Goal: Task Accomplishment & Management: Manage account settings

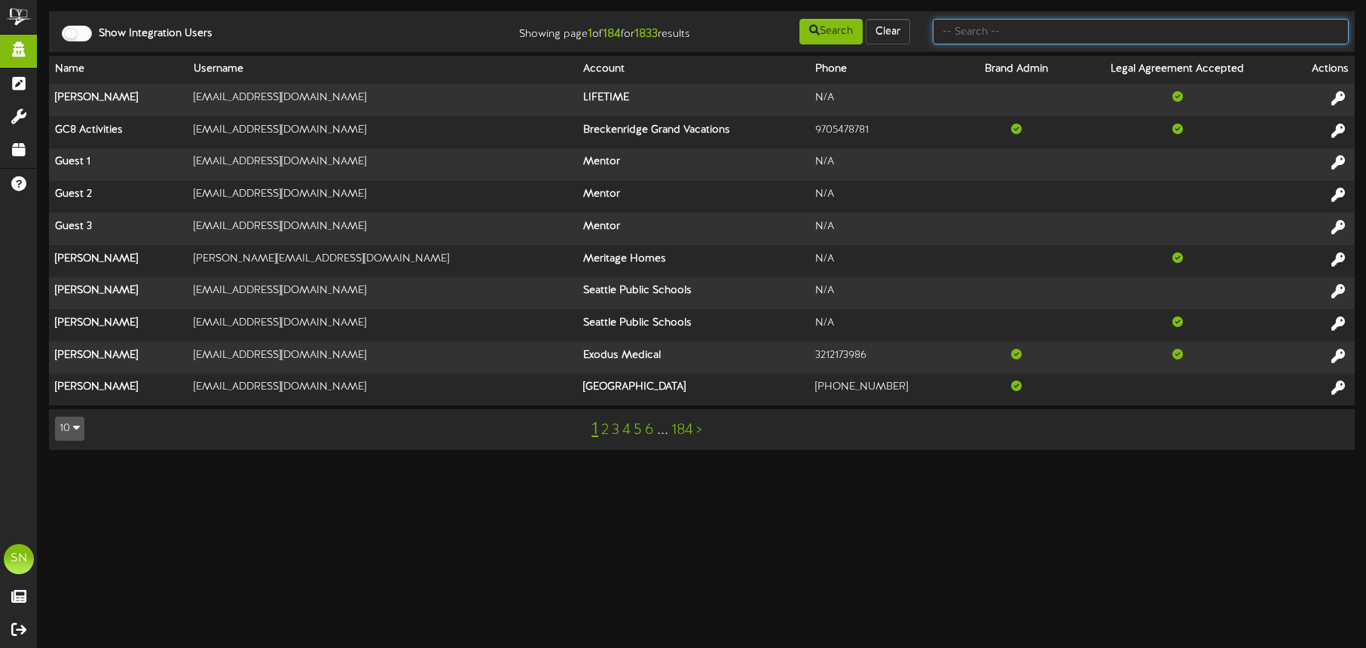
click at [997, 35] on input "text" at bounding box center [1141, 32] width 416 height 26
click at [970, 37] on input "text" at bounding box center [1141, 32] width 416 height 26
type input "the picklr"
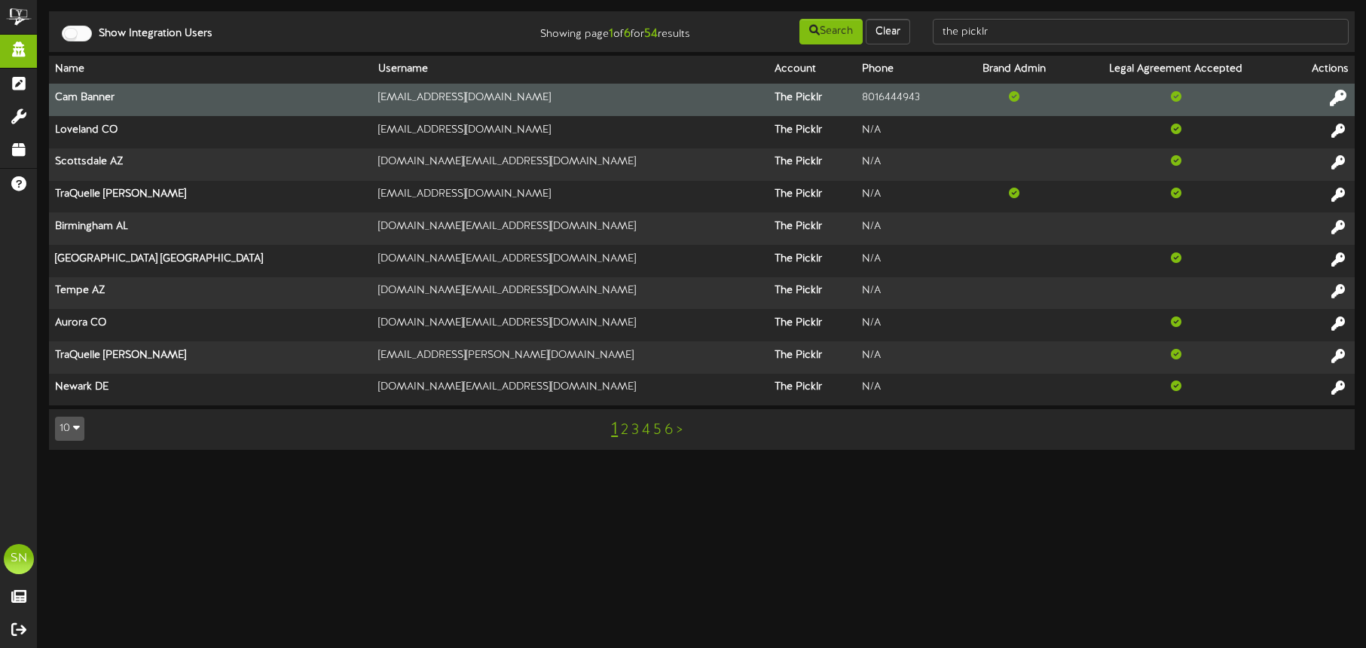
click at [1344, 96] on icon at bounding box center [1338, 98] width 17 height 17
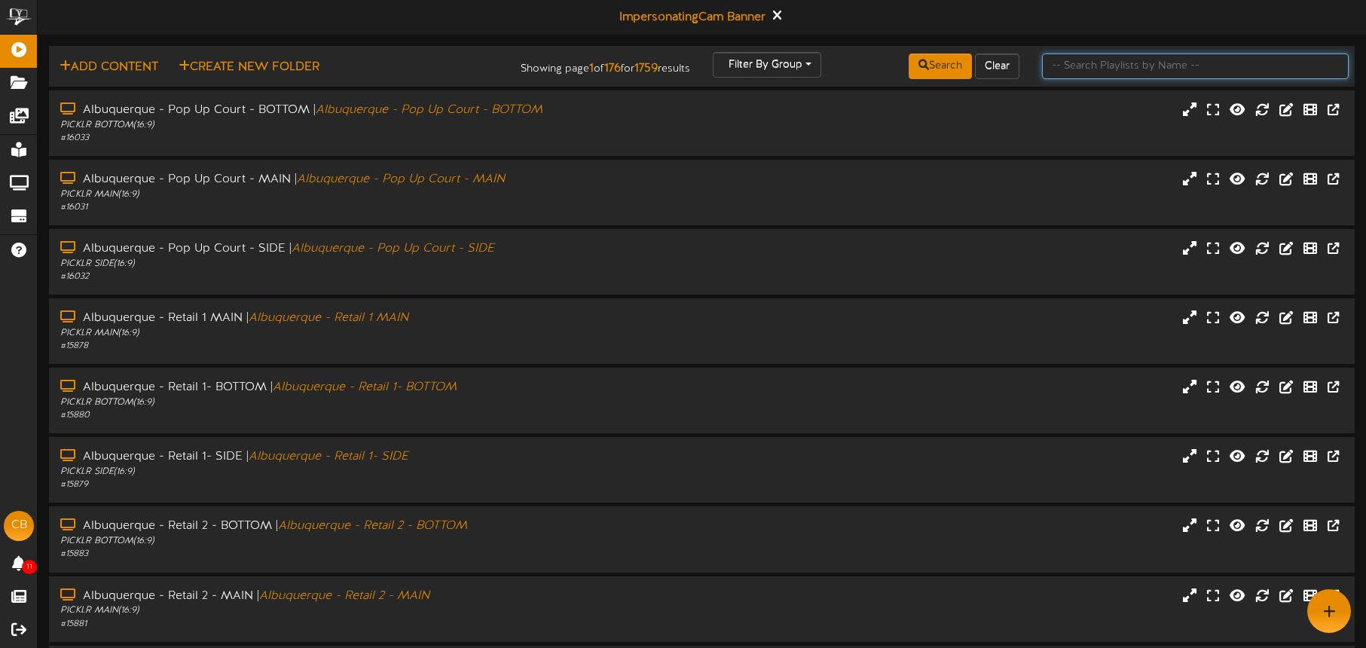
click at [1092, 69] on input "text" at bounding box center [1195, 67] width 307 height 26
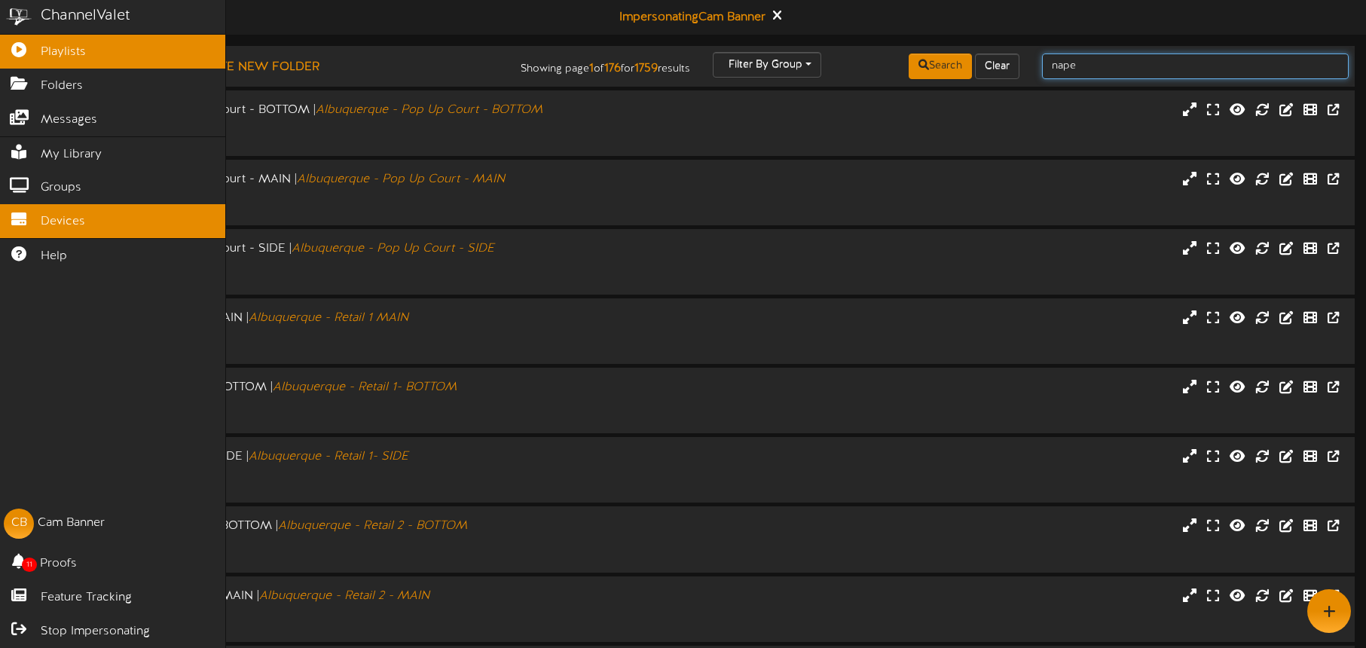
type input "nape"
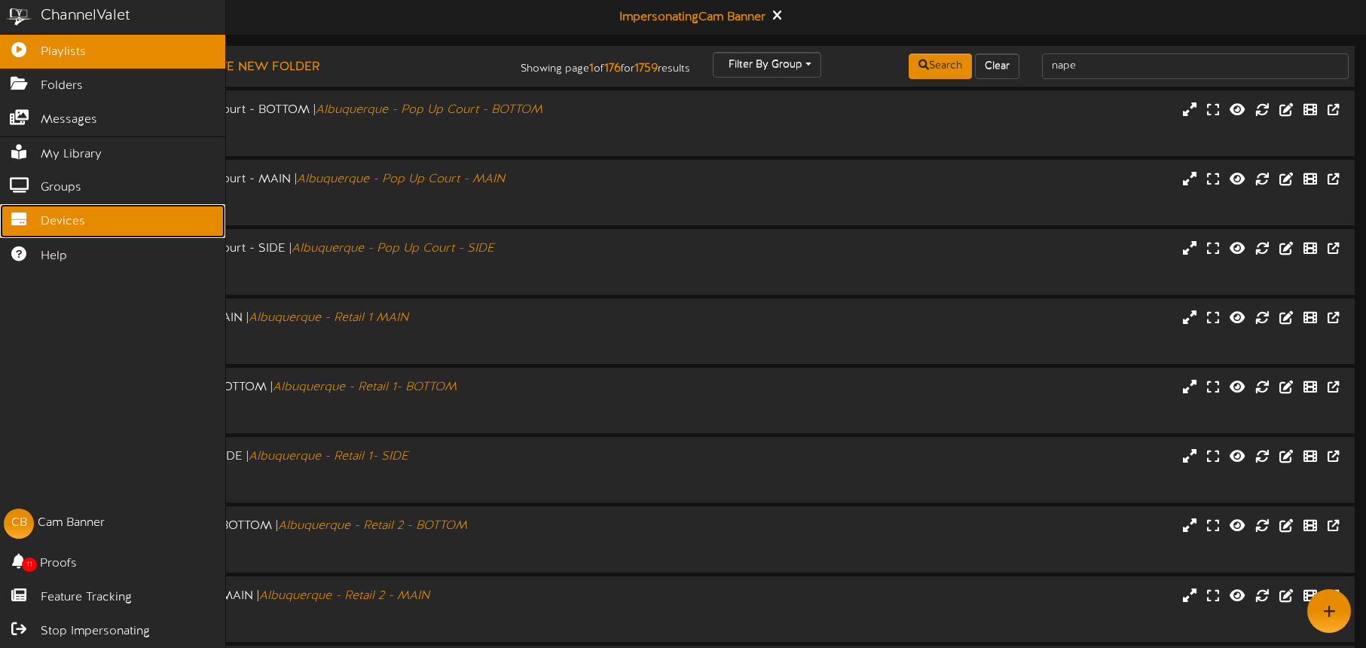
click at [33, 217] on icon at bounding box center [19, 217] width 38 height 11
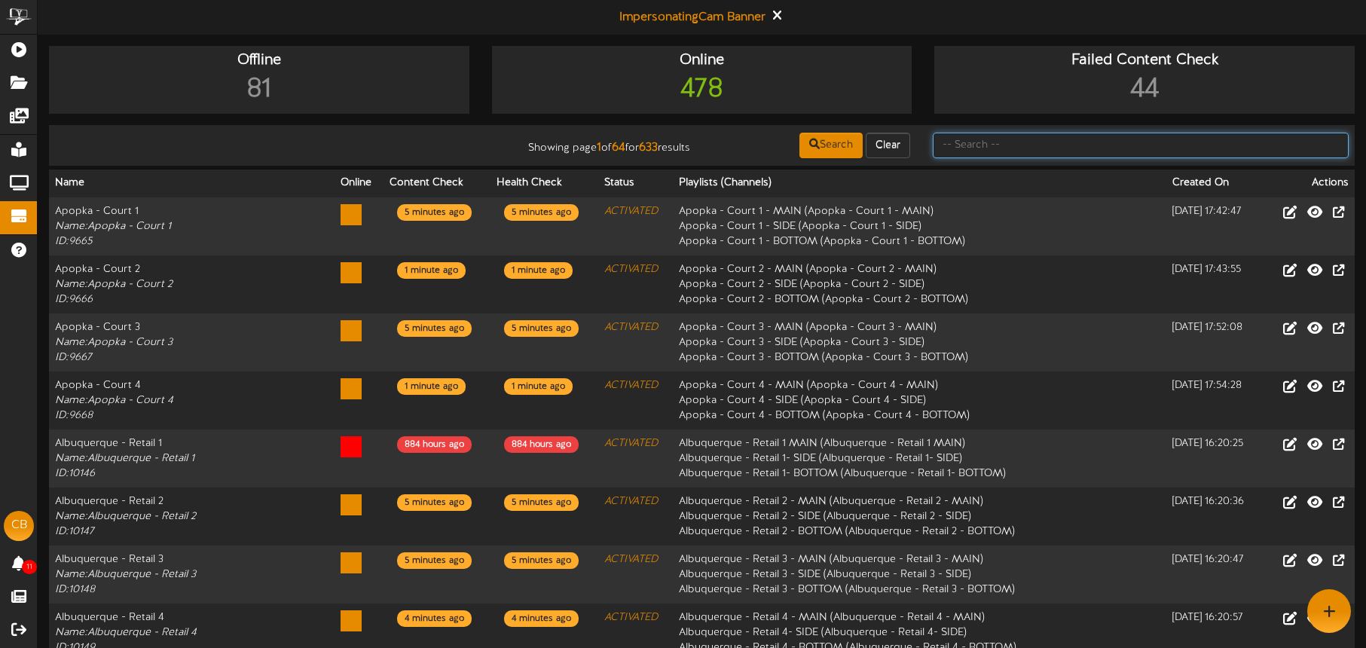
click at [1023, 146] on input "text" at bounding box center [1141, 146] width 416 height 26
type input "naperville"
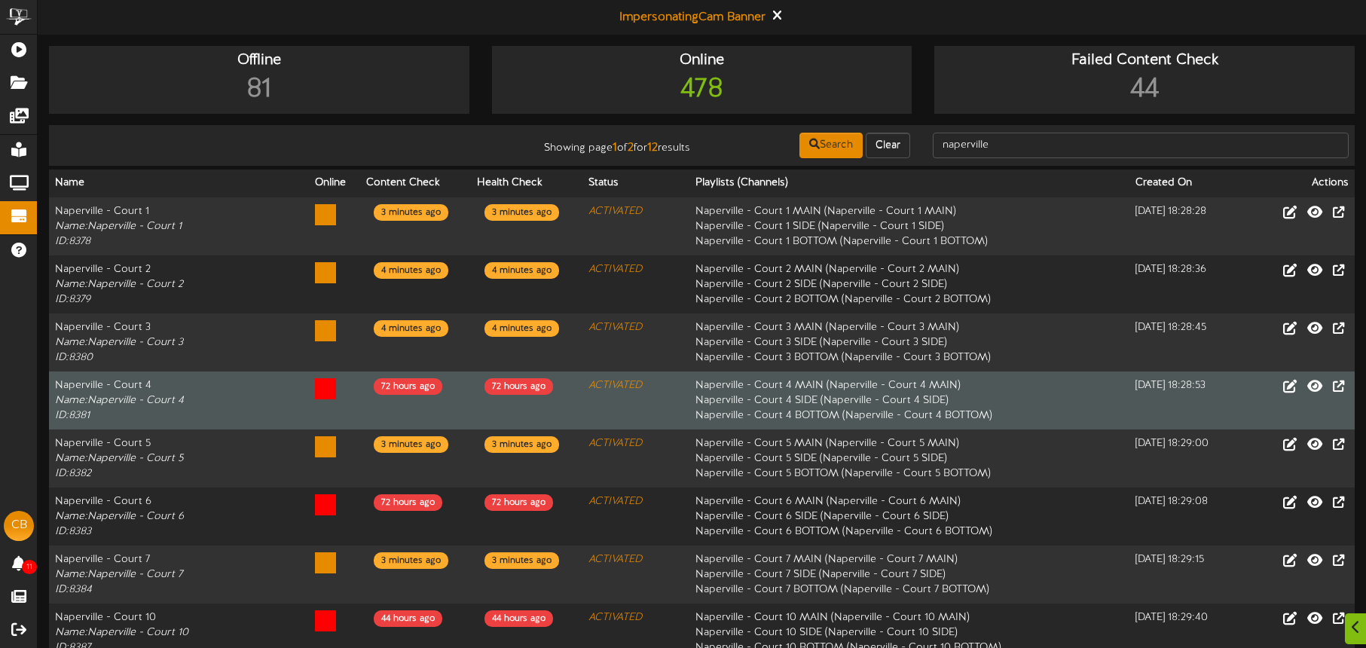
scroll to position [189, 0]
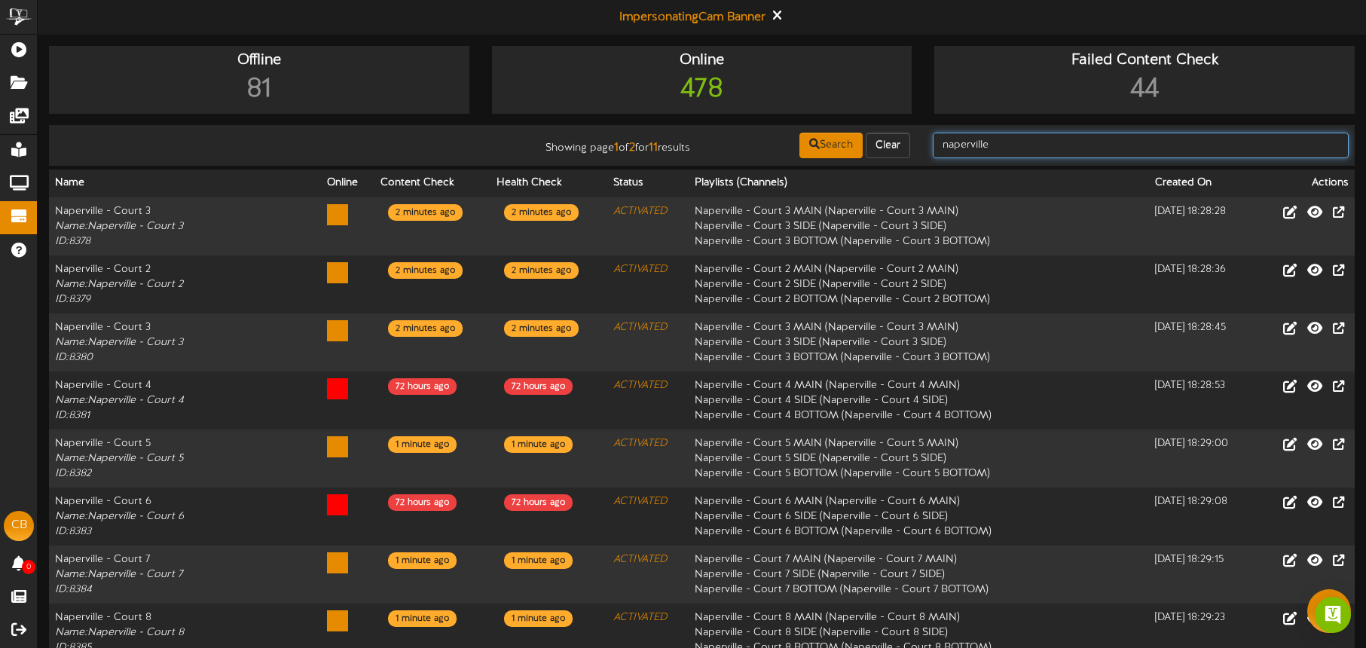
click at [1021, 145] on input "naperville" at bounding box center [1141, 146] width 416 height 26
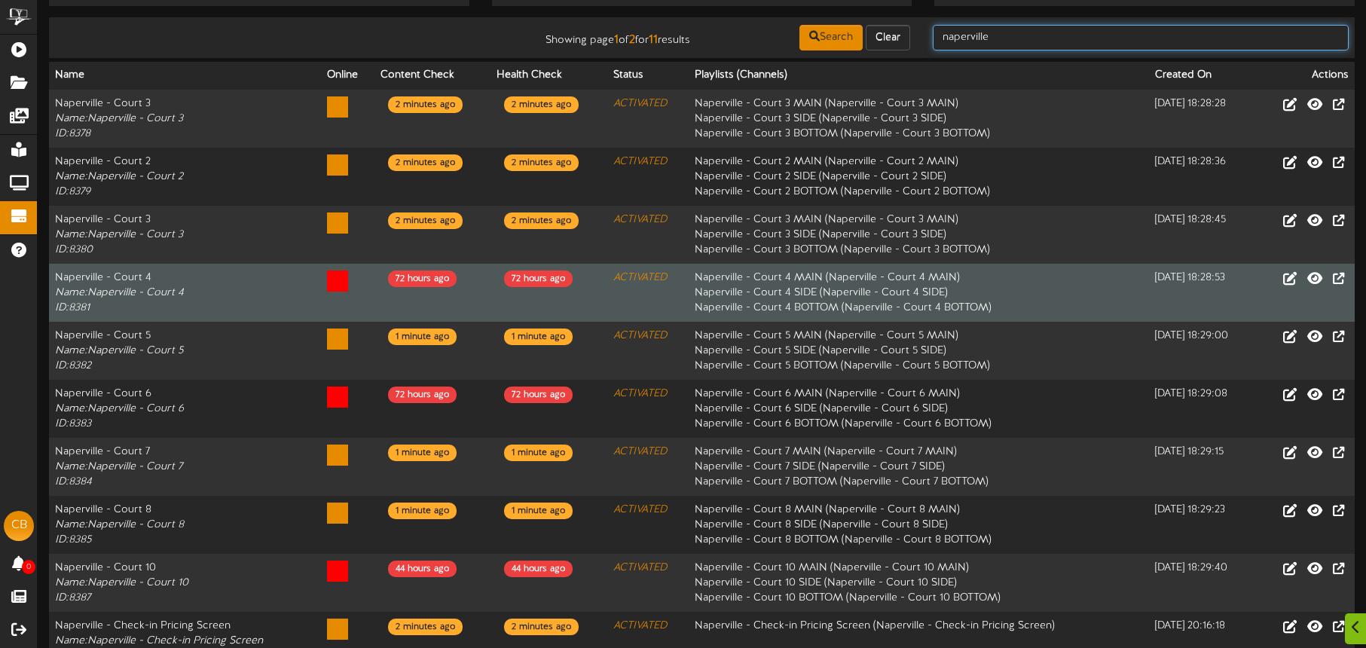
scroll to position [189, 0]
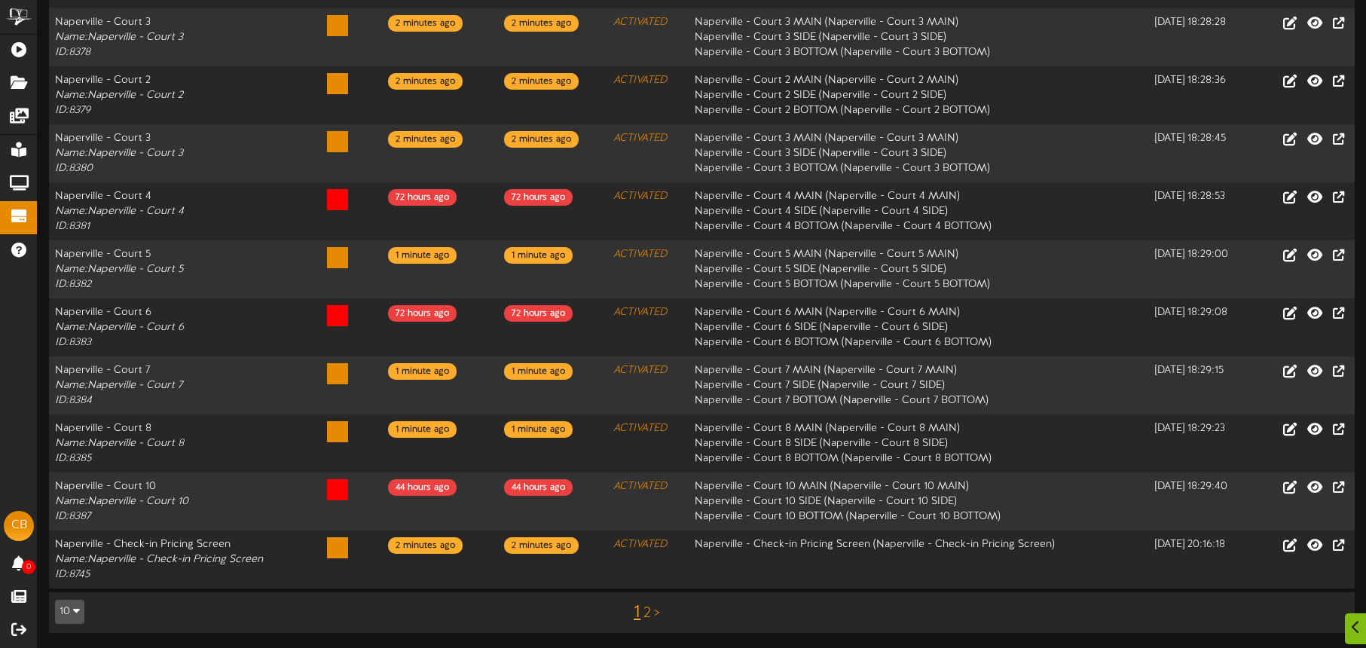
click at [644, 611] on link "2" at bounding box center [648, 613] width 8 height 17
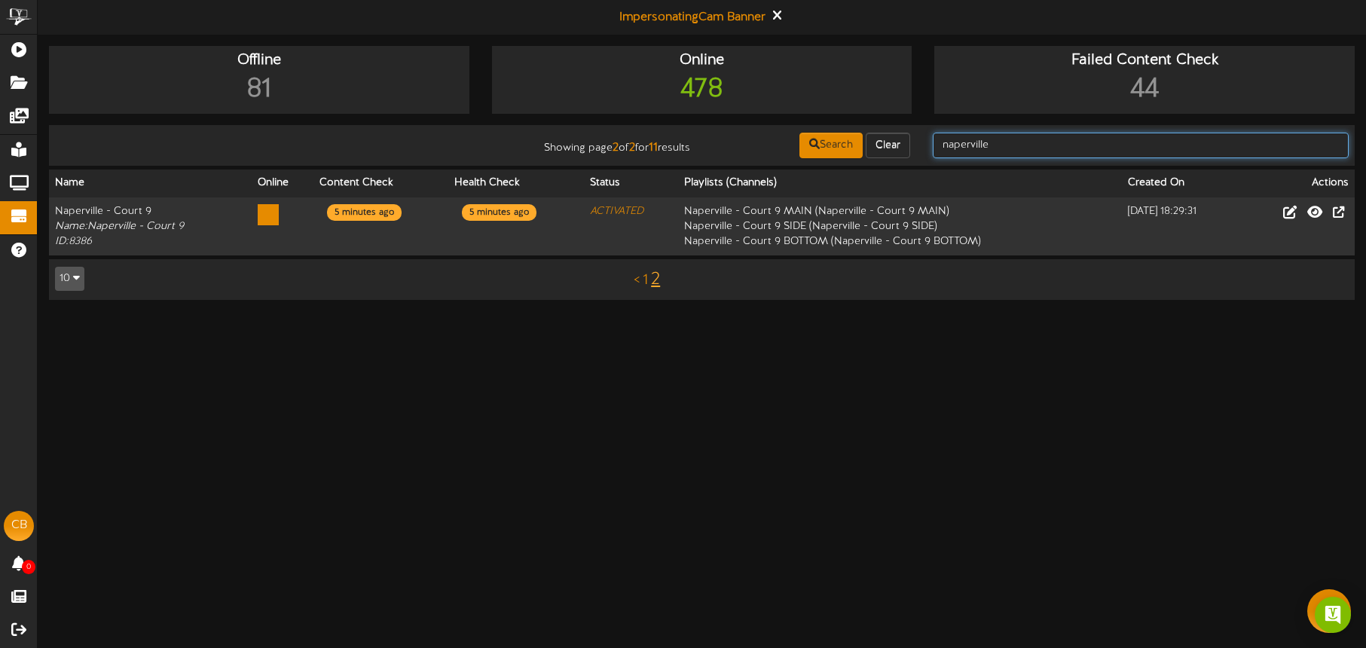
click at [1071, 151] on input "naperville" at bounding box center [1141, 146] width 416 height 26
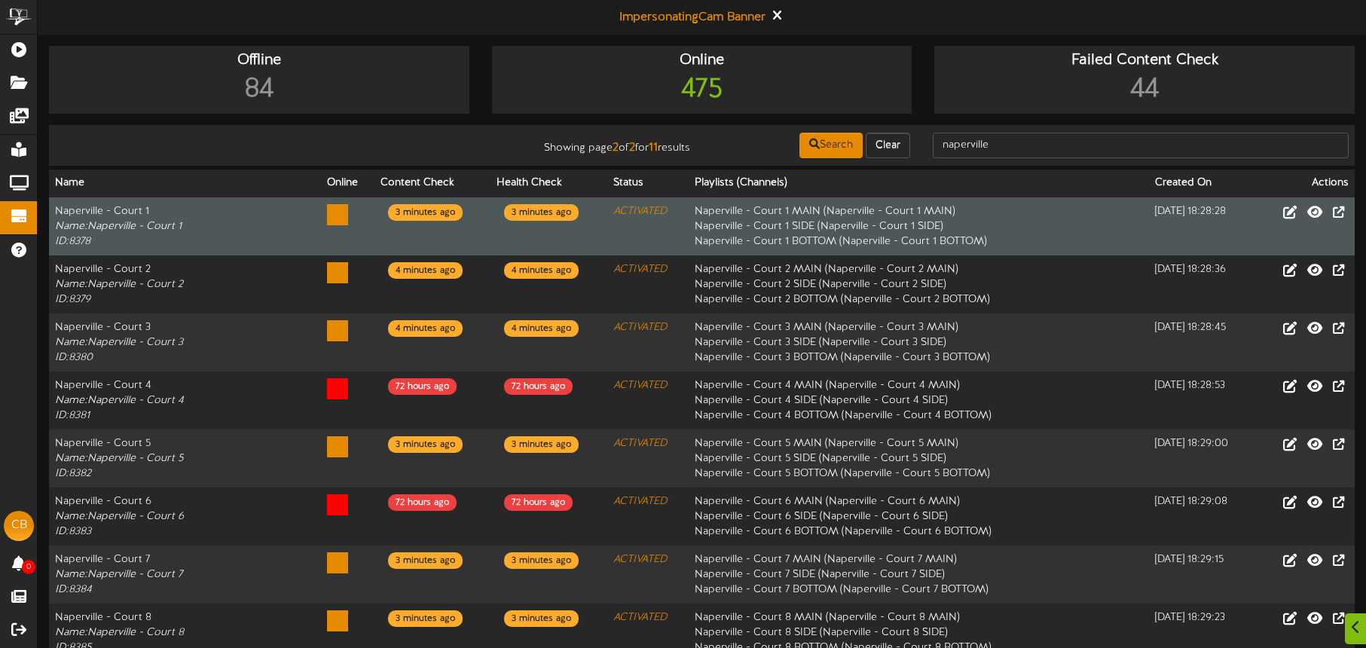
scroll to position [189, 0]
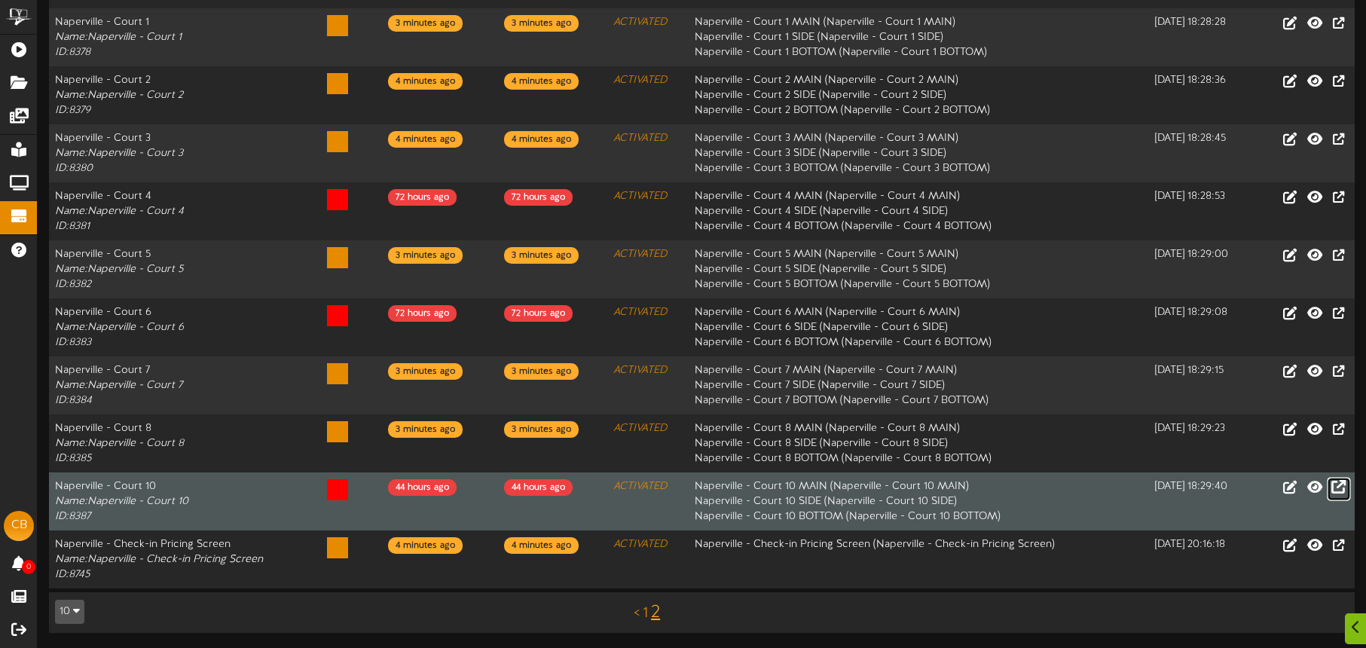
click at [1342, 490] on icon at bounding box center [1339, 486] width 14 height 17
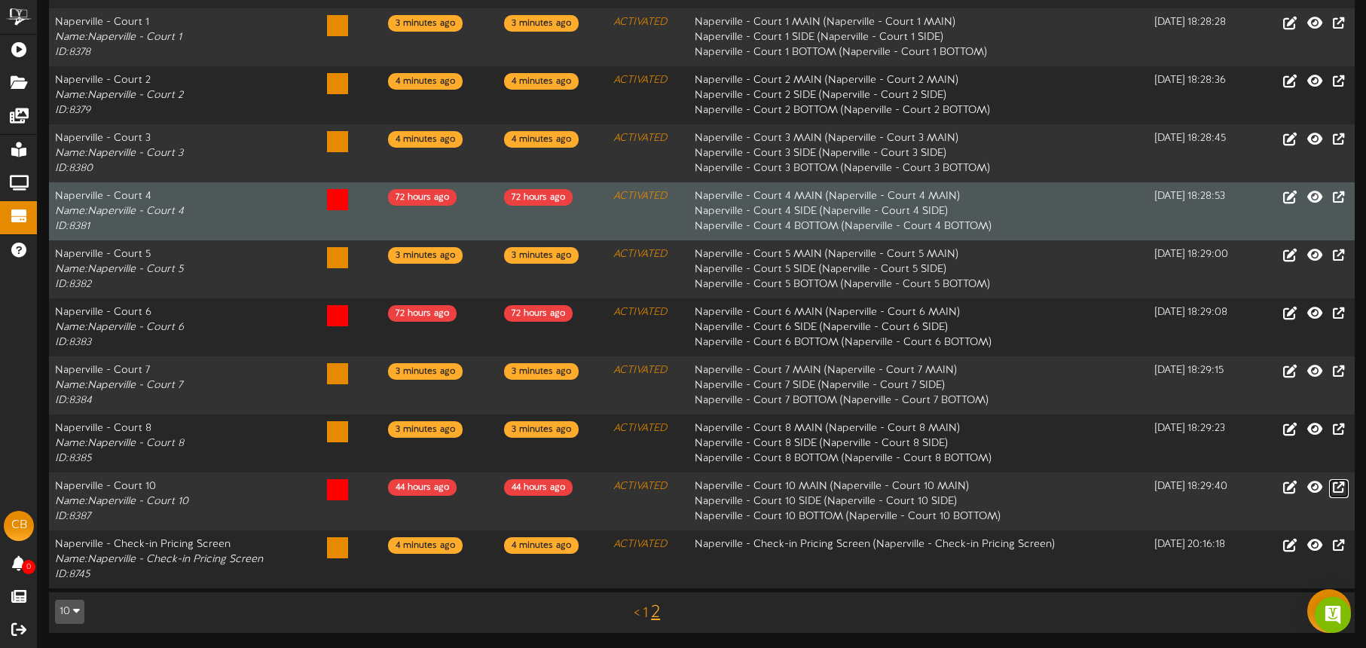
scroll to position [0, 0]
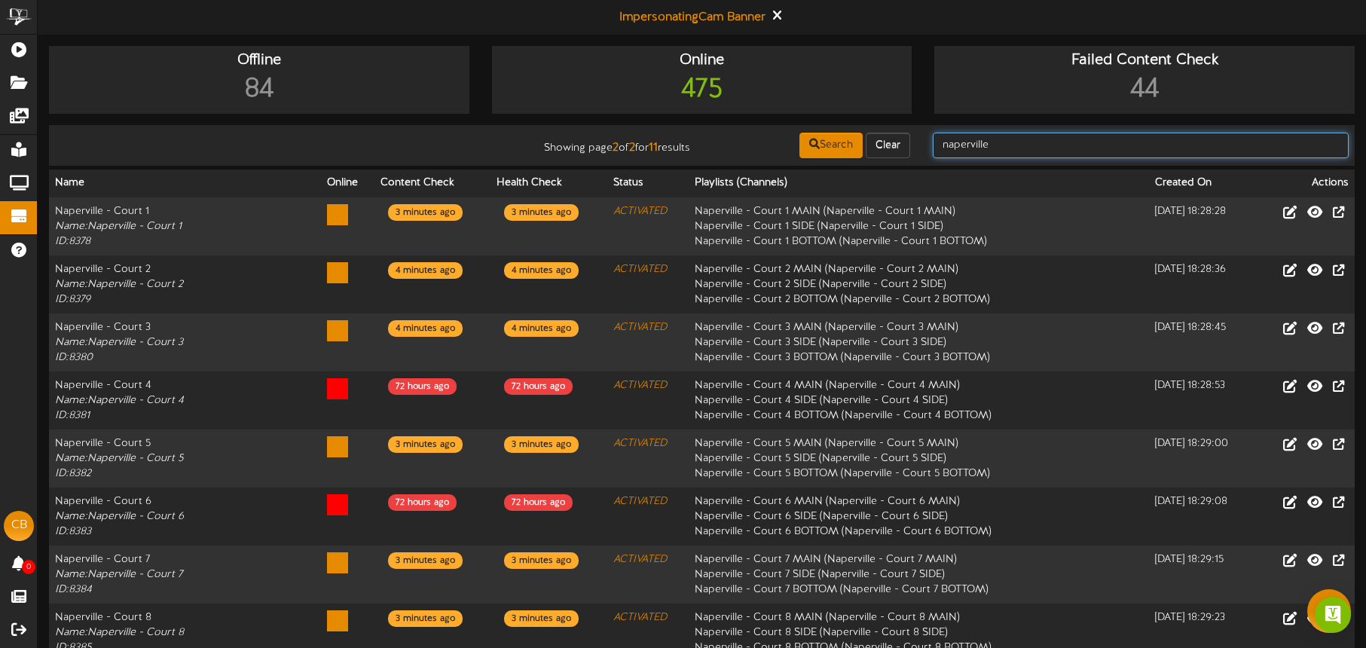
drag, startPoint x: 1003, startPoint y: 143, endPoint x: 1021, endPoint y: 145, distance: 18.2
click at [1003, 143] on input "naperville" at bounding box center [1141, 146] width 416 height 26
drag, startPoint x: 952, startPoint y: 134, endPoint x: 895, endPoint y: 127, distance: 56.9
click at [889, 128] on td "Showing page 2 of 2 for 11 results Search Clear naperville" at bounding box center [702, 145] width 1306 height 41
type input "cumming"
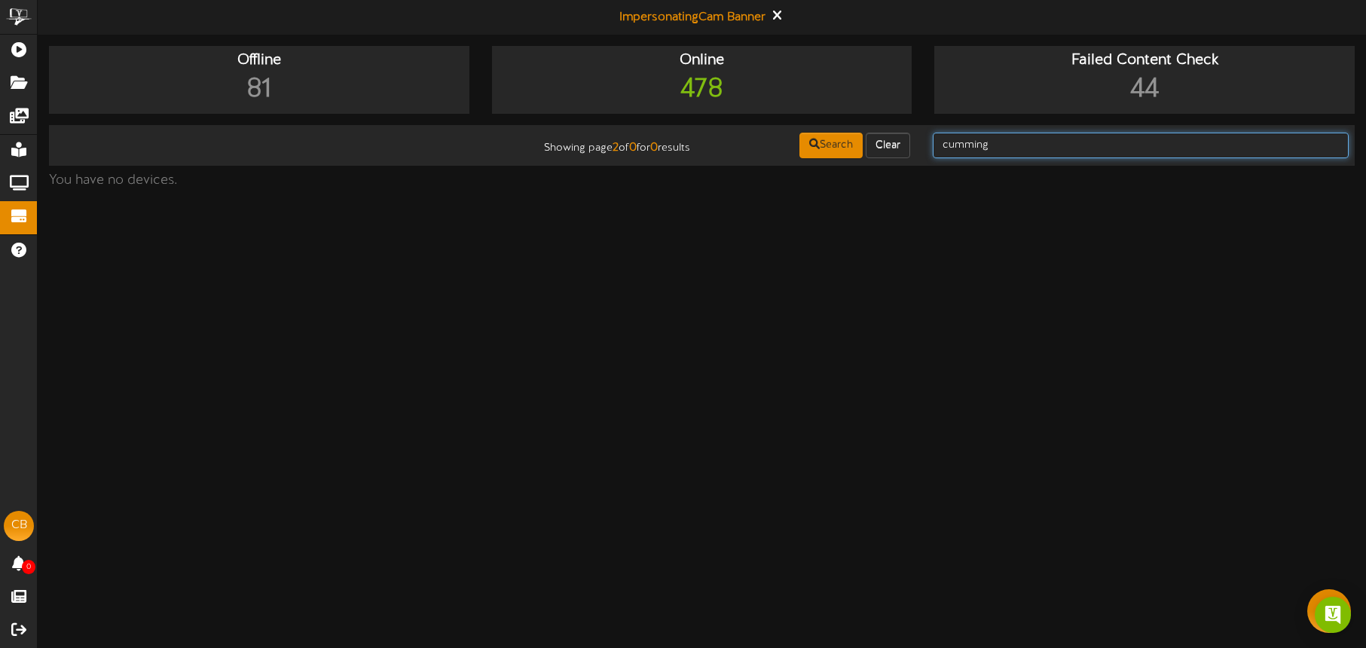
click at [1011, 152] on input "cumming" at bounding box center [1141, 146] width 416 height 26
drag, startPoint x: 1013, startPoint y: 148, endPoint x: 924, endPoint y: 144, distance: 89.0
click at [925, 145] on div "cumming" at bounding box center [1141, 145] width 439 height 29
type input "Cumming, GA"
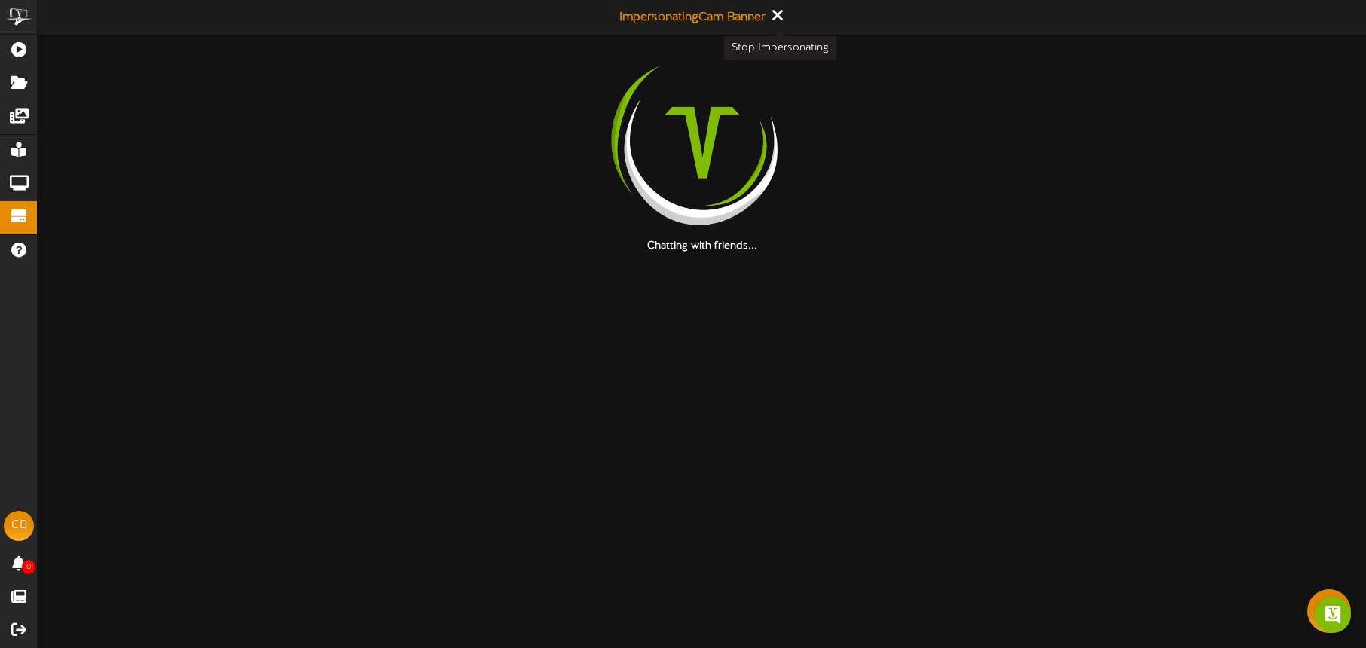
click at [781, 17] on icon at bounding box center [777, 15] width 10 height 17
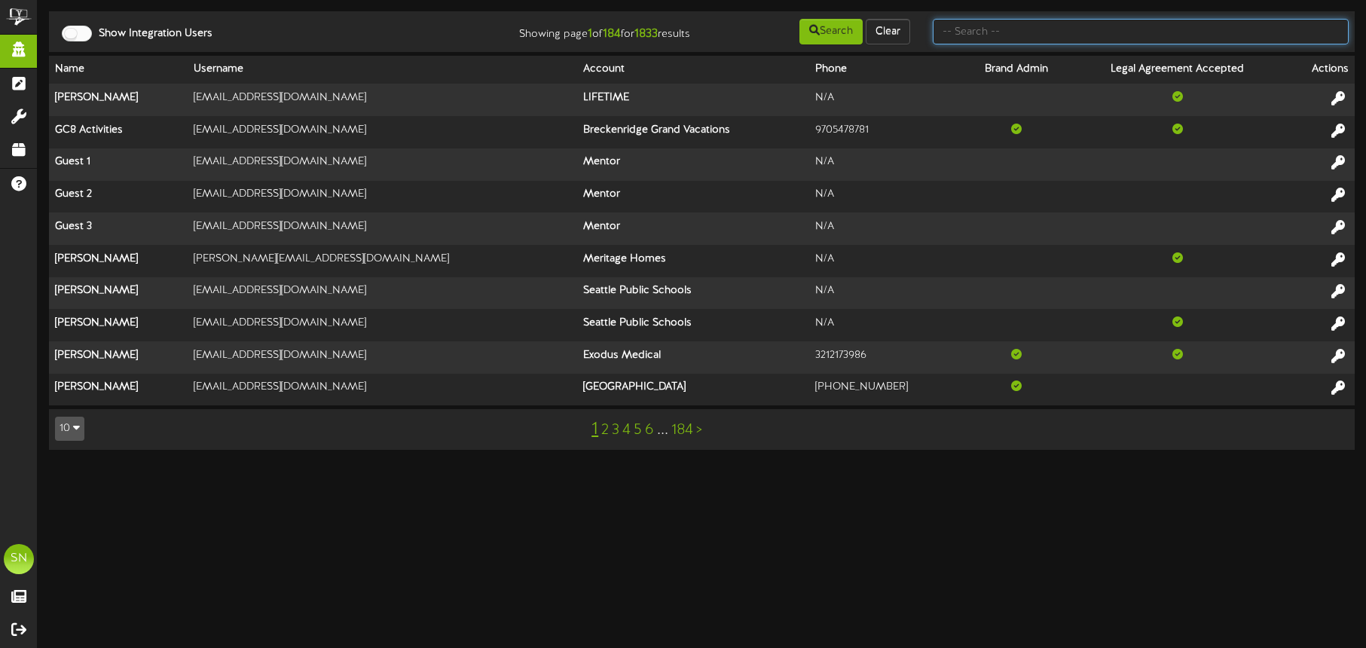
click at [1005, 34] on input "text" at bounding box center [1141, 32] width 416 height 26
type input "the picklr"
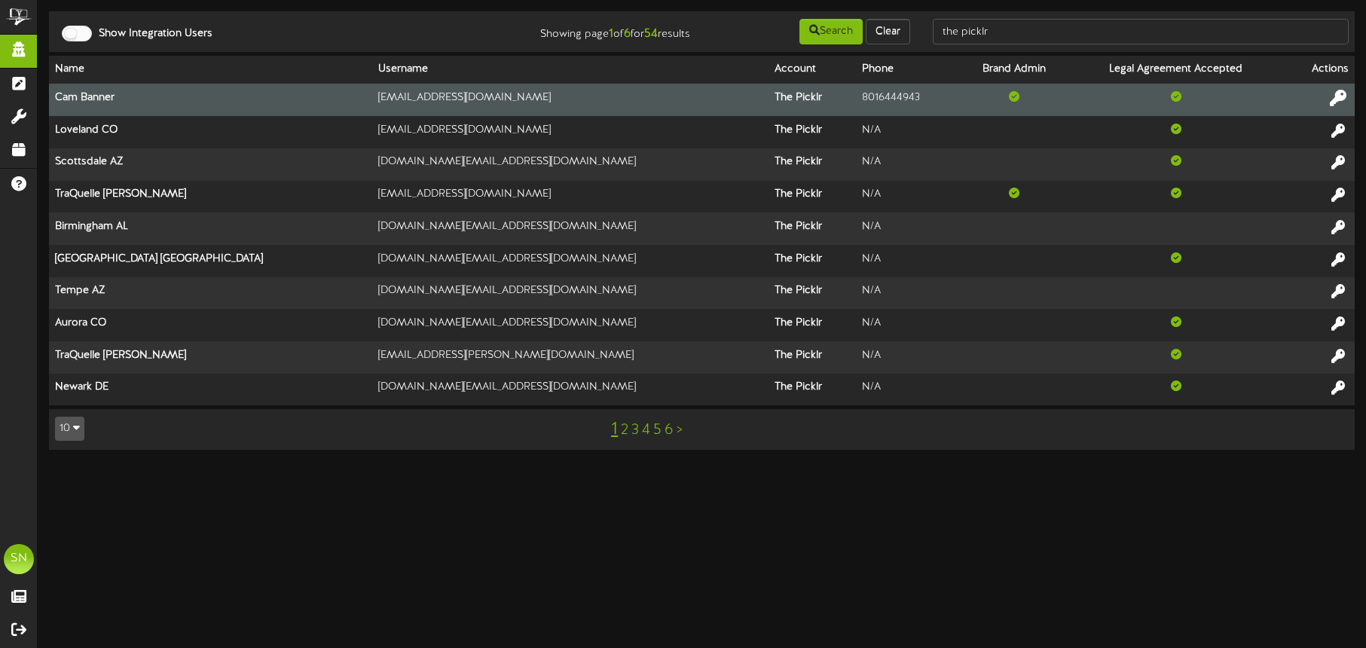
click at [1338, 96] on icon at bounding box center [1338, 98] width 17 height 17
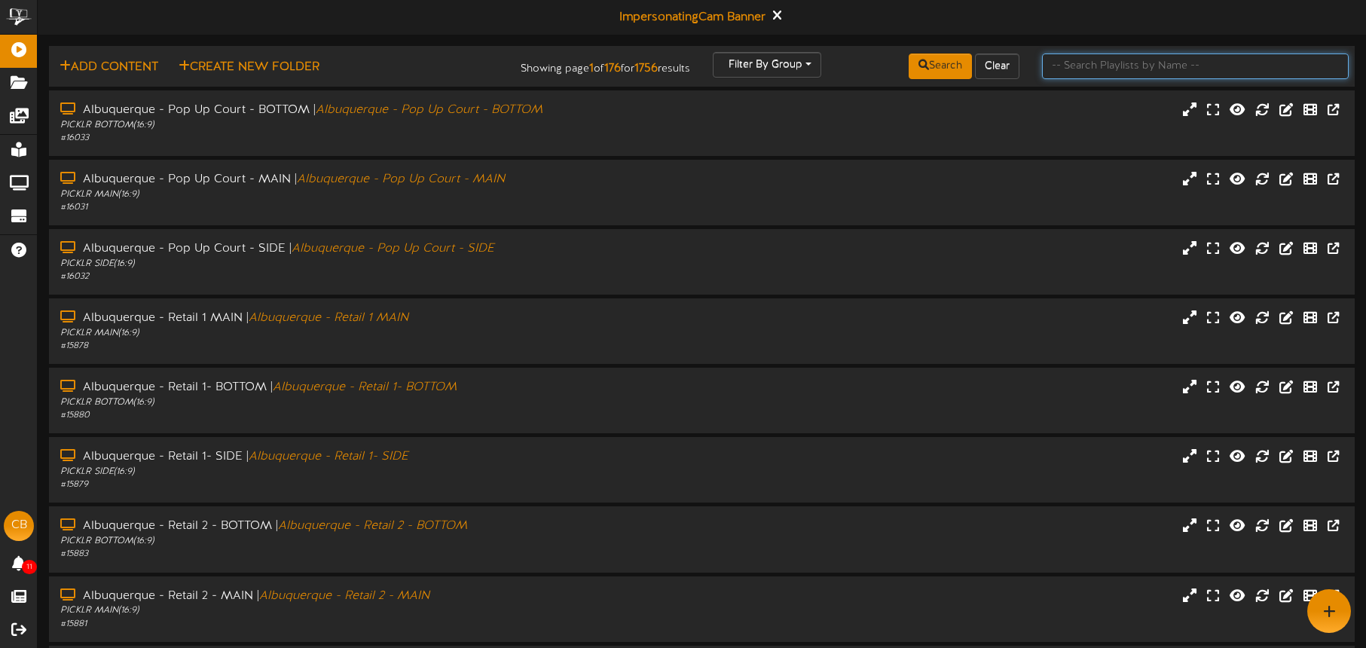
click at [1127, 71] on input "text" at bounding box center [1195, 67] width 307 height 26
type input "tuscon"
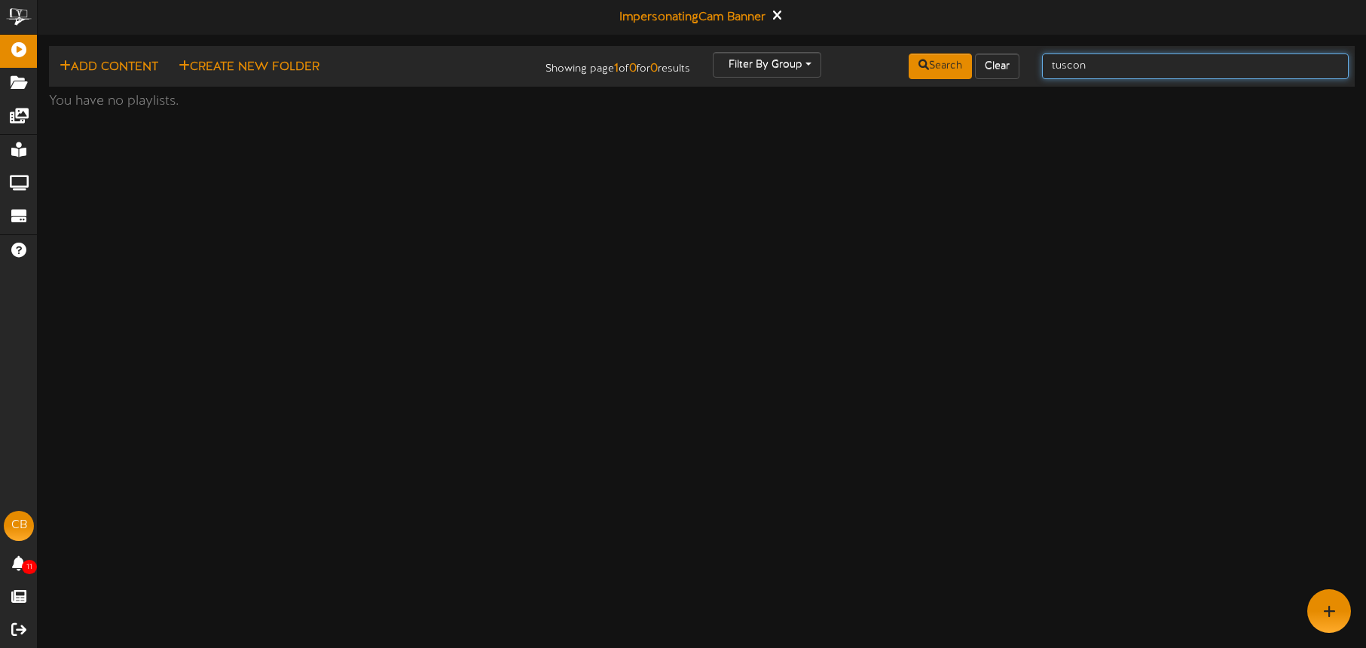
click at [1145, 67] on input "tuscon" at bounding box center [1195, 67] width 307 height 26
type input "t"
type input "[GEOGRAPHIC_DATA]"
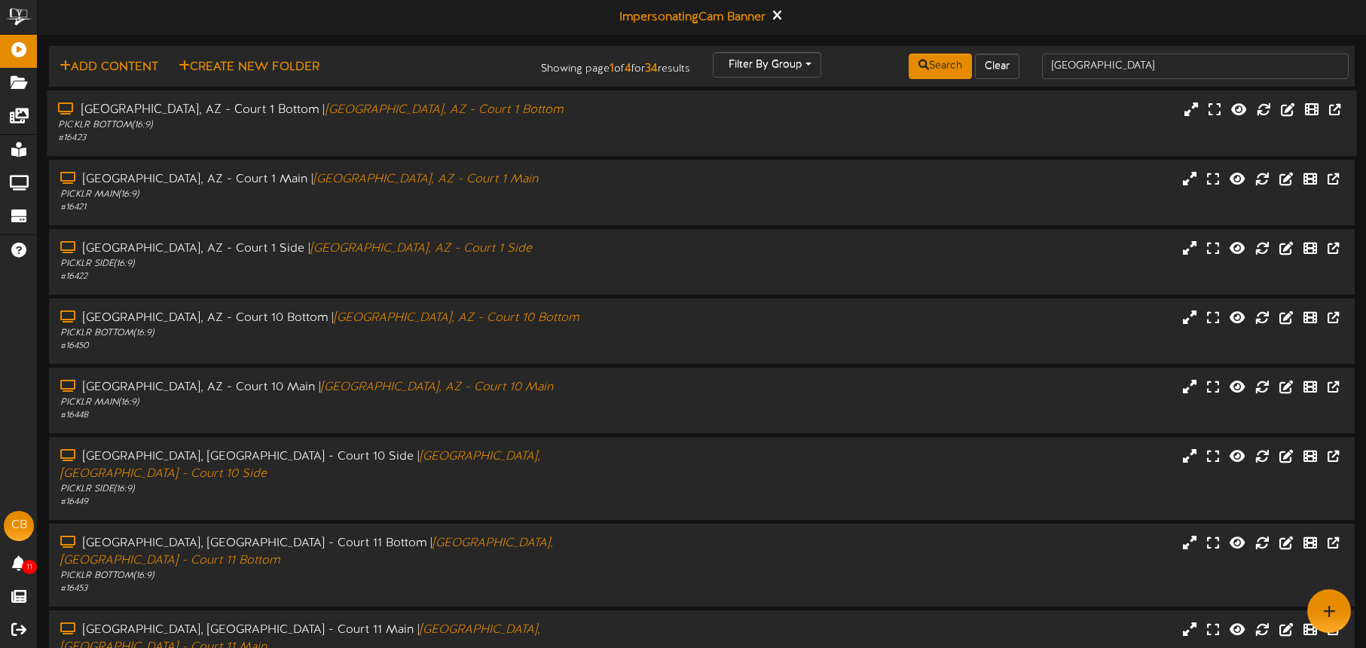
click at [382, 145] on div "[GEOGRAPHIC_DATA], [GEOGRAPHIC_DATA] - Court 1 Bottom | [GEOGRAPHIC_DATA], [GEO…" at bounding box center [702, 123] width 1310 height 66
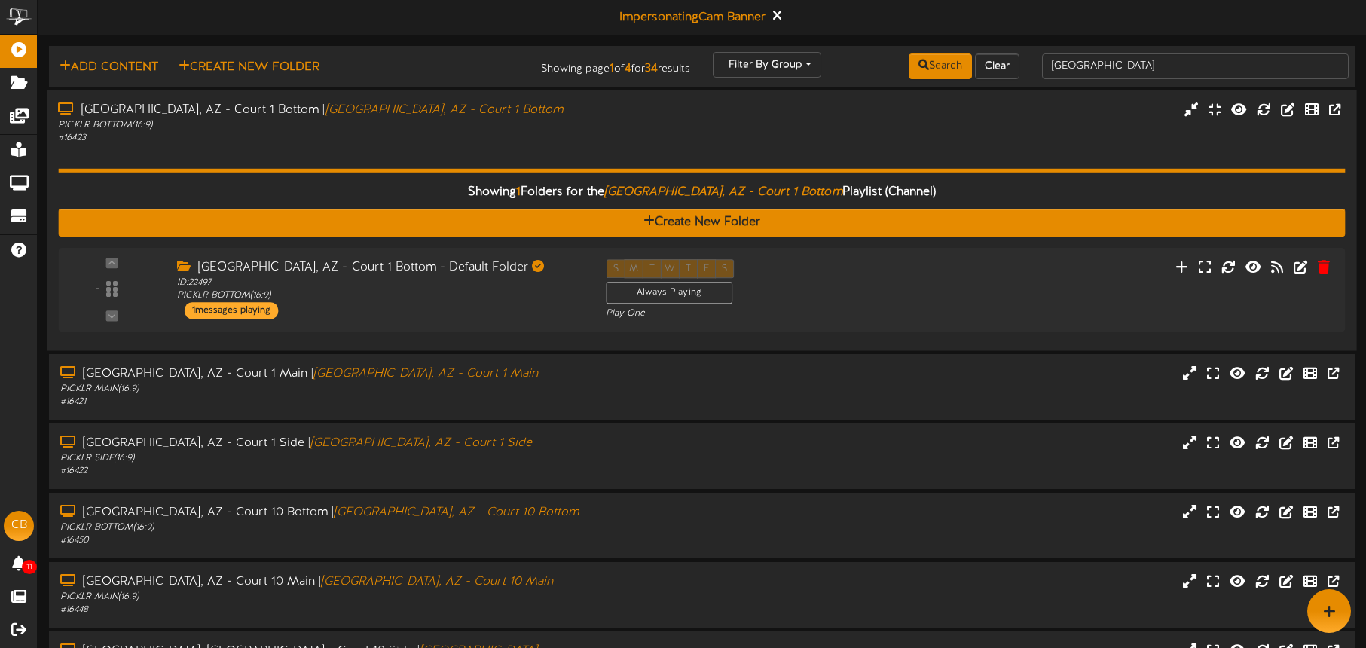
click at [383, 145] on div "Showing 1 Folders for the Tucson, AZ - Court 1 Bottom Playlist (Channel) Create…" at bounding box center [701, 242] width 1287 height 195
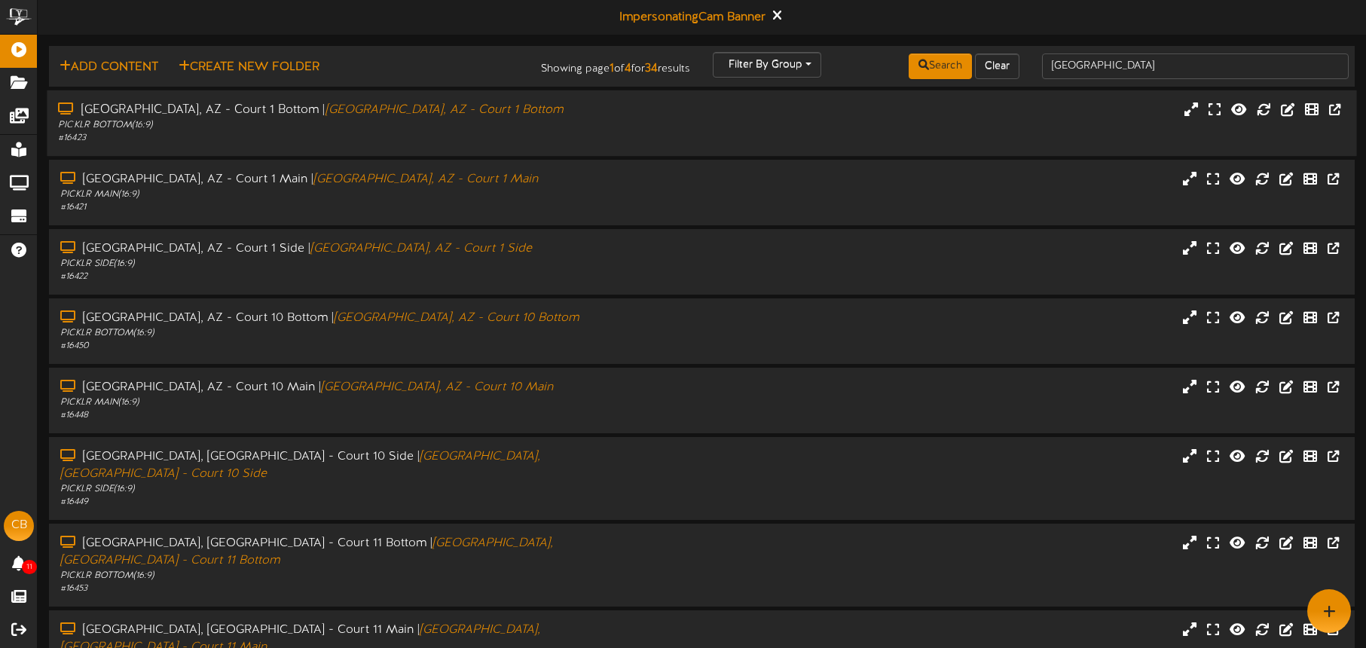
click at [374, 143] on div "# 16423" at bounding box center [319, 138] width 523 height 13
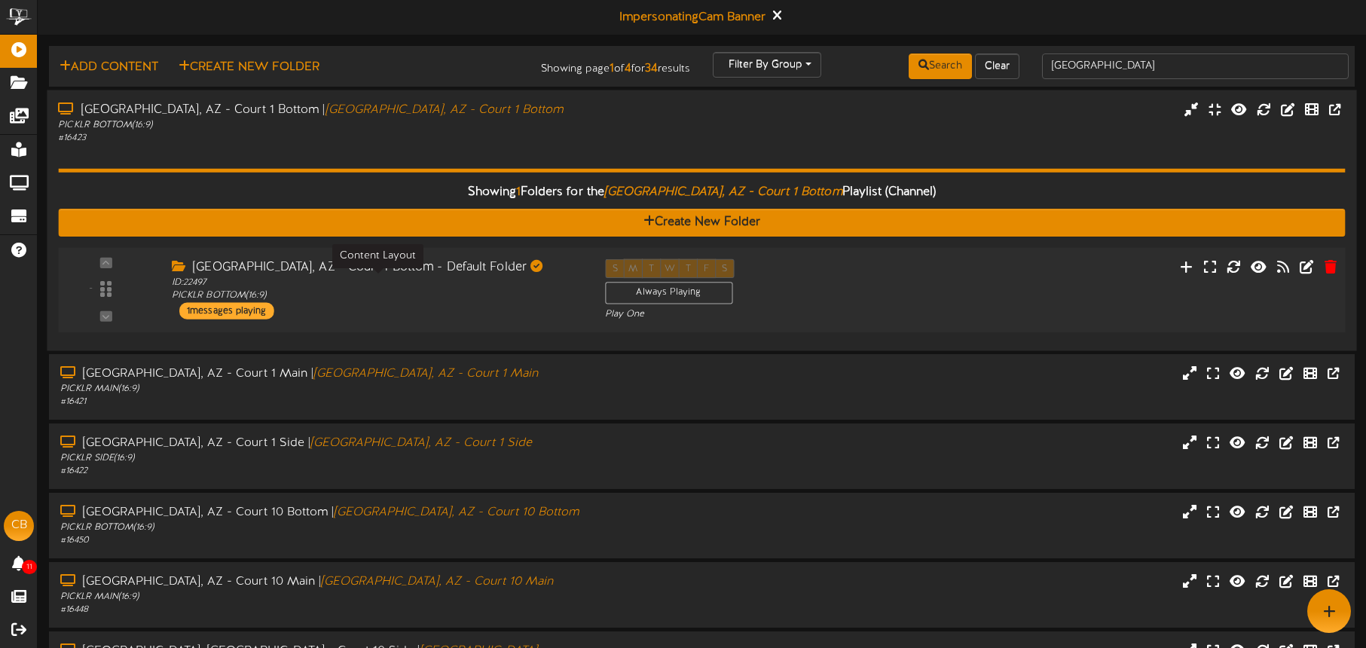
click at [411, 283] on div "ID: 22497 PICKLR BOTTOM ( 16:9 )" at bounding box center [377, 289] width 411 height 26
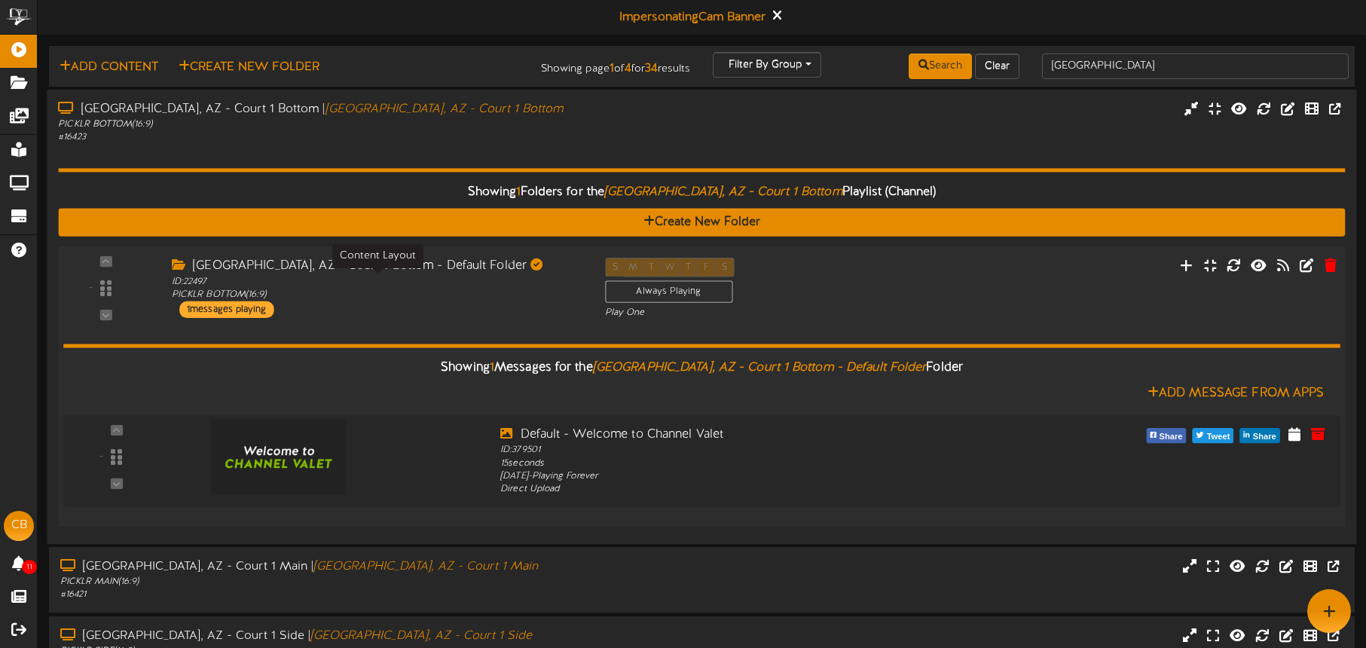
click at [411, 284] on div "ID: 22497 PICKLR BOTTOM ( 16:9 )" at bounding box center [377, 288] width 411 height 26
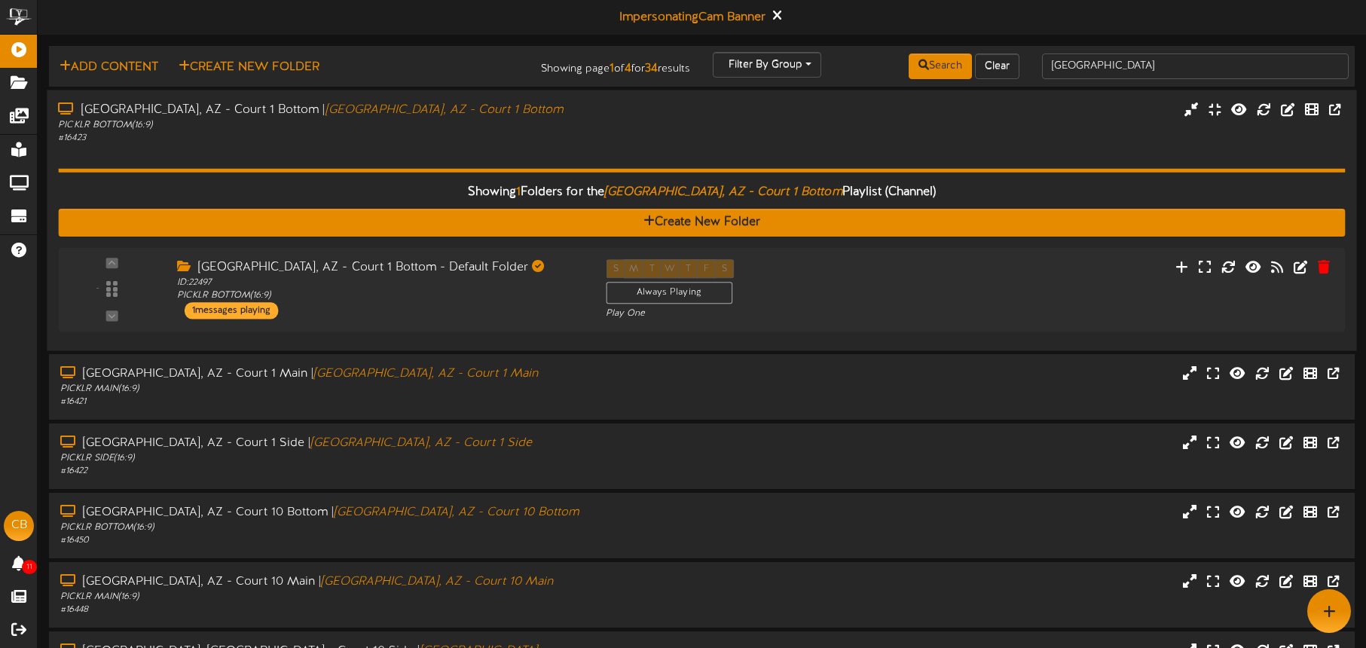
click at [417, 152] on div "Showing 1 Folders for the Tucson, AZ - Court 1 Bottom Playlist (Channel) Create…" at bounding box center [701, 242] width 1287 height 195
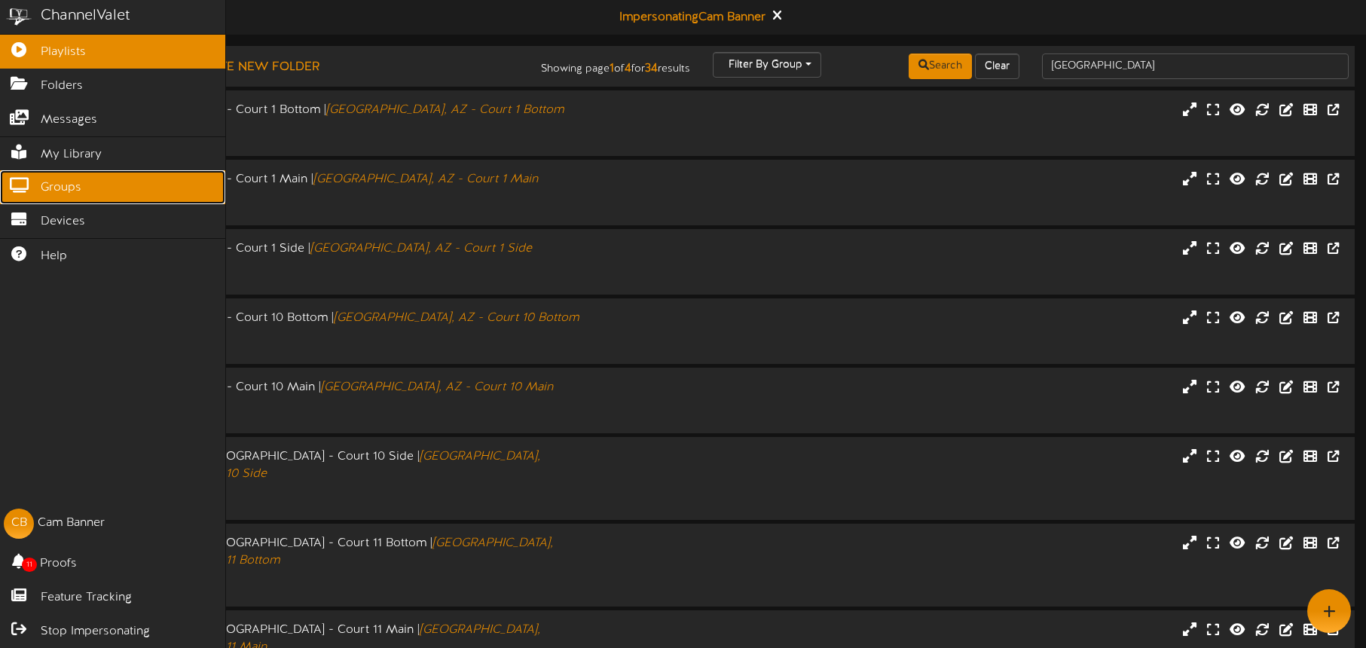
click at [62, 183] on span "Groups" at bounding box center [61, 187] width 41 height 17
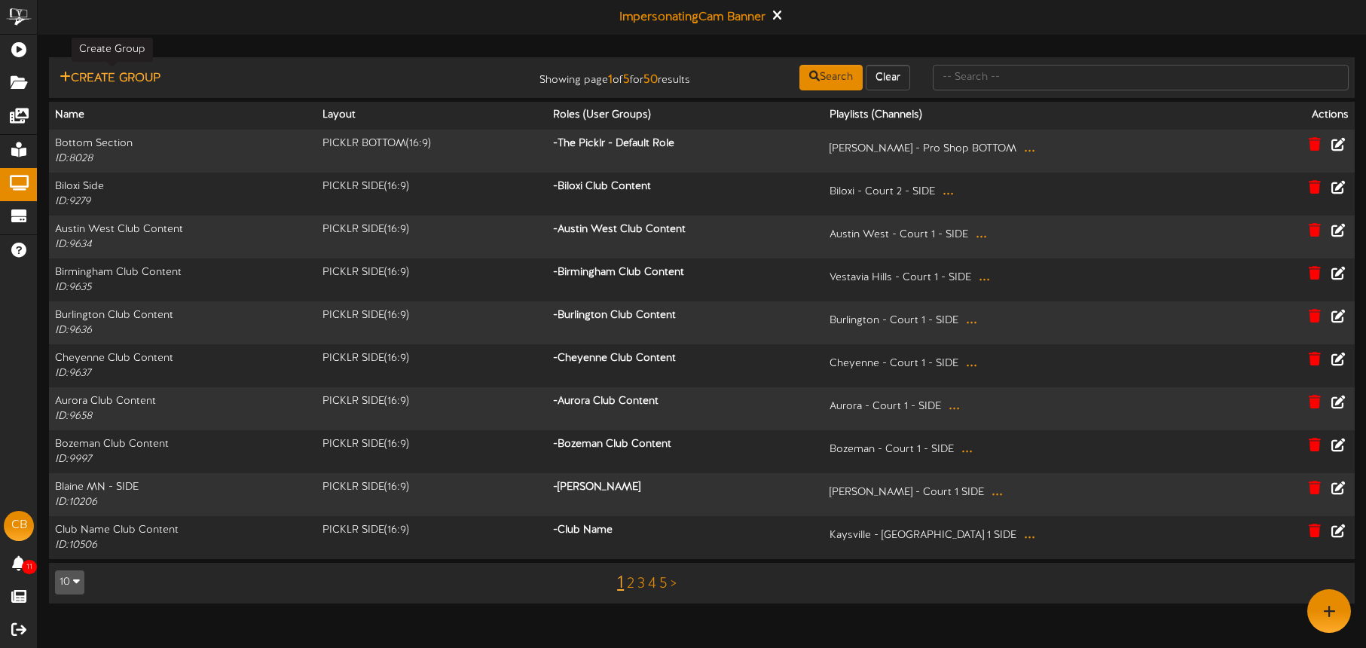
click at [144, 80] on button "Create Group" at bounding box center [110, 78] width 110 height 19
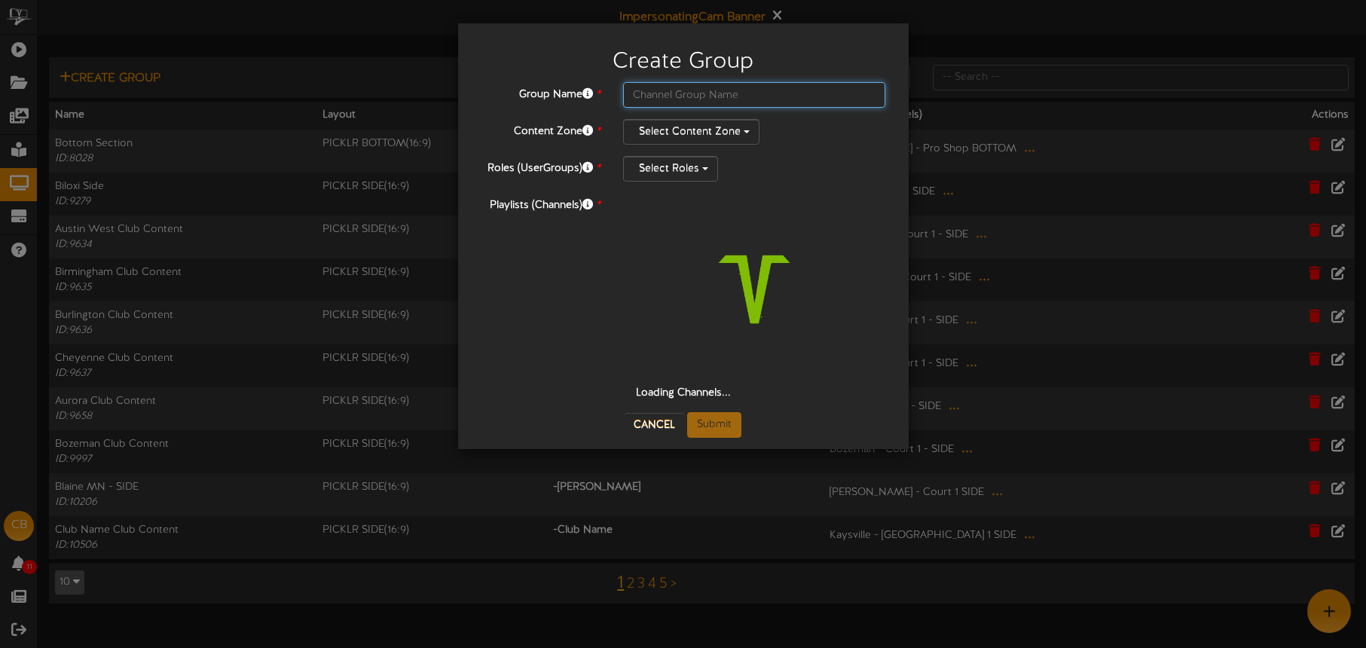
click at [640, 102] on input "text" at bounding box center [754, 95] width 263 height 26
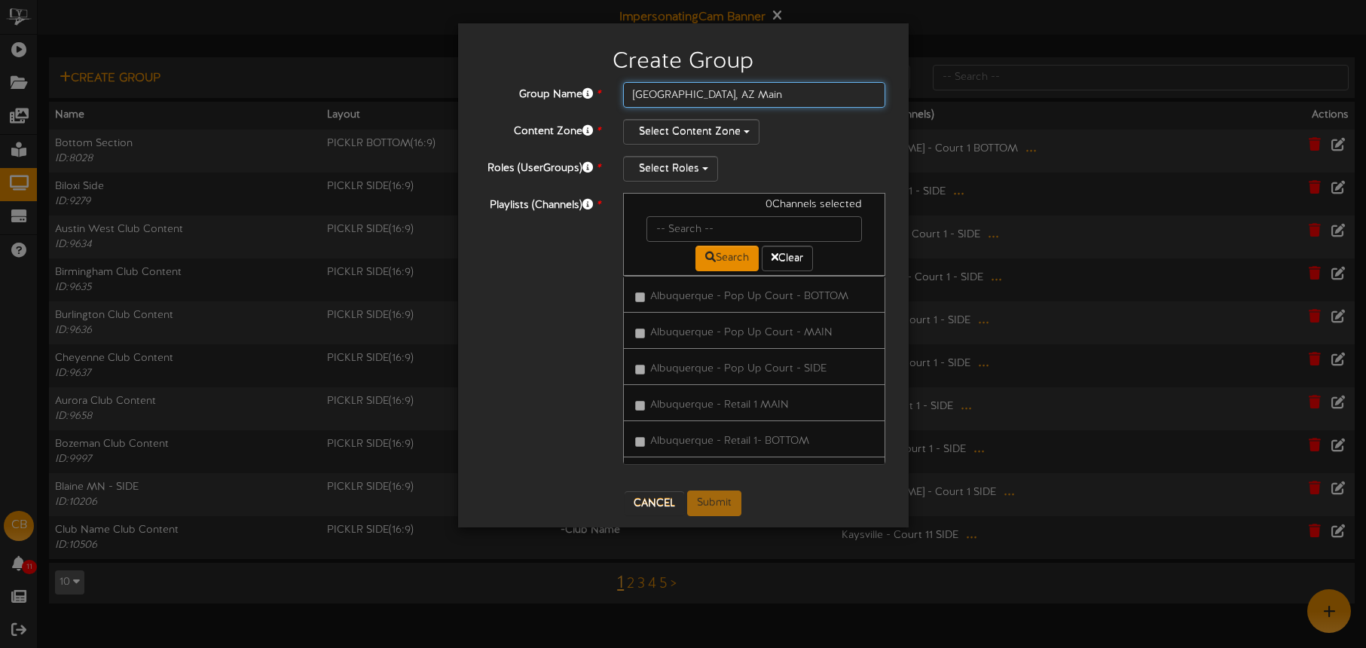
type input "[GEOGRAPHIC_DATA], AZ Main"
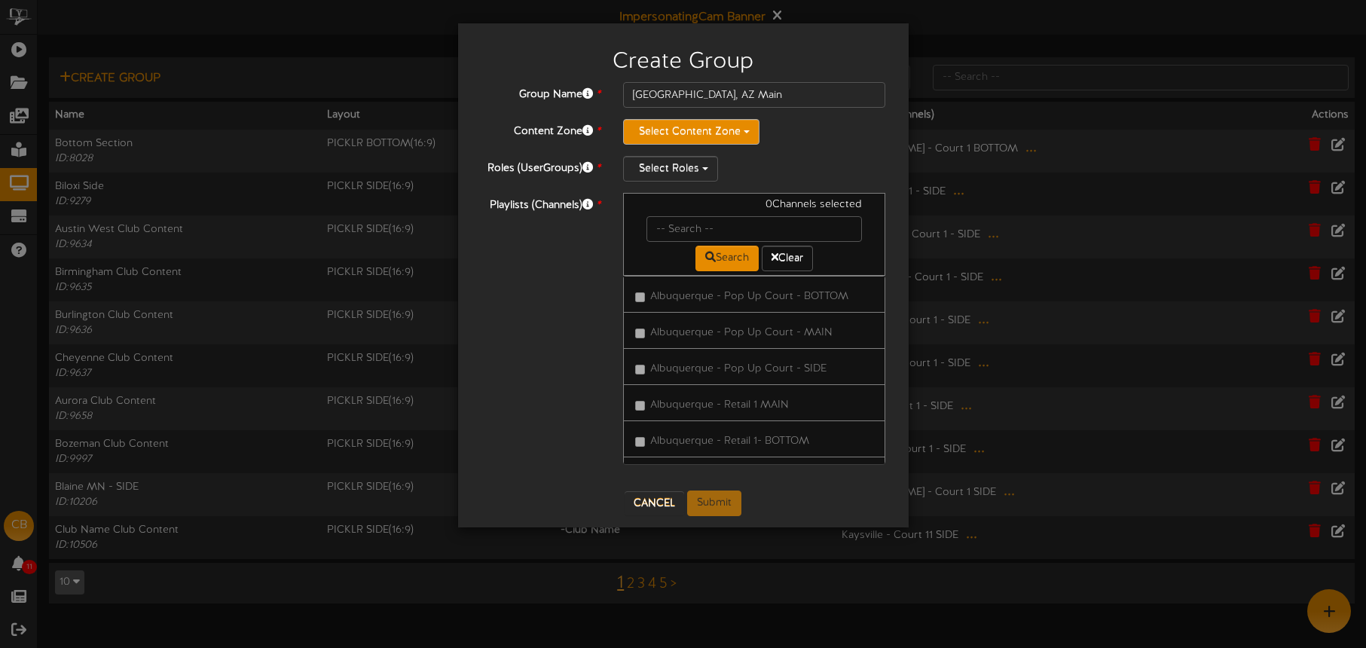
click at [717, 136] on button "Select Content Zone" at bounding box center [691, 132] width 136 height 26
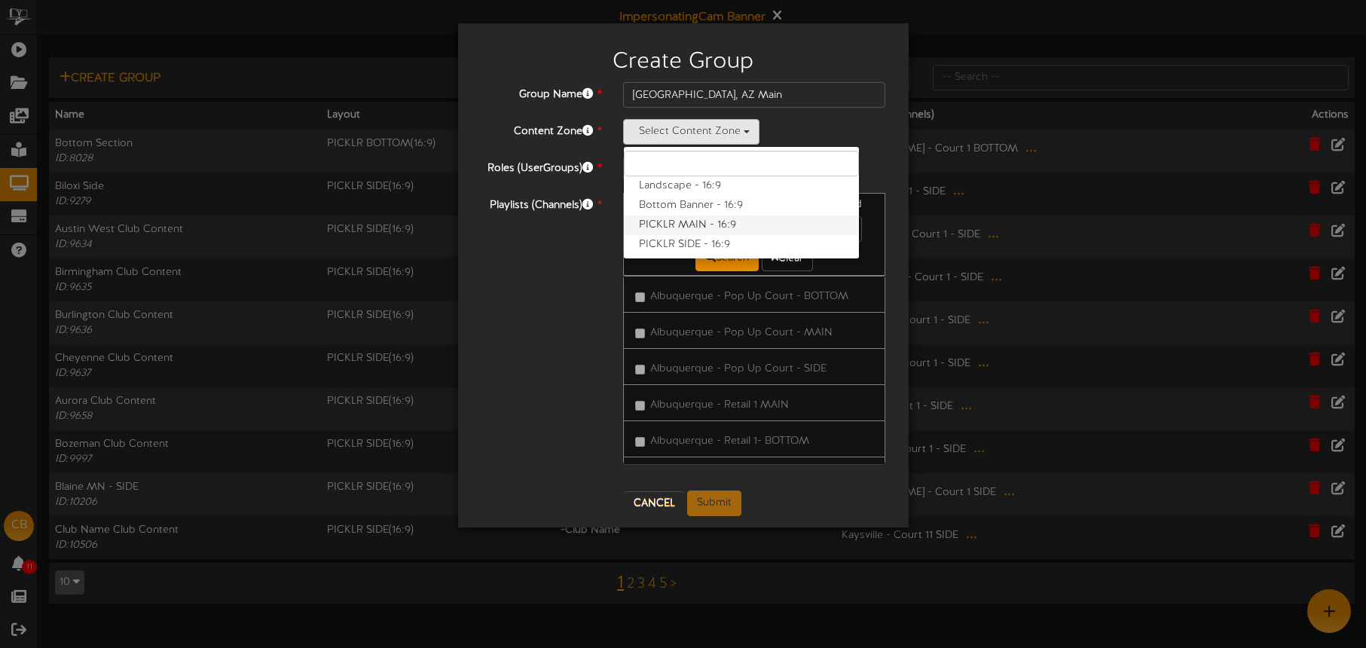
click at [708, 220] on label "PICKLR MAIN - 16:9" at bounding box center [741, 226] width 235 height 20
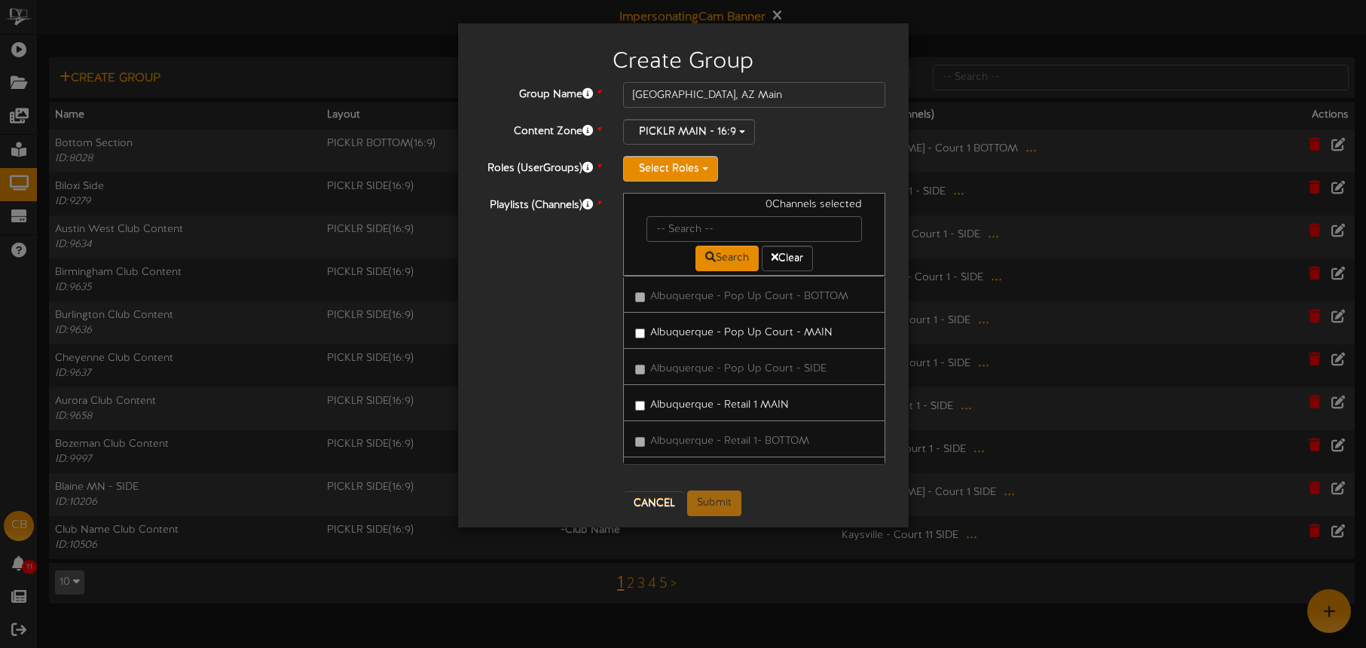
click at [685, 171] on button "Select Roles" at bounding box center [670, 169] width 95 height 26
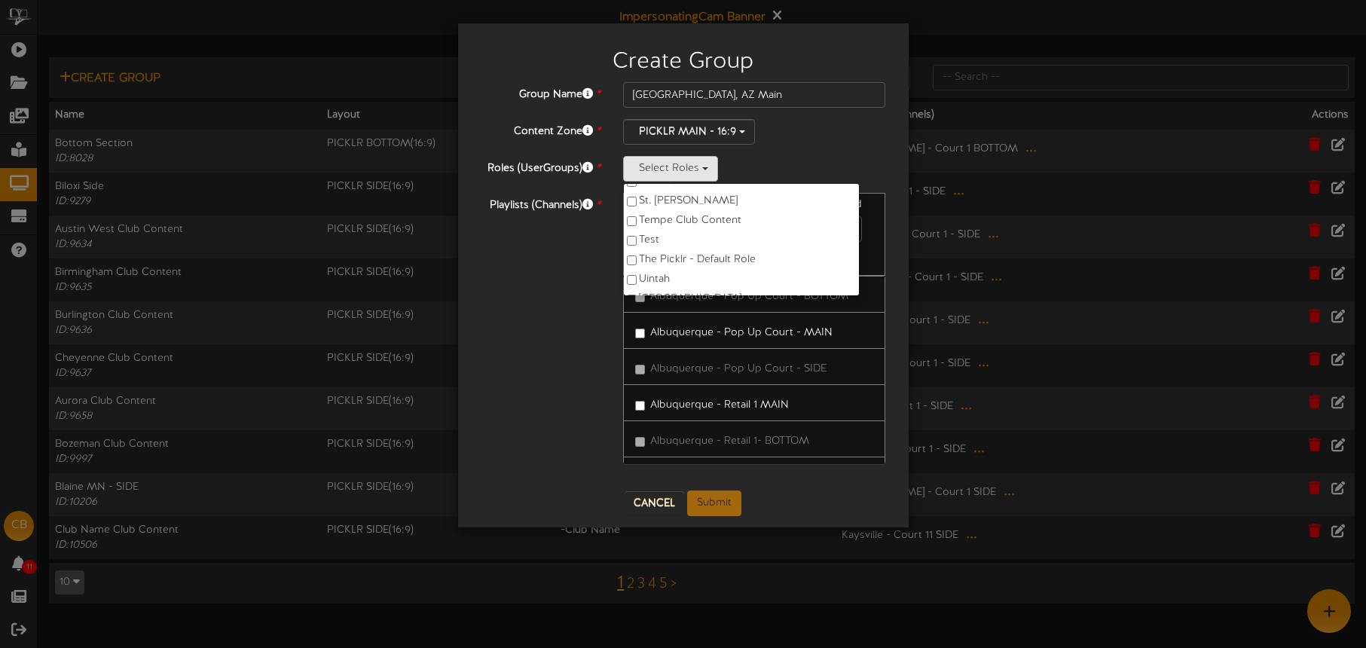
scroll to position [765, 0]
click at [792, 139] on div "PICKLR MAIN - 16:9 Landscape - 16:9 Bottom Banner - 16:9 PICKLR MAIN - 16:9 PIC…" at bounding box center [754, 132] width 263 height 26
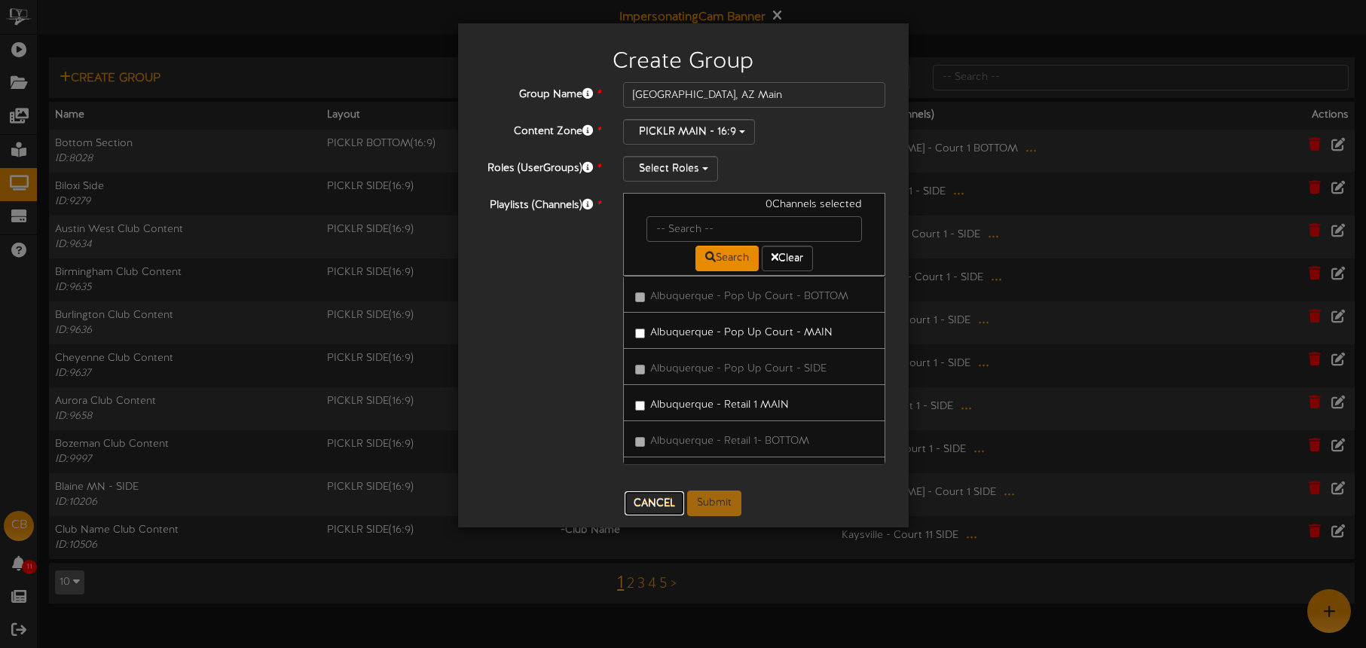
click at [644, 504] on button "Cancel" at bounding box center [655, 503] width 60 height 24
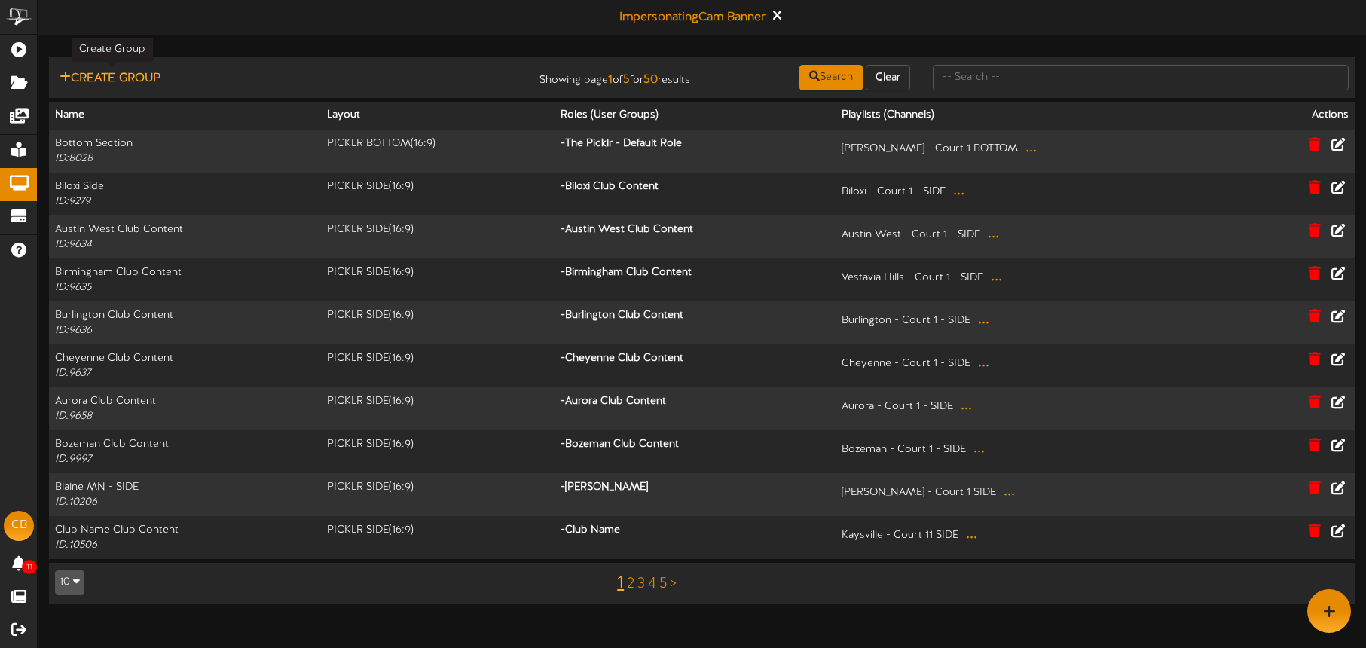
click at [148, 78] on button "Create Group" at bounding box center [110, 78] width 110 height 19
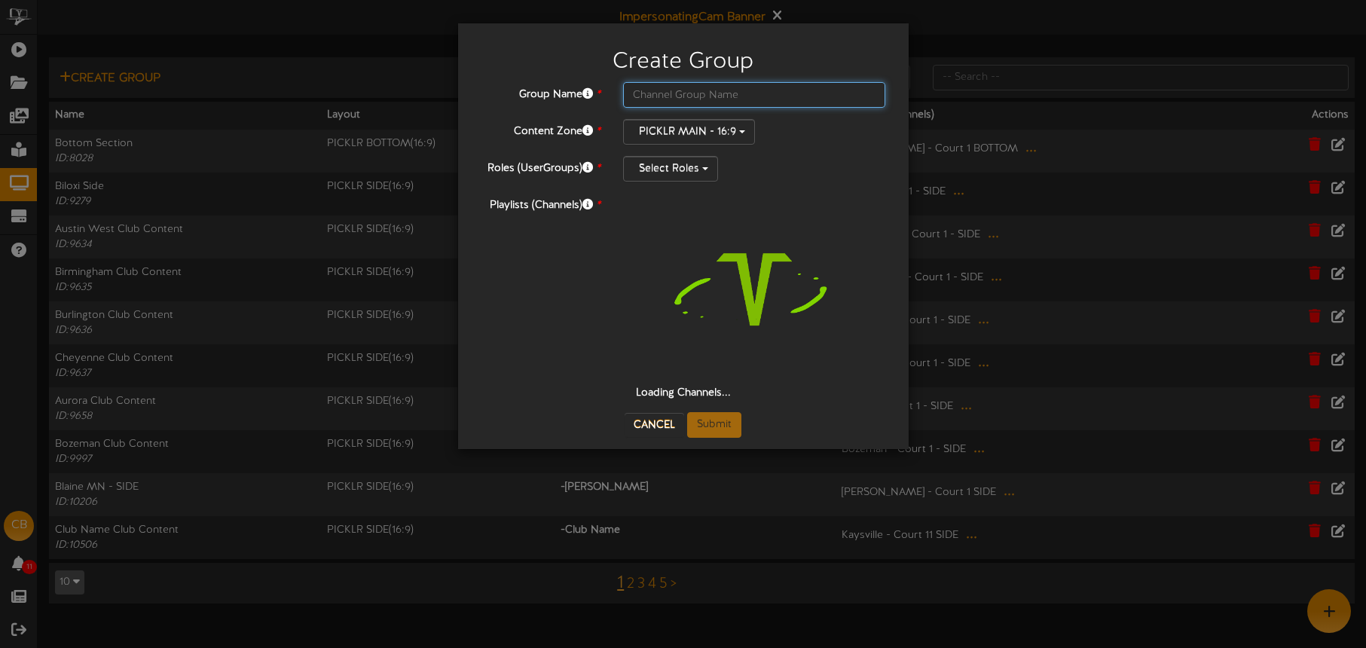
click at [698, 96] on input "text" at bounding box center [754, 95] width 263 height 26
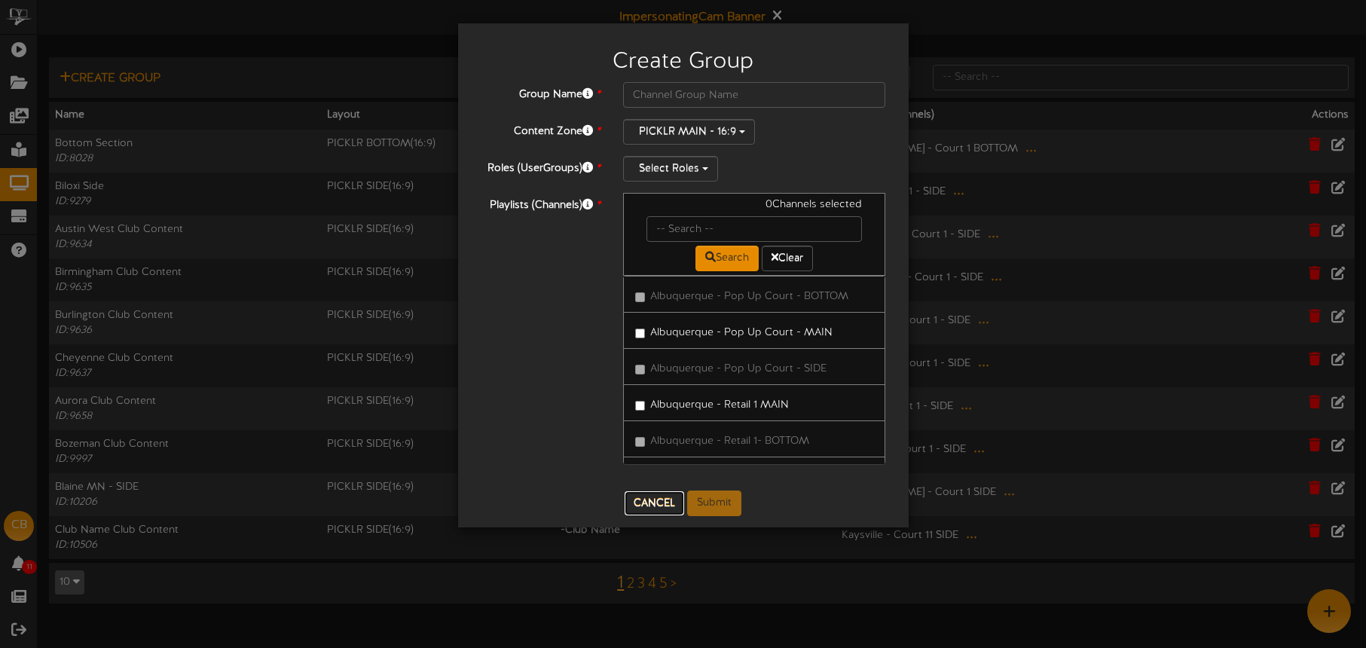
click at [653, 509] on button "Cancel" at bounding box center [655, 503] width 60 height 24
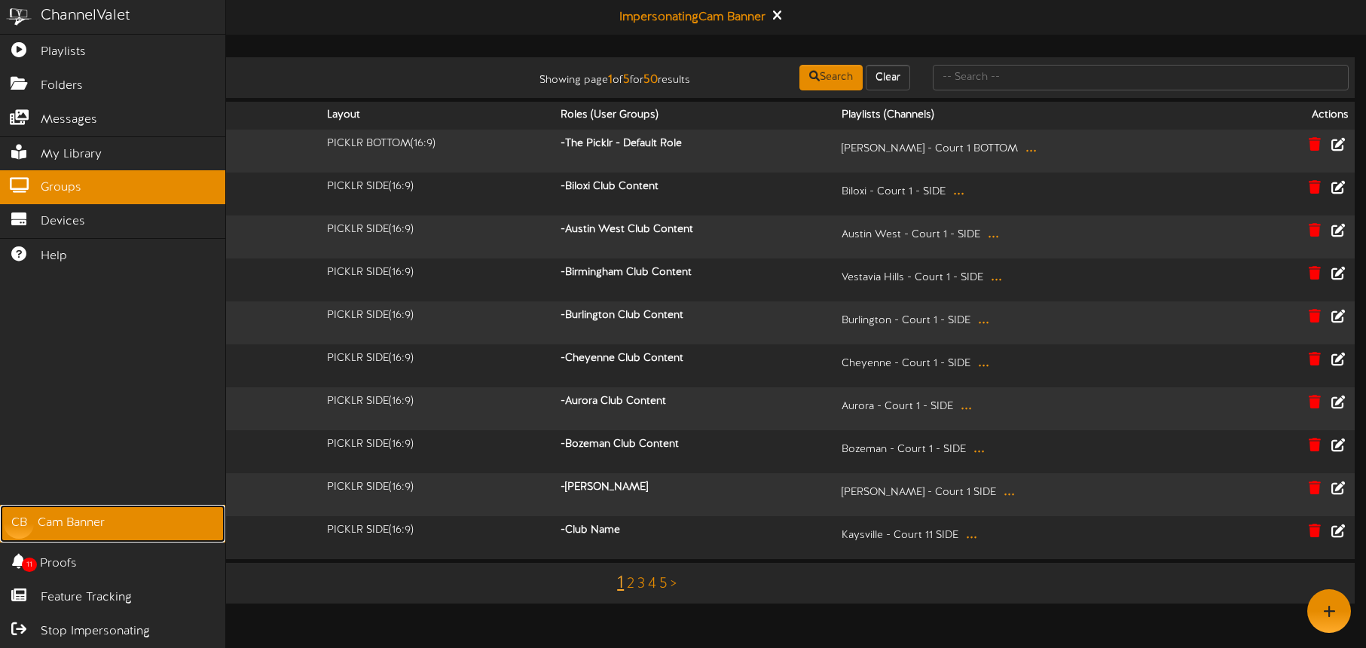
click at [69, 521] on div "Cam Banner" at bounding box center [71, 523] width 67 height 17
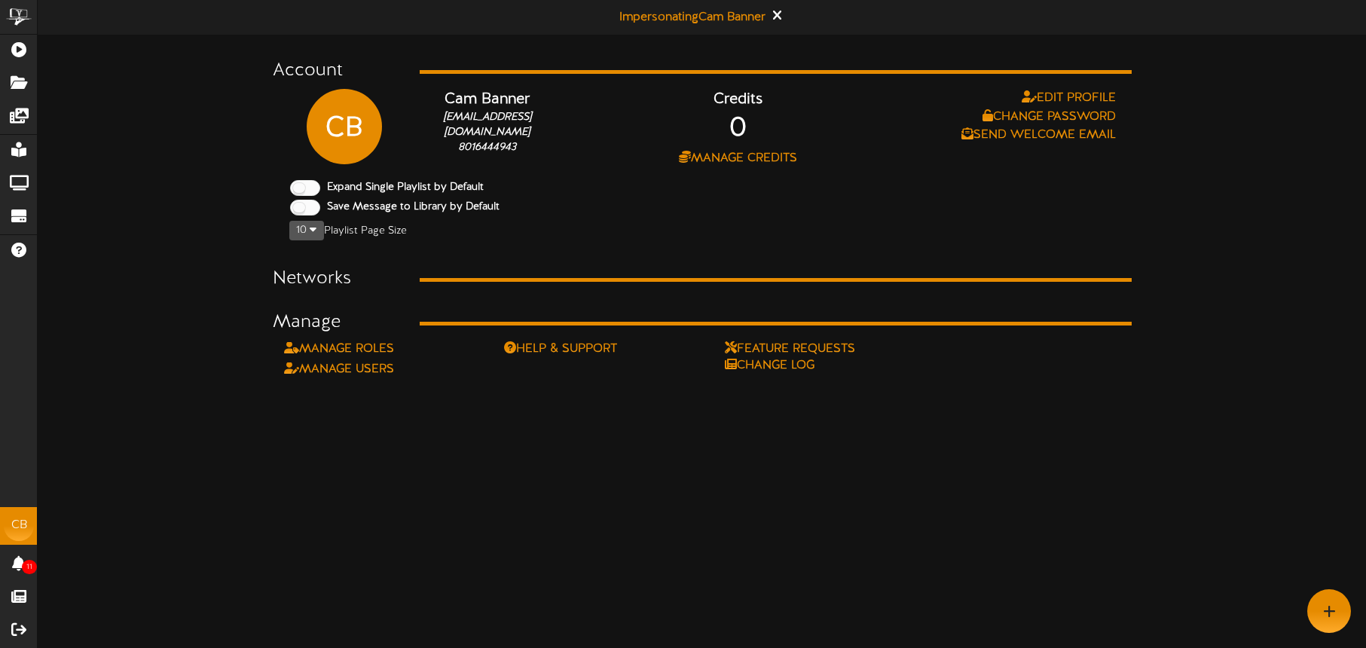
drag, startPoint x: 418, startPoint y: 390, endPoint x: 393, endPoint y: 375, distance: 29.7
click at [418, 378] on html "ChannelValet Playlists Folders Messages My Library Groups Devices Help CB Cam B…" at bounding box center [683, 189] width 1366 height 378
click at [378, 348] on link "Manage Roles" at bounding box center [339, 349] width 110 height 14
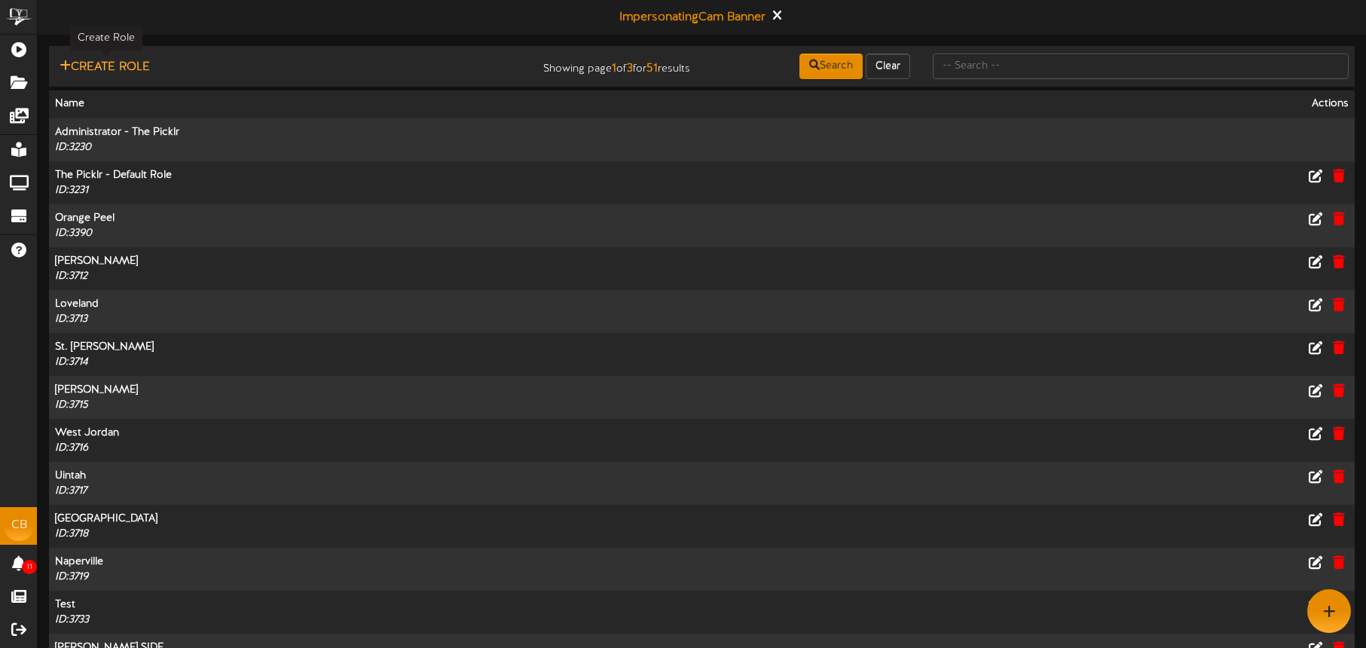
click at [140, 67] on button "Create Role" at bounding box center [104, 67] width 99 height 19
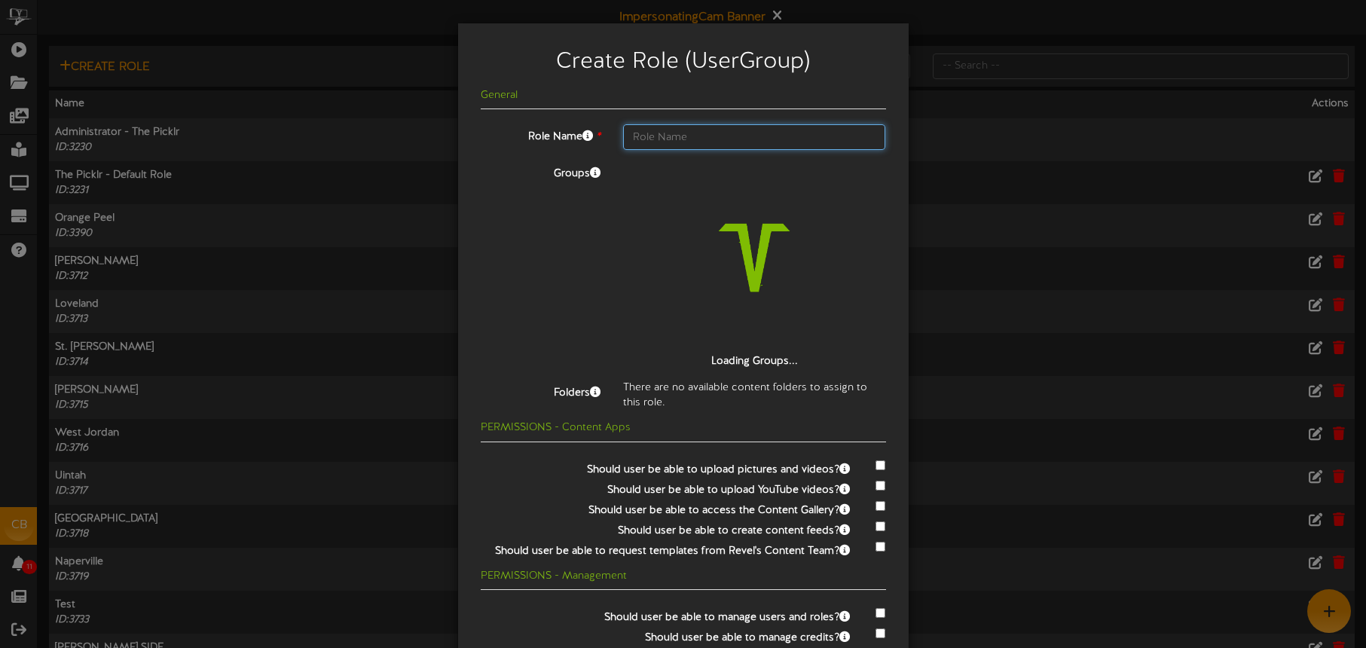
click at [699, 136] on input "text" at bounding box center [754, 137] width 263 height 26
type input "[GEOGRAPHIC_DATA], [GEOGRAPHIC_DATA]"
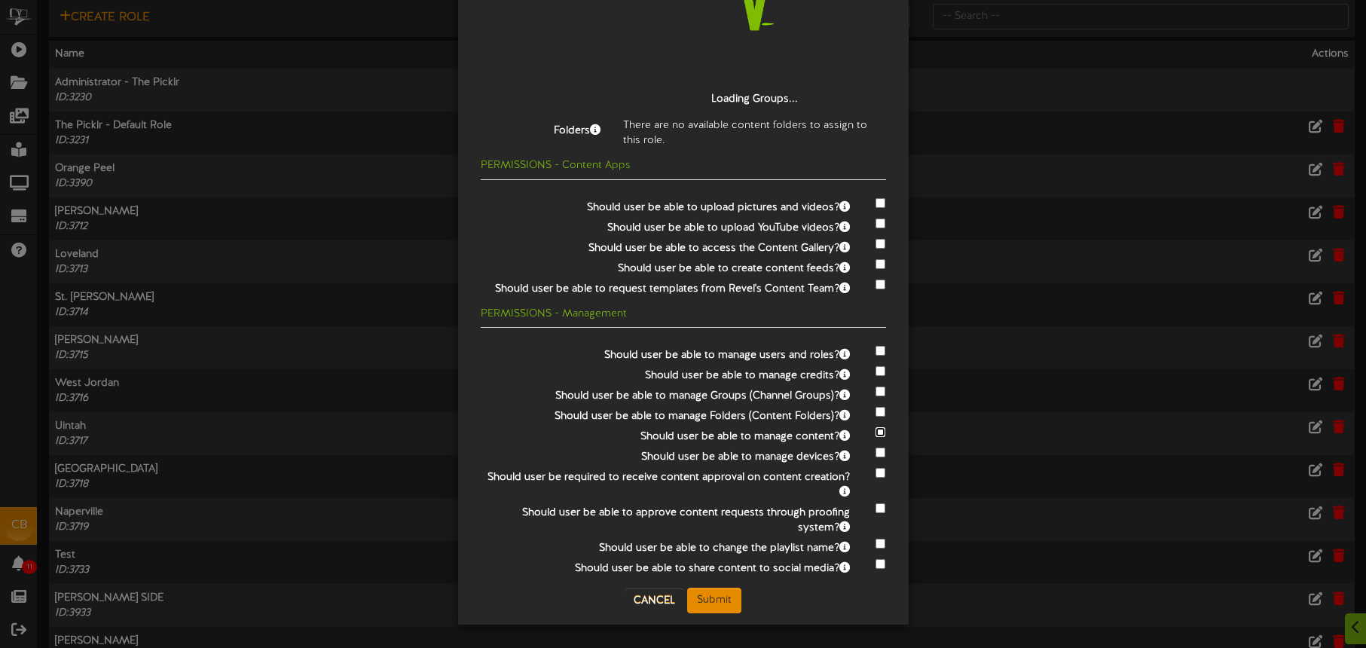
scroll to position [53, 0]
click at [716, 597] on button "Submit" at bounding box center [714, 601] width 54 height 26
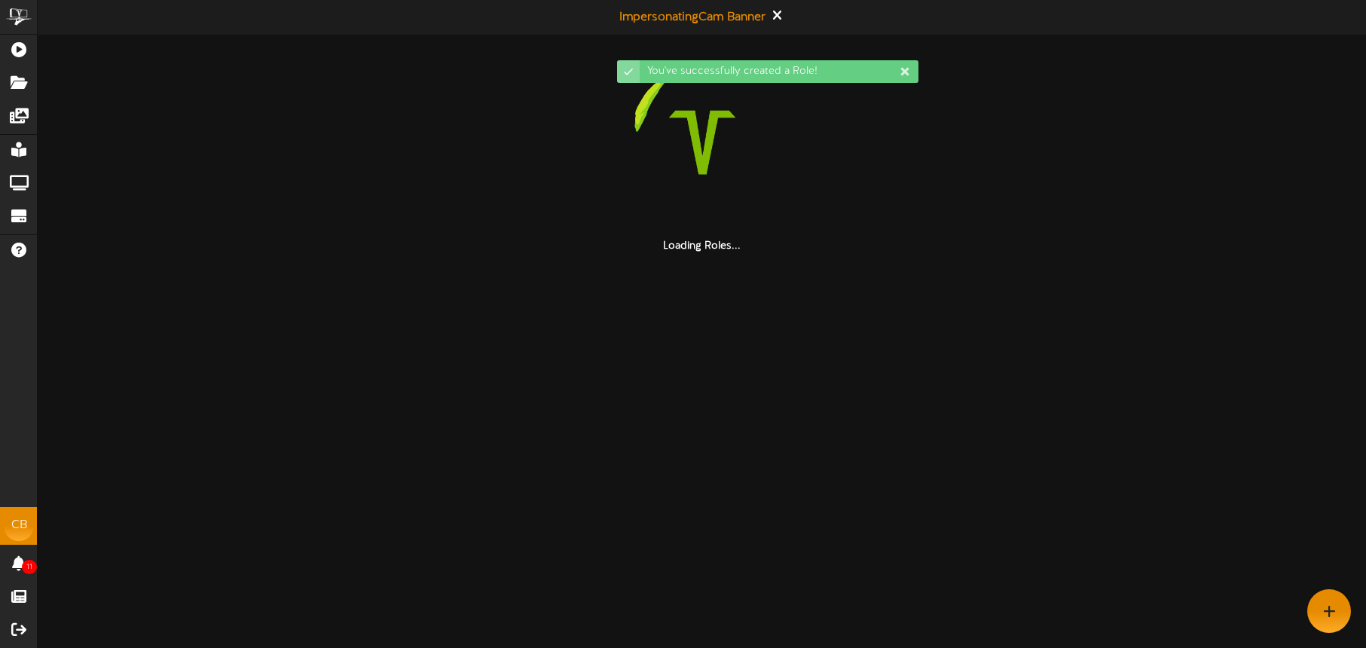
scroll to position [0, 0]
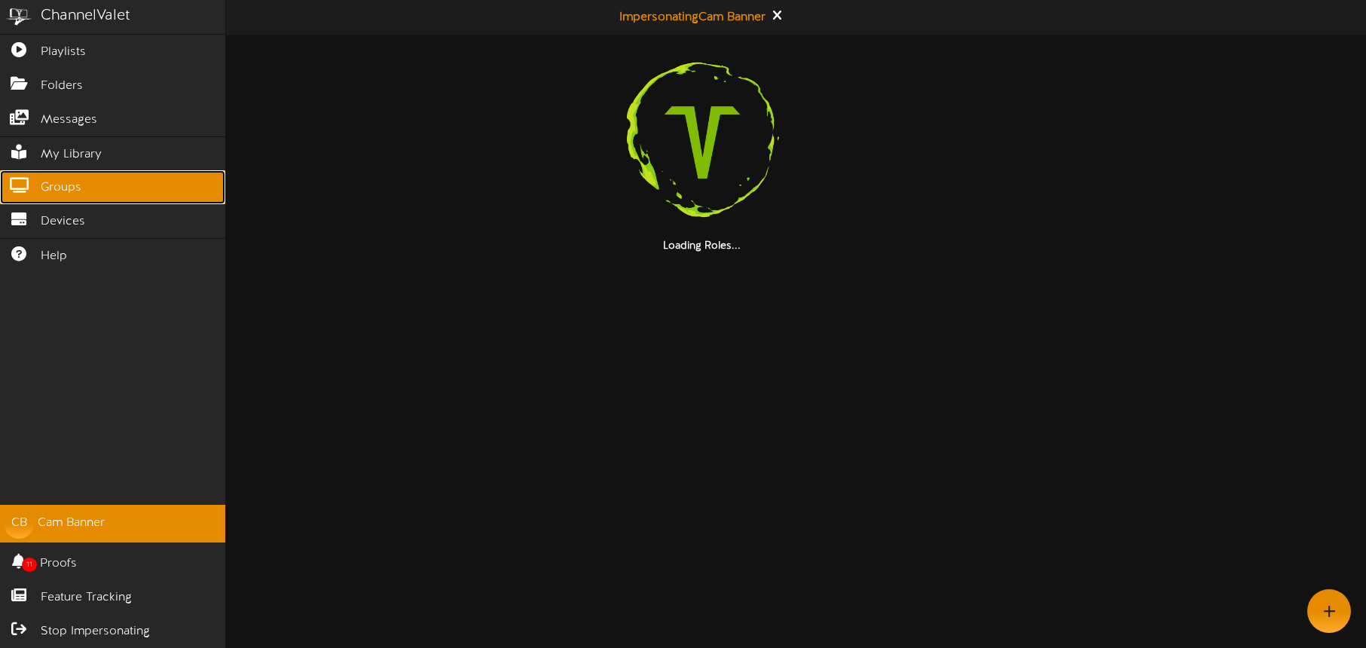
click at [50, 190] on span "Groups" at bounding box center [61, 187] width 41 height 17
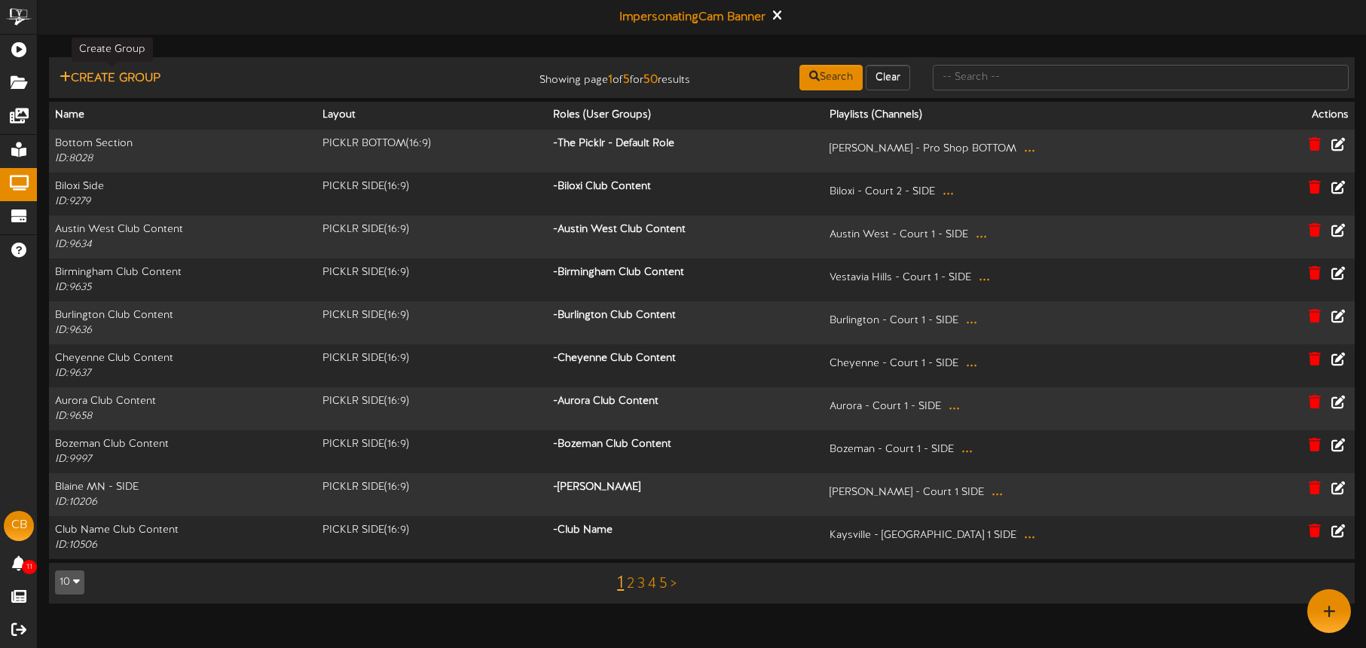
click at [154, 82] on button "Create Group" at bounding box center [110, 78] width 110 height 19
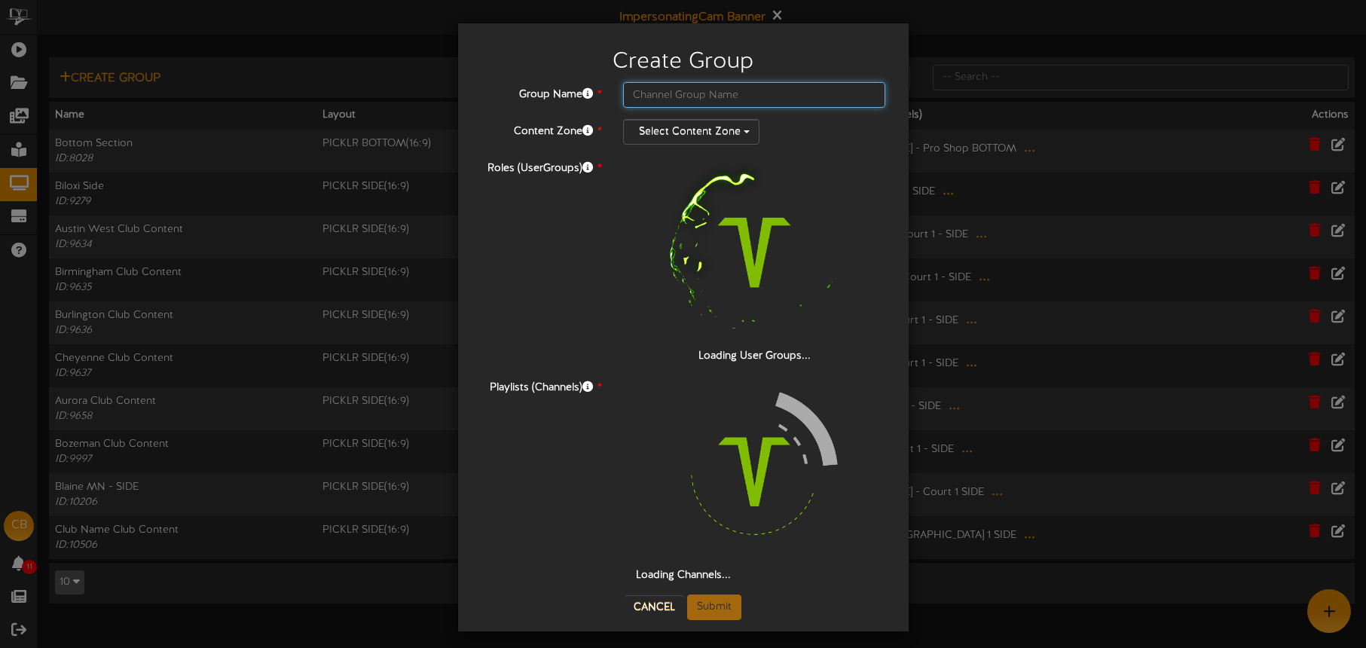
click at [688, 96] on input "text" at bounding box center [754, 95] width 263 height 26
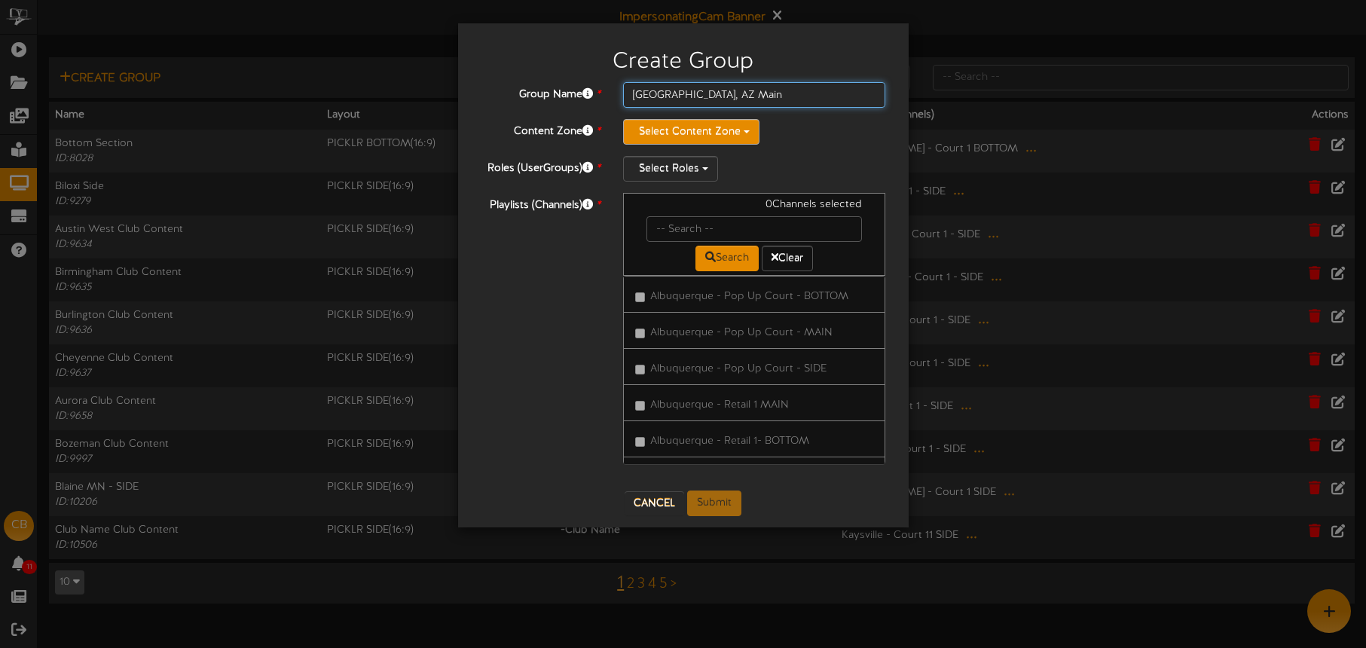
type input "[GEOGRAPHIC_DATA], AZ Main"
click at [696, 124] on button "Select Content Zone" at bounding box center [691, 132] width 136 height 26
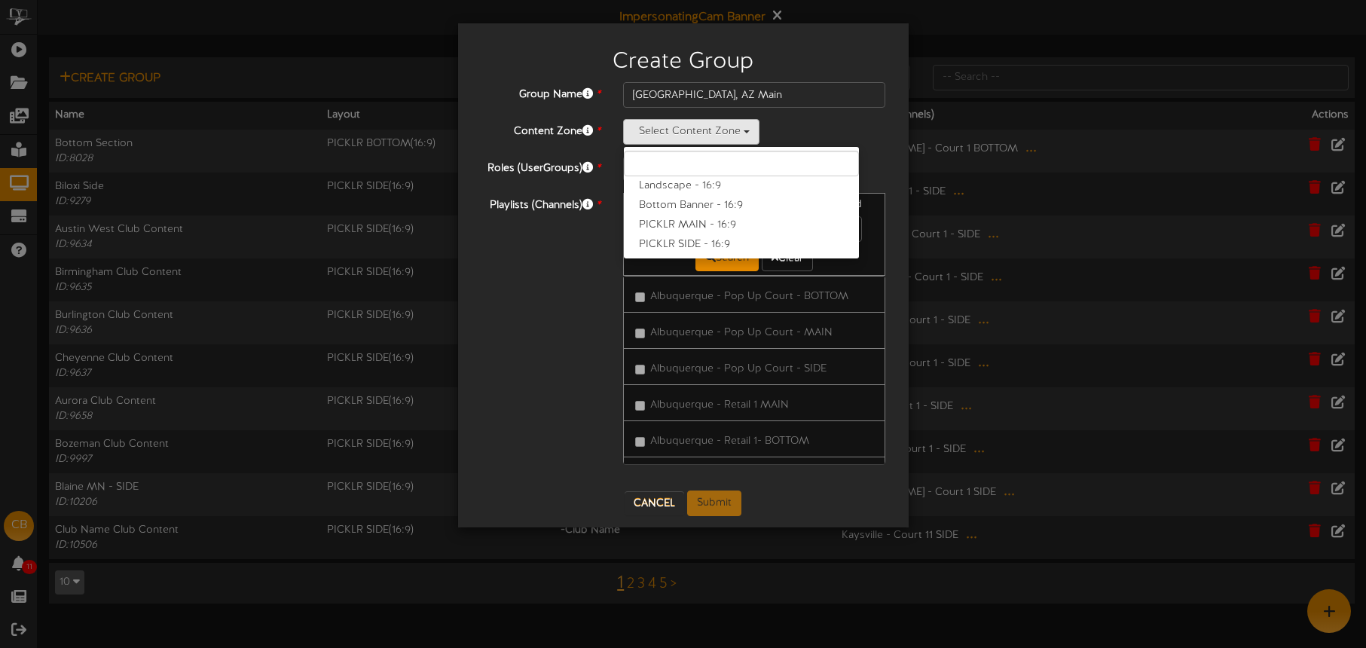
click at [708, 218] on label "PICKLR MAIN - 16:9" at bounding box center [741, 226] width 235 height 20
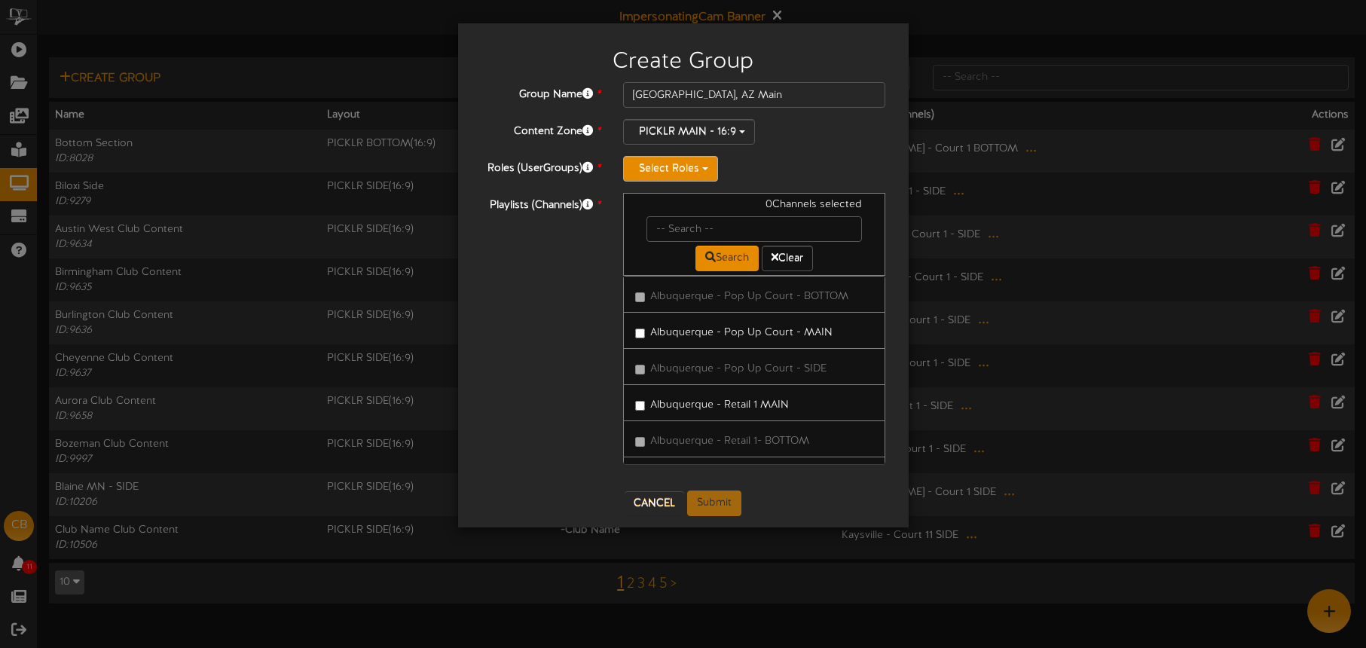
click at [684, 167] on button "Select Roles" at bounding box center [670, 169] width 95 height 26
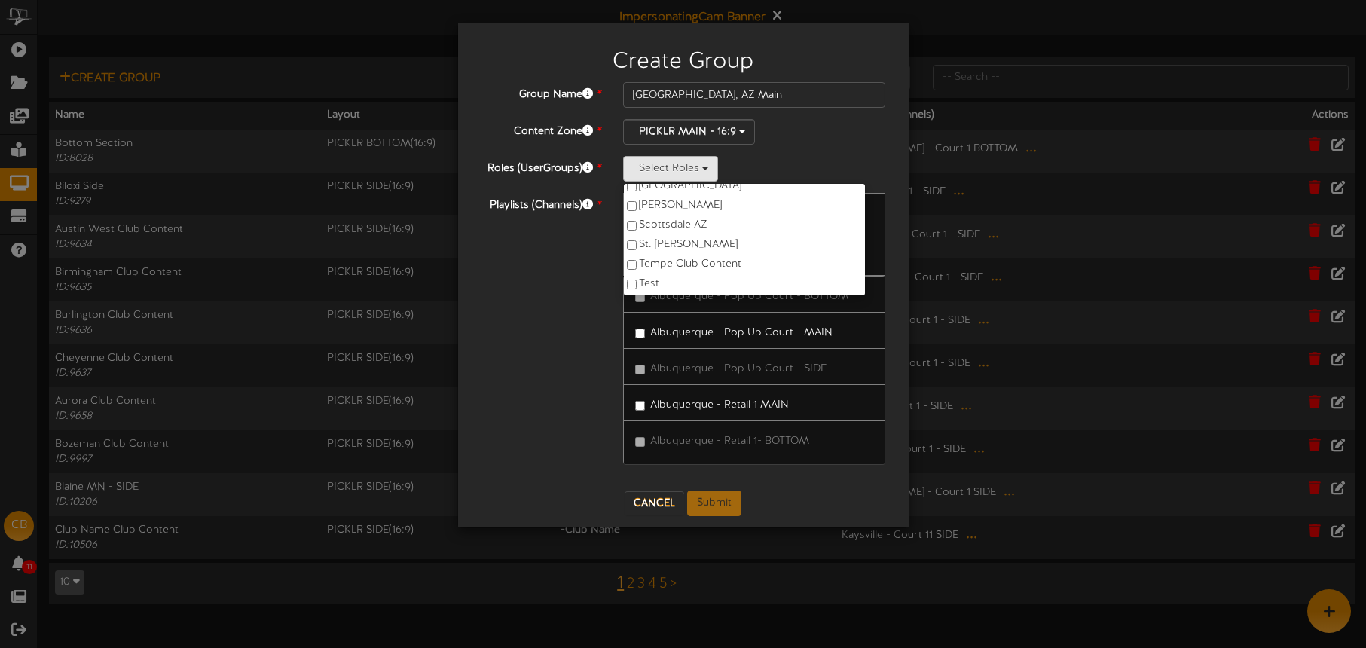
scroll to position [751, 0]
click at [687, 265] on label "The Picklr - Default Role" at bounding box center [744, 275] width 241 height 20
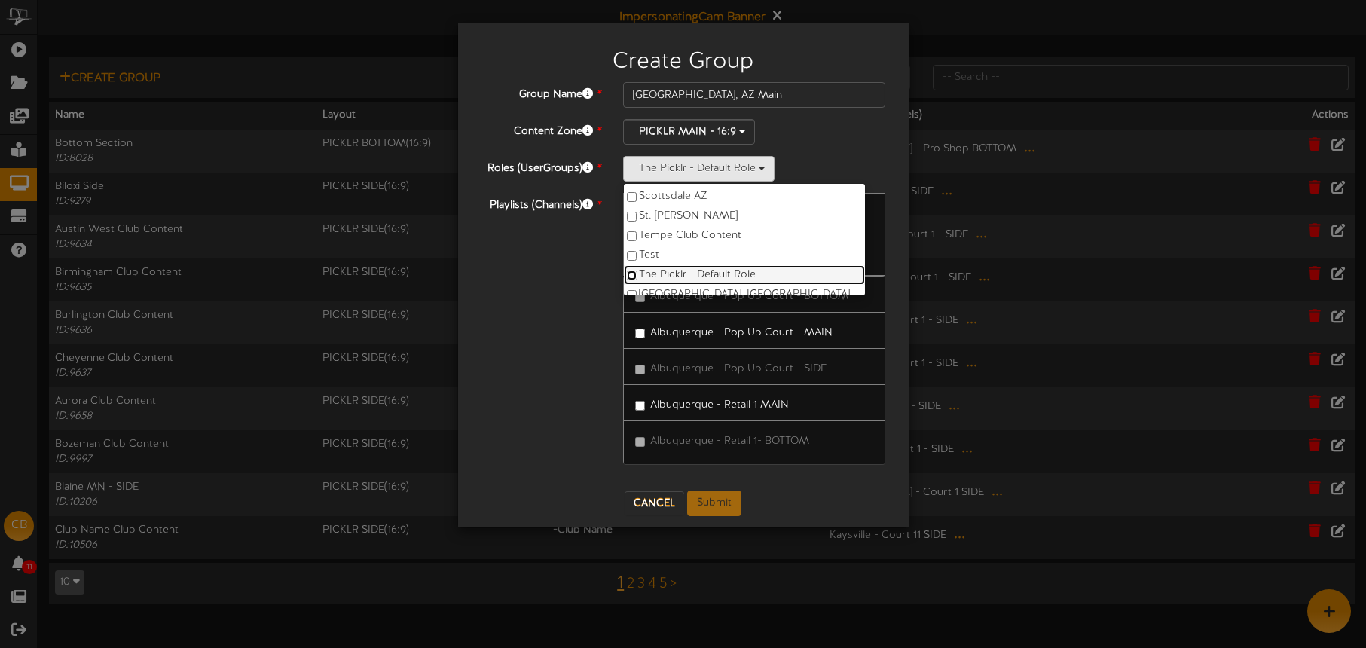
scroll to position [789, 0]
click at [817, 178] on div "The Picklr - Default Role Aurora Club Content Austin West Club Content Biloxi C…" at bounding box center [754, 169] width 263 height 26
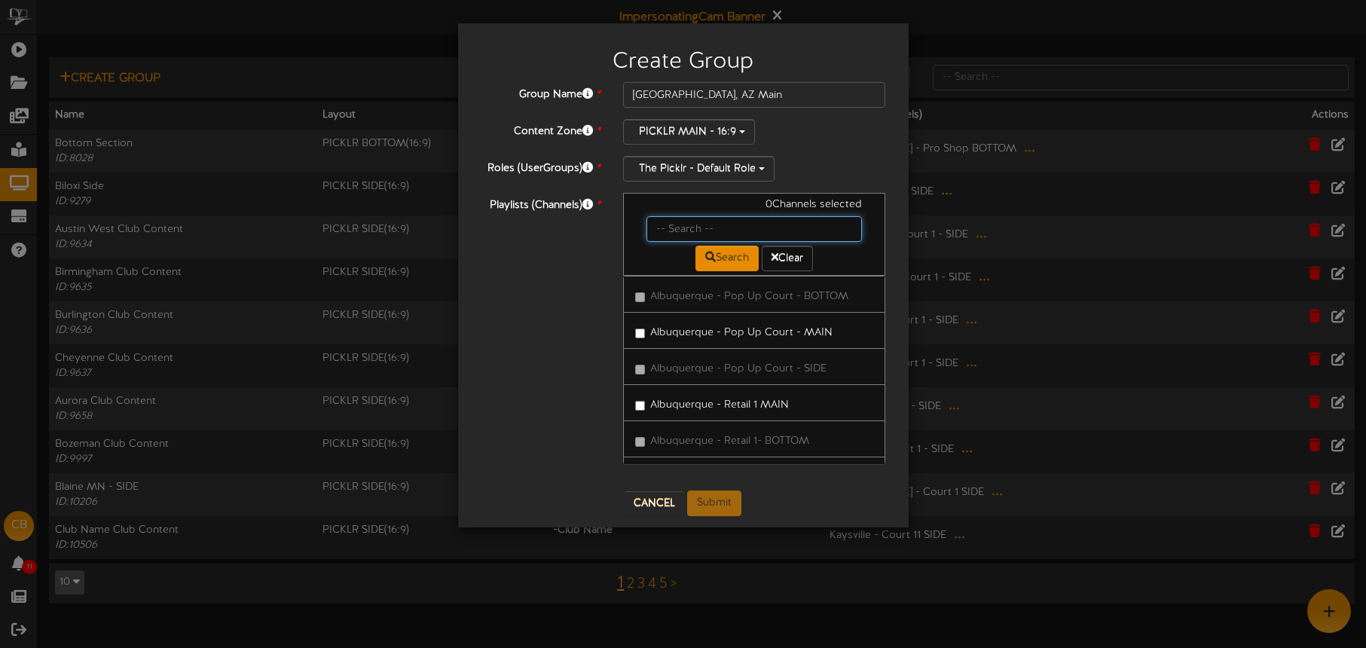
click at [705, 225] on input "text" at bounding box center [755, 229] width 216 height 26
type input "Tucson"
click at [719, 326] on label "[GEOGRAPHIC_DATA], AZ - Court 1 Main" at bounding box center [740, 330] width 210 height 20
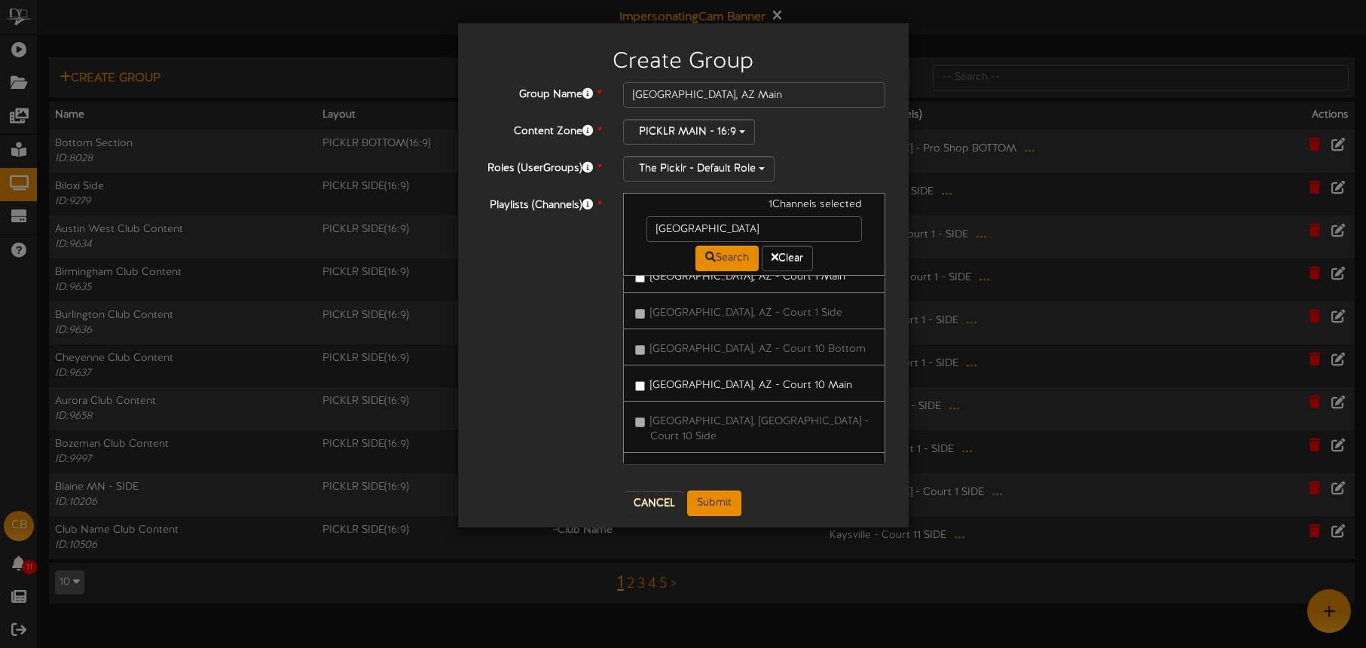
click at [758, 384] on label "[GEOGRAPHIC_DATA], AZ - Court 10 Main" at bounding box center [743, 383] width 217 height 20
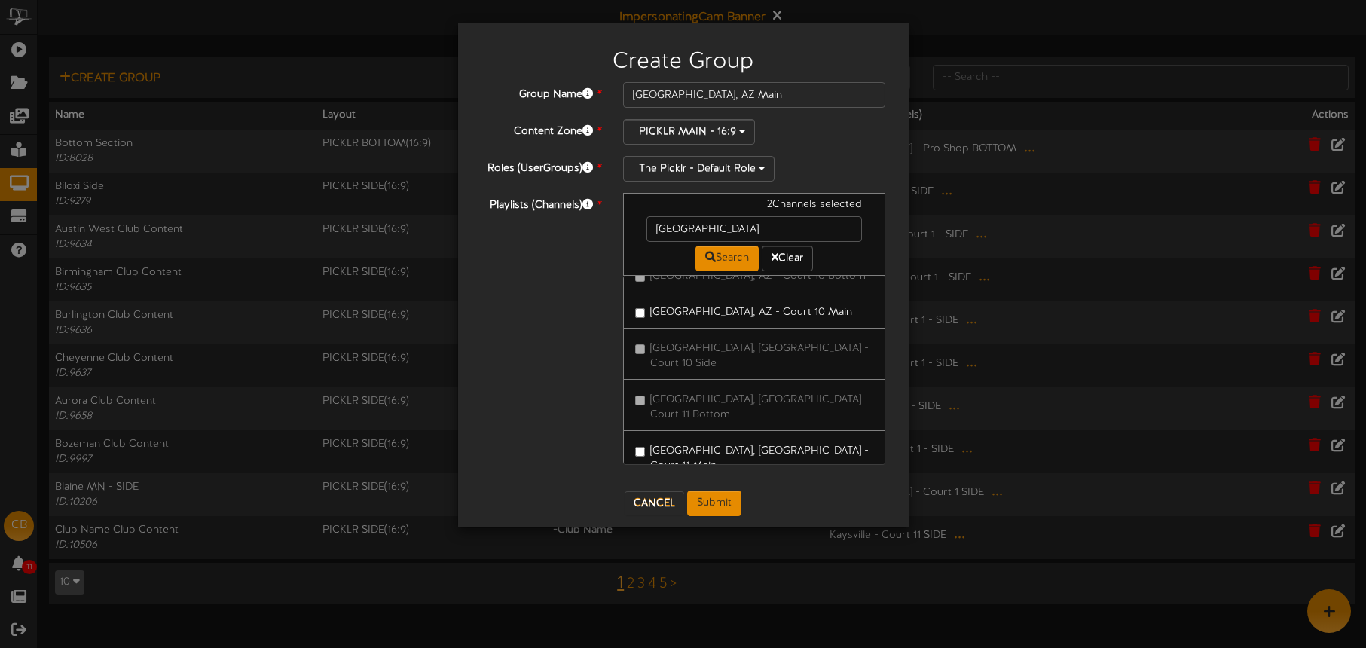
click at [761, 439] on label "[GEOGRAPHIC_DATA], [GEOGRAPHIC_DATA] - Court 11 Main" at bounding box center [754, 456] width 239 height 35
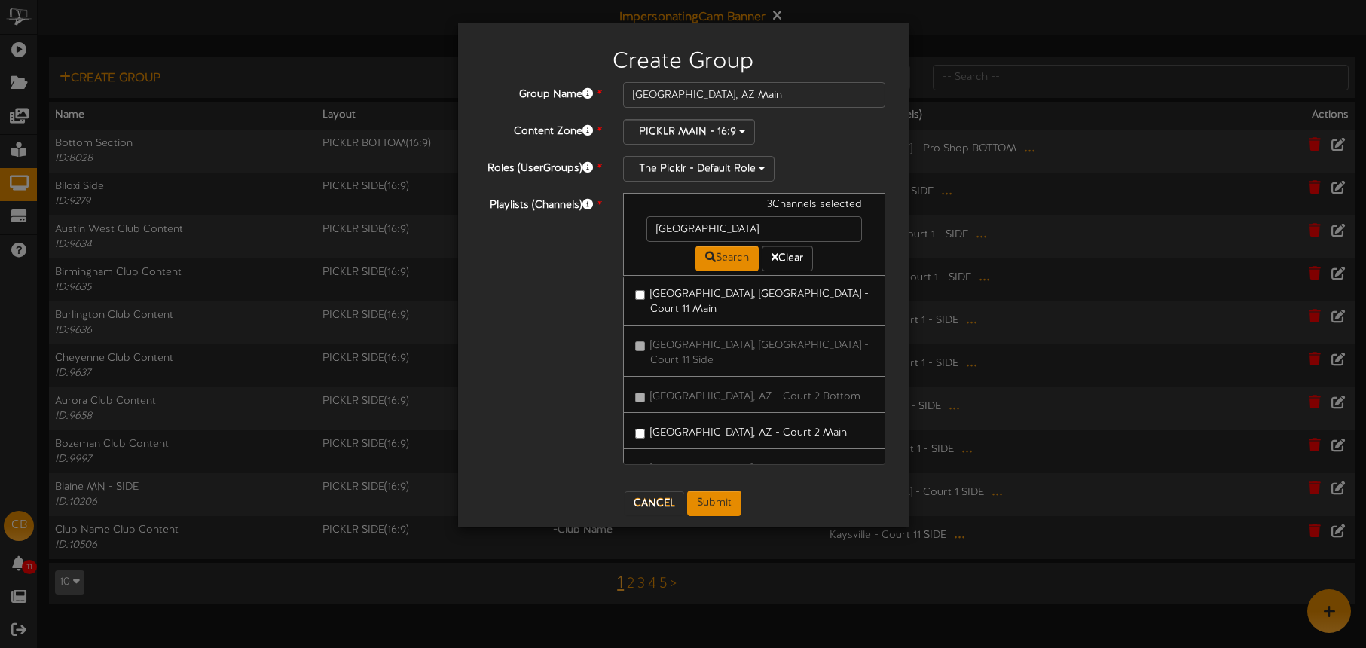
drag, startPoint x: 762, startPoint y: 378, endPoint x: 780, endPoint y: 385, distance: 19.3
click at [762, 421] on label "[GEOGRAPHIC_DATA], AZ - Court 2 Main" at bounding box center [741, 431] width 212 height 20
click at [763, 460] on label "[GEOGRAPHIC_DATA], AZ - Court 3 Main" at bounding box center [741, 470] width 212 height 20
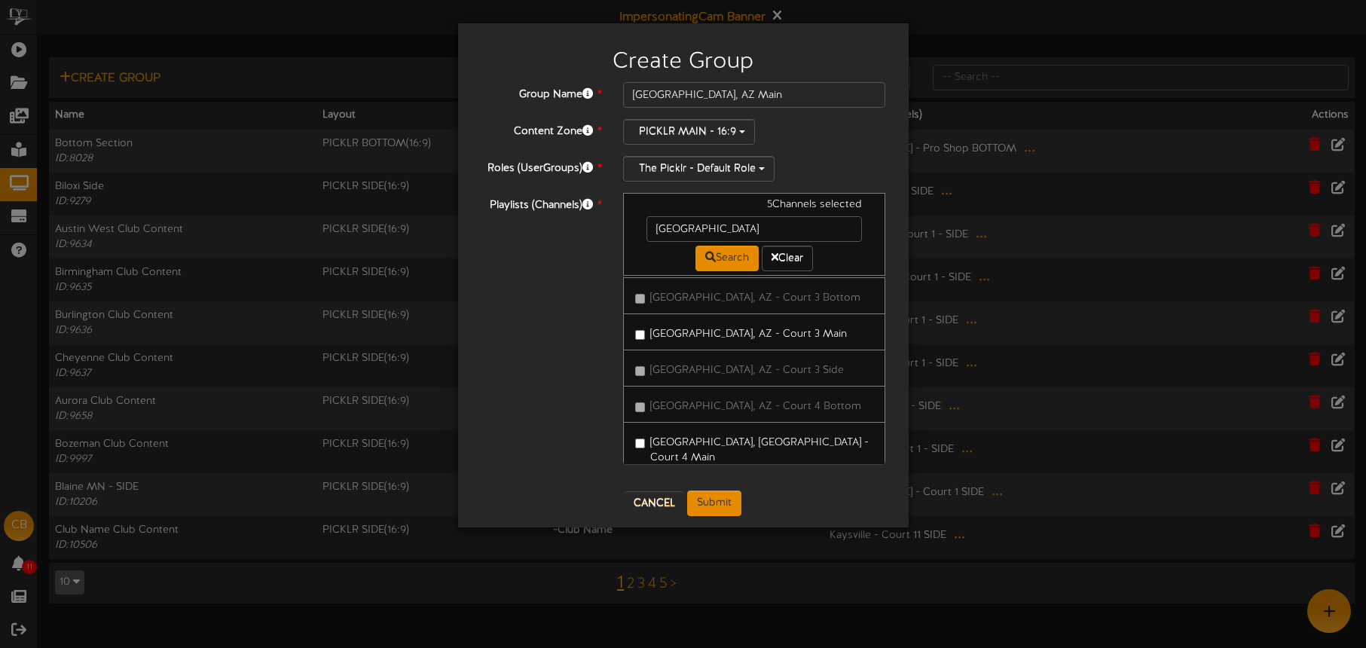
click at [753, 430] on label "[GEOGRAPHIC_DATA], [GEOGRAPHIC_DATA] - Court 4 Main" at bounding box center [754, 447] width 239 height 35
click at [650, 332] on label "[GEOGRAPHIC_DATA], [GEOGRAPHIC_DATA] - Court 4 Main" at bounding box center [754, 349] width 239 height 35
click at [709, 456] on label "[GEOGRAPHIC_DATA], AZ - Court 5 Main" at bounding box center [741, 466] width 212 height 20
click at [751, 474] on label "[GEOGRAPHIC_DATA], [GEOGRAPHIC_DATA] - Court 7 Main" at bounding box center [754, 491] width 239 height 35
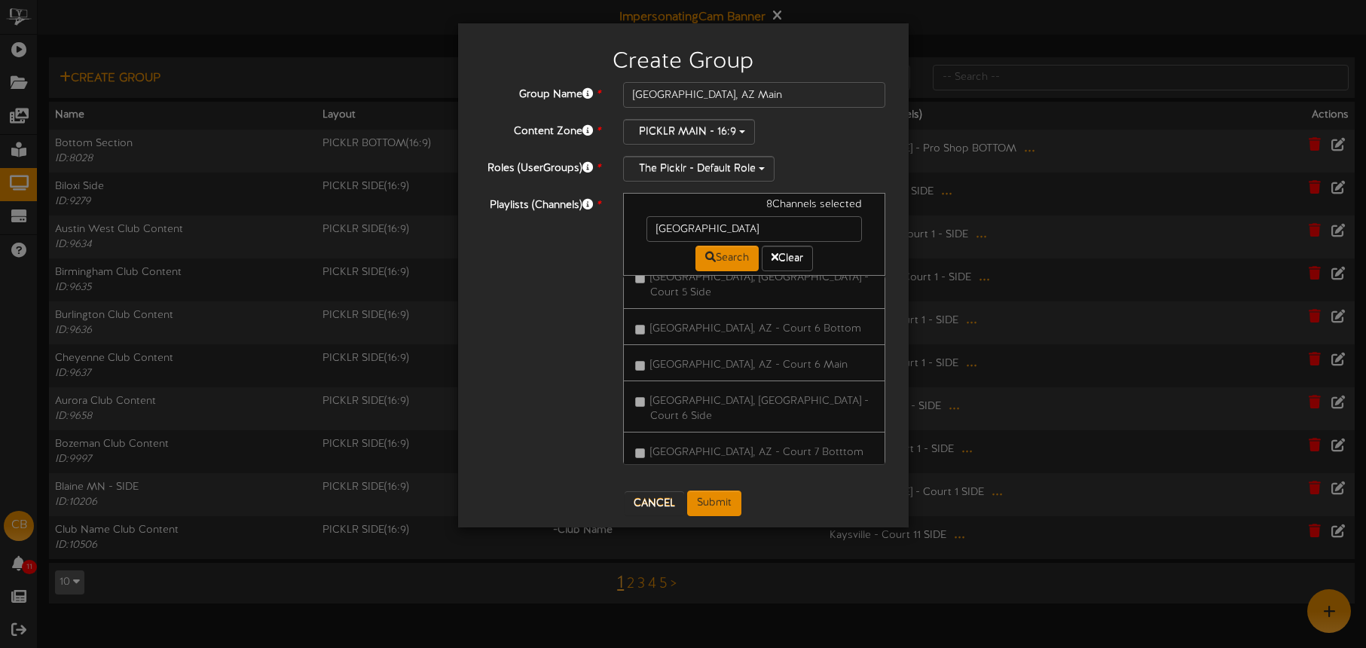
scroll to position [924, 0]
click at [763, 524] on label "[GEOGRAPHIC_DATA], [GEOGRAPHIC_DATA] - Court 8 Main" at bounding box center [754, 541] width 239 height 35
click at [762, 529] on label "[GEOGRAPHIC_DATA], AZ - Court 9 Main" at bounding box center [741, 539] width 213 height 20
click at [768, 565] on label "[GEOGRAPHIC_DATA], AZ - Court 9 Side" at bounding box center [739, 575] width 209 height 20
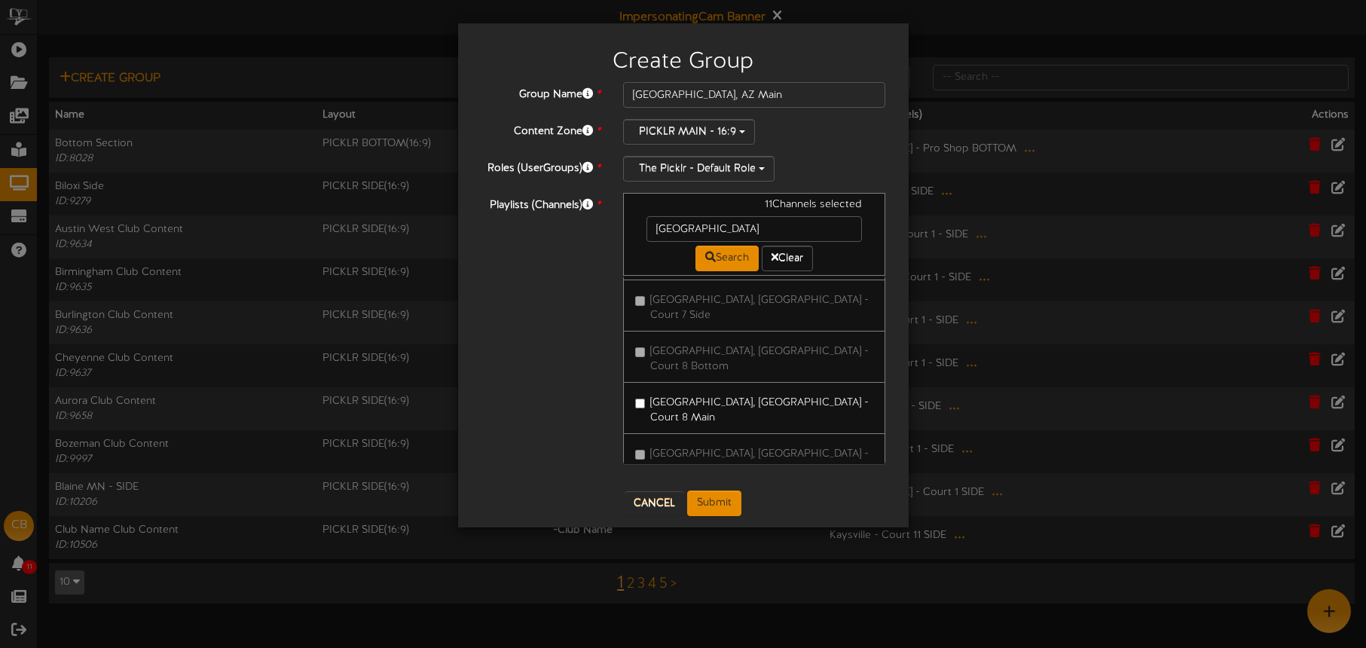
click at [762, 565] on label "[GEOGRAPHIC_DATA], AZ - Court 9 Side" at bounding box center [739, 575] width 209 height 20
click at [729, 494] on button "Submit" at bounding box center [714, 504] width 54 height 26
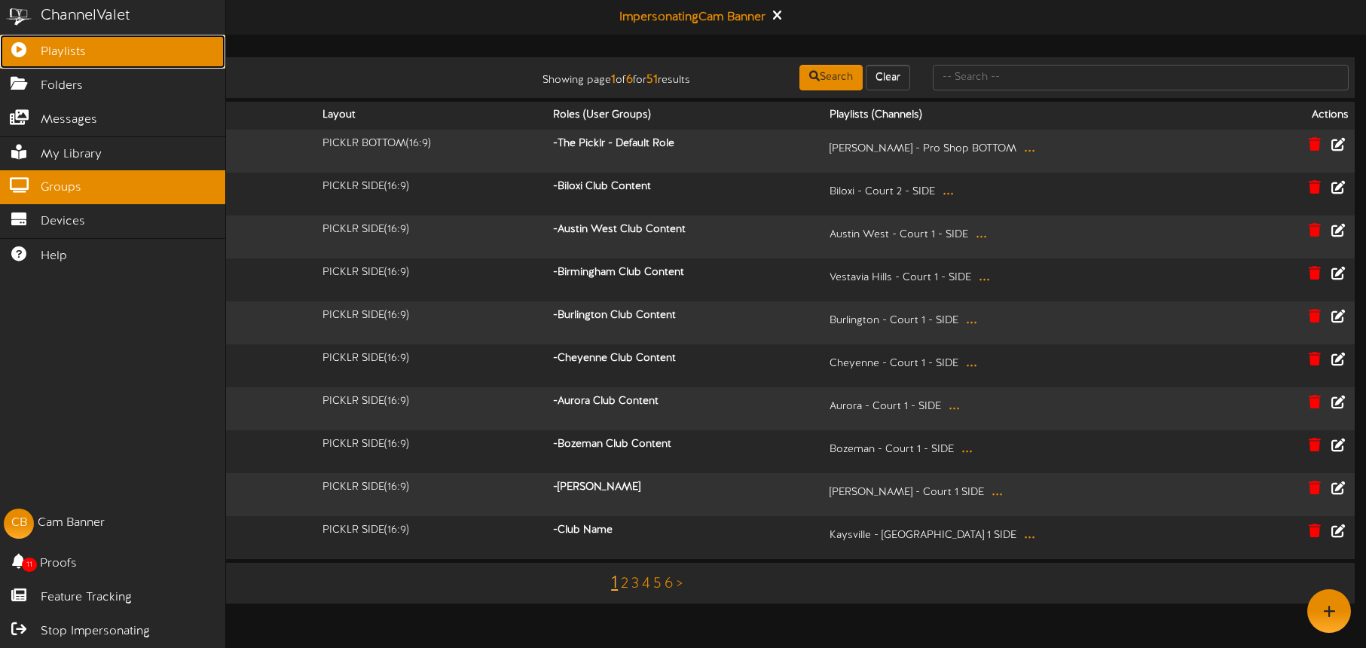
drag, startPoint x: 20, startPoint y: 52, endPoint x: 70, endPoint y: 53, distance: 50.5
click at [20, 52] on icon at bounding box center [19, 47] width 38 height 11
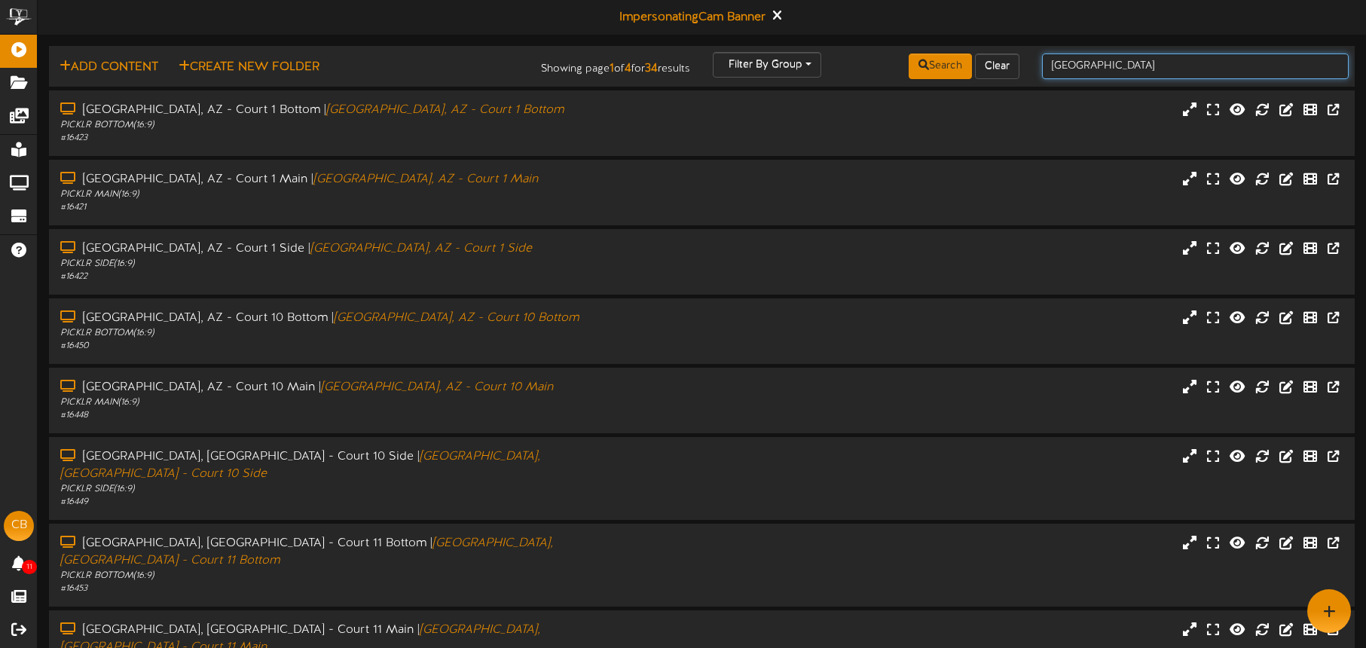
click at [1096, 63] on input "Tucson" at bounding box center [1195, 67] width 307 height 26
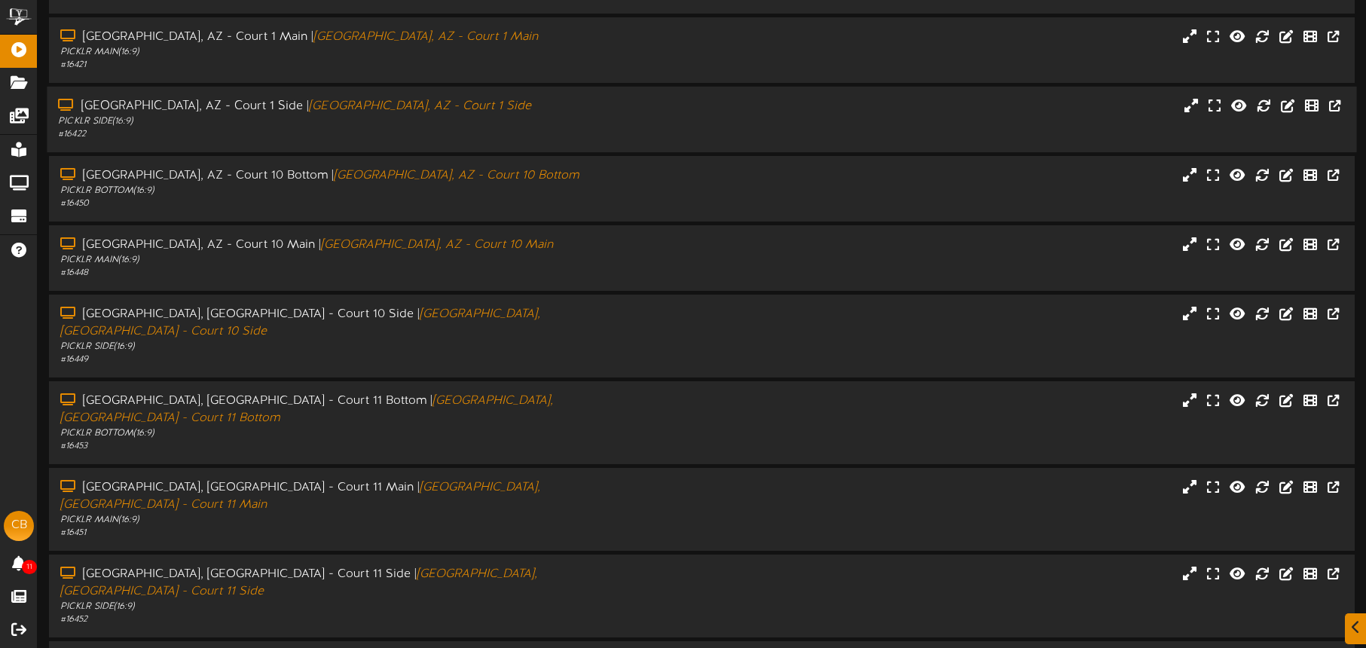
scroll to position [194, 0]
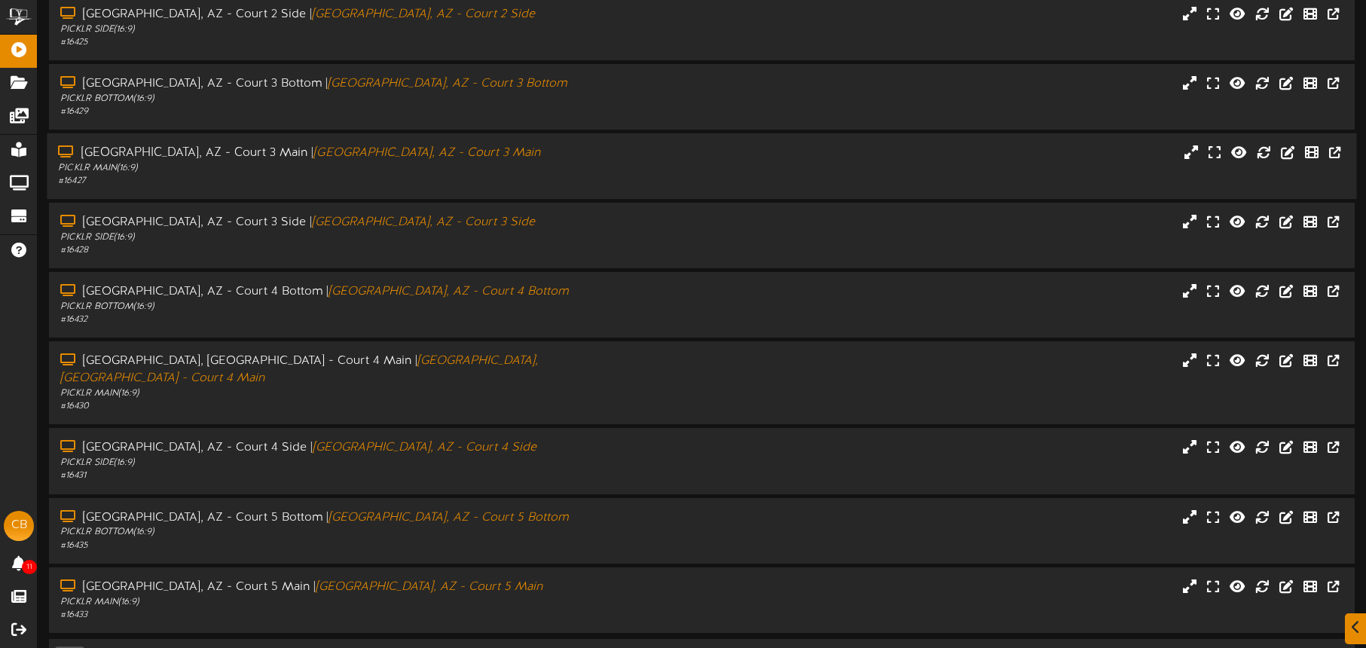
scroll to position [194, 0]
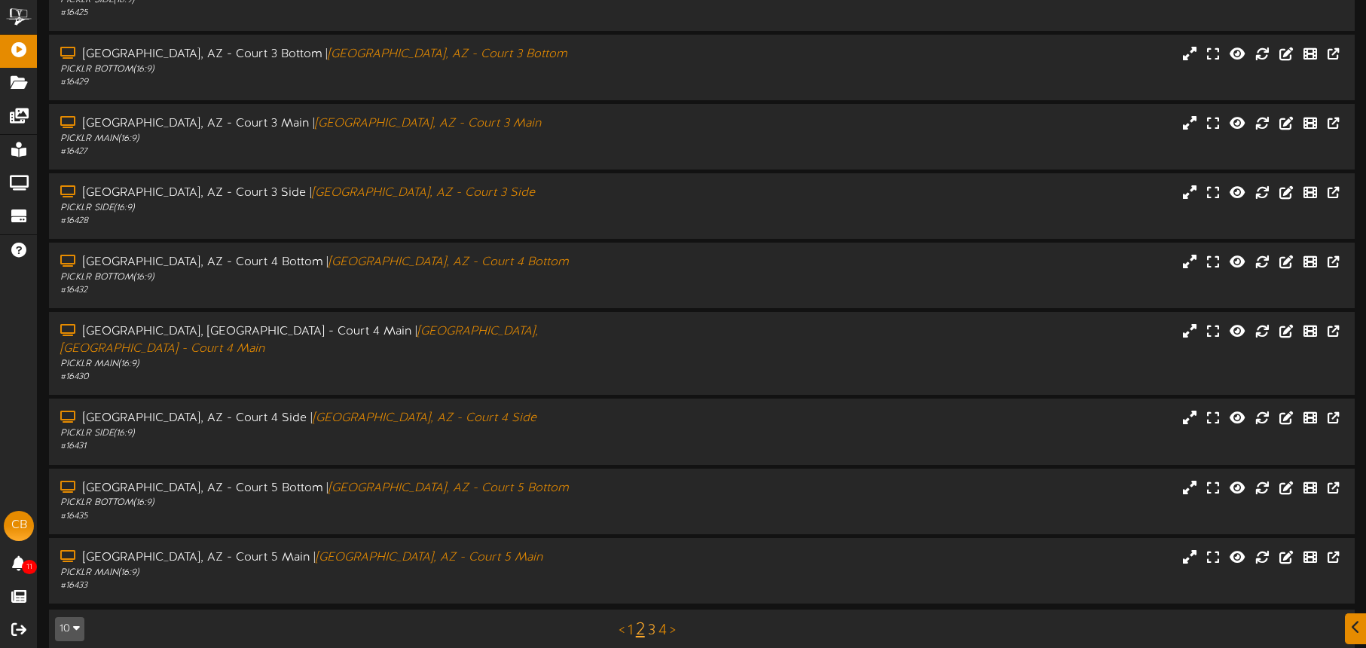
click at [651, 622] on link "3" at bounding box center [652, 630] width 8 height 17
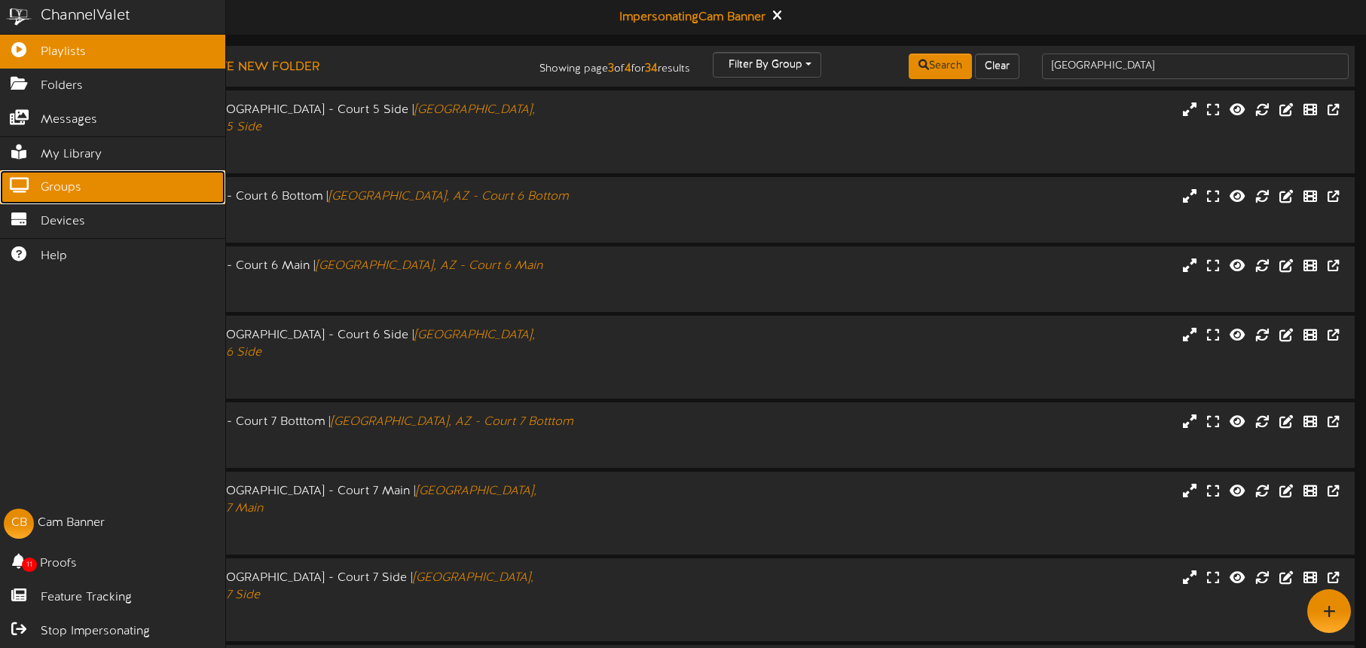
drag, startPoint x: 69, startPoint y: 190, endPoint x: 68, endPoint y: 182, distance: 7.6
click at [69, 190] on span "Groups" at bounding box center [61, 187] width 41 height 17
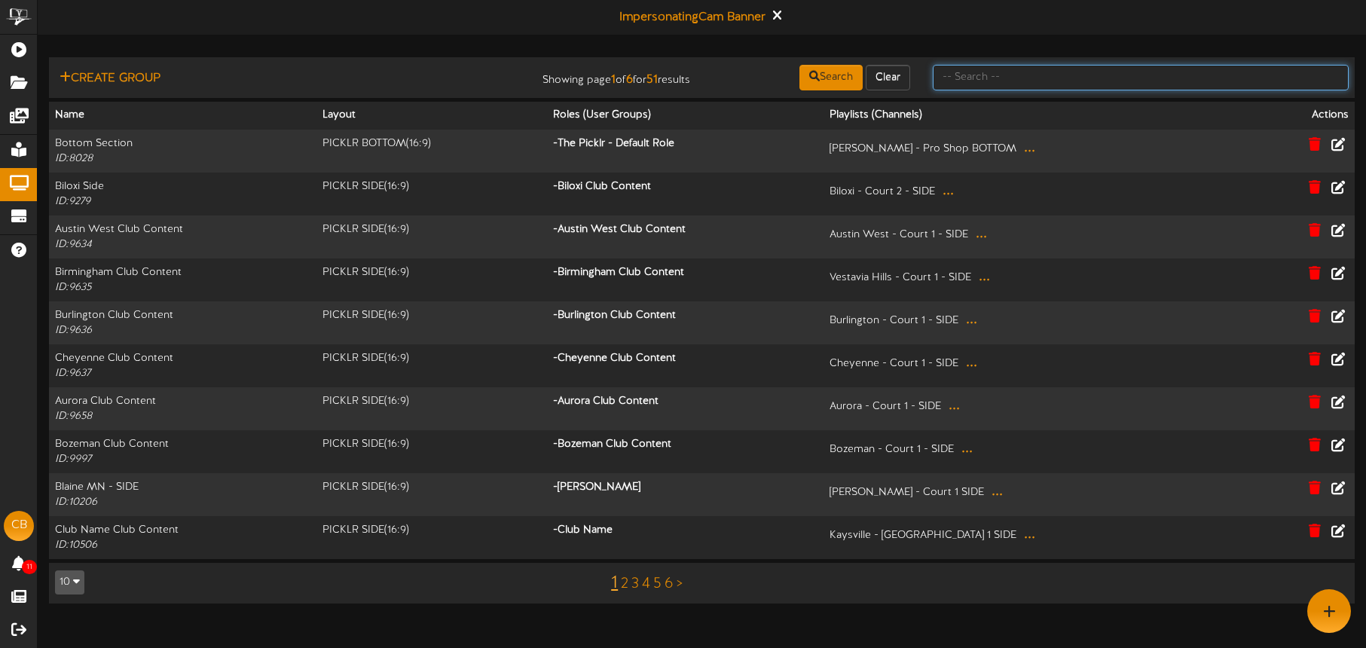
click at [1040, 79] on input "text" at bounding box center [1141, 78] width 416 height 26
type input "[GEOGRAPHIC_DATA]"
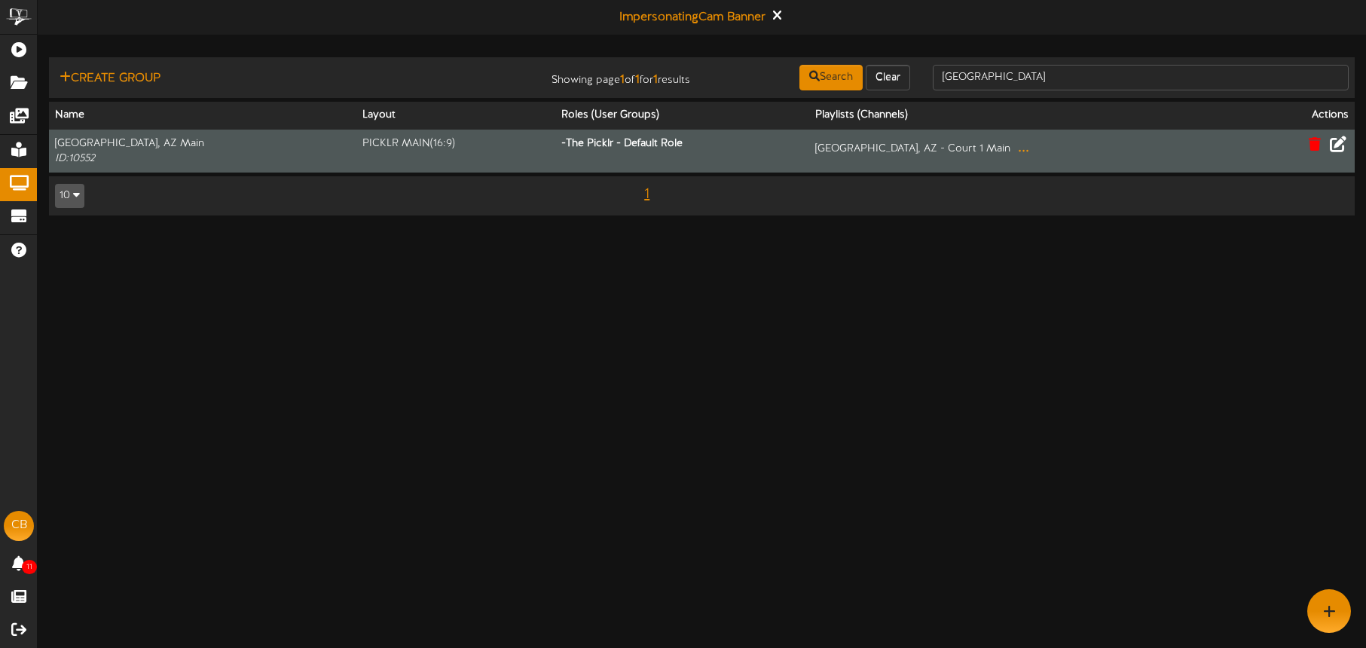
click at [1341, 146] on icon at bounding box center [1338, 143] width 17 height 17
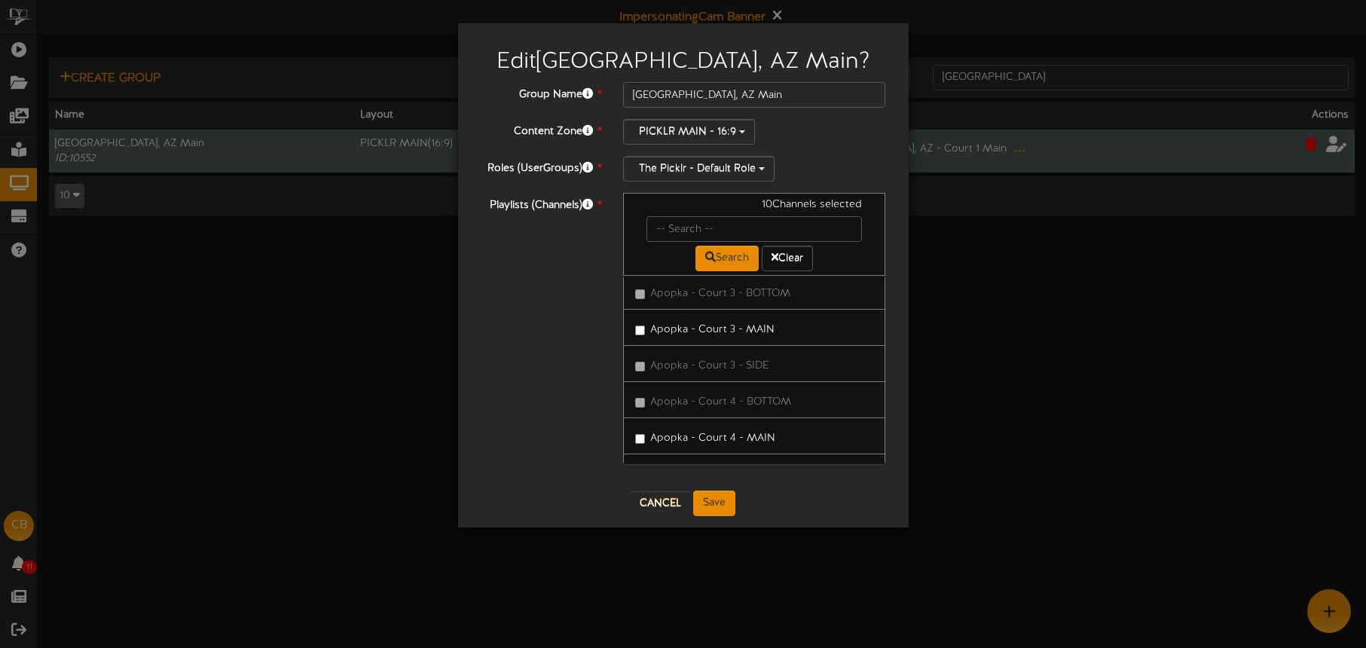
scroll to position [909, 0]
click at [689, 230] on input "text" at bounding box center [755, 229] width 216 height 26
type input "u"
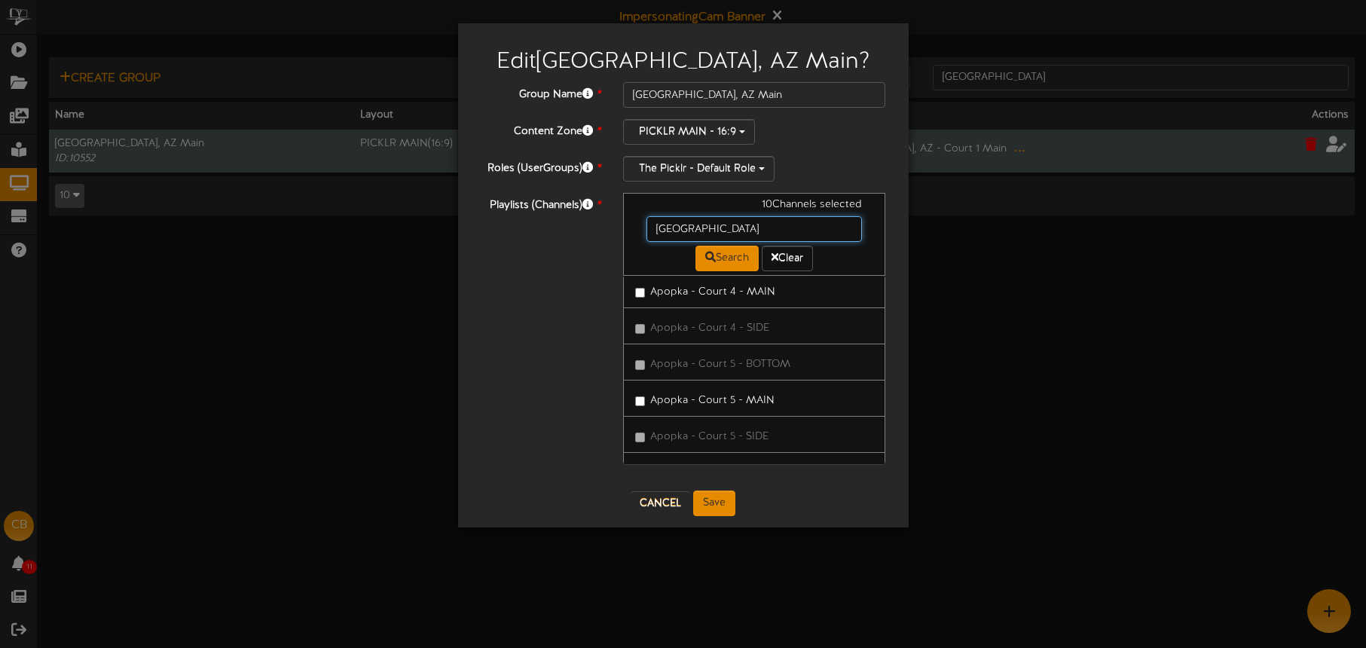
type input "[GEOGRAPHIC_DATA]"
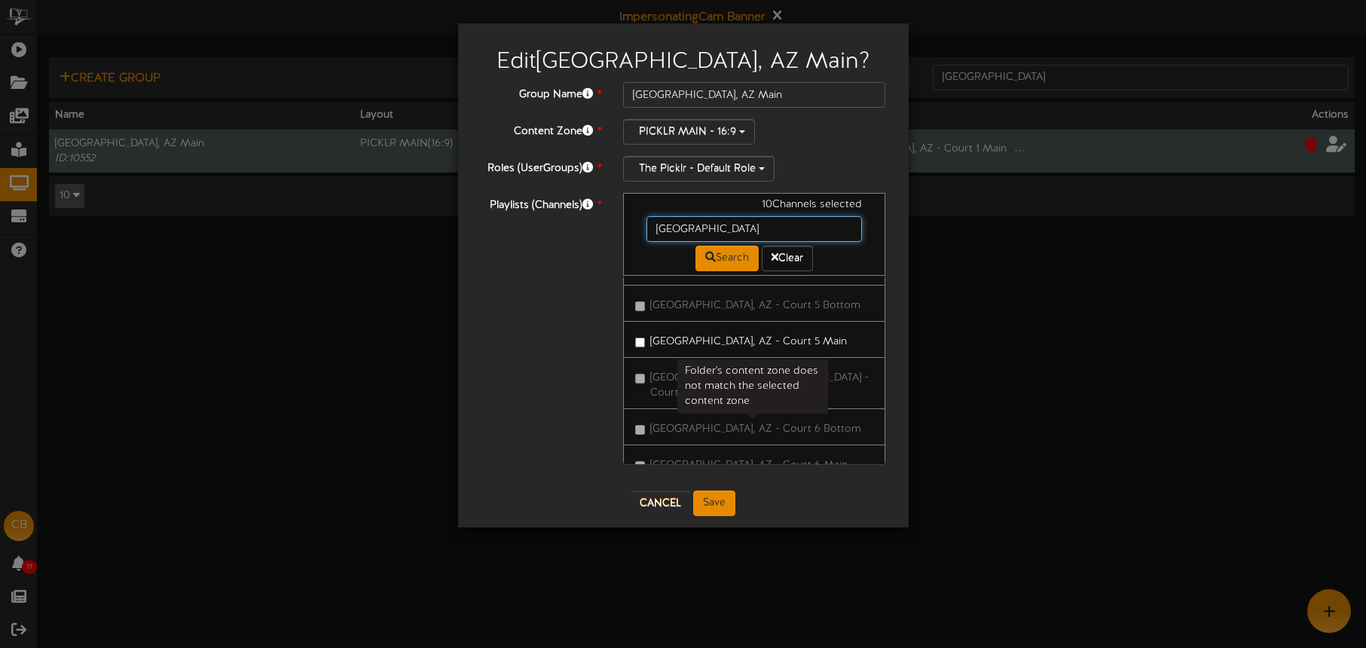
scroll to position [716, 0]
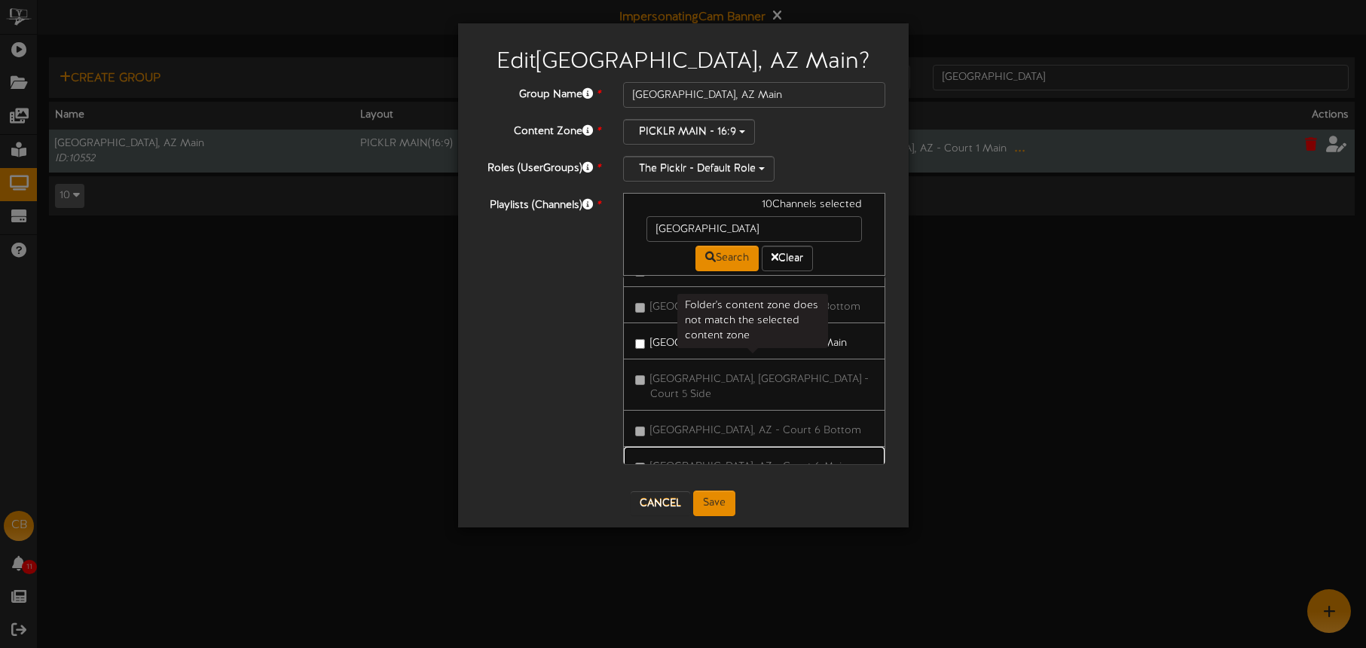
click at [778, 461] on span "[GEOGRAPHIC_DATA], AZ - Court 6 Main" at bounding box center [748, 466] width 197 height 11
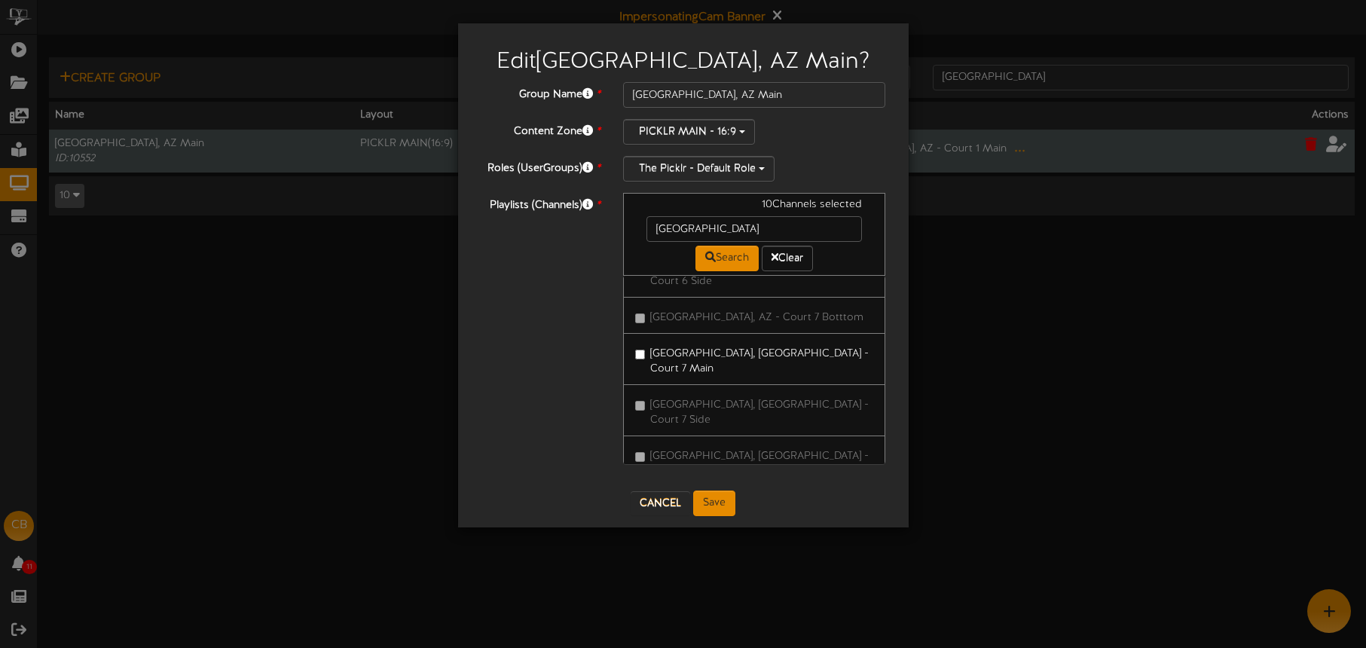
scroll to position [967, 0]
drag, startPoint x: 292, startPoint y: 26, endPoint x: 282, endPoint y: 21, distance: 11.1
click at [291, 26] on div "Edit Tucson, AZ Main ? Group Name * Tucson, AZ Main Content Zone * PICKLR MAIN …" at bounding box center [683, 324] width 1366 height 648
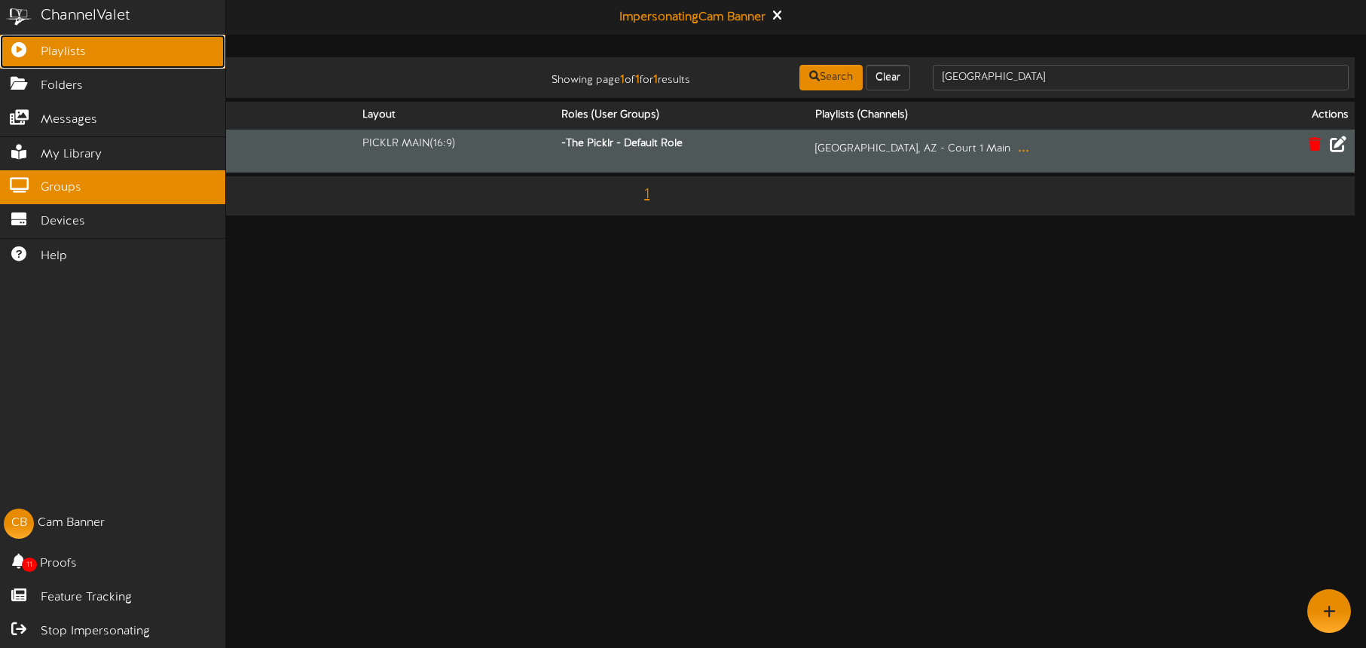
click at [39, 47] on link "Playlists" at bounding box center [112, 52] width 225 height 34
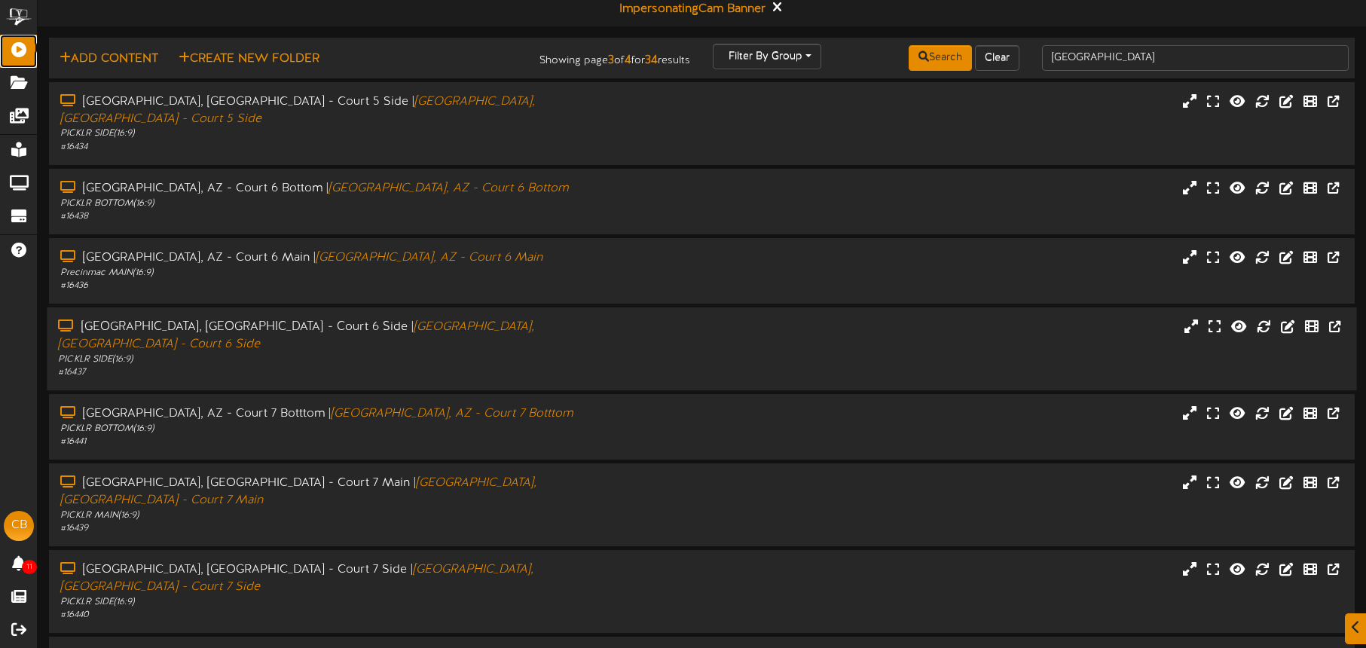
scroll to position [16, 0]
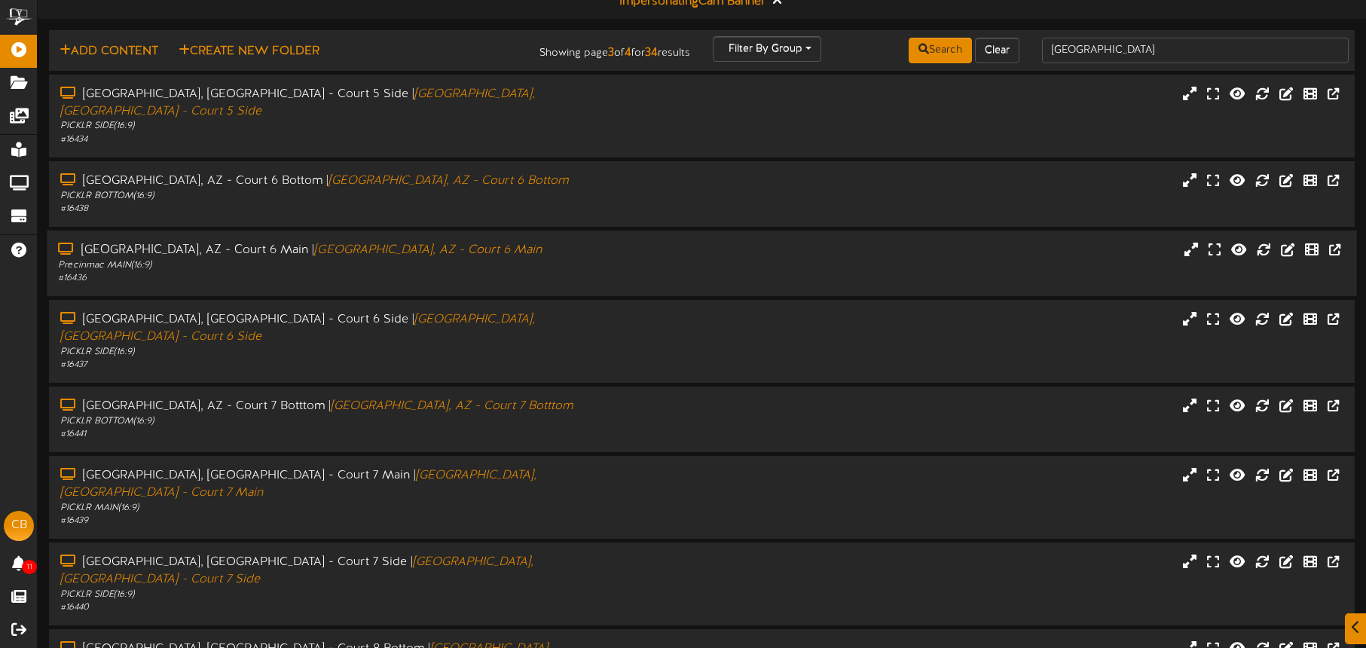
click at [350, 272] on div "# 16436" at bounding box center [319, 278] width 523 height 13
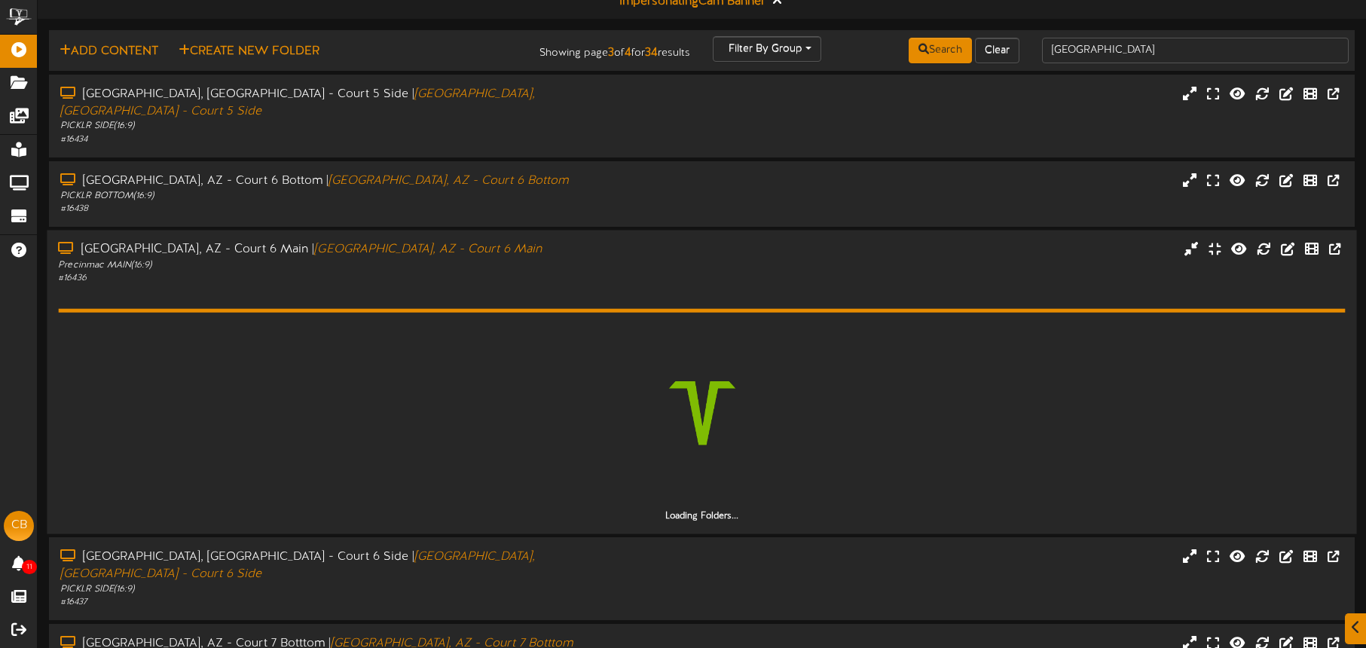
click at [353, 271] on div "# 16436" at bounding box center [319, 277] width 523 height 13
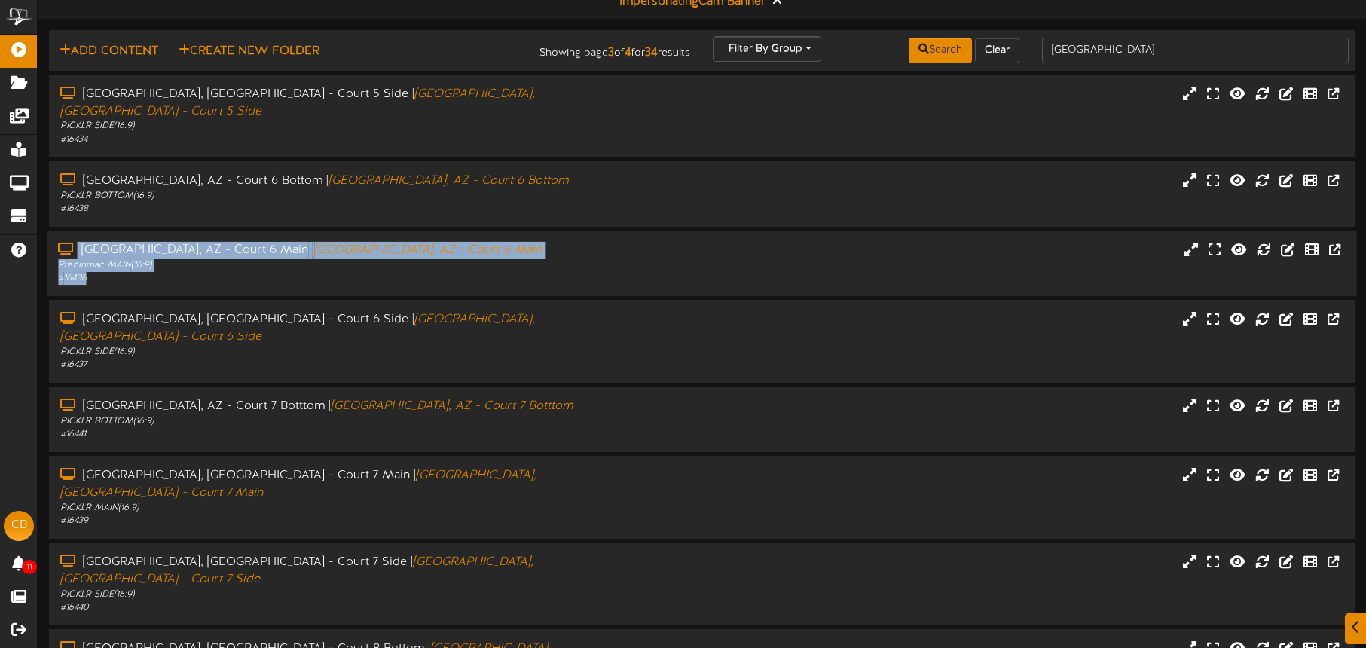
drag, startPoint x: 83, startPoint y: 216, endPoint x: 95, endPoint y: 258, distance: 44.6
click at [95, 258] on div "Tucson, AZ - Court 6 Main | Tucson, AZ - Court 6 Main Precinmac MAIN ( 16:9 ) #…" at bounding box center [702, 264] width 1310 height 66
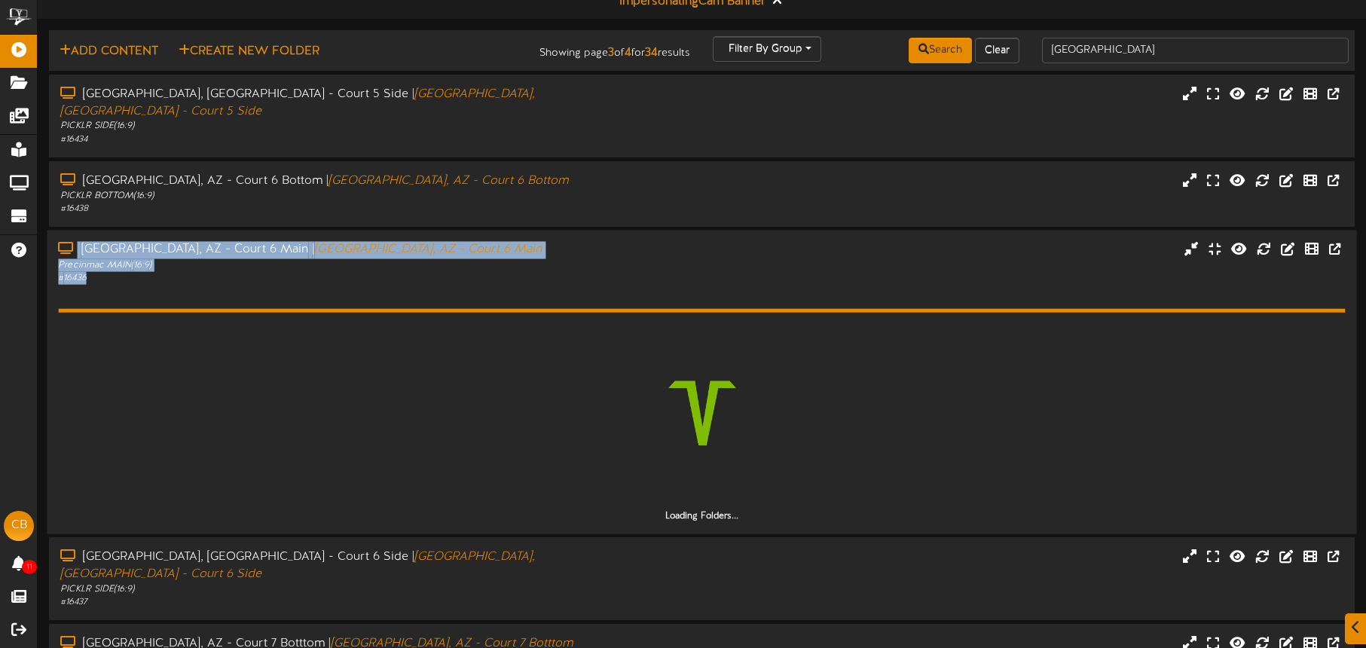
copy div "Tucson, AZ - Court 6 Main | Tucson, AZ - Court 6 Main Precinmac MAIN ( 16:9 ) #…"
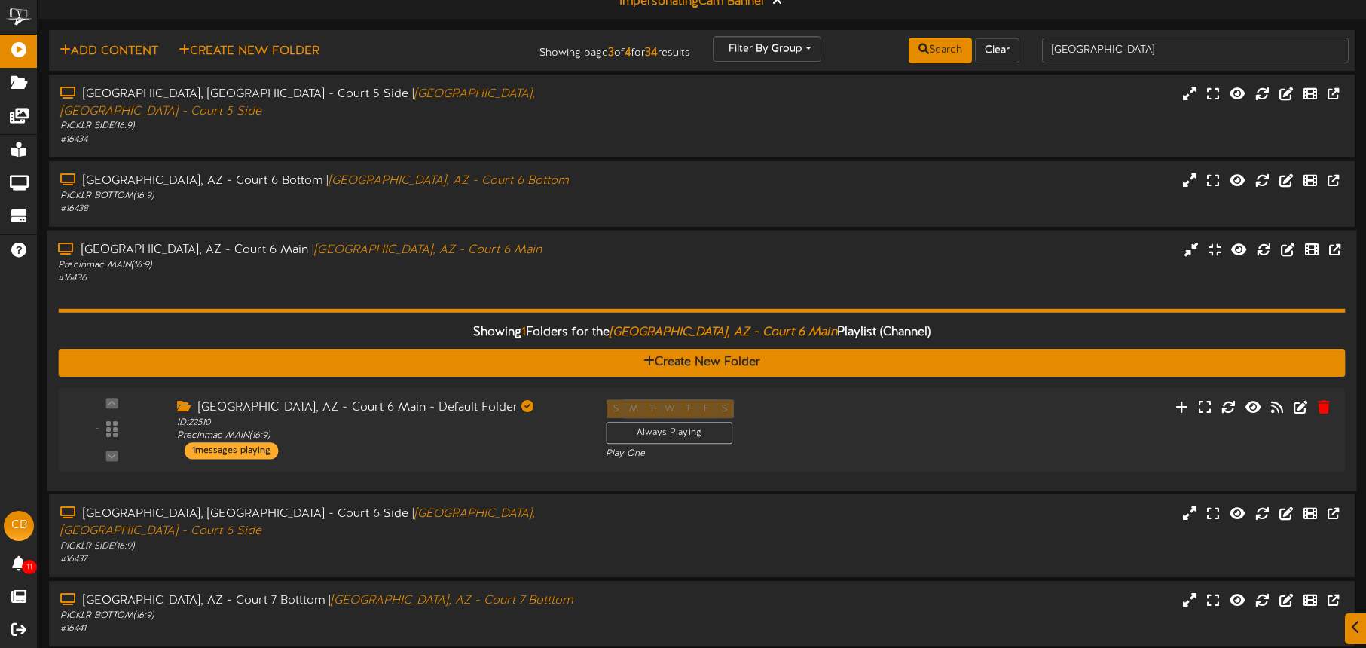
click at [486, 285] on div "Showing 1 Folders for the Tucson, AZ - Court 6 Main Playlist (Channel) Create N…" at bounding box center [701, 382] width 1287 height 195
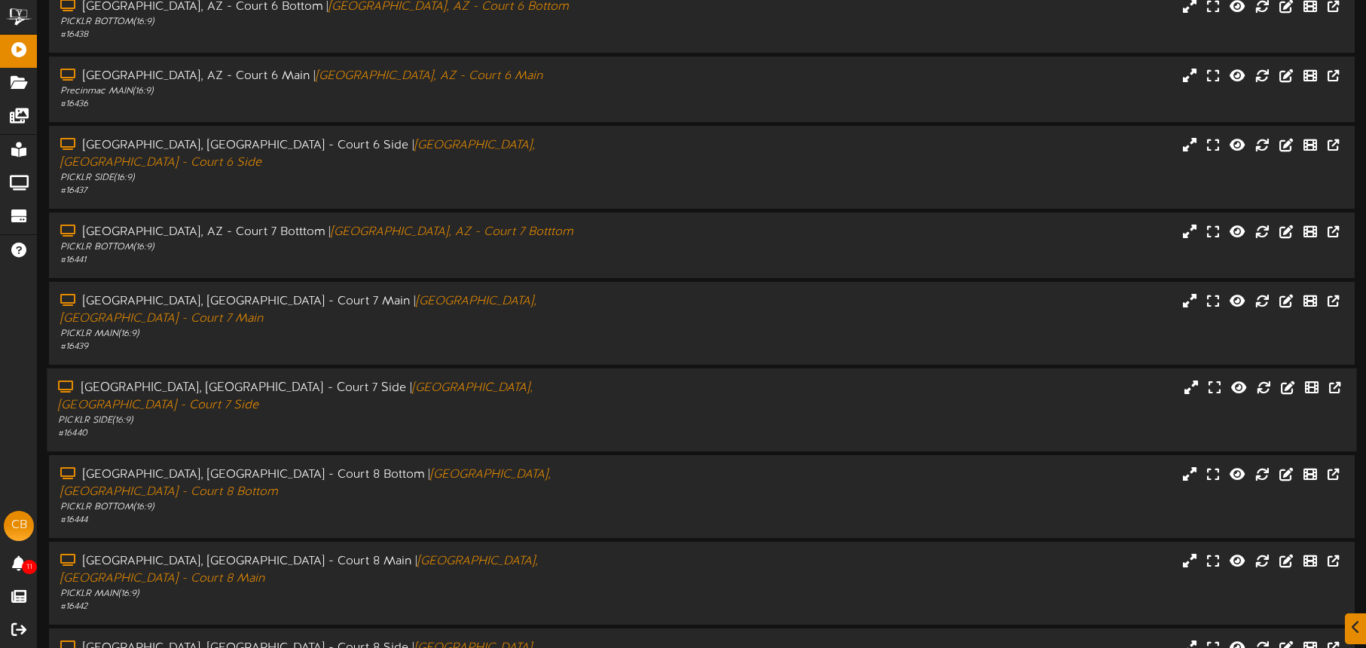
scroll to position [194, 0]
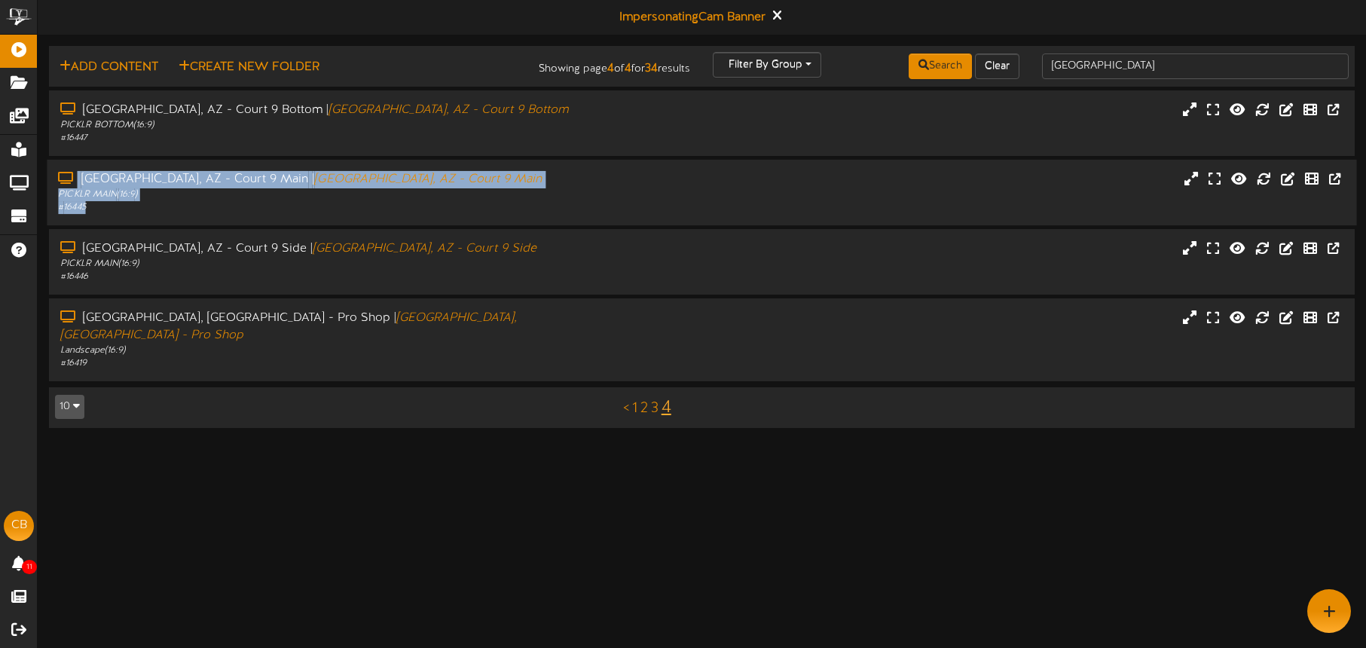
drag, startPoint x: 87, startPoint y: 167, endPoint x: 114, endPoint y: 186, distance: 33.0
click at [109, 203] on div "Tucson, AZ - Court 9 Main | Tucson, AZ - Court 9 Main PICKLR MAIN ( 16:9 ) # 16…" at bounding box center [702, 193] width 1310 height 66
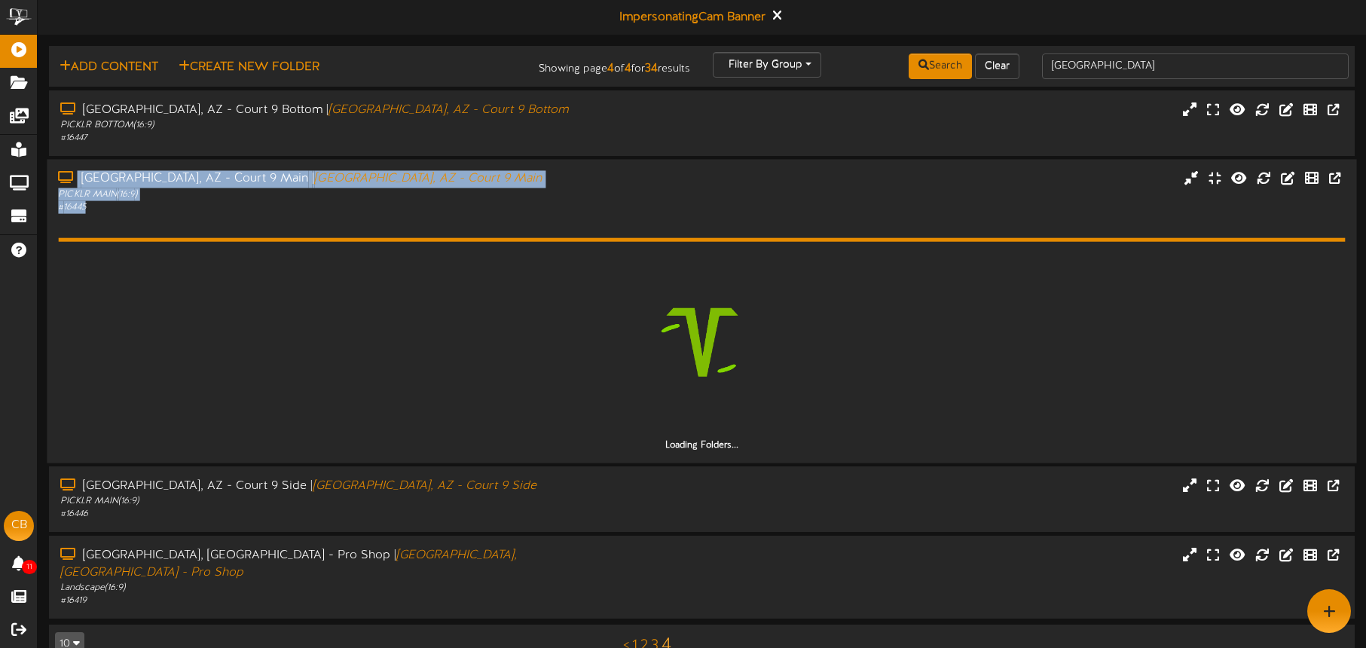
copy div "Tucson, AZ - Court 9 Main | Tucson, AZ - Court 9 Main PICKLR MAIN ( 16:9 ) # 16…"
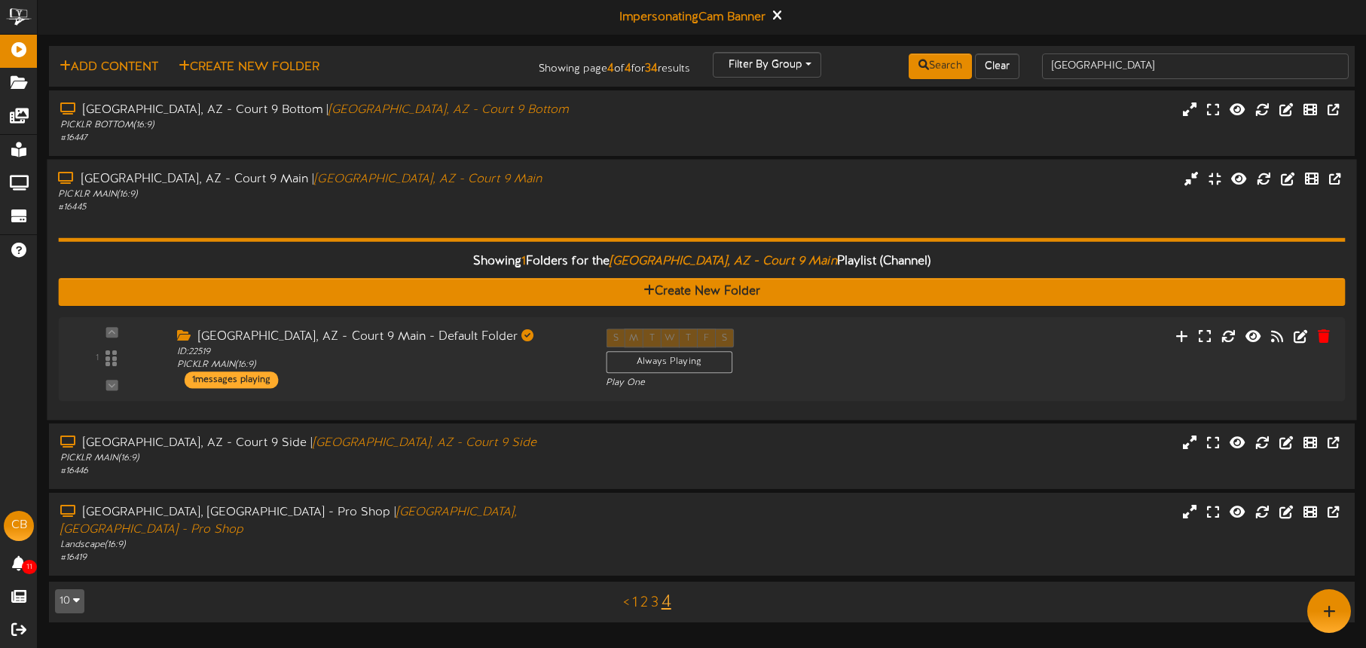
click at [365, 221] on div "Showing 1 Folders for the Tucson, AZ - Court 9 Main Playlist (Channel) Create N…" at bounding box center [701, 311] width 1287 height 195
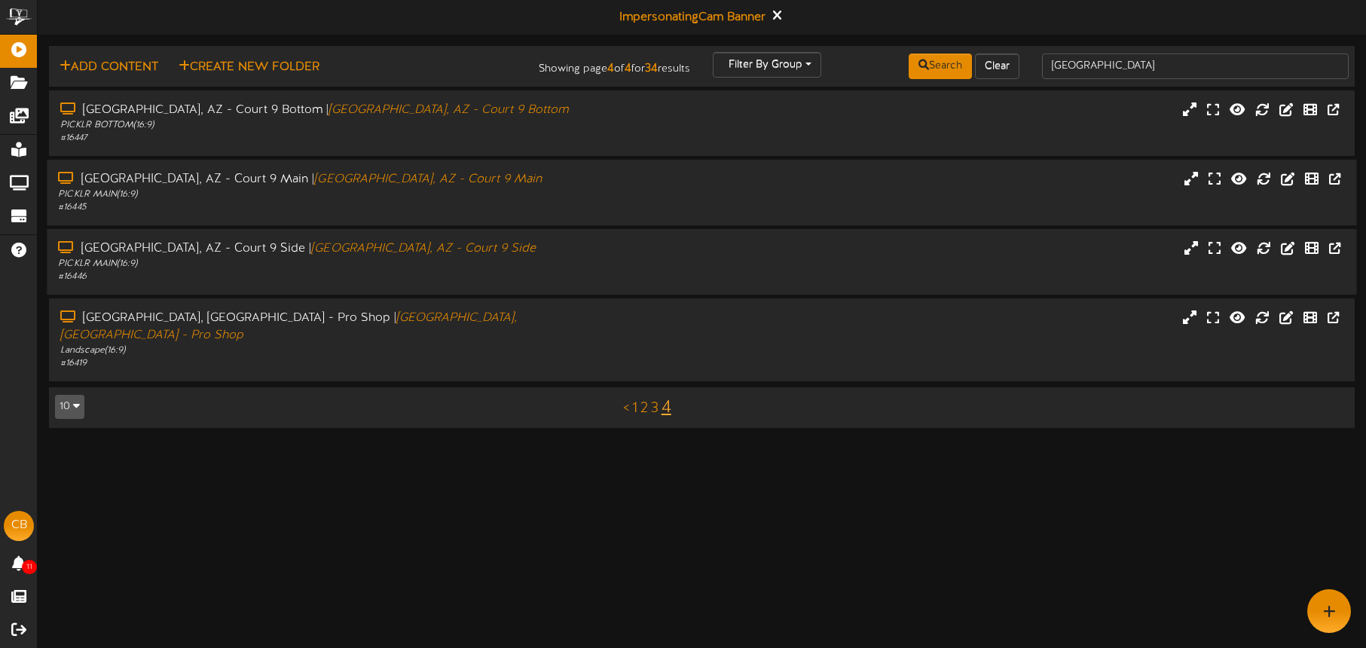
click at [243, 259] on div "PICKLR MAIN ( 16:9 )" at bounding box center [319, 264] width 523 height 13
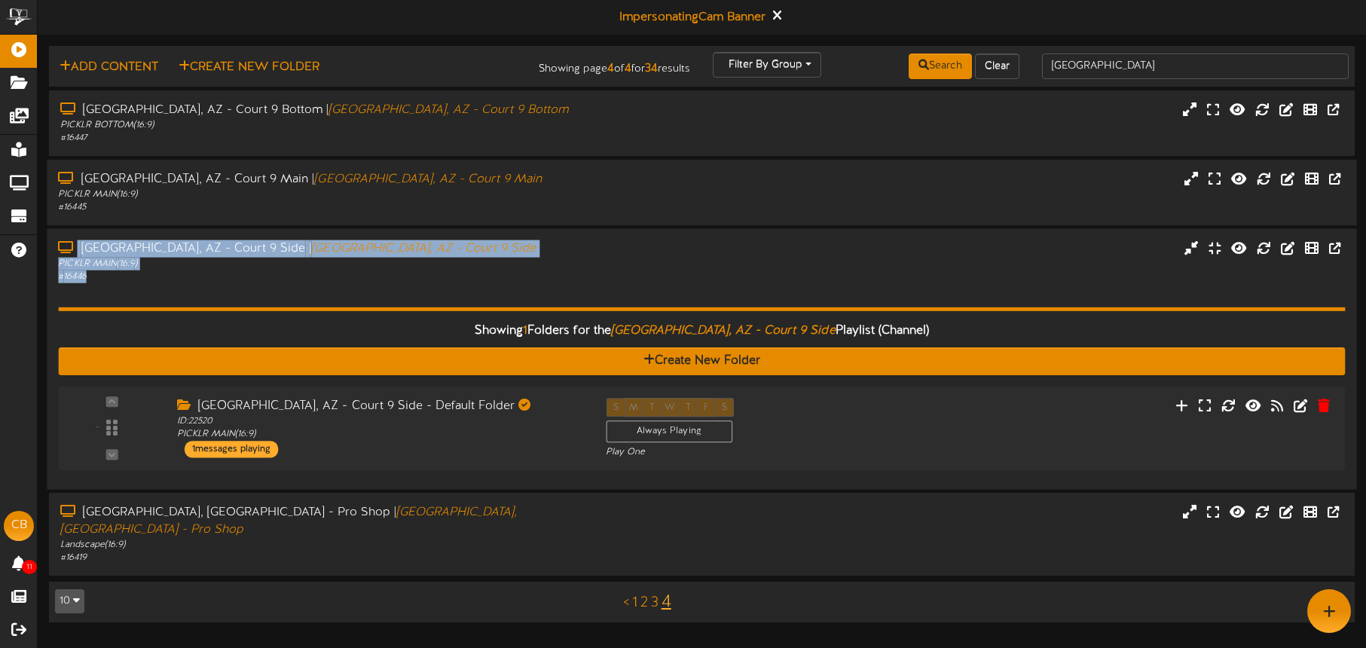
drag, startPoint x: 84, startPoint y: 238, endPoint x: 116, endPoint y: 263, distance: 40.8
click at [112, 274] on div "Tucson, AZ - Court 9 Side | Tucson, AZ - Court 9 Side PICKLR MAIN ( 16:9 ) # 16…" at bounding box center [702, 358] width 1310 height 261
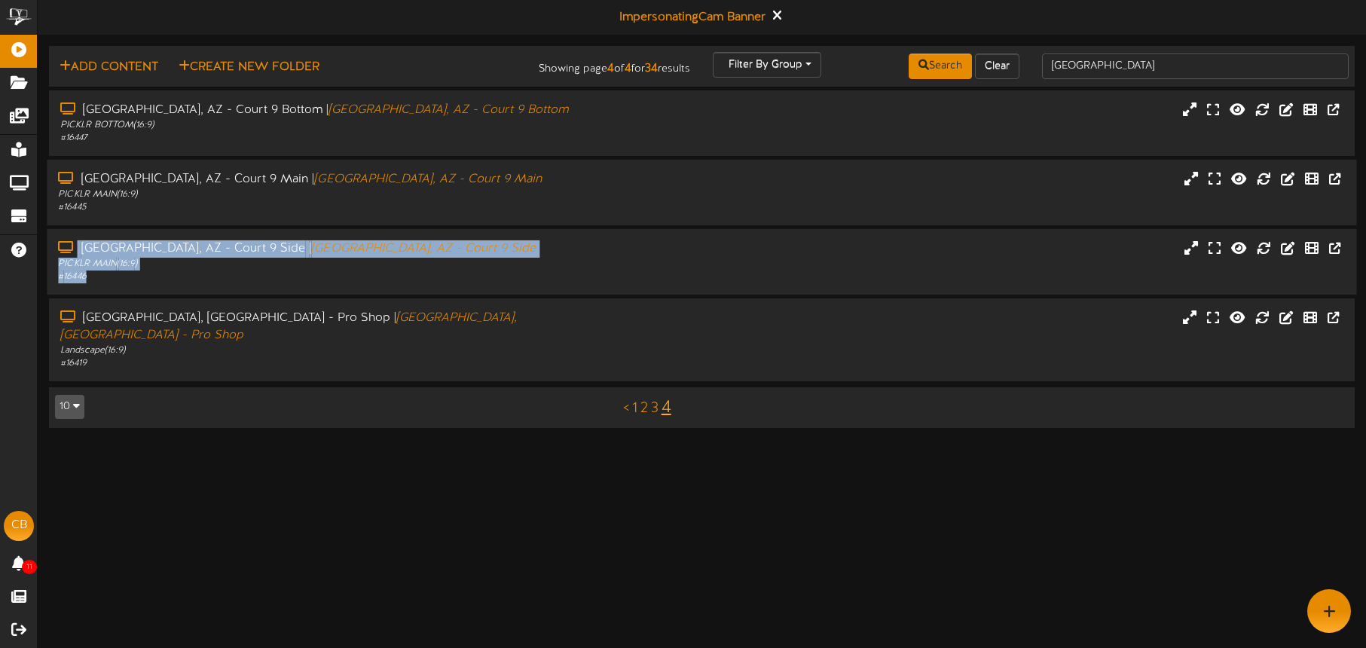
copy div "Tucson, AZ - Court 9 Side | Tucson, AZ - Court 9 Side PICKLR MAIN ( 16:9 ) # 16…"
click at [445, 265] on div "PICKLR MAIN ( 16:9 )" at bounding box center [319, 264] width 523 height 13
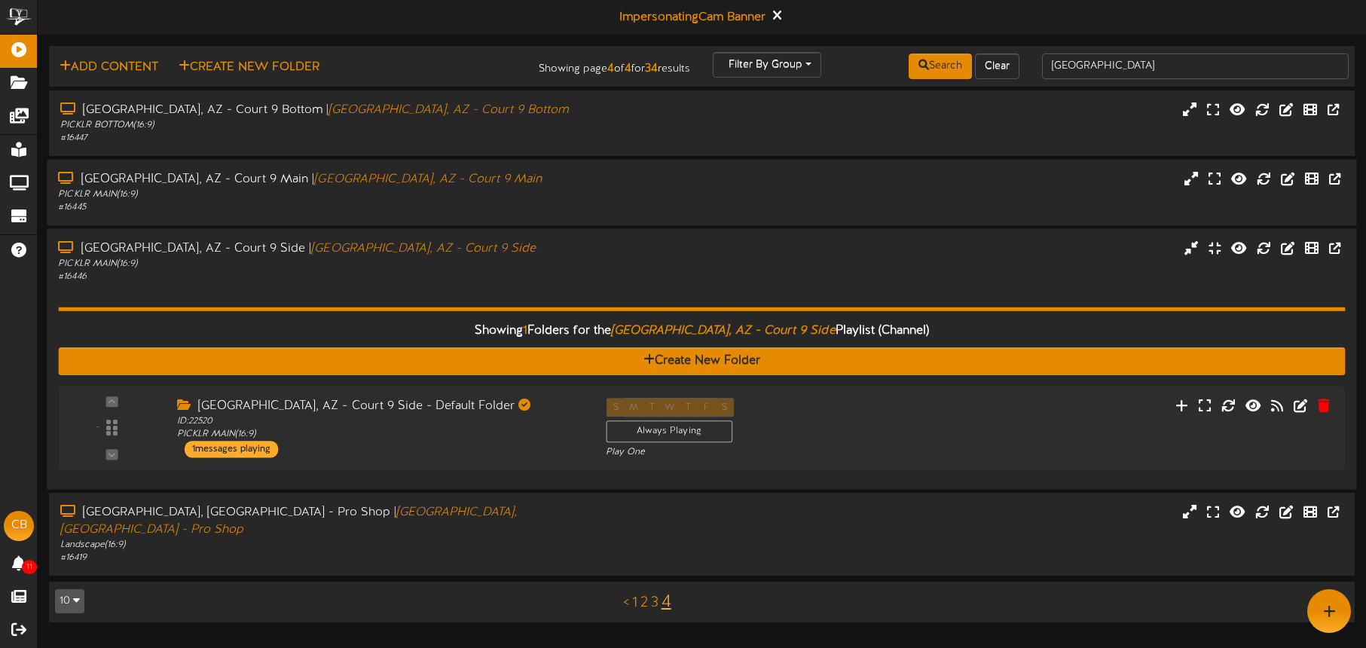
click at [606, 268] on div "Tucson, AZ - Court 9 Side | Tucson, AZ - Court 9 Side PICKLR MAIN ( 16:9 ) # 16…" at bounding box center [702, 261] width 1310 height 43
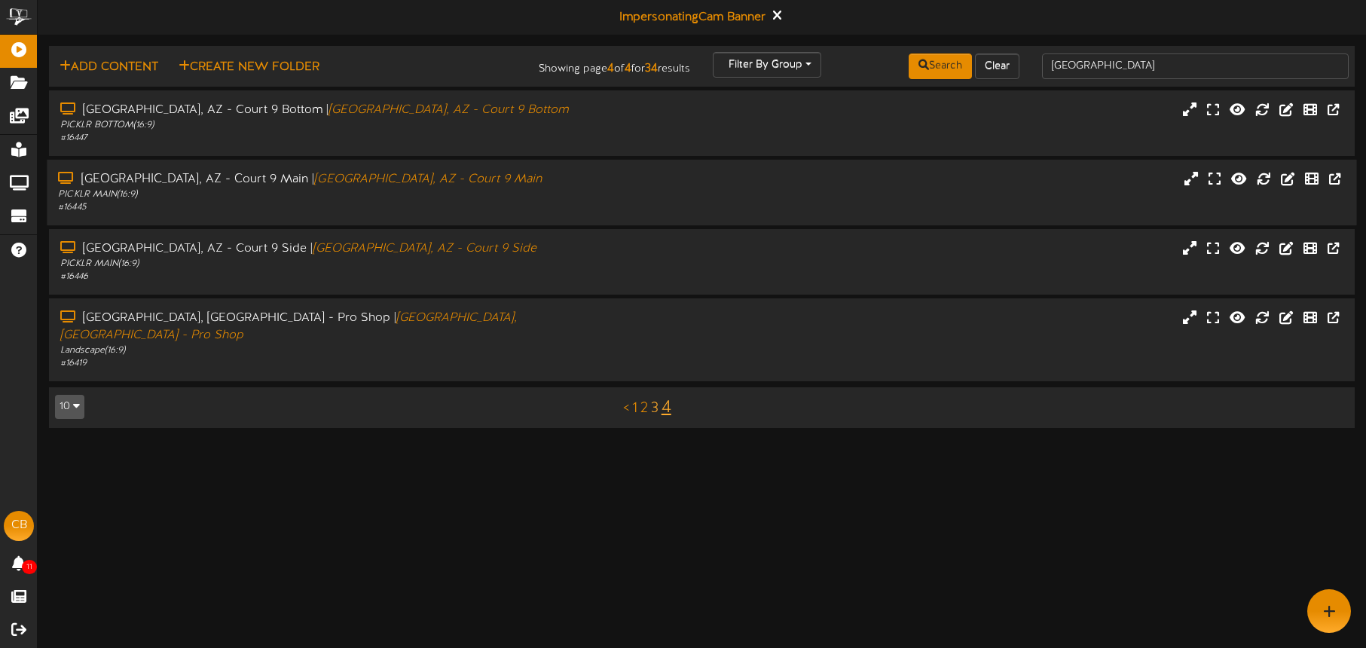
click at [653, 400] on link "3" at bounding box center [655, 408] width 8 height 17
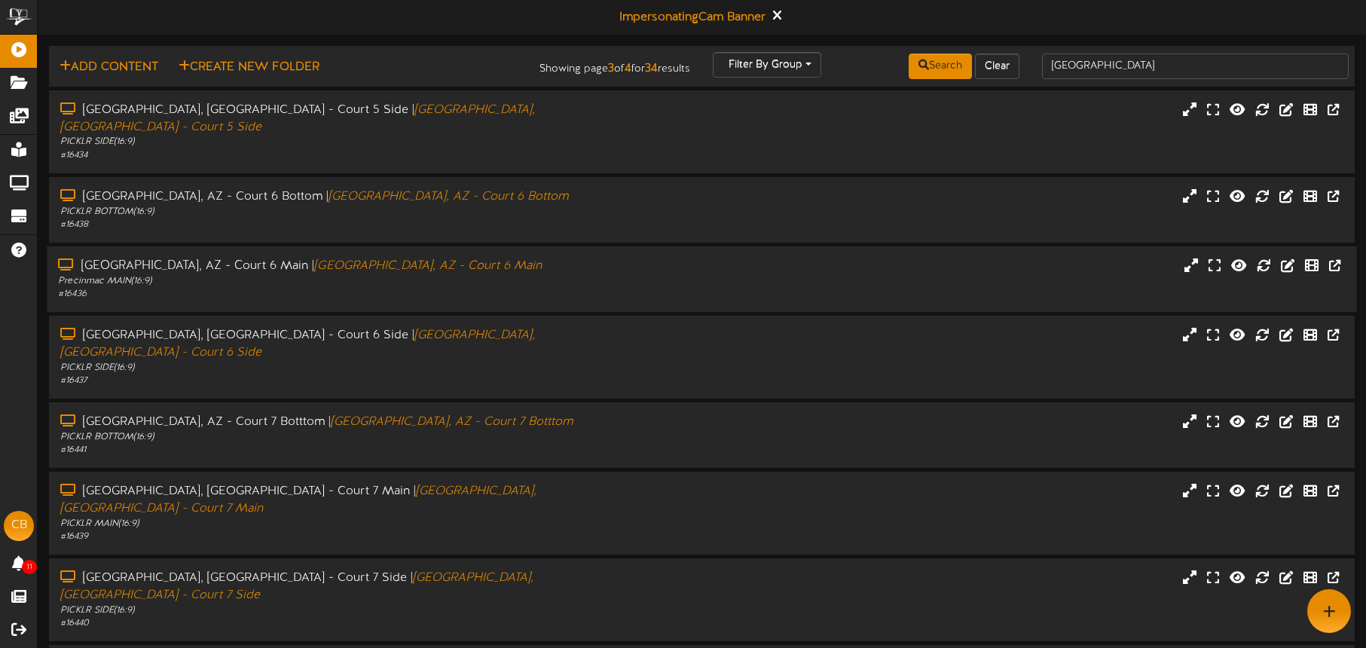
click at [306, 288] on div "# 16436" at bounding box center [319, 294] width 523 height 13
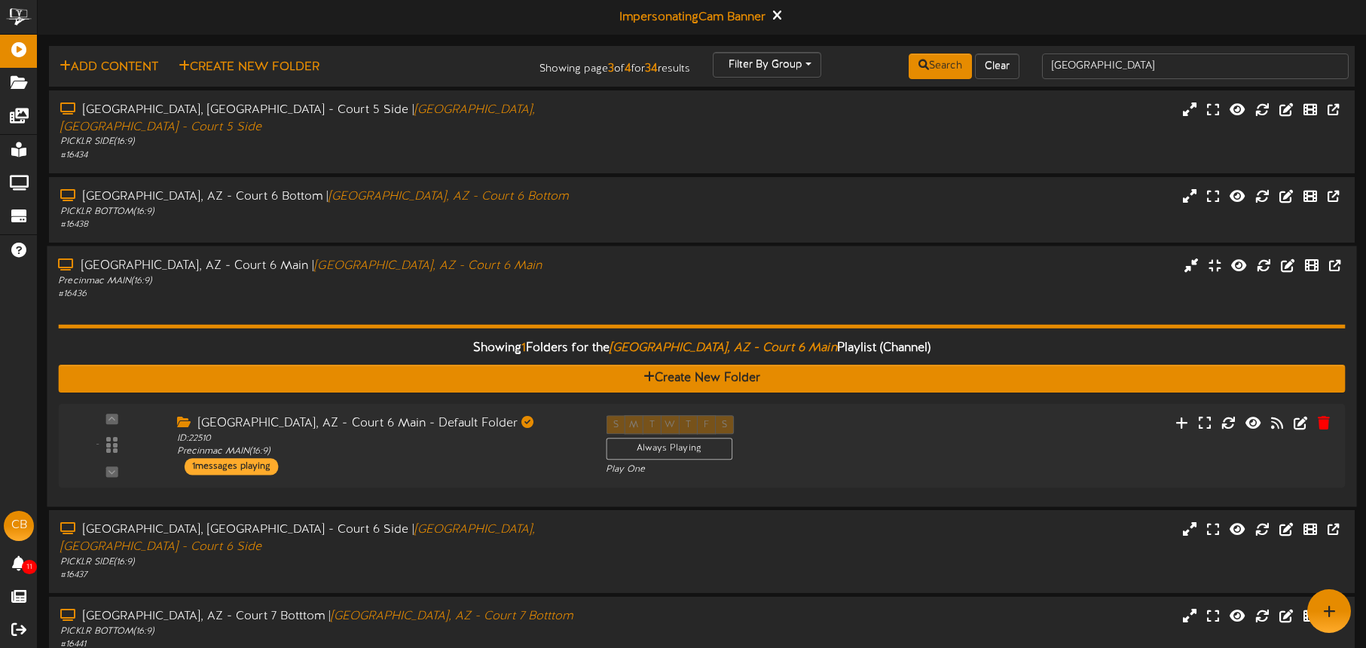
click at [433, 274] on div "Precinmac MAIN ( 16:9 )" at bounding box center [319, 280] width 523 height 13
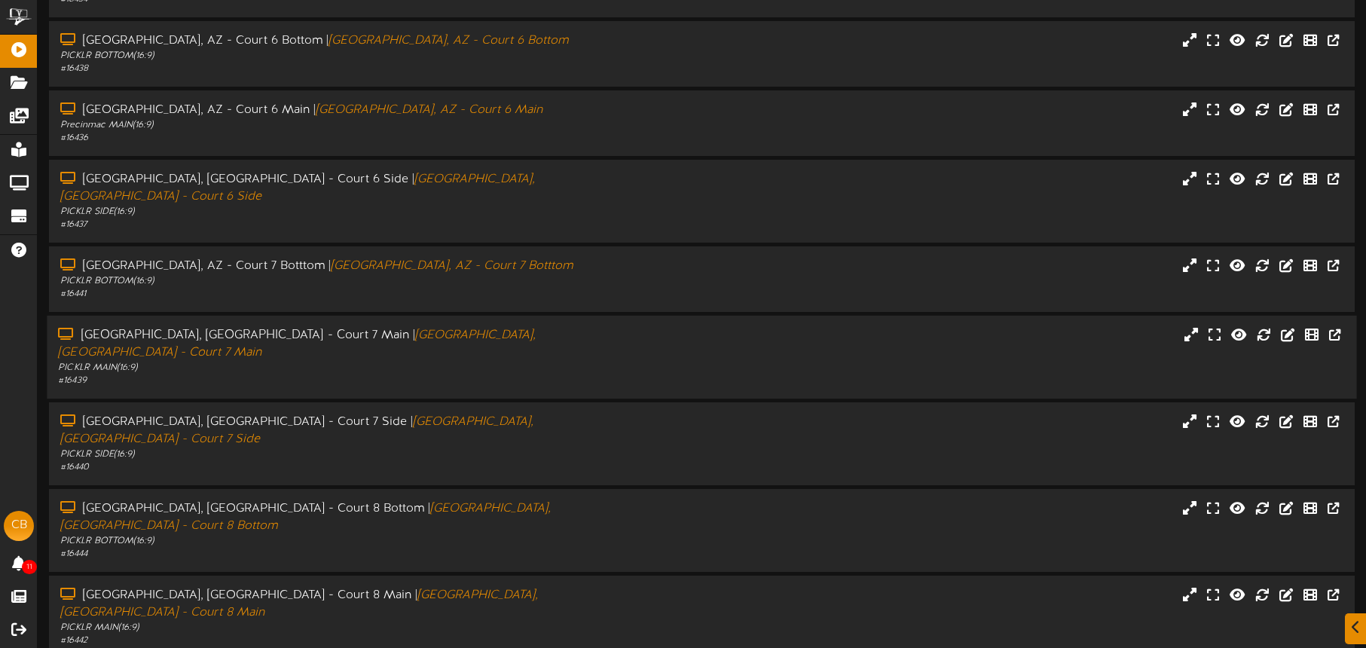
scroll to position [194, 0]
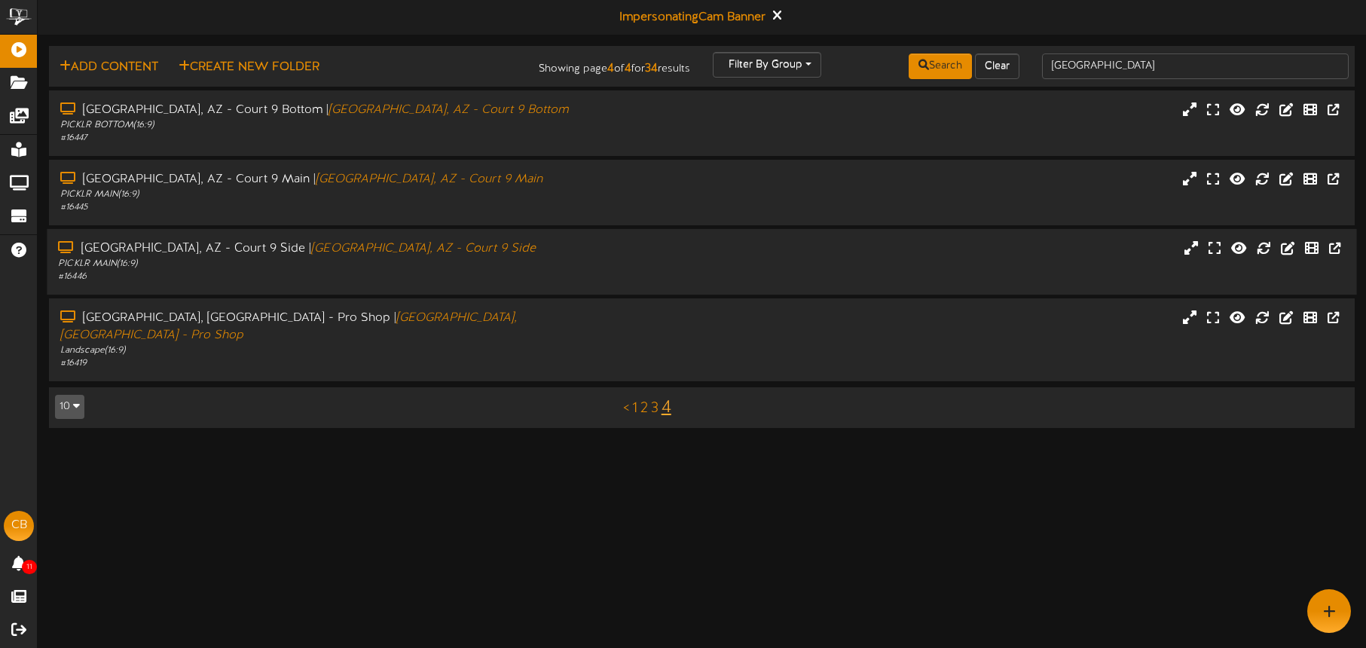
click at [265, 262] on div "PICKLR MAIN ( 16:9 )" at bounding box center [319, 264] width 523 height 13
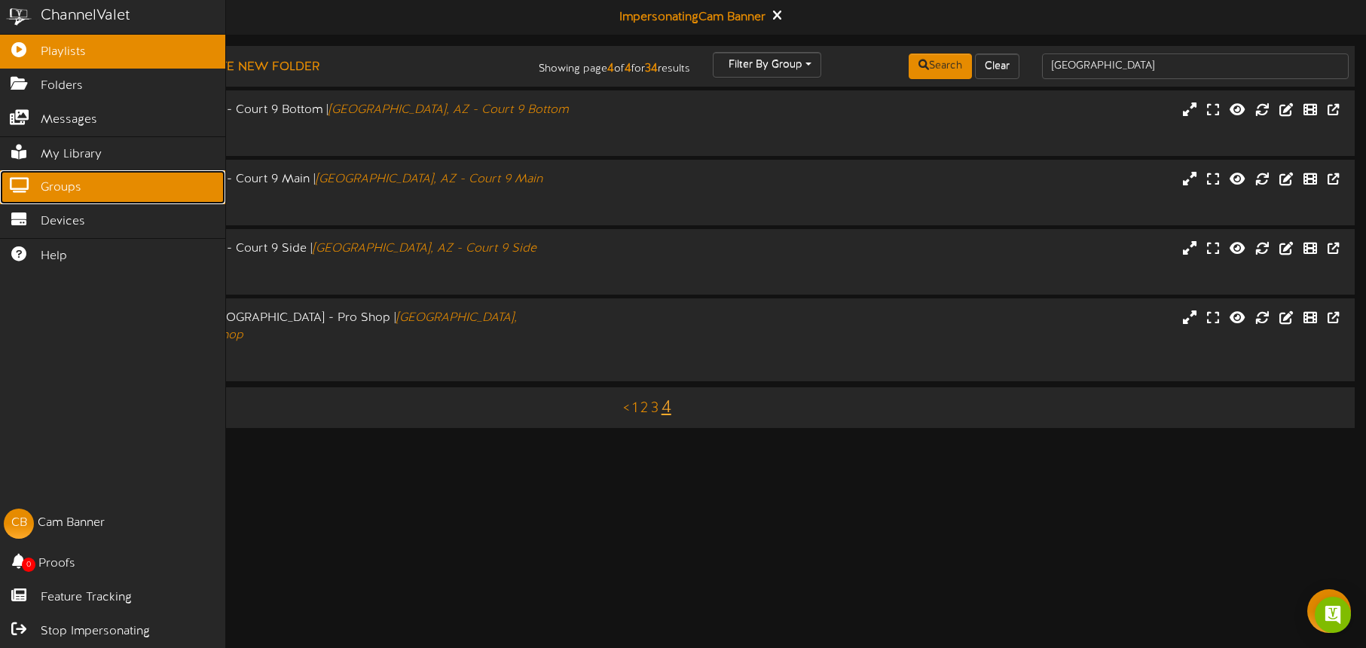
click at [64, 192] on span "Groups" at bounding box center [61, 187] width 41 height 17
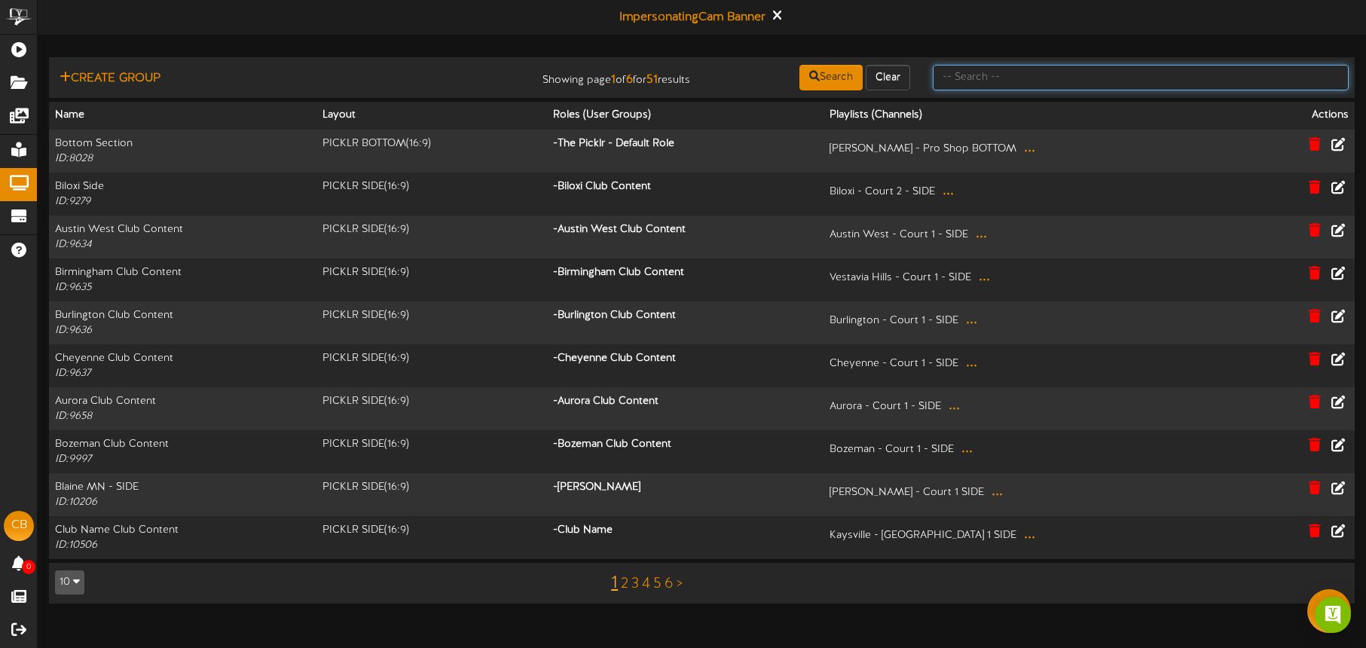
click at [992, 80] on input "text" at bounding box center [1141, 78] width 416 height 26
type input "[GEOGRAPHIC_DATA]"
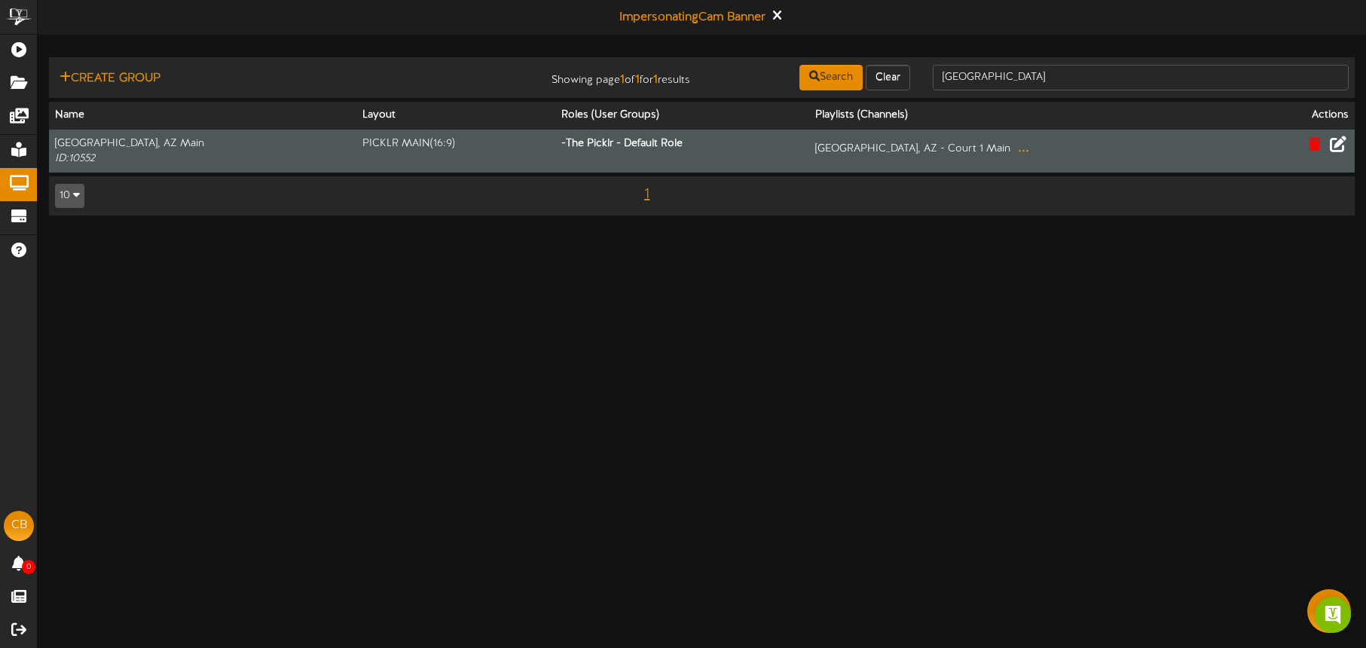
click at [1336, 142] on icon at bounding box center [1338, 143] width 17 height 17
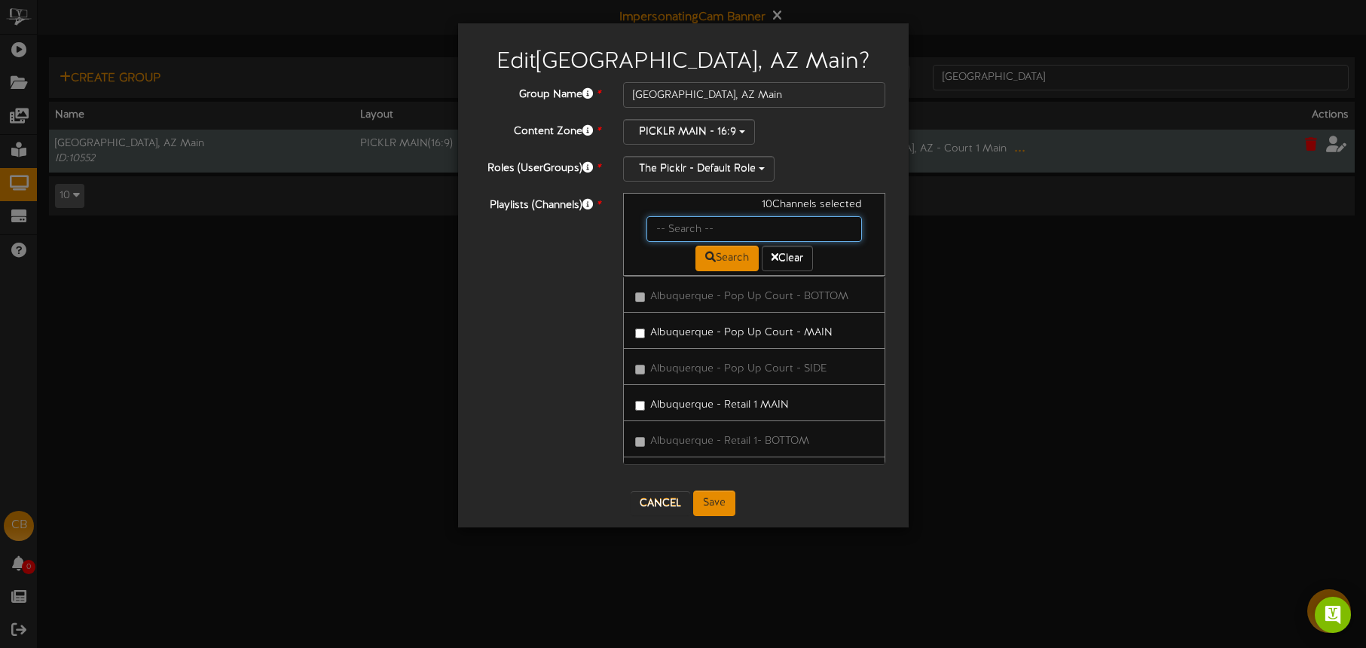
click at [678, 231] on input "text" at bounding box center [755, 229] width 216 height 26
type input "tucson"
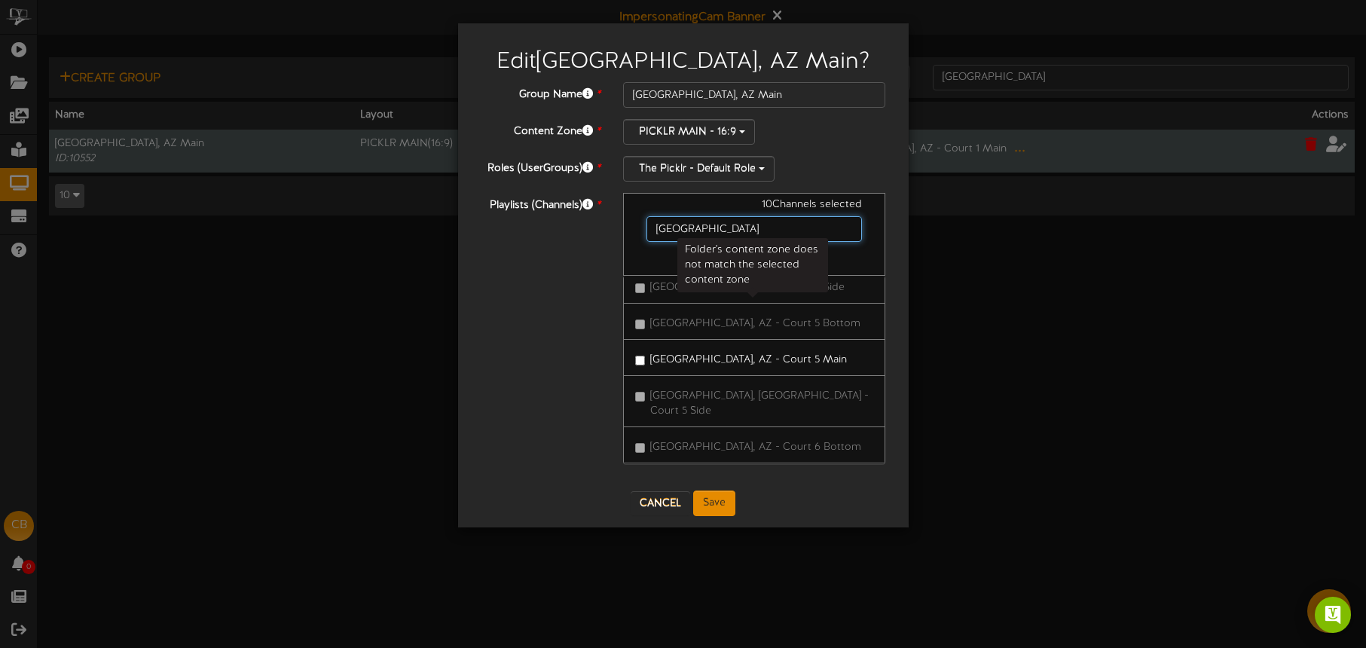
scroll to position [728, 0]
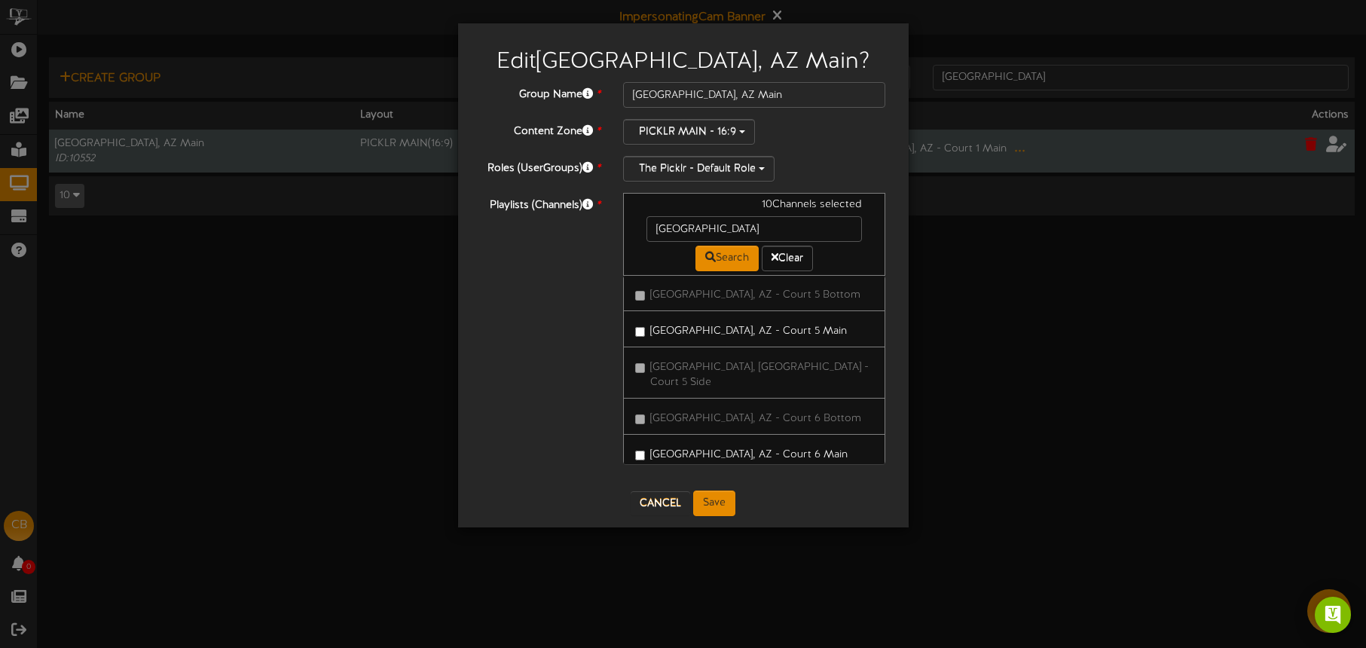
drag, startPoint x: 744, startPoint y: 363, endPoint x: 779, endPoint y: 381, distance: 39.8
click at [744, 442] on label "[GEOGRAPHIC_DATA], AZ - Court 6 Main" at bounding box center [741, 452] width 213 height 20
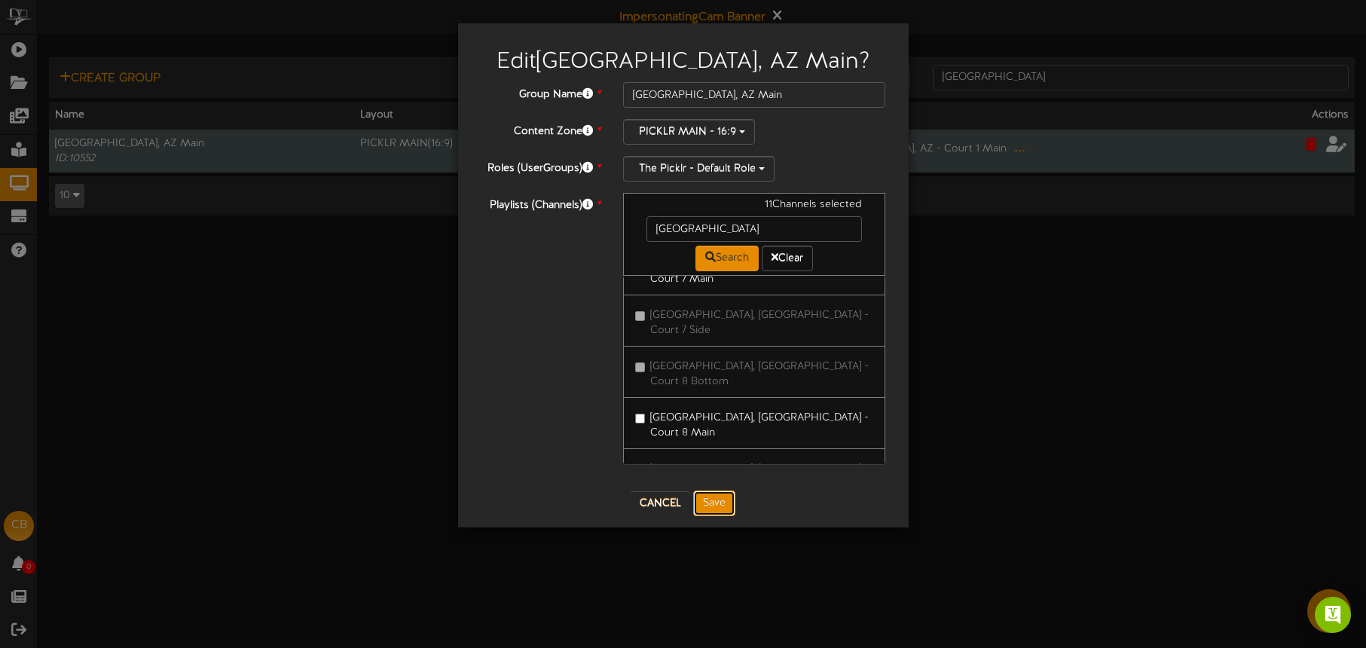
click at [714, 497] on button "Save" at bounding box center [714, 504] width 42 height 26
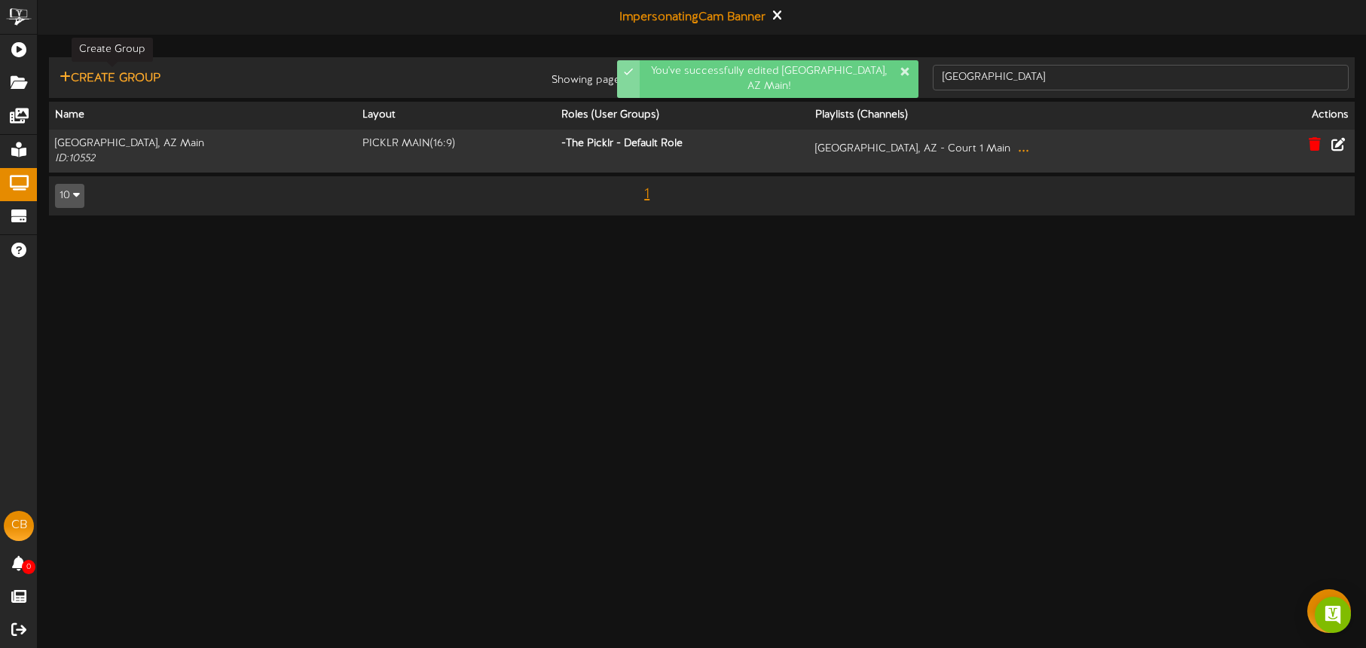
click at [135, 81] on button "Create Group" at bounding box center [110, 78] width 110 height 19
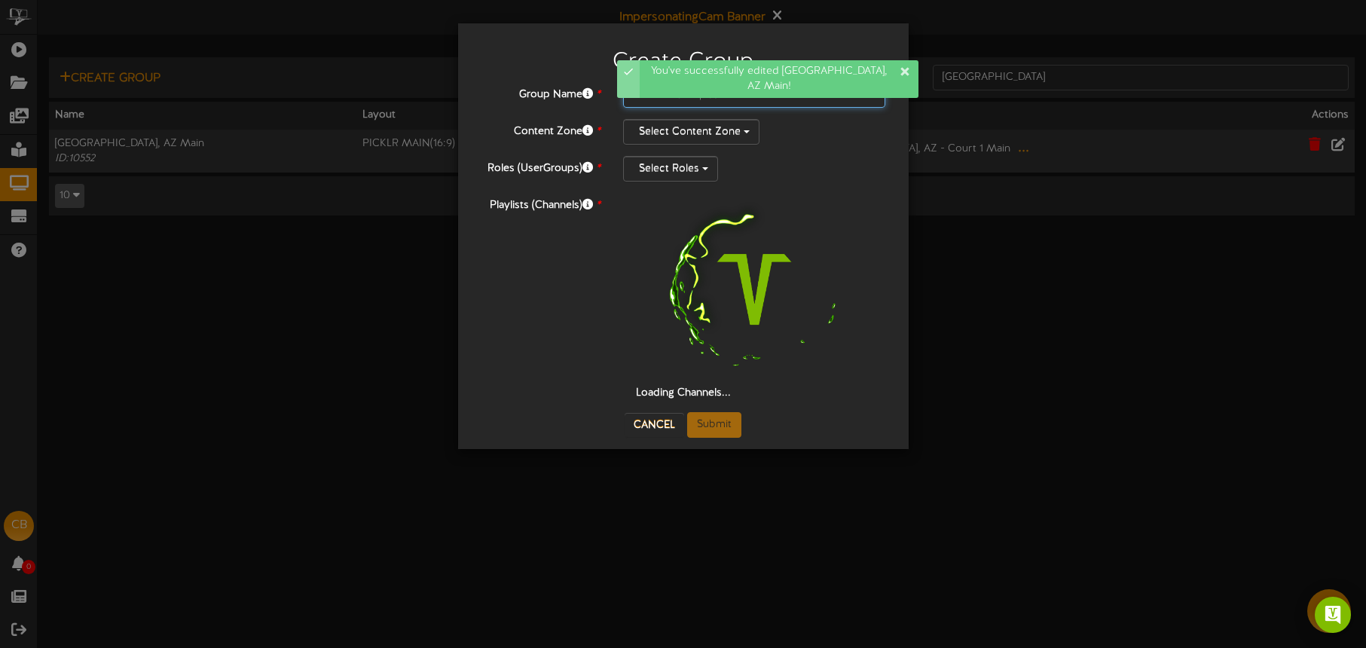
click at [650, 100] on input "text" at bounding box center [754, 95] width 263 height 26
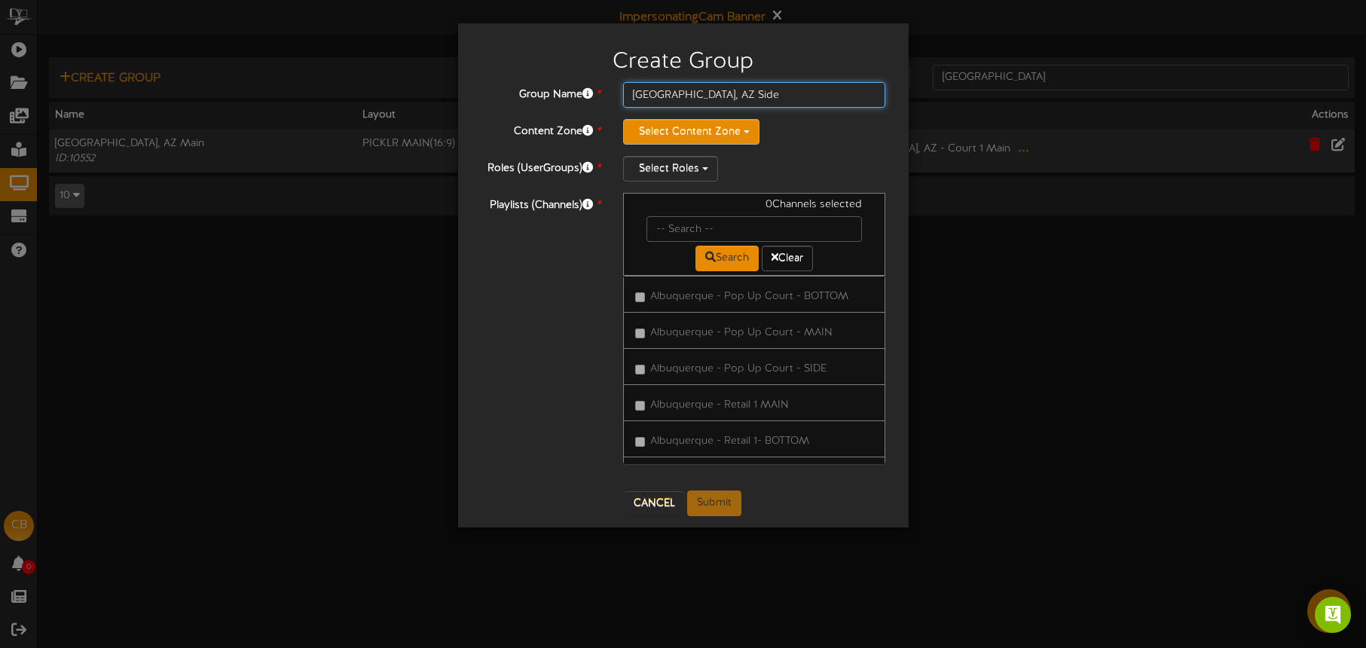
type input "[GEOGRAPHIC_DATA], AZ Side"
drag, startPoint x: 645, startPoint y: 132, endPoint x: 664, endPoint y: 132, distance: 18.8
click at [645, 132] on button "Select Content Zone" at bounding box center [691, 132] width 136 height 26
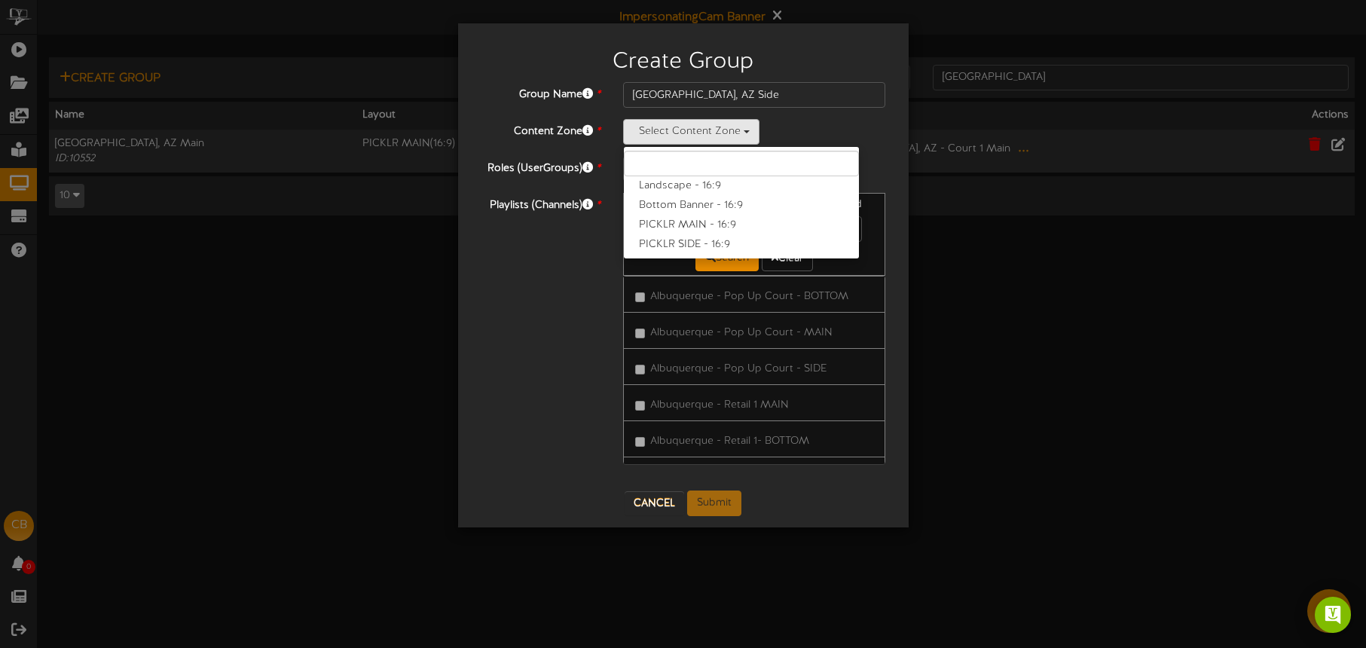
click at [697, 243] on label "PICKLR SIDE - 16:9" at bounding box center [741, 245] width 235 height 20
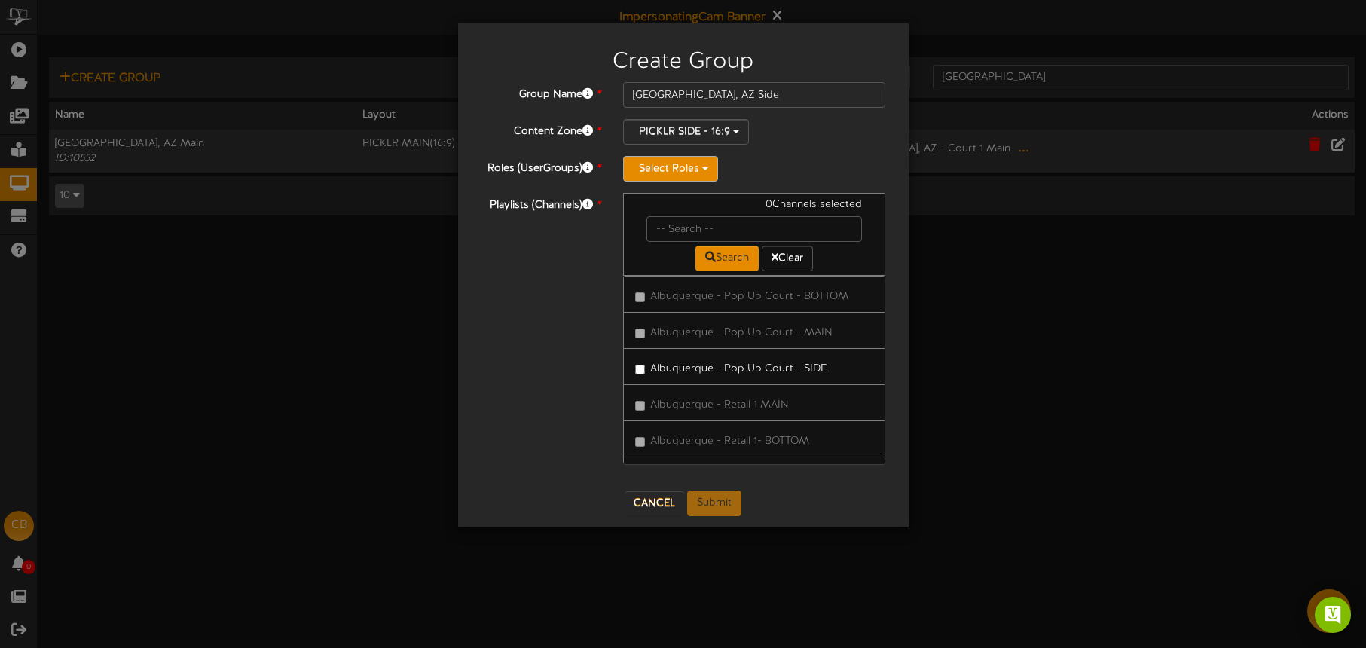
click at [688, 173] on button "Select Roles" at bounding box center [670, 169] width 95 height 26
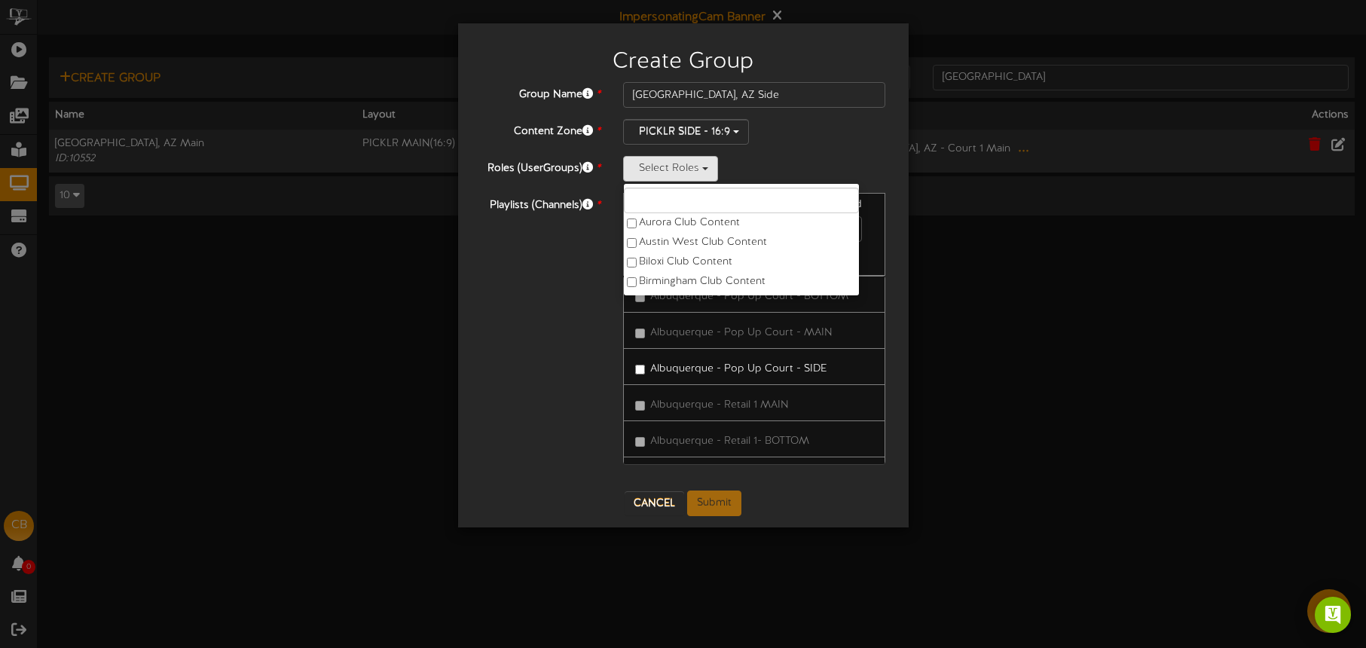
click at [681, 202] on input "text" at bounding box center [741, 201] width 235 height 26
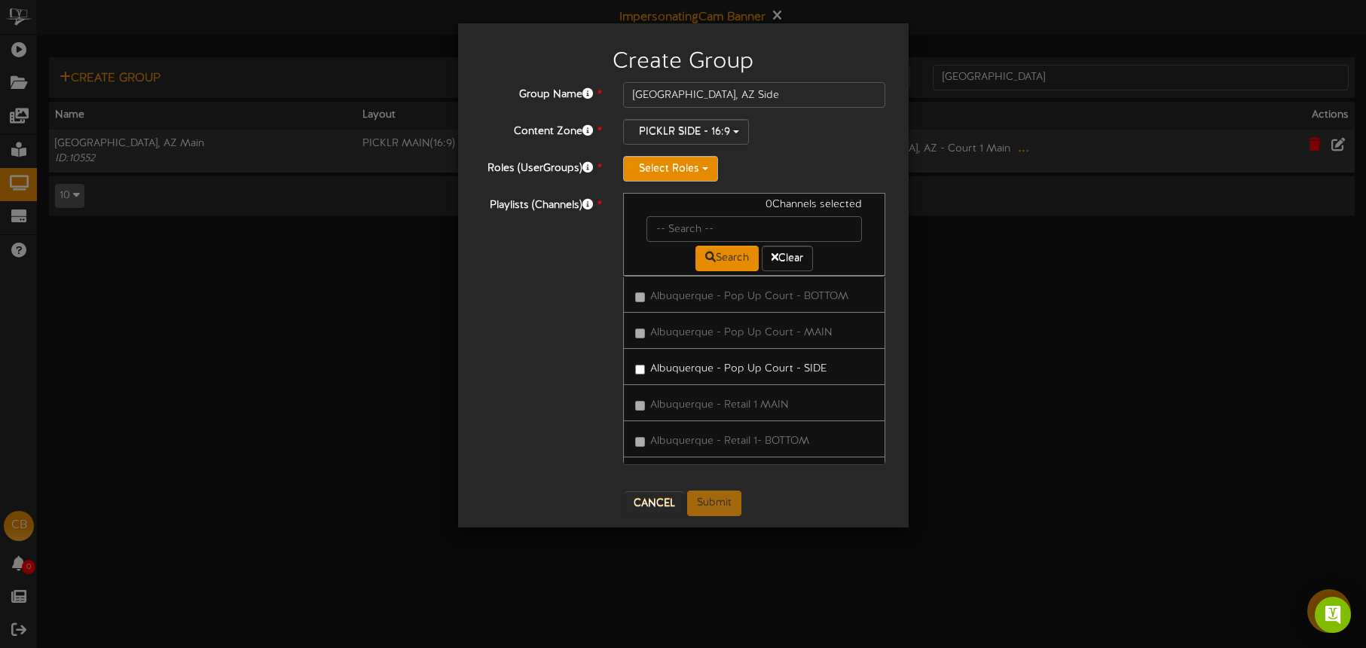
click at [687, 173] on button "Select Roles" at bounding box center [670, 169] width 95 height 26
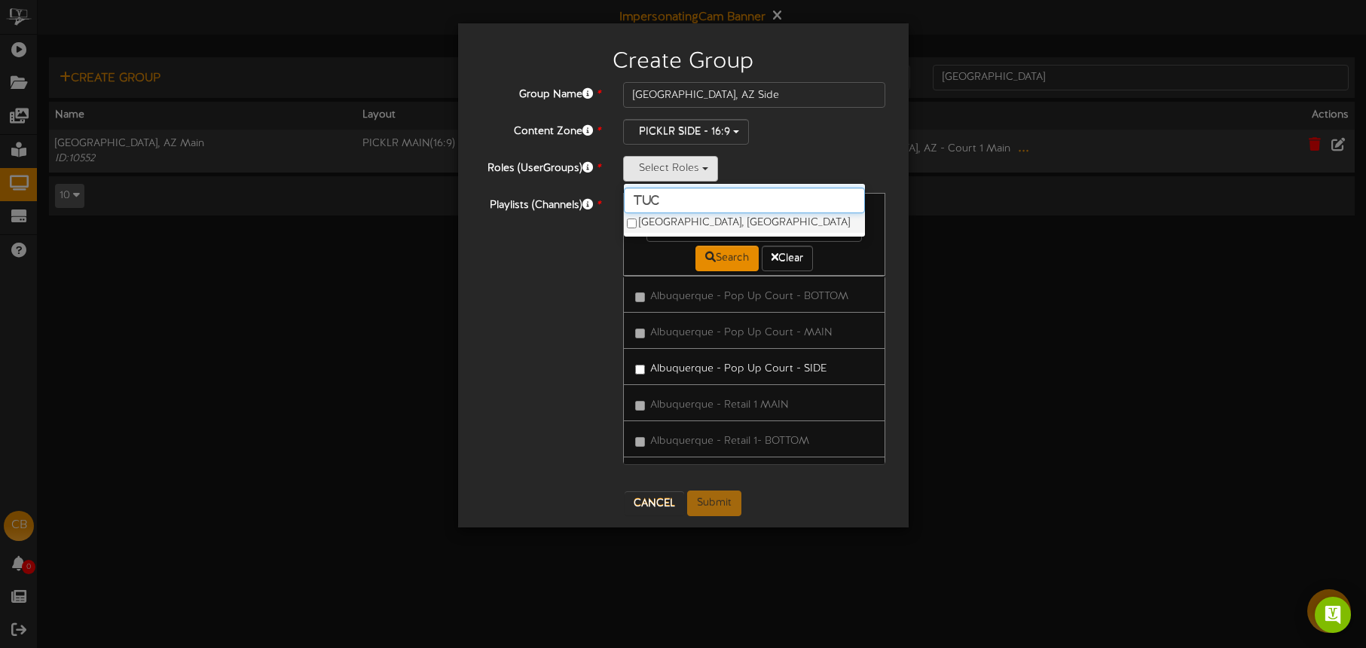
type input "tuc"
click at [681, 220] on label "[GEOGRAPHIC_DATA], [GEOGRAPHIC_DATA]" at bounding box center [744, 223] width 241 height 20
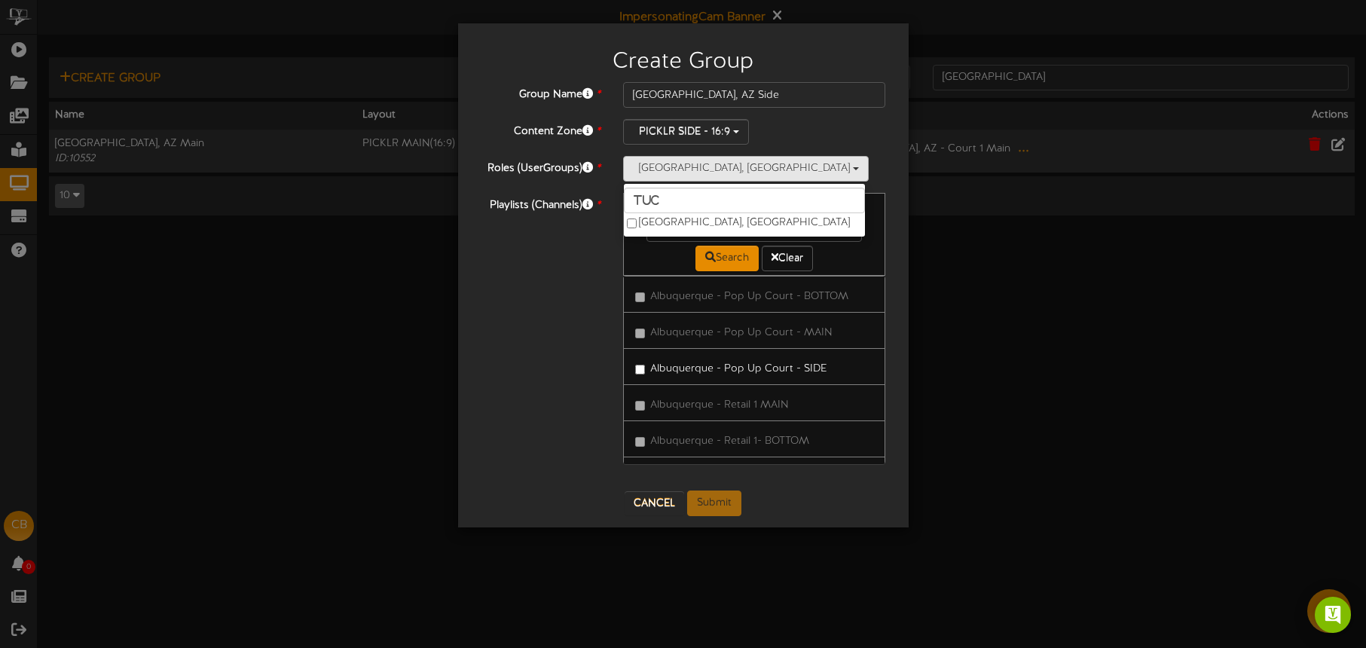
click at [801, 174] on div "Tucson, AZ tuc Tucson, AZ" at bounding box center [754, 169] width 263 height 26
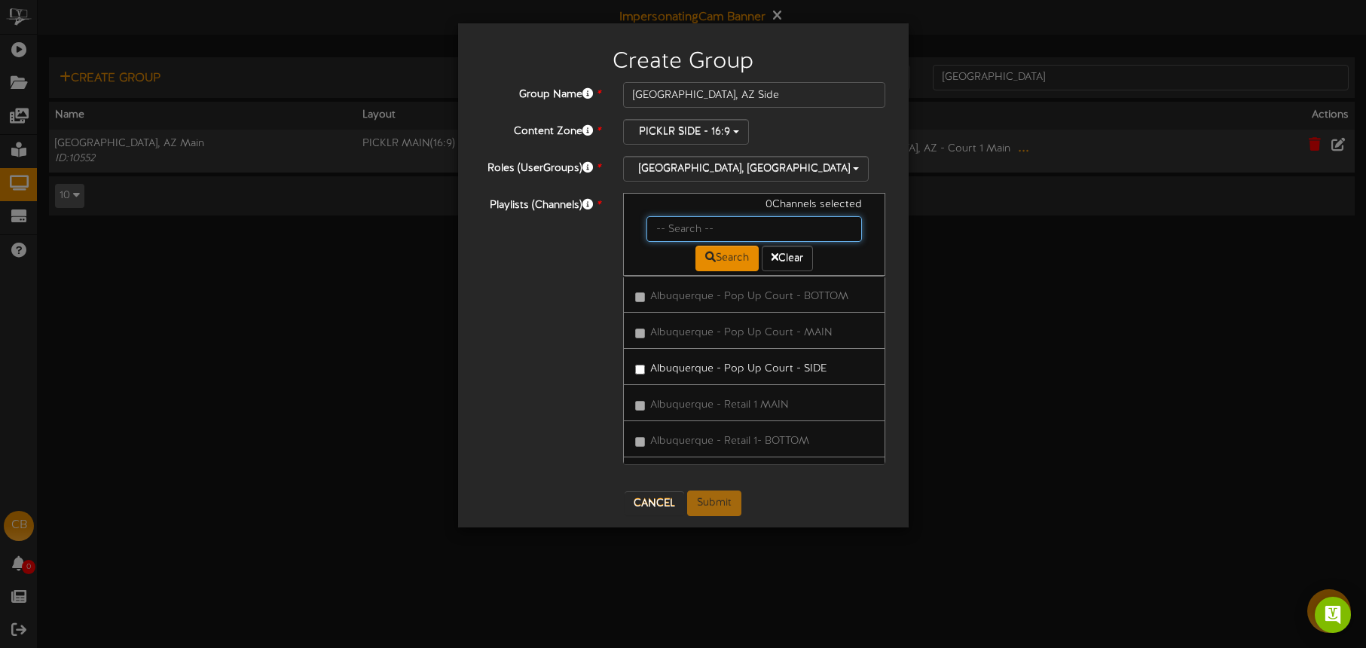
click at [690, 234] on input "text" at bounding box center [755, 229] width 216 height 26
type input "[GEOGRAPHIC_DATA]"
drag, startPoint x: 702, startPoint y: 366, endPoint x: 763, endPoint y: 386, distance: 63.4
click at [702, 366] on label "[GEOGRAPHIC_DATA], AZ - Court 1 Side" at bounding box center [738, 366] width 207 height 20
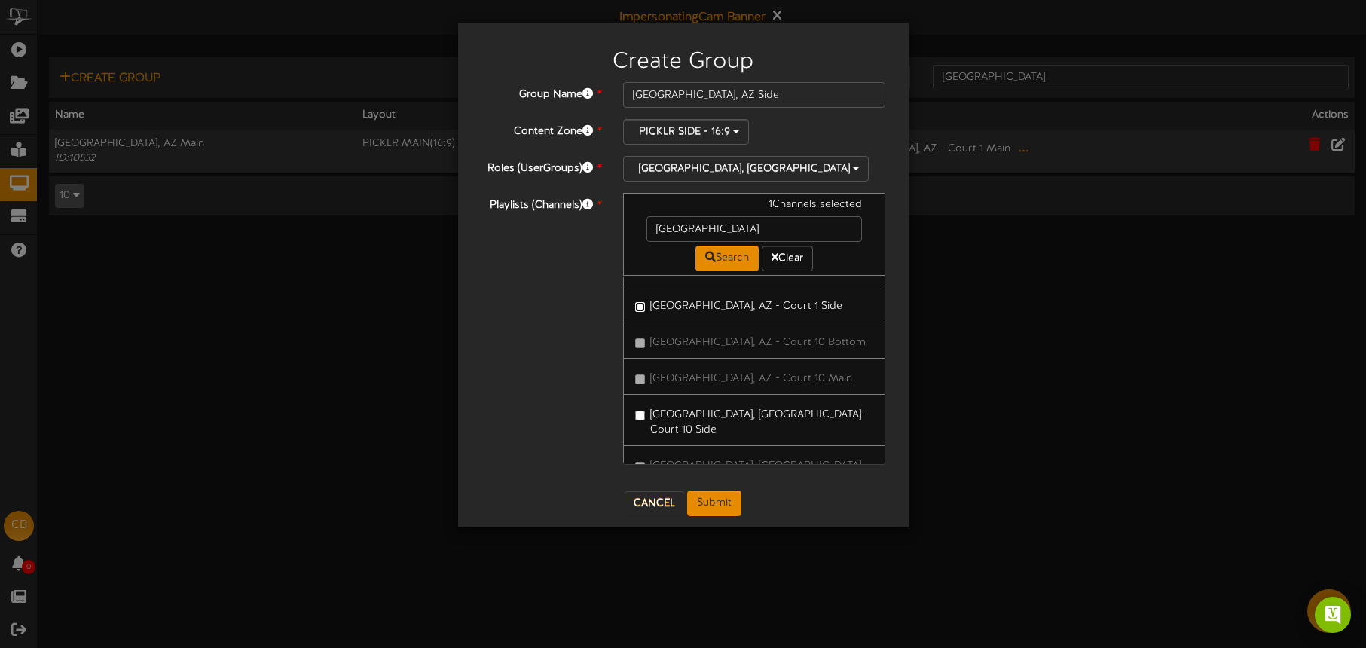
scroll to position [151, 0]
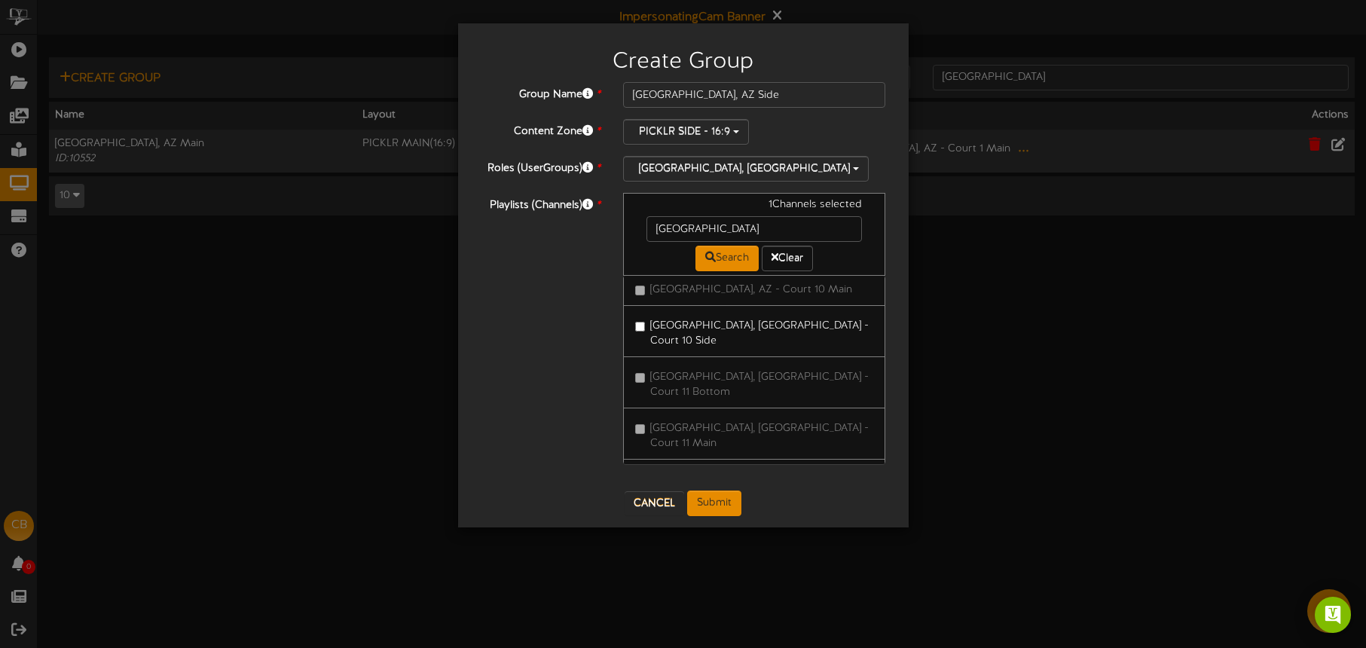
drag, startPoint x: 697, startPoint y: 323, endPoint x: 705, endPoint y: 333, distance: 12.8
click at [697, 323] on label "[GEOGRAPHIC_DATA], [GEOGRAPHIC_DATA] - Court 10 Side" at bounding box center [754, 330] width 239 height 35
drag, startPoint x: 745, startPoint y: 436, endPoint x: 749, endPoint y: 414, distance: 22.3
click at [745, 467] on label "[GEOGRAPHIC_DATA], [GEOGRAPHIC_DATA] - Court 11 Side" at bounding box center [754, 484] width 239 height 35
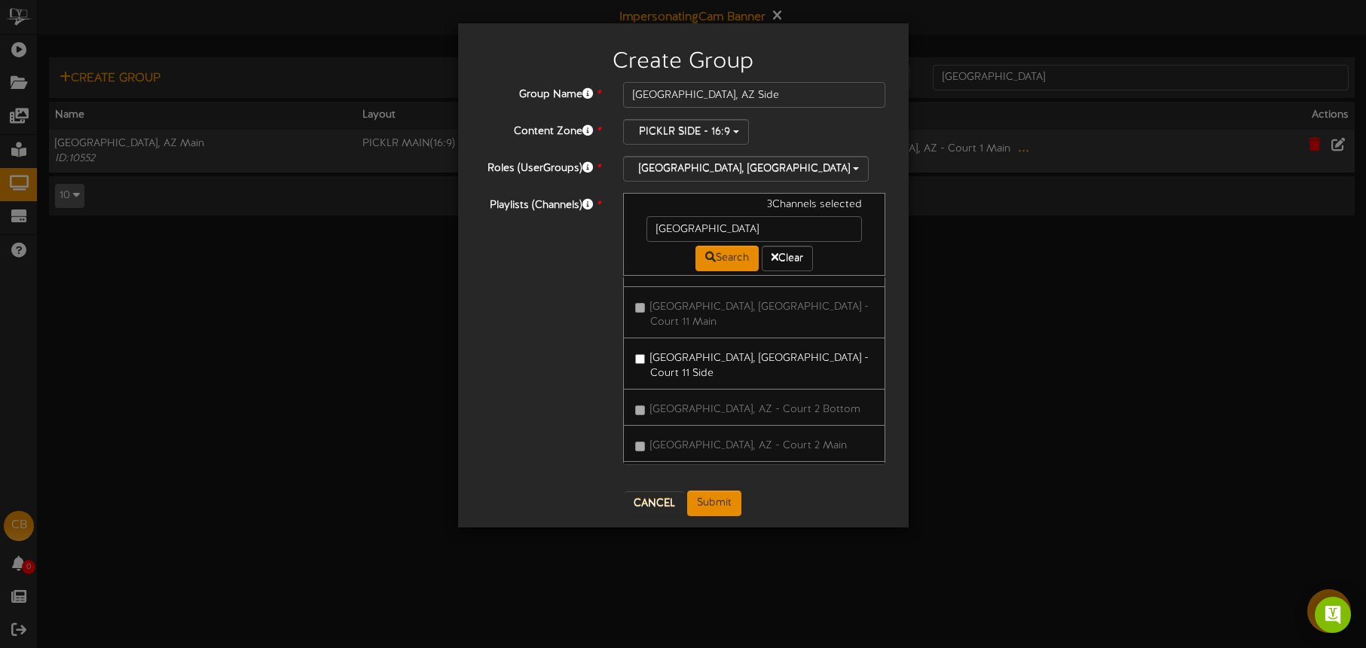
drag, startPoint x: 747, startPoint y: 420, endPoint x: 777, endPoint y: 422, distance: 30.2
click at [747, 469] on label "[GEOGRAPHIC_DATA], AZ - Court 2 Side" at bounding box center [739, 479] width 209 height 20
drag, startPoint x: 751, startPoint y: 446, endPoint x: 788, endPoint y: 429, distance: 41.5
click at [751, 496] on label "[GEOGRAPHIC_DATA], AZ - Court 3 Side" at bounding box center [739, 506] width 209 height 20
drag, startPoint x: 752, startPoint y: 416, endPoint x: 790, endPoint y: 418, distance: 37.7
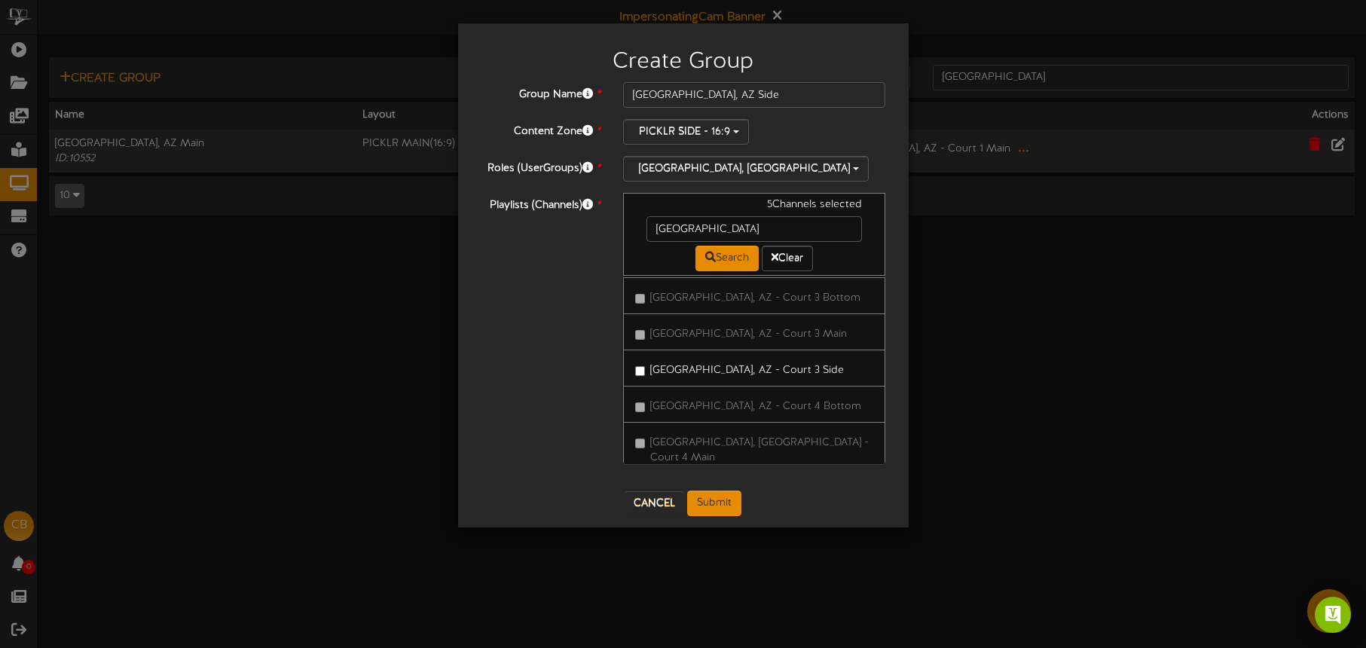
click at [752, 482] on label "[GEOGRAPHIC_DATA], AZ - Court 4 Side" at bounding box center [739, 492] width 209 height 20
drag, startPoint x: 760, startPoint y: 454, endPoint x: 801, endPoint y: 436, distance: 44.5
click at [760, 519] on label "[GEOGRAPHIC_DATA], [GEOGRAPHIC_DATA] - Court 5 Side" at bounding box center [754, 536] width 239 height 35
drag, startPoint x: 772, startPoint y: 433, endPoint x: 818, endPoint y: 424, distance: 46.1
click at [772, 512] on label "[GEOGRAPHIC_DATA], [GEOGRAPHIC_DATA] - Court 6 Side" at bounding box center [754, 529] width 239 height 35
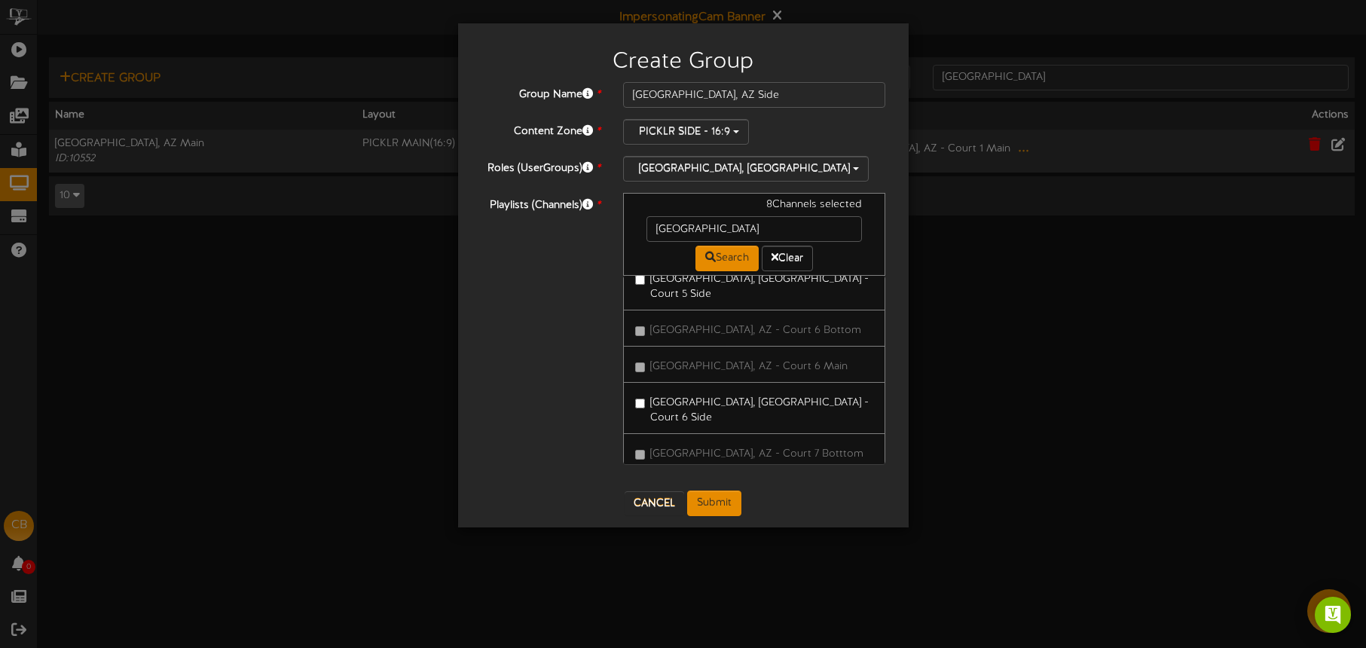
click at [764, 529] on label "[GEOGRAPHIC_DATA], [GEOGRAPHIC_DATA] - Court 7 Side" at bounding box center [754, 546] width 239 height 35
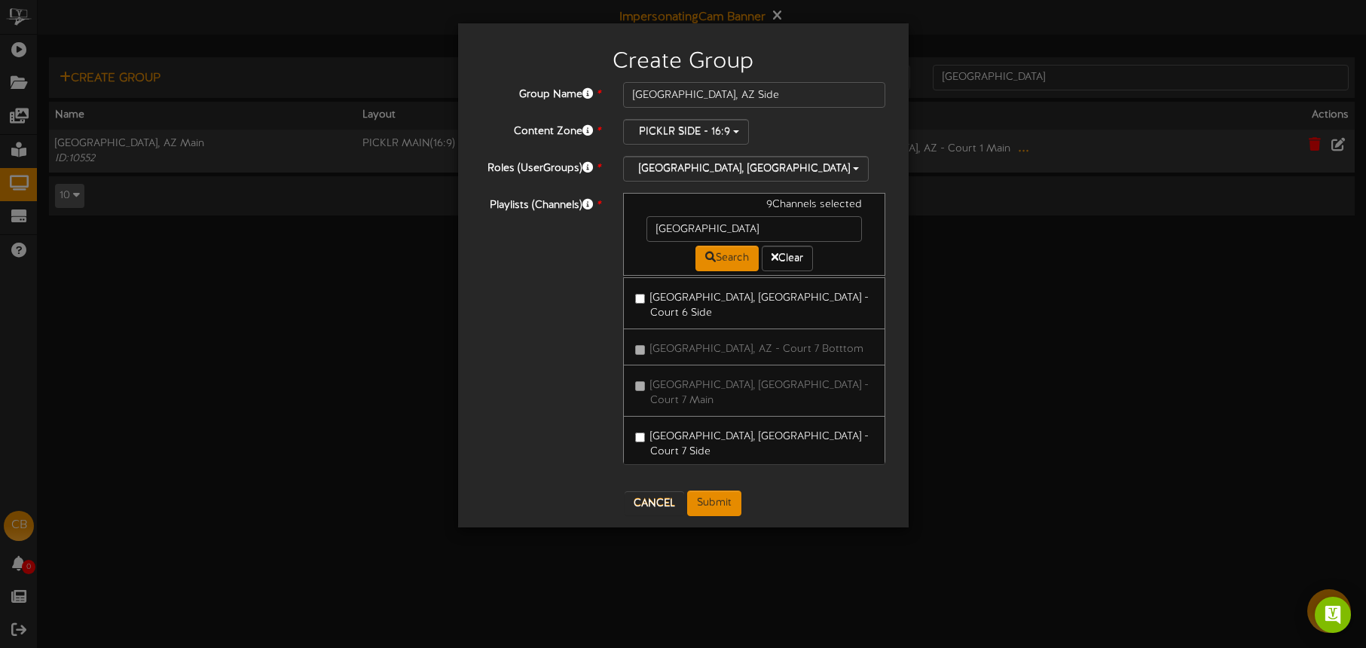
drag, startPoint x: 754, startPoint y: 422, endPoint x: 819, endPoint y: 425, distance: 64.9
click at [754, 578] on label "[GEOGRAPHIC_DATA], [GEOGRAPHIC_DATA] - Court 8 Side" at bounding box center [754, 595] width 239 height 35
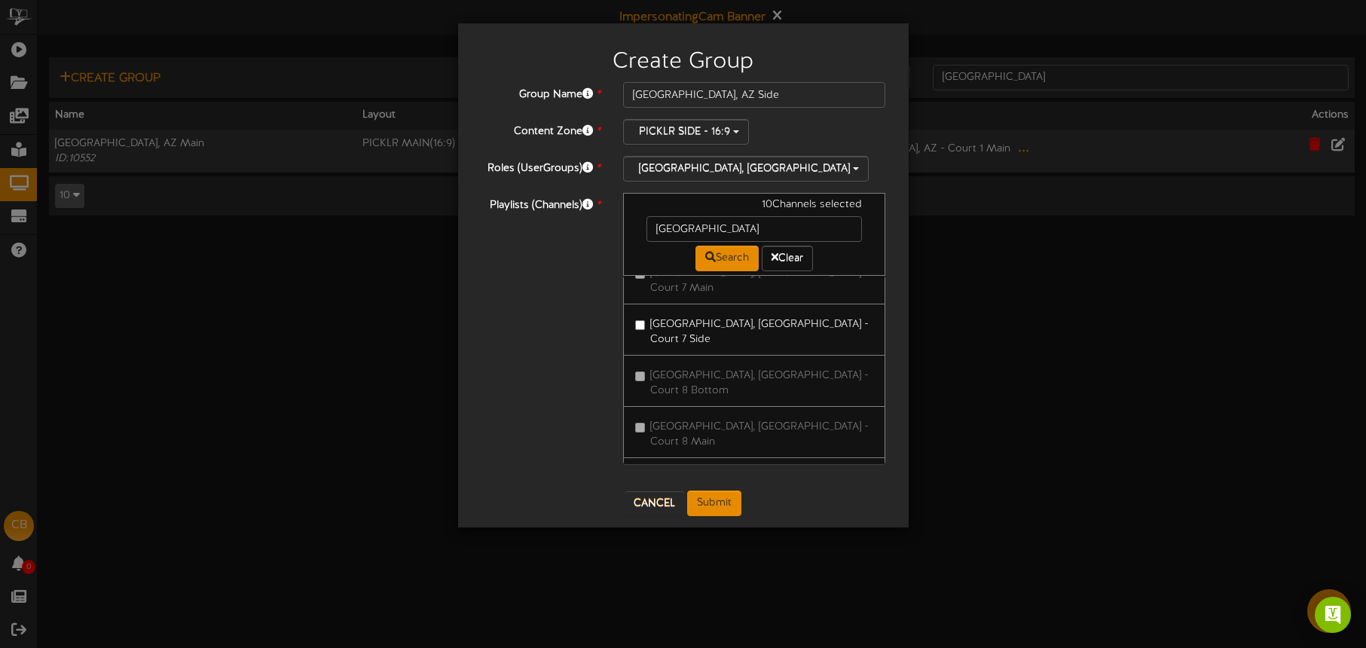
scroll to position [1057, 0]
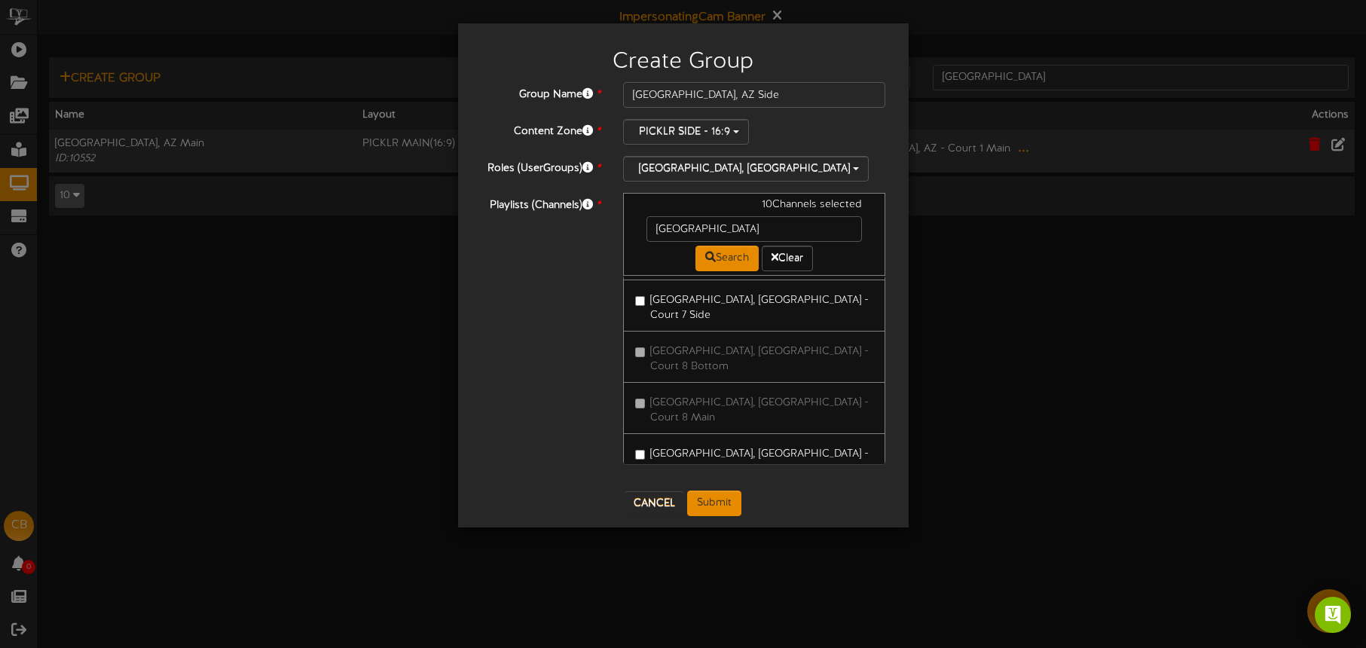
drag, startPoint x: 749, startPoint y: 396, endPoint x: 771, endPoint y: 400, distance: 22.3
click at [749, 565] on label "[GEOGRAPHIC_DATA], AZ - Court 9 Side" at bounding box center [739, 575] width 209 height 20
click at [729, 500] on button "Submit" at bounding box center [714, 504] width 54 height 26
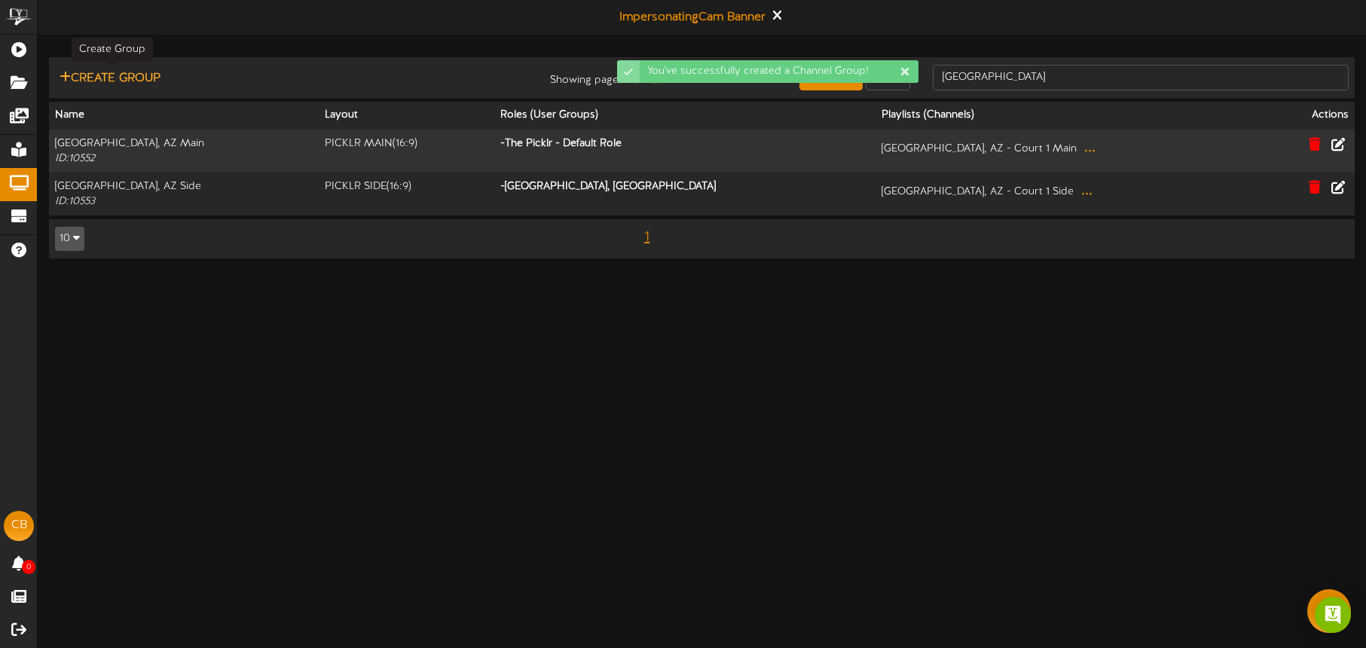
click at [139, 78] on button "Create Group" at bounding box center [110, 78] width 110 height 19
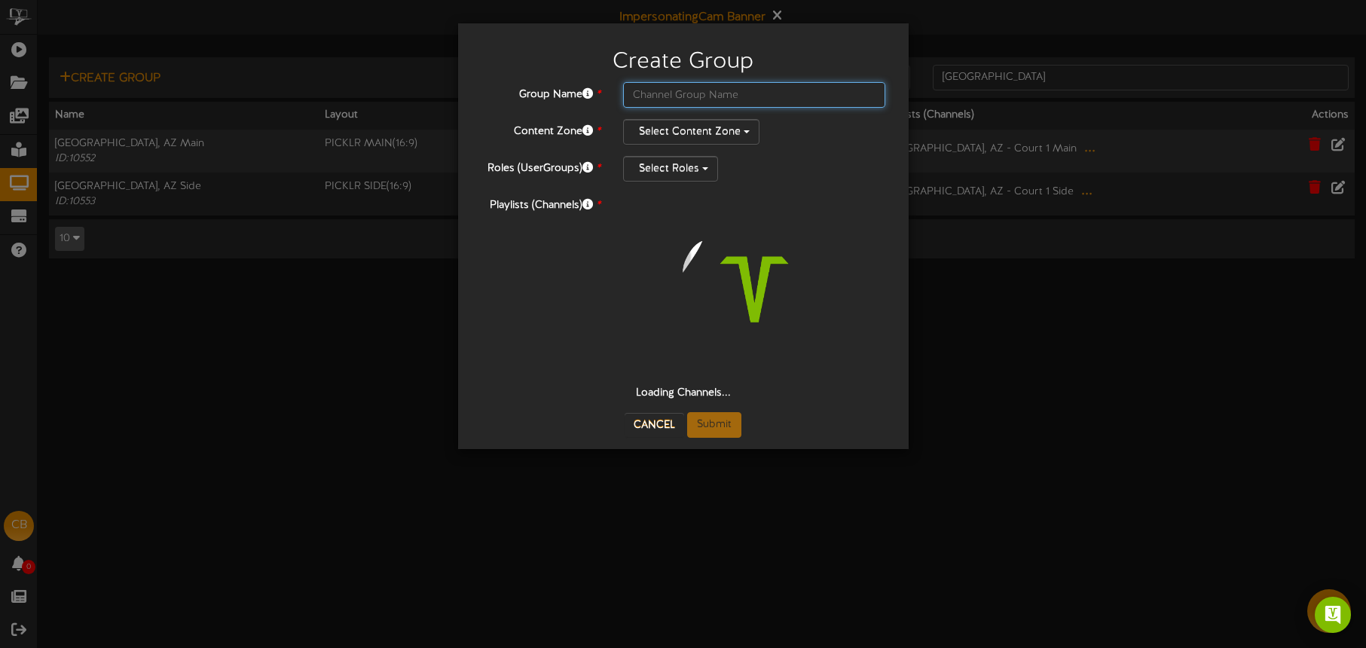
click at [648, 101] on input "text" at bounding box center [754, 95] width 263 height 26
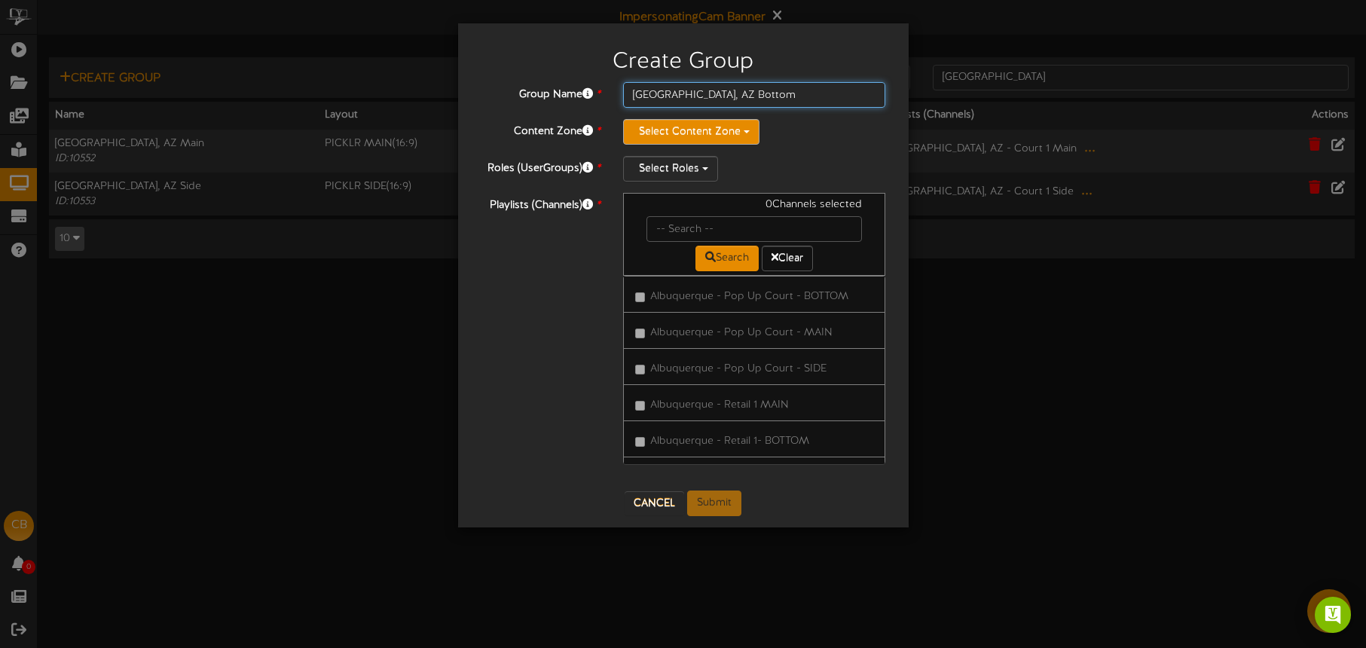
type input "[GEOGRAPHIC_DATA], AZ Bottom"
click at [668, 135] on button "Select Content Zone" at bounding box center [691, 132] width 136 height 26
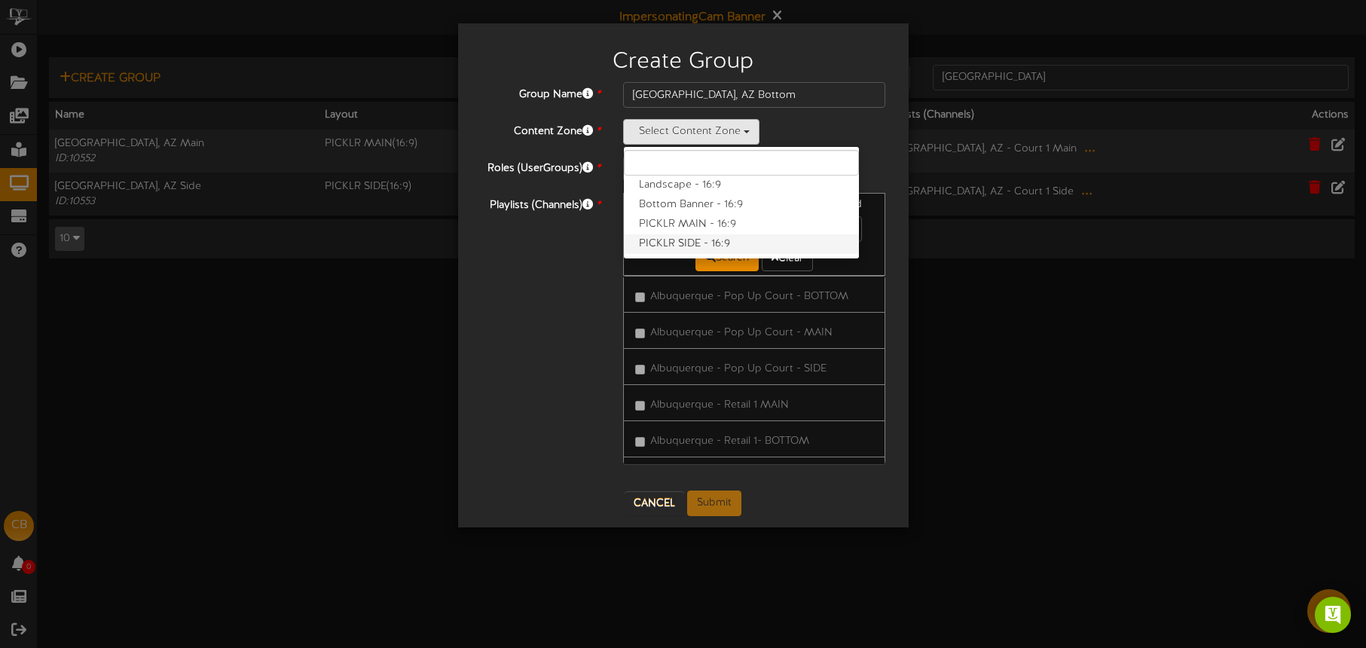
scroll to position [20, 0]
drag, startPoint x: 700, startPoint y: 240, endPoint x: 760, endPoint y: 213, distance: 66.1
click at [700, 240] on label "PICKLR BOTTOM - 16:9" at bounding box center [741, 245] width 235 height 20
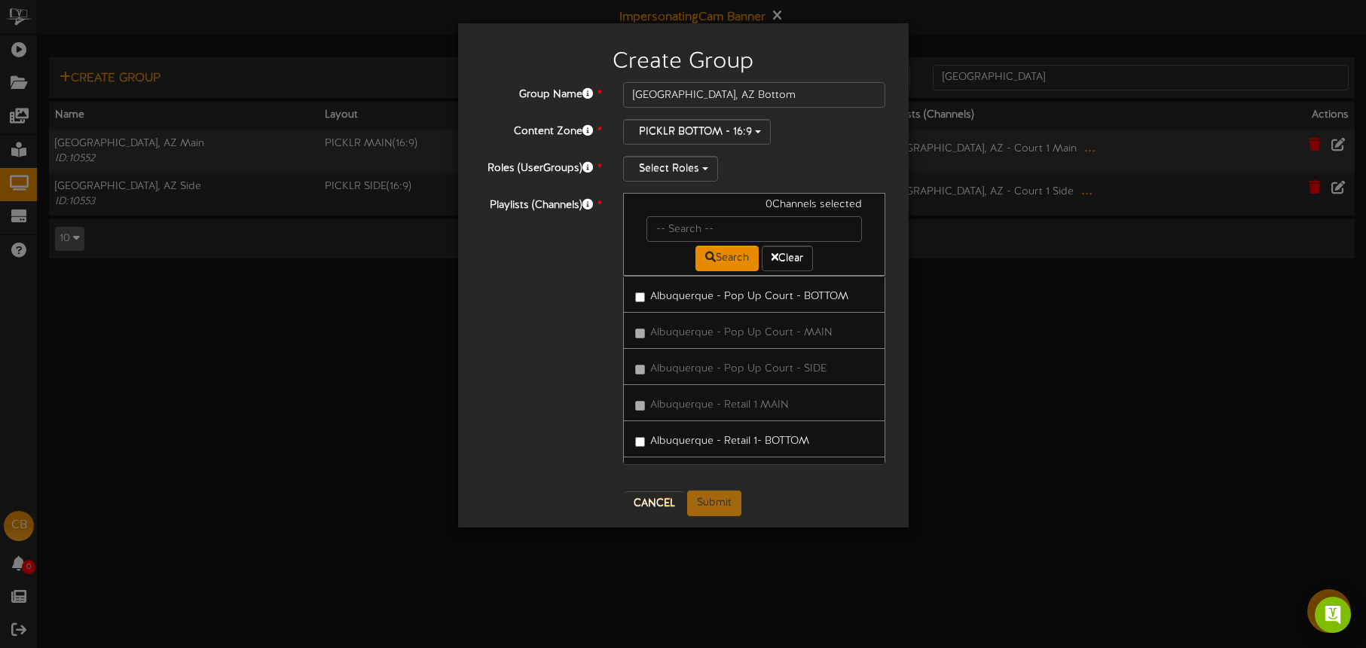
click at [836, 147] on div "Group Name * Tucson, AZ Bottom Content Zone * PICKLR BOTTOM - 16:9 Landscape - …" at bounding box center [683, 280] width 405 height 397
click at [684, 174] on button "Select Roles" at bounding box center [670, 169] width 95 height 26
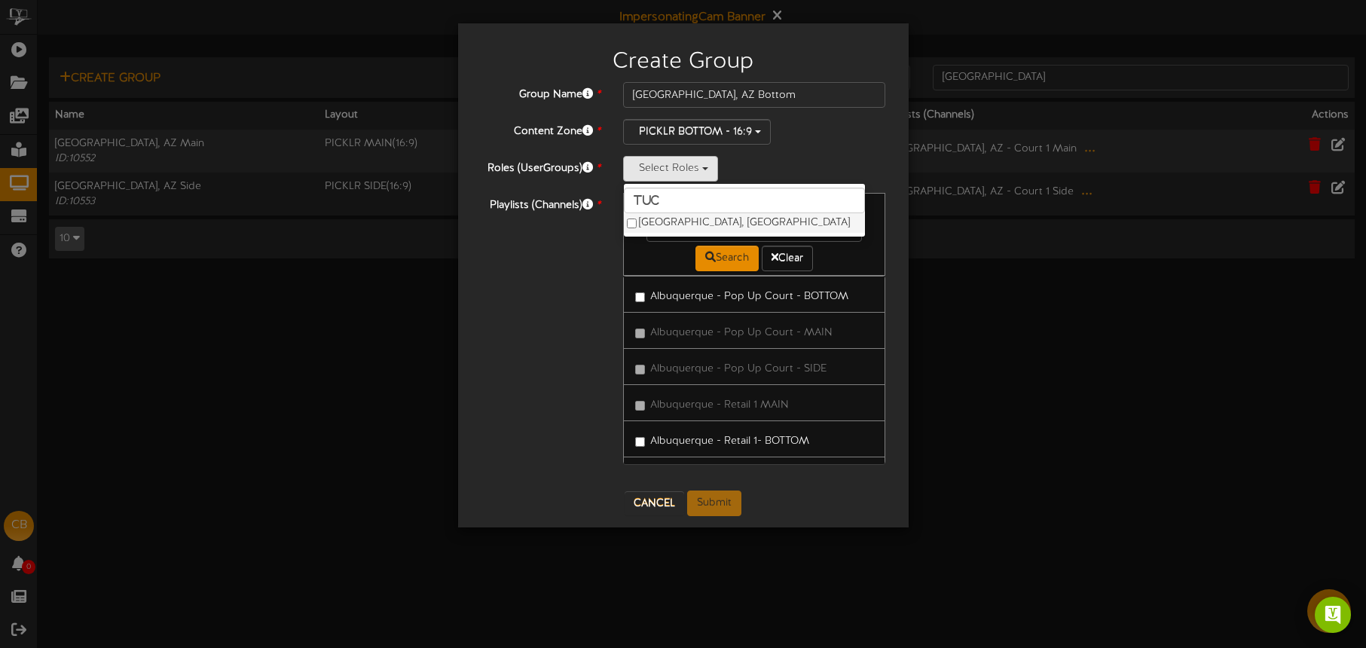
type input "tuc"
click at [674, 219] on label "[GEOGRAPHIC_DATA], [GEOGRAPHIC_DATA]" at bounding box center [744, 223] width 241 height 20
click at [809, 156] on div "Tucson, AZ tuc Tucson, AZ" at bounding box center [754, 169] width 263 height 26
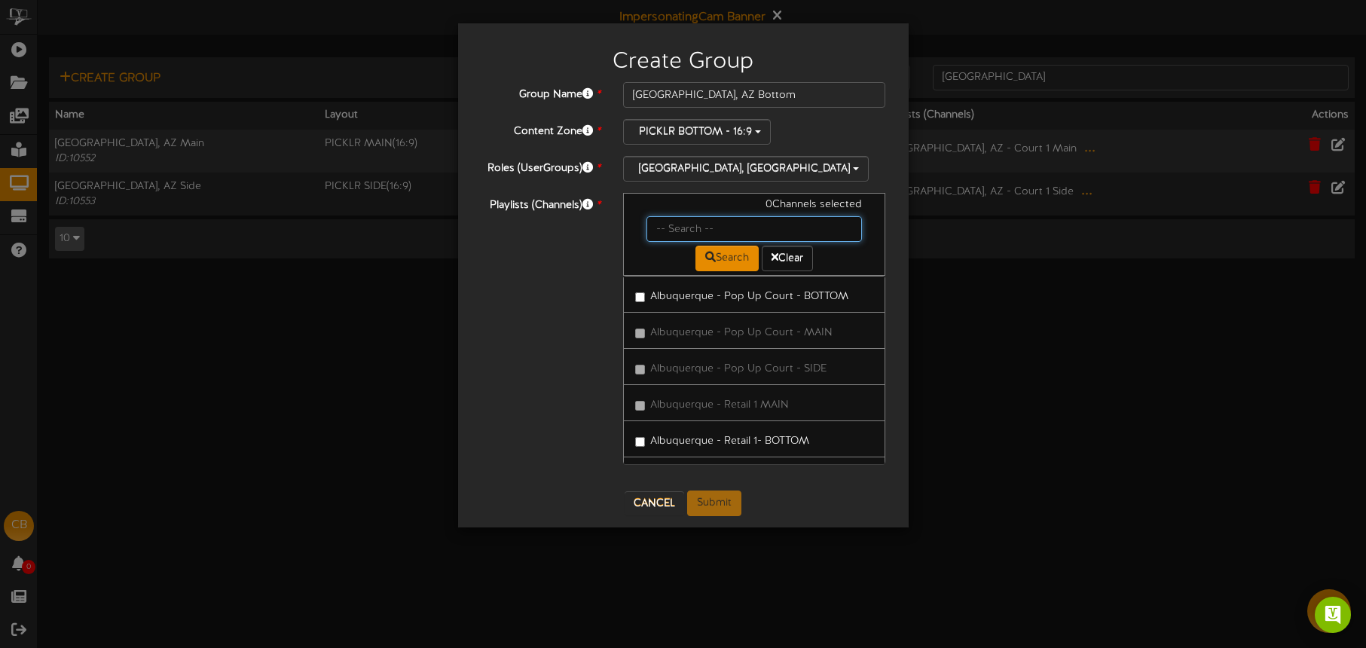
click at [714, 225] on input "text" at bounding box center [755, 229] width 216 height 26
type input "[GEOGRAPHIC_DATA]"
click at [748, 295] on label "[GEOGRAPHIC_DATA], AZ - Court 1 Bottom" at bounding box center [747, 294] width 224 height 20
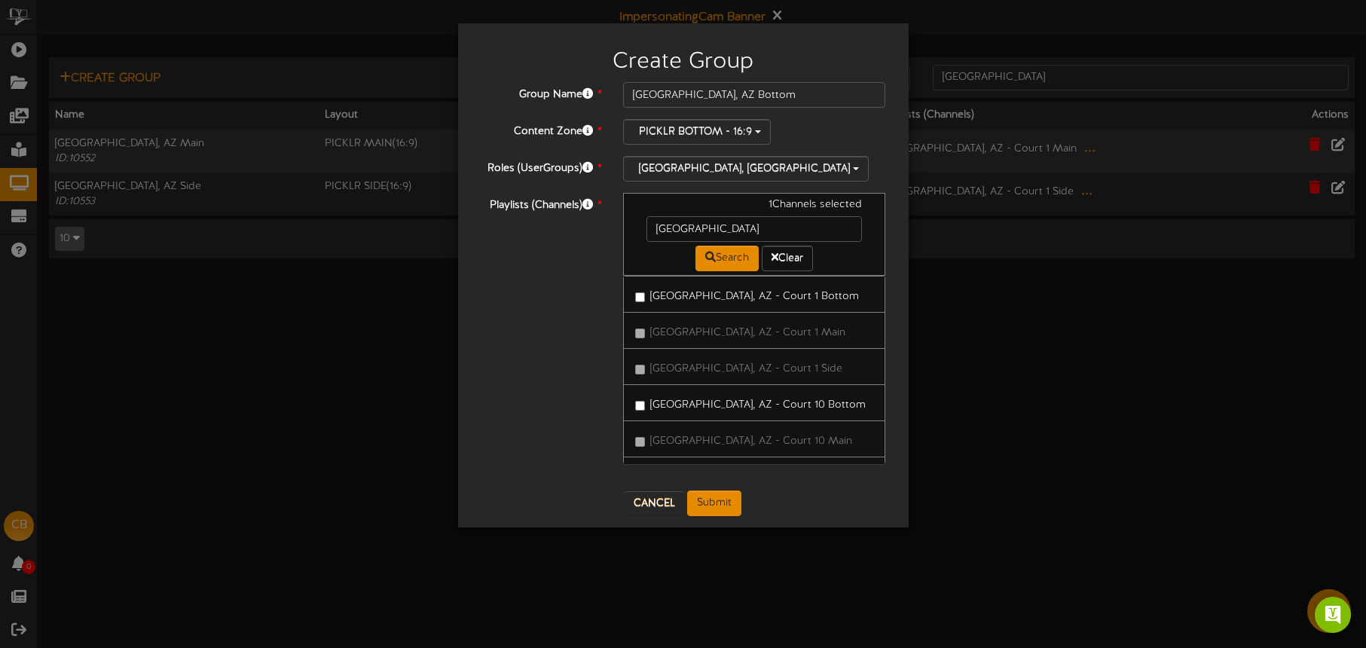
drag, startPoint x: 758, startPoint y: 408, endPoint x: 763, endPoint y: 390, distance: 17.9
click at [758, 408] on label "[GEOGRAPHIC_DATA], AZ - Court 10 Bottom" at bounding box center [750, 403] width 231 height 20
drag, startPoint x: 736, startPoint y: 339, endPoint x: 744, endPoint y: 367, distance: 29.1
click at [736, 344] on label "[GEOGRAPHIC_DATA], [GEOGRAPHIC_DATA] - Court 11 Bottom" at bounding box center [754, 361] width 239 height 35
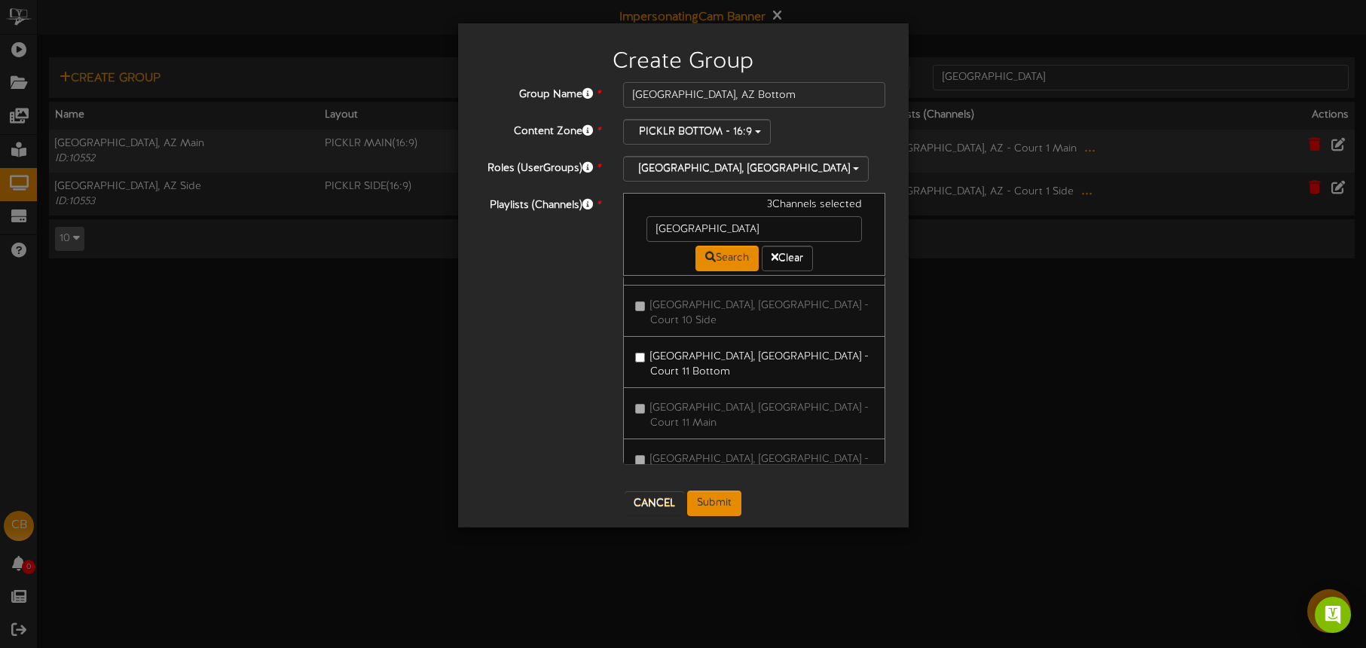
drag, startPoint x: 761, startPoint y: 445, endPoint x: 763, endPoint y: 436, distance: 8.6
click at [761, 498] on label "[GEOGRAPHIC_DATA], AZ - Court 2 Bottom" at bounding box center [747, 508] width 225 height 20
click at [739, 503] on label "[GEOGRAPHIC_DATA], AZ - Court 3 Bottom" at bounding box center [747, 513] width 225 height 20
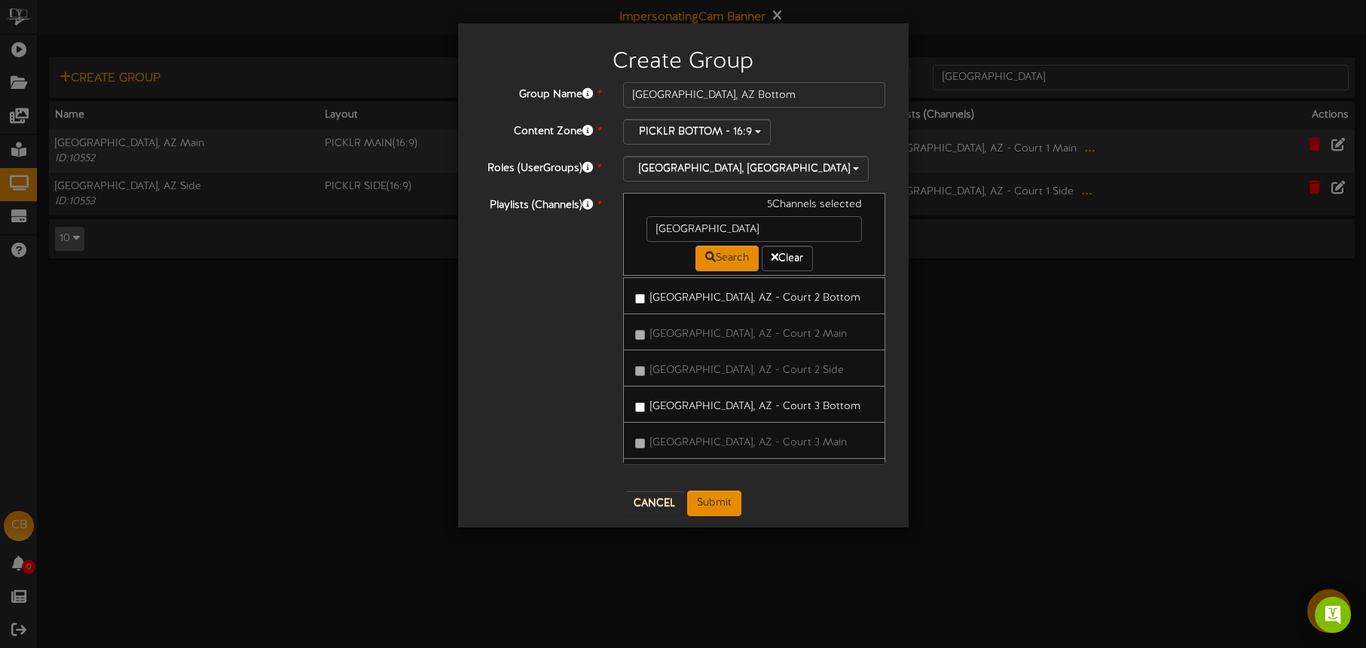
drag, startPoint x: 752, startPoint y: 446, endPoint x: 807, endPoint y: 446, distance: 55.0
click at [758, 503] on label "[GEOGRAPHIC_DATA], AZ - Court 4 Bottom" at bounding box center [748, 513] width 226 height 20
drag, startPoint x: 746, startPoint y: 404, endPoint x: 791, endPoint y: 413, distance: 46.1
click at [746, 464] on label "[GEOGRAPHIC_DATA], AZ - Court 5 Bottom" at bounding box center [747, 474] width 225 height 20
drag, startPoint x: 776, startPoint y: 418, endPoint x: 834, endPoint y: 424, distance: 58.3
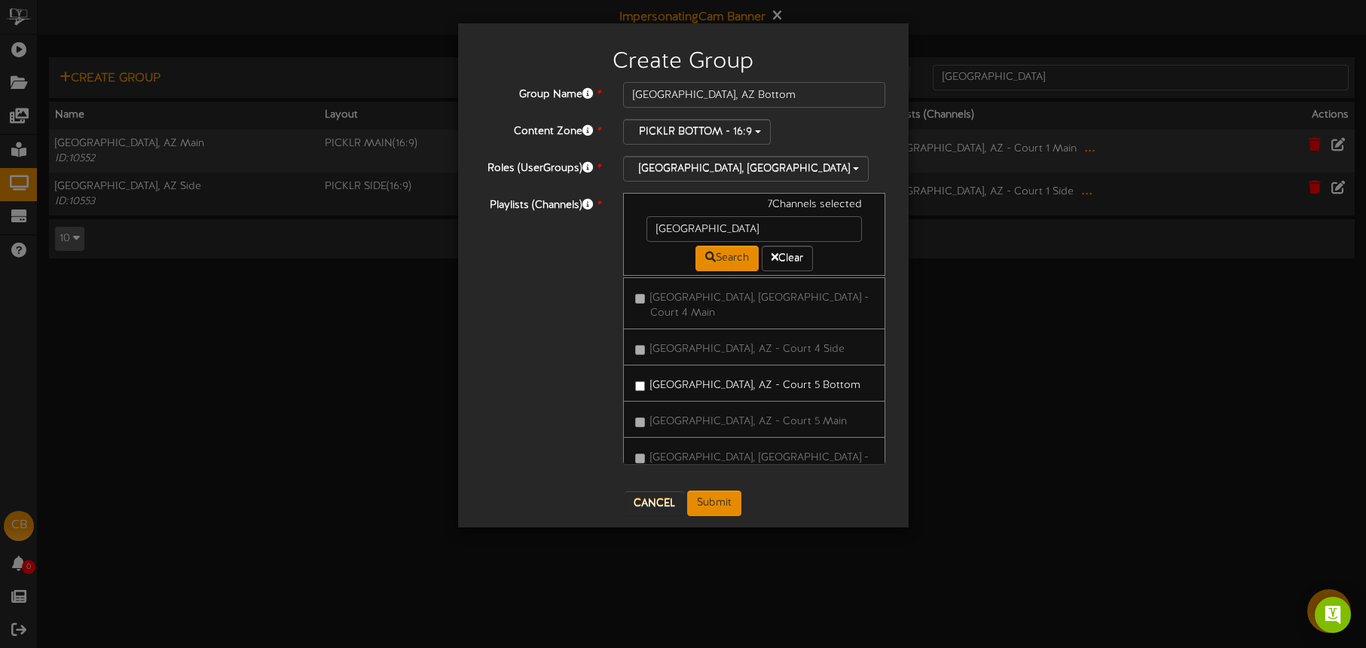
click at [776, 497] on label "[GEOGRAPHIC_DATA], AZ - Court 6 Bottom" at bounding box center [748, 507] width 226 height 20
click at [788, 539] on label "[GEOGRAPHIC_DATA], AZ - Court 7 Botttom" at bounding box center [749, 549] width 228 height 20
drag, startPoint x: 761, startPoint y: 420, endPoint x: 800, endPoint y: 422, distance: 38.5
click at [762, 539] on label "[GEOGRAPHIC_DATA], [GEOGRAPHIC_DATA] - Court 8 Bottom" at bounding box center [754, 556] width 239 height 35
drag, startPoint x: 769, startPoint y: 432, endPoint x: 814, endPoint y: 431, distance: 44.5
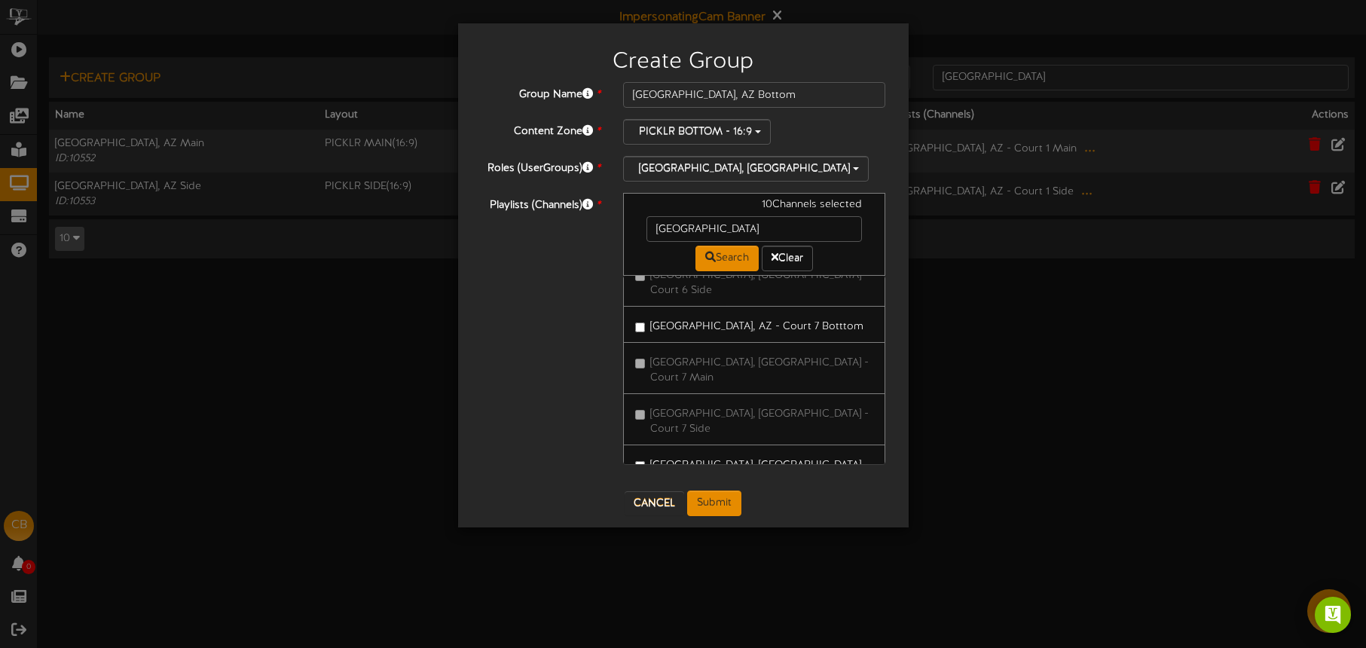
click at [769, 607] on label "[GEOGRAPHIC_DATA], AZ - Court 9 Bottom" at bounding box center [748, 617] width 226 height 20
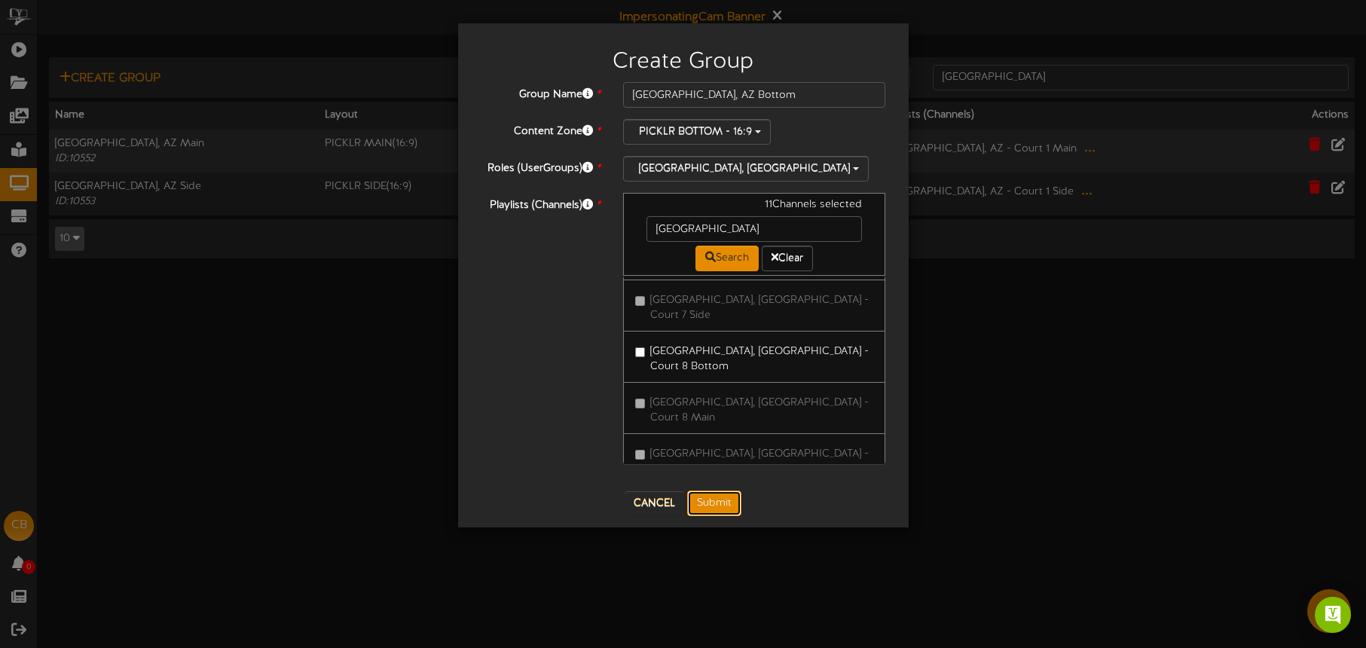
drag, startPoint x: 717, startPoint y: 508, endPoint x: 806, endPoint y: 491, distance: 91.2
click at [717, 508] on button "Submit" at bounding box center [714, 504] width 54 height 26
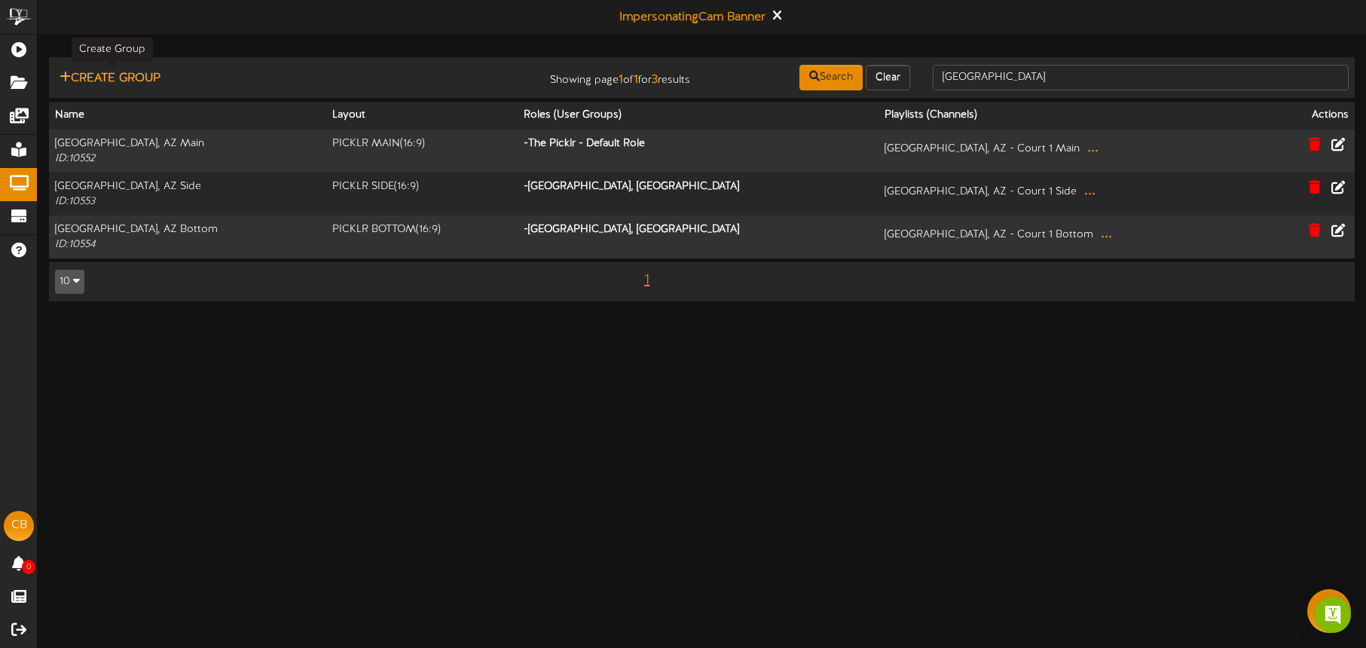
click at [135, 78] on button "Create Group" at bounding box center [110, 78] width 110 height 19
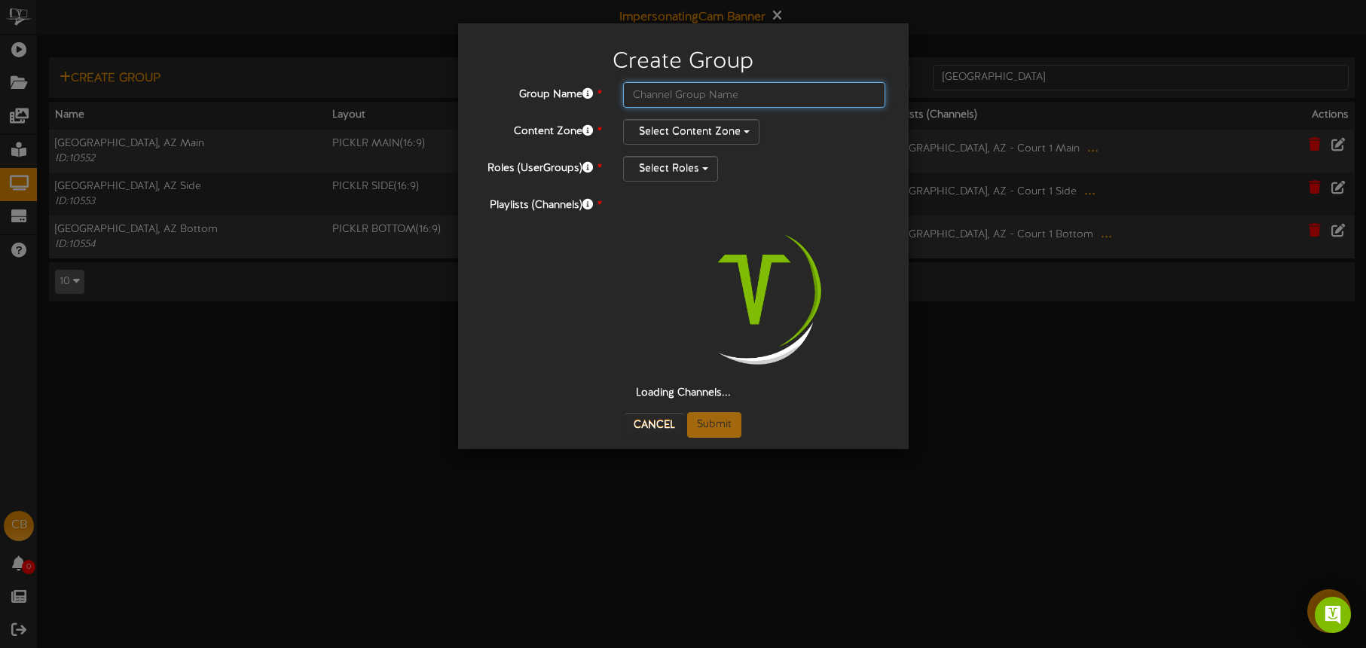
click at [652, 101] on input "text" at bounding box center [754, 95] width 263 height 26
type input "Y"
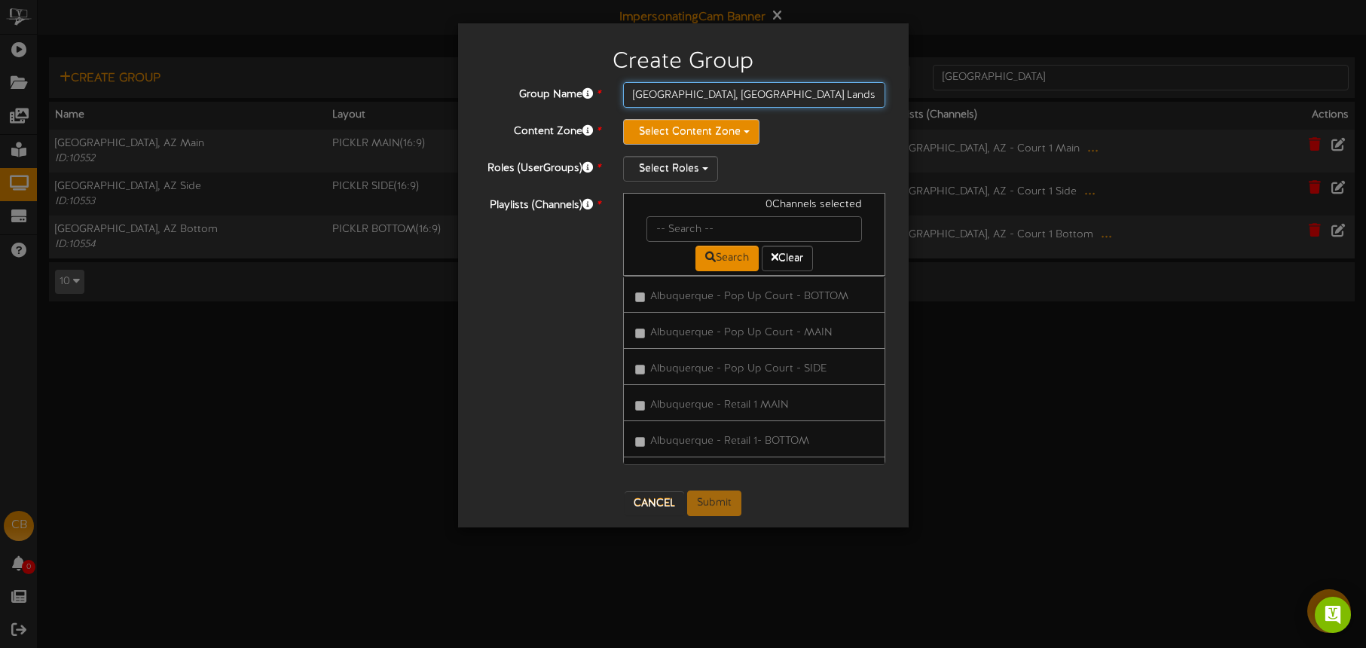
type input "[GEOGRAPHIC_DATA], [GEOGRAPHIC_DATA] Landscape"
click at [647, 126] on button "Select Content Zone" at bounding box center [691, 132] width 136 height 26
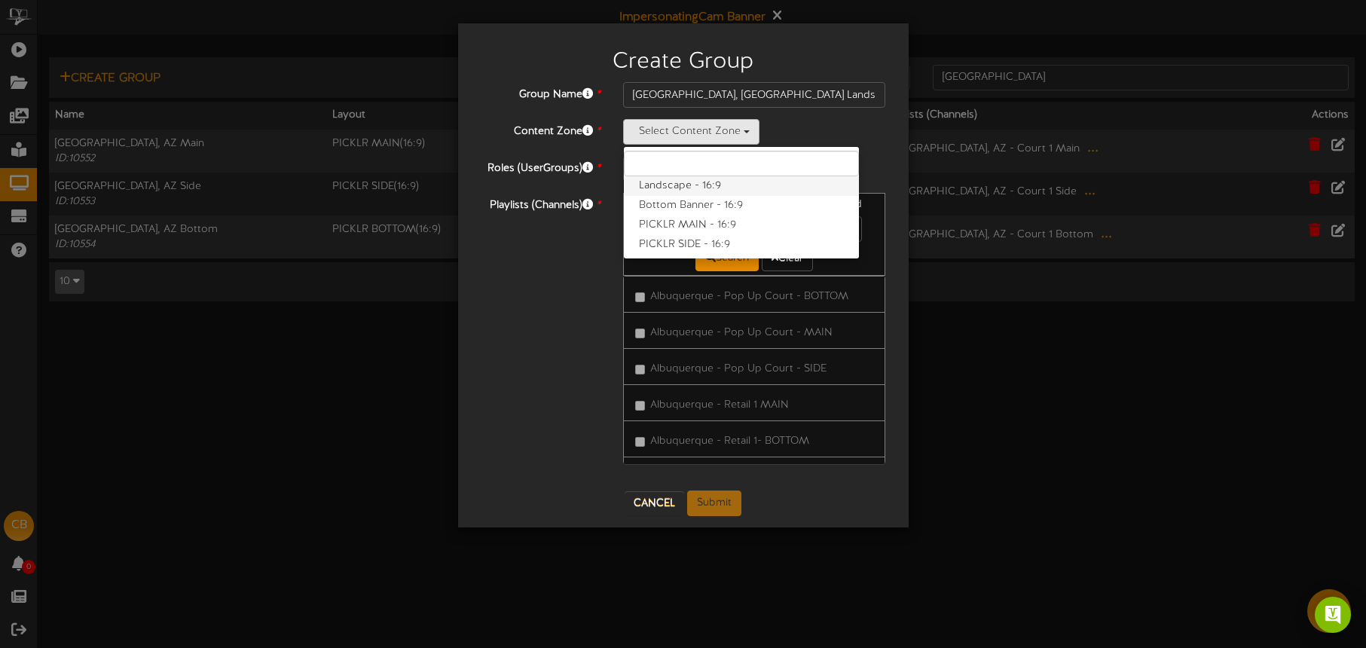
click at [695, 184] on label "Landscape - 16:9" at bounding box center [741, 186] width 235 height 20
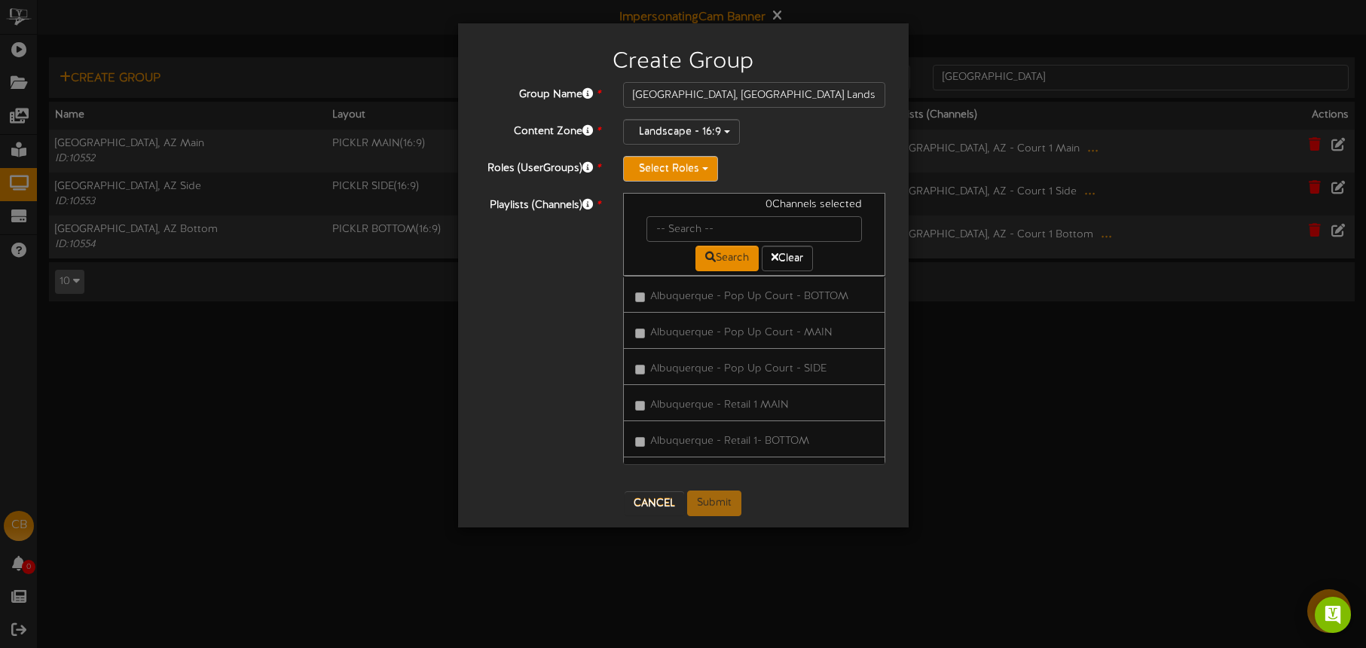
click at [678, 171] on button "Select Roles" at bounding box center [670, 169] width 95 height 26
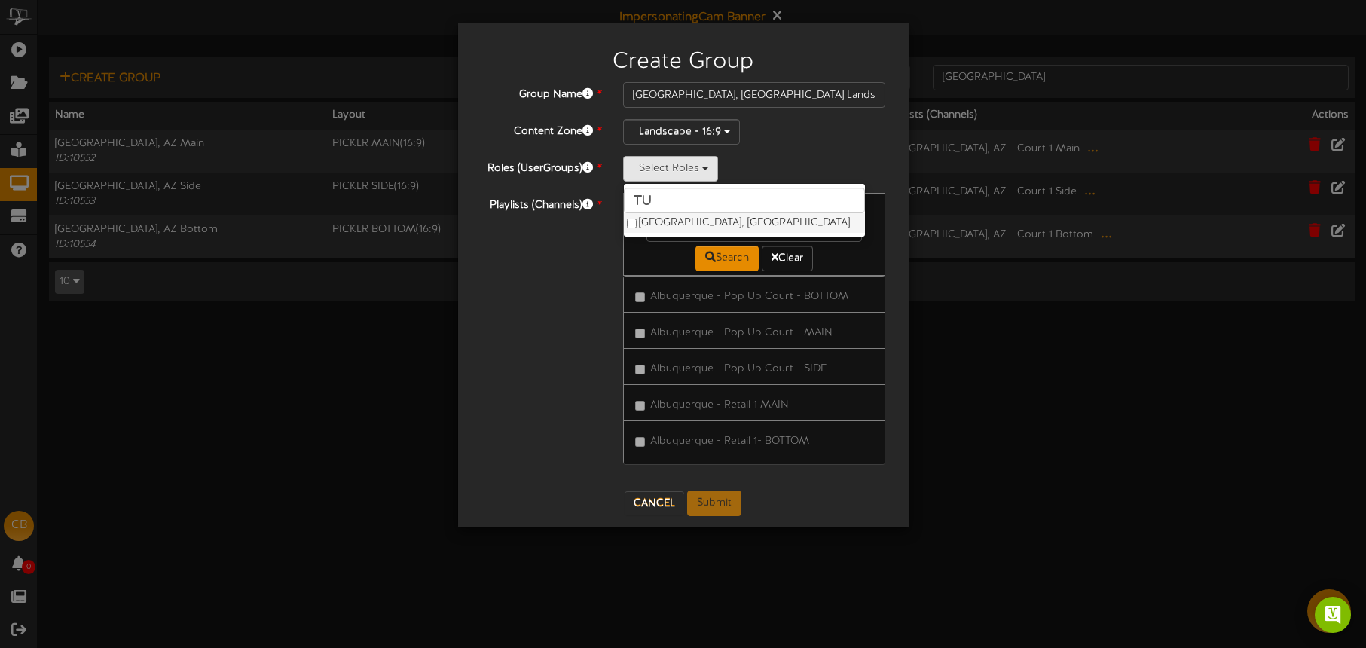
type input "tu"
click at [671, 220] on label "Tucson, AZ" at bounding box center [744, 223] width 241 height 20
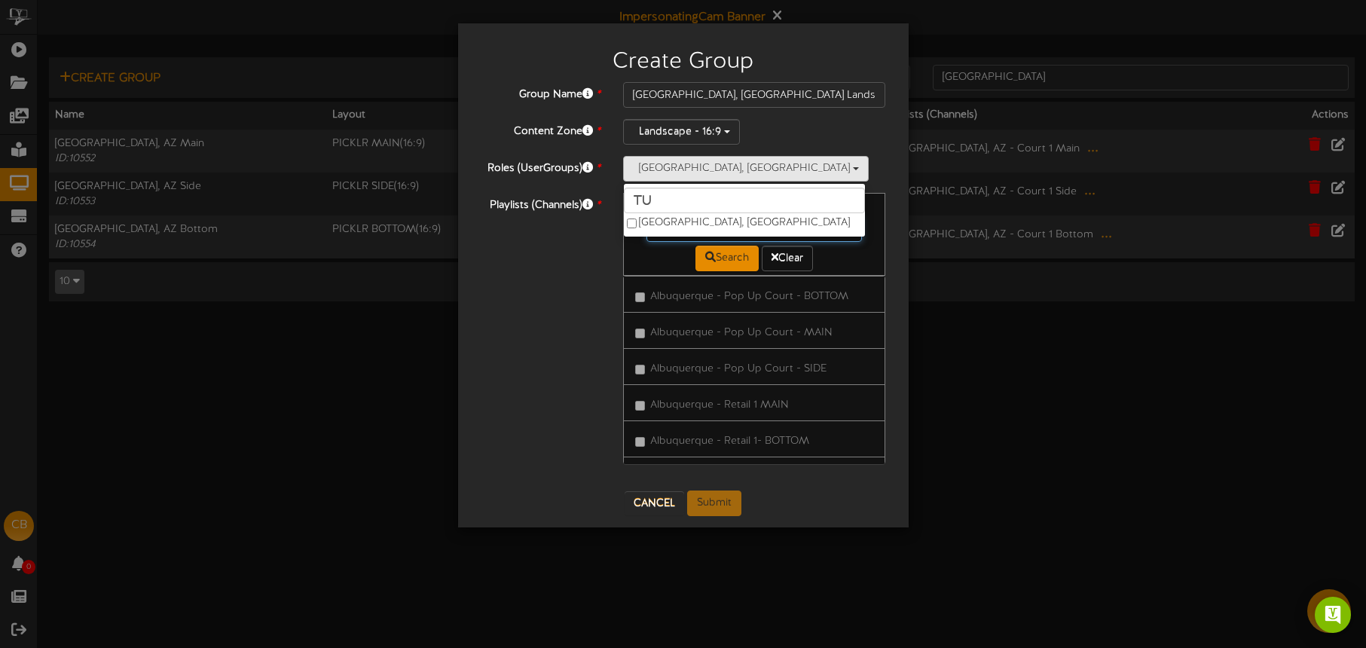
drag, startPoint x: 833, startPoint y: 219, endPoint x: 757, endPoint y: 235, distance: 77.7
click at [833, 219] on input "text" at bounding box center [755, 229] width 216 height 26
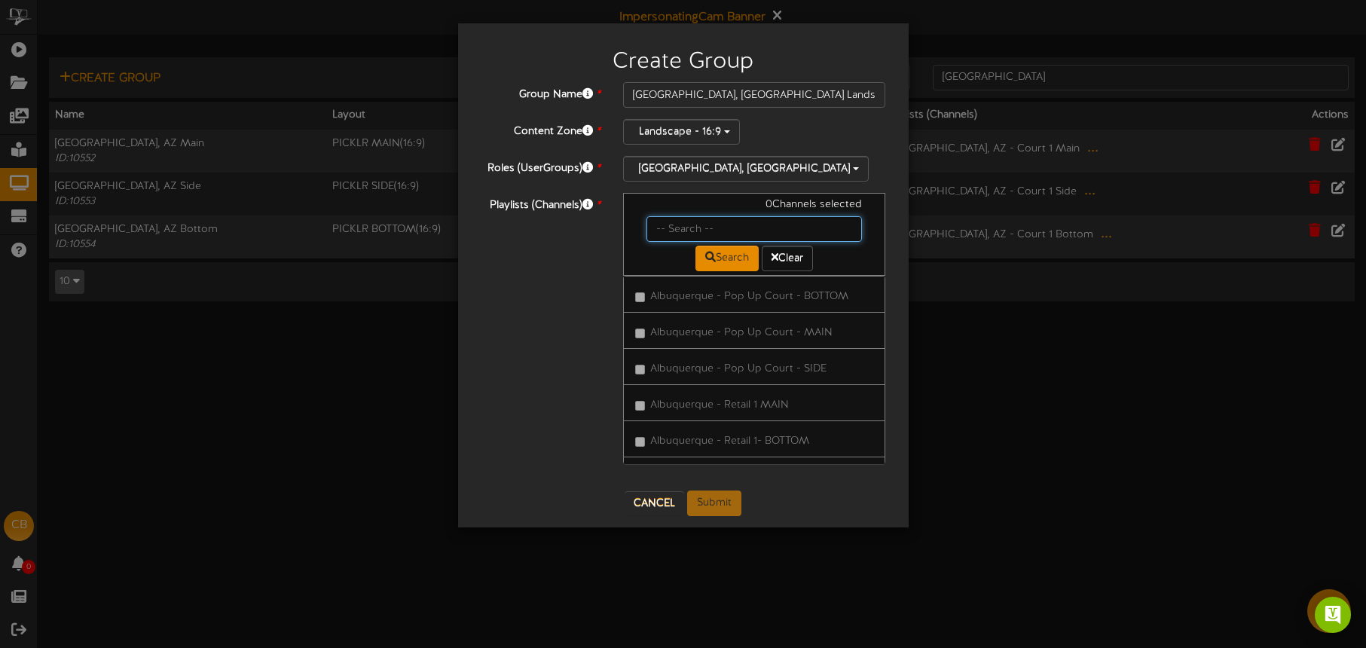
click at [749, 234] on input "text" at bounding box center [755, 229] width 216 height 26
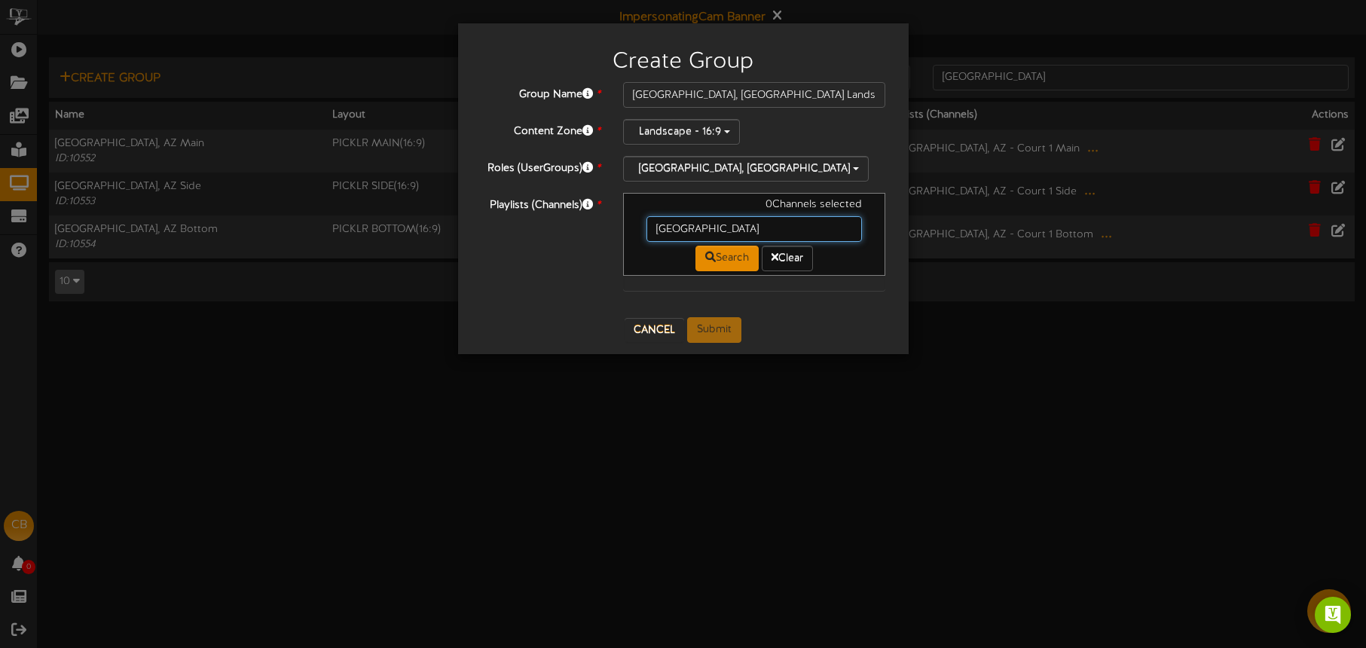
type input "tucson"
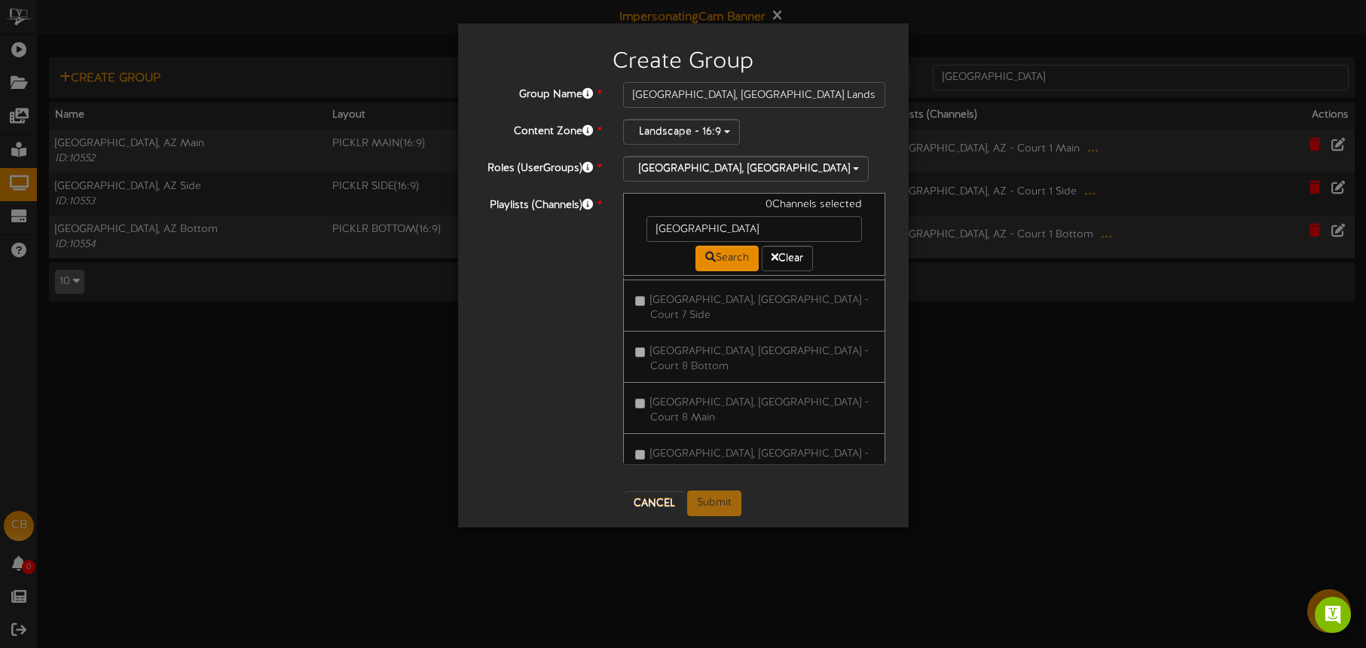
click at [721, 601] on label "Tucson, AZ - Pro Shop" at bounding box center [754, 618] width 239 height 35
click at [715, 498] on button "Submit" at bounding box center [714, 504] width 54 height 26
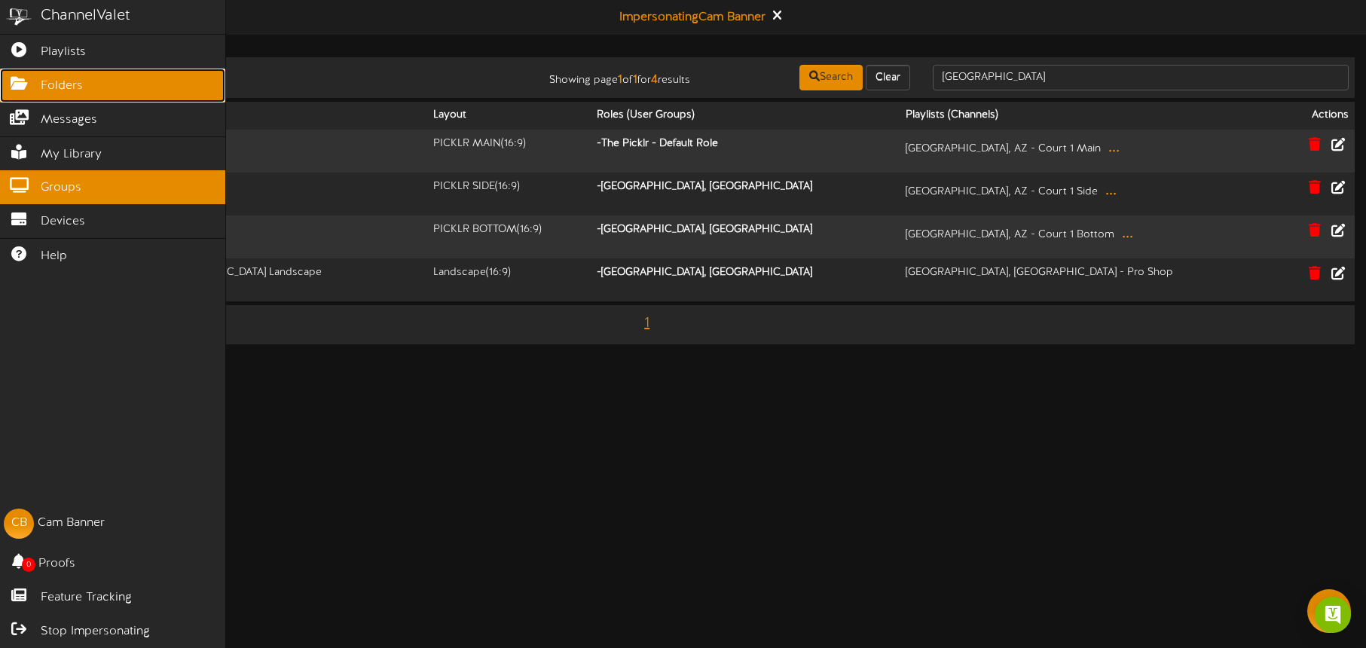
click at [34, 87] on icon at bounding box center [19, 81] width 38 height 11
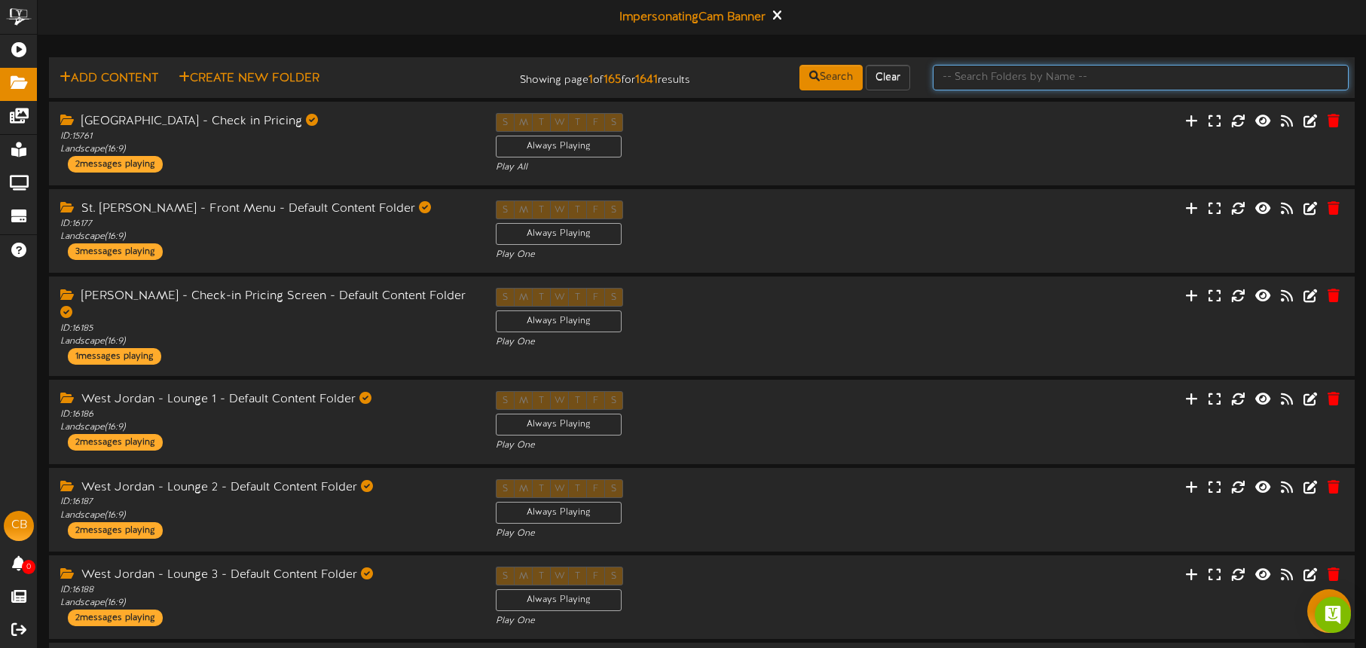
click at [1001, 76] on input "text" at bounding box center [1141, 78] width 416 height 26
type input "Main"
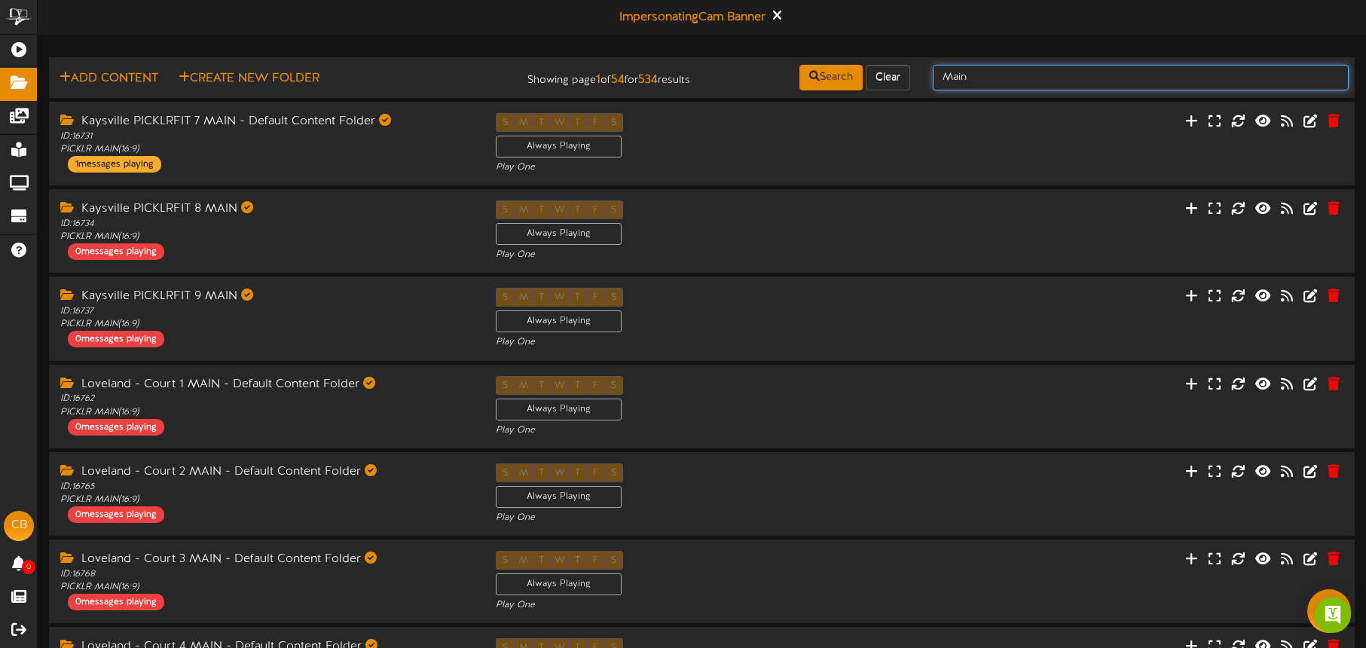
click at [1027, 78] on input "Main" at bounding box center [1141, 78] width 416 height 26
type input "Main folder"
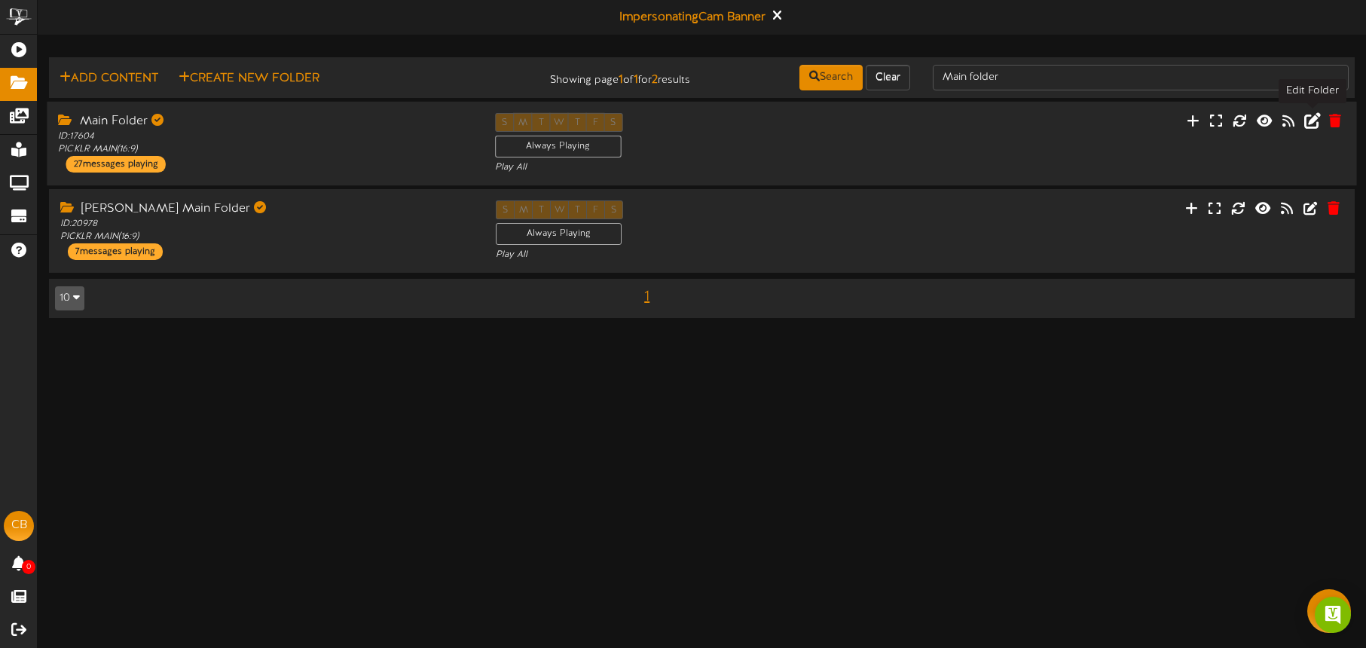
click at [1312, 122] on icon at bounding box center [1312, 120] width 17 height 17
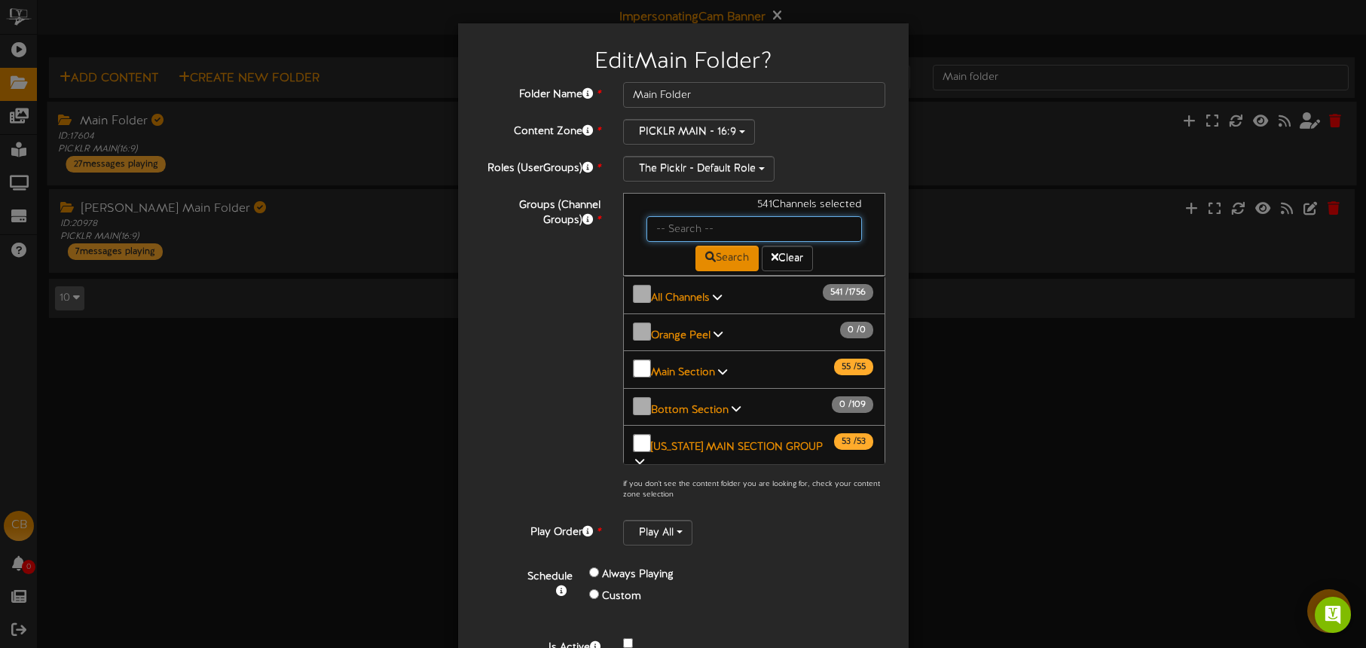
click at [668, 229] on input "text" at bounding box center [755, 229] width 216 height 26
type input "tucson"
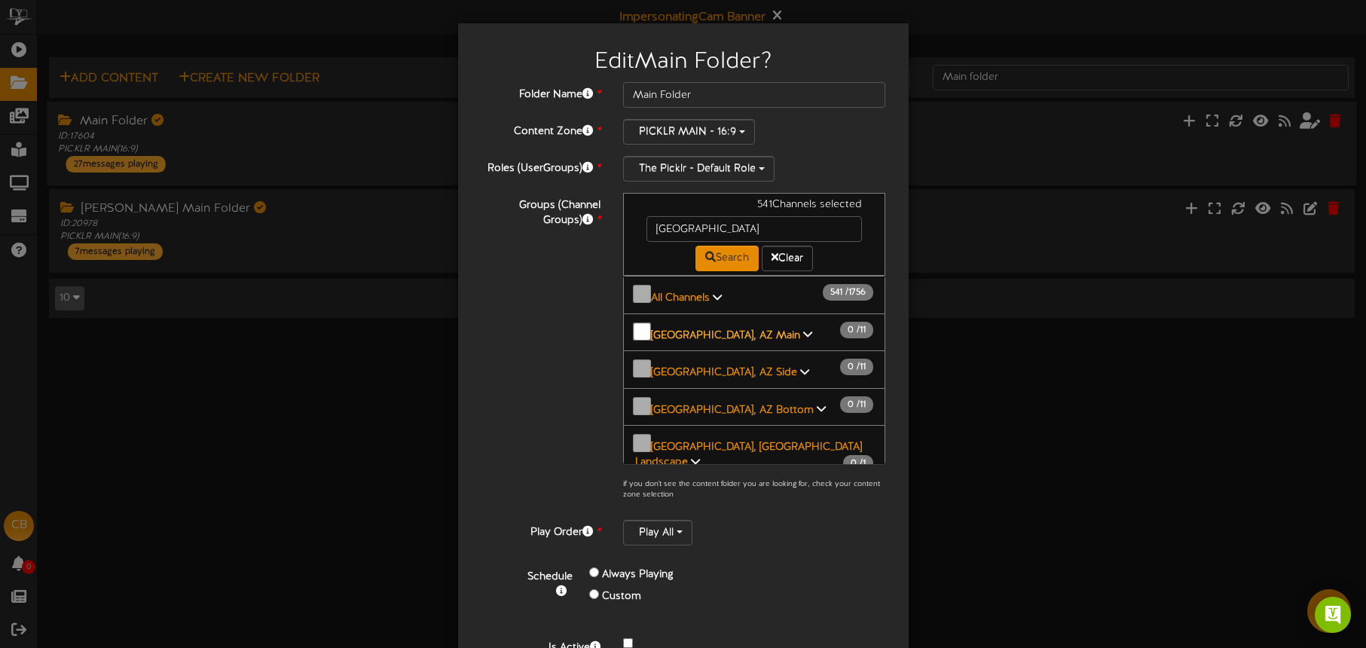
click at [666, 329] on b "[GEOGRAPHIC_DATA], AZ Main" at bounding box center [725, 334] width 149 height 11
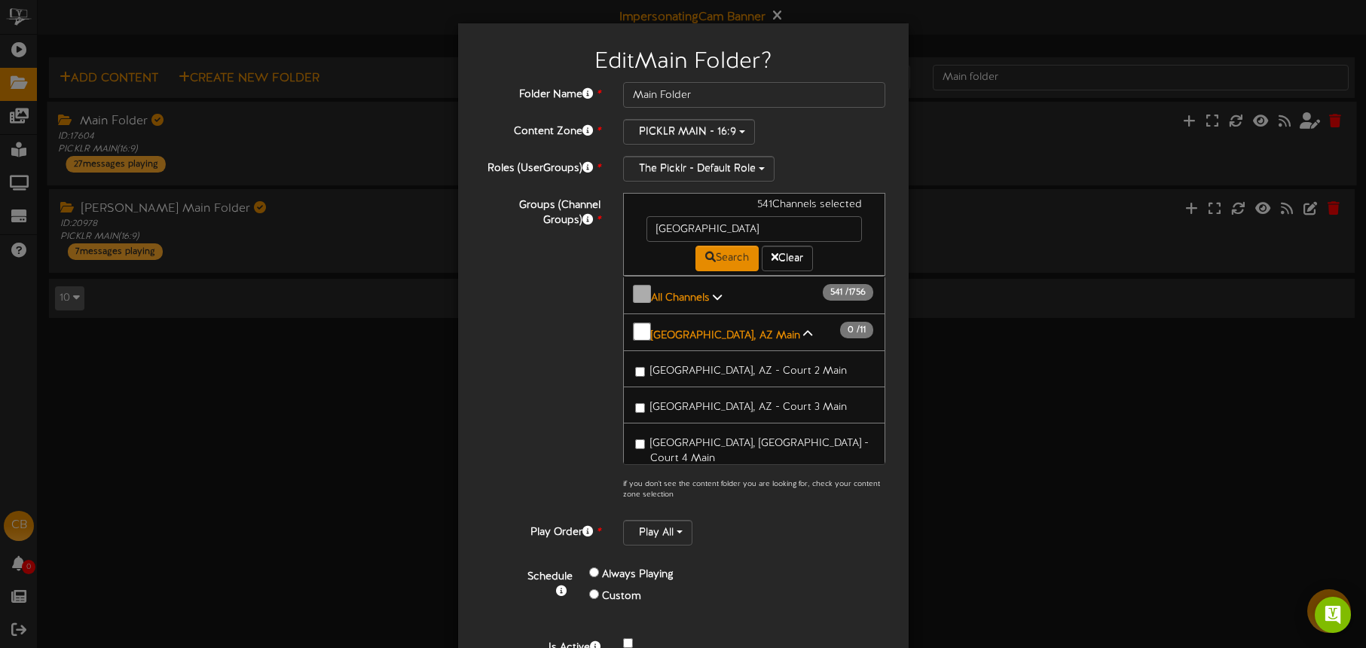
click at [691, 365] on span "[GEOGRAPHIC_DATA], AZ - Court 2 Main" at bounding box center [748, 370] width 197 height 11
drag, startPoint x: 719, startPoint y: 393, endPoint x: 745, endPoint y: 436, distance: 49.4
click at [719, 395] on label "Tucson, AZ - Court 3 Main" at bounding box center [741, 405] width 212 height 20
drag, startPoint x: 745, startPoint y: 436, endPoint x: 755, endPoint y: 423, distance: 16.1
click at [745, 438] on span "[GEOGRAPHIC_DATA], [GEOGRAPHIC_DATA] - Court 4 Main" at bounding box center [759, 451] width 219 height 26
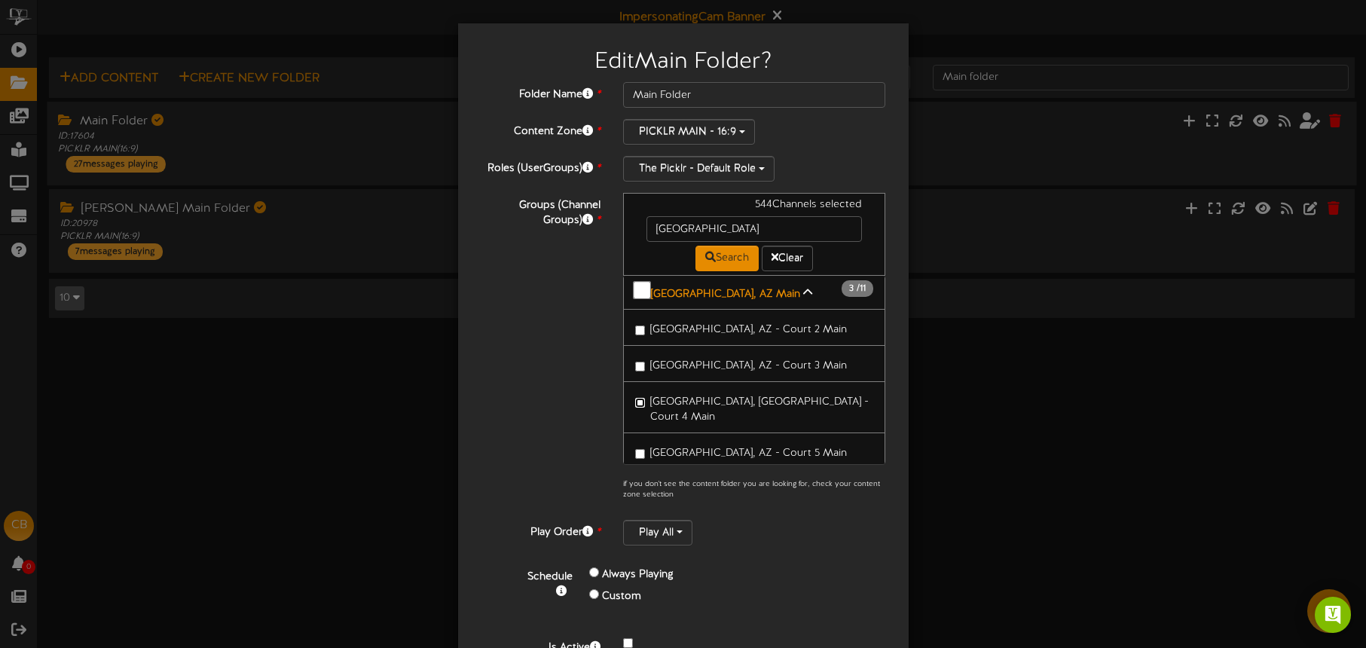
scroll to position [94, 0]
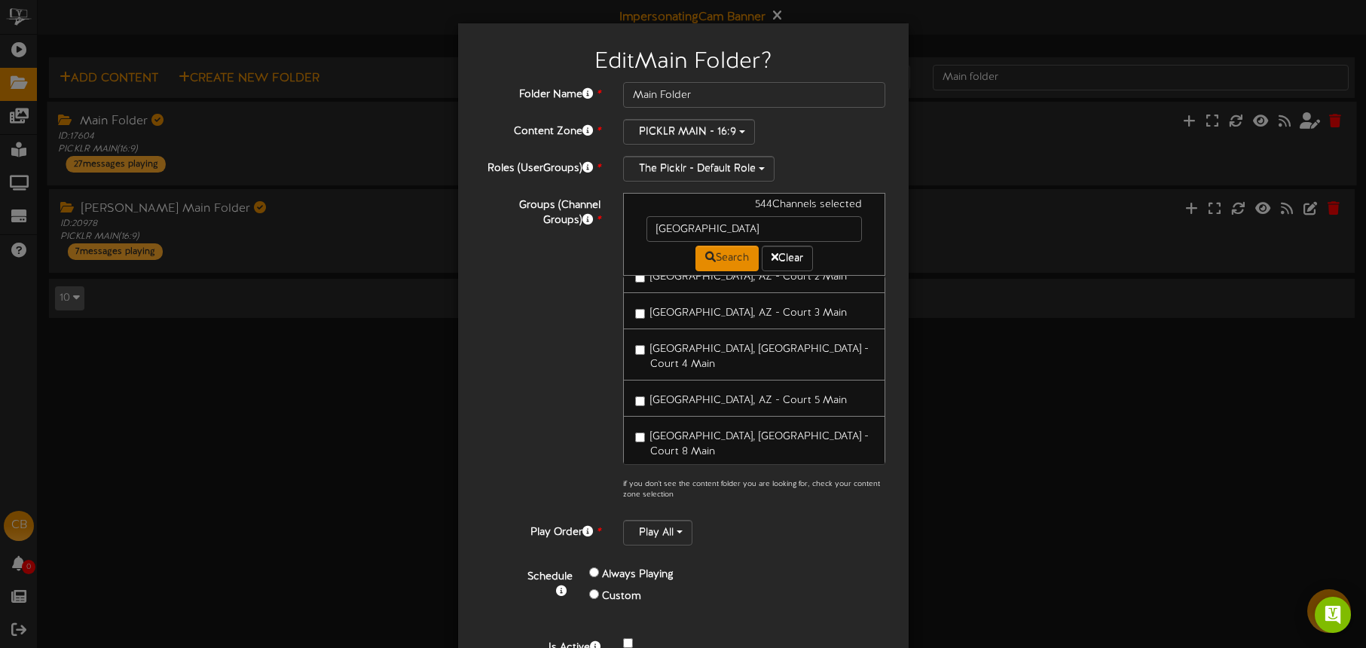
drag, startPoint x: 730, startPoint y: 383, endPoint x: 742, endPoint y: 412, distance: 31.8
click at [731, 395] on span "[GEOGRAPHIC_DATA], AZ - Court 5 Main" at bounding box center [748, 400] width 197 height 11
click at [742, 431] on span "[GEOGRAPHIC_DATA], [GEOGRAPHIC_DATA] - Court 8 Main" at bounding box center [759, 444] width 219 height 26
click at [760, 482] on span "[GEOGRAPHIC_DATA], AZ - Court 9 Main" at bounding box center [748, 487] width 197 height 11
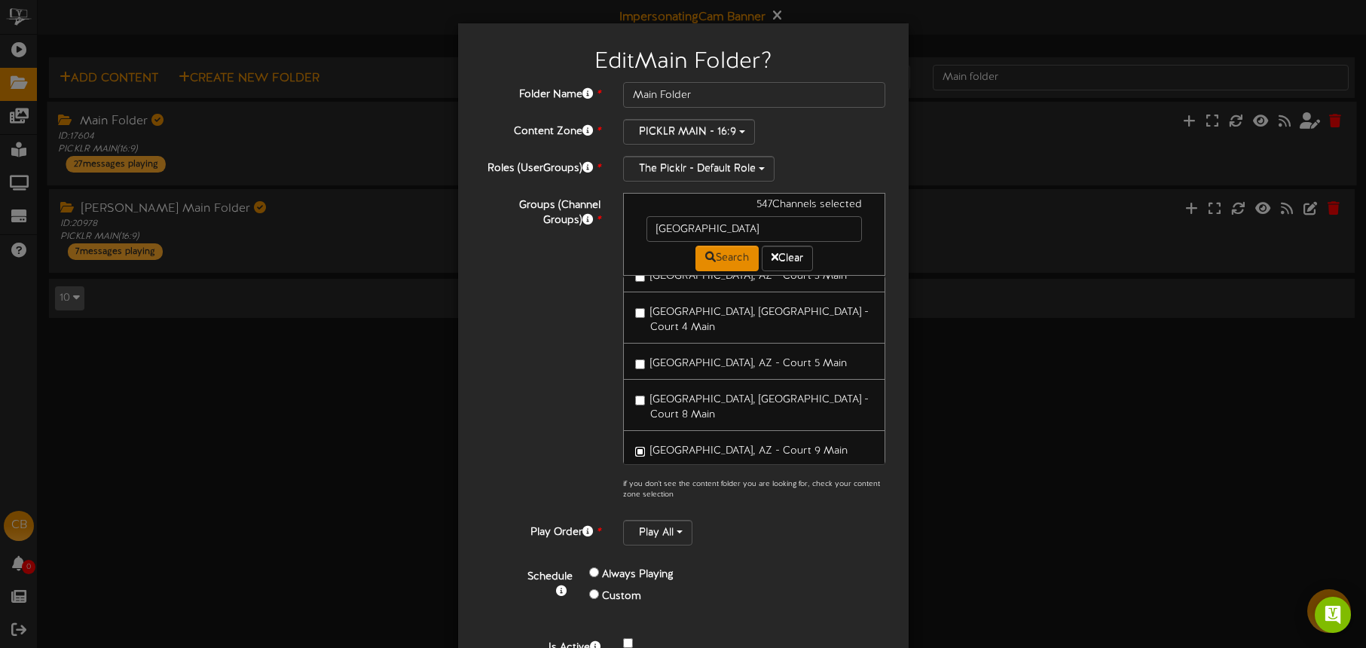
scroll to position [163, 0]
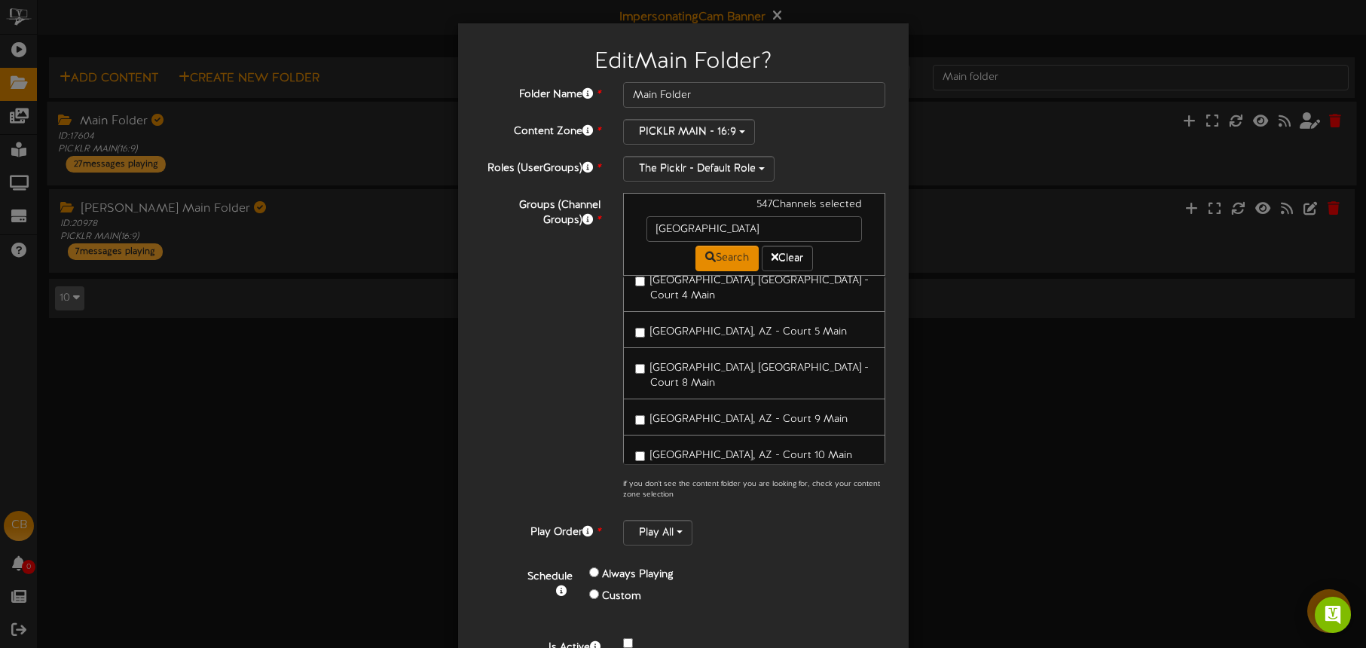
drag, startPoint x: 762, startPoint y: 415, endPoint x: 767, endPoint y: 439, distance: 23.9
click at [762, 450] on span "[GEOGRAPHIC_DATA], AZ - Court 10 Main" at bounding box center [751, 455] width 202 height 11
drag, startPoint x: 771, startPoint y: 450, endPoint x: 773, endPoint y: 441, distance: 9.3
click at [771, 486] on span "[GEOGRAPHIC_DATA], [GEOGRAPHIC_DATA] - Court 11 Main" at bounding box center [759, 499] width 219 height 26
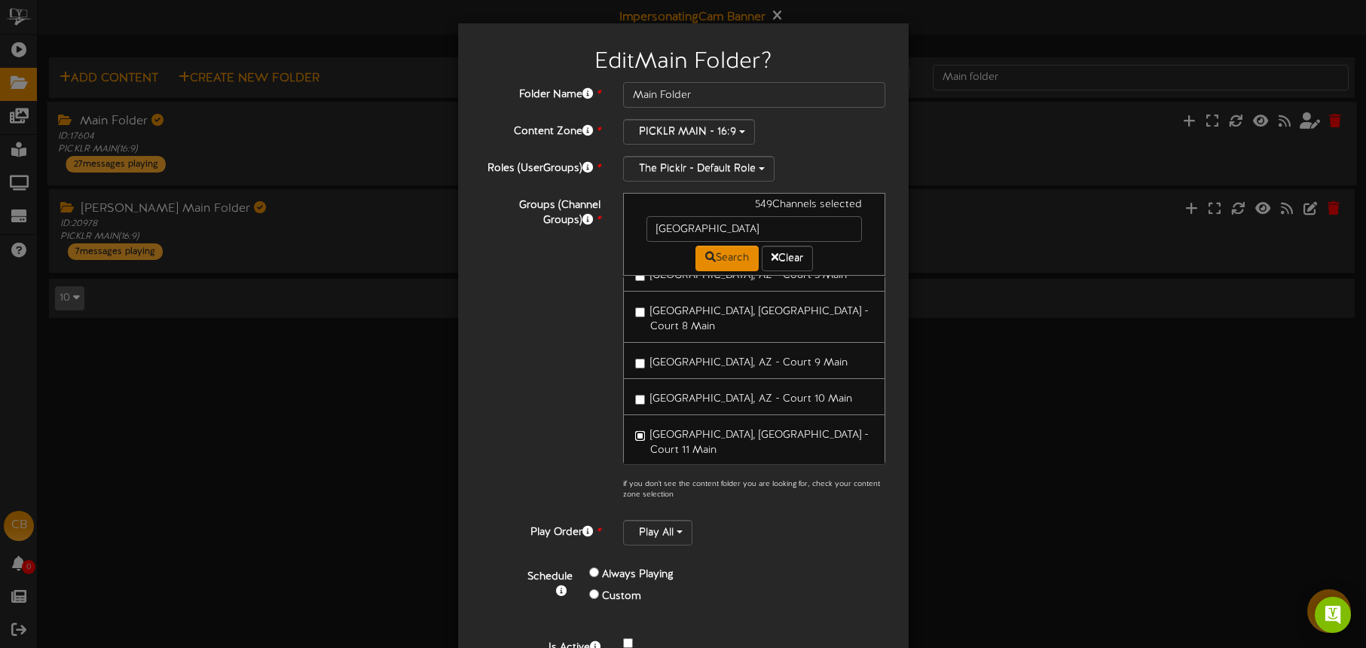
scroll to position [232, 0]
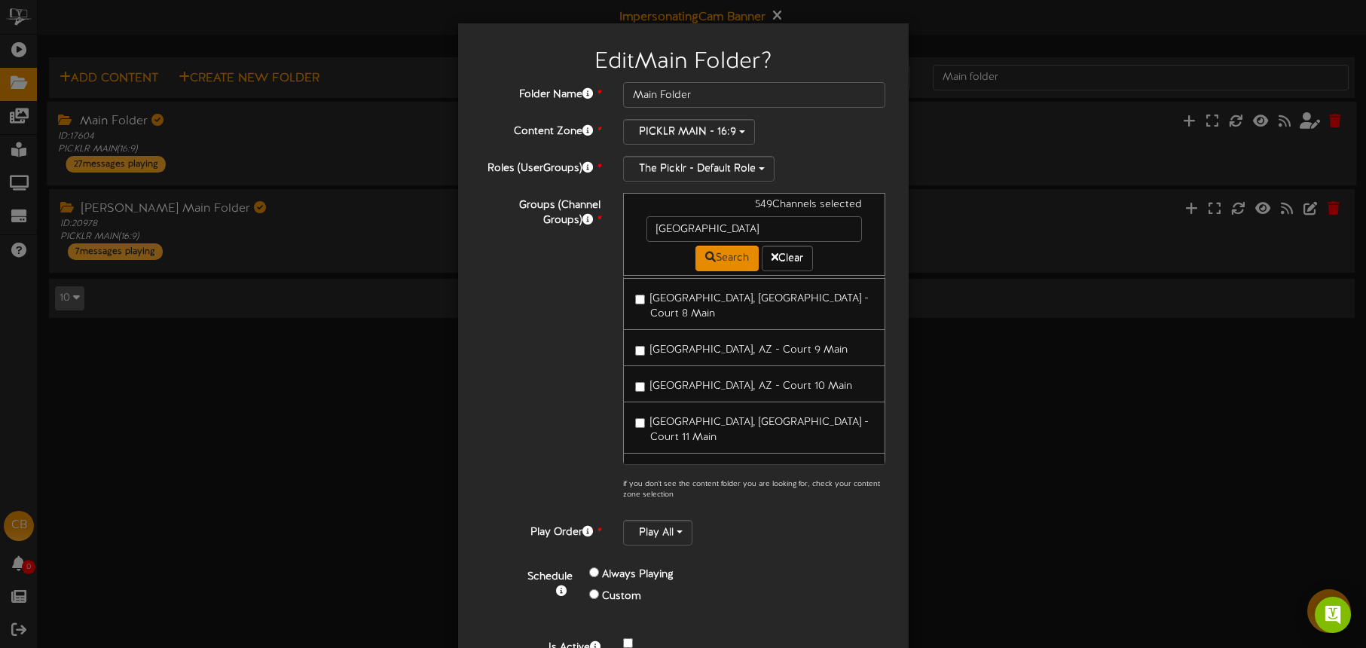
click at [769, 468] on span "[GEOGRAPHIC_DATA], AZ - Court 6 Main" at bounding box center [748, 473] width 197 height 11
click at [781, 489] on link "[GEOGRAPHIC_DATA], AZ - Court 1 Main" at bounding box center [754, 507] width 263 height 37
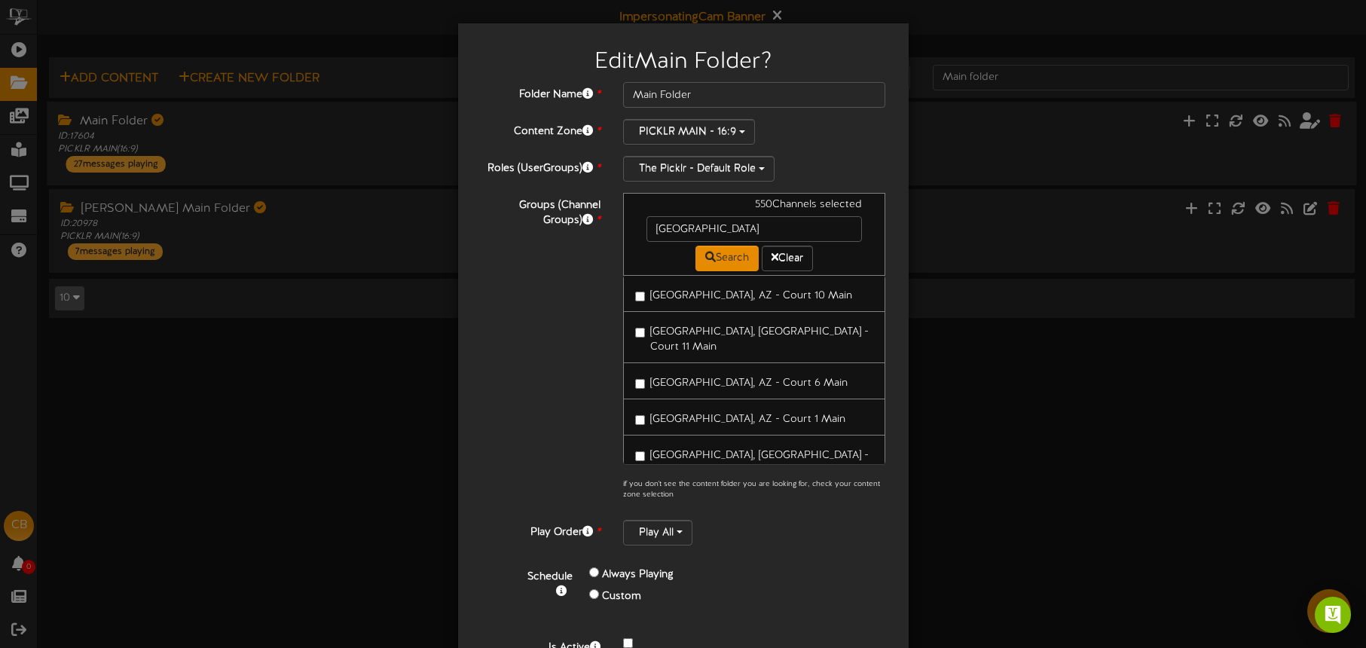
drag, startPoint x: 748, startPoint y: 372, endPoint x: 748, endPoint y: 393, distance: 21.1
click at [748, 414] on span "[GEOGRAPHIC_DATA], AZ - Court 1 Main" at bounding box center [747, 419] width 195 height 11
drag, startPoint x: 748, startPoint y: 403, endPoint x: 776, endPoint y: 405, distance: 27.9
click at [748, 450] on span "[GEOGRAPHIC_DATA], [GEOGRAPHIC_DATA] - Court 7 Main" at bounding box center [759, 463] width 219 height 26
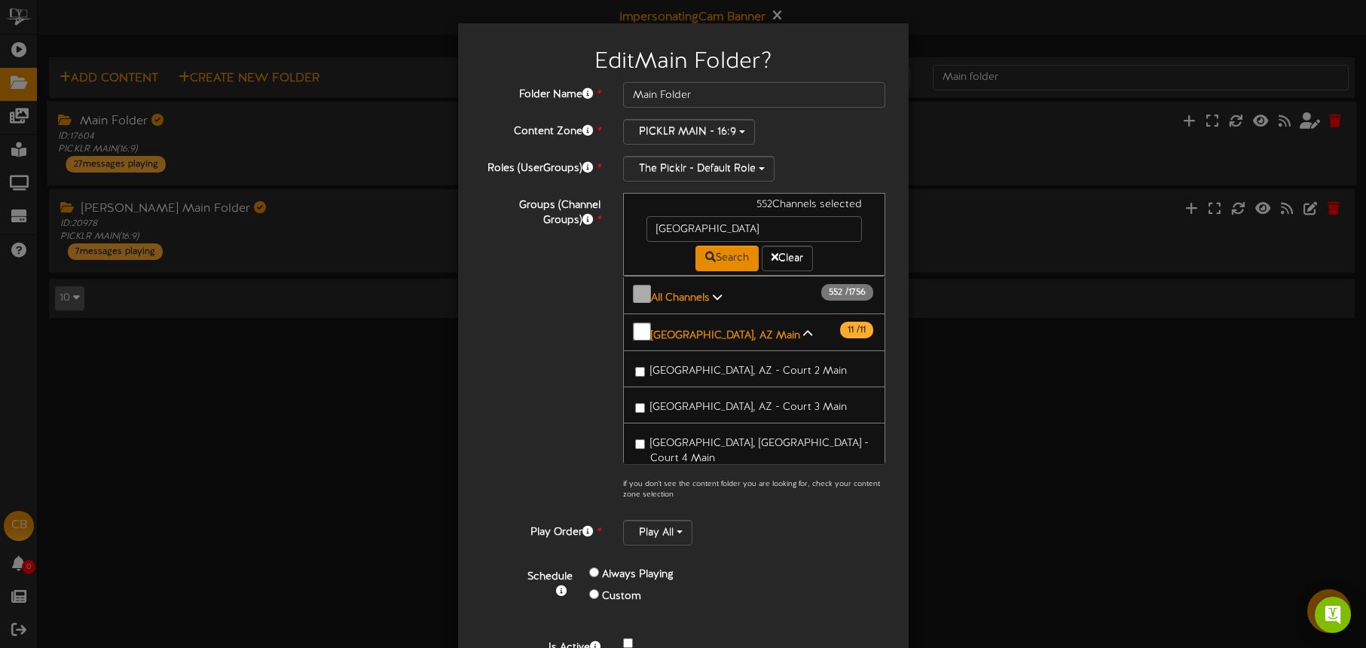
scroll to position [79, 0]
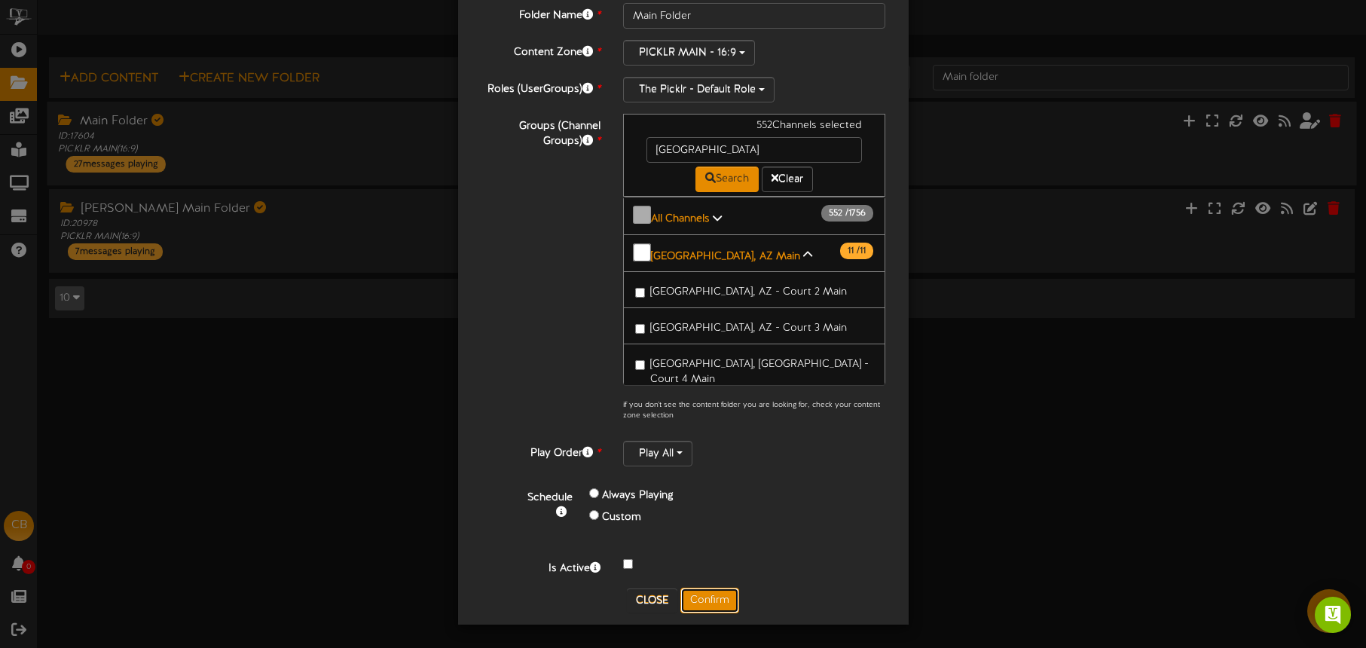
click at [715, 599] on button "Confirm" at bounding box center [709, 601] width 59 height 26
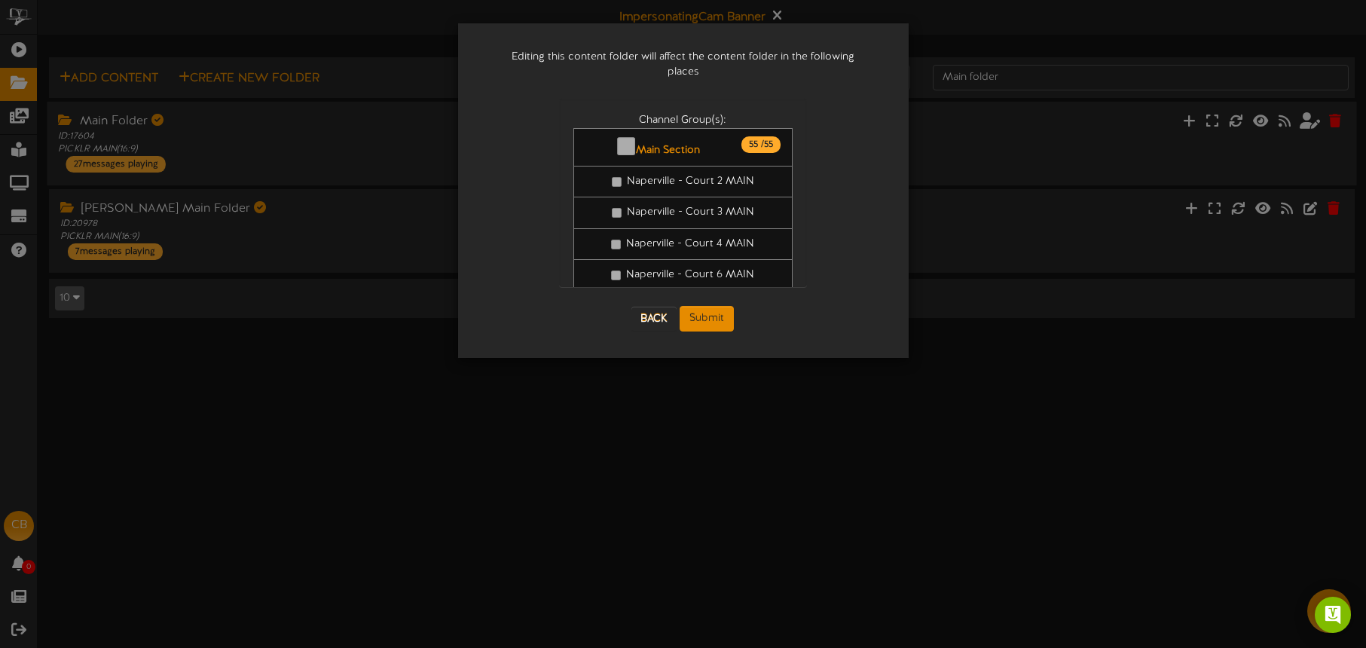
scroll to position [0, 0]
click at [708, 307] on button "Submit" at bounding box center [707, 319] width 54 height 26
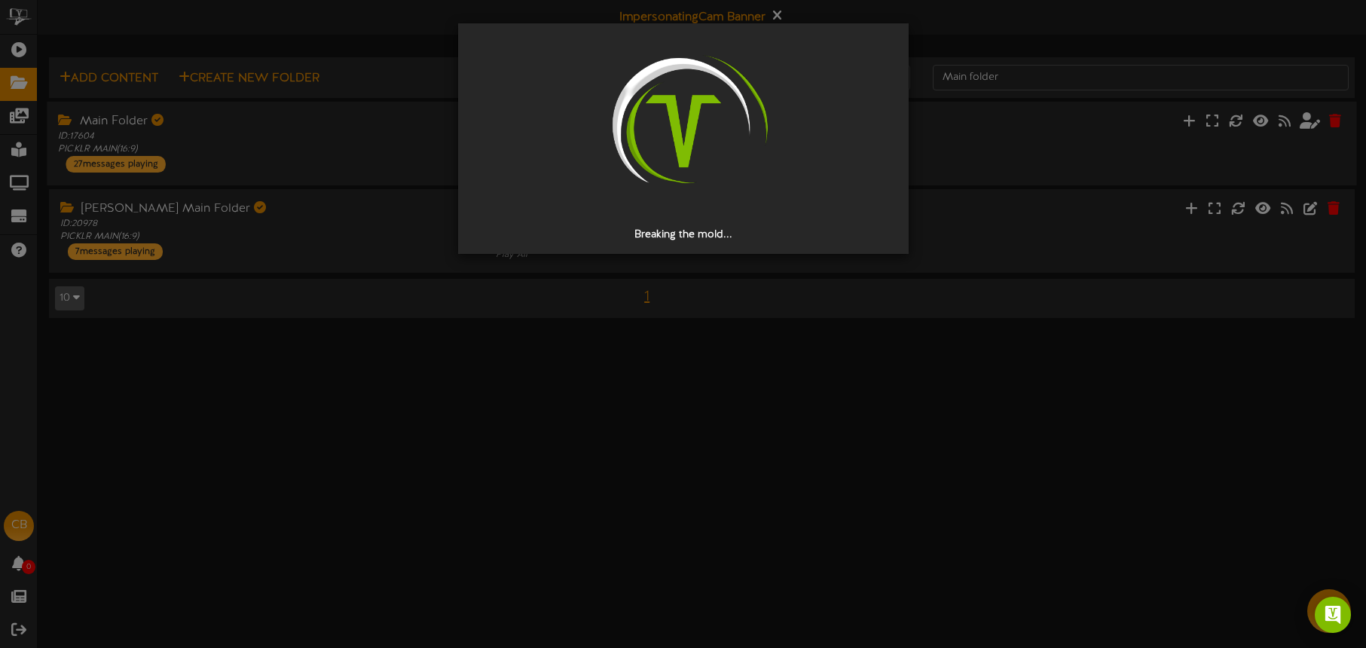
click at [679, 442] on div "Breaking the mold..." at bounding box center [683, 324] width 1366 height 648
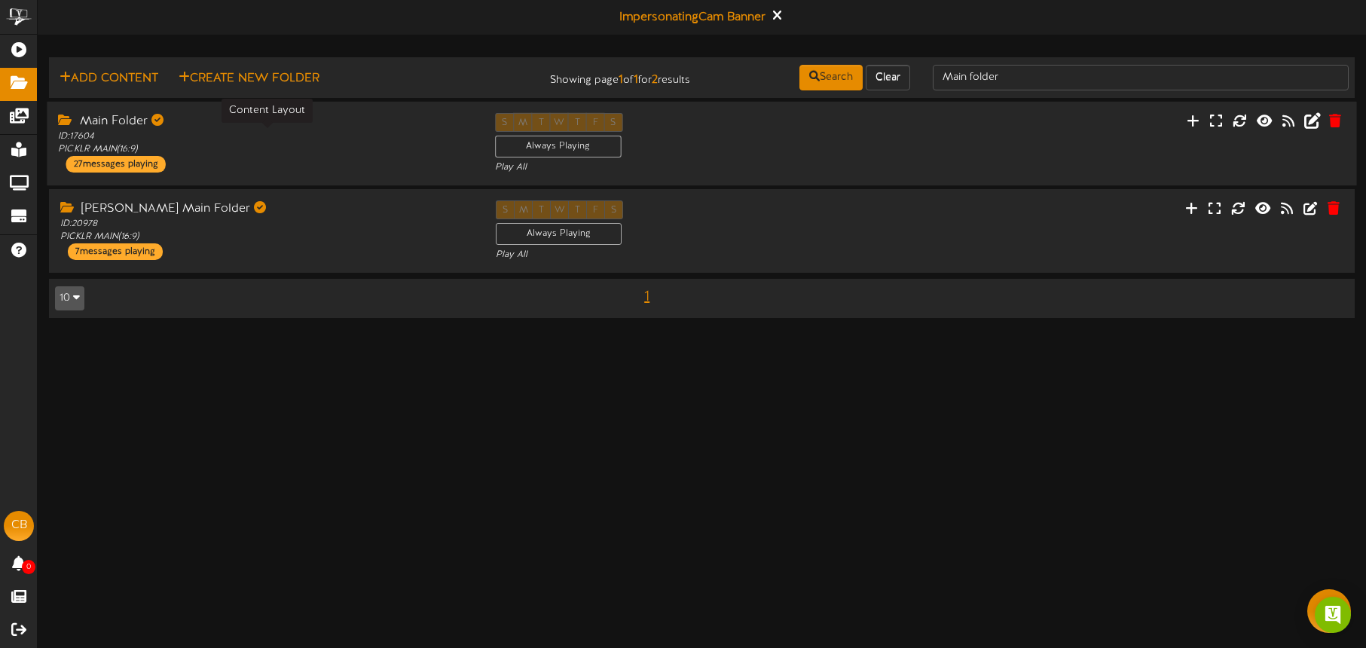
click at [316, 131] on div "ID: 17604 PICKLR MAIN ( 16:9 )" at bounding box center [265, 143] width 414 height 26
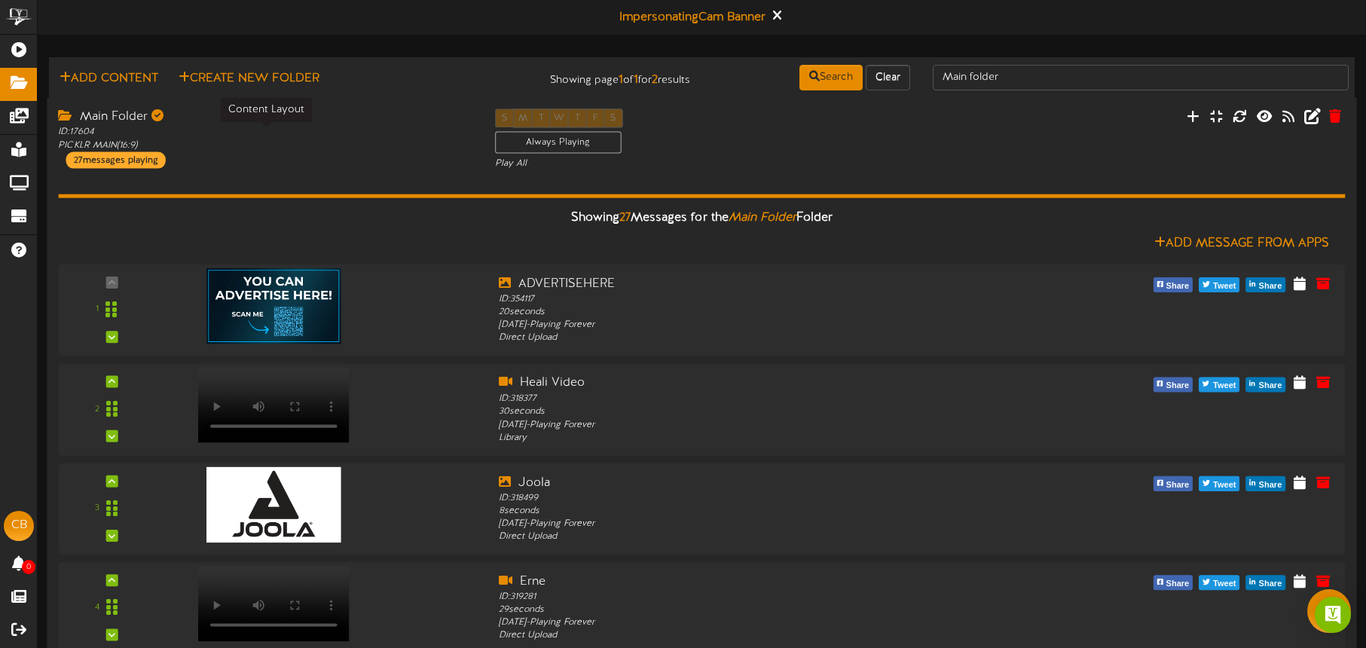
click at [395, 140] on div "ID: 17604 PICKLR MAIN ( 16:9 )" at bounding box center [265, 139] width 414 height 26
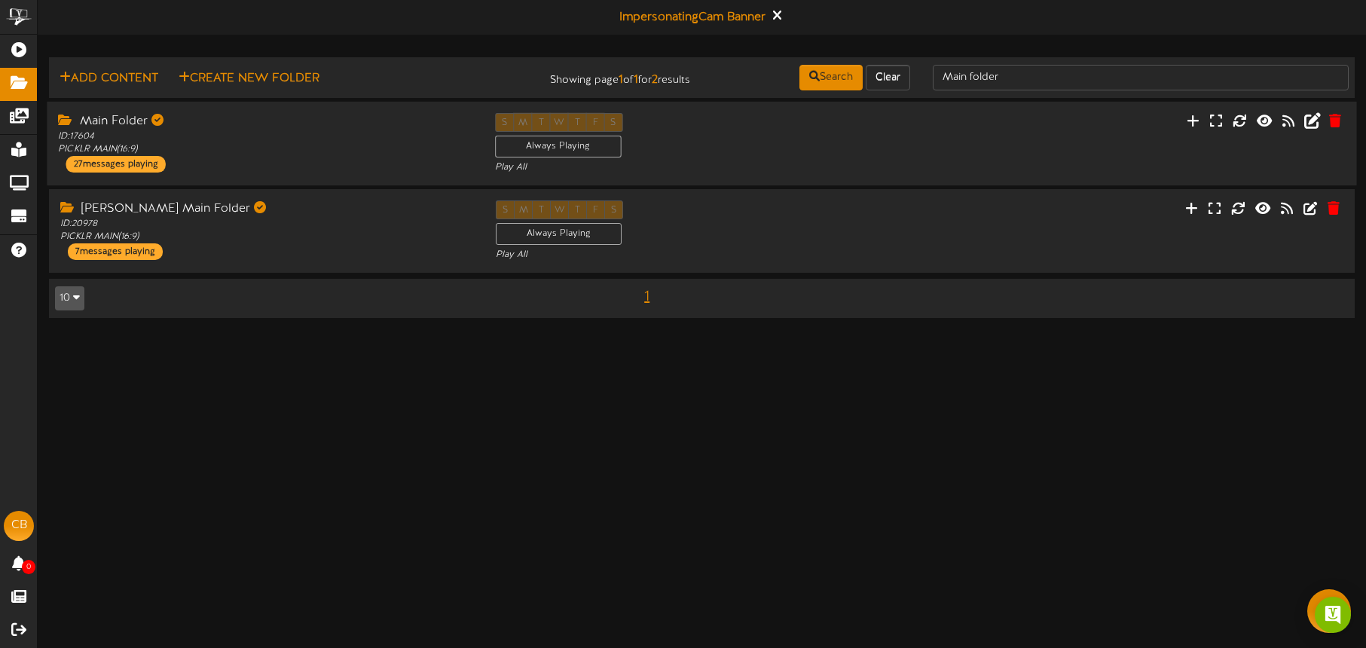
drag, startPoint x: 829, startPoint y: 139, endPoint x: 836, endPoint y: 131, distance: 10.7
click at [829, 139] on div "S M T W T F S Always Playing Play All" at bounding box center [702, 144] width 436 height 62
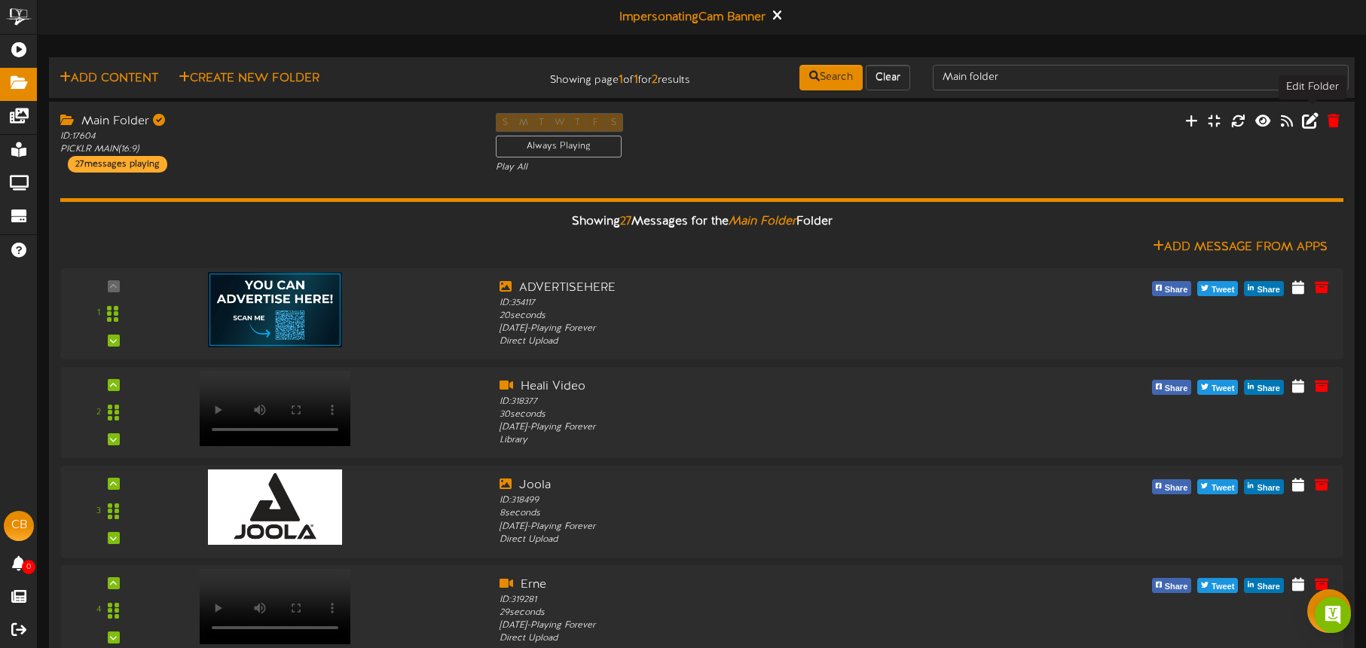
click at [1308, 120] on icon at bounding box center [1310, 120] width 17 height 17
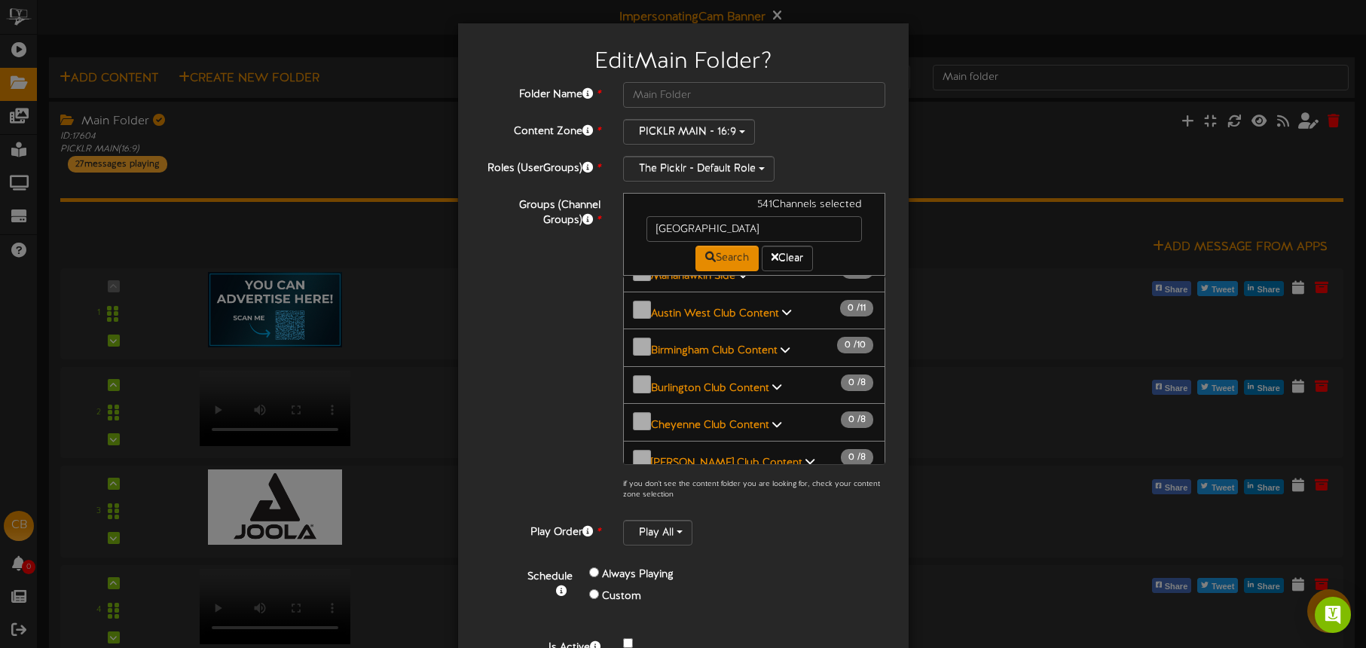
scroll to position [635, 0]
click at [708, 231] on input "[GEOGRAPHIC_DATA]" at bounding box center [755, 229] width 216 height 26
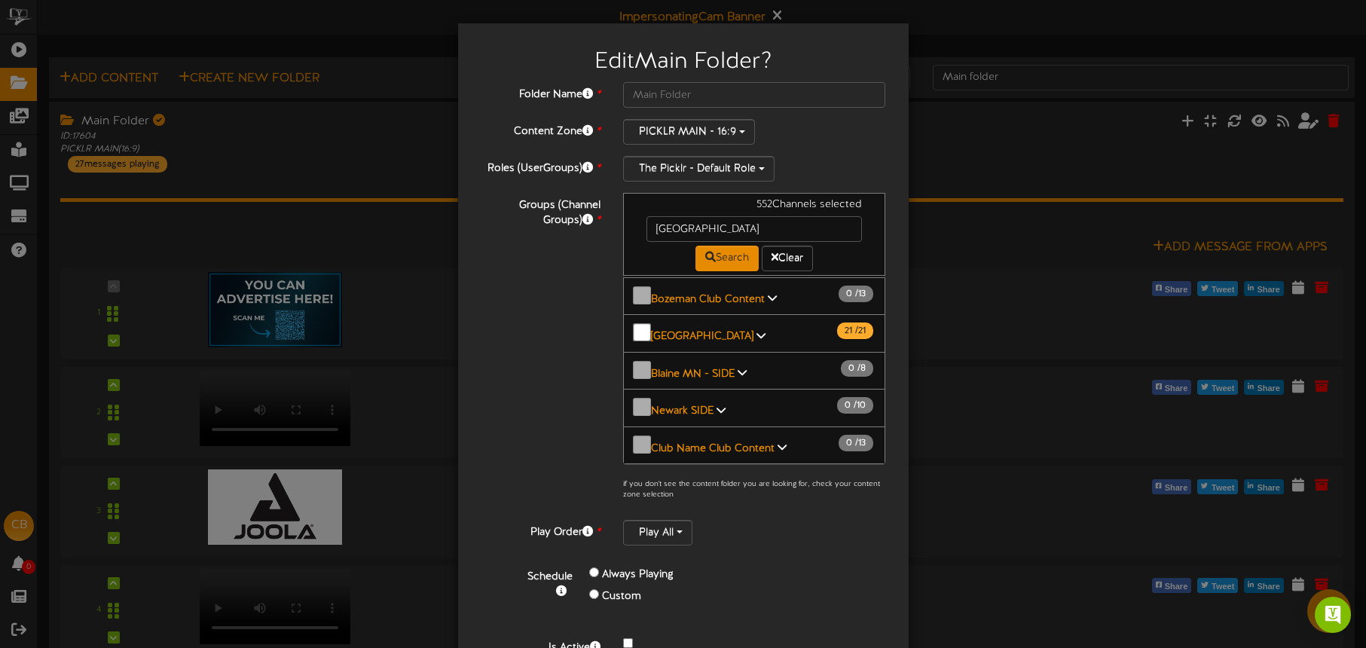
scroll to position [79, 0]
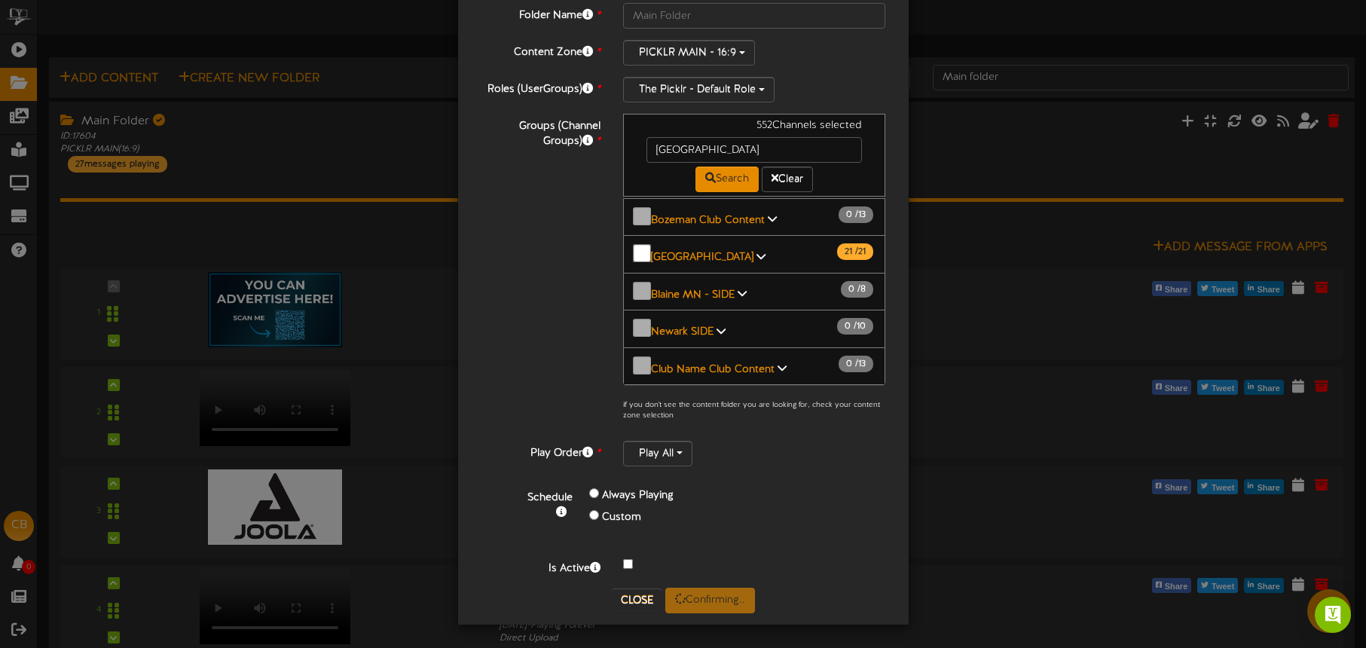
click at [375, 136] on div "Edit Main Folder ? Folder Name * Main Folder Content Zone * PICKLR MAIN - 16:9 *" at bounding box center [683, 324] width 1366 height 648
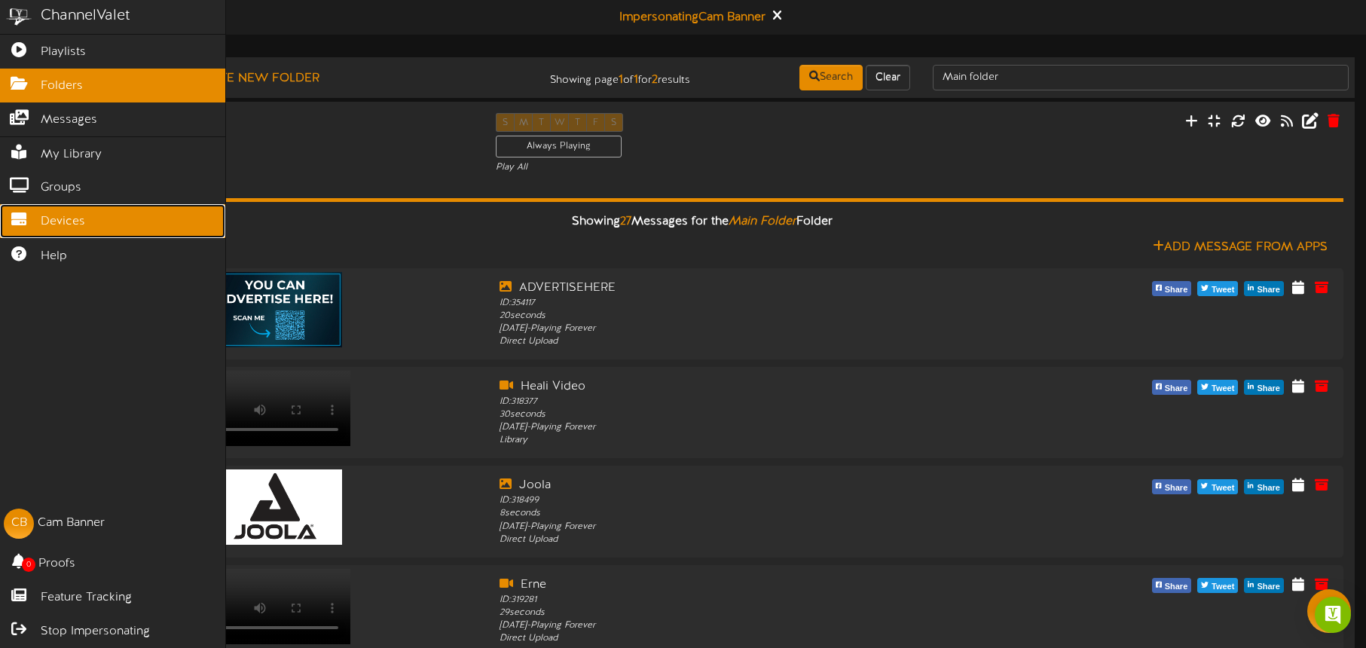
drag, startPoint x: 51, startPoint y: 221, endPoint x: 167, endPoint y: 233, distance: 116.7
click at [52, 221] on span "Devices" at bounding box center [63, 221] width 44 height 17
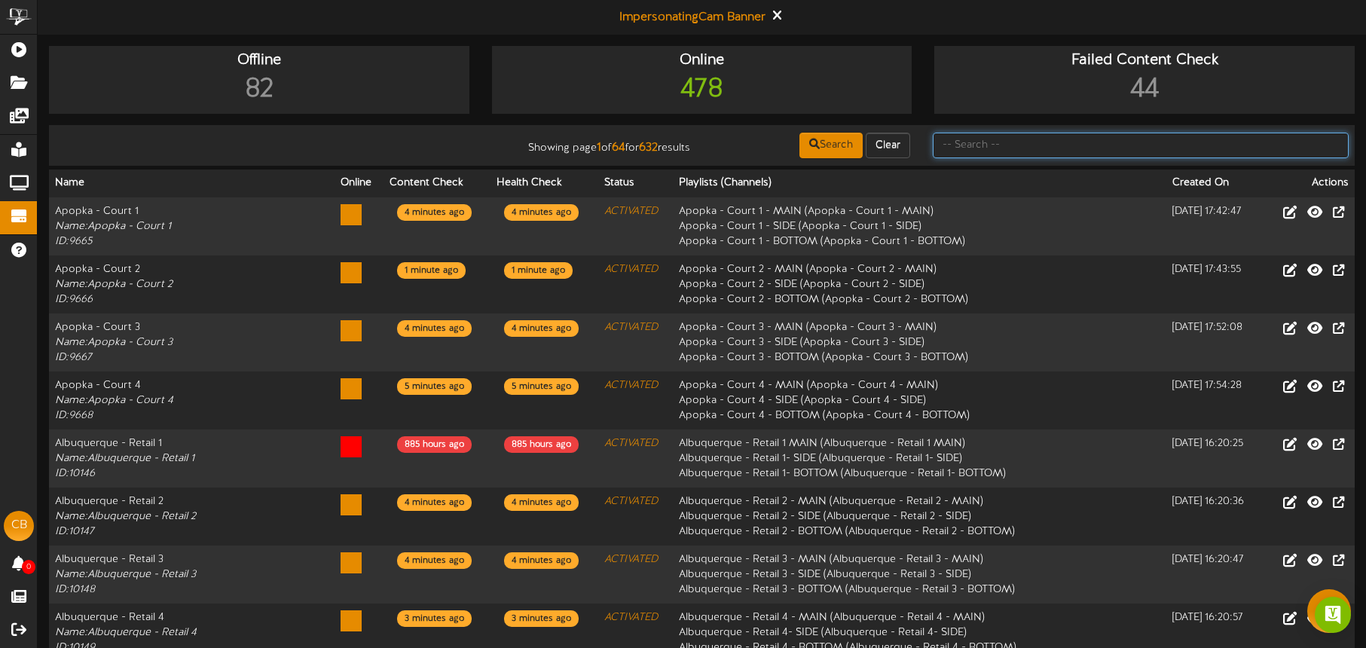
click at [986, 145] on input "text" at bounding box center [1141, 146] width 416 height 26
type input "tucson"
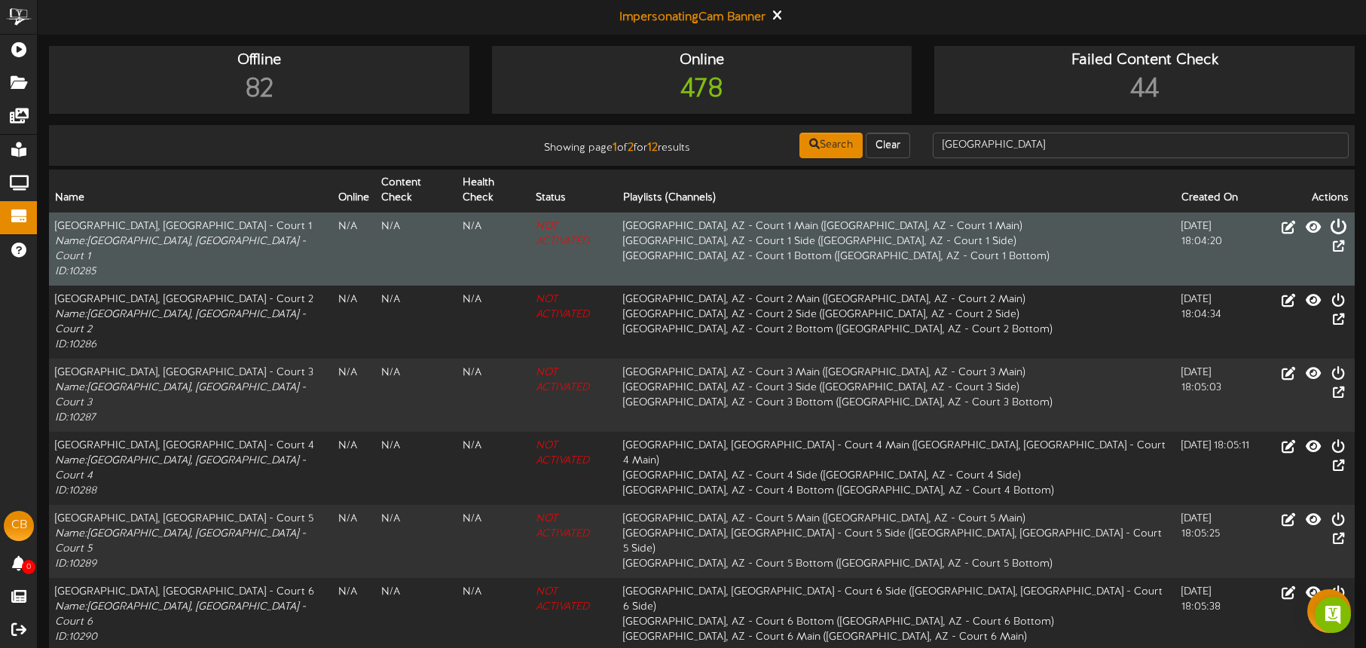
click at [1326, 217] on button "Activate Device" at bounding box center [1339, 228] width 26 height 23
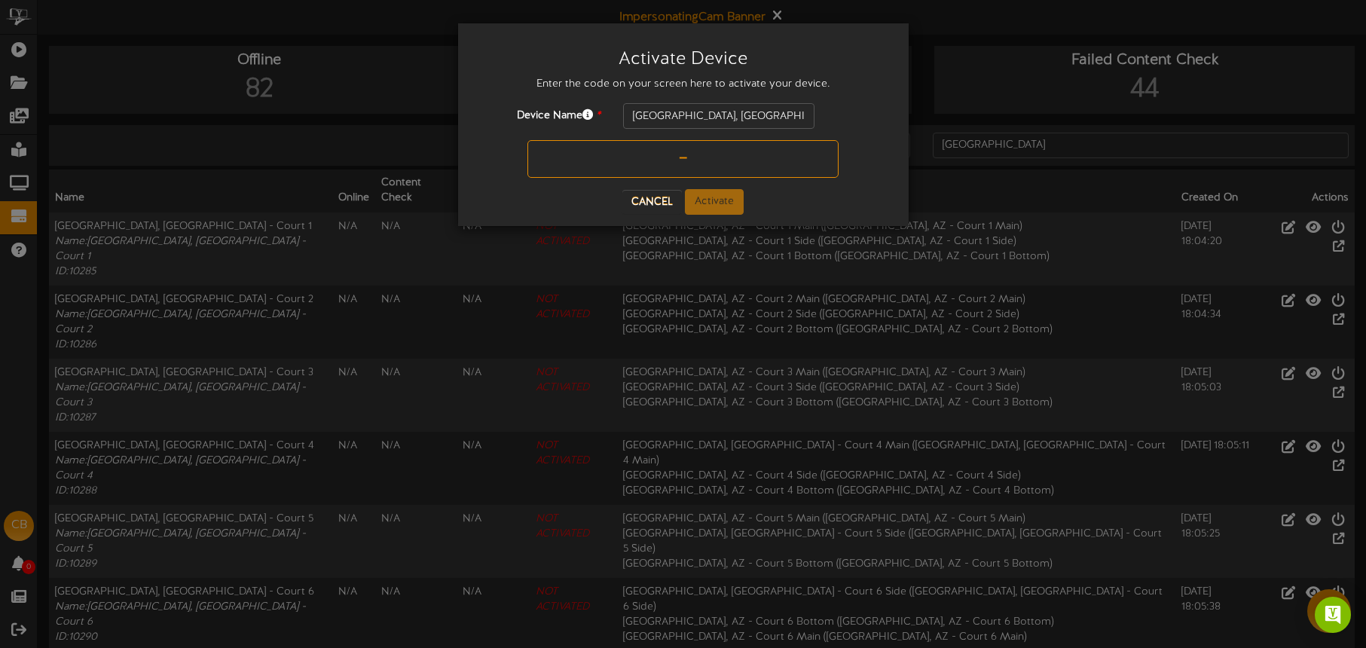
click at [644, 158] on input "text" at bounding box center [683, 159] width 311 height 38
click at [664, 196] on button "Cancel" at bounding box center [652, 202] width 60 height 24
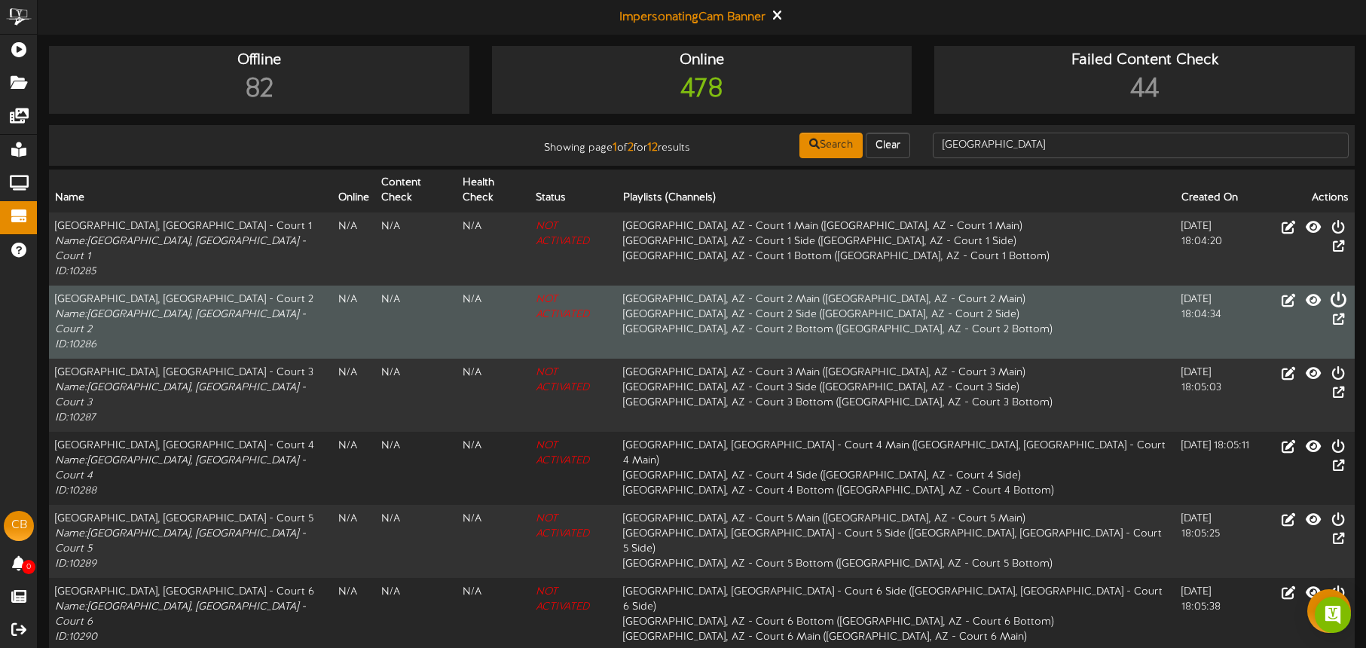
click at [1330, 291] on icon at bounding box center [1338, 299] width 17 height 17
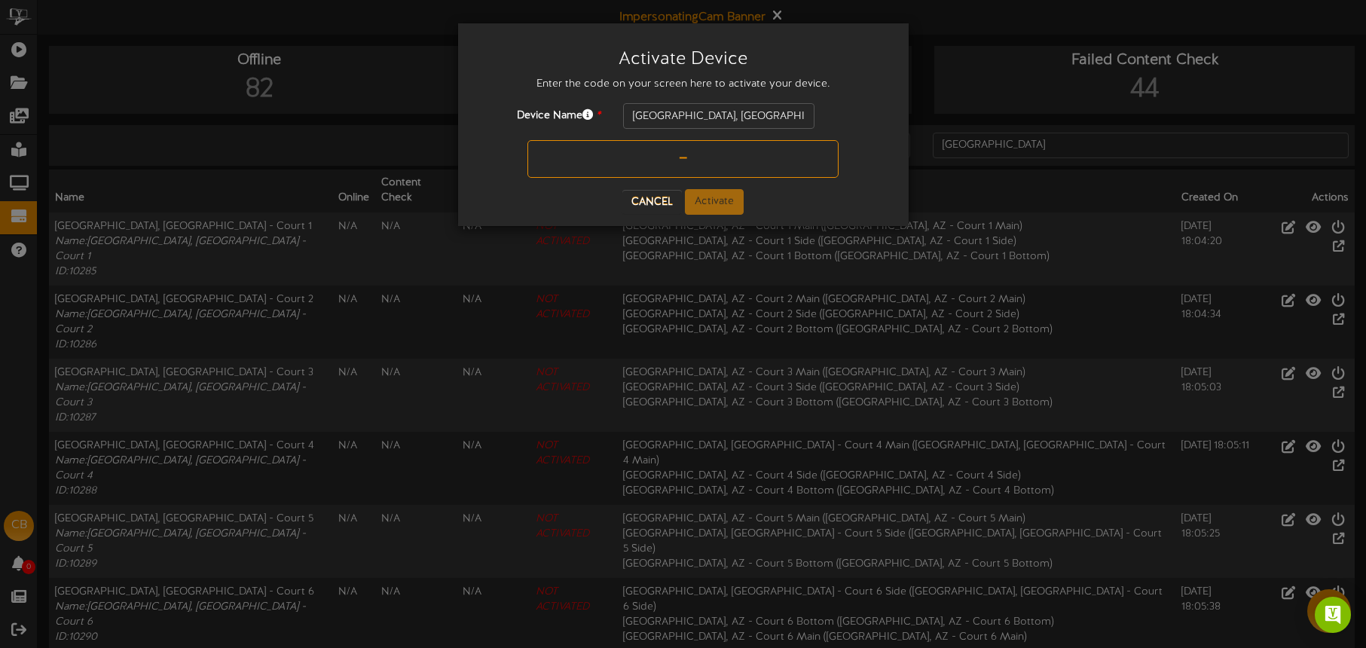
click at [638, 168] on input "text" at bounding box center [683, 159] width 311 height 38
type input "EFHXBN"
click at [714, 196] on button "Activate" at bounding box center [714, 202] width 59 height 26
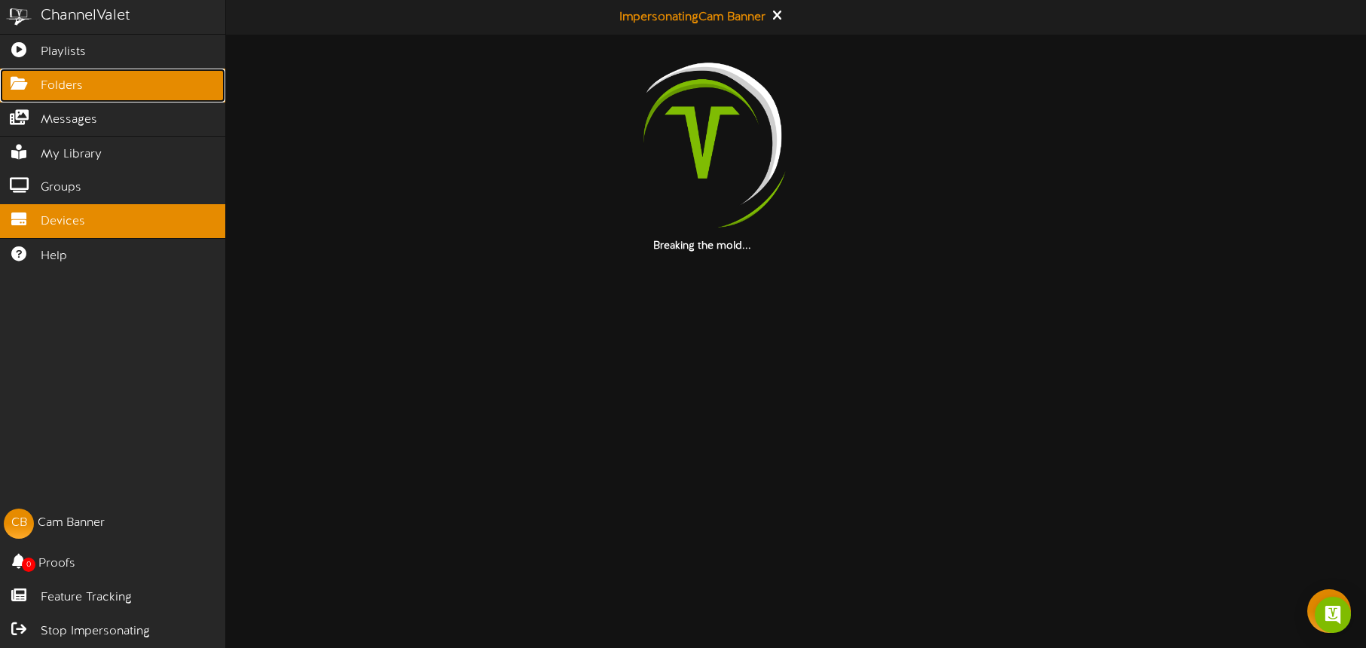
click at [57, 84] on span "Folders" at bounding box center [62, 86] width 42 height 17
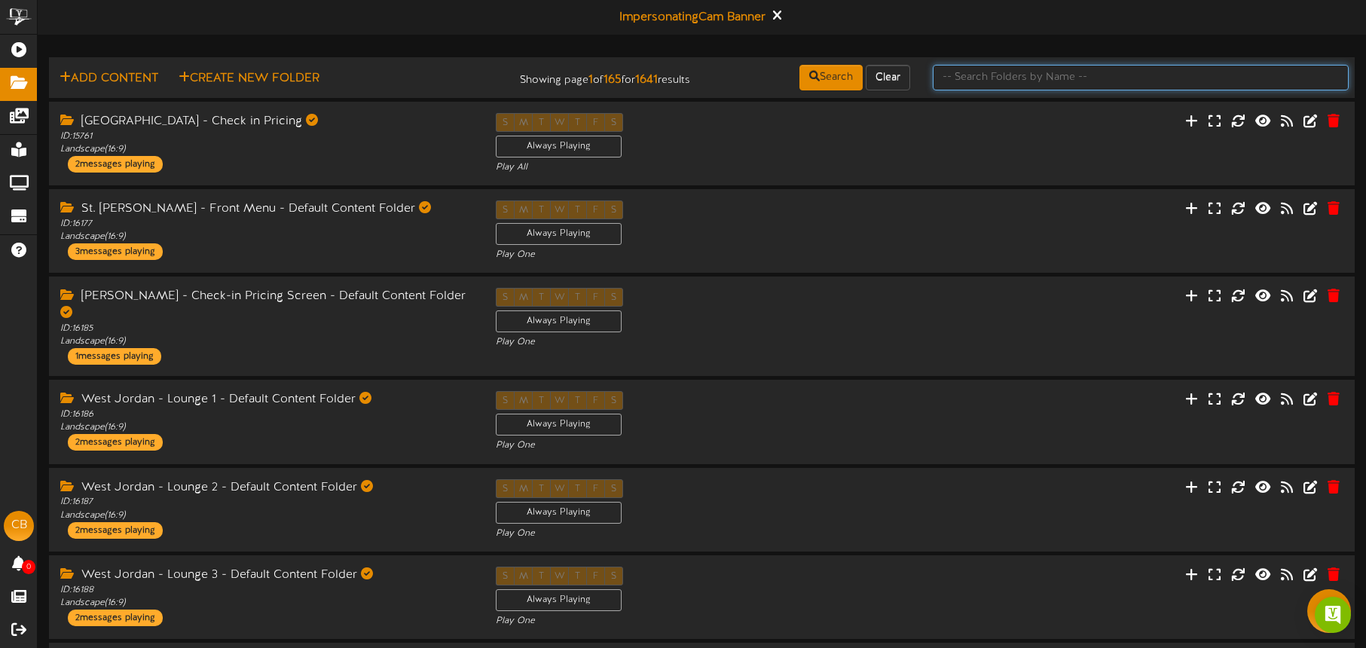
click at [985, 81] on input "text" at bounding box center [1141, 78] width 416 height 26
type input "Main folder"
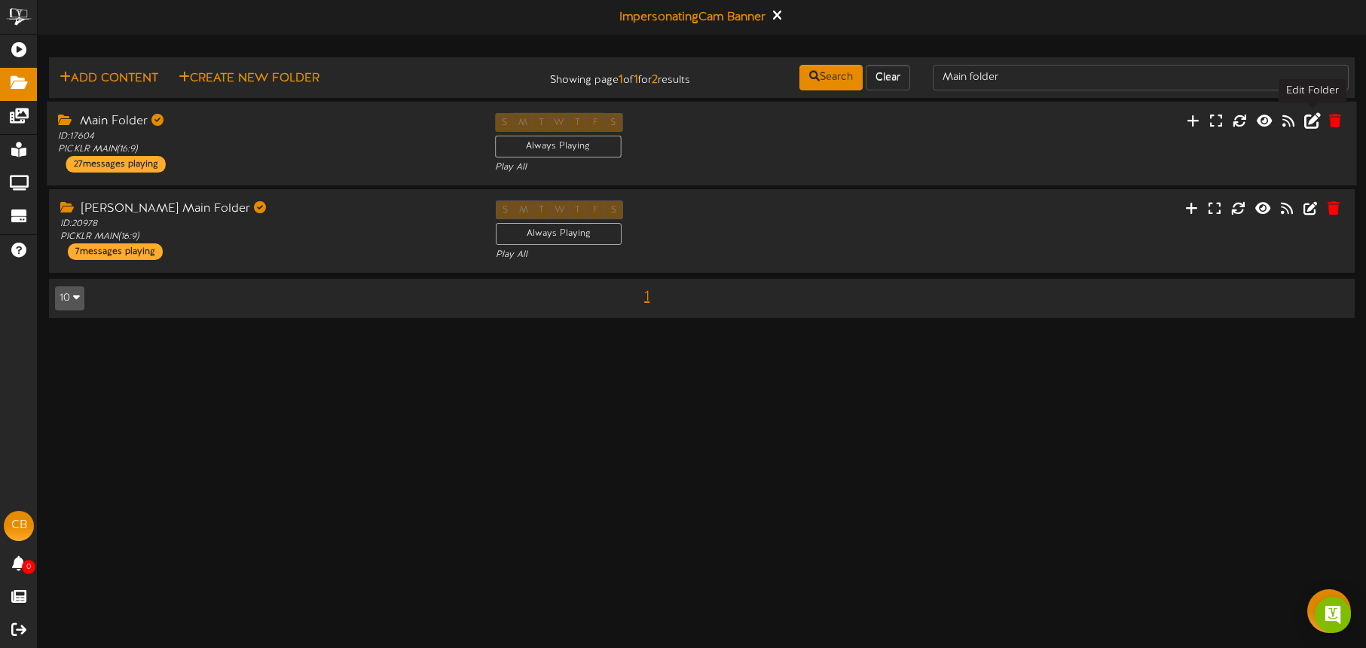
click at [1311, 117] on icon at bounding box center [1312, 120] width 17 height 17
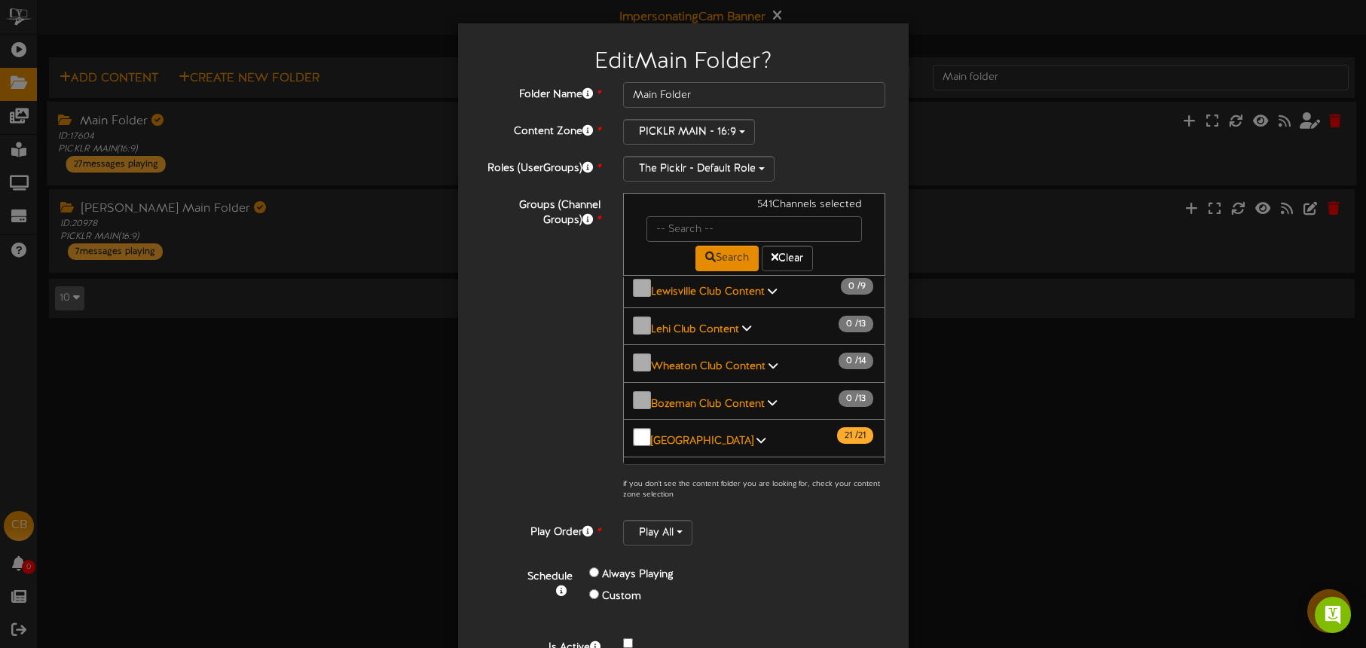
scroll to position [1577, 0]
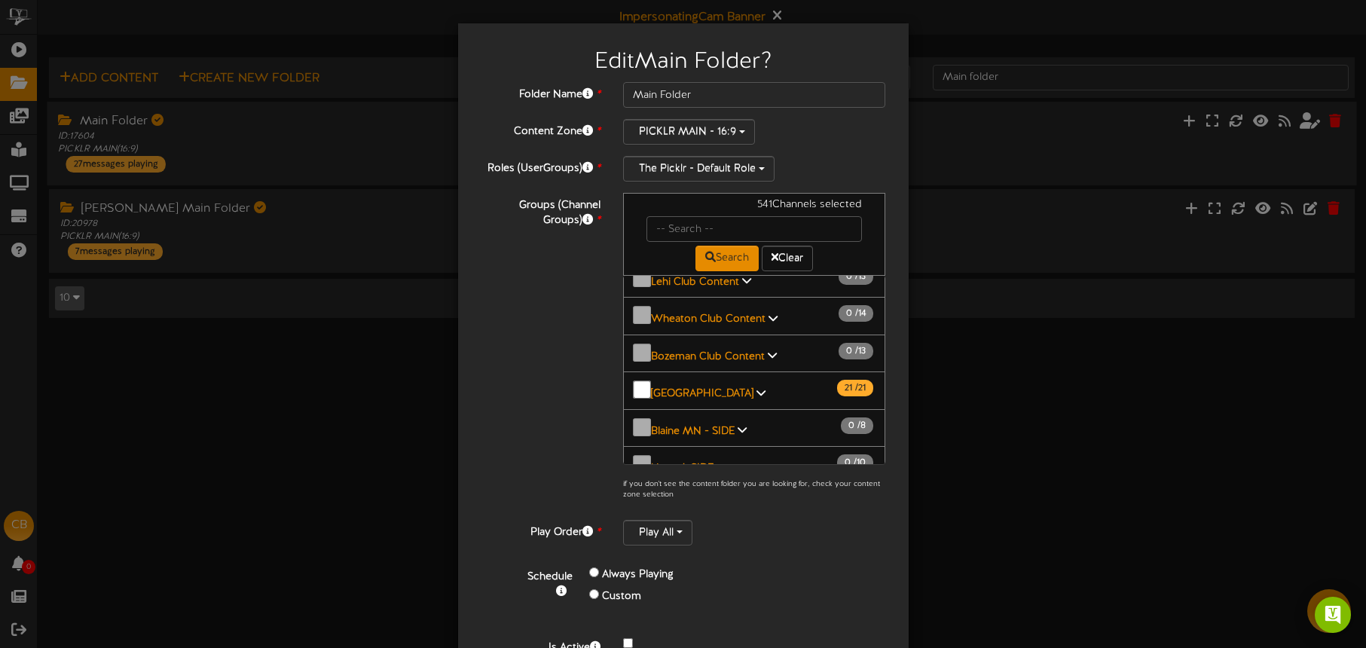
click at [729, 612] on link "[GEOGRAPHIC_DATA], AZ Main 0 / 11" at bounding box center [727, 617] width 152 height 11
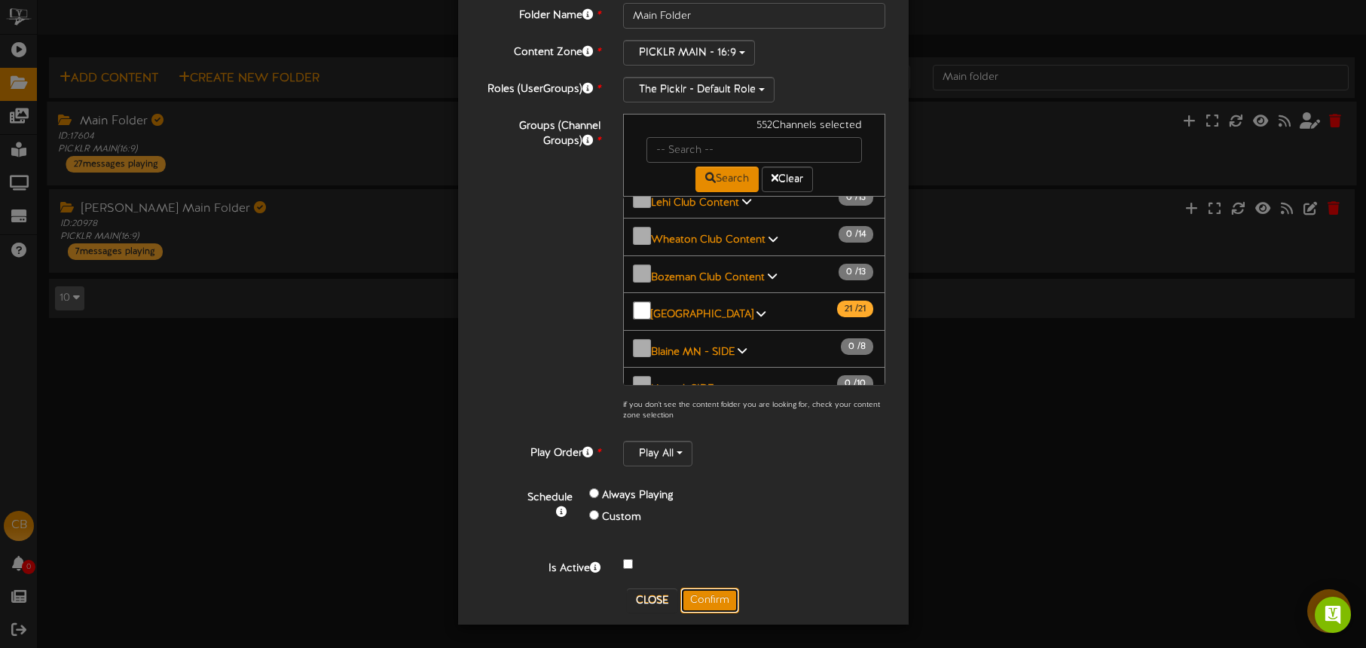
drag, startPoint x: 715, startPoint y: 598, endPoint x: 802, endPoint y: 541, distance: 103.5
click at [715, 598] on button "Confirm" at bounding box center [709, 601] width 59 height 26
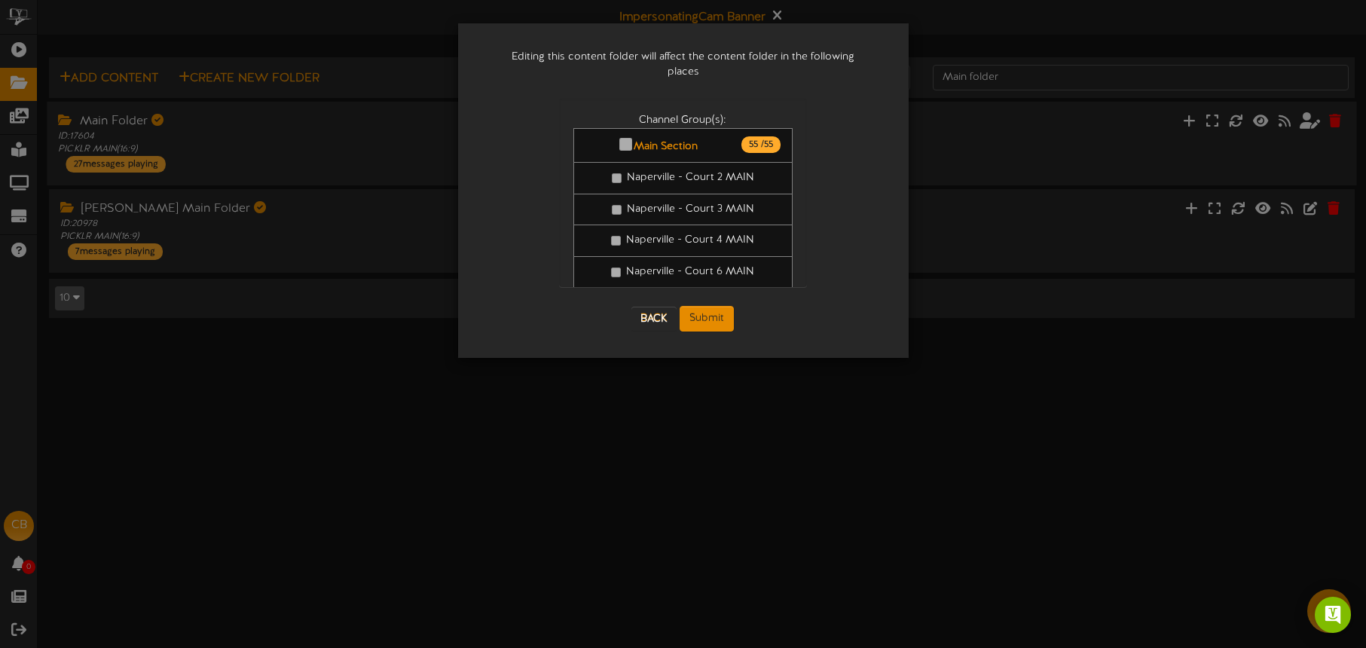
scroll to position [0, 0]
click at [717, 306] on button "Submit" at bounding box center [707, 319] width 54 height 26
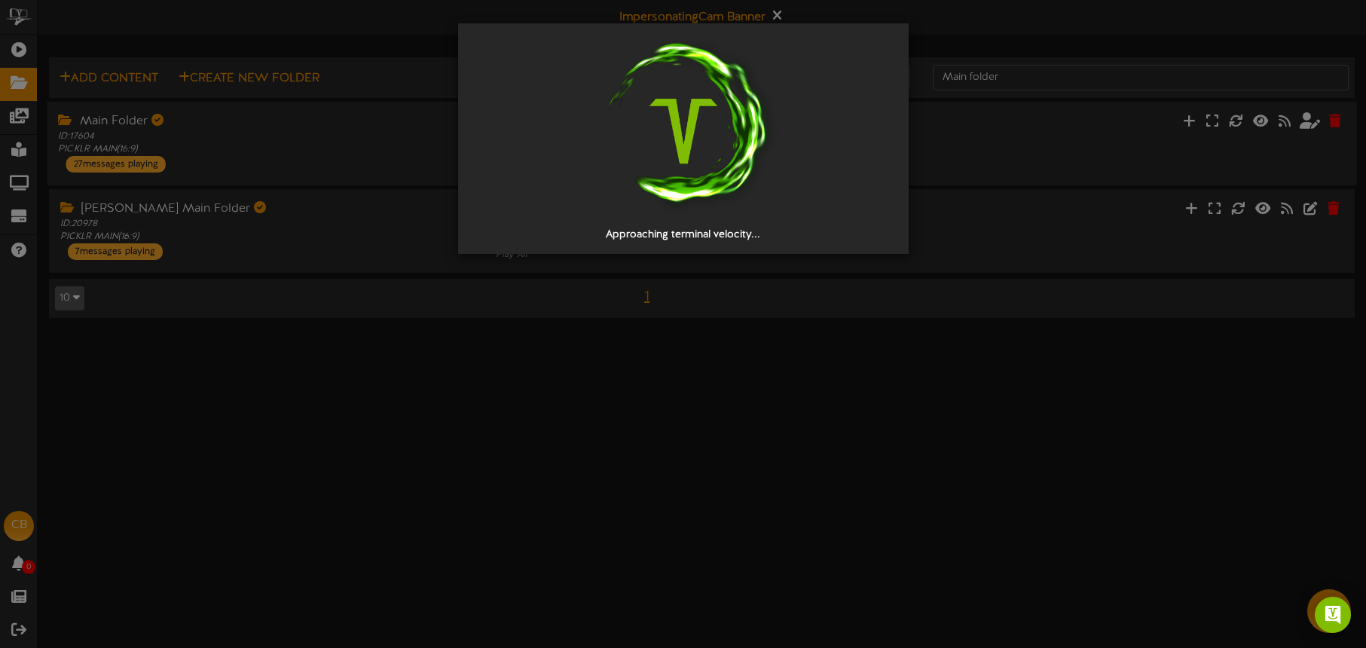
click at [23, 49] on div "Approaching terminal velocity..." at bounding box center [683, 324] width 1366 height 648
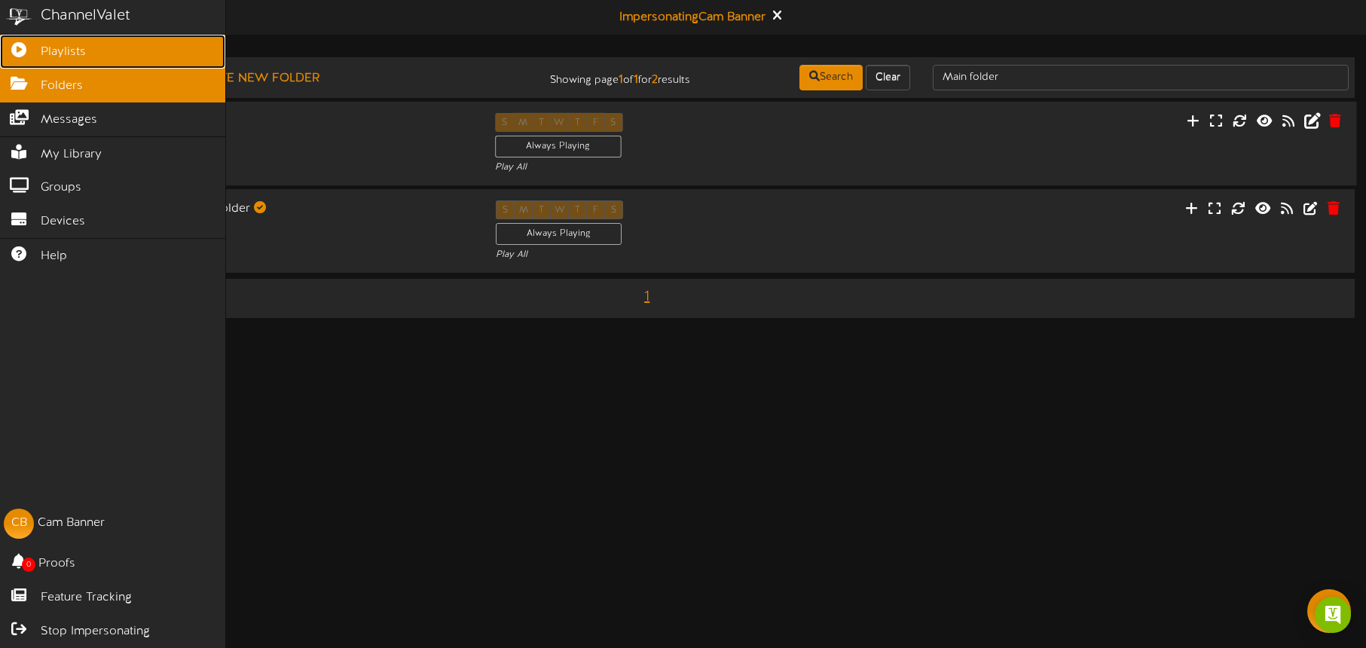
click at [65, 49] on span "Playlists" at bounding box center [63, 52] width 45 height 17
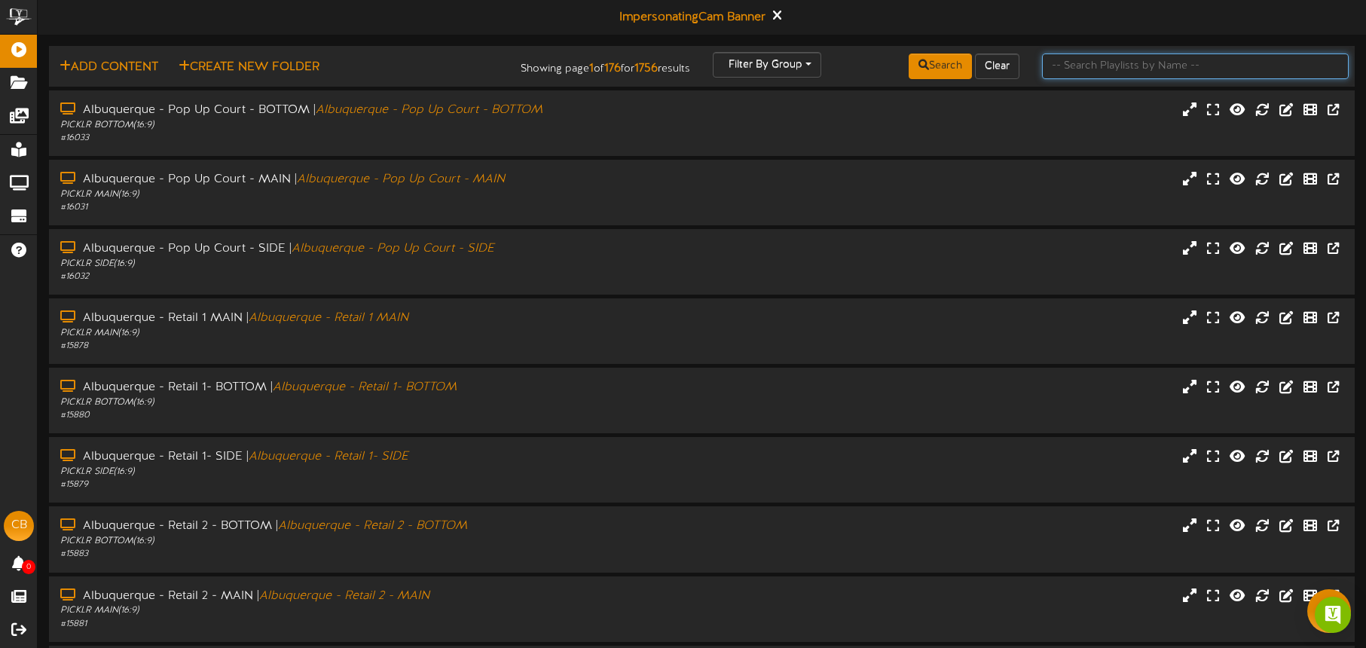
click at [1074, 67] on input "text" at bounding box center [1195, 67] width 307 height 26
type input "tuscon"
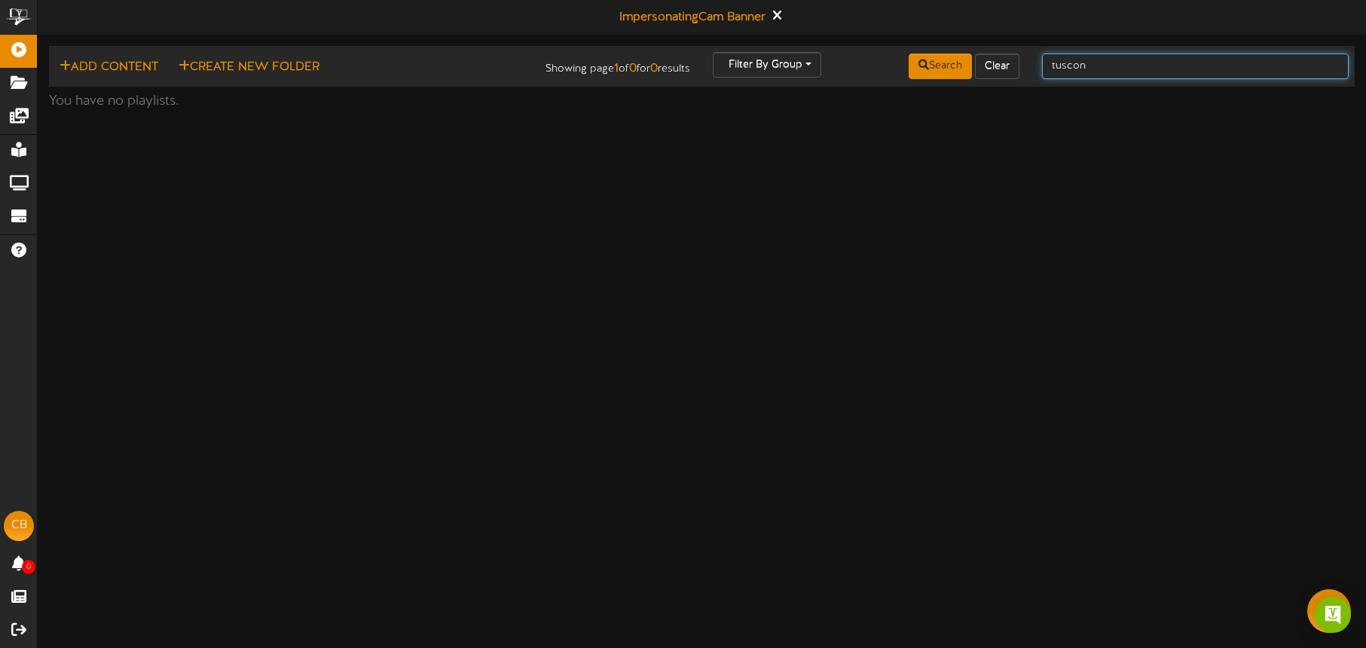
drag, startPoint x: 1077, startPoint y: 73, endPoint x: 1110, endPoint y: 65, distance: 34.2
click at [1077, 73] on input "tuscon" at bounding box center [1195, 67] width 307 height 26
drag, startPoint x: 1110, startPoint y: 65, endPoint x: 1032, endPoint y: 63, distance: 77.7
click at [1033, 63] on div "tuscon" at bounding box center [1195, 66] width 329 height 29
type input "t"
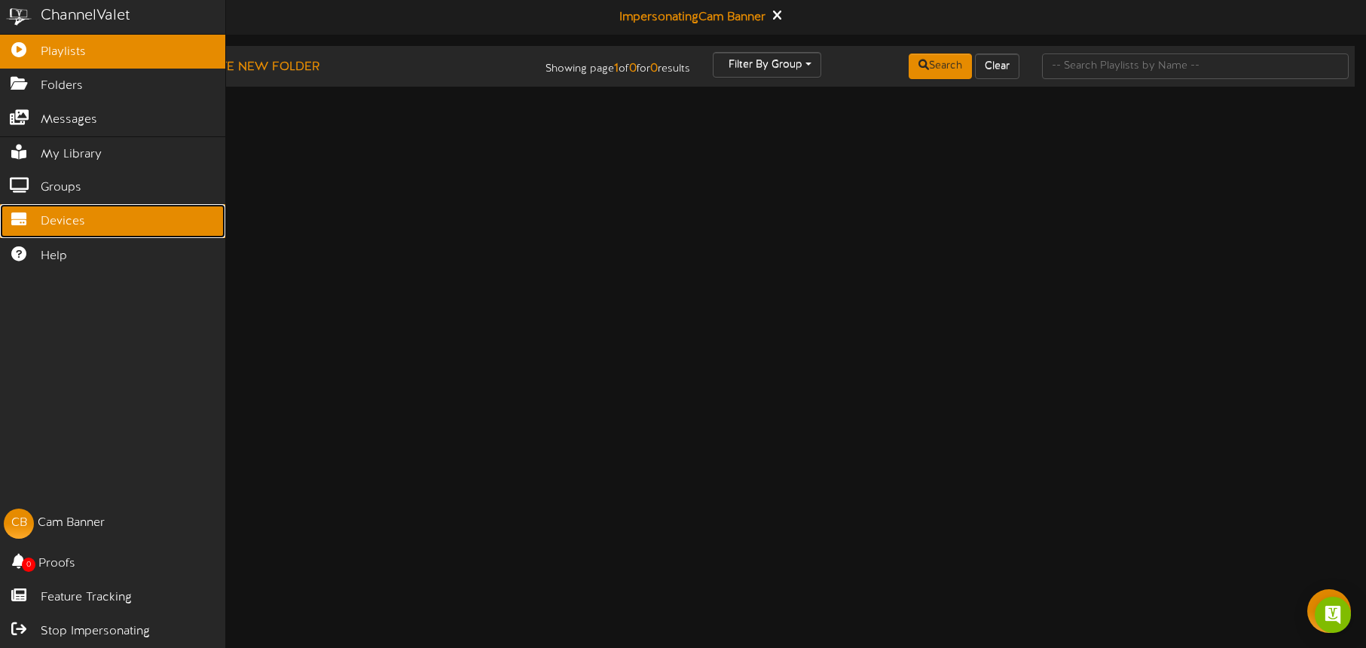
click at [47, 223] on span "Devices" at bounding box center [63, 221] width 44 height 17
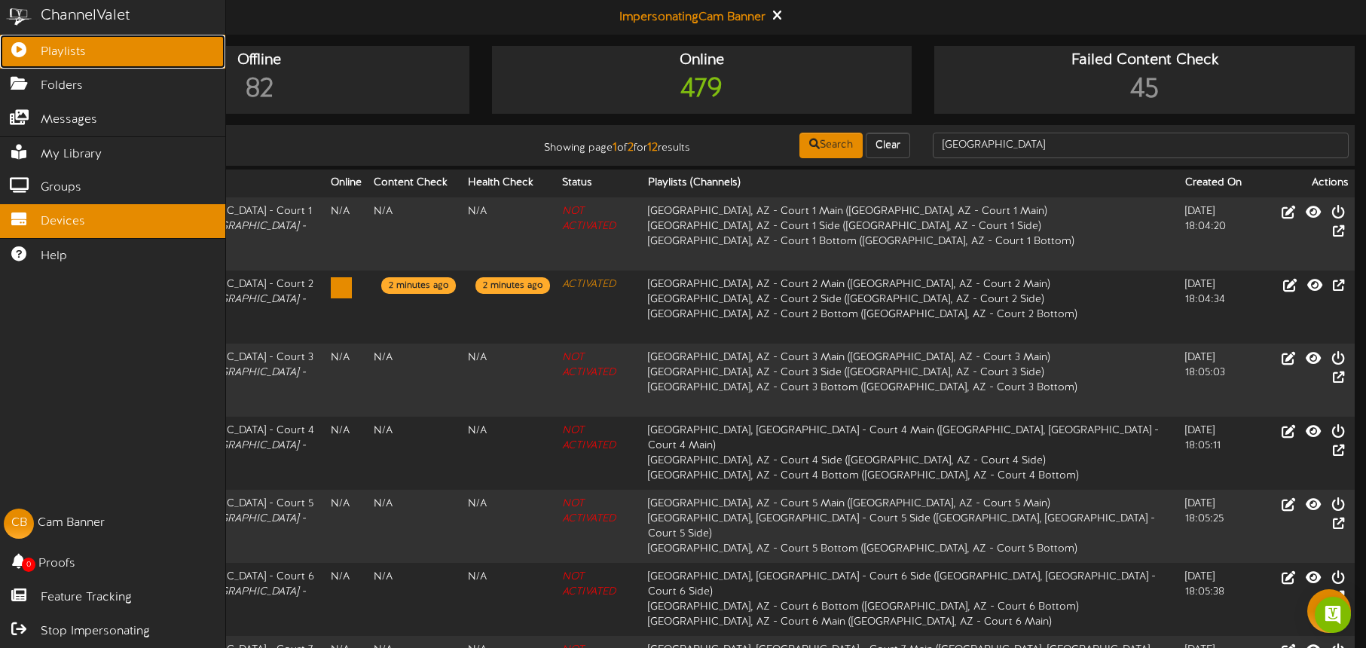
click at [34, 53] on icon at bounding box center [19, 47] width 38 height 11
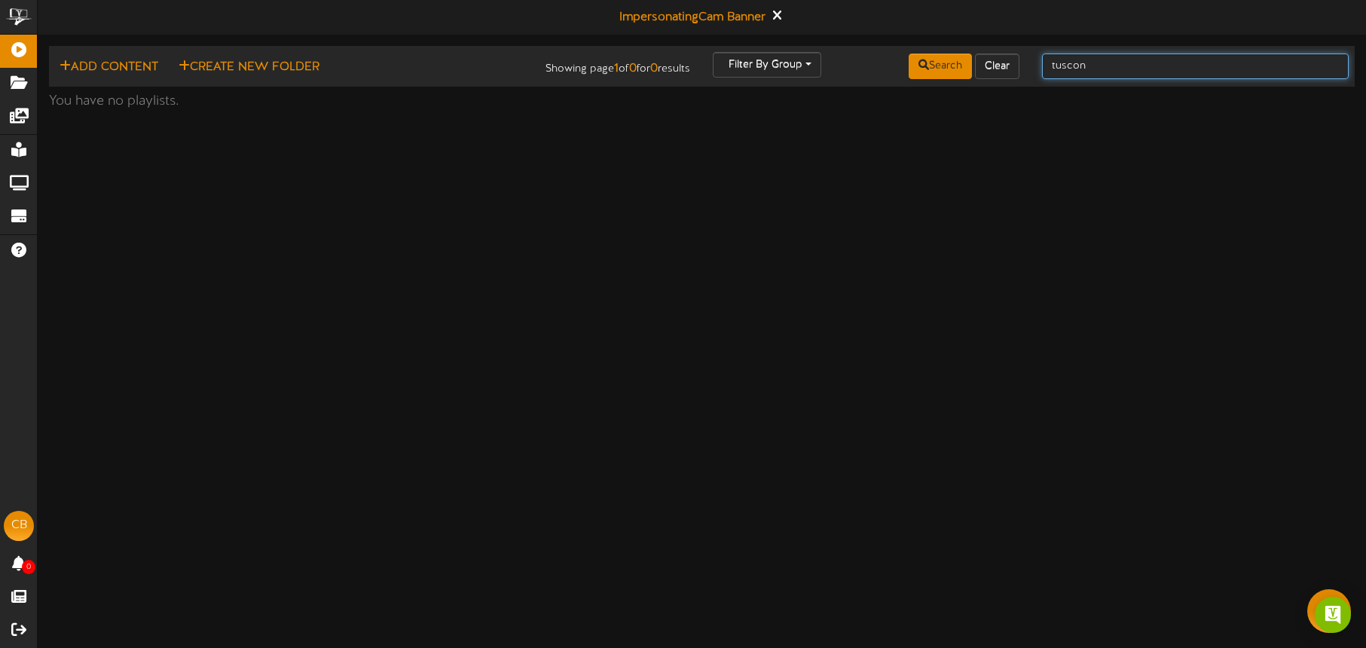
click at [1100, 69] on input "tuscon" at bounding box center [1195, 67] width 307 height 26
type input "t"
type input "tucson"
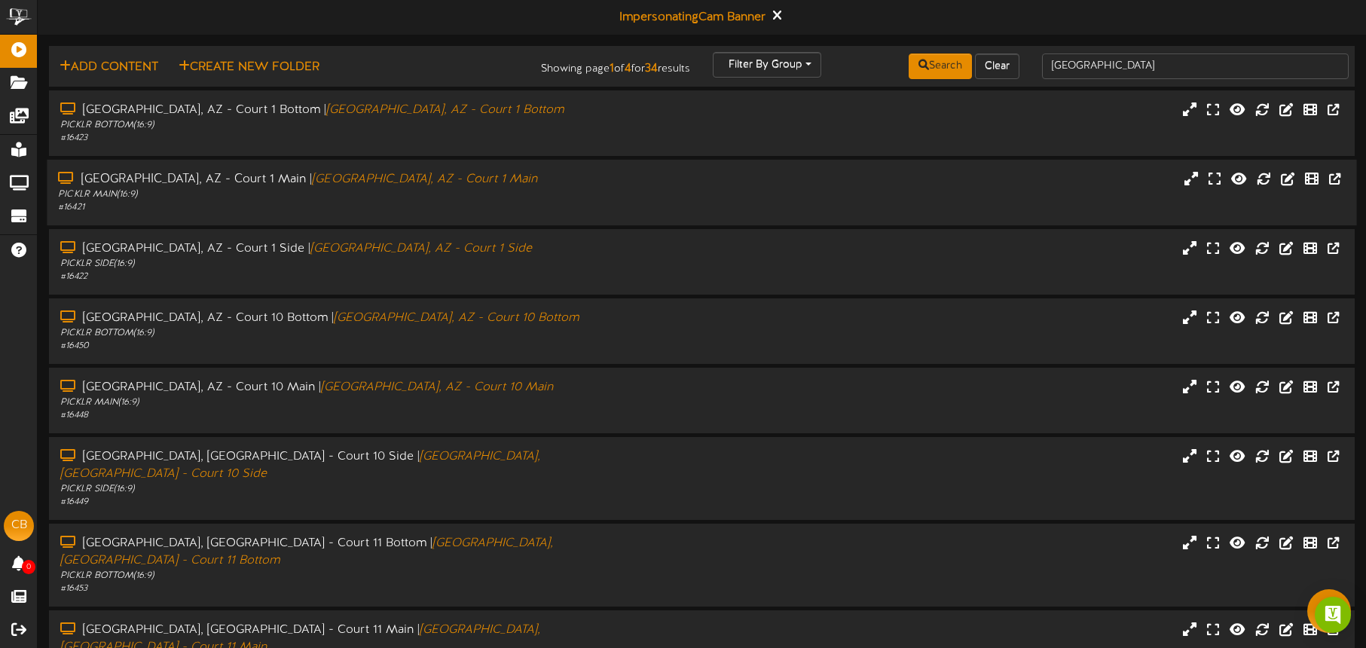
click at [524, 201] on div "# 16421" at bounding box center [319, 207] width 523 height 13
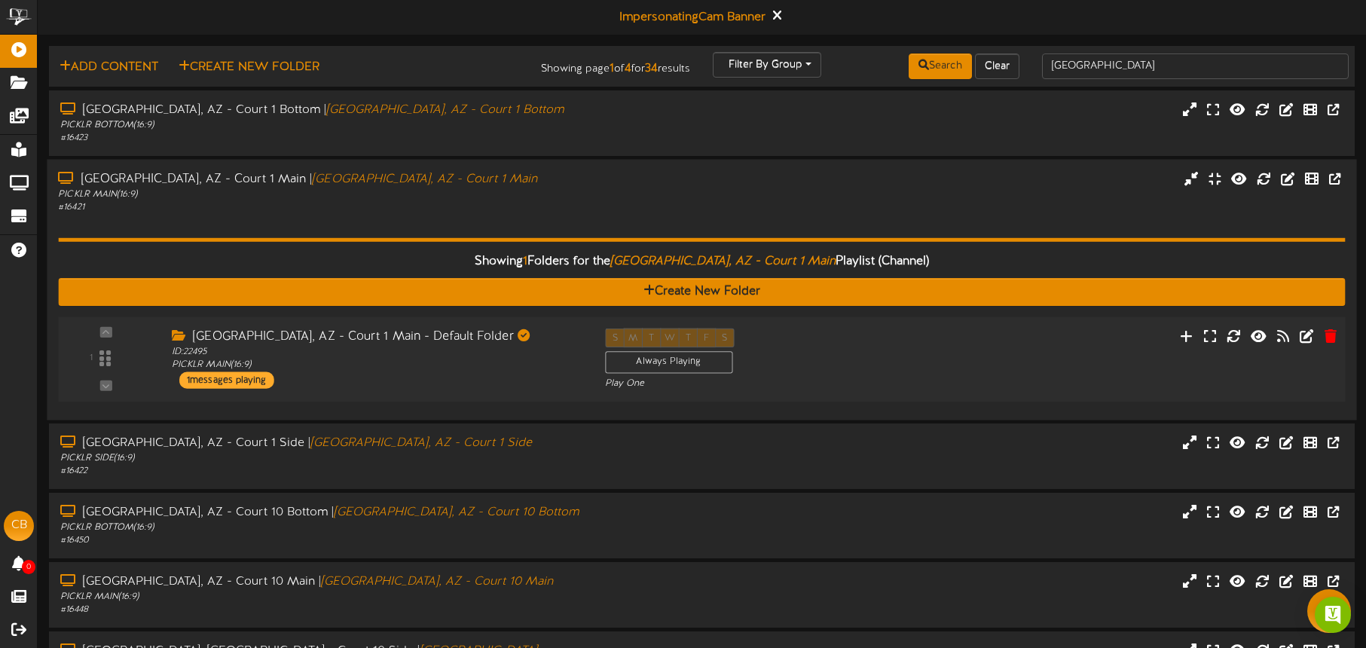
click at [533, 340] on div "Tucson, AZ - Court 1 Main - Default Folder" at bounding box center [377, 336] width 411 height 17
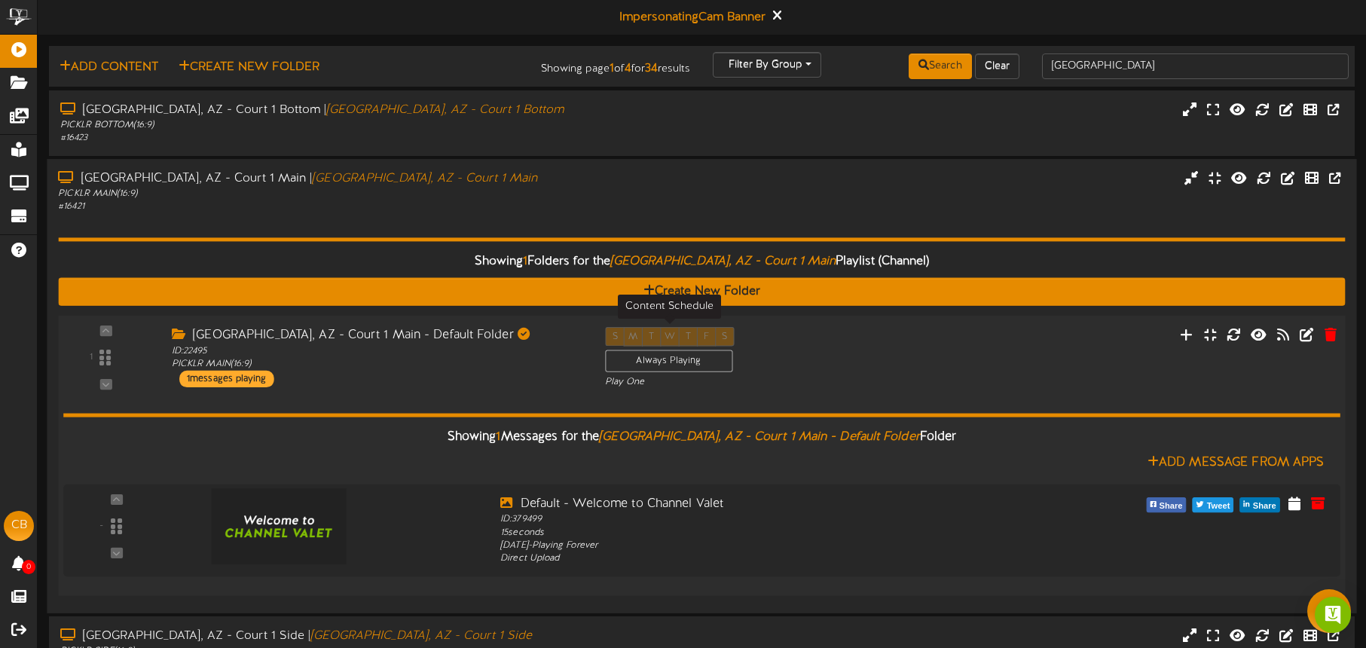
scroll to position [30, 0]
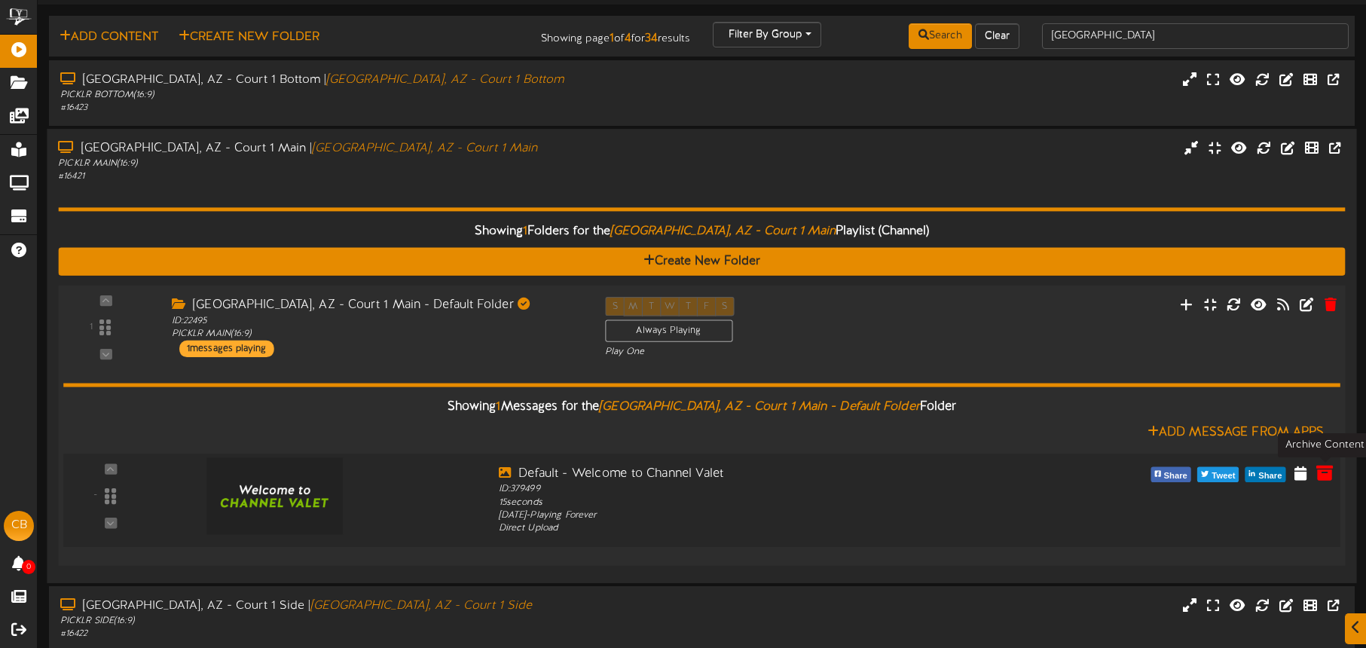
click at [1326, 476] on icon at bounding box center [1325, 472] width 17 height 17
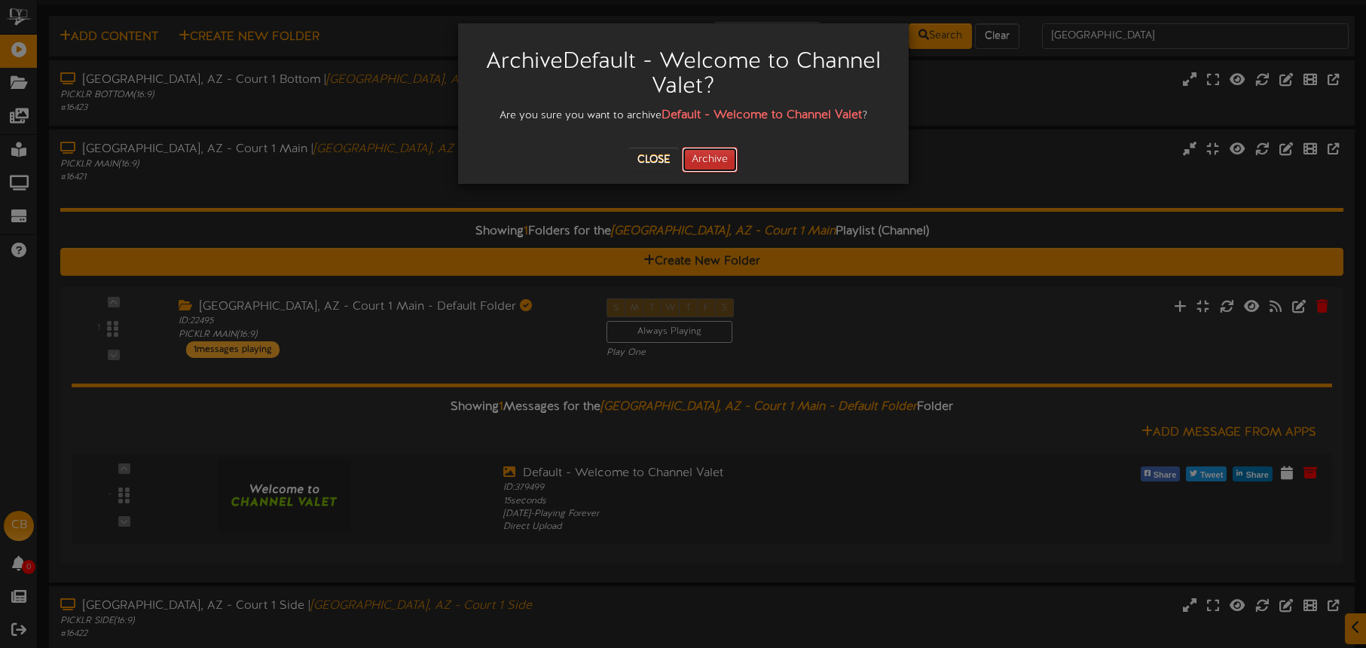
click at [727, 163] on button "Archive" at bounding box center [710, 160] width 56 height 26
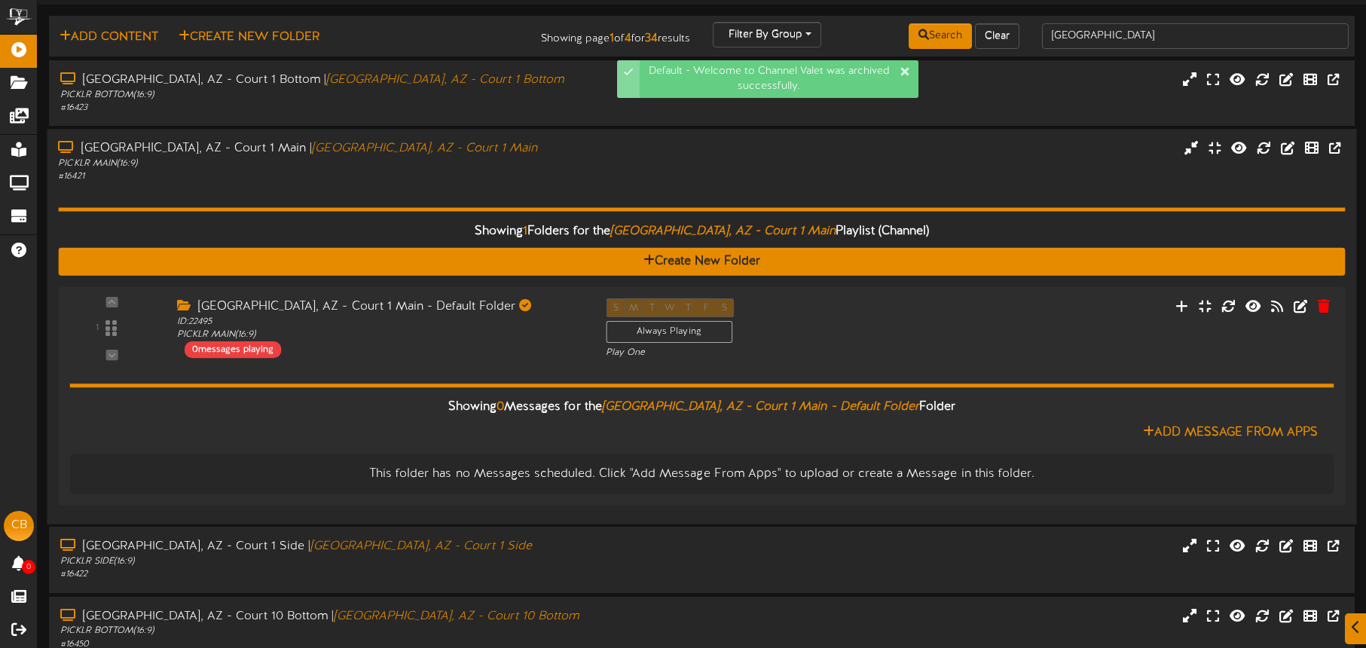
click at [690, 178] on div "Tucson, AZ - Court 1 Main | Tucson, AZ - Court 1 Main PICKLR MAIN ( 16:9 ) # 16…" at bounding box center [702, 161] width 1310 height 43
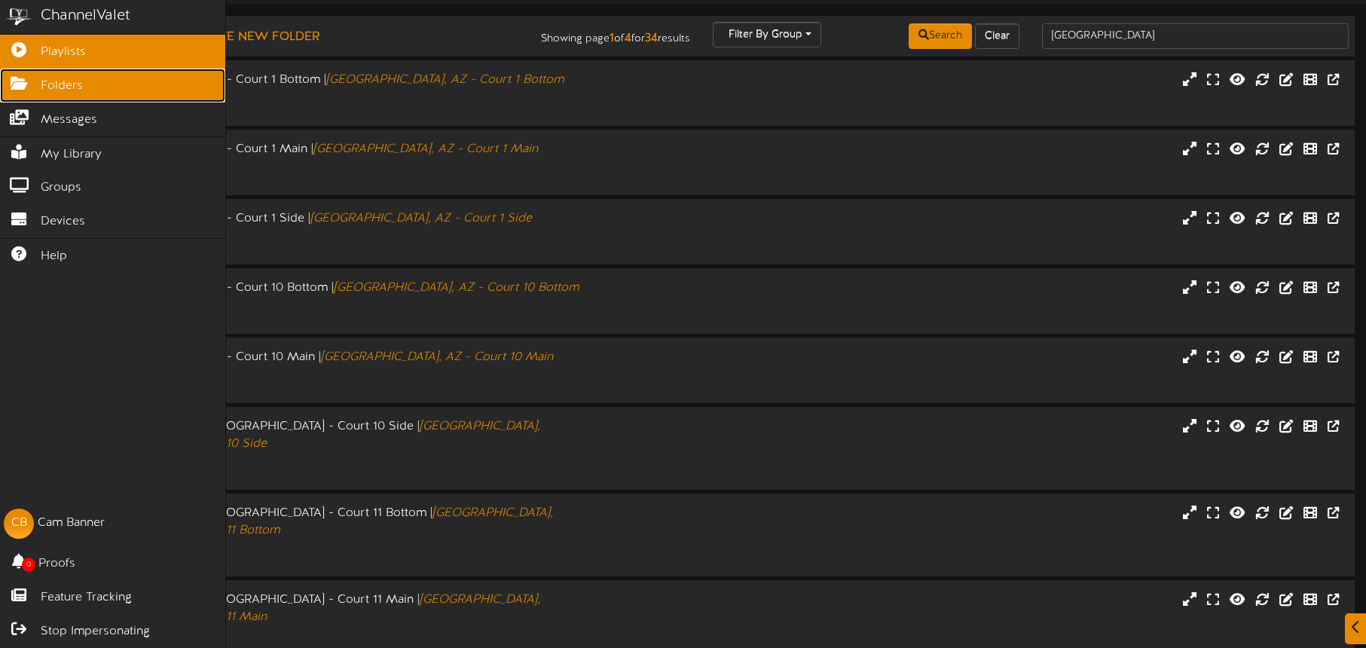
click at [43, 85] on span "Folders" at bounding box center [62, 86] width 42 height 17
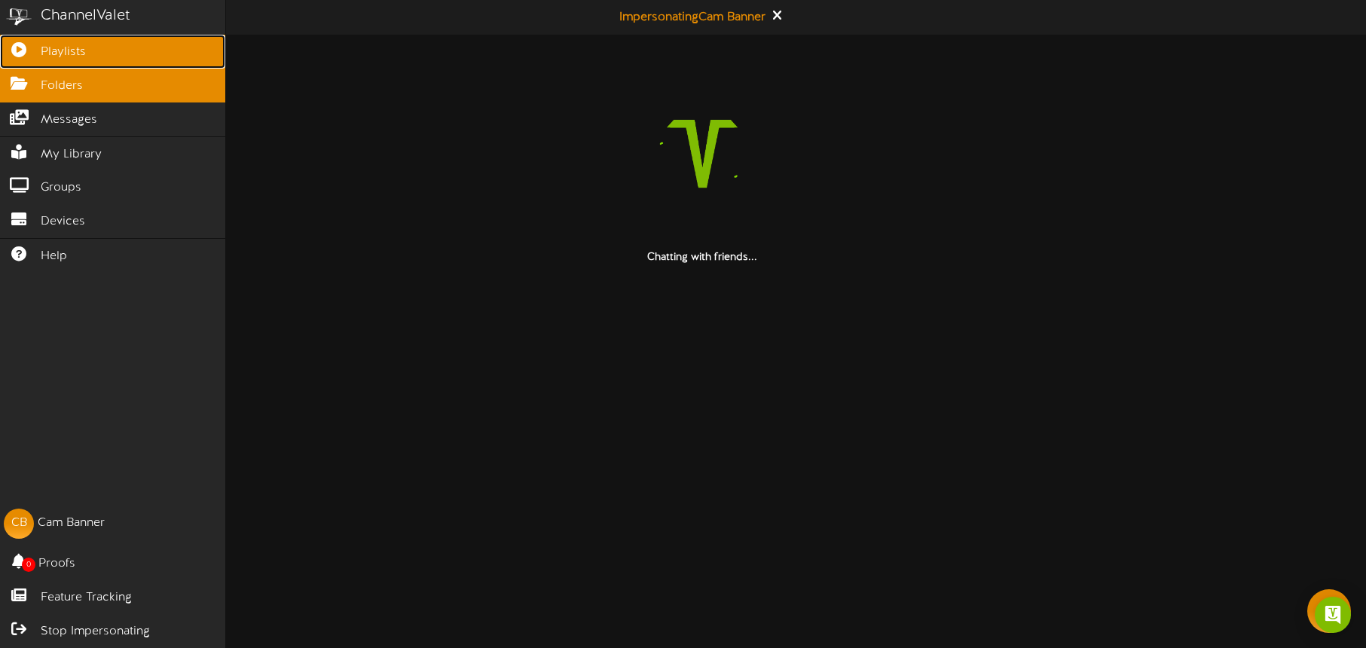
click at [32, 48] on icon at bounding box center [19, 47] width 38 height 11
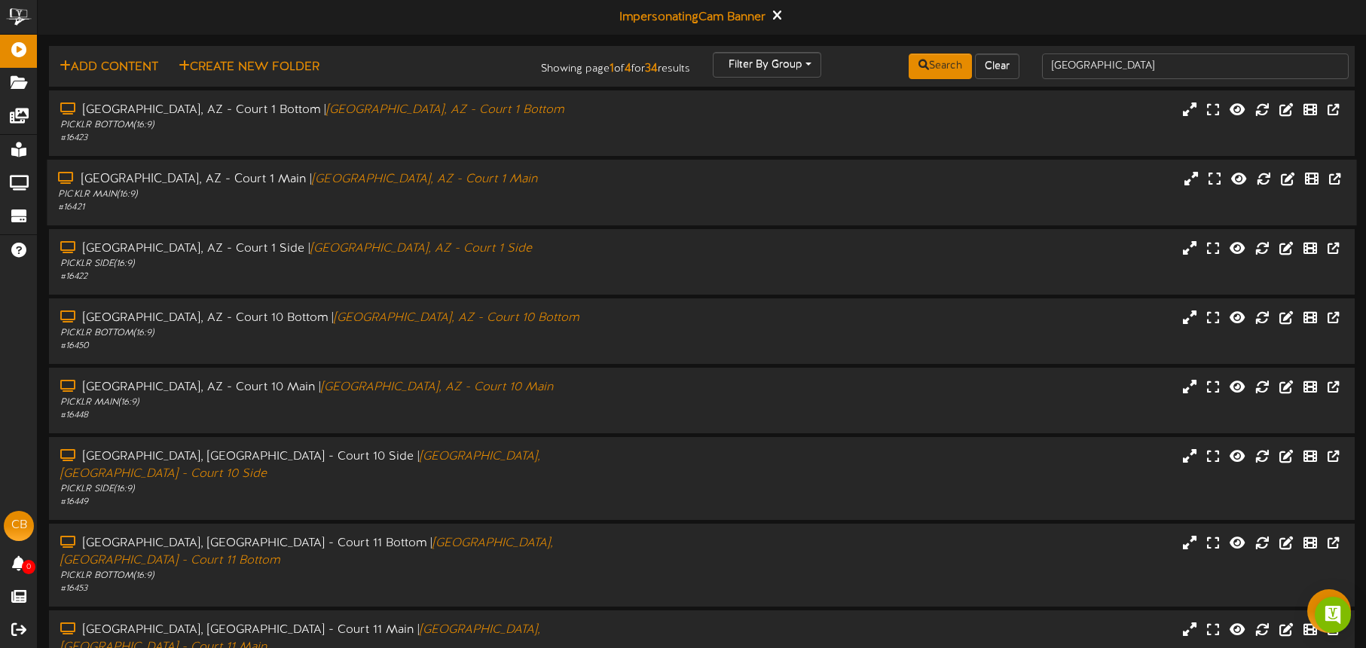
click at [440, 195] on div "PICKLR MAIN ( 16:9 )" at bounding box center [319, 194] width 523 height 13
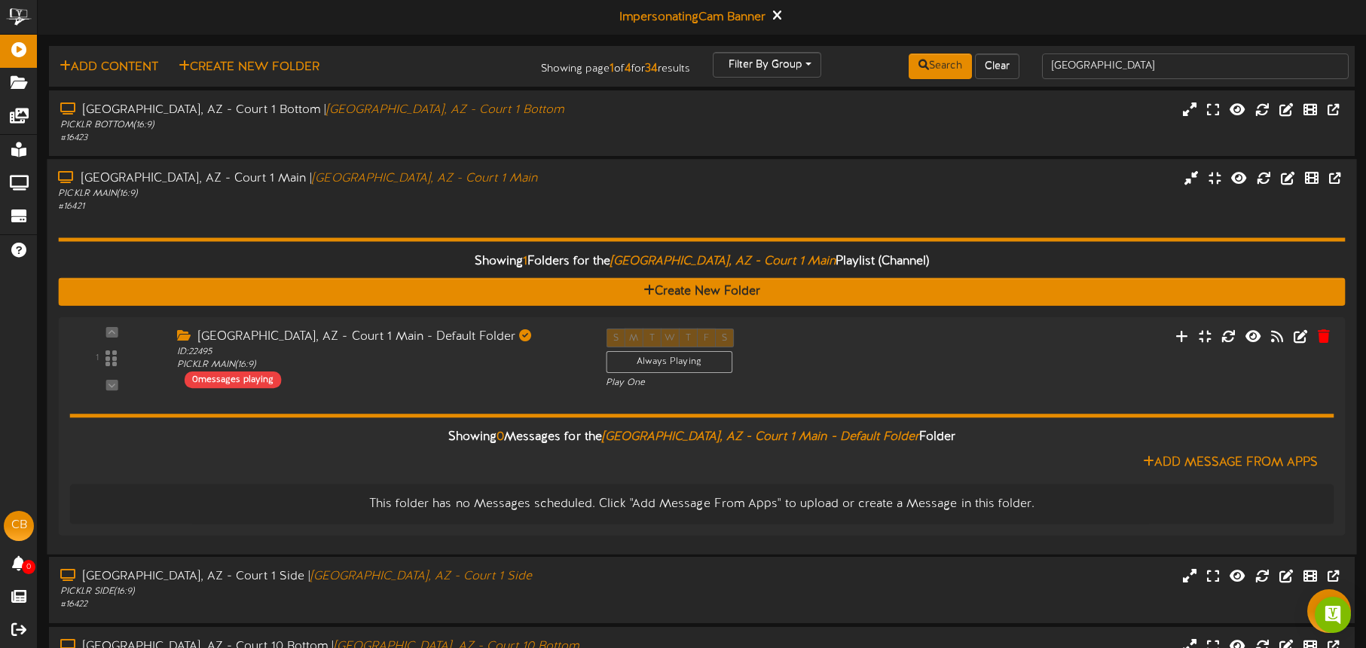
click at [445, 196] on div "PICKLR MAIN ( 16:9 )" at bounding box center [319, 194] width 523 height 13
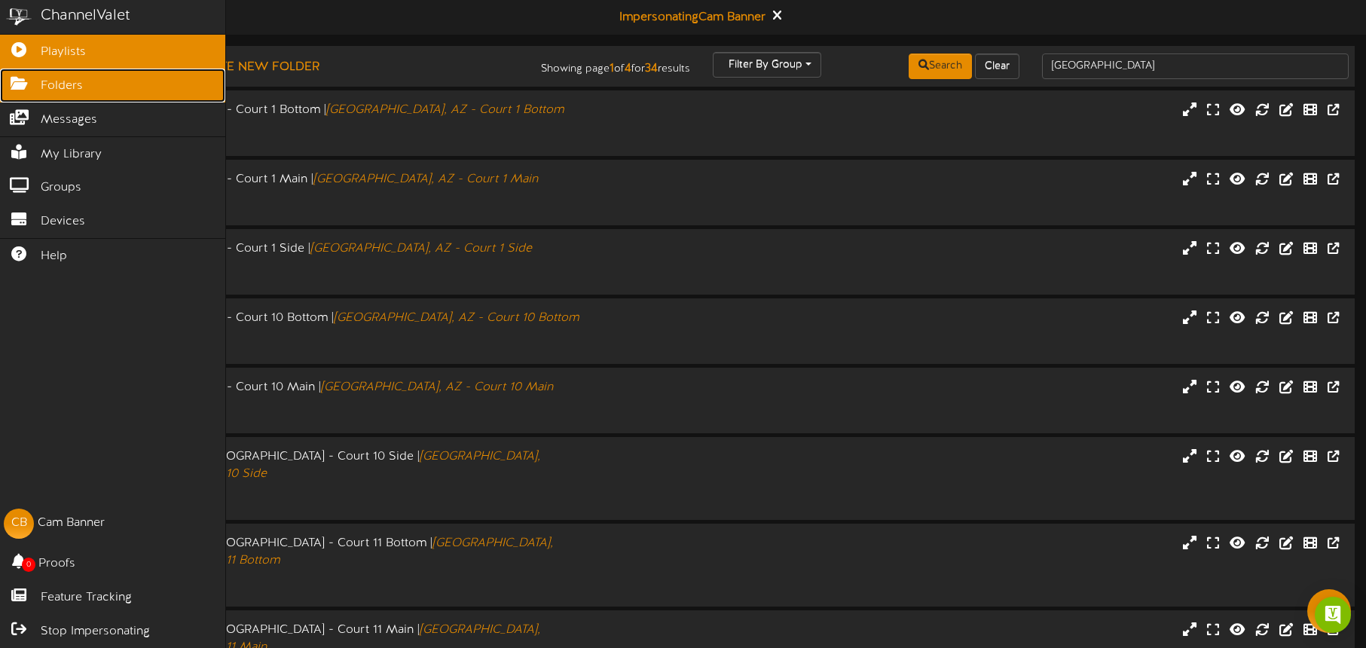
click at [41, 84] on span "Folders" at bounding box center [62, 86] width 42 height 17
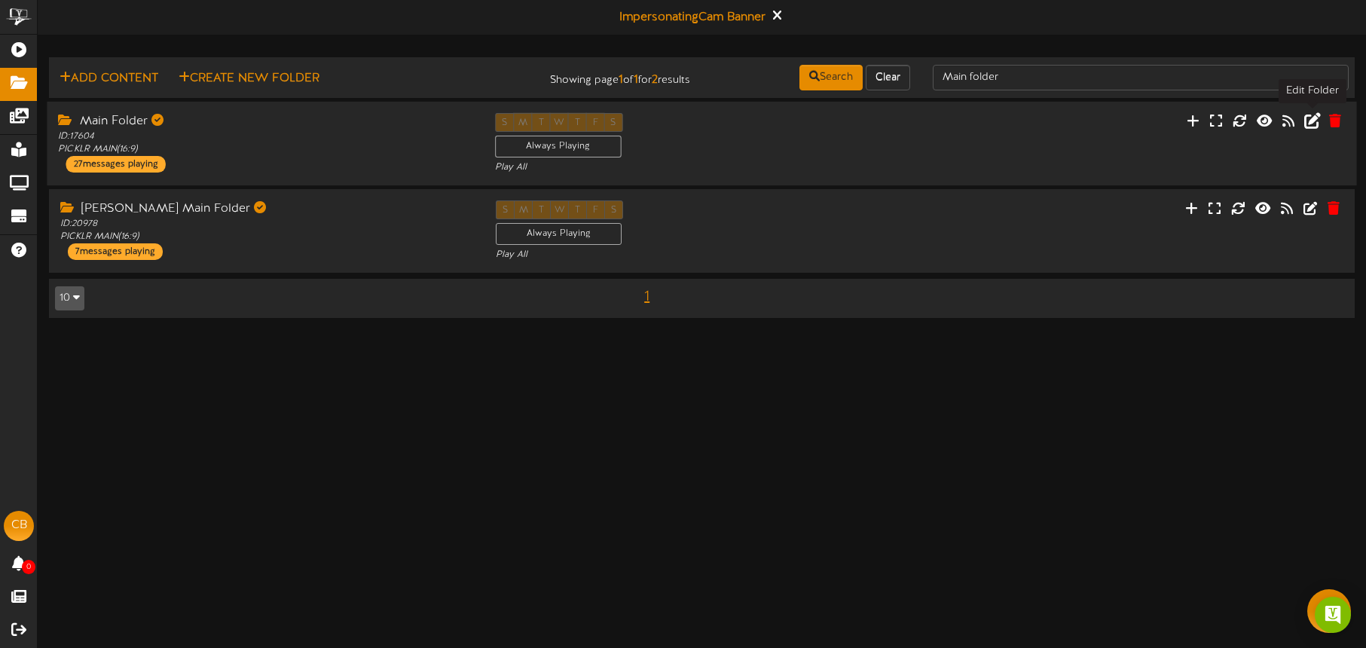
click at [1314, 121] on icon at bounding box center [1312, 120] width 17 height 17
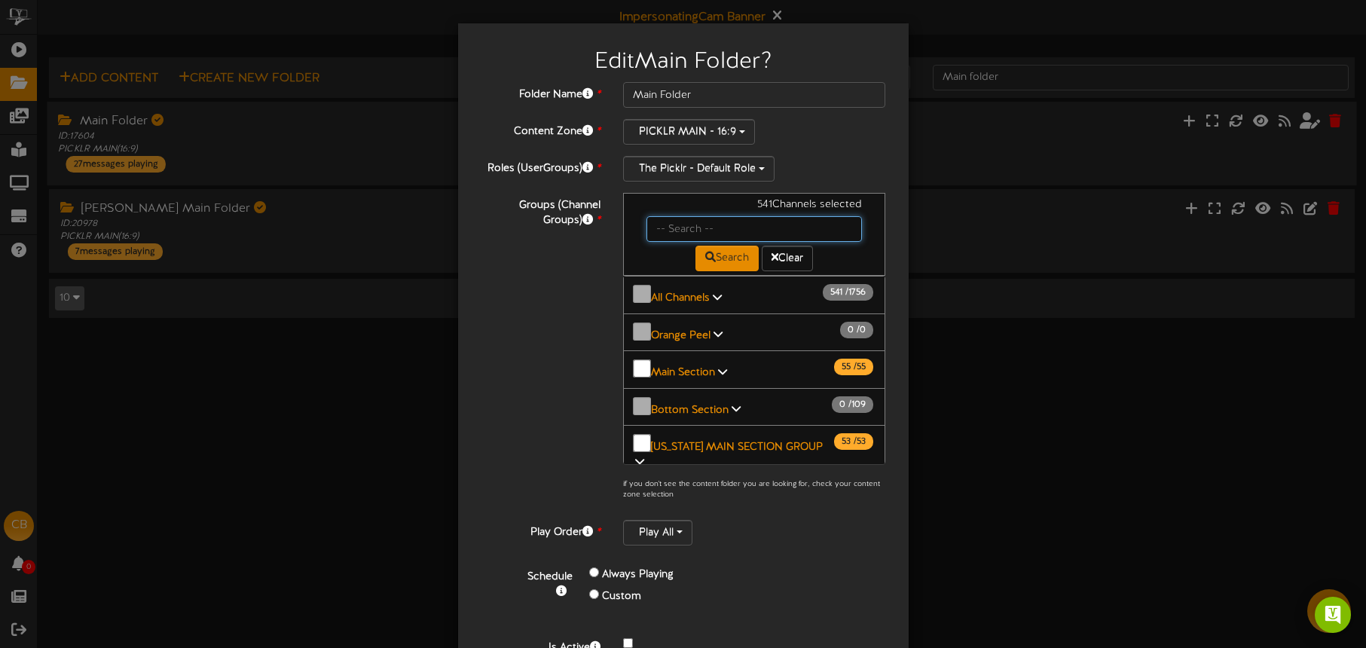
click at [711, 237] on input "text" at bounding box center [755, 229] width 216 height 26
type input "tucson"
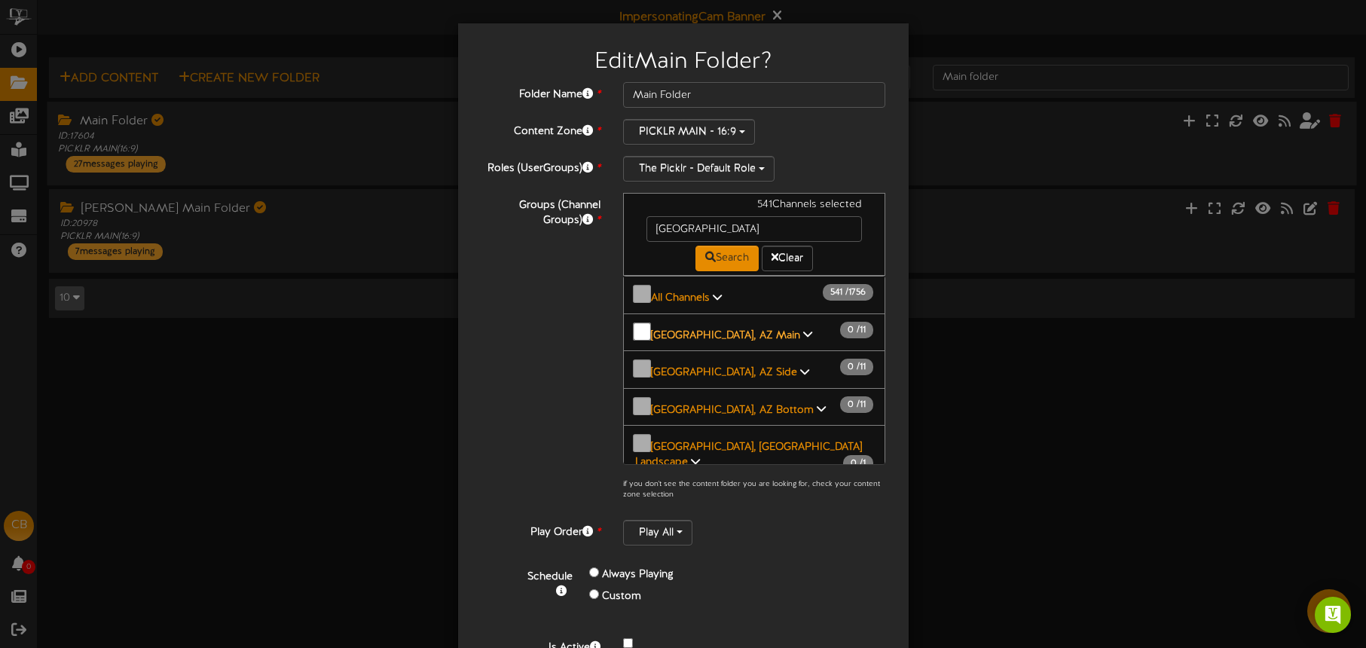
click at [725, 329] on b "[GEOGRAPHIC_DATA], AZ Main" at bounding box center [725, 334] width 149 height 11
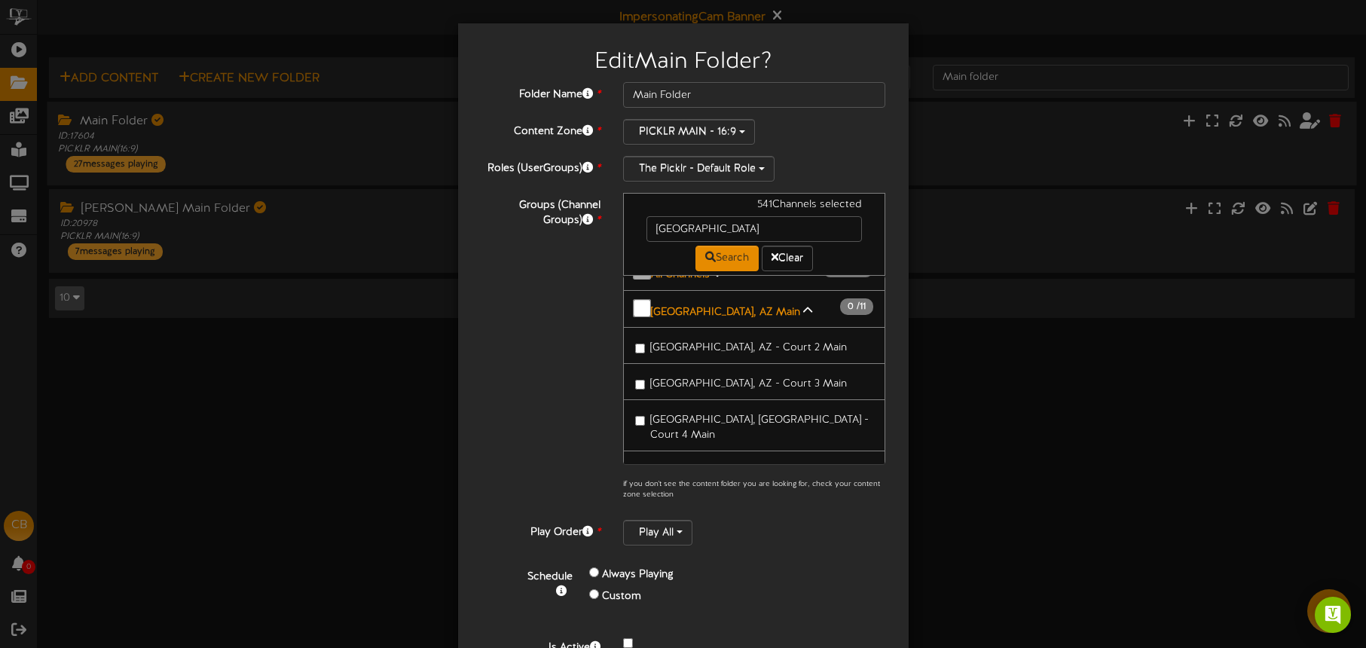
scroll to position [49, 0]
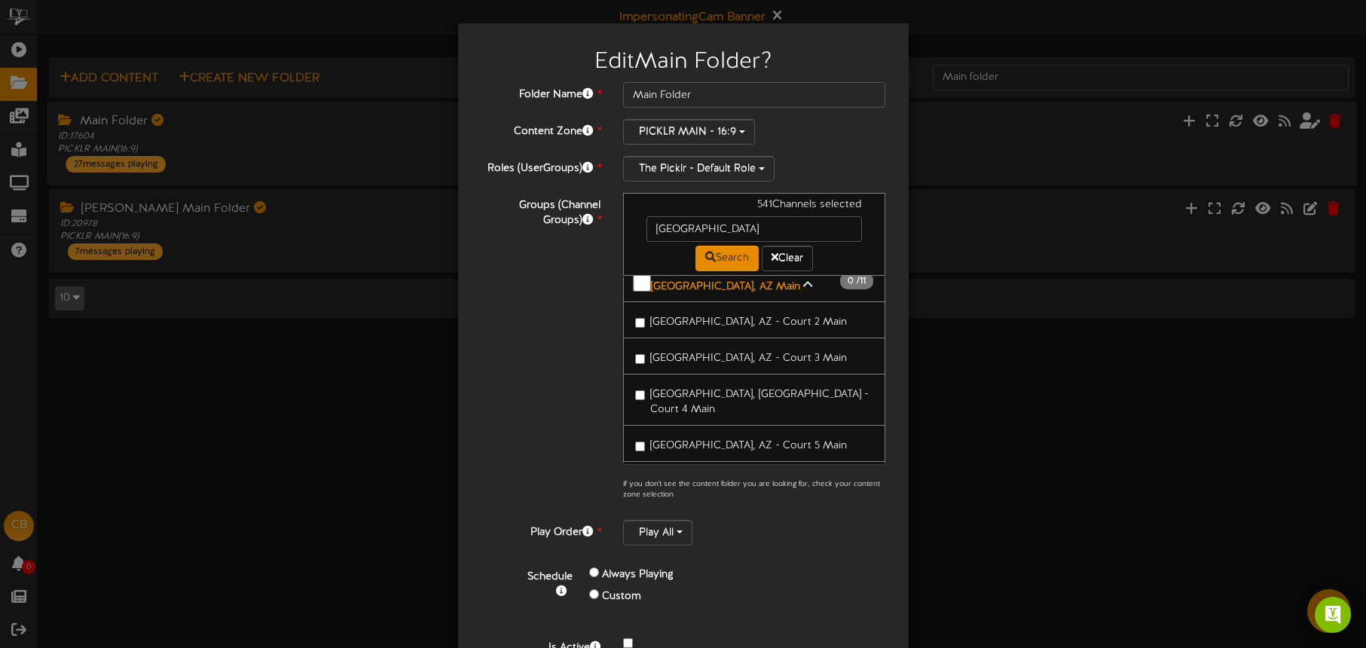
click at [733, 317] on span "[GEOGRAPHIC_DATA], AZ - Court 2 Main" at bounding box center [748, 322] width 197 height 11
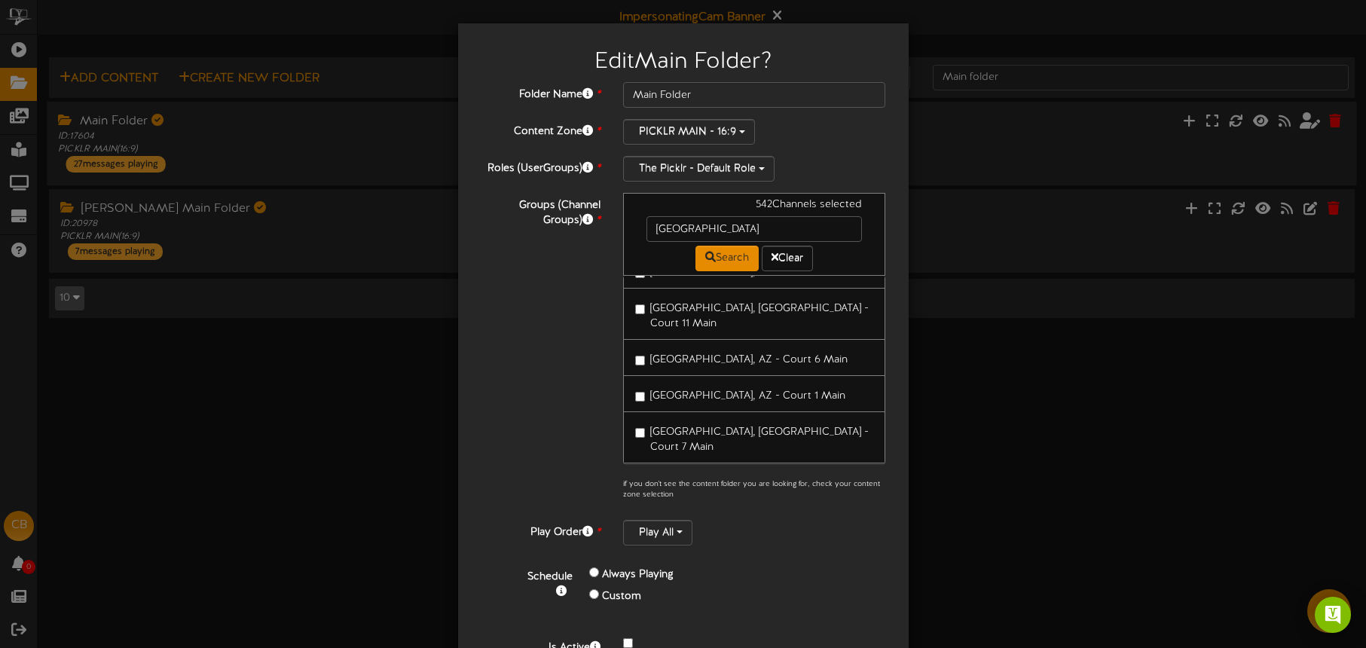
scroll to position [393, 0]
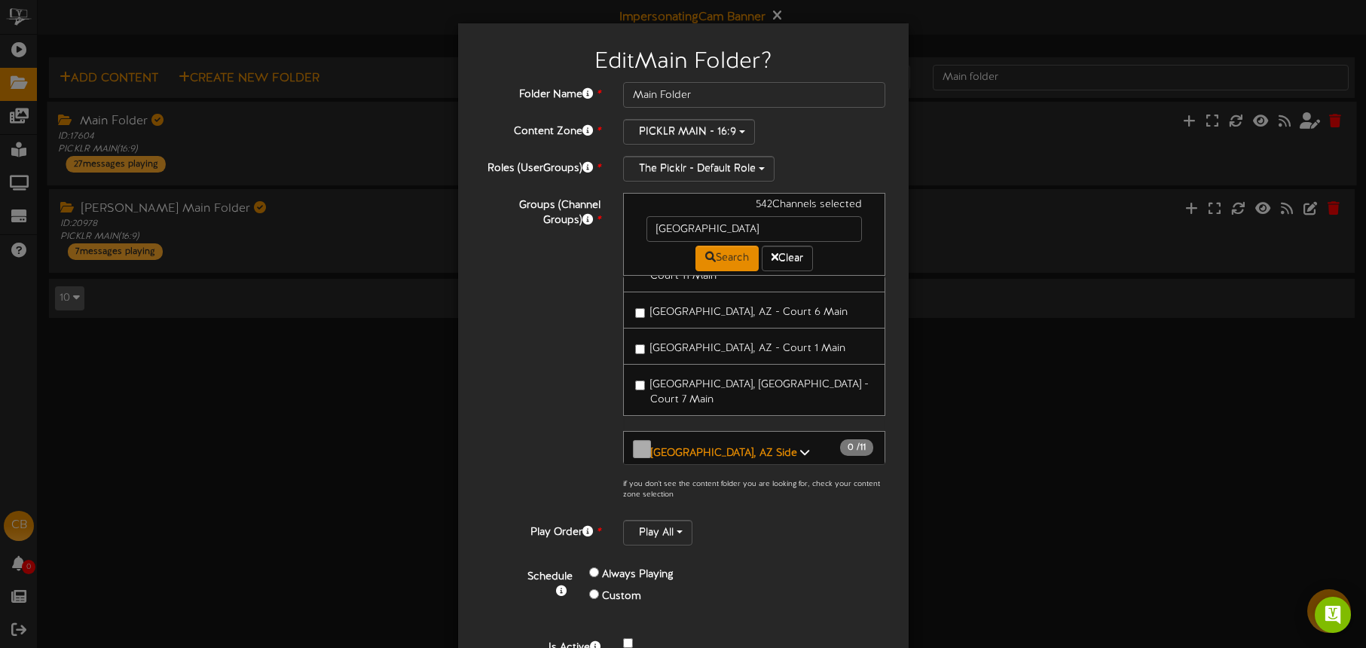
click at [731, 343] on span "[GEOGRAPHIC_DATA], AZ - Court 1 Main" at bounding box center [747, 348] width 195 height 11
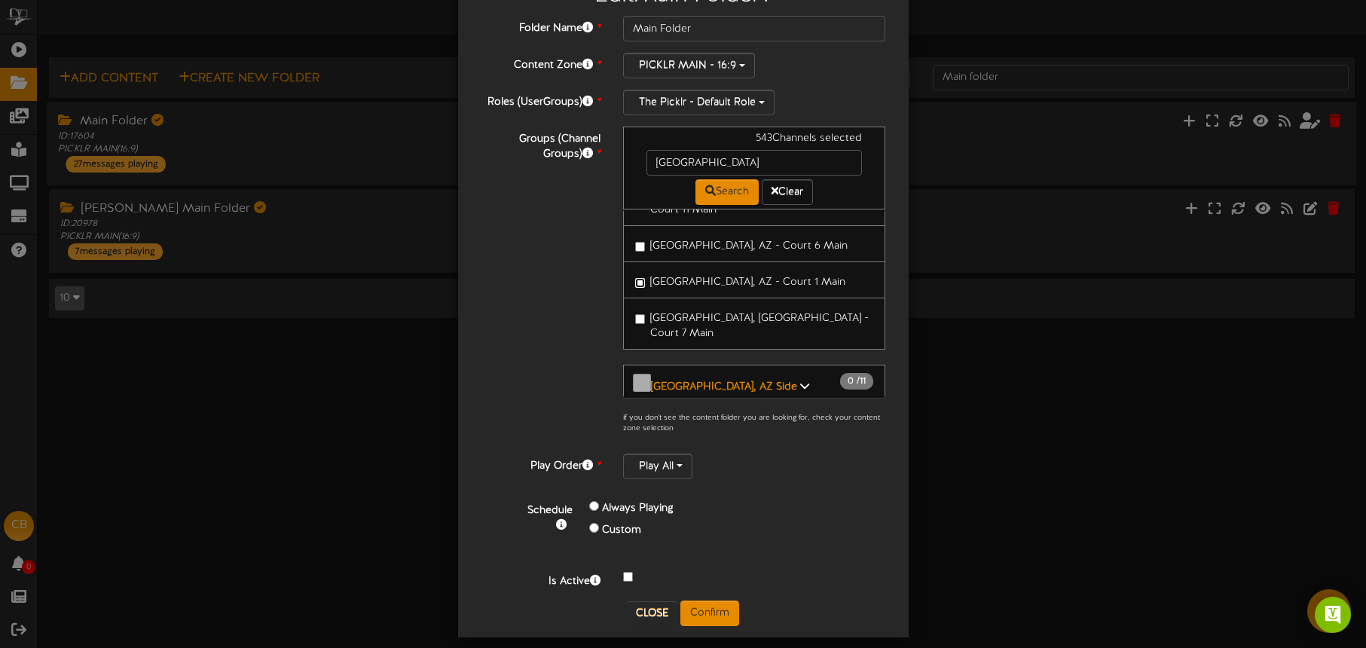
scroll to position [79, 0]
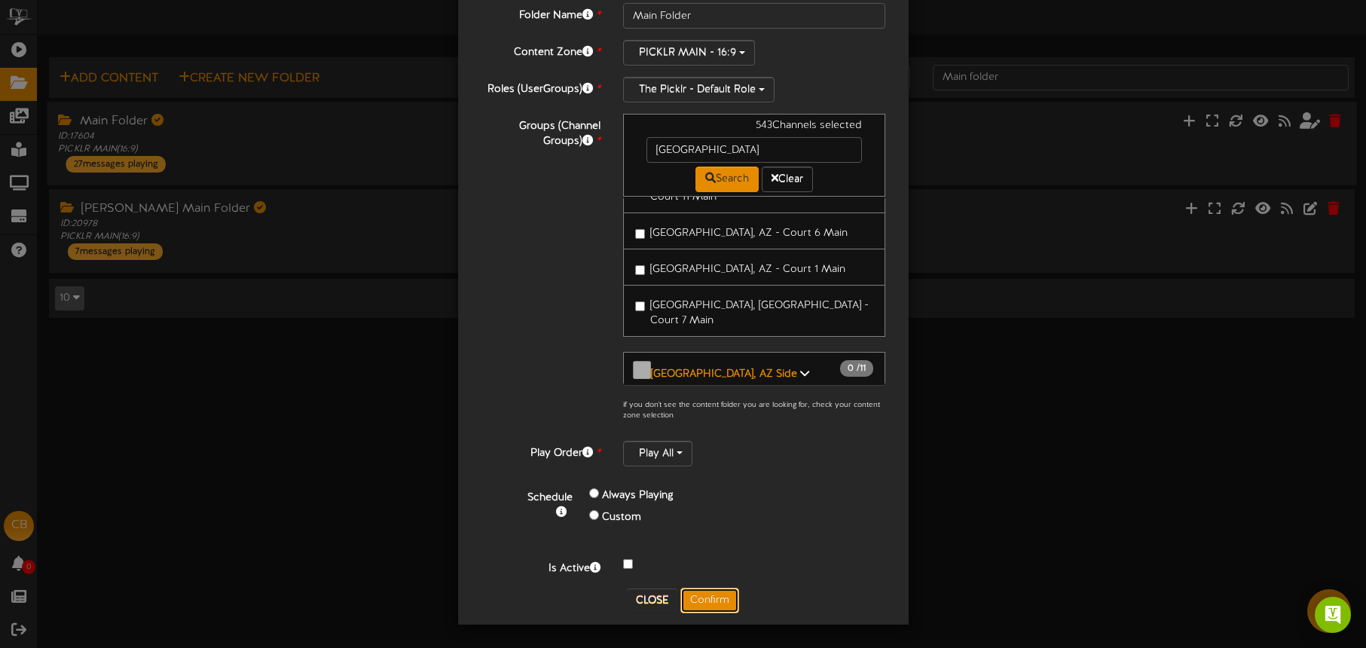
click at [719, 597] on button "Confirm" at bounding box center [709, 601] width 59 height 26
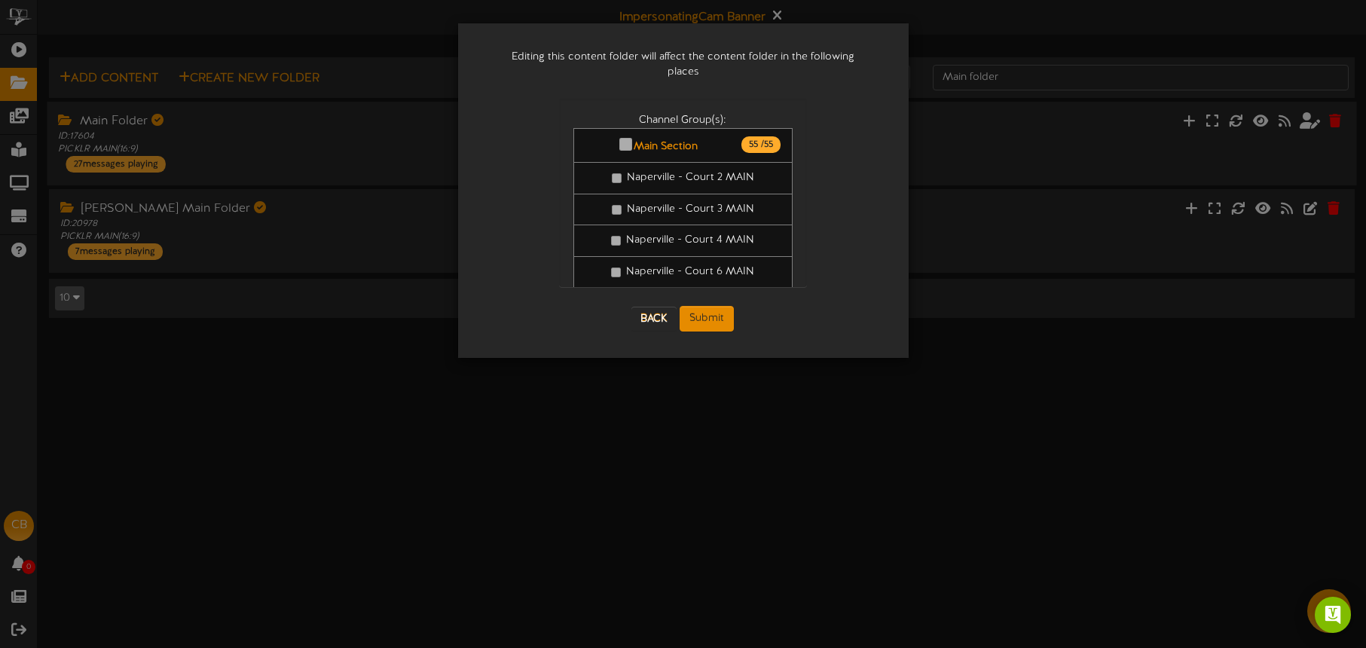
scroll to position [0, 0]
click at [718, 306] on button "Submit" at bounding box center [707, 319] width 54 height 26
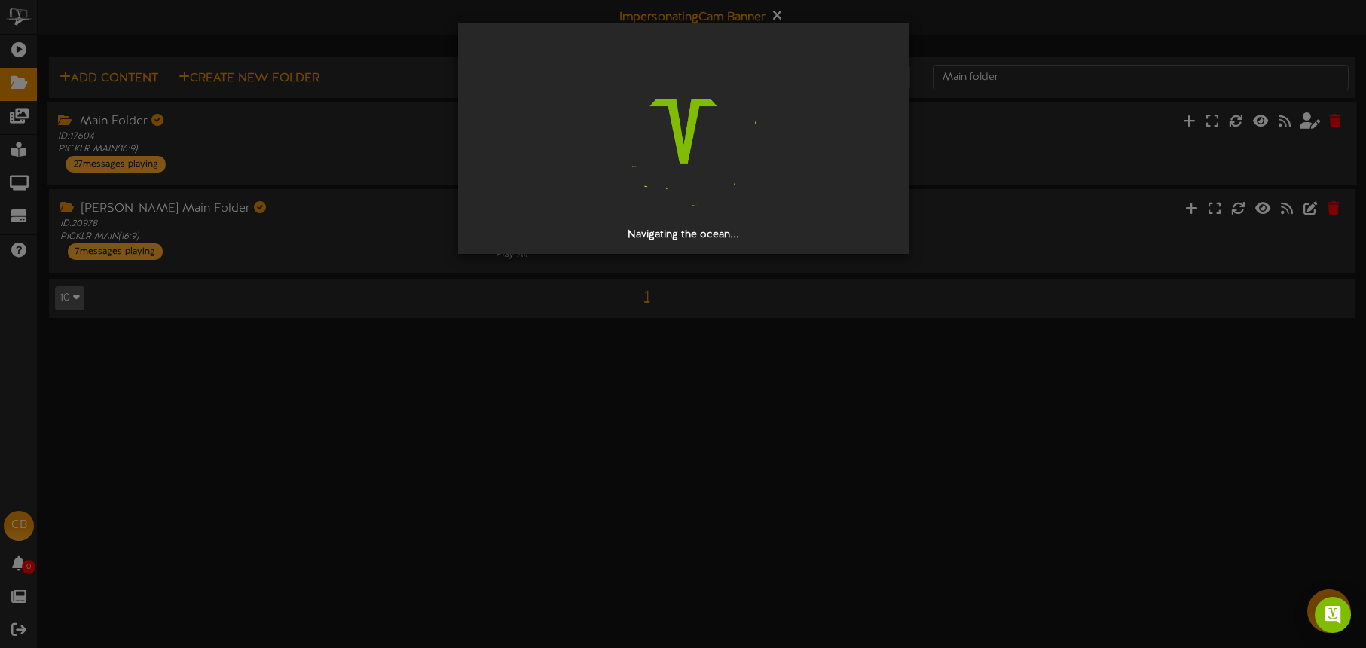
click at [619, 400] on div "Navigating the ocean..." at bounding box center [683, 324] width 1366 height 648
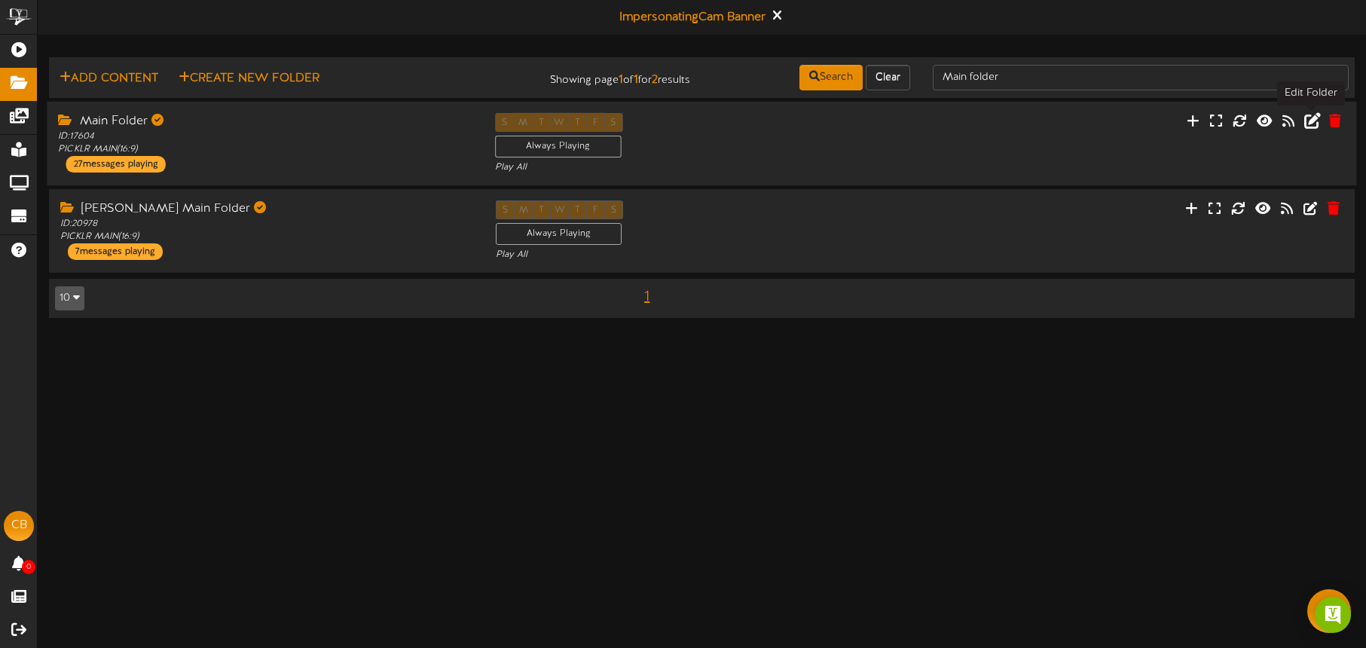
click at [1310, 121] on icon at bounding box center [1312, 120] width 17 height 17
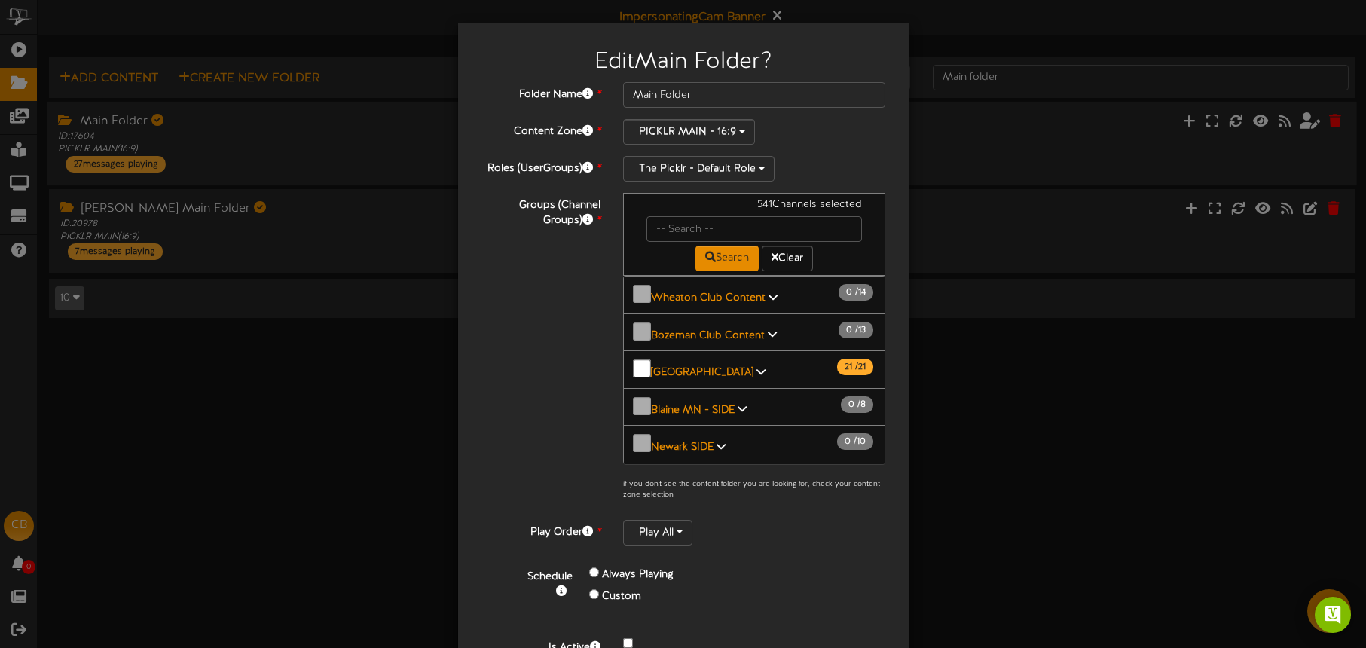
scroll to position [1598, 0]
click at [714, 575] on button "[GEOGRAPHIC_DATA], AZ Main 0 / 11" at bounding box center [754, 594] width 263 height 38
click at [726, 628] on span "[GEOGRAPHIC_DATA], AZ - Court 2 Main" at bounding box center [748, 633] width 197 height 11
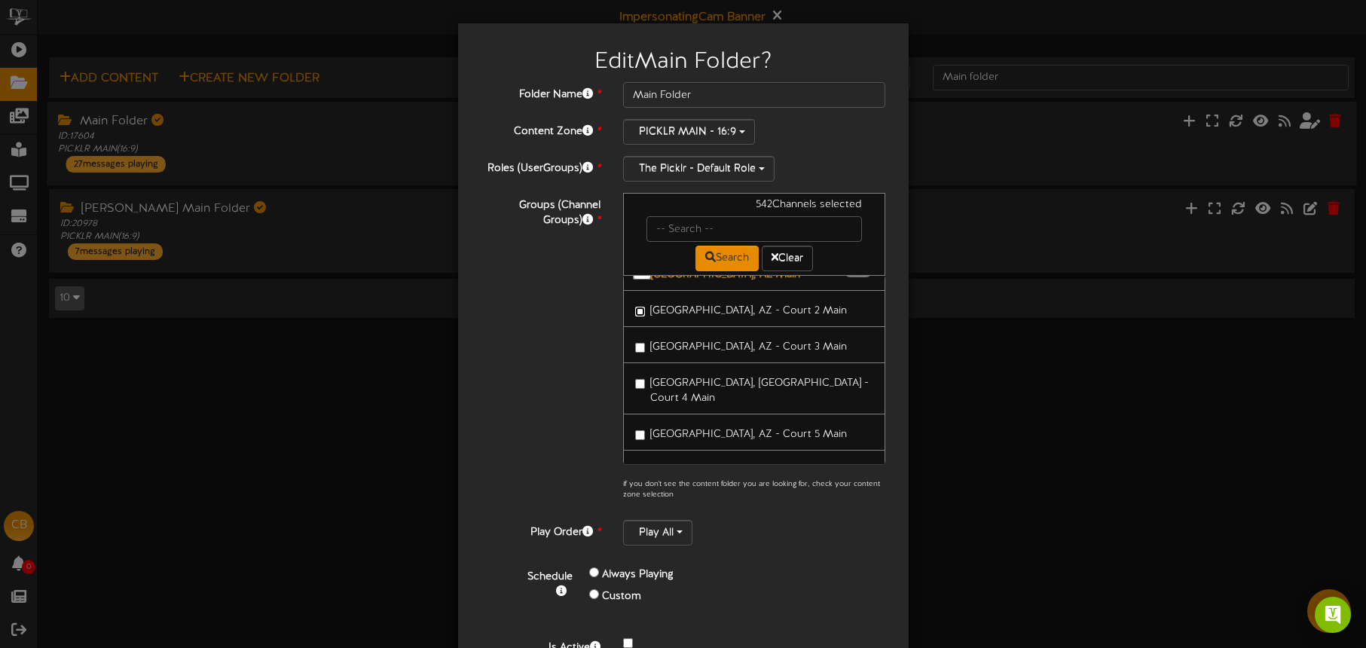
scroll to position [79, 0]
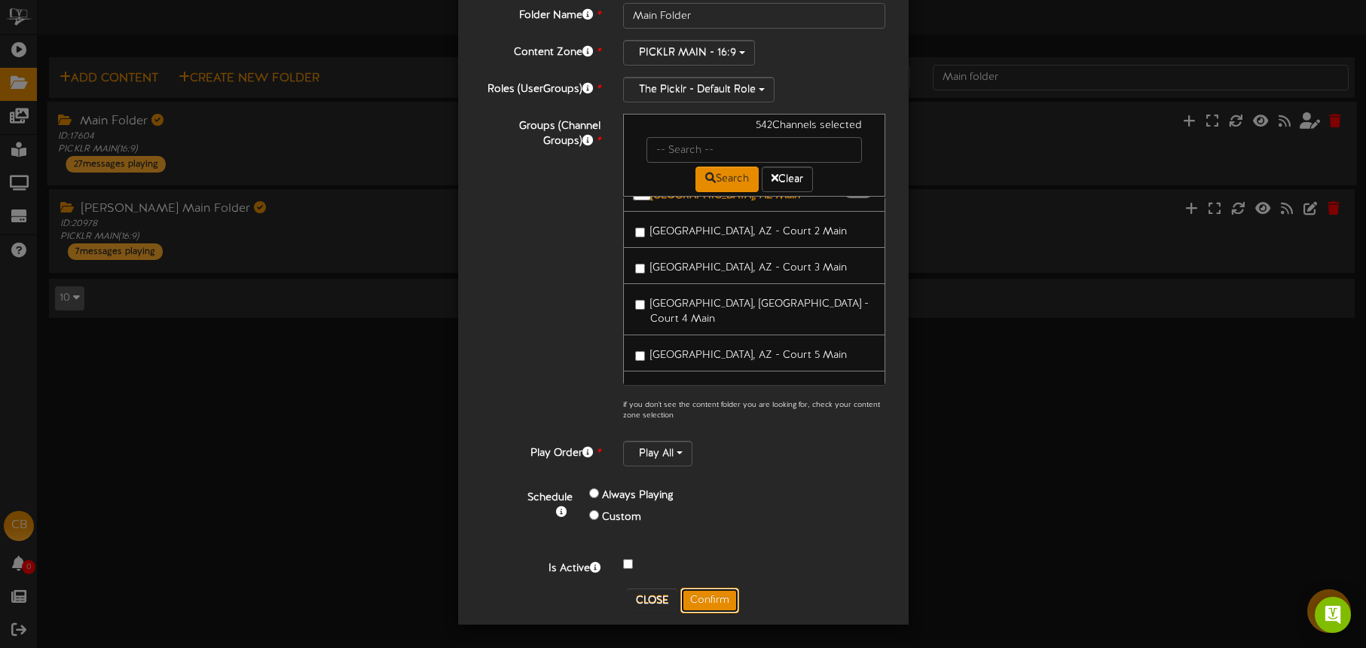
drag, startPoint x: 705, startPoint y: 595, endPoint x: 740, endPoint y: 585, distance: 37.0
click at [704, 595] on button "Confirm" at bounding box center [709, 601] width 59 height 26
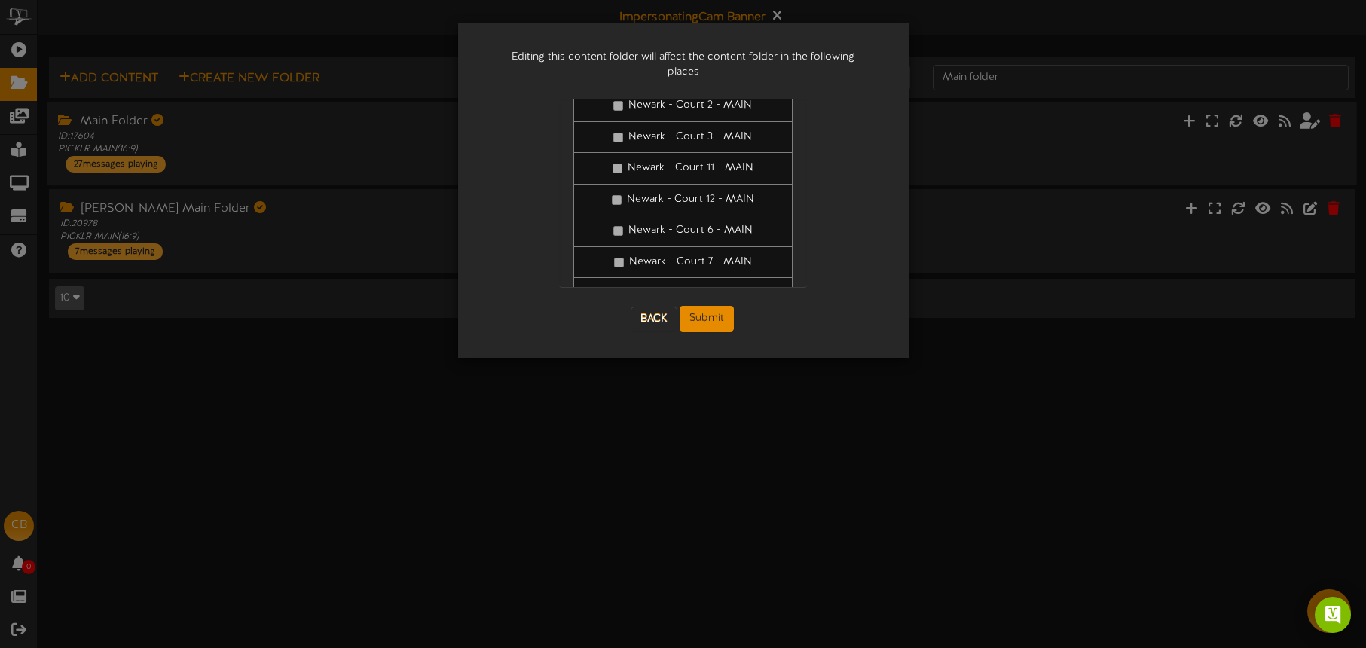
scroll to position [21473, 0]
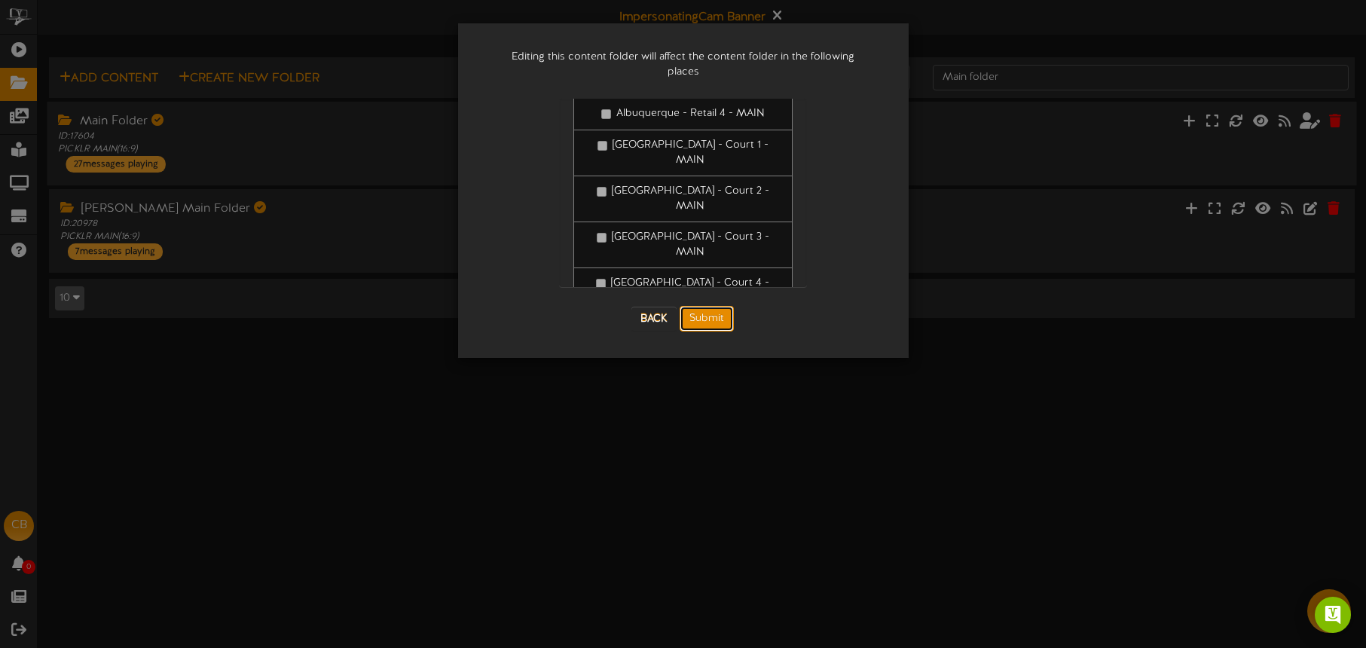
drag, startPoint x: 699, startPoint y: 295, endPoint x: 712, endPoint y: 292, distance: 13.2
click at [699, 306] on button "Submit" at bounding box center [707, 319] width 54 height 26
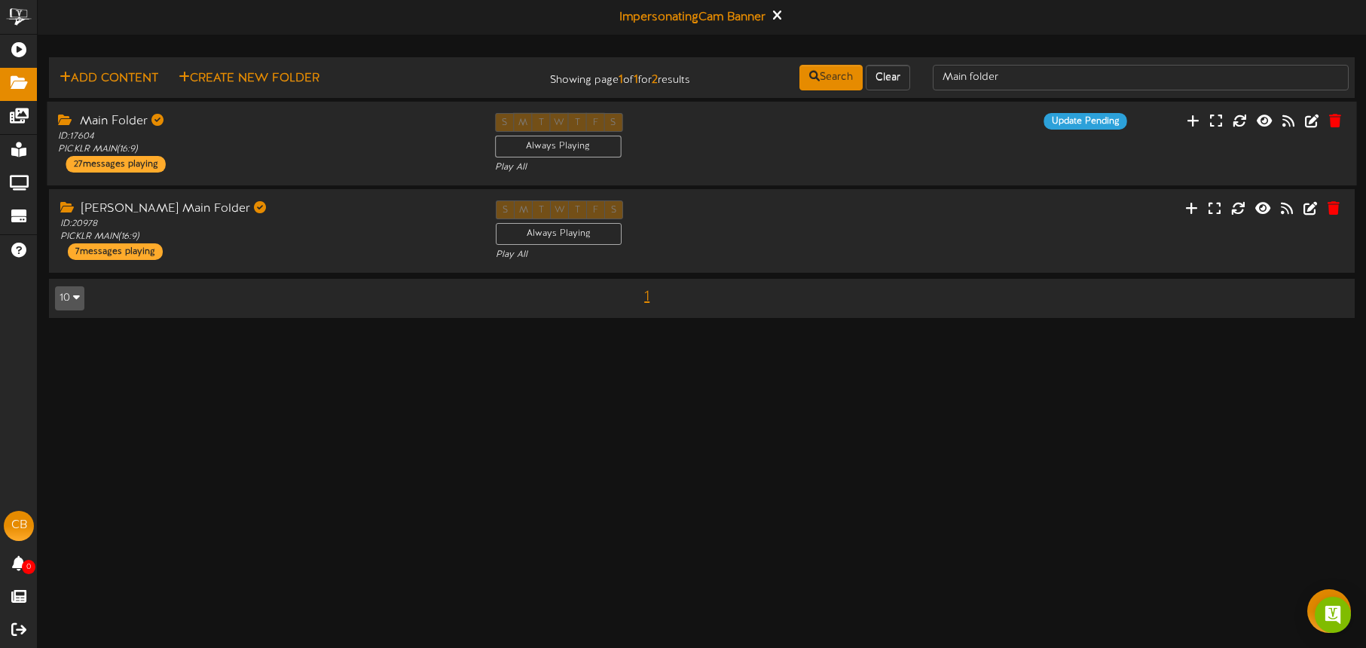
click at [772, 148] on div "S M T W T F S Always Playing Play All" at bounding box center [702, 144] width 436 height 62
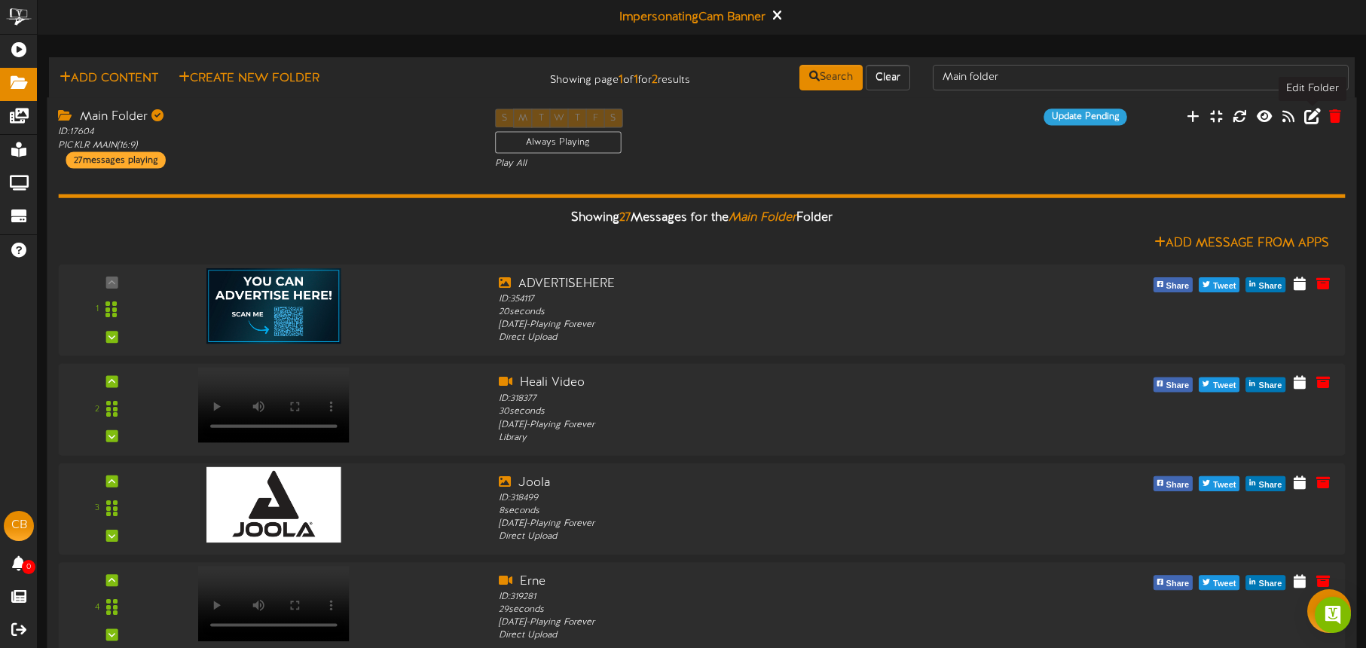
click at [1310, 115] on icon at bounding box center [1312, 116] width 17 height 17
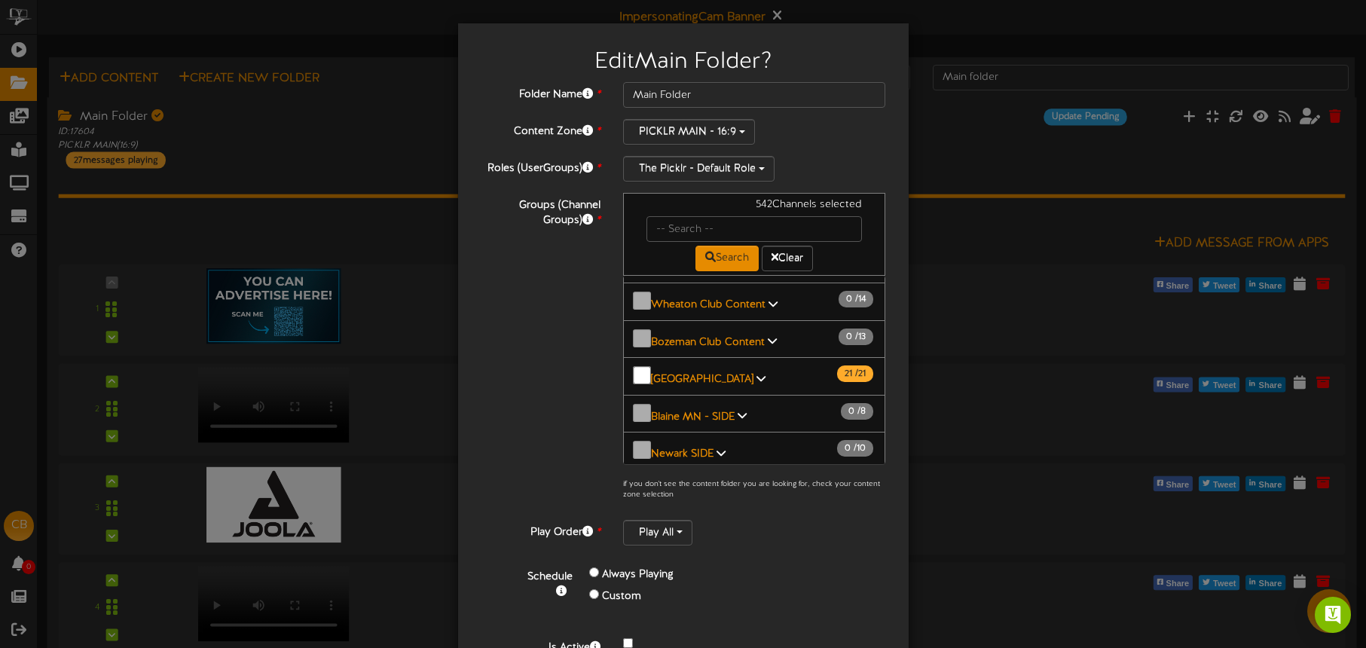
scroll to position [1736, 0]
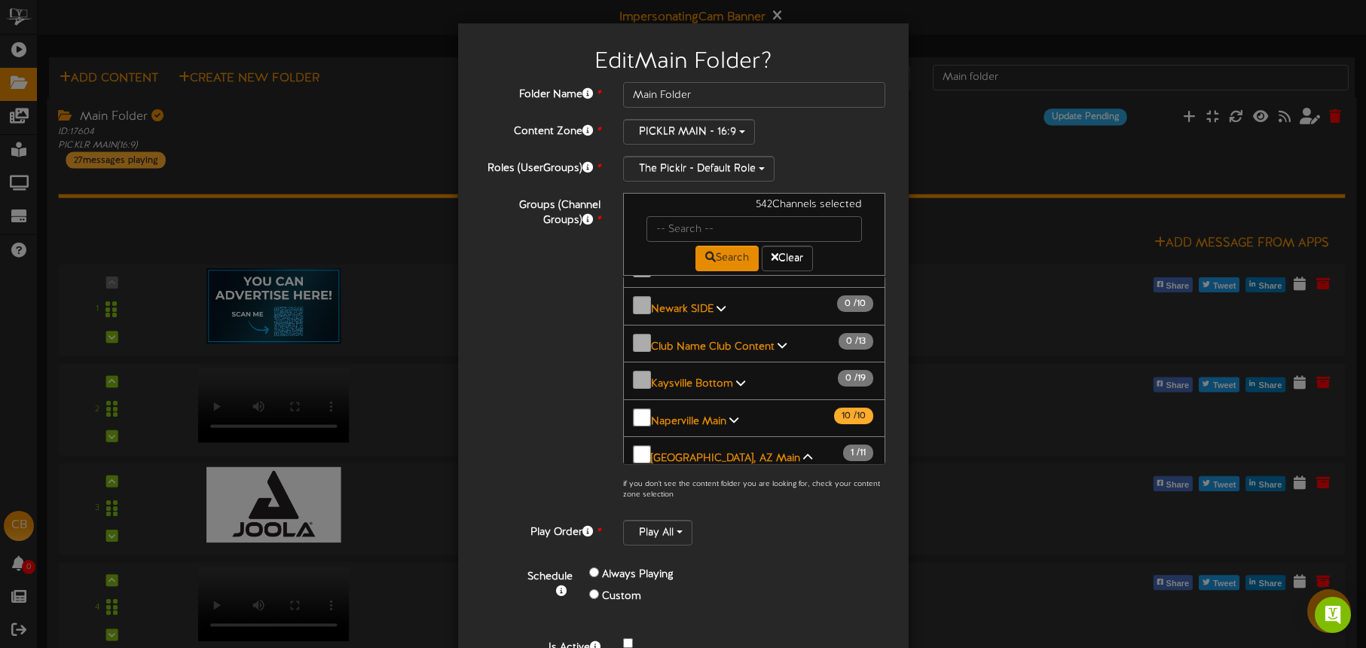
drag, startPoint x: 709, startPoint y: 326, endPoint x: 718, endPoint y: 344, distance: 20.2
click at [709, 525] on span "[GEOGRAPHIC_DATA], AZ - Court 3 Main" at bounding box center [748, 530] width 197 height 11
click at [723, 561] on span "[GEOGRAPHIC_DATA], [GEOGRAPHIC_DATA] - Court 4 Main" at bounding box center [759, 574] width 219 height 26
drag, startPoint x: 745, startPoint y: 398, endPoint x: 752, endPoint y: 422, distance: 25.3
click at [745, 613] on span "[GEOGRAPHIC_DATA], AZ - Court 5 Main" at bounding box center [748, 618] width 197 height 11
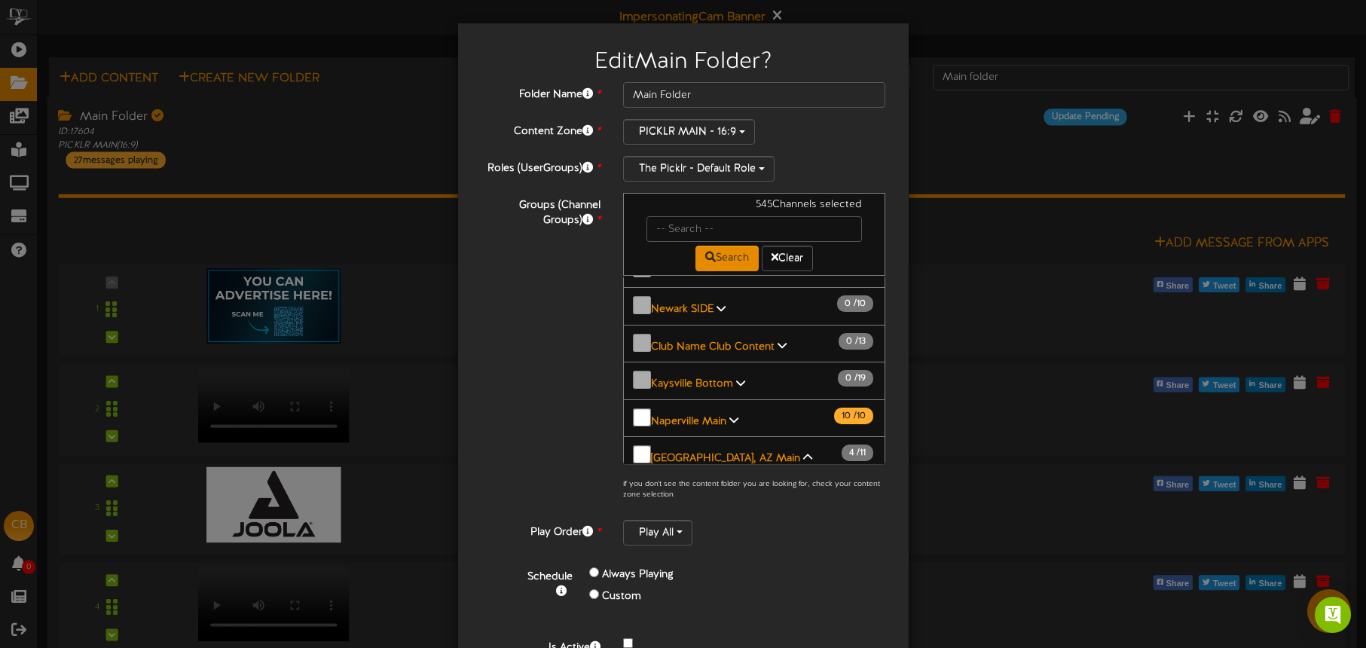
drag, startPoint x: 755, startPoint y: 437, endPoint x: 762, endPoint y: 432, distance: 8.6
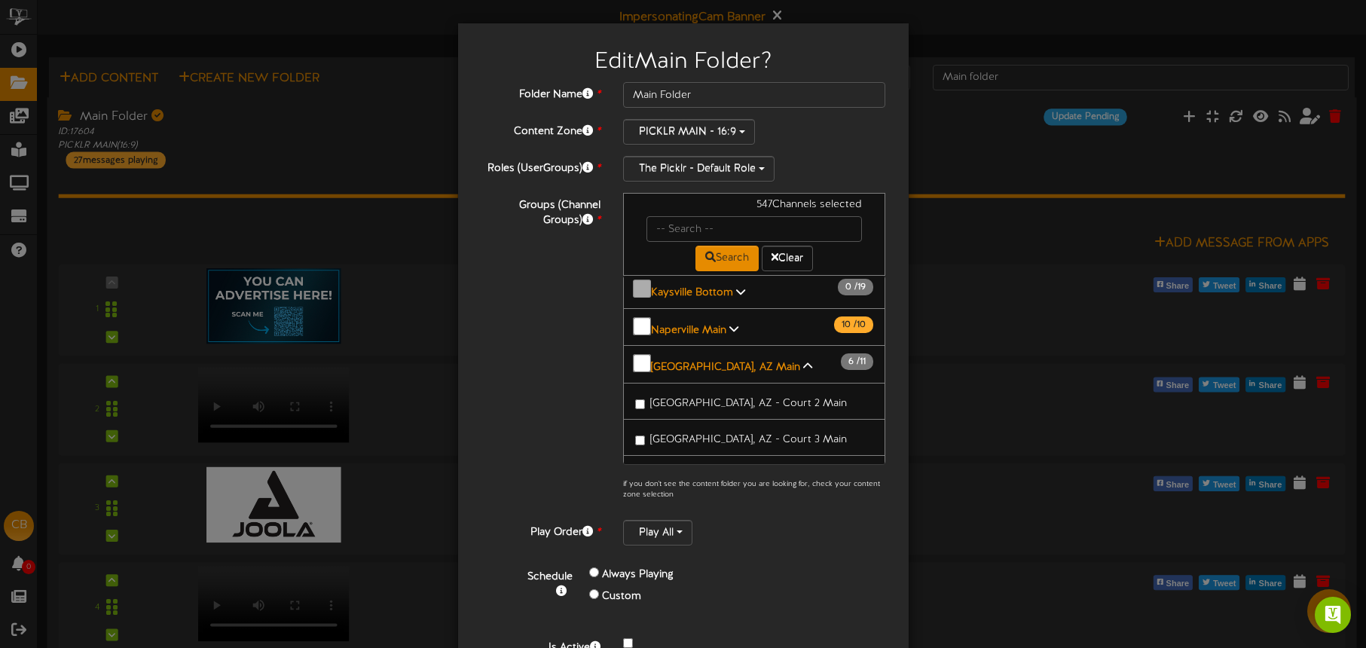
drag, startPoint x: 771, startPoint y: 412, endPoint x: 768, endPoint y: 451, distance: 38.6
click at [770, 645] on span "[GEOGRAPHIC_DATA], AZ - Court 10 Main" at bounding box center [751, 650] width 202 height 11
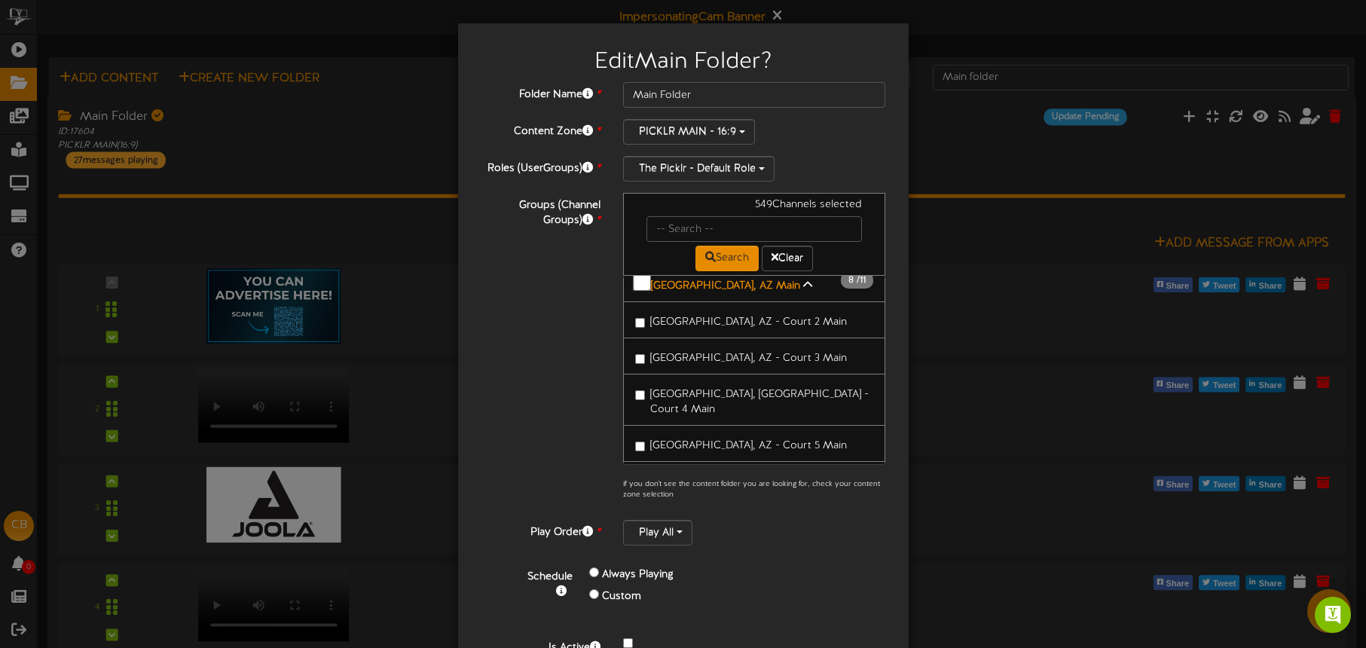
scroll to position [1915, 0]
drag, startPoint x: 758, startPoint y: 402, endPoint x: 761, endPoint y: 409, distance: 8.1
click at [758, 645] on span "[GEOGRAPHIC_DATA], AZ - Court 6 Main" at bounding box center [748, 650] width 197 height 11
drag, startPoint x: 763, startPoint y: 427, endPoint x: 795, endPoint y: 425, distance: 32.4
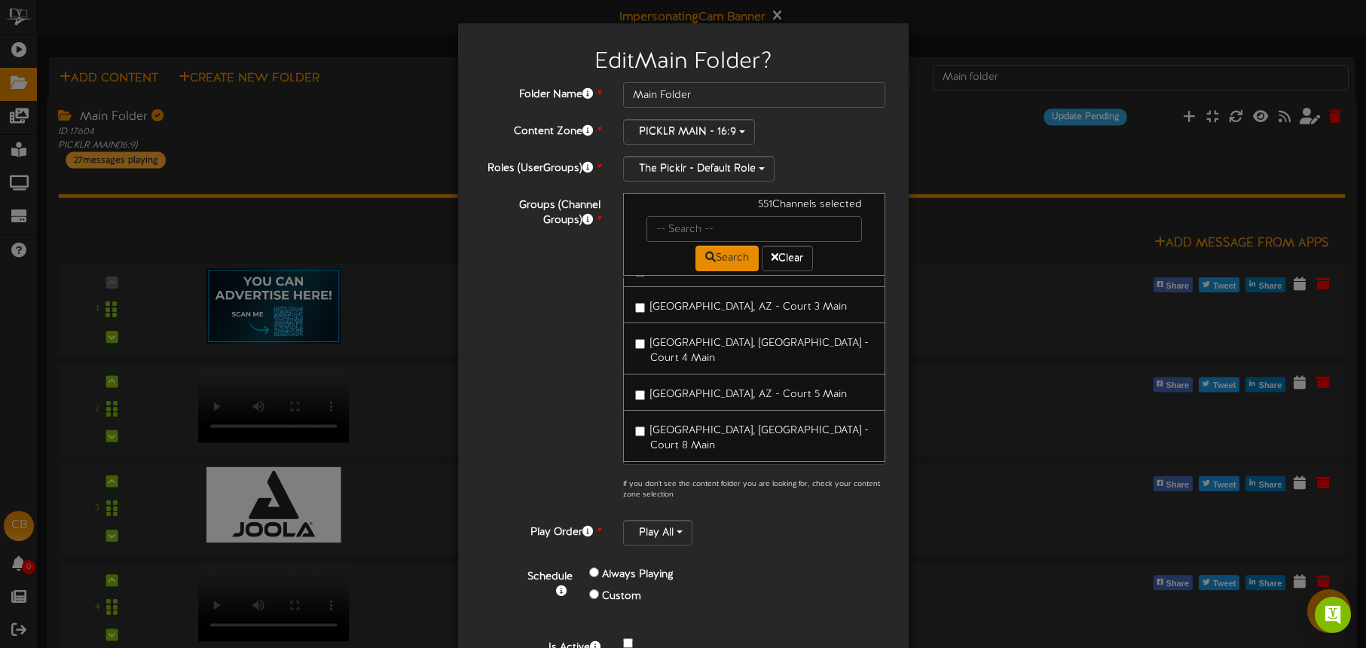
scroll to position [1961, 0]
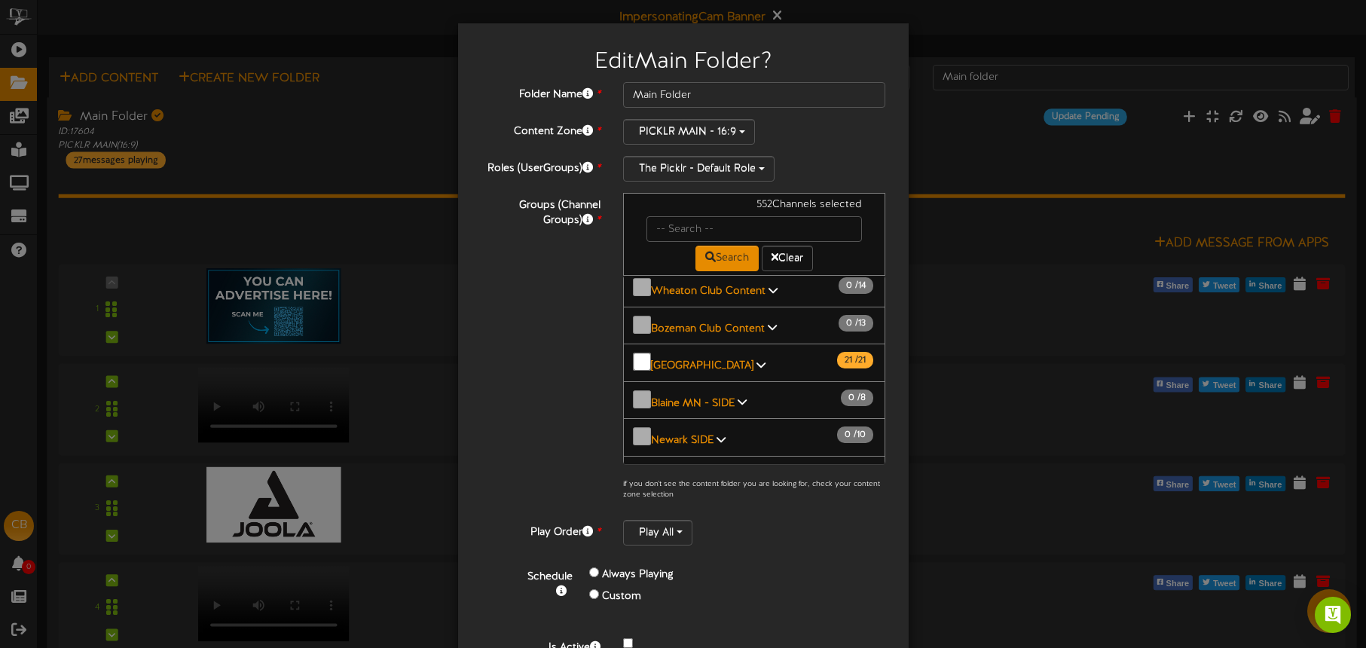
scroll to position [79, 0]
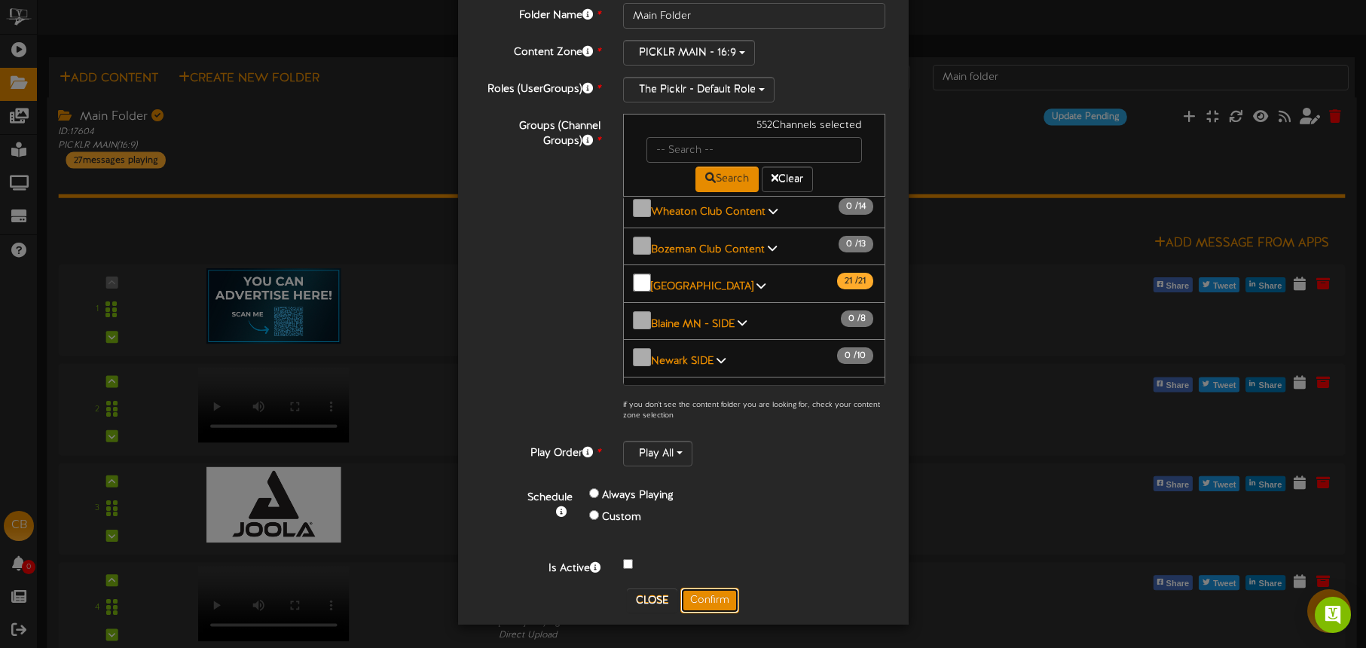
click at [720, 590] on button "Confirm" at bounding box center [709, 601] width 59 height 26
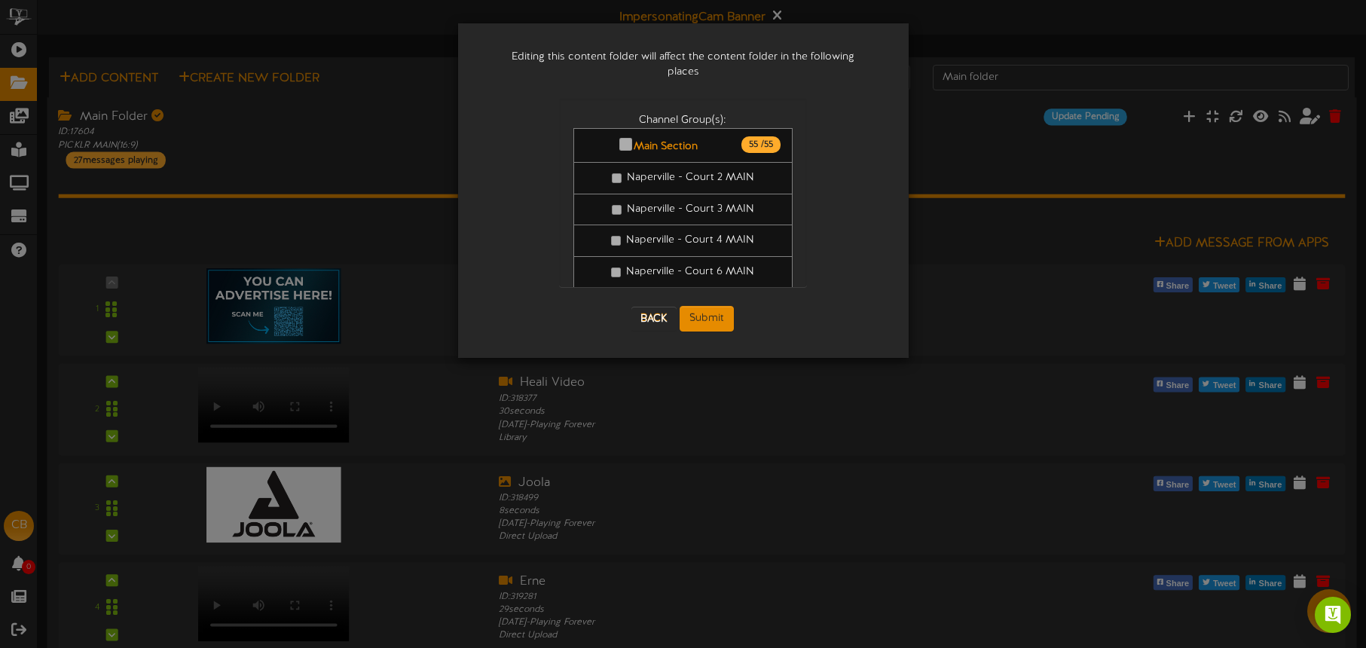
scroll to position [0, 0]
click at [718, 313] on button "Submit" at bounding box center [707, 319] width 54 height 26
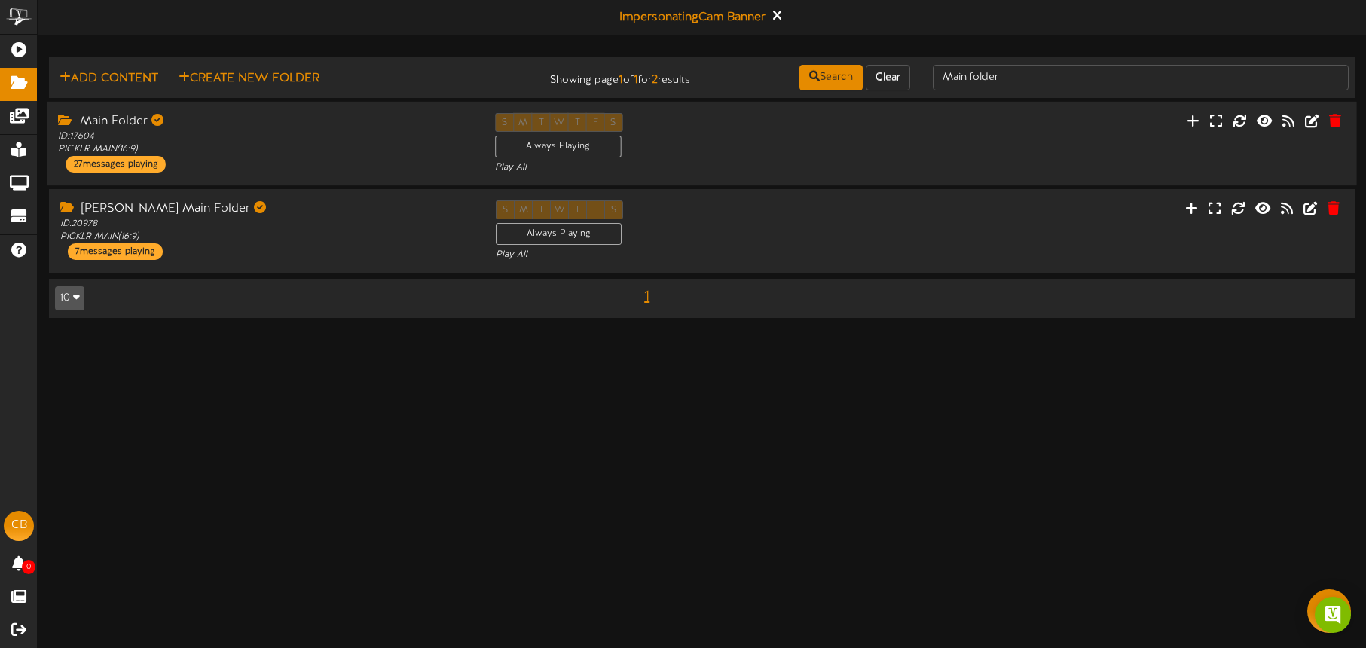
click at [804, 147] on div "S M T W T F S Always Playing Play All" at bounding box center [702, 144] width 436 height 62
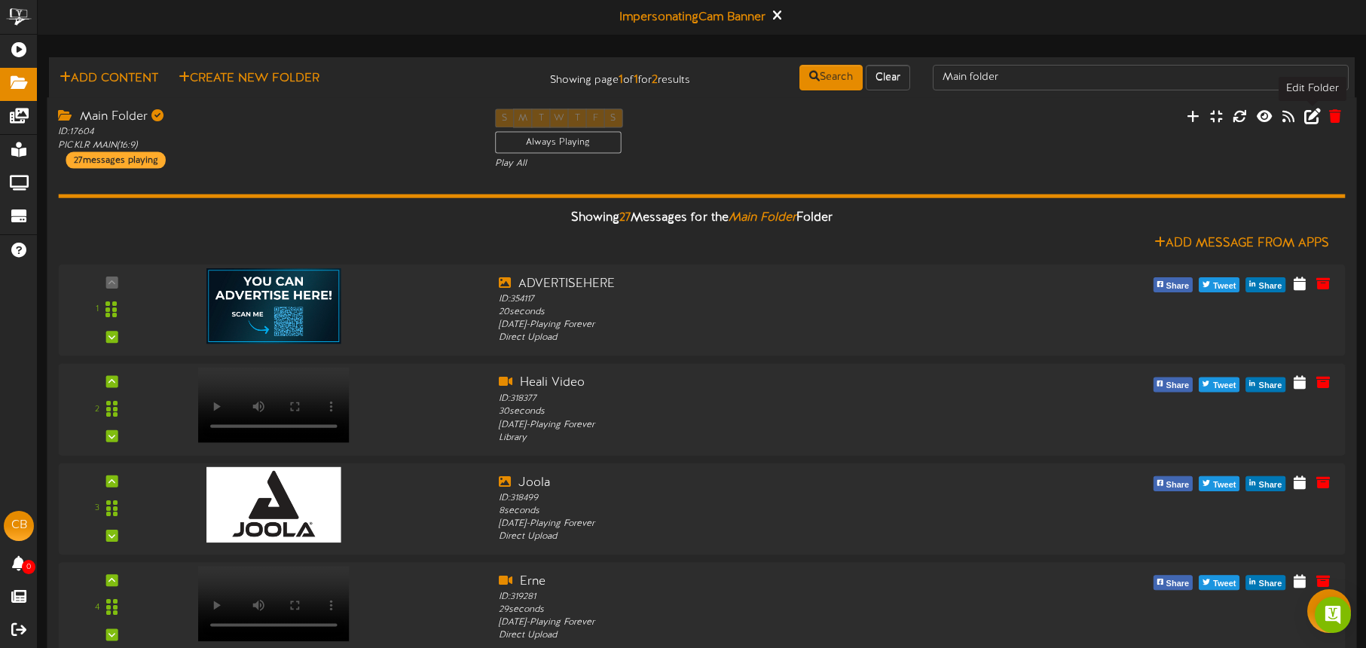
click at [1316, 119] on icon at bounding box center [1312, 116] width 17 height 17
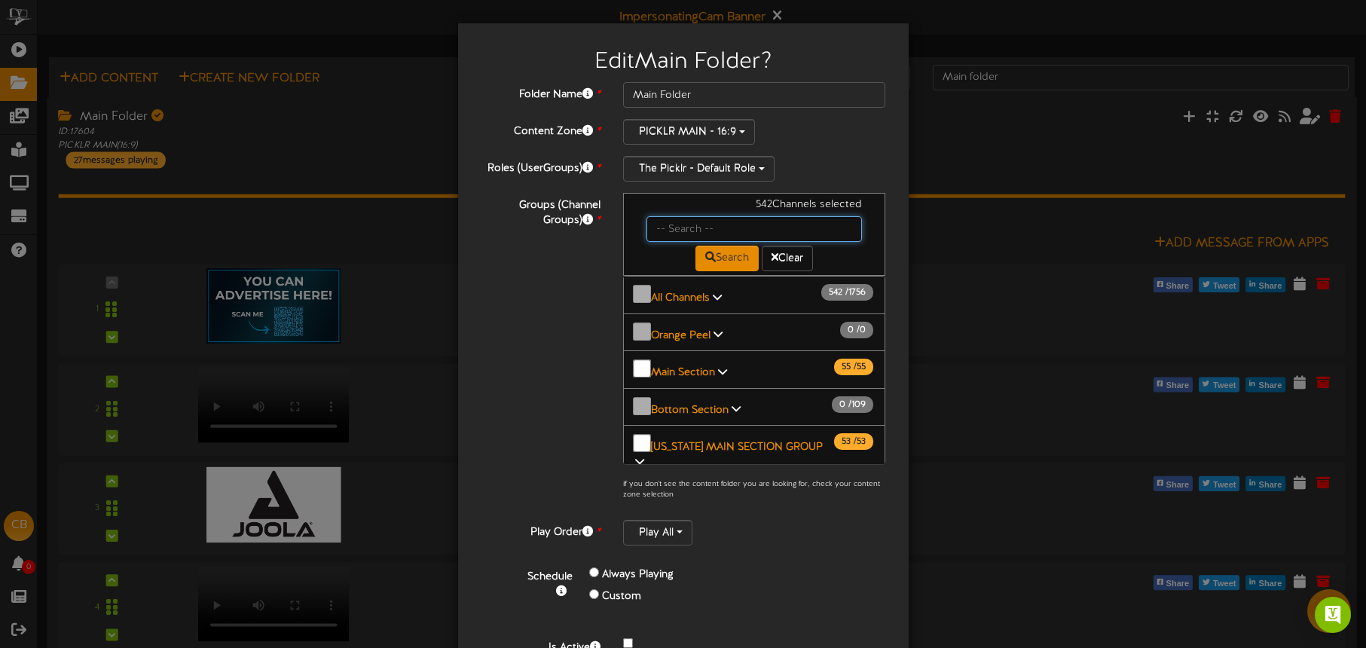
click at [687, 226] on input "text" at bounding box center [755, 229] width 216 height 26
type input "[GEOGRAPHIC_DATA]"
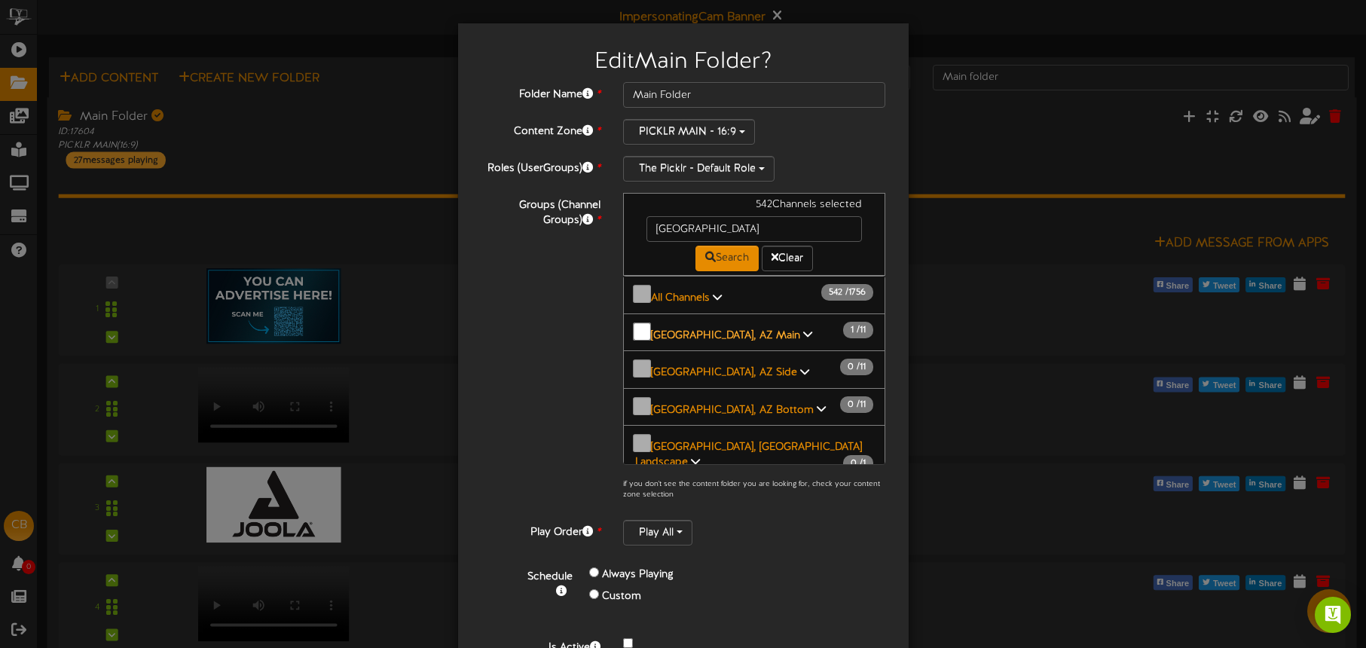
click at [725, 329] on b "[GEOGRAPHIC_DATA], AZ Main" at bounding box center [725, 334] width 149 height 11
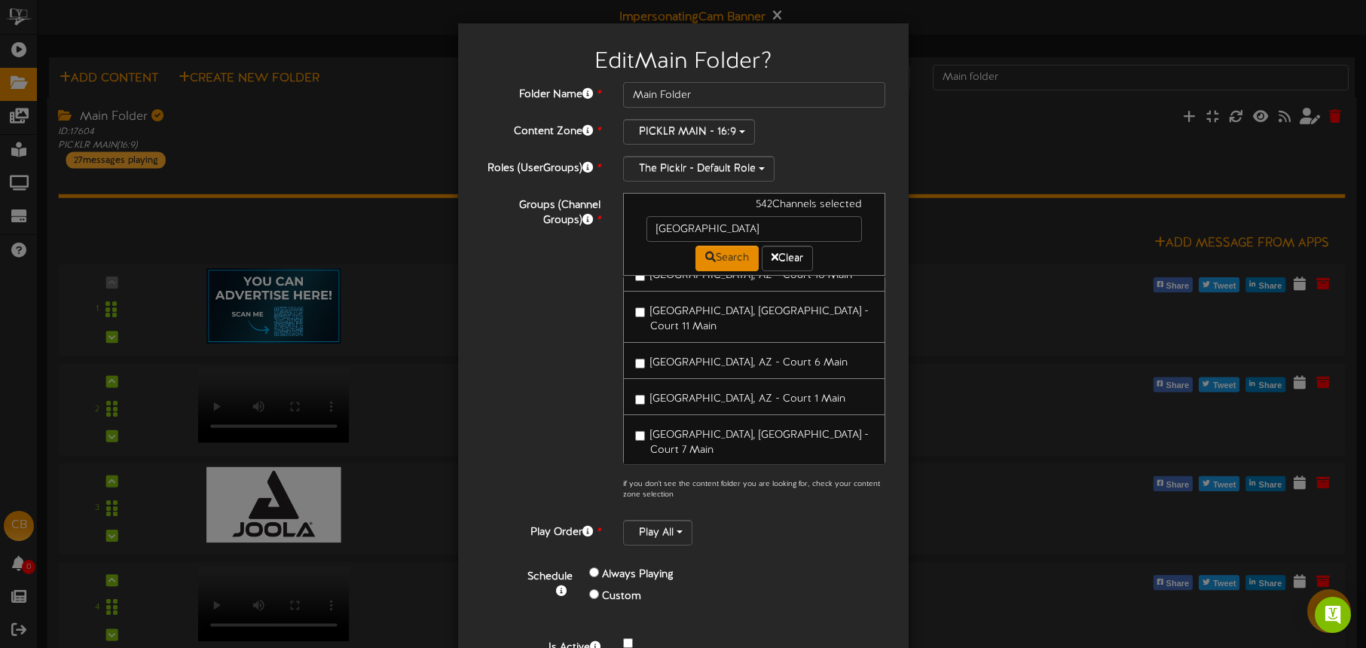
scroll to position [393, 0]
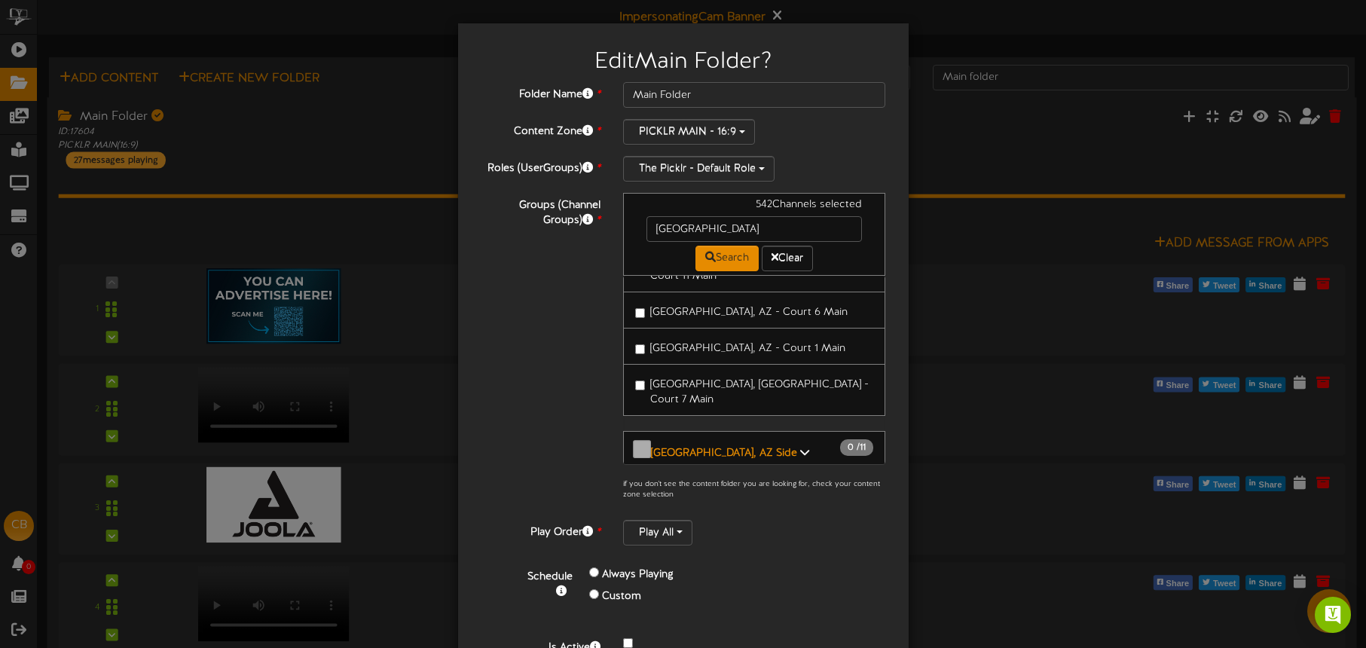
click at [739, 336] on label "[GEOGRAPHIC_DATA], AZ - Court 1 Main" at bounding box center [740, 346] width 210 height 20
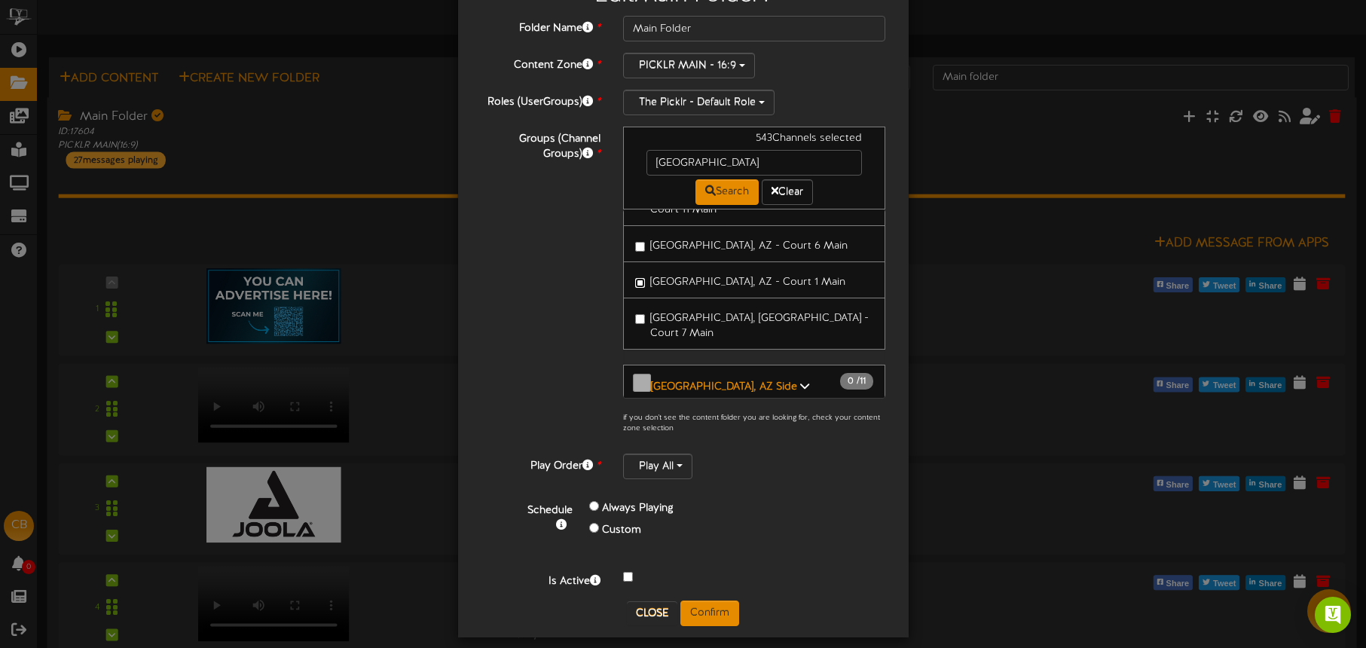
scroll to position [79, 0]
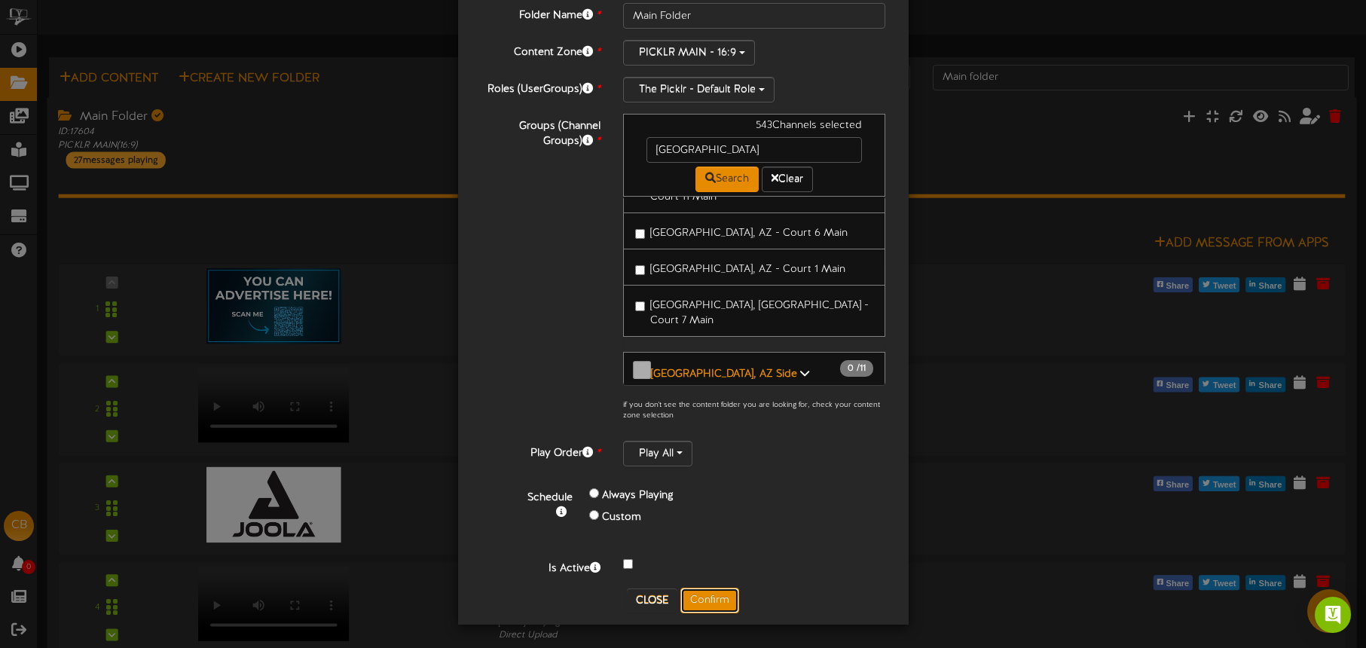
click at [712, 599] on button "Confirm" at bounding box center [709, 601] width 59 height 26
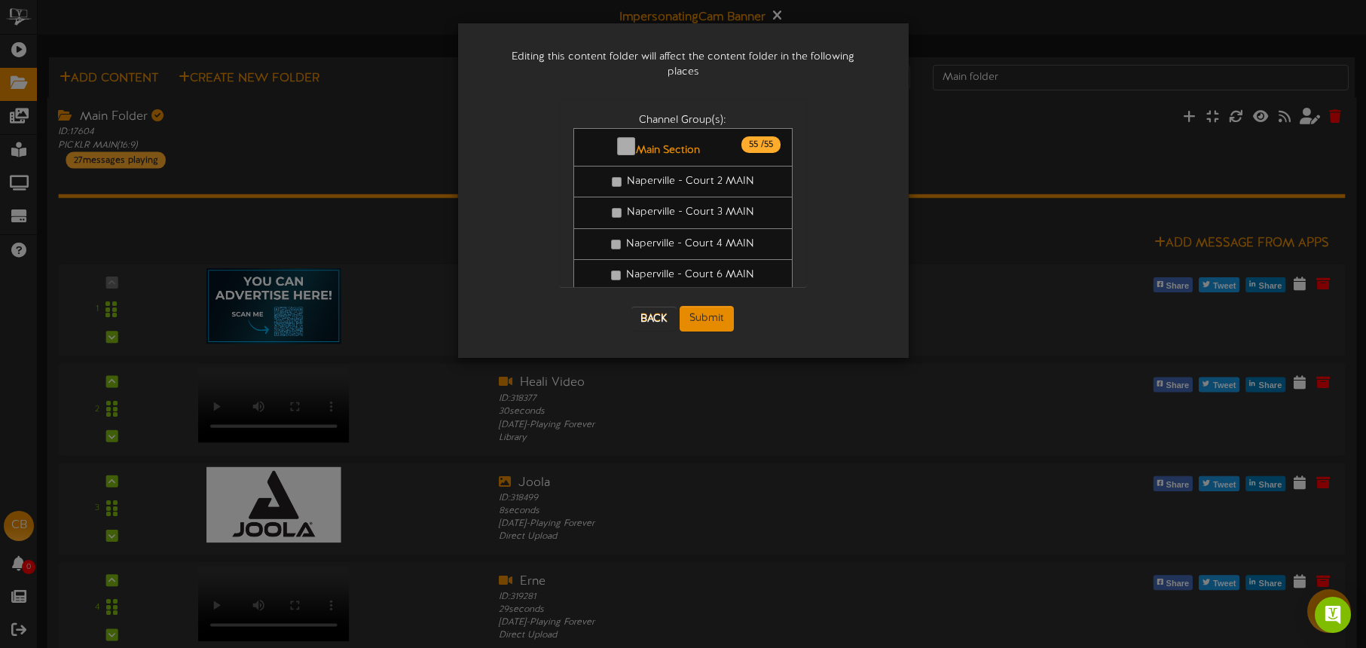
scroll to position [0, 0]
click at [717, 306] on button "Submit" at bounding box center [707, 319] width 54 height 26
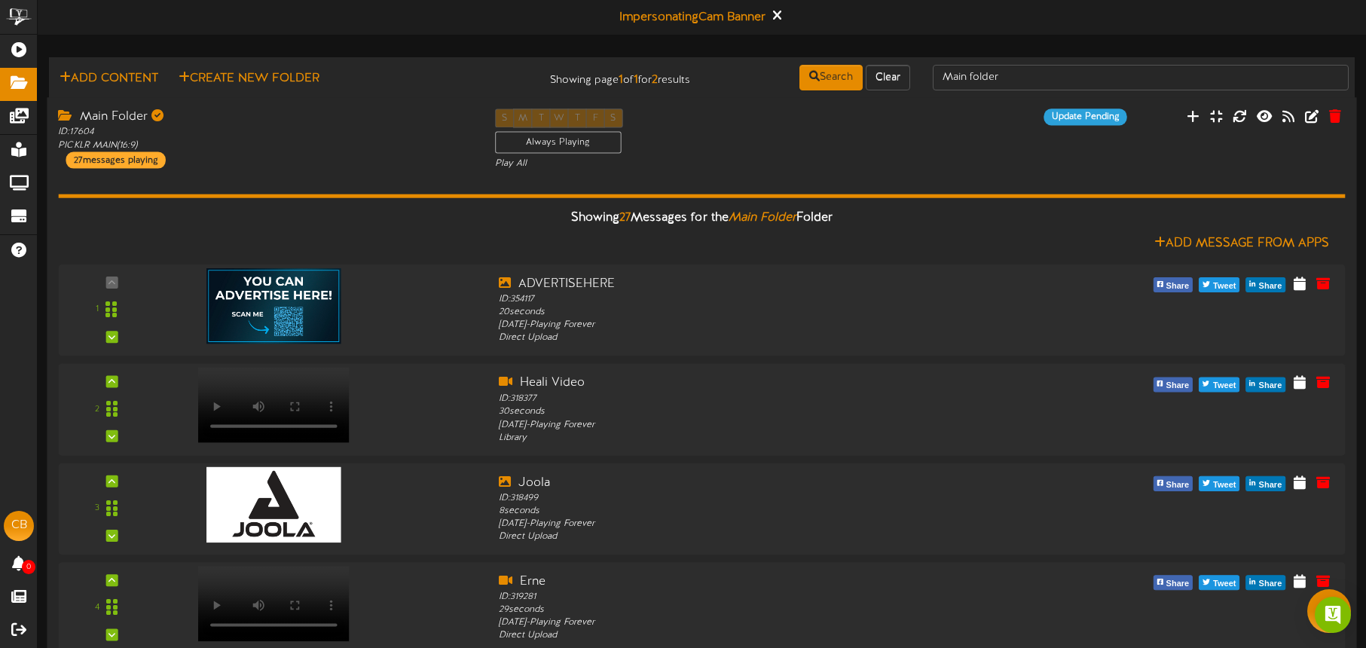
click at [310, 164] on div "Main Folder ID: 17604 PICKLR MAIN ( 16:9 ) 27 messages playing" at bounding box center [265, 139] width 436 height 60
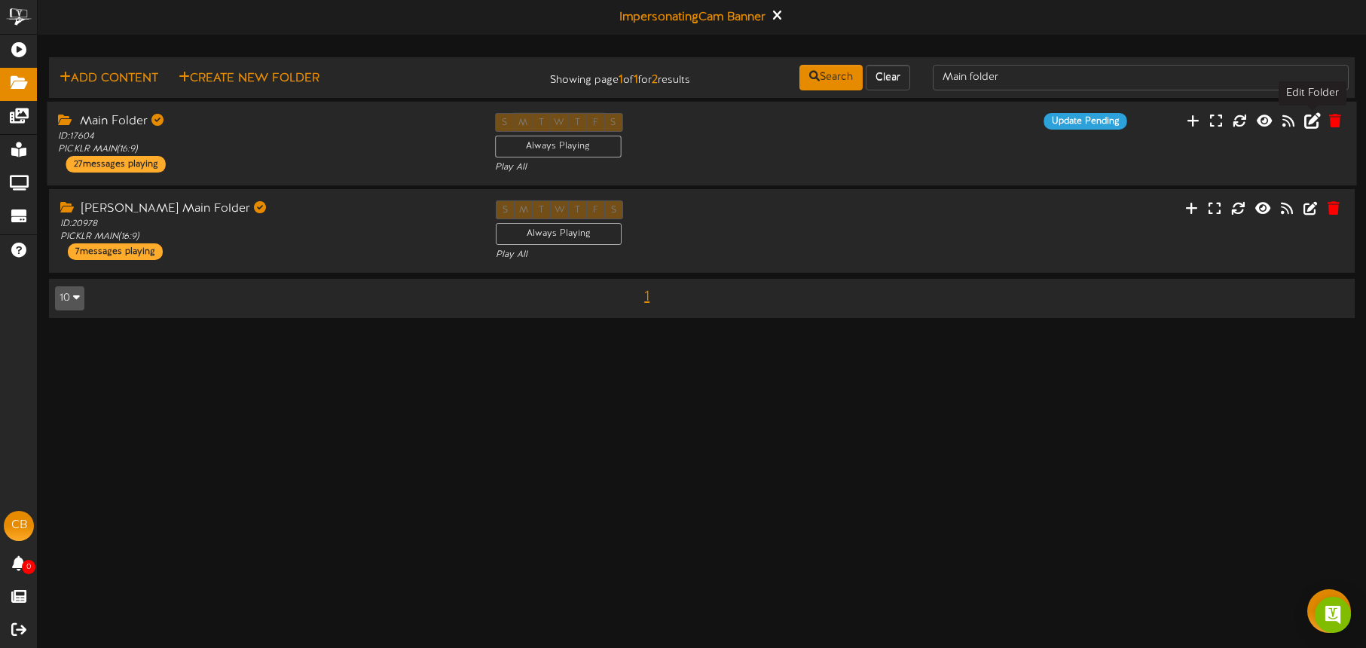
click at [1315, 123] on icon at bounding box center [1312, 120] width 17 height 17
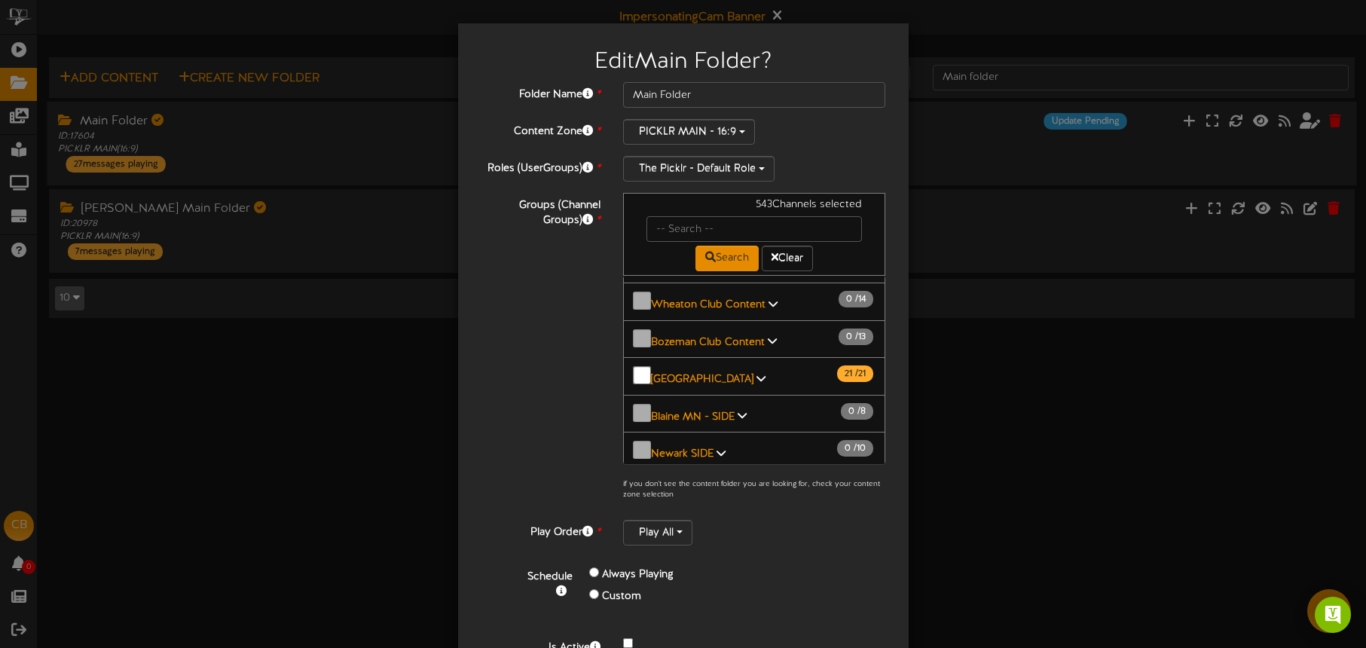
scroll to position [1662, 0]
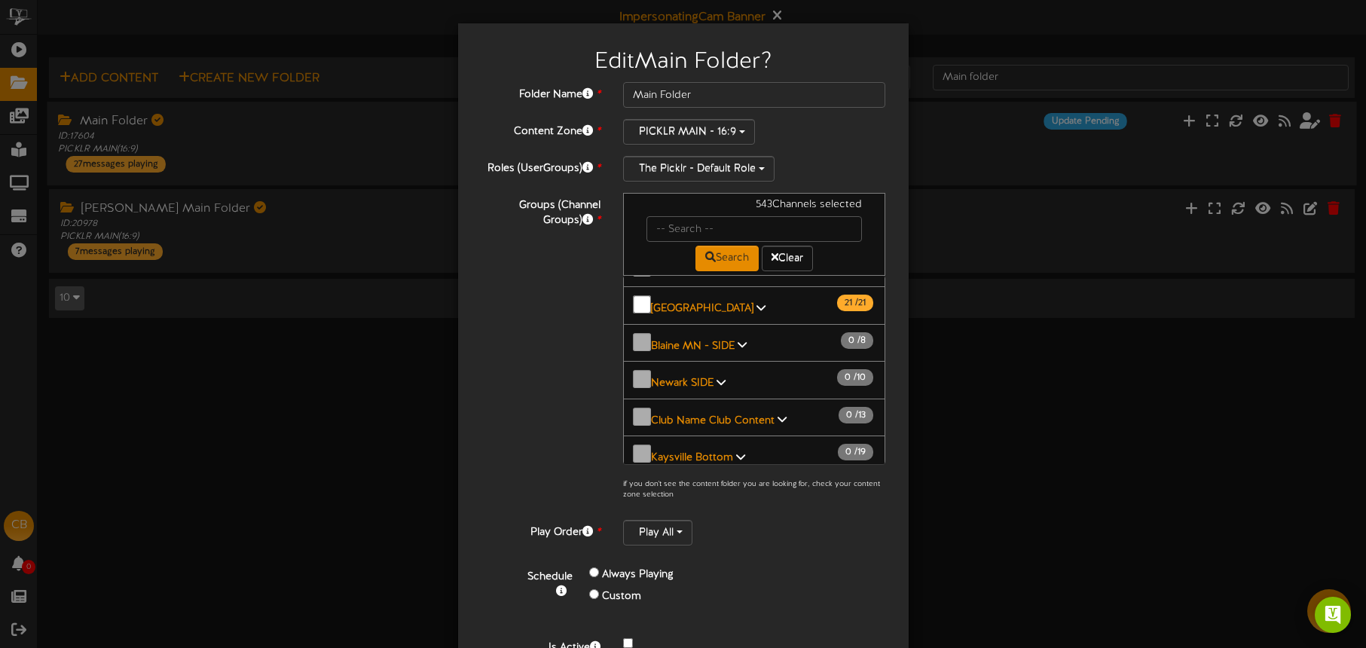
click at [766, 599] on span "[GEOGRAPHIC_DATA], AZ - Court 3 Main" at bounding box center [748, 604] width 197 height 11
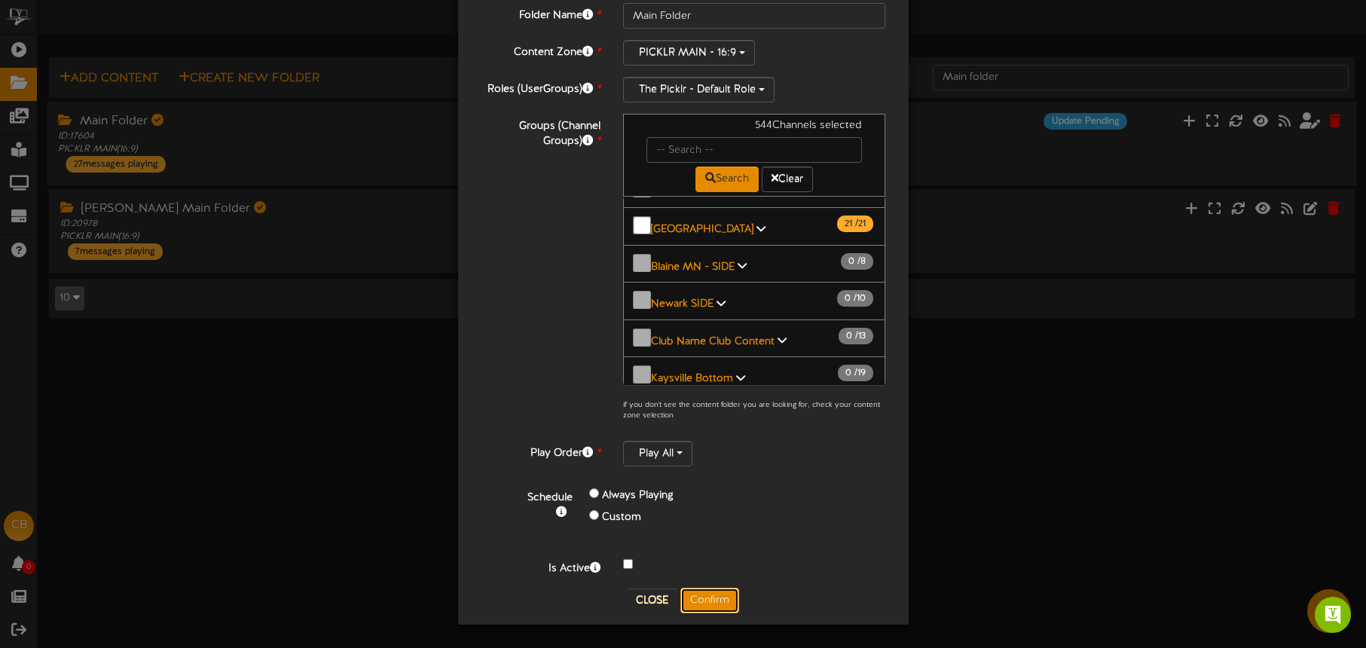
drag, startPoint x: 711, startPoint y: 599, endPoint x: 841, endPoint y: 433, distance: 210.4
click at [711, 599] on button "Confirm" at bounding box center [709, 601] width 59 height 26
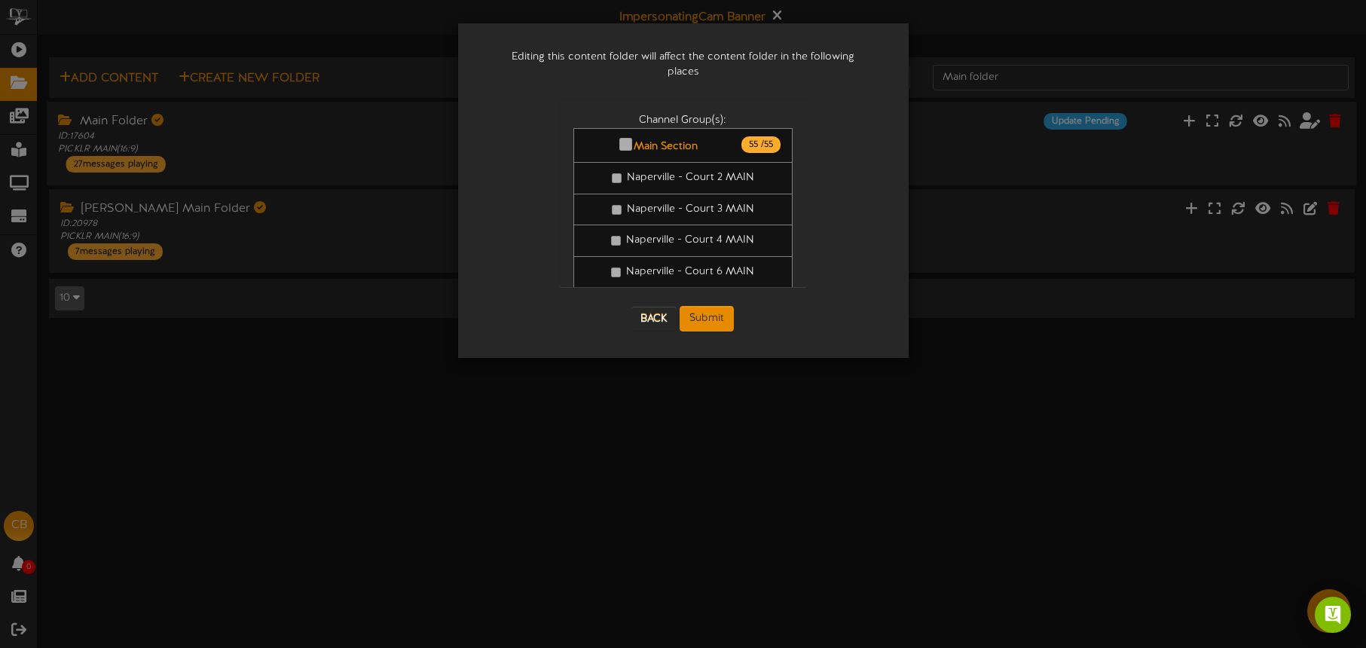
scroll to position [0, 0]
click at [715, 306] on button "Submit" at bounding box center [707, 319] width 54 height 26
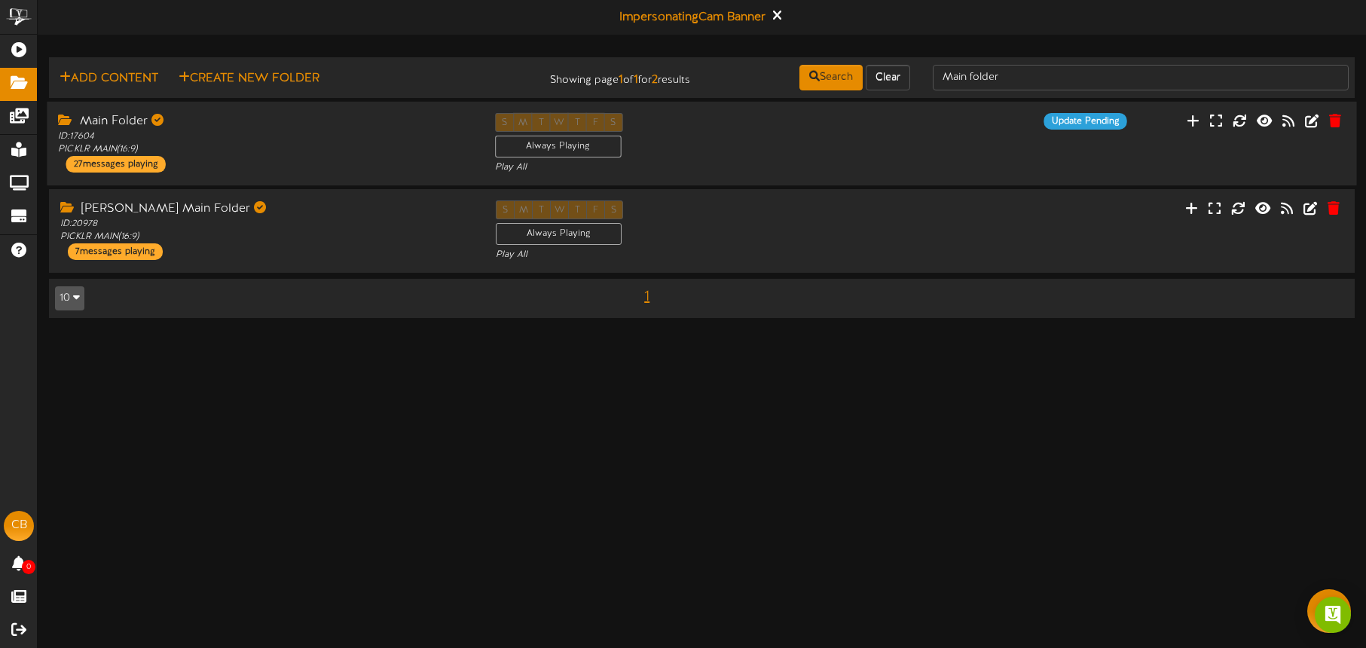
click at [1136, 159] on div "Main Folder ID: 17604 PICKLR MAIN ( 16:9 ) 27 messages playing S M T W T F S Al…" at bounding box center [702, 144] width 1310 height 62
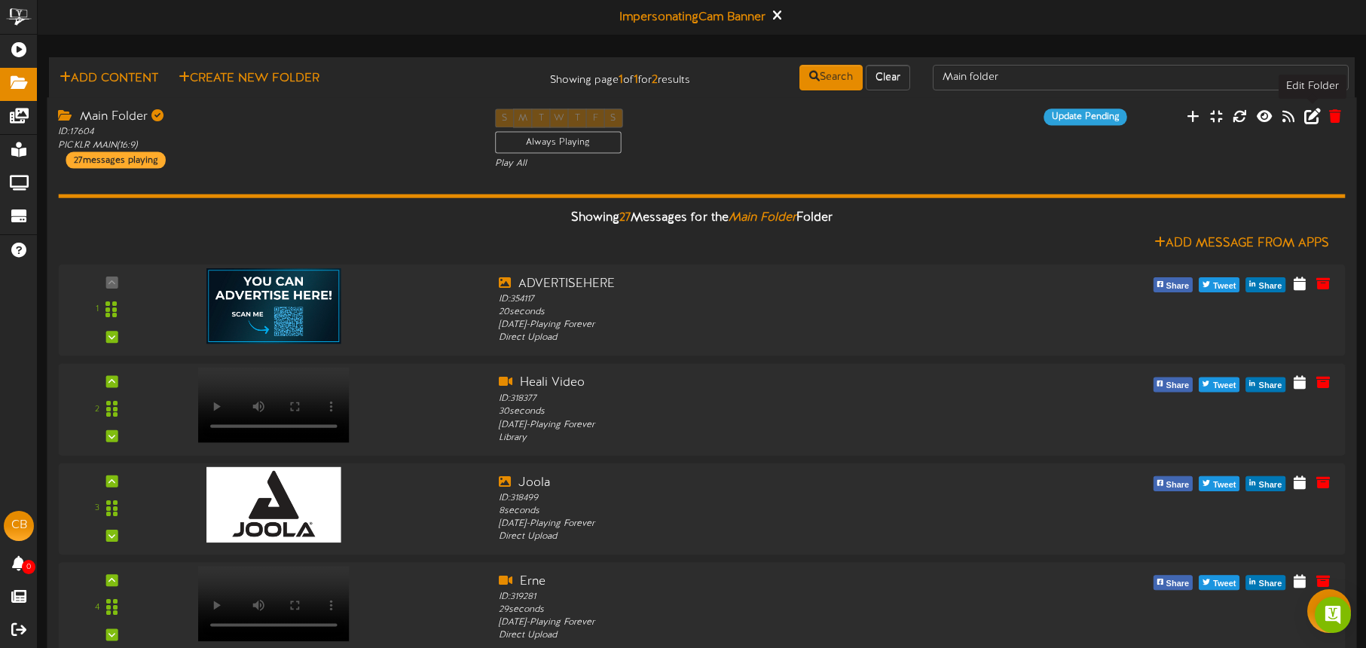
click at [1311, 118] on icon at bounding box center [1312, 116] width 17 height 17
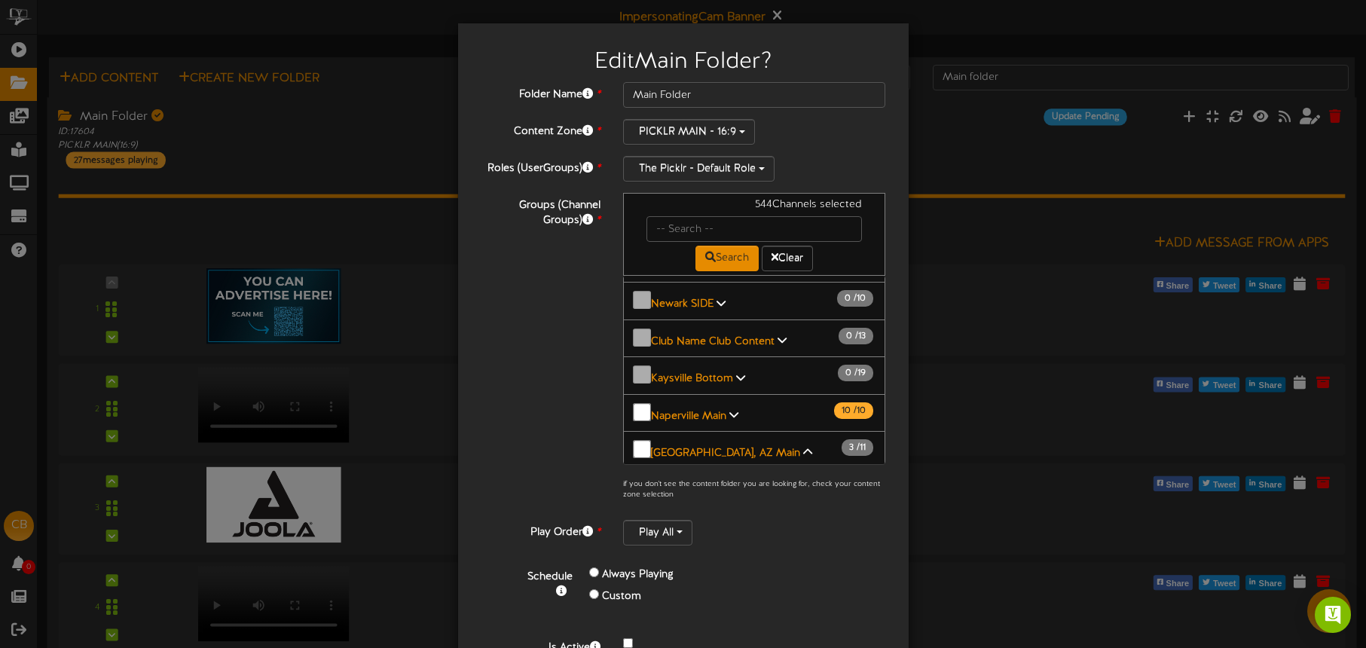
scroll to position [1, 0]
click at [703, 549] on label "[GEOGRAPHIC_DATA], [GEOGRAPHIC_DATA] - Court 4 Main" at bounding box center [754, 566] width 239 height 35
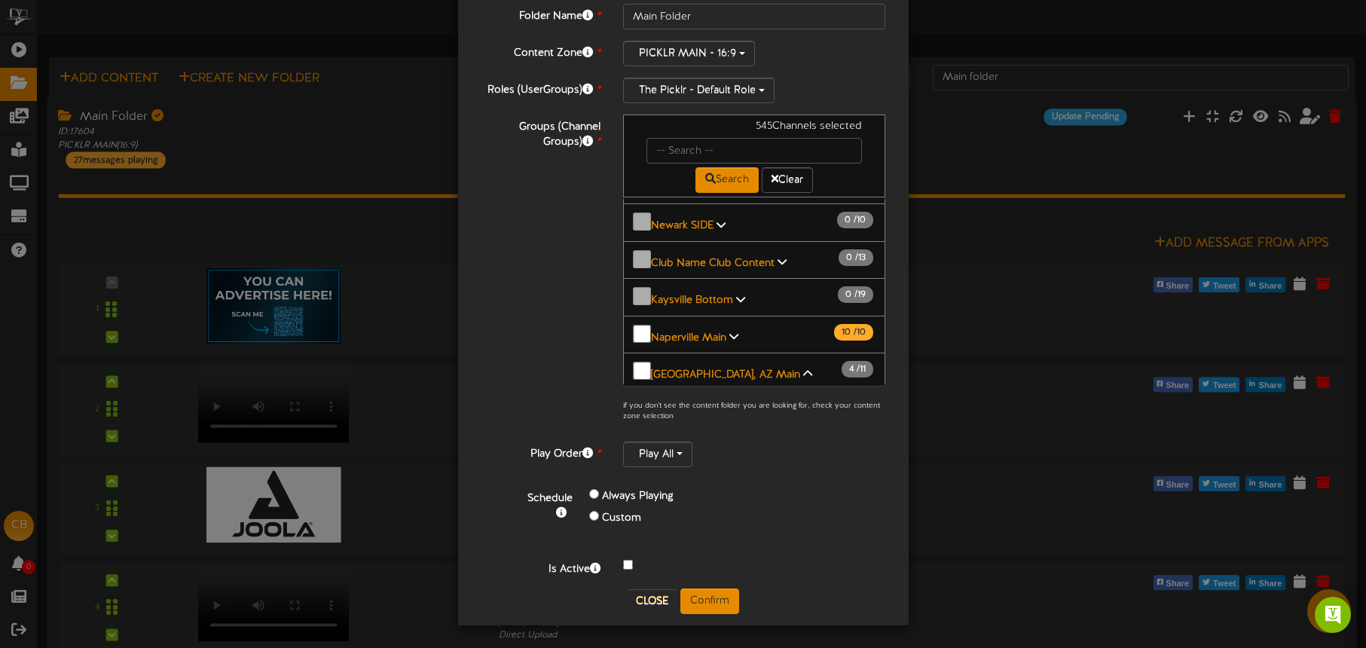
scroll to position [79, 0]
click at [721, 590] on button "Confirm" at bounding box center [709, 601] width 59 height 26
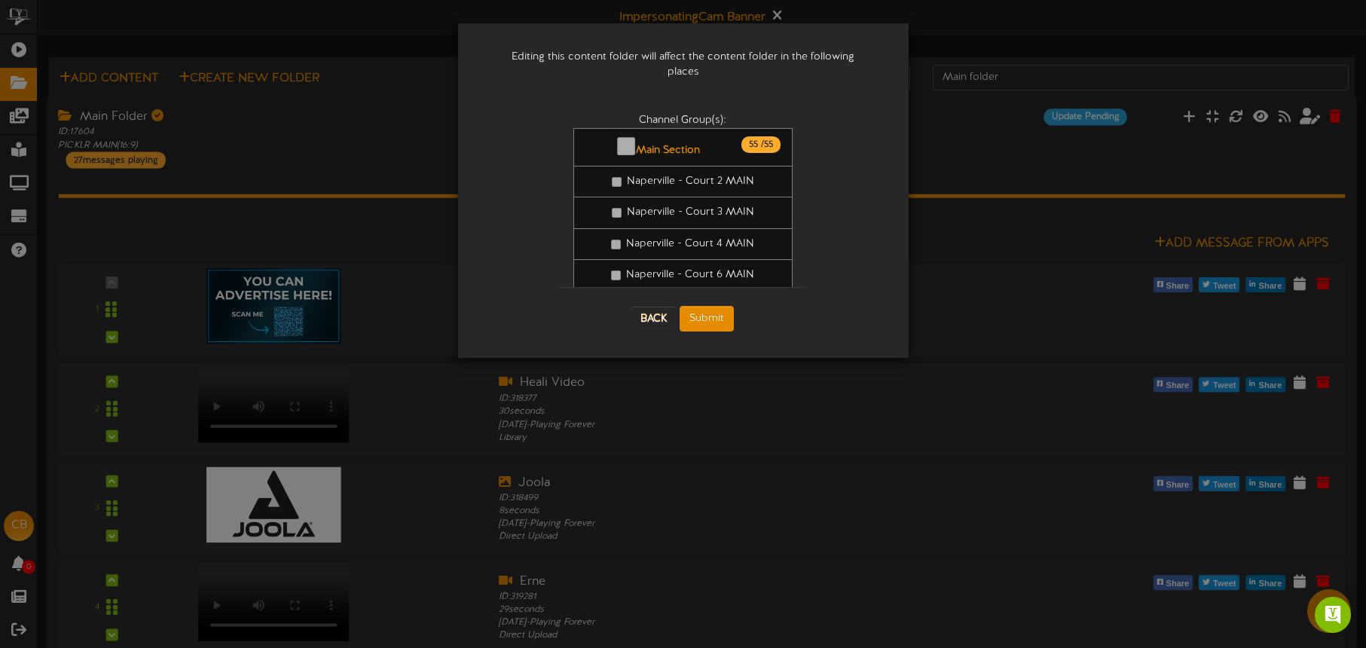
scroll to position [0, 0]
click at [708, 306] on button "Submit" at bounding box center [707, 319] width 54 height 26
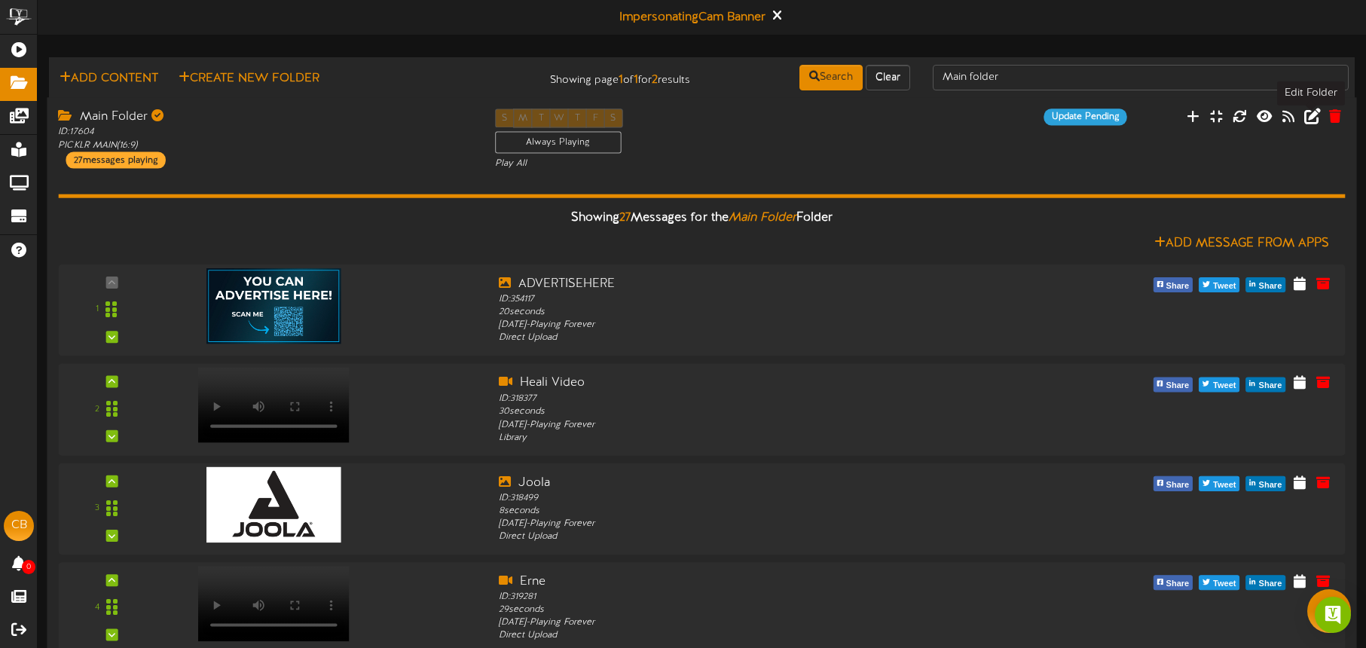
click at [1310, 121] on icon at bounding box center [1312, 116] width 17 height 17
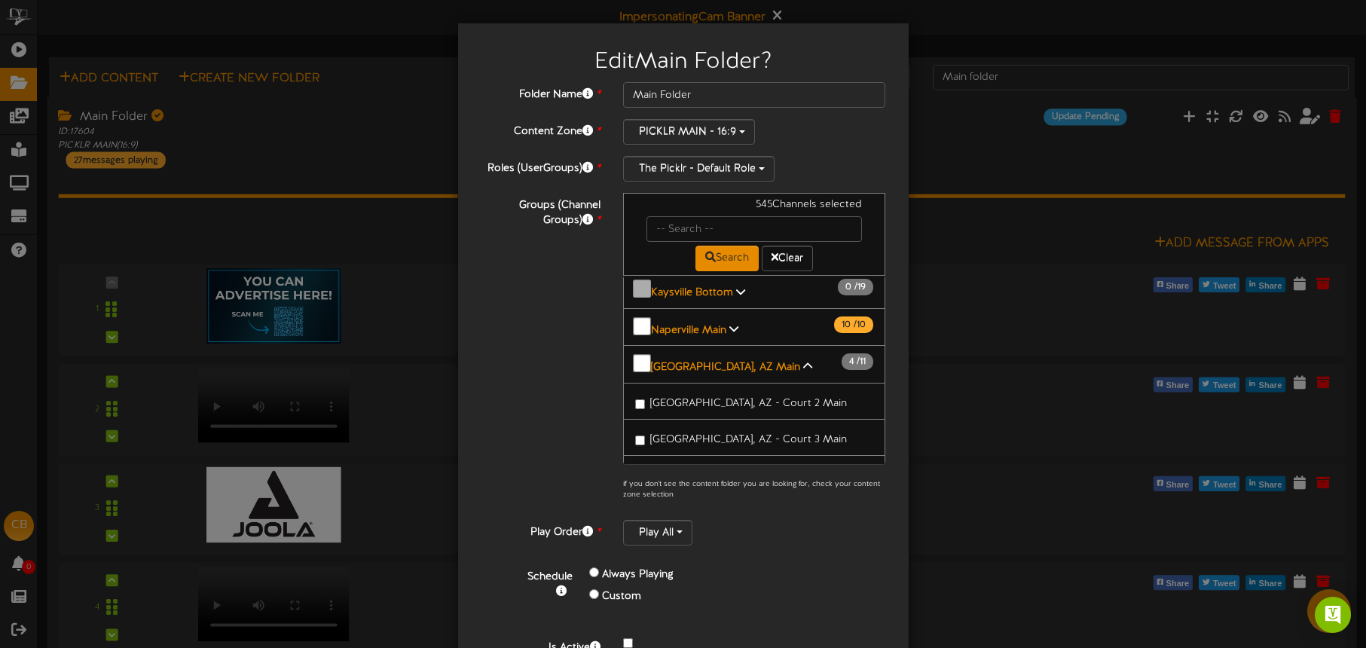
scroll to position [1797, 0]
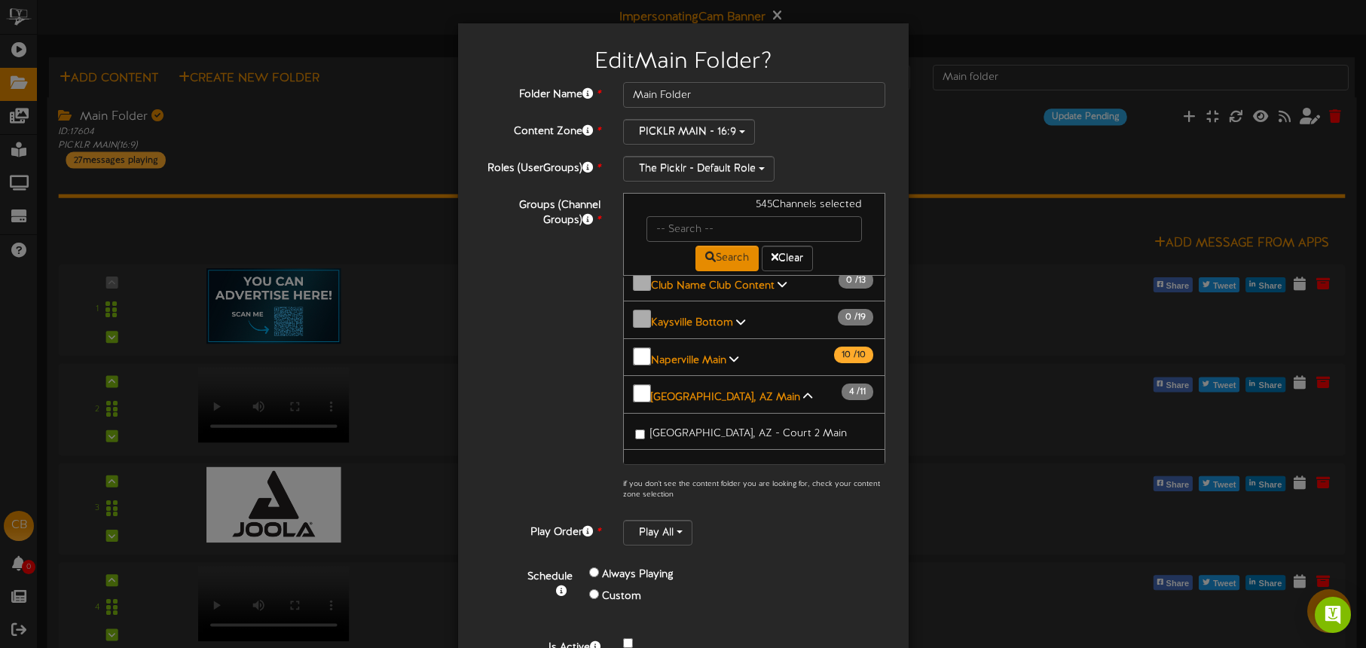
click at [722, 552] on span "[GEOGRAPHIC_DATA], AZ - Court 5 Main" at bounding box center [748, 557] width 197 height 11
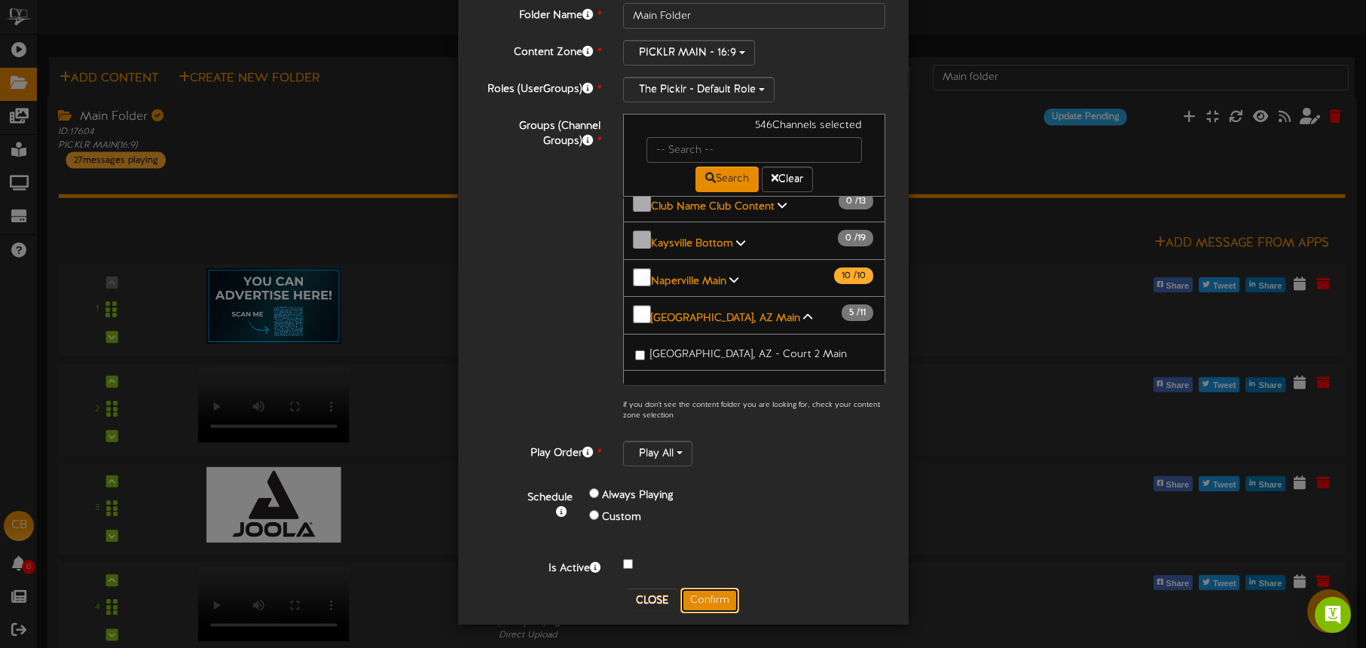
click at [710, 598] on button "Confirm" at bounding box center [709, 601] width 59 height 26
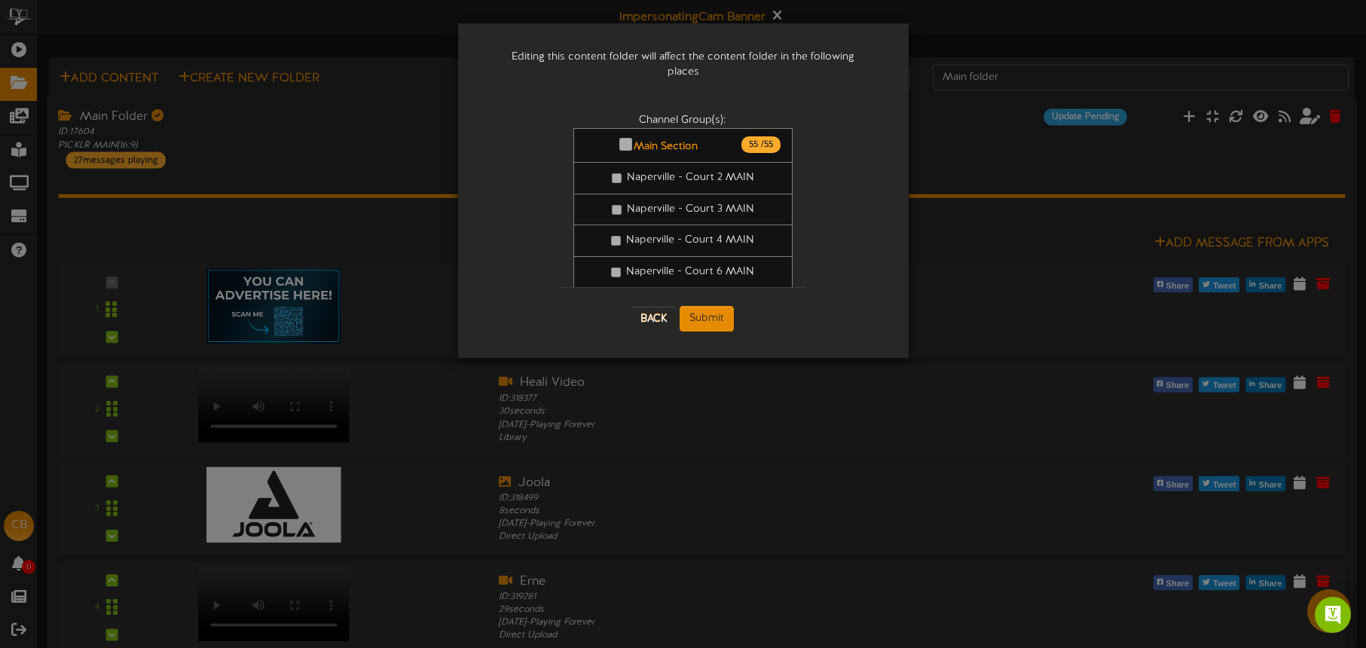
scroll to position [0, 0]
click at [712, 310] on button "Submit" at bounding box center [707, 319] width 54 height 26
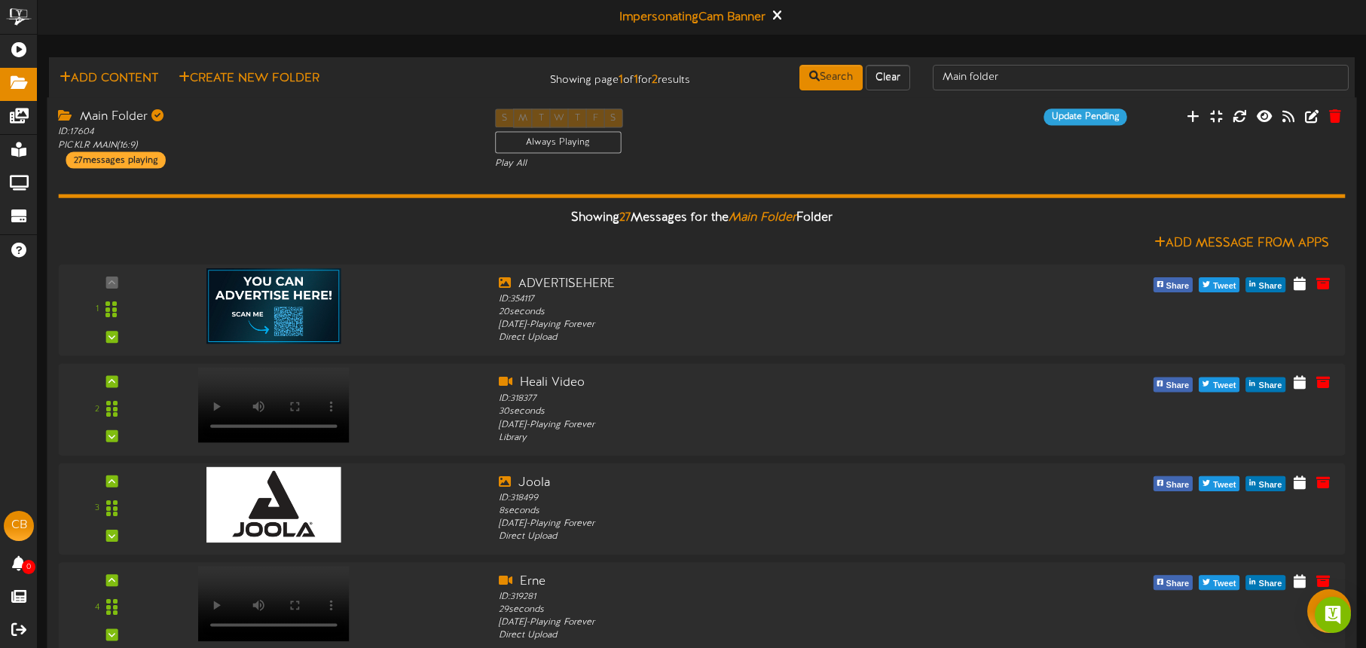
drag, startPoint x: 371, startPoint y: 173, endPoint x: 352, endPoint y: 169, distance: 19.4
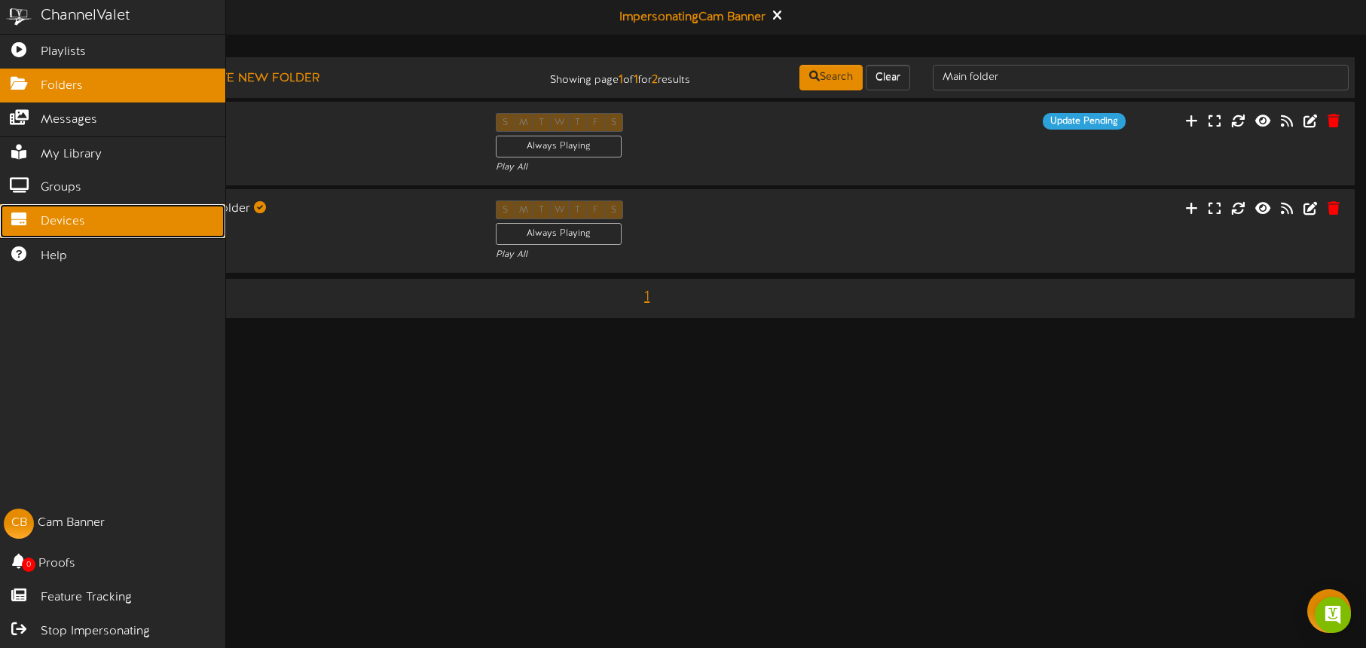
click at [54, 220] on span "Devices" at bounding box center [63, 221] width 44 height 17
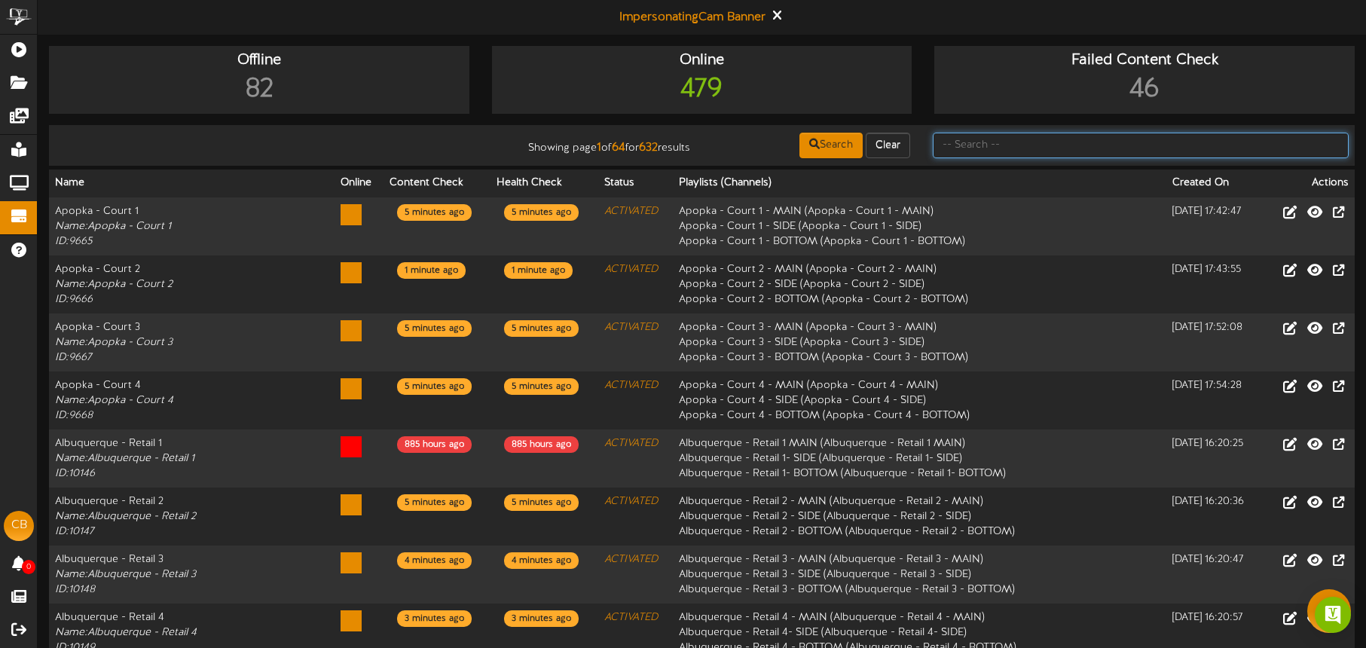
click at [1001, 145] on input "text" at bounding box center [1141, 146] width 416 height 26
type input "[GEOGRAPHIC_DATA]"
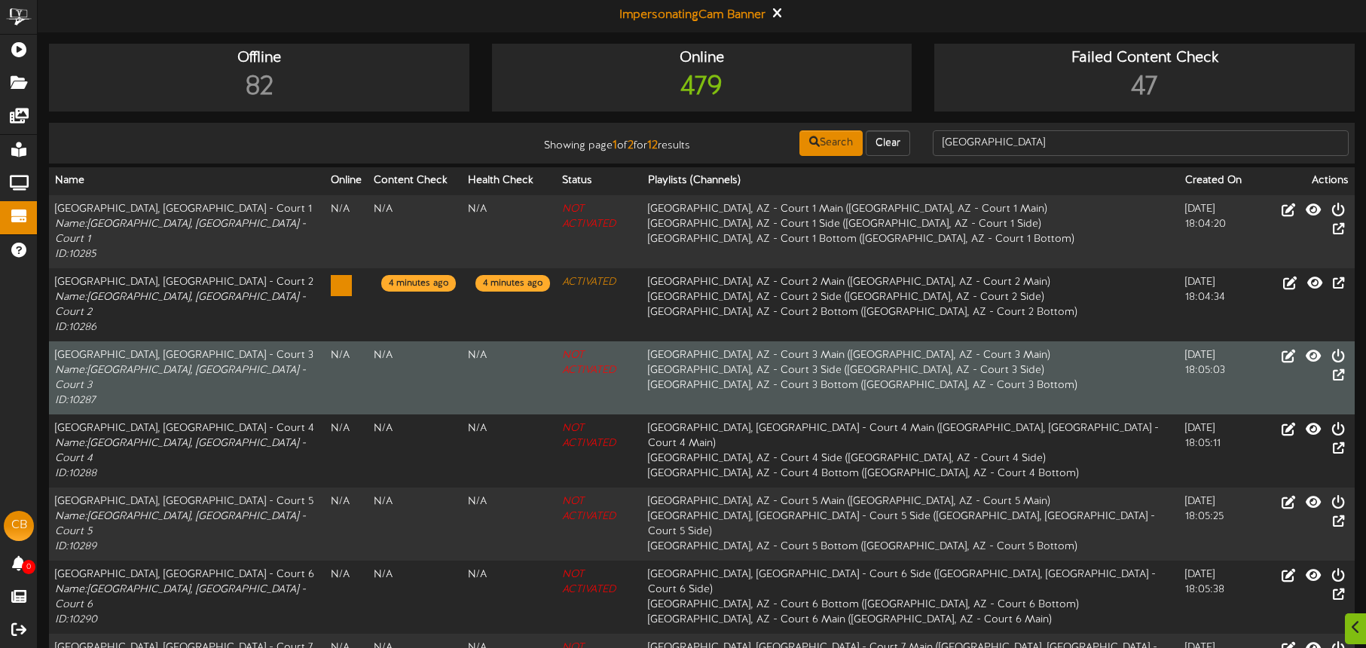
scroll to position [8, 0]
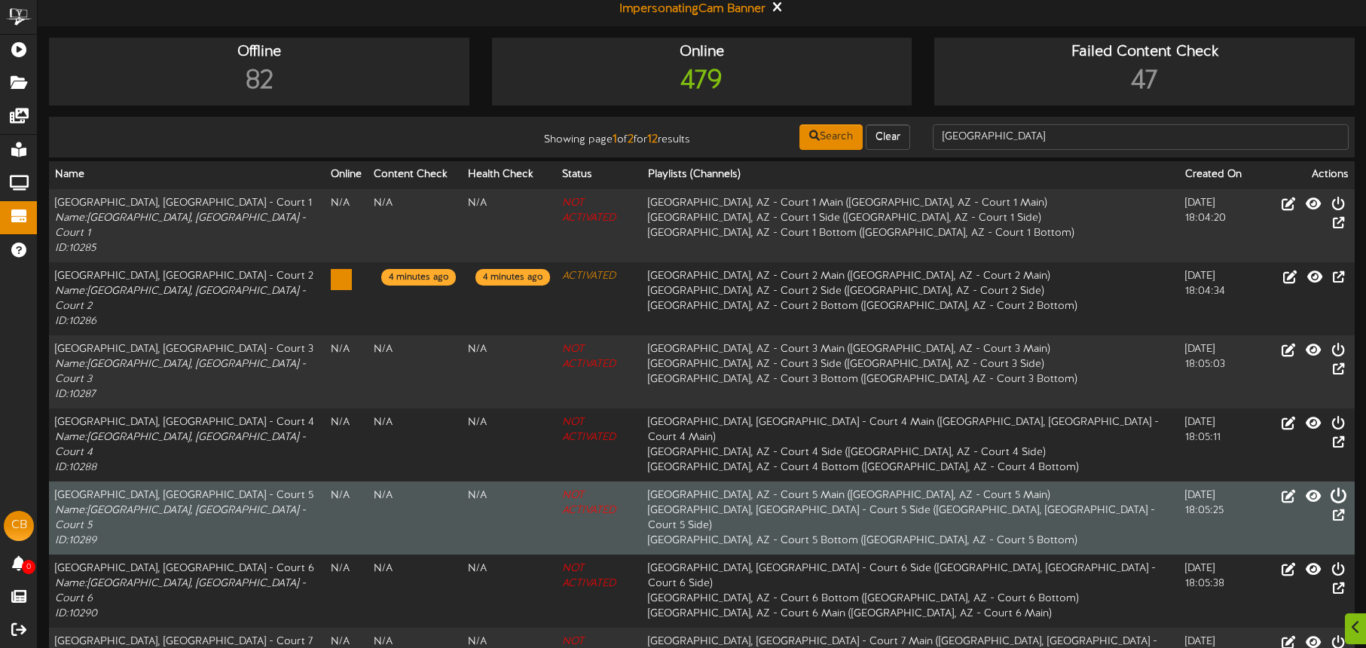
click at [1330, 487] on icon at bounding box center [1338, 495] width 17 height 17
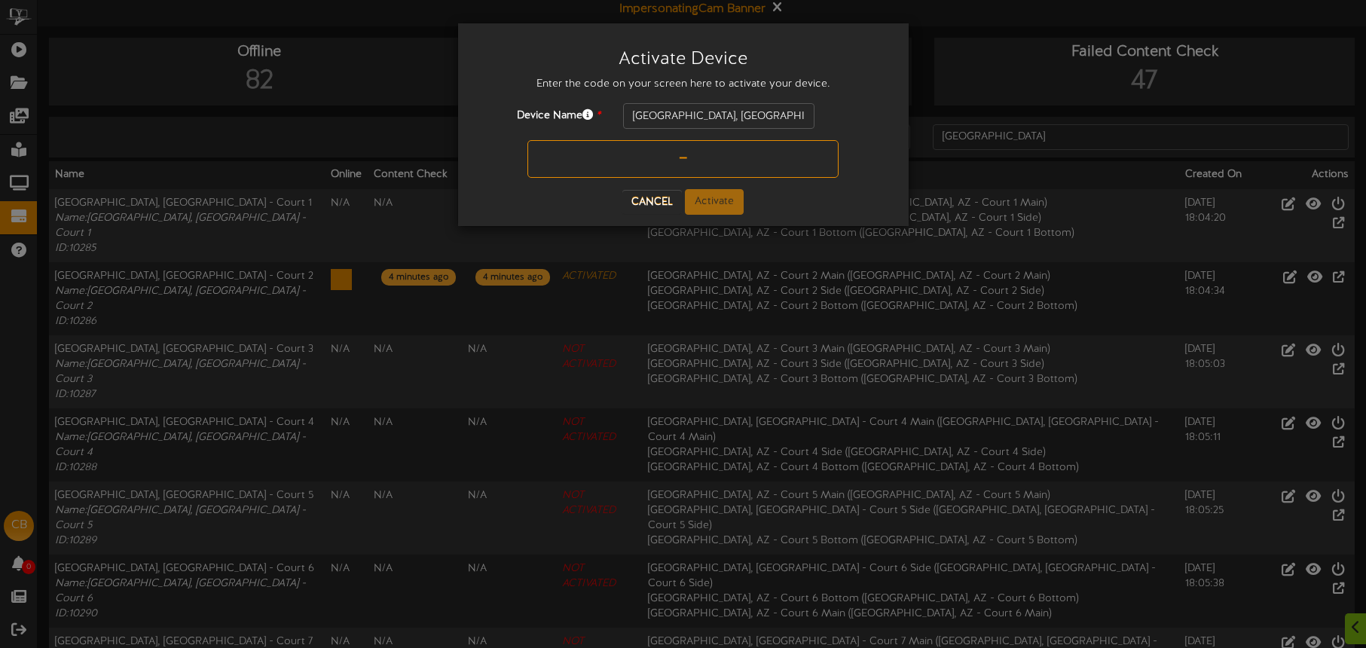
click at [669, 161] on input "text" at bounding box center [683, 159] width 311 height 38
type input "0UF9N5"
click at [723, 199] on button "Activate" at bounding box center [714, 202] width 59 height 26
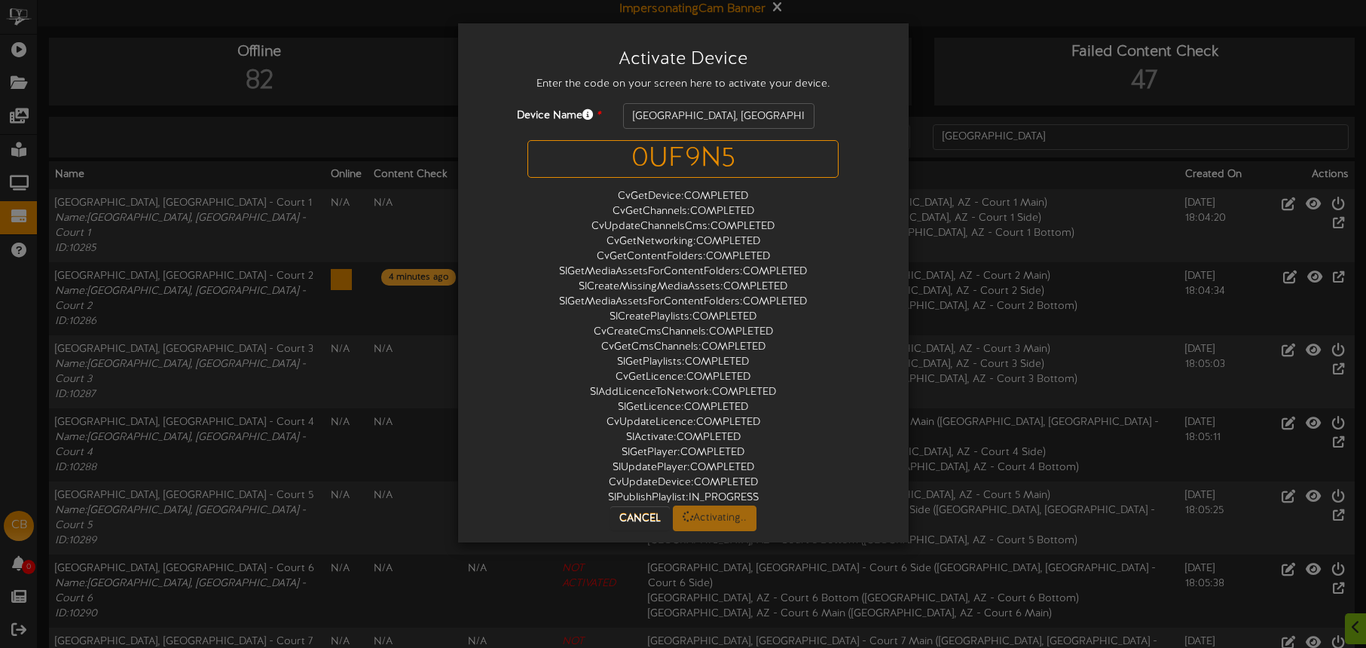
scroll to position [0, 0]
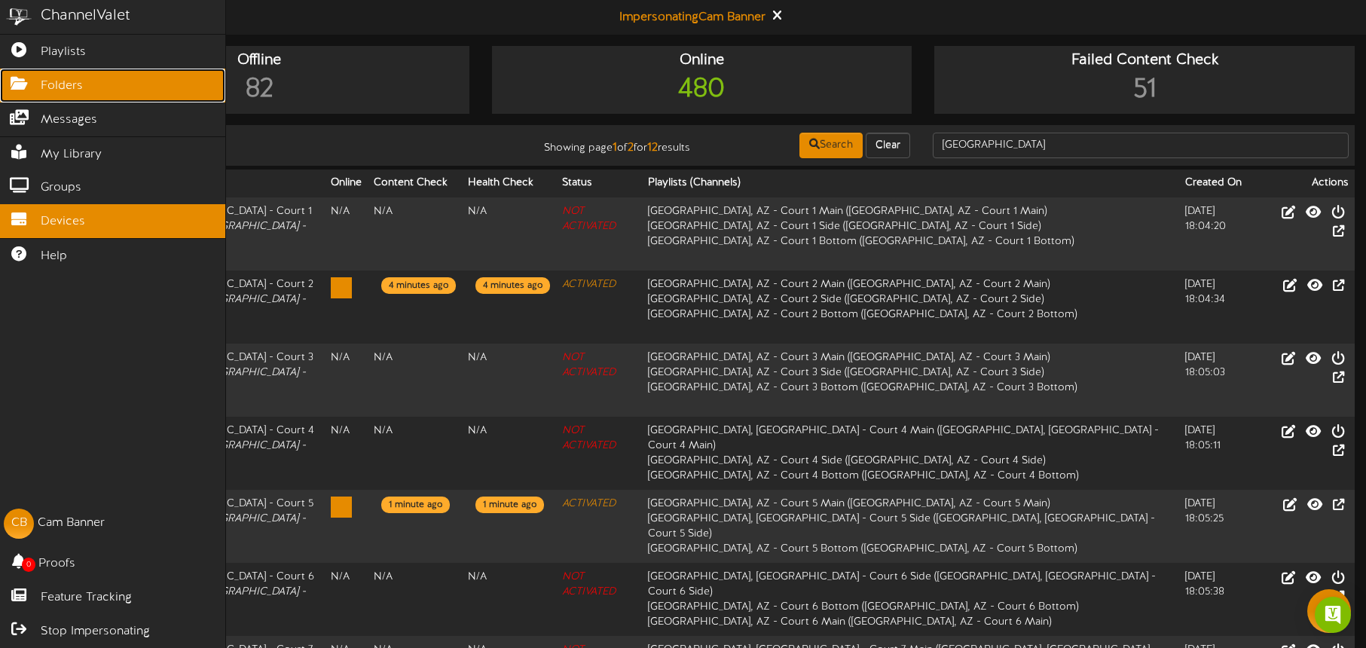
drag, startPoint x: 77, startPoint y: 86, endPoint x: 90, endPoint y: 88, distance: 13.8
click at [77, 86] on span "Folders" at bounding box center [62, 86] width 42 height 17
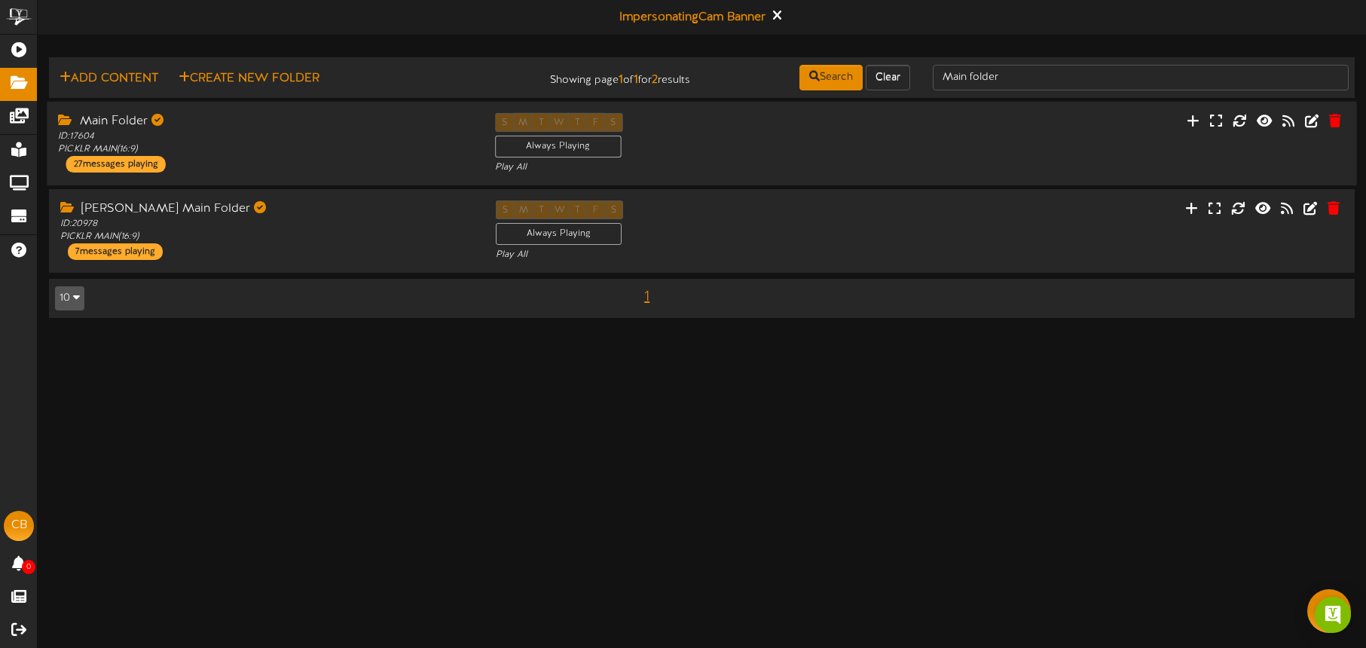
click at [721, 136] on div "S M T W T F S Always Playing Play All" at bounding box center [702, 144] width 436 height 62
click at [1312, 120] on icon at bounding box center [1312, 120] width 17 height 17
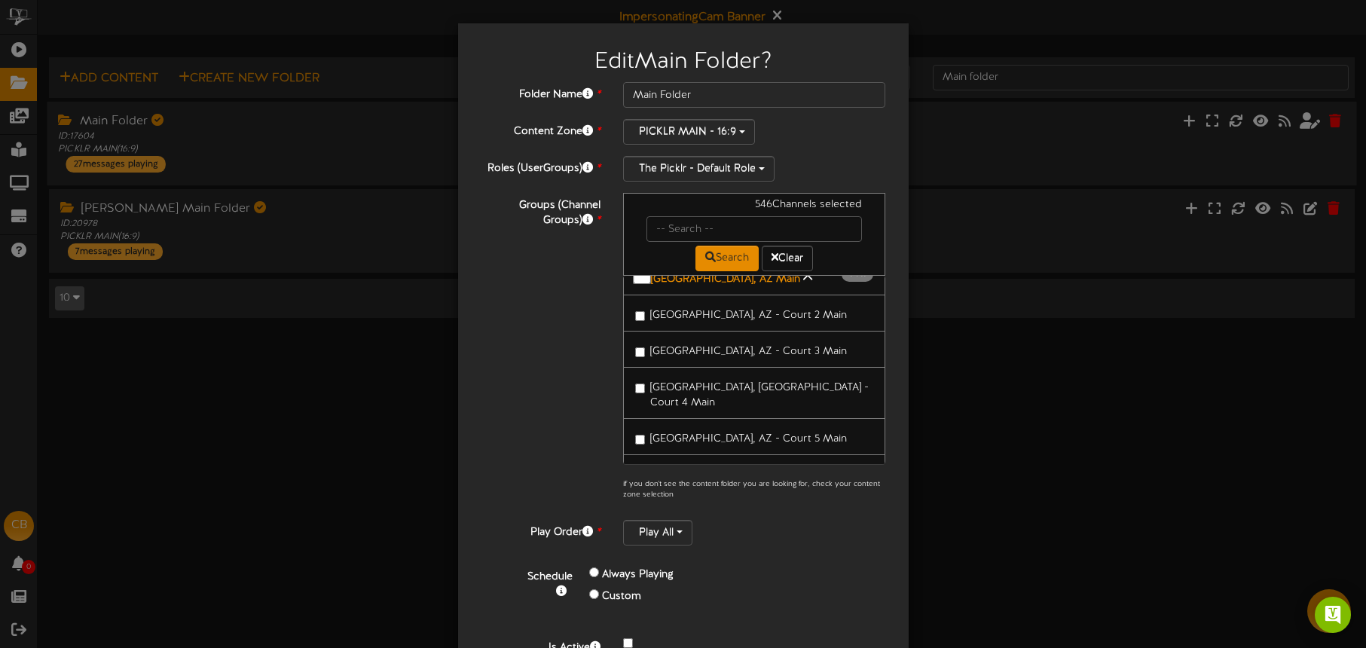
scroll to position [1940, 0]
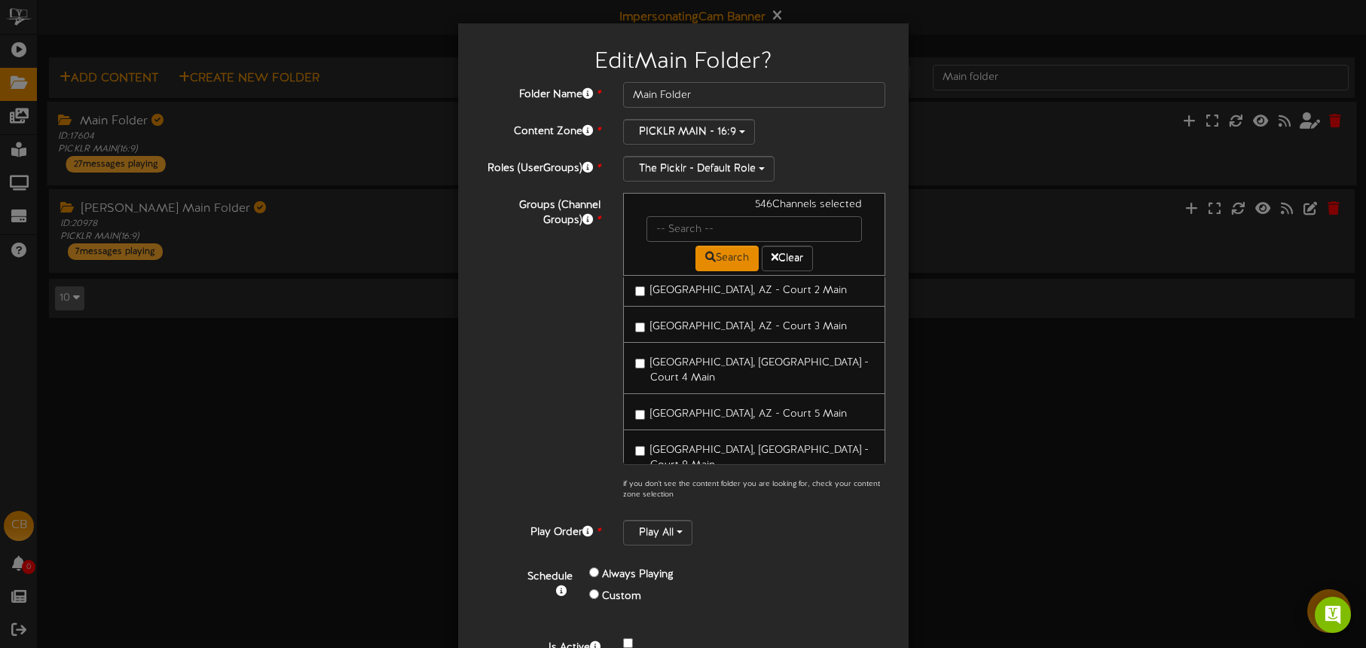
click at [686, 619] on span "[GEOGRAPHIC_DATA], AZ - Court 6 Main" at bounding box center [748, 624] width 197 height 11
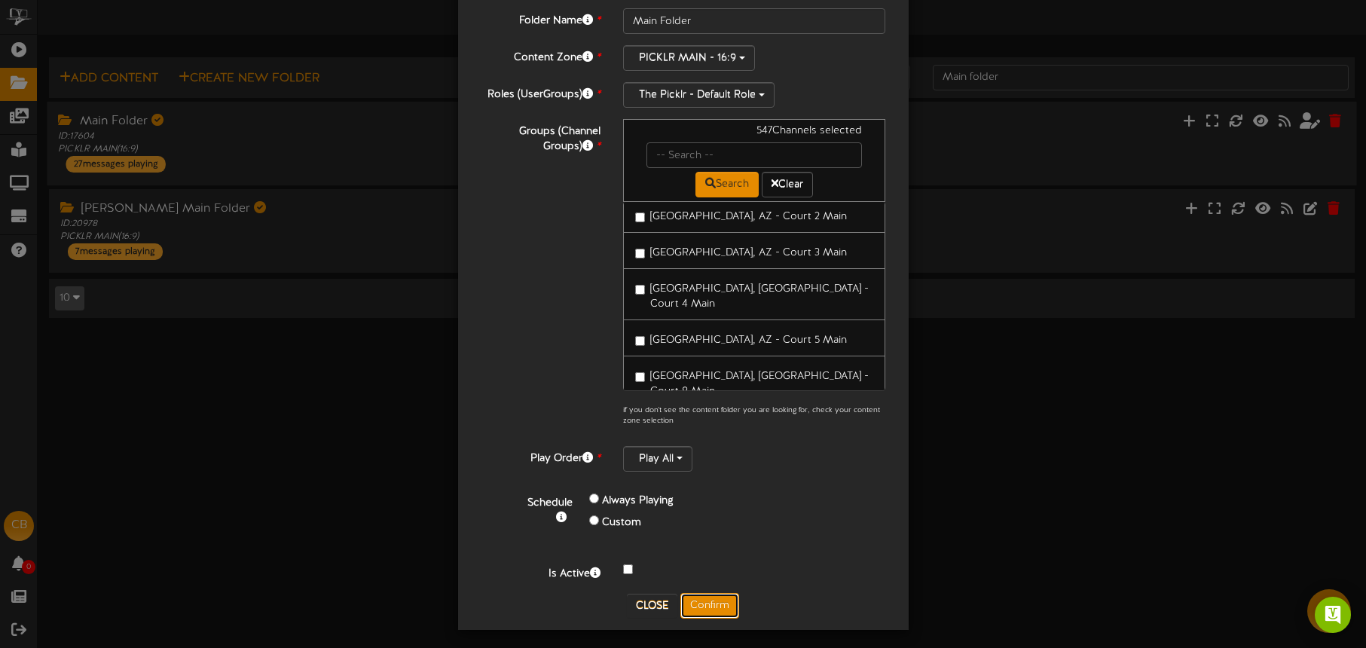
click at [694, 610] on button "Confirm" at bounding box center [709, 606] width 59 height 26
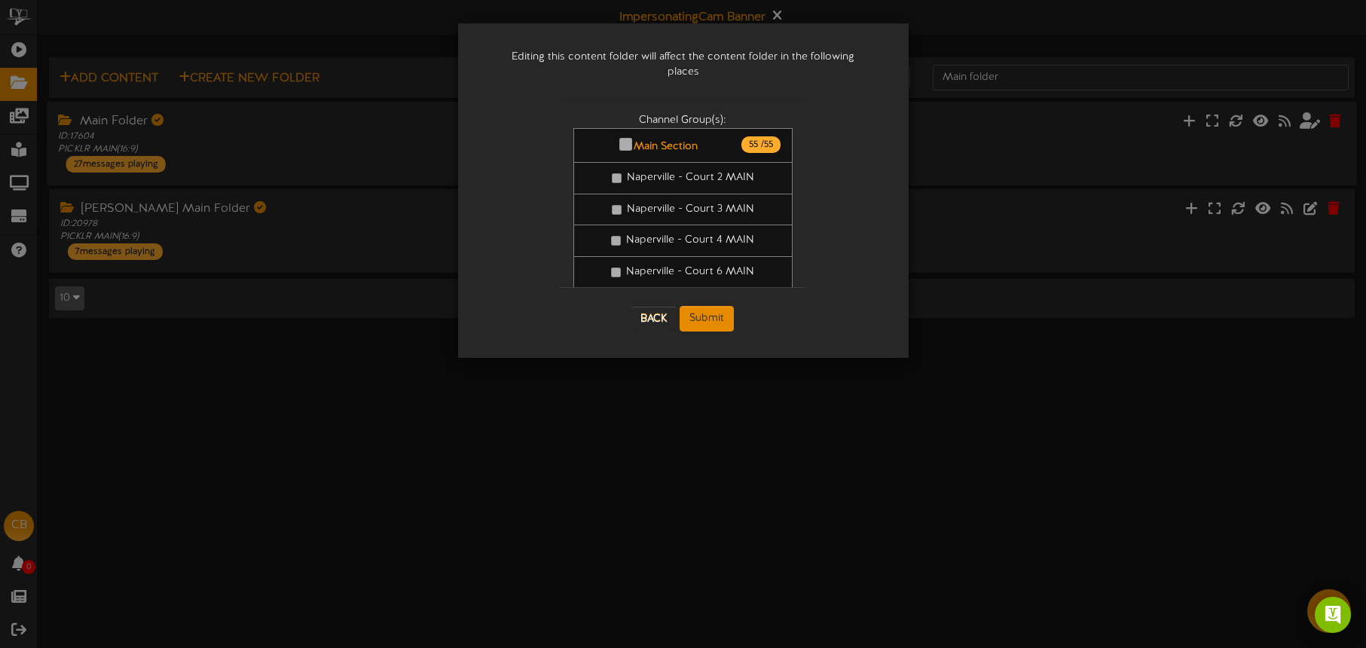
scroll to position [0, 0]
click at [715, 306] on button "Submit" at bounding box center [707, 319] width 54 height 26
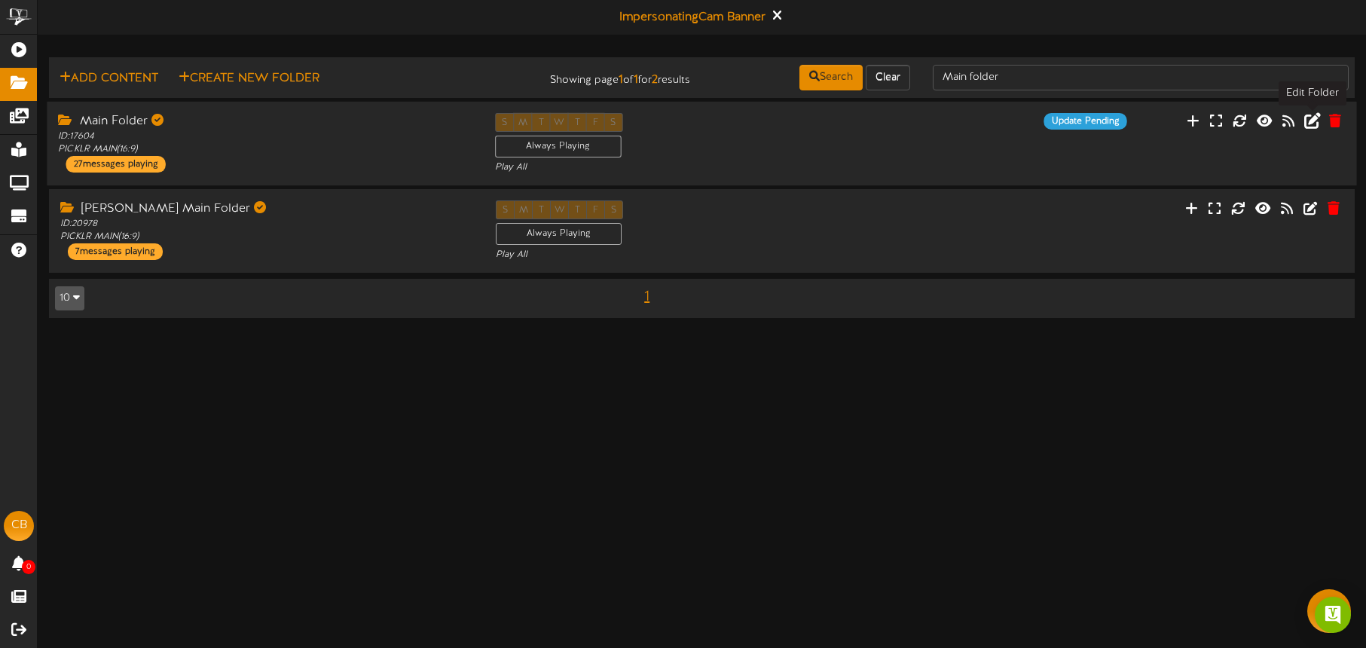
click at [1314, 123] on icon at bounding box center [1312, 120] width 17 height 17
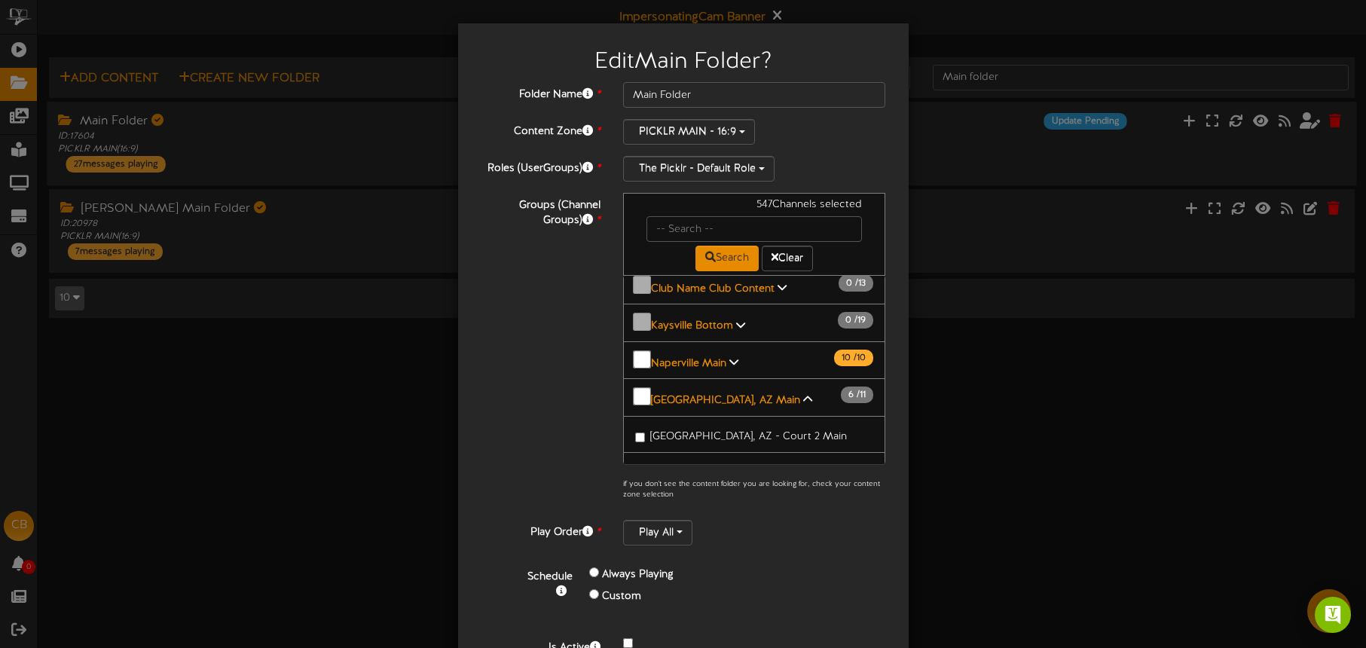
scroll to position [1792, 0]
click at [393, 386] on div "Edit Main Folder ? Folder Name * Main Folder Content Zone * PICKLR MAIN - 16:9 *" at bounding box center [683, 324] width 1366 height 648
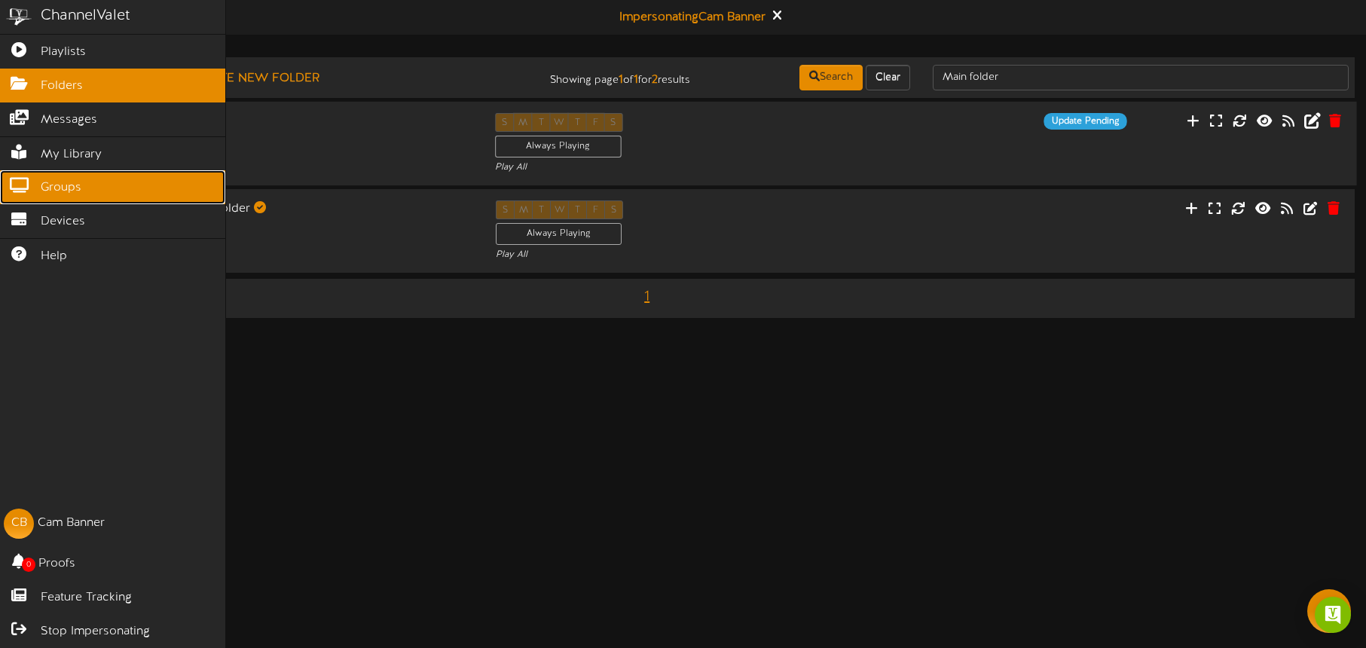
click at [36, 188] on icon at bounding box center [19, 183] width 38 height 11
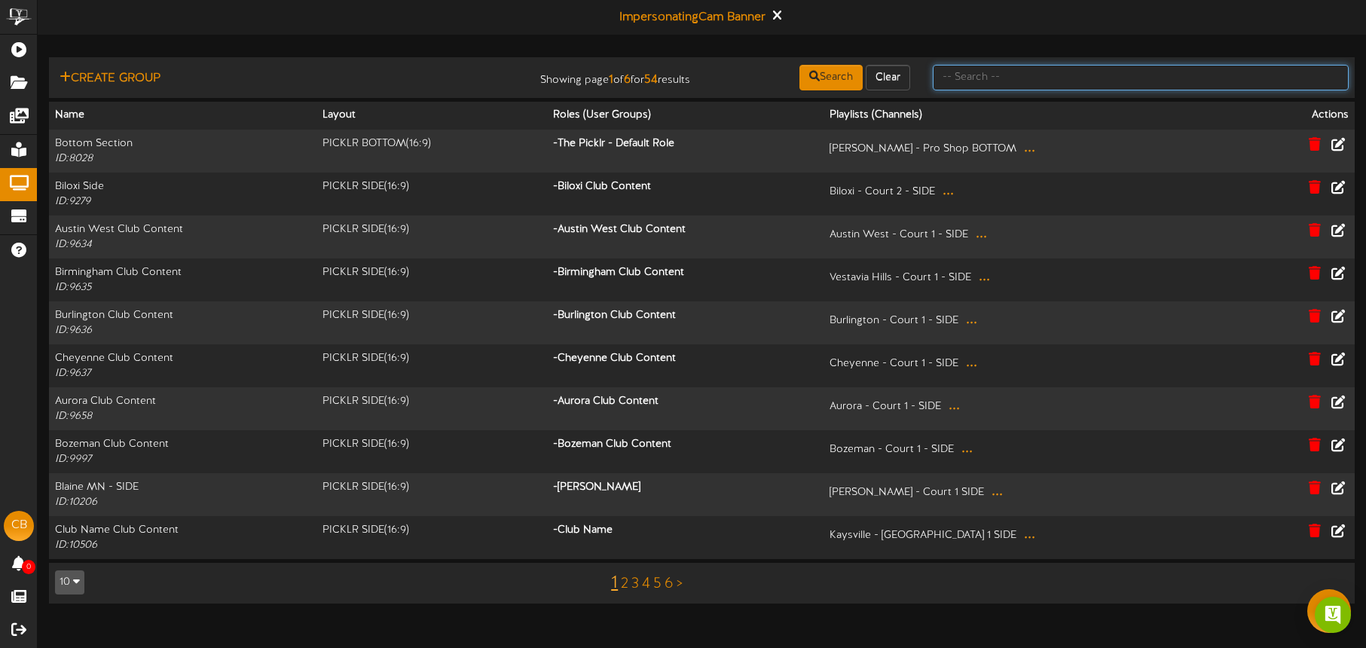
click at [992, 87] on input "text" at bounding box center [1141, 78] width 416 height 26
type input "[GEOGRAPHIC_DATA]"
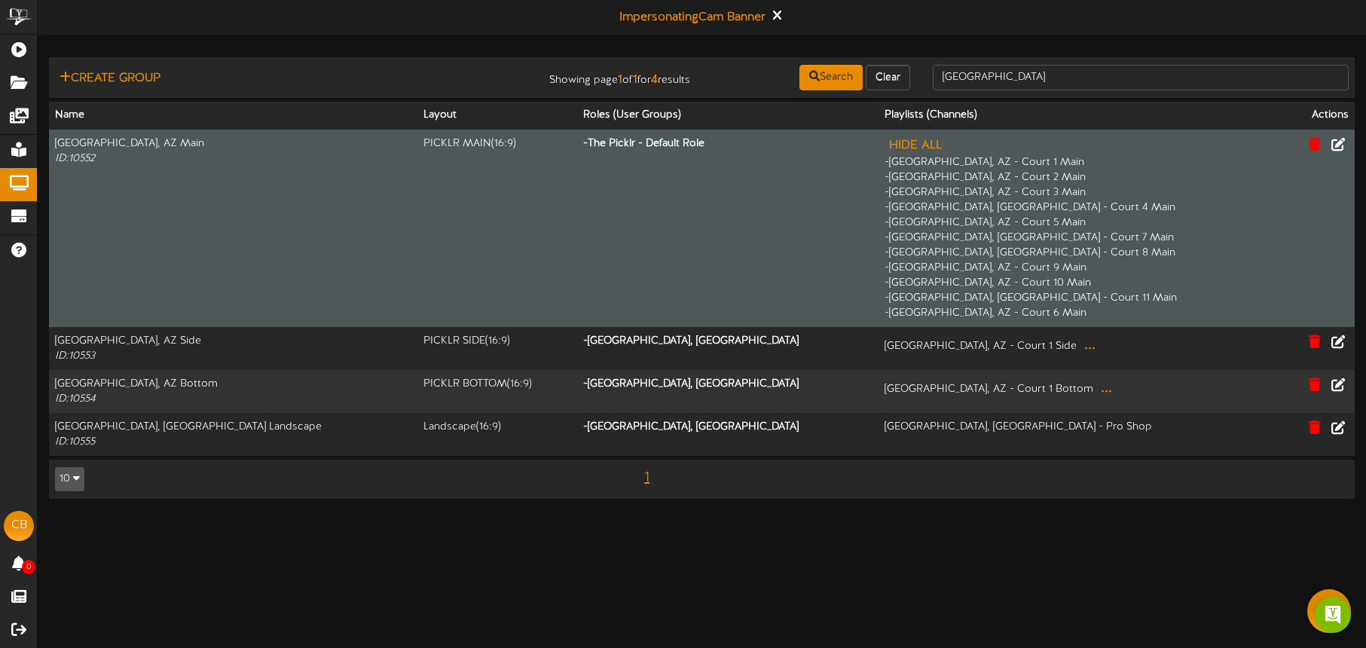
drag, startPoint x: 1008, startPoint y: 238, endPoint x: 865, endPoint y: 234, distance: 143.3
click at [879, 234] on td "Hide All - [GEOGRAPHIC_DATA], AZ - Court 1 Main - [GEOGRAPHIC_DATA], [GEOGRAPHI…" at bounding box center [1080, 228] width 402 height 197
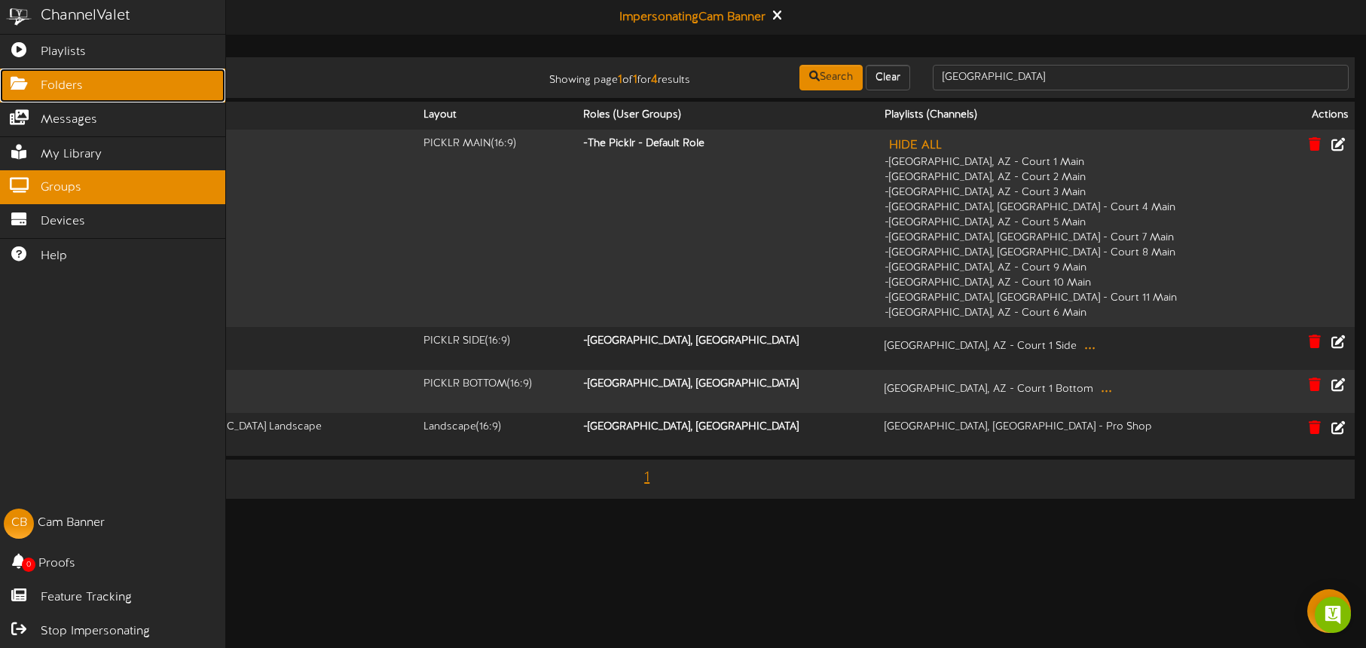
click at [76, 78] on span "Folders" at bounding box center [62, 86] width 42 height 17
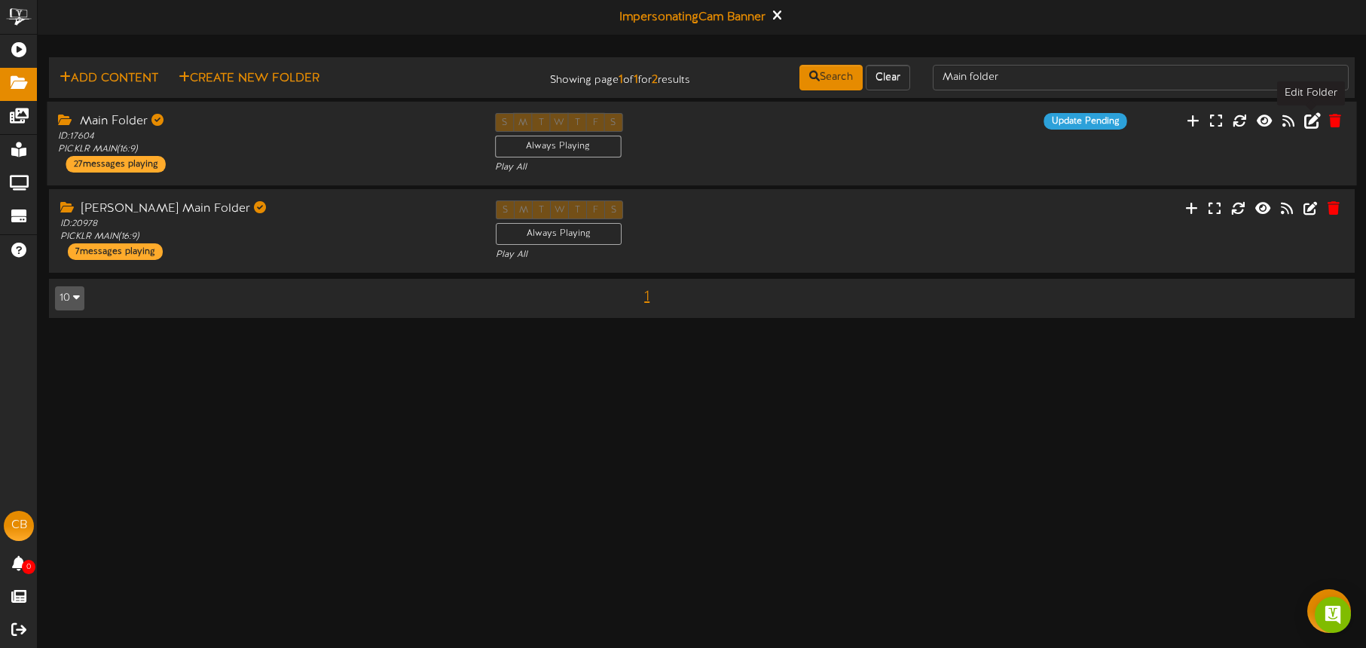
click at [1313, 121] on icon at bounding box center [1312, 120] width 17 height 17
click at [1316, 121] on icon at bounding box center [1312, 120] width 17 height 17
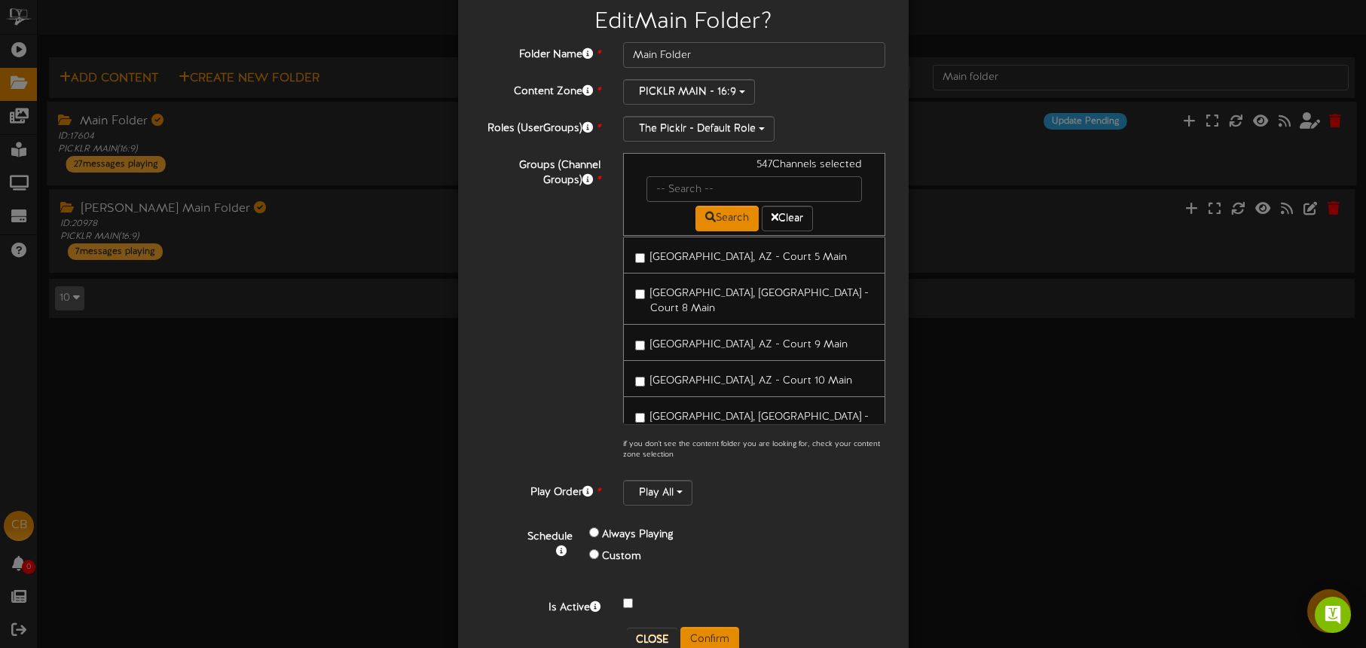
scroll to position [45, 0]
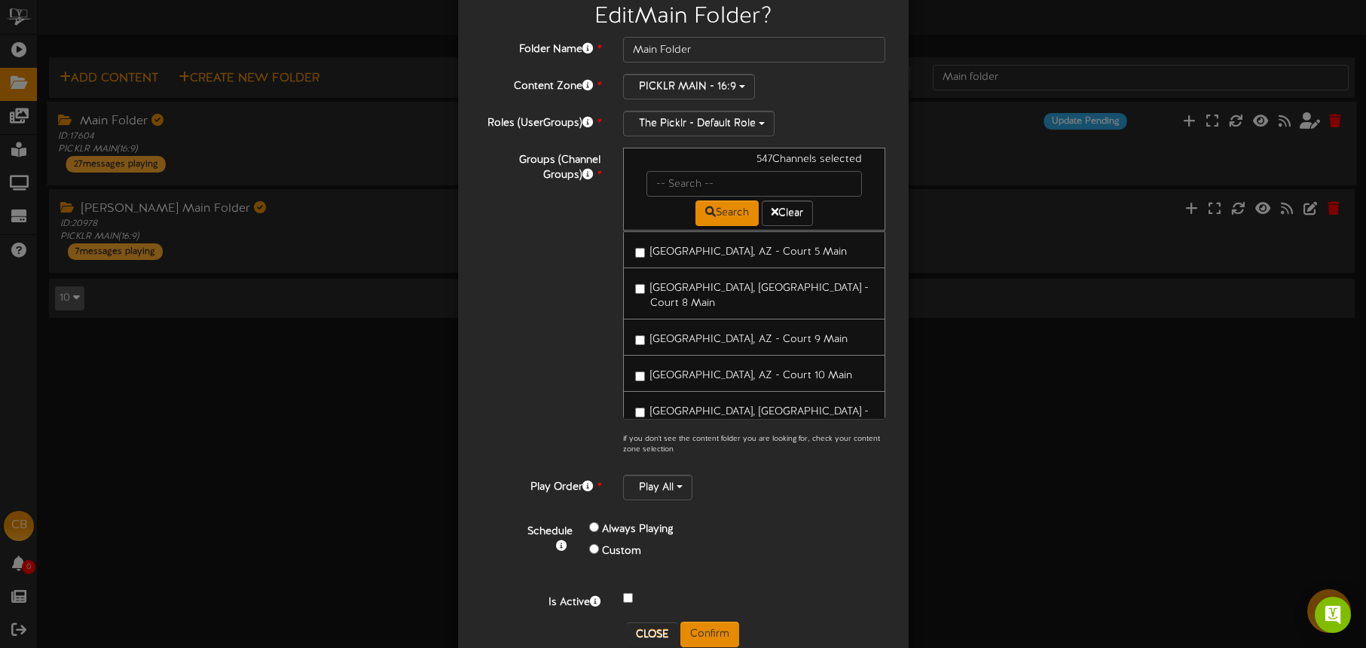
click at [714, 598] on b "[GEOGRAPHIC_DATA], AZ Side" at bounding box center [724, 603] width 146 height 11
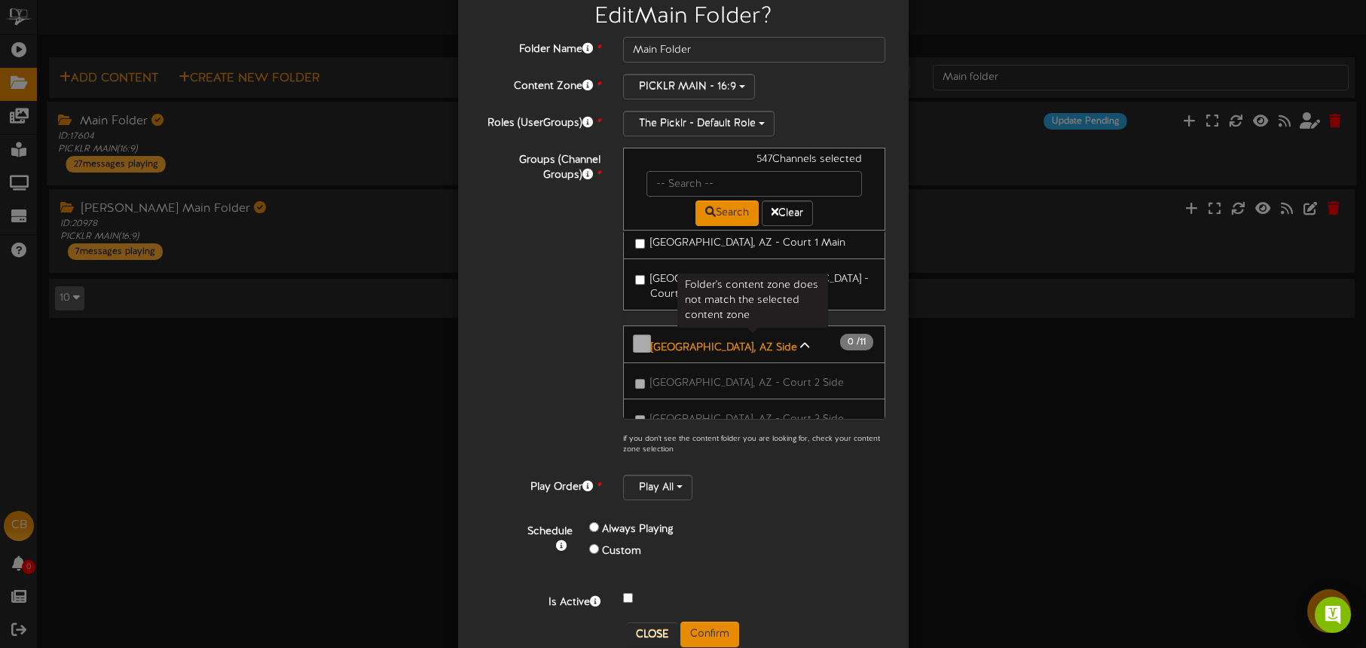
scroll to position [2326, 0]
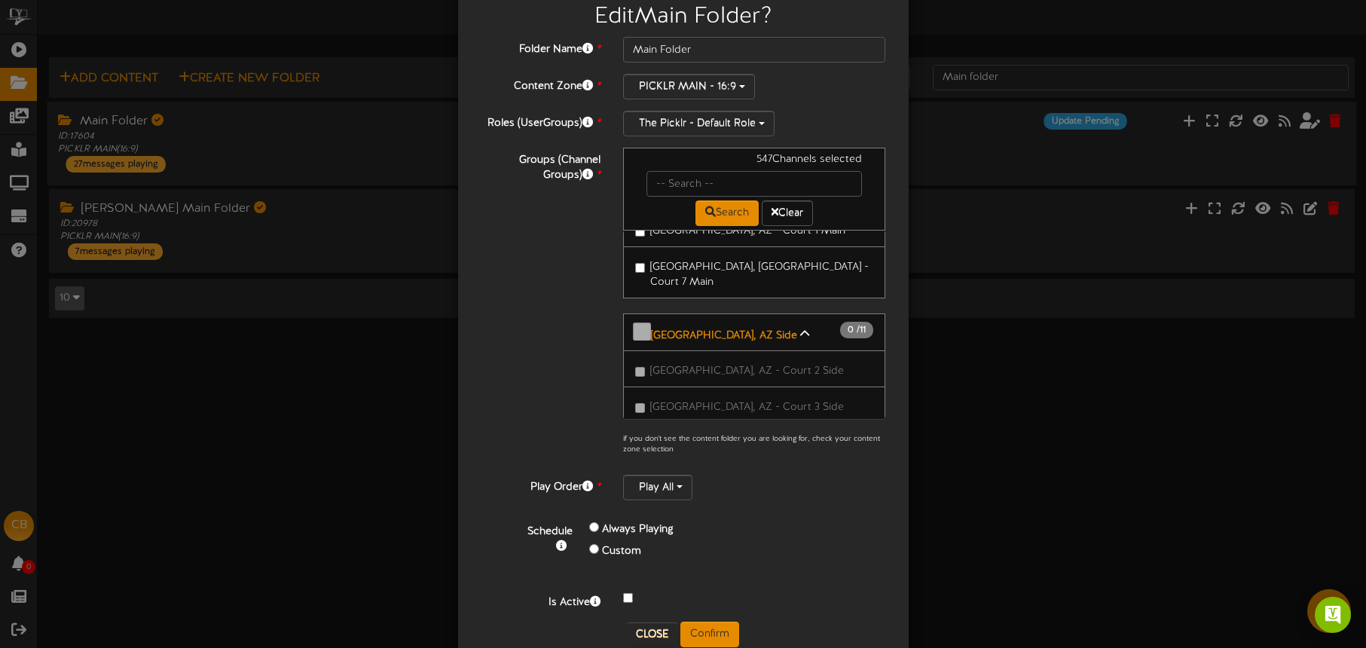
click at [400, 345] on div "Edit Main Folder ? Folder Name * Main Folder Content Zone * PICKLR MAIN - 16:9 *" at bounding box center [683, 324] width 1366 height 648
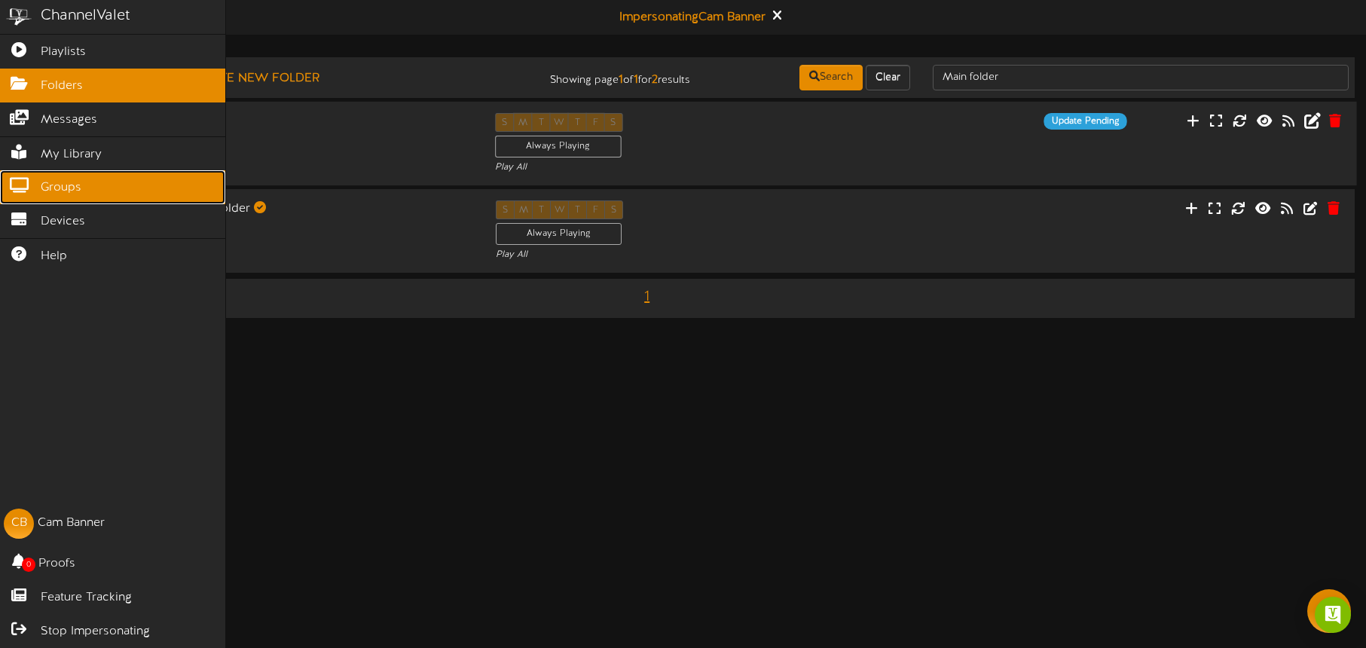
click at [81, 185] on span "Groups" at bounding box center [61, 187] width 41 height 17
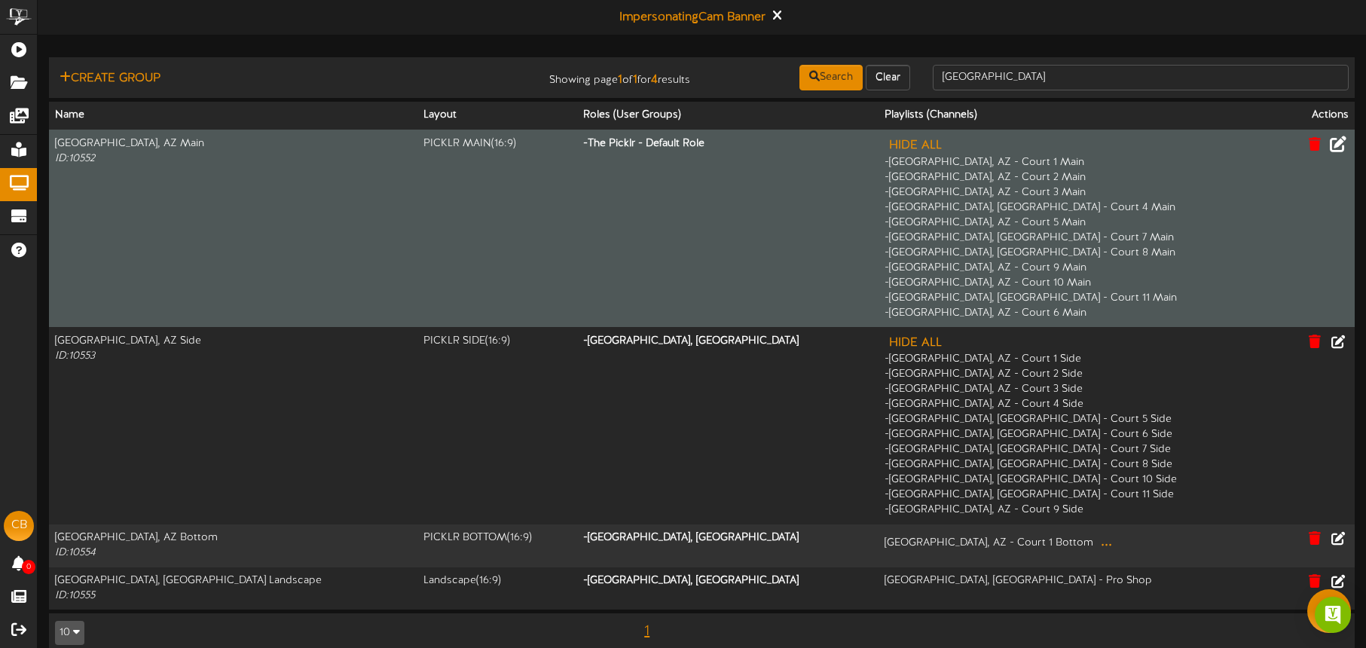
click at [1338, 146] on icon at bounding box center [1338, 143] width 17 height 17
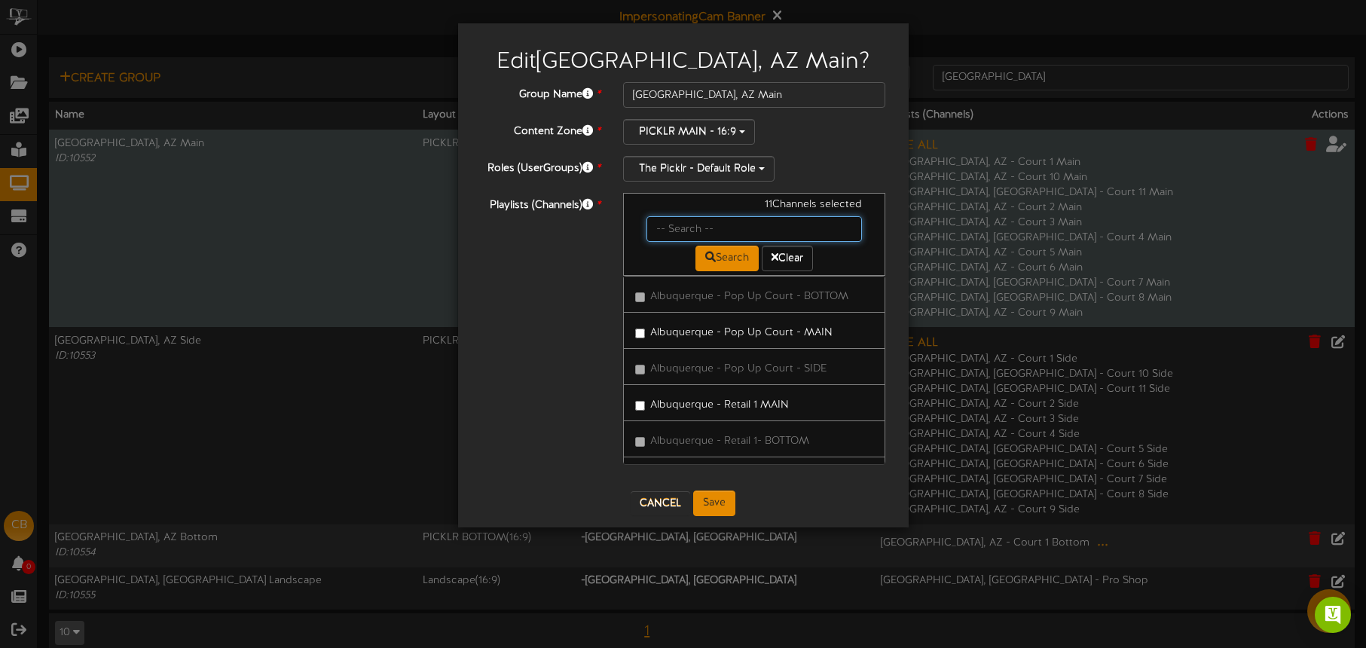
click at [699, 230] on input "text" at bounding box center [755, 229] width 216 height 26
type input "tucson"
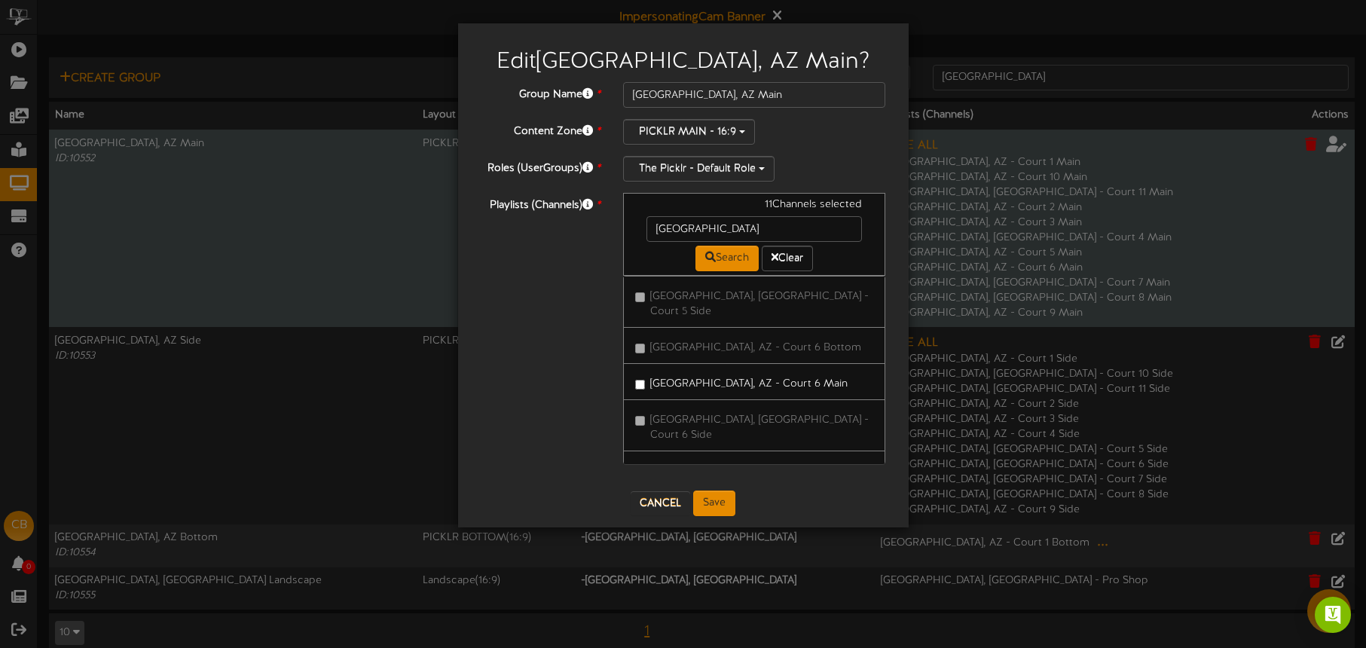
click at [736, 495] on label "[GEOGRAPHIC_DATA], [GEOGRAPHIC_DATA] - Court 7 Main" at bounding box center [754, 512] width 239 height 35
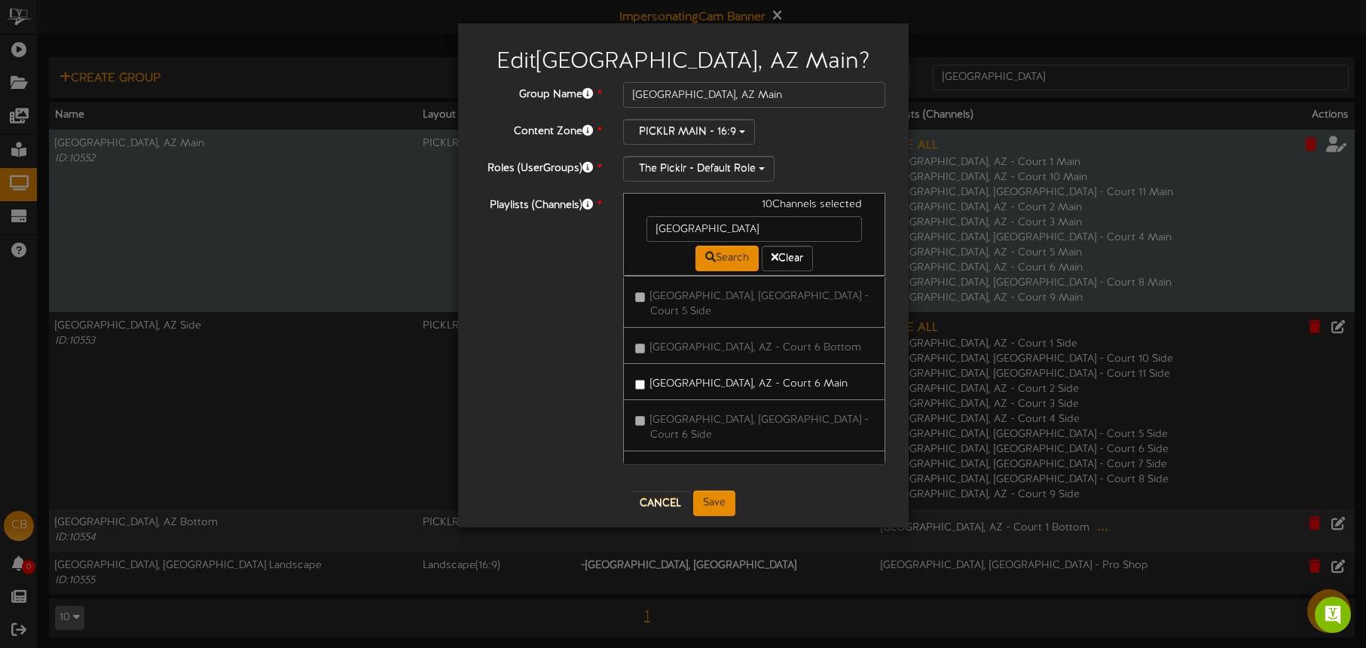
click at [739, 495] on label "[GEOGRAPHIC_DATA], [GEOGRAPHIC_DATA] - Court 7 Main" at bounding box center [754, 512] width 239 height 35
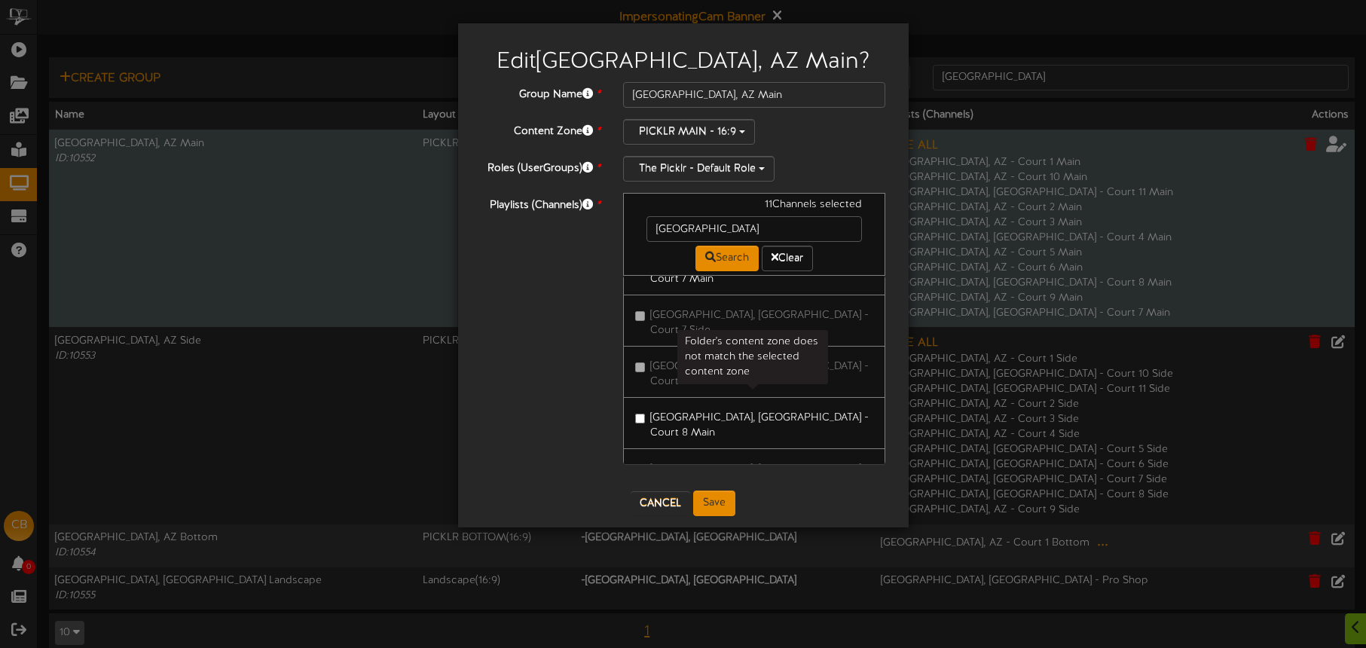
scroll to position [20, 0]
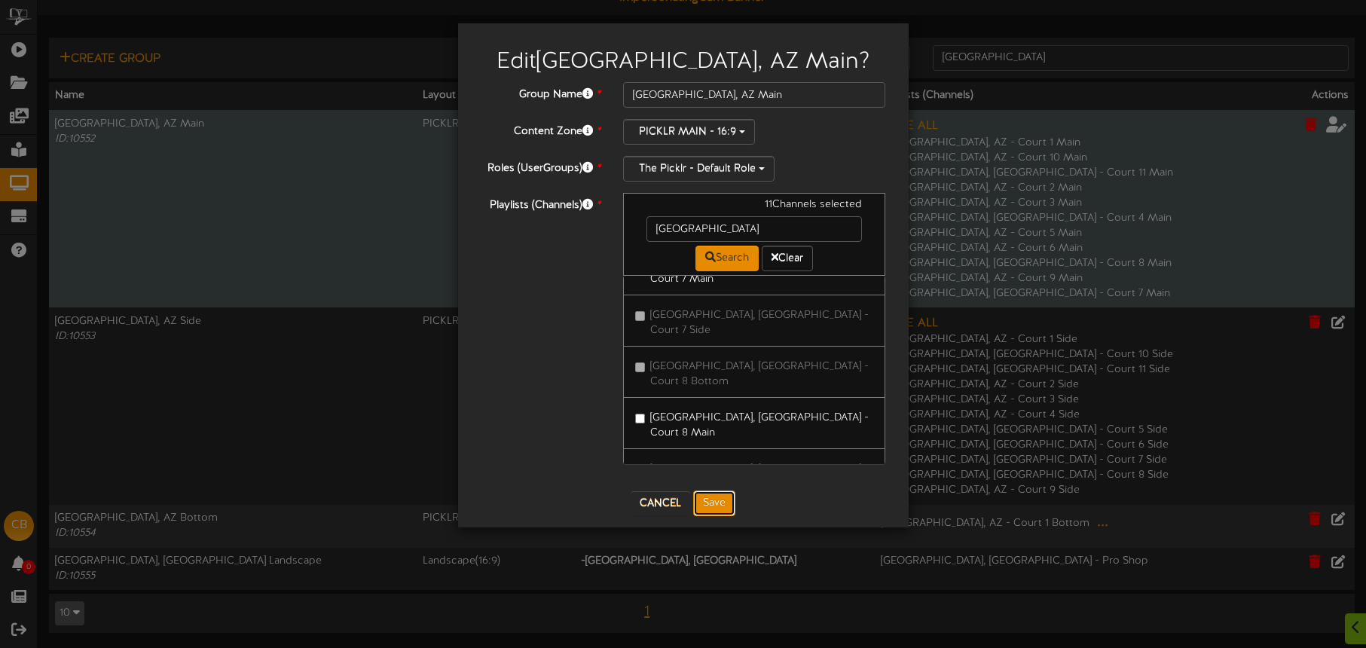
click at [717, 498] on button "Save" at bounding box center [714, 504] width 42 height 26
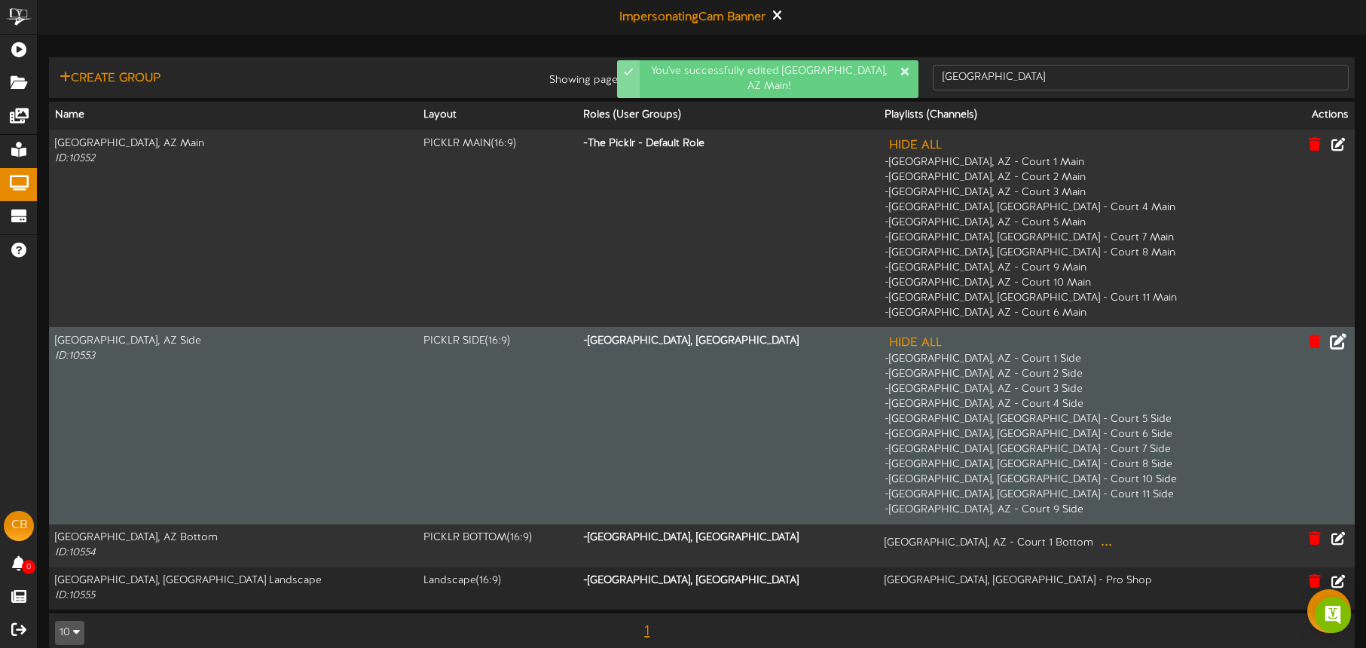
click at [1340, 341] on icon at bounding box center [1338, 340] width 17 height 17
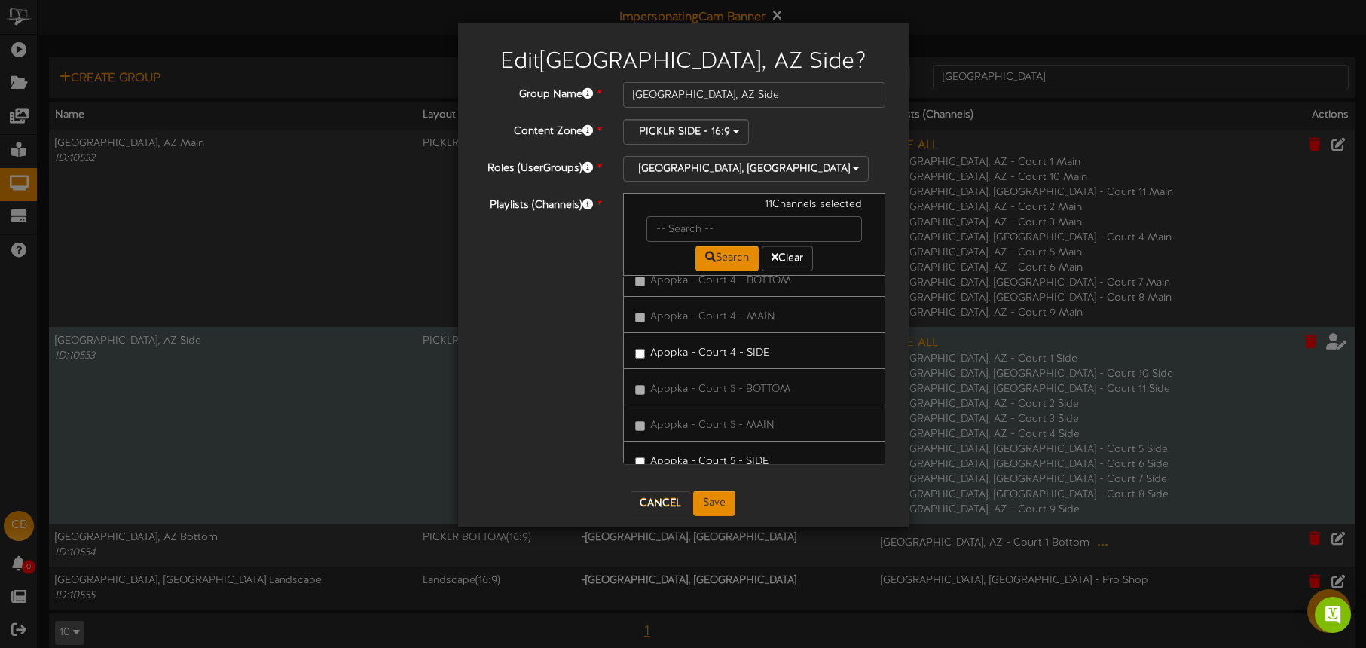
scroll to position [1104, 0]
click at [701, 219] on input "text" at bounding box center [755, 229] width 216 height 26
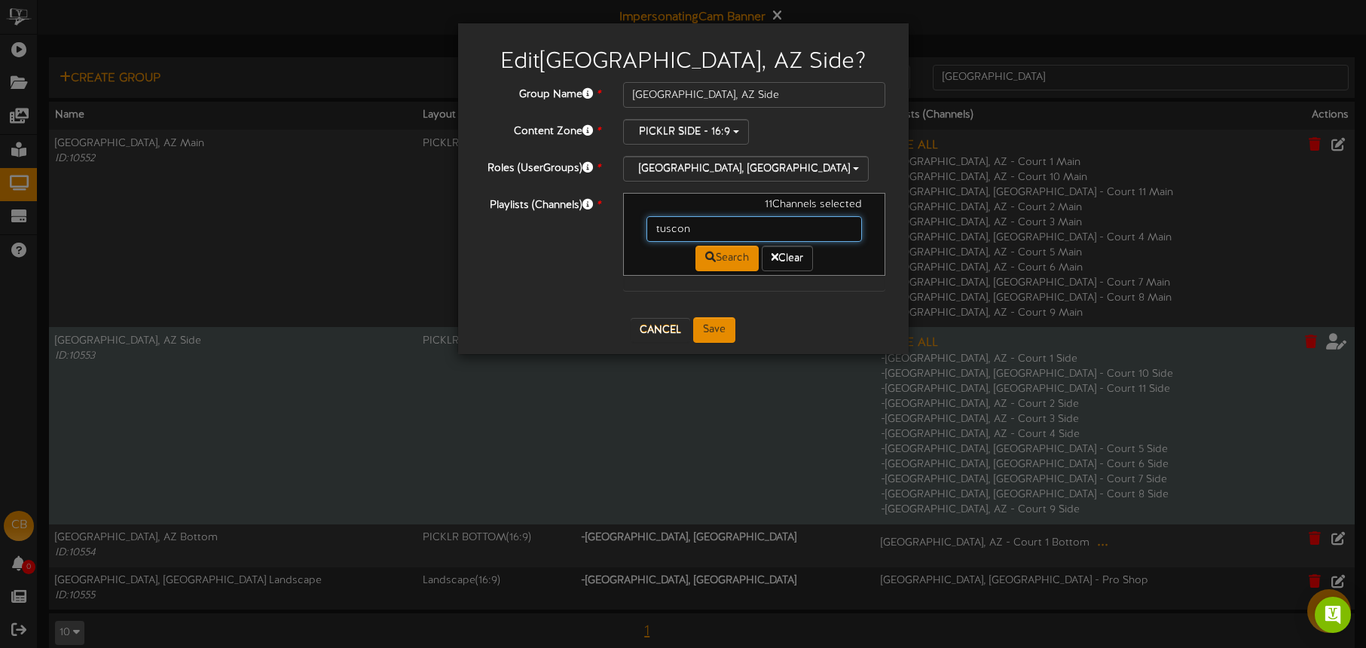
scroll to position [0, 0]
click at [714, 231] on input "tuscon" at bounding box center [755, 229] width 216 height 26
drag, startPoint x: 712, startPoint y: 231, endPoint x: 638, endPoint y: 231, distance: 74.6
click at [638, 231] on div "tuscon" at bounding box center [754, 229] width 239 height 26
type input "tucson"
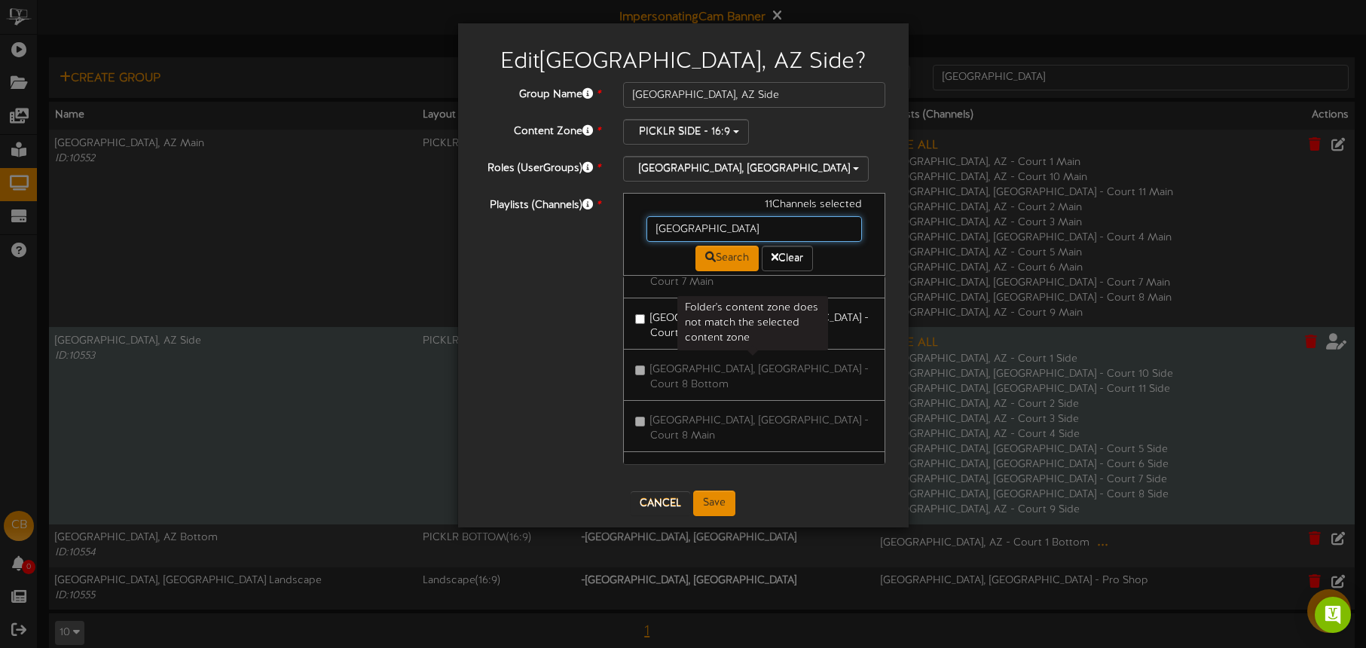
scroll to position [1042, 0]
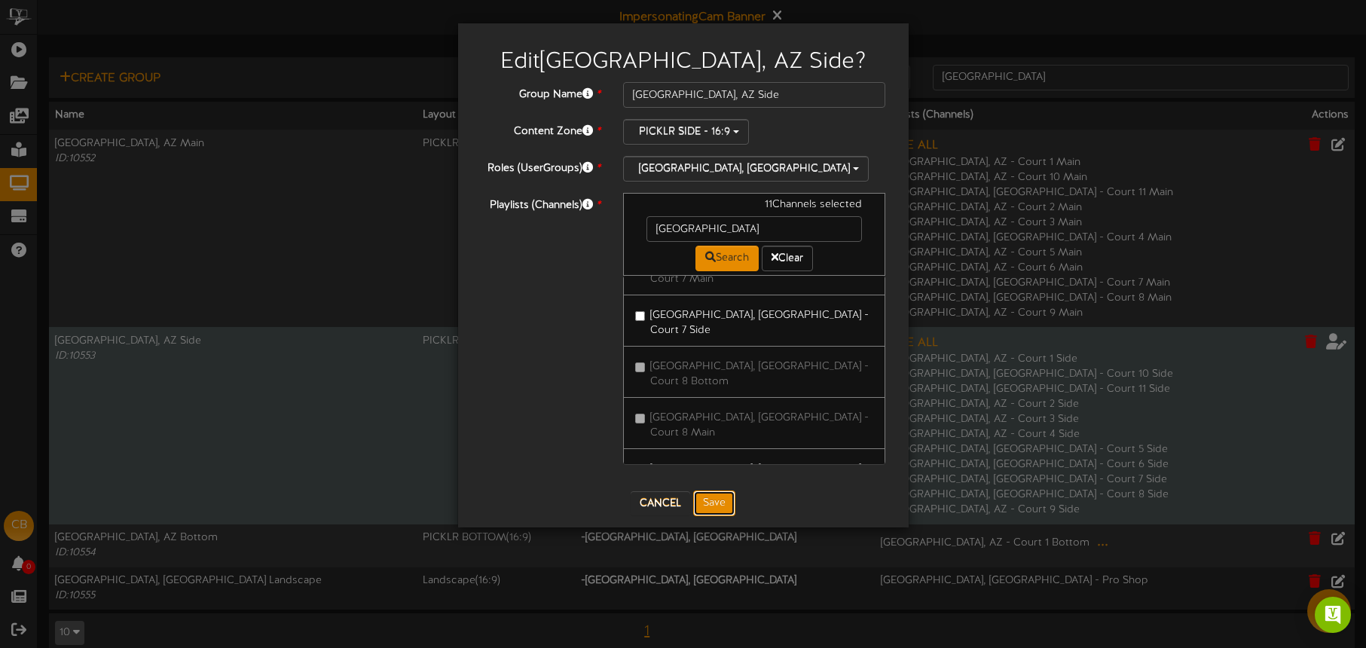
click at [712, 500] on button "Save" at bounding box center [714, 504] width 42 height 26
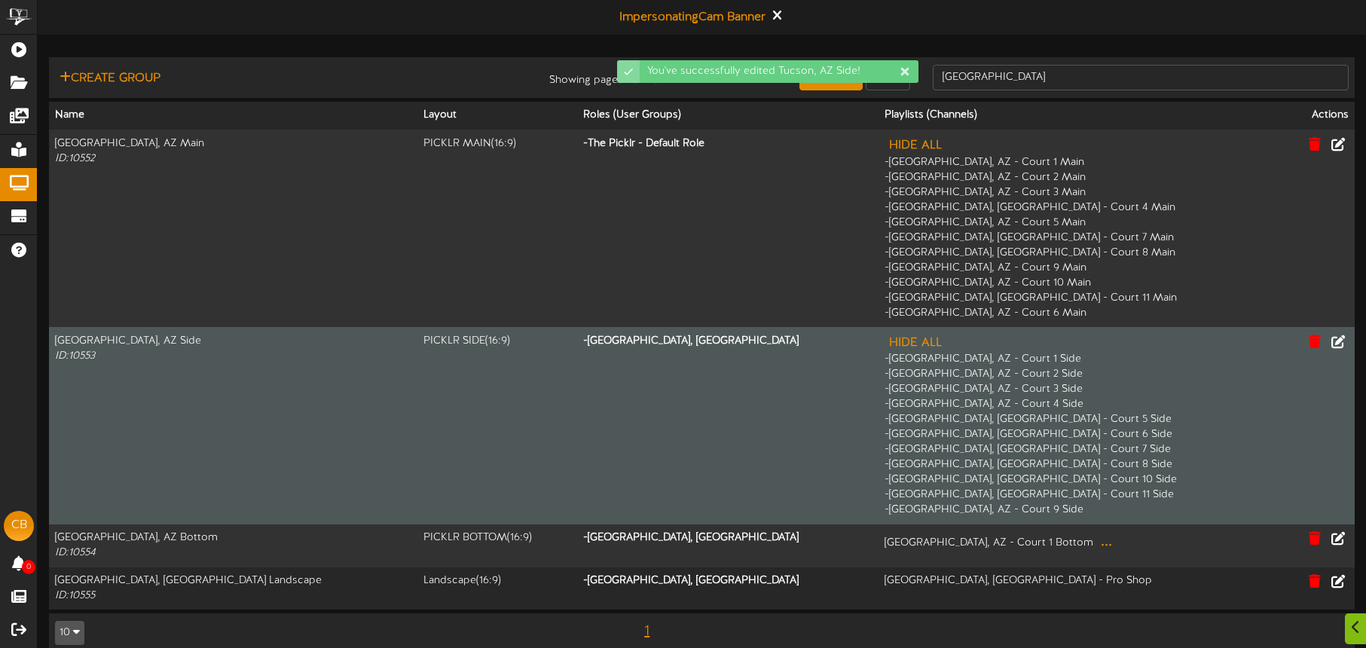
scroll to position [20, 0]
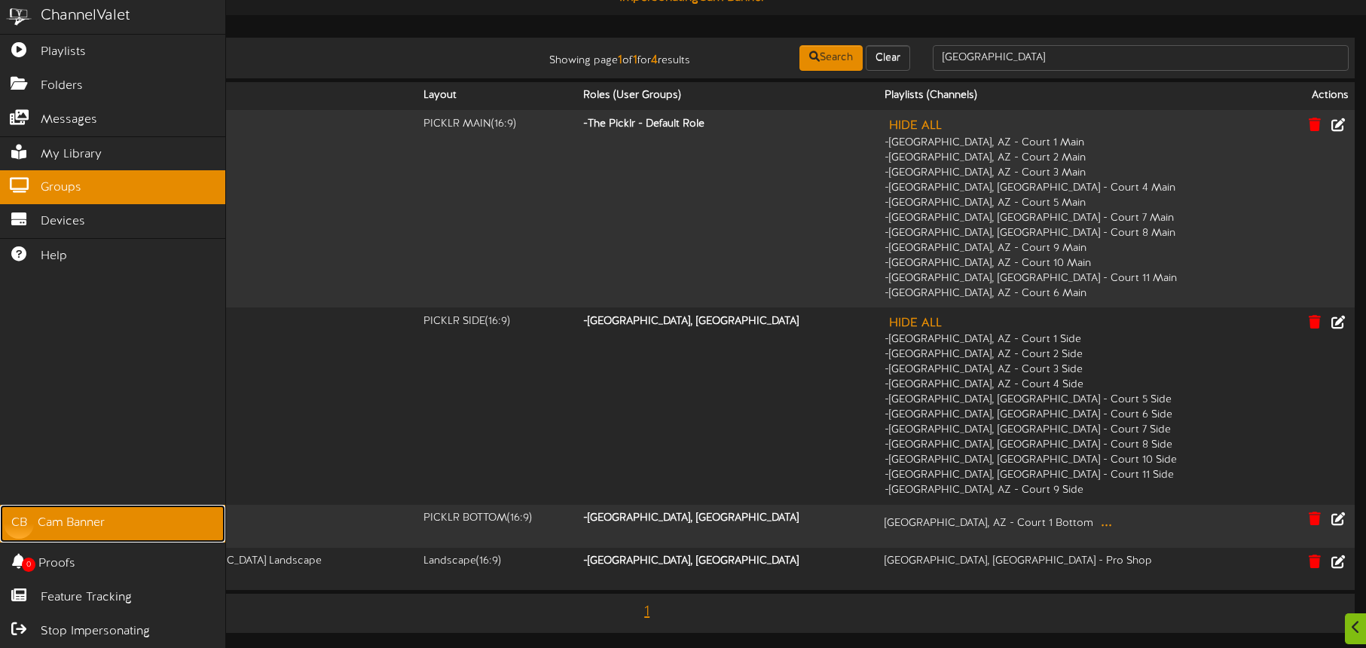
click at [81, 522] on div "Cam Banner" at bounding box center [71, 523] width 67 height 17
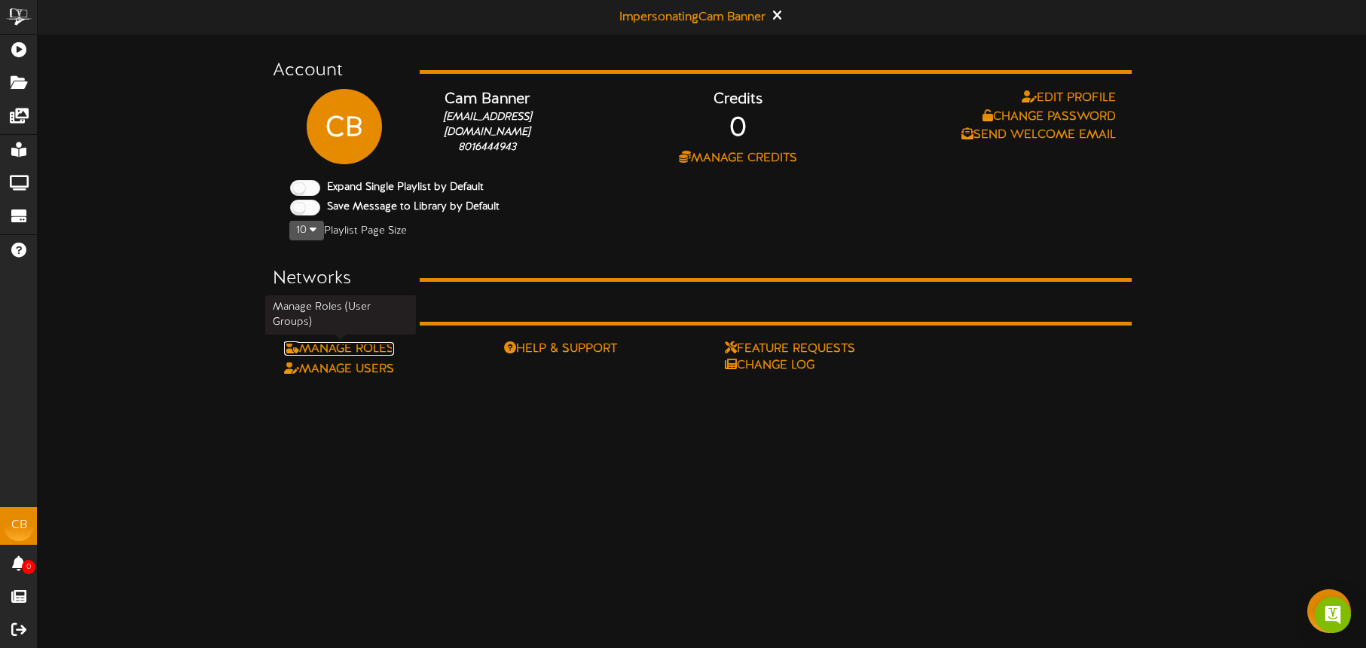
drag, startPoint x: 384, startPoint y: 348, endPoint x: 455, endPoint y: 351, distance: 71.7
click at [384, 348] on link "Manage Roles" at bounding box center [339, 349] width 110 height 14
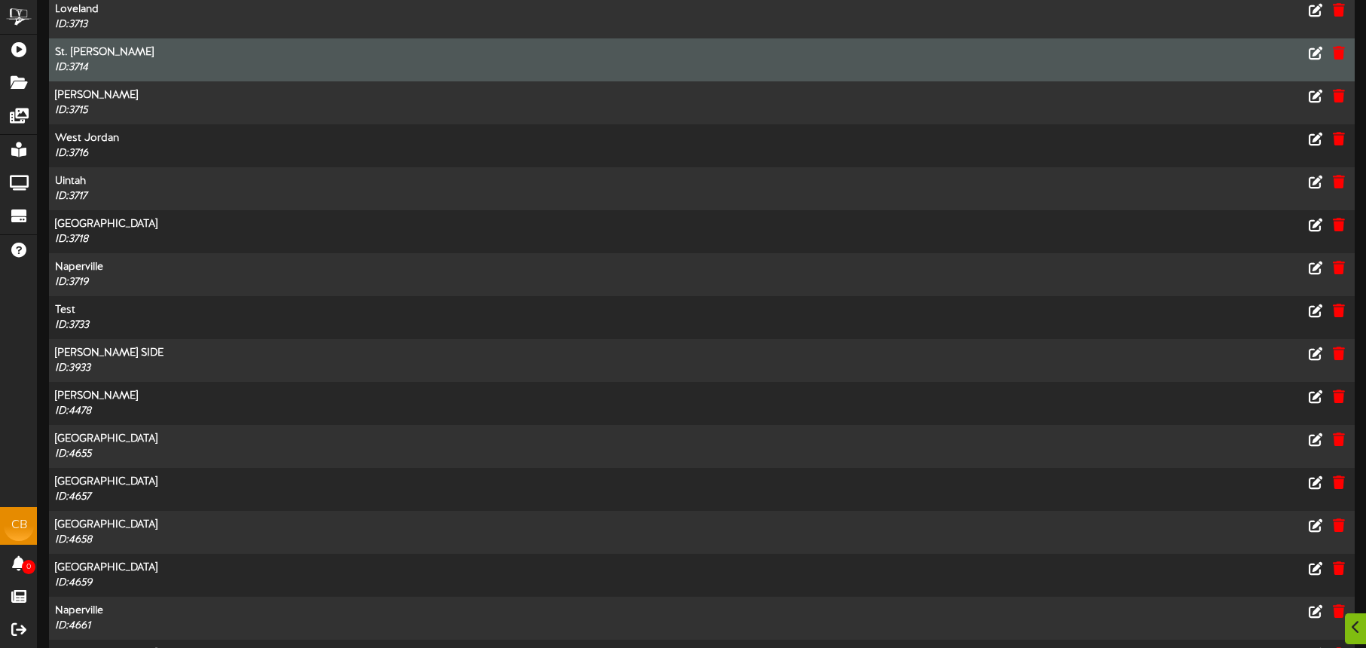
scroll to position [389, 0]
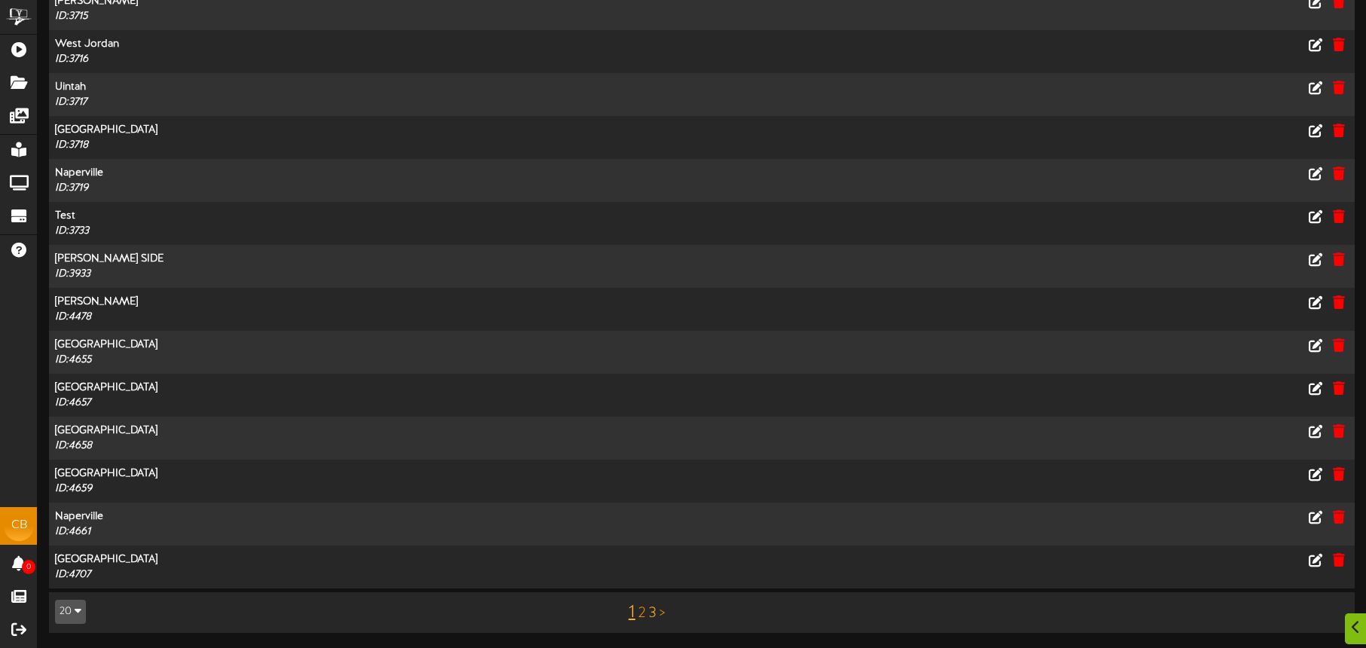
click at [654, 615] on link "3" at bounding box center [653, 613] width 8 height 17
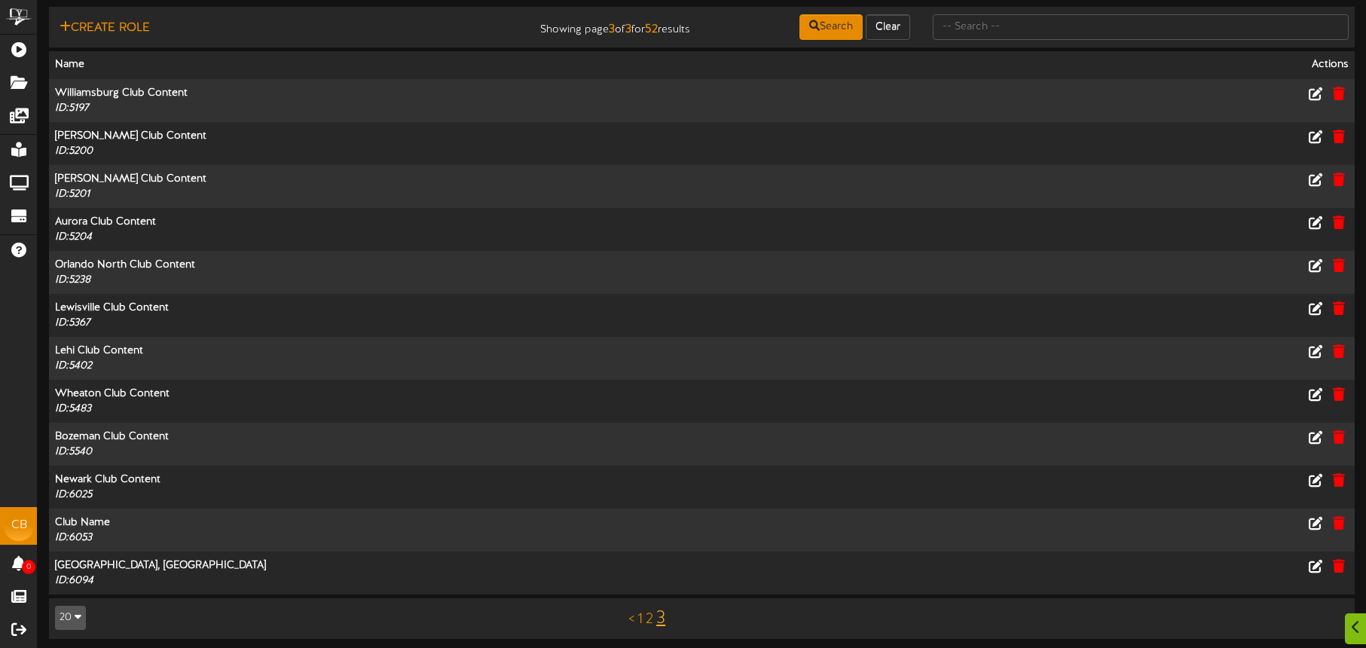
scroll to position [45, 0]
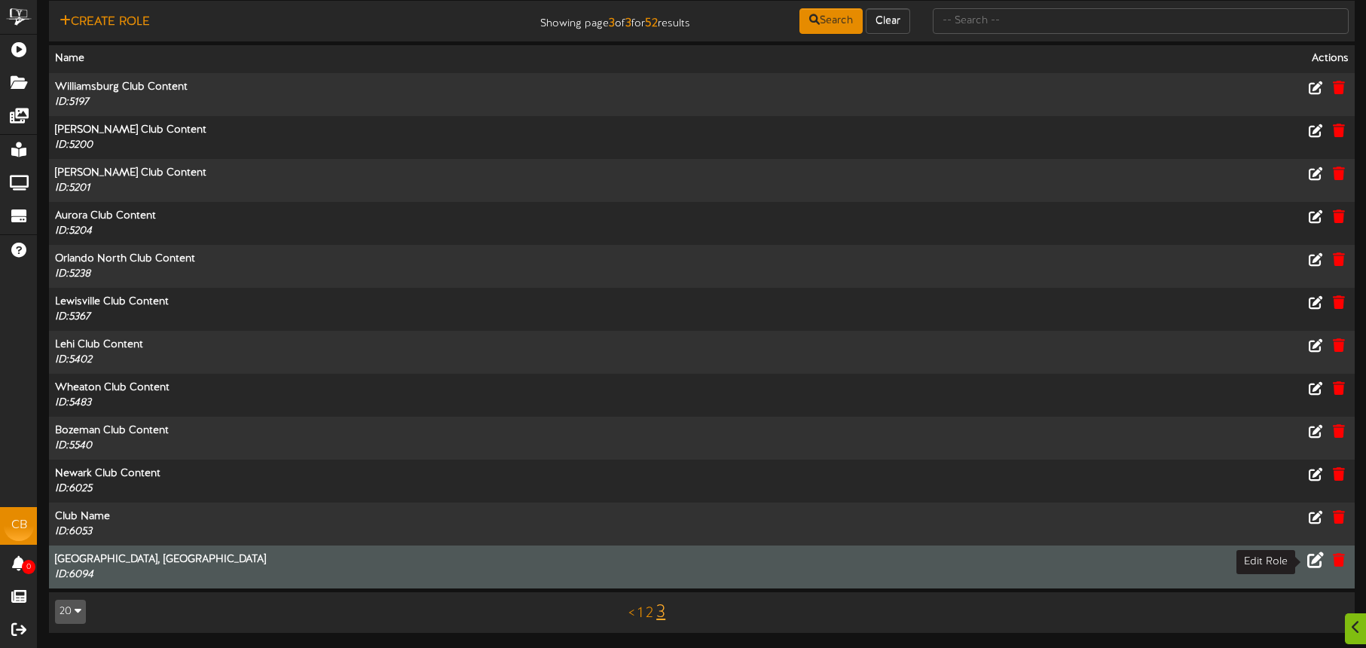
click at [1317, 559] on icon at bounding box center [1315, 559] width 17 height 17
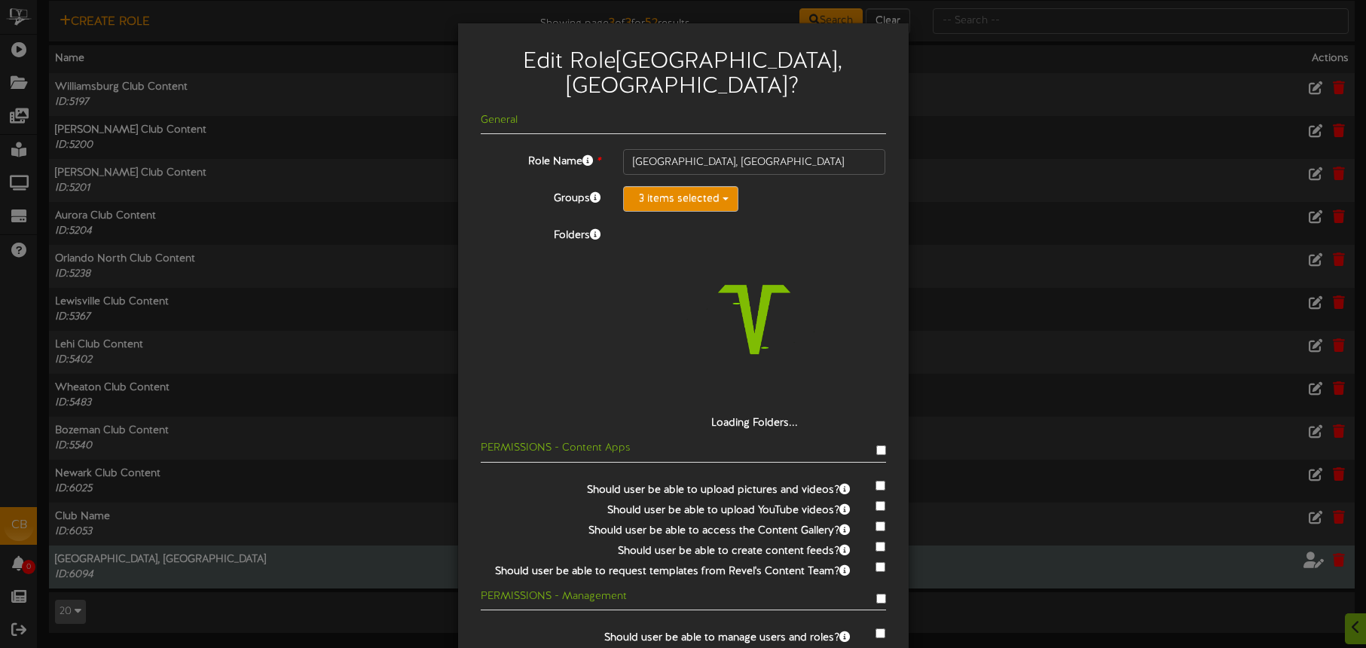
click at [693, 186] on button "3 items selected" at bounding box center [680, 199] width 115 height 26
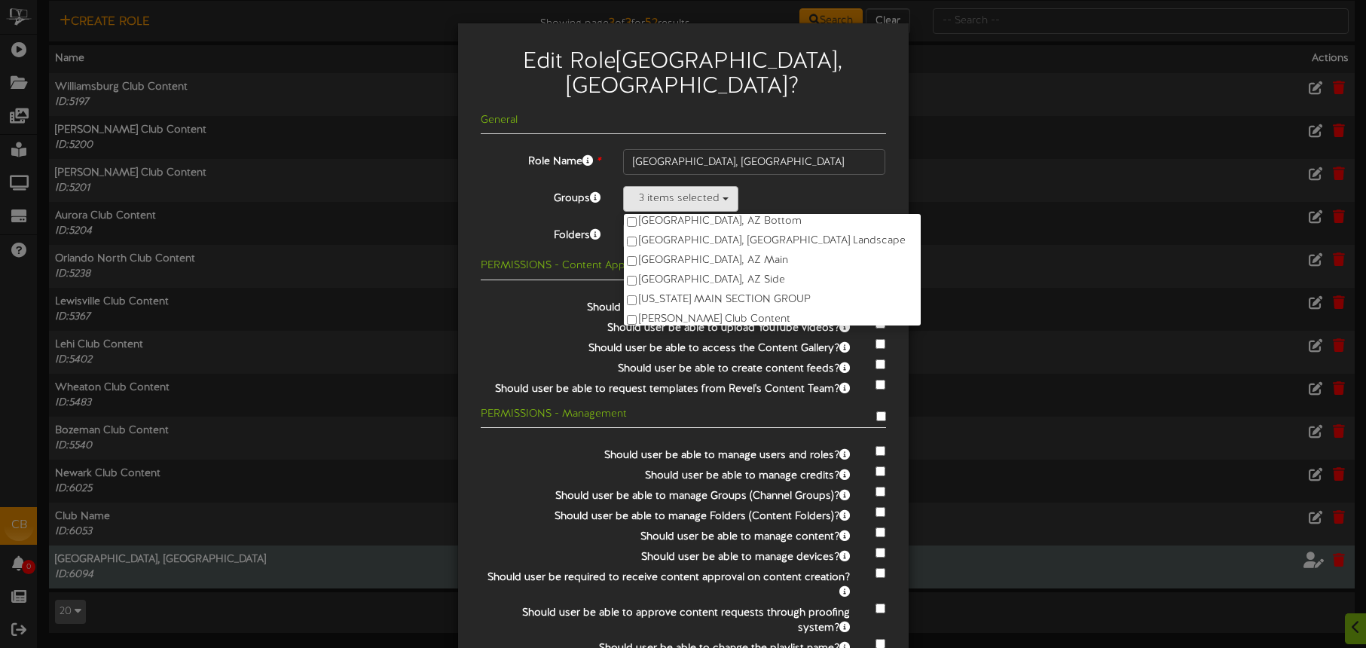
scroll to position [891, 0]
click at [711, 234] on label "[GEOGRAPHIC_DATA], AZ Main" at bounding box center [772, 244] width 297 height 20
click at [693, 234] on label "[GEOGRAPHIC_DATA], AZ Main" at bounding box center [772, 244] width 297 height 20
click at [696, 234] on label "[GEOGRAPHIC_DATA], AZ Main" at bounding box center [772, 244] width 297 height 20
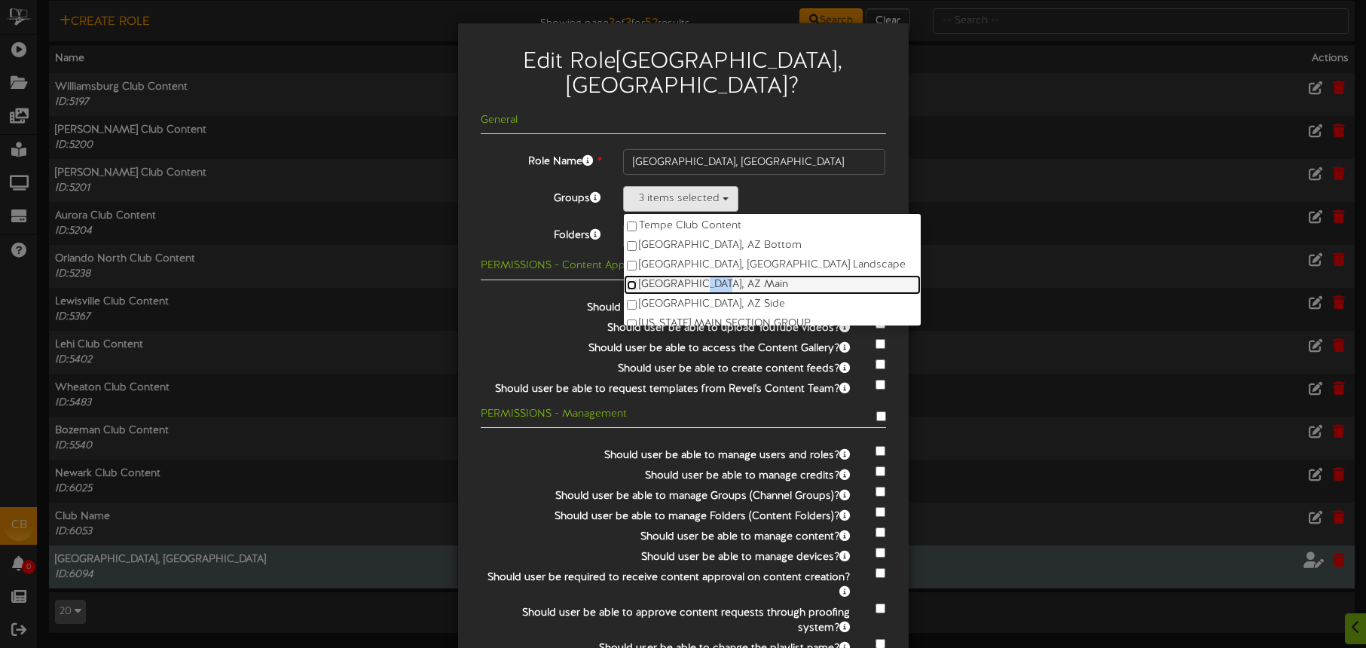
scroll to position [854, 0]
click at [638, 271] on label "[GEOGRAPHIC_DATA], AZ Main" at bounding box center [772, 281] width 297 height 20
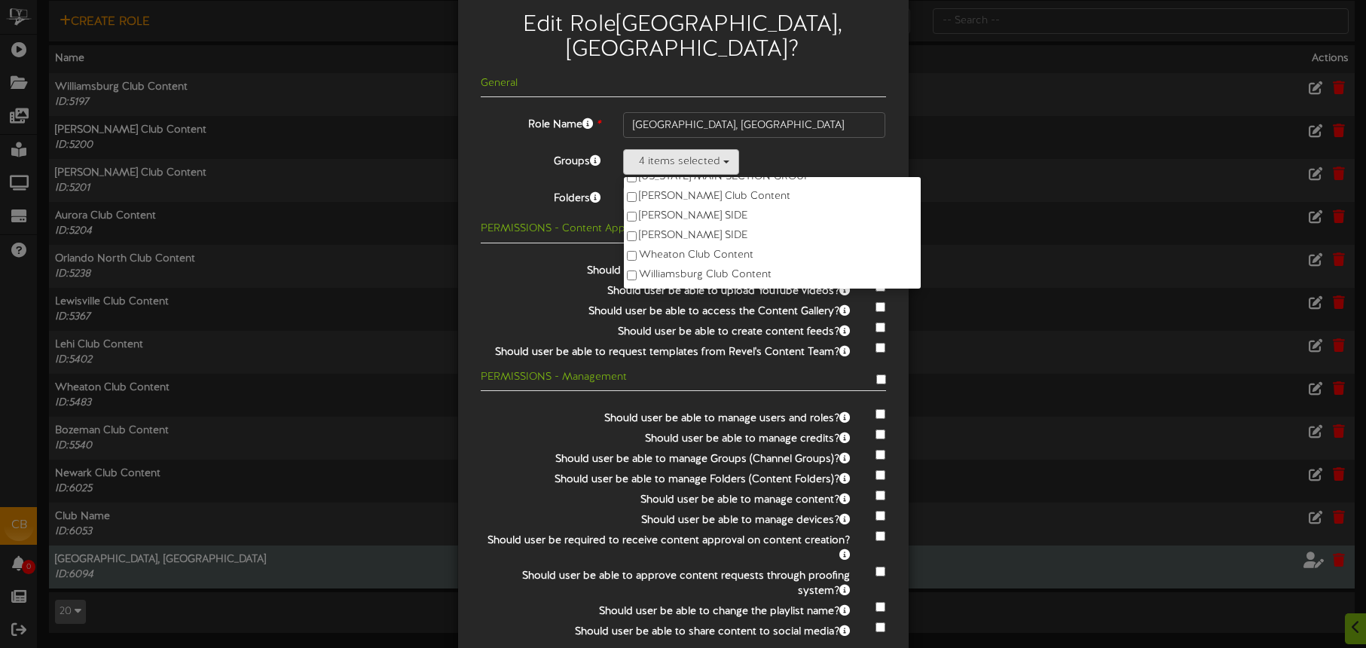
scroll to position [49, 0]
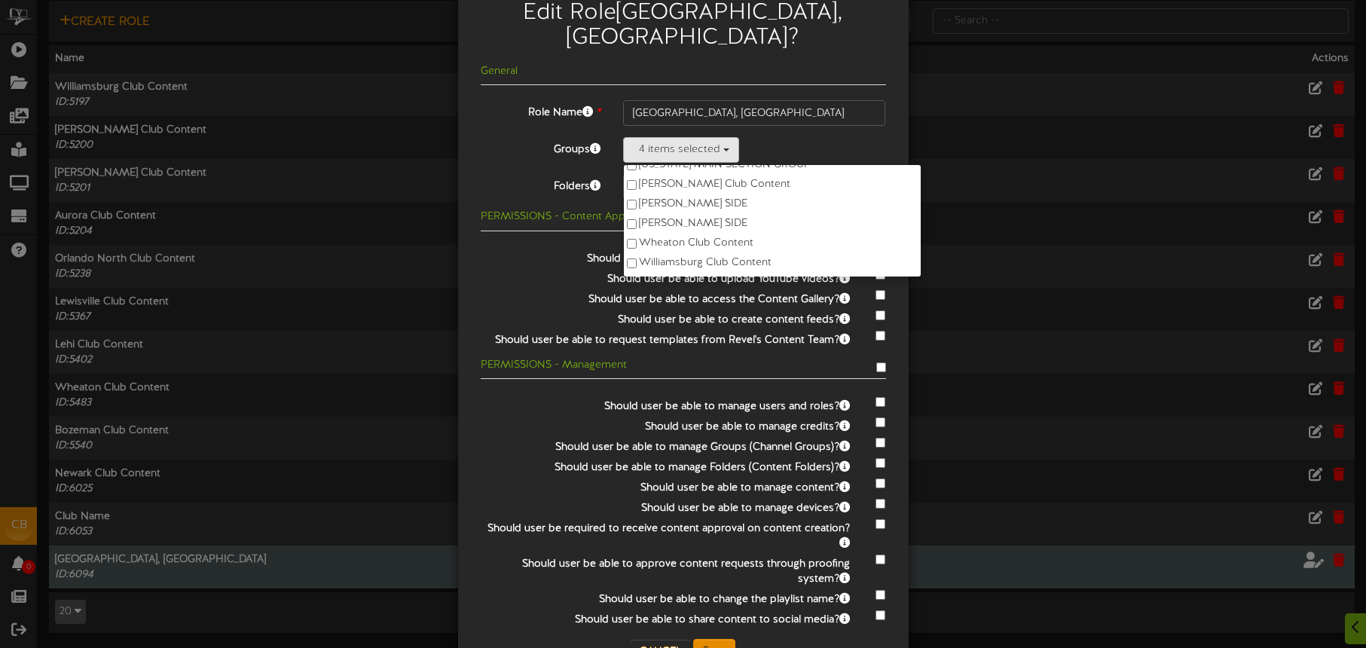
click at [852, 174] on div "Select Folders" at bounding box center [754, 187] width 263 height 26
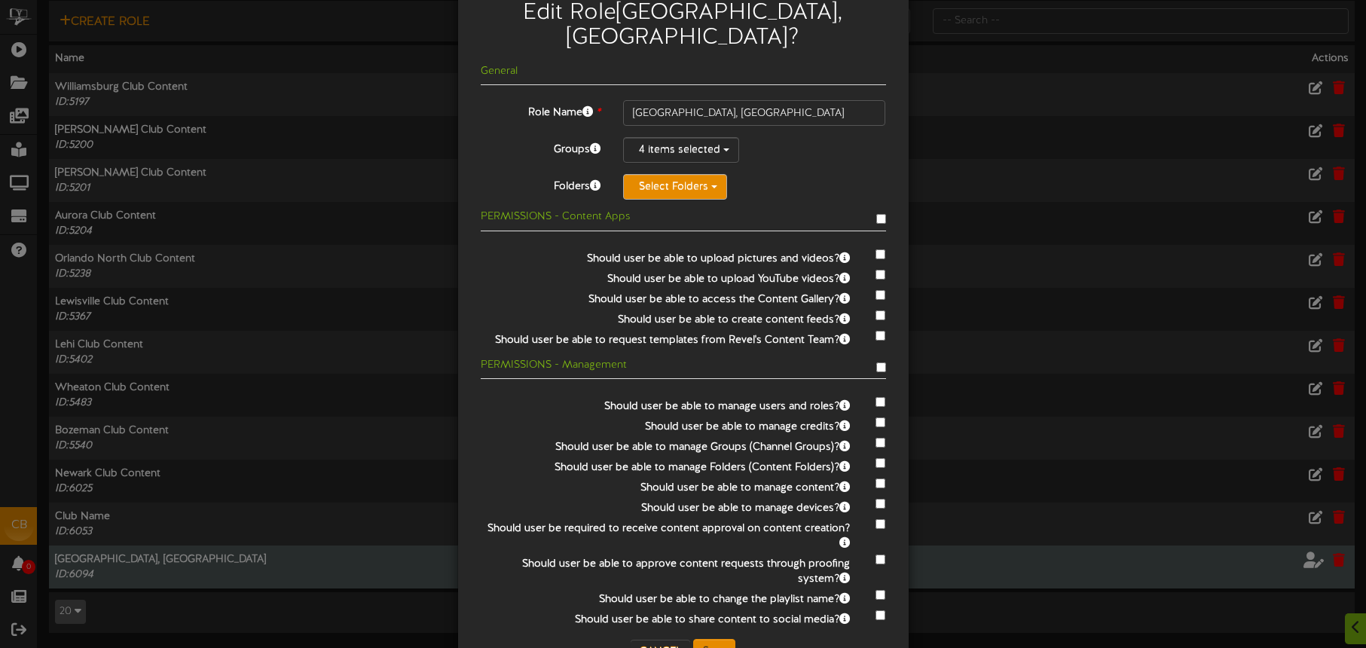
click at [687, 174] on button "Select Folders" at bounding box center [675, 187] width 104 height 26
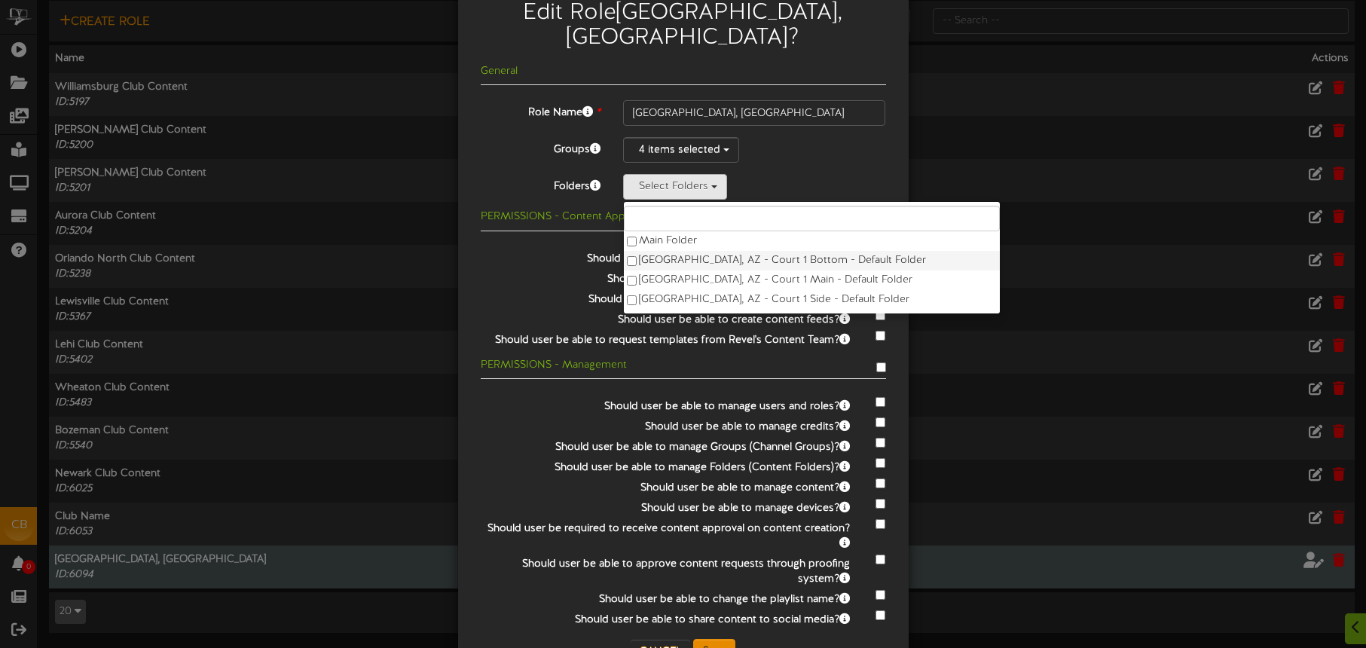
drag, startPoint x: 732, startPoint y: 233, endPoint x: 730, endPoint y: 240, distance: 7.7
click at [732, 251] on label "Tucson, AZ - Court 1 Bottom - Default Folder" at bounding box center [812, 261] width 376 height 20
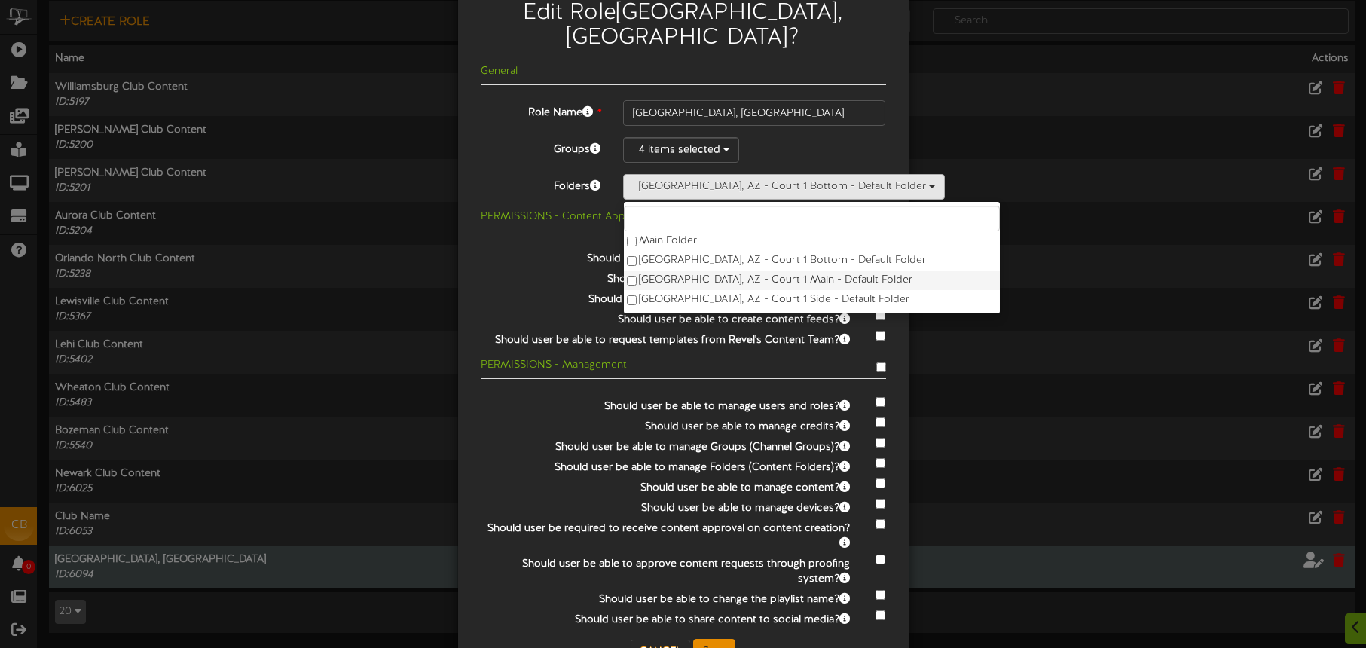
click at [730, 271] on label "Tucson, AZ - Court 1 Main - Default Folder" at bounding box center [812, 281] width 376 height 20
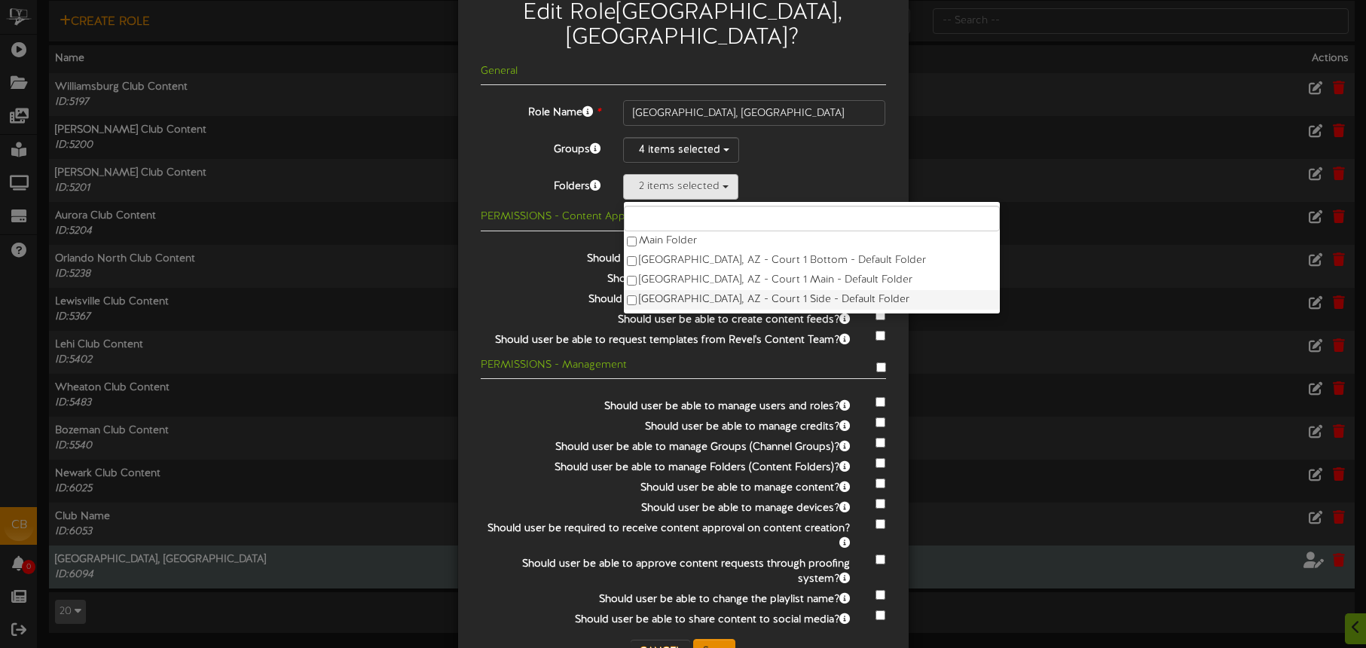
click at [745, 290] on label "Tucson, AZ - Court 1 Side - Default Folder" at bounding box center [812, 300] width 376 height 20
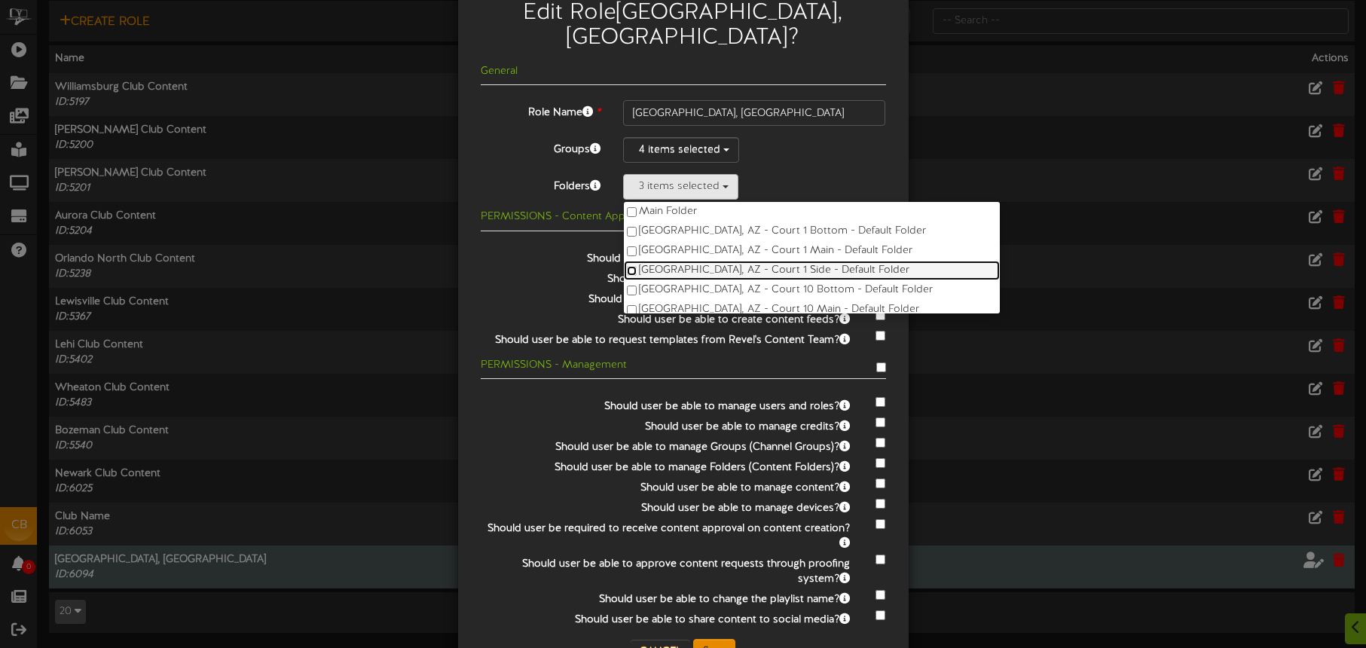
scroll to position [38, 0]
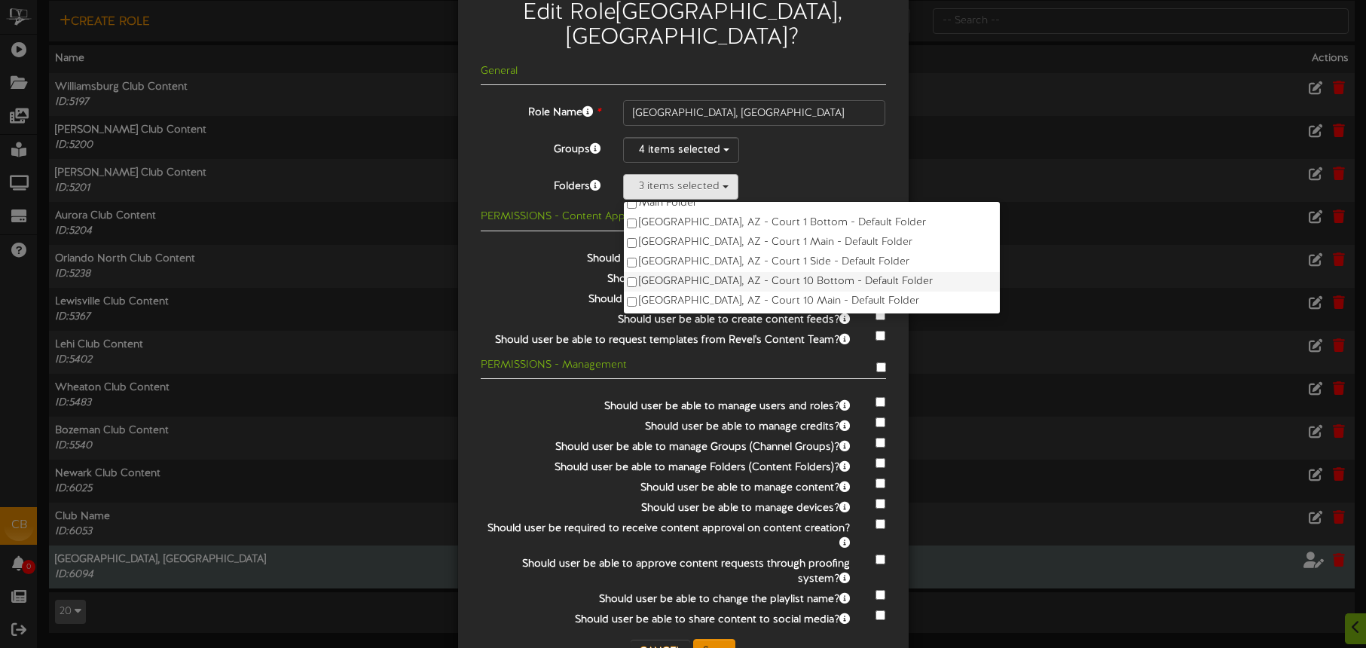
click at [754, 272] on label "Tucson, AZ - Court 10 Bottom - Default Folder" at bounding box center [812, 282] width 376 height 20
click at [756, 292] on label "Tucson, AZ - Court 10 Main - Default Folder" at bounding box center [812, 302] width 376 height 20
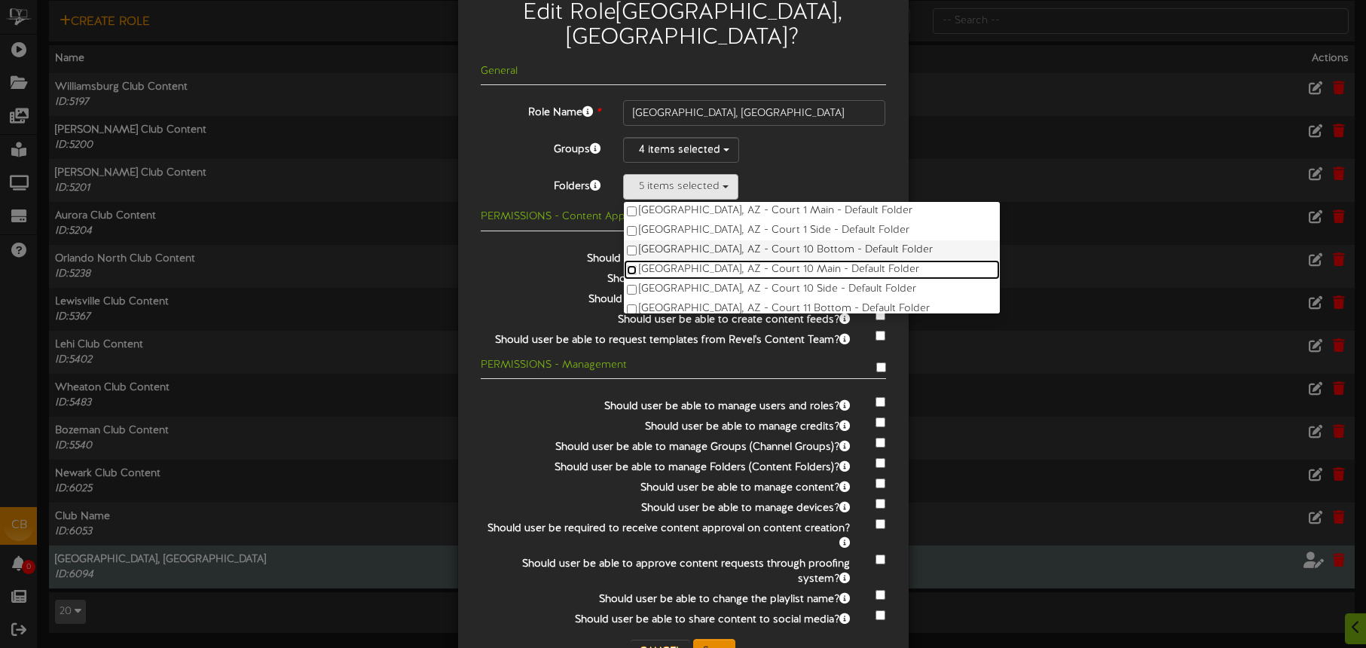
scroll to position [83, 0]
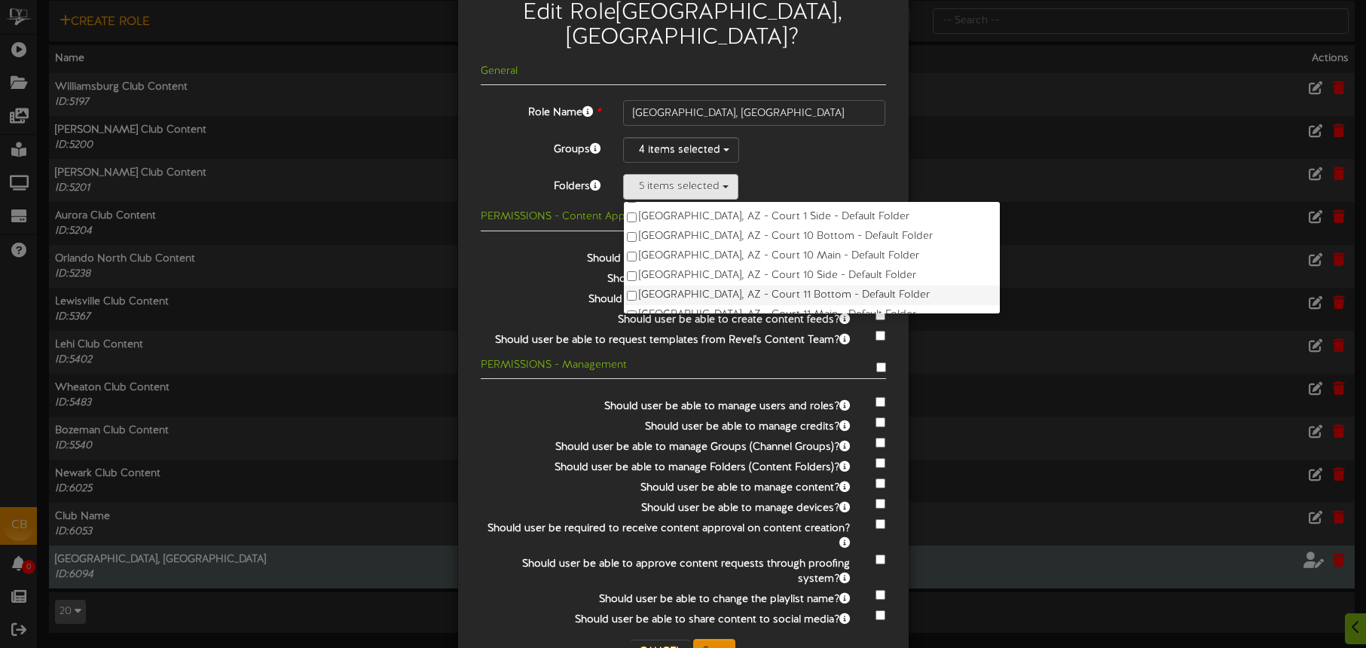
drag, startPoint x: 766, startPoint y: 244, endPoint x: 769, endPoint y: 265, distance: 20.7
click at [766, 266] on label "Tucson, AZ - Court 10 Side - Default Folder" at bounding box center [812, 276] width 376 height 20
click at [769, 286] on label "Tucson, AZ - Court 11 Bottom - Default Folder" at bounding box center [812, 296] width 376 height 20
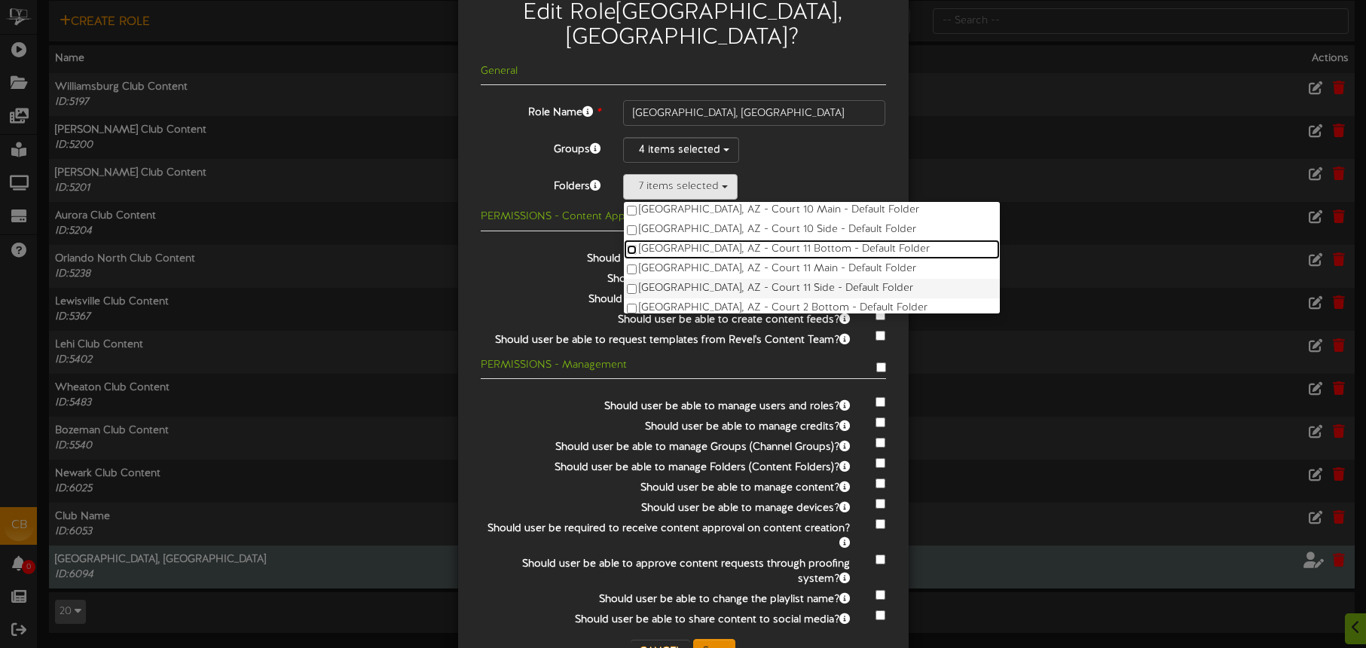
scroll to position [132, 0]
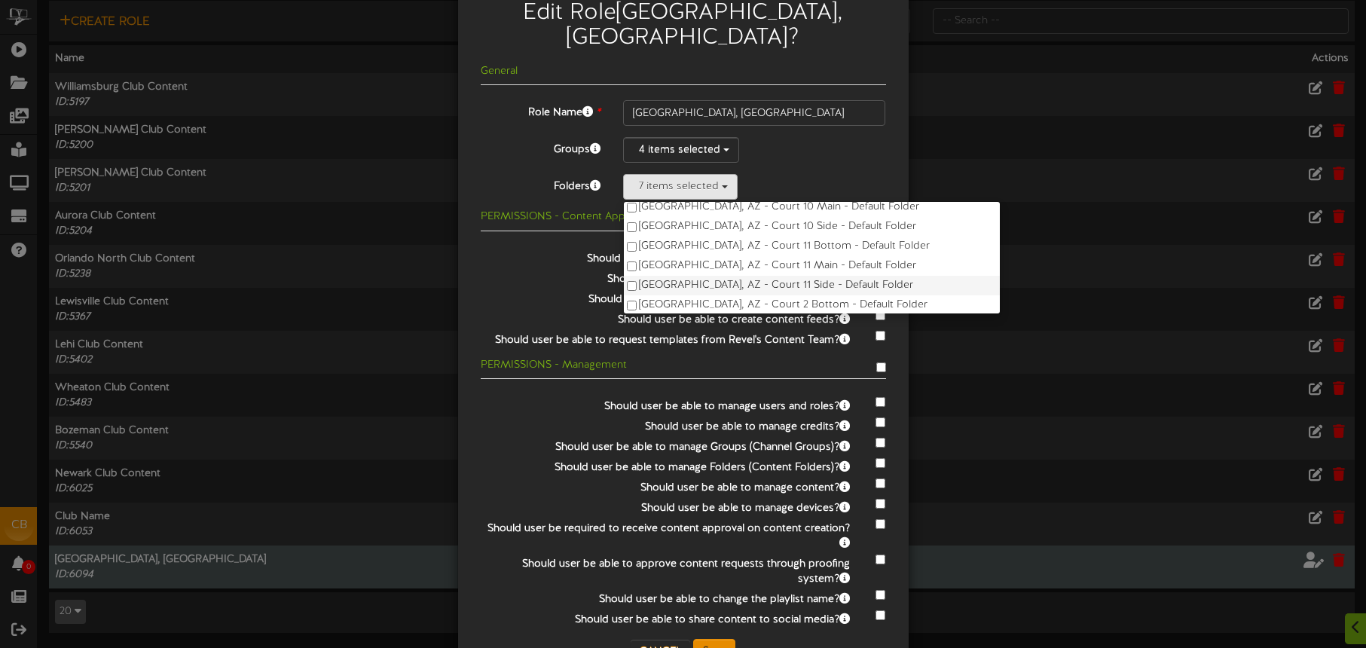
drag, startPoint x: 765, startPoint y: 237, endPoint x: 767, endPoint y: 256, distance: 19.7
click at [765, 256] on label "Tucson, AZ - Court 11 Main - Default Folder" at bounding box center [812, 266] width 376 height 20
drag, startPoint x: 767, startPoint y: 256, endPoint x: 768, endPoint y: 265, distance: 8.3
click at [768, 276] on label "Tucson, AZ - Court 11 Side - Default Folder" at bounding box center [812, 286] width 376 height 20
drag, startPoint x: 769, startPoint y: 281, endPoint x: 768, endPoint y: 270, distance: 11.3
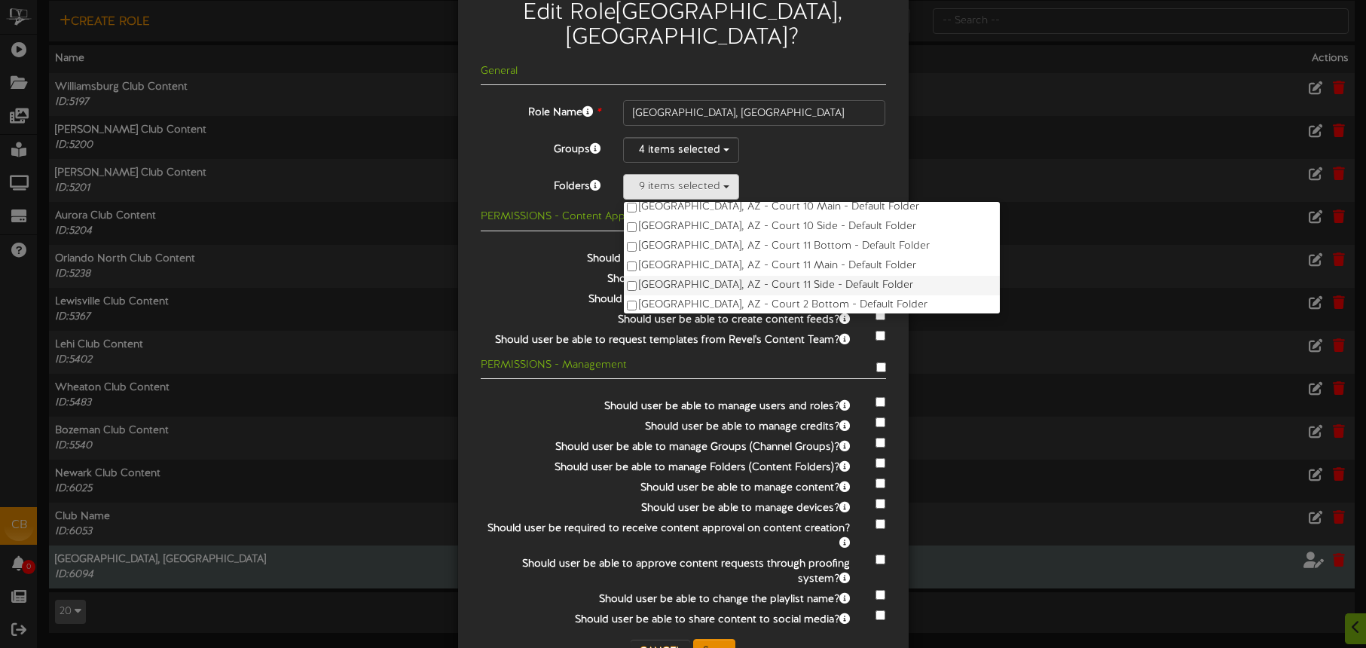
click at [769, 295] on label "Tucson, AZ - Court 2 Bottom - Default Folder" at bounding box center [812, 305] width 376 height 20
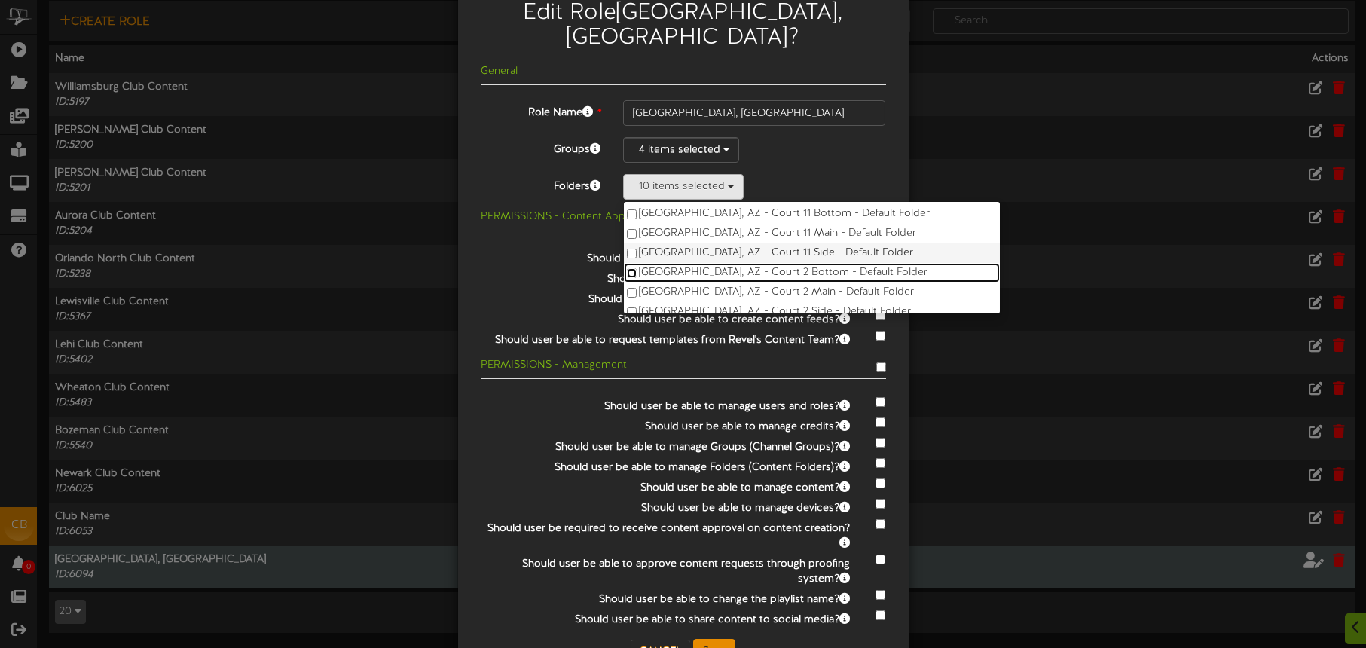
scroll to position [182, 0]
drag, startPoint x: 762, startPoint y: 248, endPoint x: 762, endPoint y: 261, distance: 13.6
click at [762, 265] on label "Tucson, AZ - Court 2 Main - Default Folder" at bounding box center [812, 275] width 376 height 20
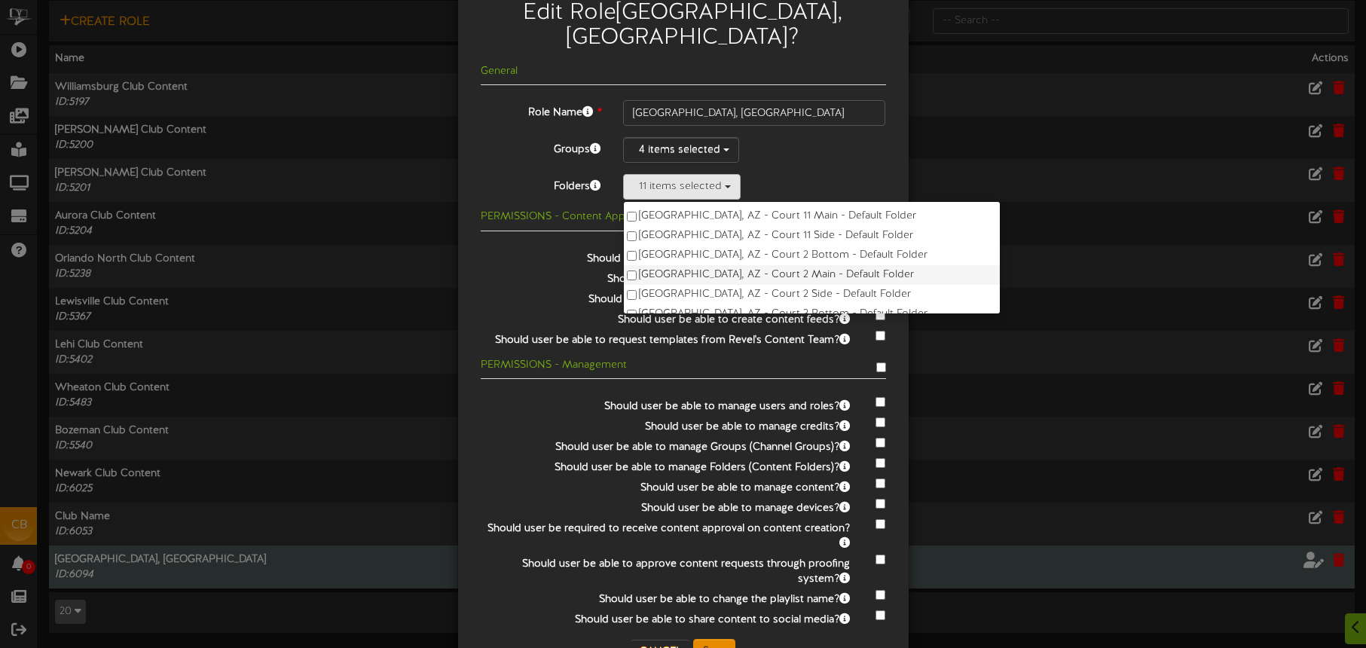
drag, startPoint x: 762, startPoint y: 265, endPoint x: 760, endPoint y: 254, distance: 11.4
click at [762, 285] on label "Tucson, AZ - Court 2 Side - Default Folder" at bounding box center [812, 295] width 376 height 20
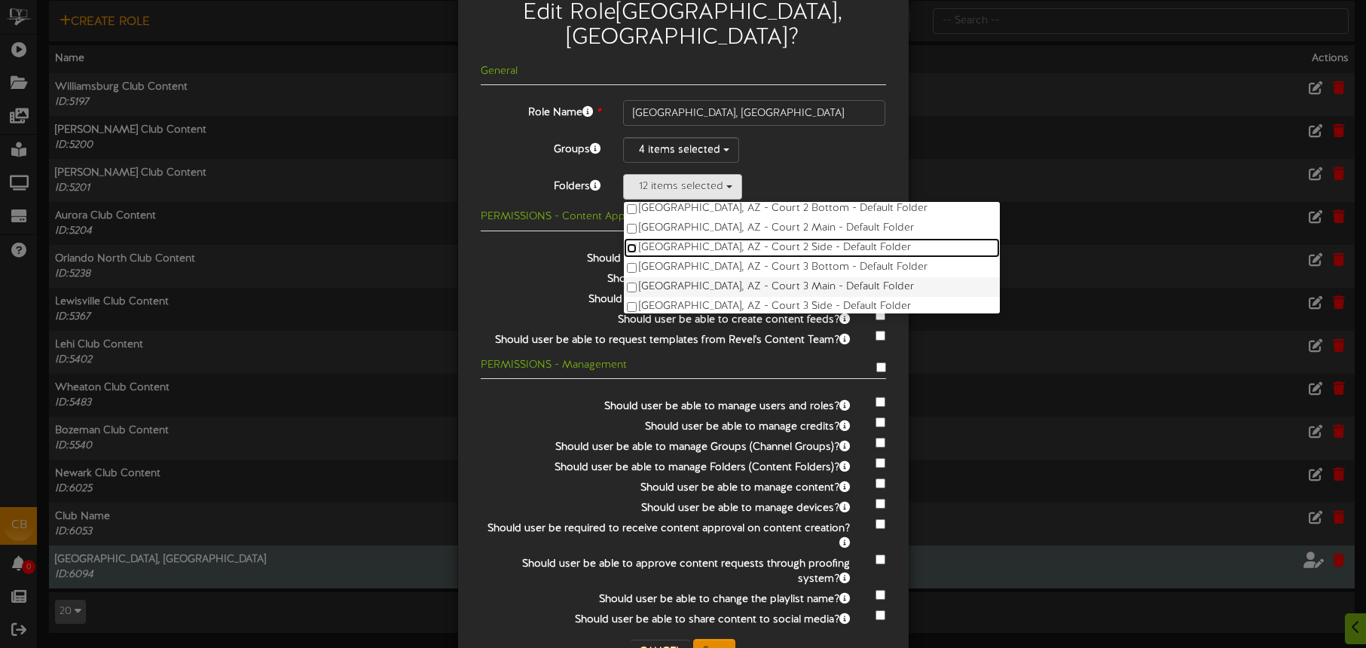
scroll to position [229, 0]
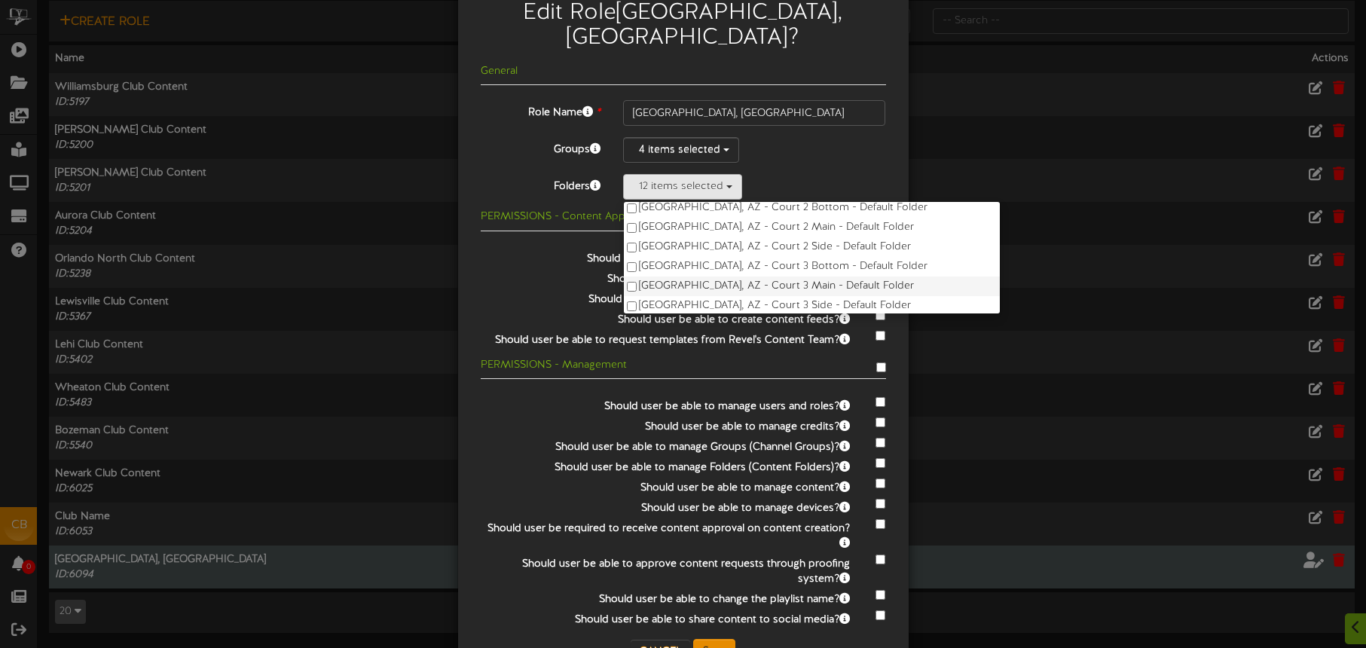
drag, startPoint x: 764, startPoint y: 240, endPoint x: 767, endPoint y: 255, distance: 16.1
click at [764, 257] on label "Tucson, AZ - Court 3 Bottom - Default Folder" at bounding box center [812, 267] width 376 height 20
drag, startPoint x: 767, startPoint y: 256, endPoint x: 771, endPoint y: 274, distance: 17.7
click at [767, 277] on label "Tucson, AZ - Court 3 Main - Default Folder" at bounding box center [812, 287] width 376 height 20
drag, startPoint x: 773, startPoint y: 281, endPoint x: 769, endPoint y: 258, distance: 23.8
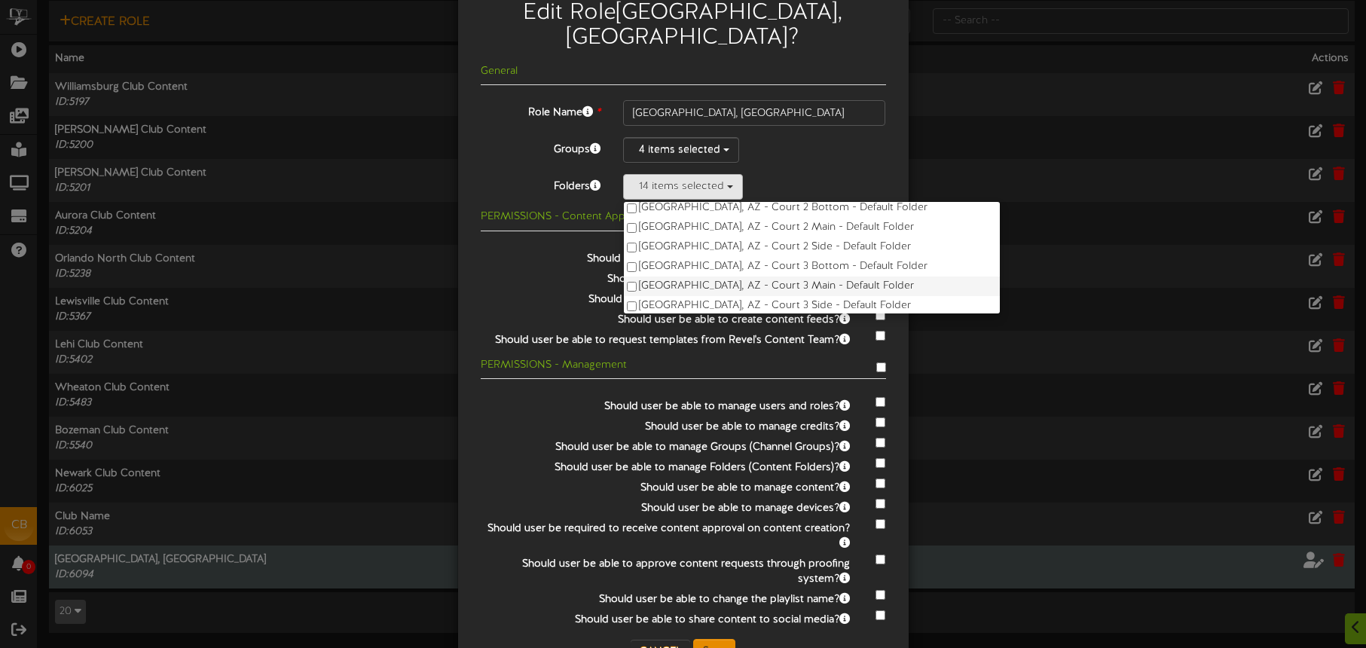
click at [772, 296] on label "Tucson, AZ - Court 3 Side - Default Folder" at bounding box center [812, 306] width 376 height 20
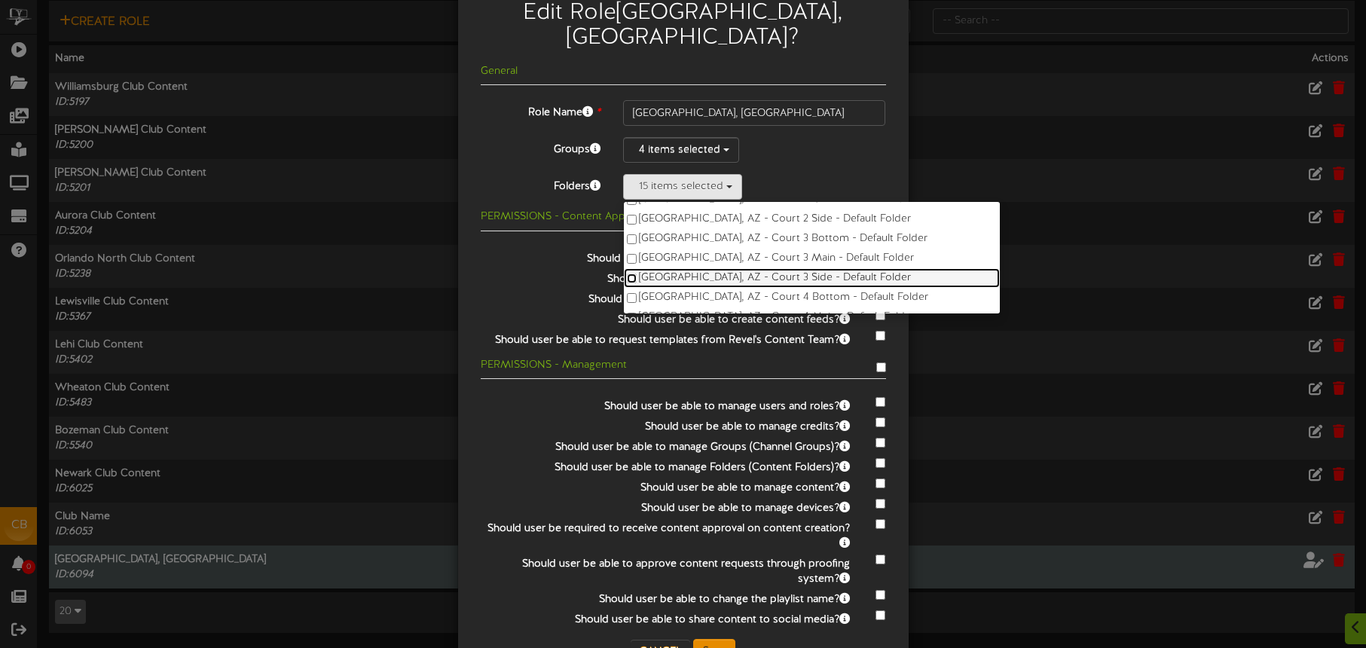
scroll to position [289, 0]
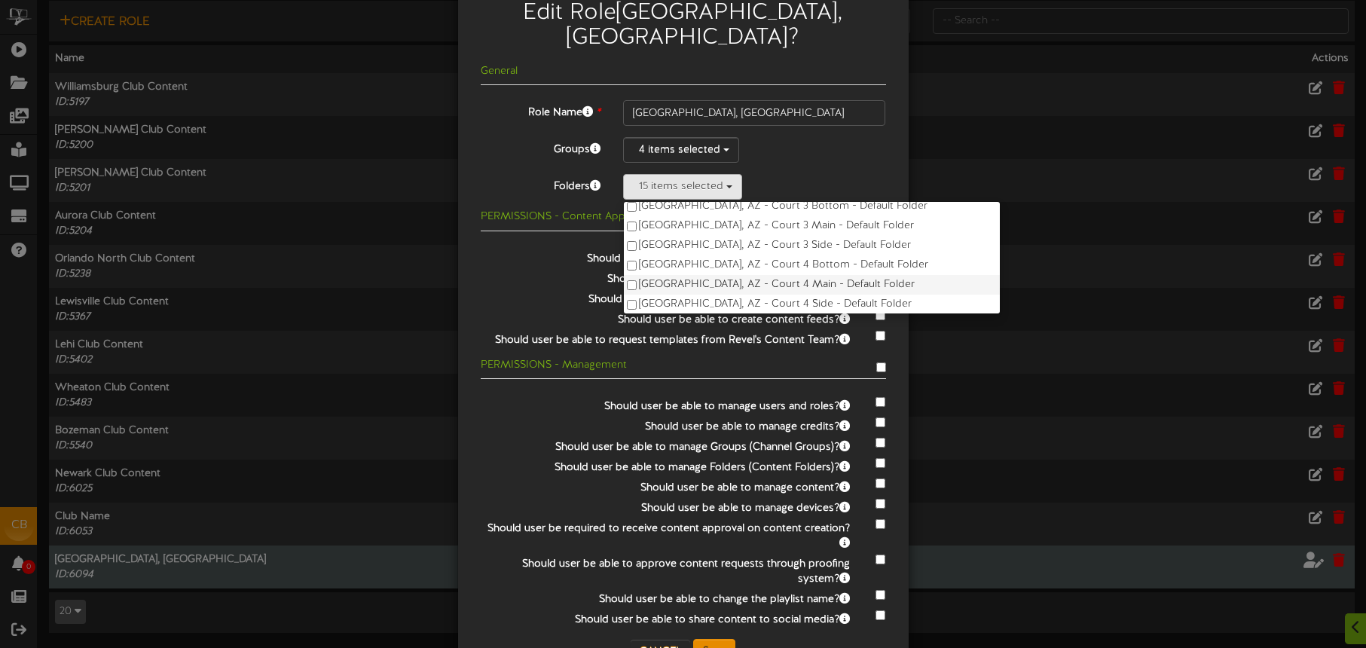
drag, startPoint x: 764, startPoint y: 236, endPoint x: 763, endPoint y: 251, distance: 15.1
click at [764, 255] on label "Tucson, AZ - Court 4 Bottom - Default Folder" at bounding box center [812, 265] width 376 height 20
drag, startPoint x: 764, startPoint y: 253, endPoint x: 768, endPoint y: 273, distance: 20.0
click at [764, 275] on label "Tucson, AZ - Court 4 Main - Default Folder" at bounding box center [812, 285] width 376 height 20
click at [769, 295] on label "Tucson, AZ - Court 4 Side - Default Folder" at bounding box center [812, 305] width 376 height 20
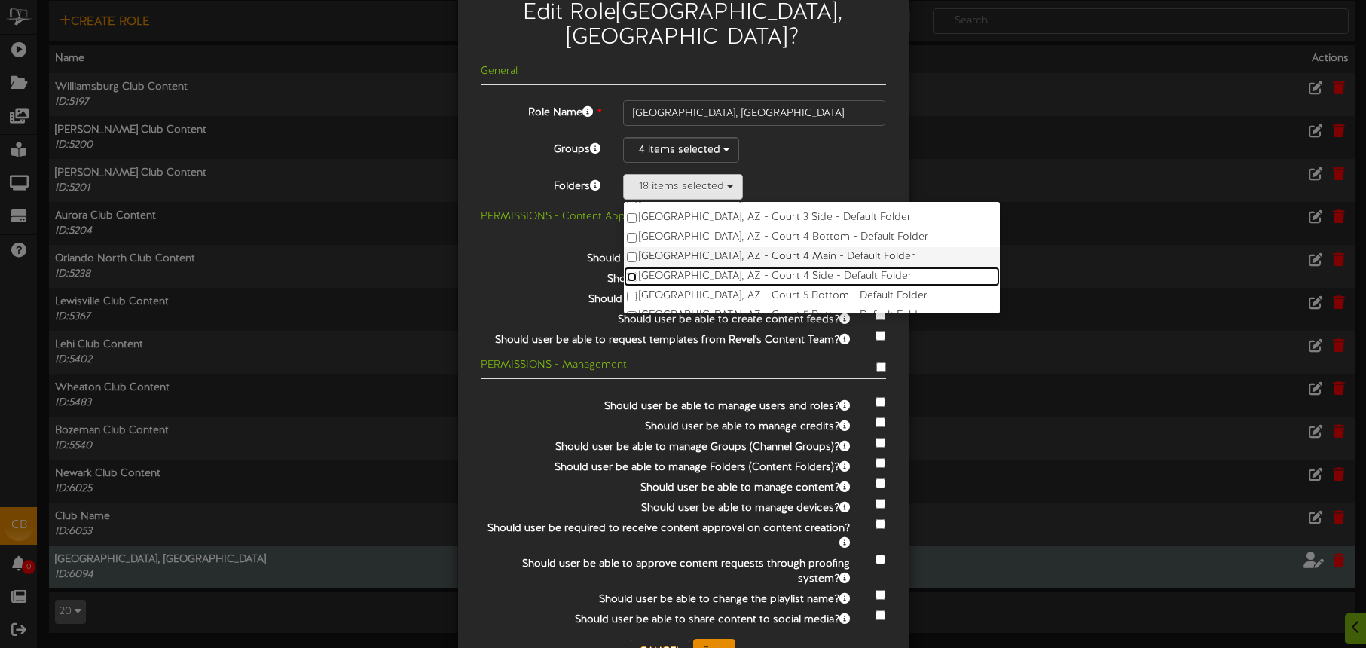
scroll to position [350, 0]
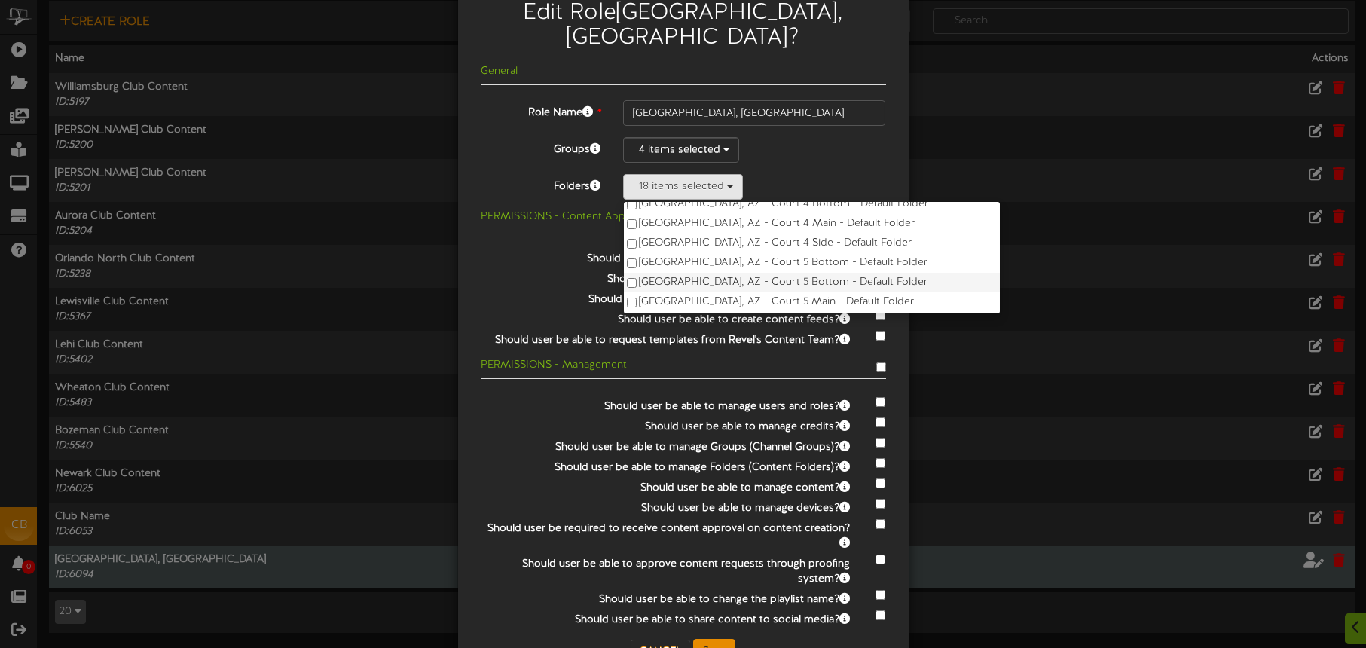
drag, startPoint x: 763, startPoint y: 236, endPoint x: 766, endPoint y: 253, distance: 17.5
click at [763, 253] on label "Tucson, AZ - Court 5 Bottom - Default Folder" at bounding box center [812, 263] width 376 height 20
click at [766, 273] on label "Tucson, AZ - Court 5 Bottom - Default Folder" at bounding box center [812, 283] width 376 height 20
click at [766, 292] on label "Tucson, AZ - Court 5 Main - Default Folder" at bounding box center [812, 302] width 376 height 20
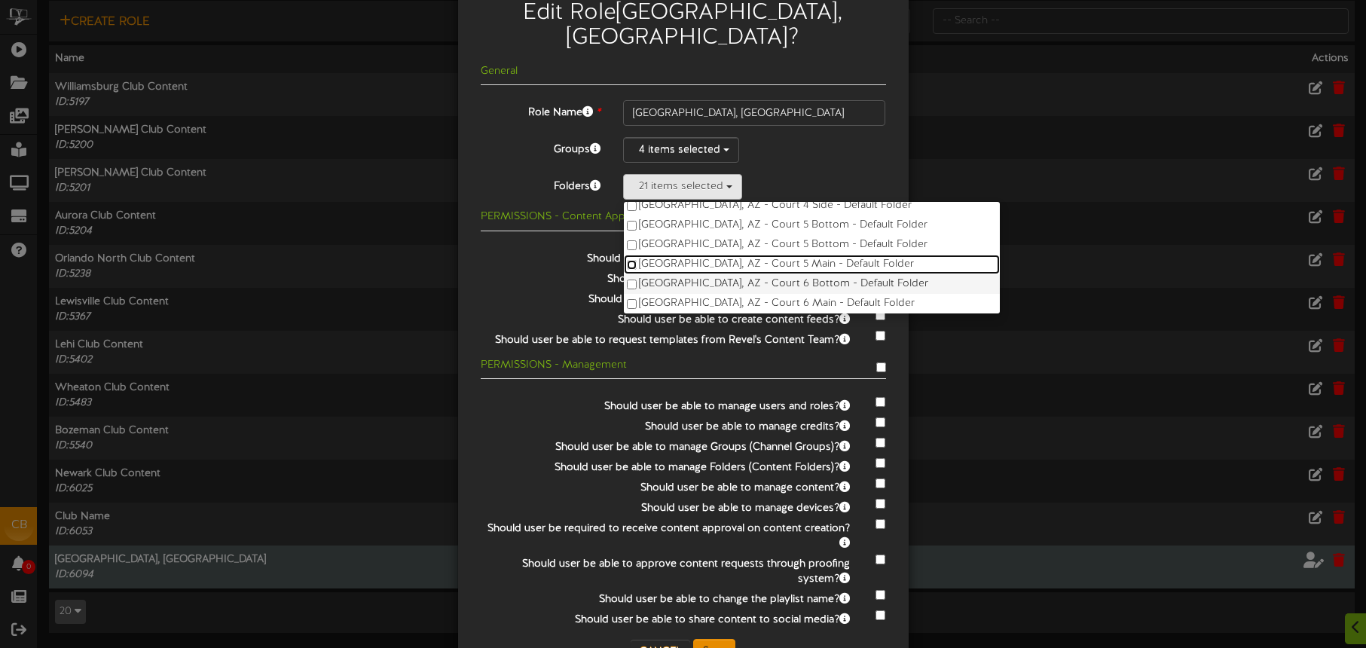
scroll to position [400, 0]
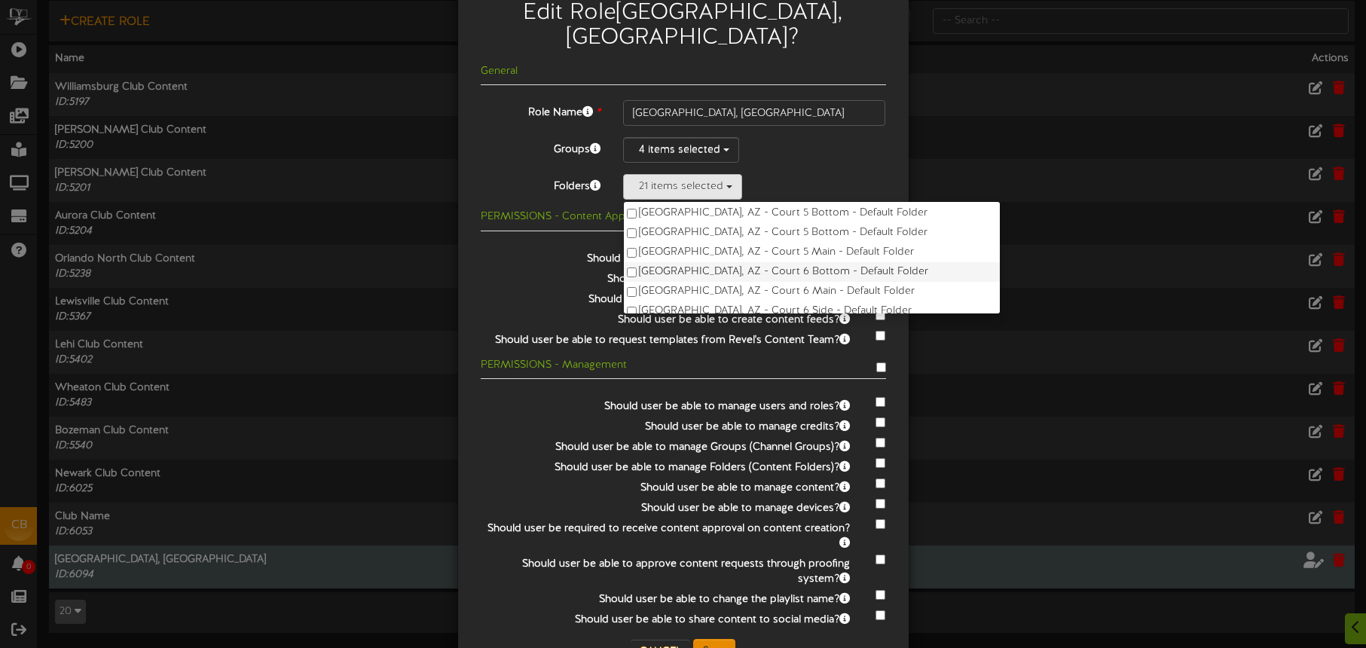
click at [762, 262] on label "Tucson, AZ - Court 6 Bottom - Default Folder" at bounding box center [812, 272] width 376 height 20
drag, startPoint x: 763, startPoint y: 265, endPoint x: 773, endPoint y: 264, distance: 10.6
click at [763, 282] on label "Tucson, AZ - Court 6 Main - Default Folder" at bounding box center [812, 292] width 376 height 20
click at [769, 268] on label "Tucson, AZ - Court 6 Side - Default Folder" at bounding box center [812, 278] width 376 height 20
drag, startPoint x: 772, startPoint y: 277, endPoint x: 771, endPoint y: 261, distance: 15.1
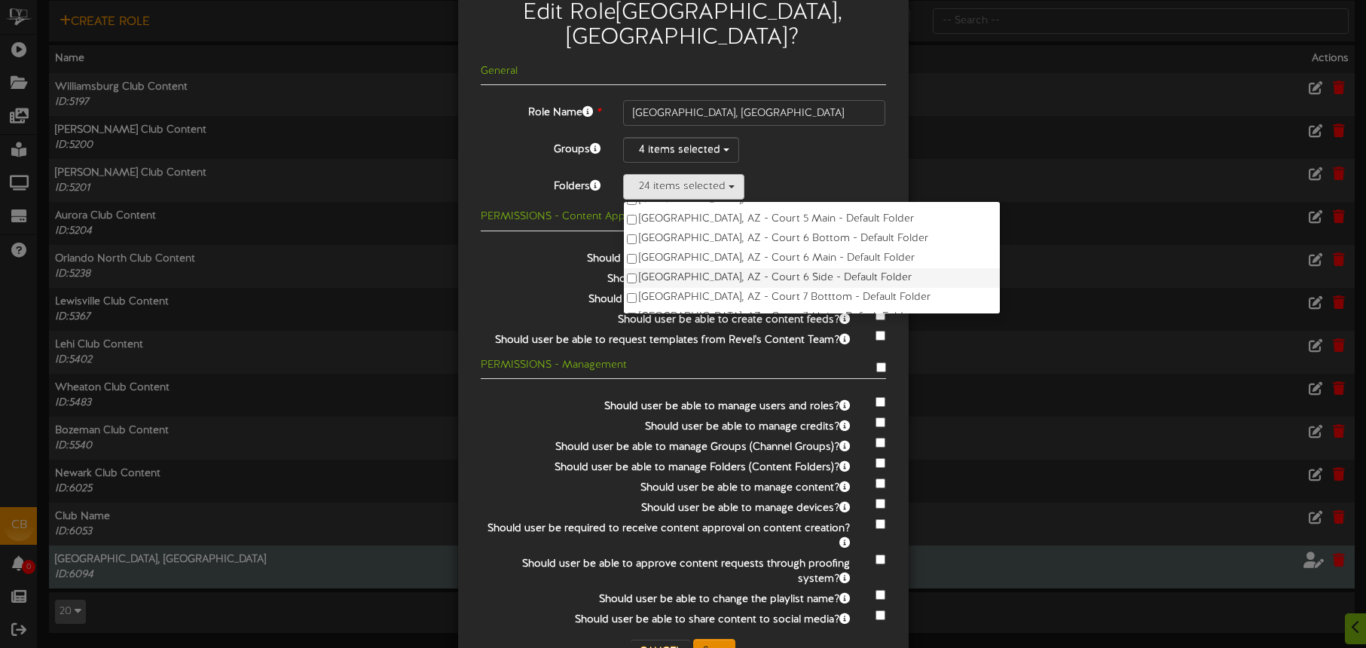
click at [772, 288] on label "Tucson, AZ - Court 7 Botttom - Default Folder" at bounding box center [812, 298] width 376 height 20
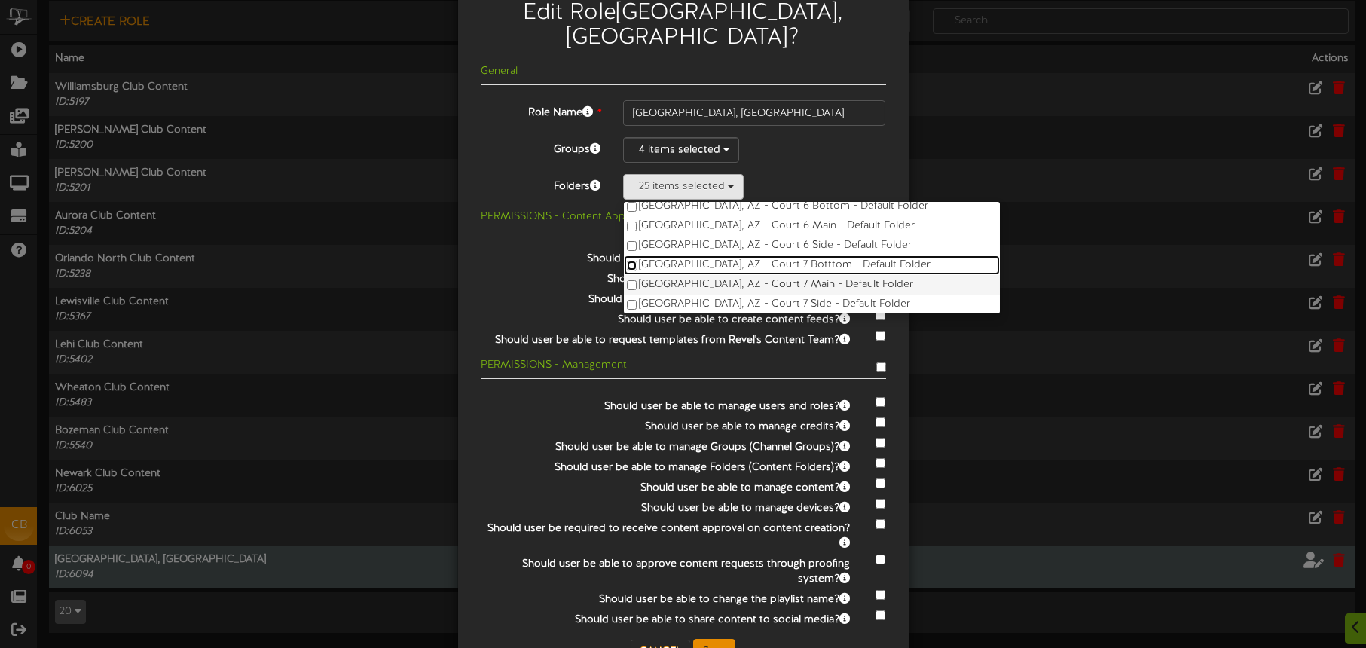
scroll to position [494, 0]
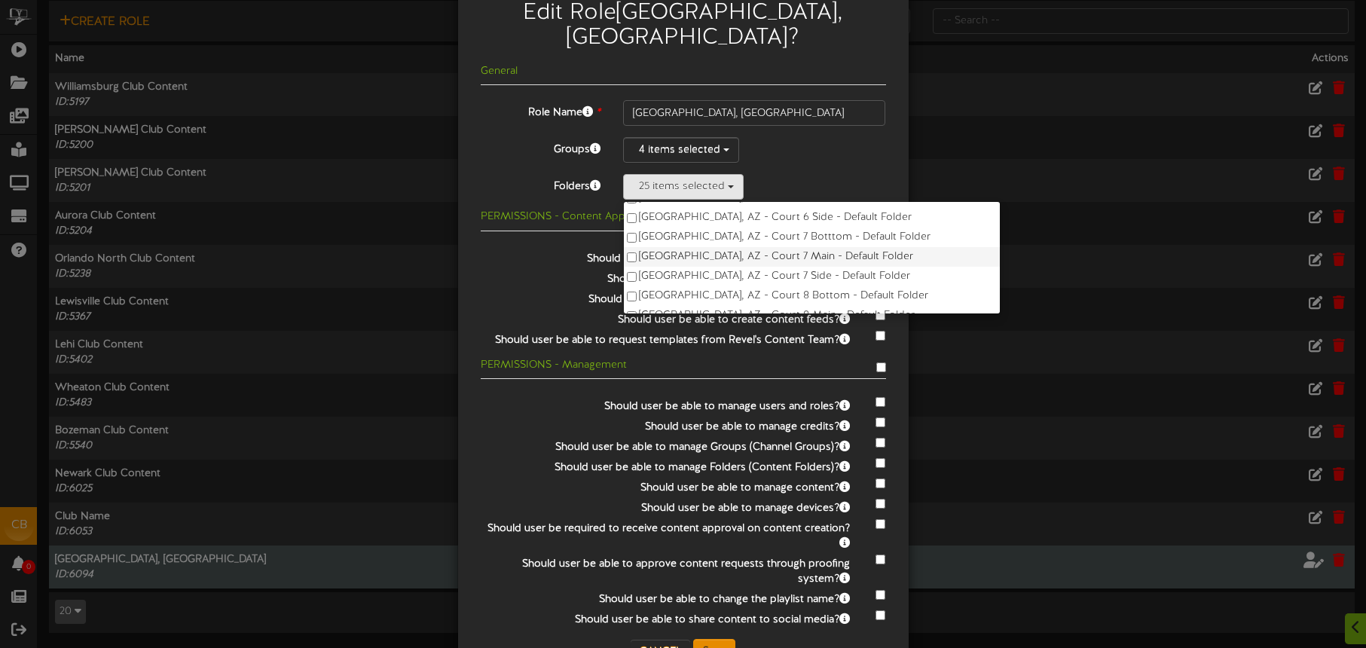
drag, startPoint x: 759, startPoint y: 232, endPoint x: 757, endPoint y: 240, distance: 8.4
click at [759, 247] on label "Tucson, AZ - Court 7 Main - Default Folder" at bounding box center [812, 257] width 376 height 20
click at [757, 267] on label "Tucson, AZ - Court 7 Side - Default Folder" at bounding box center [812, 277] width 376 height 20
click at [760, 286] on label "Tucson, AZ - Court 8 Bottom - Default Folder" at bounding box center [812, 296] width 376 height 20
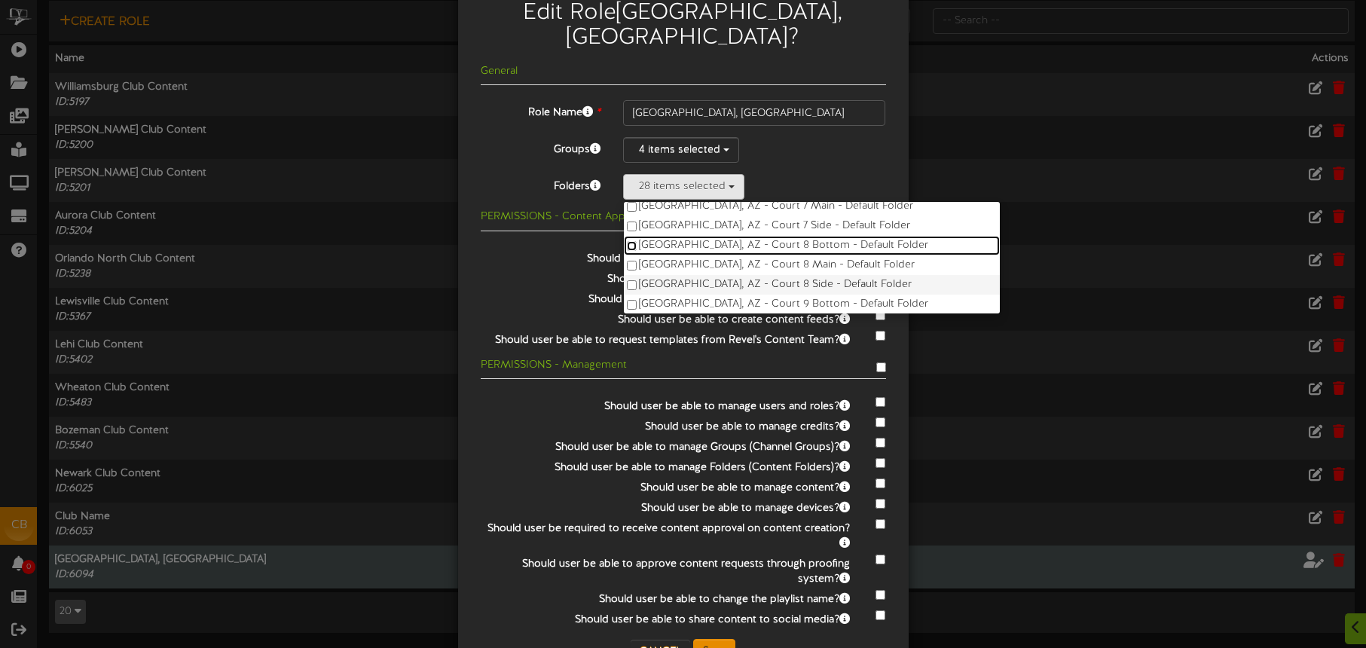
scroll to position [556, 0]
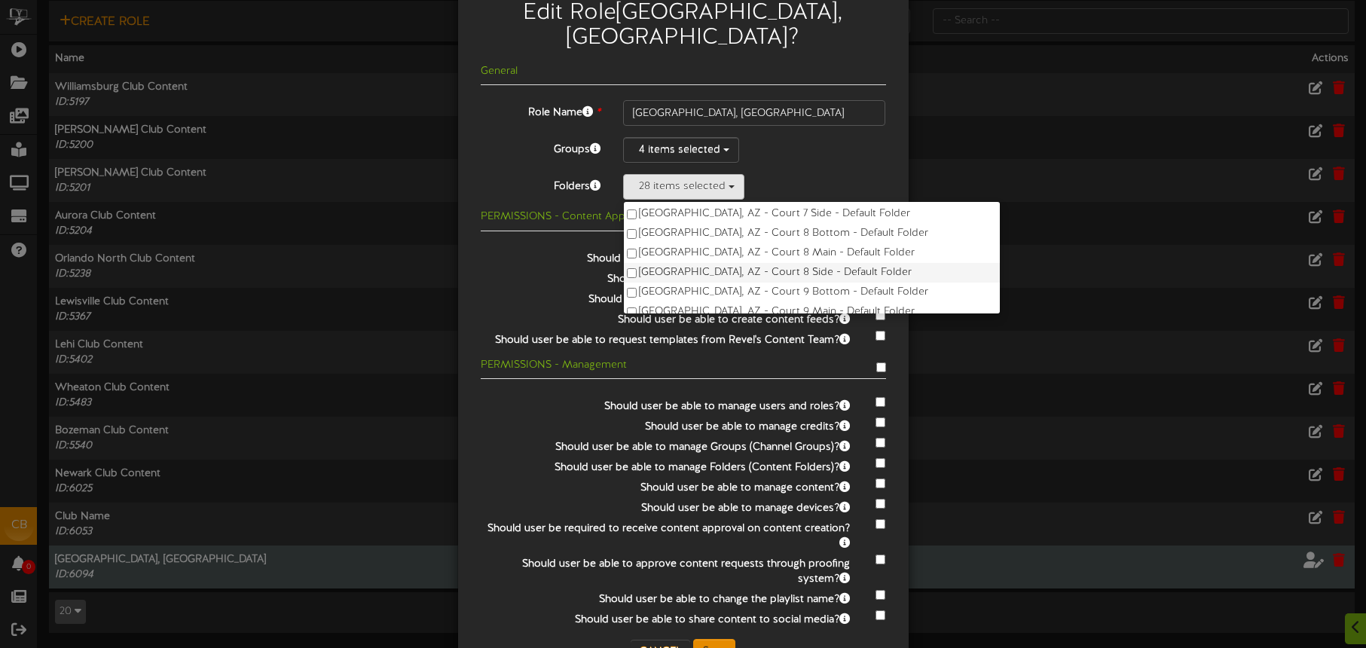
drag, startPoint x: 754, startPoint y: 225, endPoint x: 756, endPoint y: 243, distance: 18.1
click at [754, 243] on label "Tucson, AZ - Court 8 Main - Default Folder" at bounding box center [812, 253] width 376 height 20
click at [756, 263] on label "Tucson, AZ - Court 8 Side - Default Folder" at bounding box center [812, 273] width 376 height 20
click at [758, 283] on label "Tucson, AZ - Court 9 Bottom - Default Folder" at bounding box center [812, 293] width 376 height 20
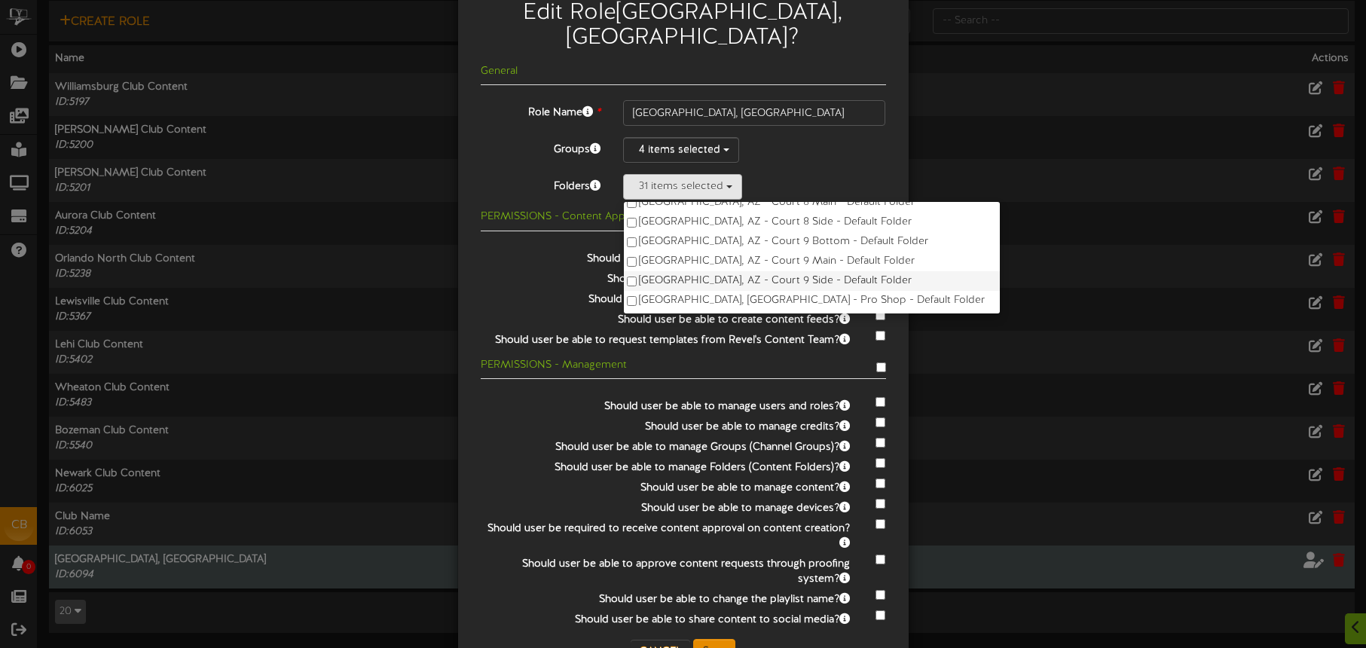
drag, startPoint x: 759, startPoint y: 237, endPoint x: 760, endPoint y: 251, distance: 13.6
click at [759, 252] on label "Tucson, AZ - Court 9 Main - Default Folder" at bounding box center [812, 262] width 376 height 20
click at [761, 271] on label "Tucson, AZ - Court 9 Side - Default Folder" at bounding box center [812, 281] width 376 height 20
click at [762, 291] on label "Tucson, AZ - Pro Shop - Default Folder" at bounding box center [812, 301] width 376 height 20
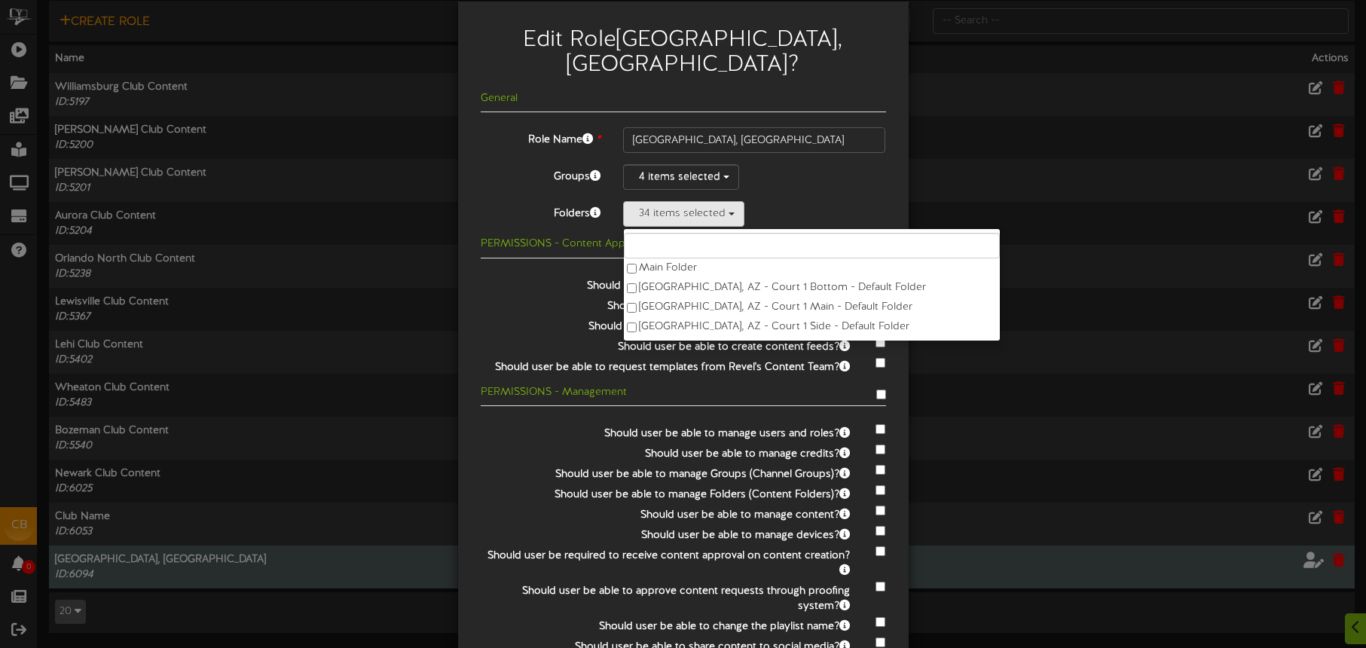
scroll to position [0, 0]
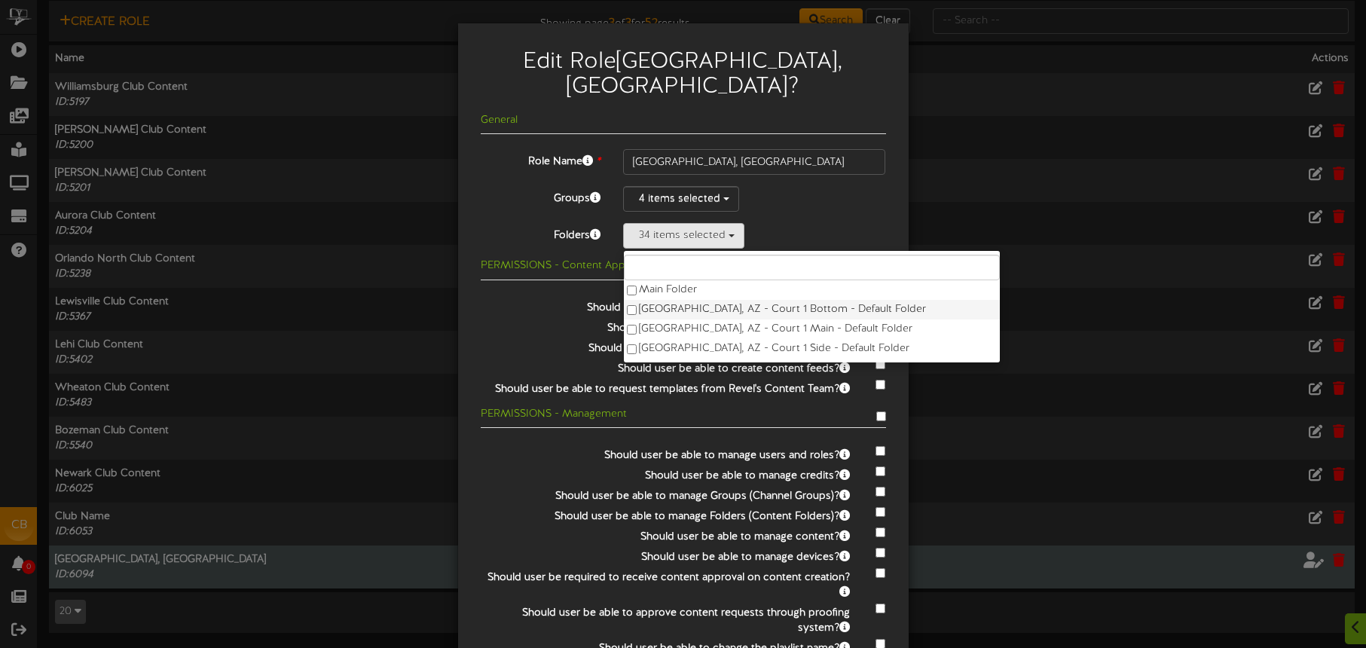
click at [691, 300] on label "[GEOGRAPHIC_DATA], AZ - Court 1 Bottom - Default Folder" at bounding box center [812, 310] width 376 height 20
click at [702, 320] on label "Tucson, AZ - Court 1 Main - Default Folder" at bounding box center [812, 330] width 376 height 20
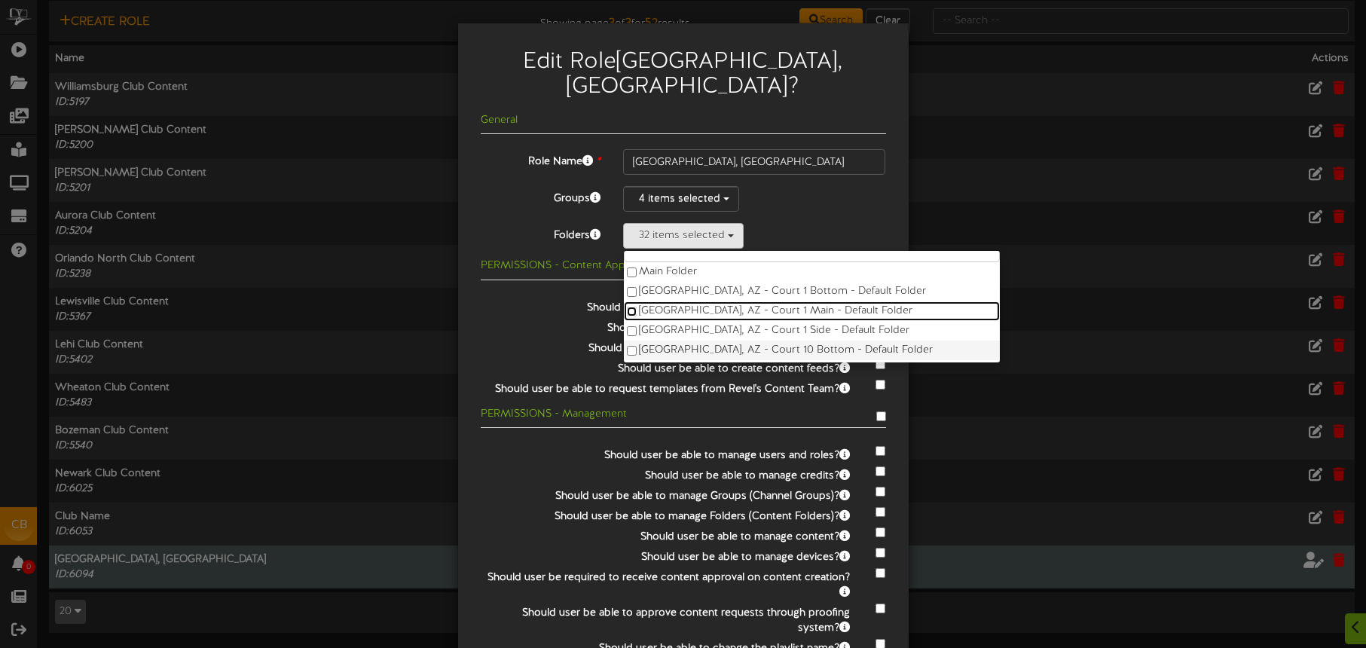
scroll to position [19, 0]
click at [644, 320] on label "[GEOGRAPHIC_DATA], AZ - Court 1 Side - Default Folder" at bounding box center [812, 330] width 376 height 20
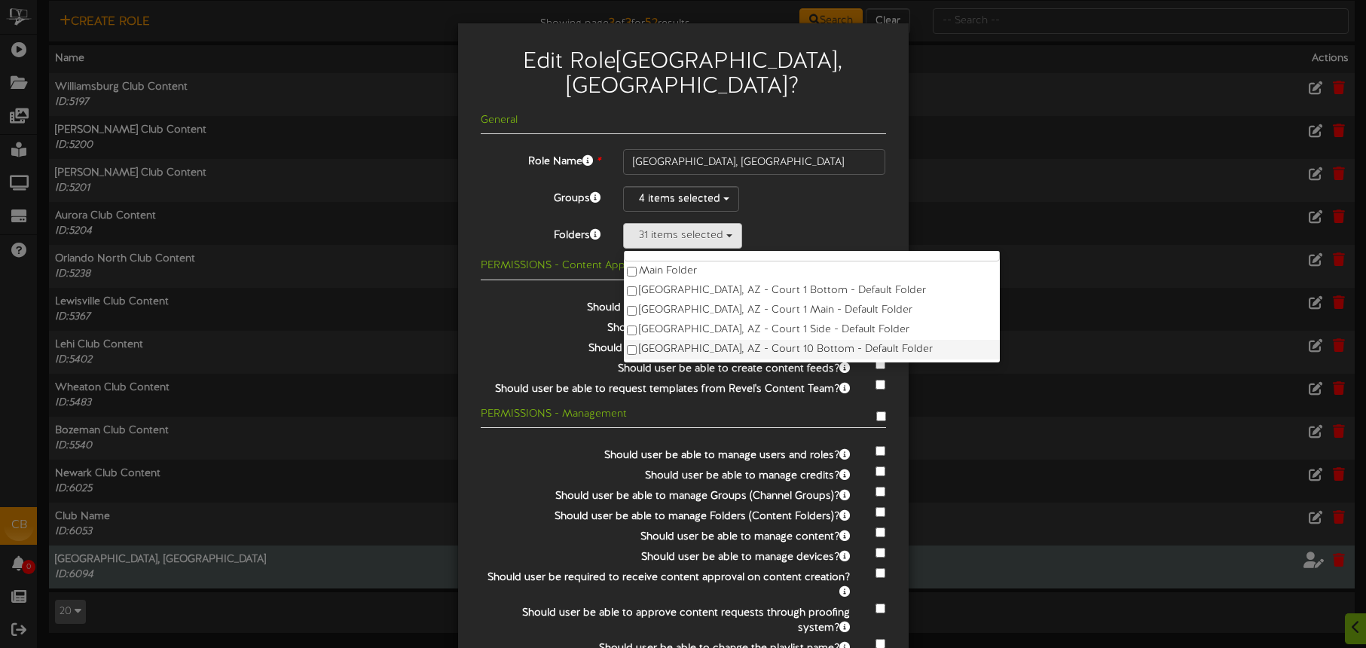
click at [679, 340] on label "Tucson, AZ - Court 10 Bottom - Default Folder" at bounding box center [812, 350] width 376 height 20
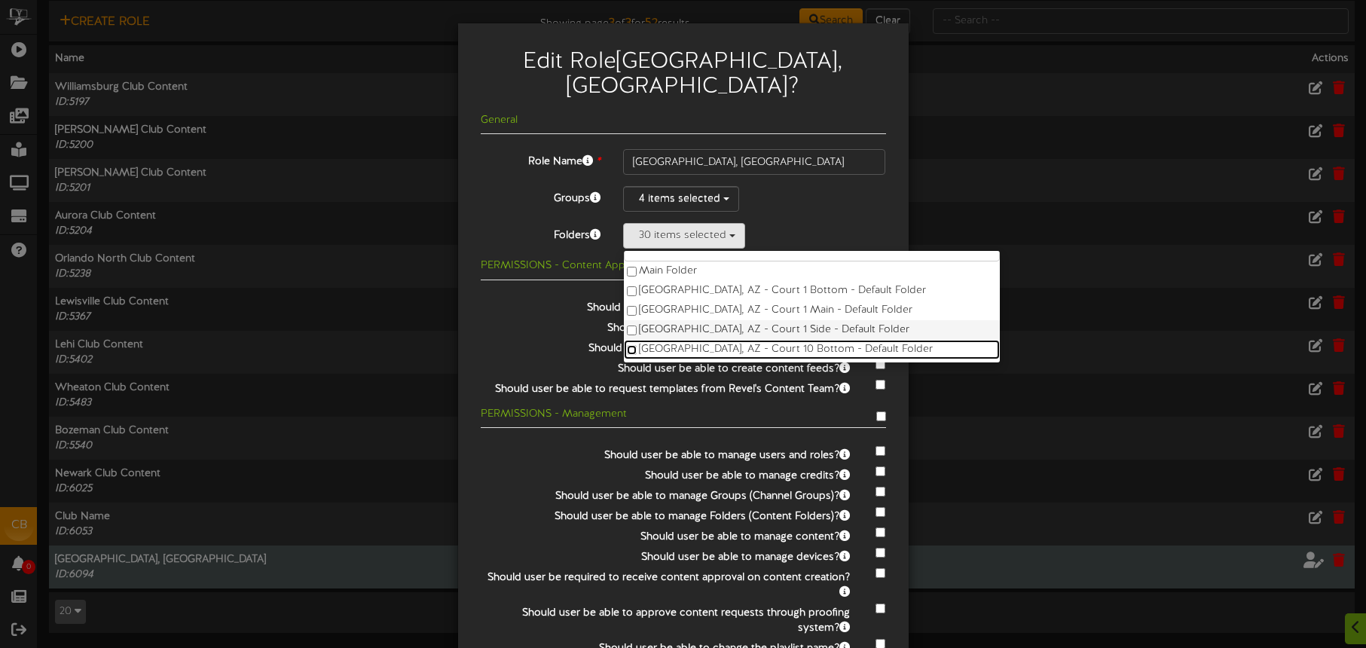
scroll to position [93, 0]
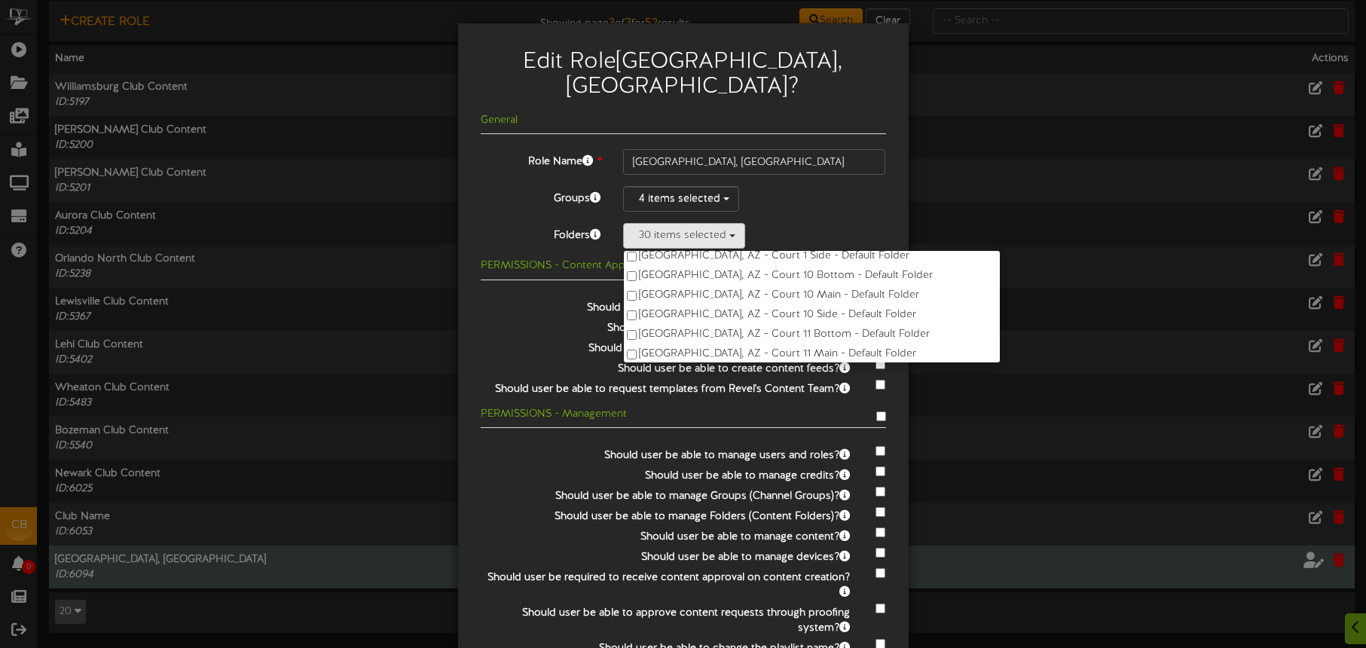
drag, startPoint x: 689, startPoint y: 269, endPoint x: 692, endPoint y: 286, distance: 17.6
click at [691, 281] on ul "Main Folder Tucson, AZ - Court 1 Bottom - Default Folder Tucson, AZ - Court 1 M…" at bounding box center [812, 306] width 378 height 113
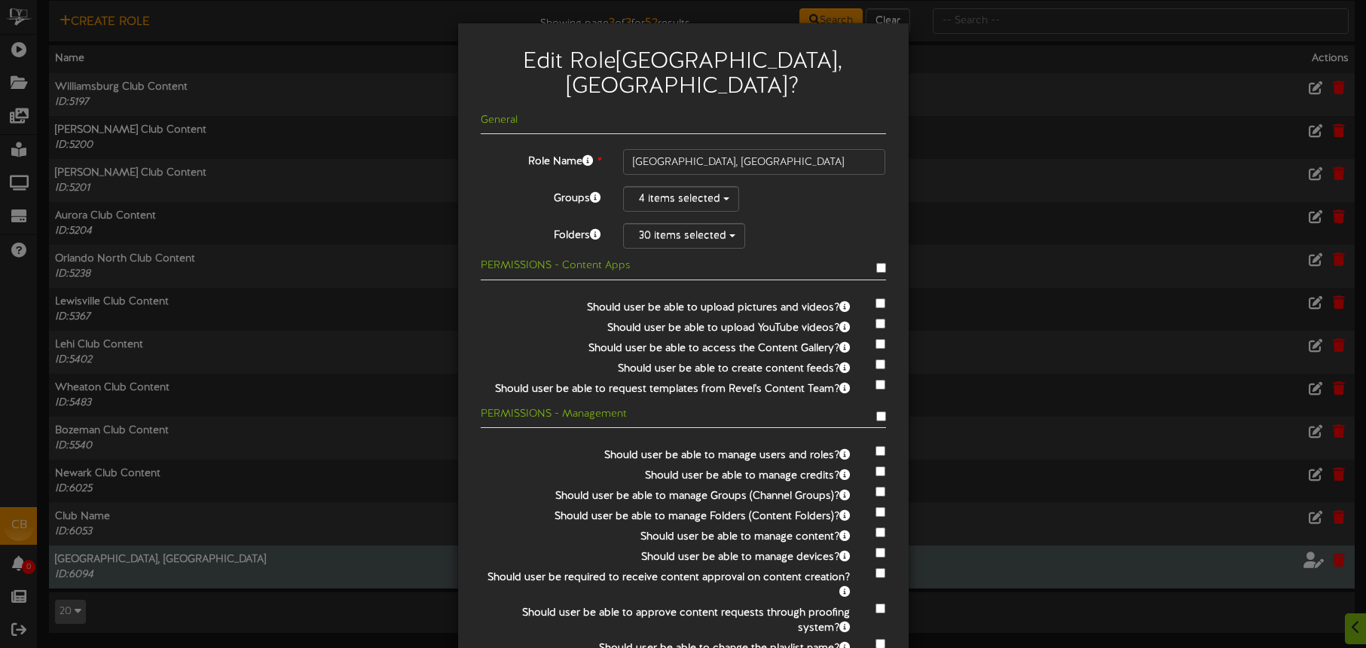
click at [693, 295] on label "Should user be able to upload pictures and videos?" at bounding box center [665, 305] width 393 height 20
click at [685, 223] on button "30 items selected" at bounding box center [684, 236] width 122 height 26
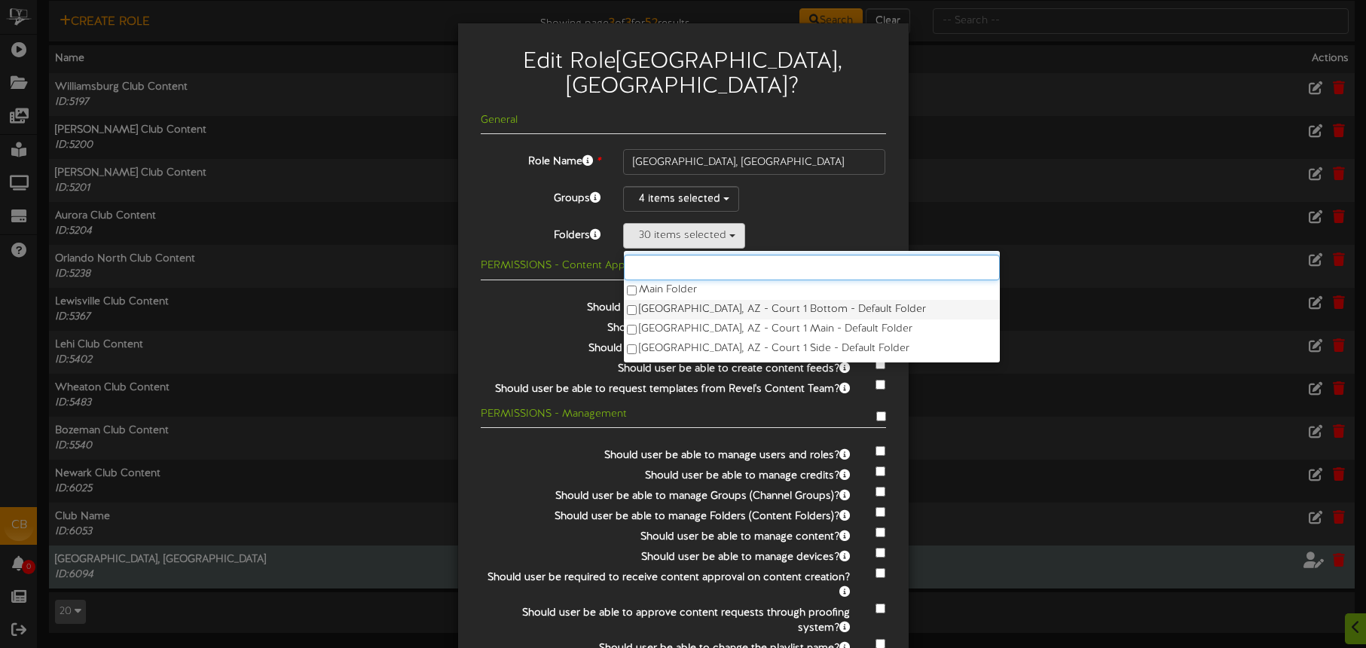
scroll to position [28, 0]
click at [697, 311] on label "[GEOGRAPHIC_DATA], AZ - Court 1 Side - Default Folder" at bounding box center [812, 321] width 376 height 20
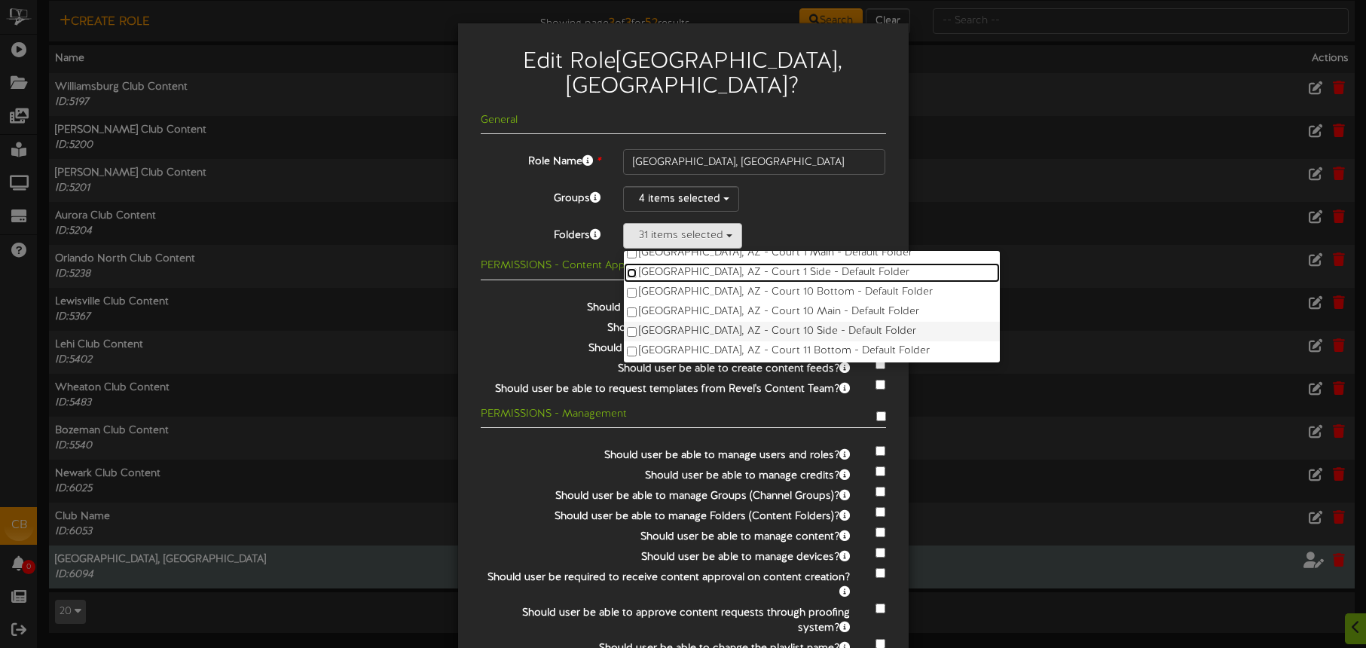
scroll to position [87, 0]
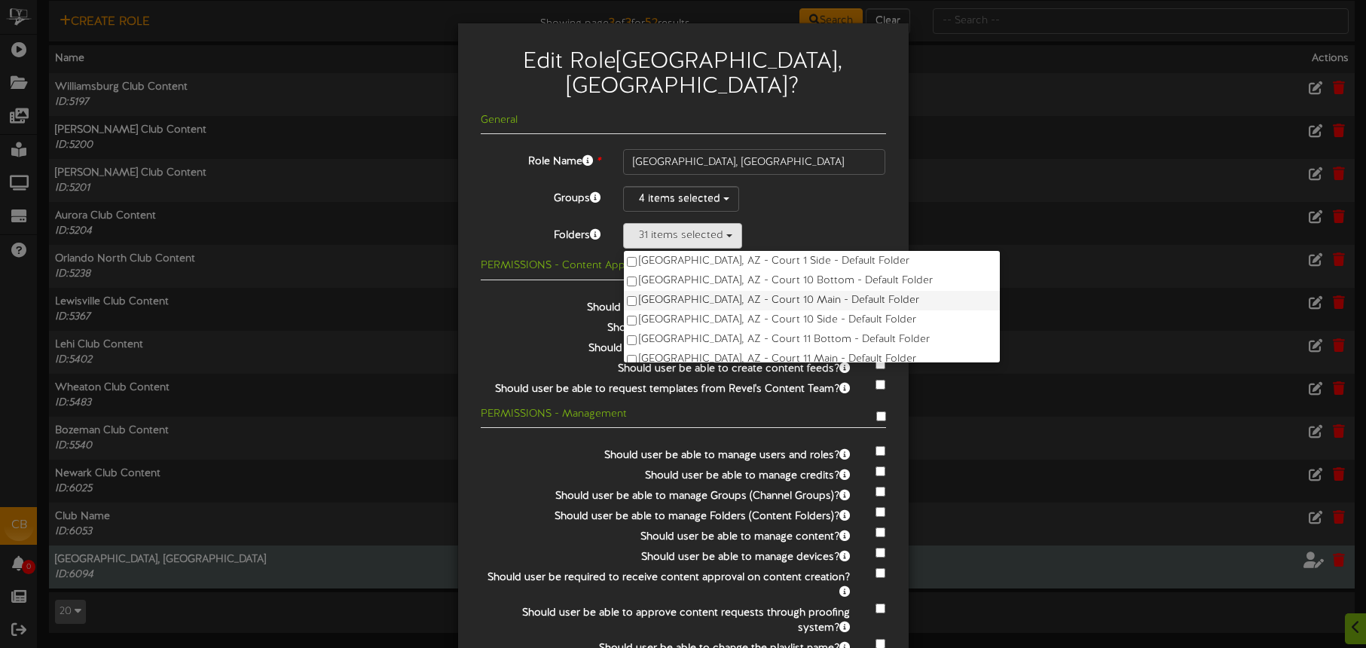
click at [754, 291] on label "Tucson, AZ - Court 10 Main - Default Folder" at bounding box center [812, 301] width 376 height 20
click at [753, 330] on label "Tucson, AZ - Court 11 Bottom - Default Folder" at bounding box center [812, 340] width 376 height 20
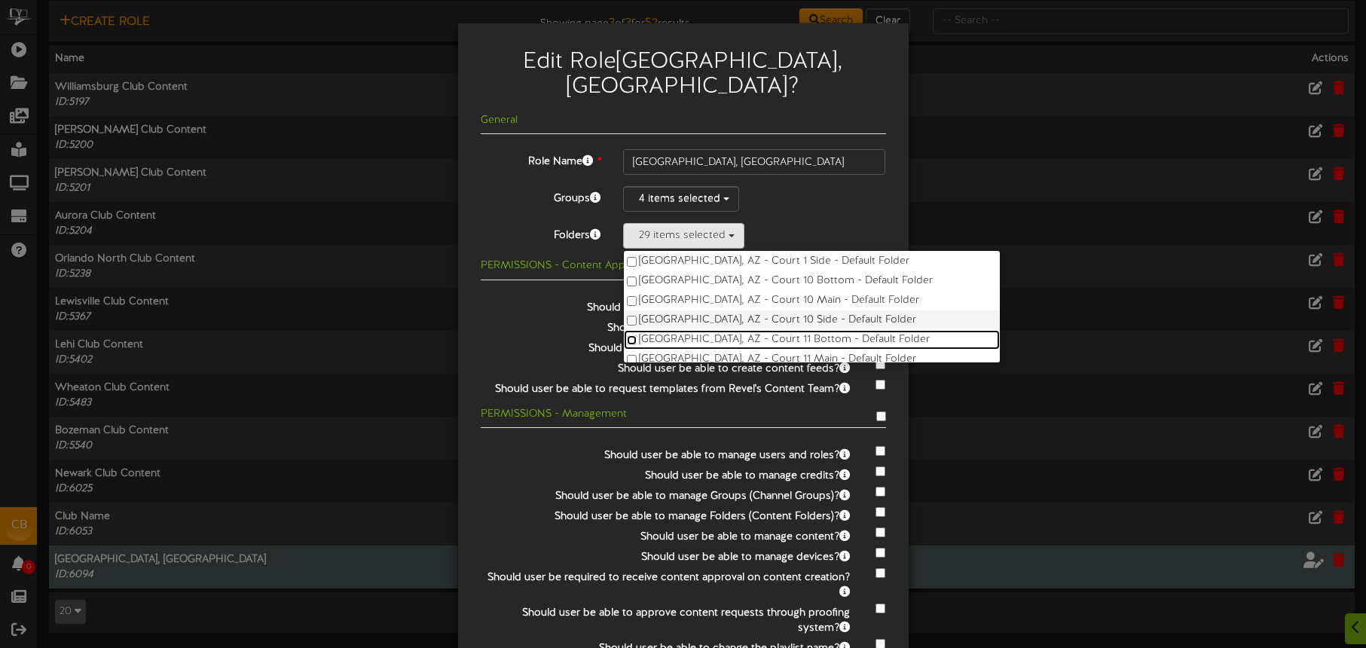
scroll to position [101, 0]
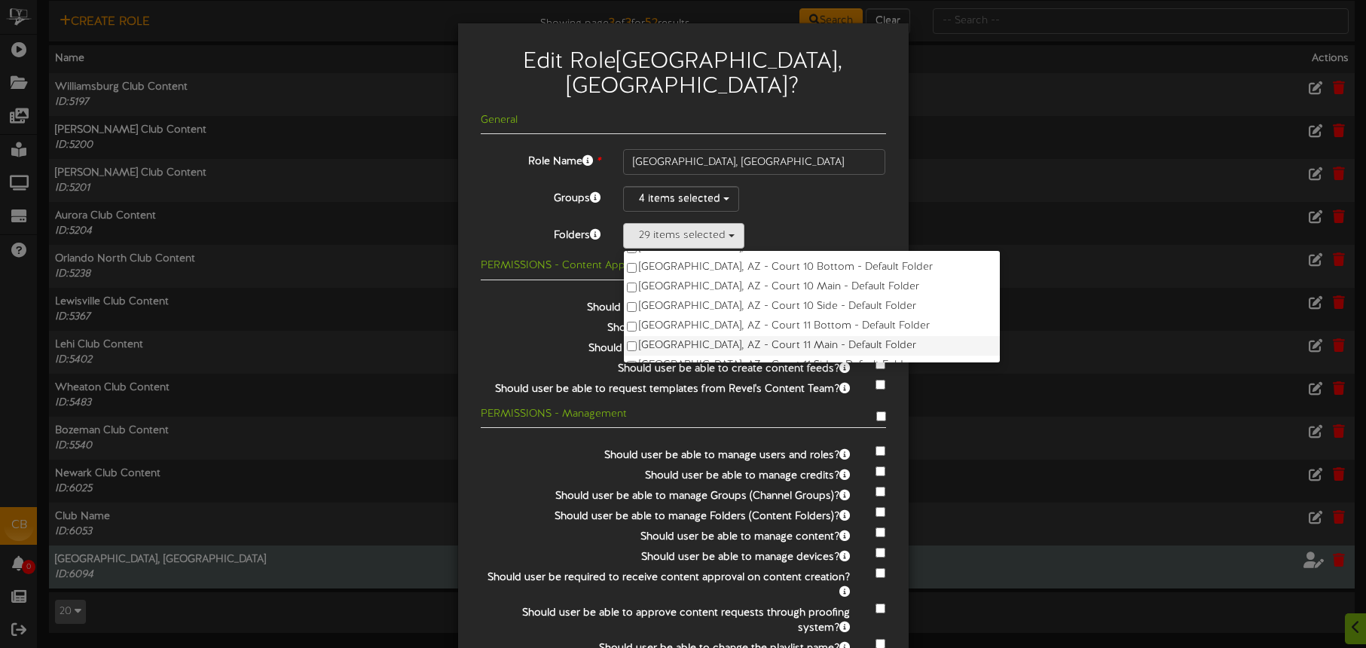
click at [763, 336] on label "Tucson, AZ - Court 11 Main - Default Folder" at bounding box center [812, 346] width 376 height 20
drag, startPoint x: 766, startPoint y: 291, endPoint x: 767, endPoint y: 301, distance: 9.8
click at [766, 307] on label "Tucson, AZ - Court 11 Side - Default Folder" at bounding box center [812, 317] width 376 height 20
drag, startPoint x: 766, startPoint y: 308, endPoint x: 788, endPoint y: 307, distance: 21.1
click at [766, 328] on label "Tucson, AZ - Court 2 Bottom - Default Folder" at bounding box center [812, 338] width 376 height 20
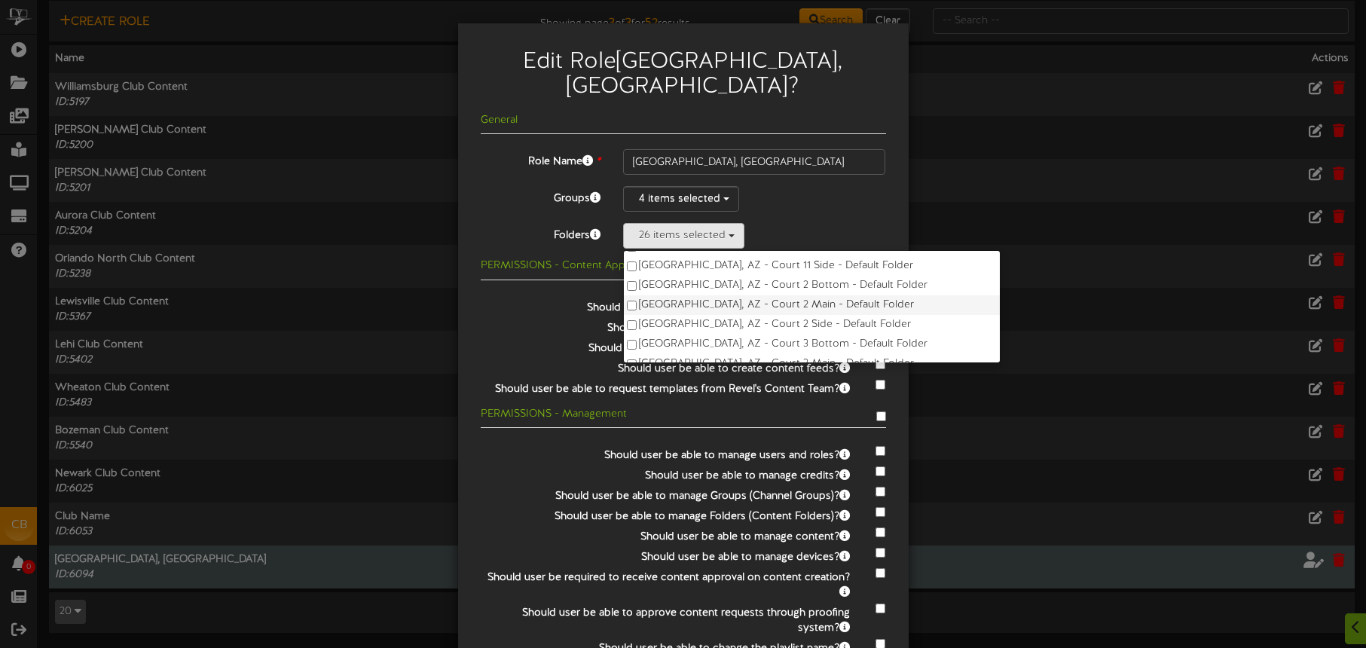
scroll to position [198, 0]
drag, startPoint x: 777, startPoint y: 278, endPoint x: 777, endPoint y: 287, distance: 9.0
click at [777, 298] on label "Tucson, AZ - Court 2 Main - Default Folder" at bounding box center [812, 308] width 376 height 20
click at [777, 317] on label "Tucson, AZ - Court 2 Side - Default Folder" at bounding box center [812, 327] width 376 height 20
drag, startPoint x: 762, startPoint y: 317, endPoint x: 766, endPoint y: 302, distance: 15.0
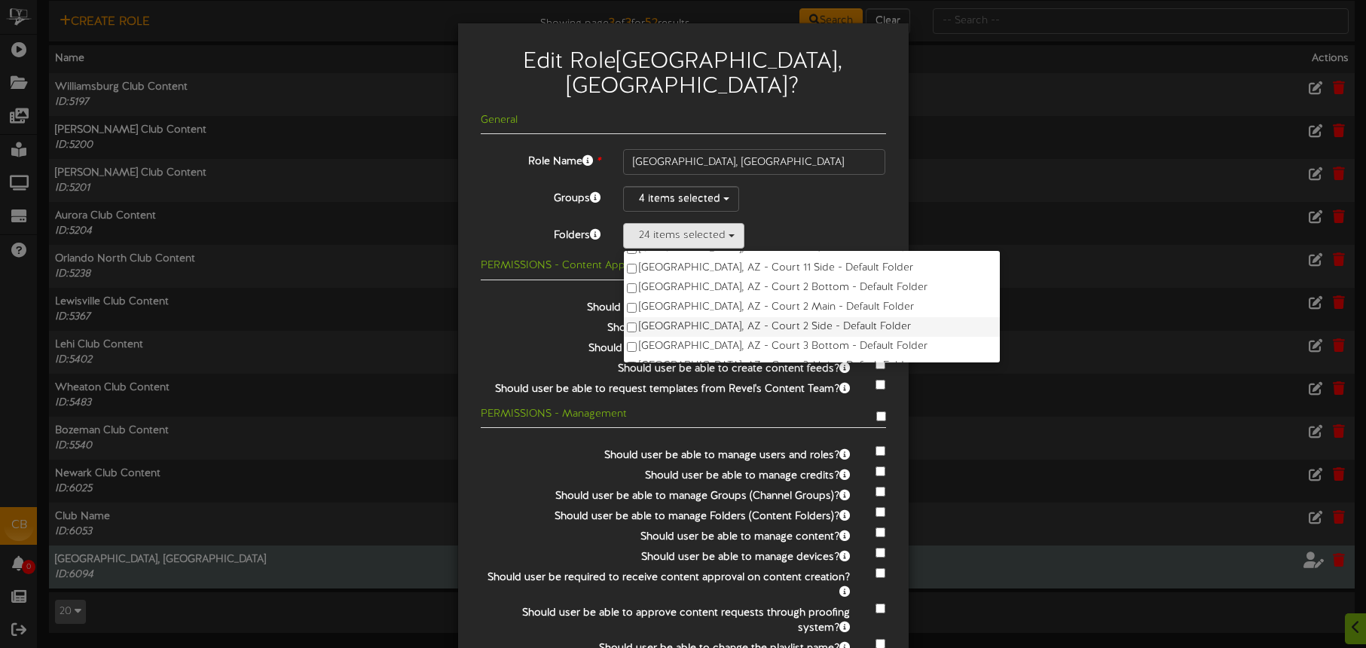
click at [762, 337] on label "Tucson, AZ - Court 3 Bottom - Default Folder" at bounding box center [812, 347] width 376 height 20
drag, startPoint x: 741, startPoint y: 245, endPoint x: 742, endPoint y: 259, distance: 14.3
click at [741, 258] on label "Tucson, AZ - Court 3 Main - Default Folder" at bounding box center [812, 268] width 376 height 20
click at [742, 297] on label "Tucson, AZ - Court 4 Bottom - Default Folder" at bounding box center [812, 307] width 376 height 20
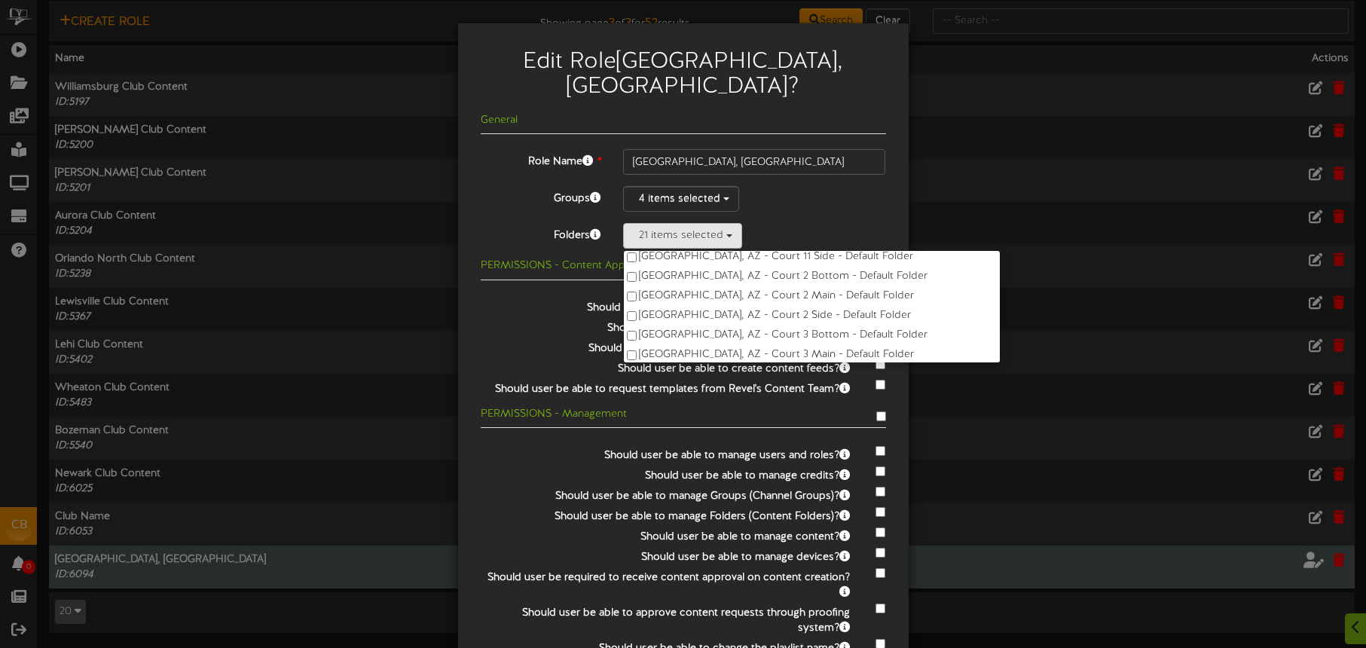
scroll to position [203, 0]
drag, startPoint x: 766, startPoint y: 293, endPoint x: 791, endPoint y: 290, distance: 25.1
click at [766, 312] on label "Tucson, AZ - Court 2 Side - Default Folder" at bounding box center [812, 322] width 376 height 20
drag, startPoint x: 768, startPoint y: 263, endPoint x: 776, endPoint y: 267, distance: 9.1
click at [768, 278] on label "Tucson, AZ - Court 11 Side - Default Folder" at bounding box center [812, 288] width 376 height 20
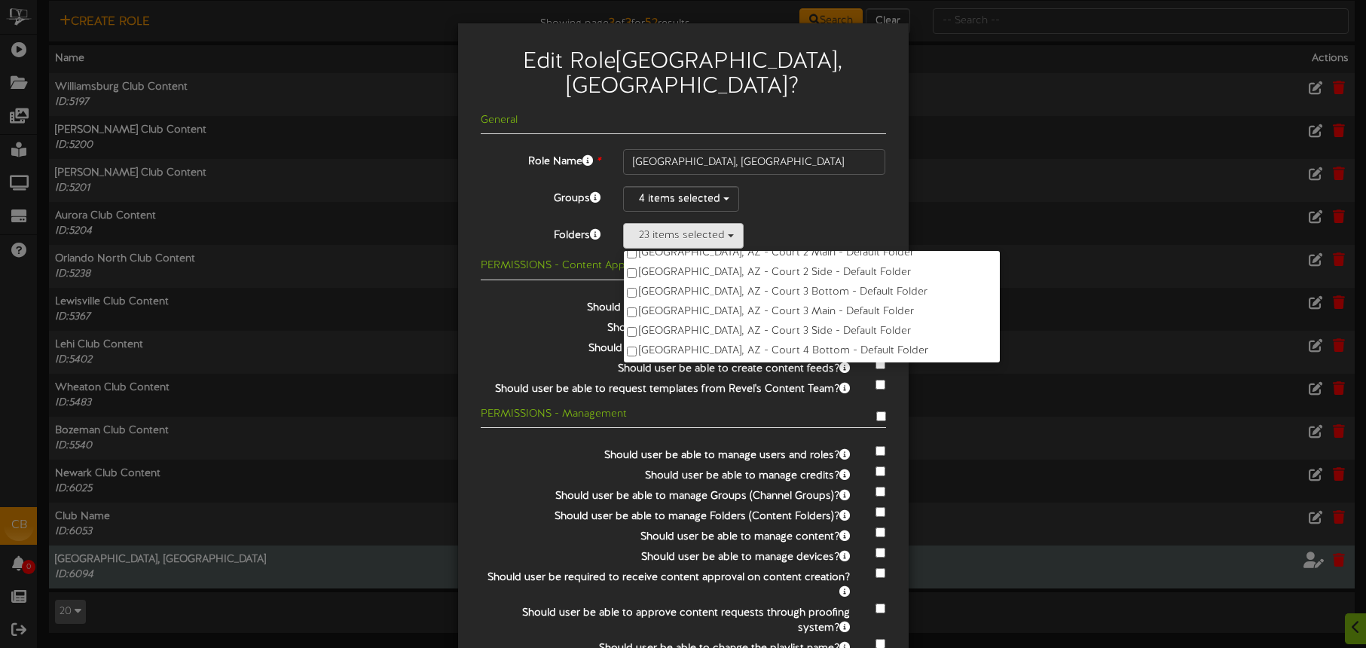
scroll to position [331, 0]
click at [748, 283] on label "Tucson, AZ - Court 4 Main - Default Folder" at bounding box center [812, 293] width 376 height 20
drag, startPoint x: 766, startPoint y: 301, endPoint x: 786, endPoint y: 297, distance: 20.1
click at [766, 322] on label "Tucson, AZ - Court 5 Bottom - Default Folder" at bounding box center [812, 332] width 376 height 20
drag, startPoint x: 776, startPoint y: 323, endPoint x: 781, endPoint y: 313, distance: 10.8
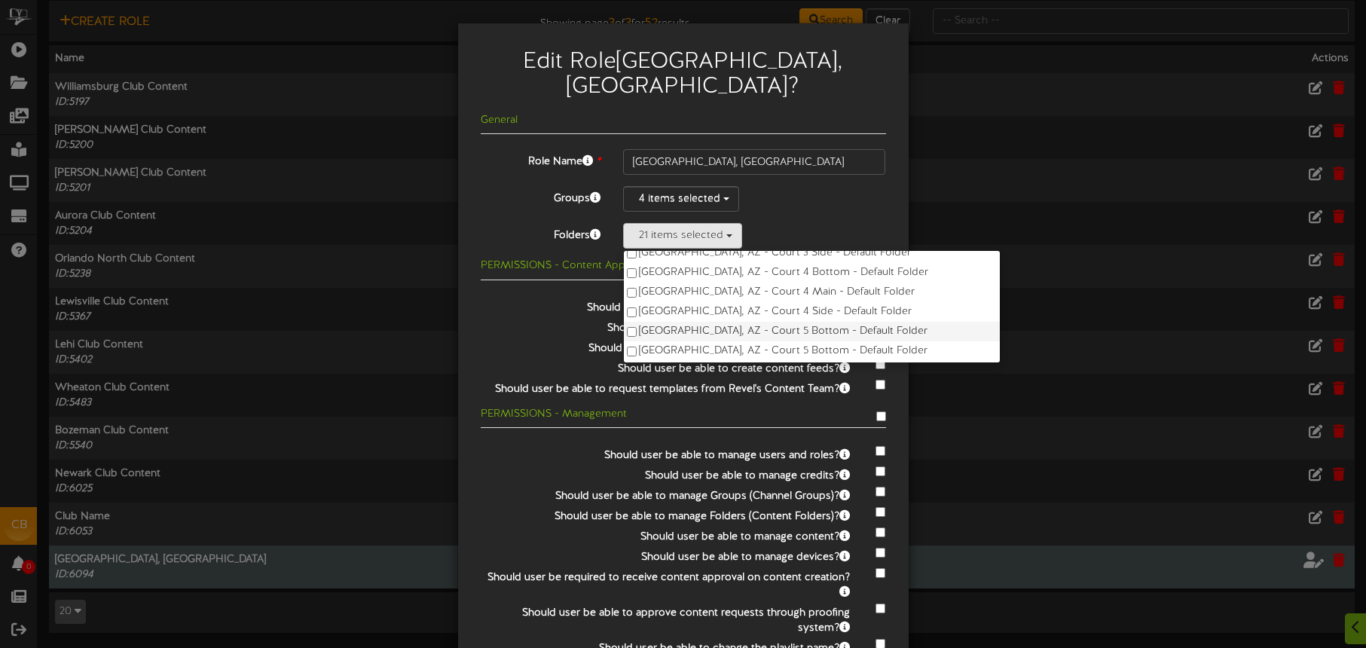
click at [776, 341] on label "Tucson, AZ - Court 5 Bottom - Default Folder" at bounding box center [812, 351] width 376 height 20
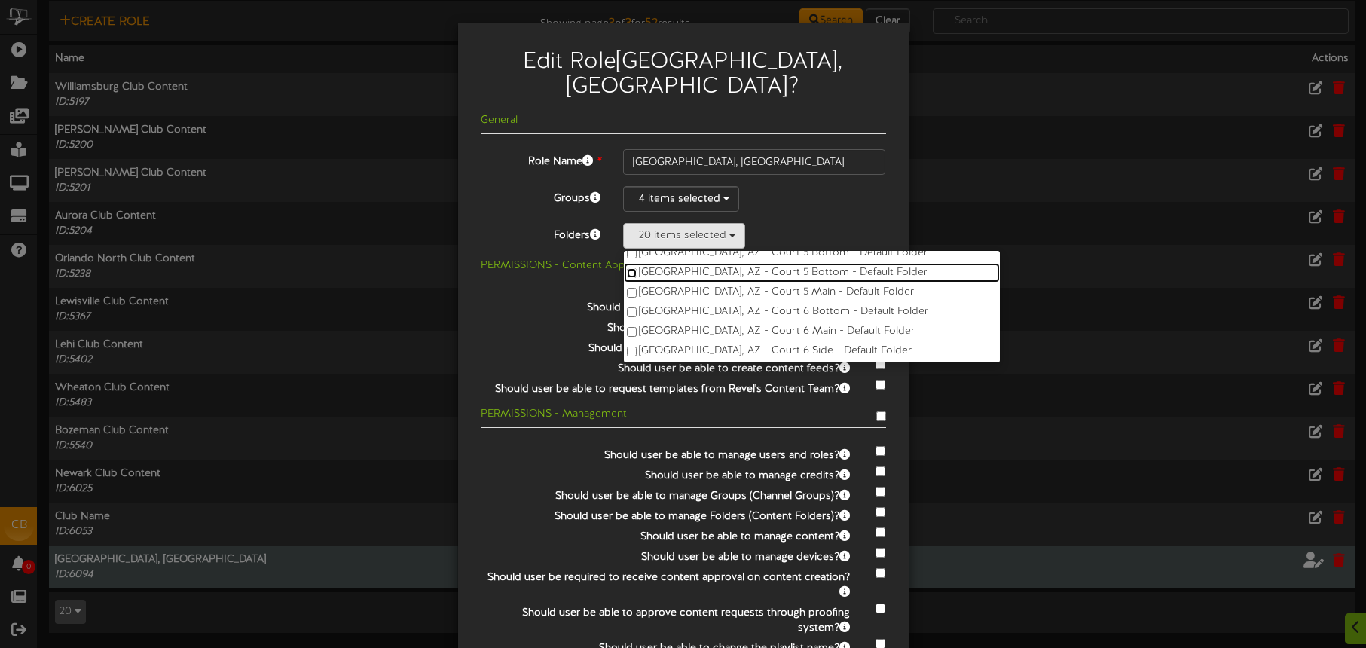
scroll to position [410, 0]
click at [754, 282] on label "Tucson, AZ - Court 5 Main - Default Folder" at bounding box center [812, 292] width 376 height 20
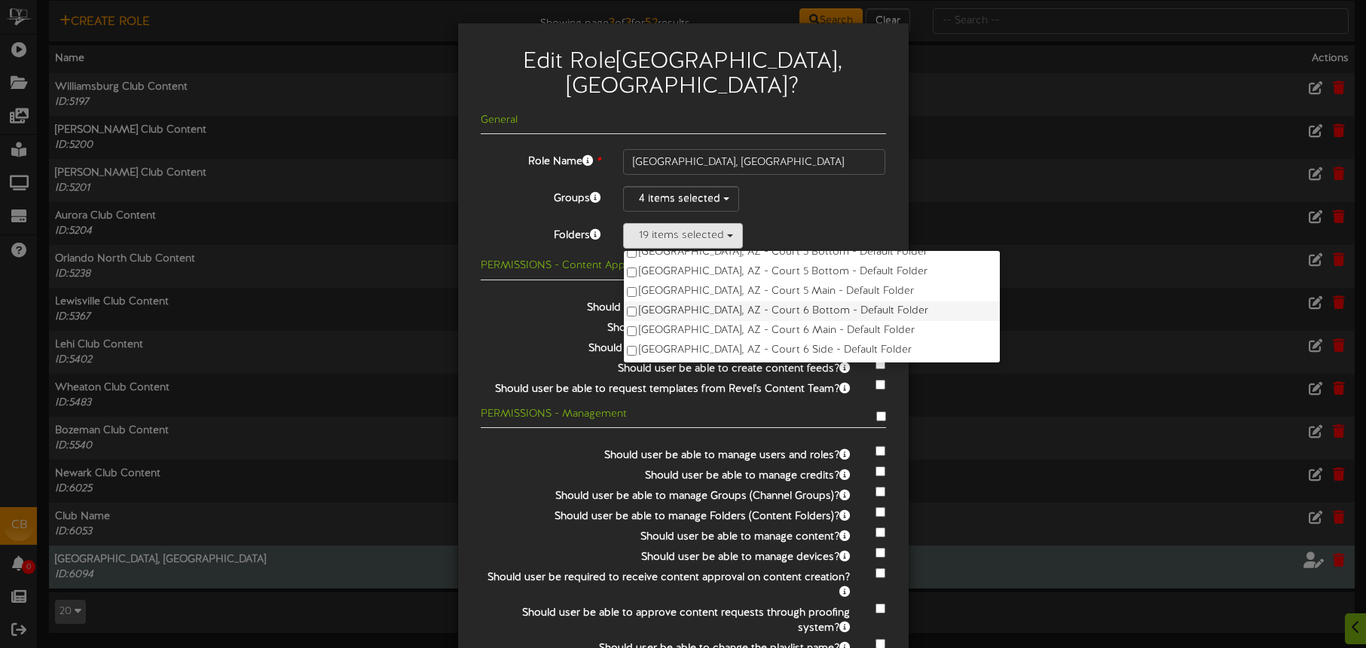
click at [757, 301] on label "Tucson, AZ - Court 6 Bottom - Default Folder" at bounding box center [812, 311] width 376 height 20
click at [762, 321] on label "Tucson, AZ - Court 6 Main - Default Folder" at bounding box center [812, 331] width 376 height 20
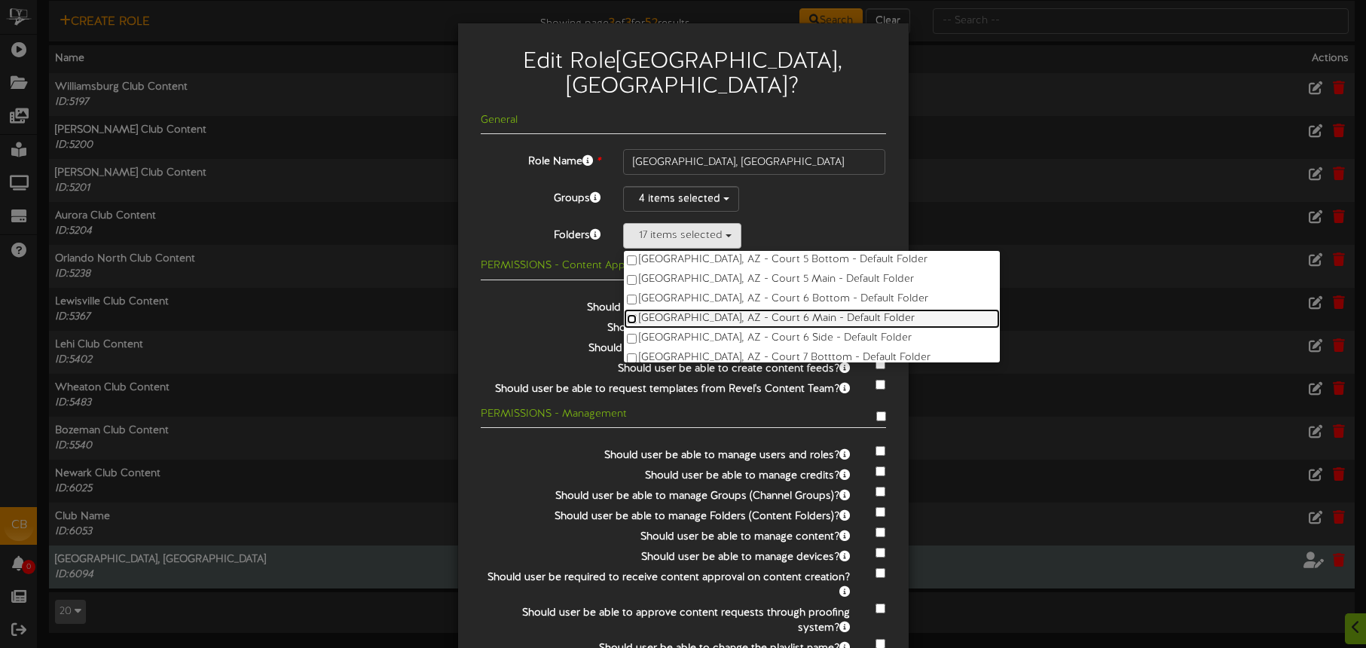
scroll to position [444, 0]
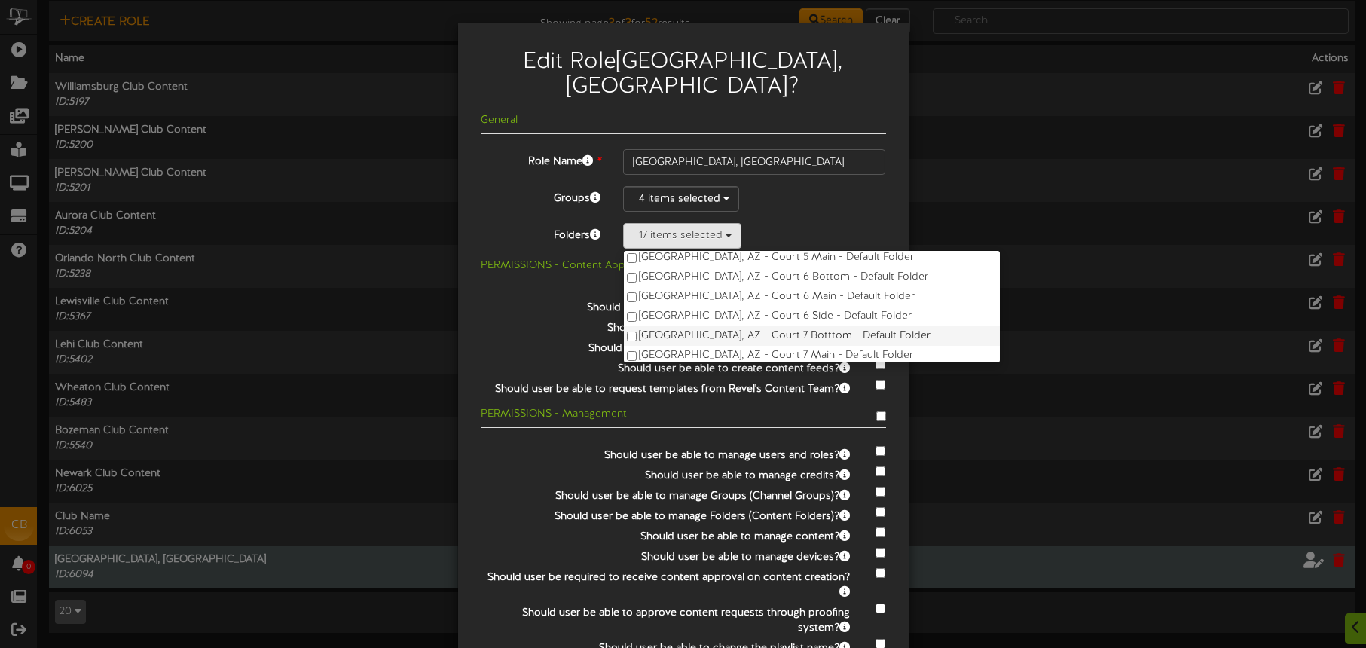
click at [773, 326] on label "Tucson, AZ - Court 7 Botttom - Default Folder" at bounding box center [812, 336] width 376 height 20
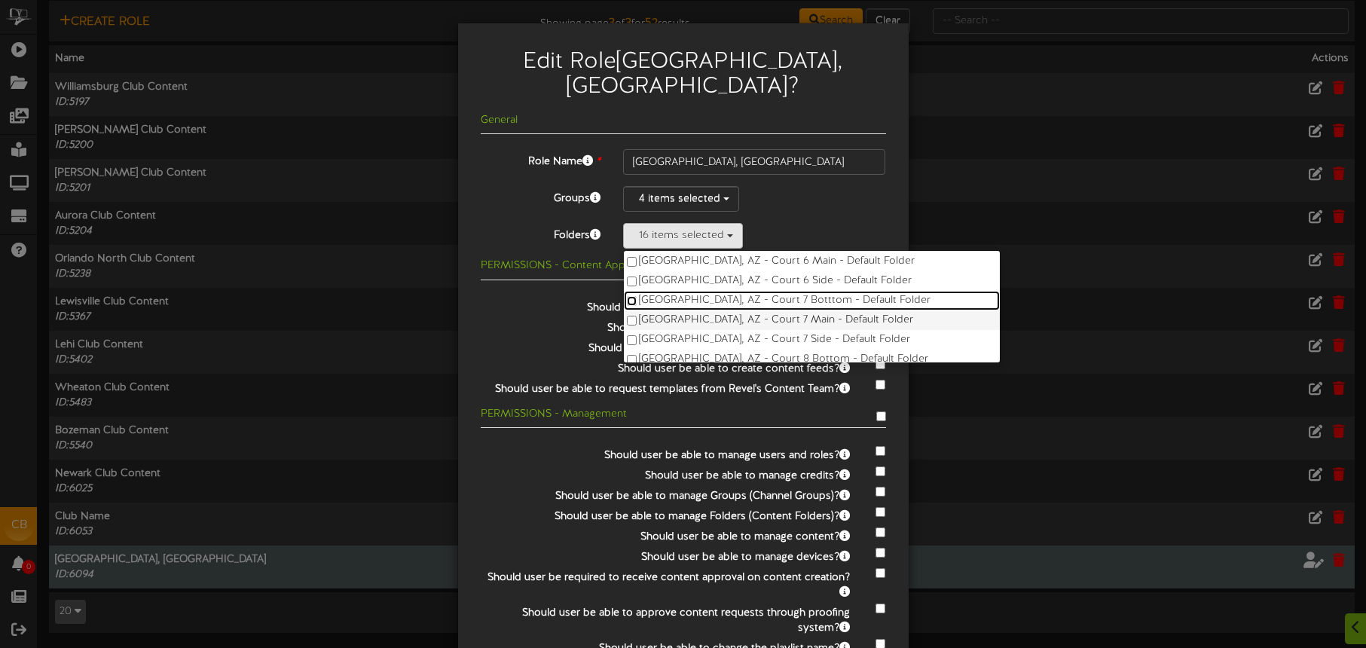
scroll to position [482, 0]
click at [775, 308] on label "Tucson, AZ - Court 7 Main - Default Folder" at bounding box center [812, 318] width 376 height 20
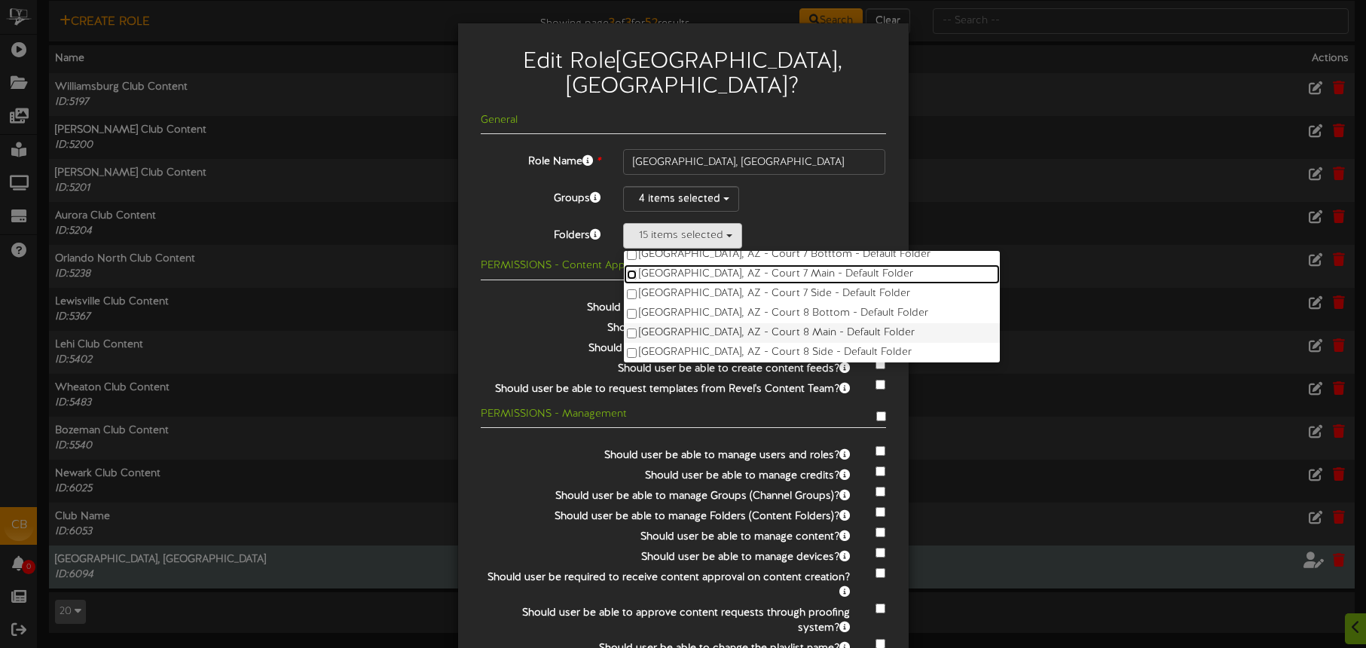
scroll to position [529, 0]
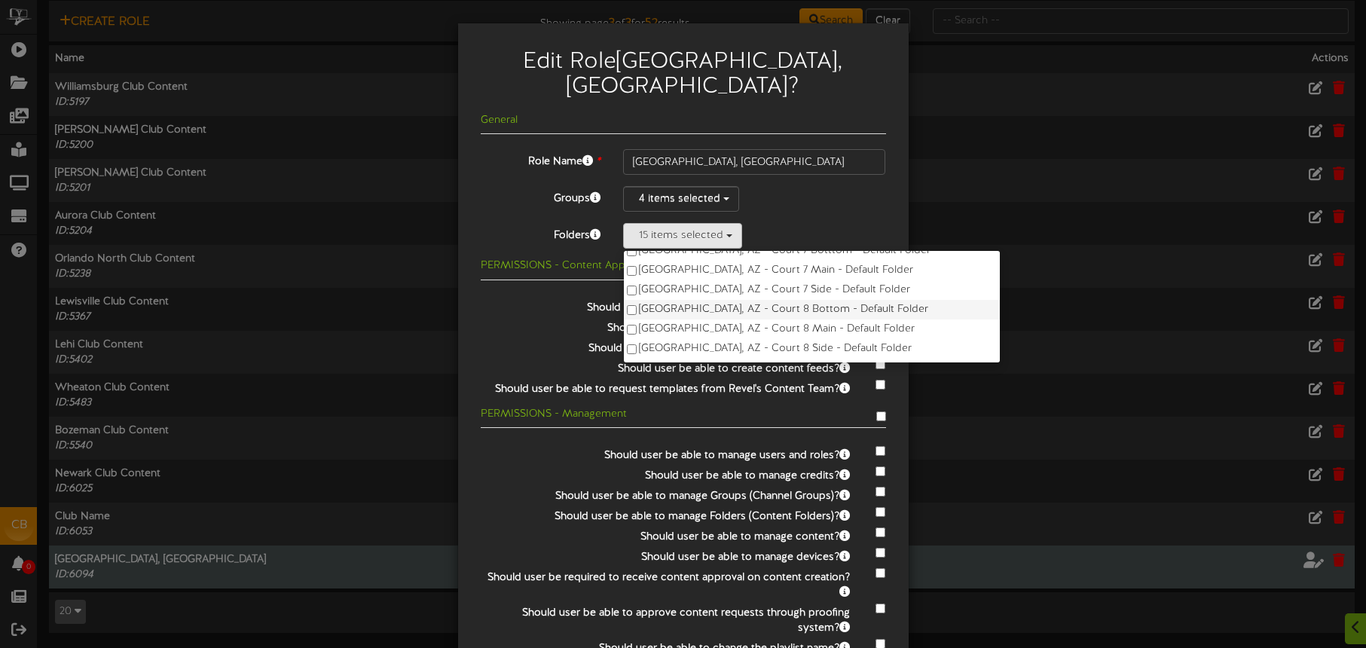
click at [771, 300] on label "[GEOGRAPHIC_DATA], AZ - Court 8 Bottom - Default Folder" at bounding box center [812, 310] width 376 height 20
drag, startPoint x: 776, startPoint y: 303, endPoint x: 785, endPoint y: 301, distance: 9.2
click at [776, 320] on label "[GEOGRAPHIC_DATA], AZ - Court 8 Main - Default Folder" at bounding box center [812, 330] width 376 height 20
click at [782, 313] on label "[GEOGRAPHIC_DATA], AZ - Court 9 Bottom - Default Folder" at bounding box center [812, 323] width 376 height 20
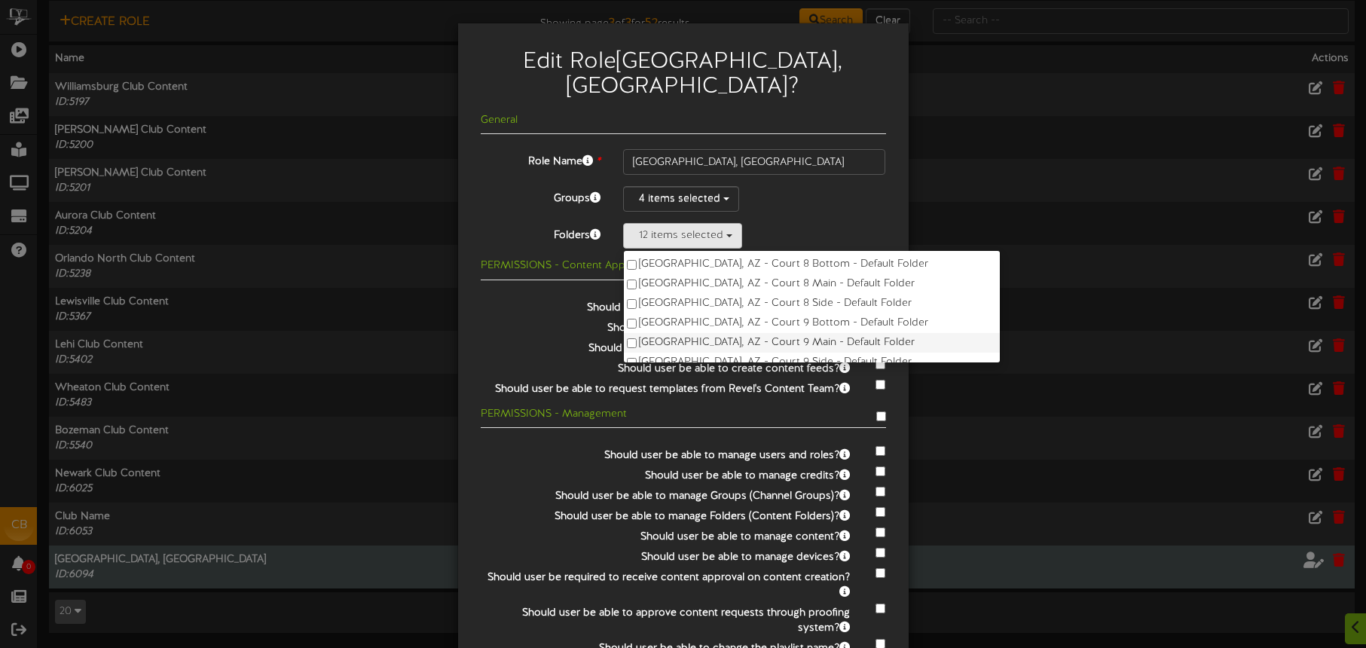
click at [778, 333] on label "[GEOGRAPHIC_DATA], AZ - Court 9 Main - Default Folder" at bounding box center [812, 343] width 376 height 20
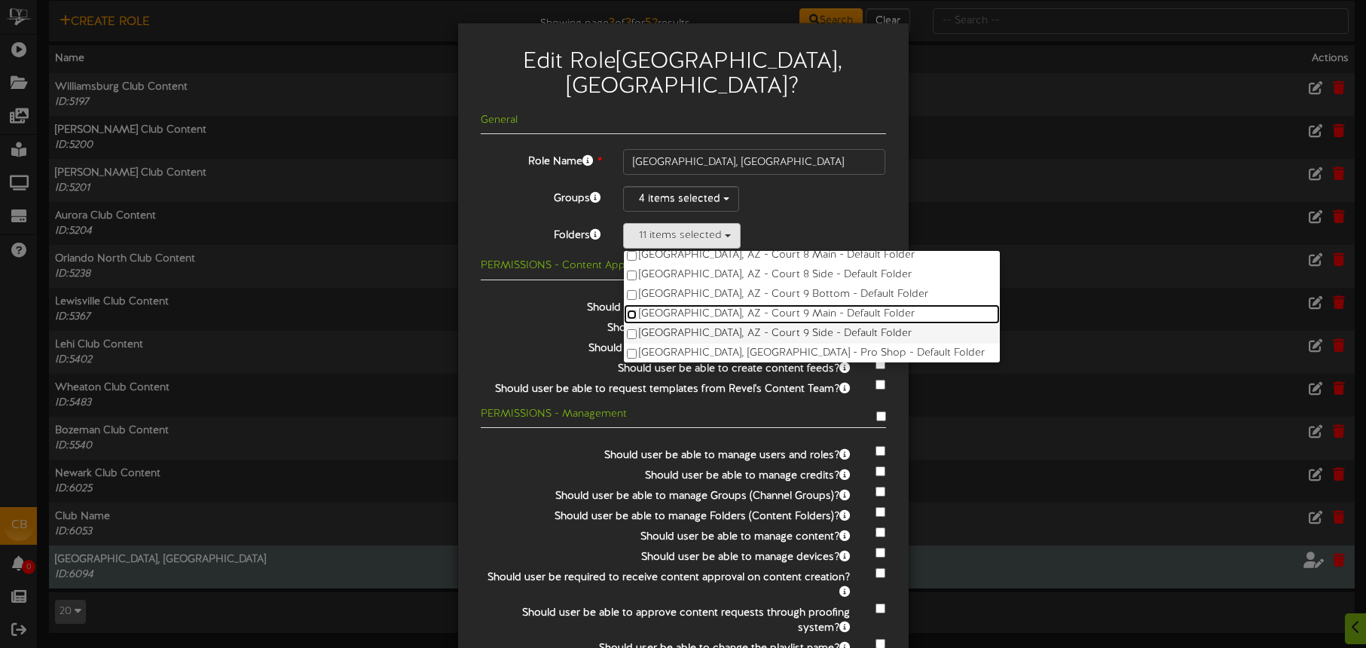
scroll to position [607, 0]
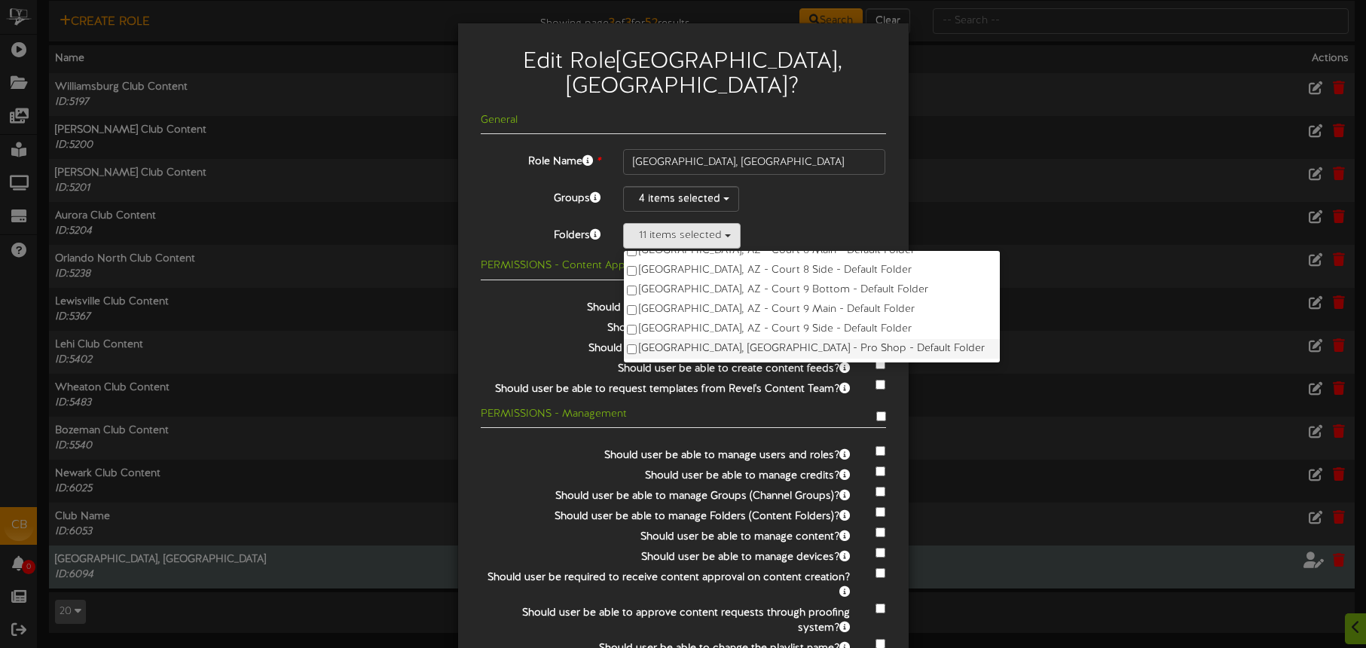
click at [781, 339] on label "[GEOGRAPHIC_DATA], [GEOGRAPHIC_DATA] - Pro Shop - Default Folder" at bounding box center [812, 349] width 376 height 20
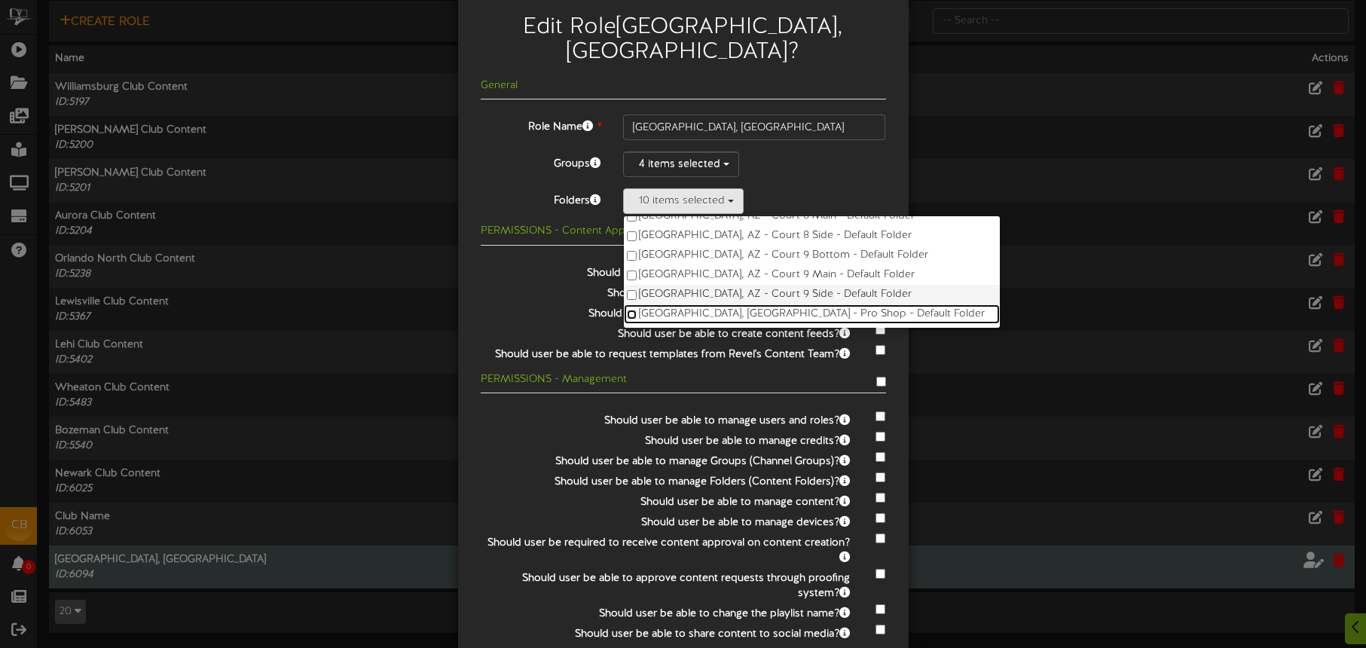
scroll to position [45, 0]
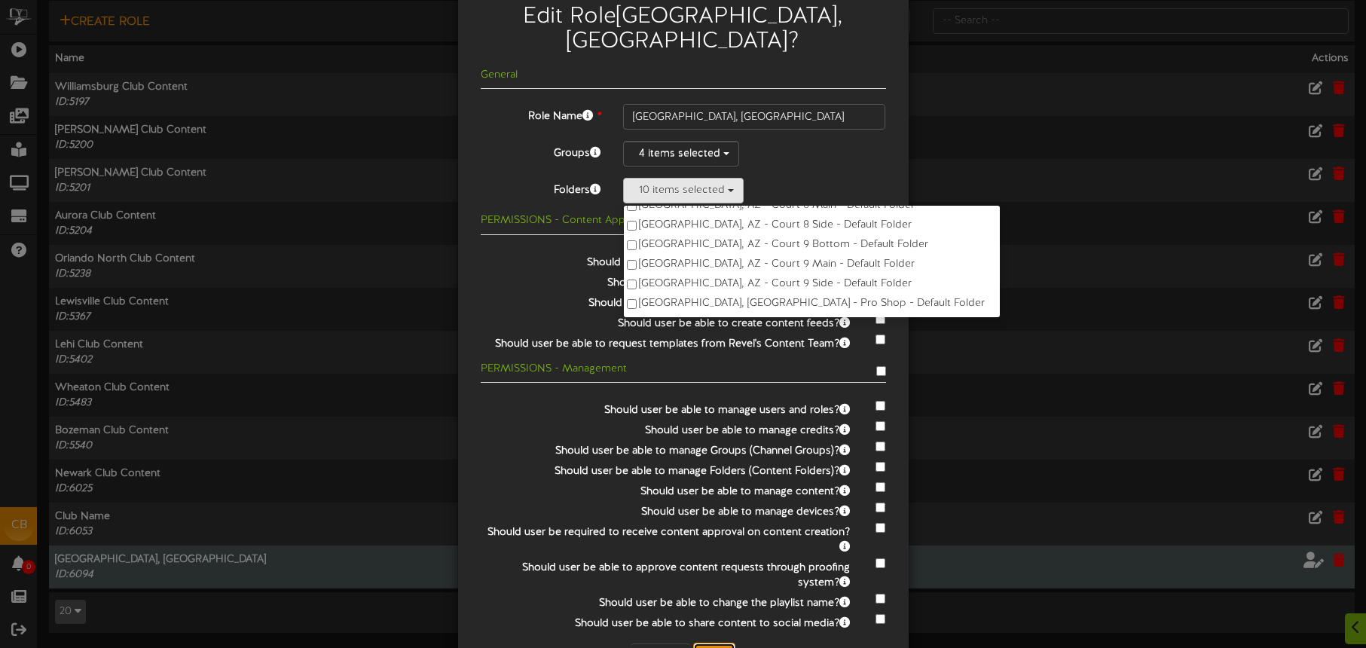
click at [725, 643] on button "Save" at bounding box center [714, 656] width 42 height 26
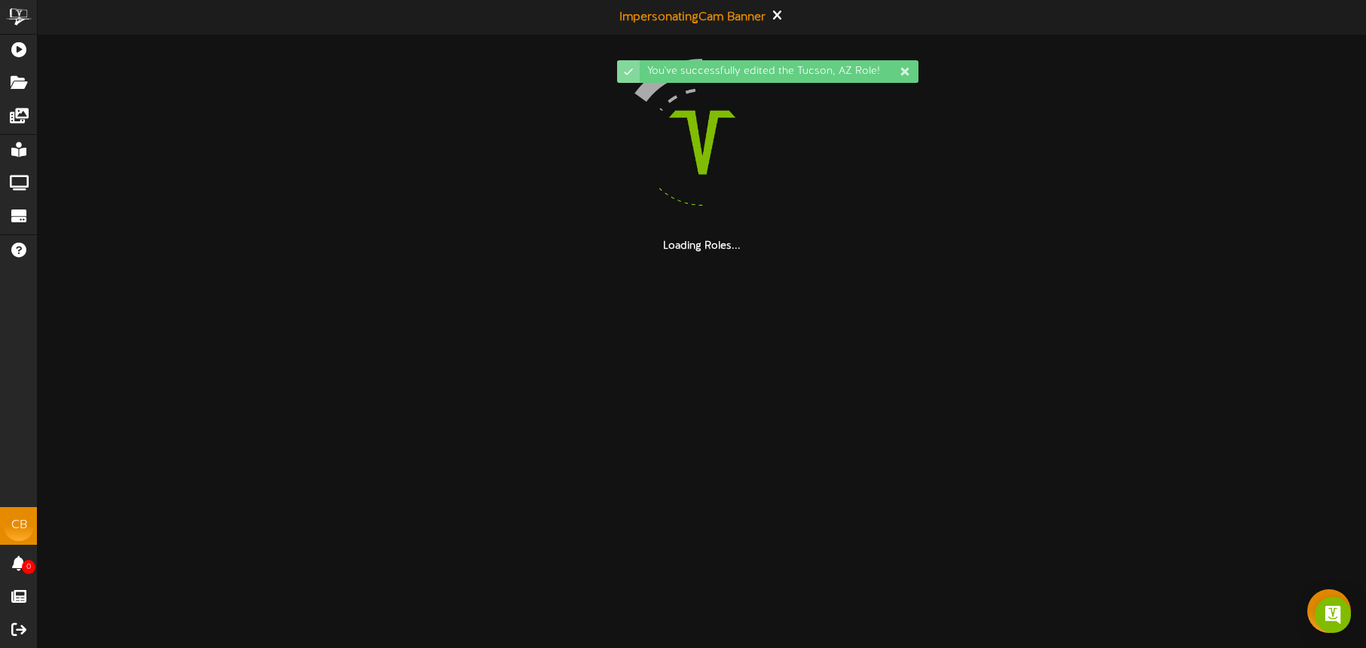
scroll to position [0, 0]
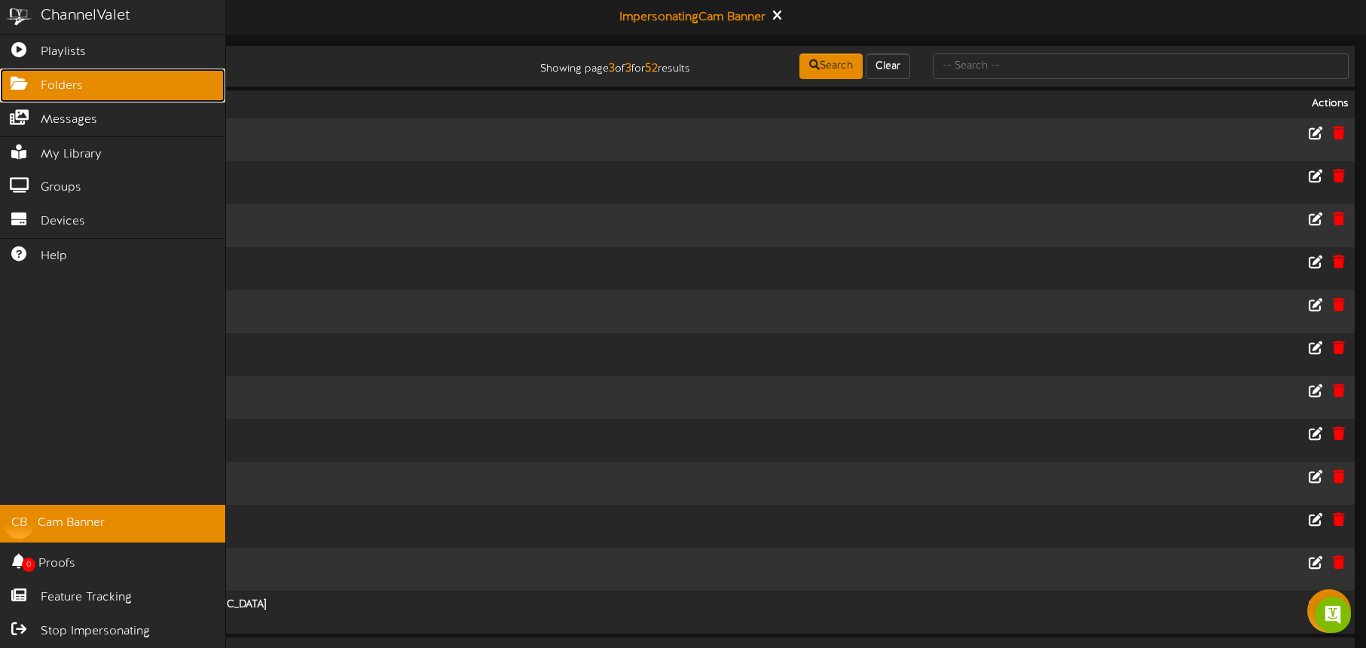
click at [36, 90] on link "Folders" at bounding box center [112, 86] width 225 height 34
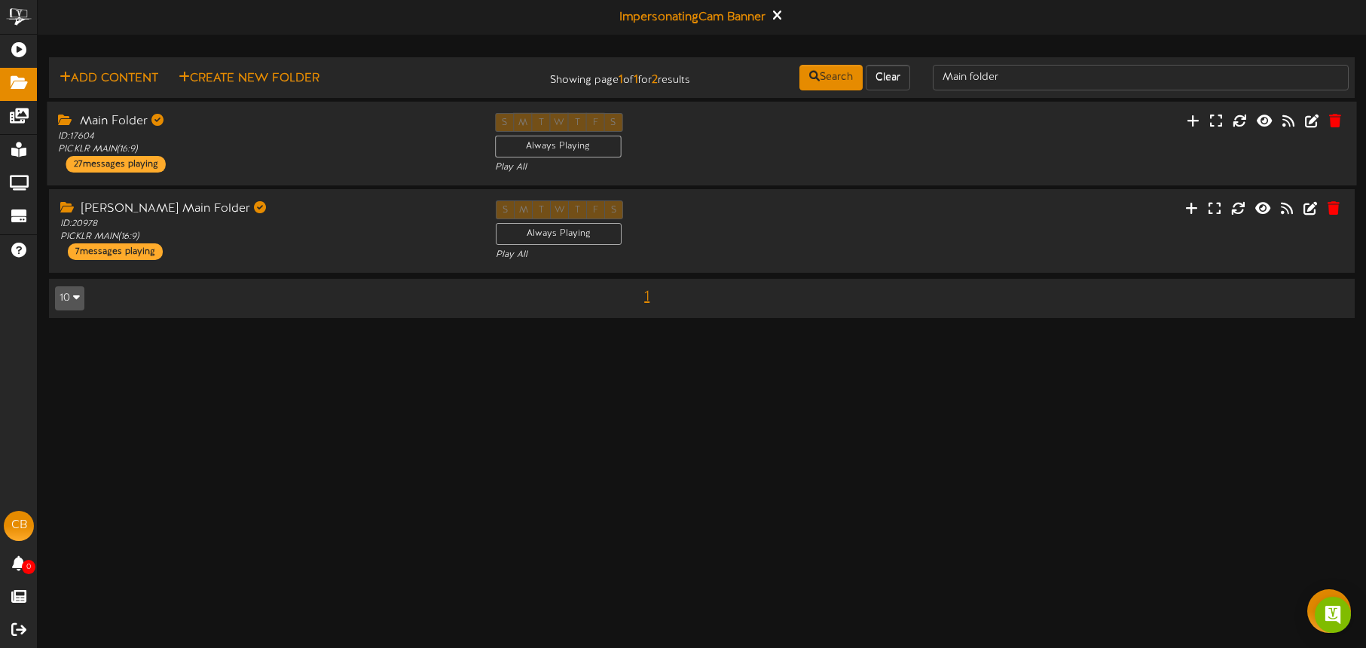
click at [861, 151] on div "S M T W T F S Always Playing Play All" at bounding box center [702, 144] width 436 height 62
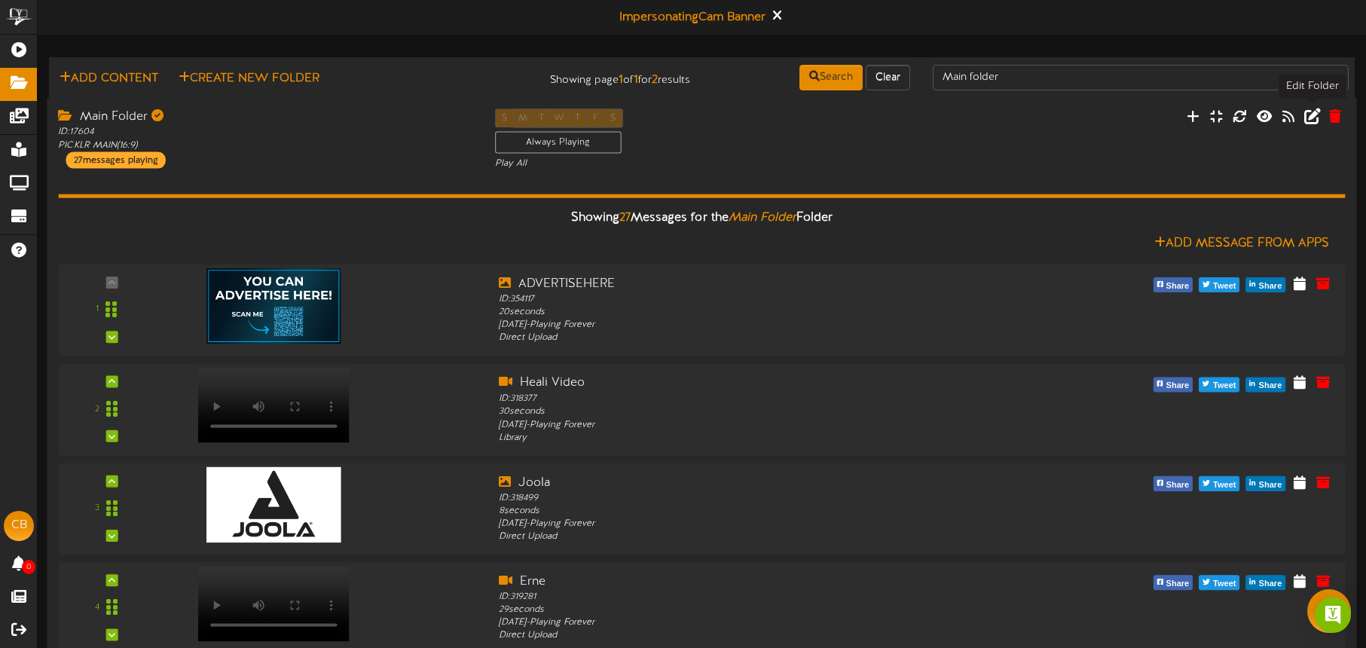
click at [1311, 118] on icon at bounding box center [1312, 116] width 17 height 17
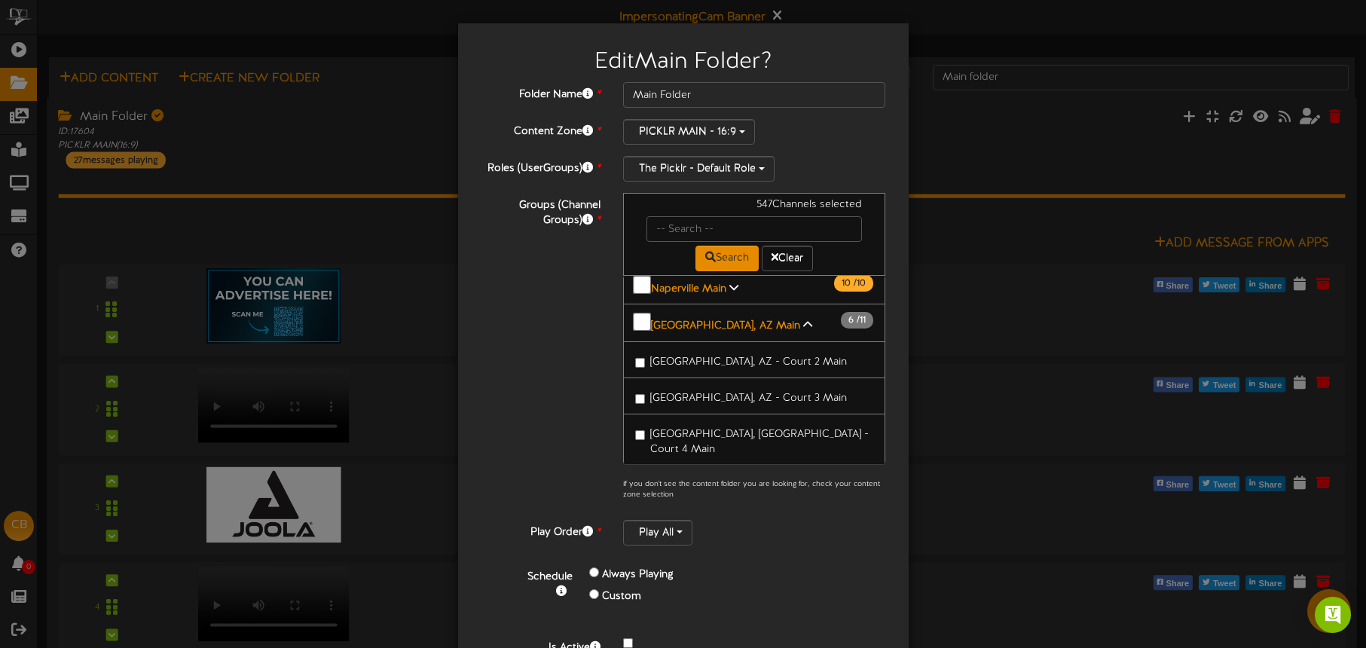
scroll to position [1999, 0]
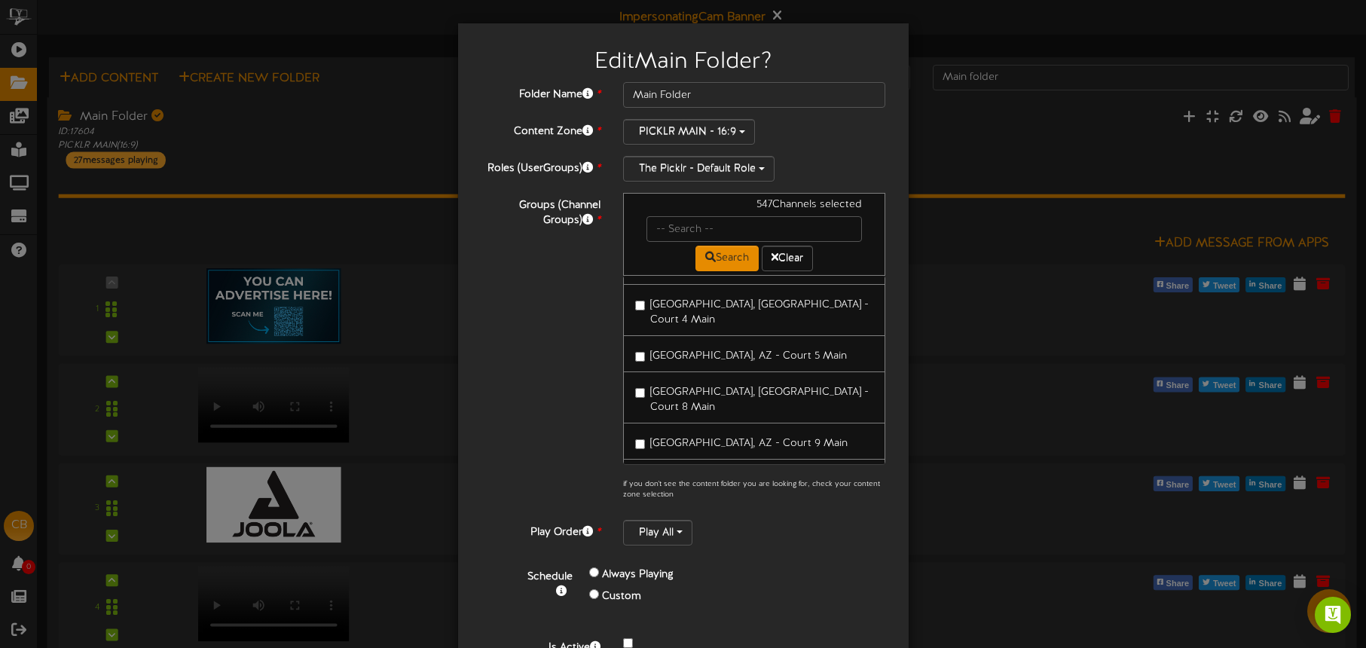
click at [713, 634] on span "[GEOGRAPHIC_DATA], [GEOGRAPHIC_DATA] - Court 7 Main" at bounding box center [759, 647] width 219 height 26
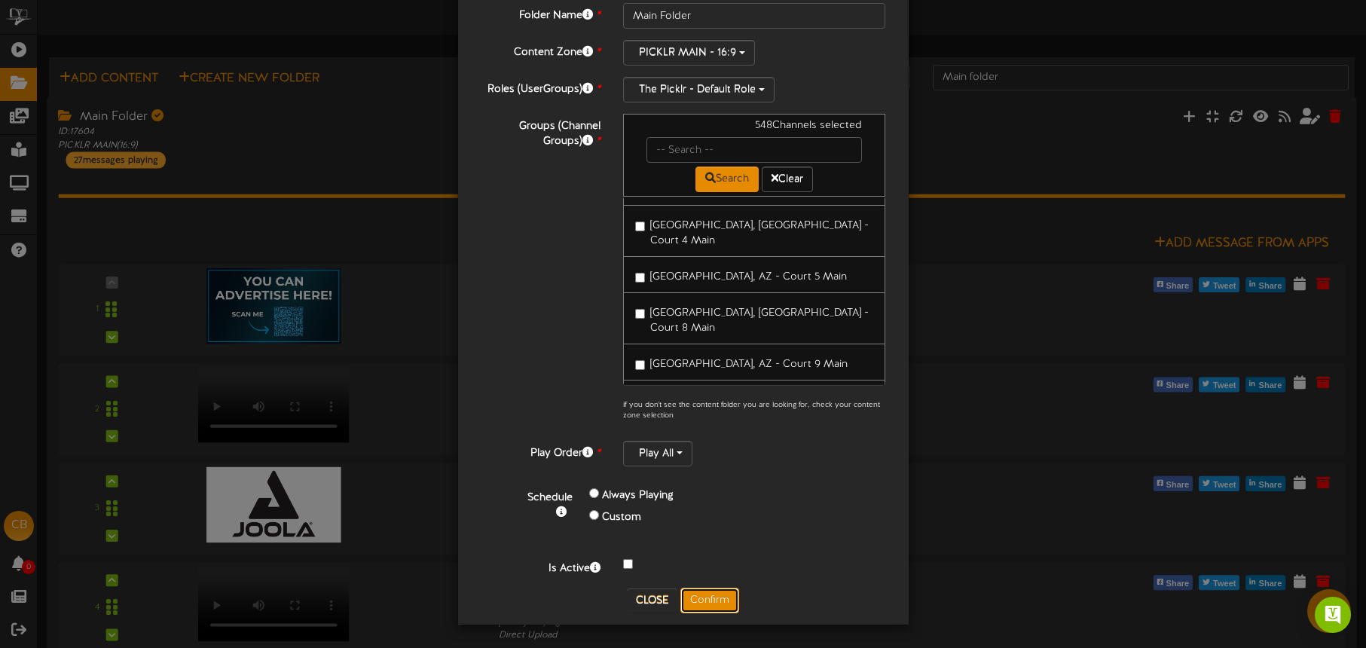
click at [719, 607] on button "Confirm" at bounding box center [709, 601] width 59 height 26
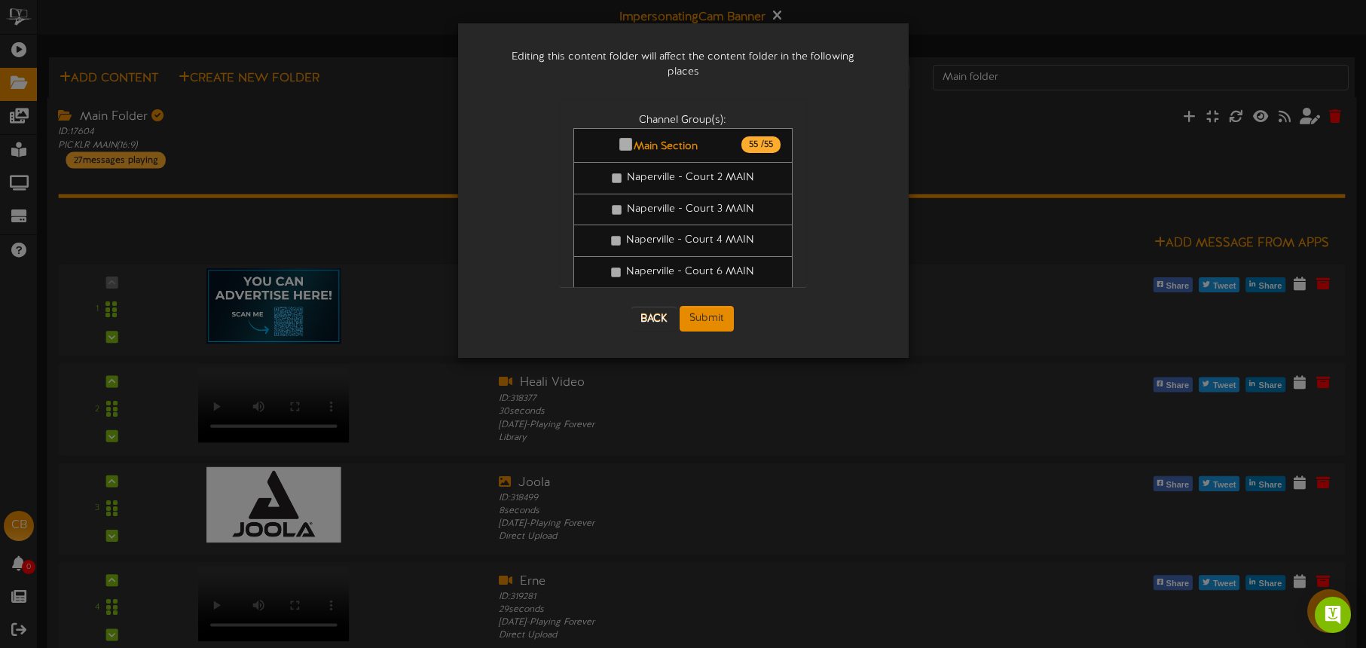
scroll to position [0, 0]
click at [723, 306] on button "Submit" at bounding box center [707, 319] width 54 height 26
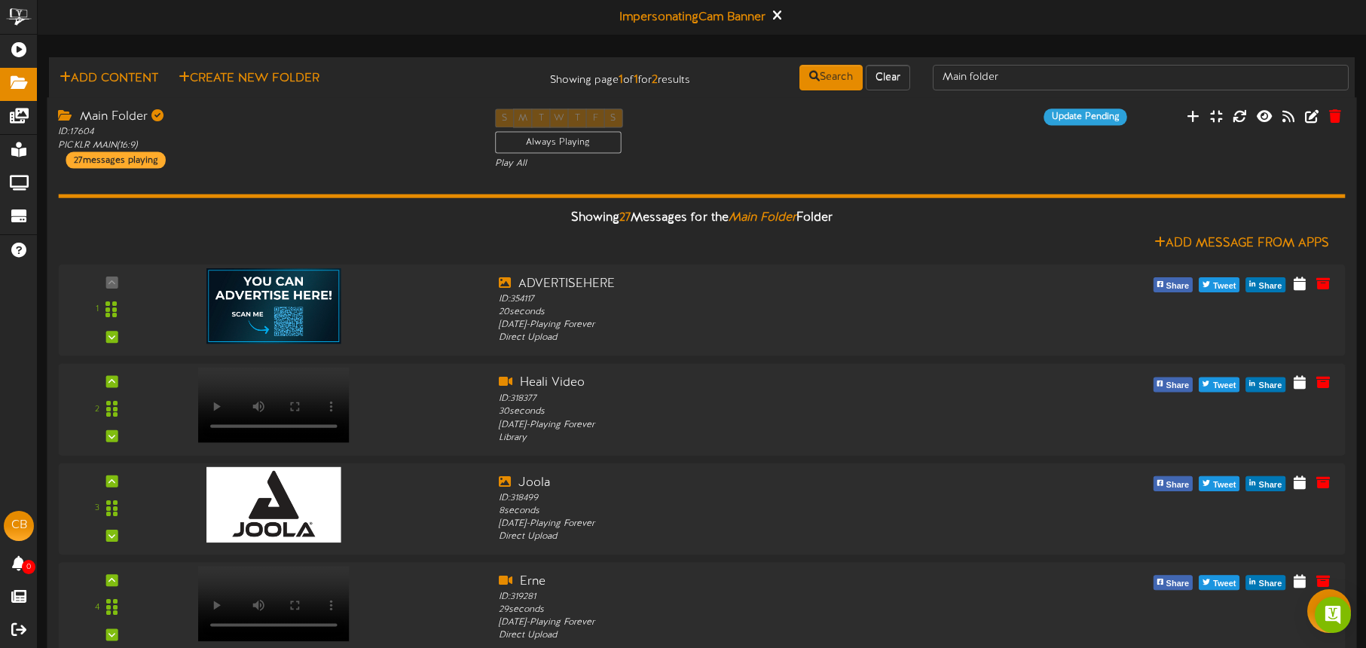
click at [913, 151] on div "S M T W T F S Always Playing Play All" at bounding box center [702, 140] width 436 height 62
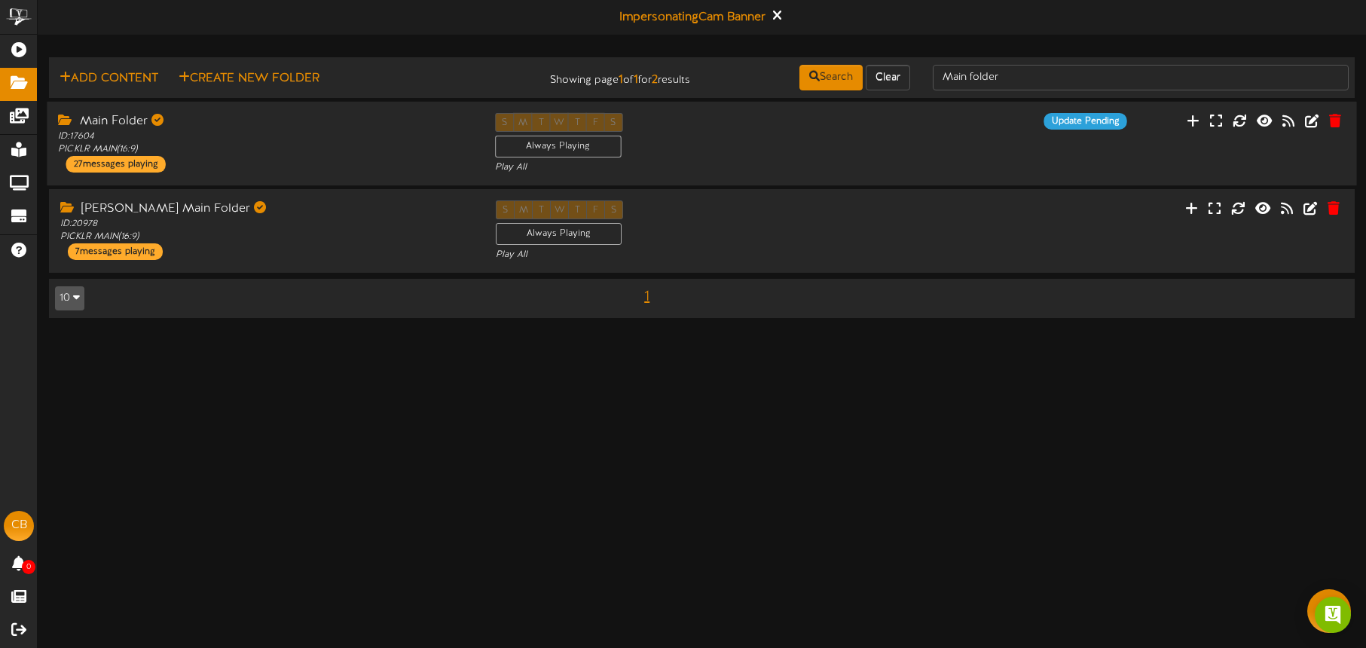
click at [913, 151] on div "S M T W T F S Always Playing Play All" at bounding box center [702, 144] width 436 height 62
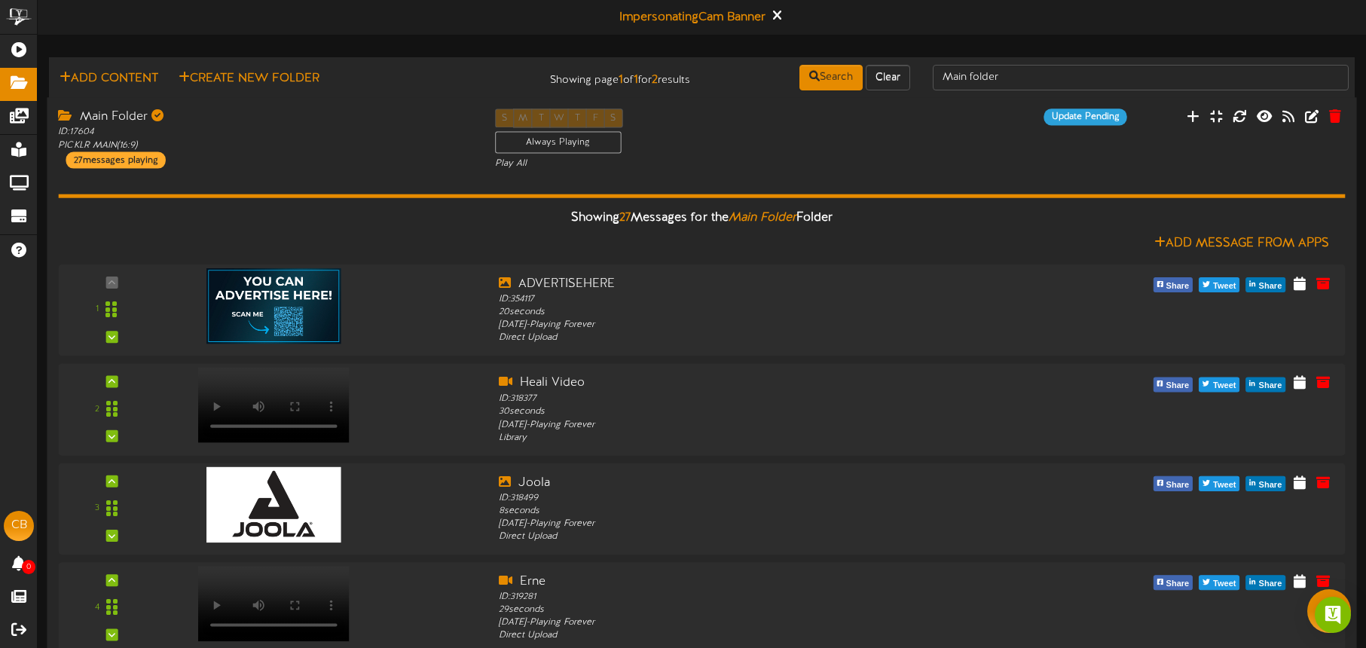
click at [914, 150] on div "S M T W T F S Always Playing Play All" at bounding box center [702, 140] width 436 height 62
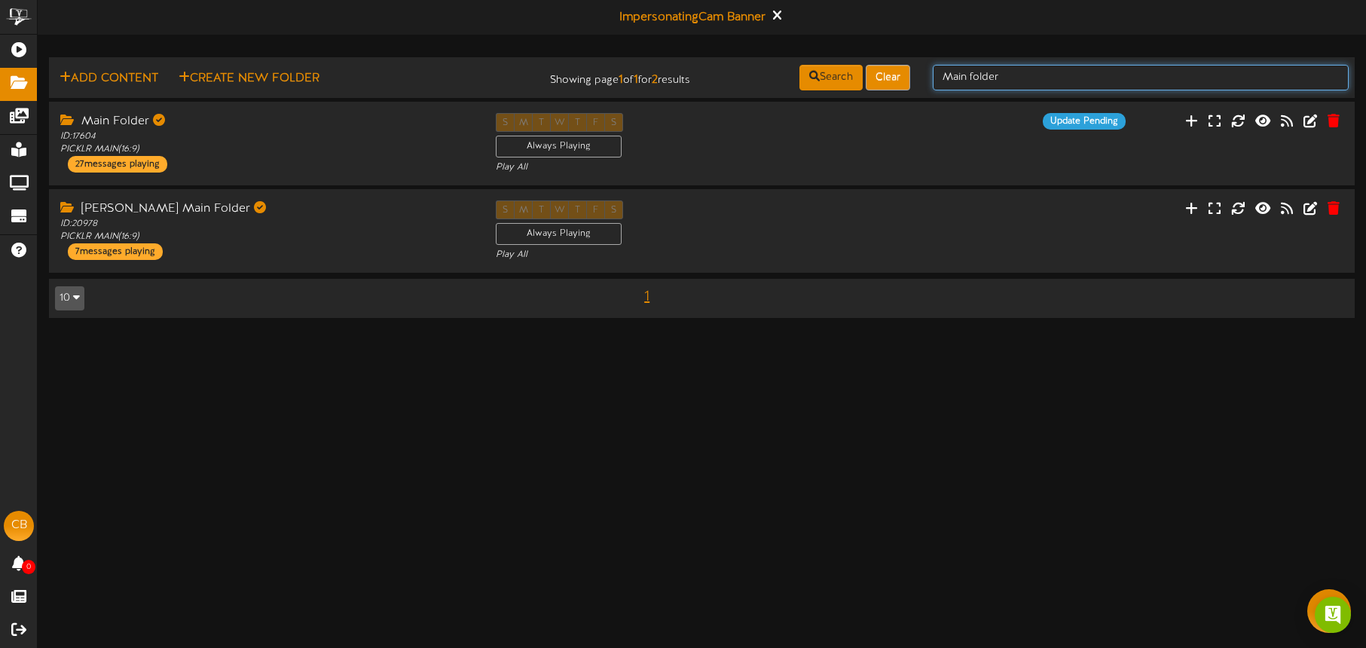
drag, startPoint x: 1041, startPoint y: 78, endPoint x: 907, endPoint y: 72, distance: 134.3
click at [900, 72] on div "Add Content Create New Folder Showing page 1 of 1 for 2 results Search Clear Ma…" at bounding box center [702, 77] width 1317 height 29
type input "S"
type input "A"
type input "Side"
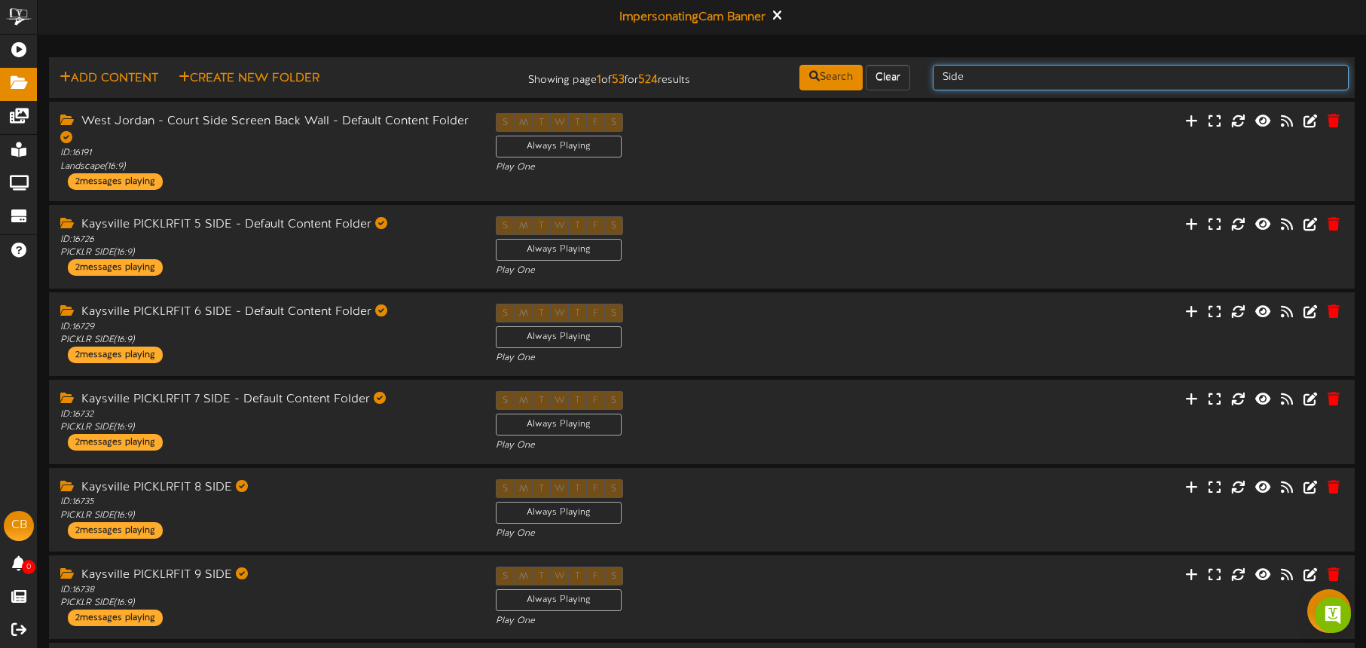
click at [975, 71] on input "Side" at bounding box center [1141, 78] width 416 height 26
type input "Side folder"
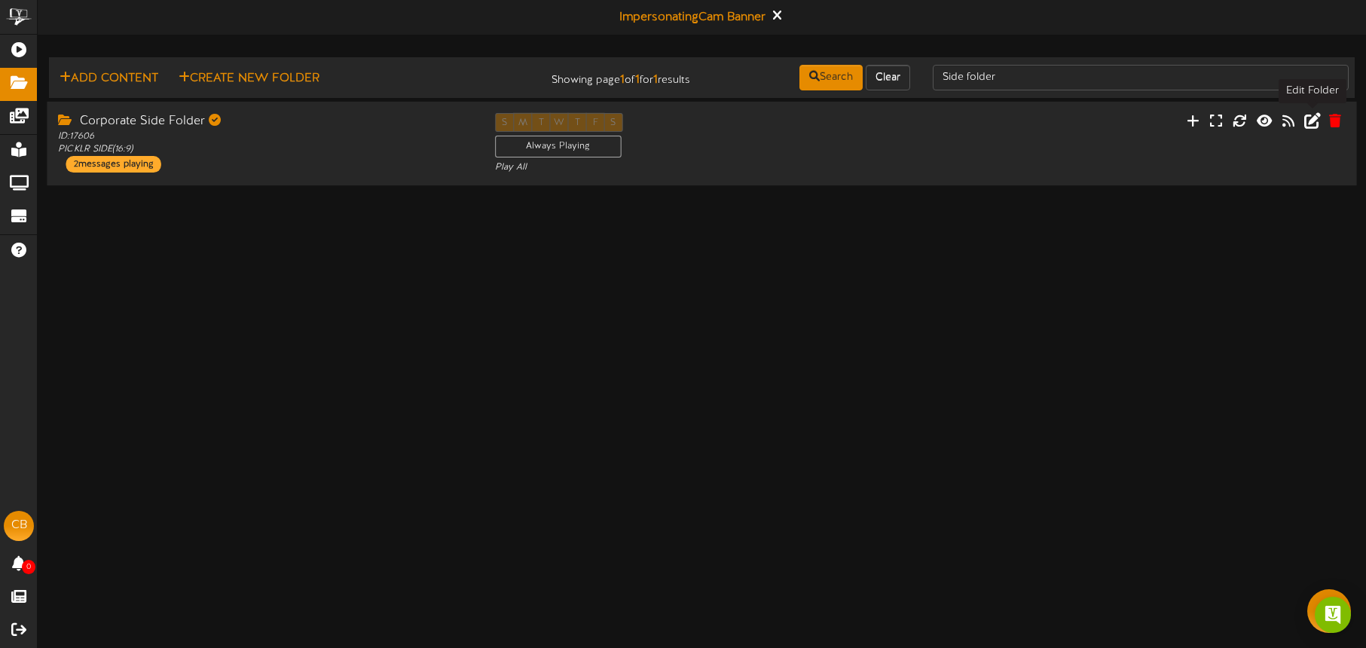
click at [1311, 121] on icon at bounding box center [1312, 120] width 17 height 17
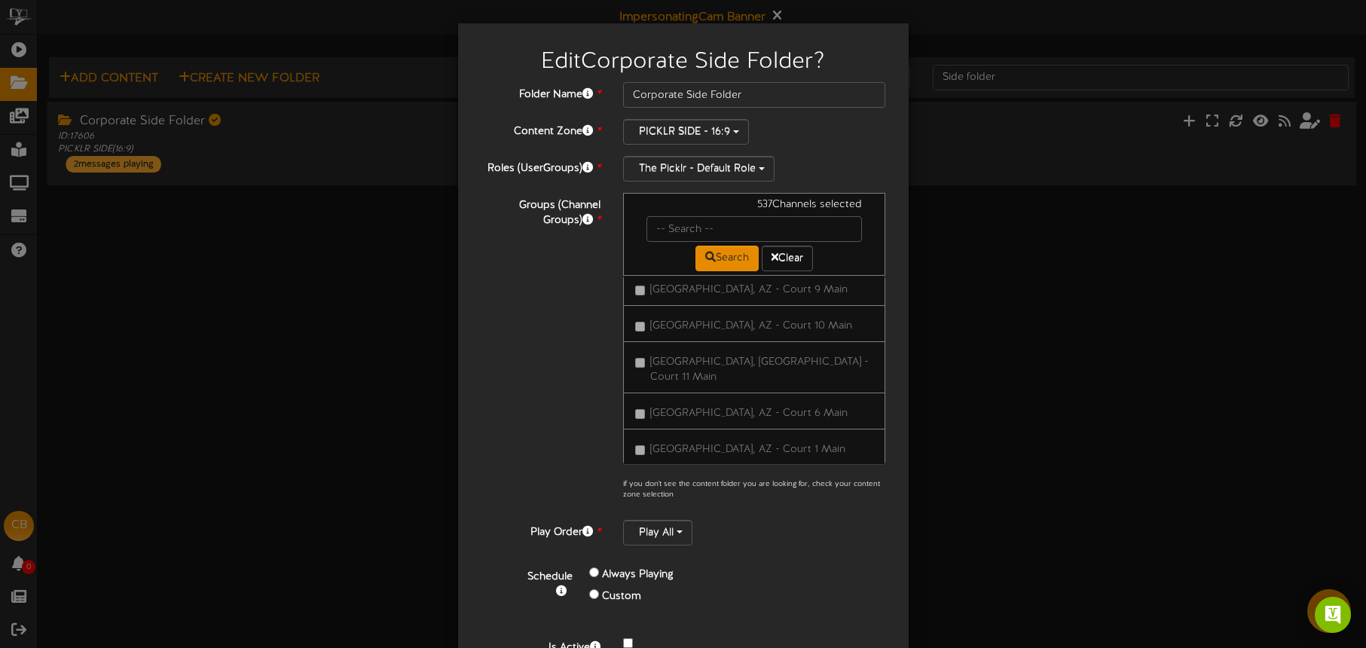
scroll to position [2109, 0]
click at [715, 627] on span "Tucson, AZ - Court 2 Side" at bounding box center [747, 632] width 194 height 11
click at [753, 628] on span "Tucson, AZ - Court 5 Side" at bounding box center [759, 641] width 219 height 26
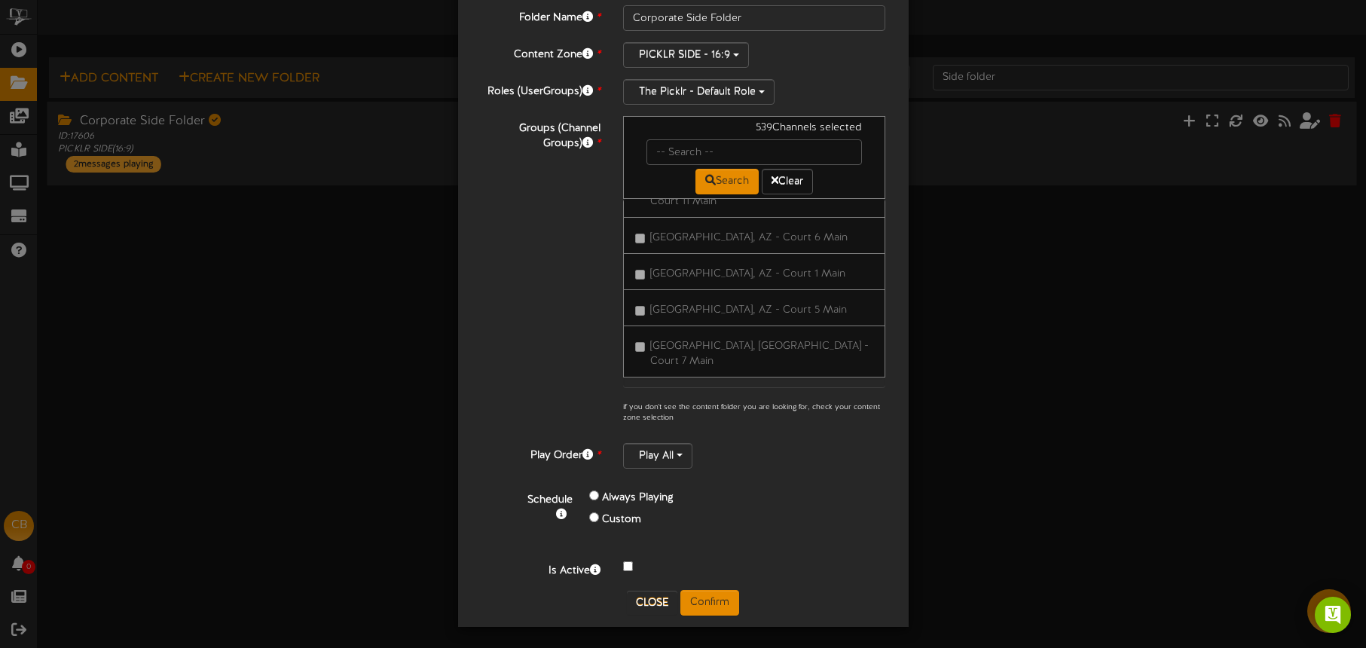
scroll to position [79, 0]
click at [714, 591] on button "Confirm" at bounding box center [709, 601] width 59 height 26
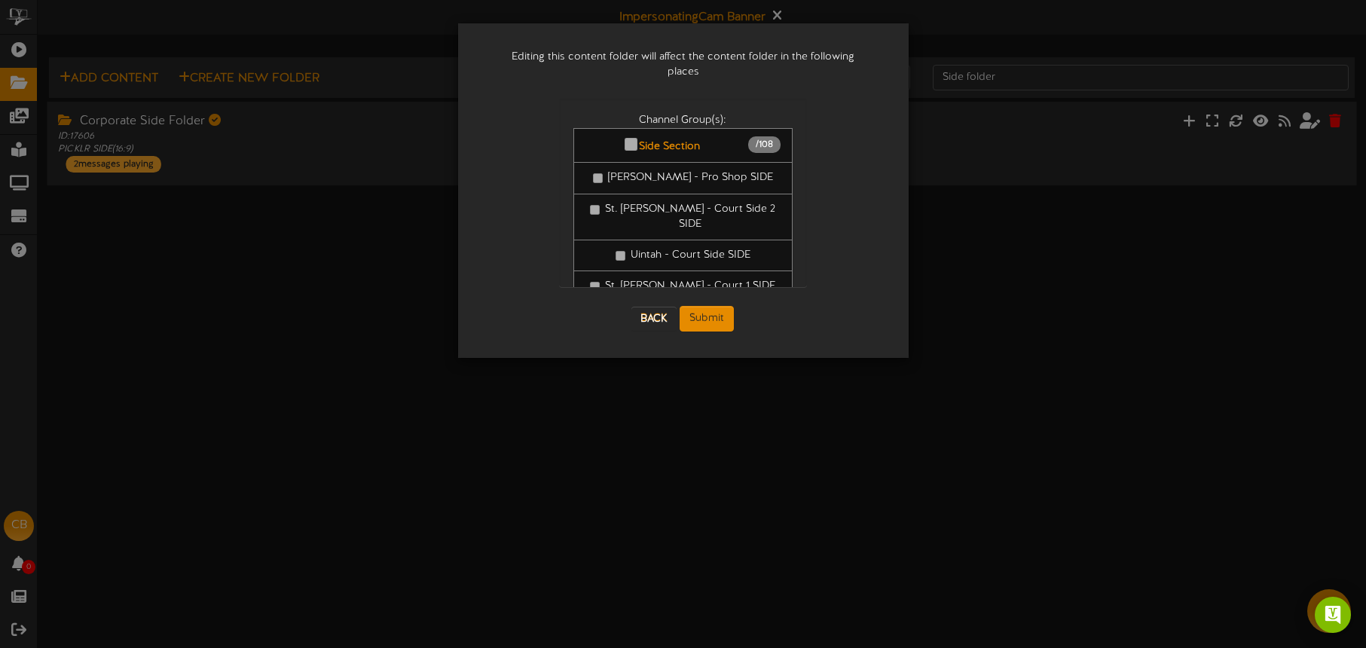
drag, startPoint x: 714, startPoint y: 591, endPoint x: 675, endPoint y: 300, distance: 293.4
click at [649, 291] on div "Back Submit" at bounding box center [683, 319] width 248 height 56
click at [712, 306] on button "Submit" at bounding box center [707, 319] width 54 height 26
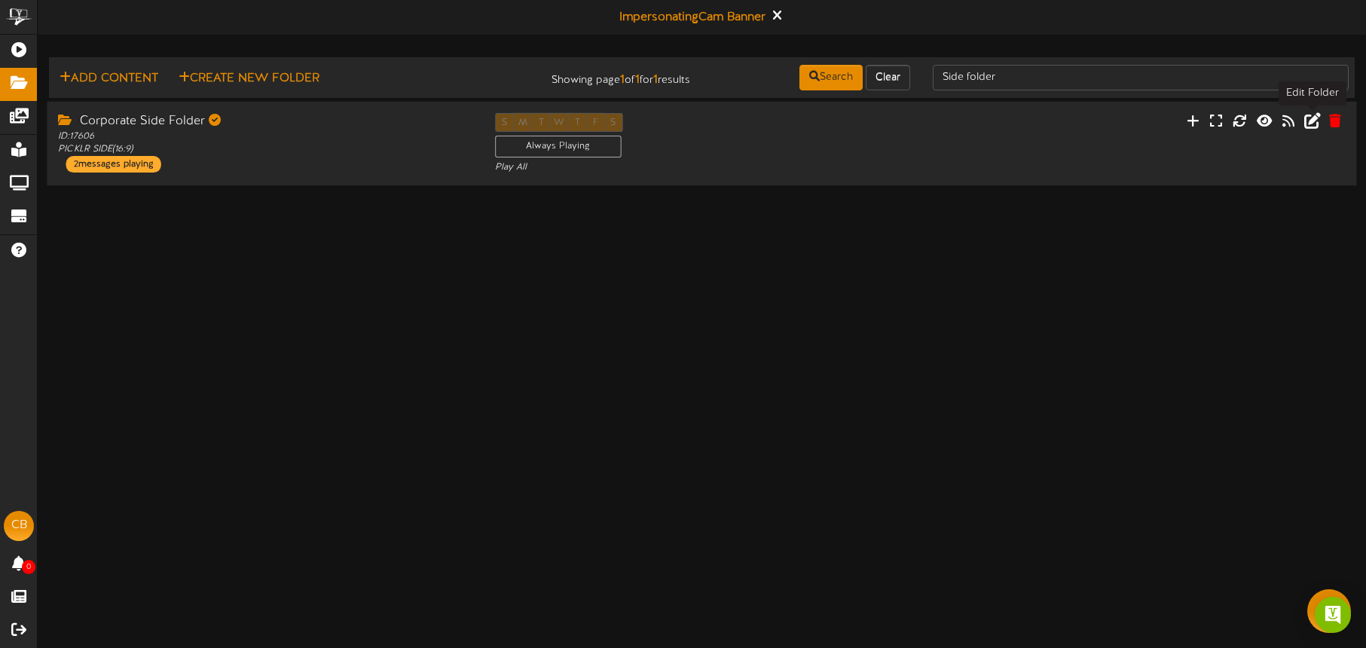
click at [1317, 124] on icon at bounding box center [1312, 120] width 17 height 17
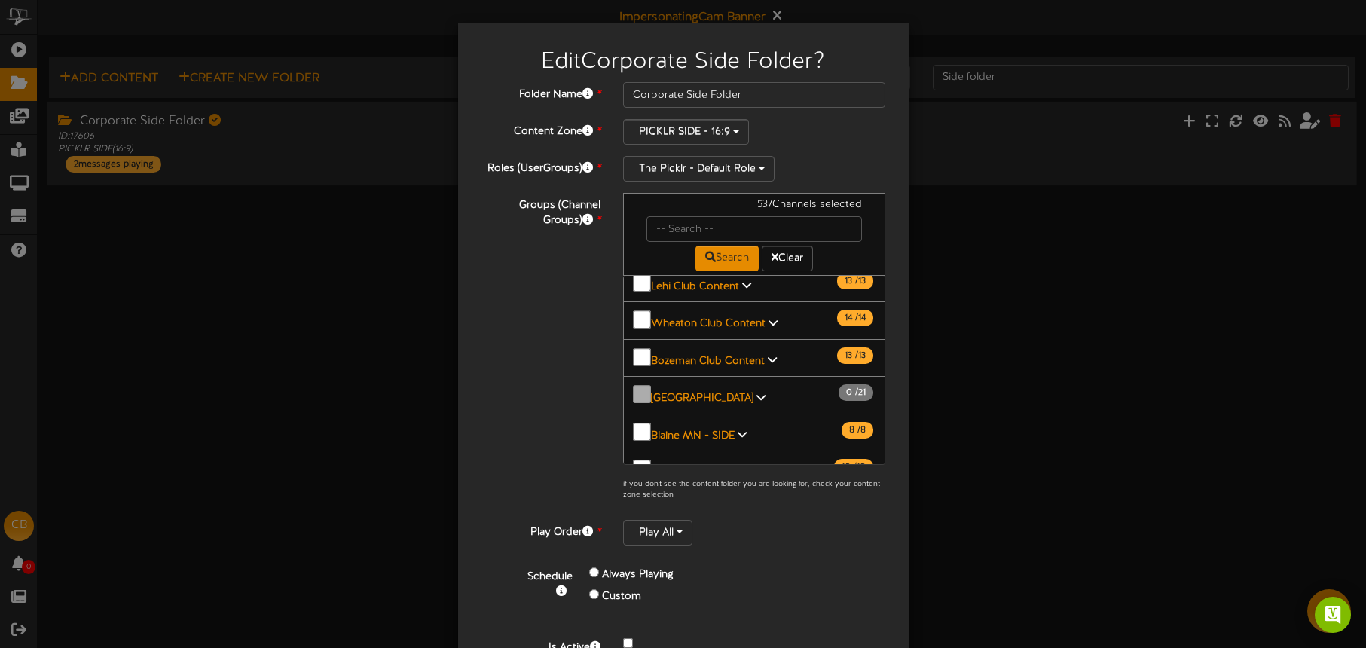
scroll to position [1644, 0]
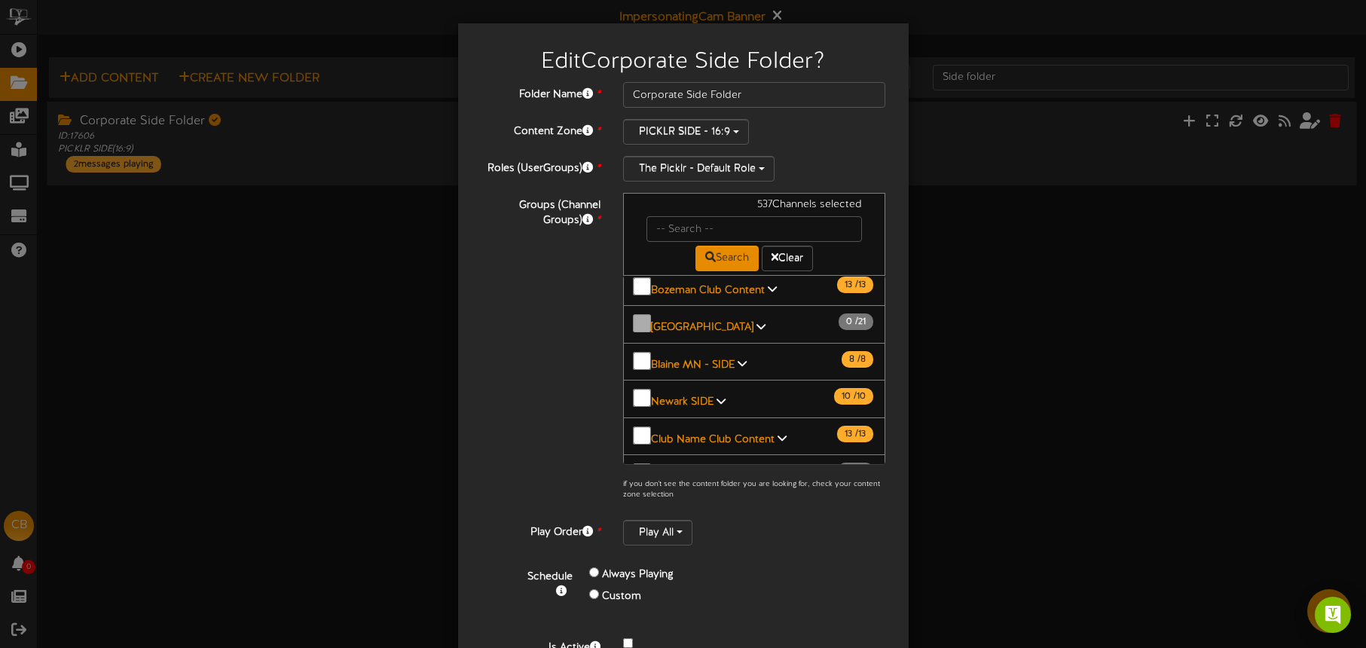
click at [715, 546] on b "[GEOGRAPHIC_DATA], AZ Main" at bounding box center [725, 551] width 149 height 11
click at [702, 546] on b "[GEOGRAPHIC_DATA], AZ Main" at bounding box center [725, 551] width 149 height 11
click at [724, 583] on b "[GEOGRAPHIC_DATA], AZ Side" at bounding box center [724, 588] width 146 height 11
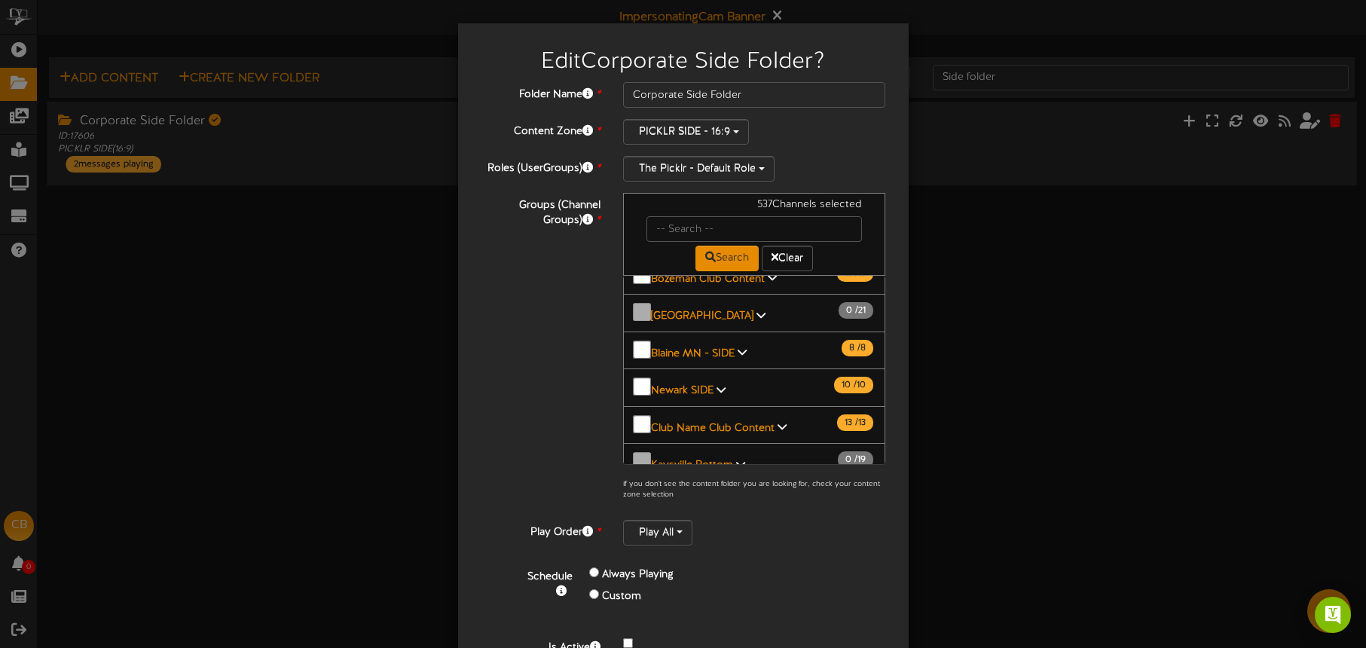
click at [746, 607] on span "[GEOGRAPHIC_DATA], AZ - Court 2 Side" at bounding box center [747, 612] width 194 height 11
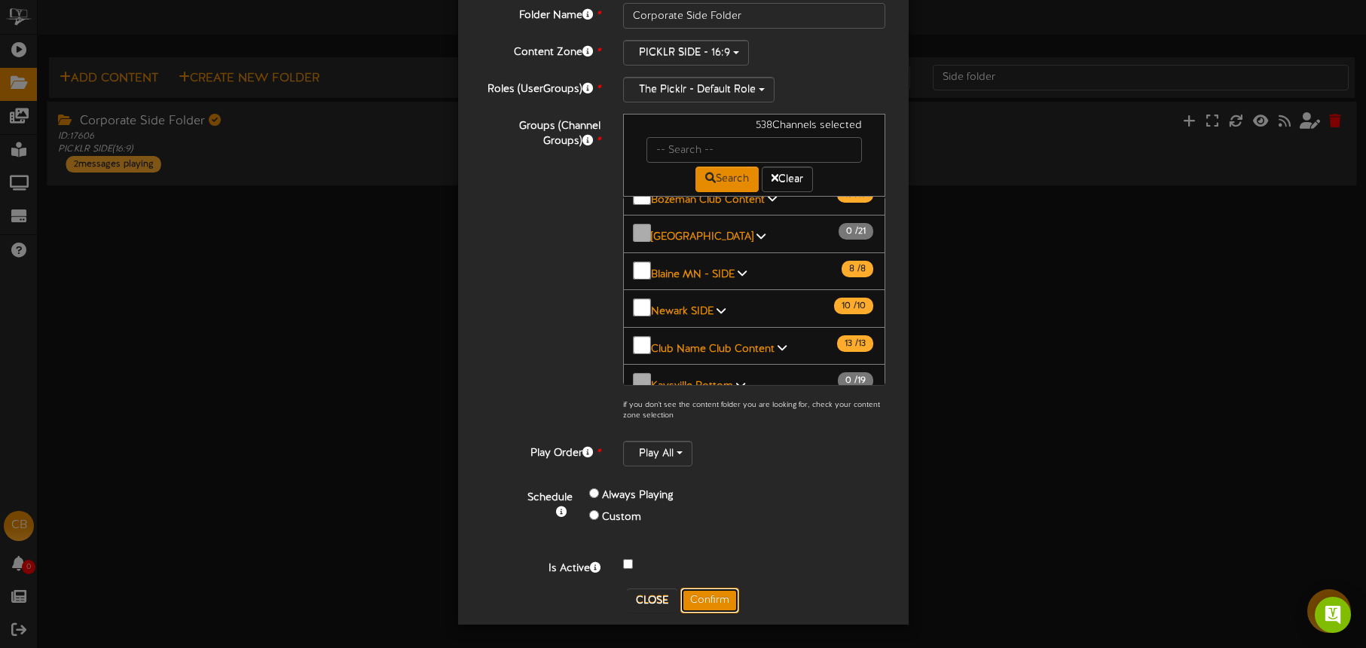
click at [723, 595] on button "Confirm" at bounding box center [709, 601] width 59 height 26
click at [714, 598] on div "Edit Corporate Side Folder ? Folder Name * Corporate Side Folder Content Zone *…" at bounding box center [683, 324] width 1366 height 648
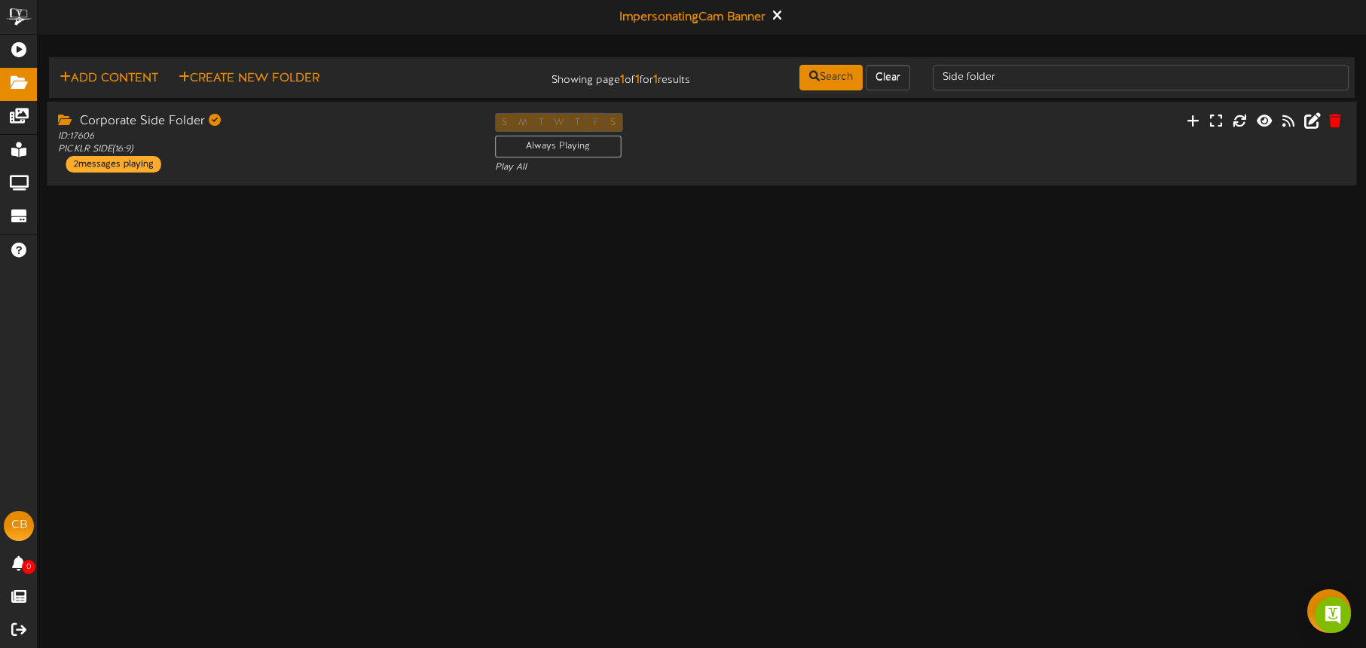
scroll to position [0, 0]
click at [910, 176] on div "Corporate Side Folder ID: 17606 PICKLR SIDE ( 16:9 ) 2 messages playing S M T W…" at bounding box center [702, 144] width 1310 height 84
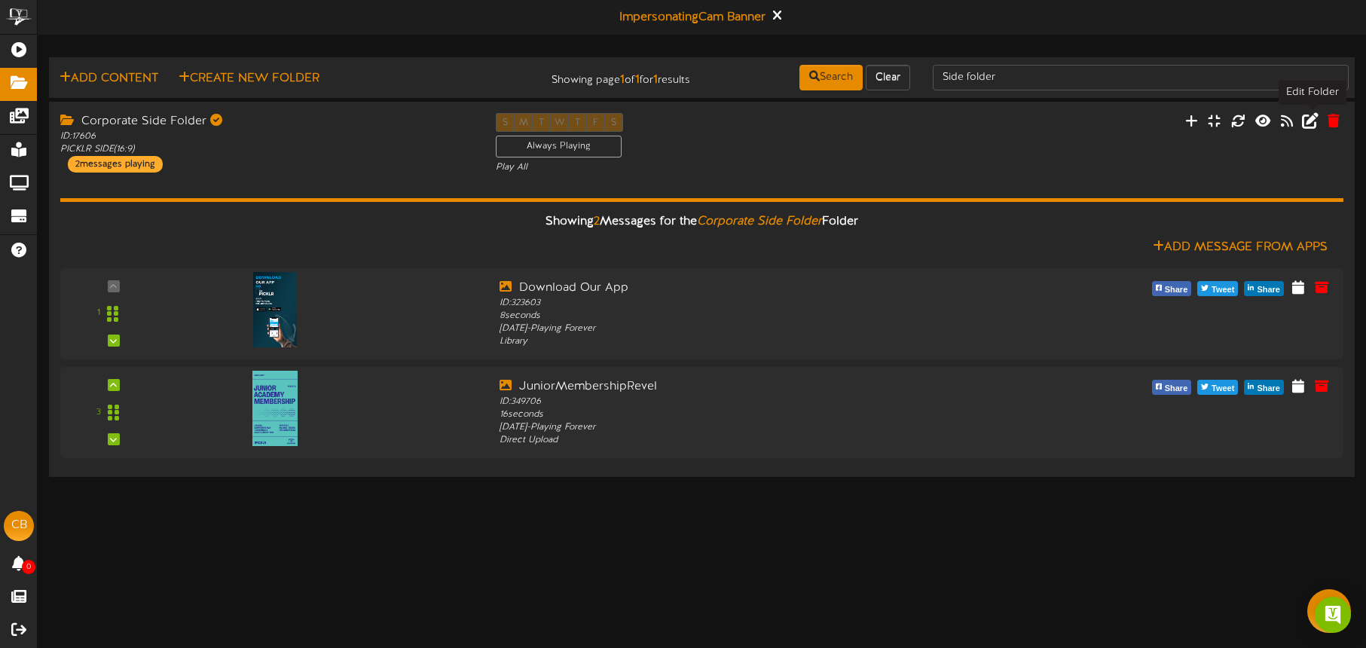
click at [1312, 121] on icon at bounding box center [1310, 120] width 17 height 17
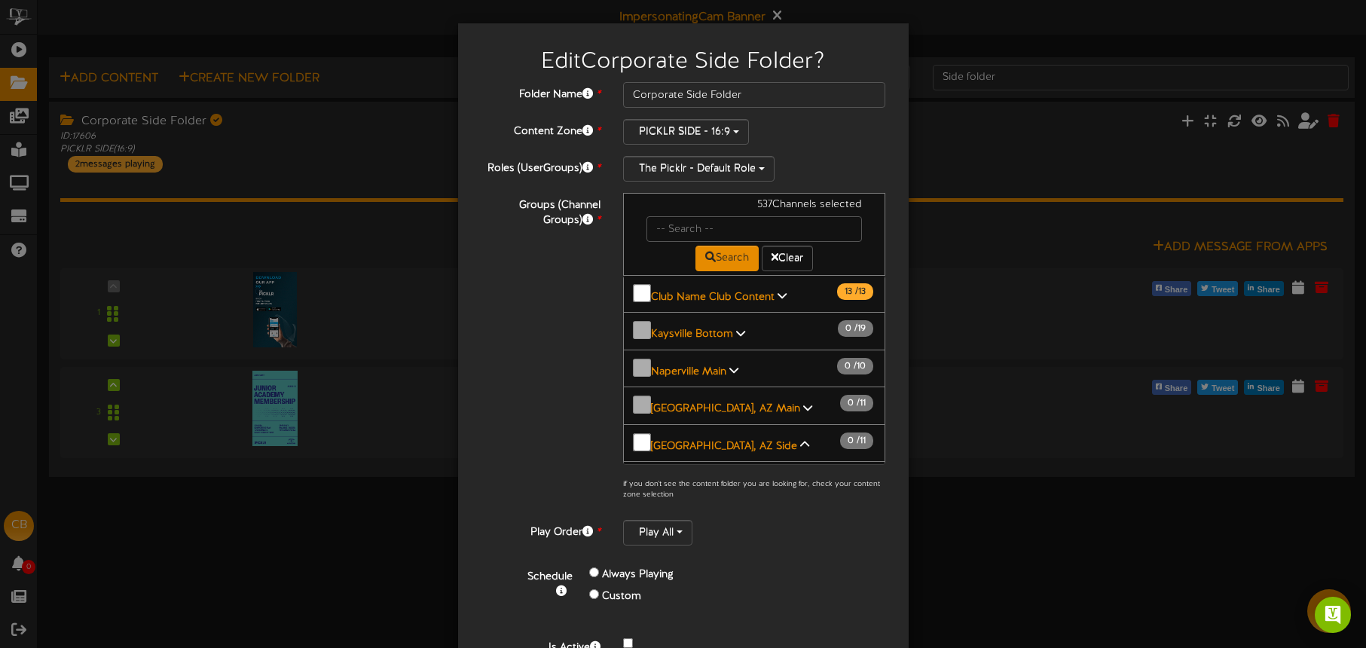
scroll to position [1751, 0]
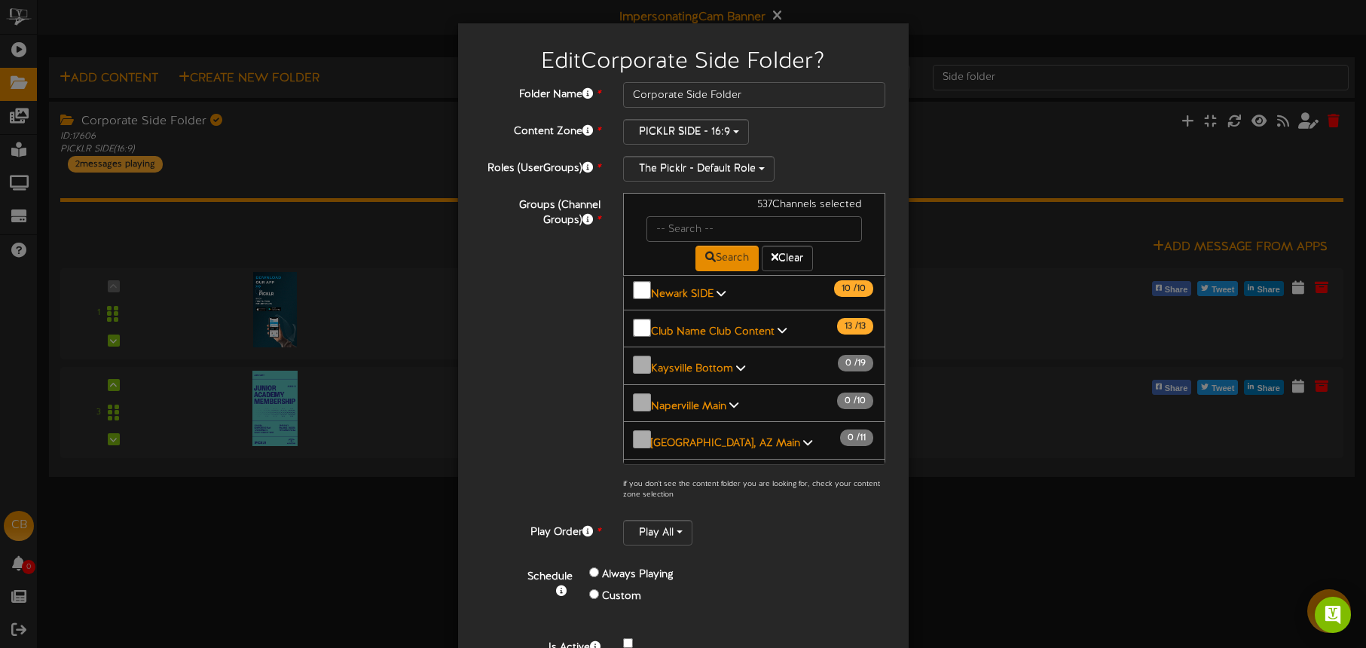
click at [690, 511] on span "[GEOGRAPHIC_DATA], AZ - Court 2 Side" at bounding box center [747, 516] width 194 height 11
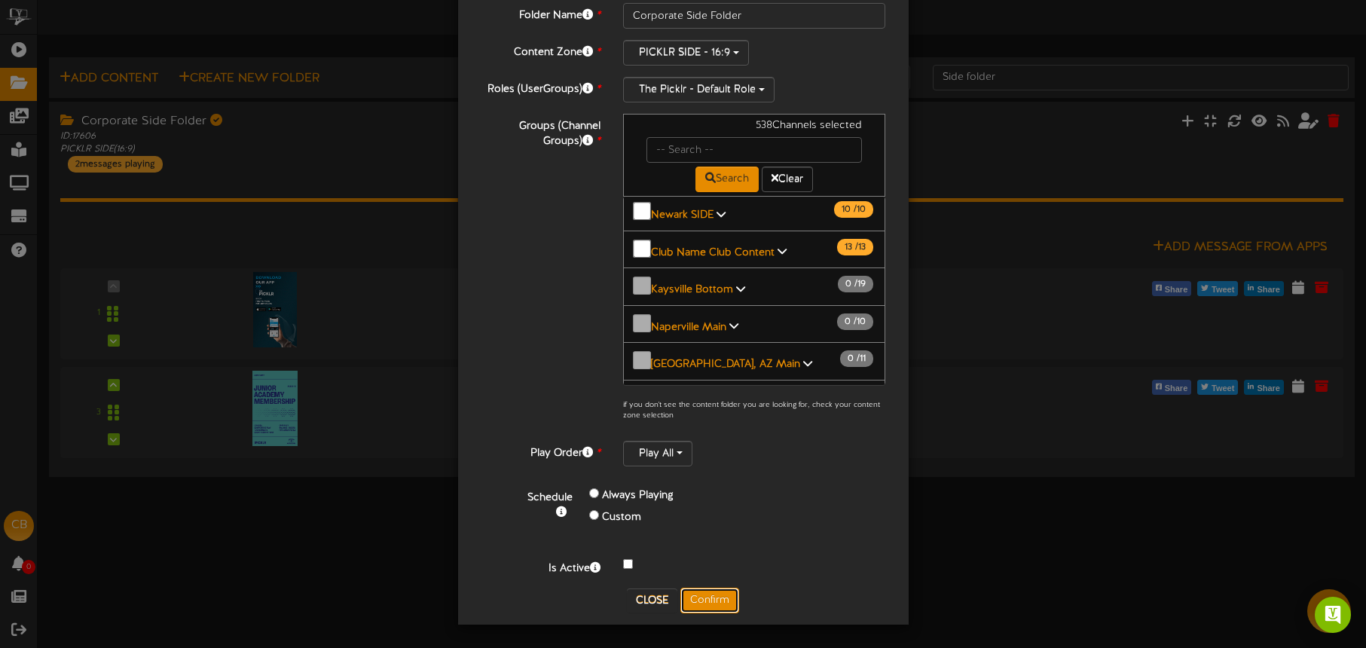
drag, startPoint x: 724, startPoint y: 592, endPoint x: 215, endPoint y: 479, distance: 521.8
click at [724, 592] on button "Confirm" at bounding box center [709, 601] width 59 height 26
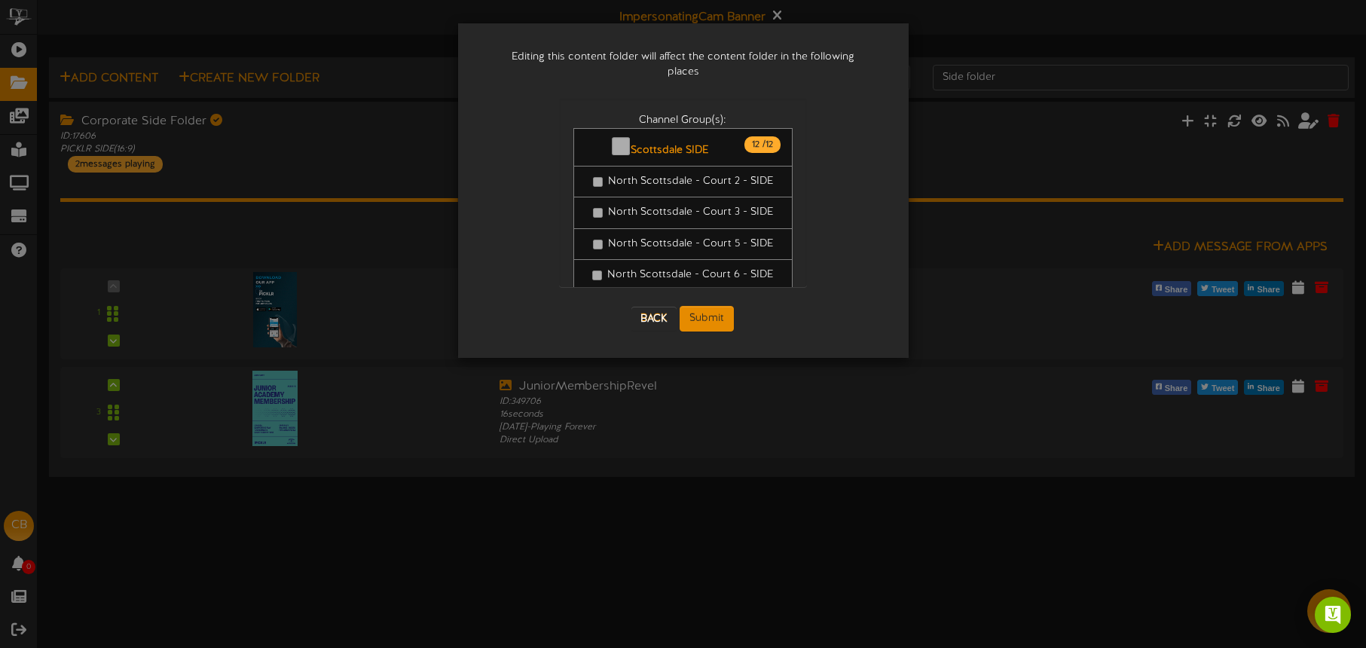
scroll to position [0, 0]
click at [708, 306] on button "Submit" at bounding box center [707, 319] width 54 height 26
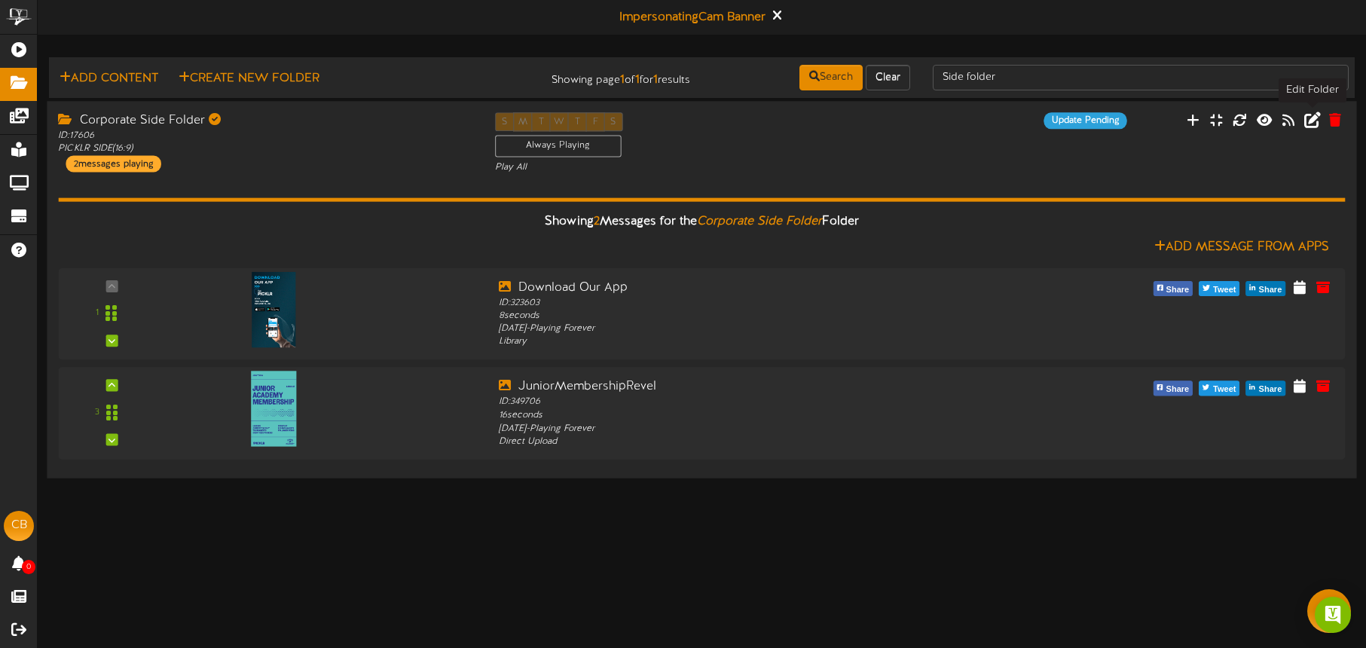
click at [1310, 118] on icon at bounding box center [1312, 120] width 17 height 17
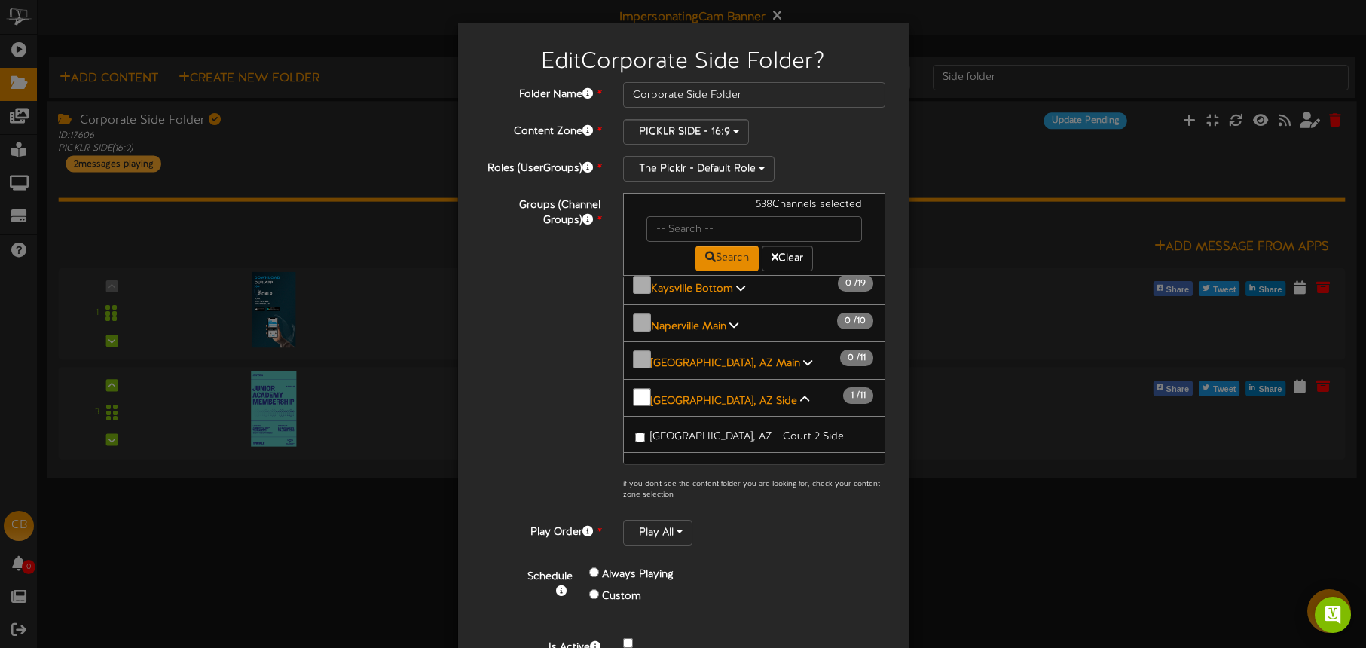
scroll to position [1822, 0]
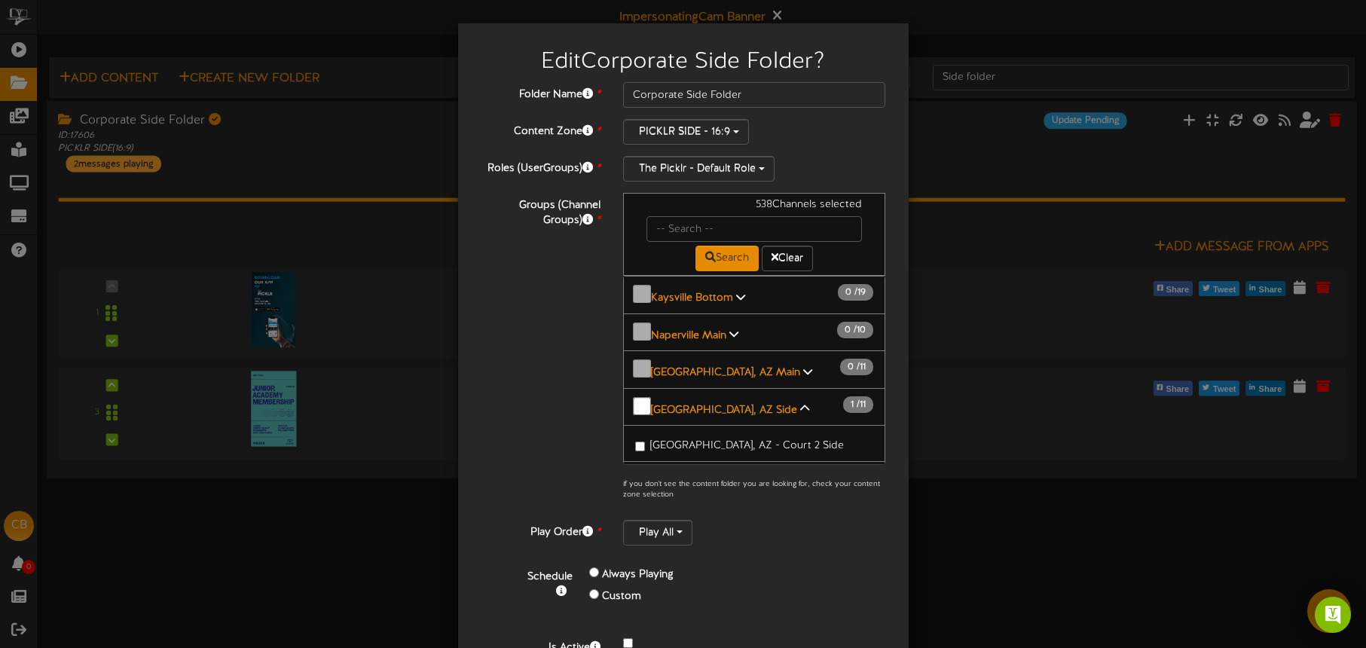
click at [711, 549] on span "[GEOGRAPHIC_DATA], [GEOGRAPHIC_DATA] - Court 5 Side" at bounding box center [759, 562] width 219 height 26
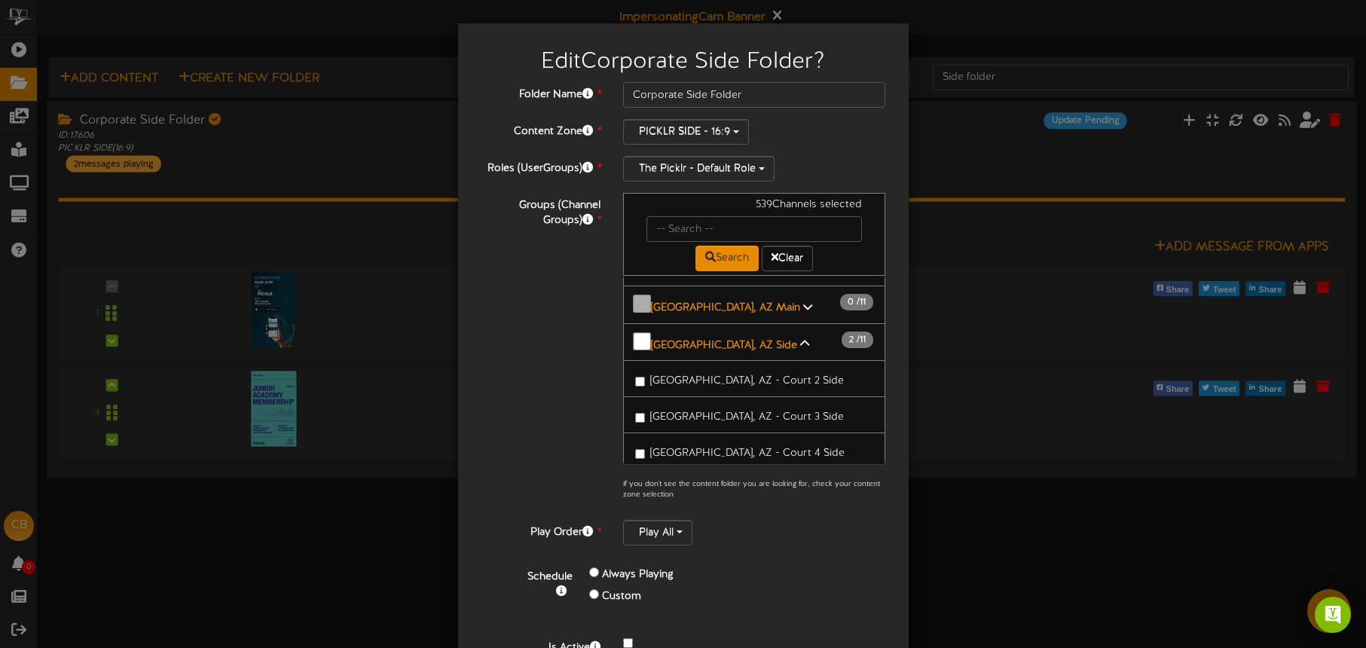
scroll to position [79, 0]
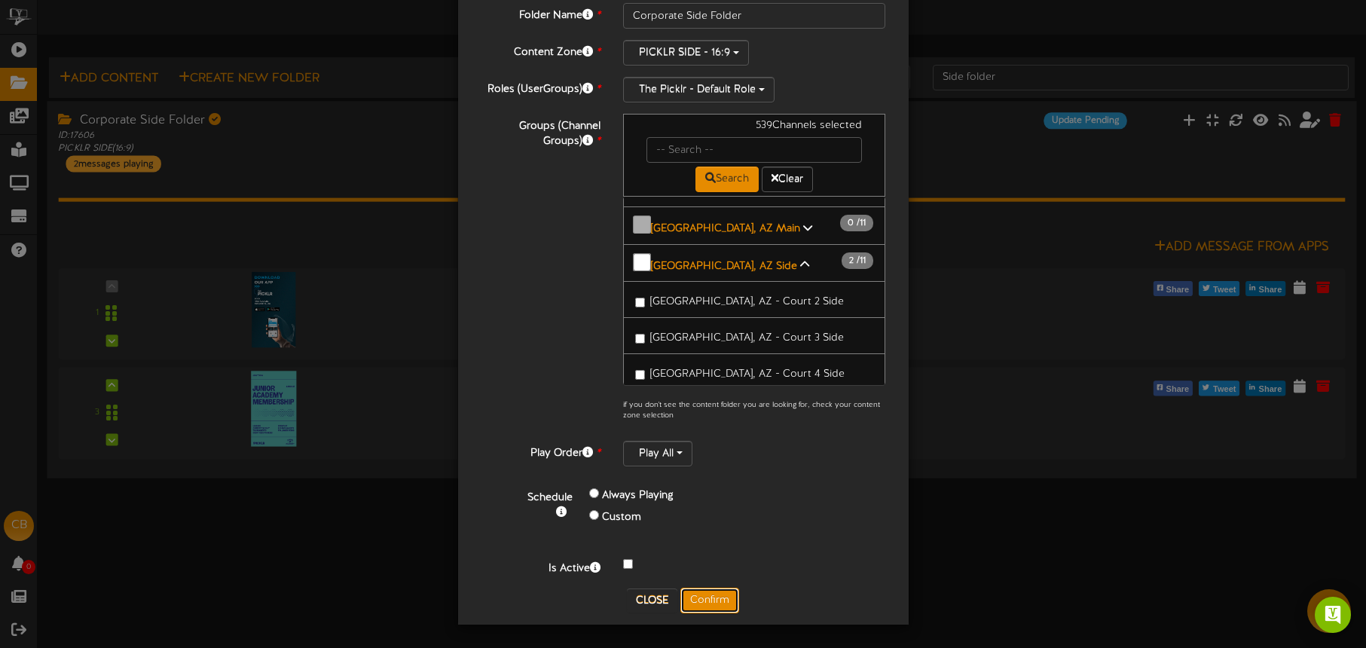
drag, startPoint x: 717, startPoint y: 599, endPoint x: 33, endPoint y: 421, distance: 707.2
click at [717, 599] on button "Confirm" at bounding box center [709, 601] width 59 height 26
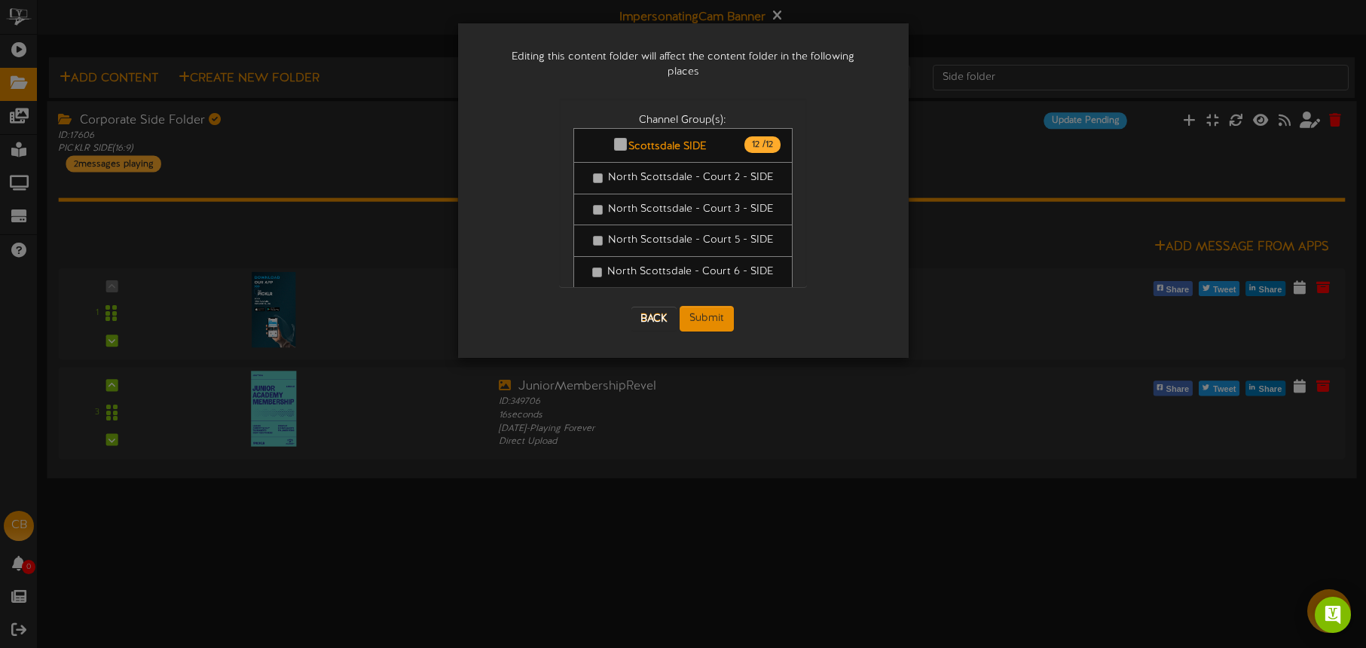
scroll to position [0, 0]
click at [701, 306] on button "Submit" at bounding box center [707, 319] width 54 height 26
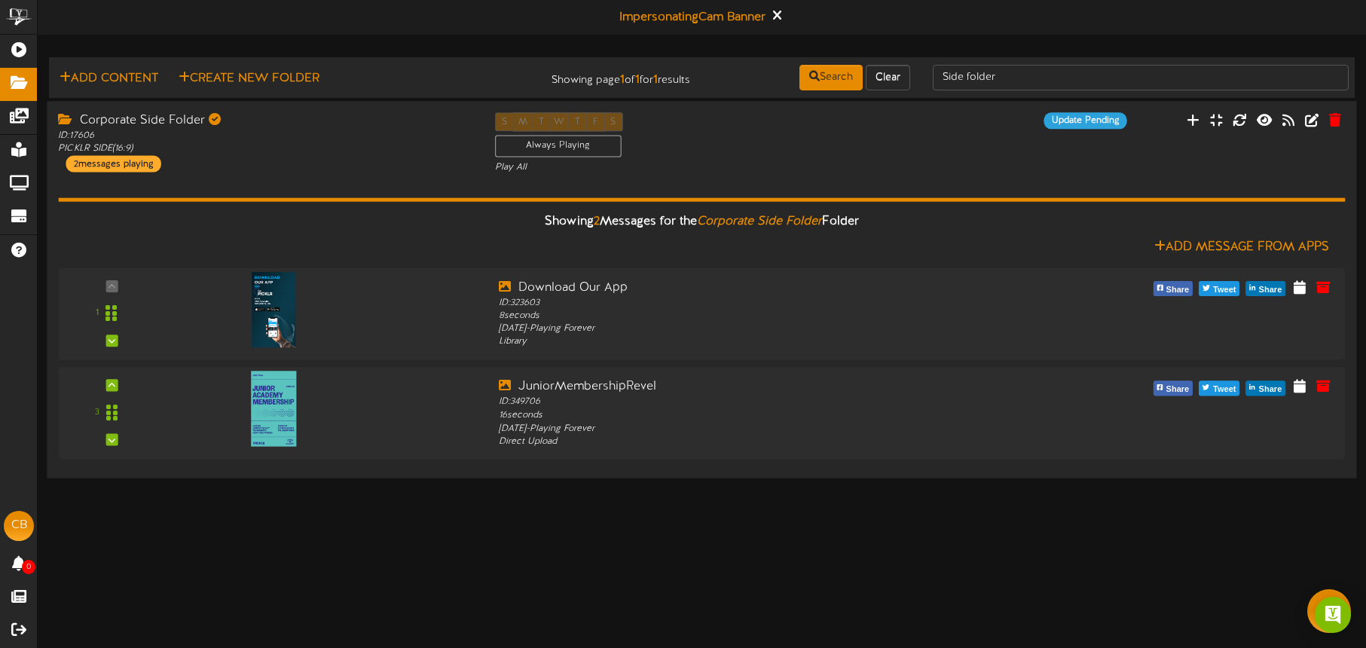
click at [765, 157] on div "S M T W T F S Always Playing Play All" at bounding box center [702, 143] width 436 height 62
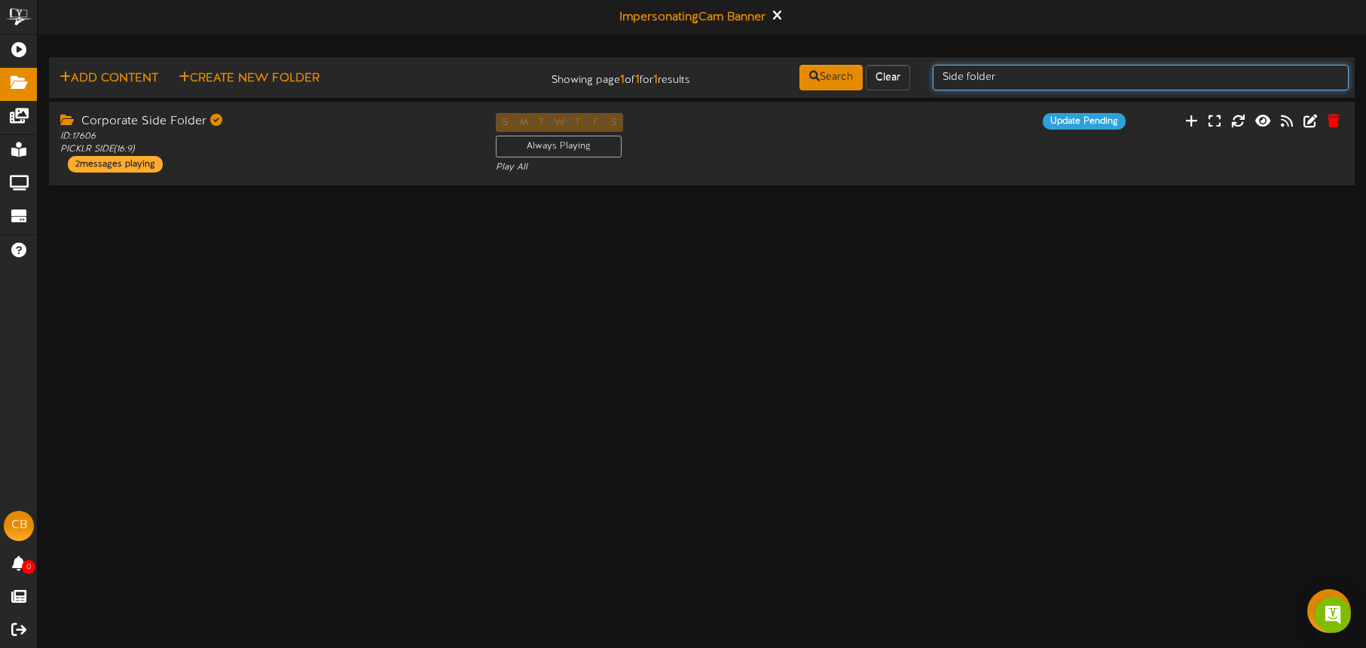
click at [1041, 80] on input "Side folder" at bounding box center [1141, 78] width 416 height 26
drag, startPoint x: 1041, startPoint y: 78, endPoint x: 939, endPoint y: 67, distance: 102.3
click at [934, 73] on input "Side folder" at bounding box center [1141, 78] width 416 height 26
type input "bottom"
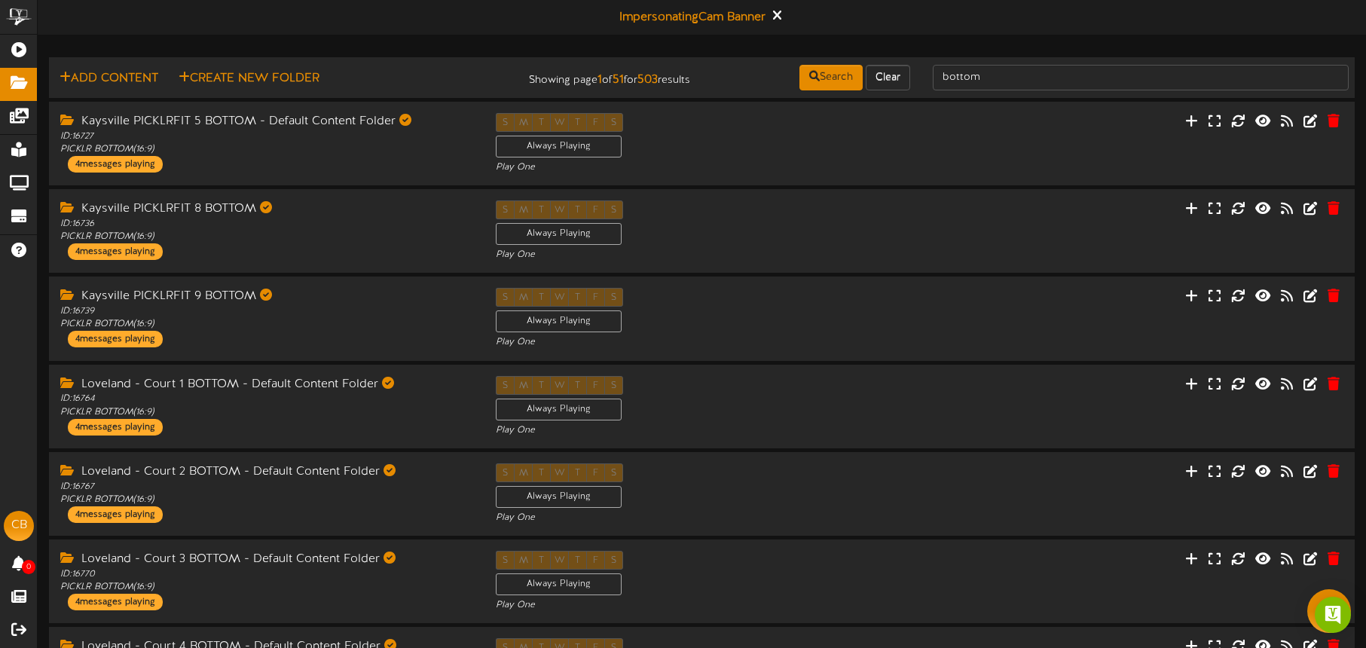
drag, startPoint x: 924, startPoint y: 67, endPoint x: 969, endPoint y: 81, distance: 47.2
click at [924, 67] on div "bottom" at bounding box center [1141, 77] width 439 height 29
click at [1017, 82] on input "bottom" at bounding box center [1141, 78] width 416 height 26
type input "bottom folder"
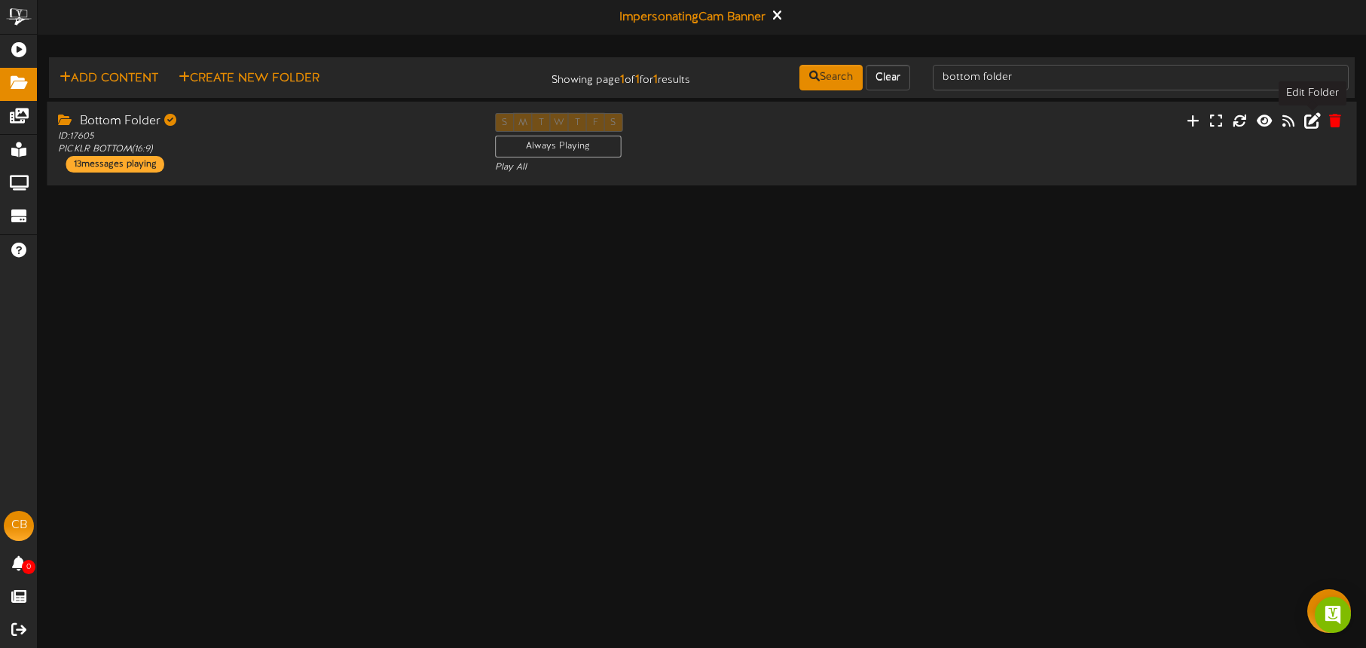
click at [1309, 121] on icon at bounding box center [1312, 120] width 17 height 17
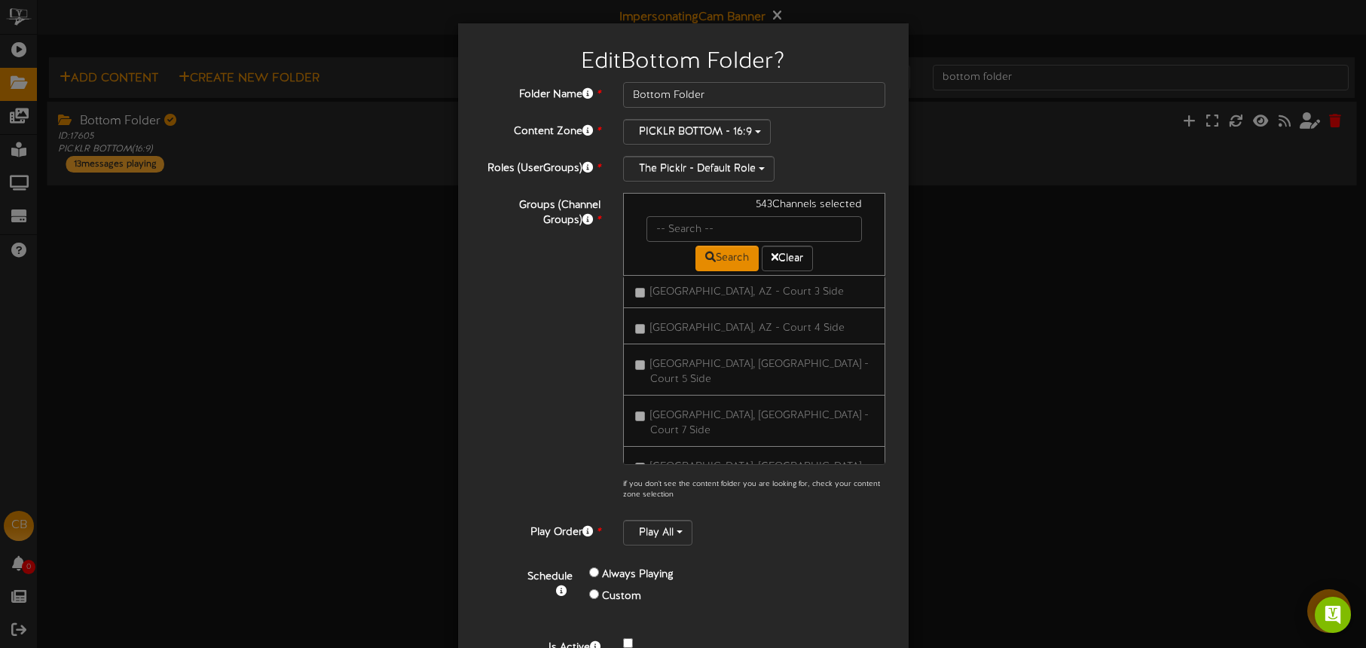
scroll to position [2057, 0]
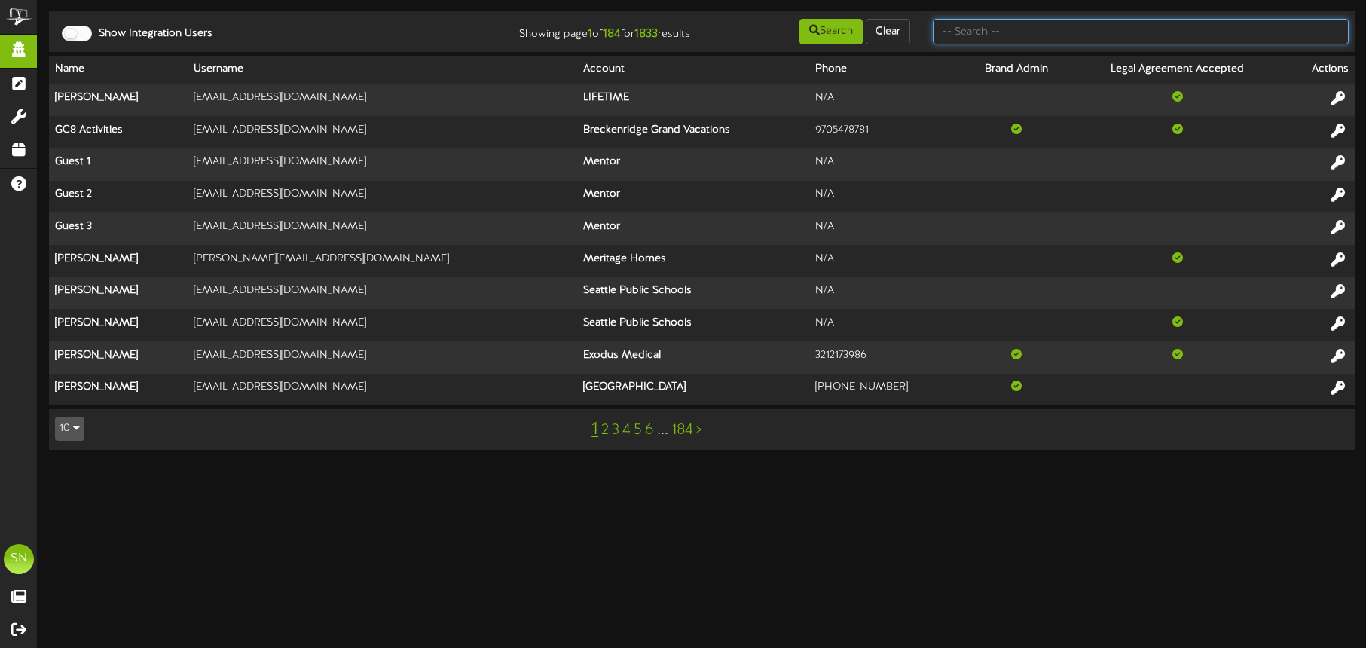
click at [960, 31] on input "text" at bounding box center [1141, 32] width 416 height 26
type input "the picklr"
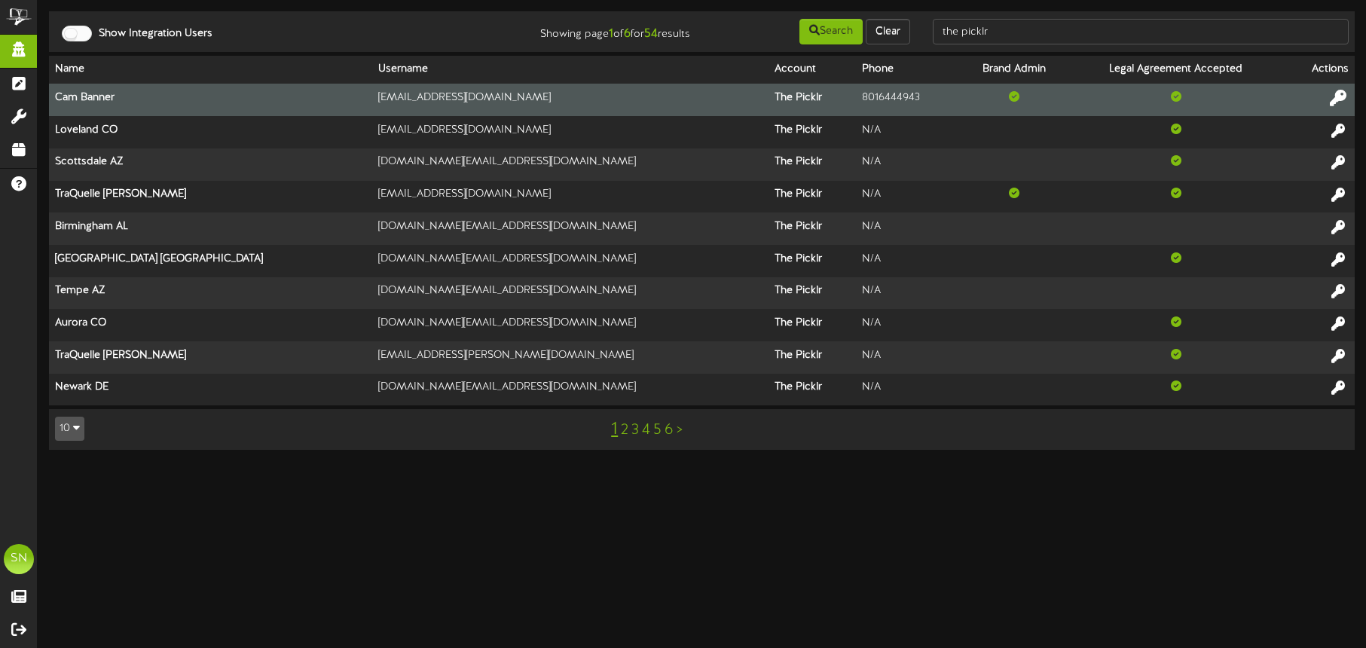
click at [1343, 98] on icon at bounding box center [1338, 98] width 17 height 17
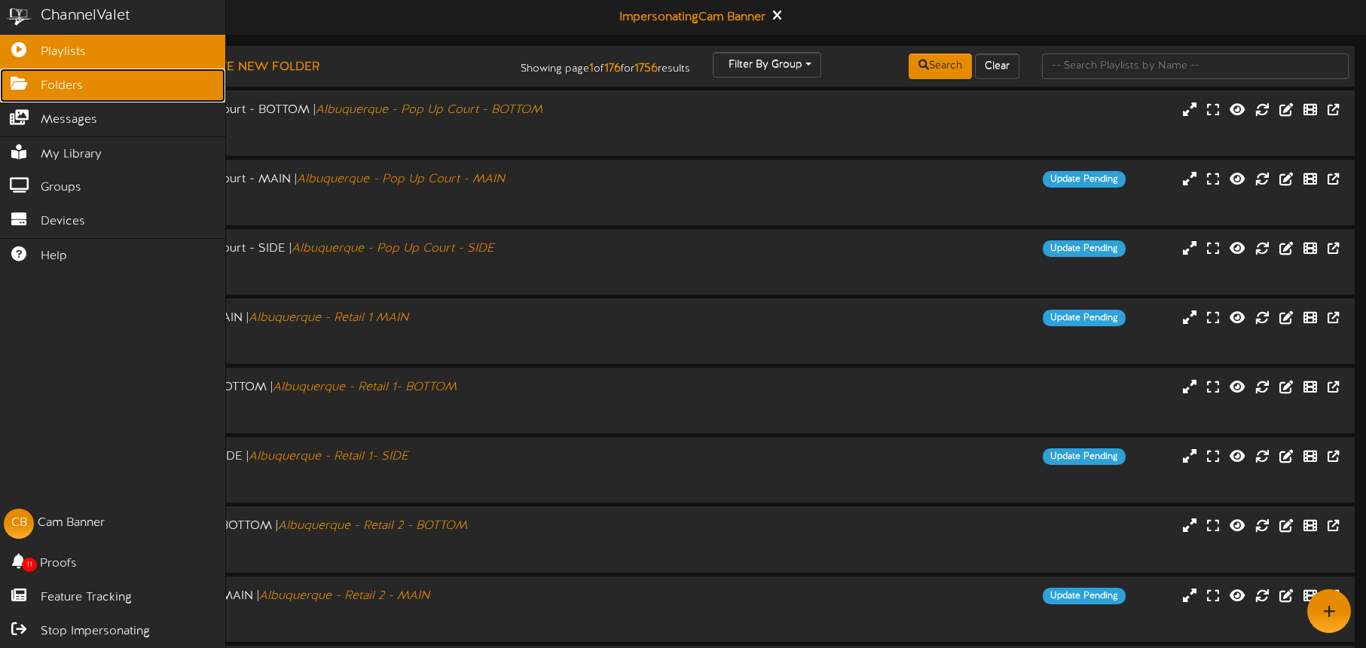
click at [47, 88] on span "Folders" at bounding box center [62, 86] width 42 height 17
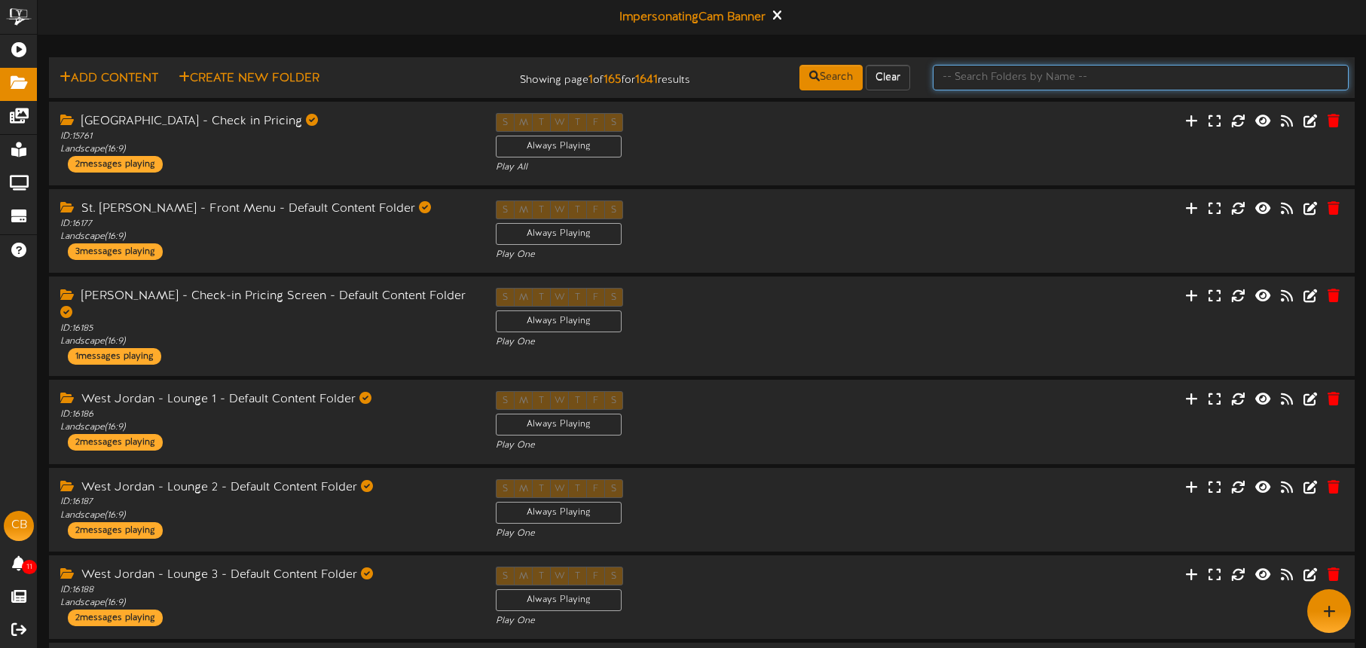
click at [971, 85] on input "text" at bounding box center [1141, 78] width 416 height 26
type input "bottom"
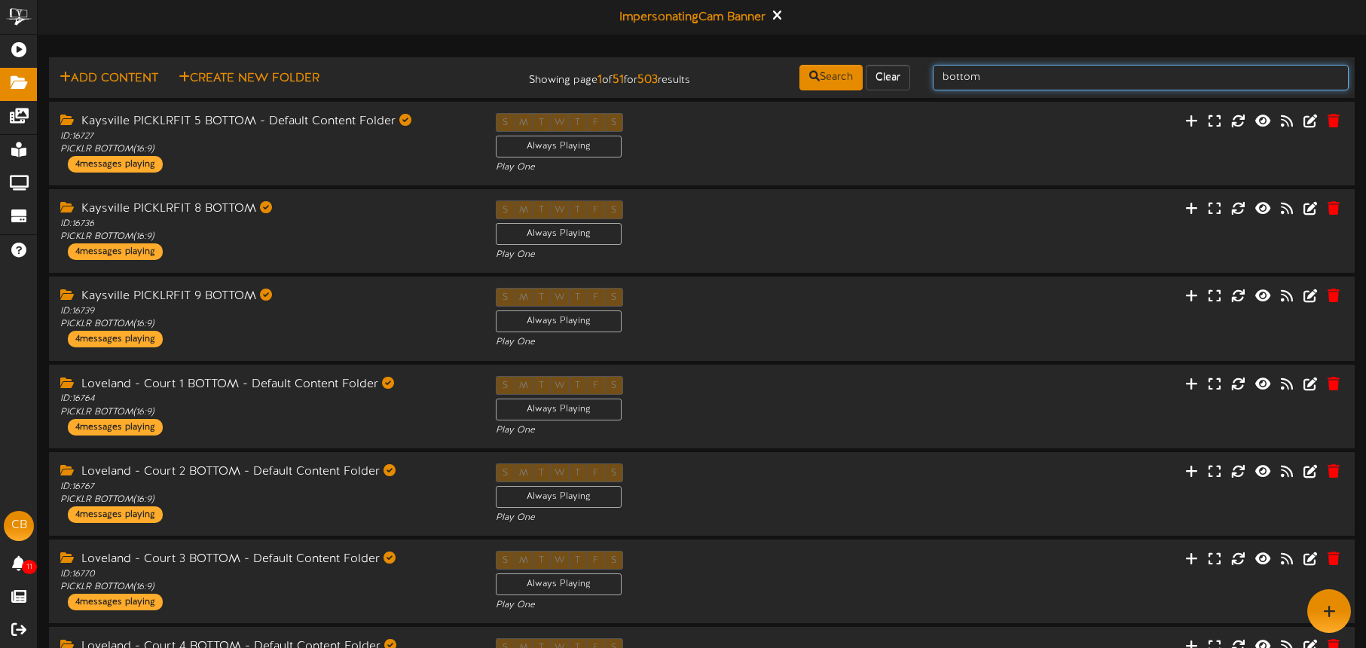
click at [1000, 80] on input "bottom" at bounding box center [1141, 78] width 416 height 26
type input "bottom folder"
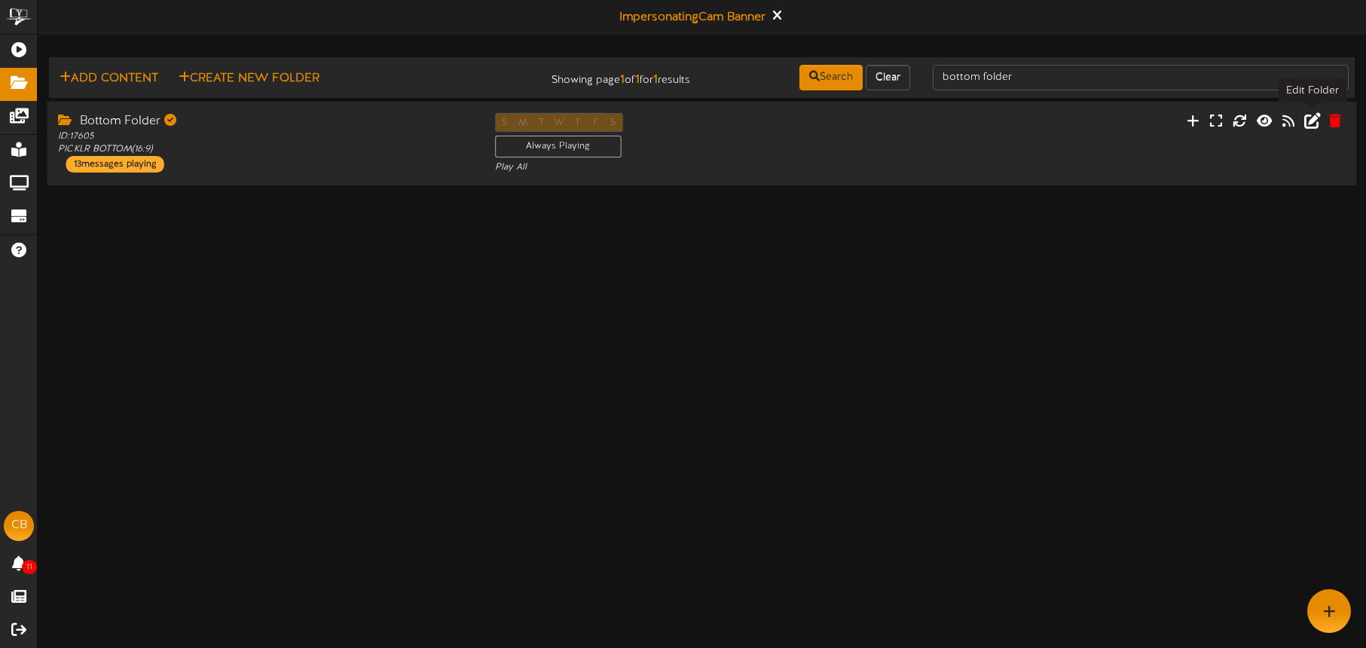
click at [1310, 122] on icon at bounding box center [1312, 120] width 17 height 17
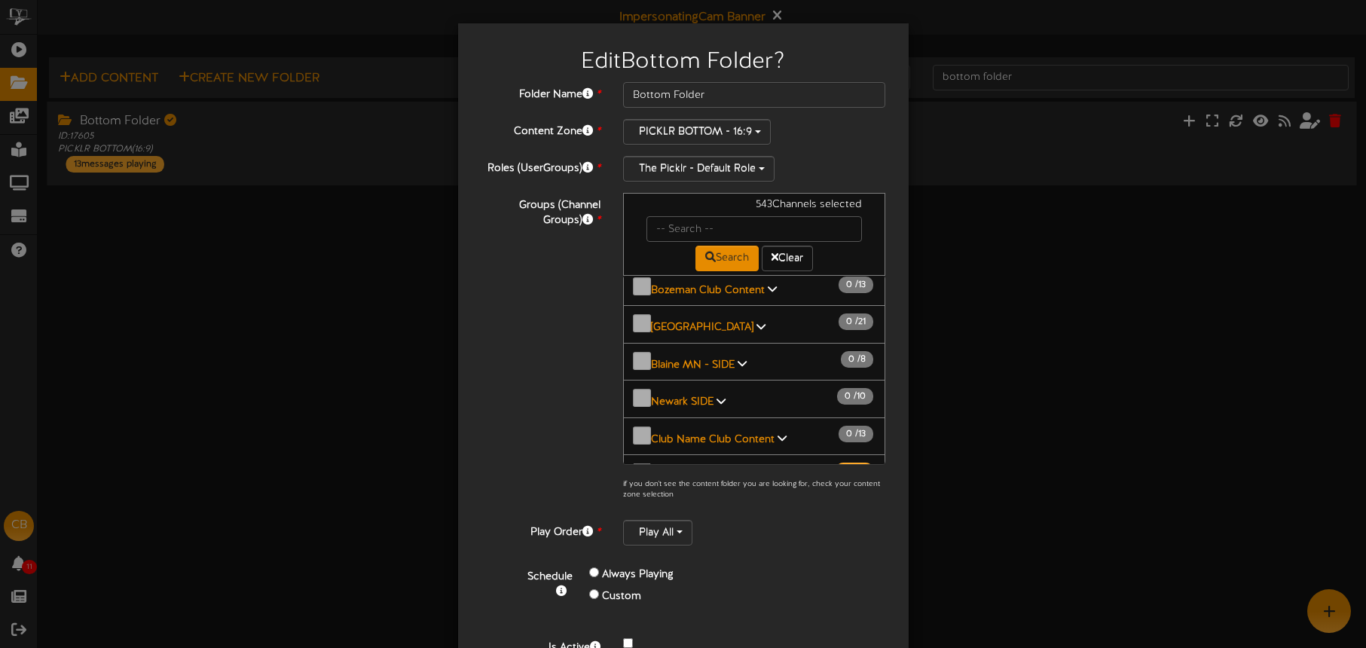
scroll to position [11, 0]
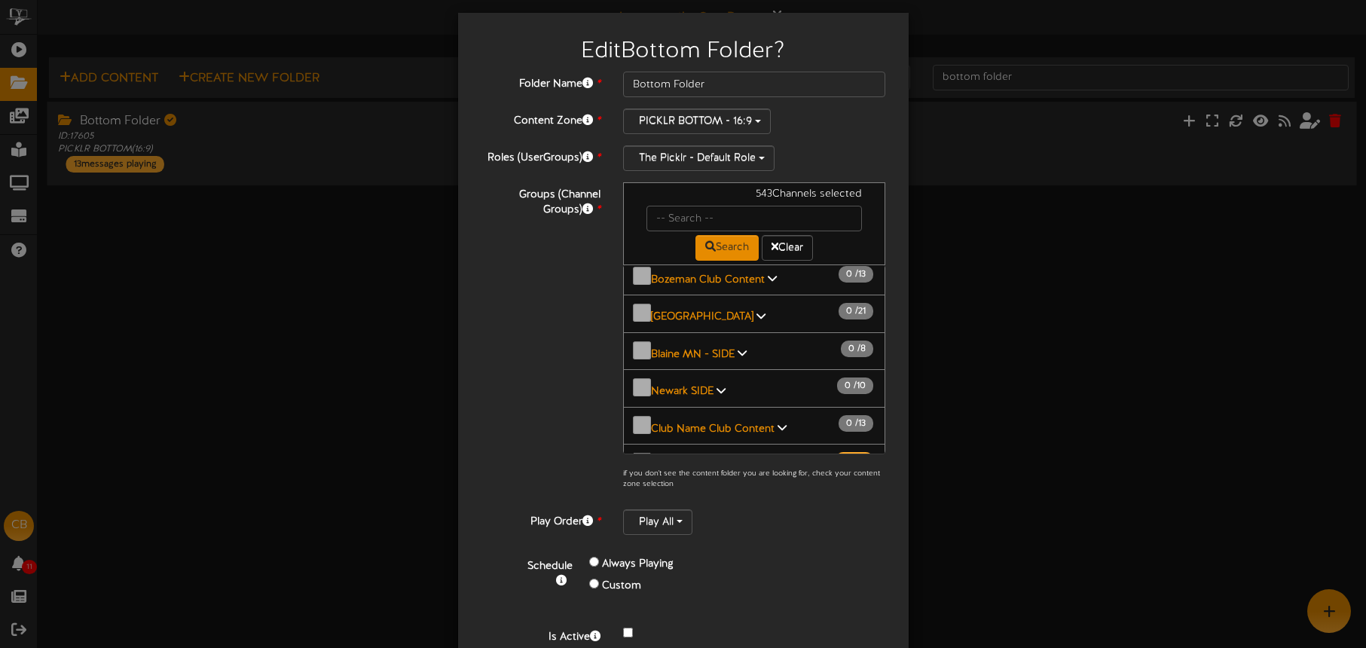
click at [732, 610] on b "[GEOGRAPHIC_DATA], AZ Bottom" at bounding box center [732, 615] width 163 height 11
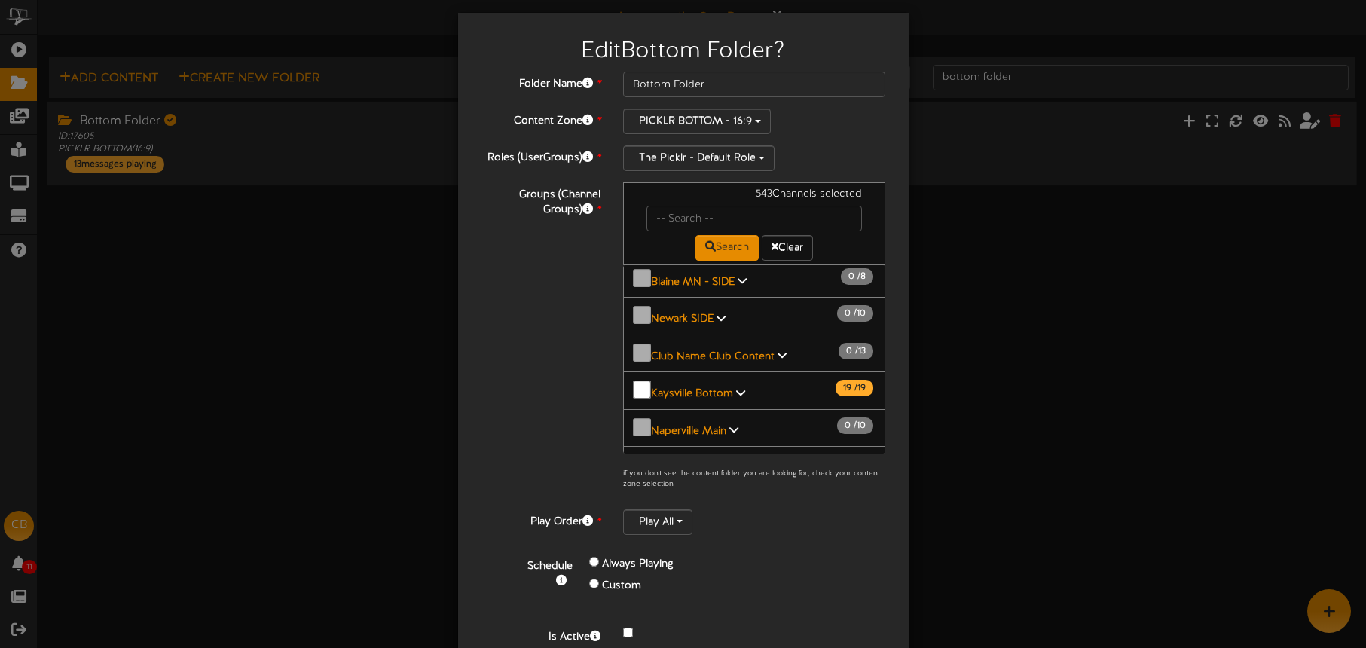
click at [766, 573] on span "[GEOGRAPHIC_DATA], AZ - Court 2 Bottom" at bounding box center [755, 578] width 210 height 11
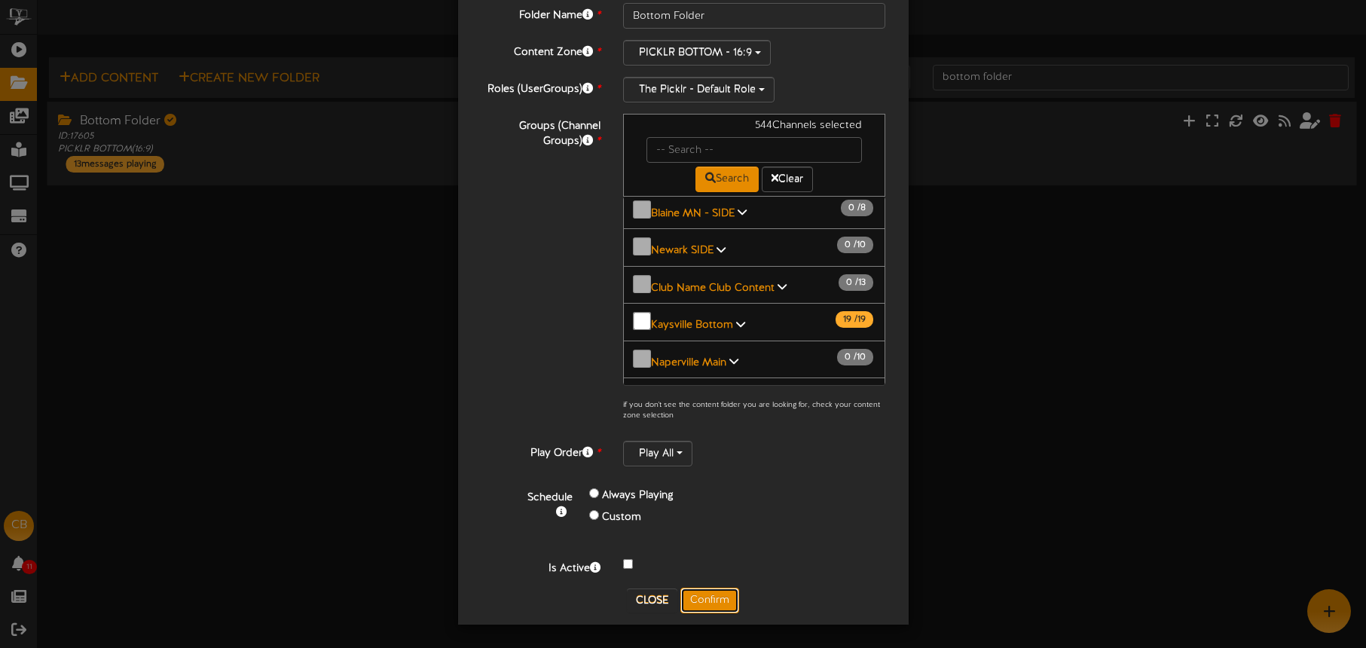
click at [711, 603] on button "Confirm" at bounding box center [709, 601] width 59 height 26
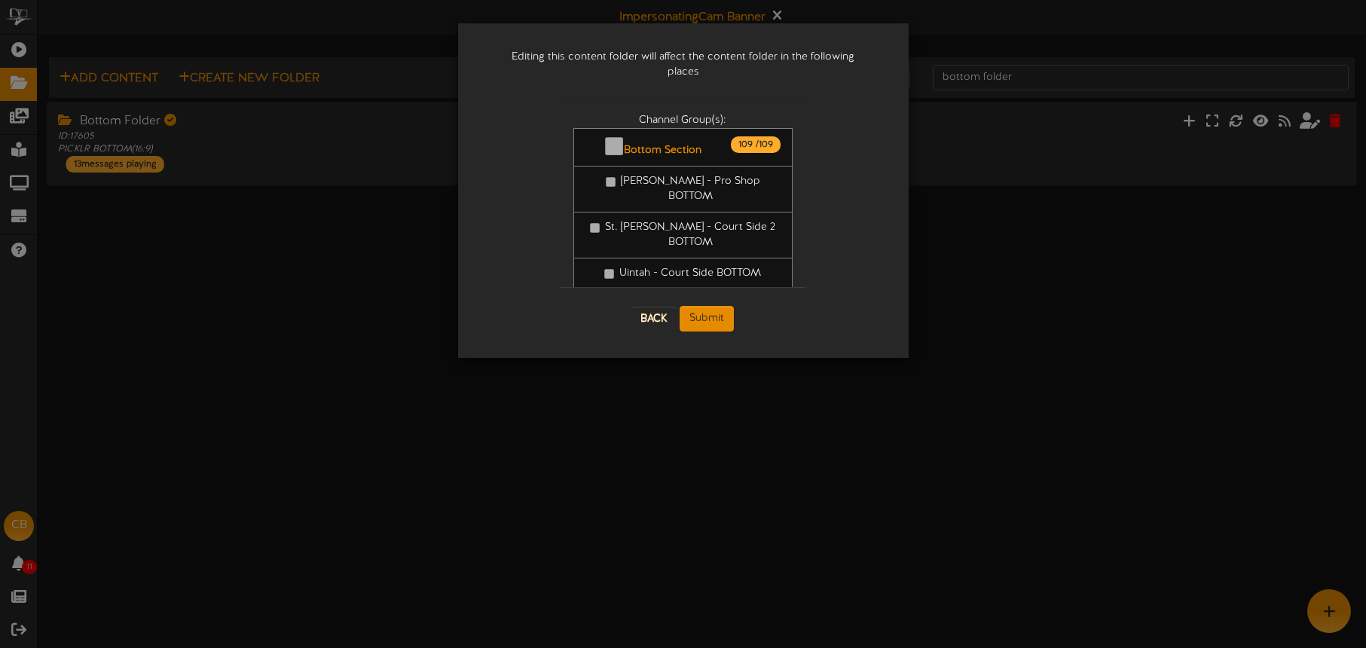
scroll to position [0, 0]
click at [722, 309] on button "Submit" at bounding box center [707, 319] width 54 height 26
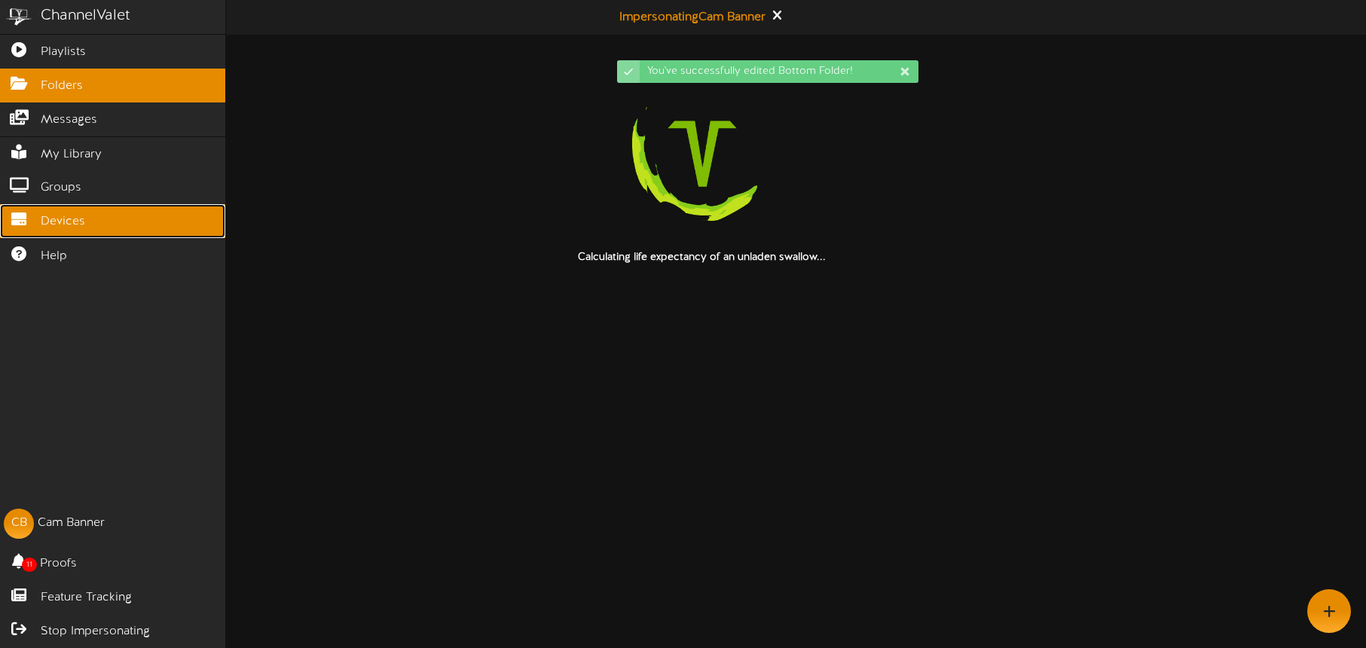
click at [49, 221] on span "Devices" at bounding box center [63, 221] width 44 height 17
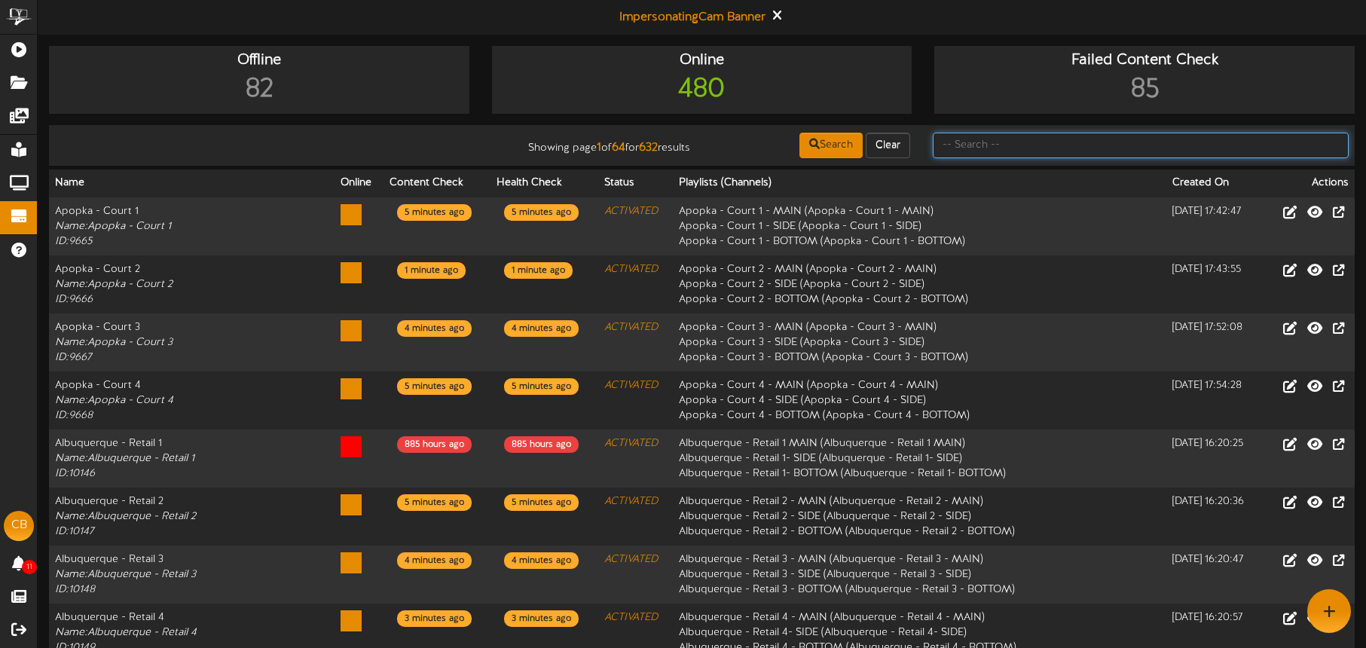
click at [1005, 148] on input "text" at bounding box center [1141, 146] width 416 height 26
type input "[GEOGRAPHIC_DATA]"
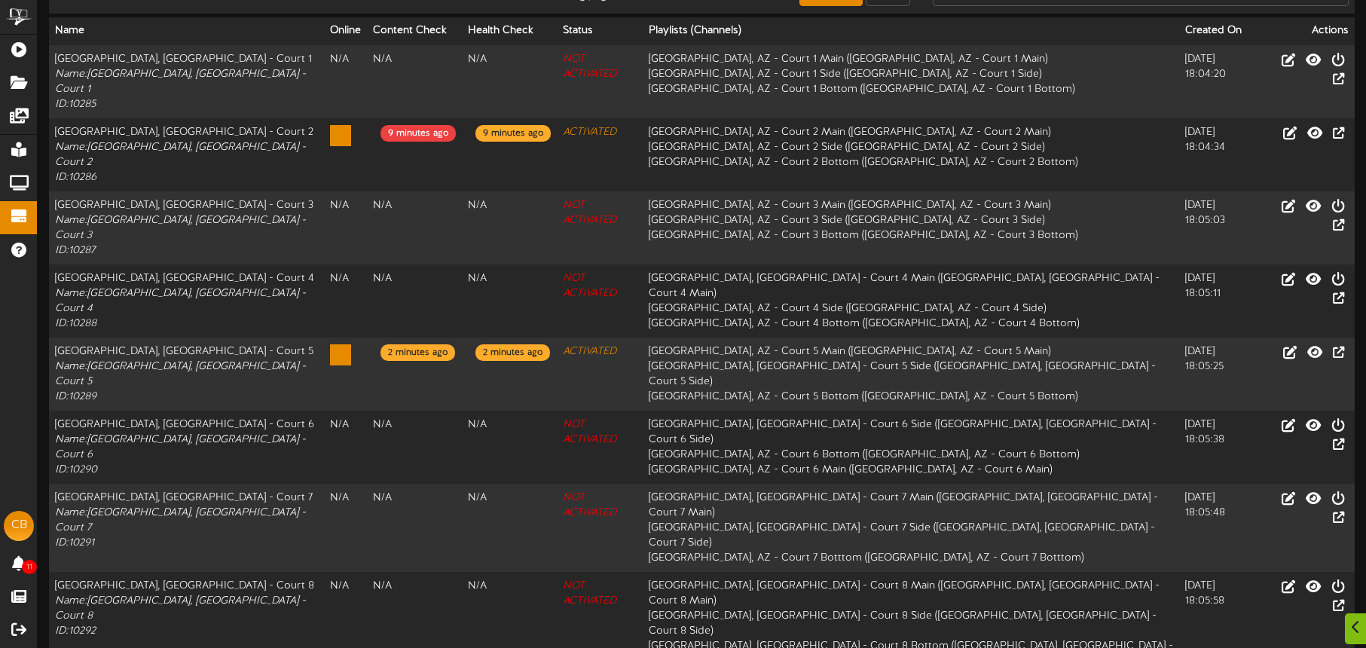
scroll to position [189, 0]
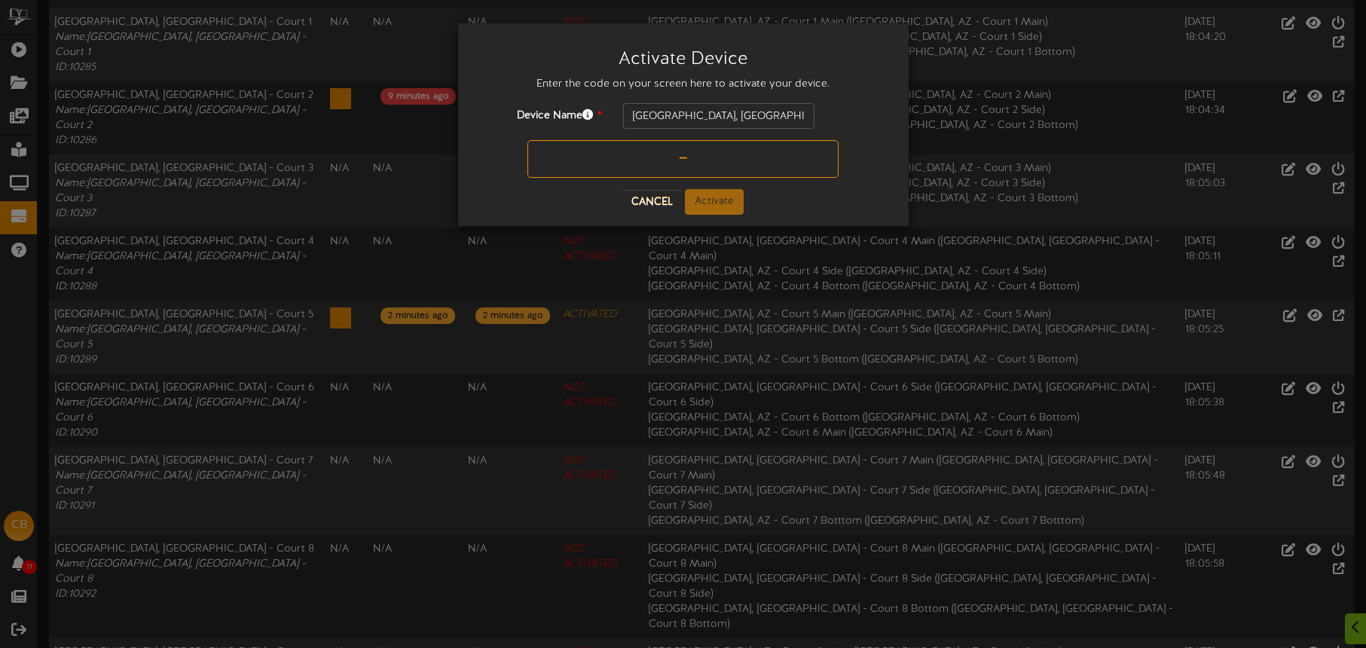
click at [679, 162] on input "text" at bounding box center [683, 159] width 311 height 38
type input "N74F33"
click at [737, 194] on button "Activate" at bounding box center [714, 202] width 59 height 26
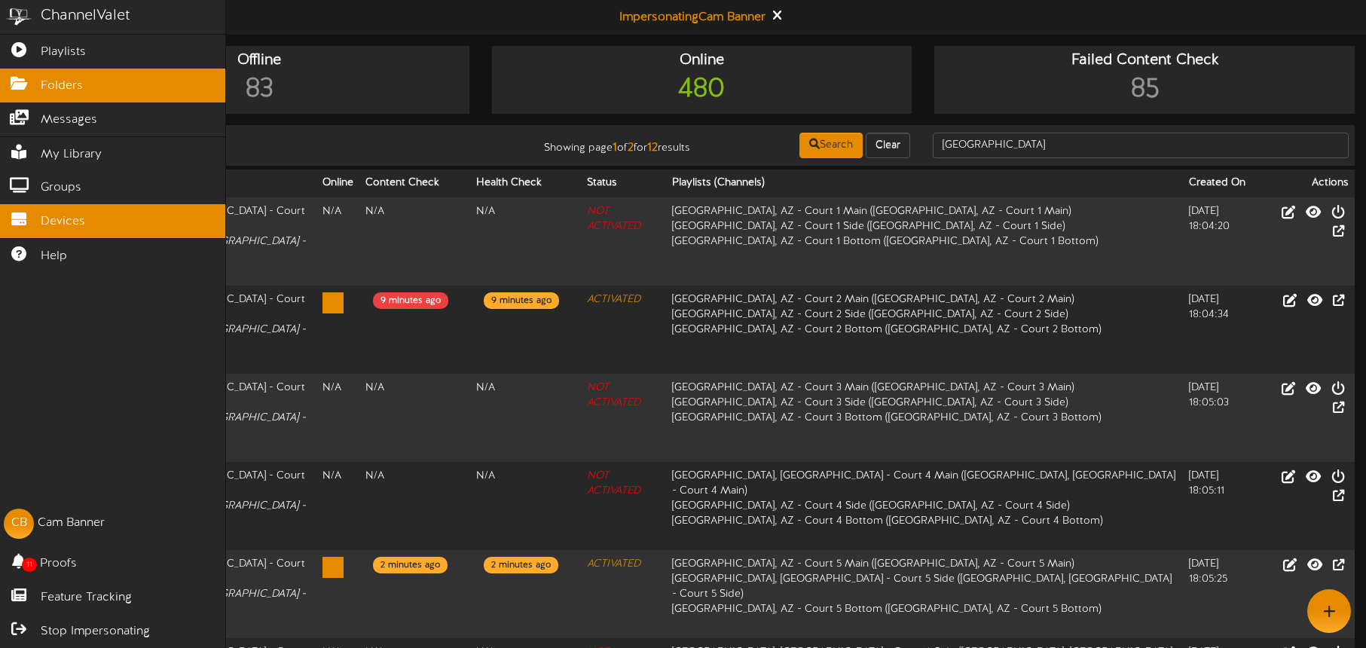
scroll to position [3, 0]
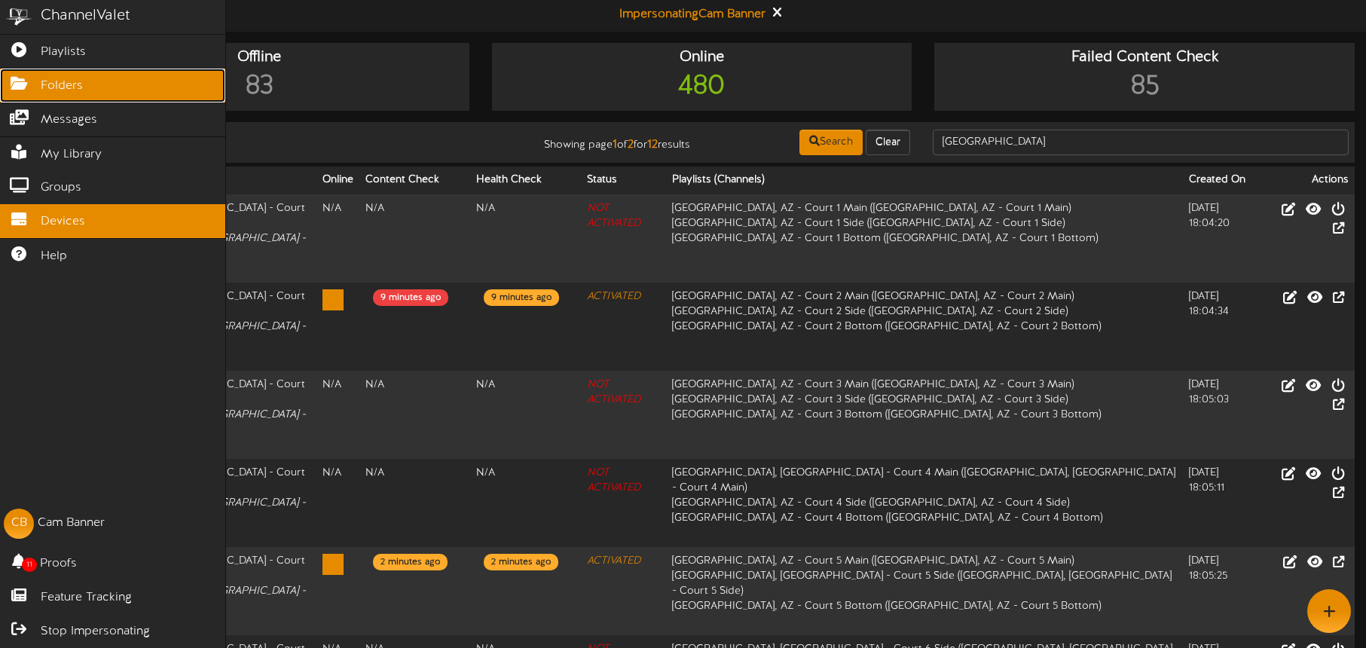
click at [38, 83] on link "Folders" at bounding box center [112, 86] width 225 height 34
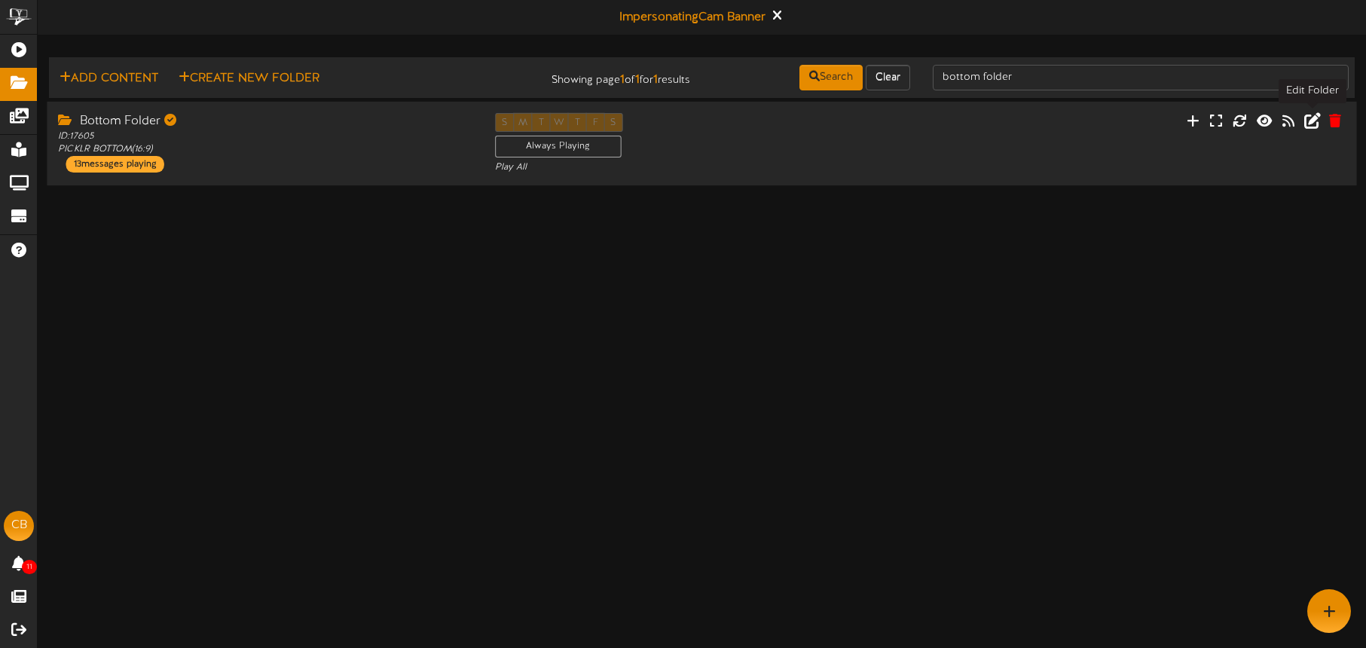
click at [1312, 120] on icon at bounding box center [1312, 120] width 17 height 17
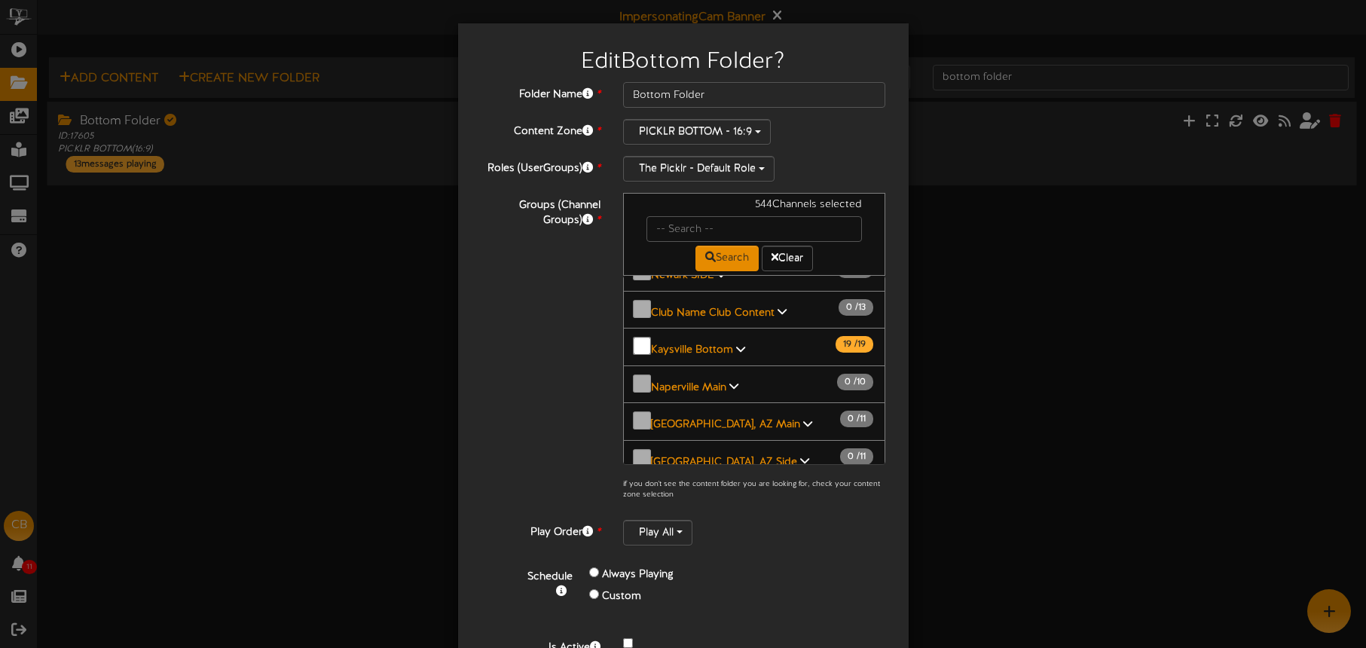
scroll to position [1831, 0]
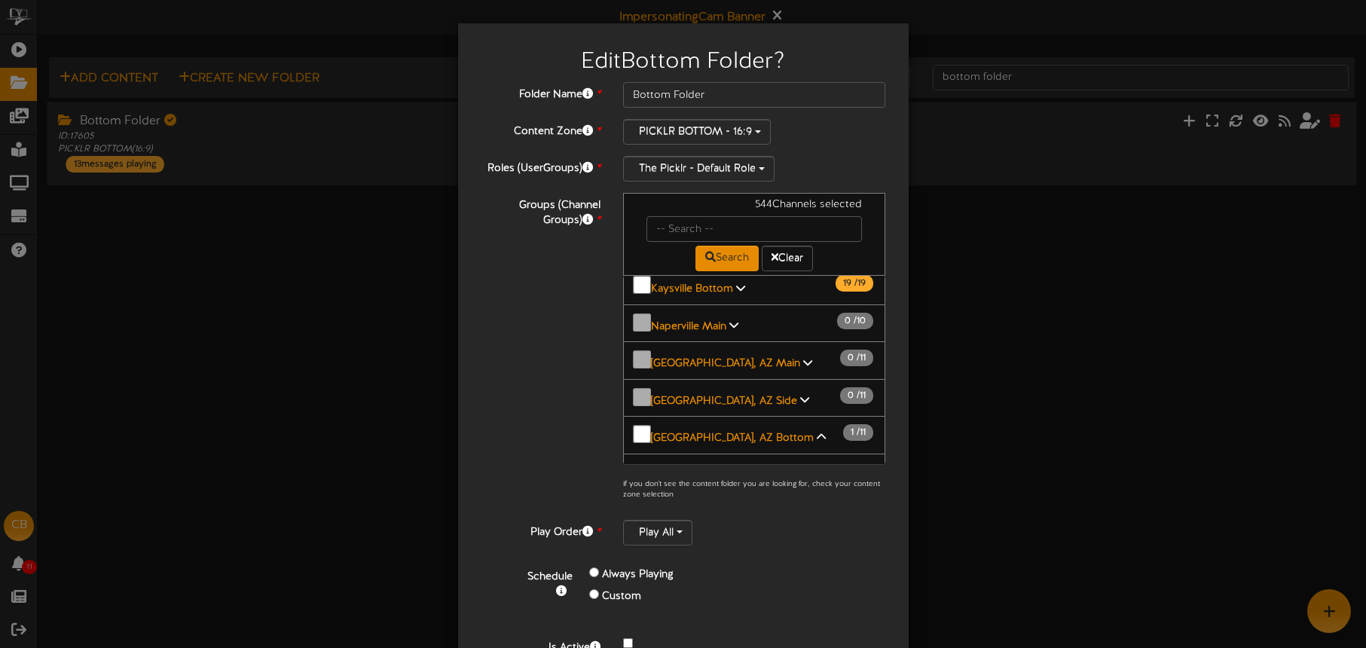
drag, startPoint x: 739, startPoint y: 370, endPoint x: 740, endPoint y: 361, distance: 9.1
click at [739, 577] on span "[GEOGRAPHIC_DATA], AZ - Court 5 Bottom" at bounding box center [755, 582] width 210 height 11
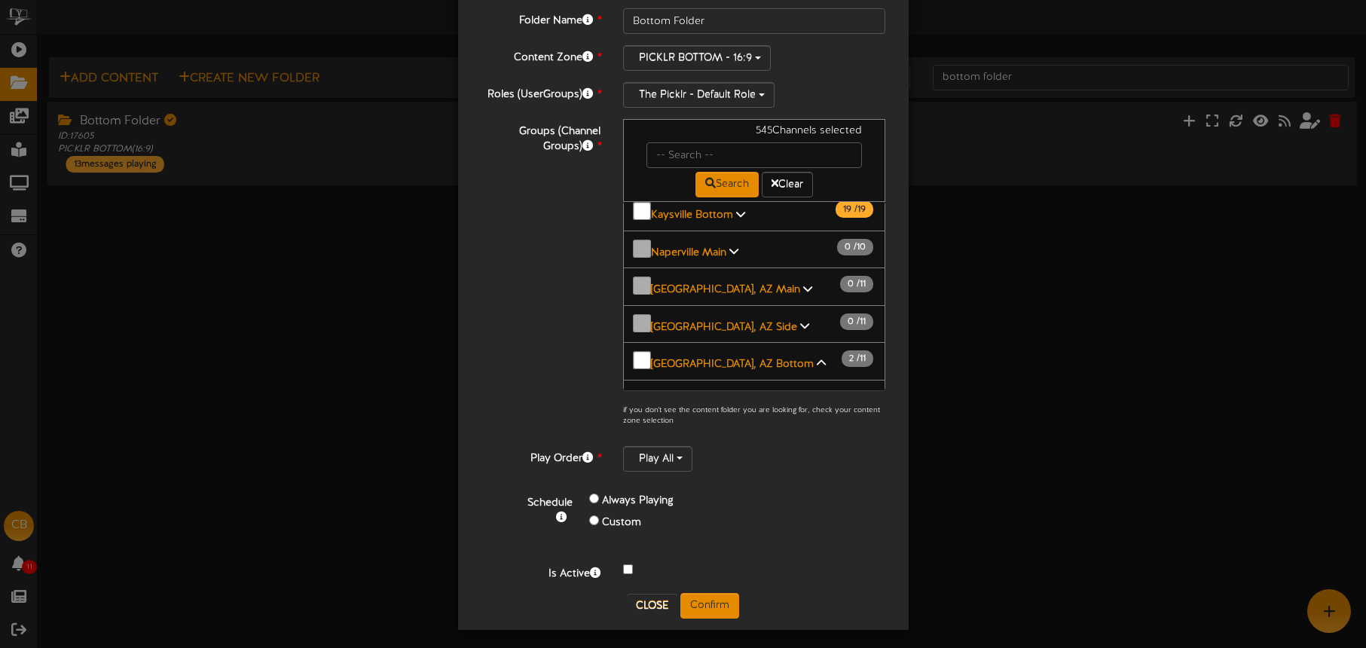
scroll to position [79, 0]
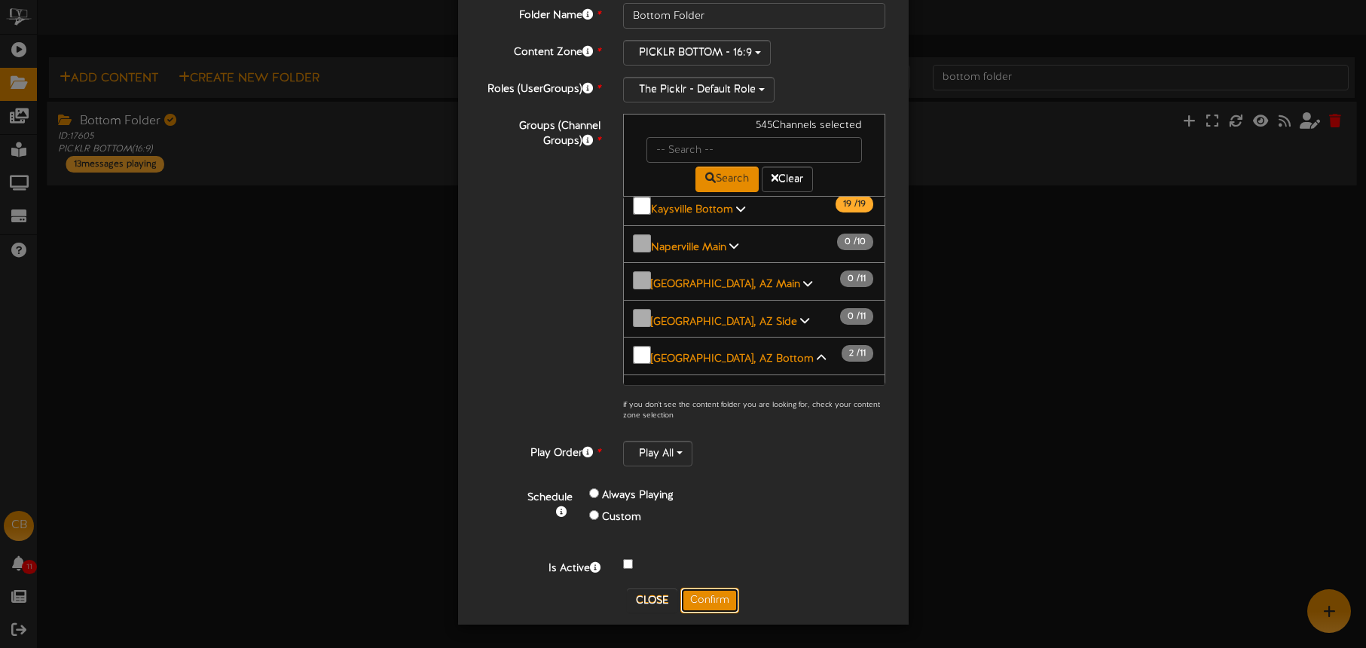
click at [719, 598] on button "Confirm" at bounding box center [709, 601] width 59 height 26
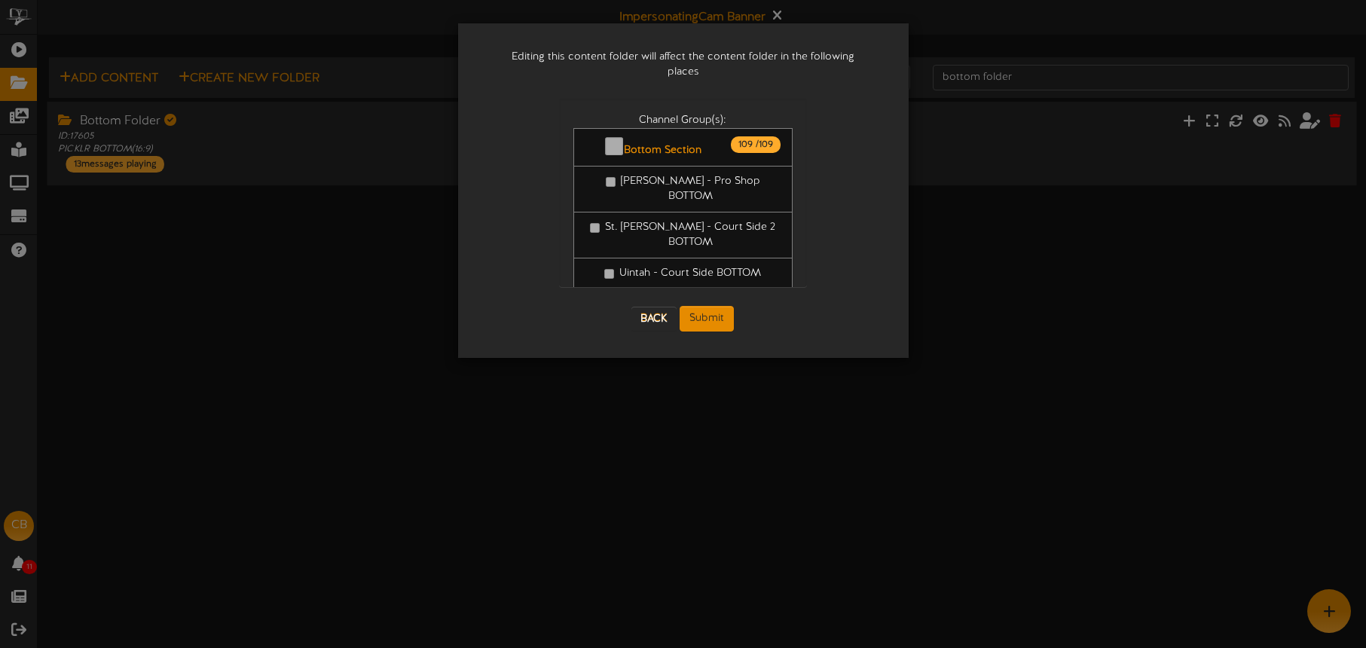
scroll to position [0, 0]
drag, startPoint x: 710, startPoint y: 299, endPoint x: 718, endPoint y: 298, distance: 8.4
click at [710, 306] on button "Submit" at bounding box center [707, 319] width 54 height 26
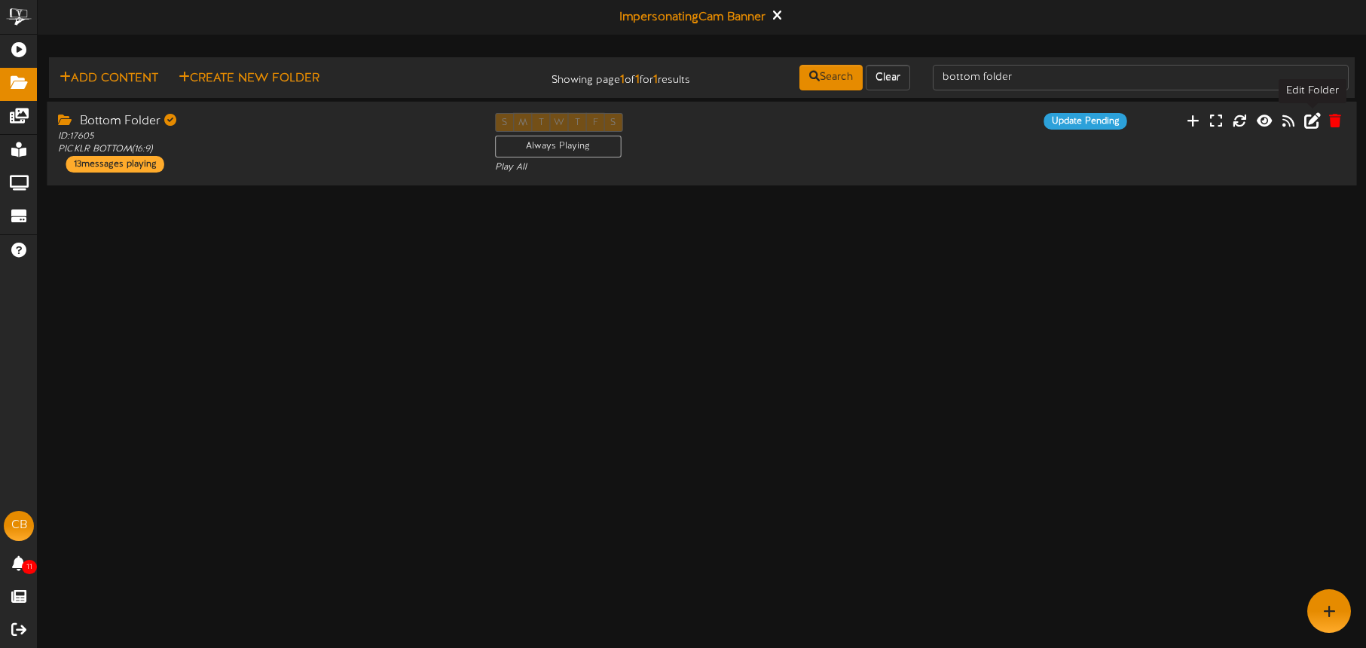
click at [1310, 121] on icon at bounding box center [1312, 120] width 17 height 17
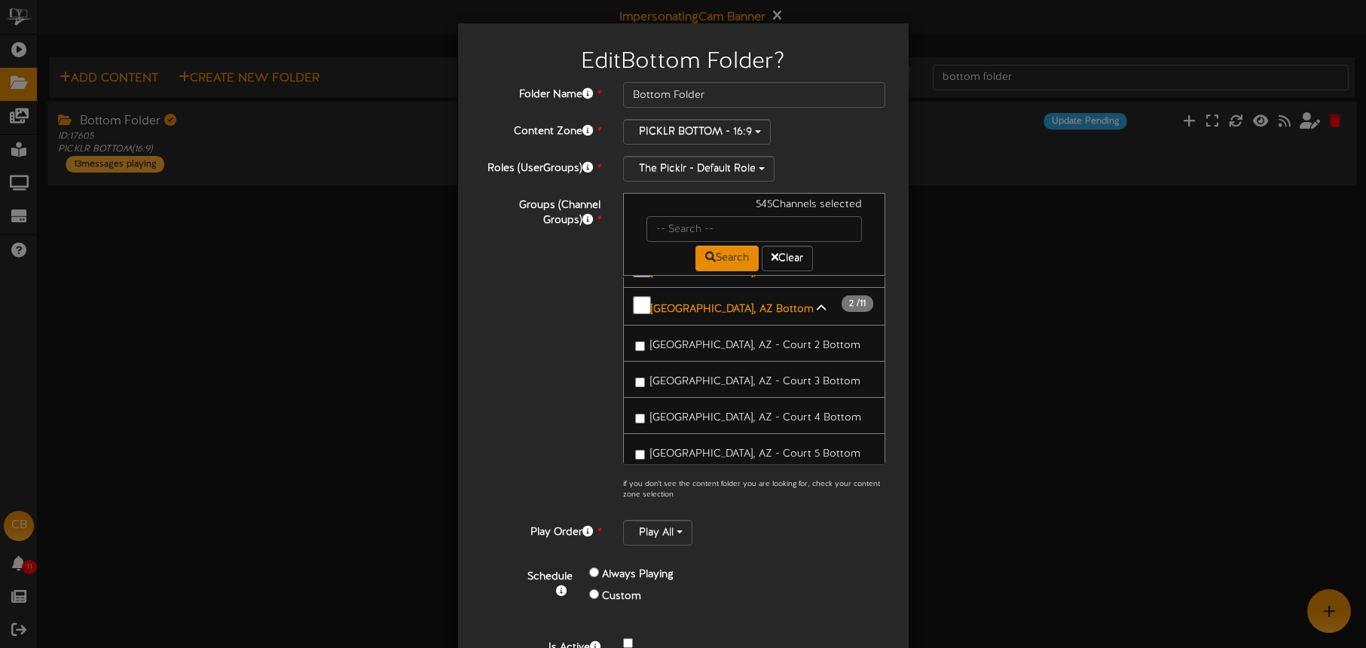
scroll to position [1961, 0]
click at [769, 644] on span "[GEOGRAPHIC_DATA], [GEOGRAPHIC_DATA] - Court 11 Bottom" at bounding box center [759, 657] width 219 height 26
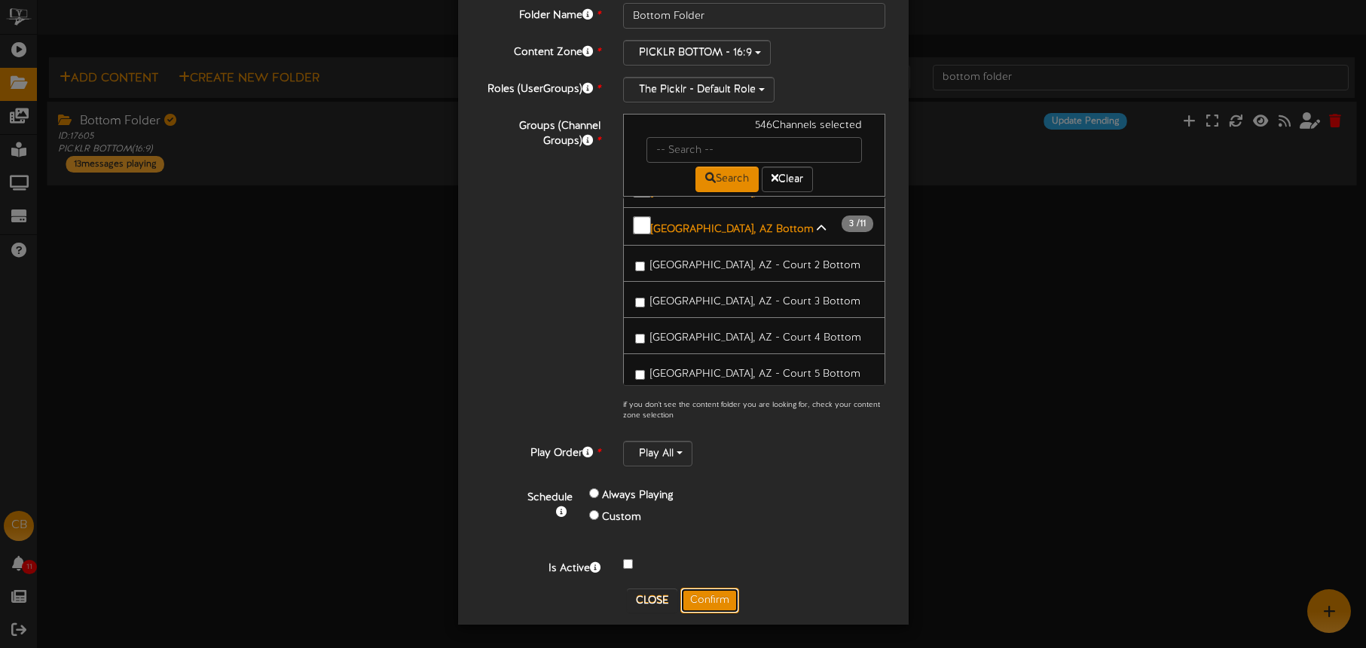
click at [706, 601] on button "Confirm" at bounding box center [709, 601] width 59 height 26
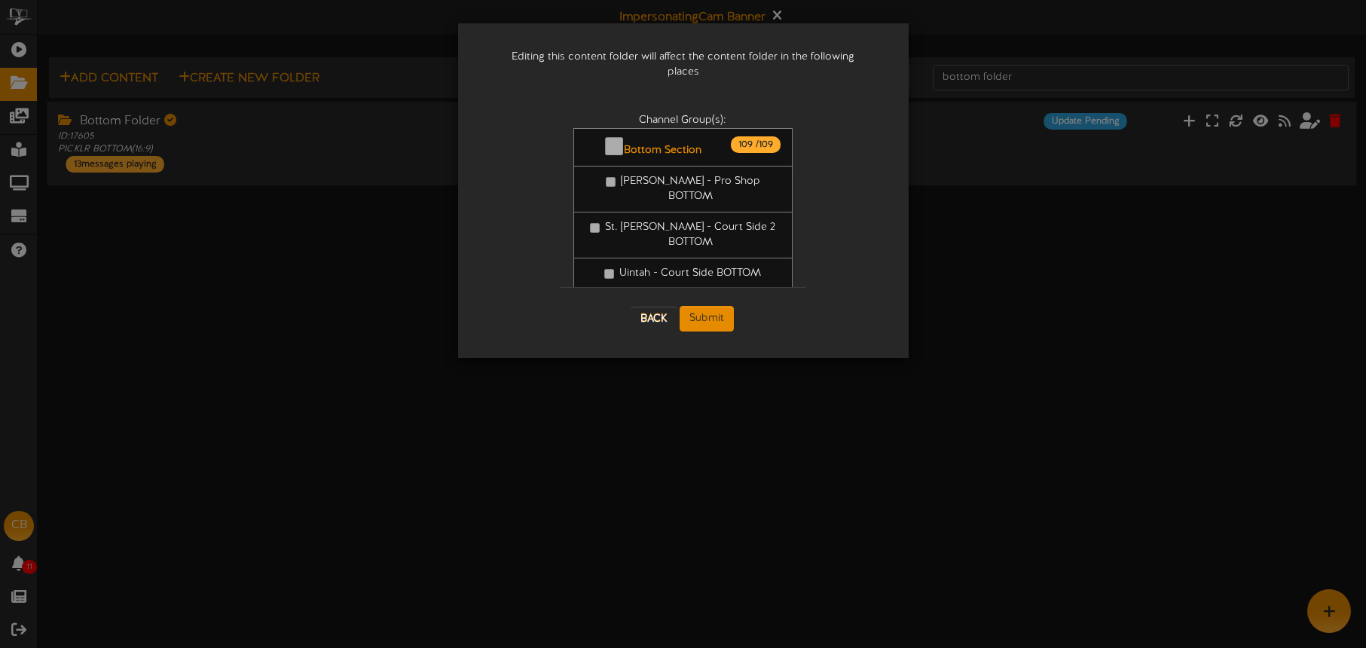
scroll to position [0, 0]
click at [714, 306] on button "Submit" at bounding box center [707, 319] width 54 height 26
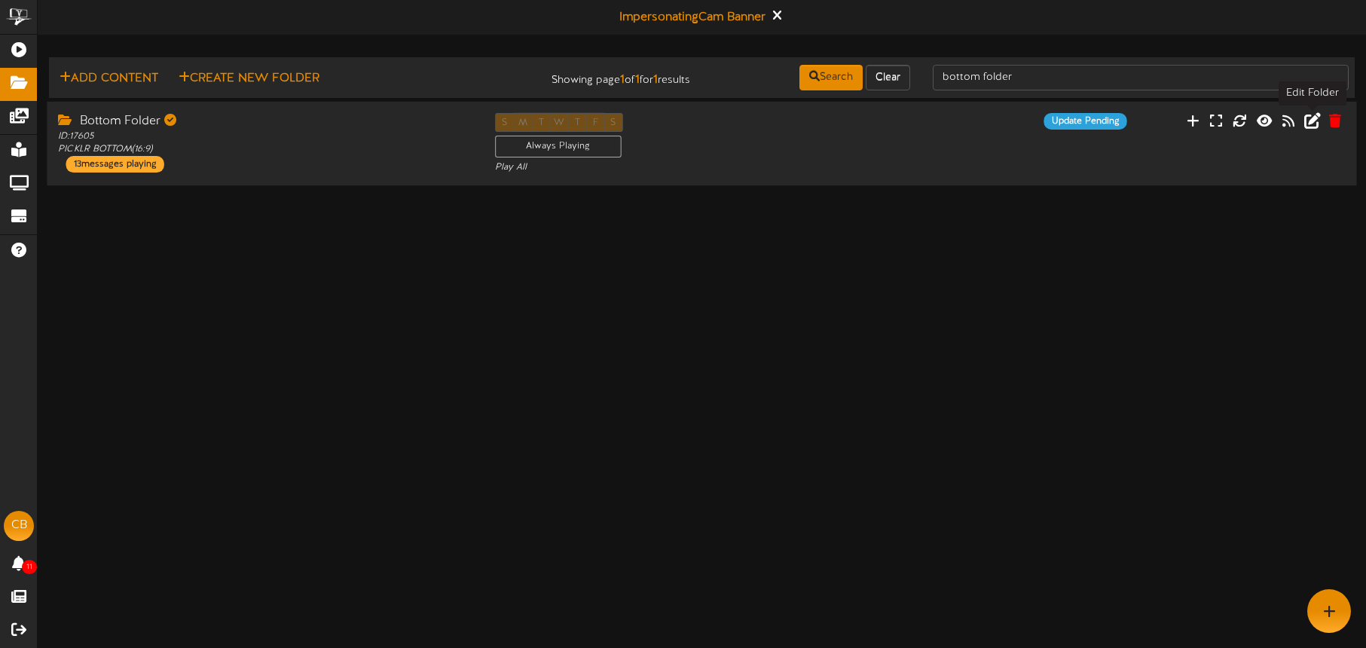
click at [1312, 118] on icon at bounding box center [1312, 120] width 17 height 17
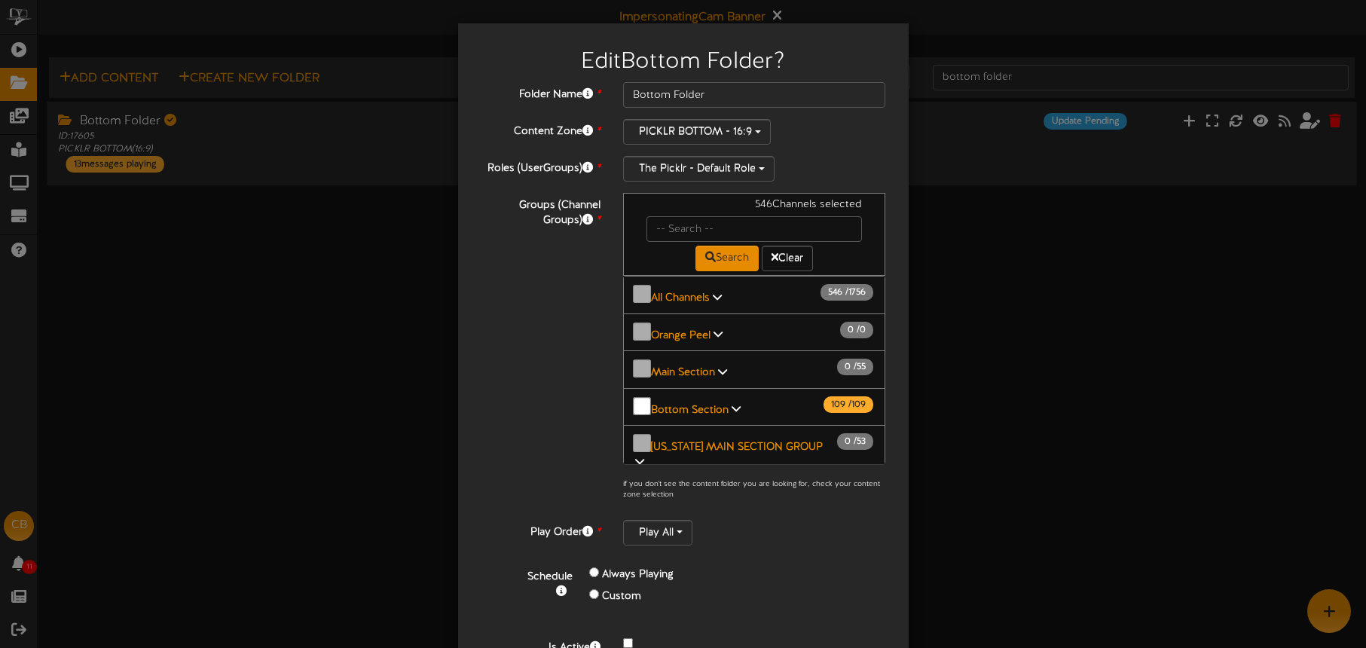
scroll to position [78, 0]
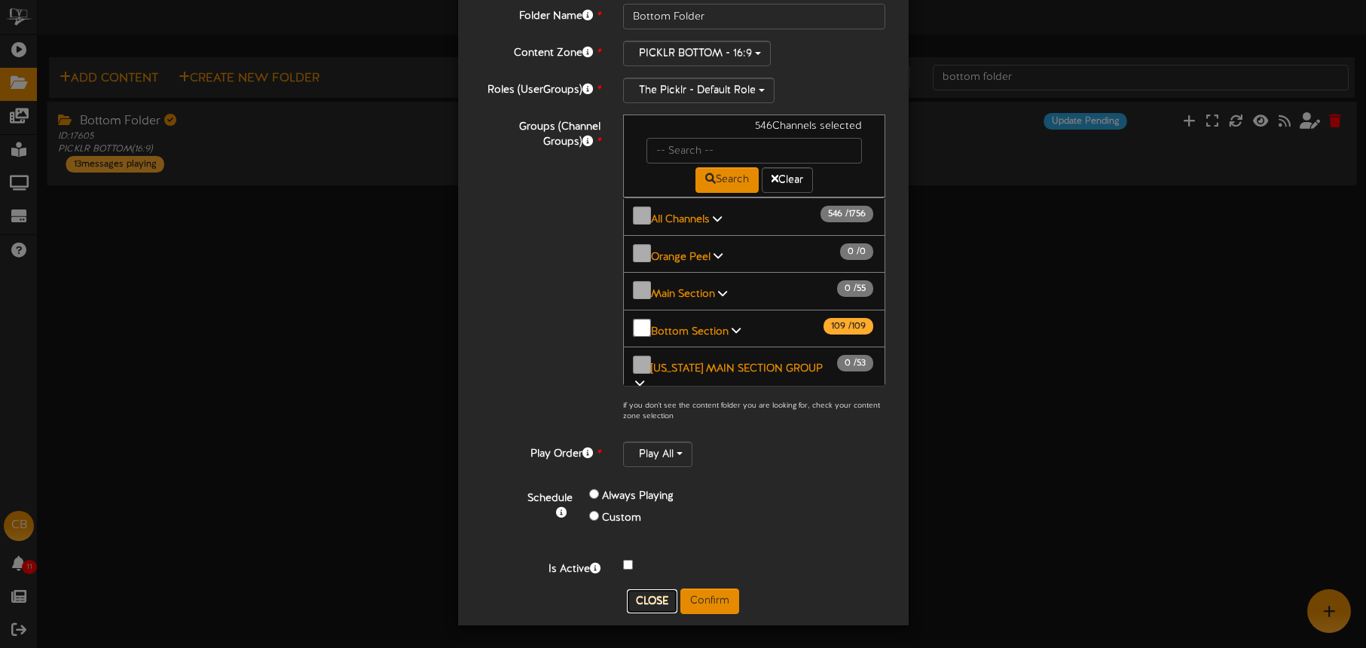
click at [656, 595] on button "Close" at bounding box center [652, 601] width 50 height 24
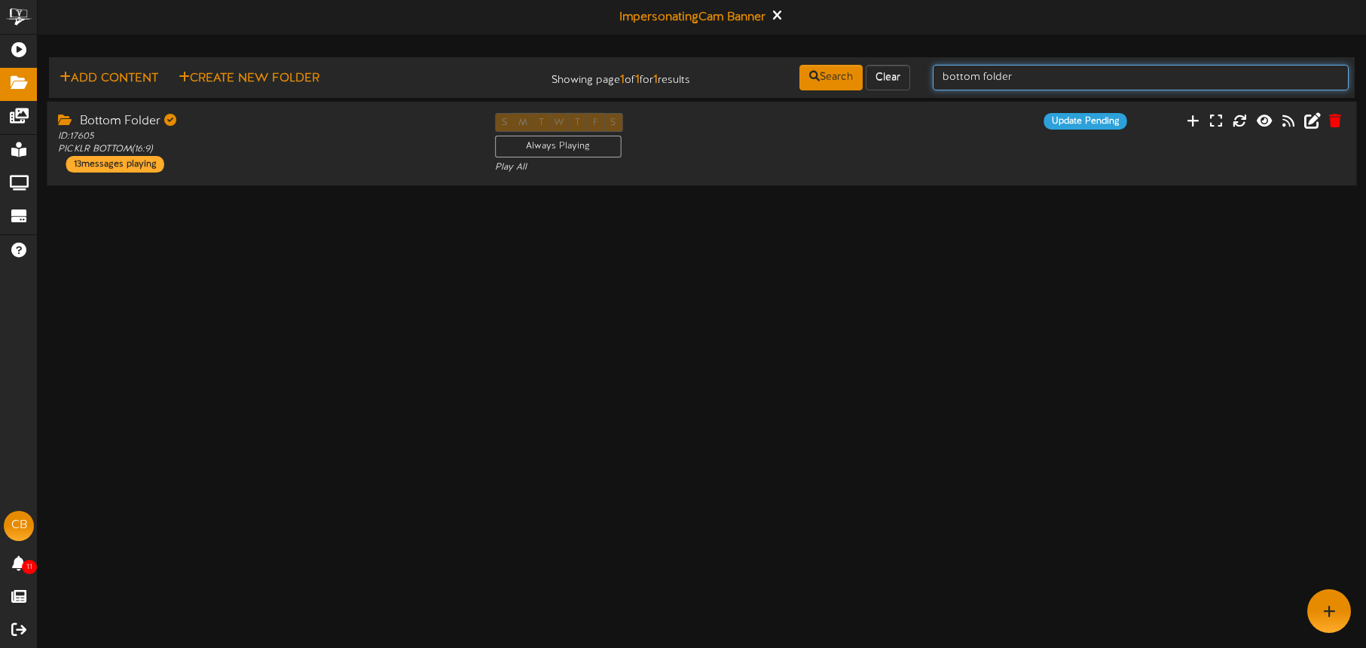
drag, startPoint x: 1002, startPoint y: 70, endPoint x: 1039, endPoint y: 80, distance: 38.2
click at [1002, 70] on input "bottom folder" at bounding box center [1141, 78] width 416 height 26
drag, startPoint x: 1032, startPoint y: 79, endPoint x: 914, endPoint y: 65, distance: 118.4
click at [910, 67] on div "Add Content Create New Folder Showing page 1 of 1 for 1 results Search Clear bo…" at bounding box center [702, 77] width 1317 height 29
type input "main"
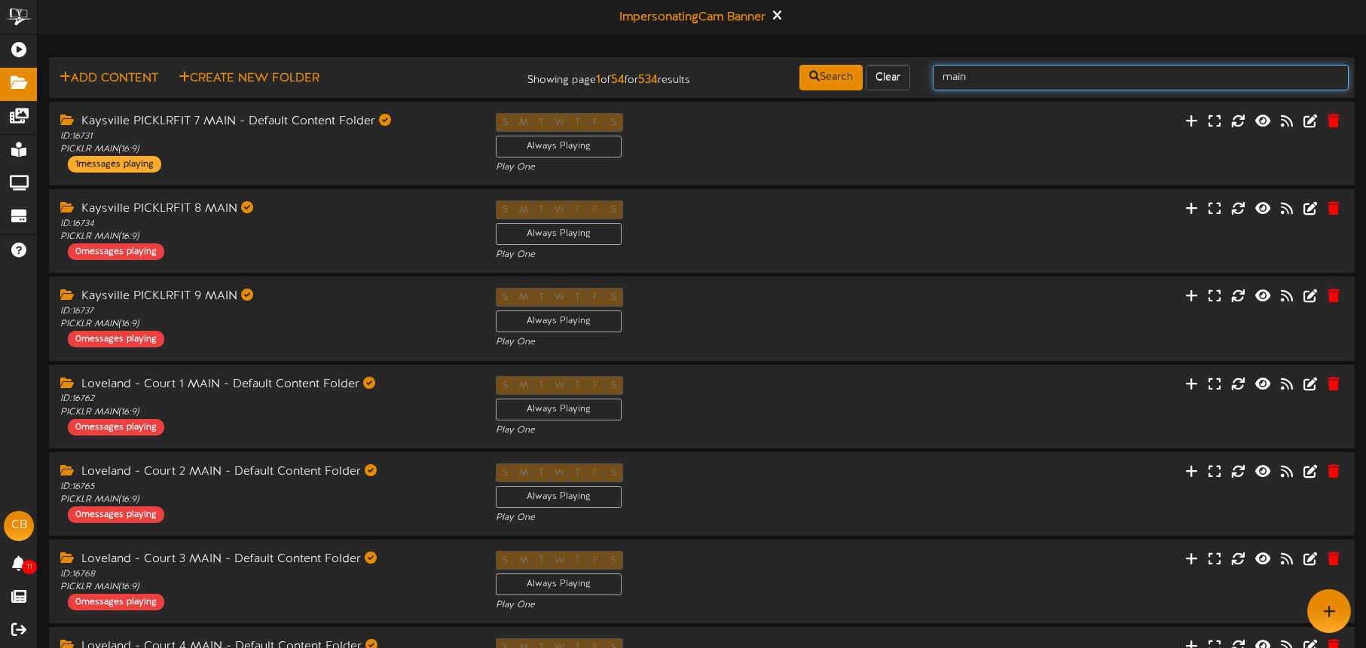
click at [1011, 74] on input "main" at bounding box center [1141, 78] width 416 height 26
type input "main folder"
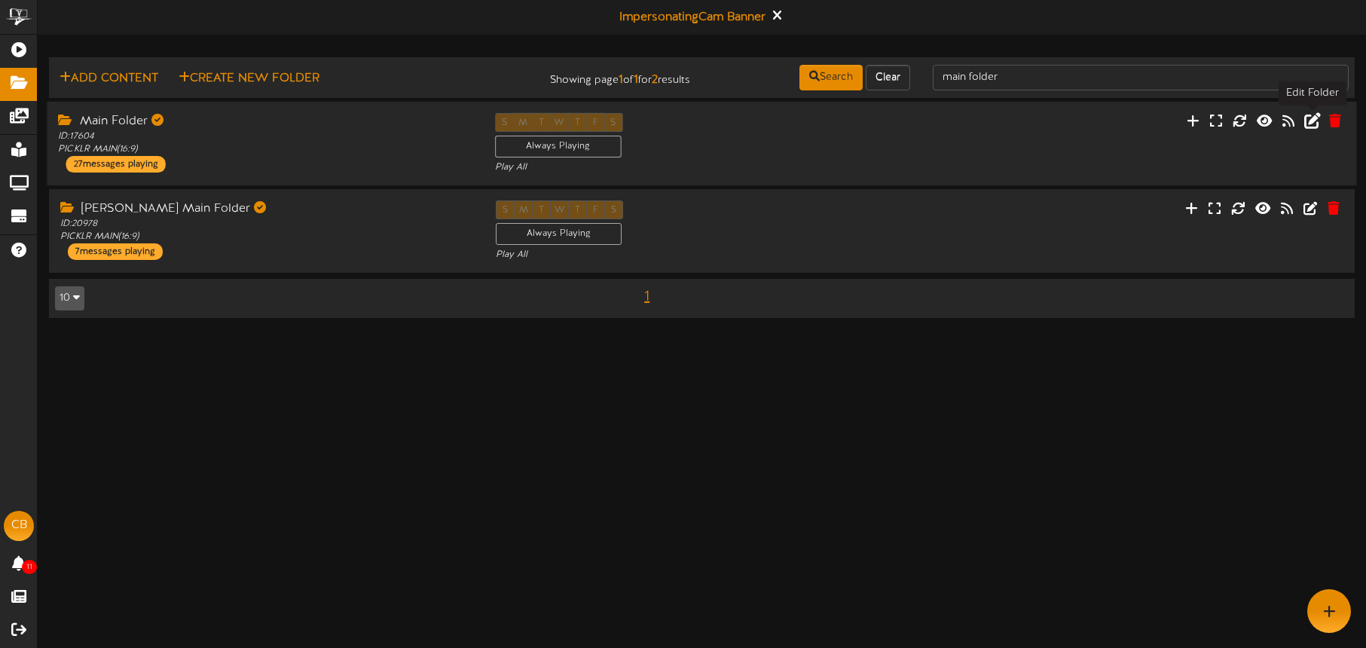
click at [1311, 123] on icon at bounding box center [1312, 120] width 17 height 17
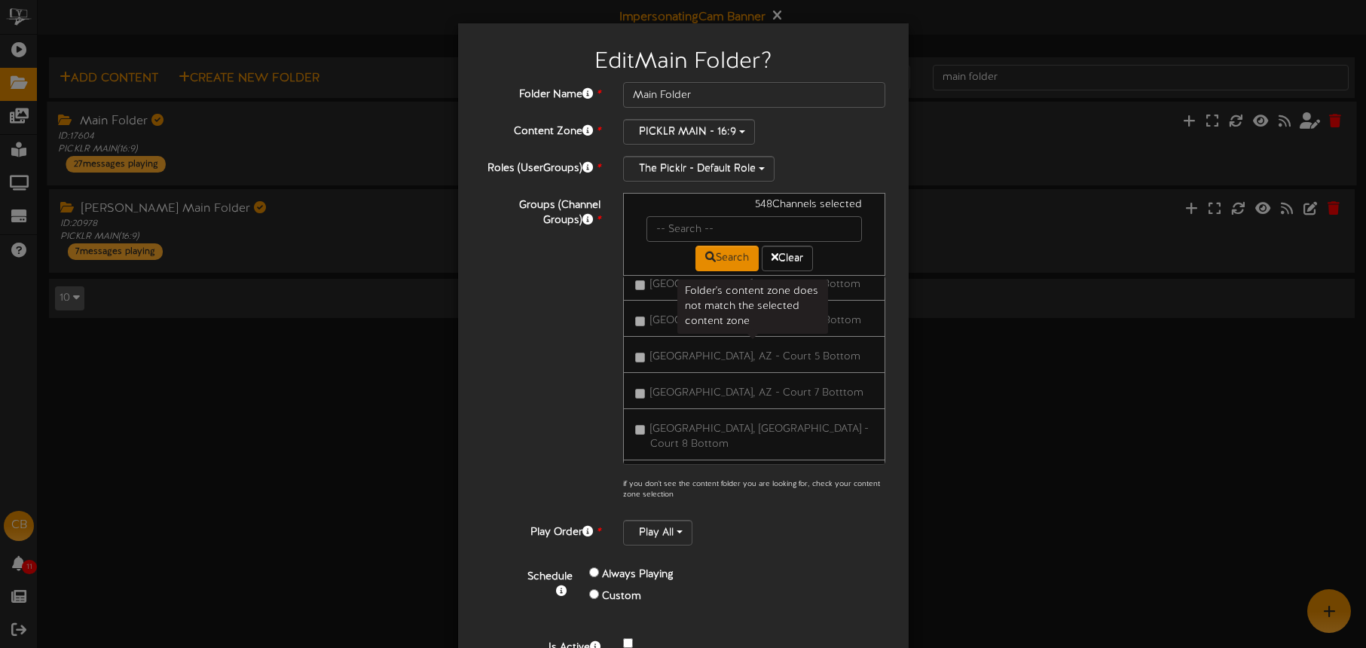
scroll to position [8, 0]
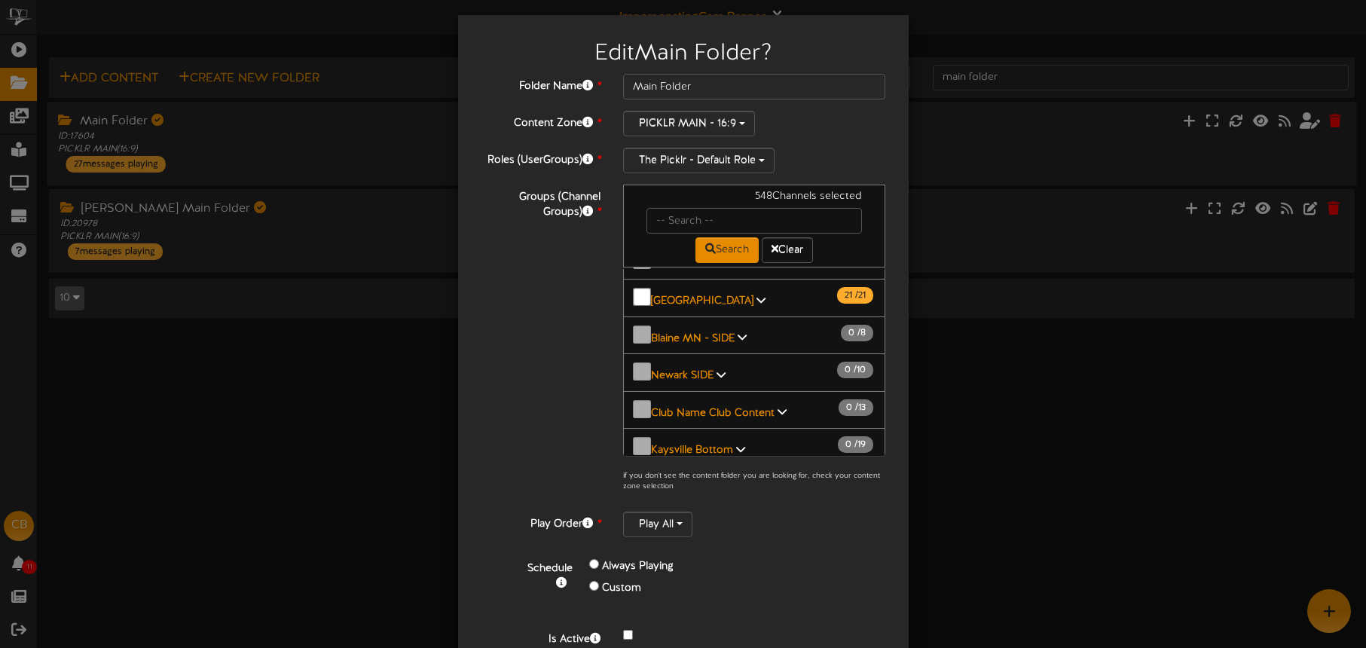
click at [729, 594] on b "[GEOGRAPHIC_DATA], AZ Bottom" at bounding box center [732, 599] width 163 height 11
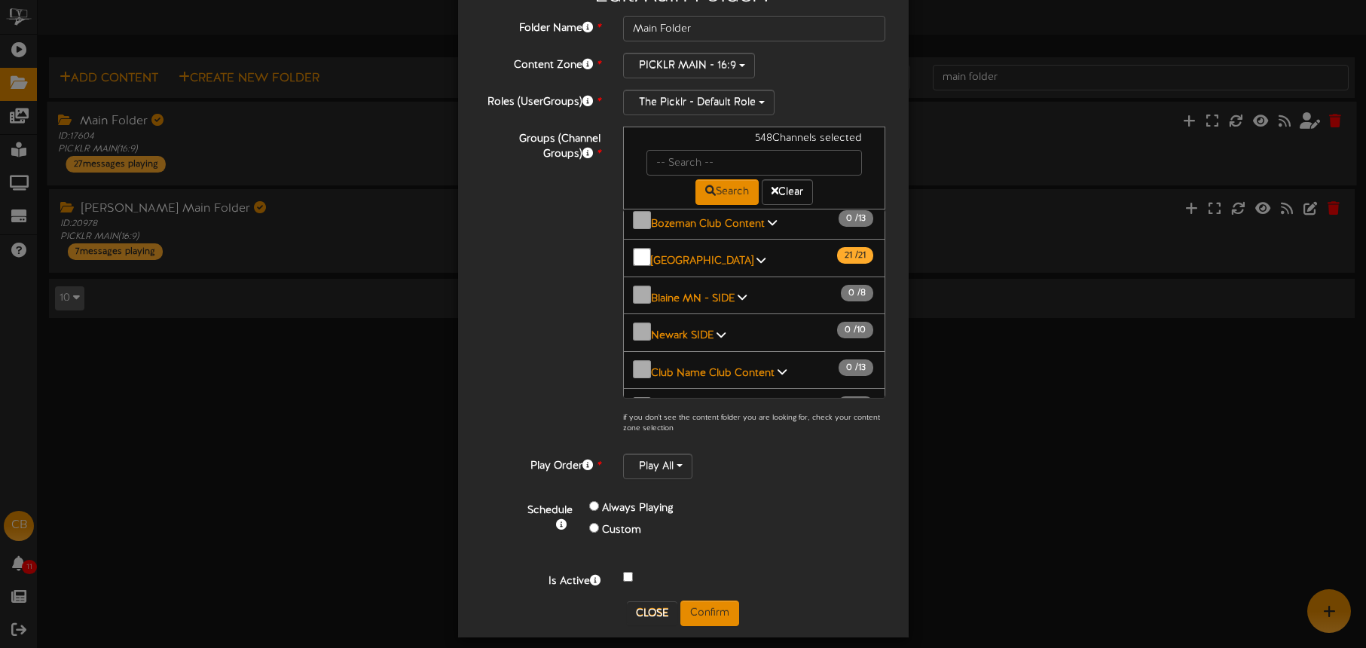
scroll to position [1631, 0]
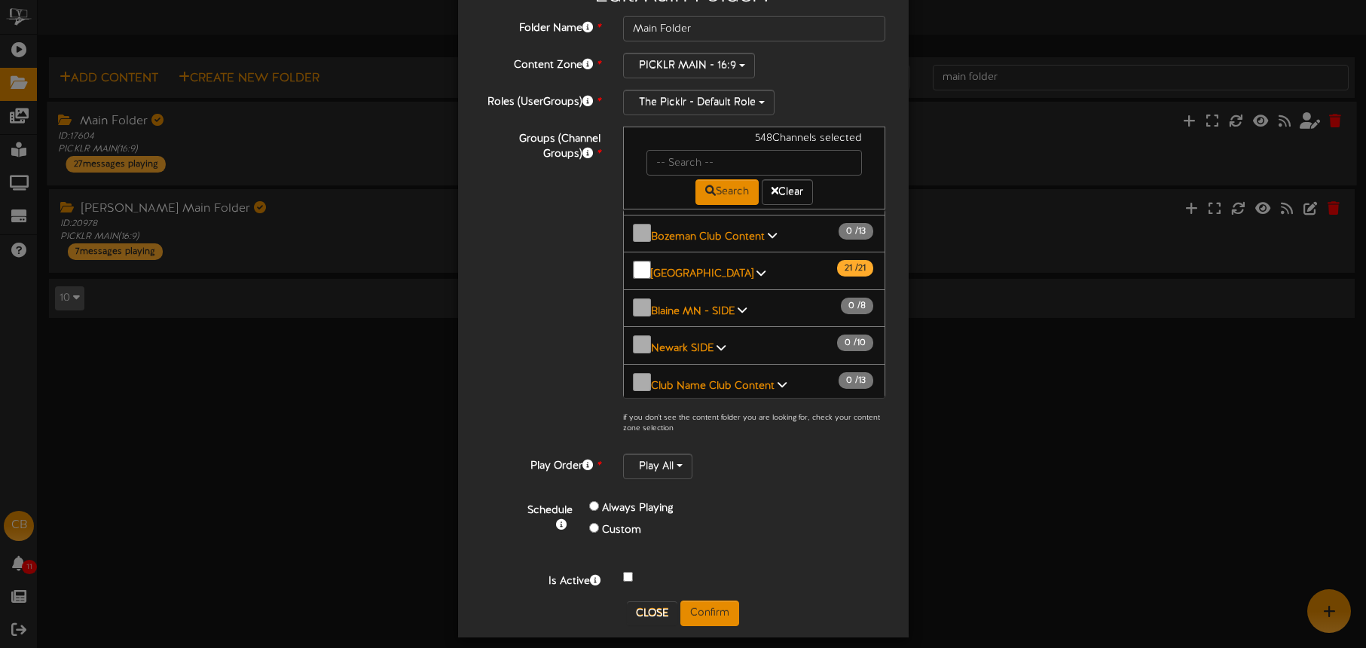
click at [722, 492] on b "[GEOGRAPHIC_DATA], AZ Main" at bounding box center [725, 497] width 149 height 11
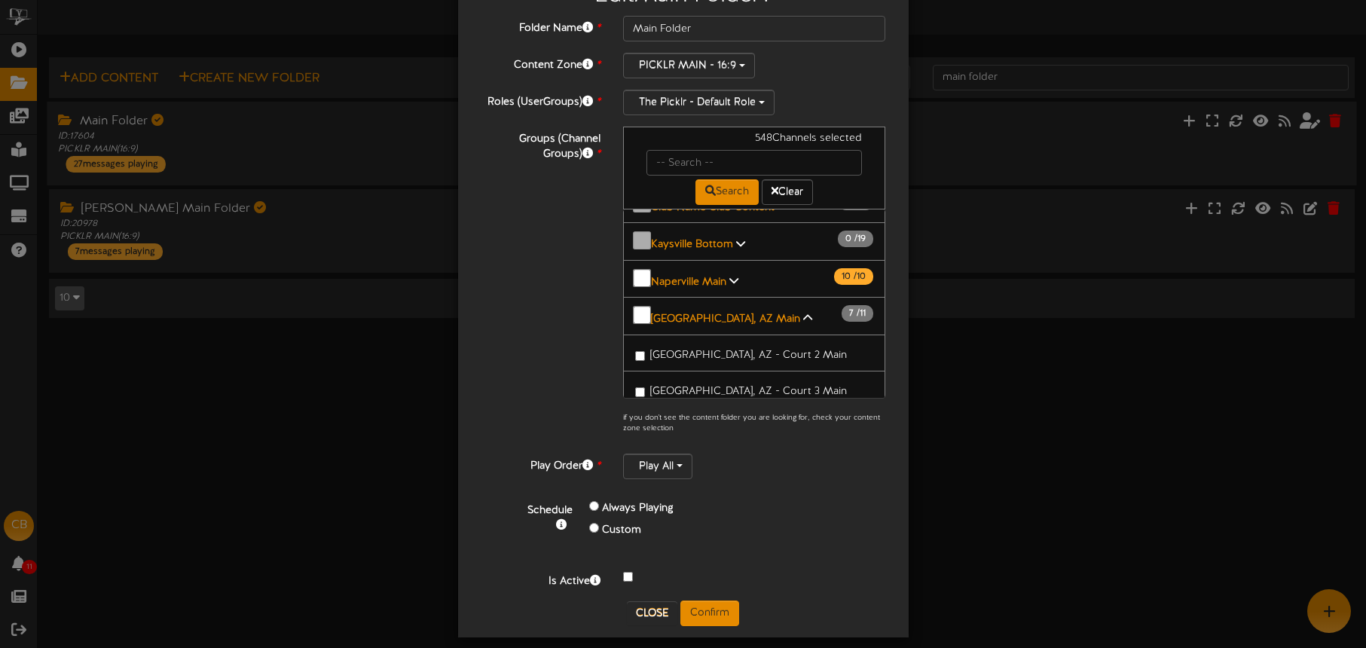
scroll to position [1806, 0]
click at [745, 477] on span "[GEOGRAPHIC_DATA], [GEOGRAPHIC_DATA] - Court 8 Main" at bounding box center [759, 490] width 219 height 26
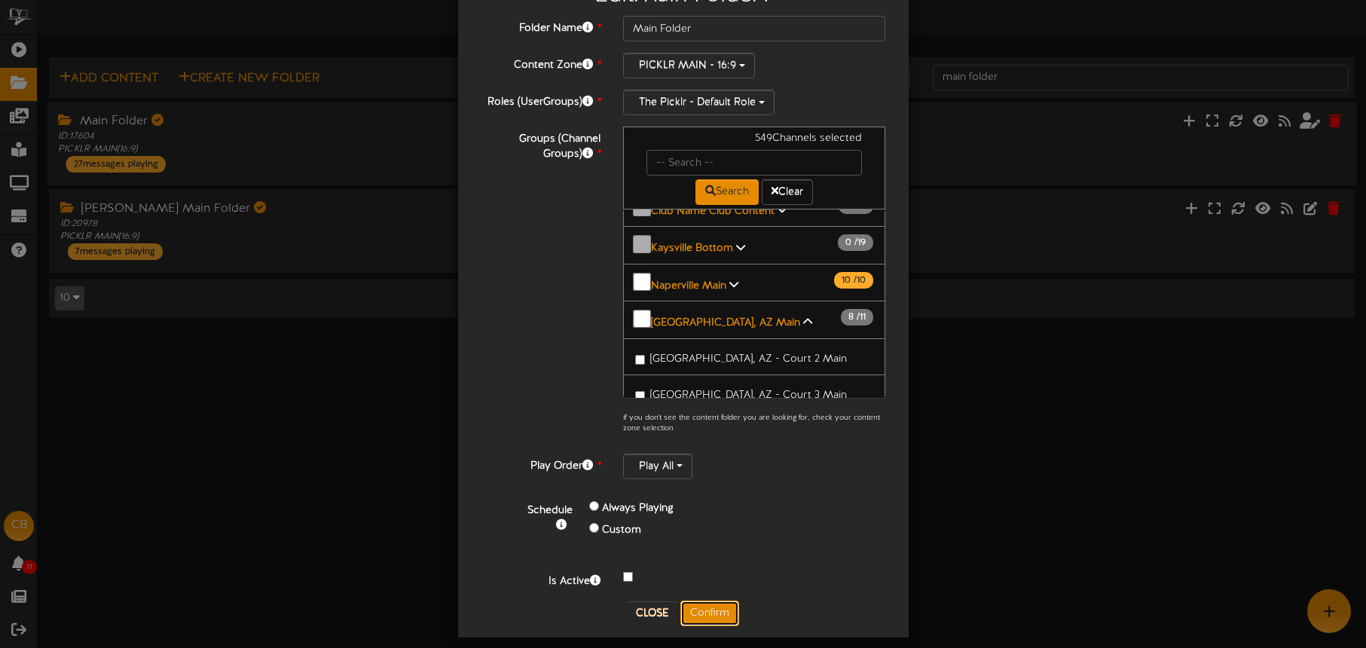
click at [703, 613] on button "Confirm" at bounding box center [709, 614] width 59 height 26
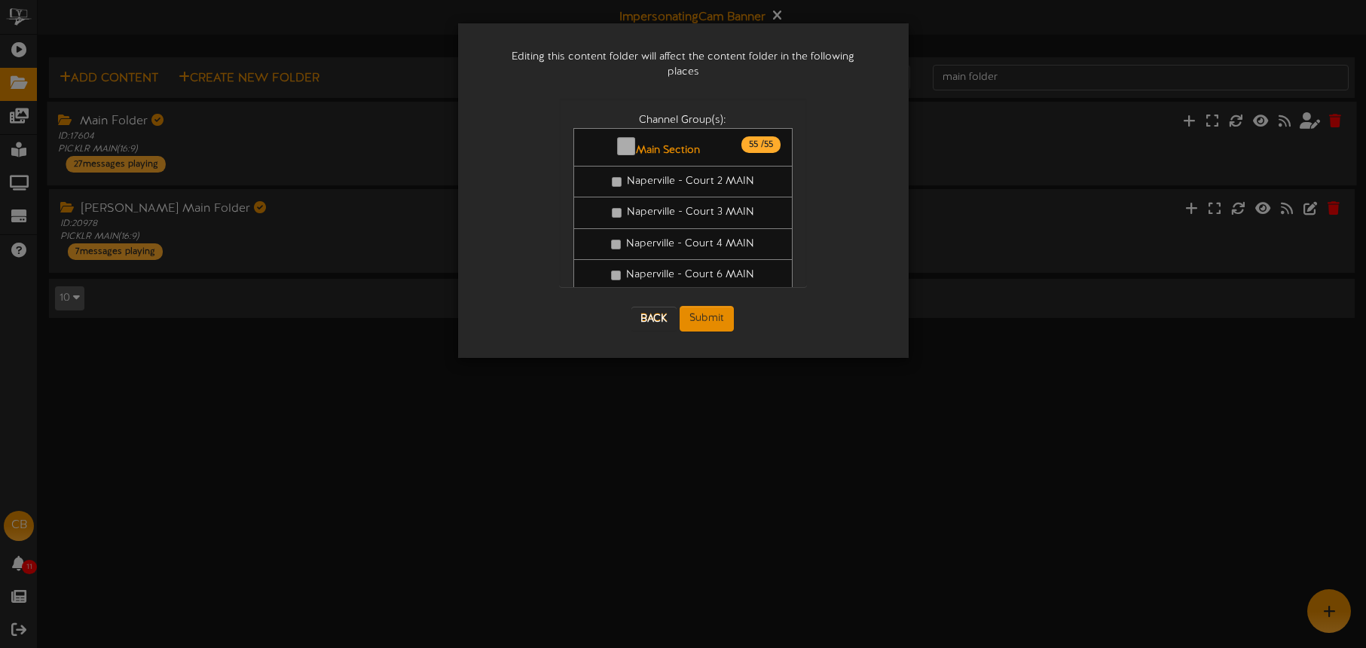
scroll to position [0, 0]
click at [714, 309] on button "Submit" at bounding box center [707, 319] width 54 height 26
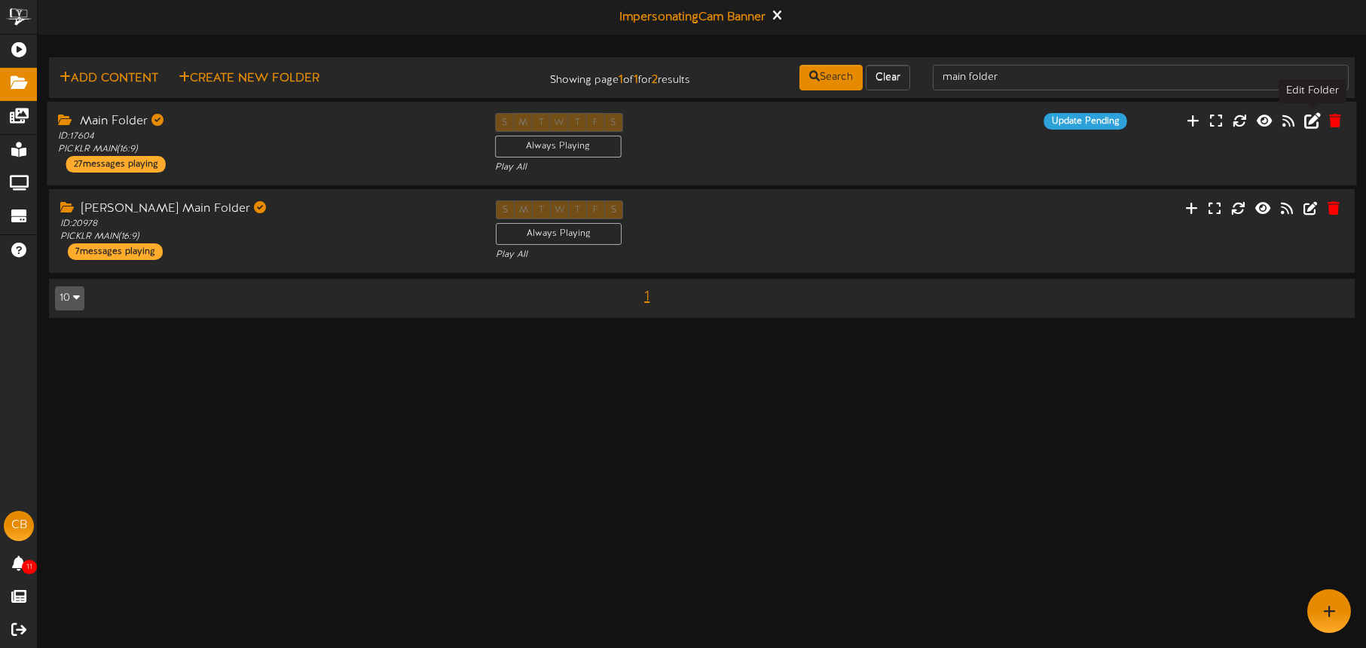
click at [1310, 125] on icon at bounding box center [1312, 120] width 17 height 17
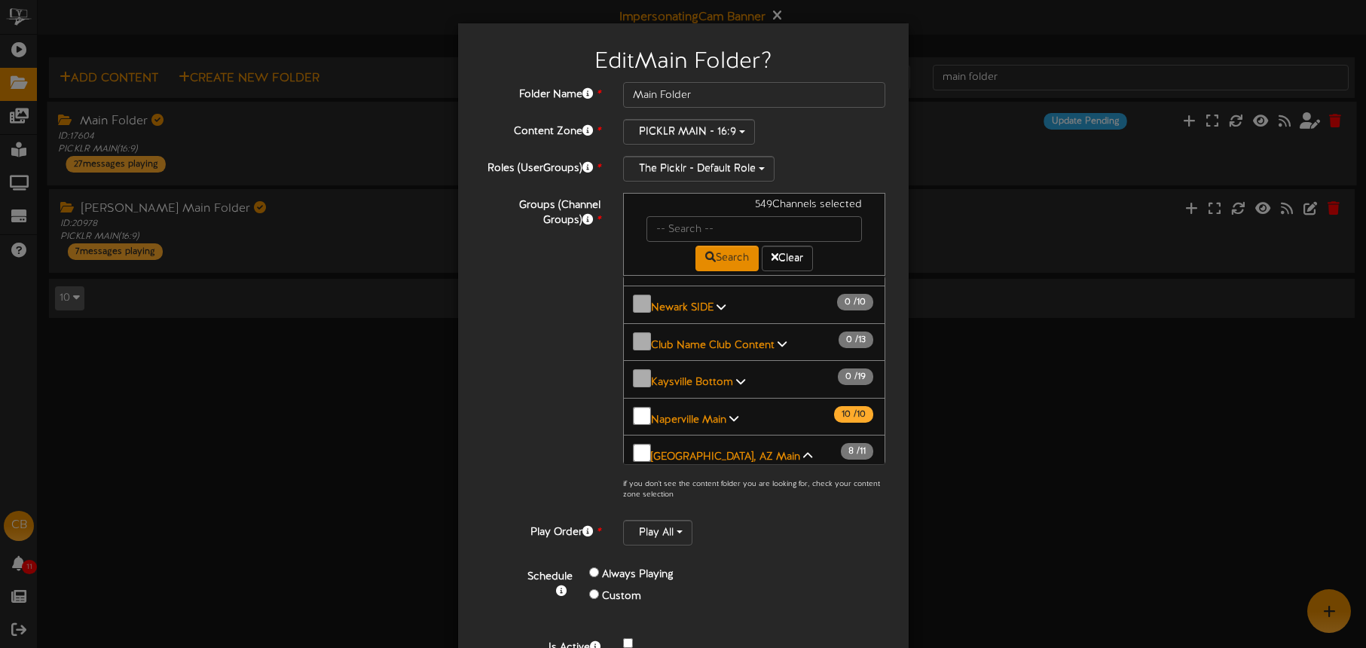
scroll to position [1748, 0]
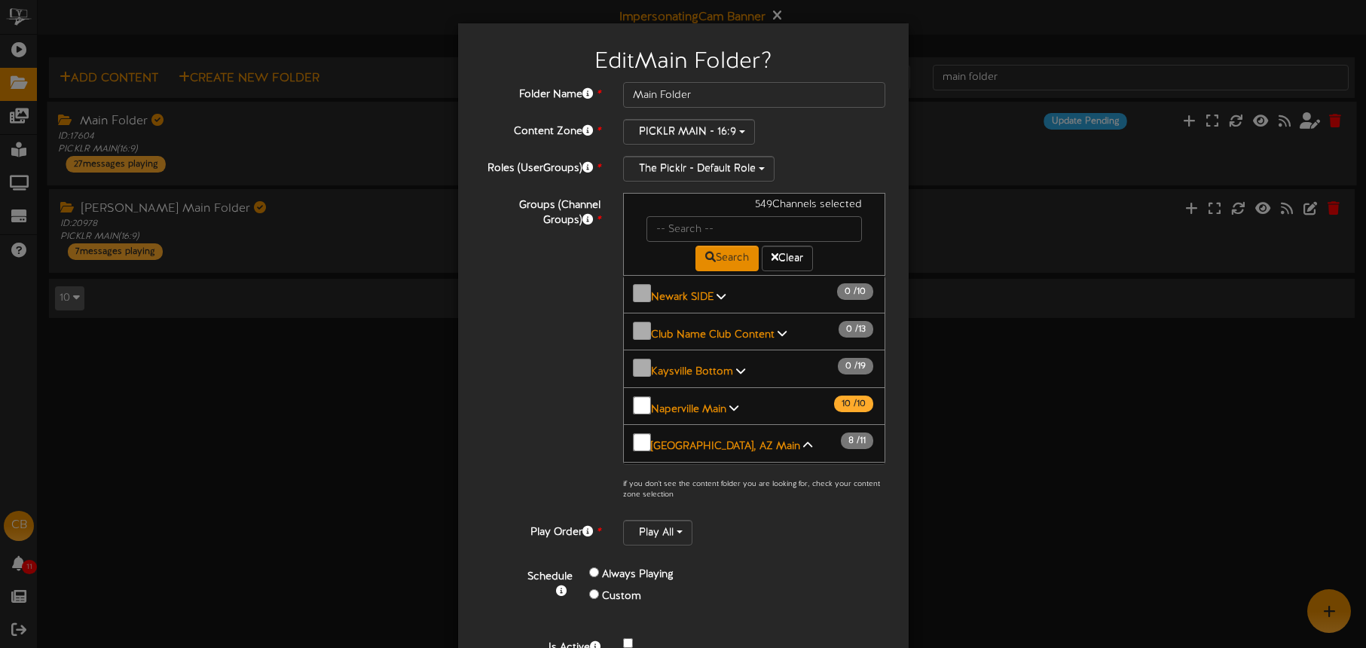
click at [742, 645] on label "[GEOGRAPHIC_DATA], AZ - Court 9 Main" at bounding box center [741, 655] width 213 height 20
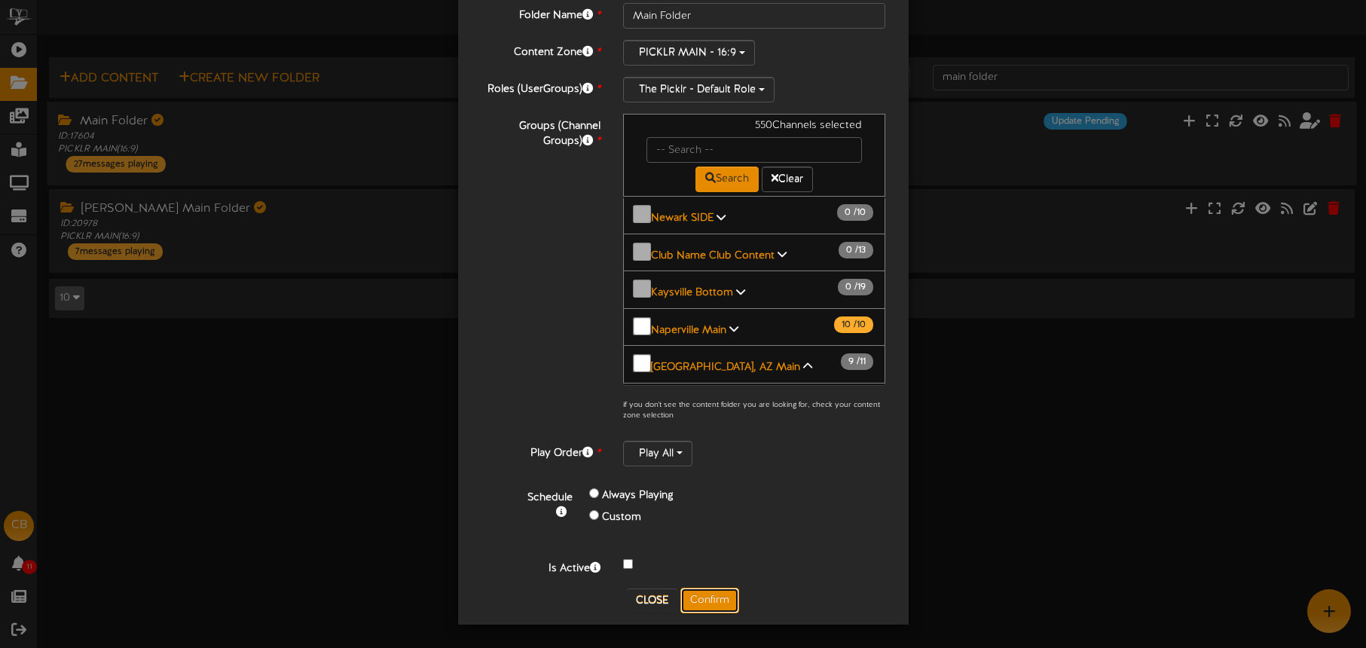
click at [715, 591] on button "Confirm" at bounding box center [709, 601] width 59 height 26
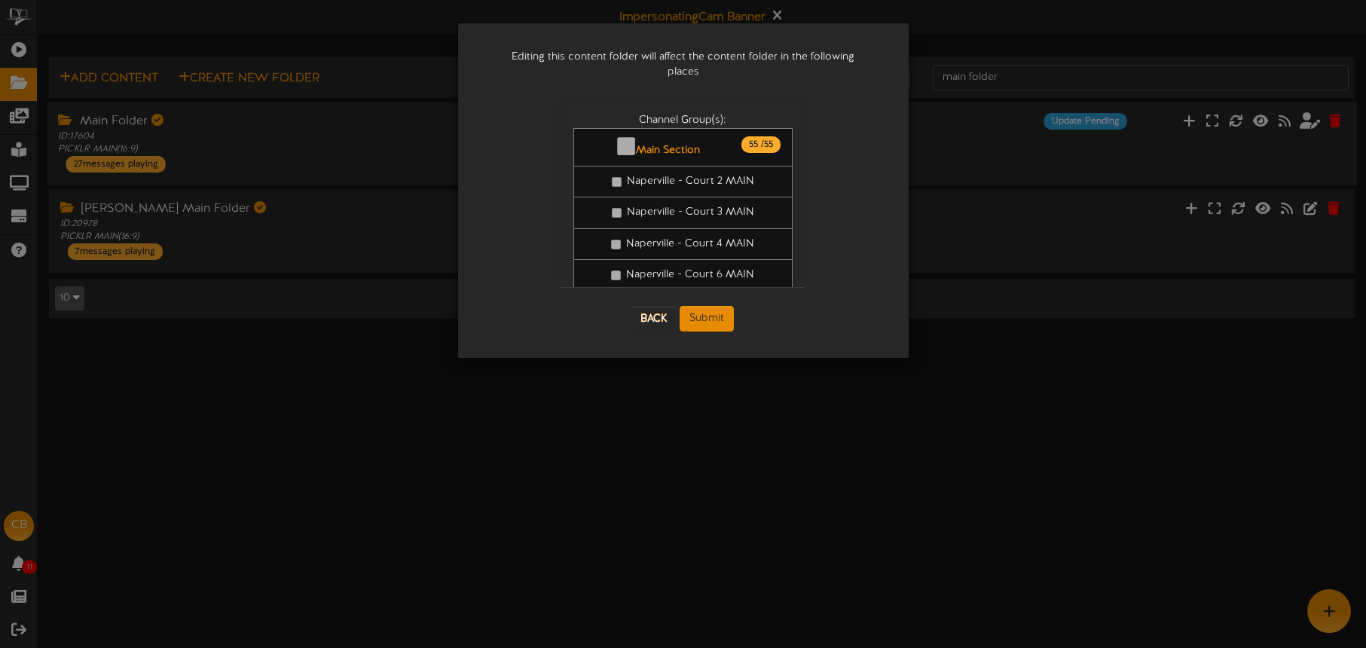
scroll to position [0, 0]
drag, startPoint x: 719, startPoint y: 298, endPoint x: 824, endPoint y: 338, distance: 111.8
click at [719, 306] on button "Submit" at bounding box center [707, 319] width 54 height 26
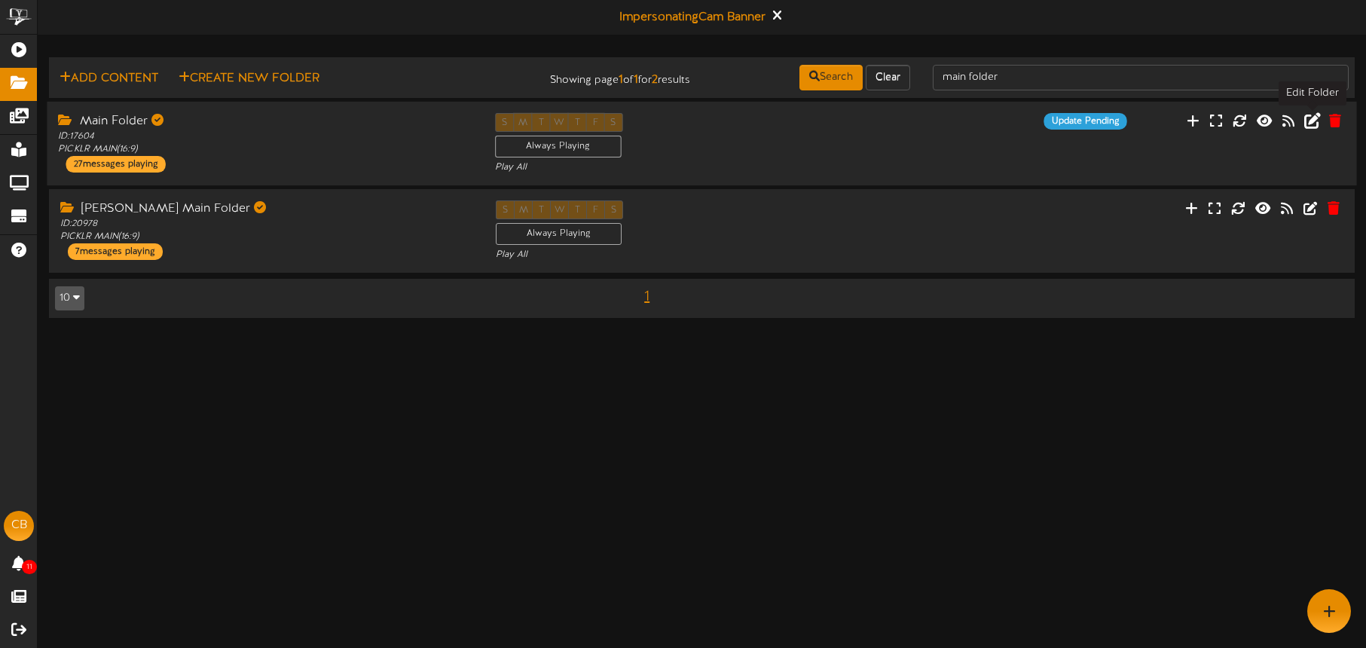
click at [1313, 124] on icon at bounding box center [1312, 120] width 17 height 17
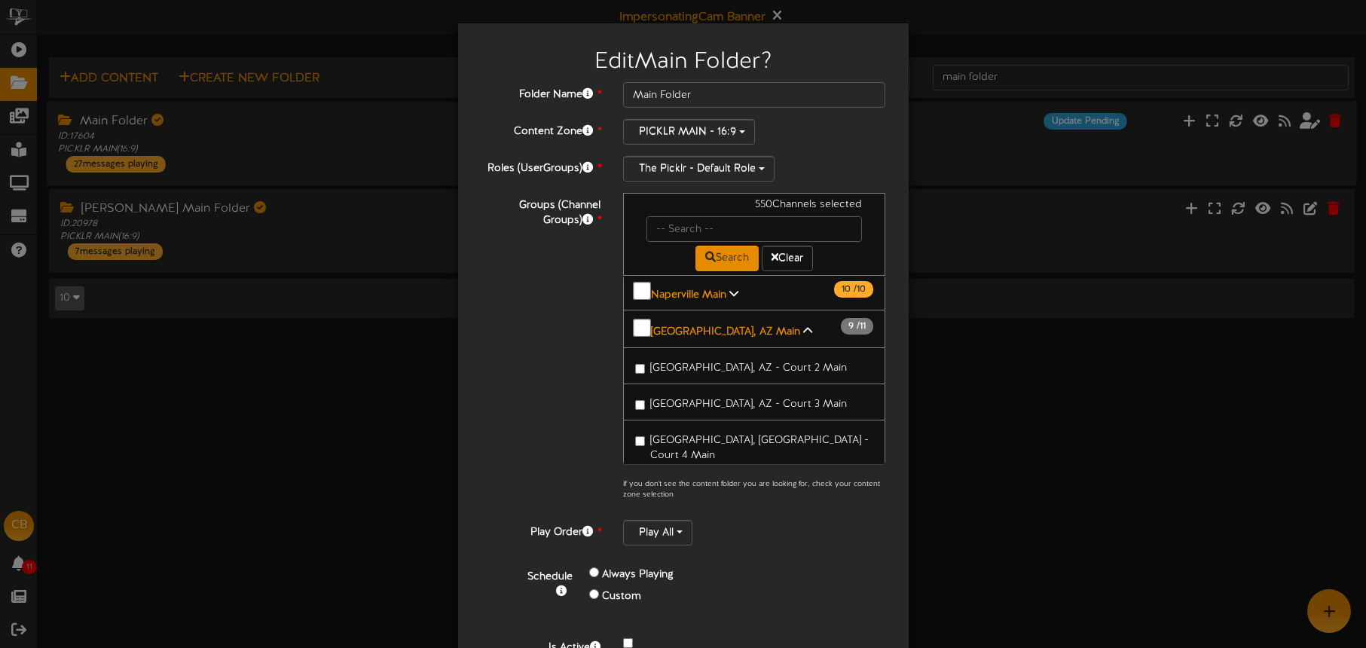
scroll to position [1866, 0]
click at [731, 607] on span "[GEOGRAPHIC_DATA], AZ - Court 10 Main" at bounding box center [751, 612] width 202 height 11
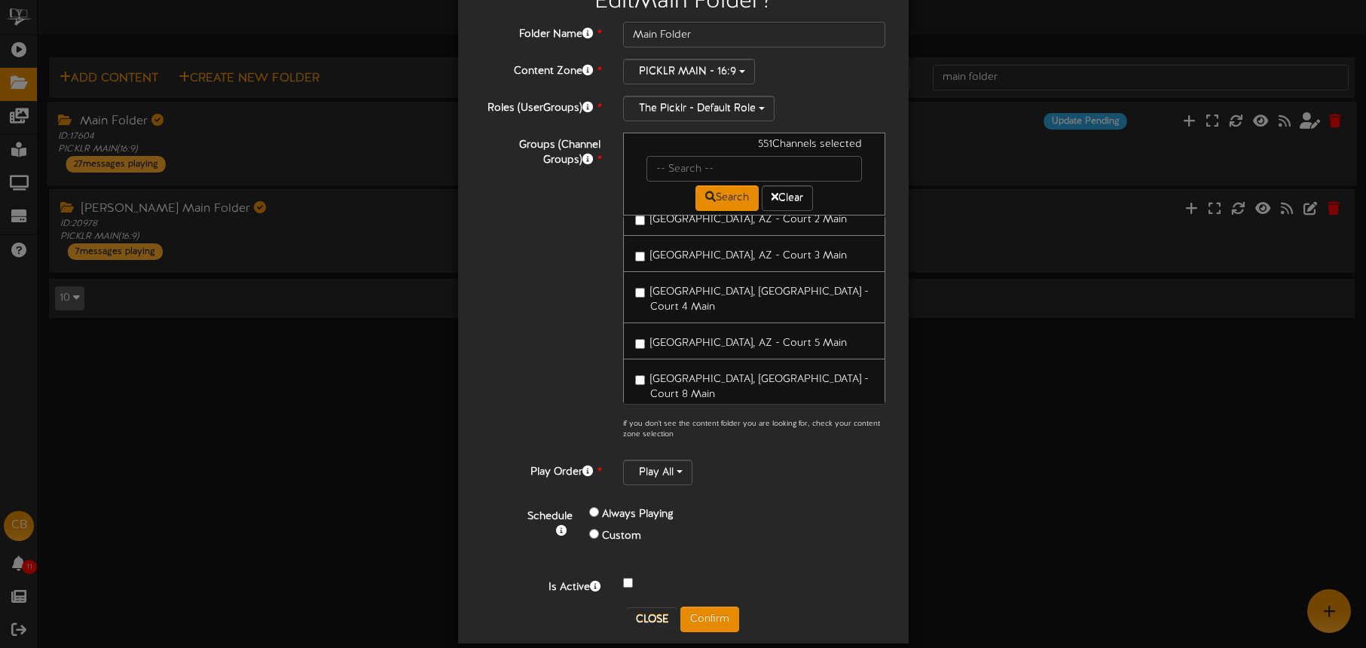
scroll to position [69, 0]
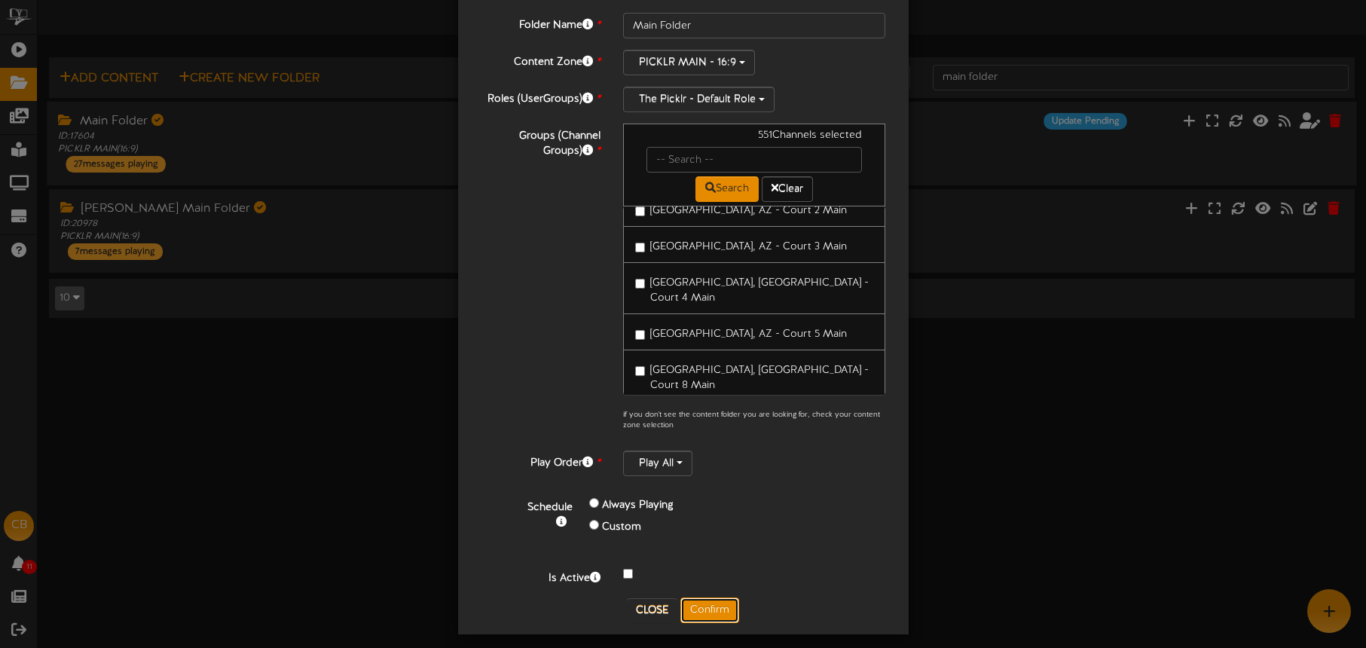
click at [712, 607] on button "Confirm" at bounding box center [709, 611] width 59 height 26
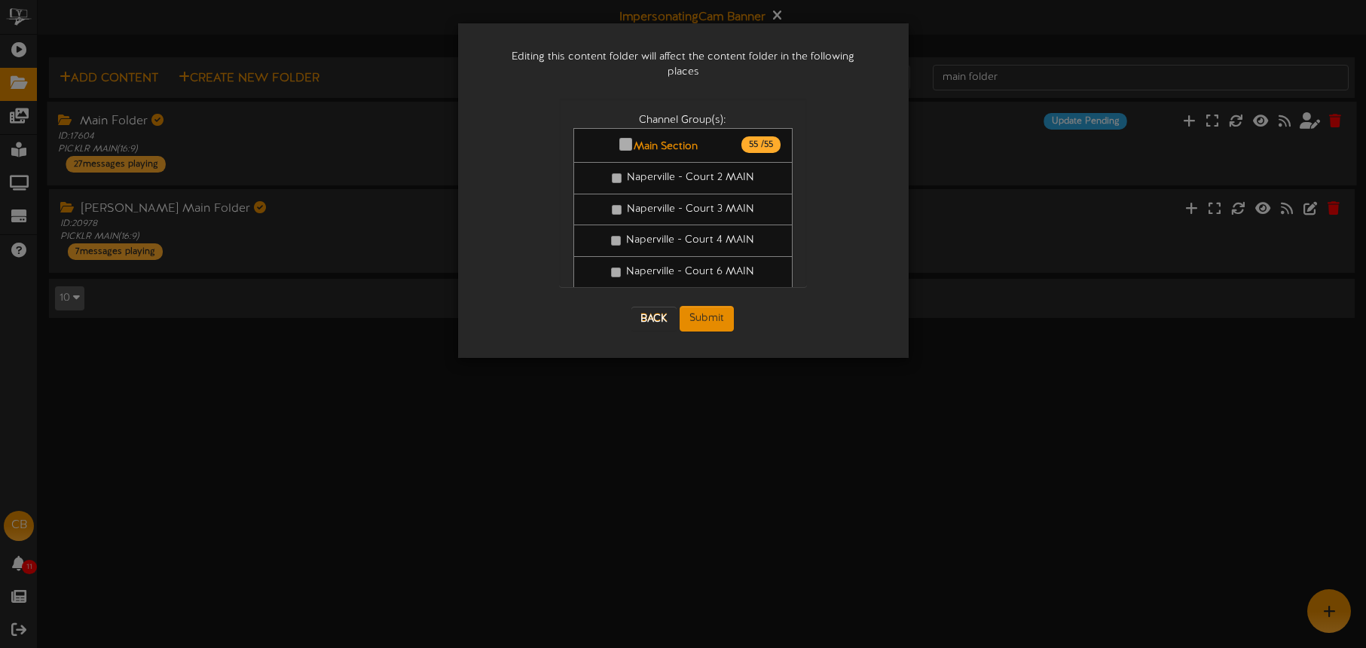
scroll to position [0, 0]
click at [696, 306] on button "Submit" at bounding box center [707, 319] width 54 height 26
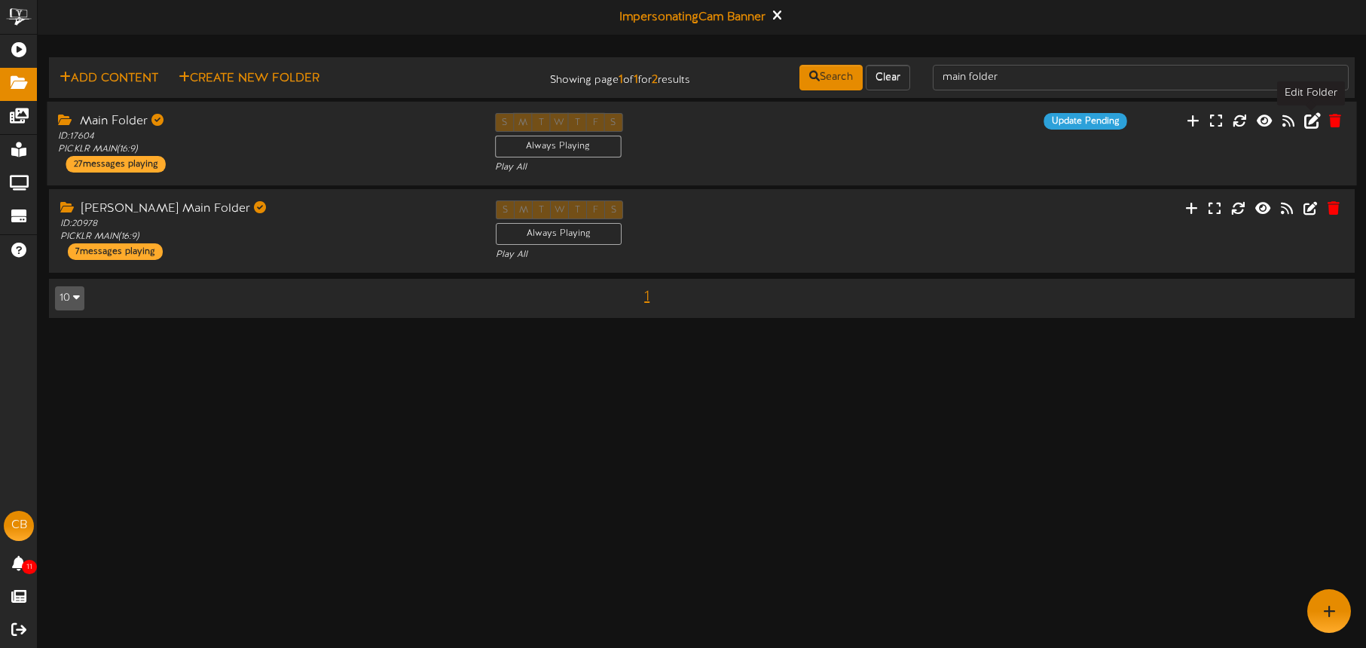
click at [1313, 121] on icon at bounding box center [1312, 120] width 17 height 17
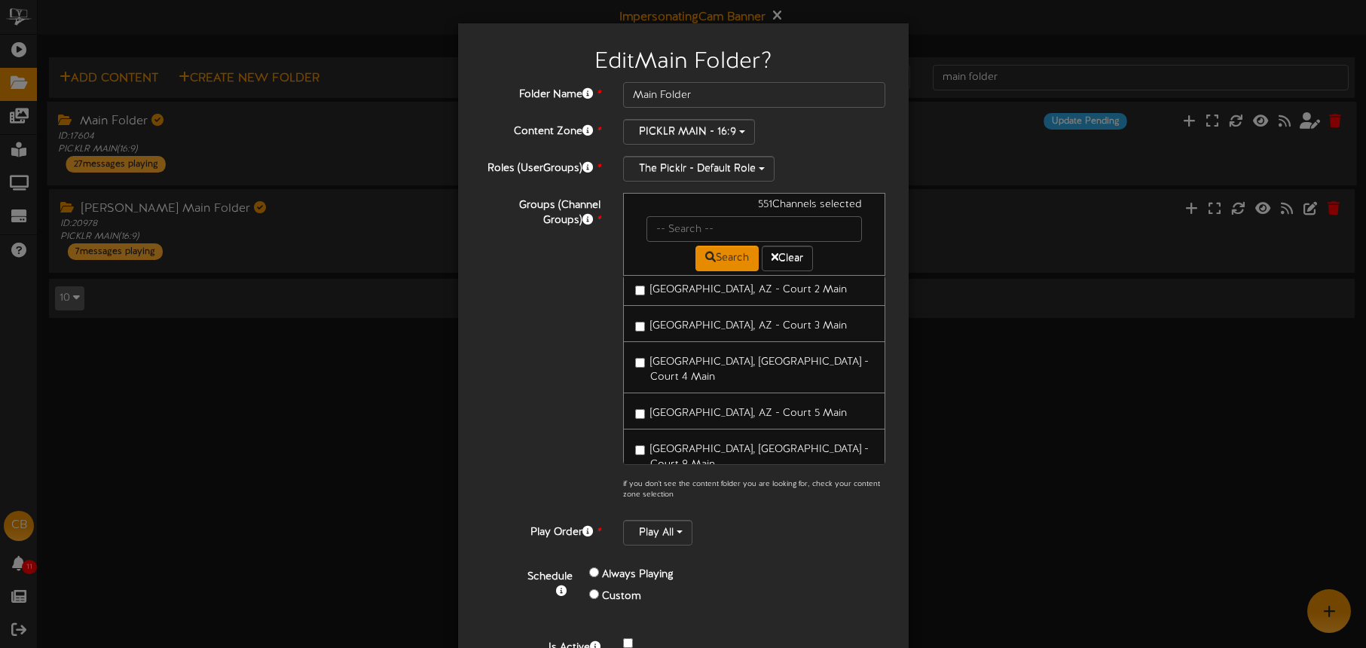
drag, startPoint x: 714, startPoint y: 335, endPoint x: 725, endPoint y: 359, distance: 26.6
click at [714, 567] on span "[GEOGRAPHIC_DATA], [GEOGRAPHIC_DATA] - Court 11 Main" at bounding box center [759, 580] width 219 height 26
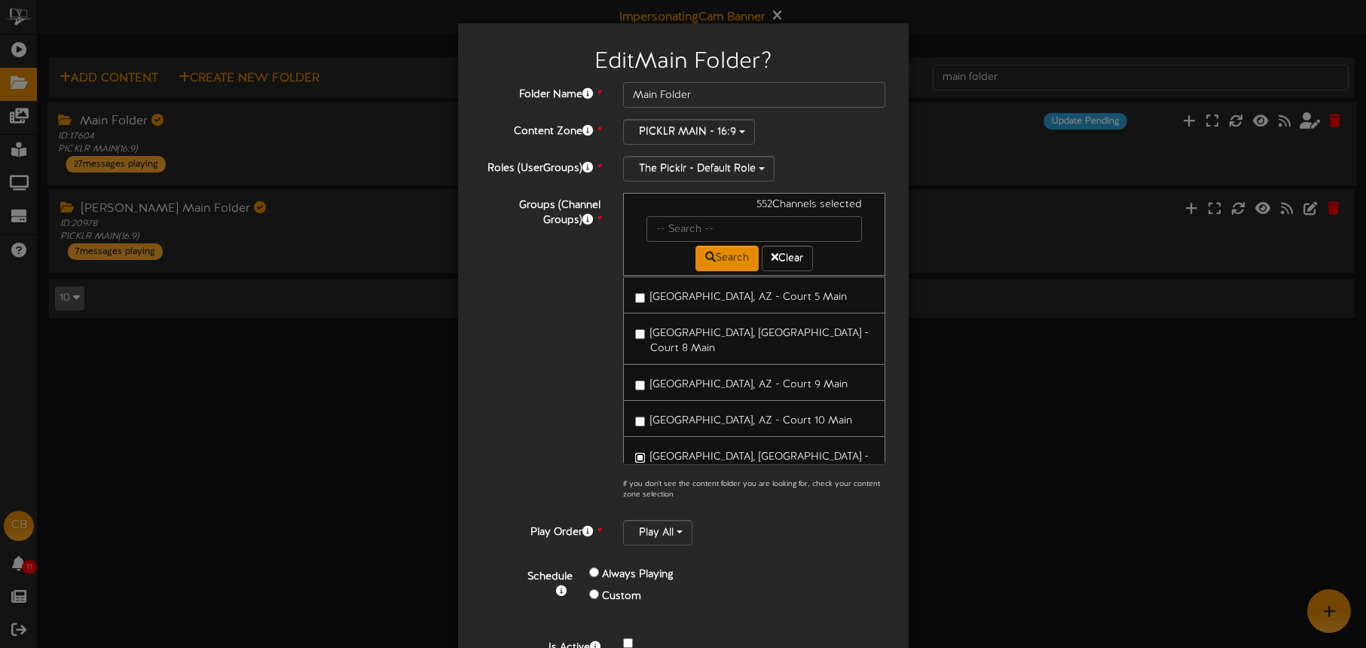
scroll to position [79, 0]
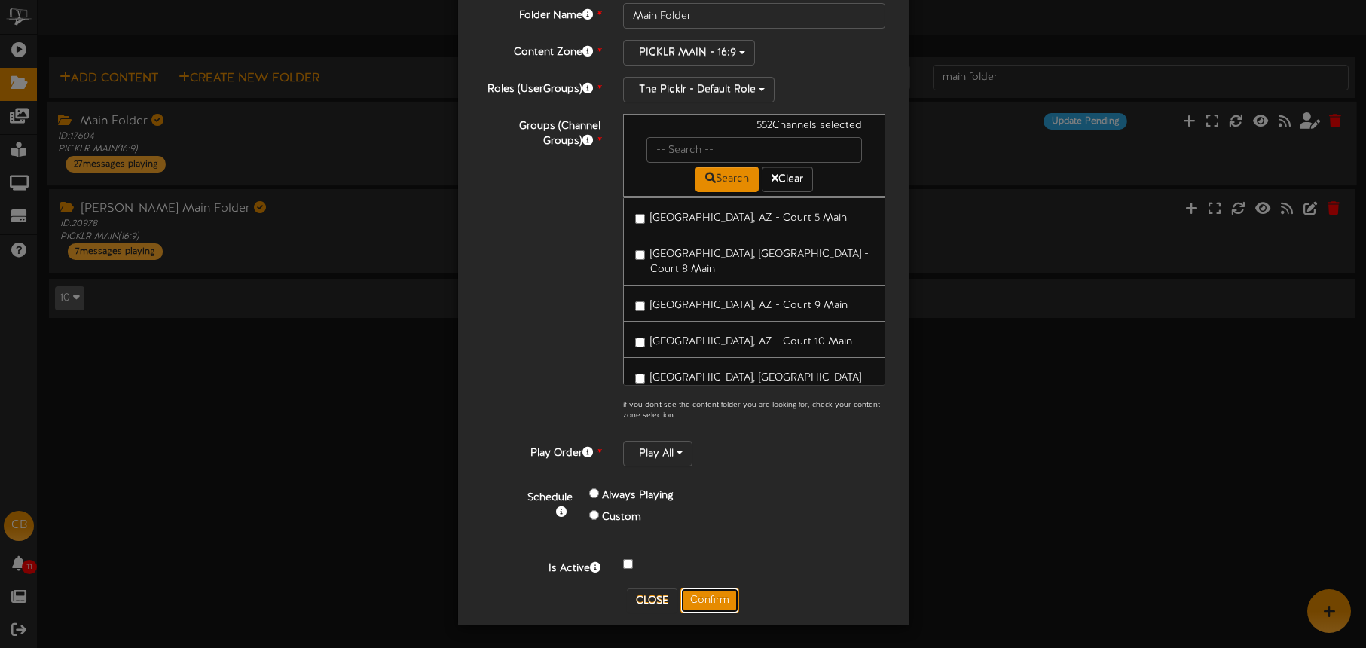
click at [696, 597] on button "Confirm" at bounding box center [709, 601] width 59 height 26
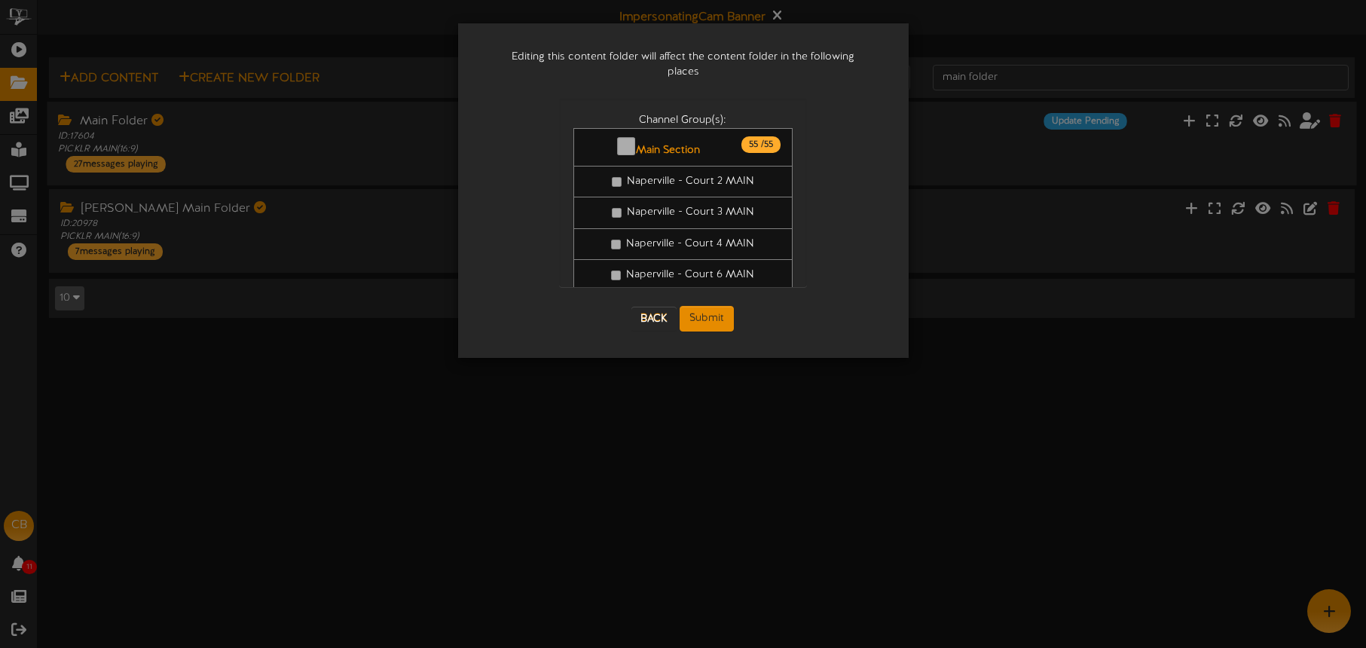
scroll to position [0, 0]
click at [709, 306] on button "Submit" at bounding box center [707, 319] width 54 height 26
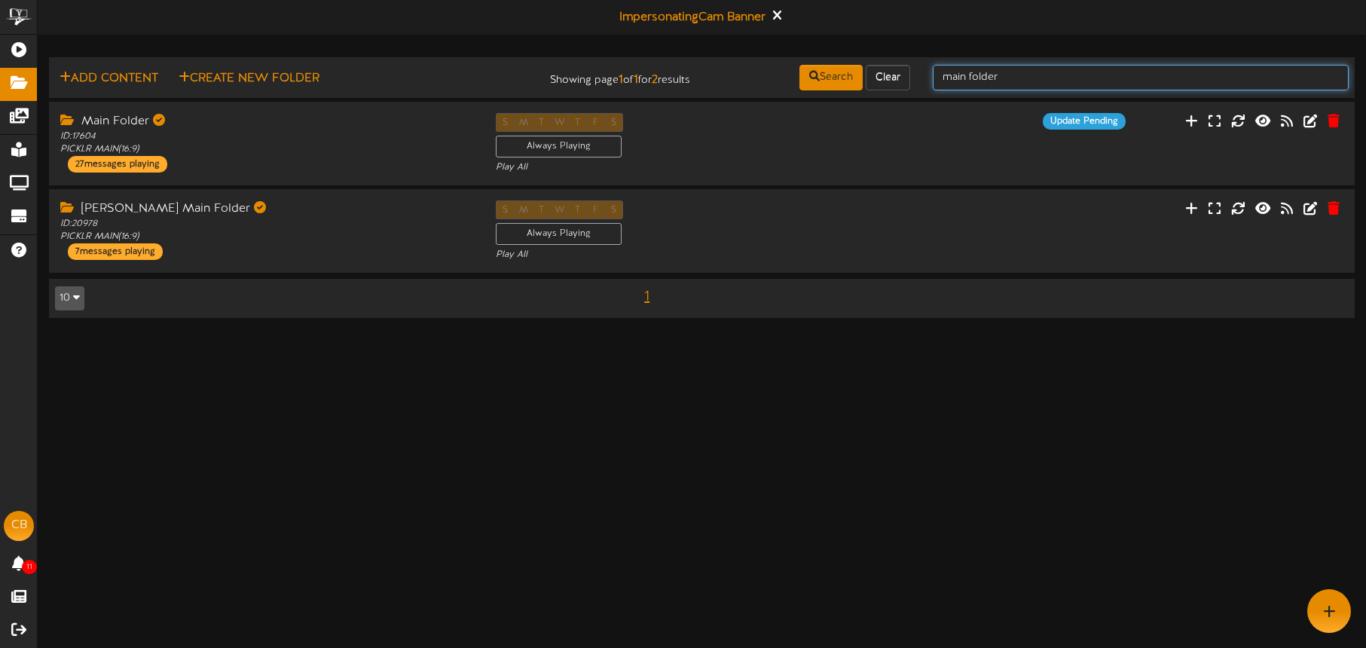
drag, startPoint x: 951, startPoint y: 75, endPoint x: 925, endPoint y: 71, distance: 26.0
click at [925, 71] on div "main folder" at bounding box center [1141, 77] width 439 height 29
type input "side folder"
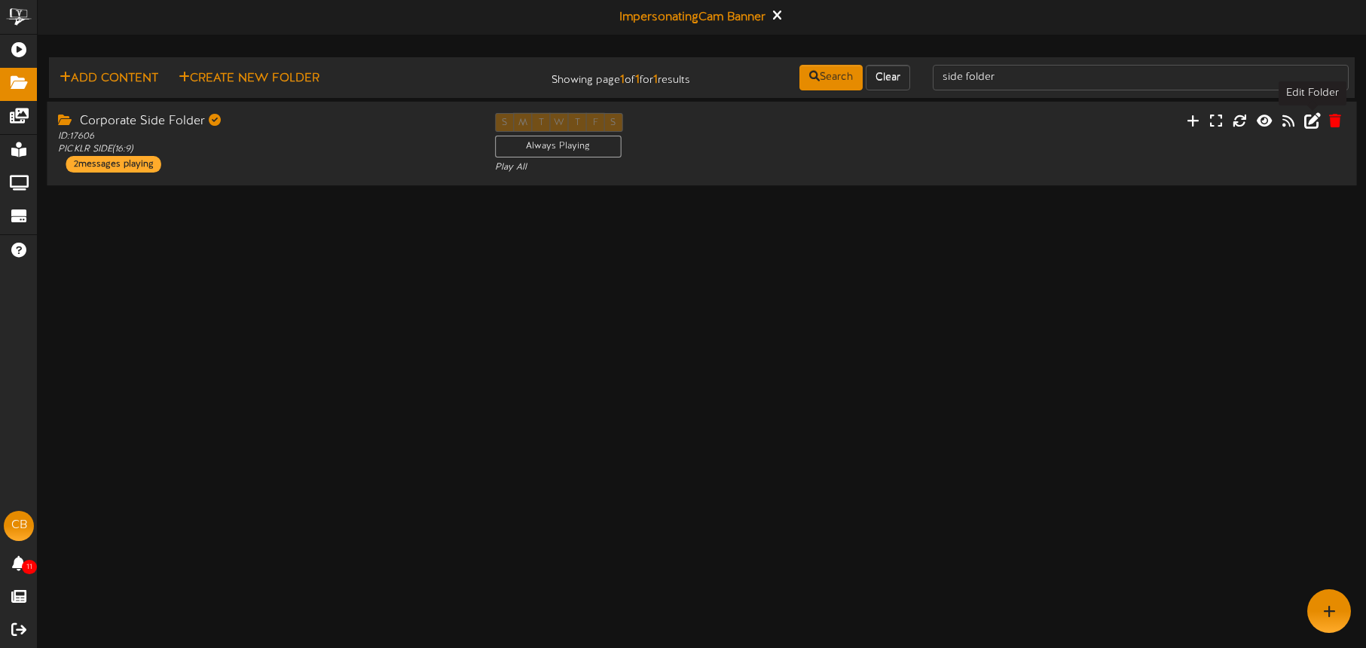
click at [1308, 121] on icon at bounding box center [1312, 120] width 17 height 17
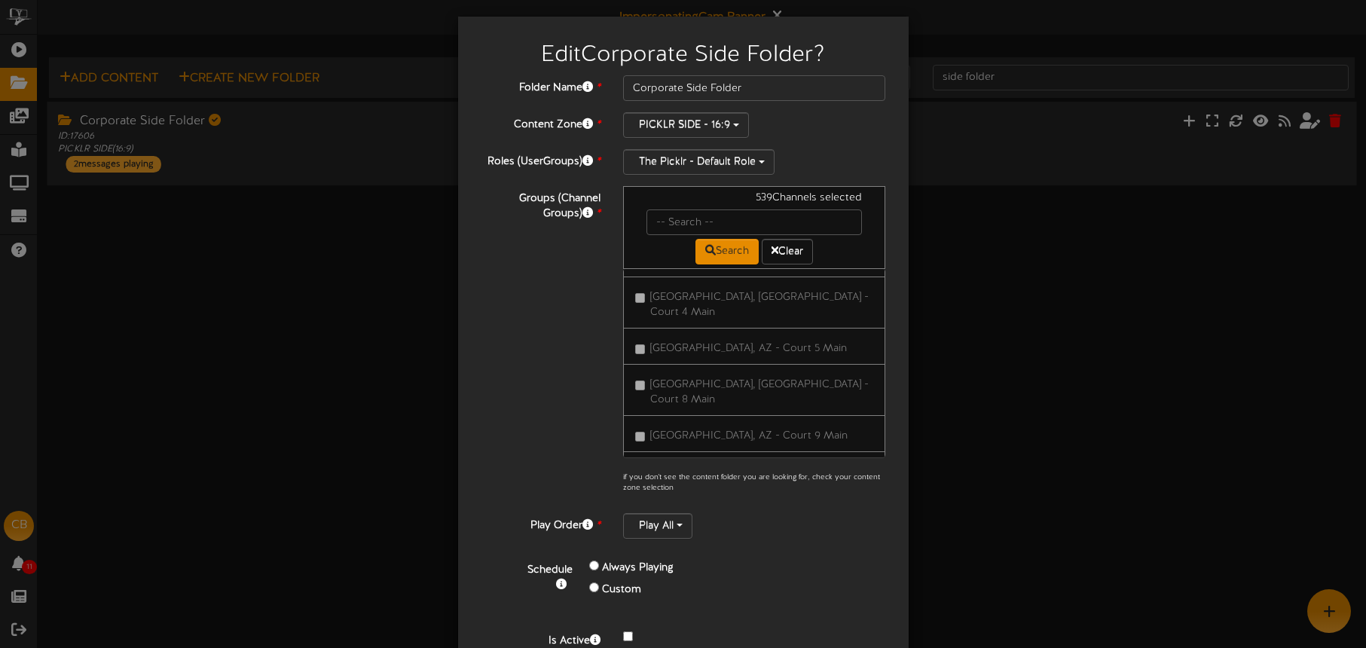
scroll to position [2057, 0]
click at [722, 636] on b "[GEOGRAPHIC_DATA], AZ Side" at bounding box center [724, 641] width 146 height 11
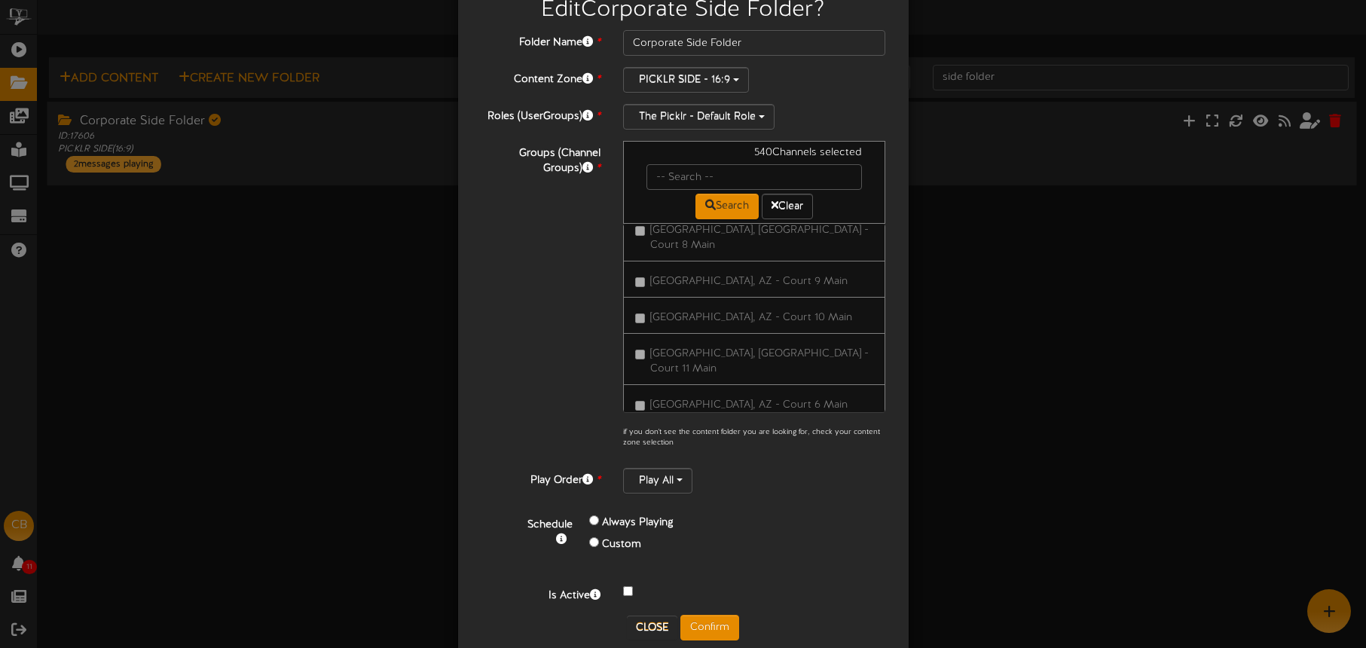
scroll to position [62, 0]
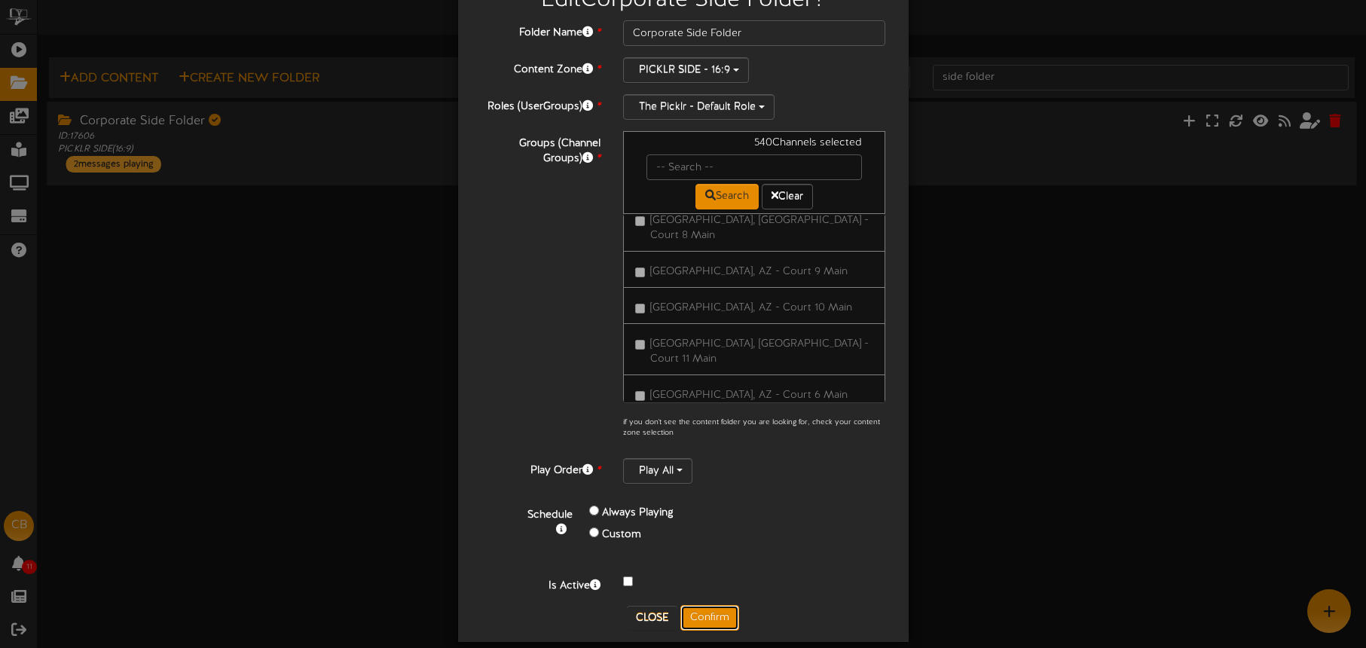
click at [723, 607] on button "Confirm" at bounding box center [709, 618] width 59 height 26
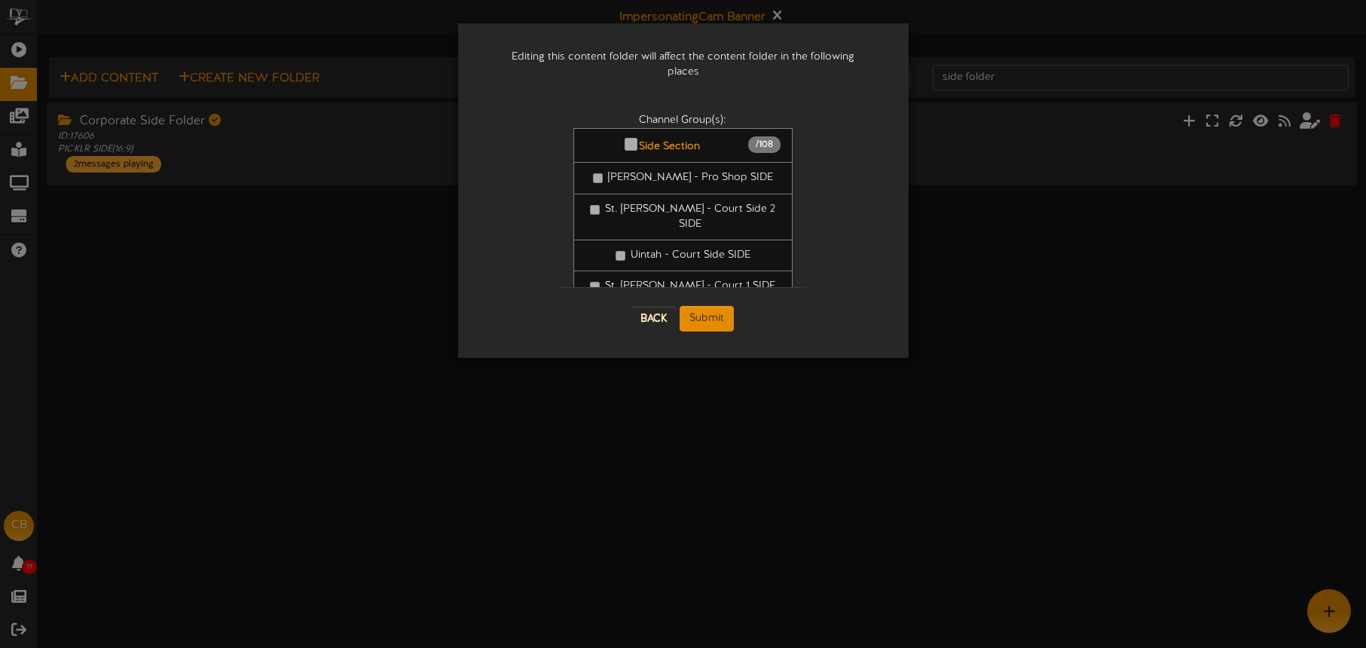
scroll to position [0, 0]
click at [712, 306] on button "Submit" at bounding box center [707, 319] width 54 height 26
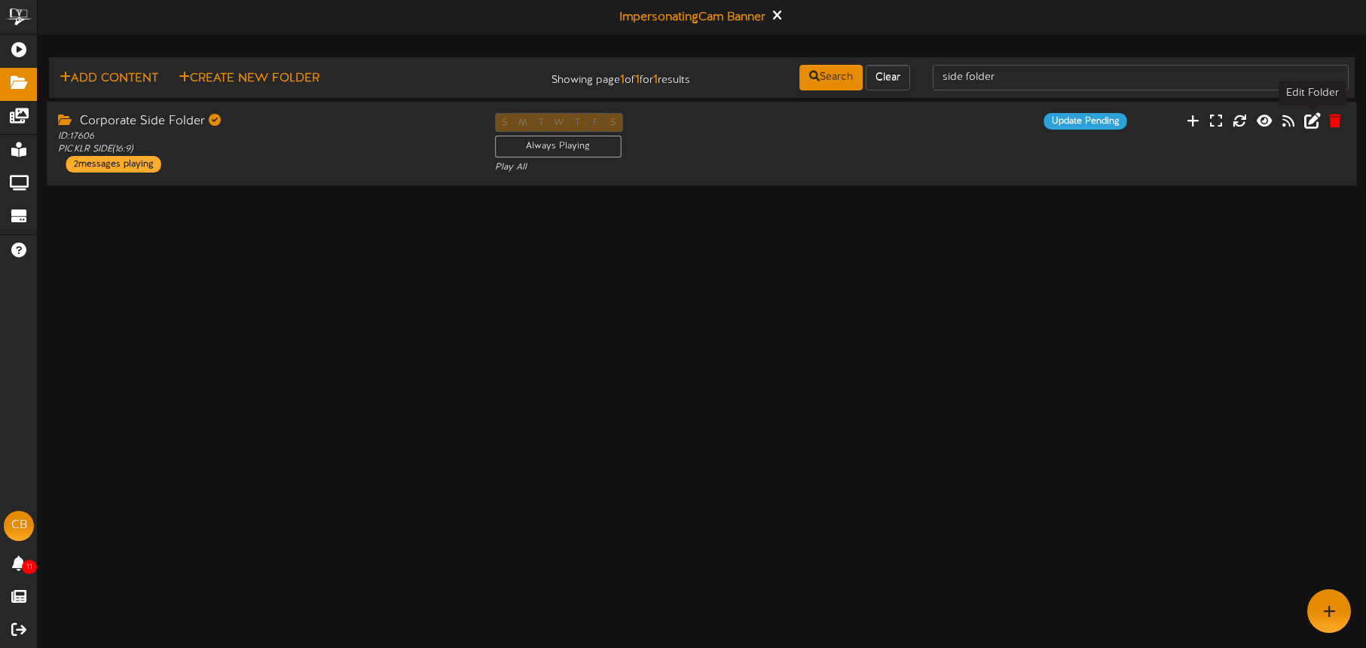
click at [1310, 122] on icon at bounding box center [1312, 120] width 17 height 17
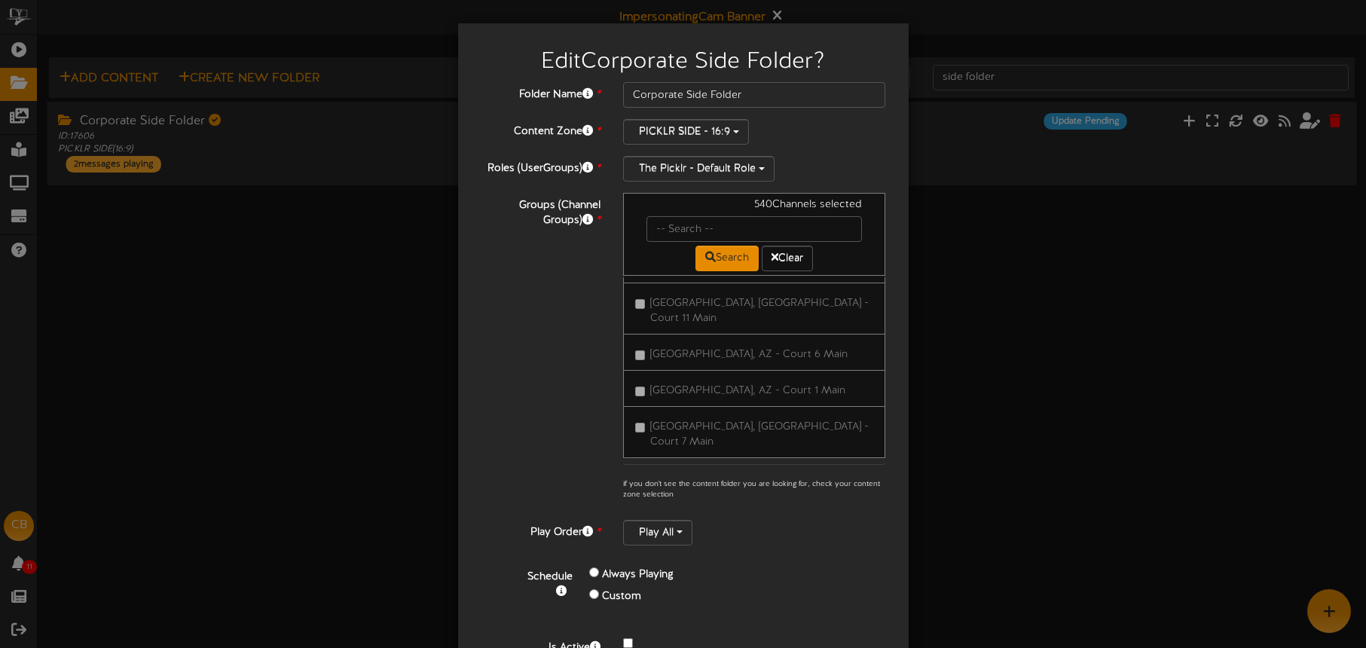
scroll to position [2188, 0]
click at [719, 621] on span "[GEOGRAPHIC_DATA], AZ - Court 4 Side" at bounding box center [747, 626] width 194 height 11
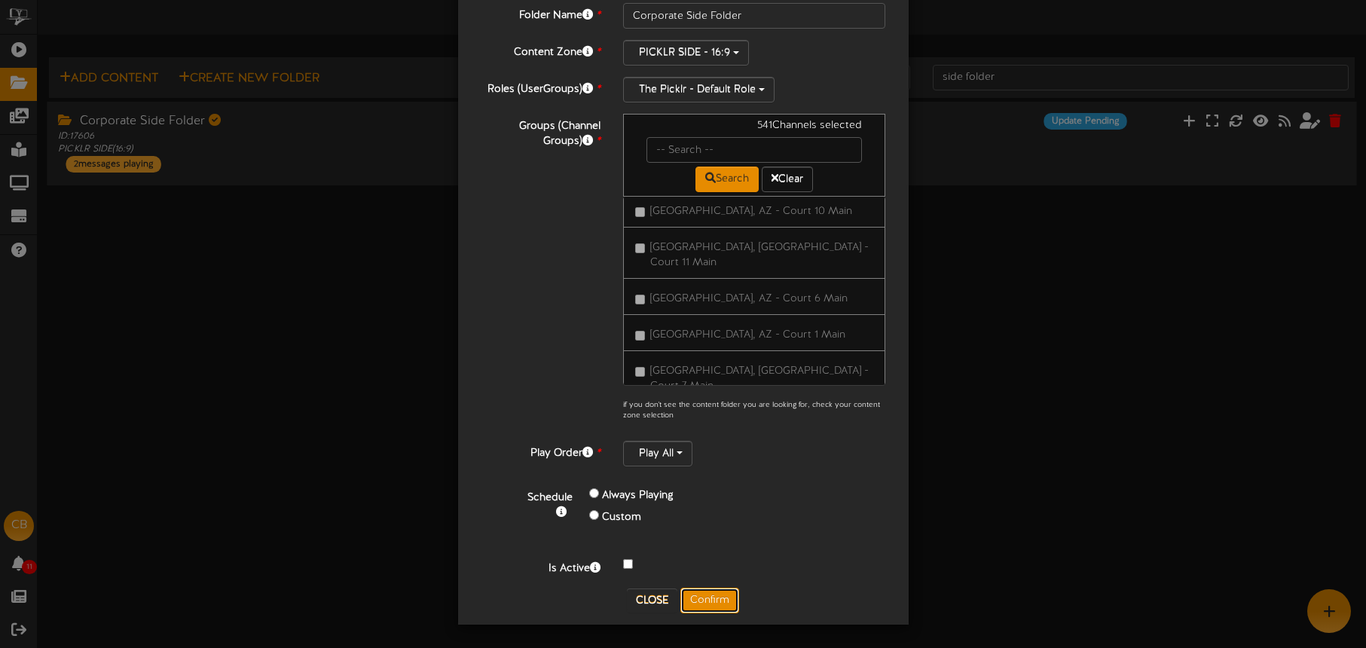
click at [710, 596] on button "Confirm" at bounding box center [709, 601] width 59 height 26
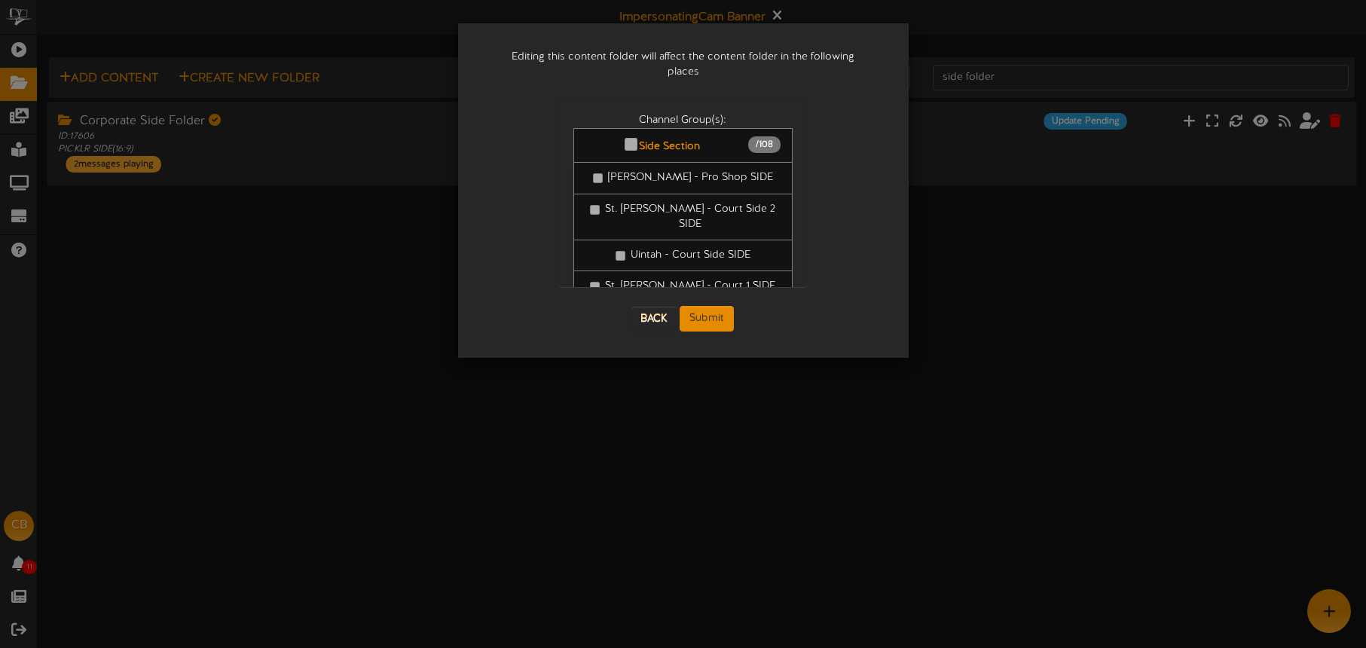
scroll to position [0, 0]
click at [720, 306] on button "Submit" at bounding box center [707, 319] width 54 height 26
click at [720, 301] on div "Editing this content folder will affect the content folder in the following pla…" at bounding box center [683, 324] width 1366 height 648
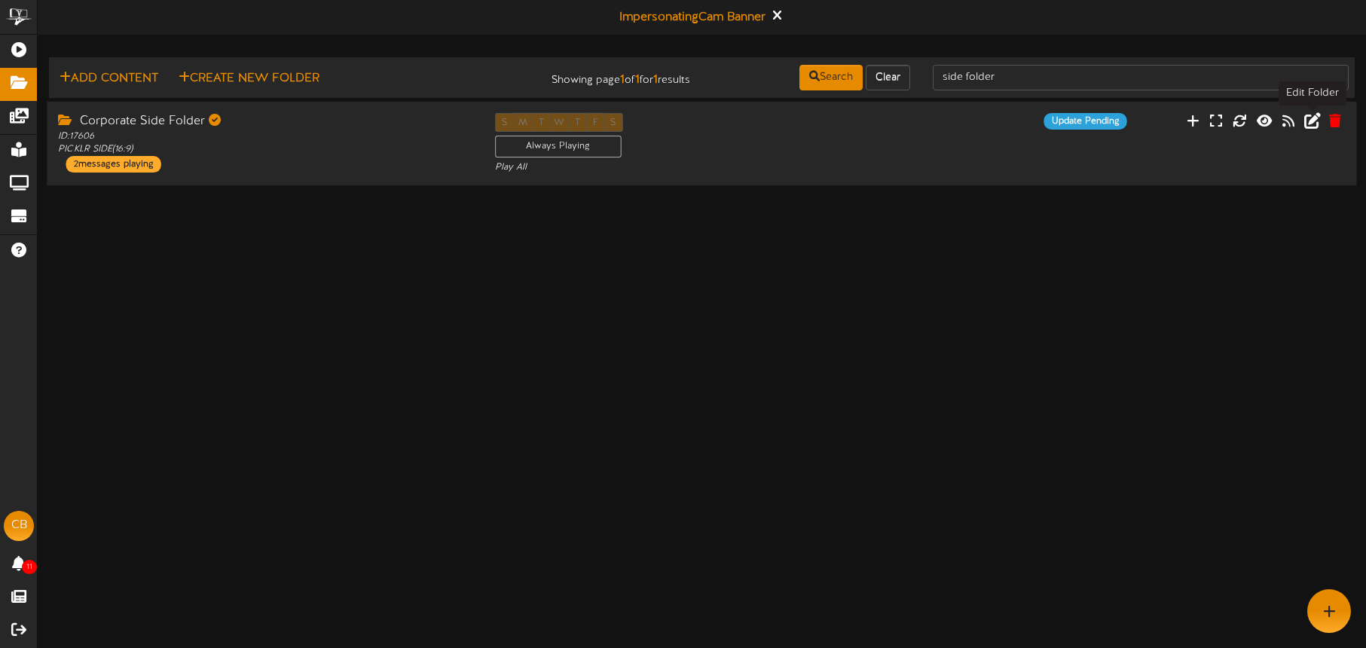
click at [1310, 122] on icon at bounding box center [1312, 120] width 17 height 17
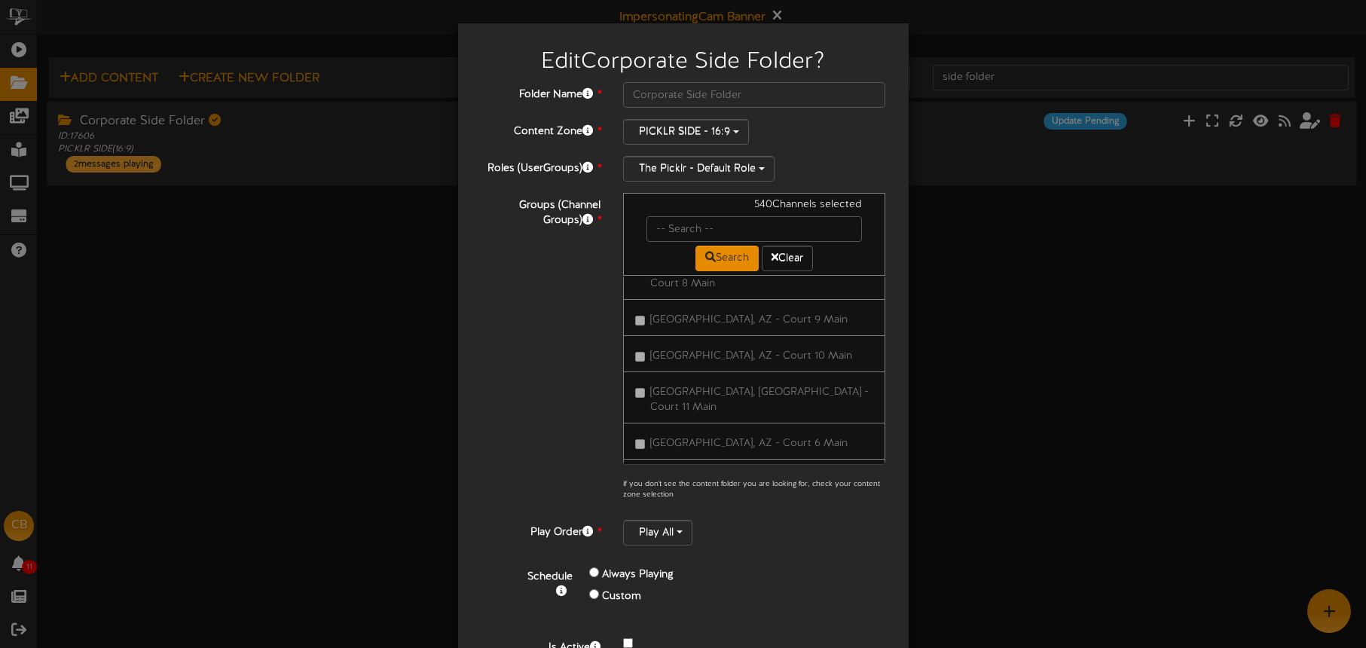
scroll to position [2161, 0]
click at [718, 647] on span "[GEOGRAPHIC_DATA], AZ - Court 4 Side" at bounding box center [747, 653] width 194 height 11
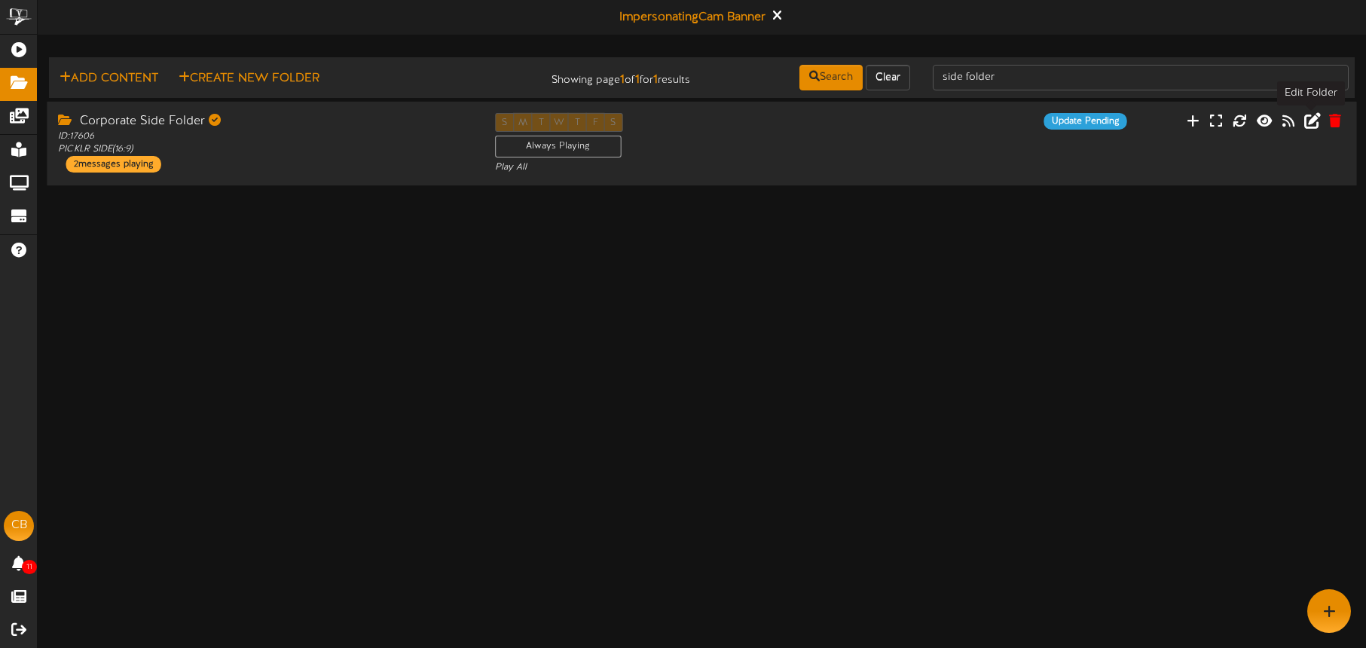
click at [1312, 126] on icon at bounding box center [1312, 120] width 17 height 17
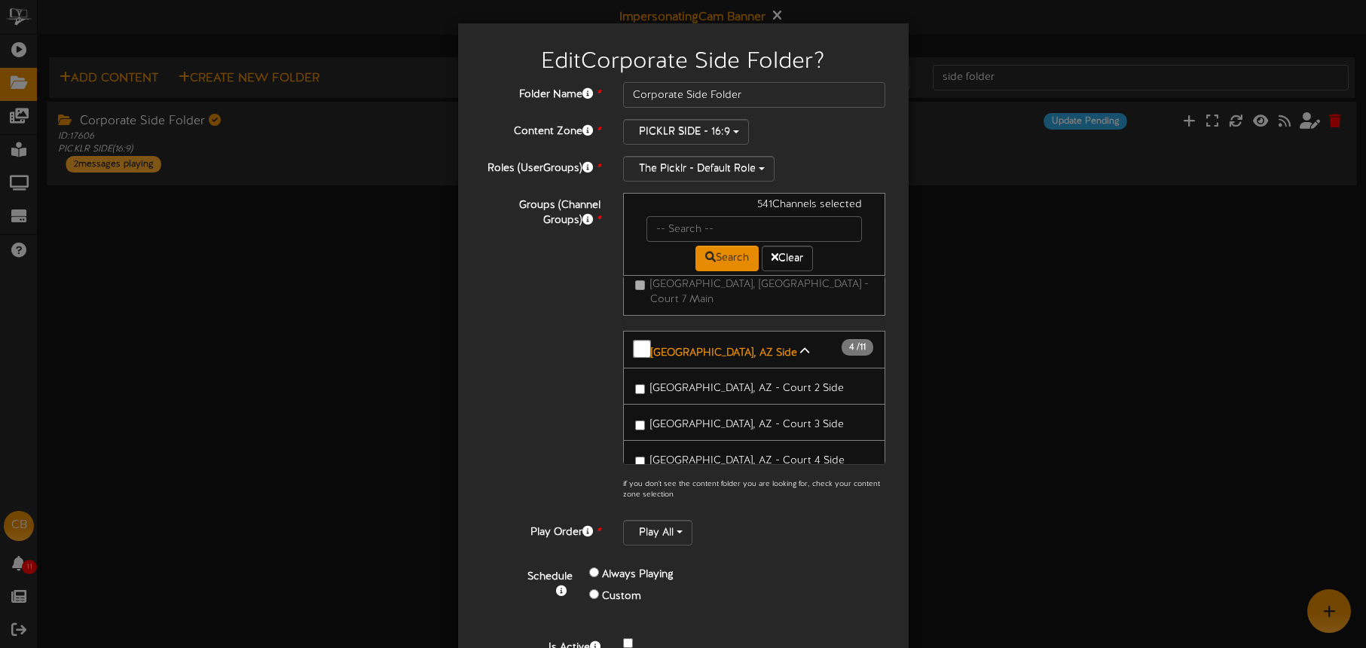
scroll to position [2399, 0]
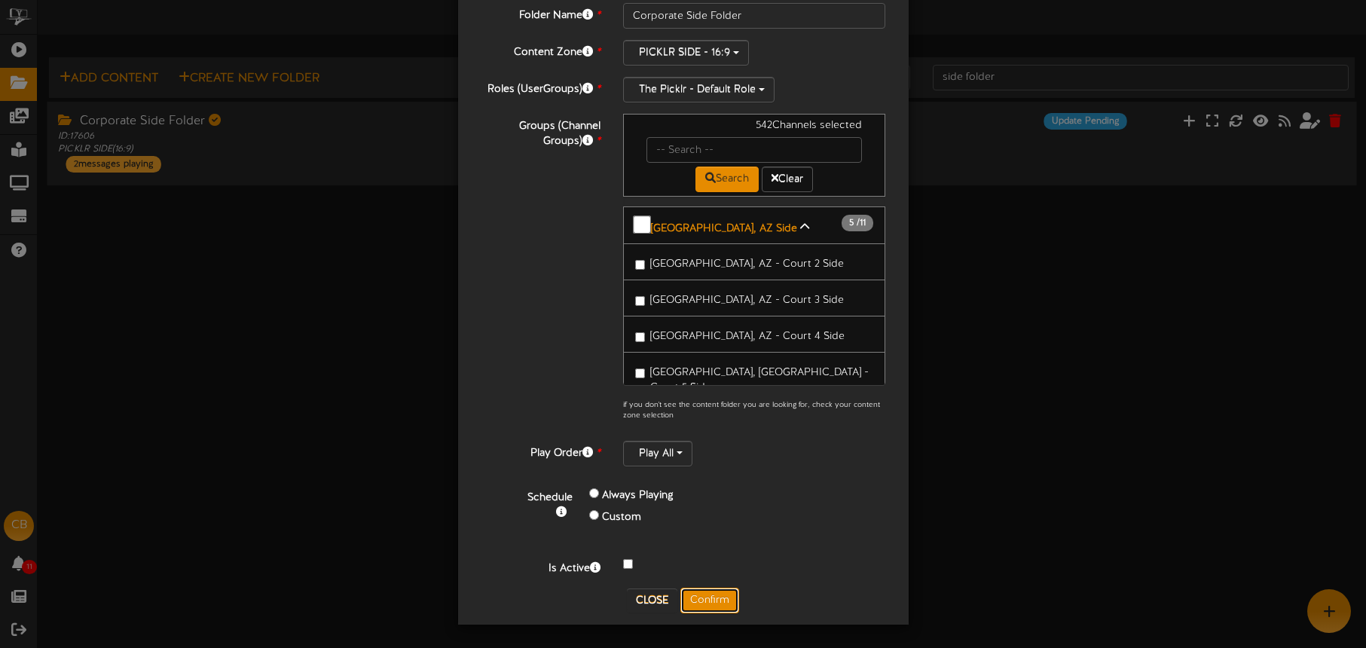
click at [711, 595] on button "Confirm" at bounding box center [709, 601] width 59 height 26
click at [726, 598] on div "Edit Corporate Side Folder ? Folder Name * Corporate Side Folder Content Zone *…" at bounding box center [683, 324] width 1366 height 648
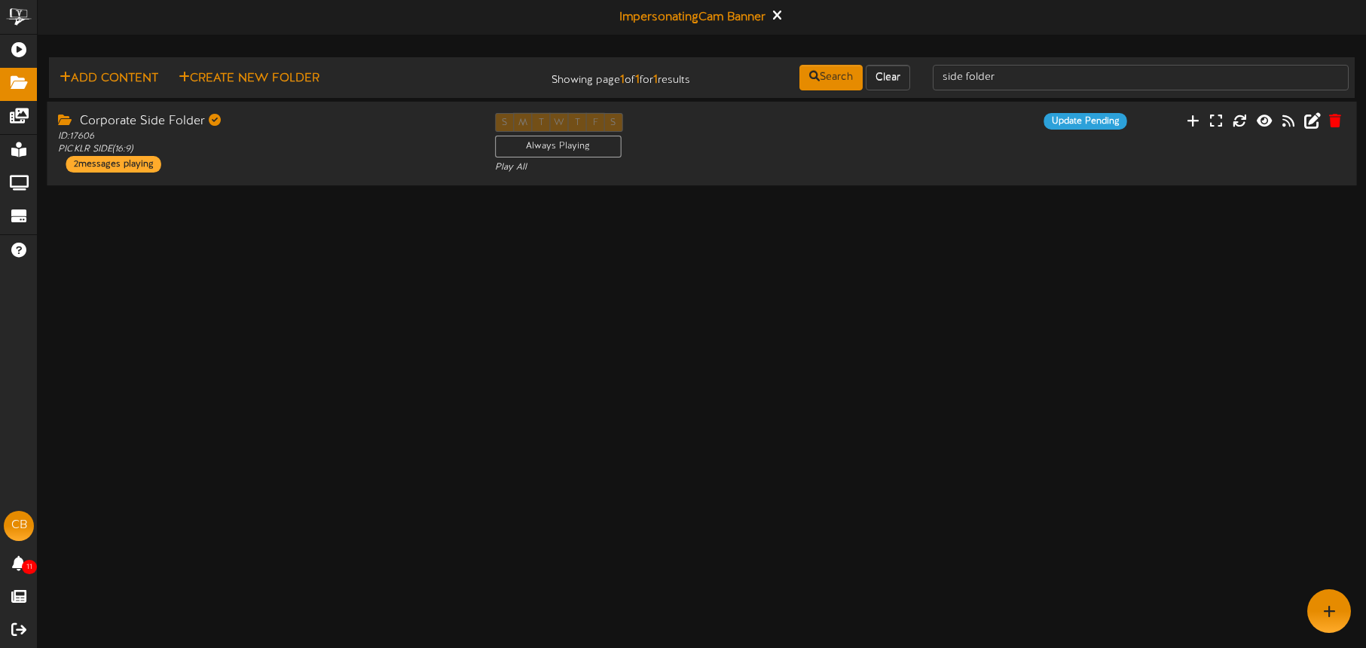
scroll to position [0, 0]
click at [1314, 126] on icon at bounding box center [1312, 120] width 17 height 17
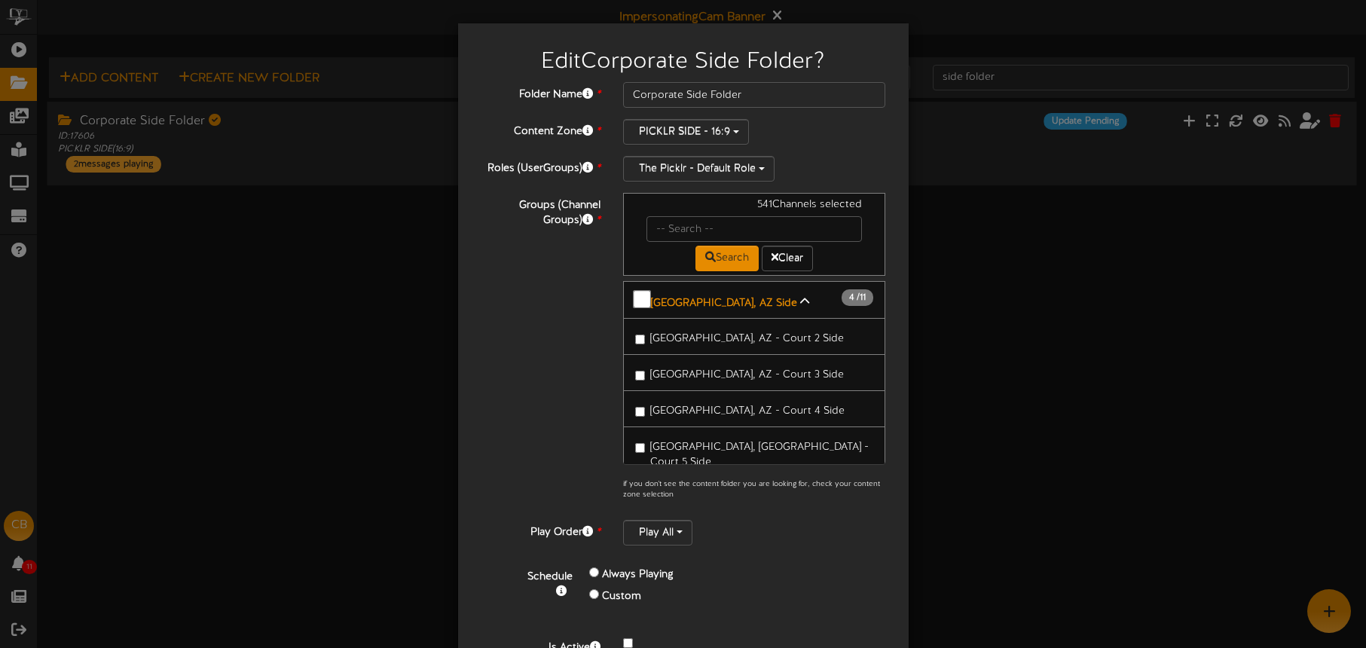
scroll to position [2404, 0]
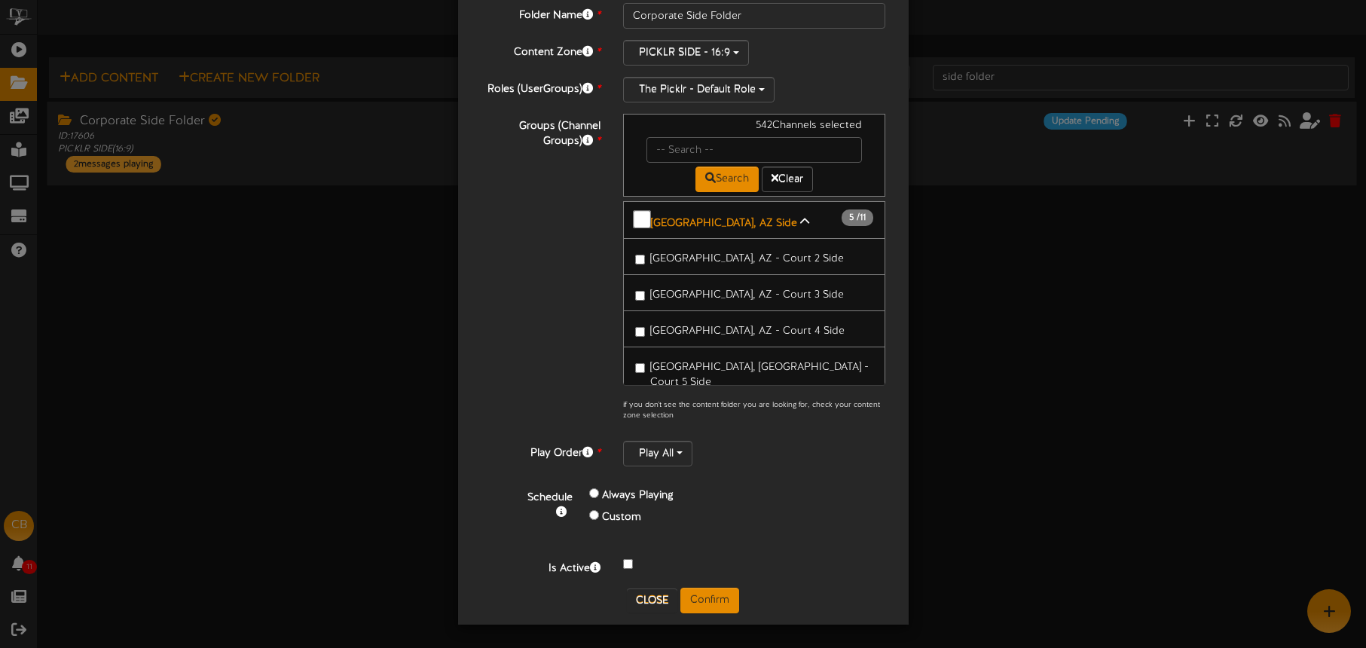
click at [697, 647] on span "[GEOGRAPHIC_DATA], AZ - Court 1 Side" at bounding box center [746, 659] width 192 height 11
click at [715, 583] on div "Folder Name * Corporate Side Folder Content Zone * PICKLR SIDE - 16:9 Roles (Us…" at bounding box center [683, 295] width 428 height 585
click at [717, 591] on button "Confirm" at bounding box center [709, 601] width 59 height 26
click at [722, 590] on div "Edit Corporate Side Folder ? Folder Name * Corporate Side Folder Content Zone *…" at bounding box center [683, 324] width 1366 height 648
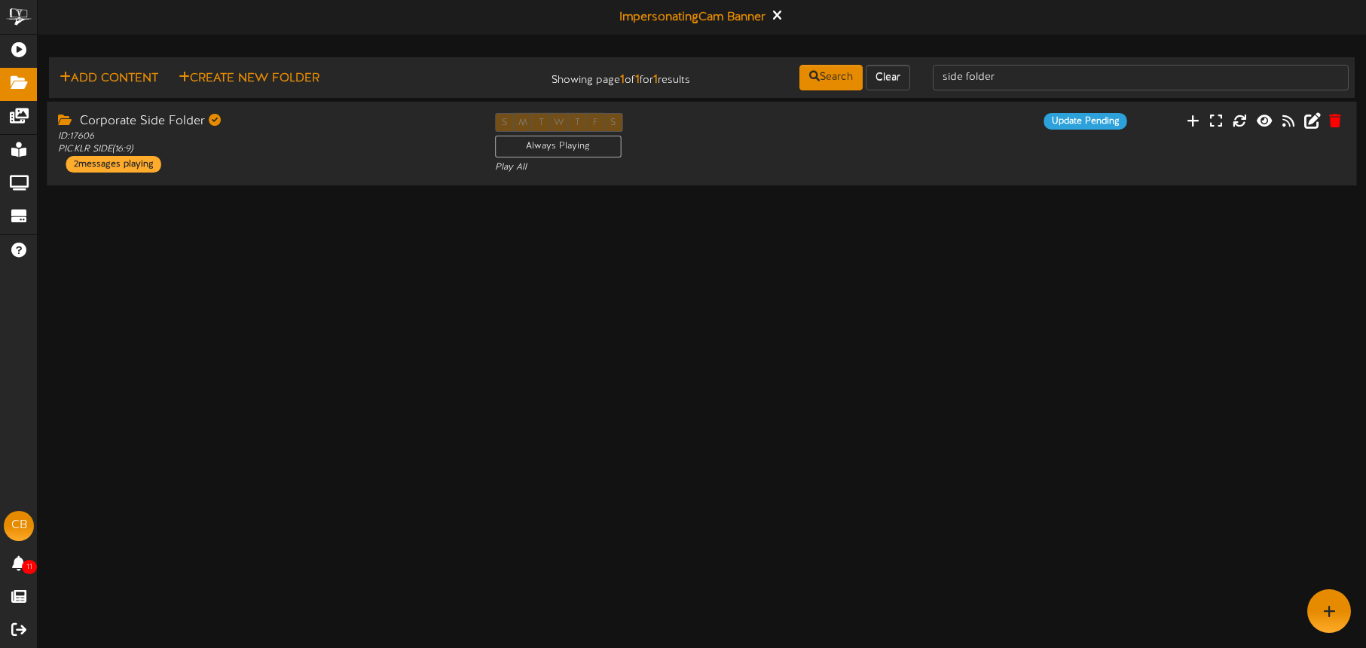
scroll to position [0, 0]
click at [1096, 151] on div "Corporate Side Folder ID: 17606 PICKLR SIDE ( 16:9 ) 2 messages playing S M T W…" at bounding box center [702, 144] width 1310 height 62
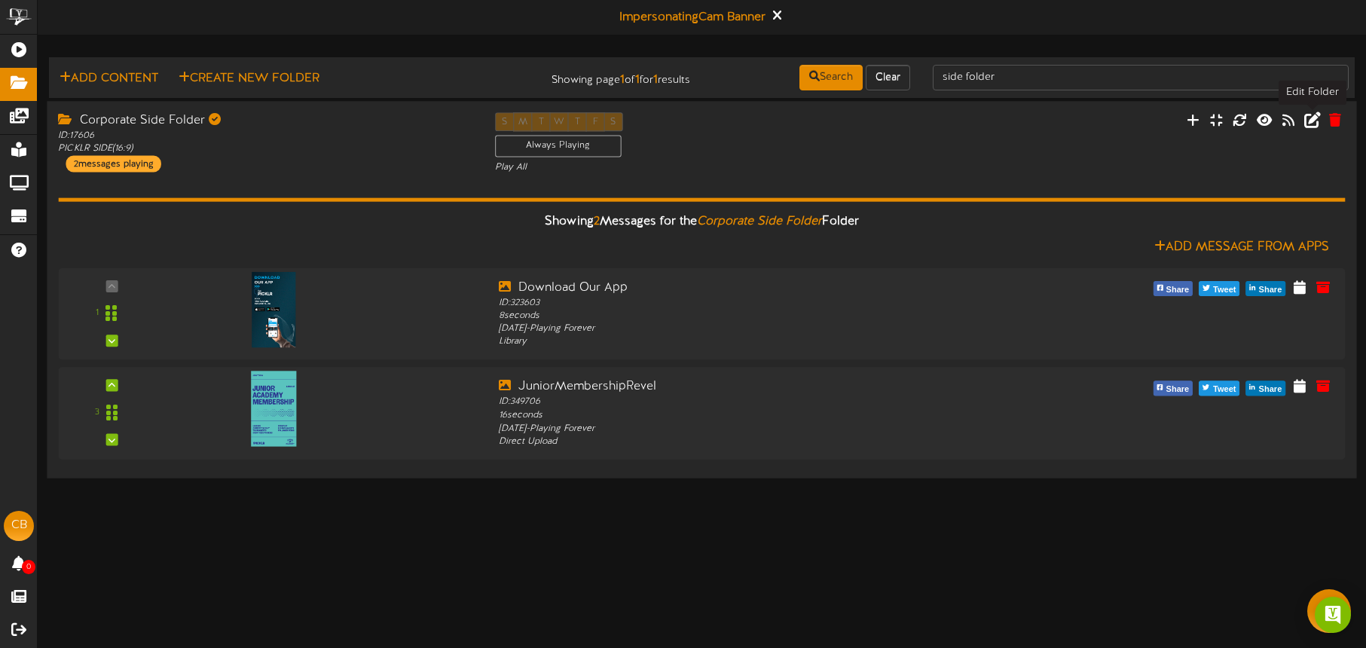
click at [1310, 120] on icon at bounding box center [1312, 120] width 17 height 17
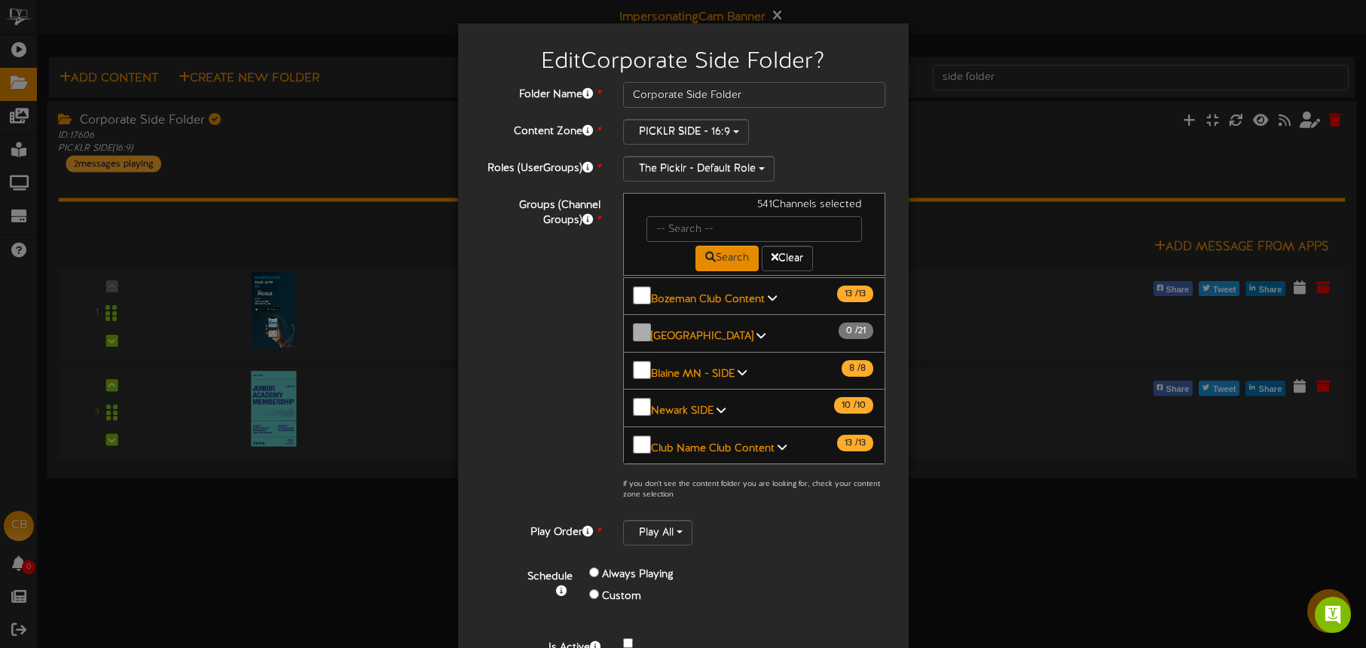
scroll to position [1644, 0]
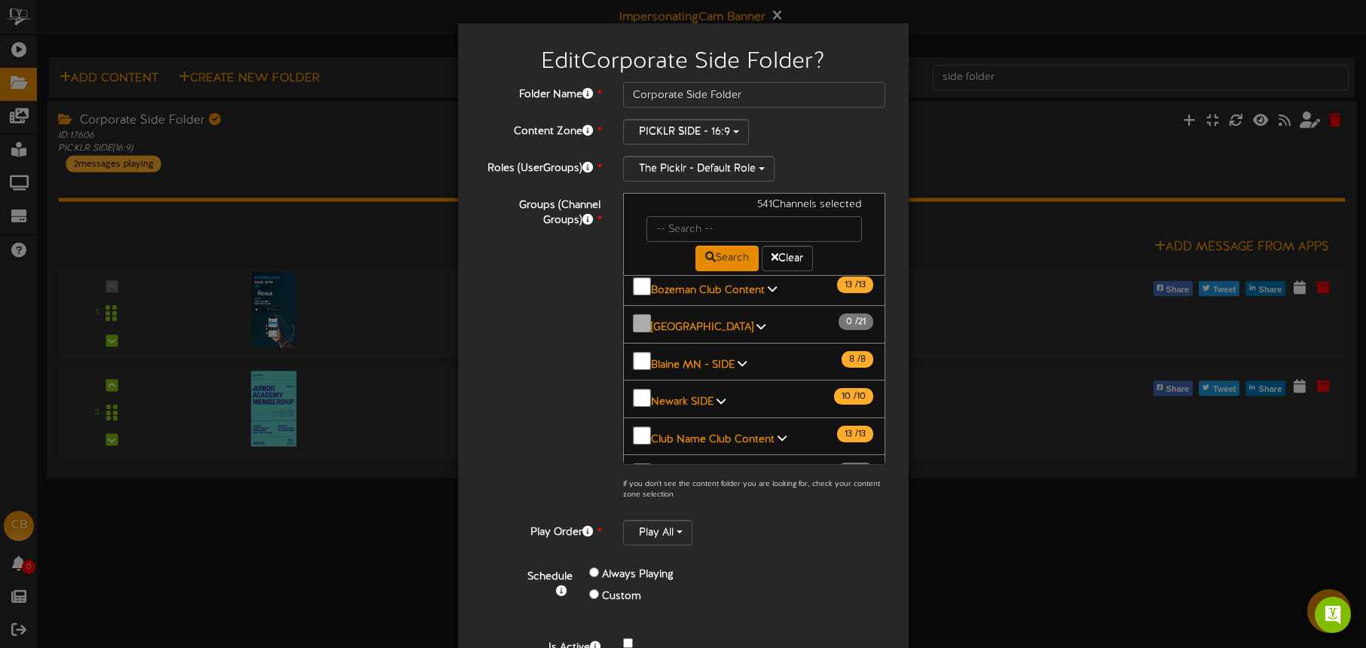
click at [713, 583] on b "[GEOGRAPHIC_DATA], AZ Side" at bounding box center [724, 588] width 146 height 11
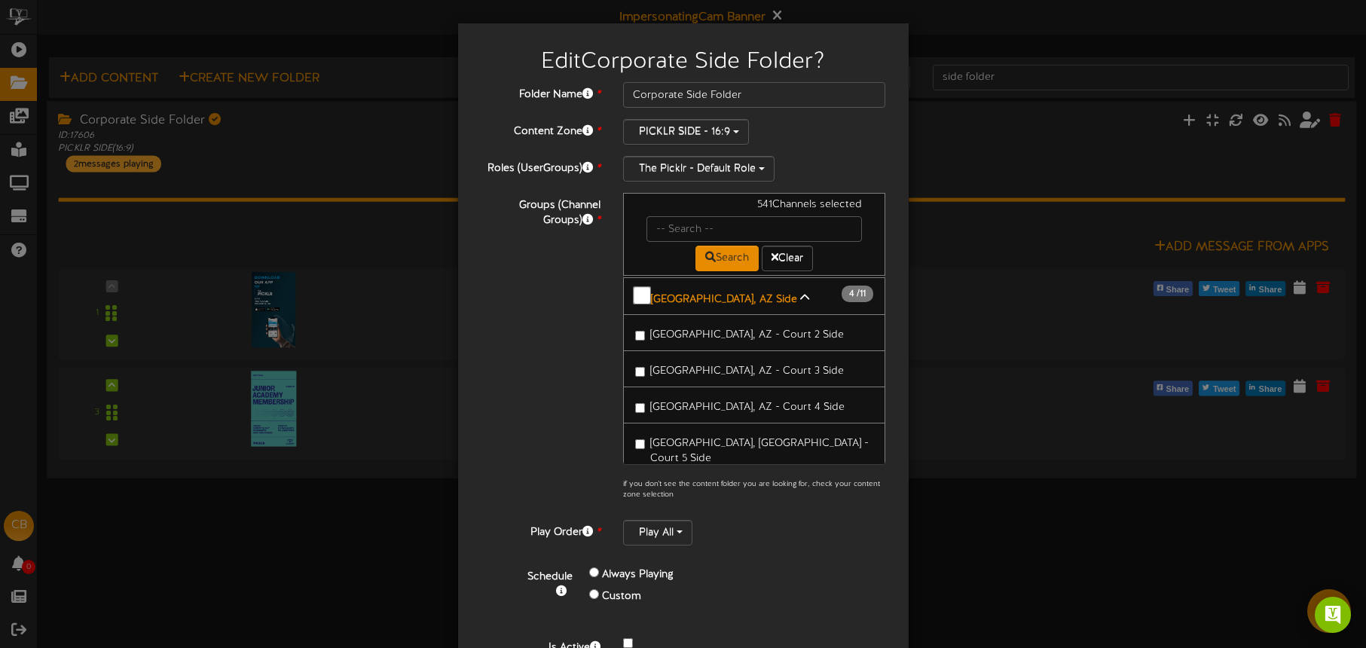
scroll to position [2001, 0]
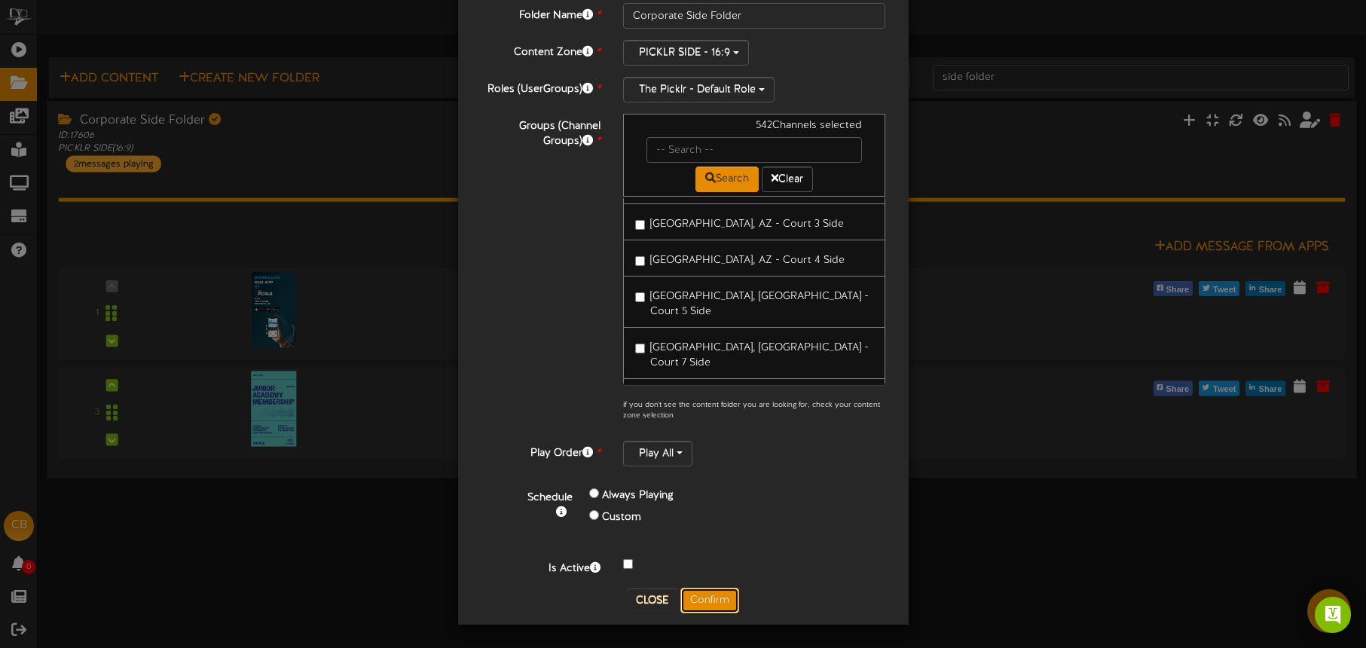
click at [722, 600] on button "Confirm" at bounding box center [709, 601] width 59 height 26
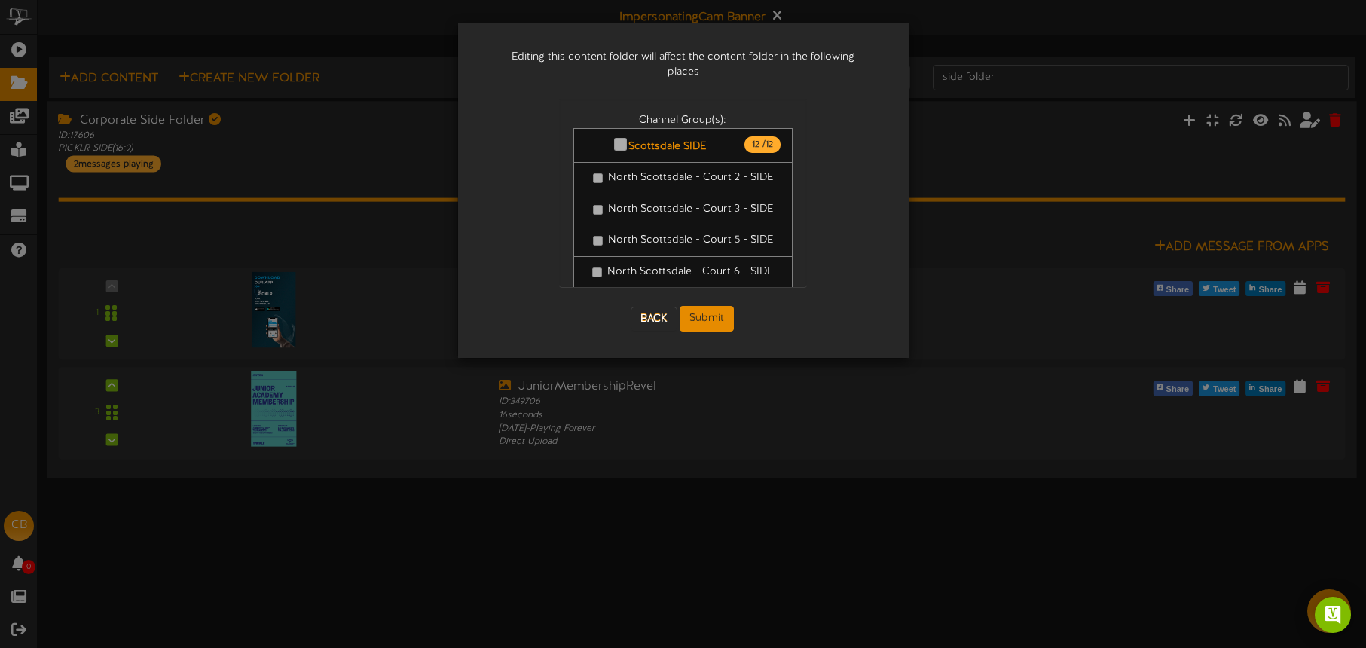
scroll to position [0, 0]
click at [714, 310] on button "Submit" at bounding box center [707, 319] width 54 height 26
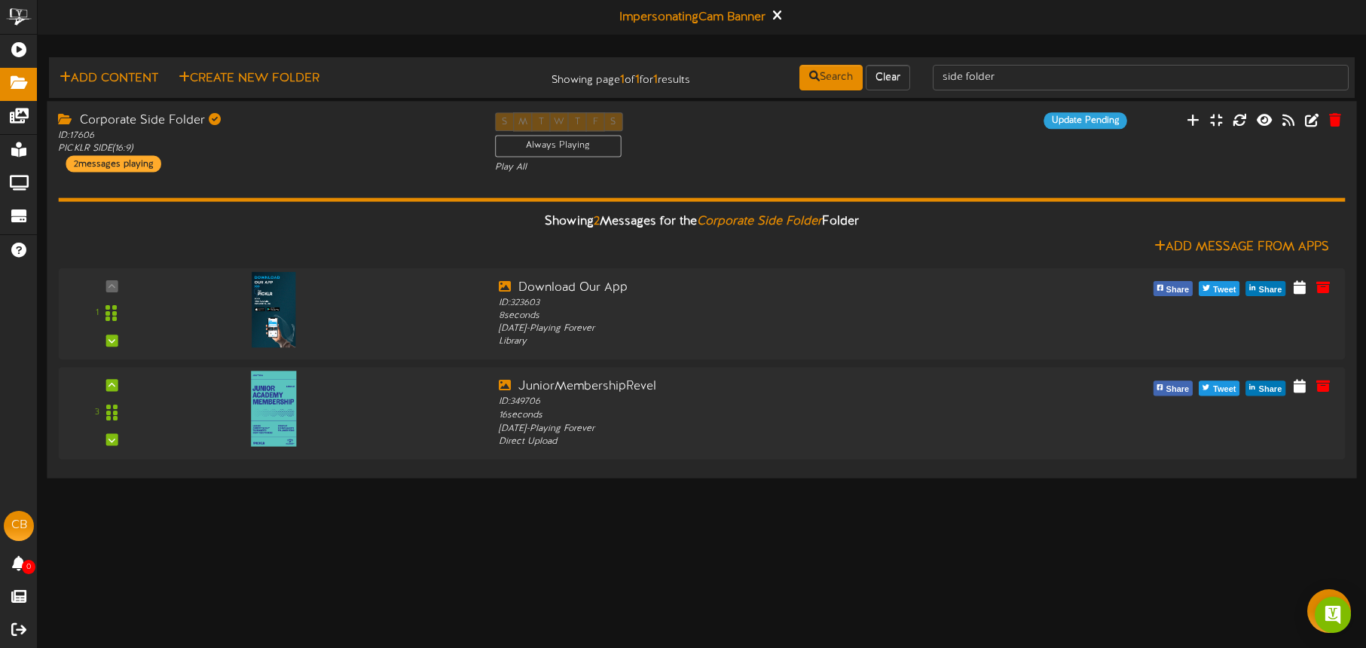
drag, startPoint x: 1296, startPoint y: 151, endPoint x: 1320, endPoint y: 134, distance: 28.6
click at [1297, 151] on div "Corporate Side Folder ID: 17606 PICKLR SIDE ( 16:9 ) 2 messages playing S M T W…" at bounding box center [702, 143] width 1310 height 62
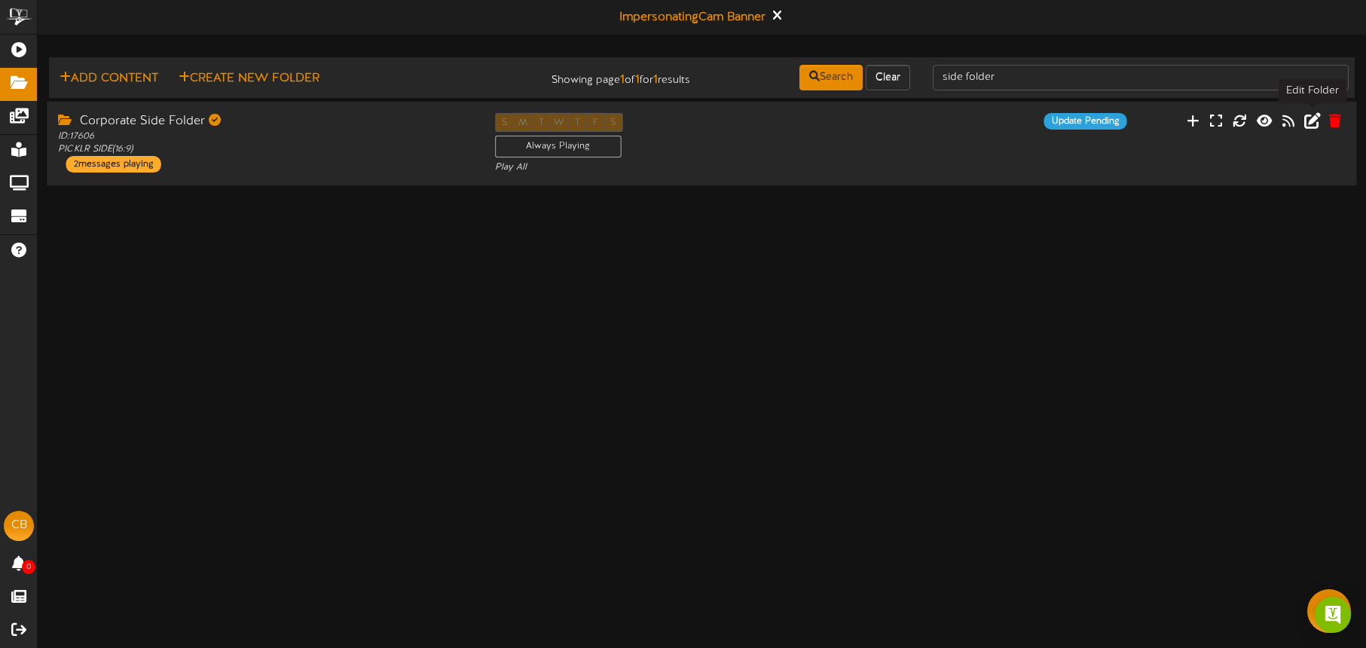
click at [1313, 122] on icon at bounding box center [1312, 120] width 17 height 17
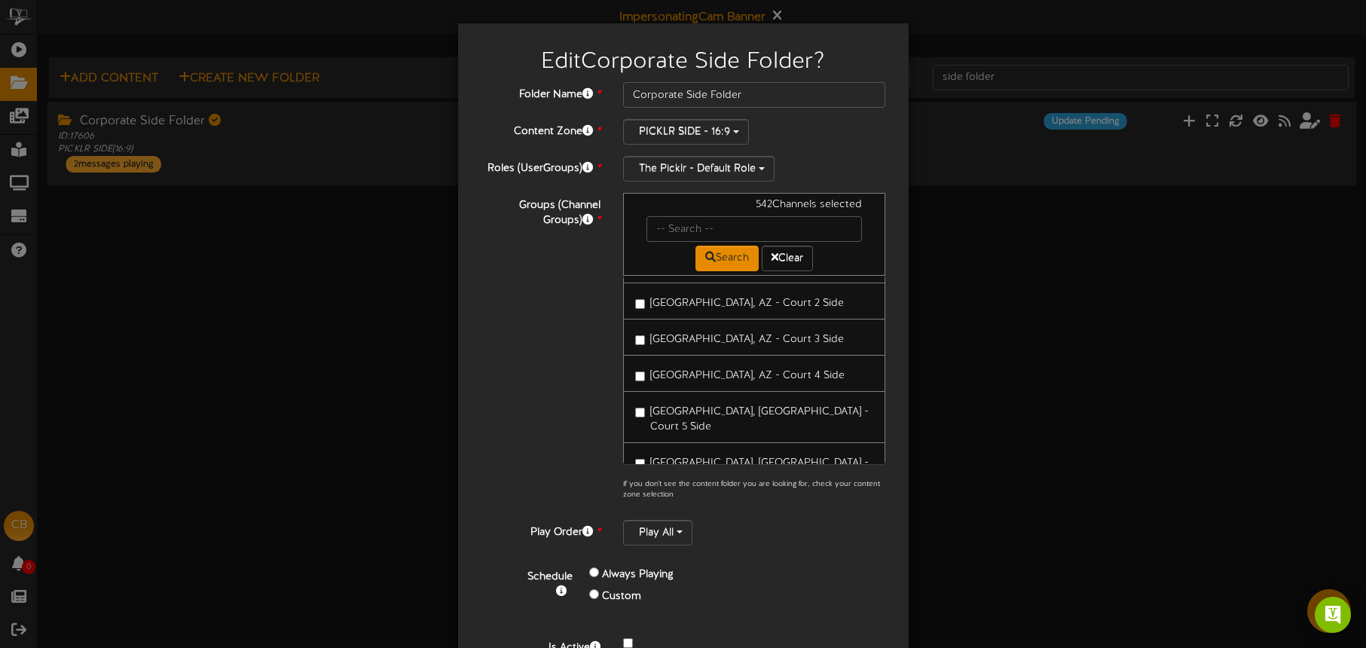
scroll to position [1986, 0]
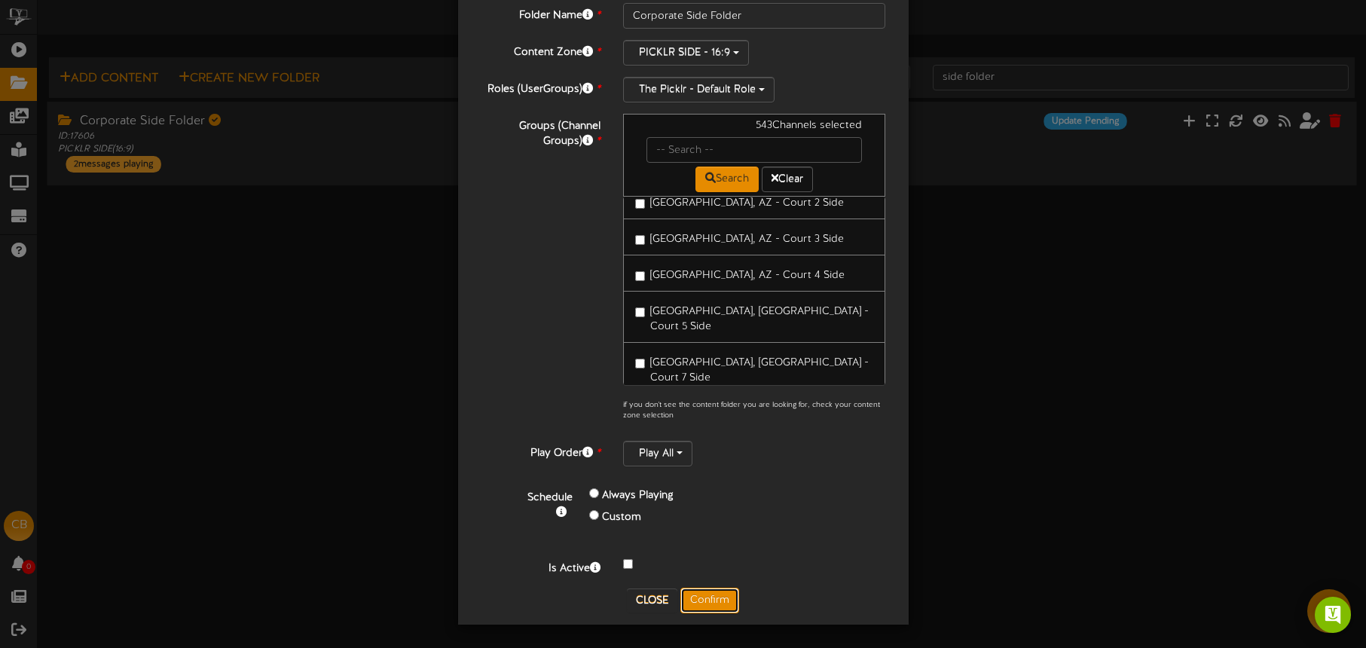
click at [718, 594] on button "Confirm" at bounding box center [709, 601] width 59 height 26
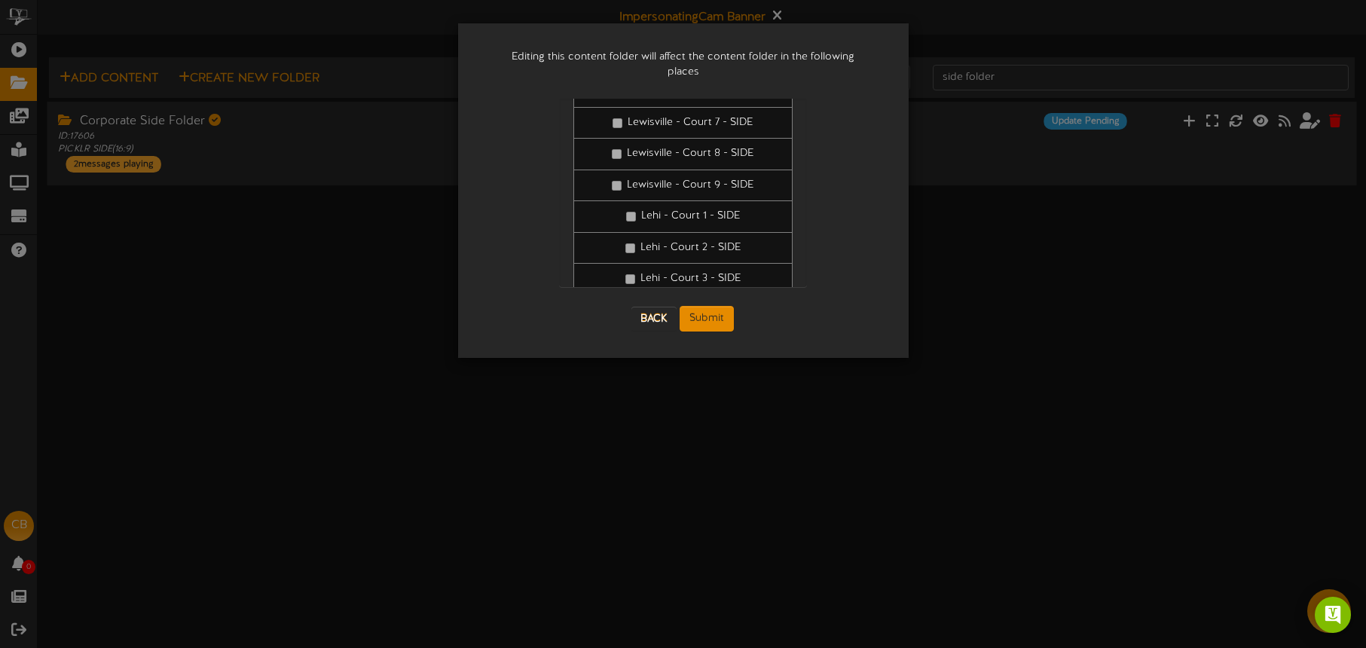
scroll to position [34989, 0]
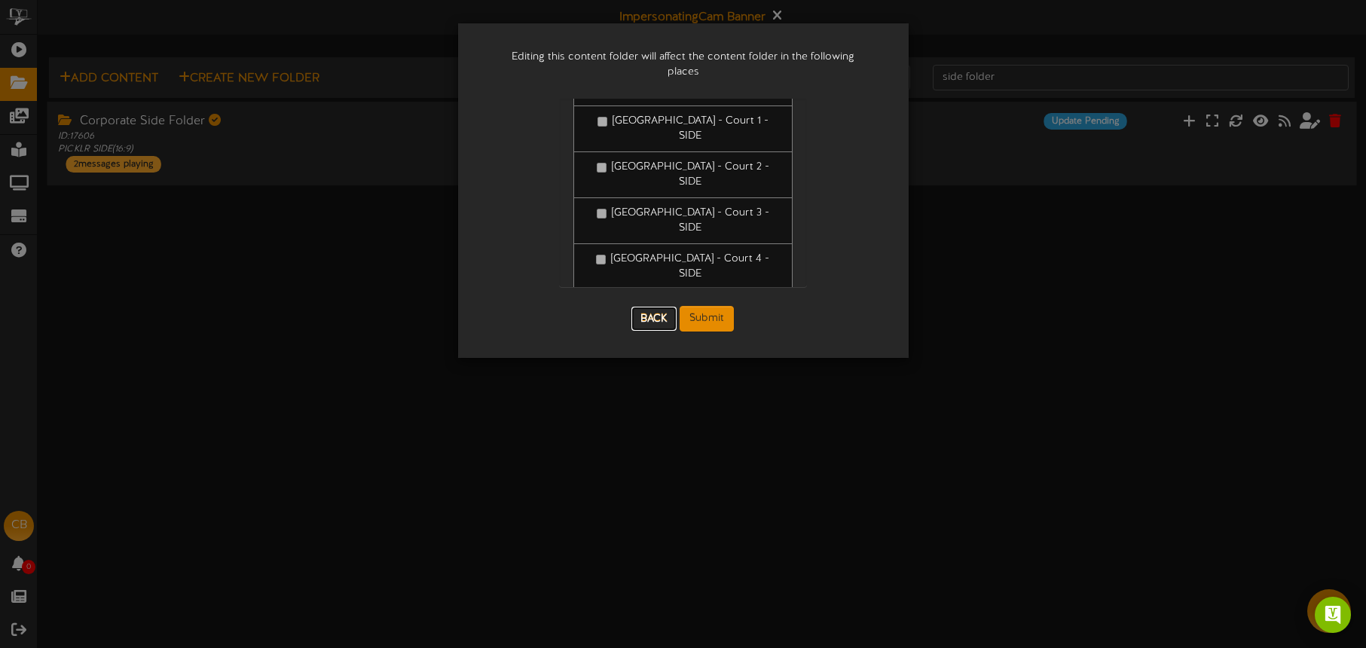
click at [654, 307] on button "Back" at bounding box center [654, 319] width 45 height 24
click at [1046, 286] on div "Editing this content folder will affect the content folder in the following pla…" at bounding box center [683, 324] width 1366 height 648
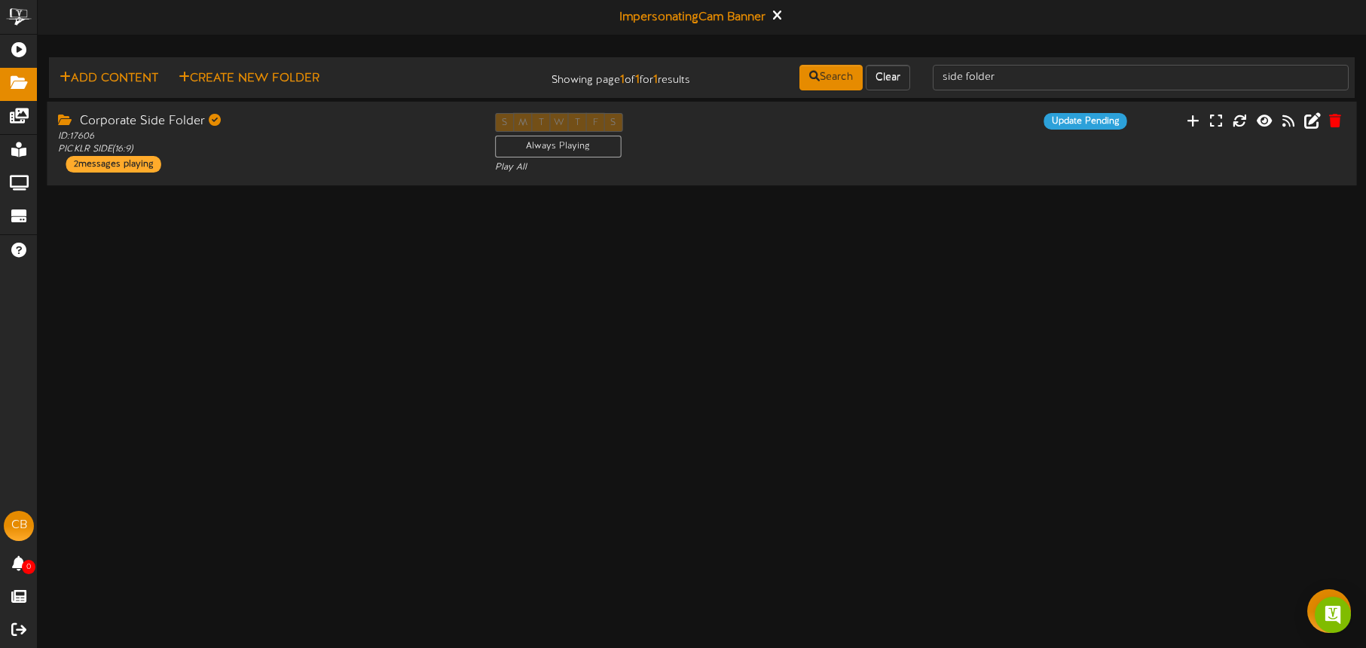
click at [990, 325] on div "Edit Corporate Side Folder ? Folder Name * Corporate Side Folder Content Zone *…" at bounding box center [683, 324] width 1366 height 648
click at [1307, 124] on icon at bounding box center [1310, 120] width 21 height 17
click at [1308, 124] on icon at bounding box center [1312, 120] width 17 height 17
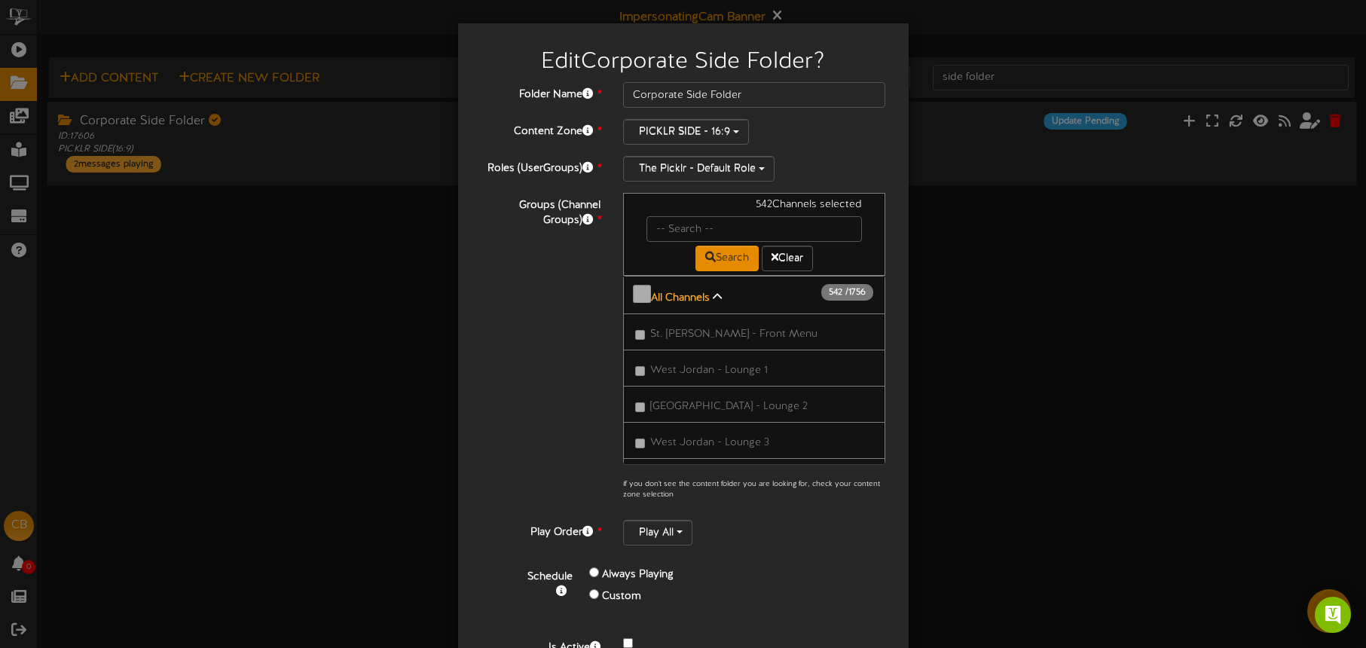
click at [702, 292] on b "All Channels" at bounding box center [680, 297] width 59 height 11
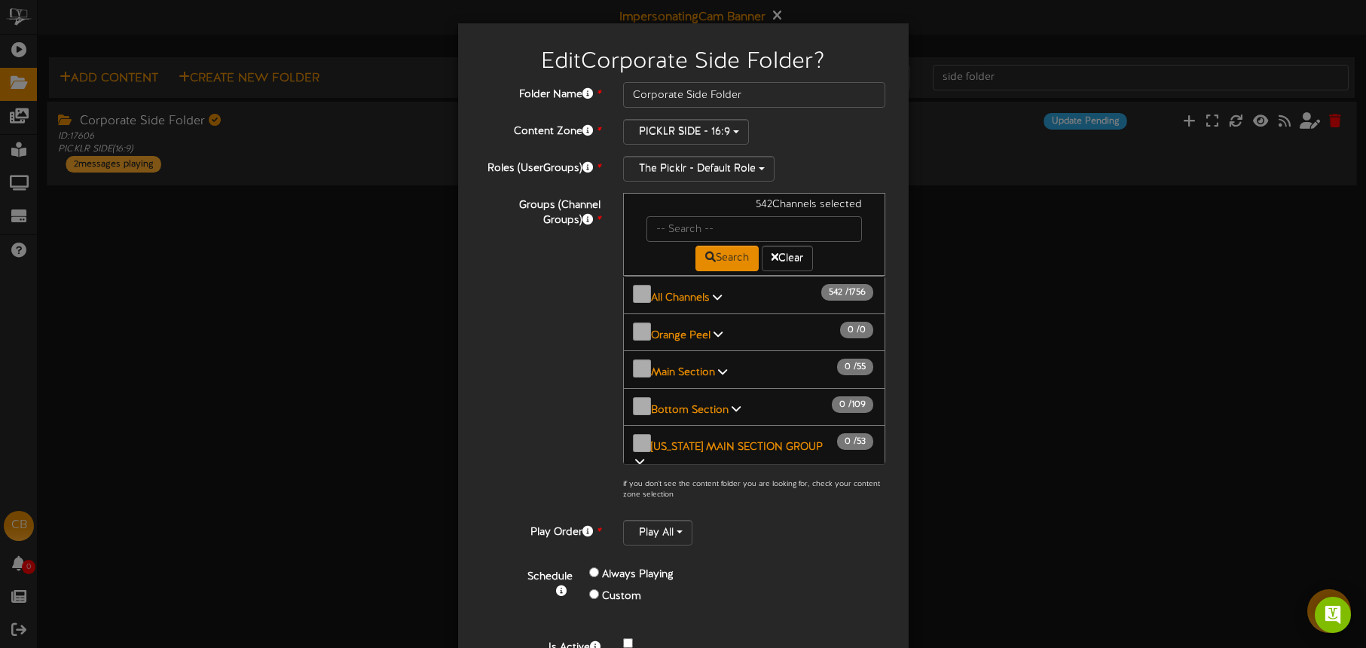
drag, startPoint x: 703, startPoint y: 293, endPoint x: 732, endPoint y: 332, distance: 47.9
click at [703, 293] on b "All Channels" at bounding box center [680, 297] width 59 height 11
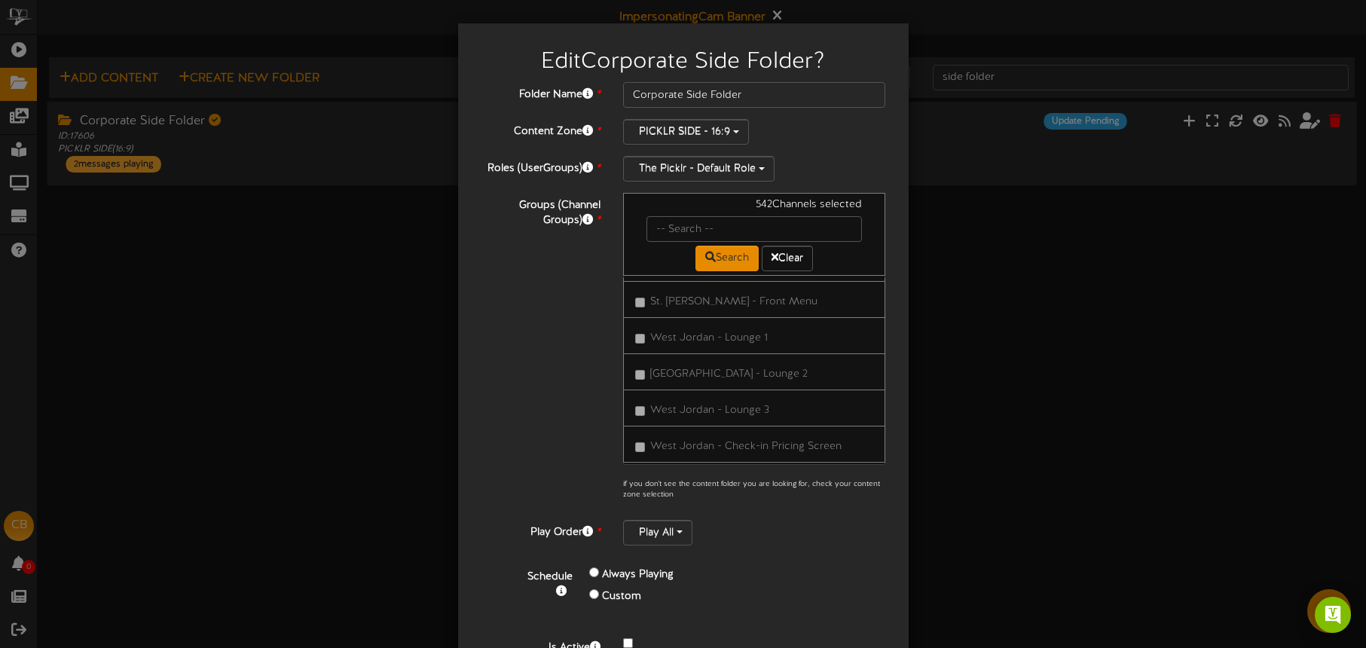
scroll to position [0, 0]
click at [697, 292] on b "All Channels" at bounding box center [680, 297] width 59 height 11
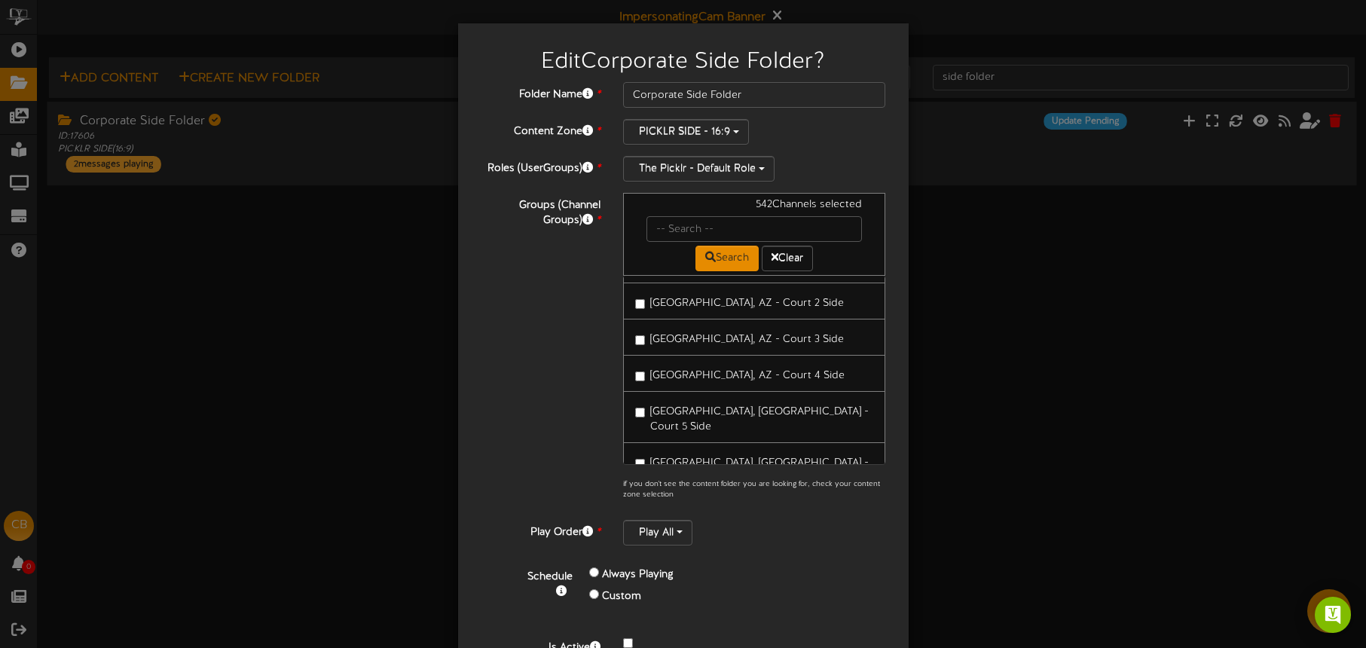
scroll to position [1977, 0]
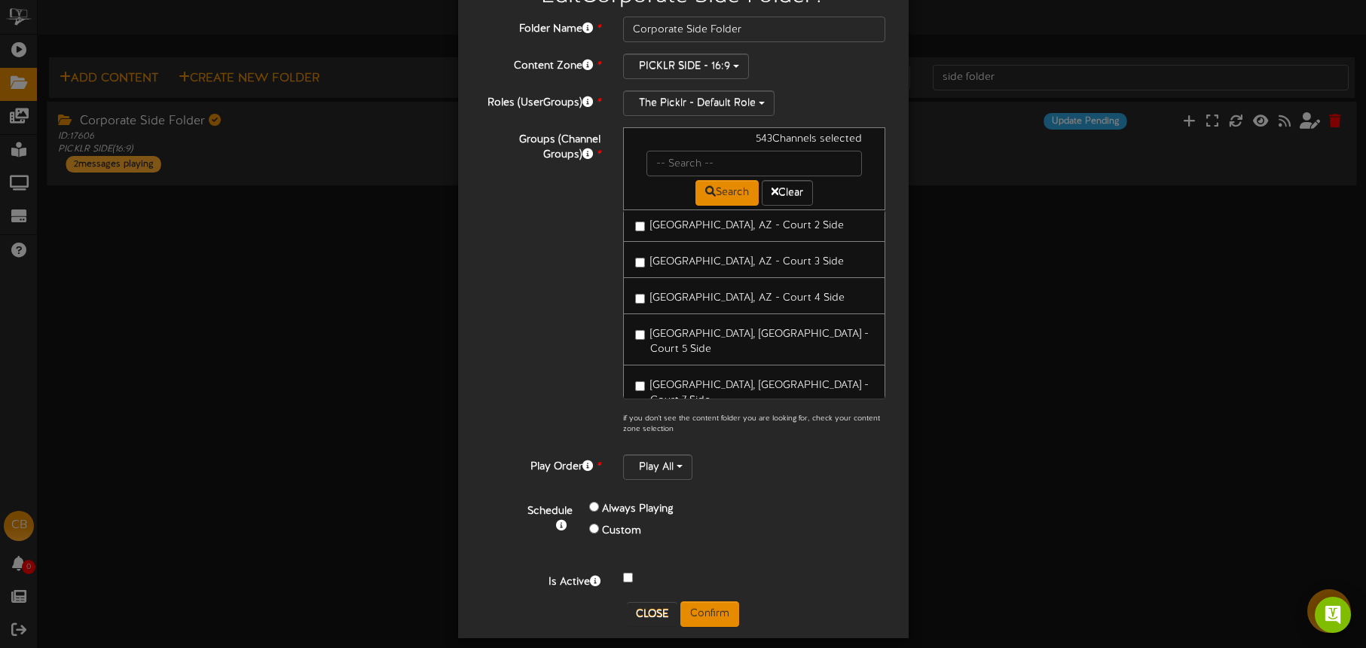
scroll to position [79, 0]
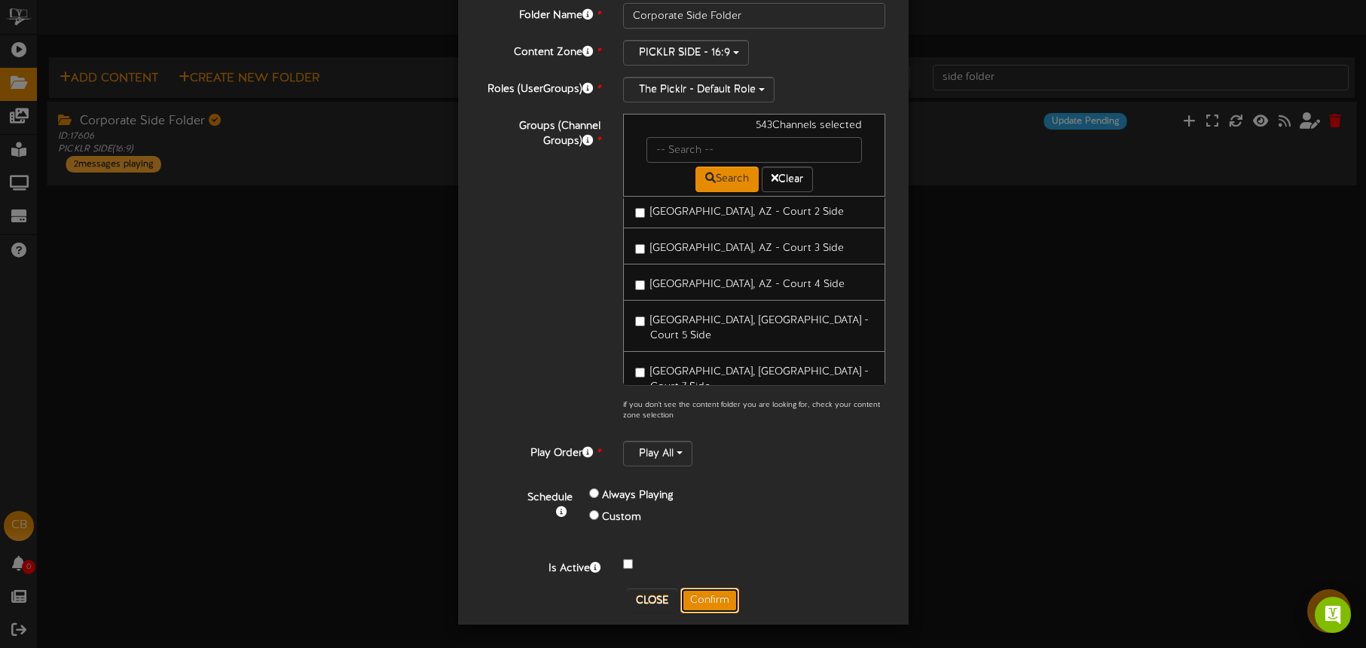
click at [715, 599] on button "Confirm" at bounding box center [709, 601] width 59 height 26
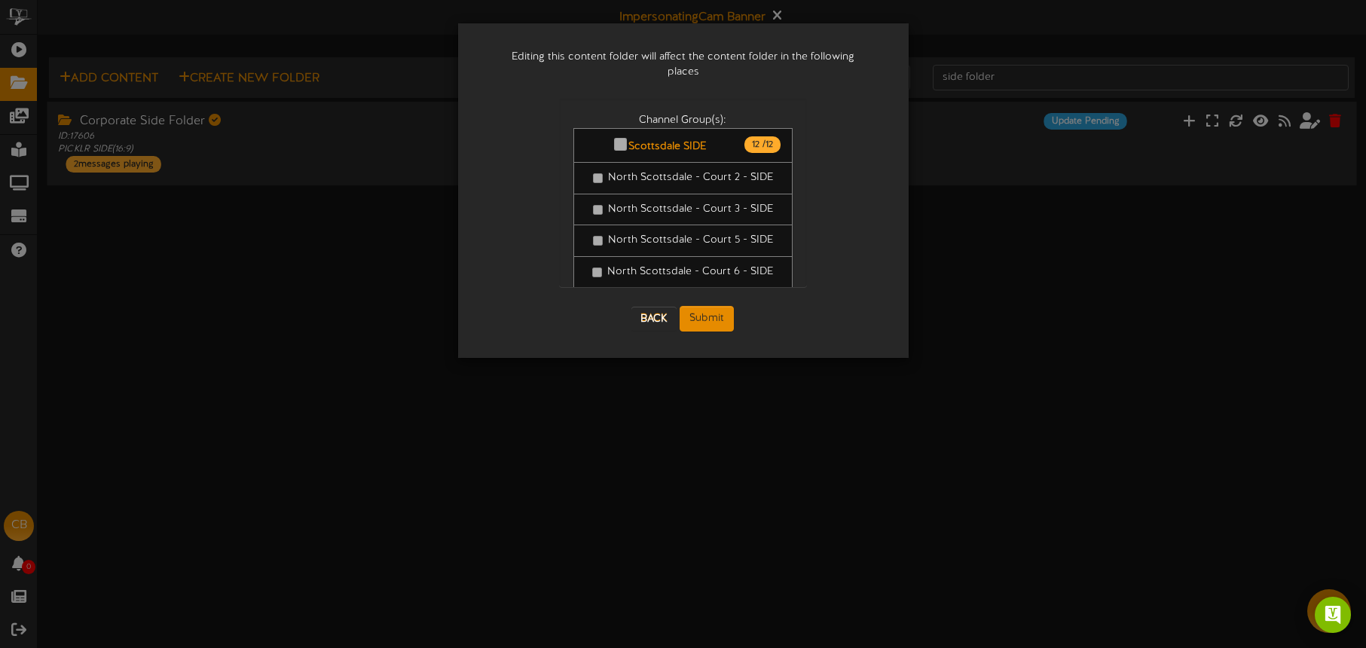
scroll to position [0, 0]
click at [720, 306] on button "Submit" at bounding box center [707, 319] width 54 height 26
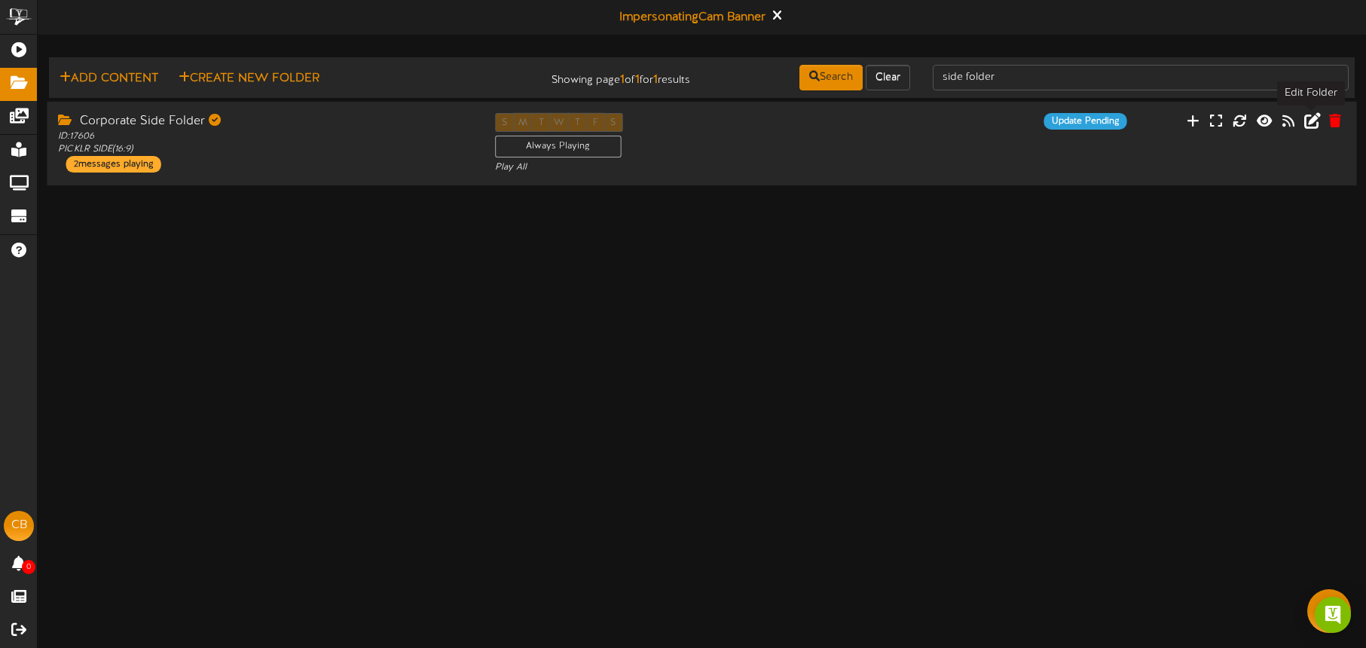
click at [1312, 123] on icon at bounding box center [1312, 120] width 17 height 17
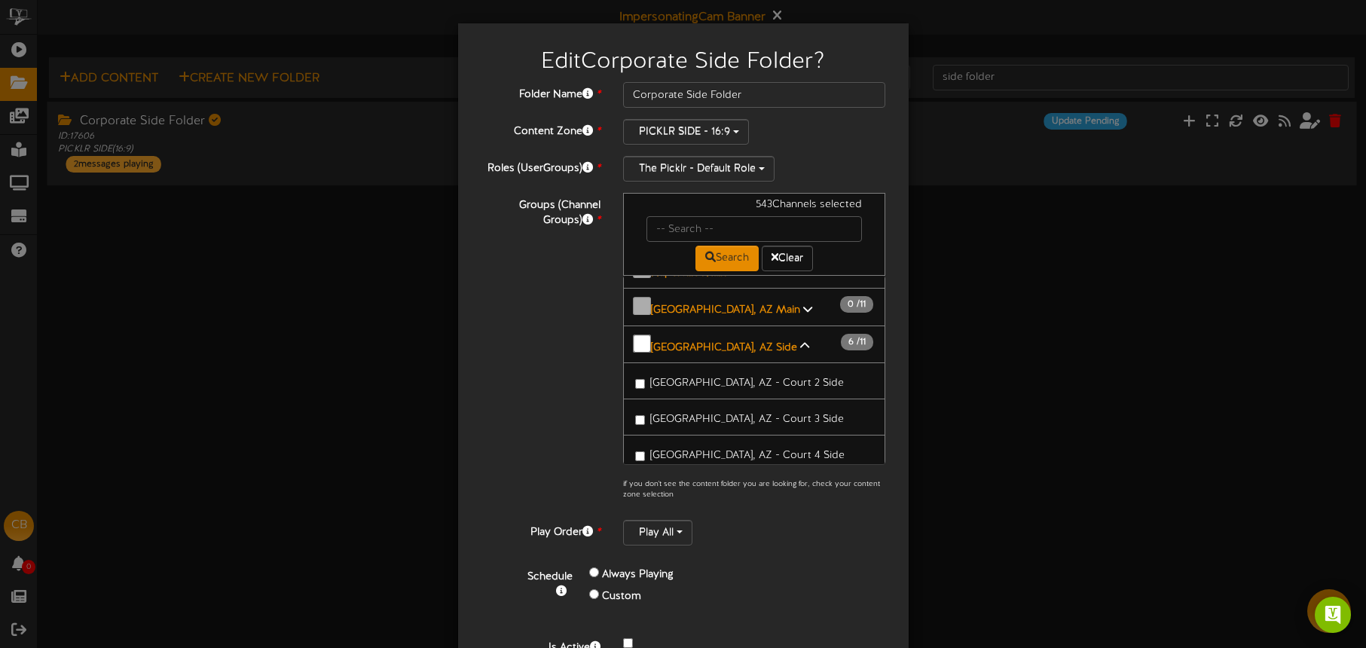
scroll to position [1867, 0]
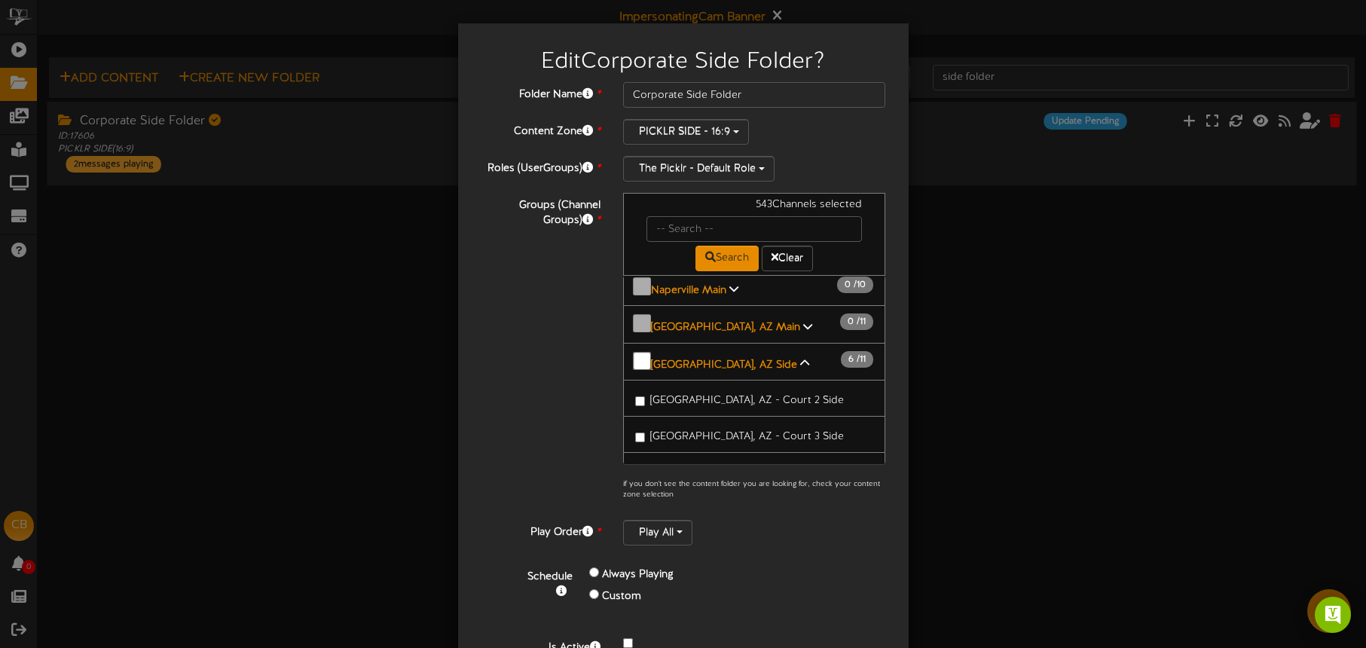
click at [741, 555] on span "[GEOGRAPHIC_DATA], [GEOGRAPHIC_DATA] - Court 7 Side" at bounding box center [759, 568] width 219 height 26
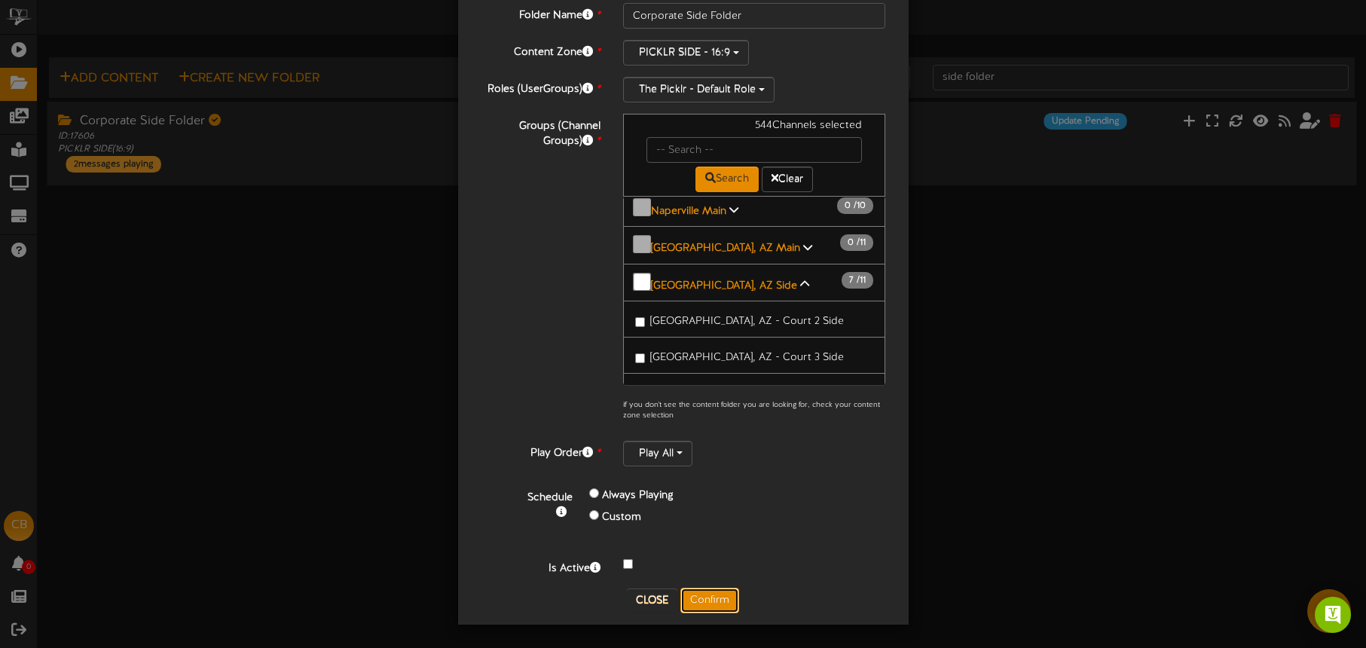
drag, startPoint x: 719, startPoint y: 595, endPoint x: 54, endPoint y: 378, distance: 699.0
click at [719, 595] on button "Confirm" at bounding box center [709, 601] width 59 height 26
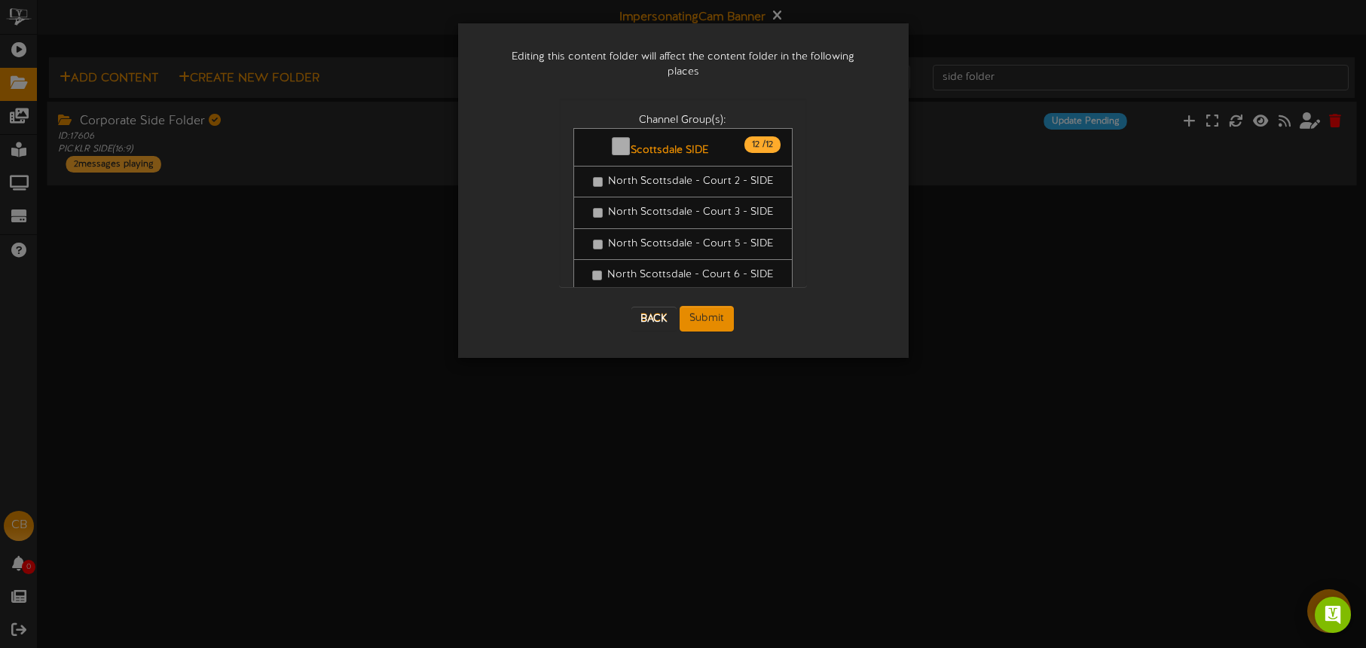
scroll to position [0, 0]
click at [717, 306] on button "Submit" at bounding box center [707, 319] width 54 height 26
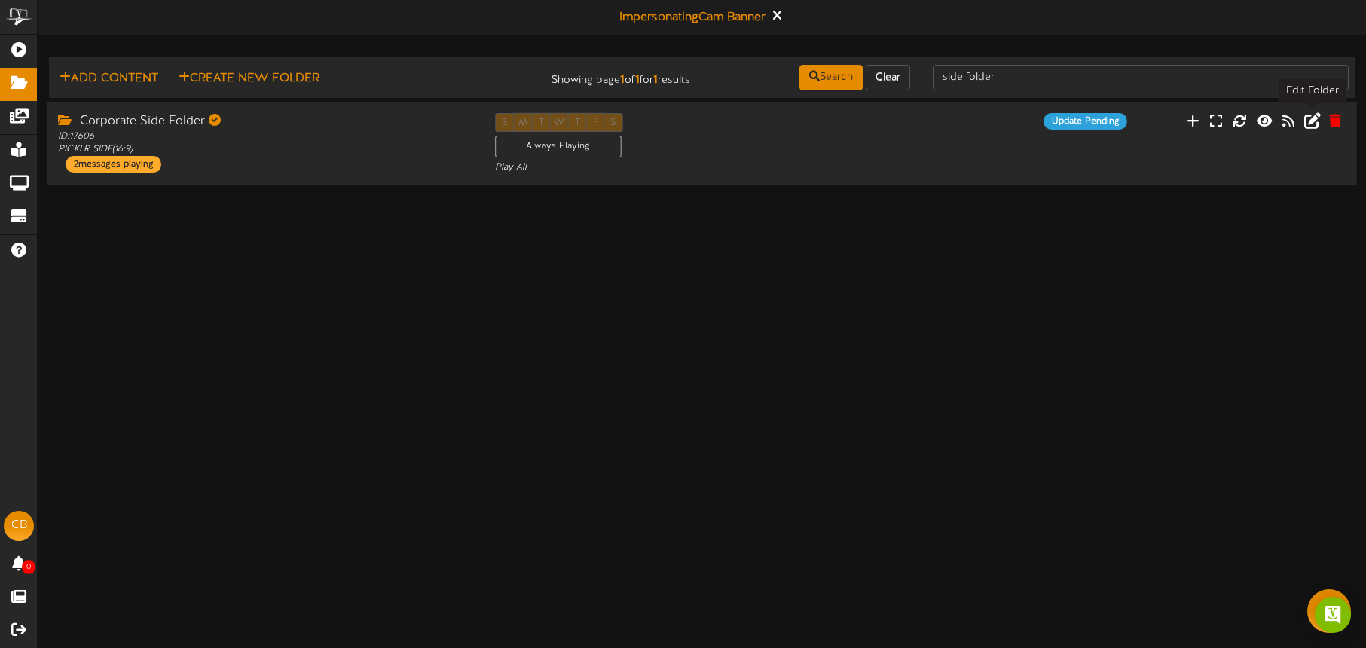
click at [1313, 121] on icon at bounding box center [1312, 120] width 17 height 17
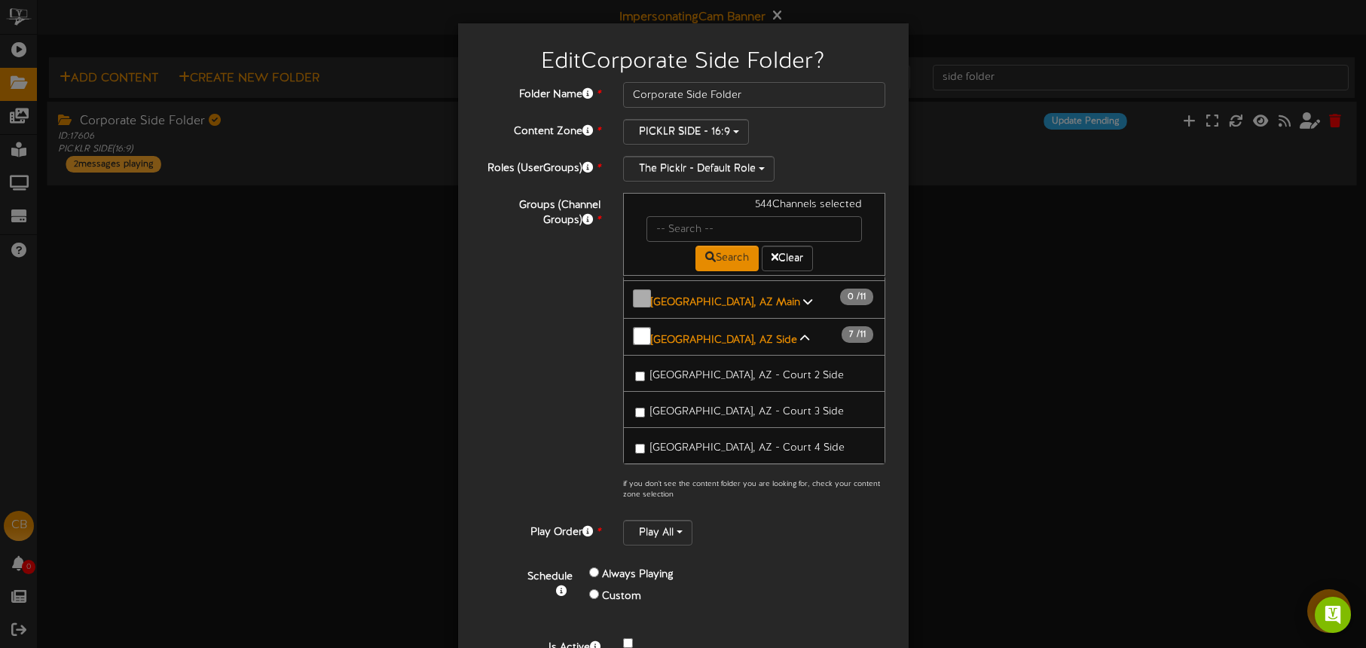
scroll to position [1872, 0]
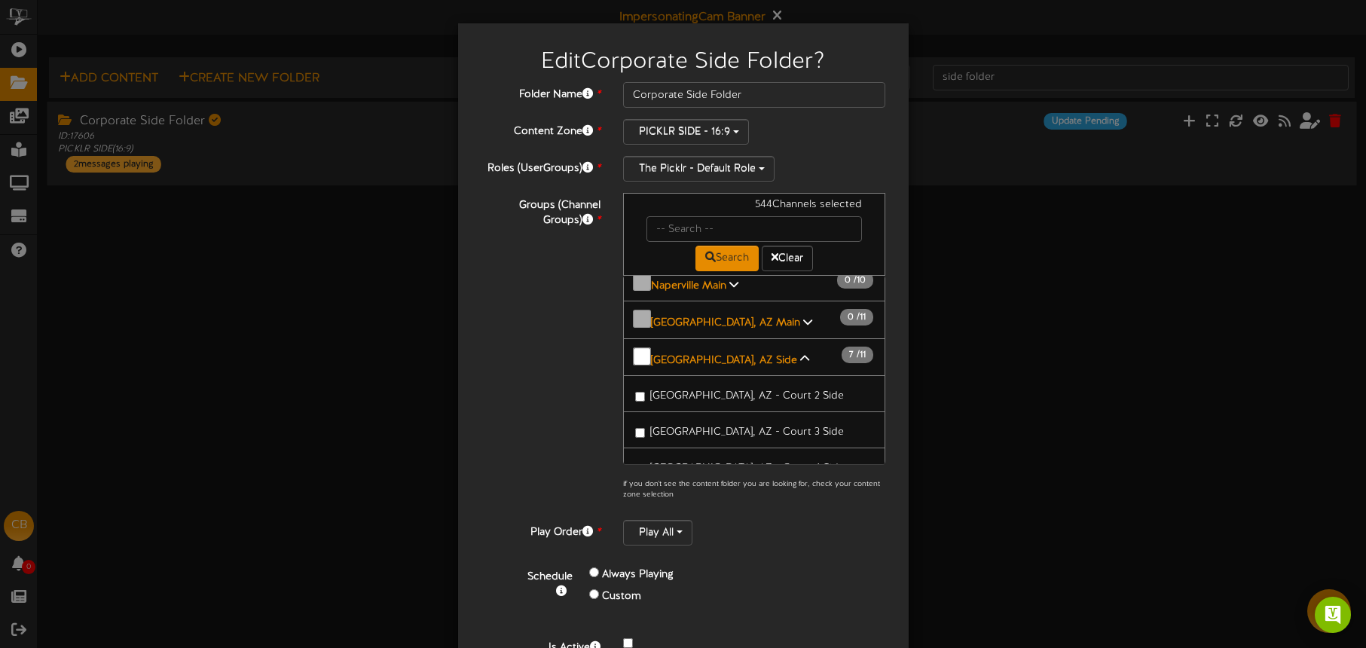
click at [720, 550] on span "[GEOGRAPHIC_DATA], [GEOGRAPHIC_DATA] - Court 8 Side" at bounding box center [759, 563] width 219 height 26
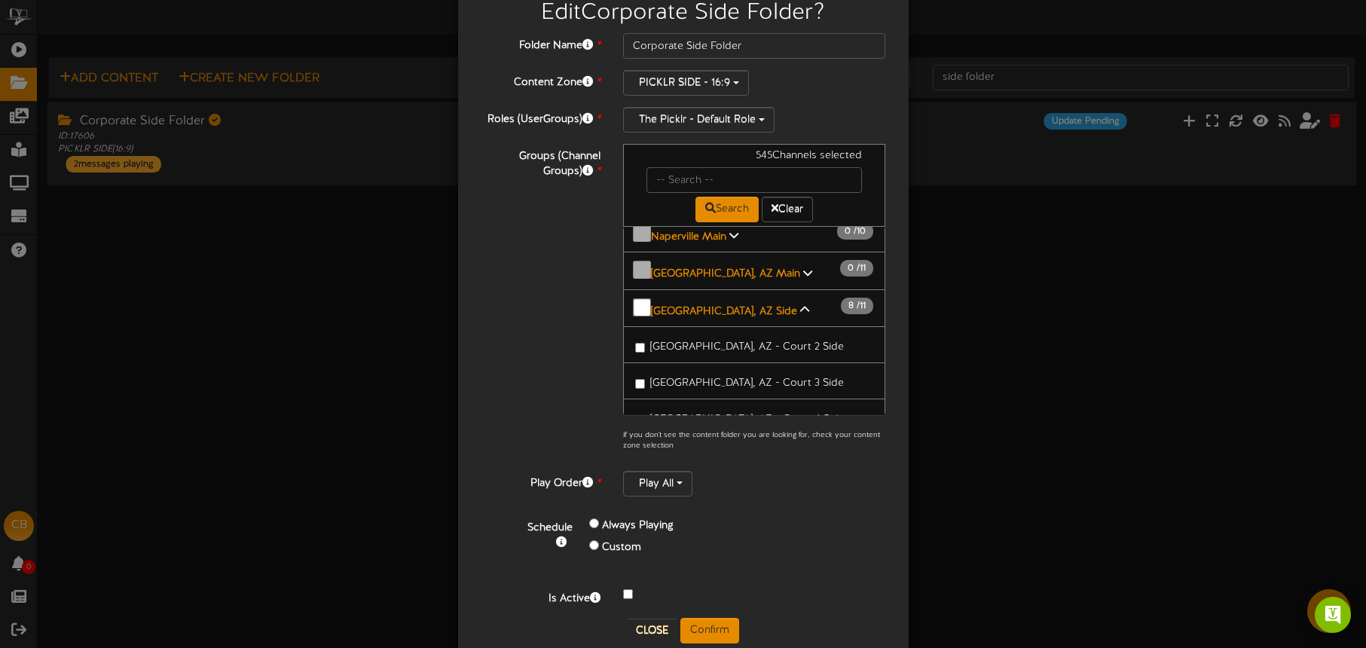
scroll to position [53, 0]
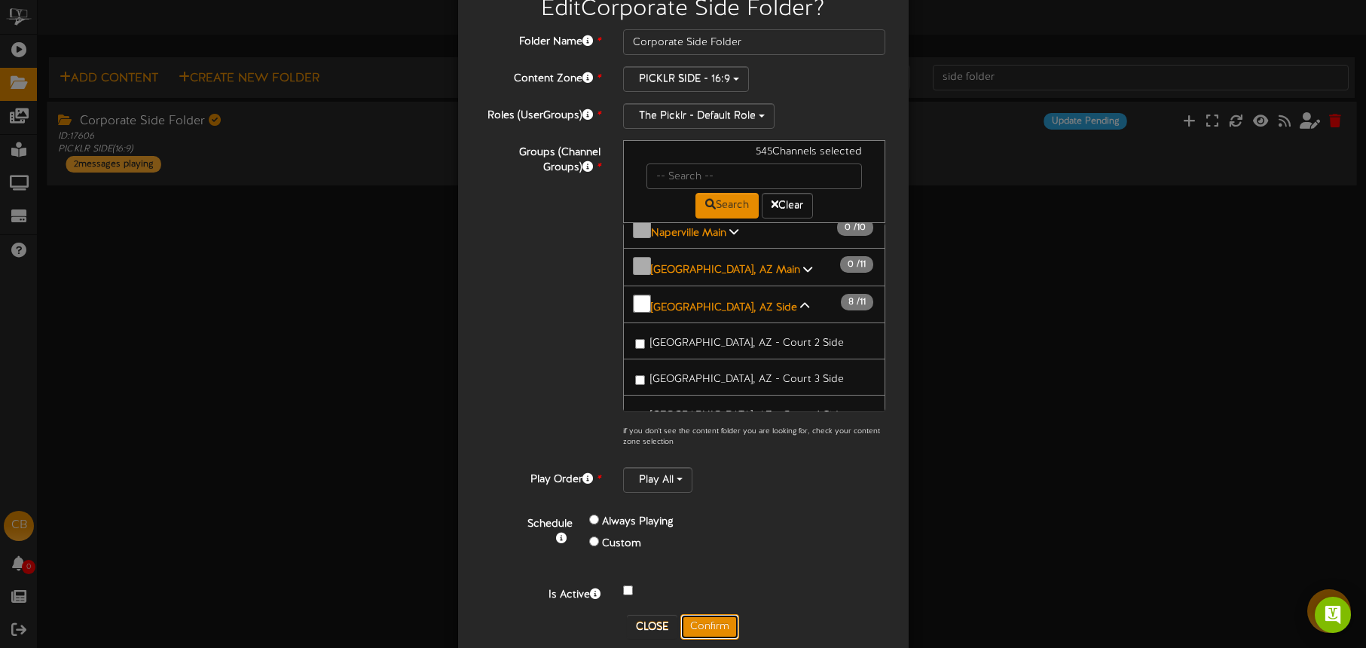
click at [707, 624] on button "Confirm" at bounding box center [709, 627] width 59 height 26
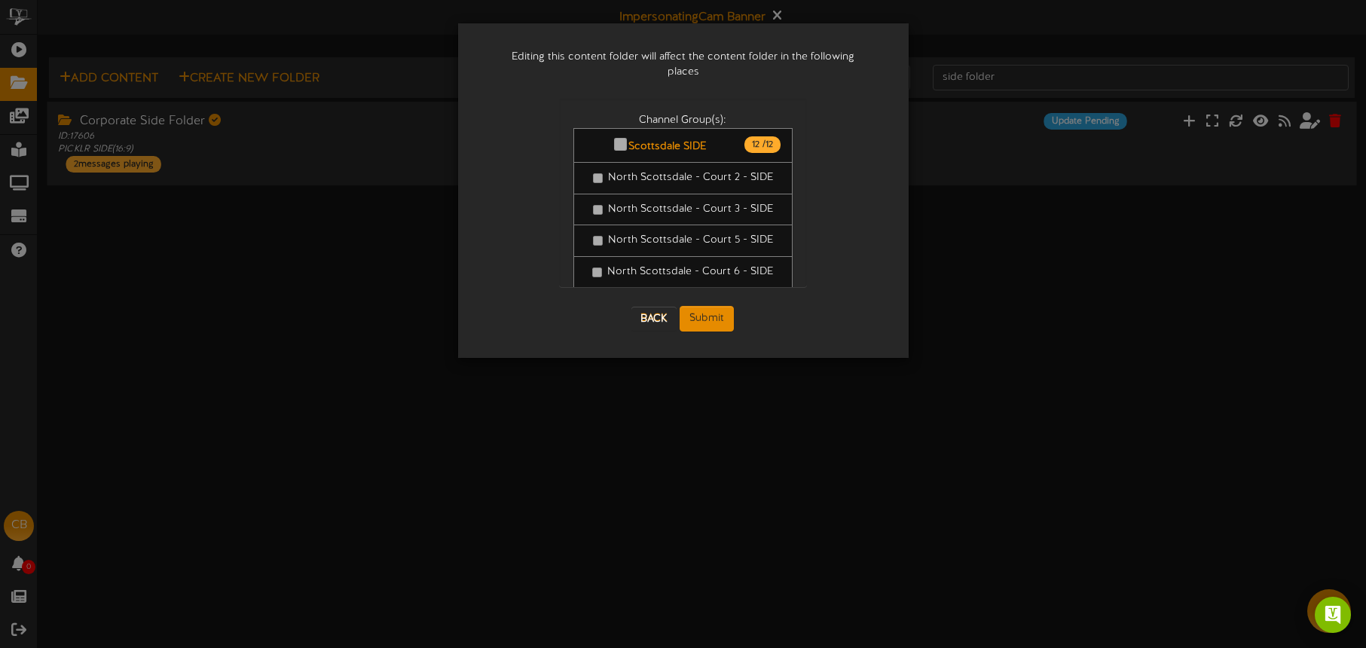
scroll to position [0, 0]
click at [705, 307] on button "Submit" at bounding box center [707, 319] width 54 height 26
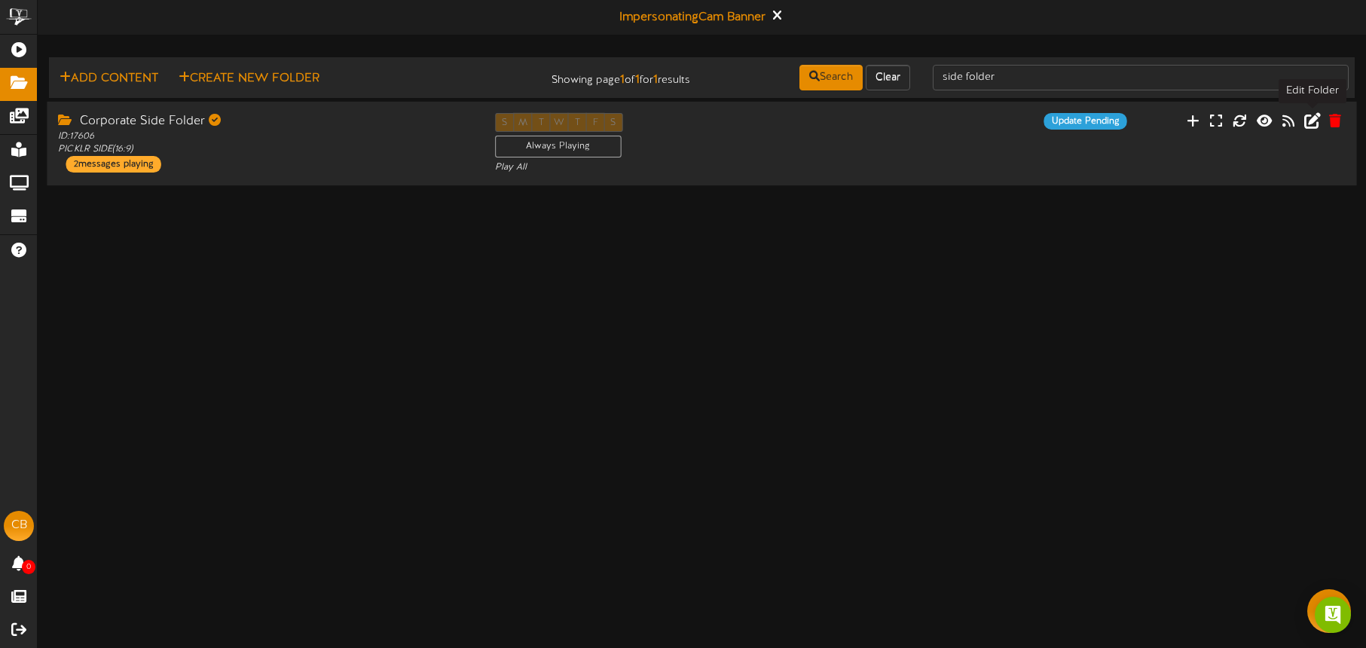
click at [1309, 121] on icon at bounding box center [1312, 120] width 17 height 17
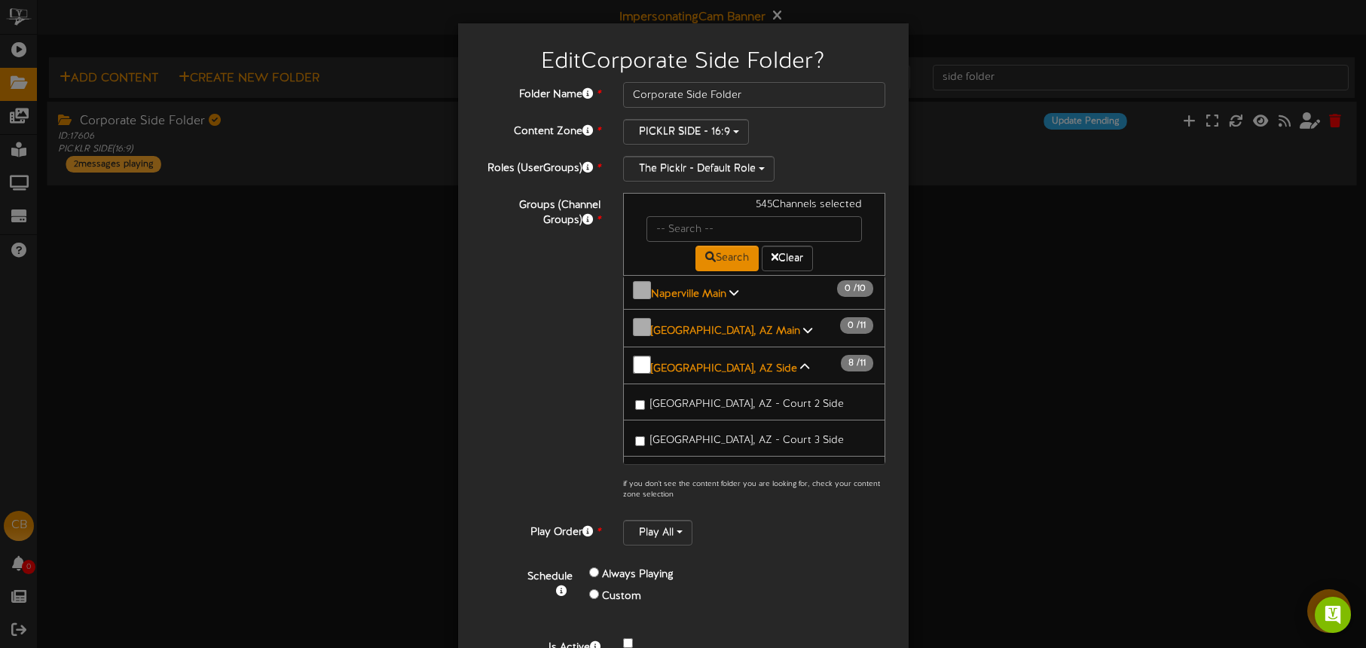
scroll to position [1863, 0]
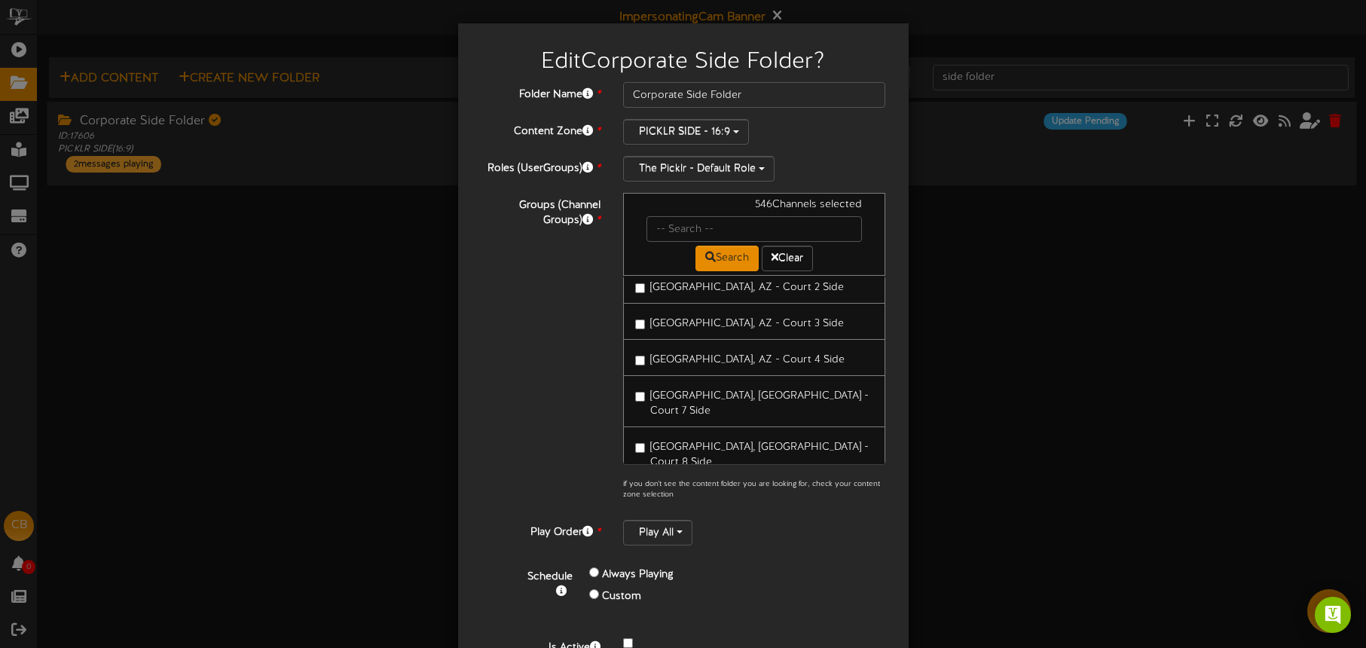
scroll to position [79, 0]
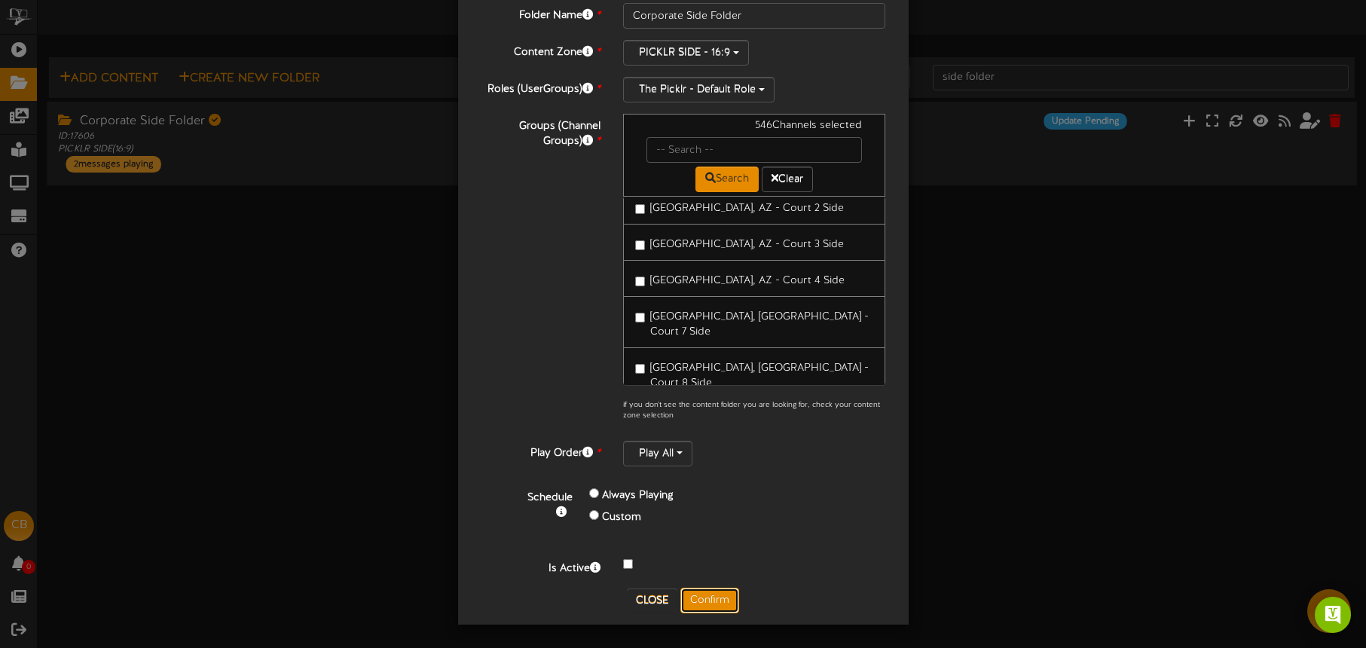
drag, startPoint x: 724, startPoint y: 592, endPoint x: 47, endPoint y: 298, distance: 737.5
click at [724, 592] on button "Confirm" at bounding box center [709, 601] width 59 height 26
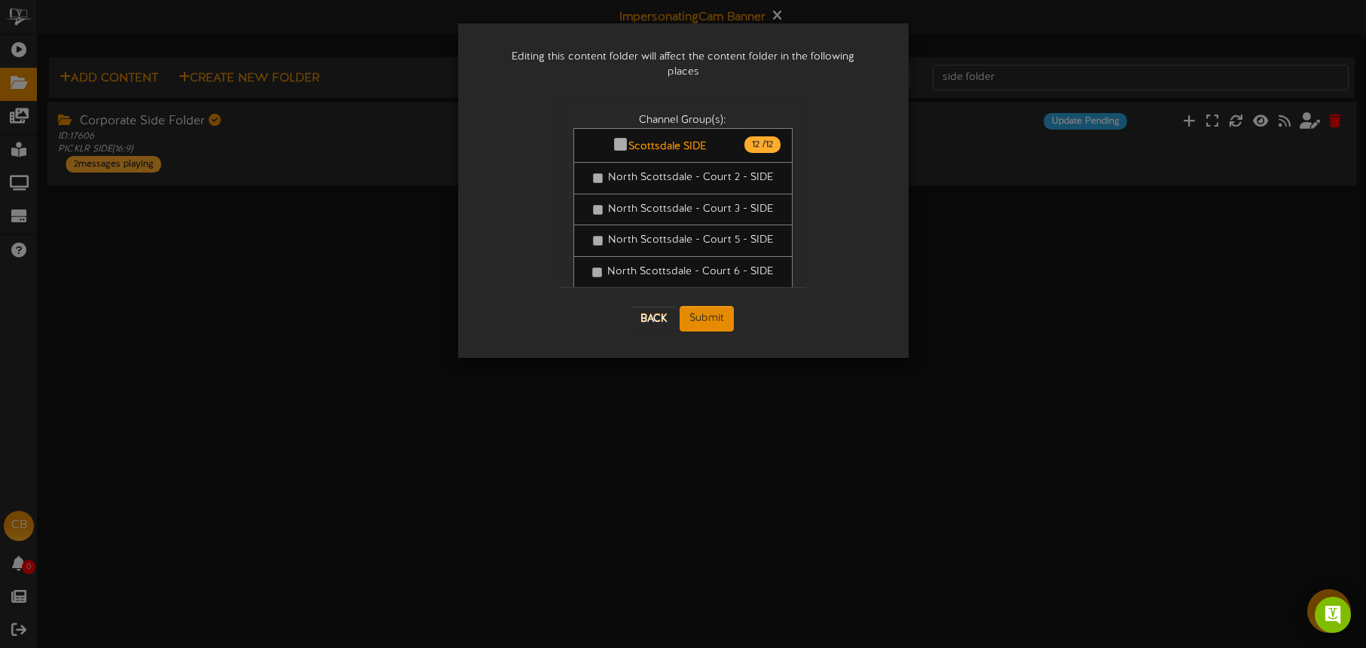
scroll to position [0, 0]
click at [705, 306] on button "Submit" at bounding box center [707, 319] width 54 height 26
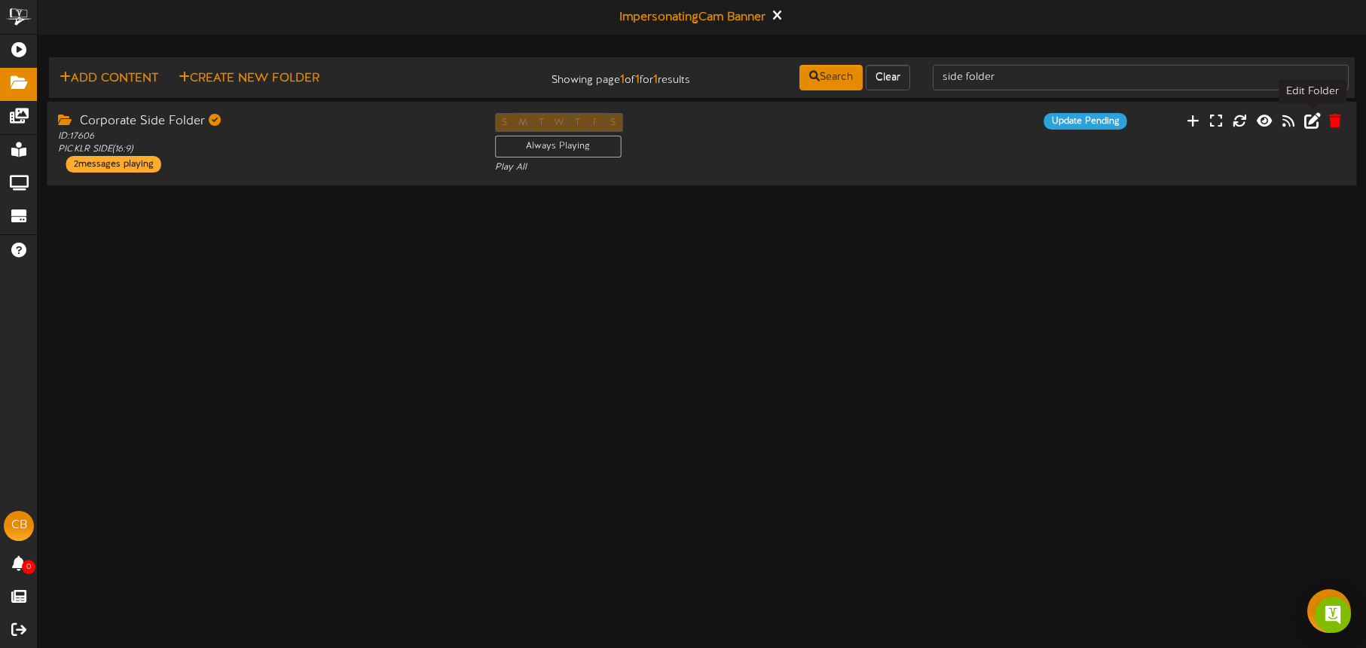
click at [1316, 124] on icon at bounding box center [1312, 120] width 17 height 17
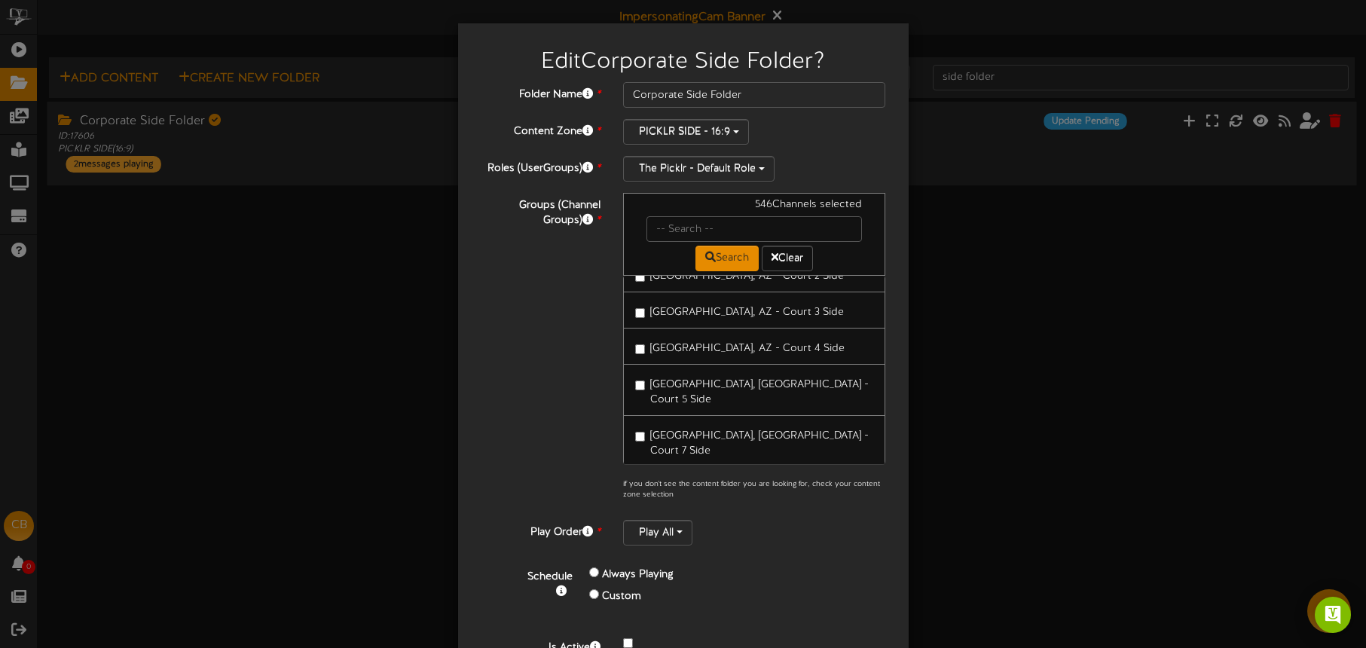
scroll to position [1910, 0]
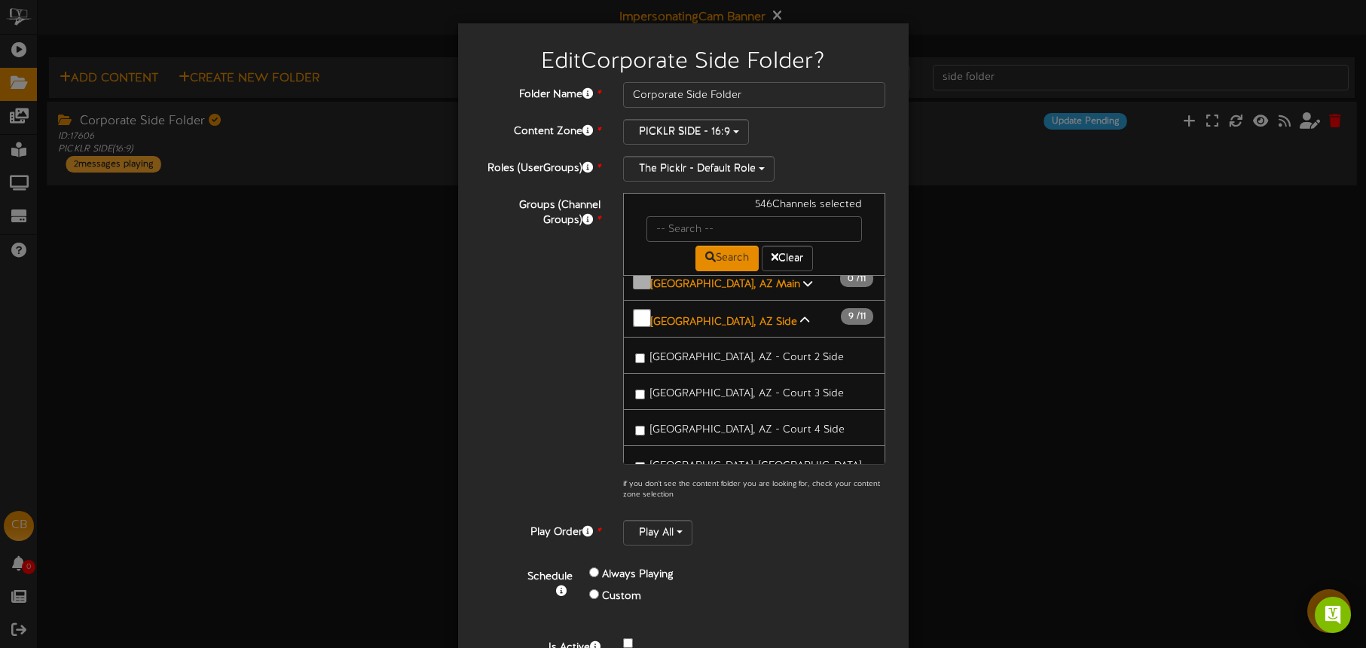
click at [705, 614] on span "[GEOGRAPHIC_DATA], [GEOGRAPHIC_DATA] - Court 10 Side" at bounding box center [759, 627] width 219 height 26
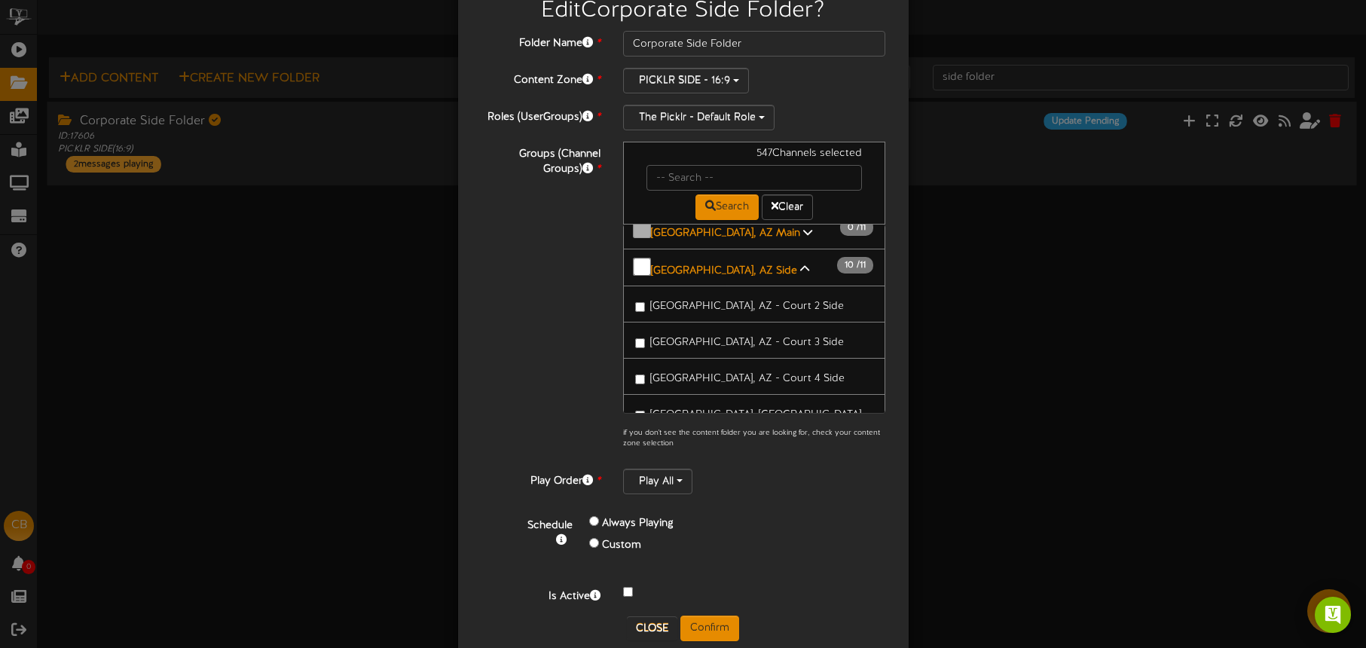
scroll to position [79, 0]
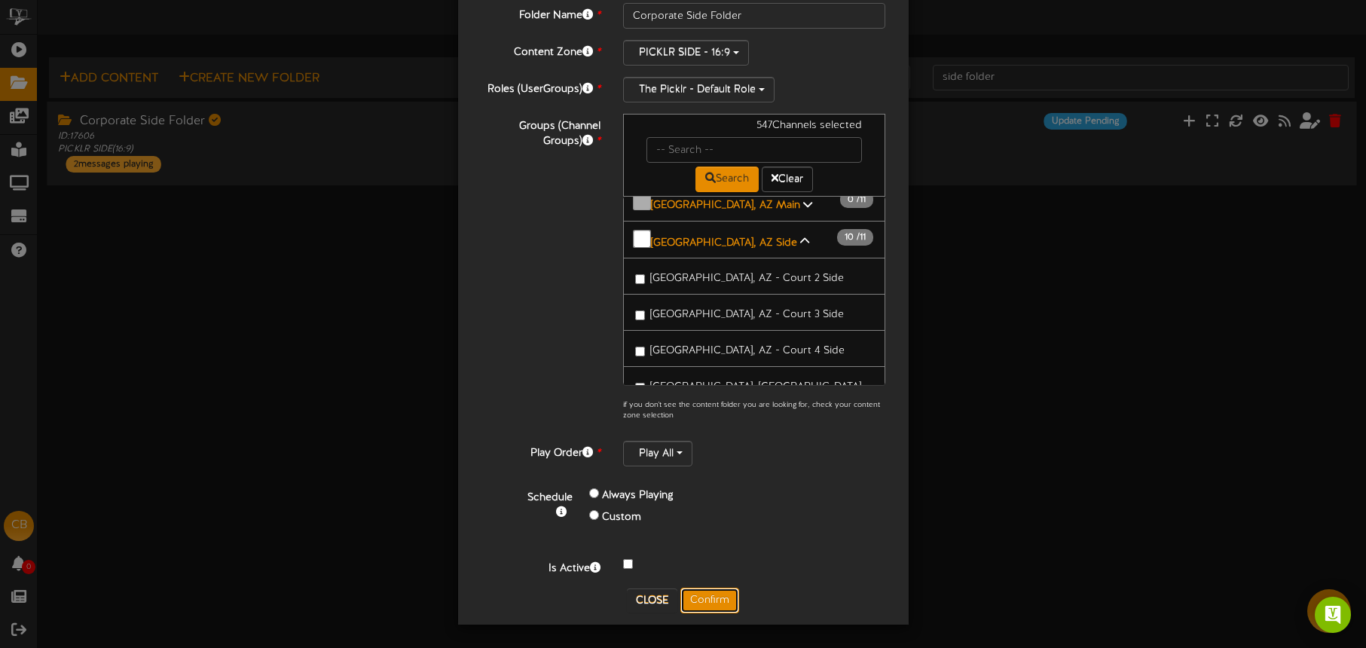
click at [707, 607] on button "Confirm" at bounding box center [709, 601] width 59 height 26
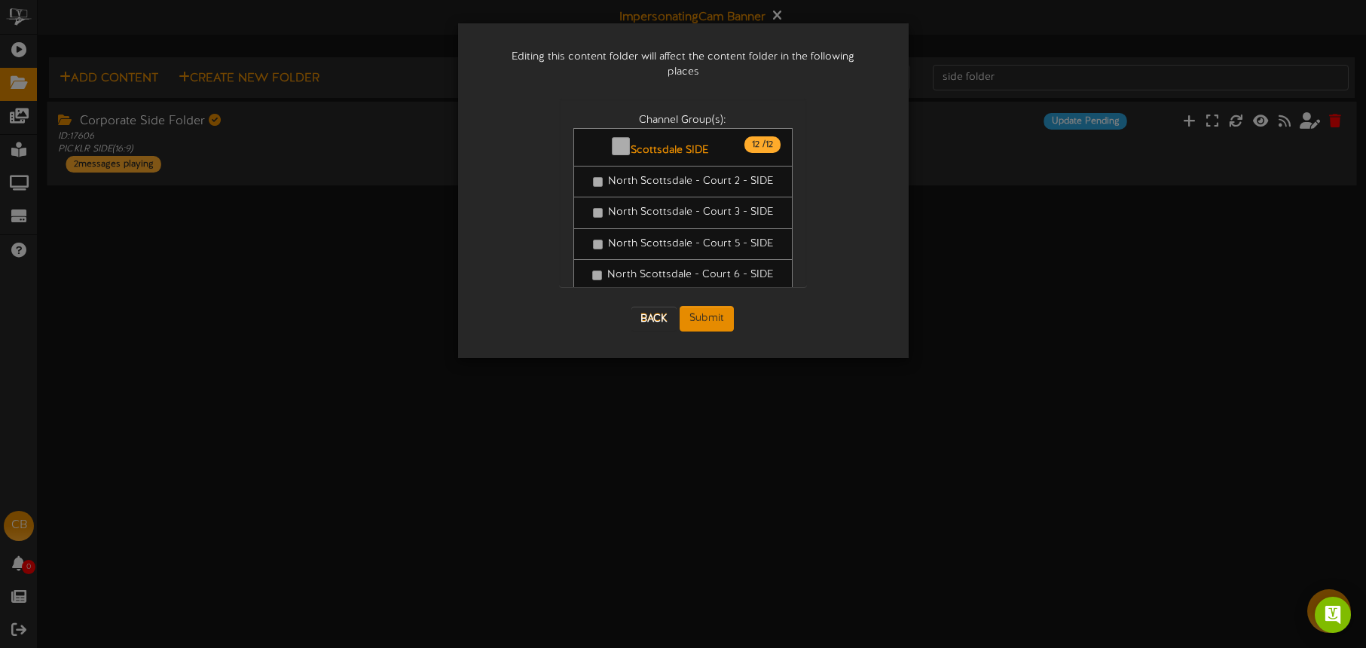
scroll to position [0, 0]
click at [698, 306] on button "Submit" at bounding box center [707, 319] width 54 height 26
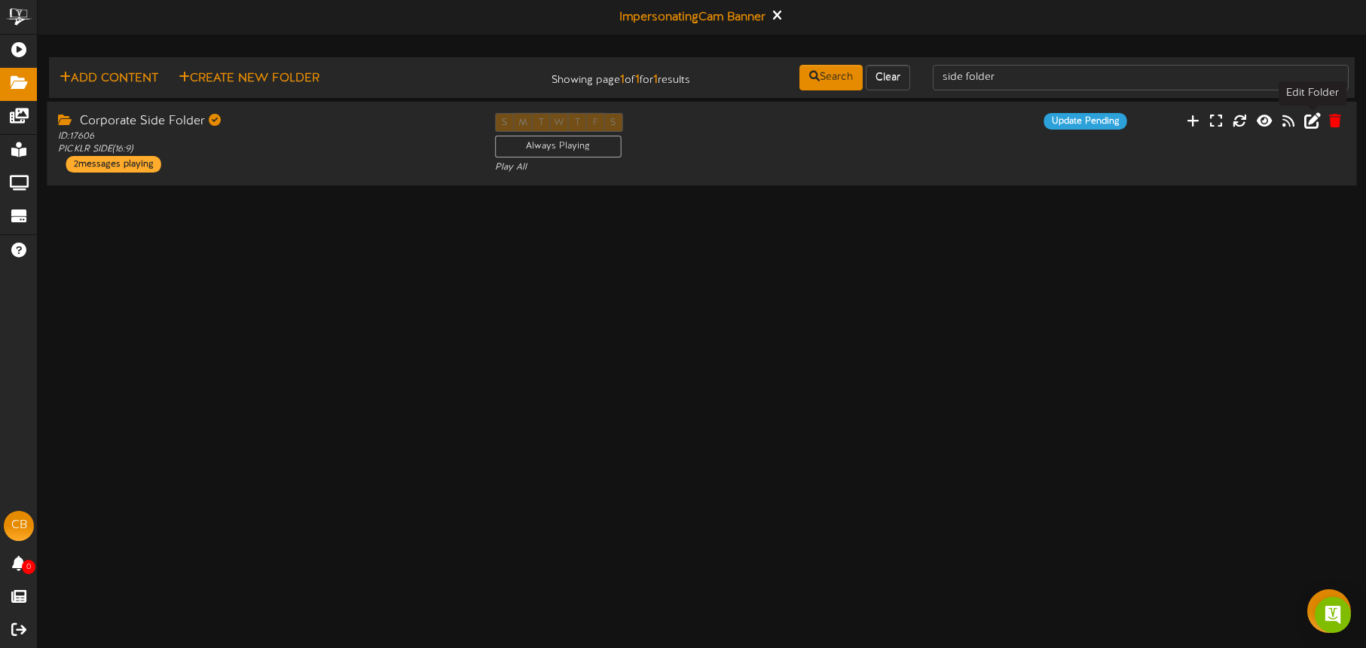
click at [1315, 125] on icon at bounding box center [1312, 120] width 17 height 17
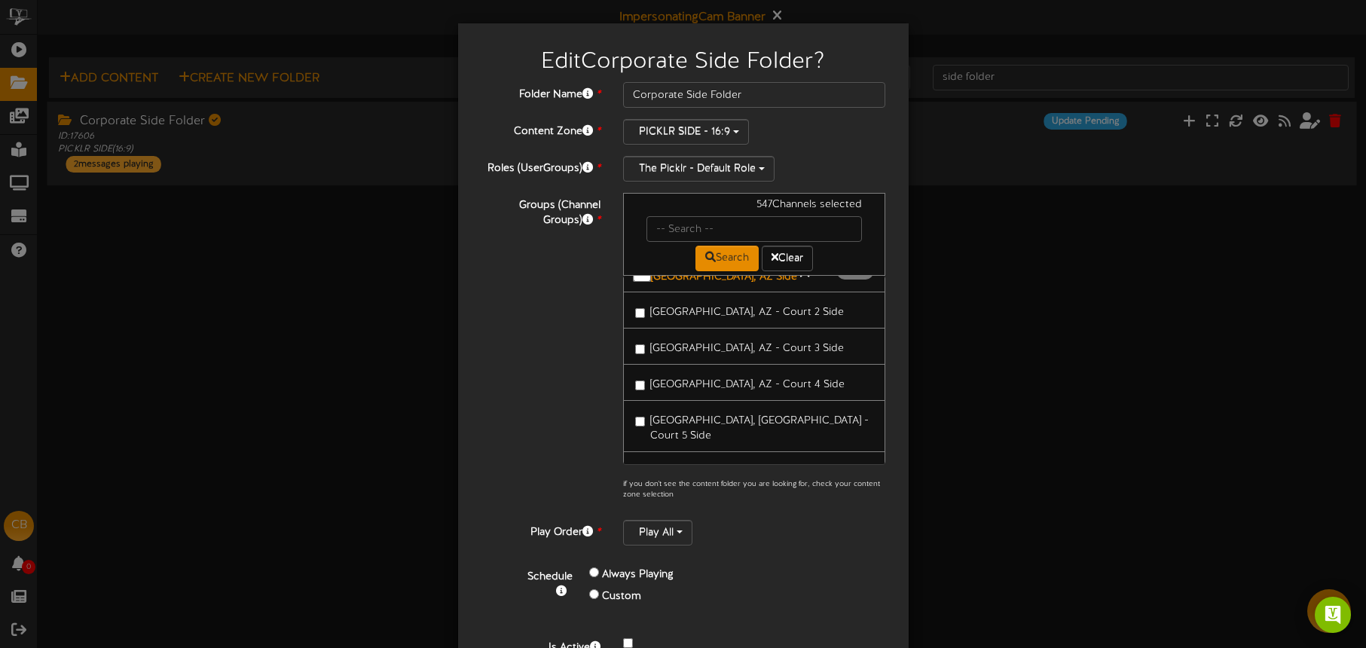
scroll to position [1987, 0]
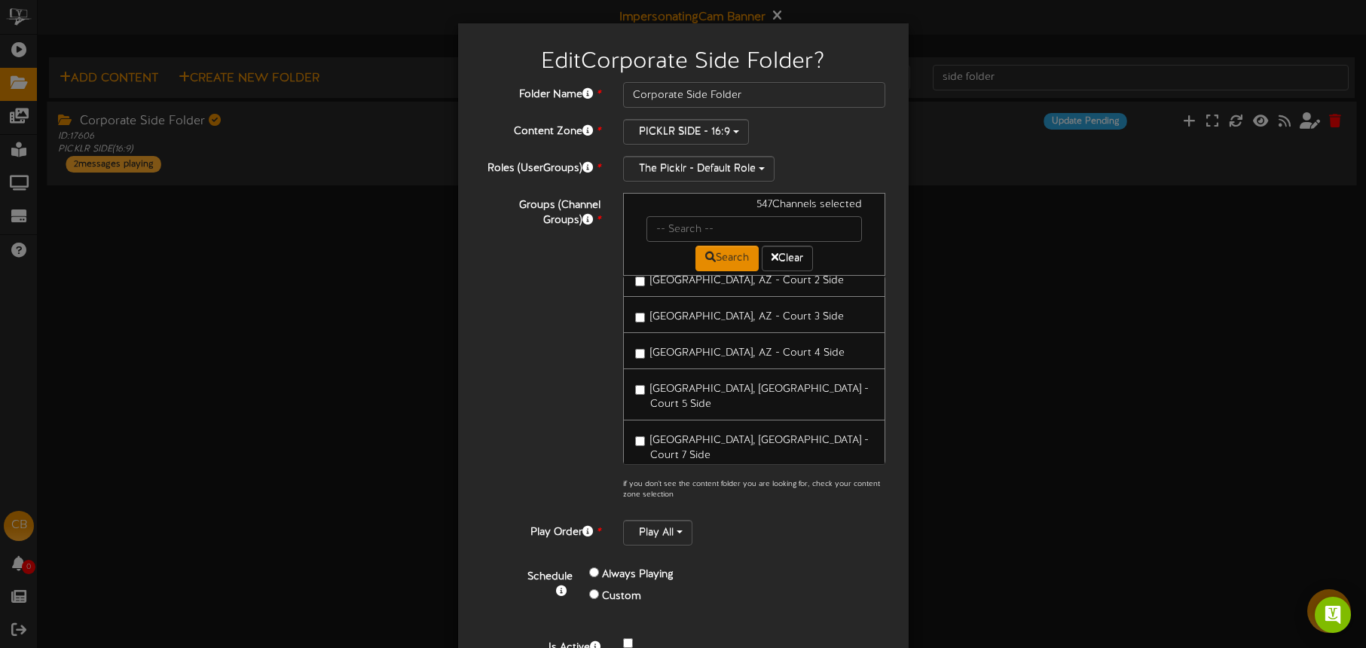
click at [705, 589] on span "[GEOGRAPHIC_DATA], [GEOGRAPHIC_DATA] - Court 11 Side" at bounding box center [759, 602] width 219 height 26
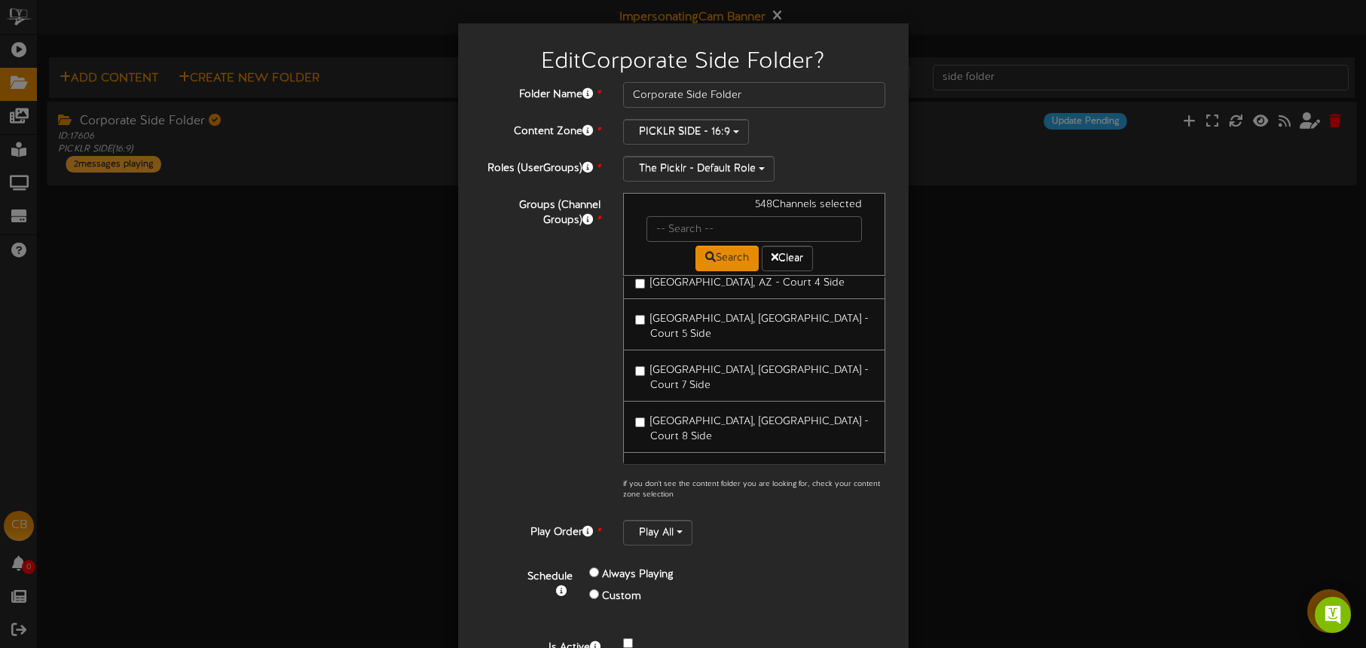
scroll to position [79, 0]
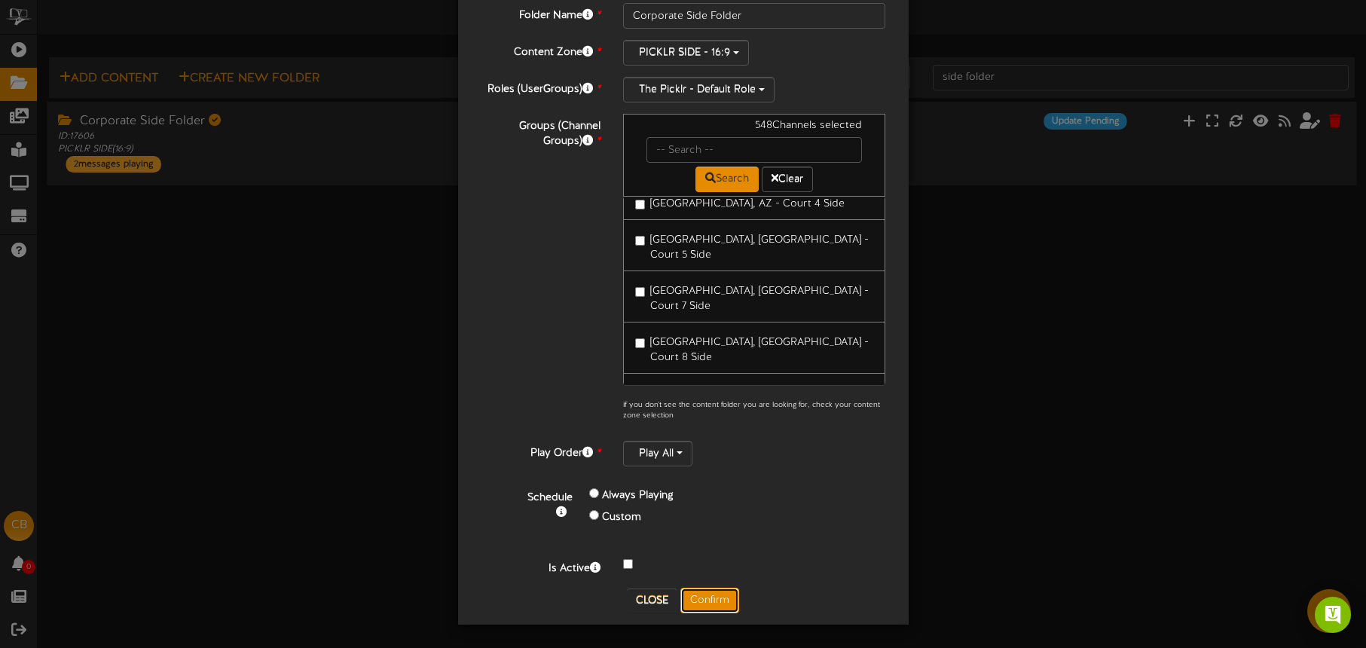
drag, startPoint x: 716, startPoint y: 592, endPoint x: 855, endPoint y: 451, distance: 198.8
click at [716, 592] on button "Confirm" at bounding box center [709, 601] width 59 height 26
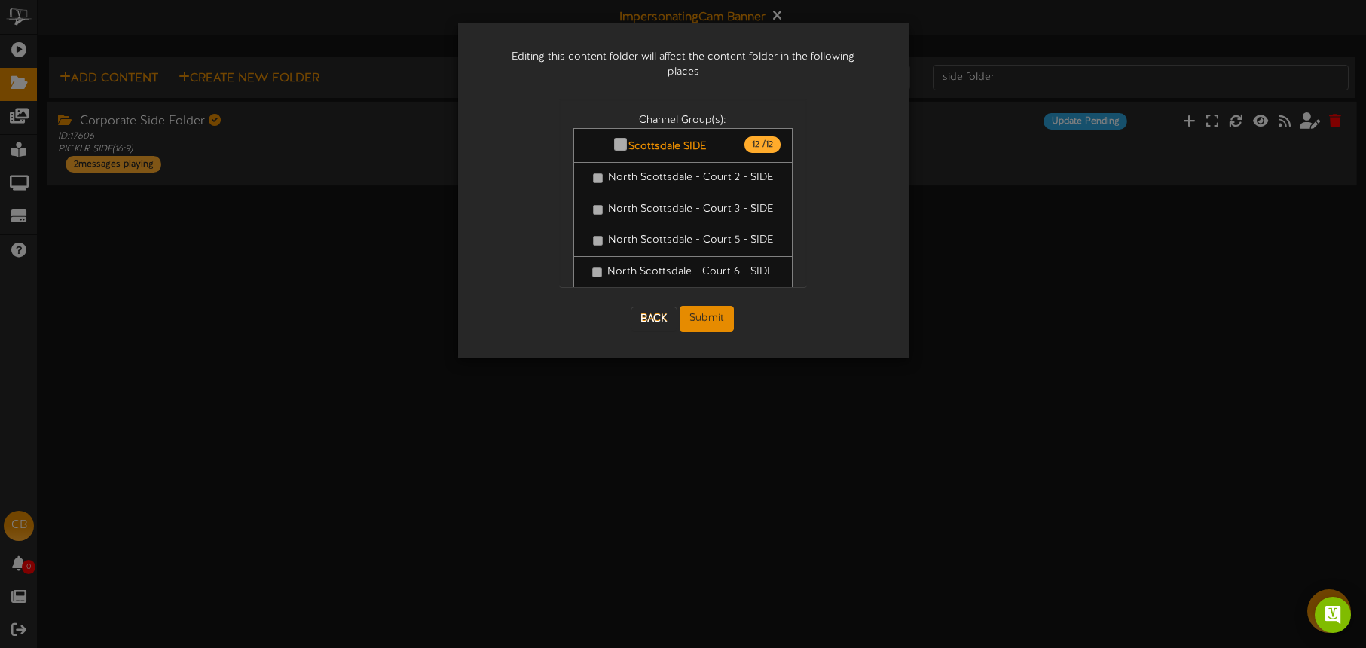
scroll to position [0, 0]
click at [713, 313] on button "Submit" at bounding box center [707, 319] width 54 height 26
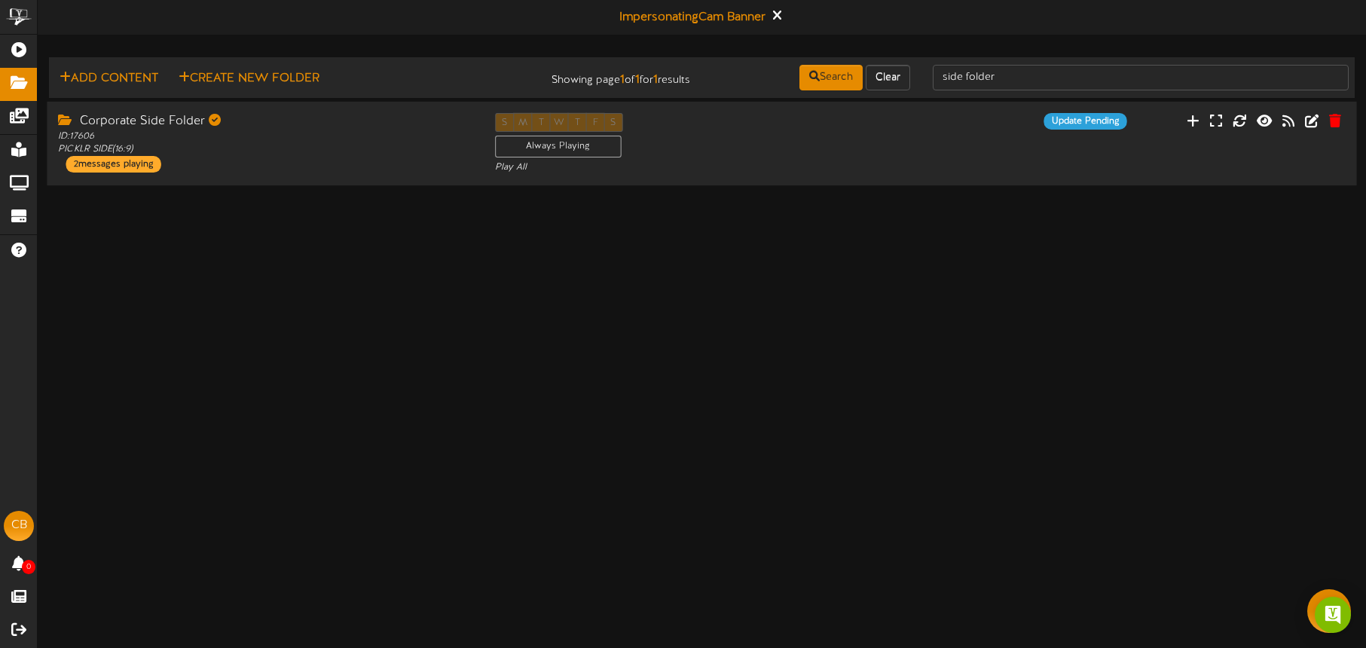
click at [865, 139] on div "S M T W T F S Always Playing Play All" at bounding box center [702, 144] width 436 height 62
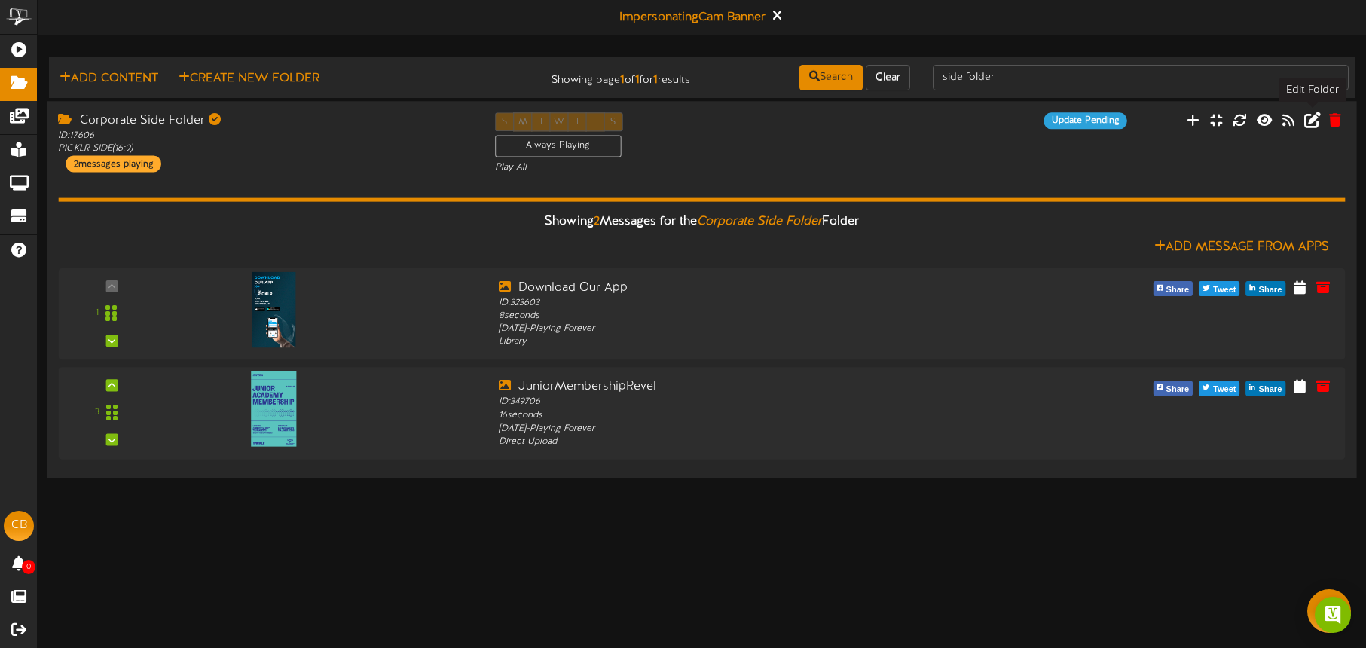
click at [1310, 120] on icon at bounding box center [1312, 120] width 17 height 17
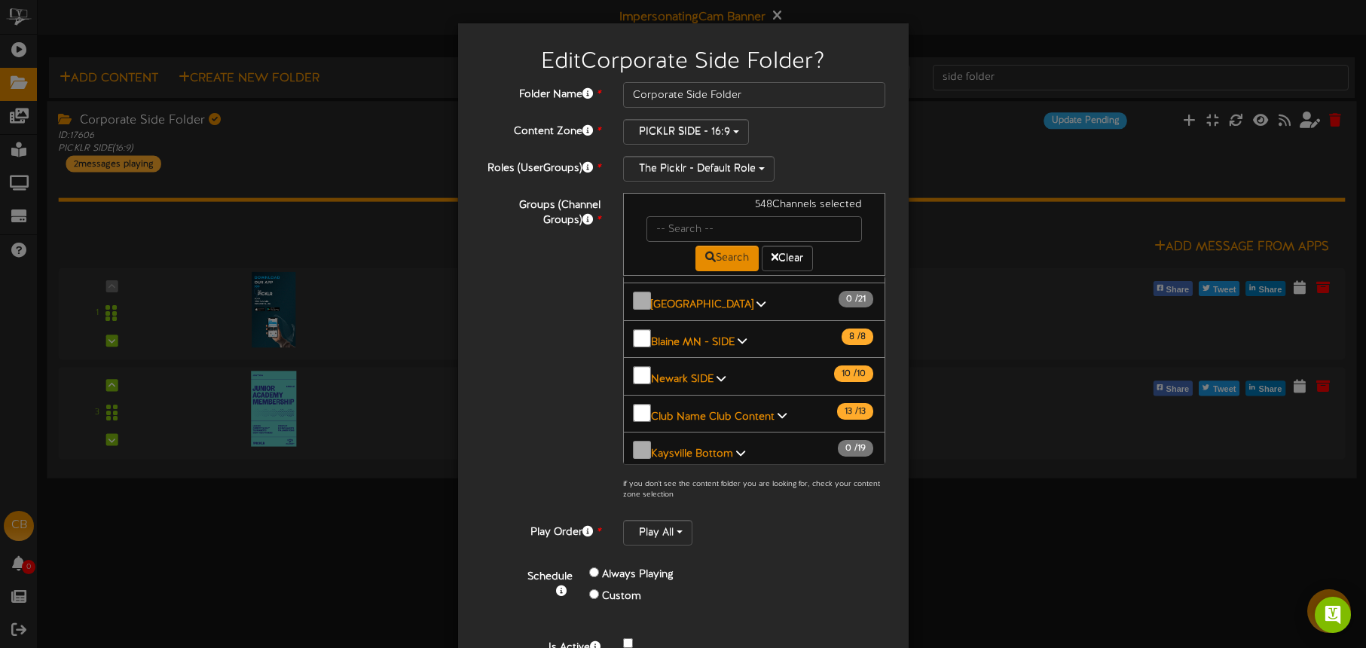
scroll to position [79, 0]
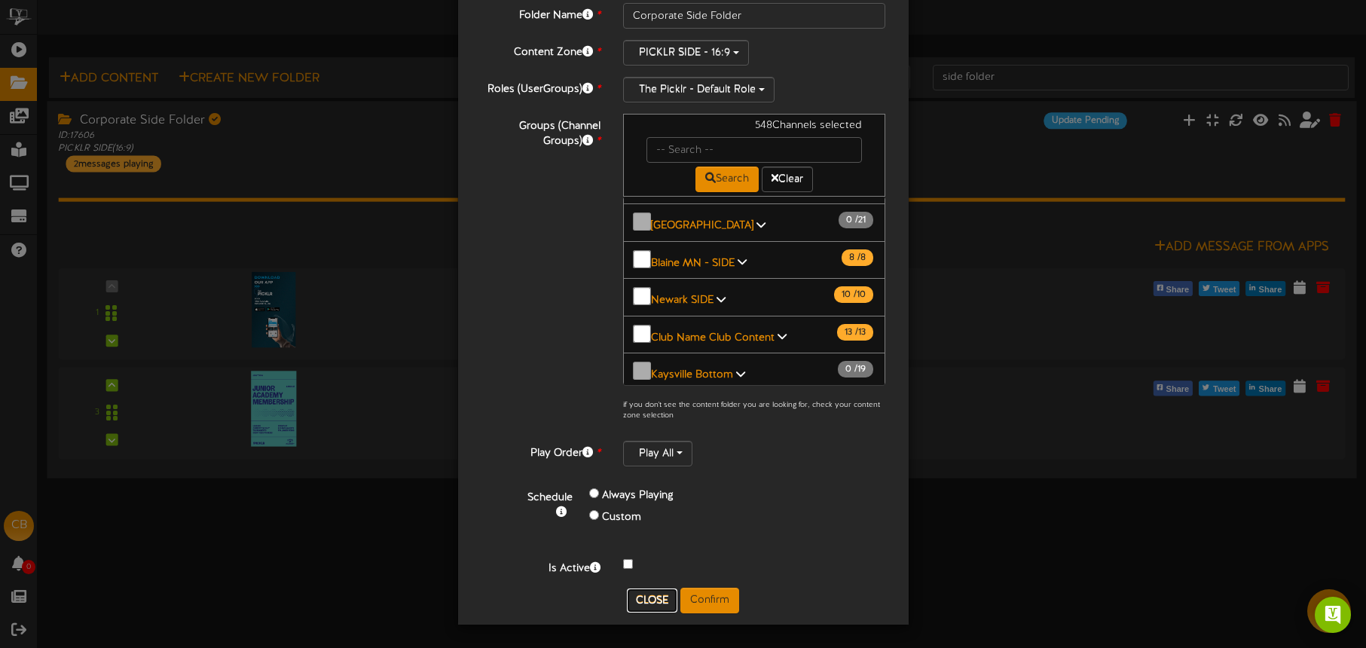
click at [648, 592] on button "Close" at bounding box center [652, 601] width 50 height 24
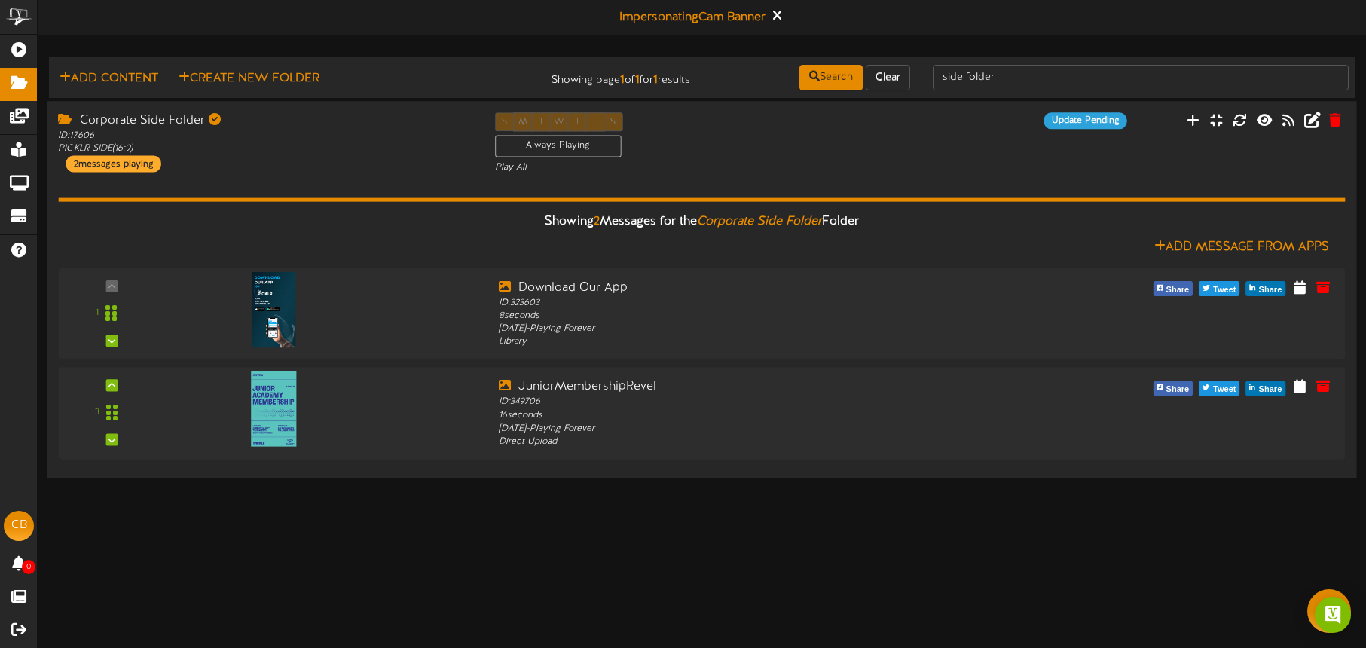
click at [937, 188] on div "Showing 2 Messages for the Corporate Side Folder Folder Add Message From Apps 1" at bounding box center [701, 320] width 1287 height 293
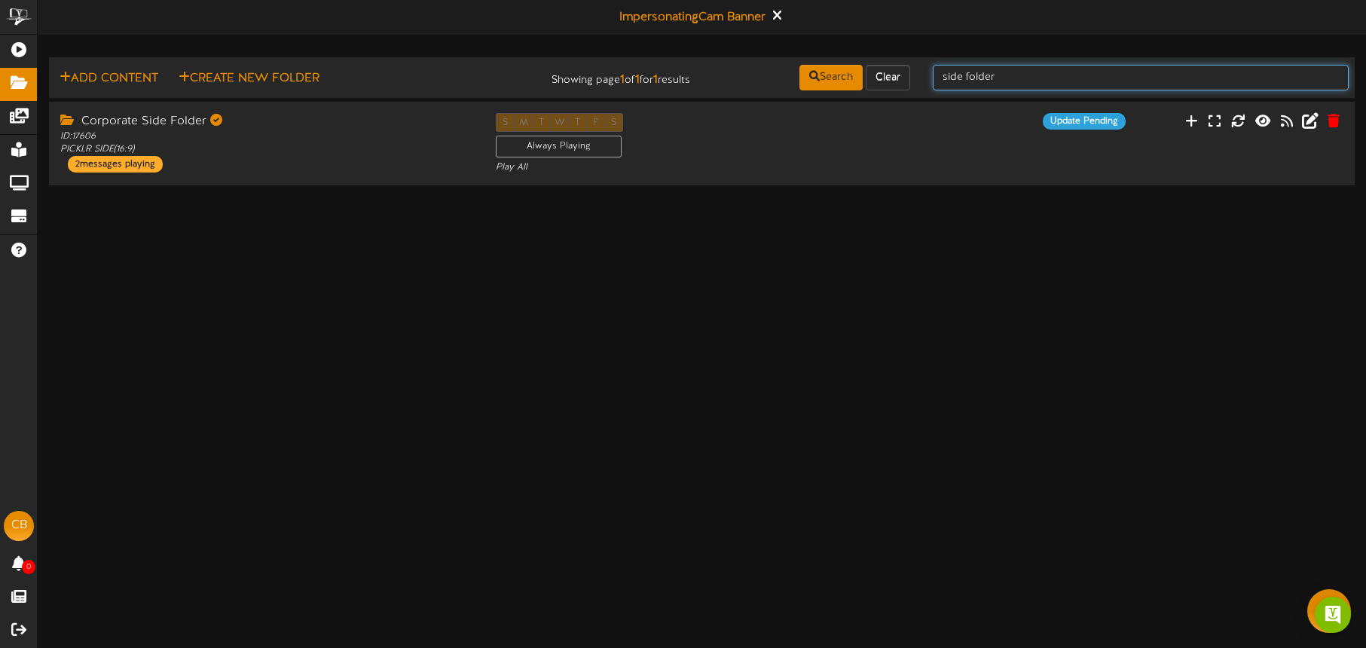
drag, startPoint x: 1005, startPoint y: 78, endPoint x: 945, endPoint y: 69, distance: 60.2
click at [925, 72] on div "side folder" at bounding box center [1141, 77] width 439 height 29
type input "bottom folder"
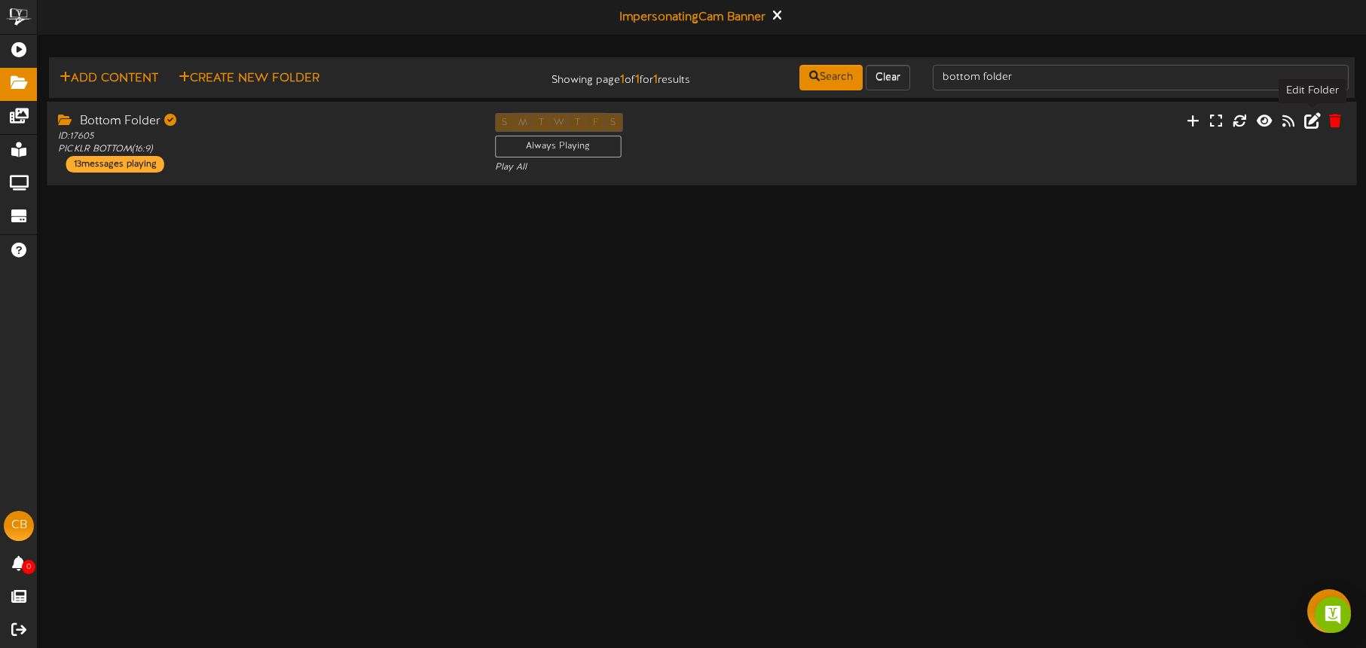
click at [1314, 123] on icon at bounding box center [1312, 120] width 17 height 17
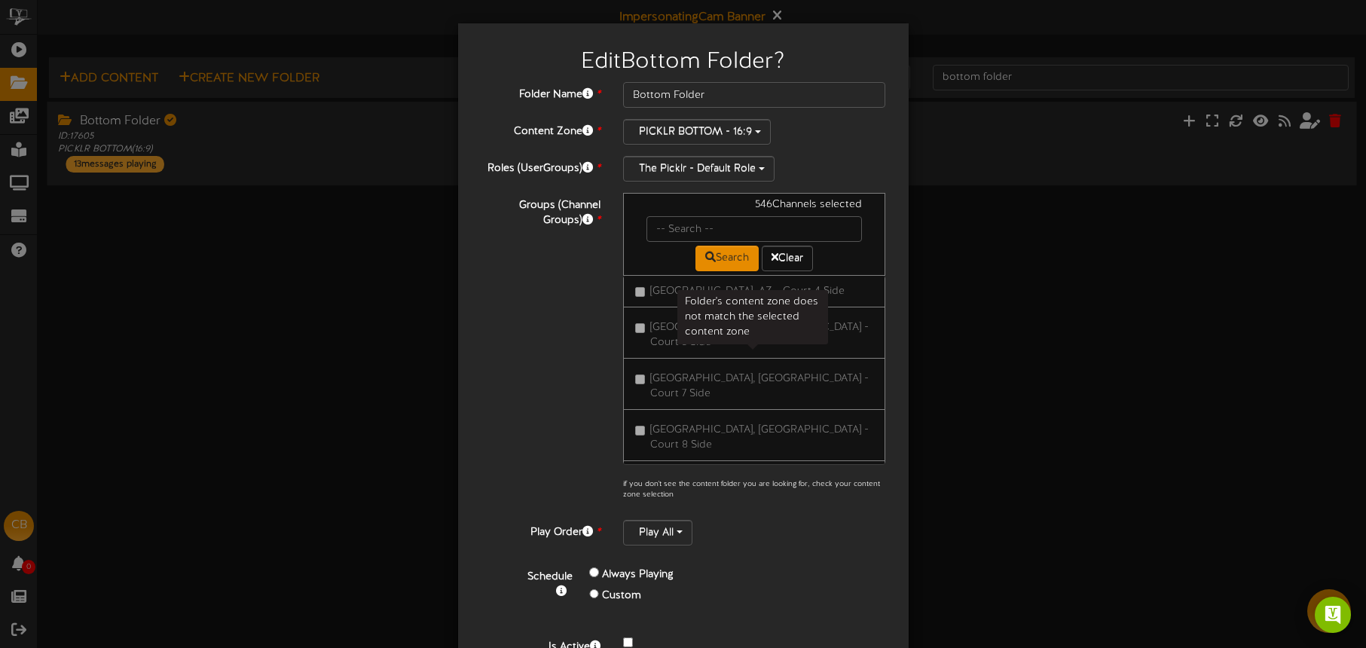
scroll to position [2057, 0]
click at [757, 628] on span "[GEOGRAPHIC_DATA], AZ - Court 3 Bottom" at bounding box center [755, 633] width 210 height 11
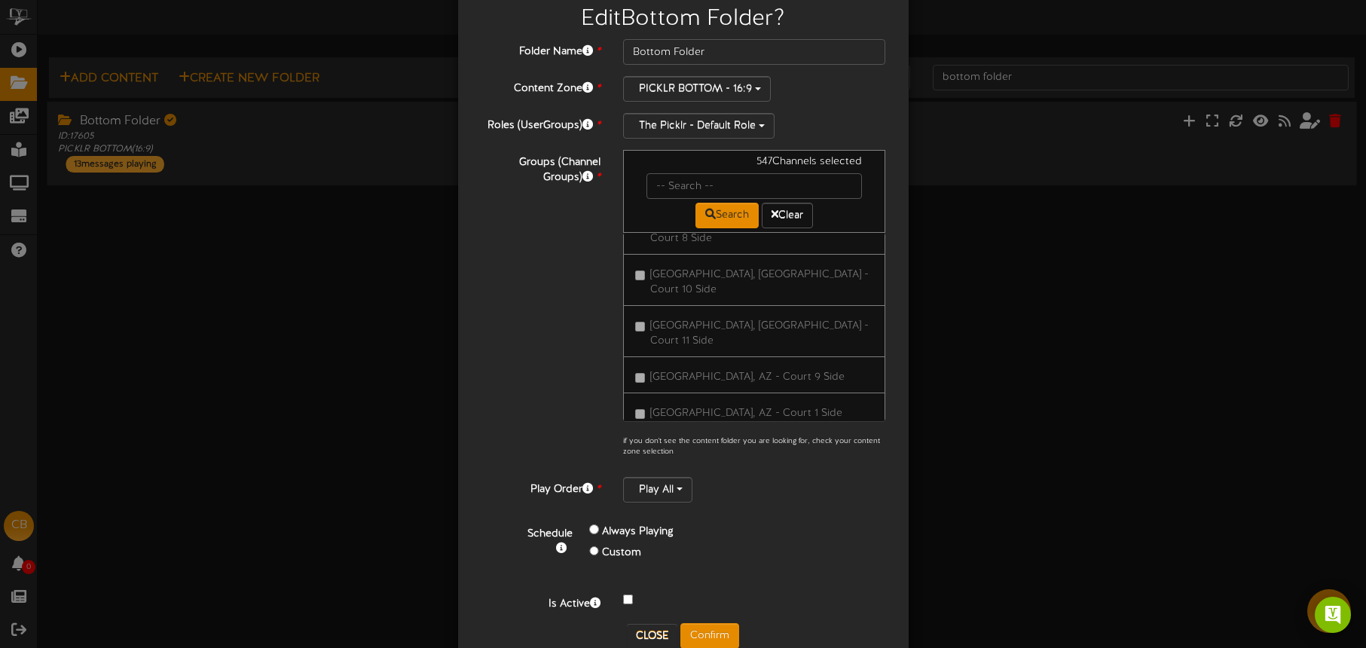
scroll to position [63, 0]
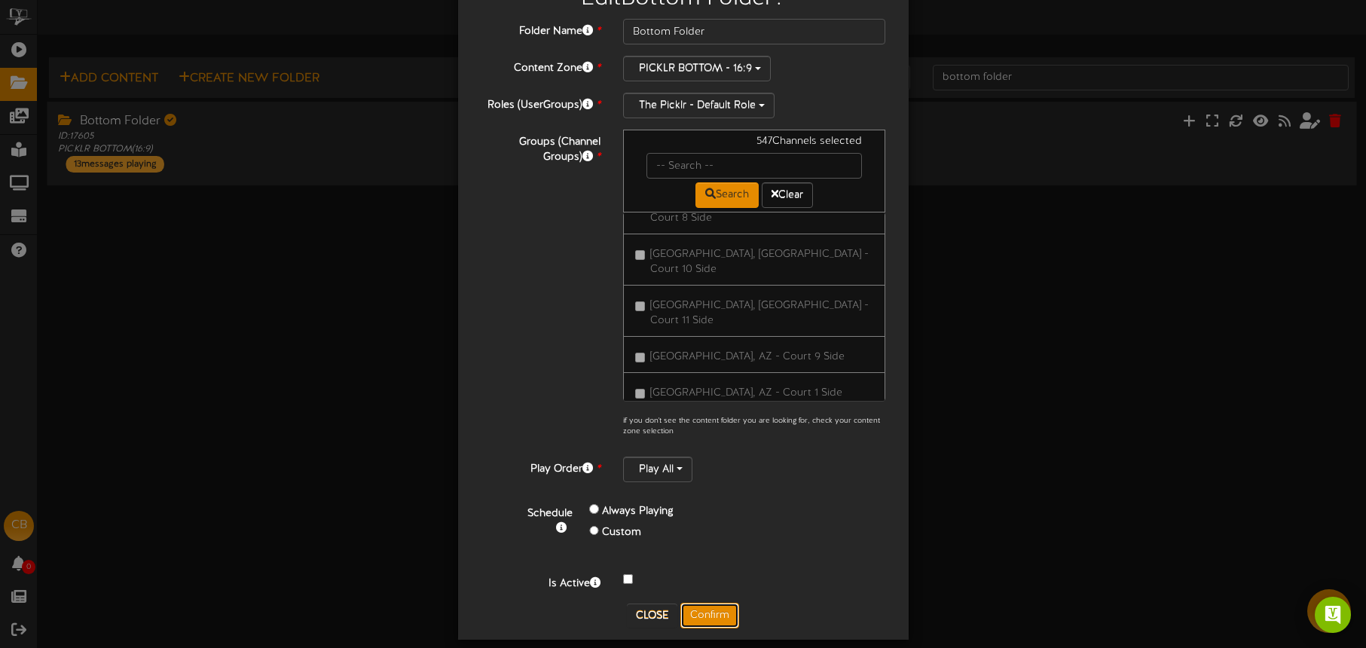
click at [723, 611] on button "Confirm" at bounding box center [709, 616] width 59 height 26
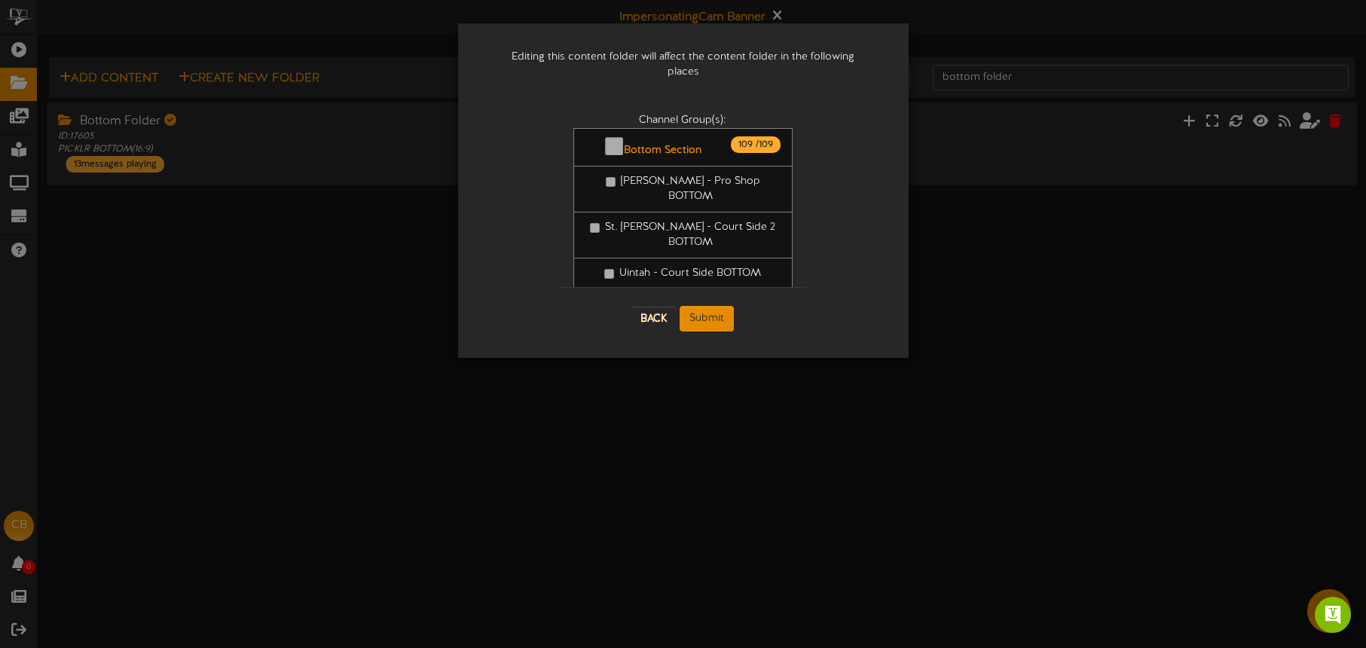
scroll to position [0, 0]
click at [704, 306] on button "Submit" at bounding box center [707, 319] width 54 height 26
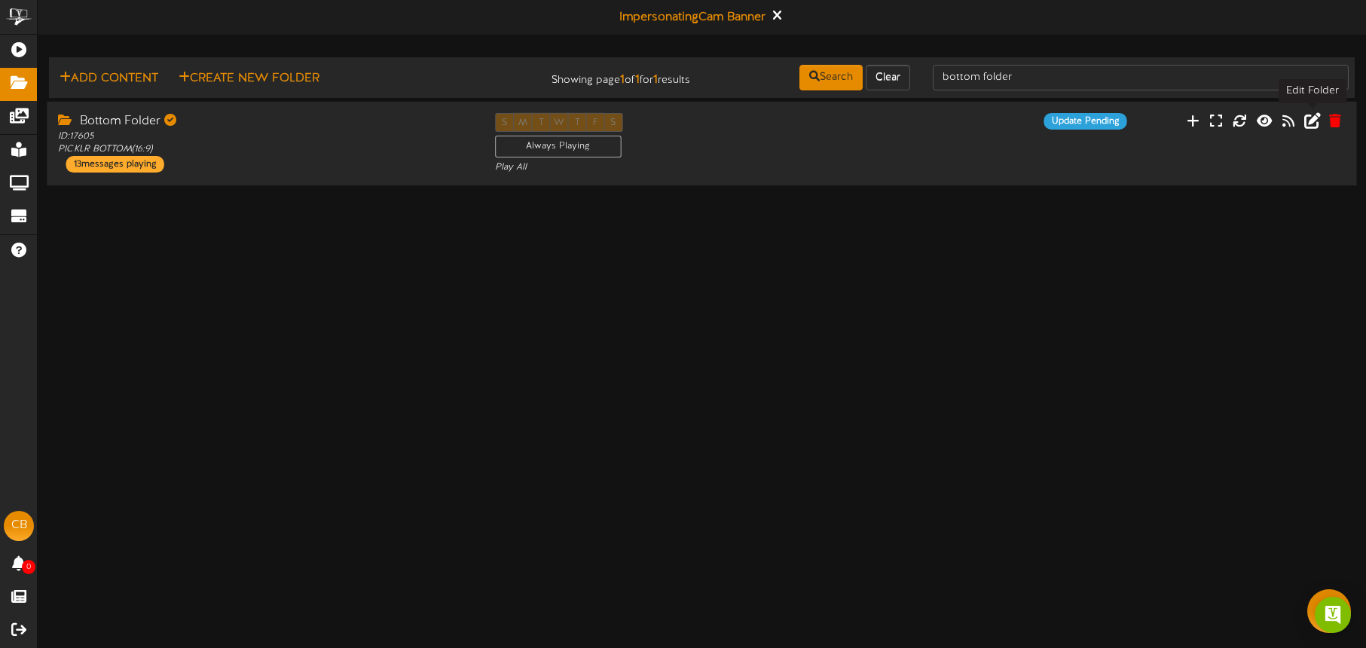
click at [1312, 125] on icon at bounding box center [1312, 120] width 17 height 17
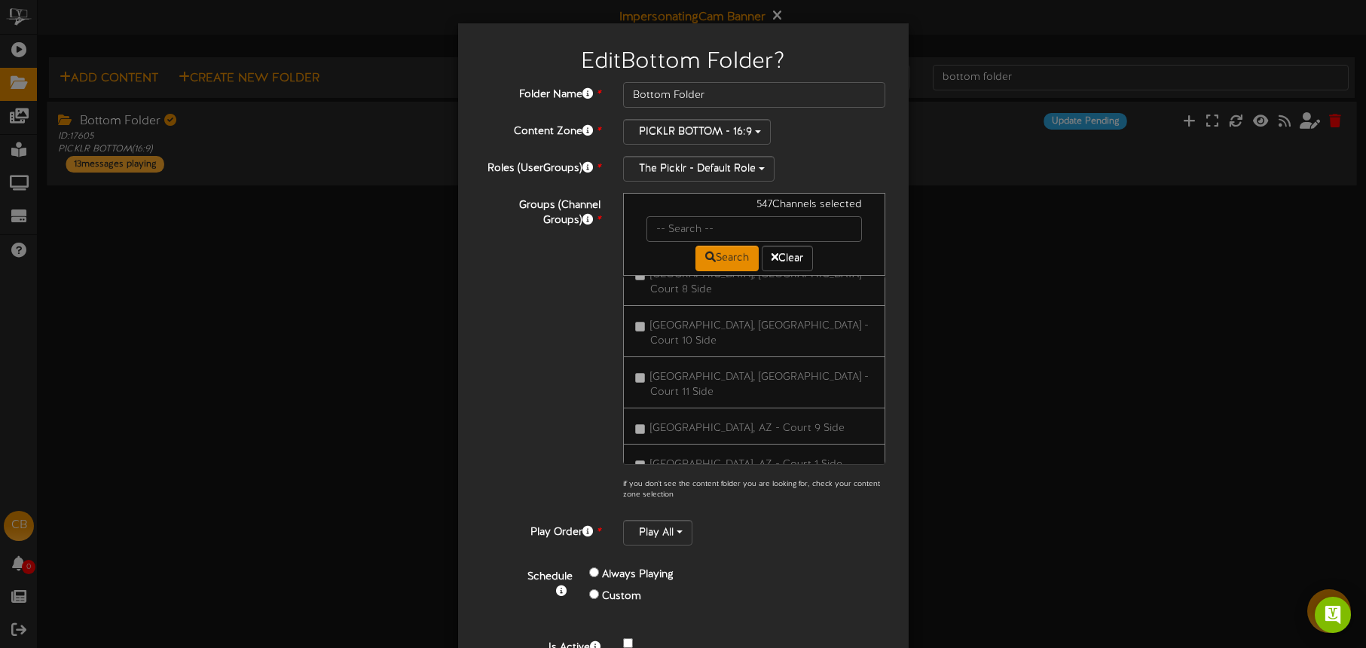
scroll to position [2226, 0]
drag, startPoint x: 700, startPoint y: 350, endPoint x: 705, endPoint y: 357, distance: 9.2
click at [700, 647] on span "[GEOGRAPHIC_DATA], AZ - Court 4 Bottom" at bounding box center [755, 655] width 211 height 11
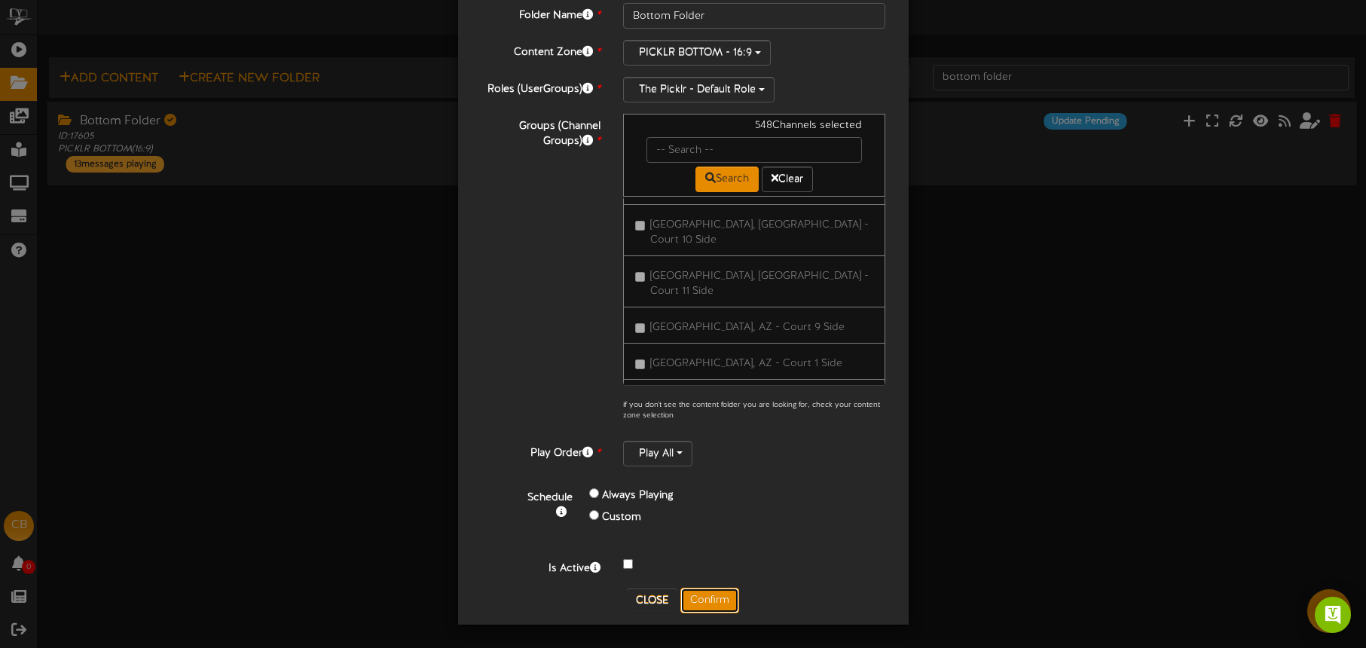
click at [715, 593] on button "Confirm" at bounding box center [709, 601] width 59 height 26
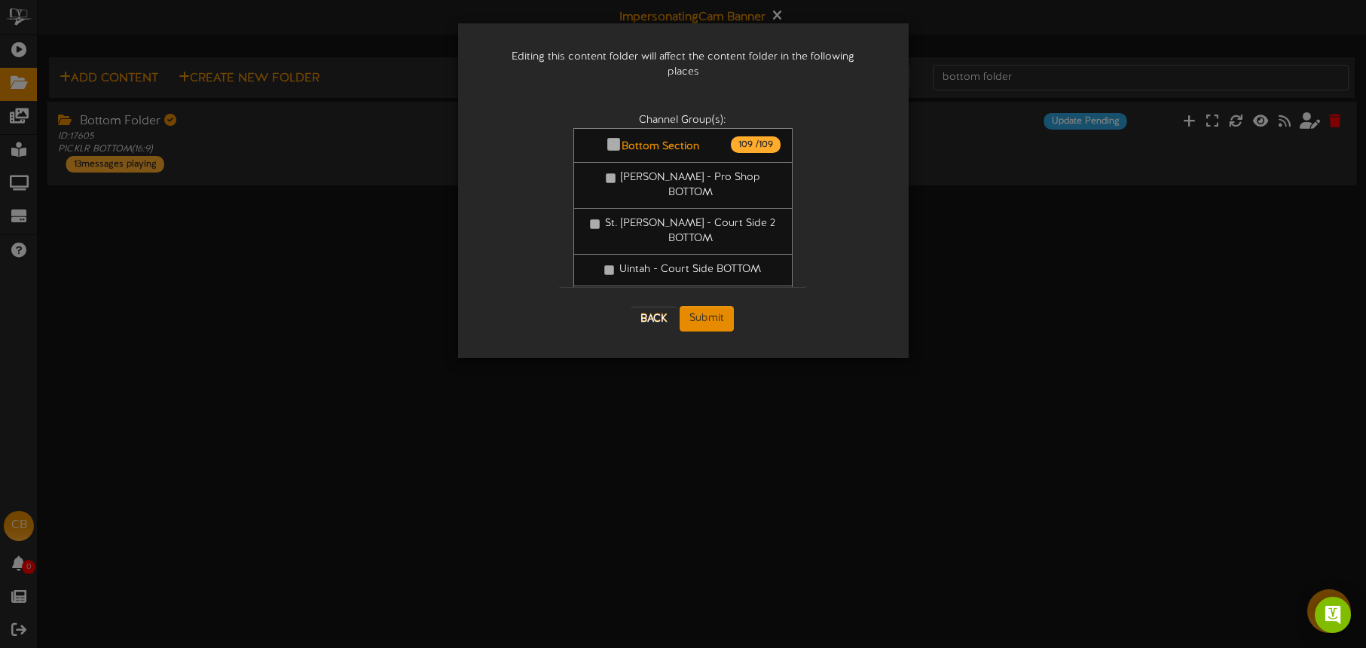
scroll to position [0, 0]
click at [711, 307] on button "Submit" at bounding box center [707, 319] width 54 height 26
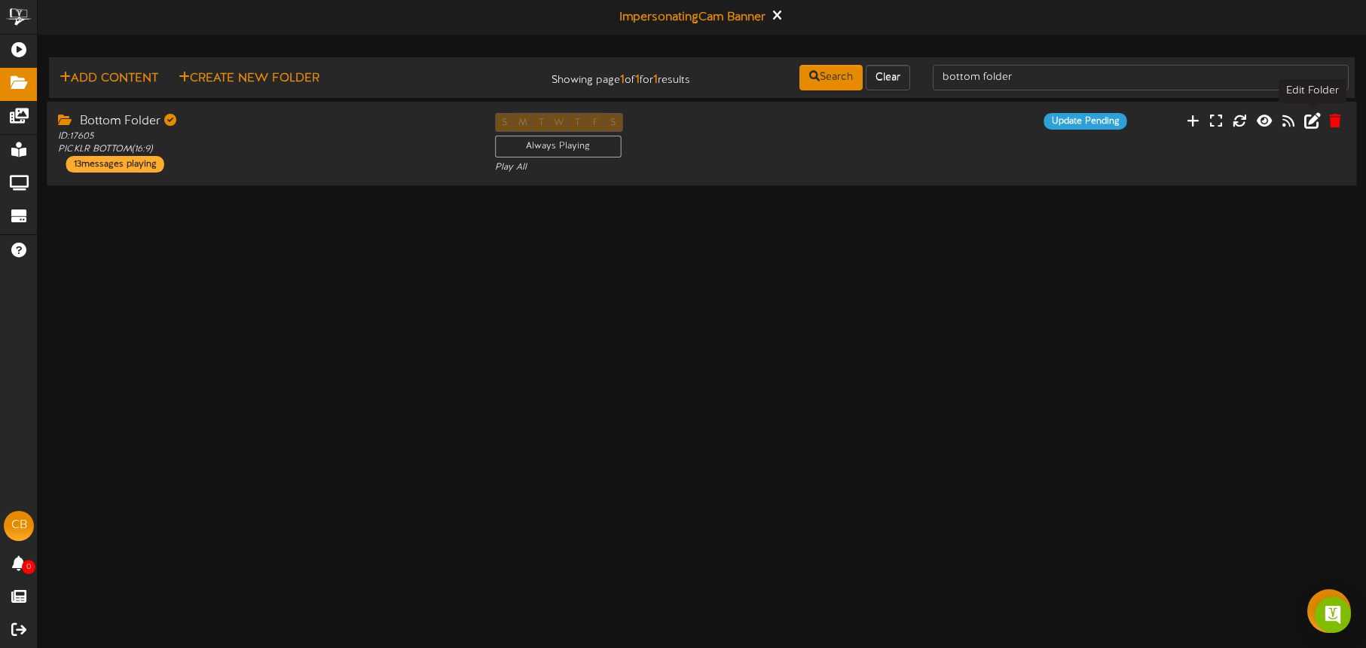
click at [1310, 122] on icon at bounding box center [1312, 120] width 17 height 17
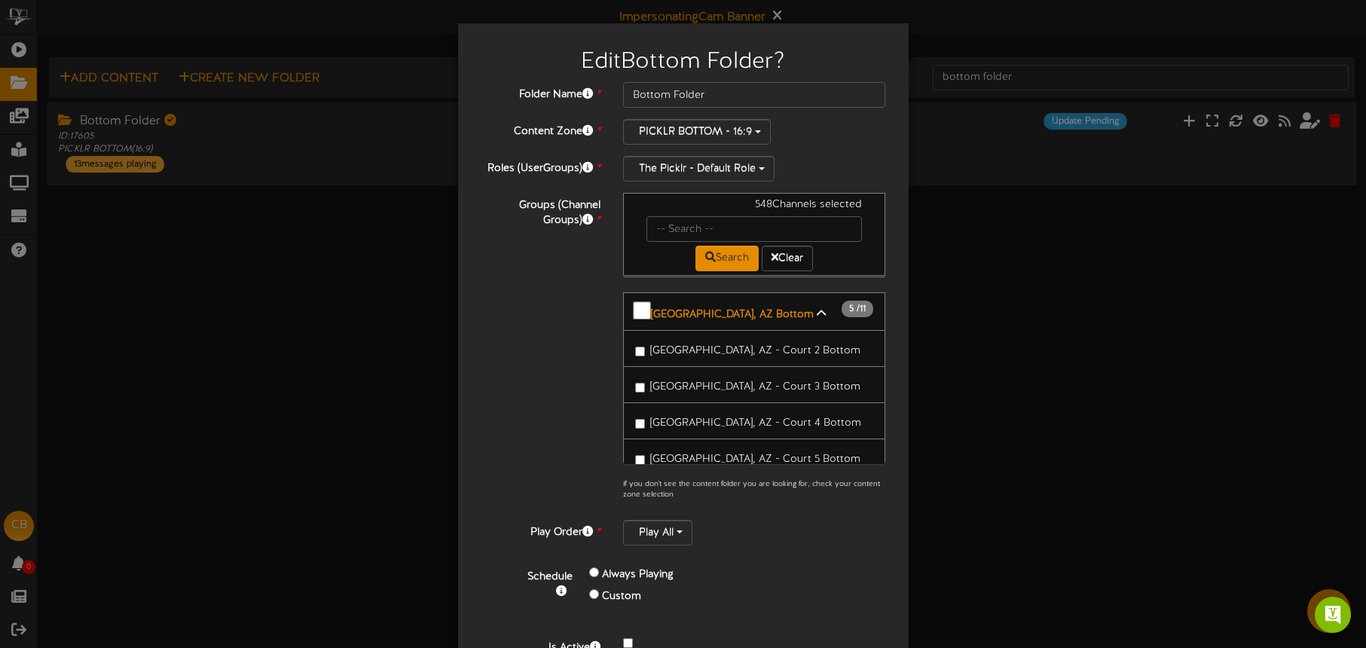
scroll to position [2460, 0]
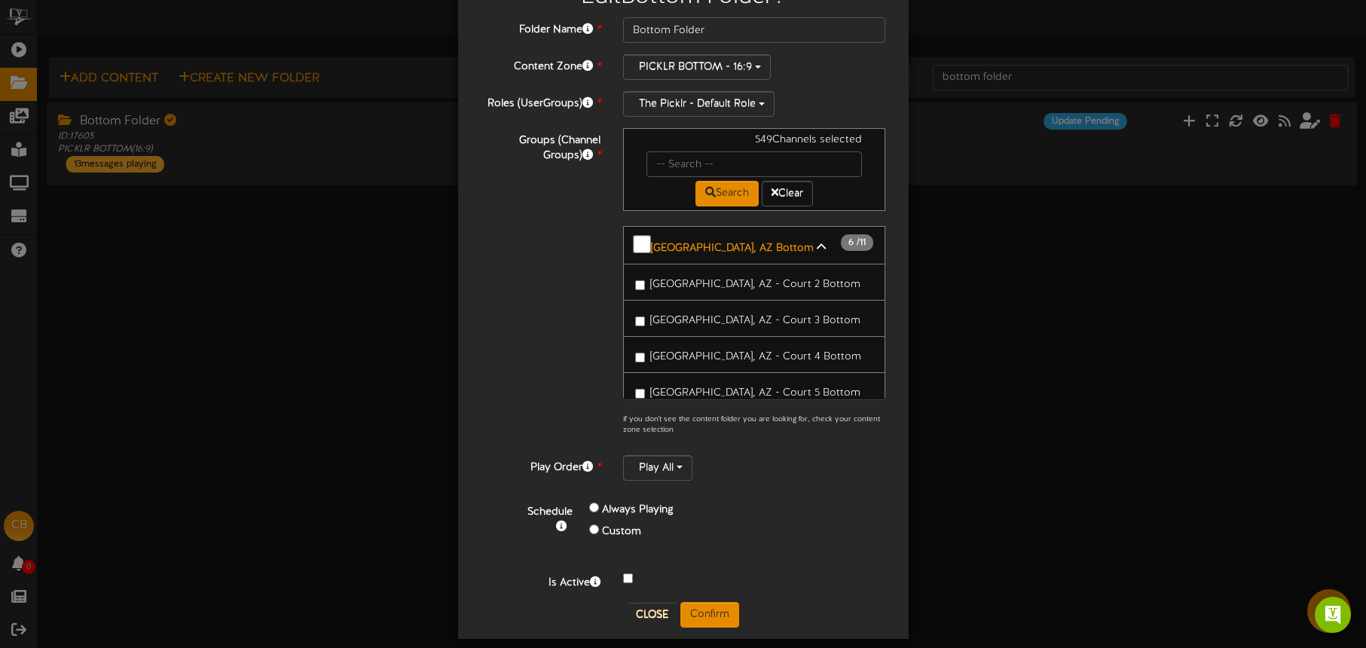
scroll to position [79, 0]
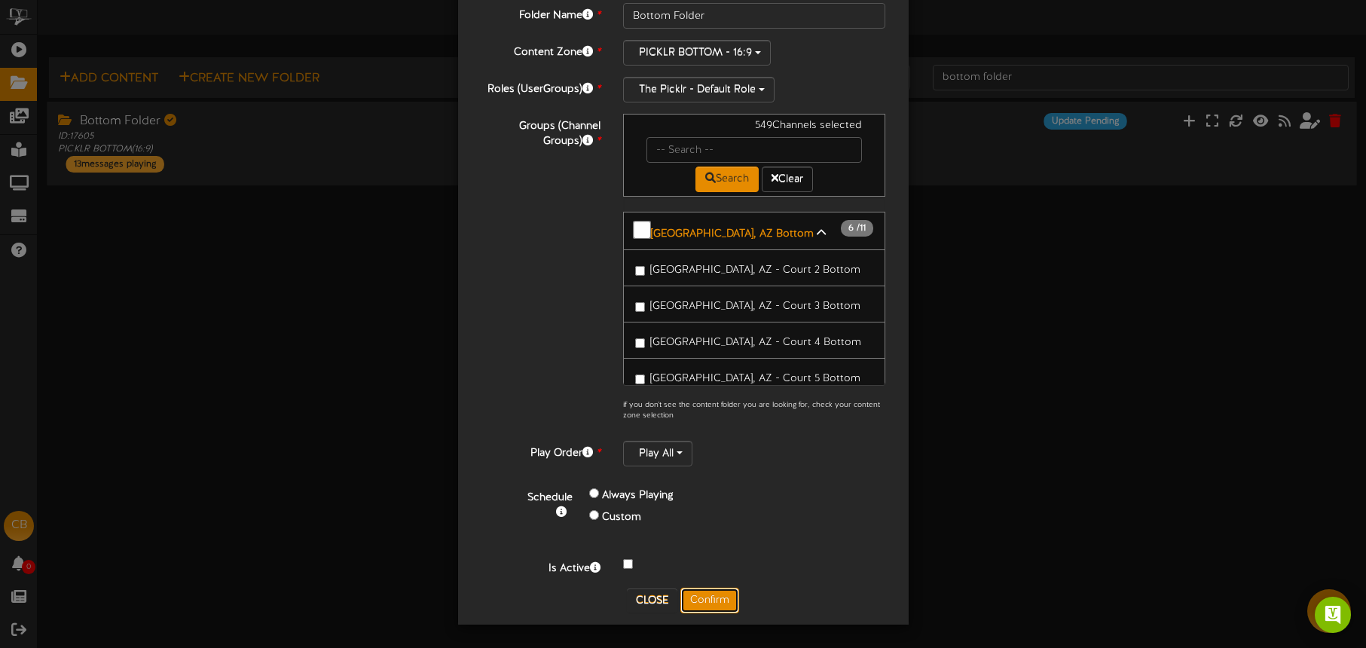
click at [702, 599] on button "Confirm" at bounding box center [709, 601] width 59 height 26
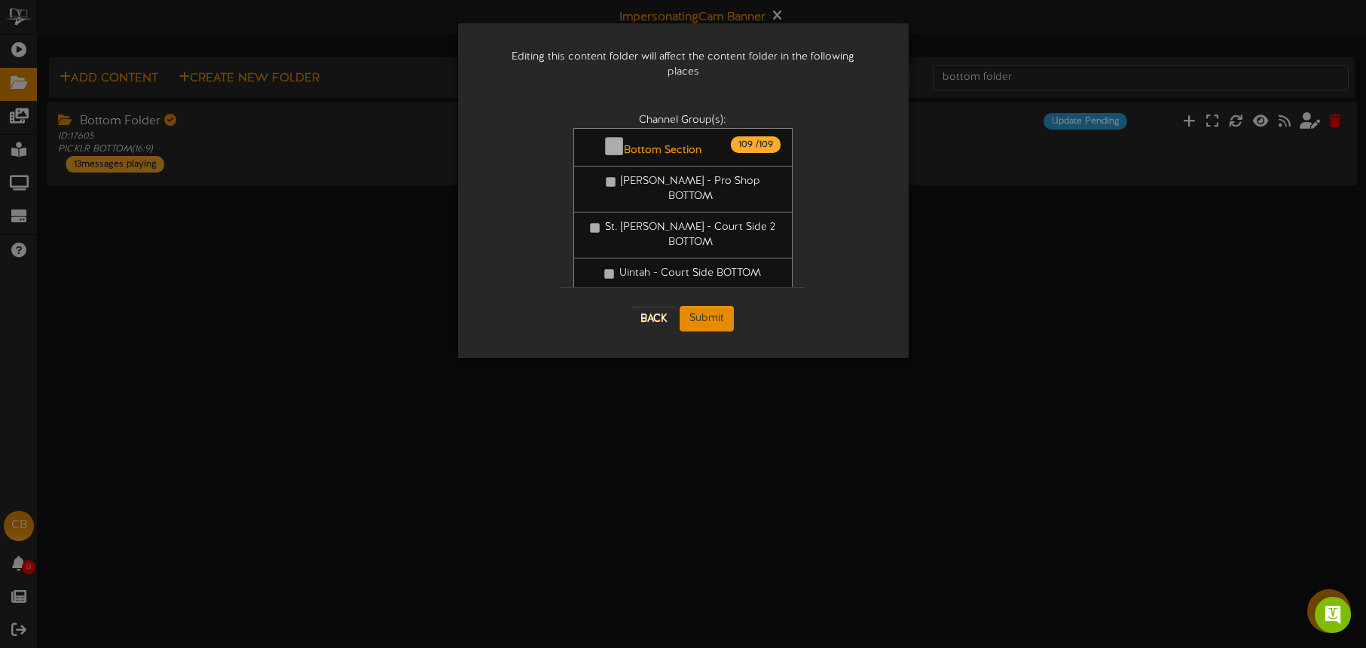
scroll to position [0, 0]
click at [720, 307] on button "Submit" at bounding box center [707, 319] width 54 height 26
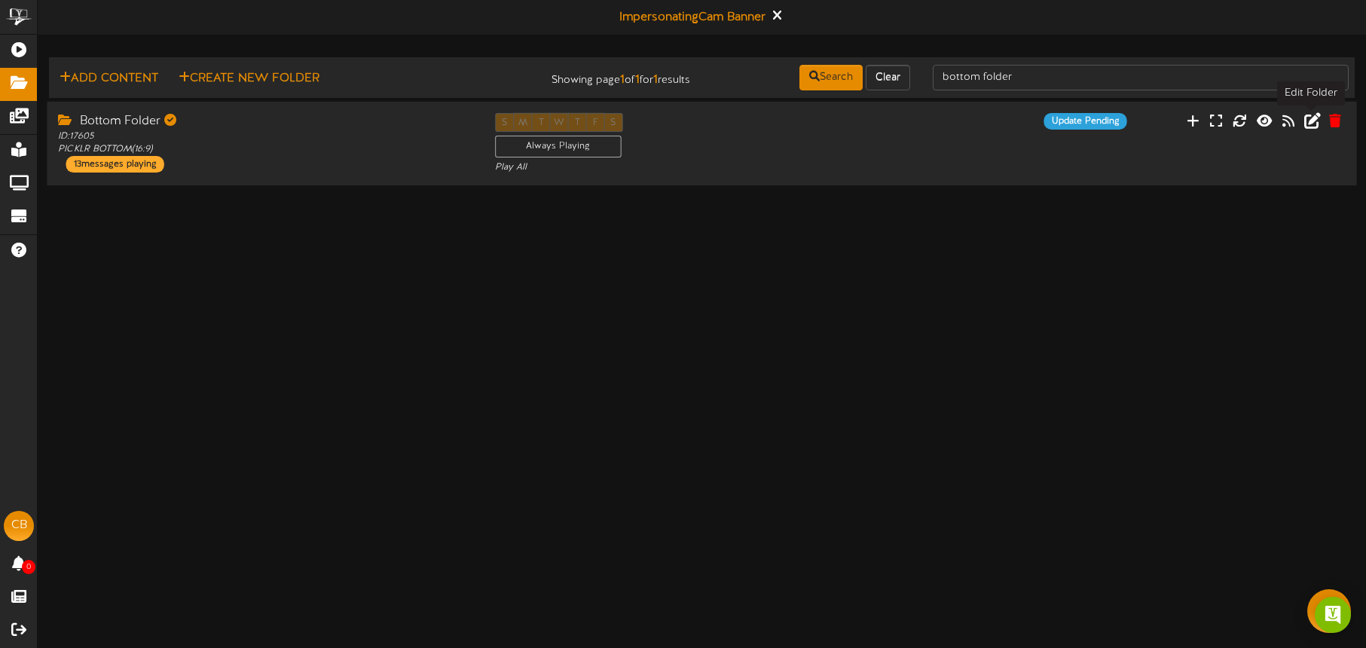
click at [1312, 124] on icon at bounding box center [1312, 120] width 17 height 17
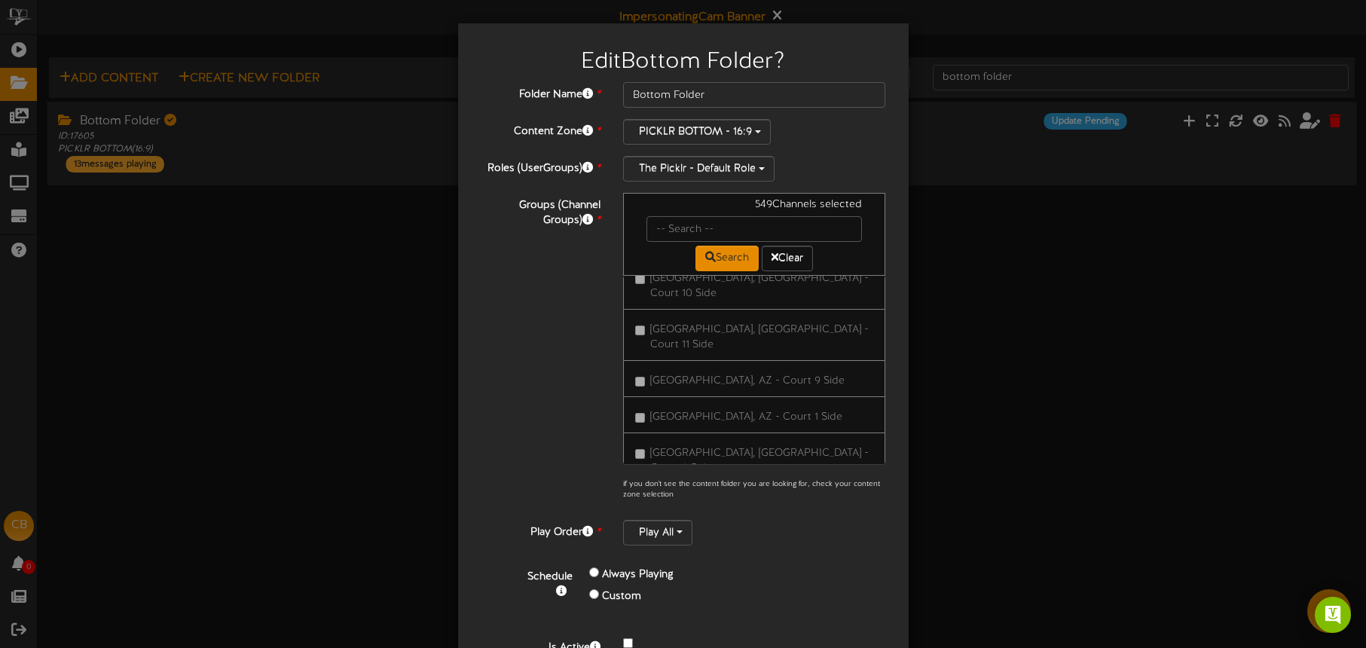
scroll to position [2262, 0]
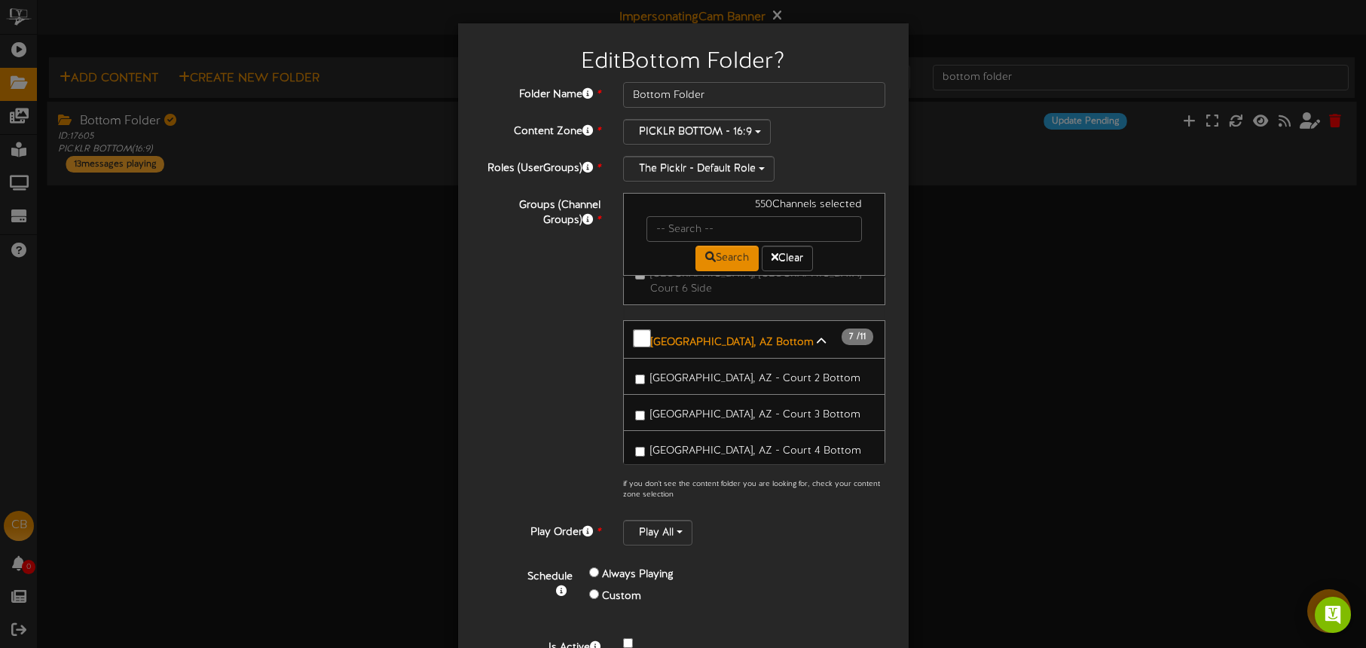
scroll to position [2436, 0]
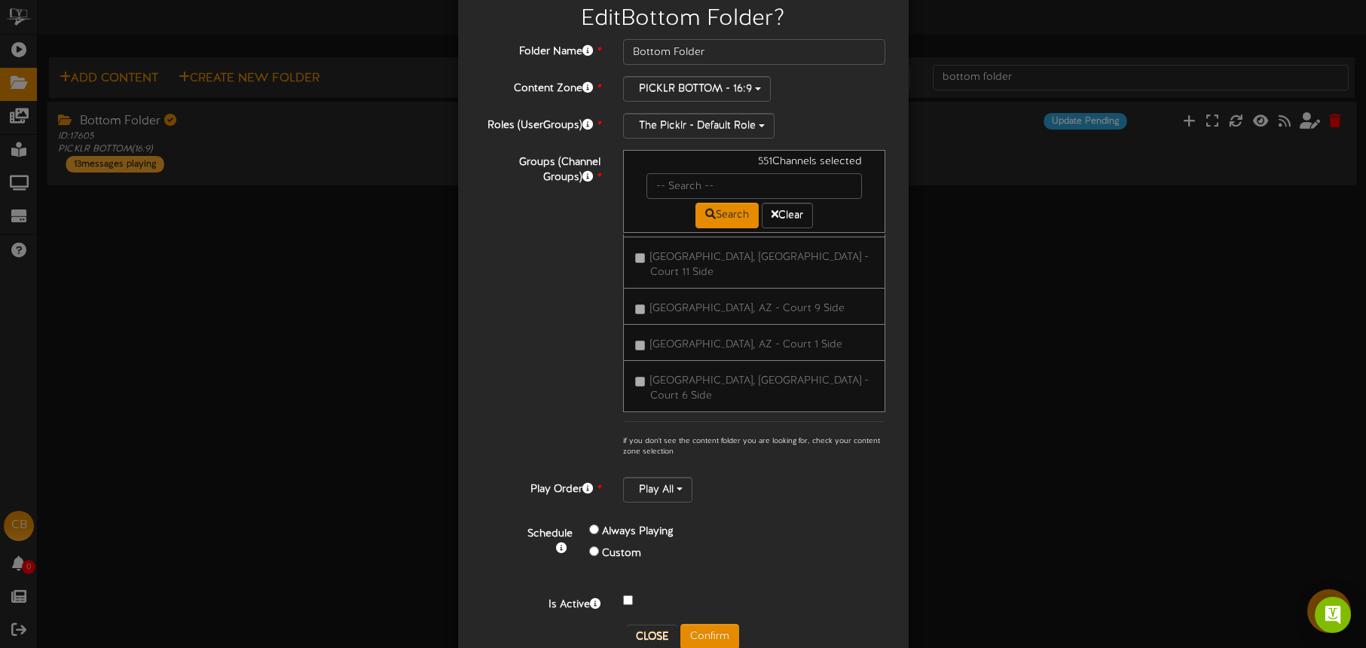
scroll to position [48, 0]
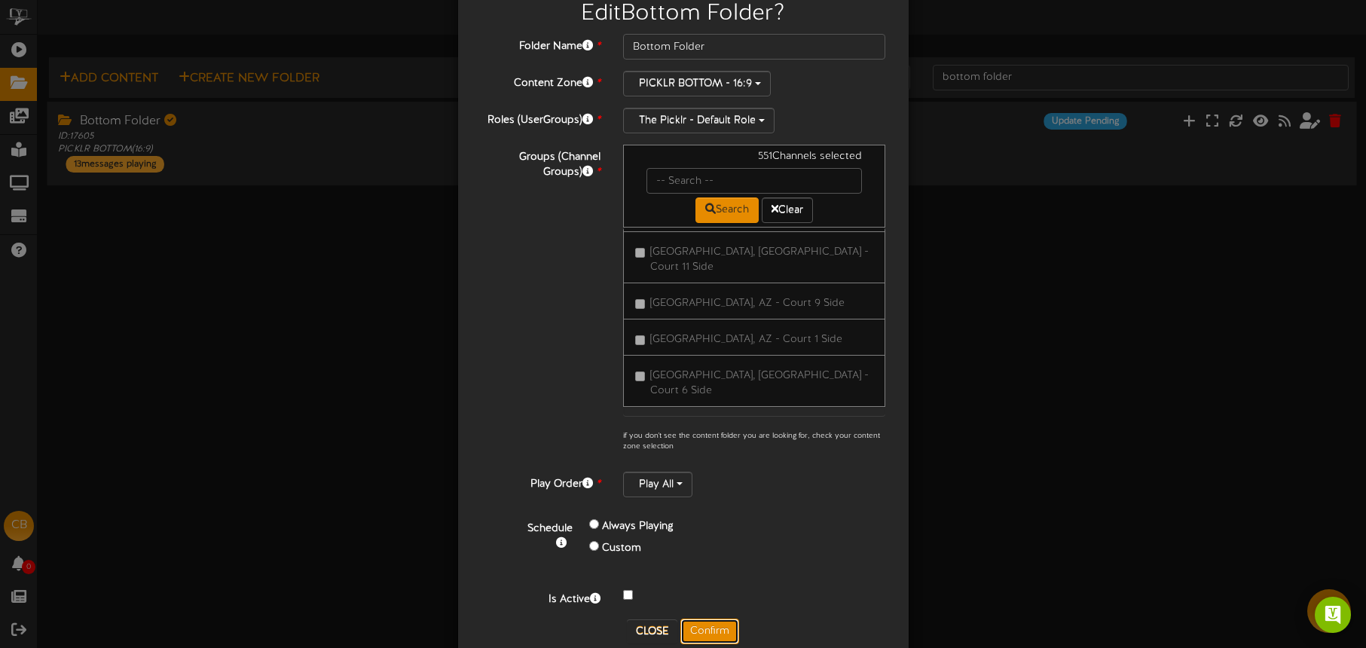
click at [722, 635] on button "Confirm" at bounding box center [709, 632] width 59 height 26
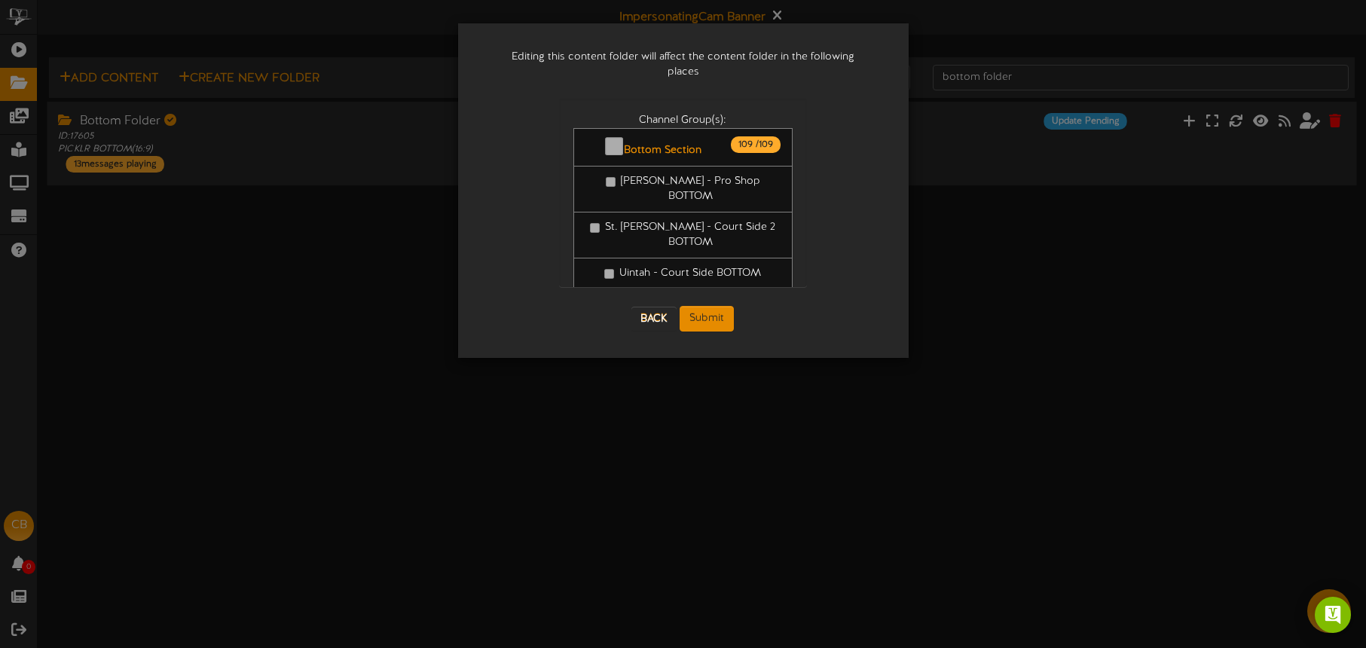
scroll to position [0, 0]
click at [720, 306] on button "Submit" at bounding box center [707, 319] width 54 height 26
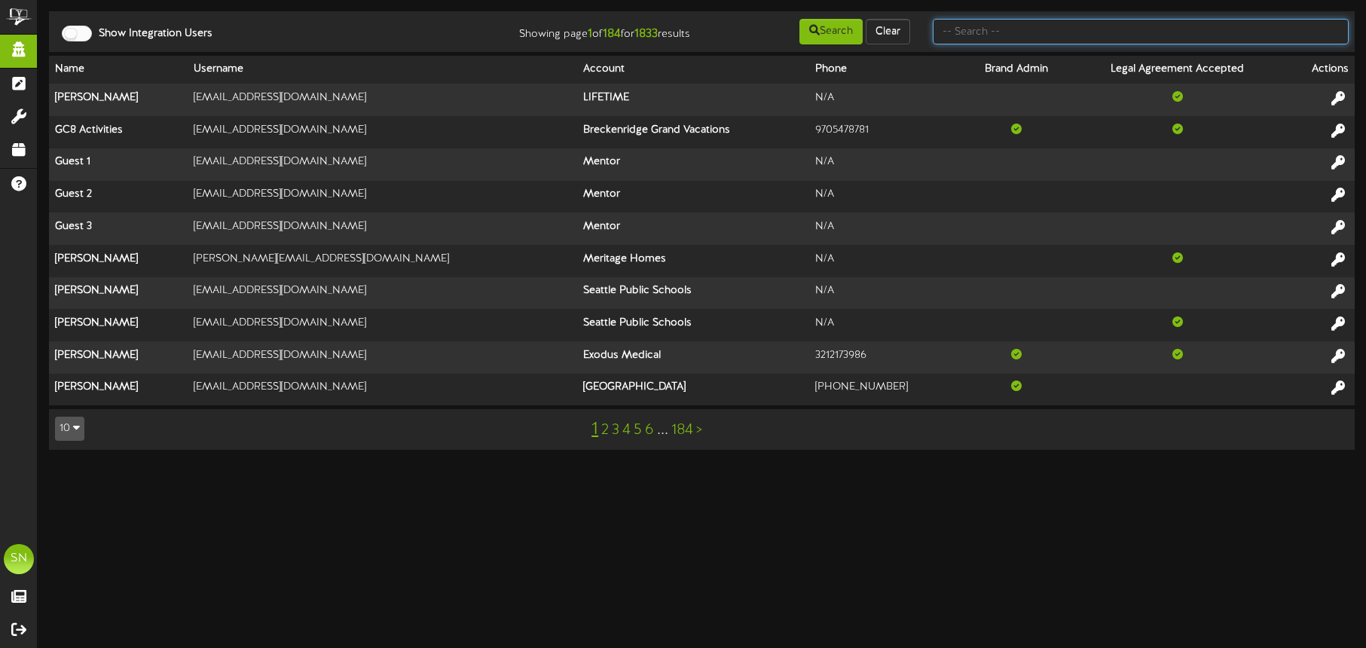
click at [973, 38] on input "text" at bounding box center [1141, 32] width 416 height 26
click at [974, 38] on input "text" at bounding box center [1141, 32] width 416 height 26
type input "the picklr"
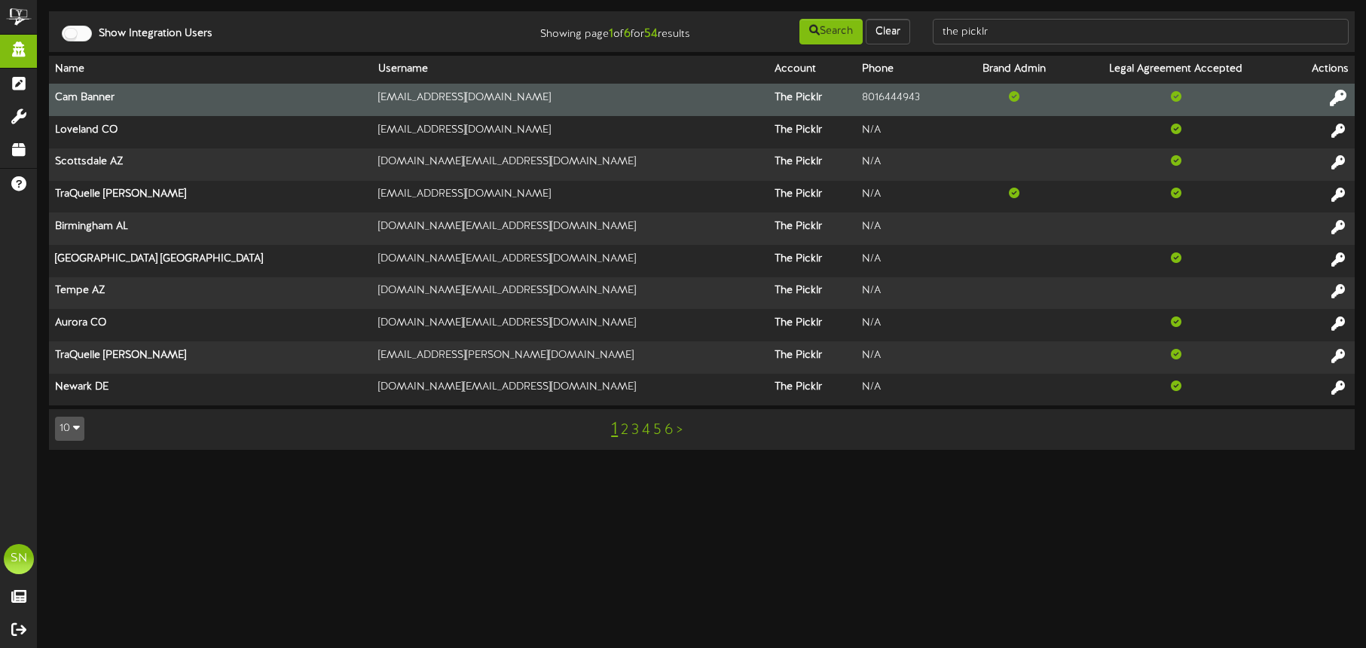
click at [1344, 99] on icon at bounding box center [1338, 98] width 17 height 17
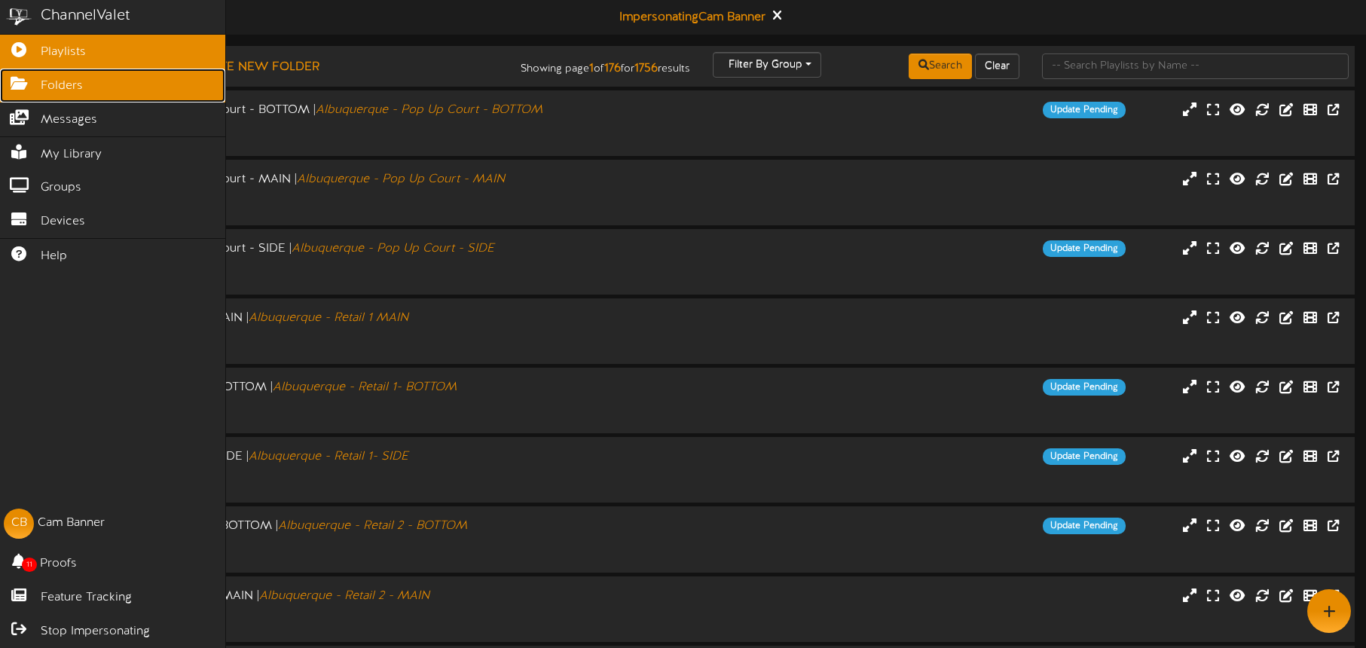
click at [29, 84] on icon at bounding box center [19, 81] width 38 height 11
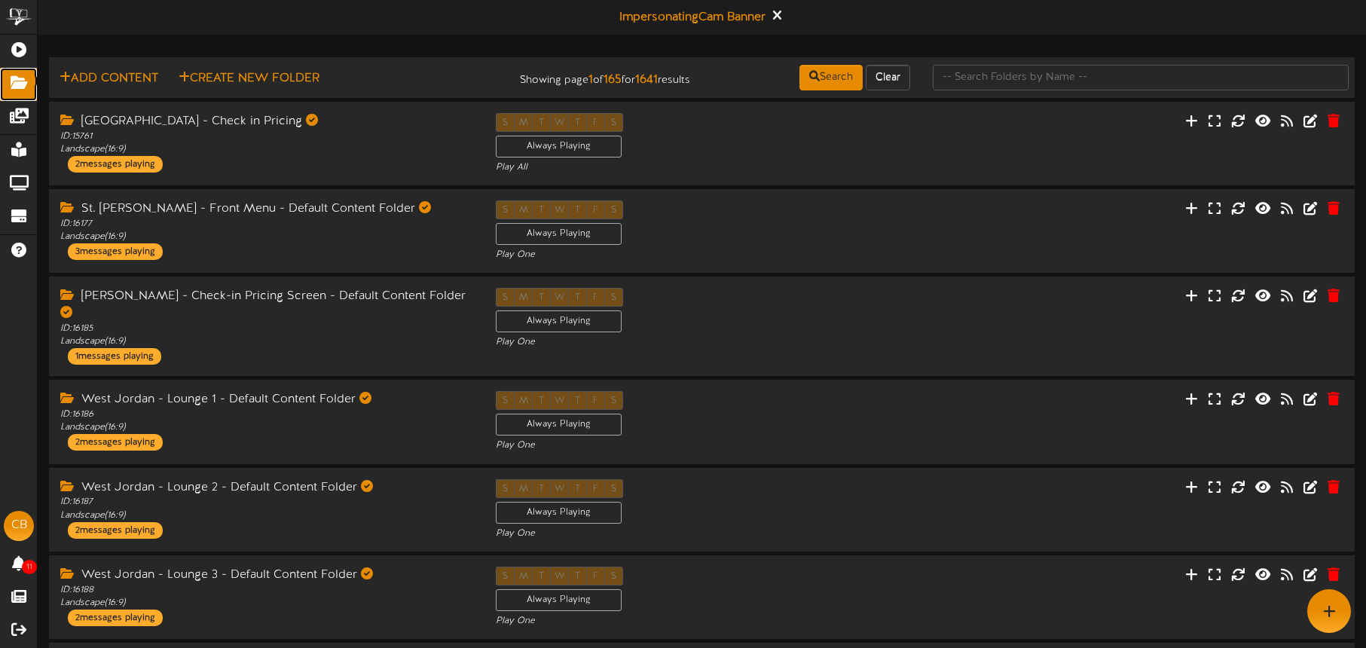
scroll to position [8, 0]
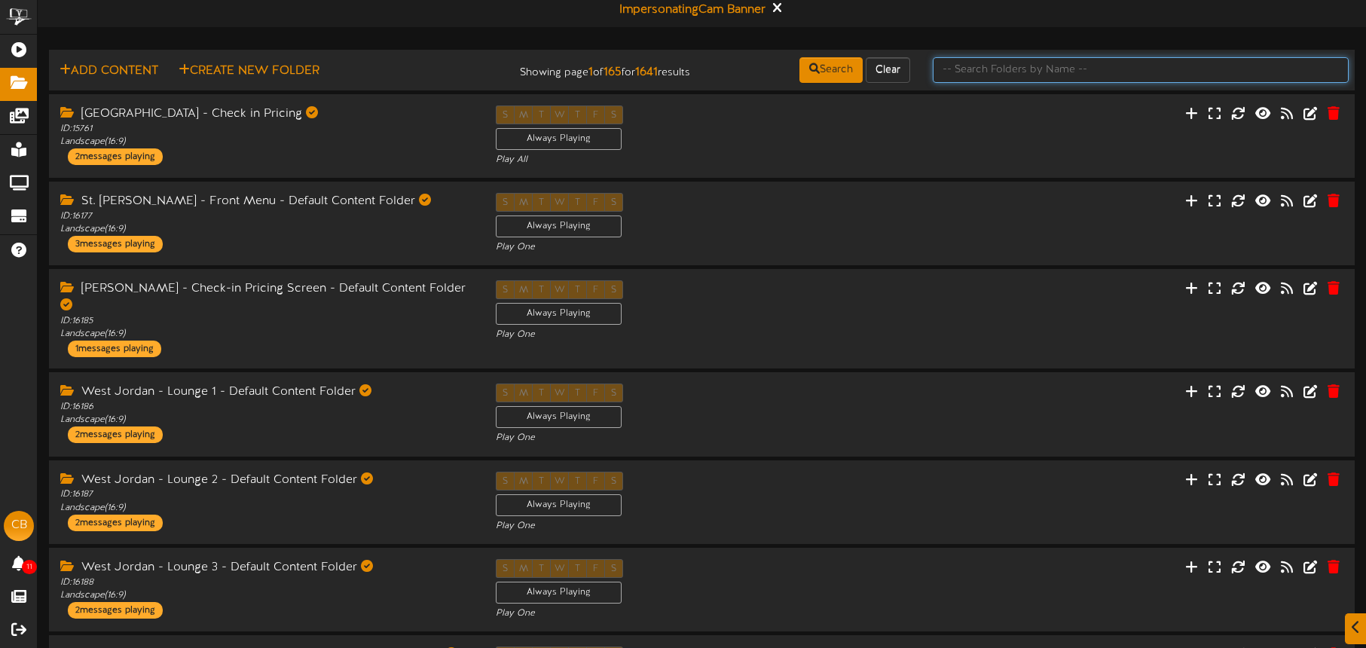
click at [1008, 67] on input "text" at bounding box center [1141, 70] width 416 height 26
type input "bottom"
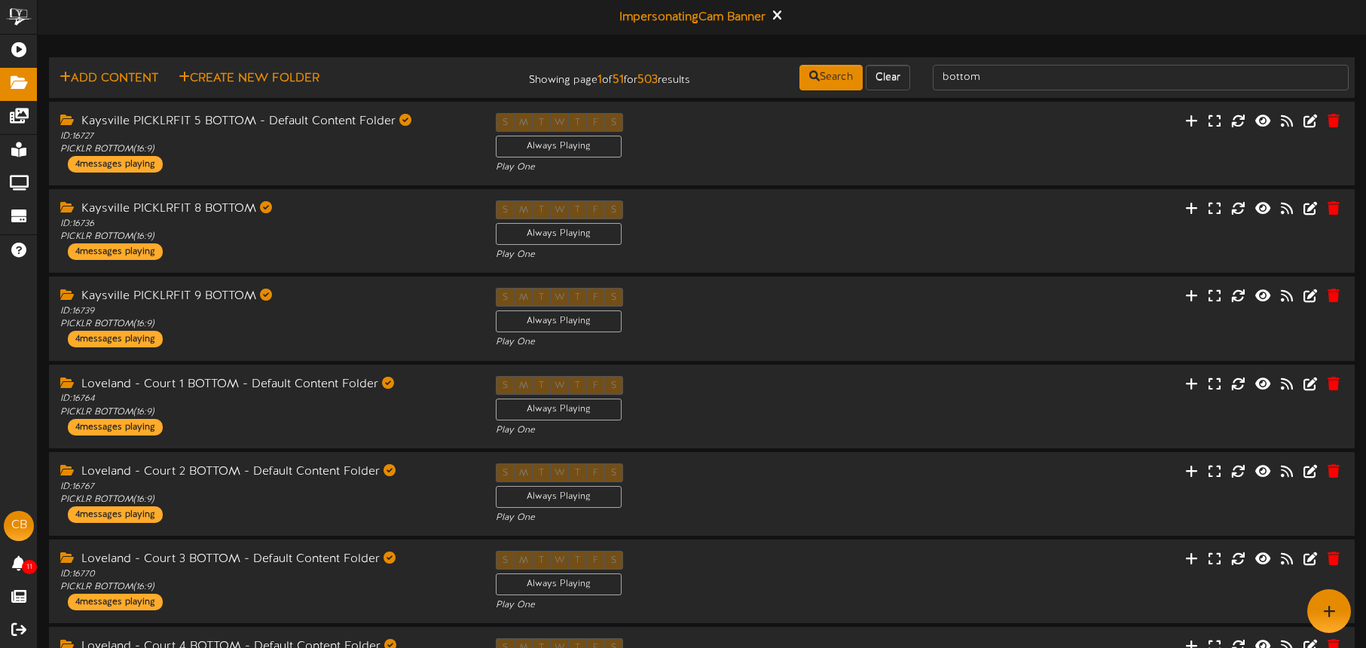
scroll to position [5, 0]
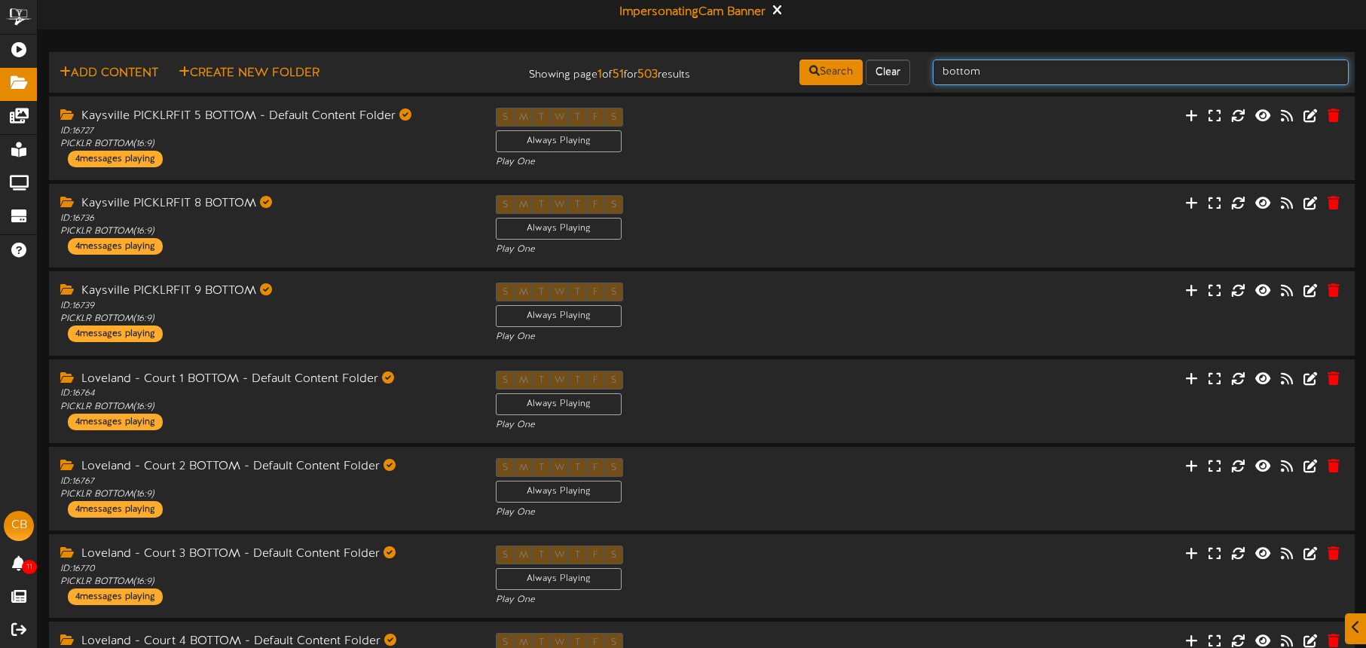
click at [1025, 77] on input "bottom" at bounding box center [1141, 73] width 416 height 26
type input "bottom folder"
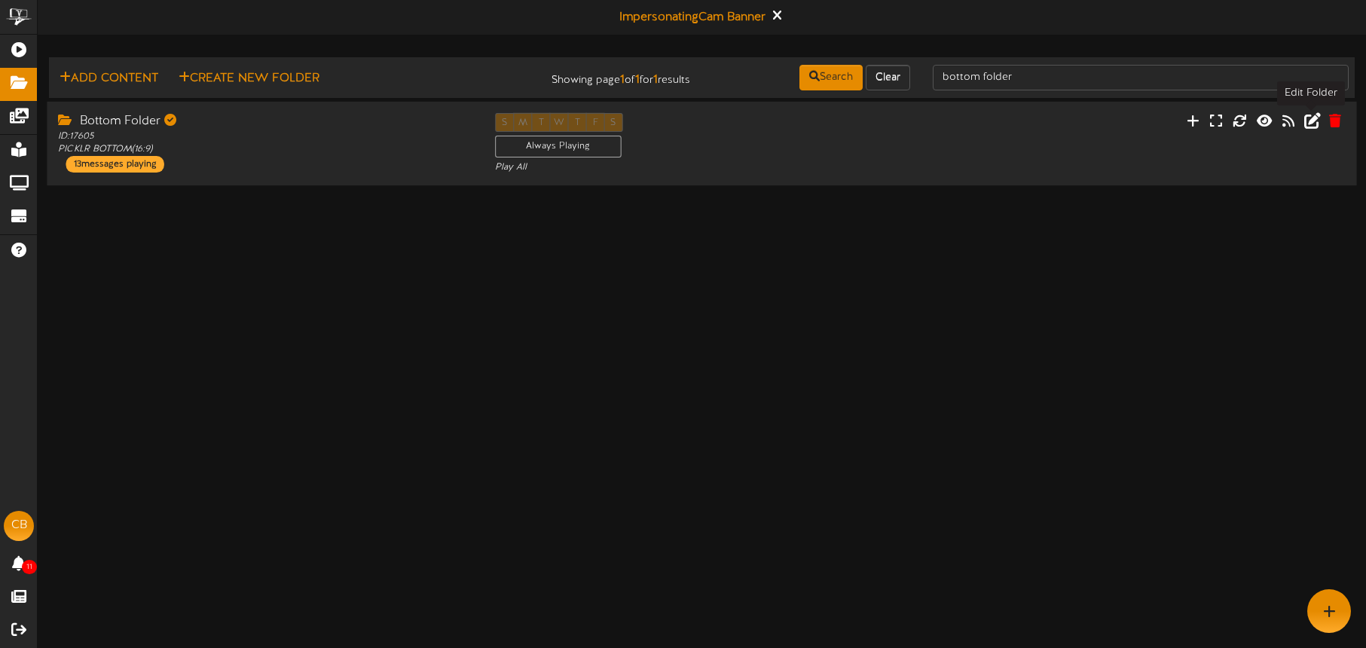
click at [1311, 122] on icon at bounding box center [1312, 120] width 17 height 17
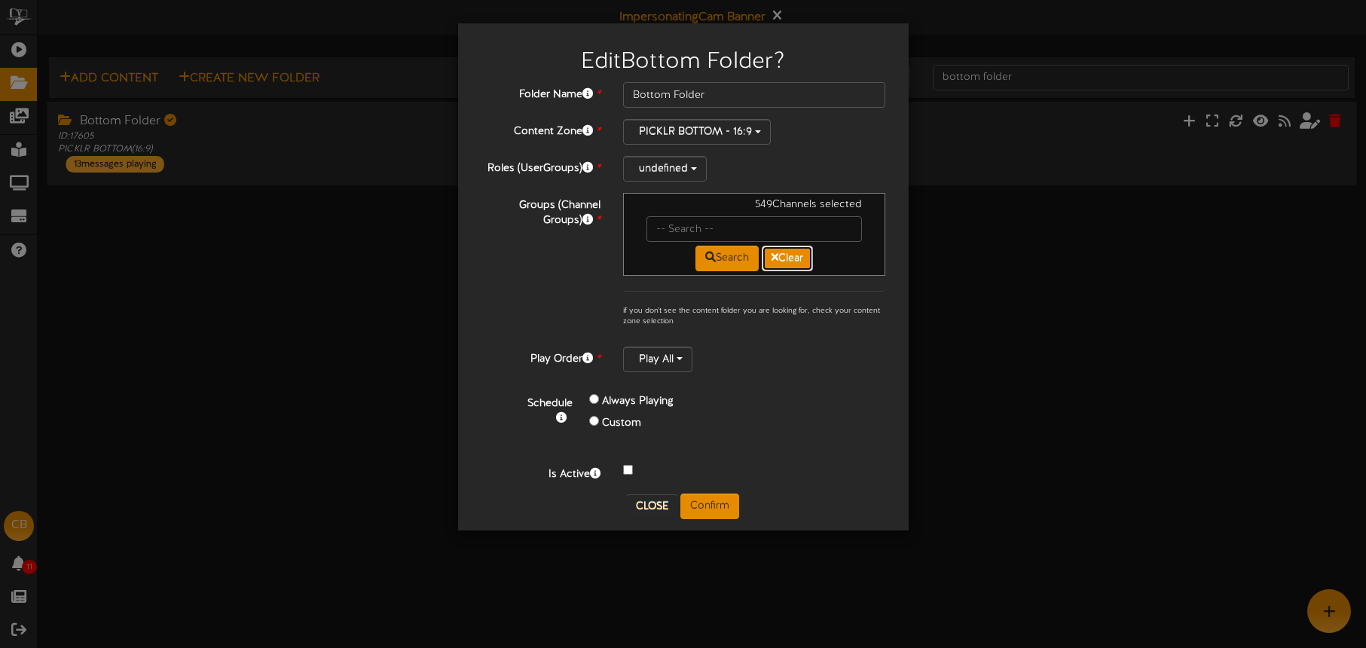
click at [786, 260] on button "Clear" at bounding box center [787, 259] width 51 height 26
click at [649, 496] on button "Close" at bounding box center [652, 506] width 50 height 24
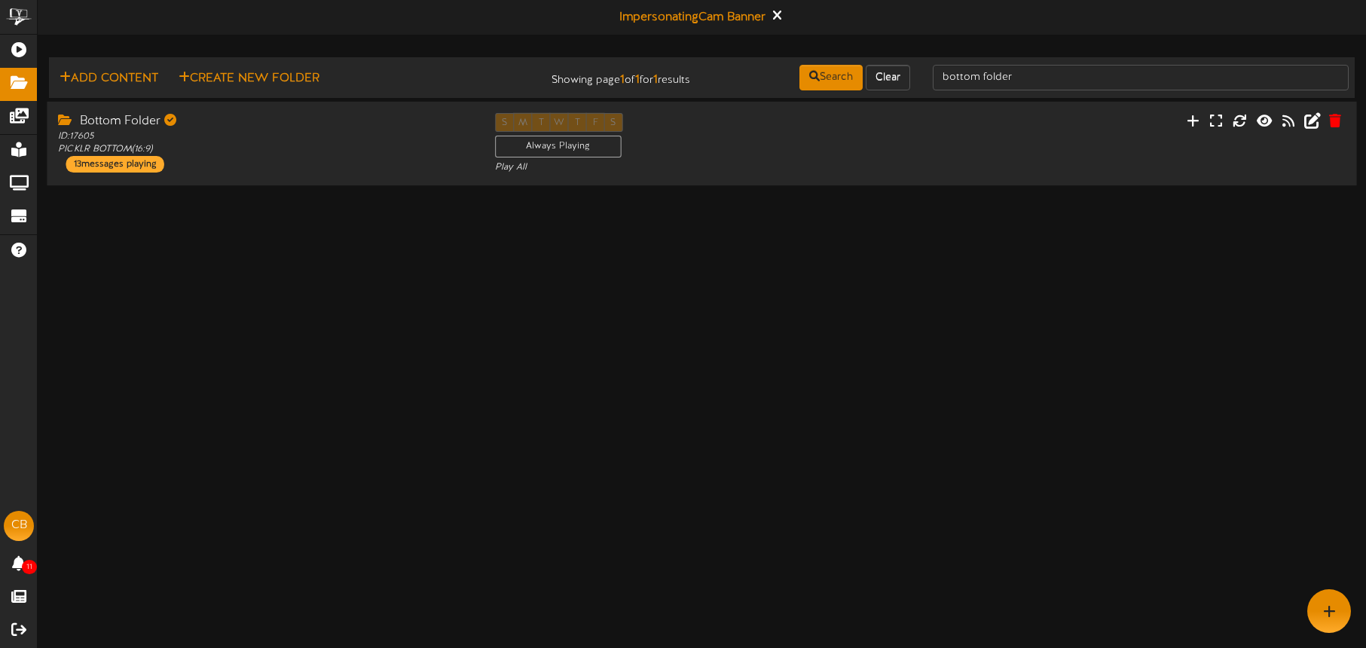
click at [771, 189] on html "ChannelValet Playlists Folders Messages My Library Groups Devices Help CB Cam B…" at bounding box center [683, 94] width 1366 height 189
click at [1317, 122] on icon at bounding box center [1312, 120] width 17 height 17
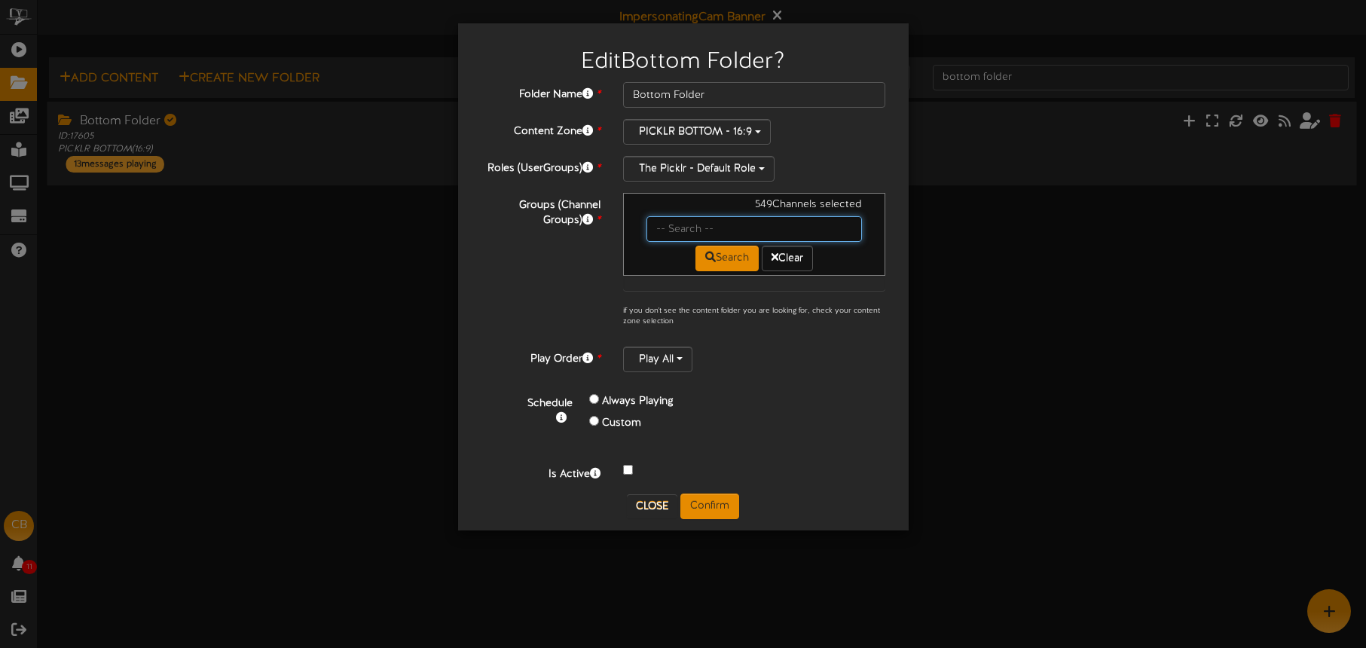
click at [725, 228] on input "text" at bounding box center [755, 229] width 216 height 26
click at [705, 254] on icon at bounding box center [710, 257] width 11 height 11
click at [716, 227] on input "text" at bounding box center [755, 229] width 216 height 26
type input "[GEOGRAPHIC_DATA]"
click at [709, 259] on icon at bounding box center [710, 257] width 11 height 11
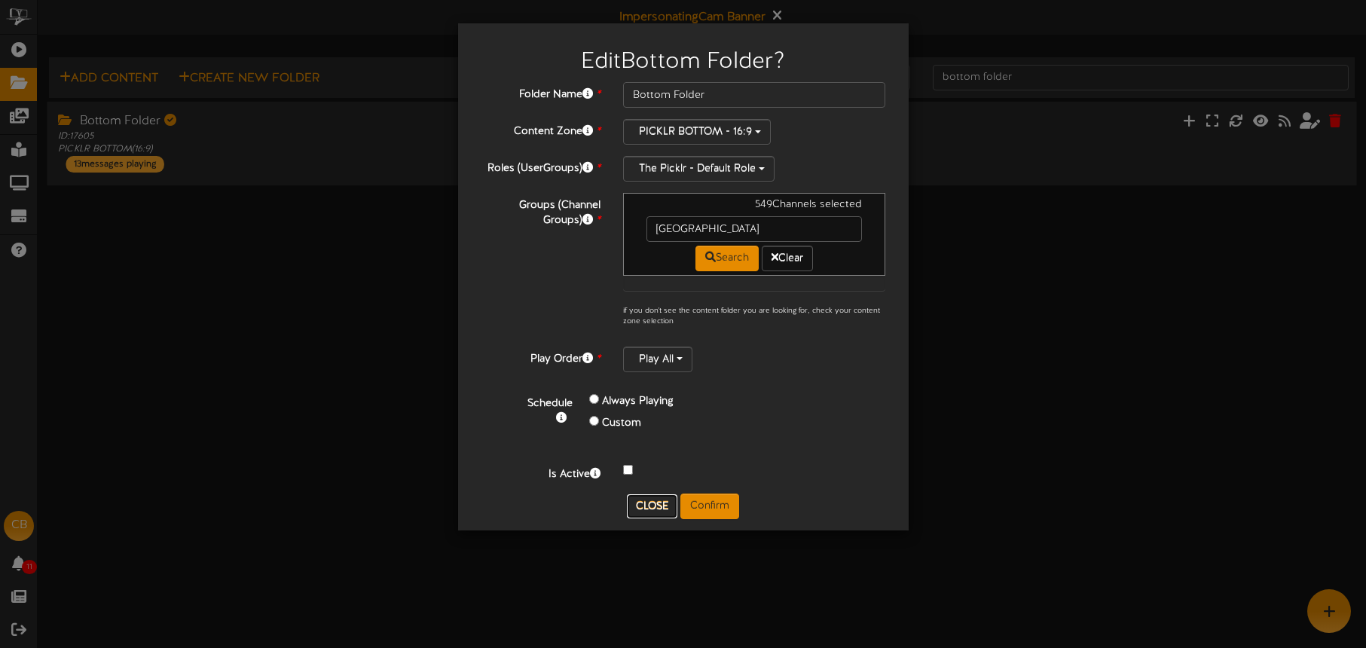
click at [646, 501] on button "Close" at bounding box center [652, 506] width 50 height 24
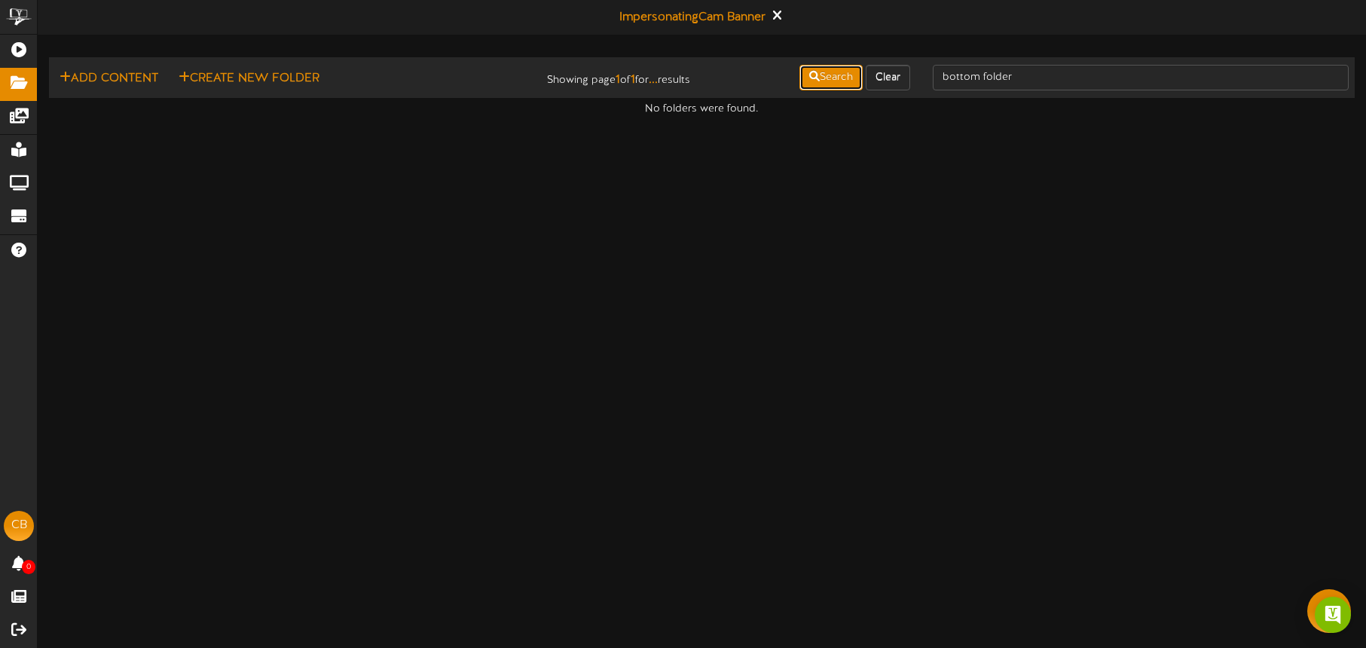
click at [837, 76] on button "Search" at bounding box center [831, 78] width 63 height 26
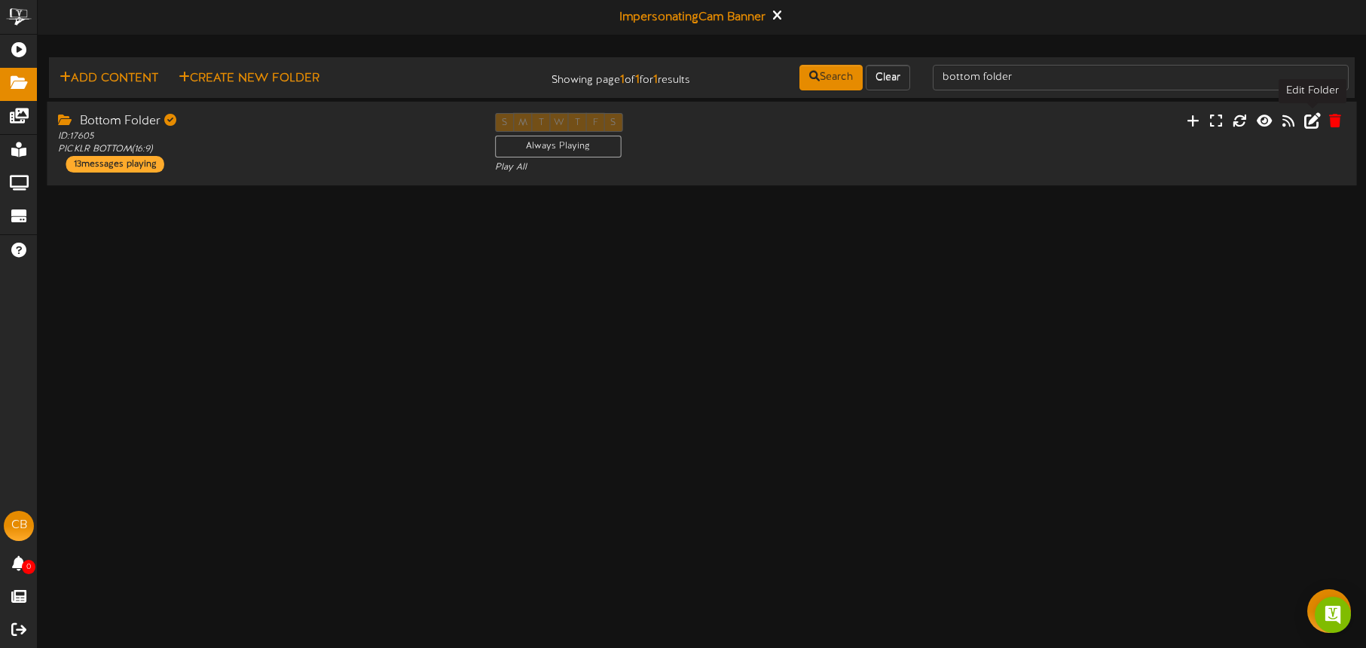
click at [1312, 125] on icon at bounding box center [1312, 120] width 17 height 17
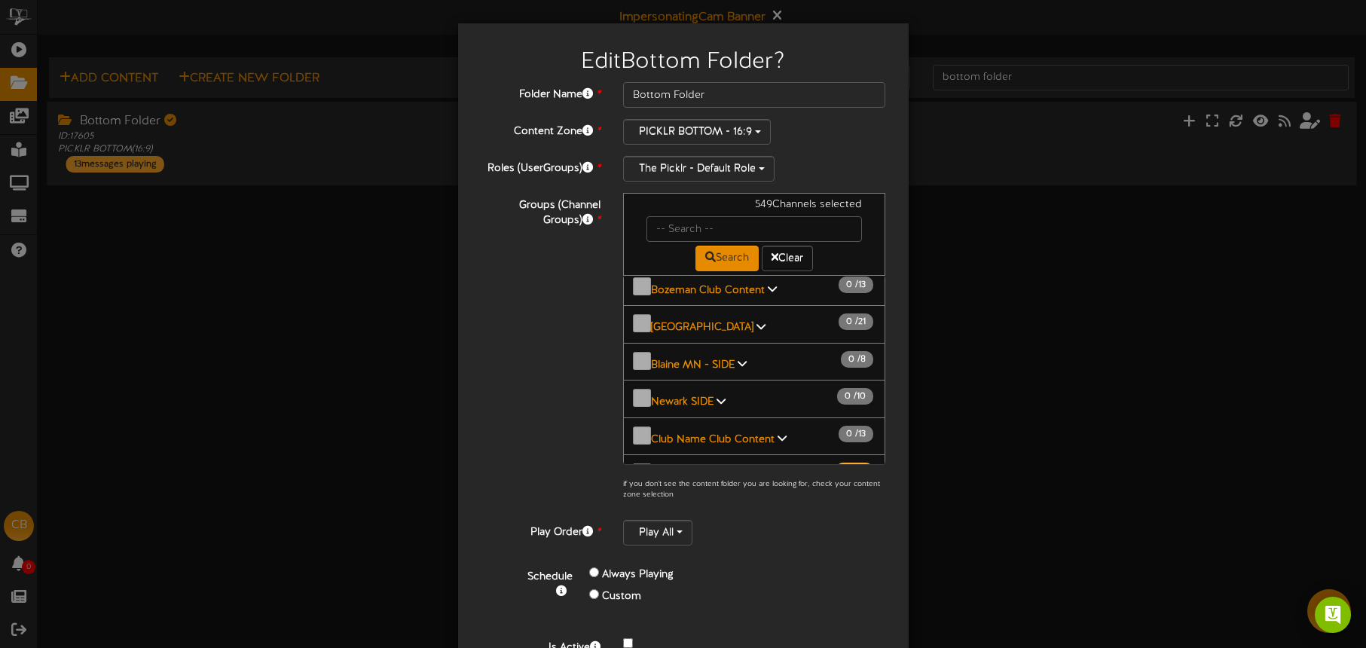
scroll to position [79, 0]
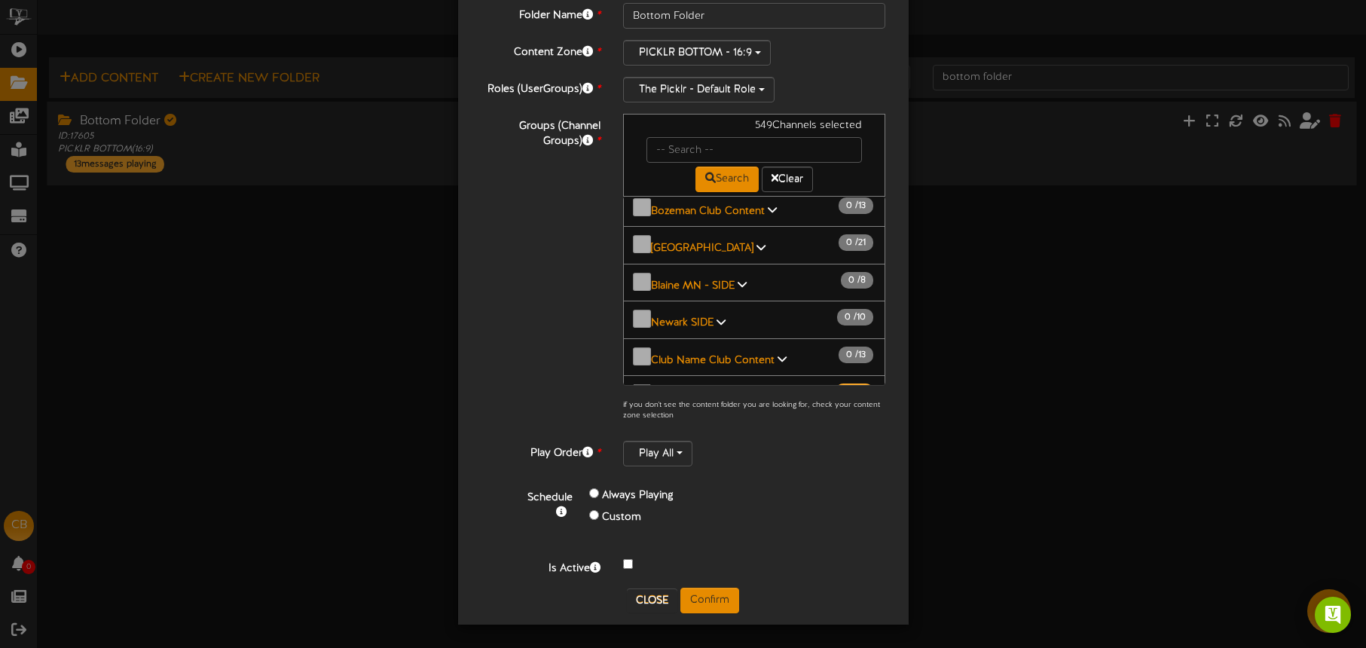
click at [723, 541] on b "[GEOGRAPHIC_DATA], AZ Bottom" at bounding box center [732, 546] width 163 height 11
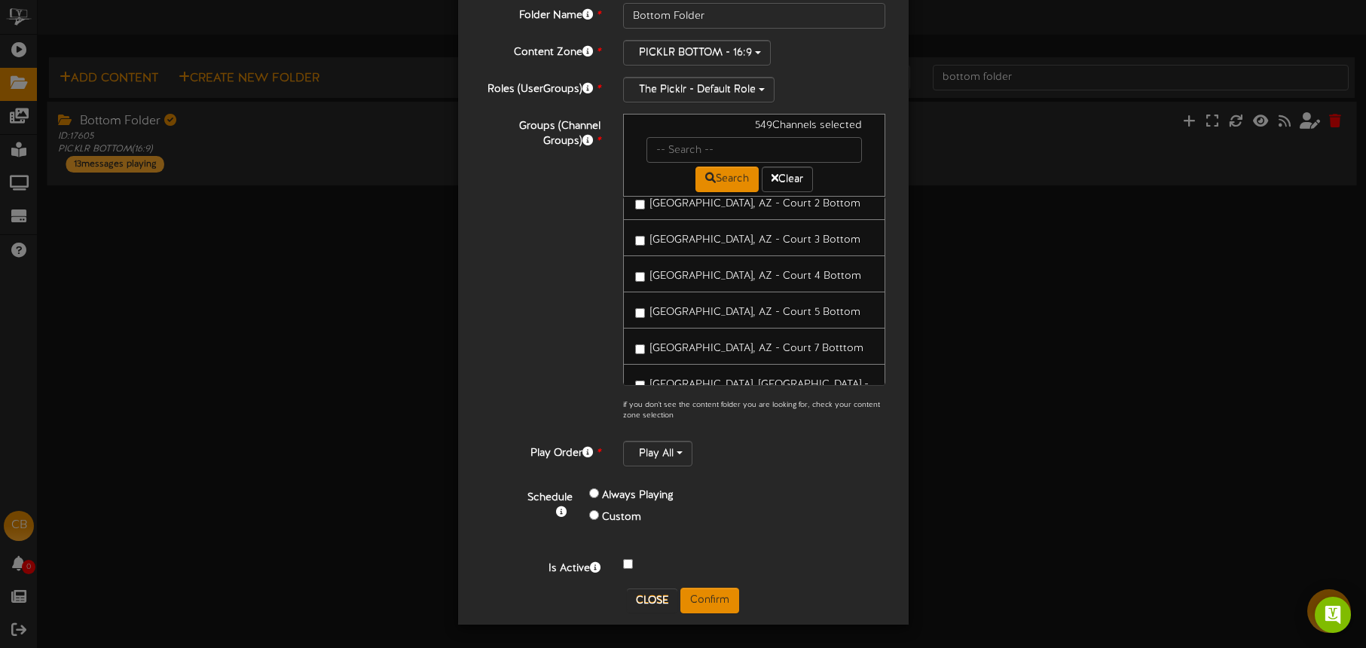
scroll to position [2057, 0]
click at [767, 555] on span "[GEOGRAPHIC_DATA], AZ - Court 6 Bottom" at bounding box center [755, 560] width 211 height 11
click at [717, 594] on button "Confirm" at bounding box center [709, 601] width 59 height 26
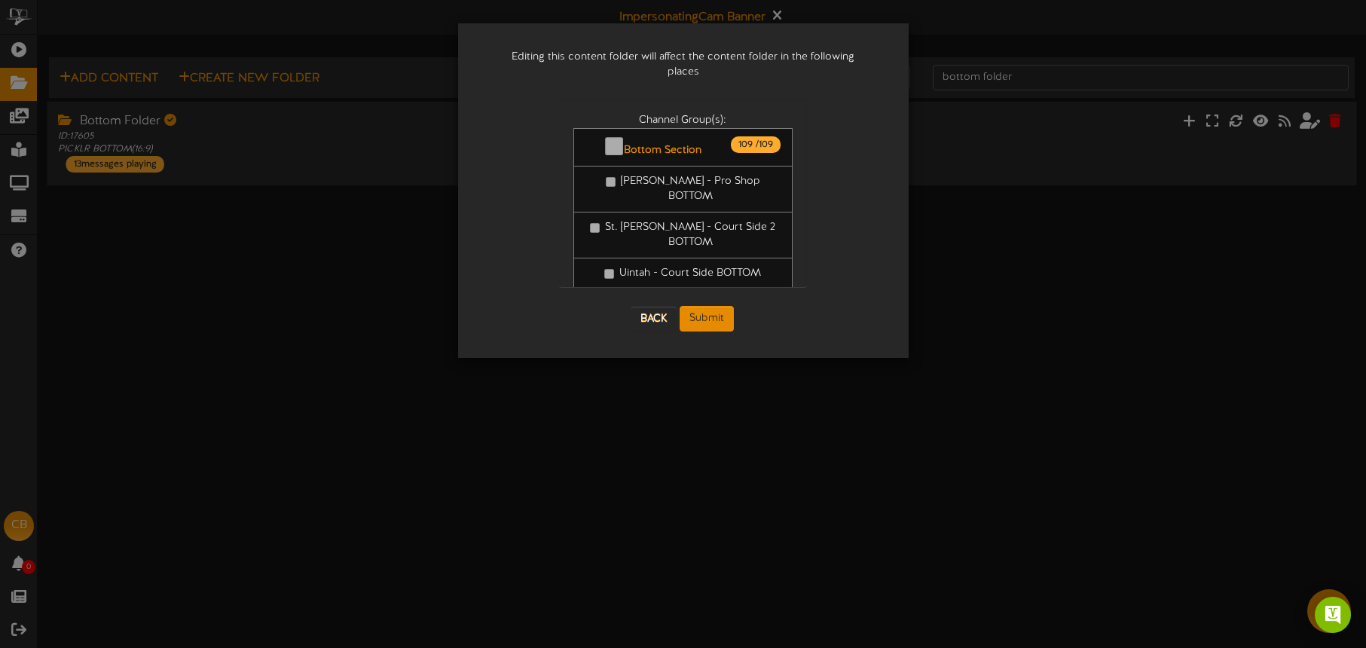
scroll to position [0, 0]
click at [723, 306] on button "Submit" at bounding box center [707, 319] width 54 height 26
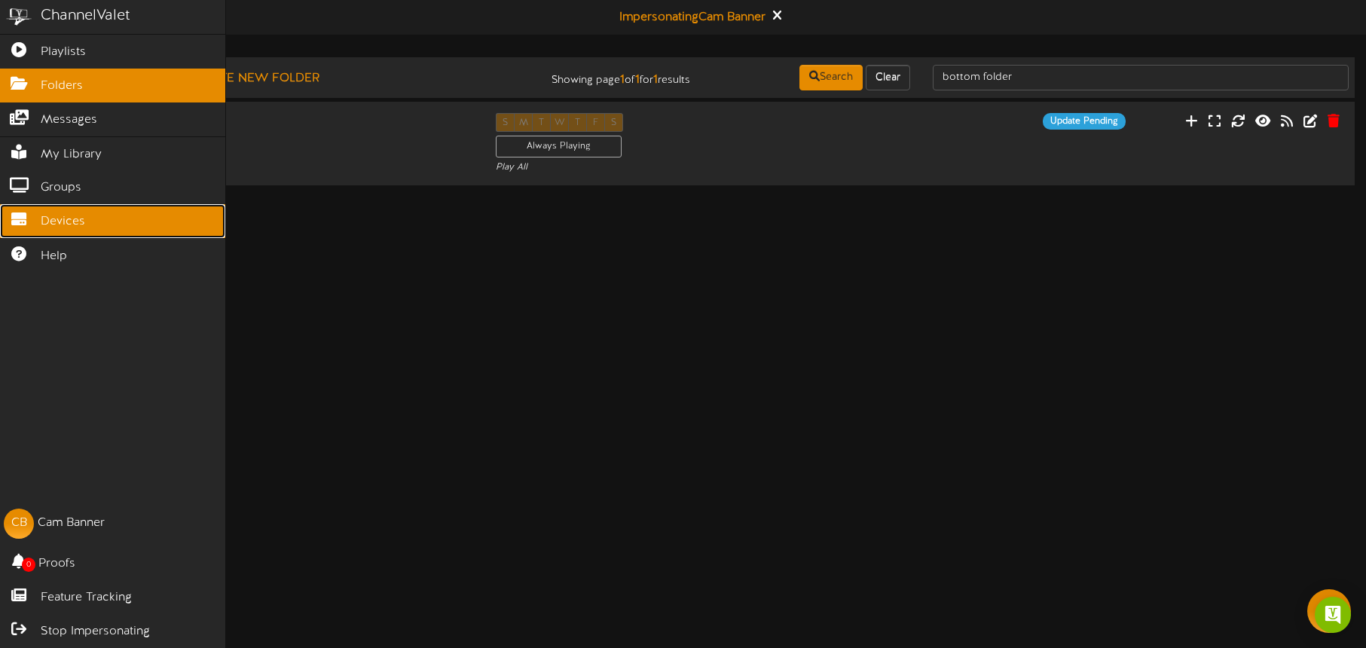
click at [38, 217] on link "Devices" at bounding box center [112, 221] width 225 height 34
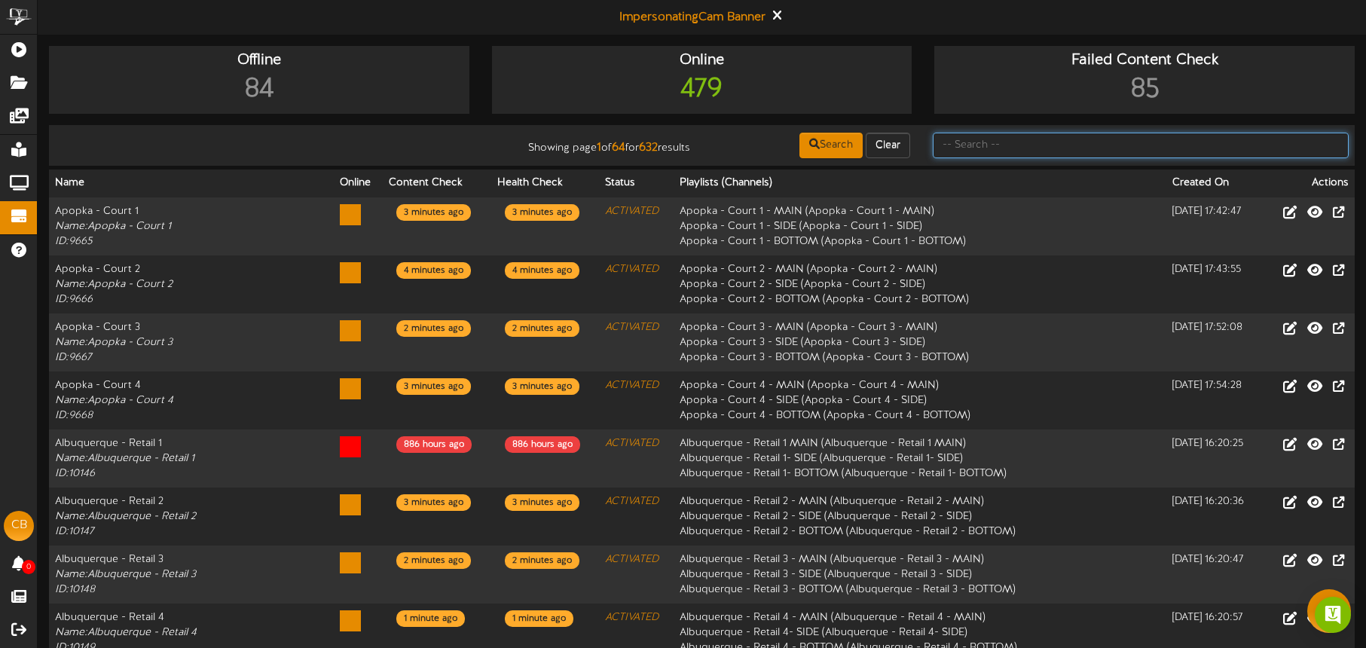
click at [975, 152] on input "text" at bounding box center [1141, 146] width 416 height 26
type input "c"
type input "[GEOGRAPHIC_DATA]"
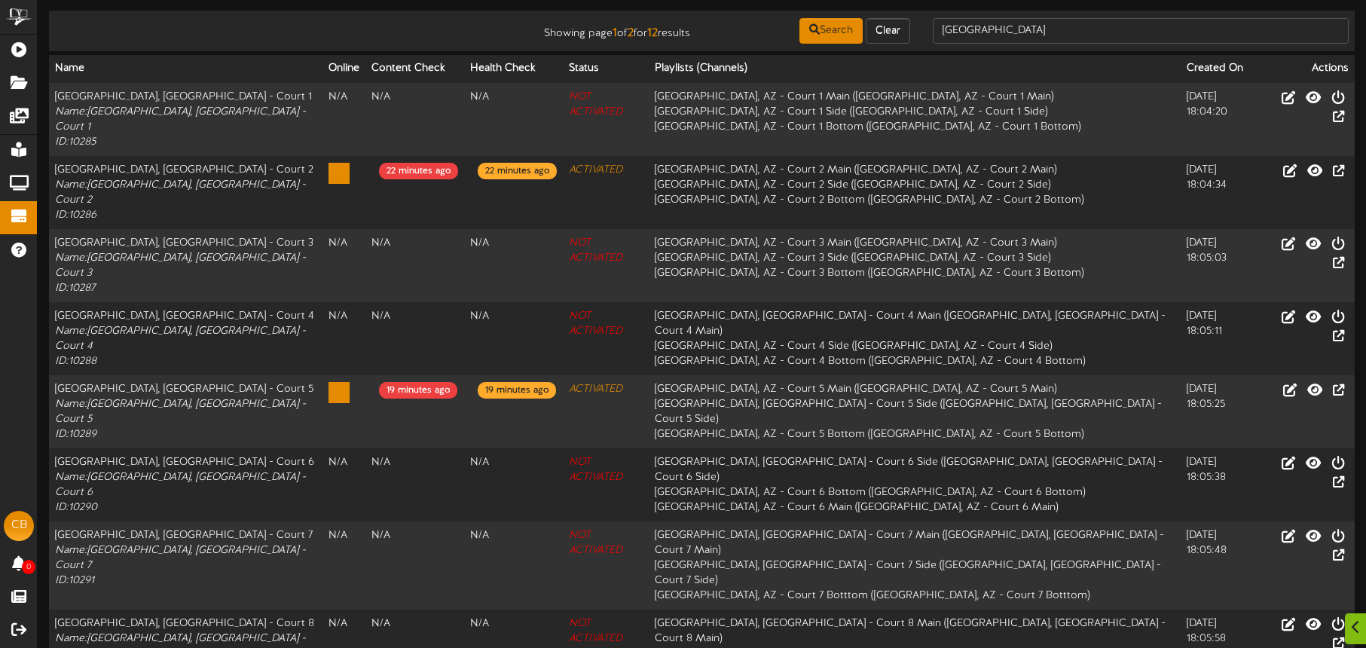
scroll to position [189, 0]
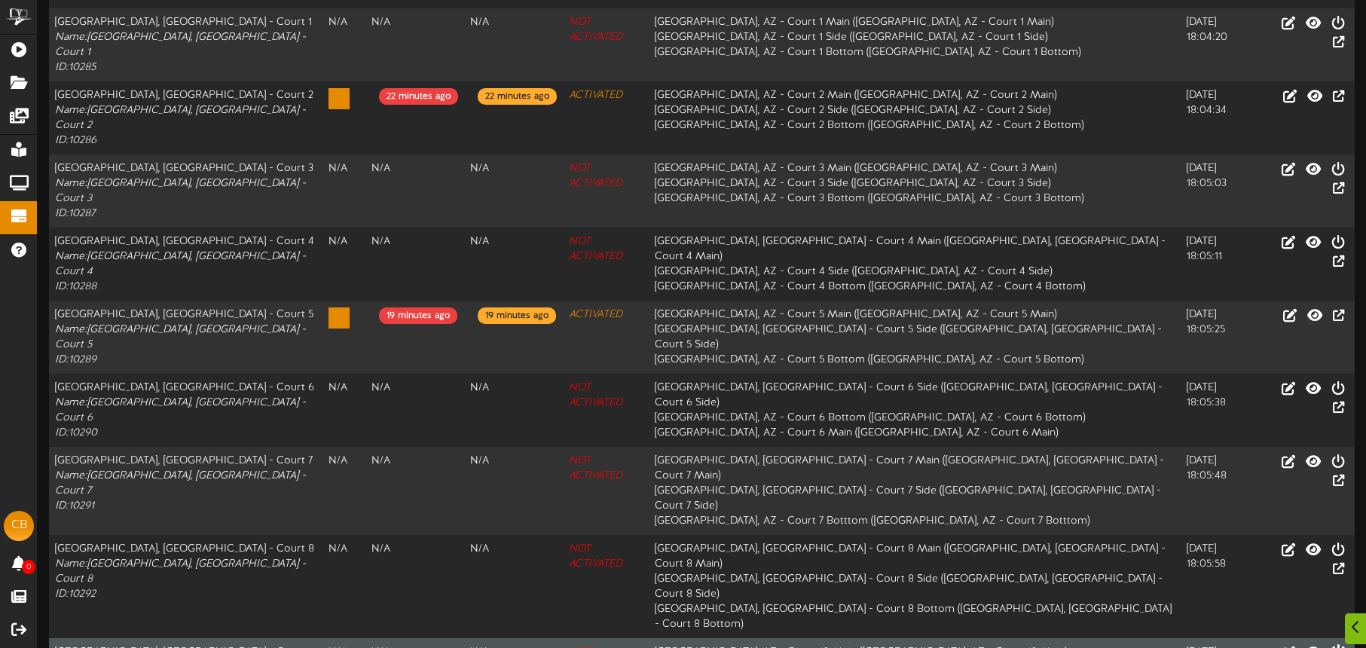
click at [1330, 644] on icon at bounding box center [1338, 652] width 17 height 17
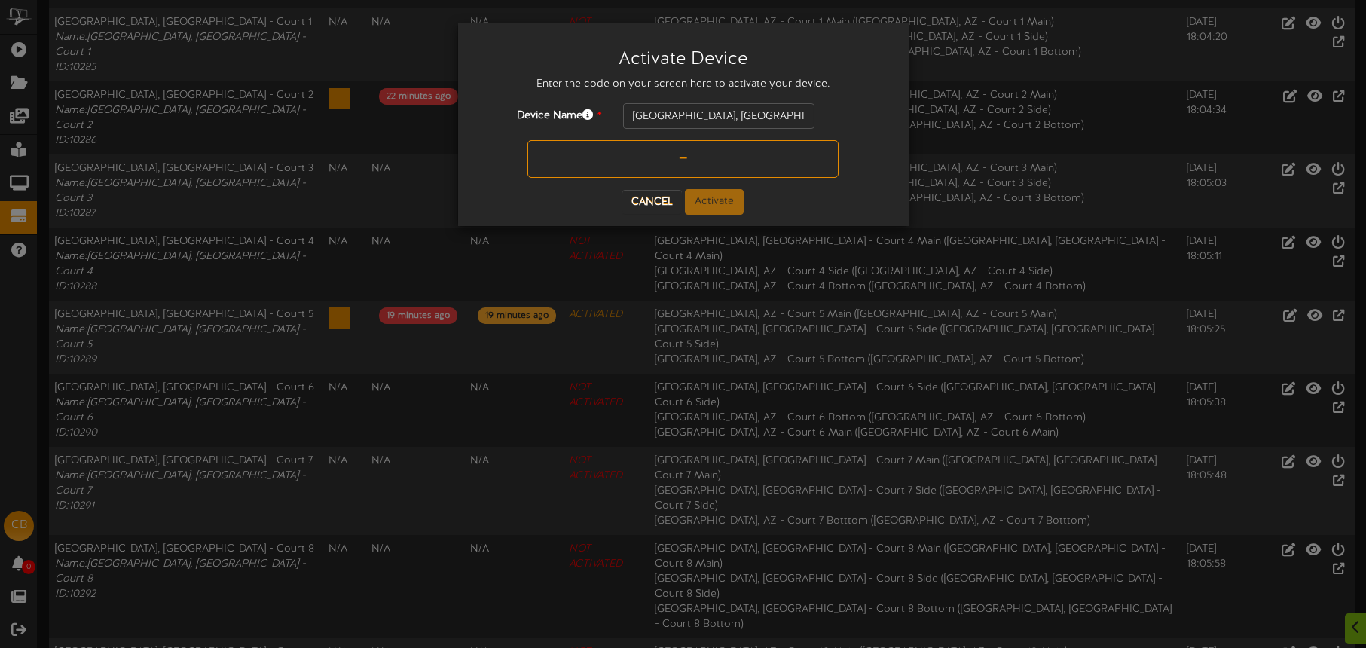
click at [656, 160] on input "text" at bounding box center [683, 159] width 311 height 38
type input "Q3VJ59"
click at [705, 201] on button "Activate" at bounding box center [714, 202] width 59 height 26
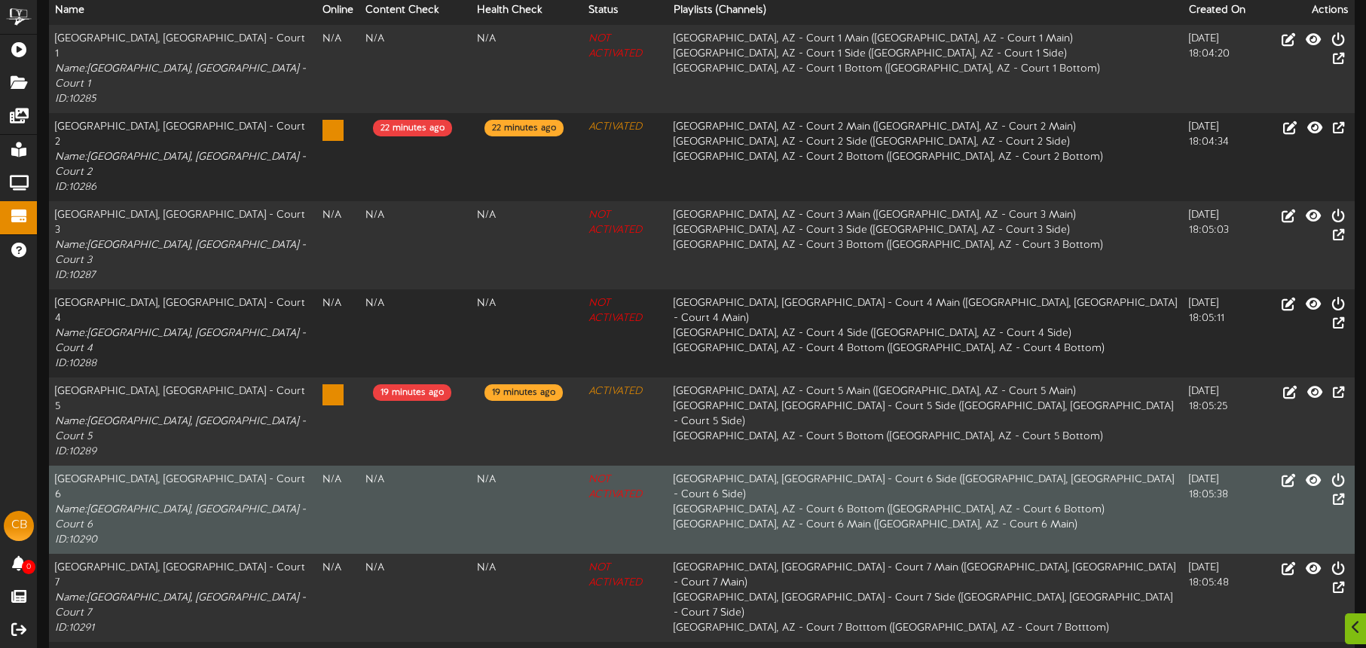
scroll to position [185, 0]
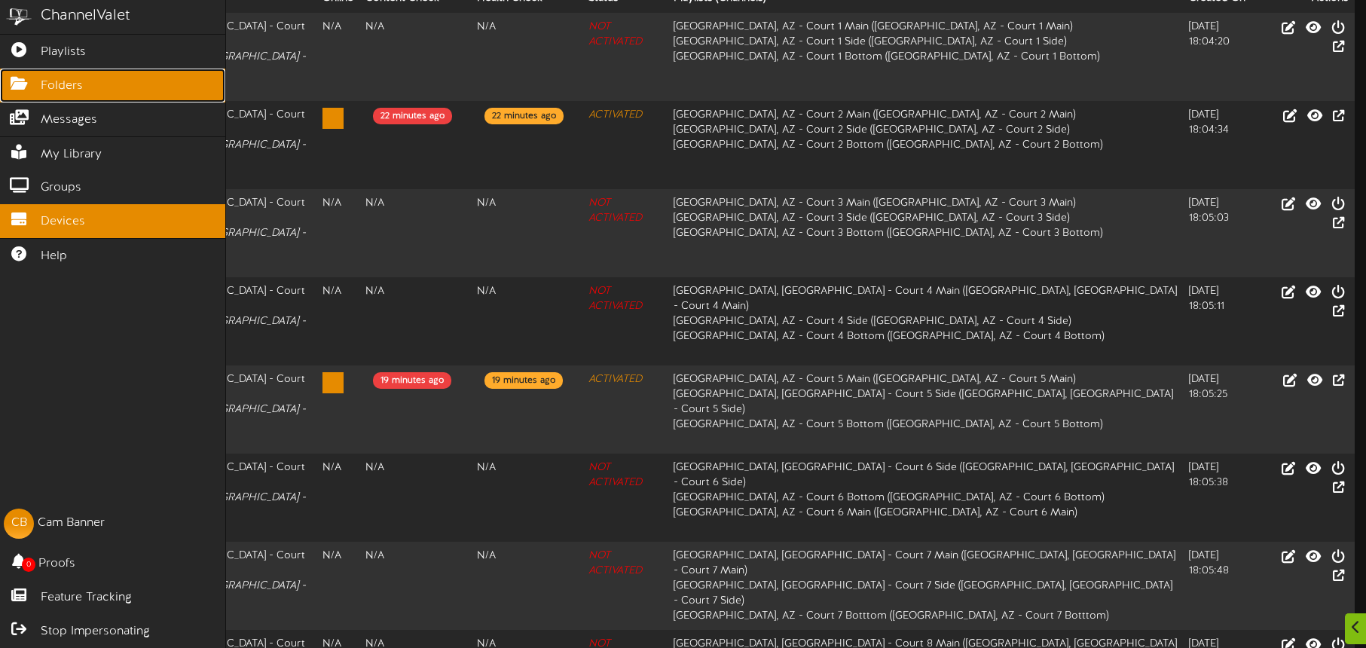
click at [30, 89] on link "Folders" at bounding box center [112, 86] width 225 height 34
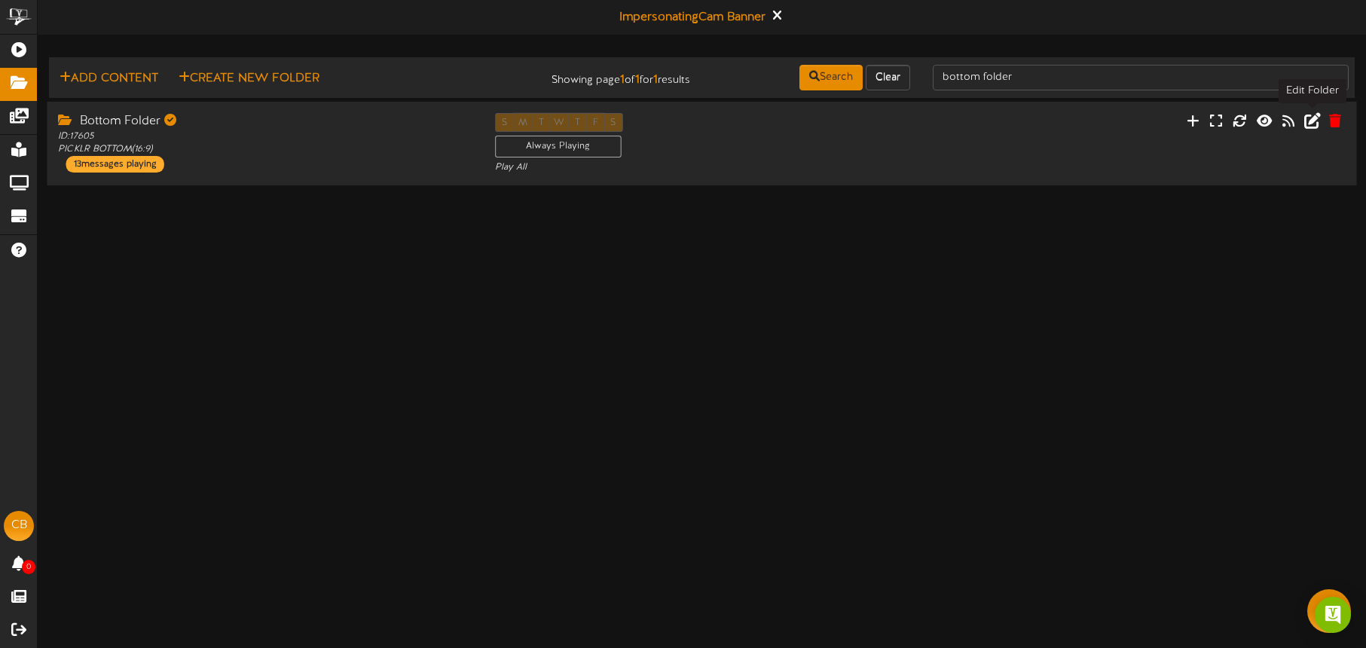
click at [1314, 120] on icon at bounding box center [1312, 120] width 17 height 17
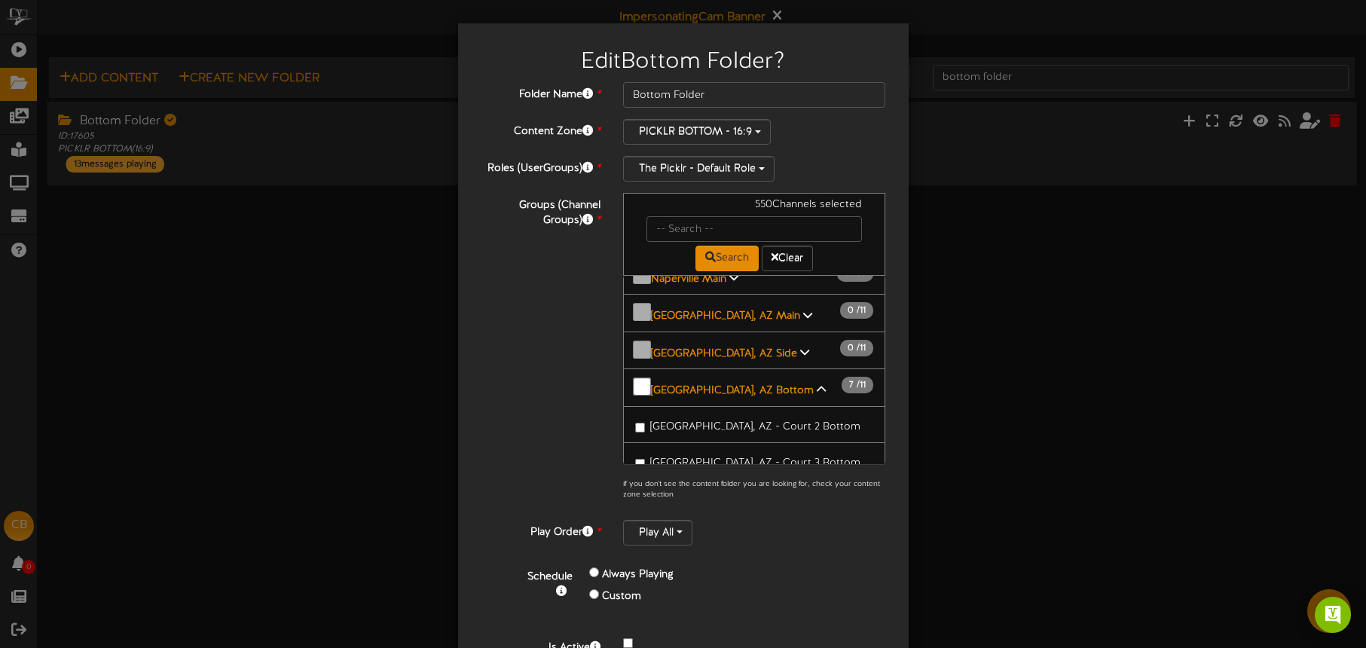
scroll to position [1868, 0]
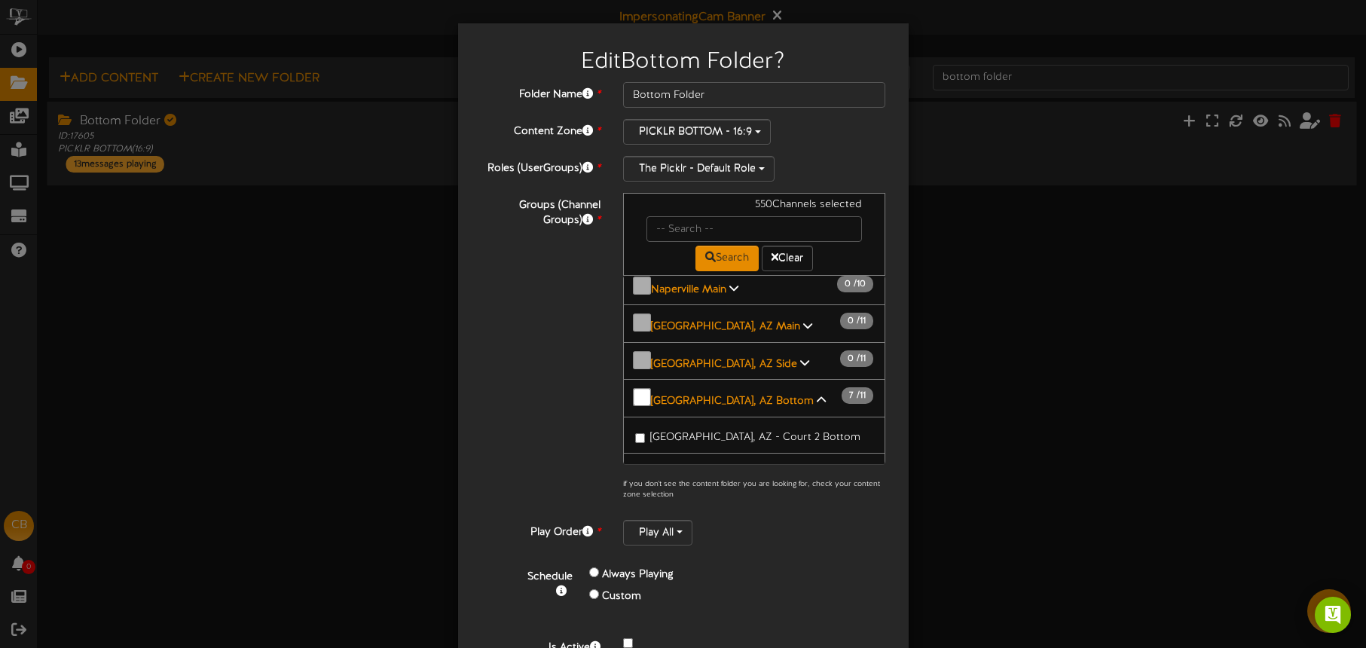
click at [726, 540] on span "[GEOGRAPHIC_DATA], AZ - Court 7 Botttom" at bounding box center [756, 545] width 213 height 11
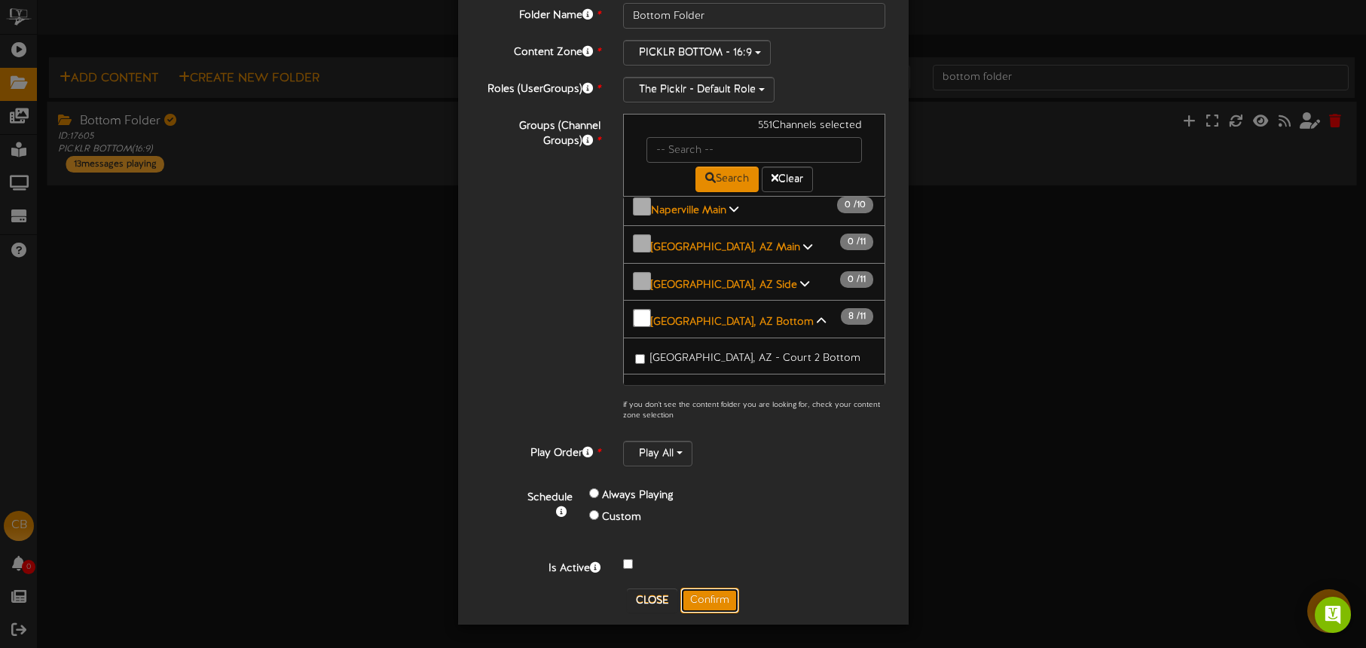
click at [702, 611] on button "Confirm" at bounding box center [709, 601] width 59 height 26
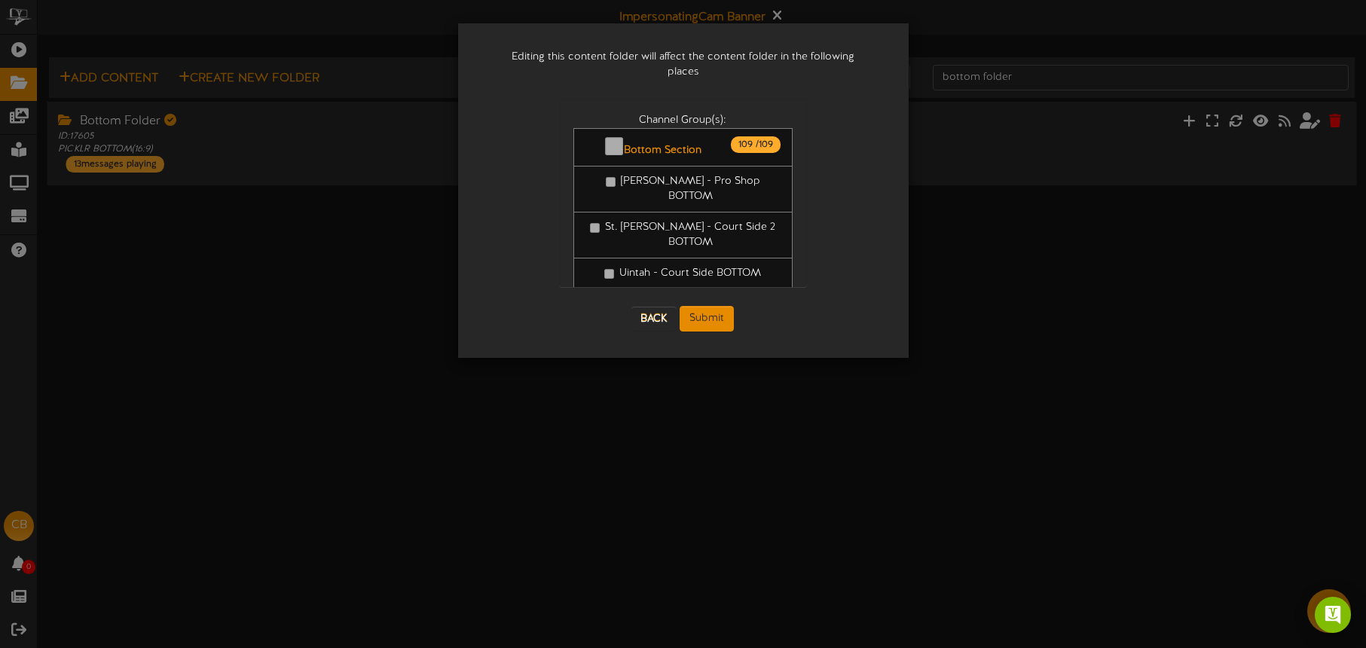
scroll to position [0, 0]
click at [708, 307] on button "Submit" at bounding box center [707, 319] width 54 height 26
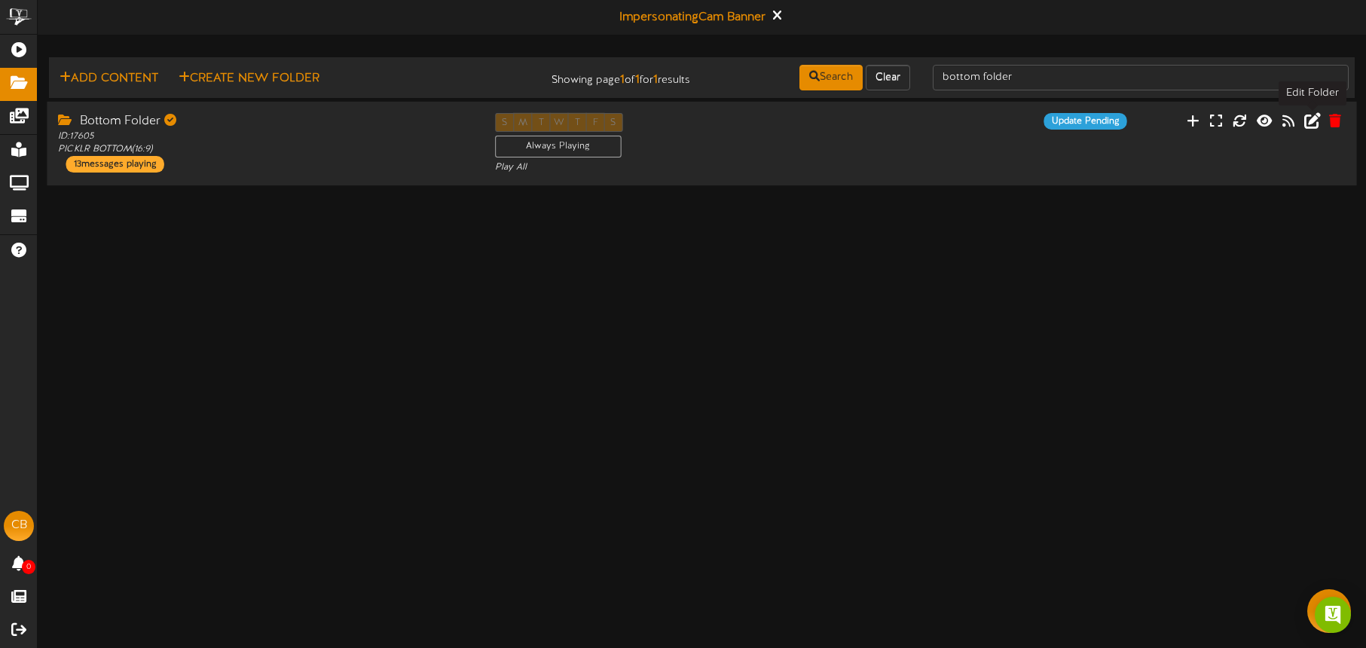
click at [1314, 121] on icon at bounding box center [1312, 120] width 17 height 17
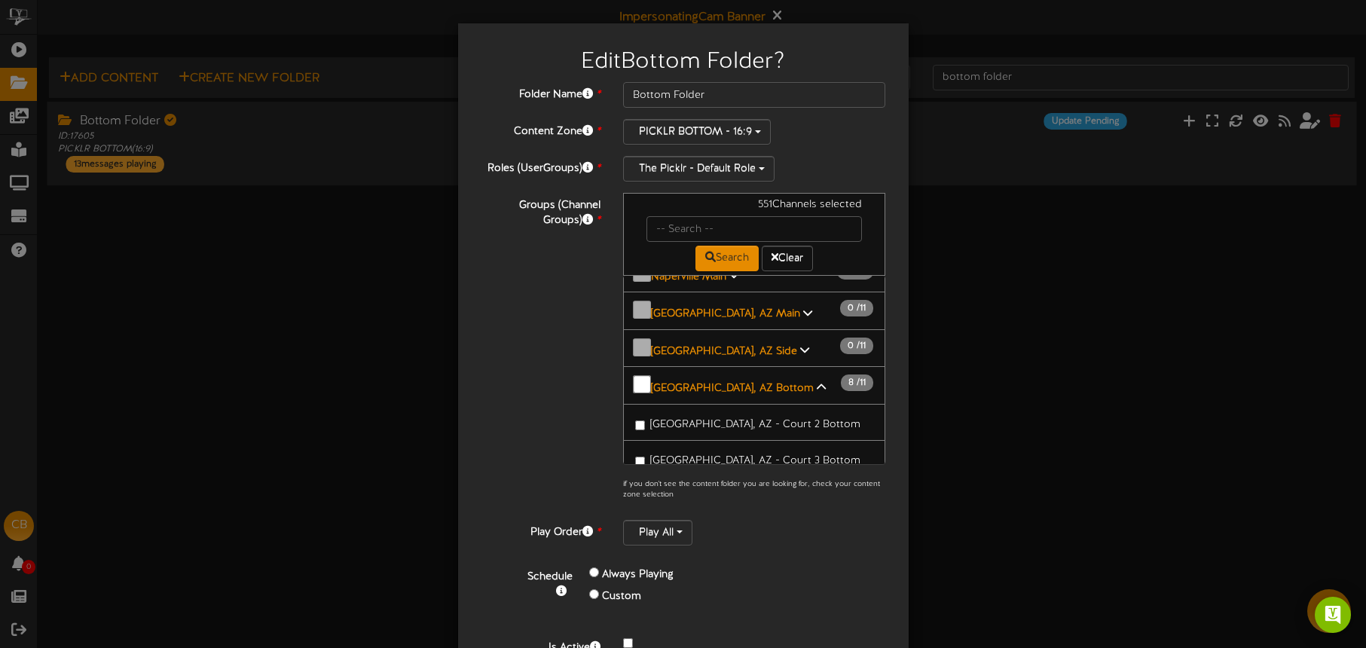
scroll to position [1880, 0]
click at [763, 564] on span "[GEOGRAPHIC_DATA], [GEOGRAPHIC_DATA] - Court 8 Bottom" at bounding box center [759, 577] width 219 height 26
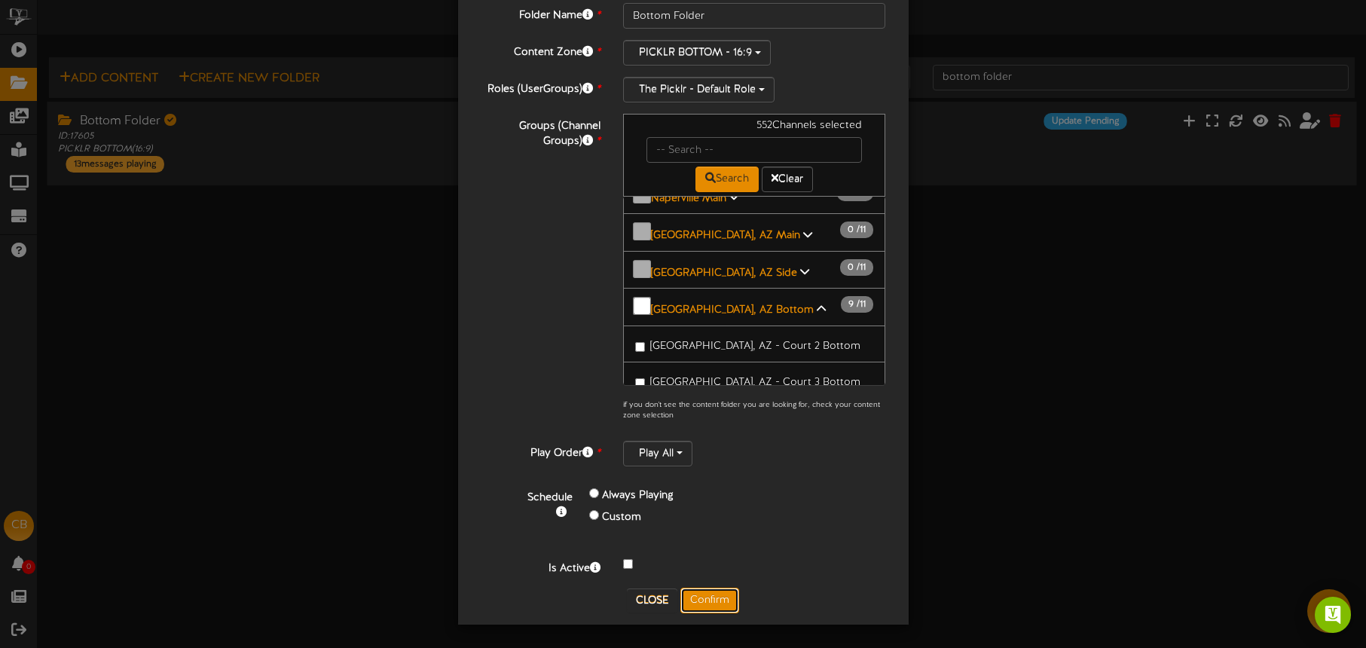
click at [728, 590] on button "Confirm" at bounding box center [709, 601] width 59 height 26
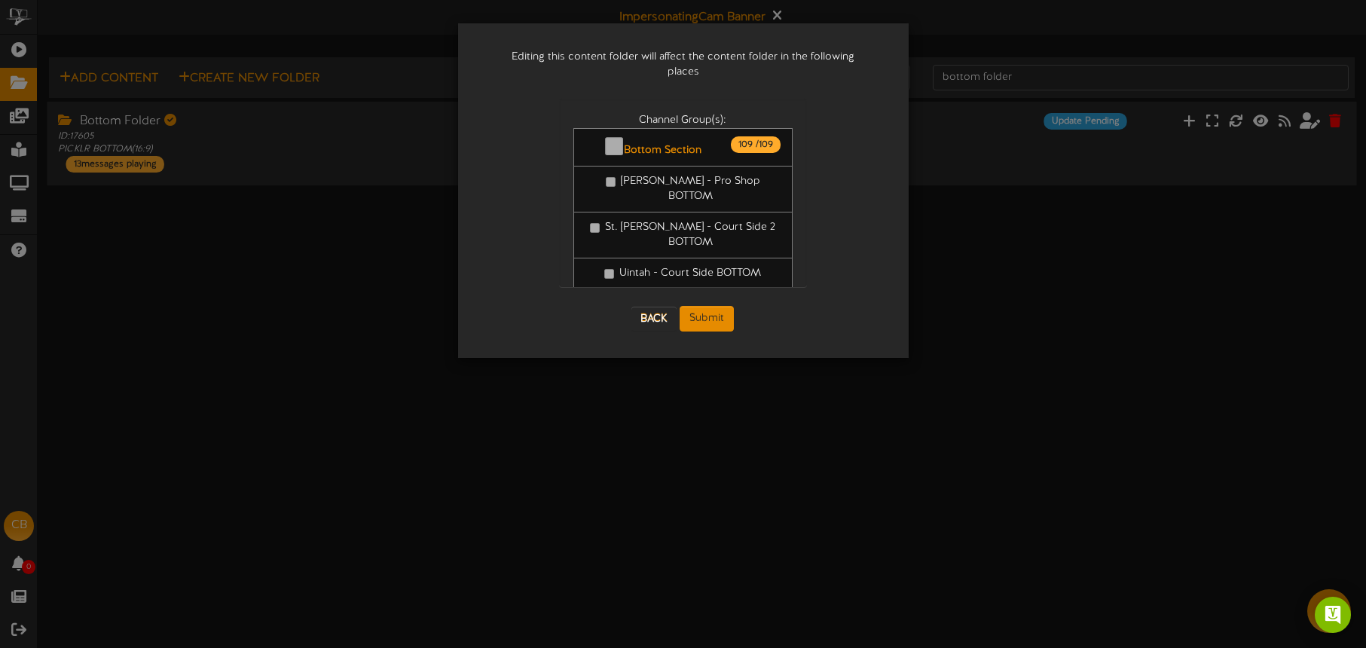
scroll to position [0, 0]
drag, startPoint x: 714, startPoint y: 305, endPoint x: 699, endPoint y: 300, distance: 16.0
click at [711, 306] on button "Submit" at bounding box center [707, 319] width 54 height 26
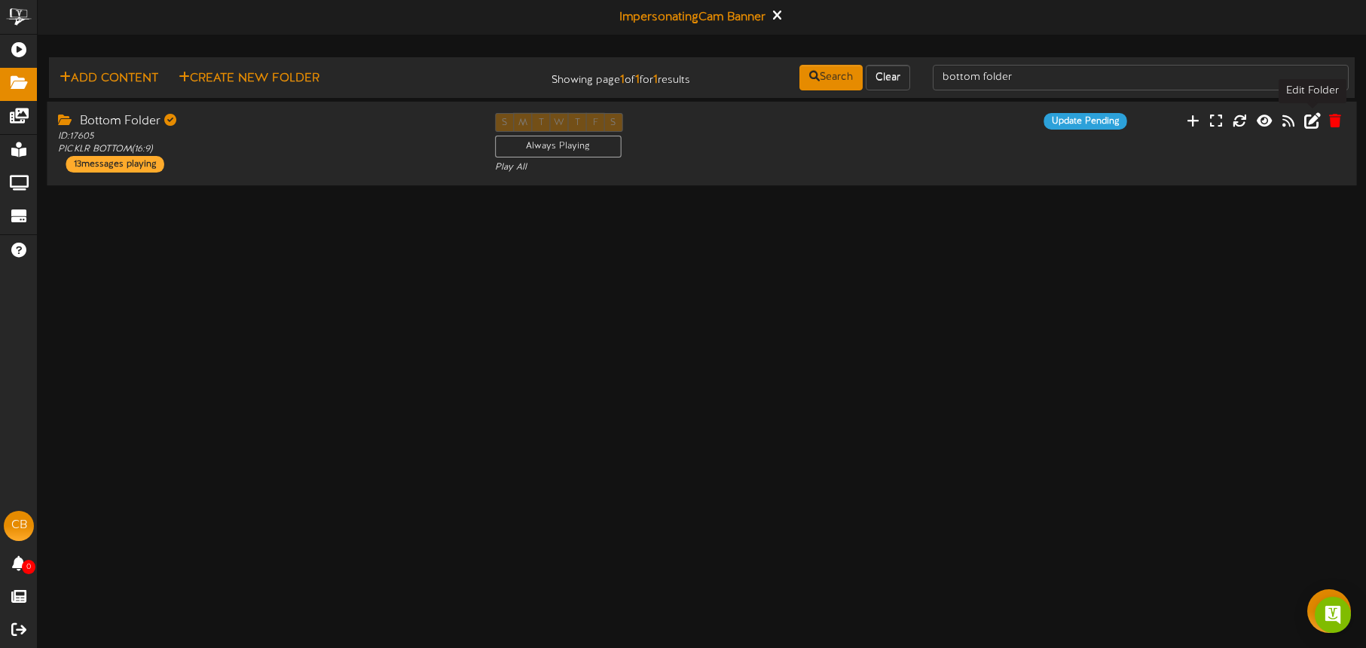
click at [1310, 120] on icon at bounding box center [1312, 120] width 17 height 17
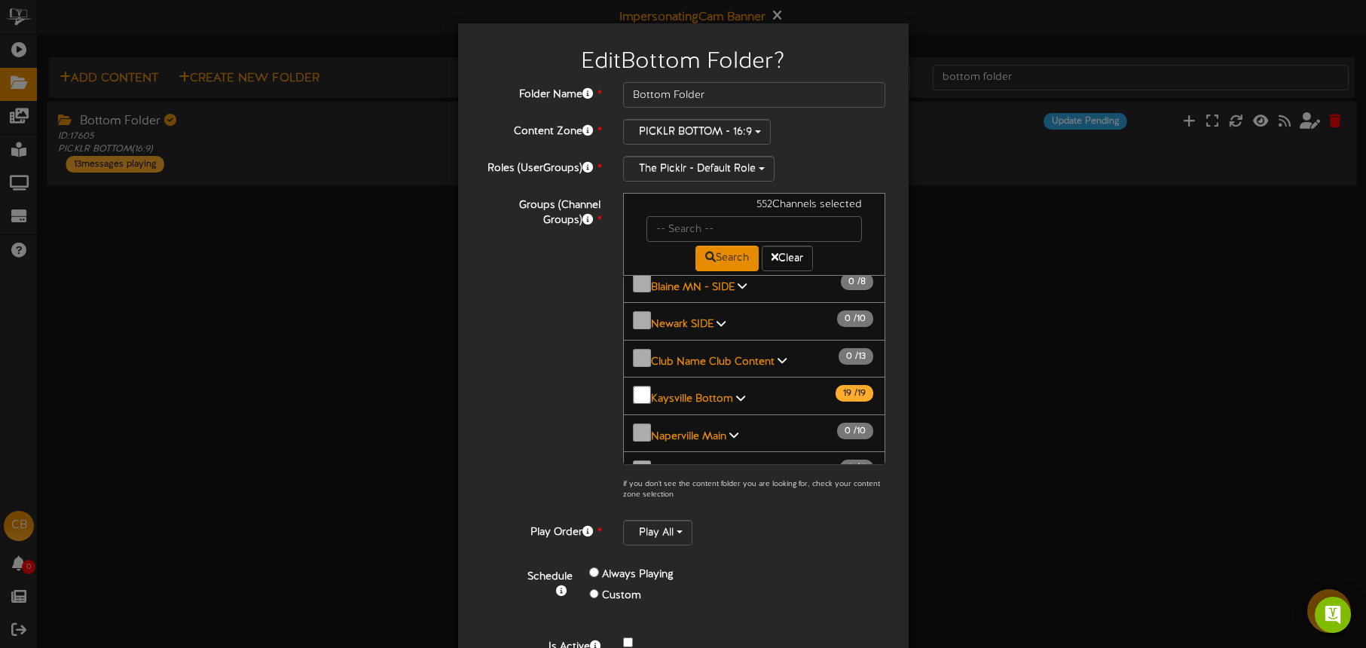
scroll to position [1888, 0]
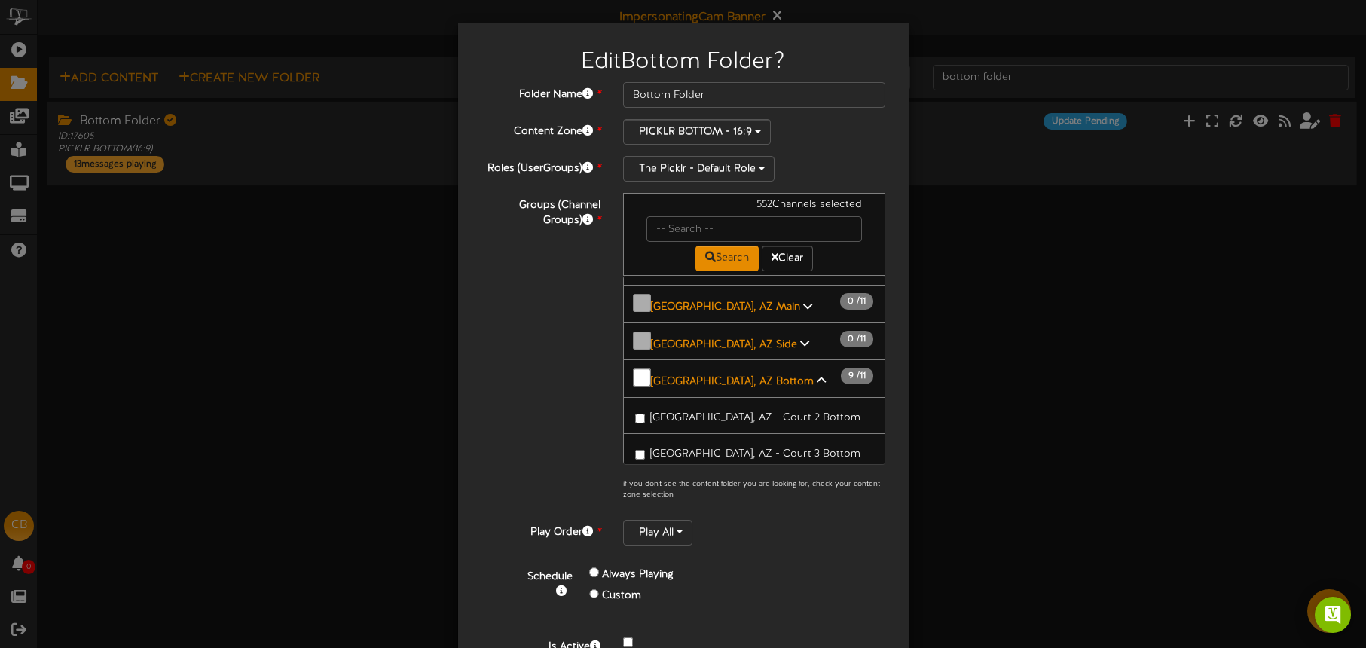
drag, startPoint x: 720, startPoint y: 424, endPoint x: 717, endPoint y: 415, distance: 9.8
click at [720, 644] on span "[GEOGRAPHIC_DATA], AZ - Court 9 Bottom" at bounding box center [755, 649] width 211 height 11
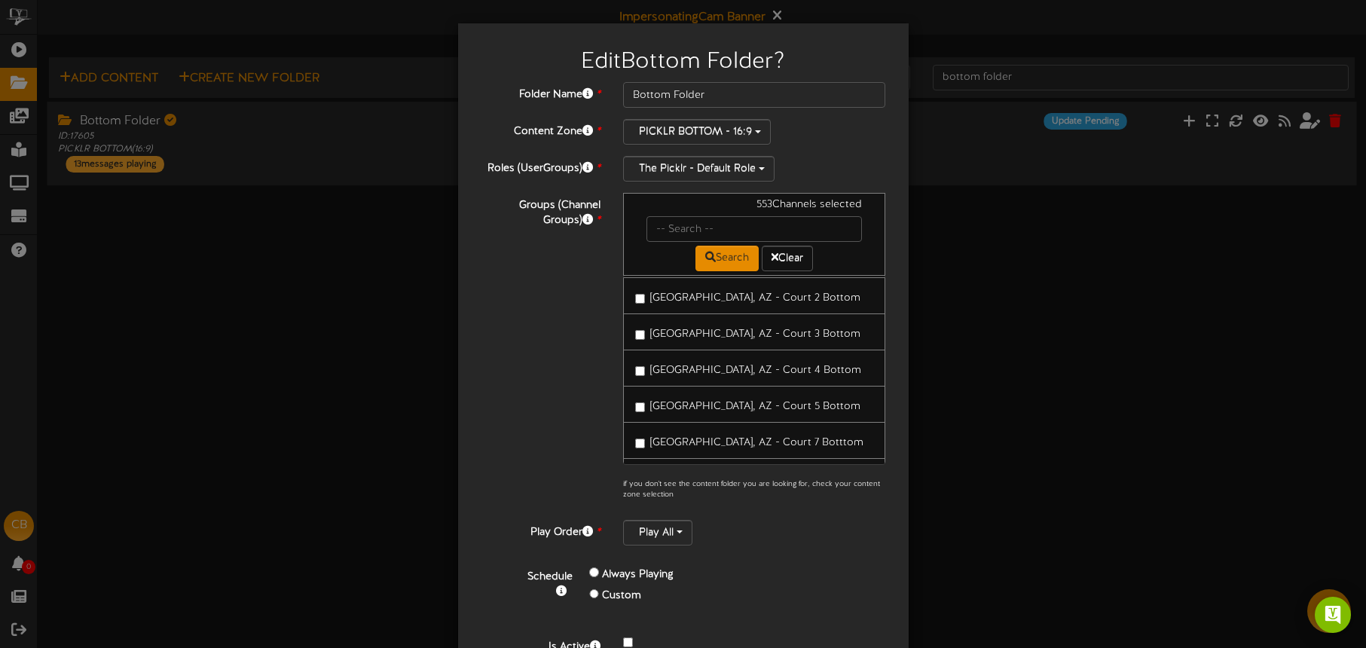
scroll to position [35, 0]
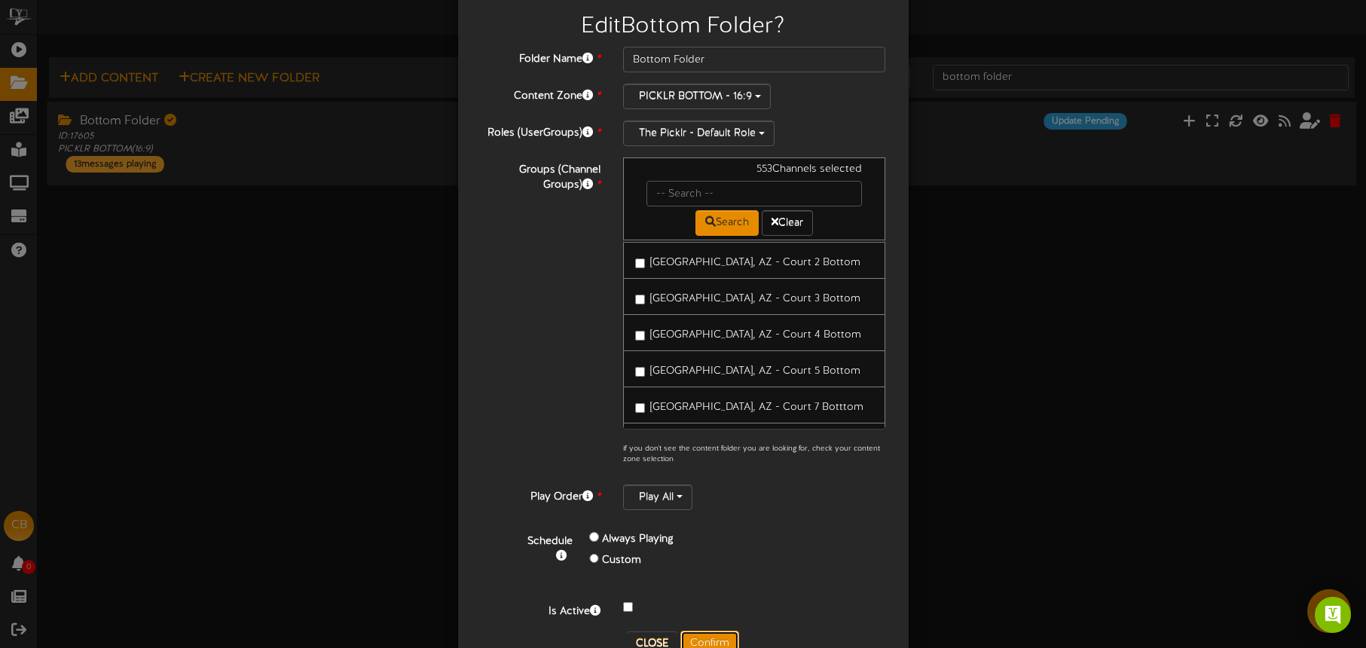
drag, startPoint x: 710, startPoint y: 635, endPoint x: 838, endPoint y: 515, distance: 175.4
click at [710, 635] on button "Confirm" at bounding box center [709, 644] width 59 height 26
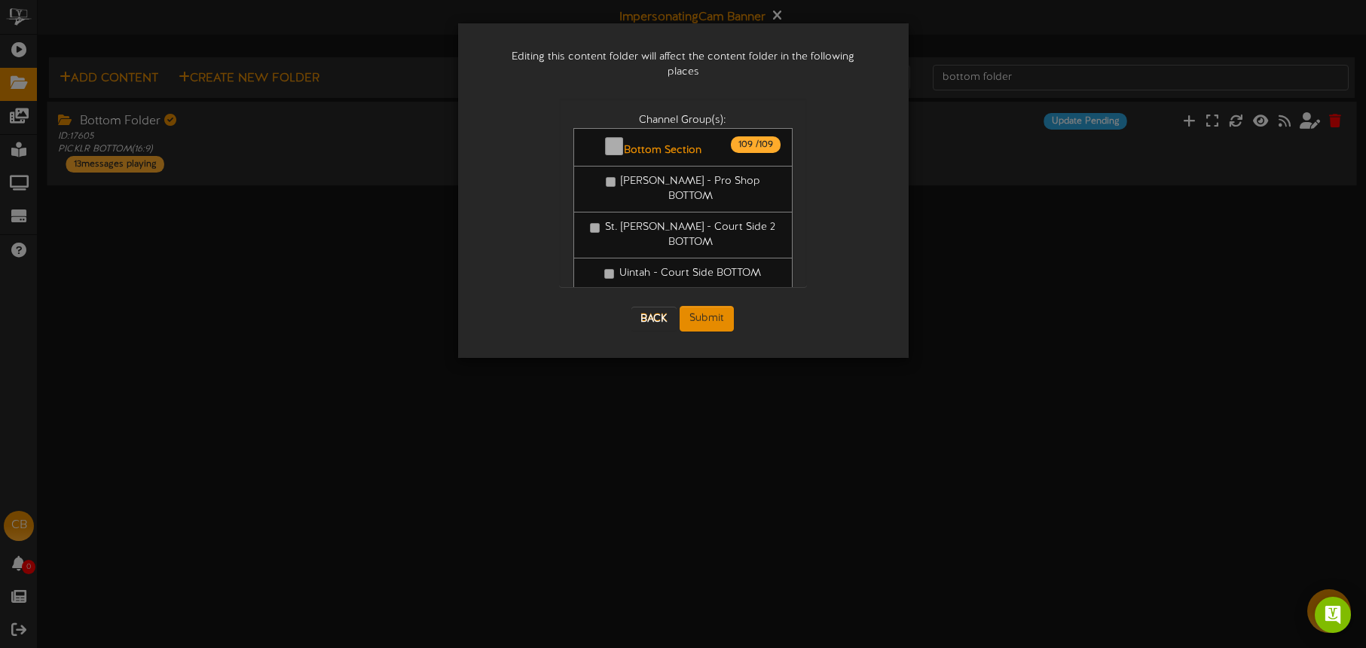
scroll to position [0, 0]
drag, startPoint x: 720, startPoint y: 299, endPoint x: 731, endPoint y: 300, distance: 10.6
click at [720, 306] on button "Submit" at bounding box center [707, 319] width 54 height 26
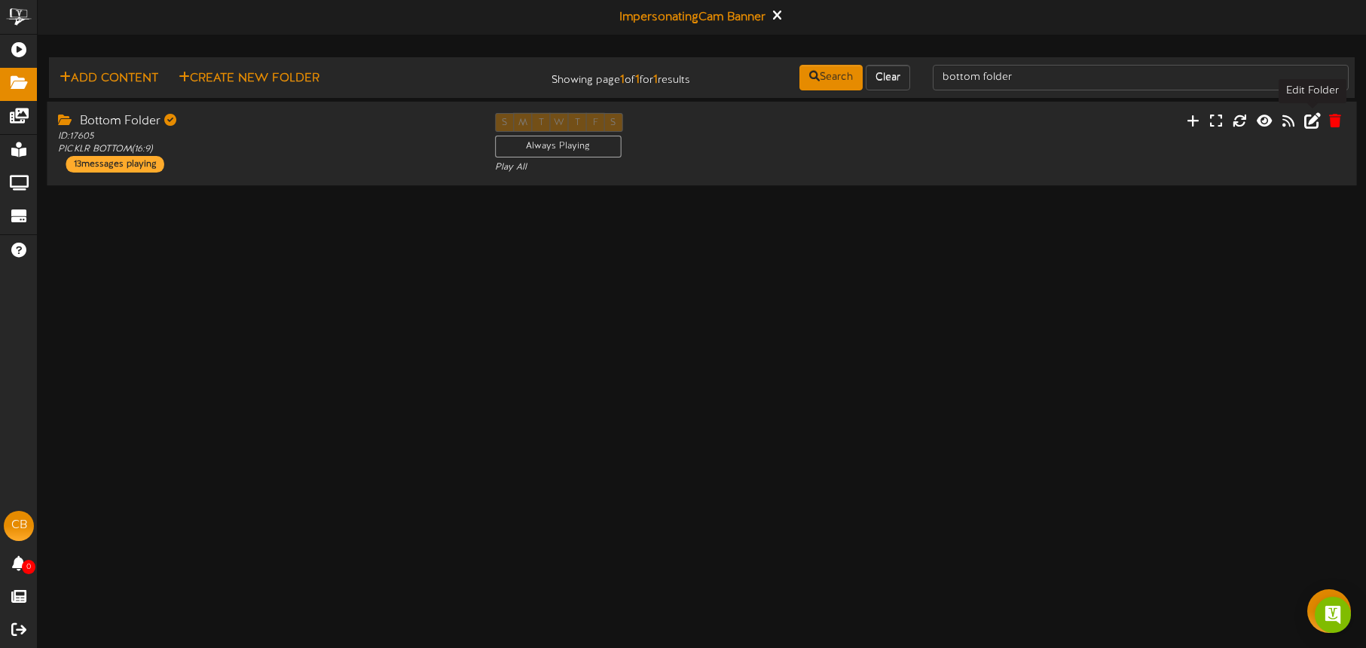
click at [1310, 124] on icon at bounding box center [1312, 120] width 17 height 17
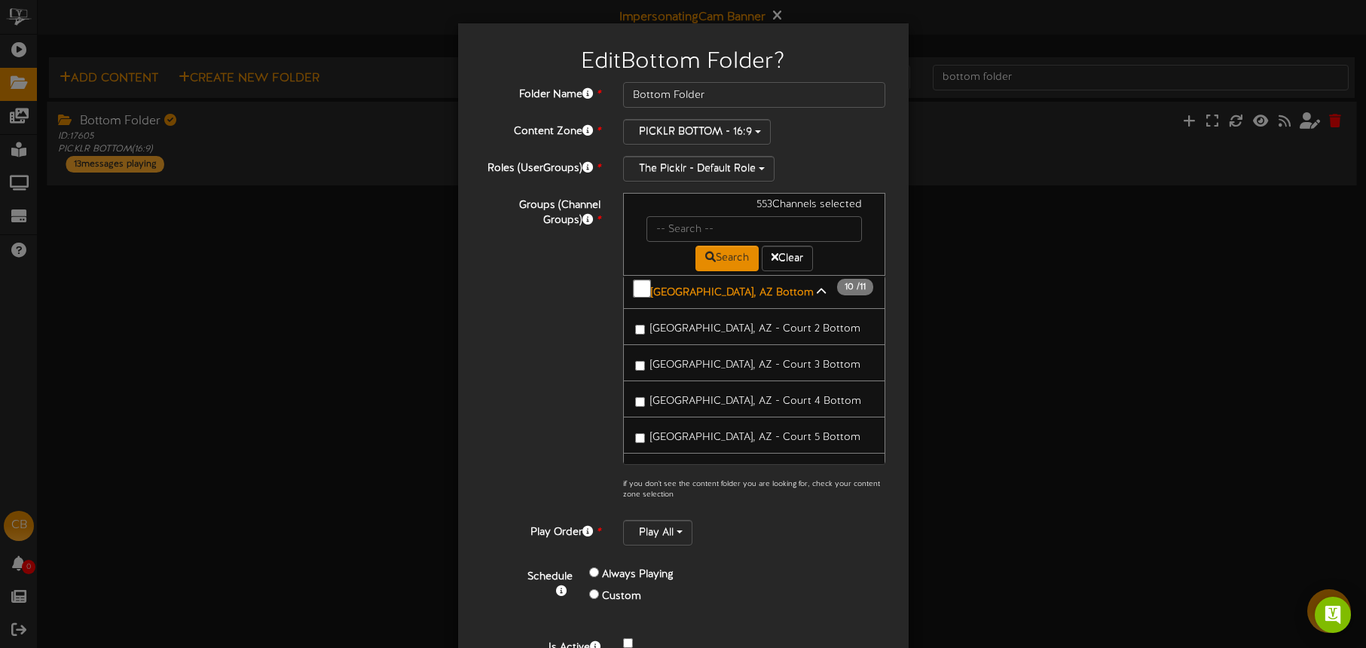
click at [721, 592] on span "[GEOGRAPHIC_DATA], AZ - Court 10 Bottom" at bounding box center [758, 597] width 216 height 11
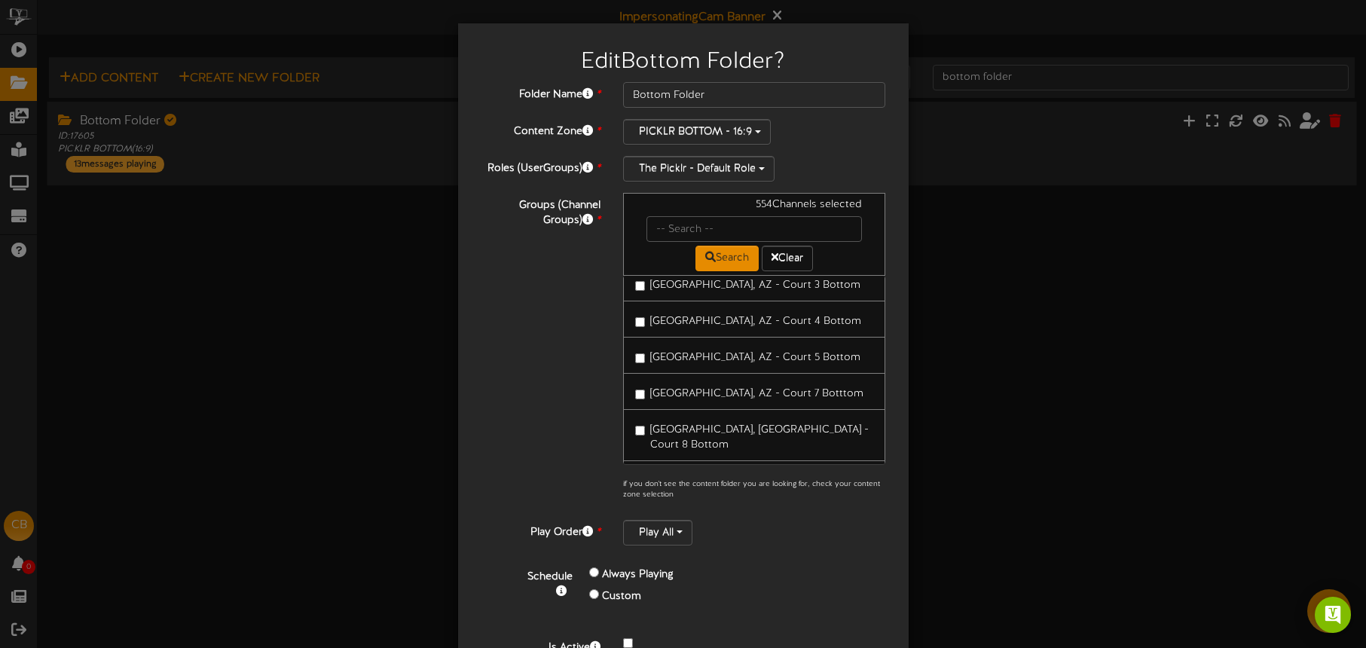
scroll to position [79, 0]
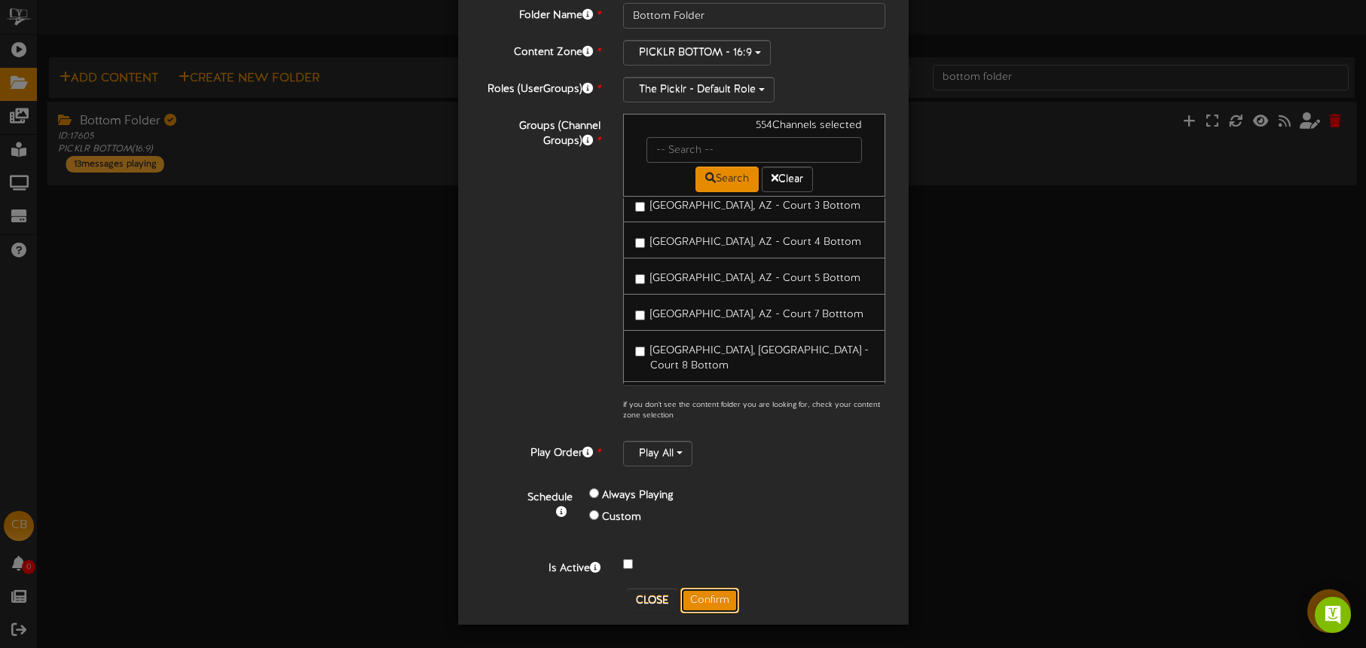
click at [714, 602] on button "Confirm" at bounding box center [709, 601] width 59 height 26
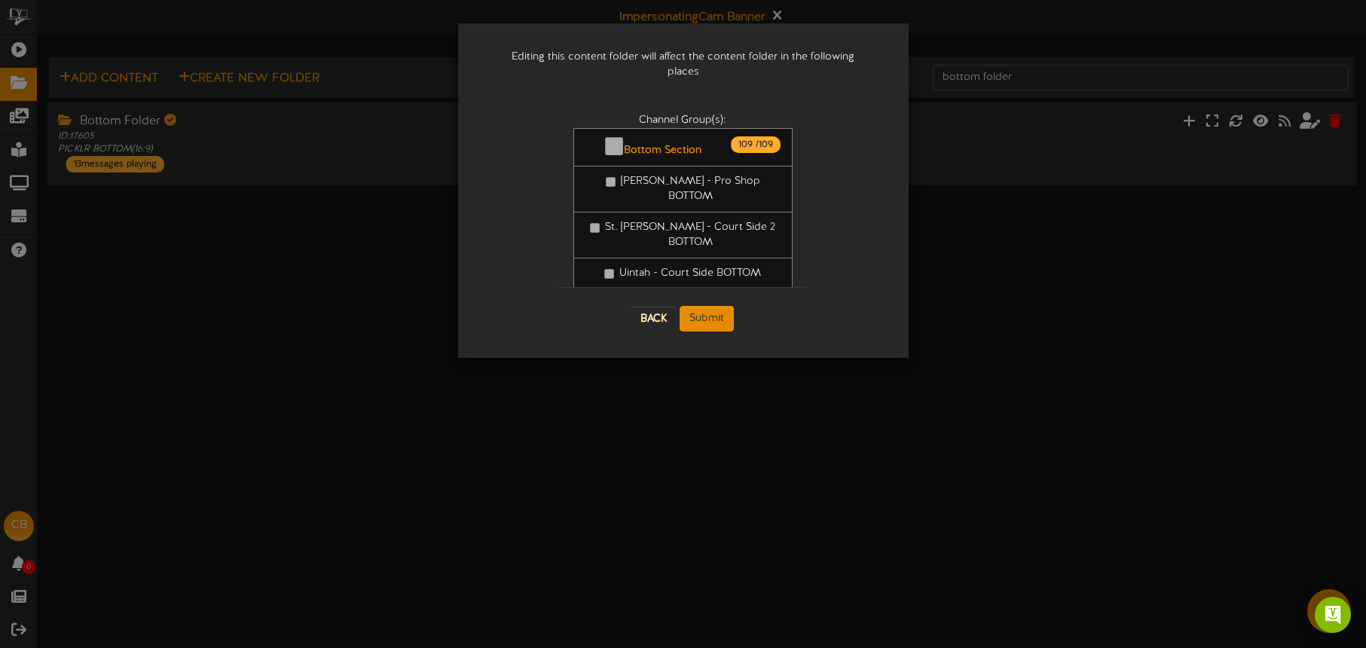
scroll to position [0, 0]
click at [719, 306] on button "Submit" at bounding box center [707, 319] width 54 height 26
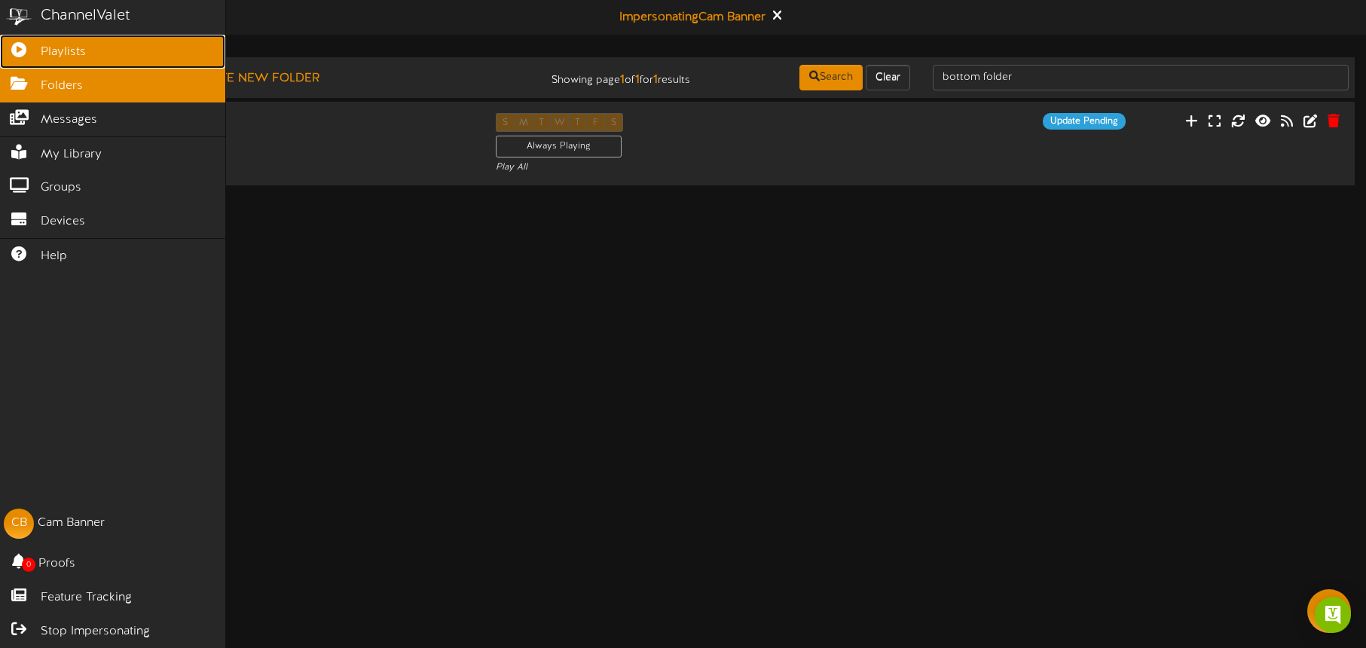
click at [28, 51] on icon at bounding box center [19, 47] width 38 height 11
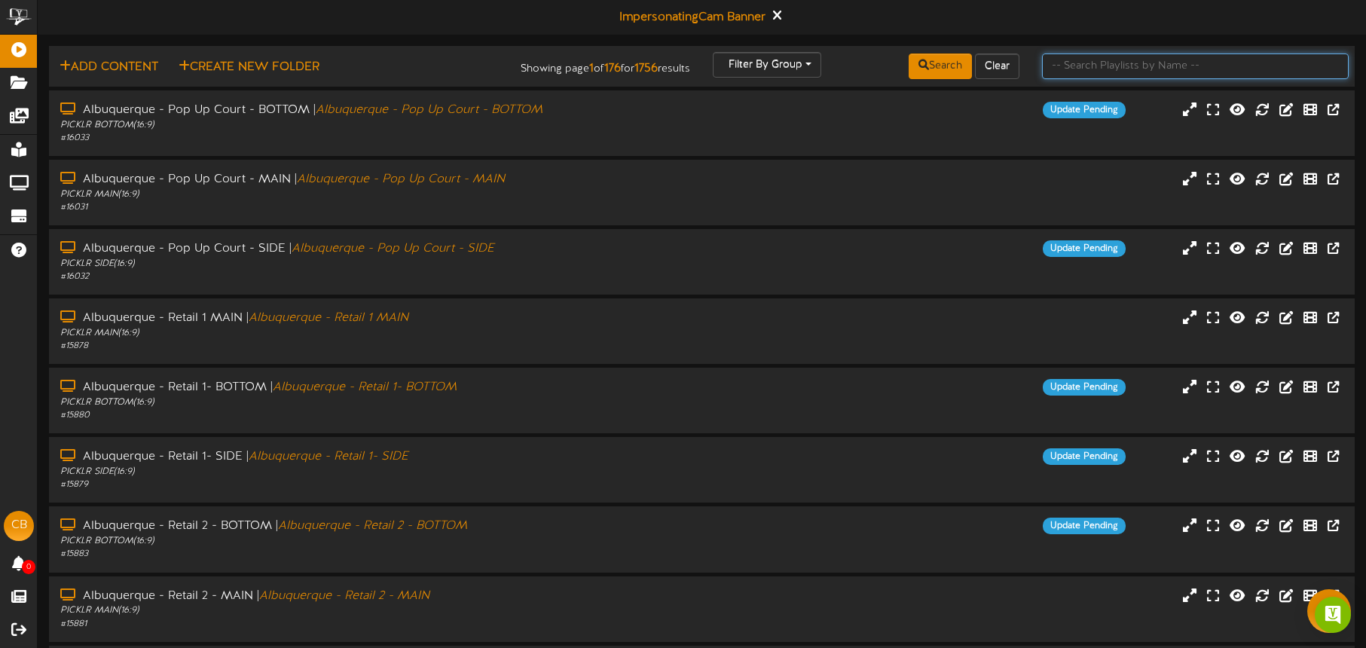
click at [1097, 69] on input "text" at bounding box center [1195, 67] width 307 height 26
type input "tuscon"
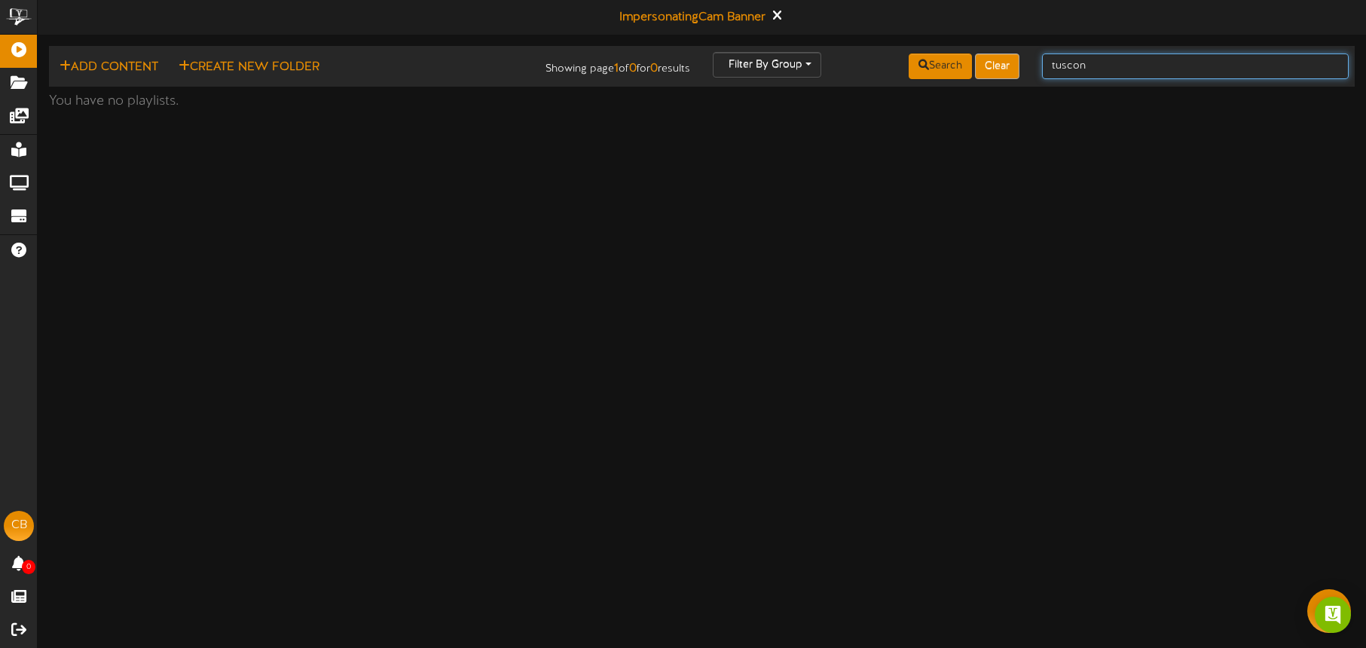
drag, startPoint x: 1109, startPoint y: 69, endPoint x: 1012, endPoint y: 65, distance: 96.6
click at [1007, 66] on div "Add Content Create New Folder Showing page 1 of 0 for 0 results Filter By Group…" at bounding box center [702, 66] width 1317 height 29
type input "[GEOGRAPHIC_DATA]"
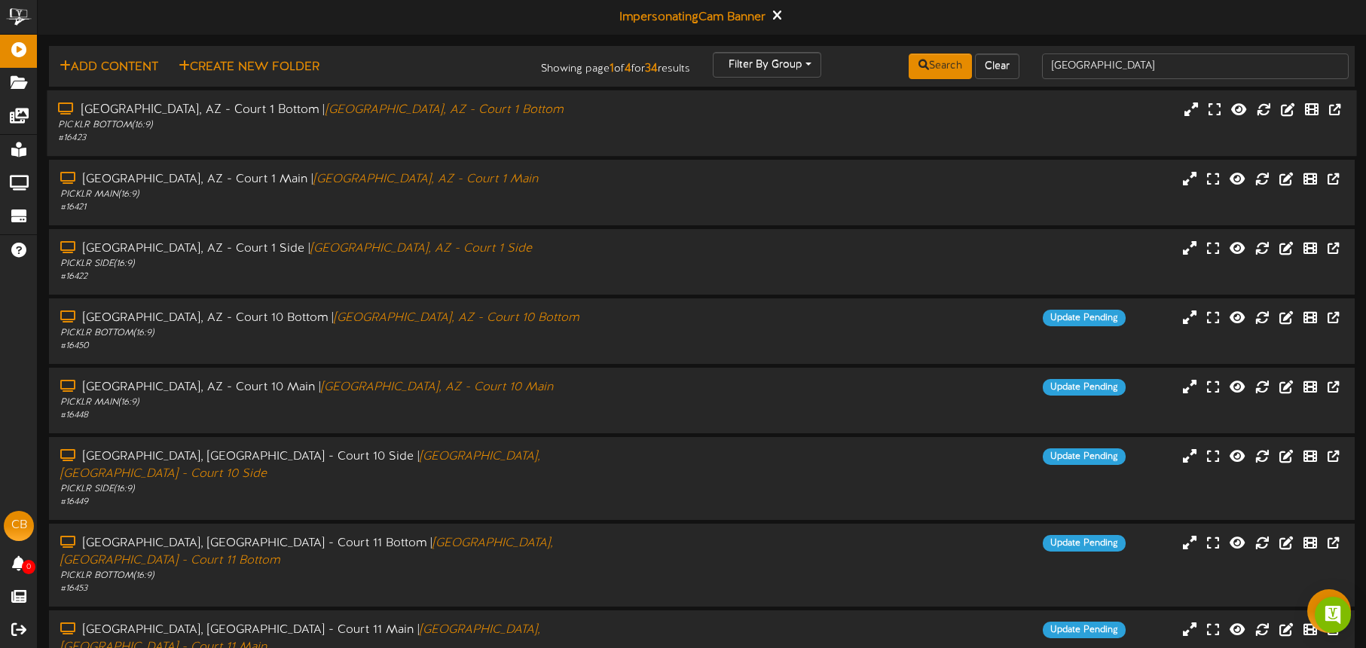
click at [494, 120] on div "PICKLR BOTTOM ( 16:9 )" at bounding box center [319, 125] width 523 height 13
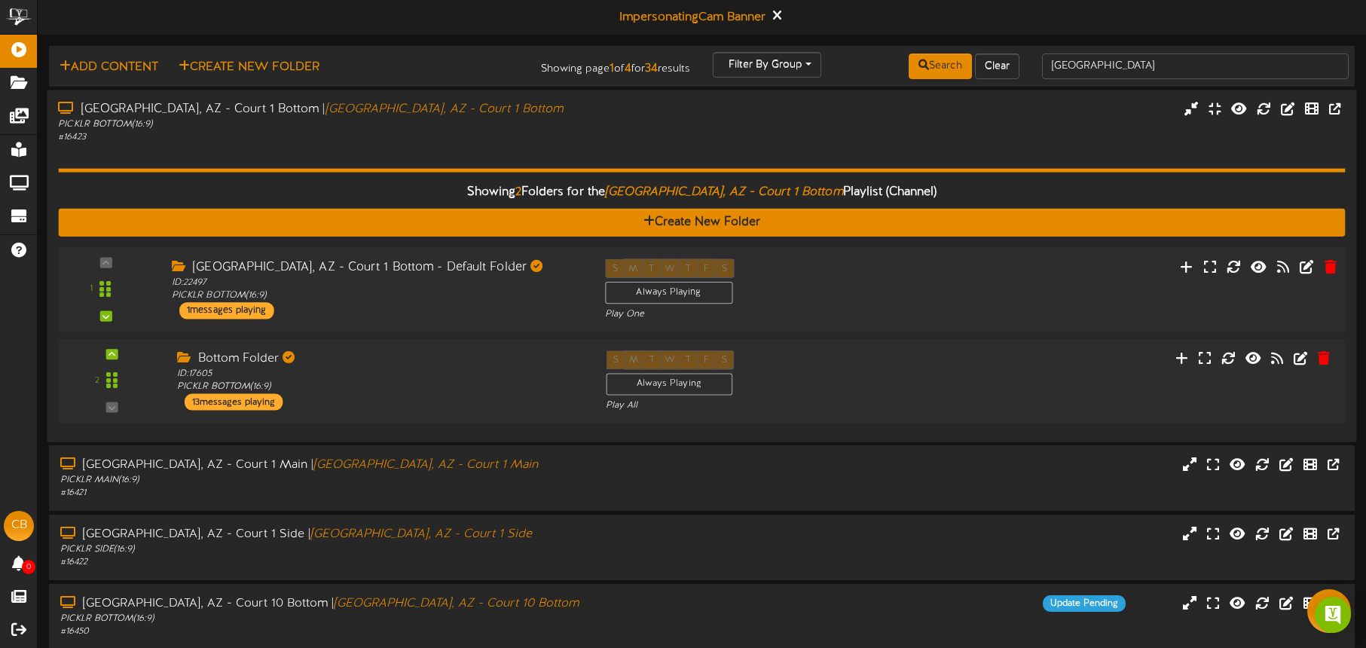
click at [815, 283] on div "S M T W T F S Always Playing Play One" at bounding box center [756, 289] width 325 height 62
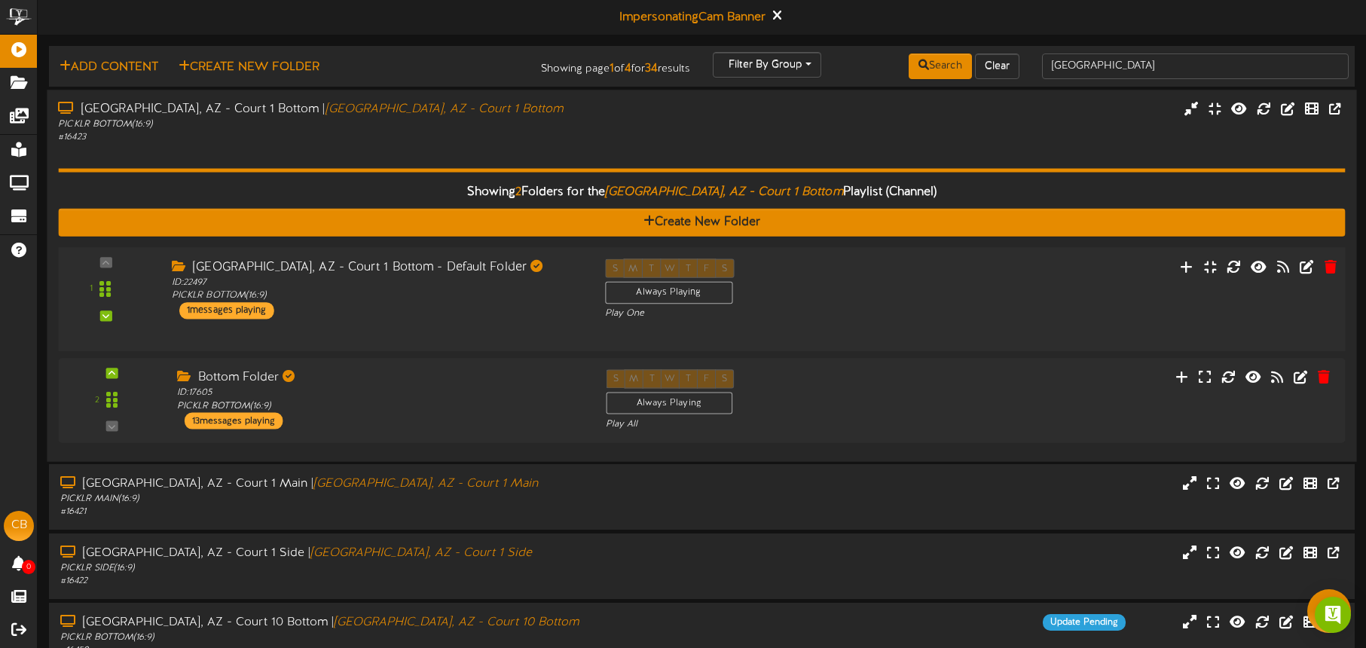
click at [814, 283] on div "S M T W T F S Always Playing Play One" at bounding box center [756, 289] width 325 height 62
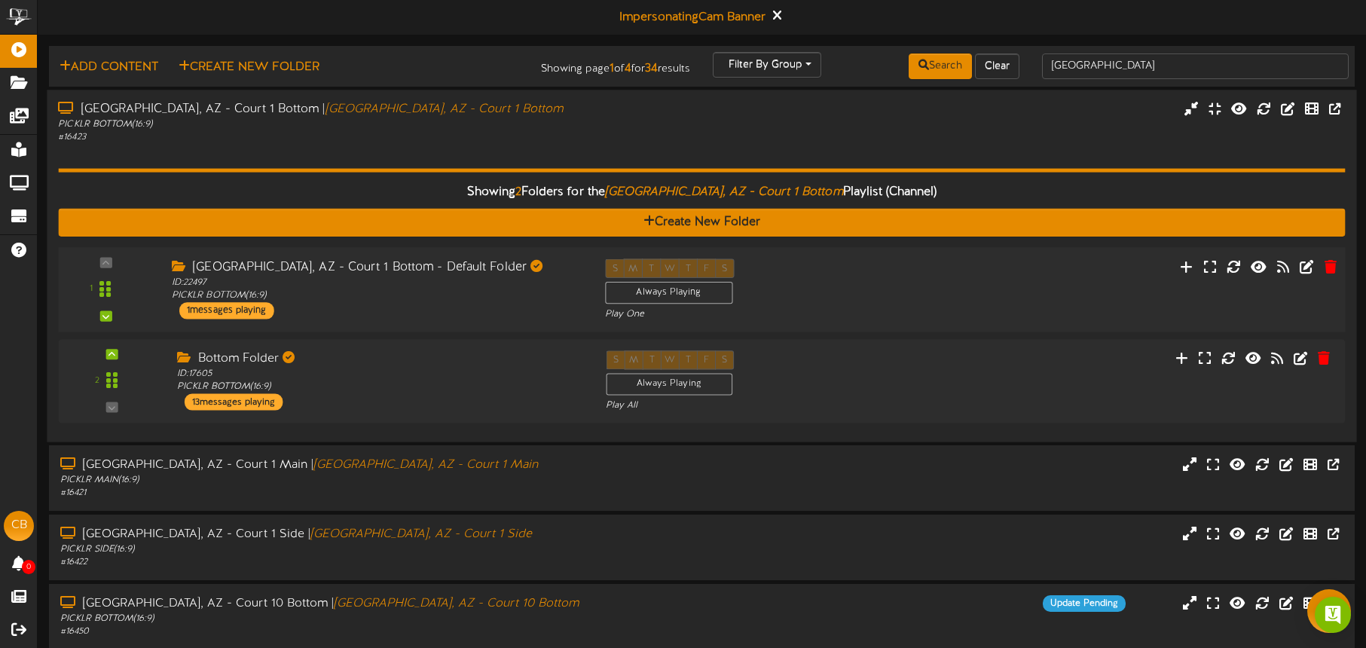
click at [838, 286] on div "S M T W T F S Always Playing Play One" at bounding box center [756, 289] width 325 height 62
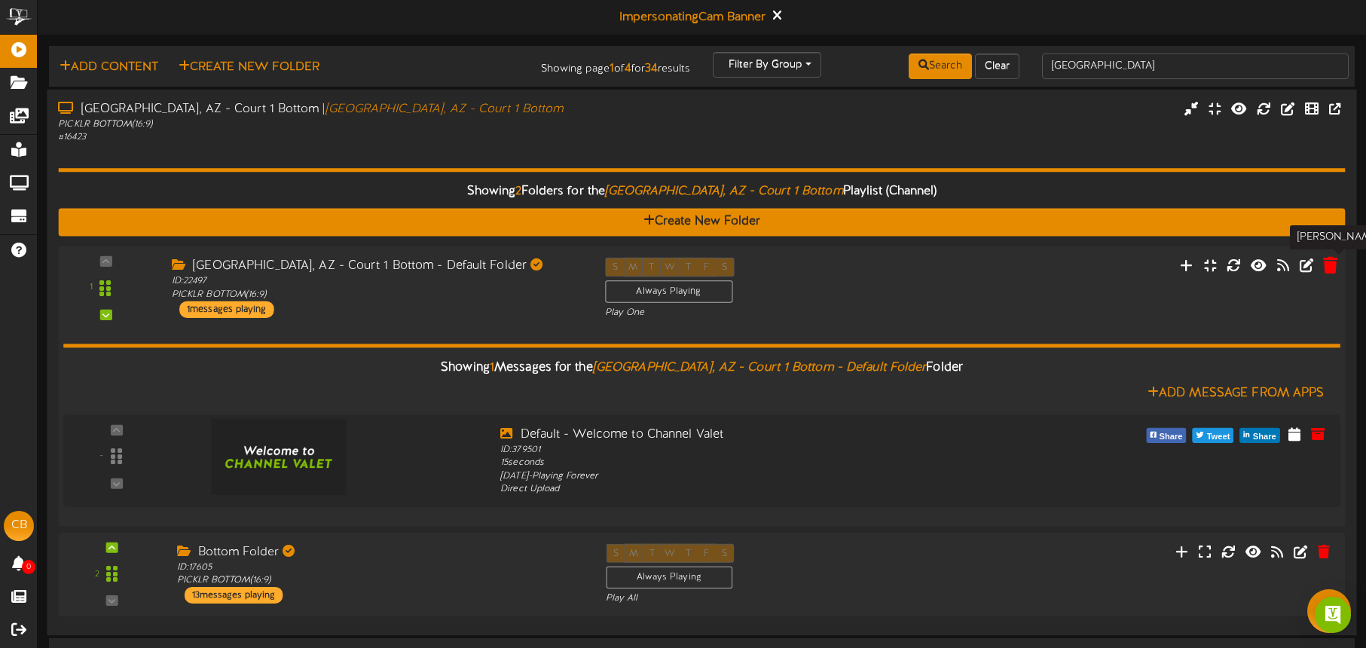
click at [1331, 264] on icon at bounding box center [1330, 264] width 14 height 17
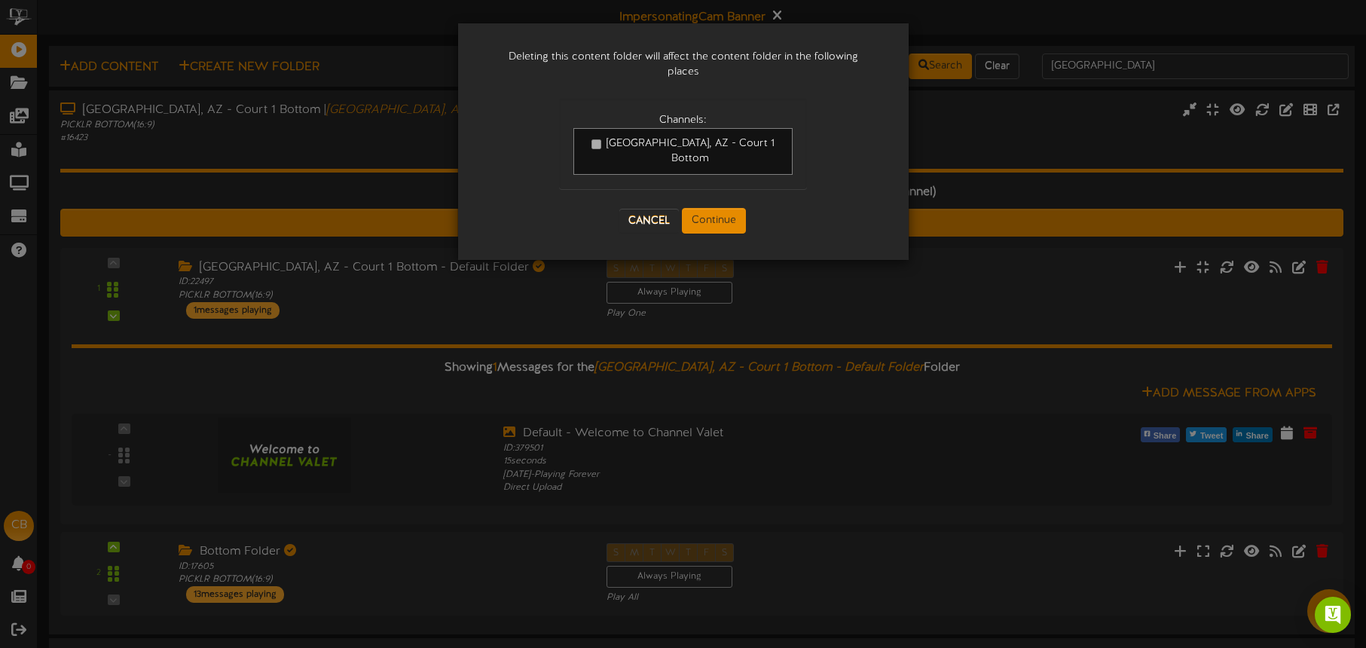
click at [725, 193] on div "Cancel Continue" at bounding box center [683, 221] width 248 height 56
click at [723, 208] on button "Continue" at bounding box center [714, 221] width 64 height 26
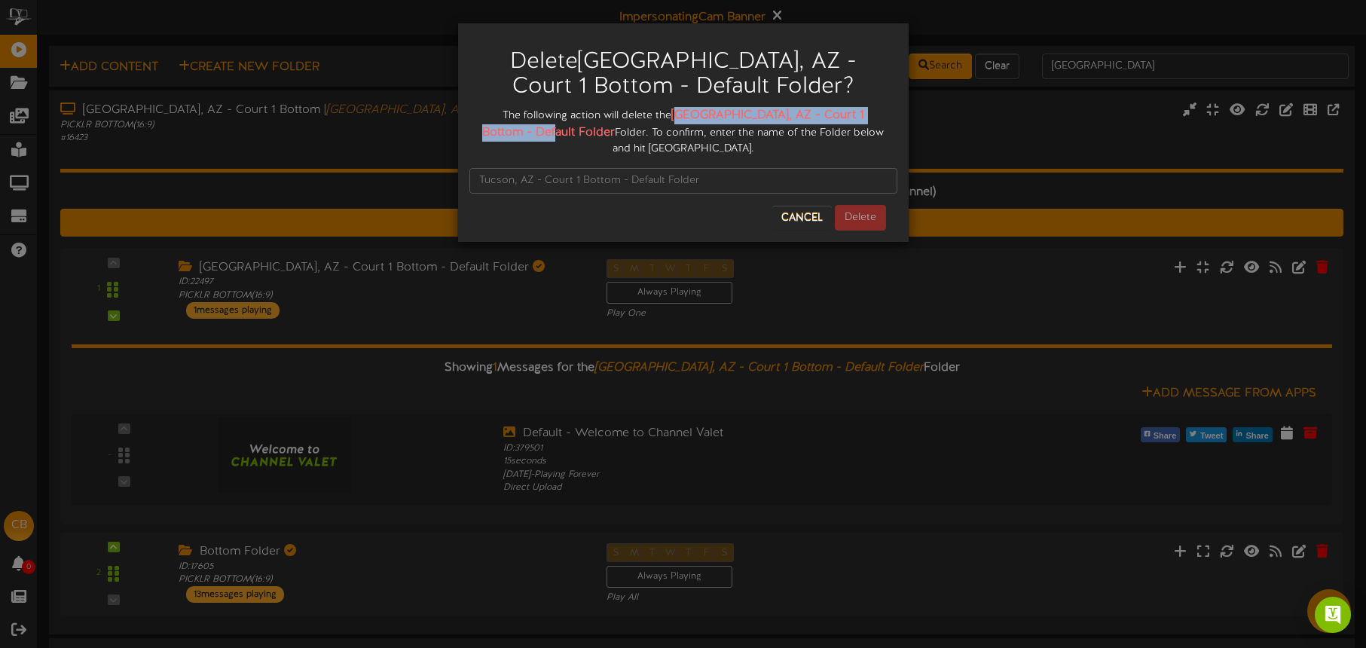
drag, startPoint x: 668, startPoint y: 112, endPoint x: 525, endPoint y: 131, distance: 143.8
click at [528, 132] on strong "Tucson, AZ - Court 1 Bottom - Default Folder" at bounding box center [673, 124] width 382 height 31
copy strong "ucson, AZ - Court 1 Bottom - Default Folder"
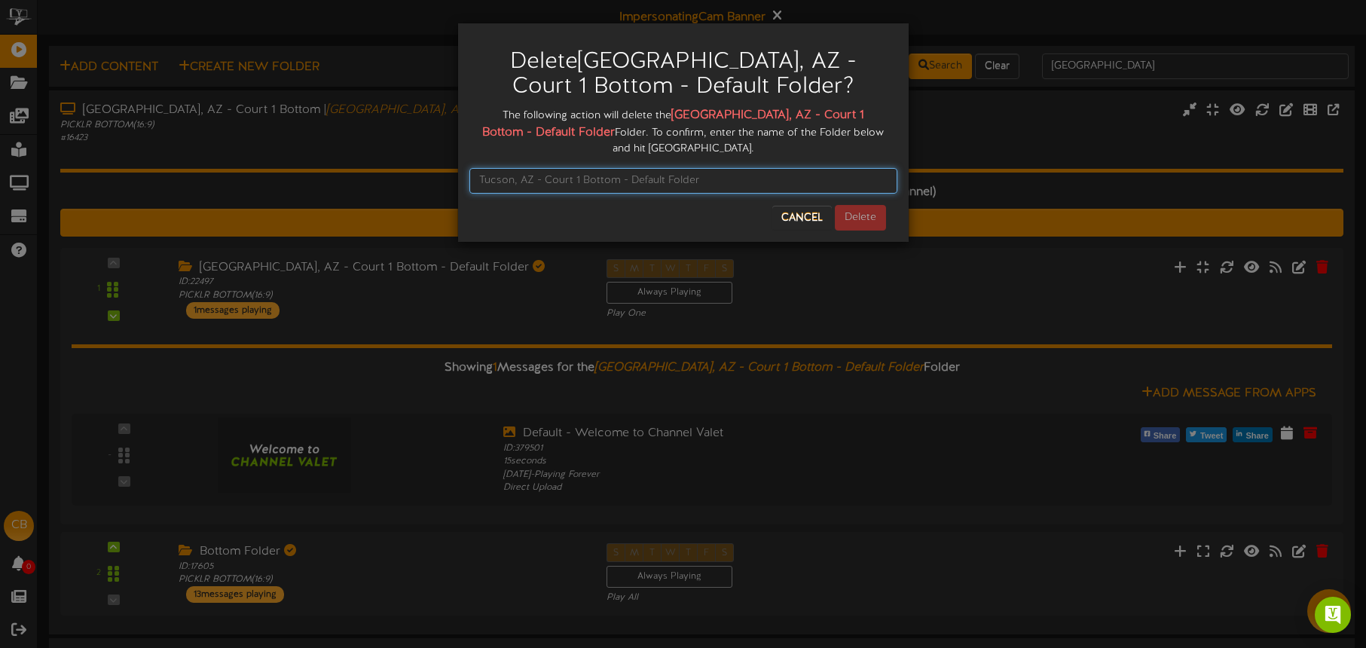
click at [502, 168] on input "text" at bounding box center [683, 181] width 428 height 26
paste input "ucson, AZ - Court 1 Bottom - Default Folder"
click at [782, 173] on input "ucson, AZ - Court 1 Bottom - Default Folder" at bounding box center [683, 181] width 428 height 26
click at [479, 168] on input "ucson, AZ - Court 1 Bottom - Default Folder" at bounding box center [683, 181] width 428 height 26
click at [762, 177] on input "Tucson, AZ - Court 1 Bottom - Default Folder" at bounding box center [683, 181] width 428 height 26
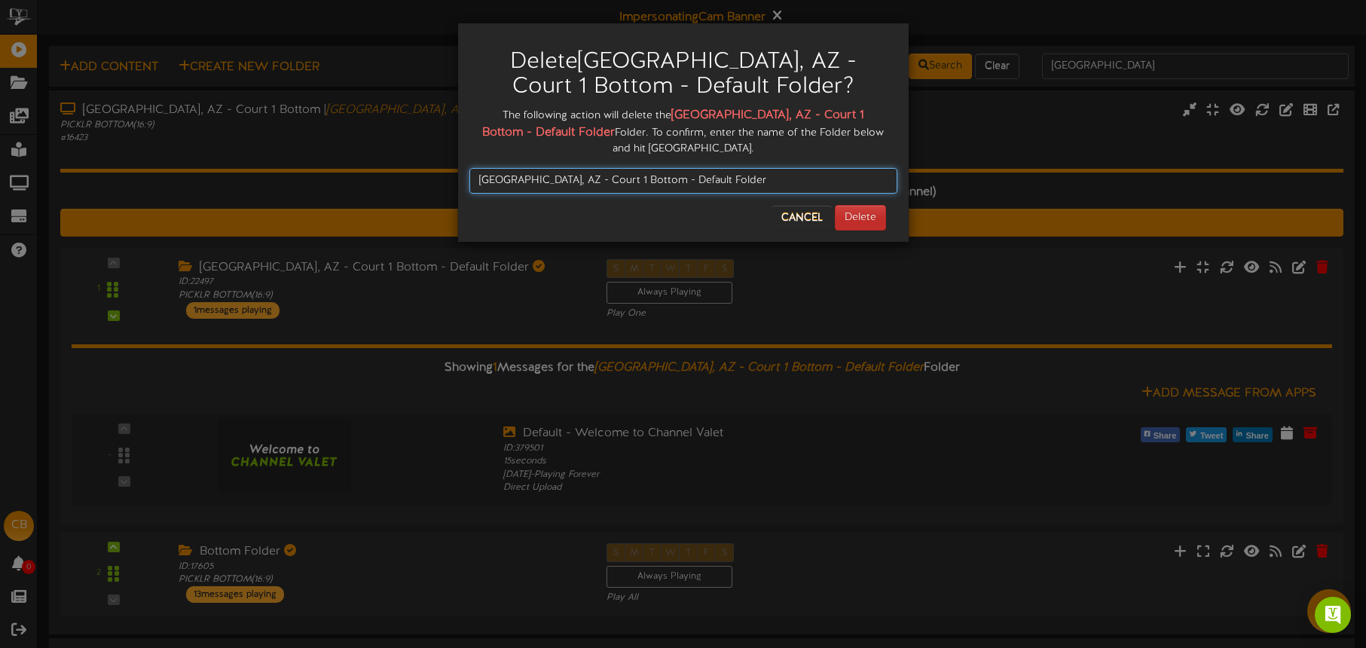
type input "Tucson, AZ - Court 1 Bottom - Default Folder"
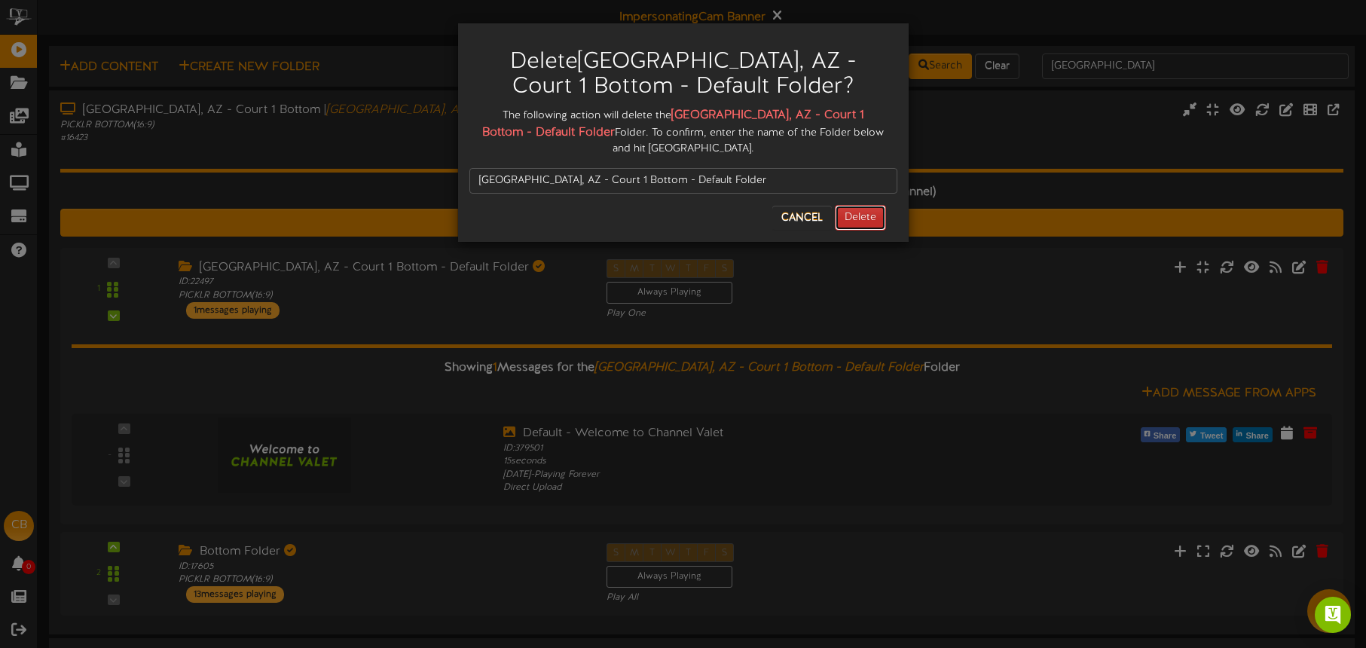
click at [871, 205] on button "Delete" at bounding box center [860, 218] width 51 height 26
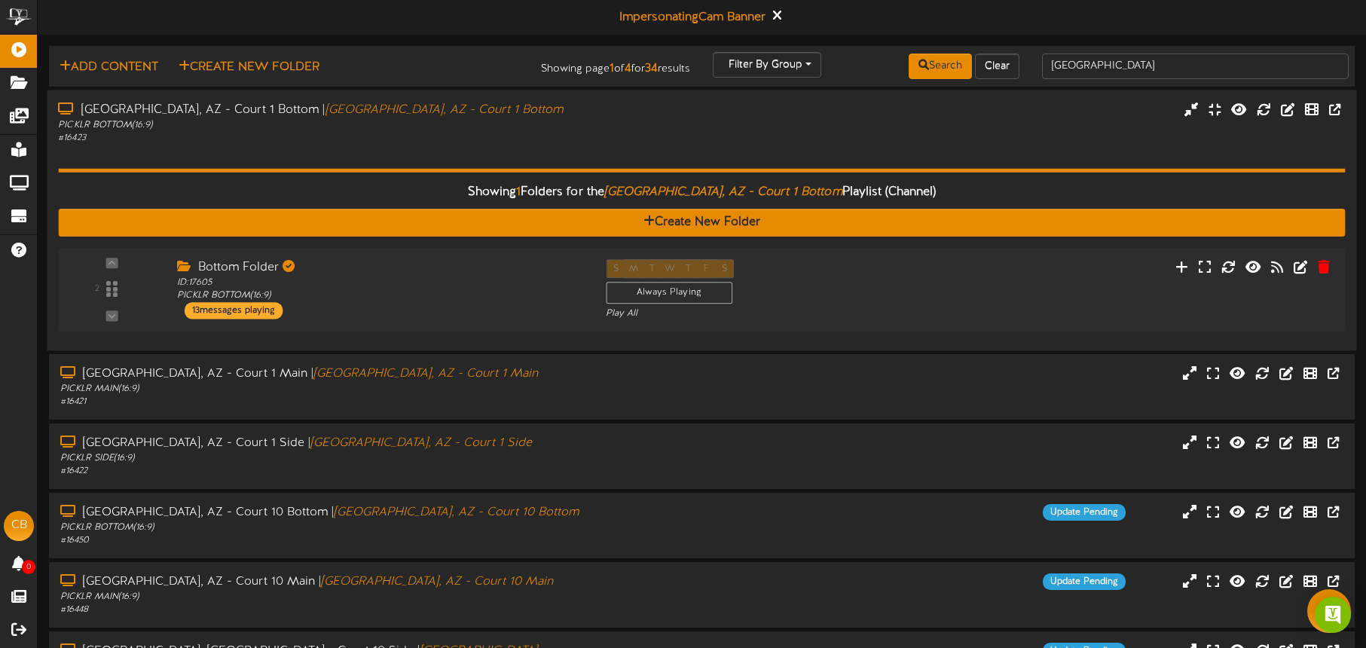
click at [456, 120] on div "PICKLR BOTTOM ( 16:9 )" at bounding box center [319, 124] width 523 height 13
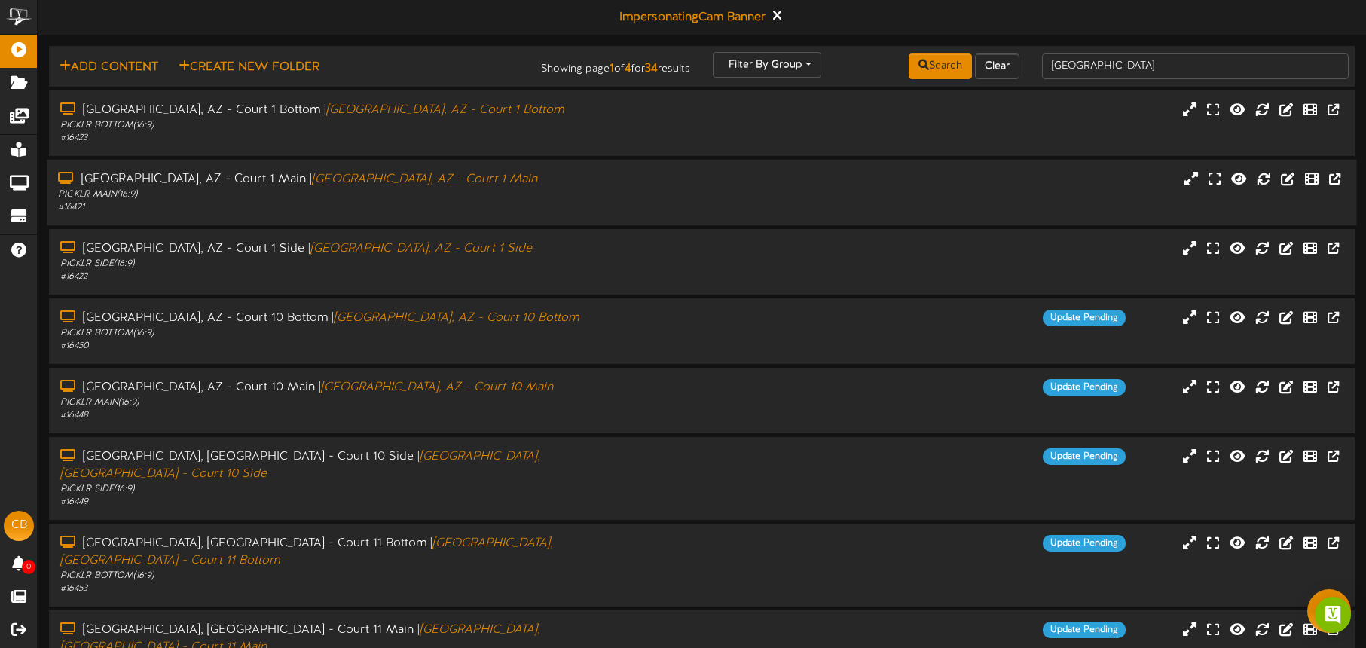
click at [453, 188] on div "PICKLR MAIN ( 16:9 )" at bounding box center [319, 194] width 523 height 13
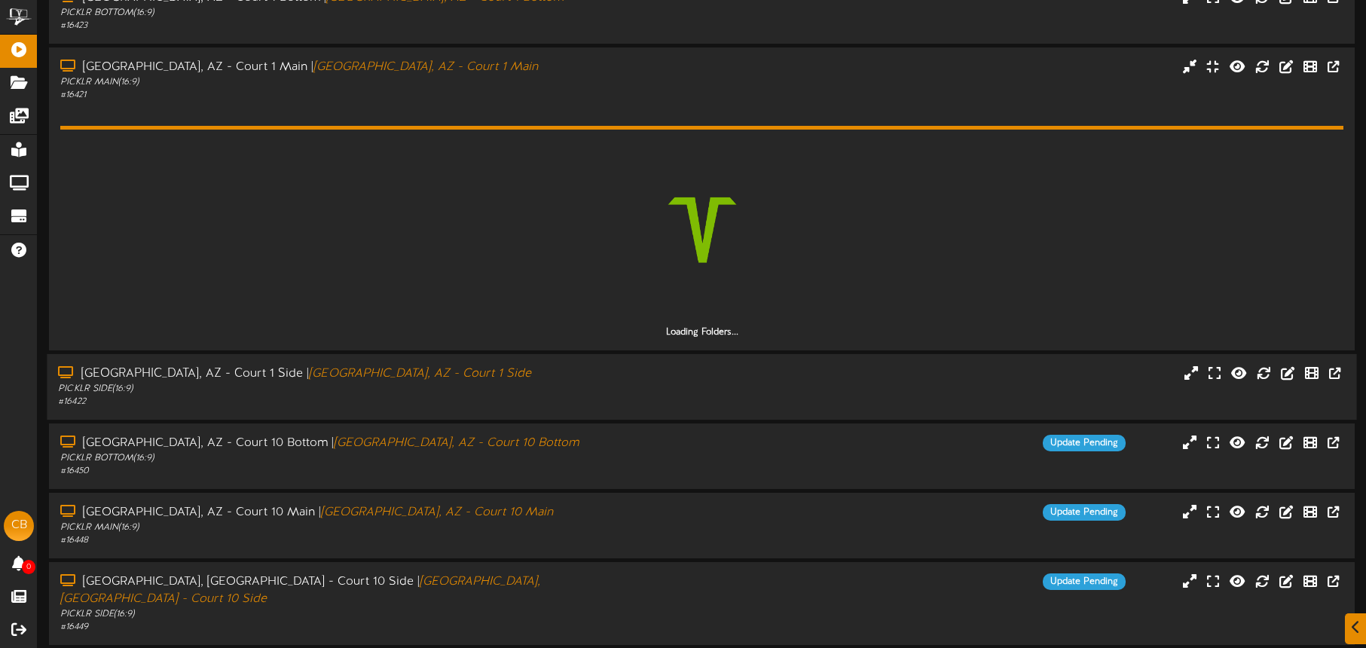
drag, startPoint x: 468, startPoint y: 359, endPoint x: 512, endPoint y: 361, distance: 44.5
click at [468, 359] on div "Tucson, AZ - Court 1 Side | Tucson, AZ - Court 1 Side PICKLR SIDE ( 16:9 ) # 16…" at bounding box center [702, 387] width 1310 height 66
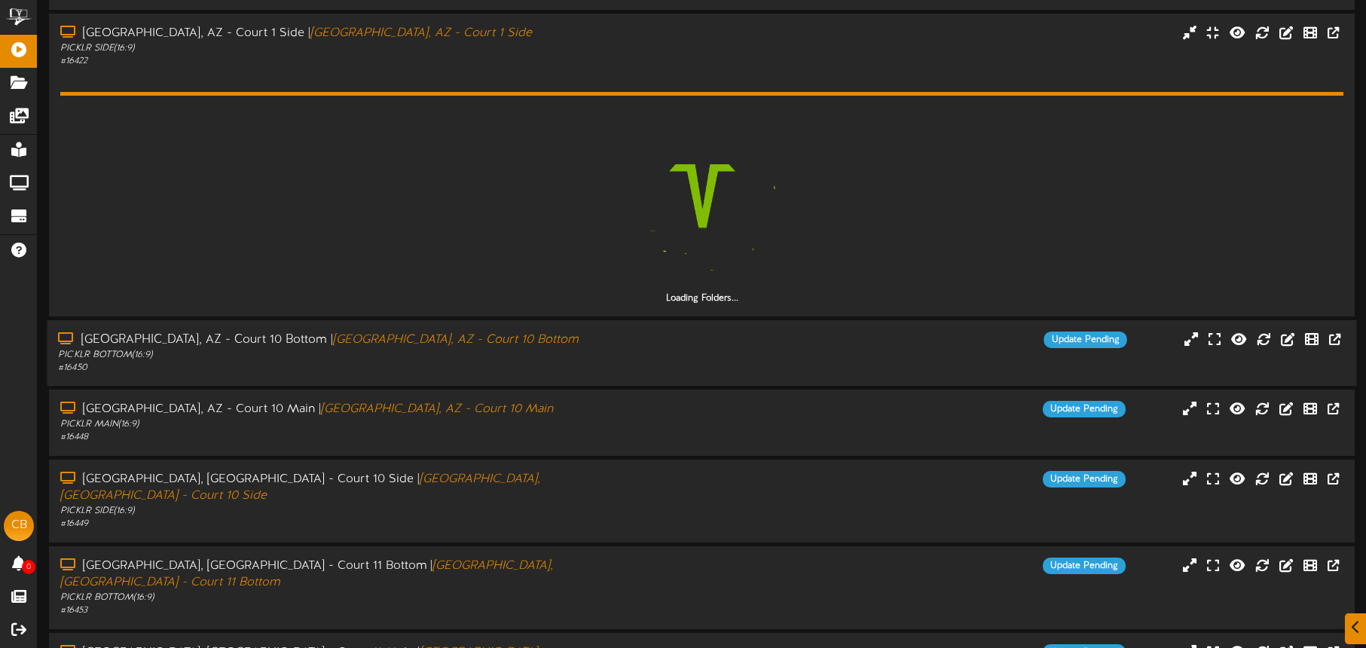
click at [503, 353] on div "PICKLR BOTTOM ( 16:9 )" at bounding box center [319, 355] width 523 height 13
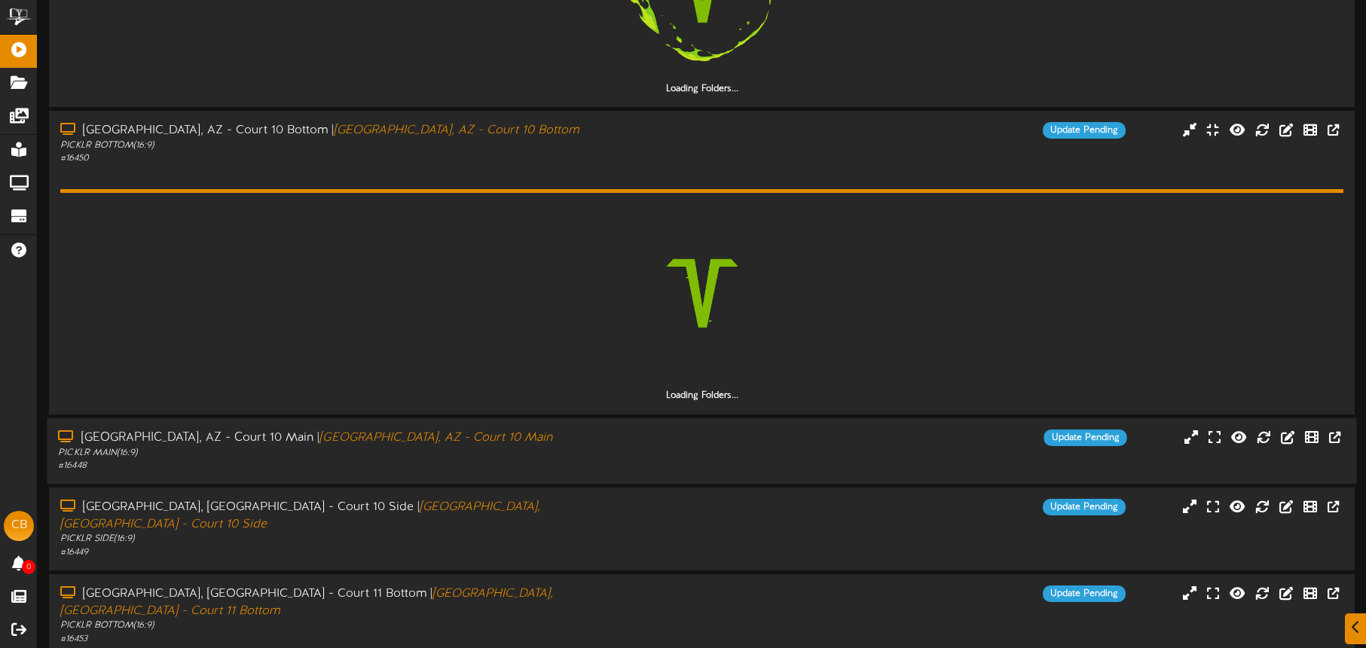
drag, startPoint x: 490, startPoint y: 447, endPoint x: 509, endPoint y: 436, distance: 21.6
click at [491, 446] on div "PICKLR MAIN ( 16:9 )" at bounding box center [319, 452] width 523 height 13
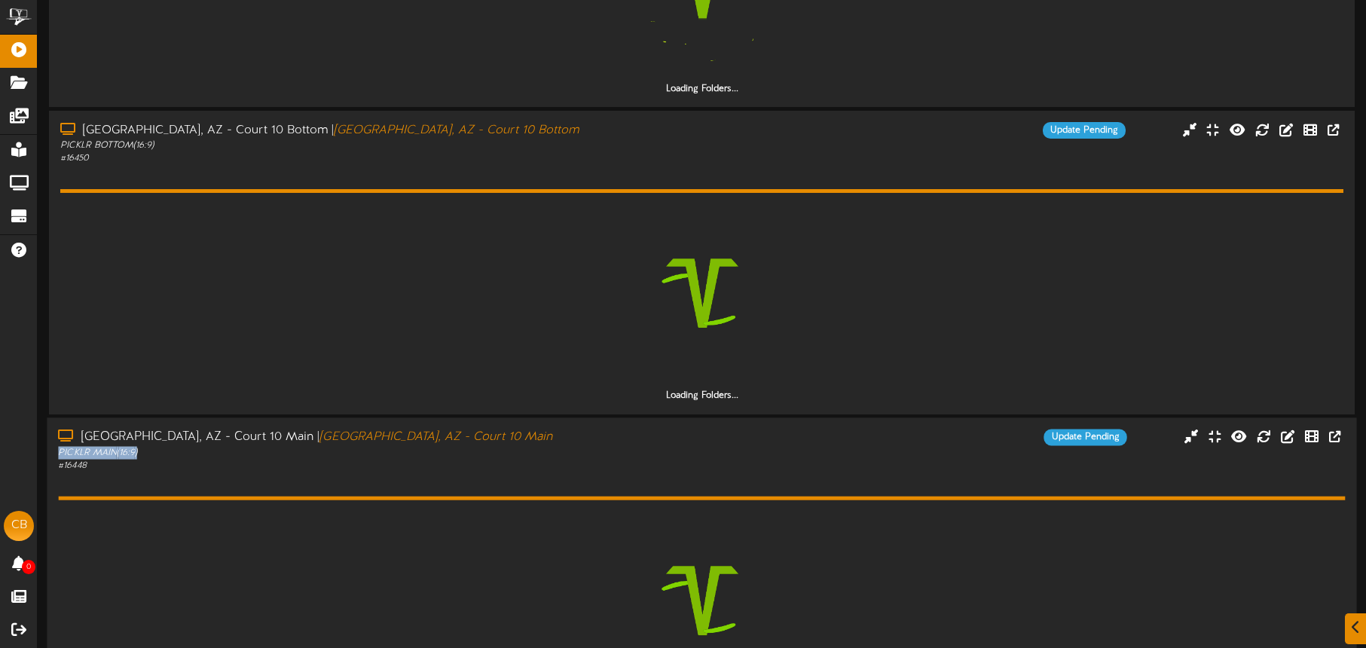
scroll to position [894, 0]
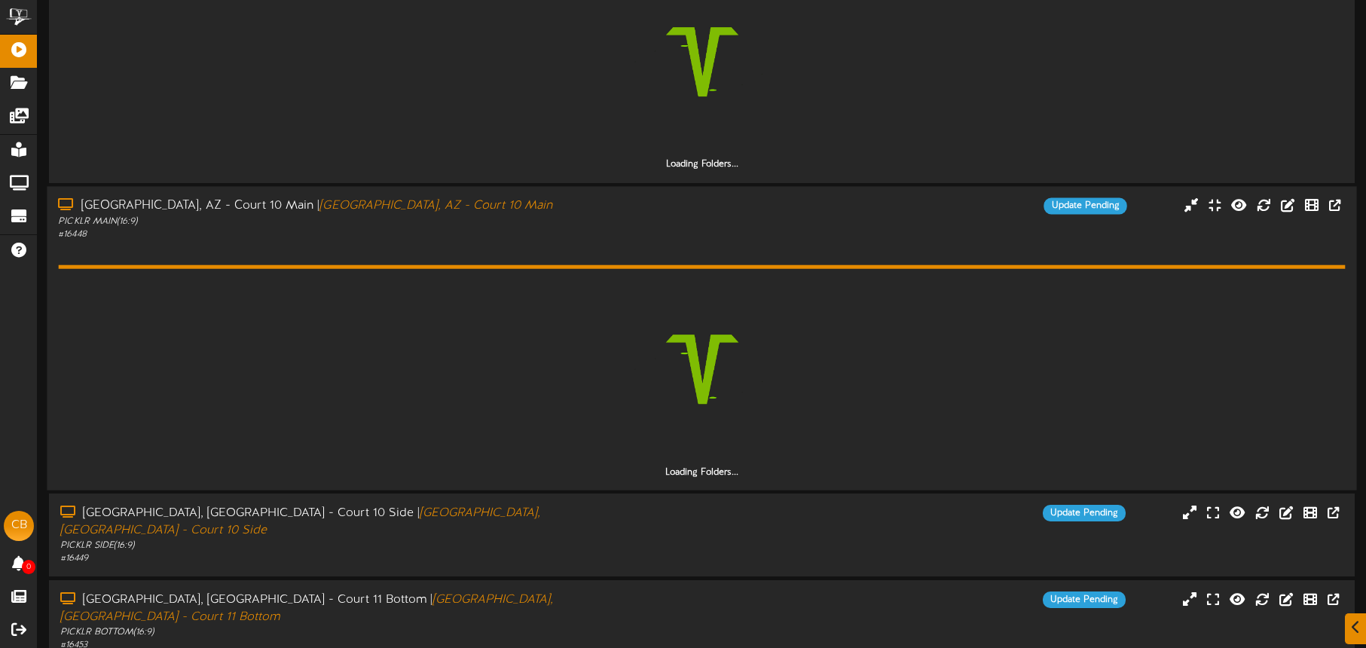
drag, startPoint x: 520, startPoint y: 514, endPoint x: 534, endPoint y: 473, distance: 43.6
click at [520, 514] on div "Tucson, AZ - Court 10 Side | Tucson, AZ - Court 10 Side" at bounding box center [320, 522] width 521 height 35
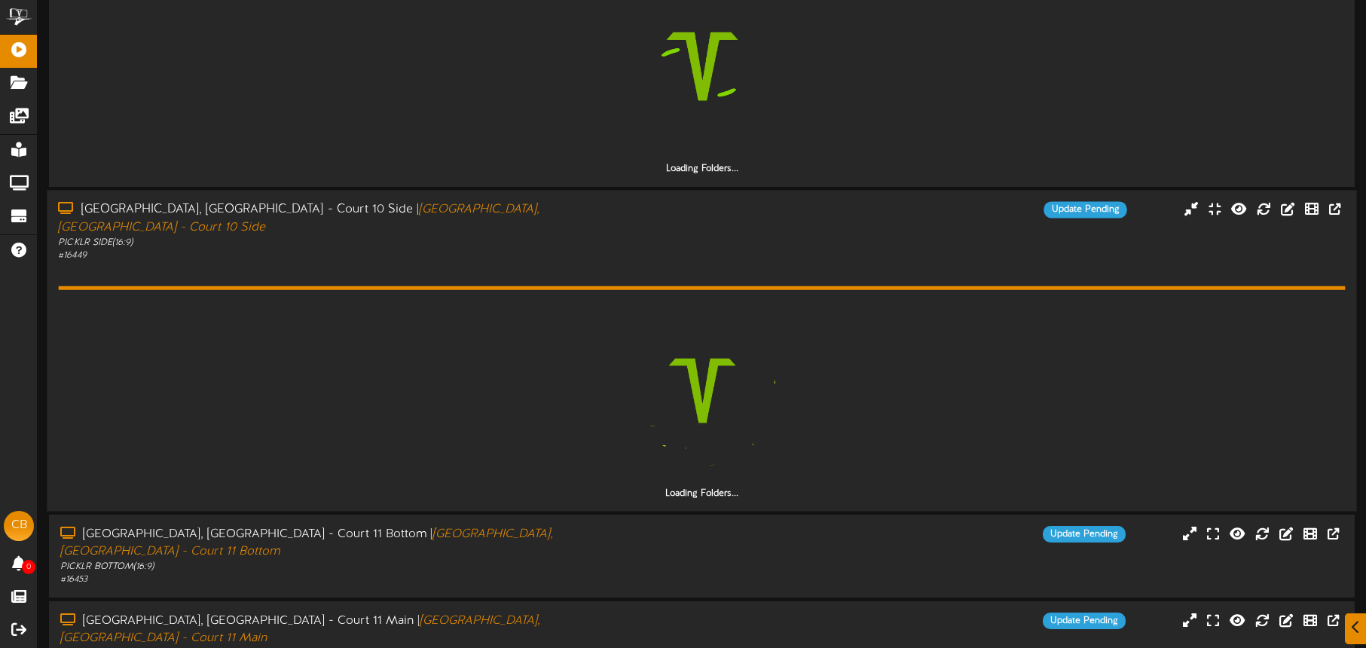
drag, startPoint x: 520, startPoint y: 533, endPoint x: 540, endPoint y: 466, distance: 69.9
click at [521, 561] on div "PICKLR BOTTOM ( 16:9 )" at bounding box center [320, 567] width 521 height 13
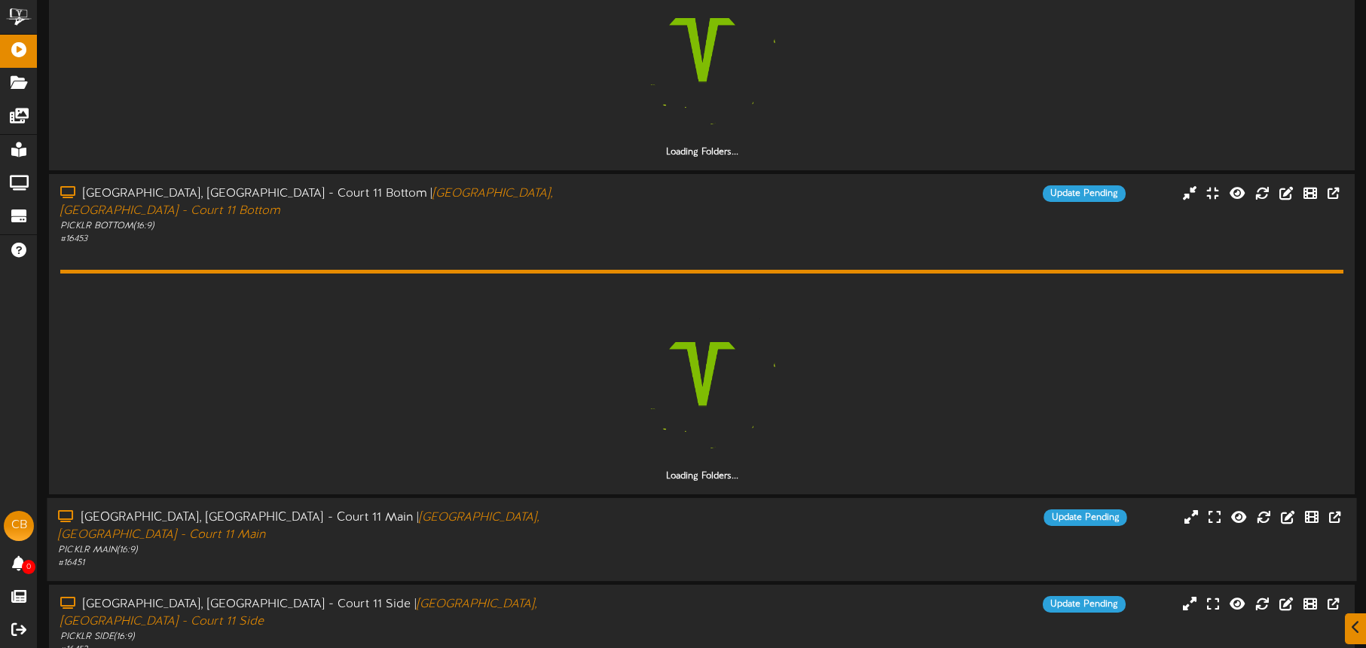
click at [555, 557] on div "# 16451" at bounding box center [319, 563] width 523 height 13
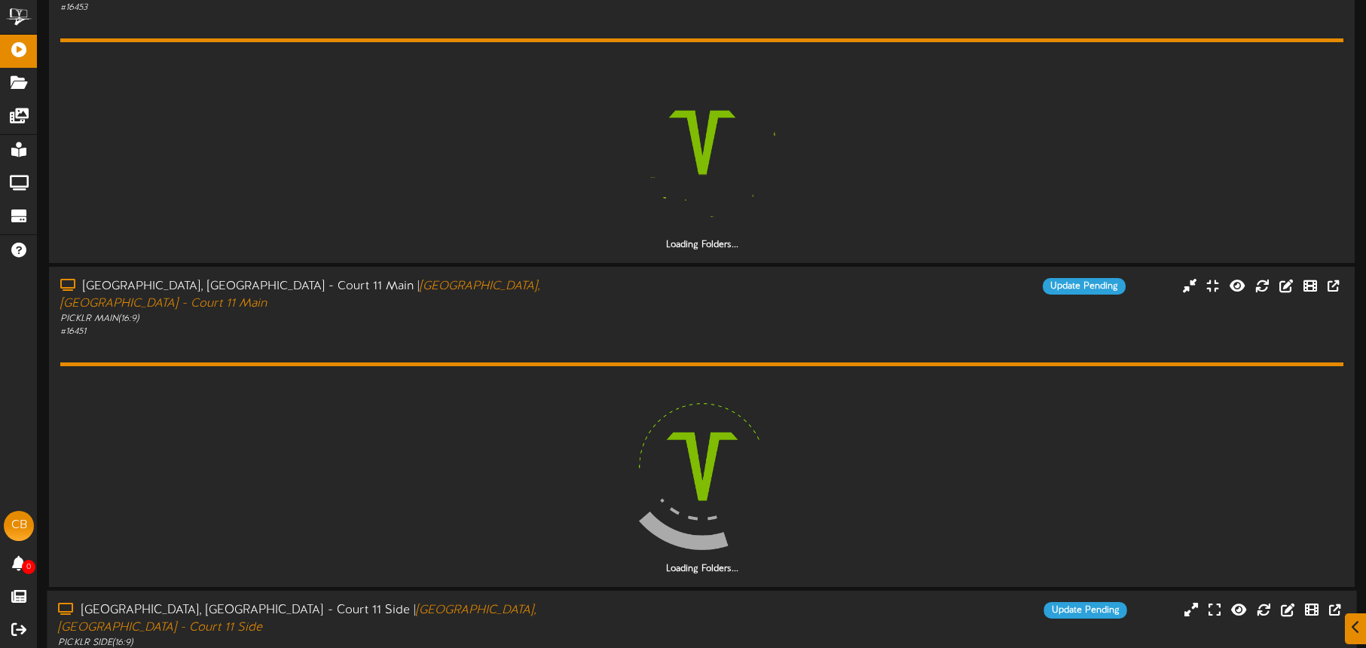
click at [540, 637] on div "PICKLR SIDE ( 16:9 )" at bounding box center [319, 643] width 523 height 13
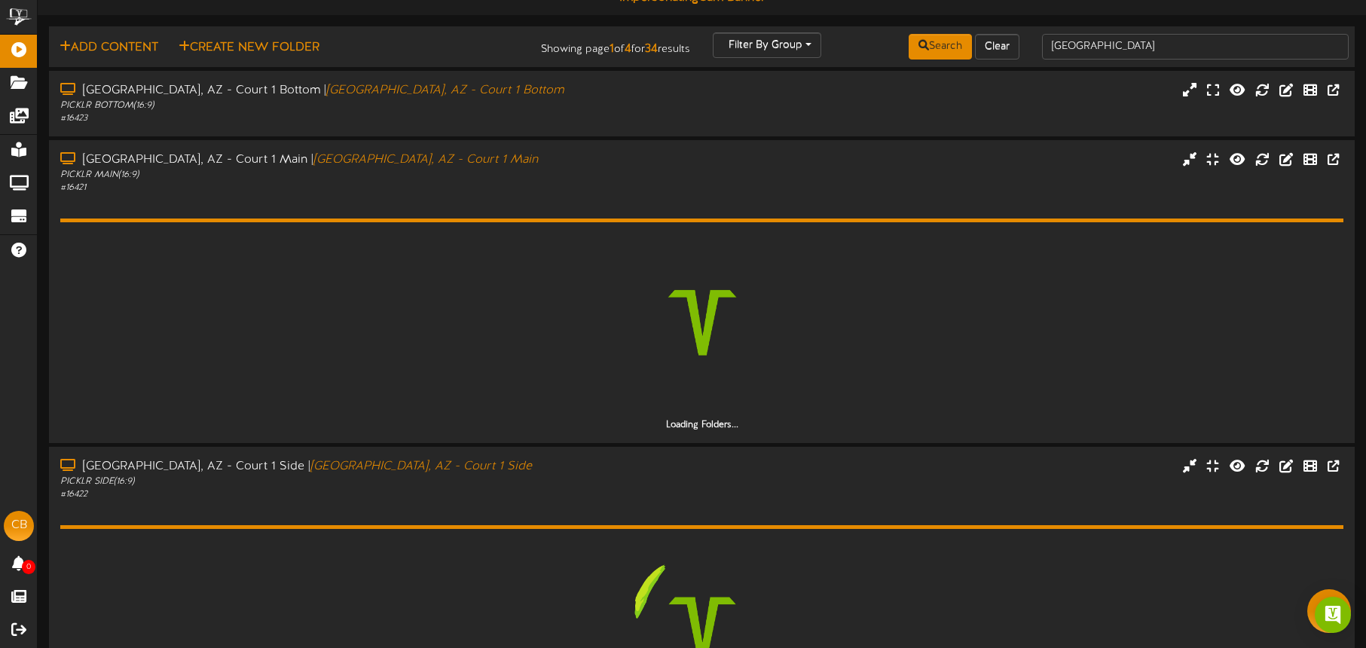
scroll to position [0, 0]
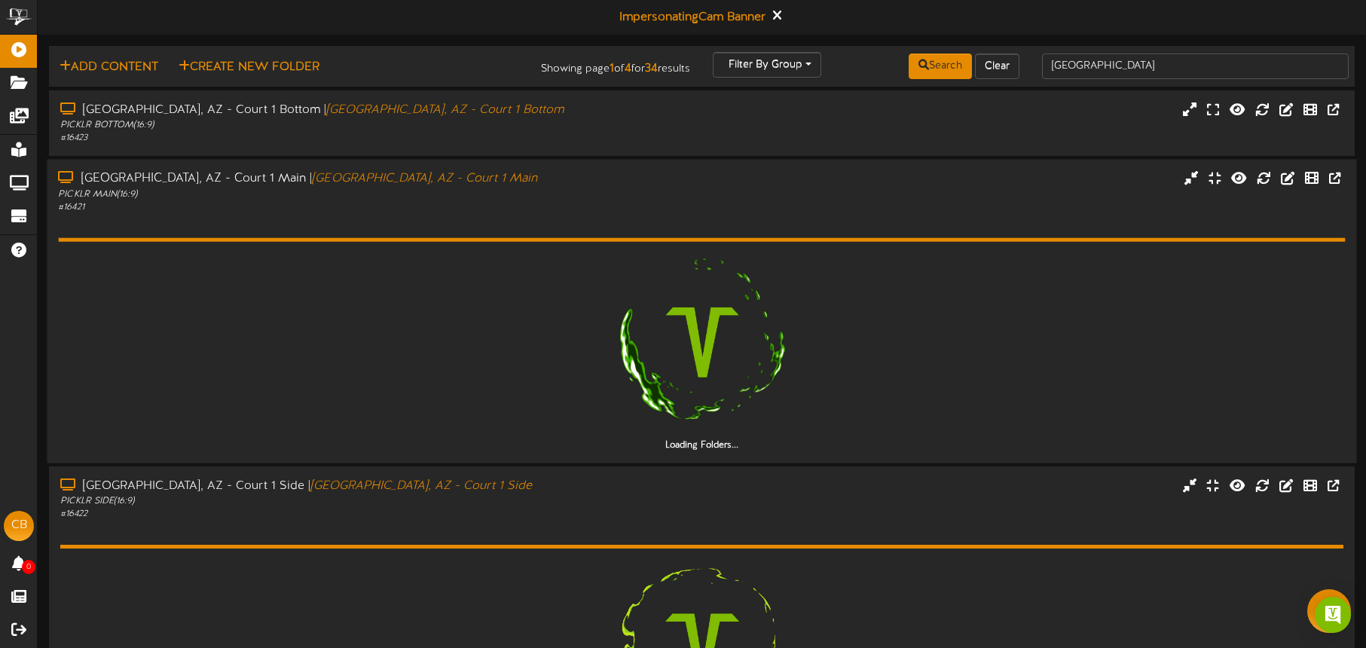
click at [508, 216] on div "Loading Folders..." at bounding box center [701, 333] width 1287 height 238
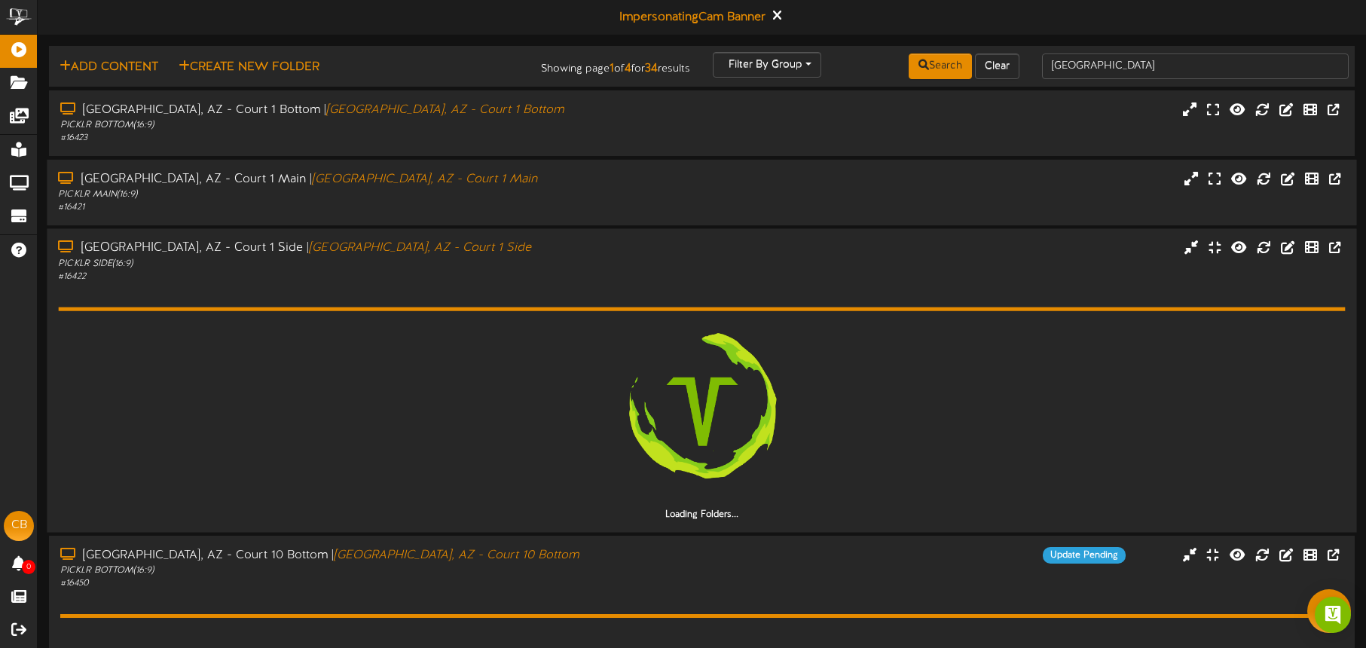
drag, startPoint x: 480, startPoint y: 268, endPoint x: 488, endPoint y: 269, distance: 7.7
click at [480, 267] on div "PICKLR SIDE ( 16:9 )" at bounding box center [319, 263] width 523 height 13
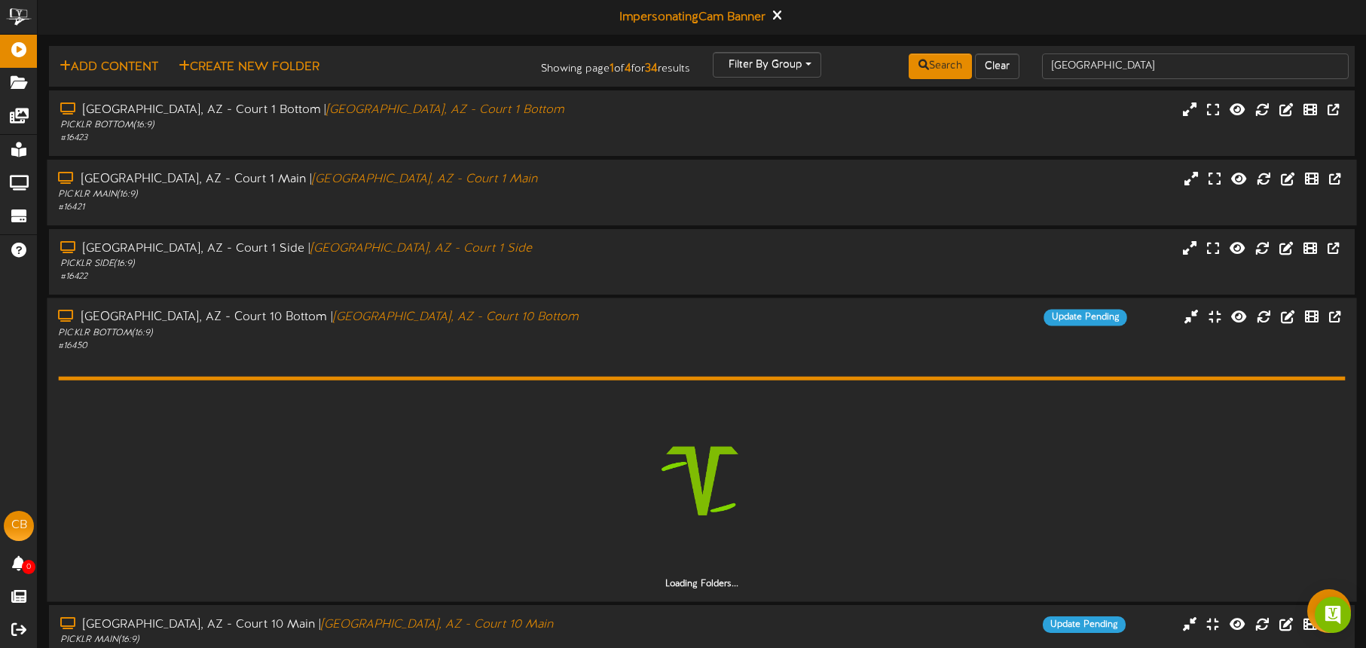
click at [523, 335] on div "PICKLR BOTTOM ( 16:9 )" at bounding box center [319, 332] width 523 height 13
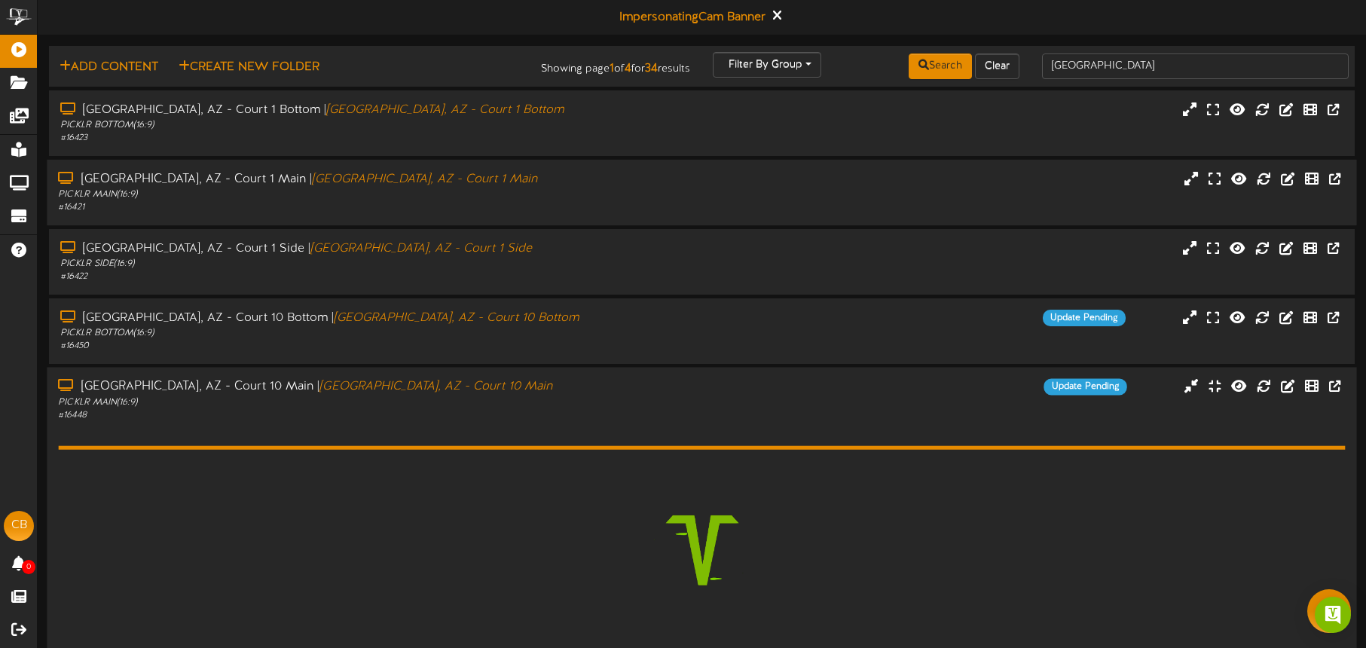
click at [529, 393] on div "Tucson, AZ - Court 10 Main | Tucson, AZ - Court 10 Main" at bounding box center [319, 387] width 523 height 17
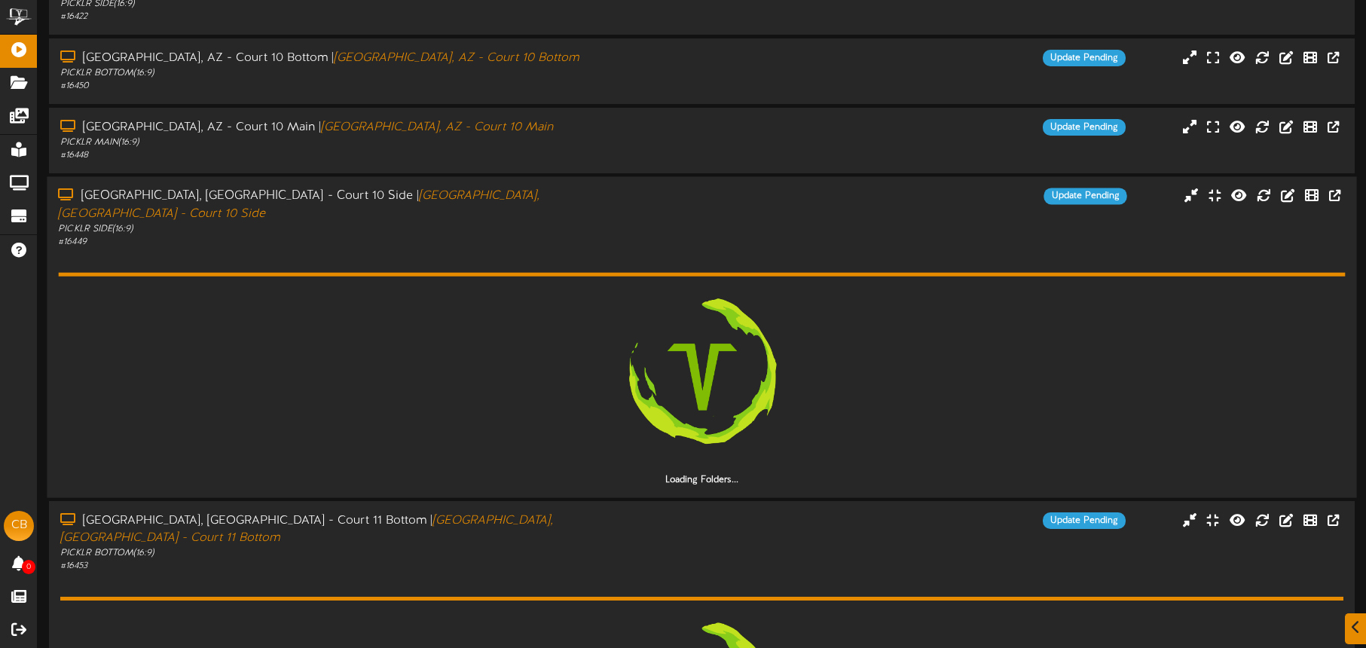
scroll to position [329, 0]
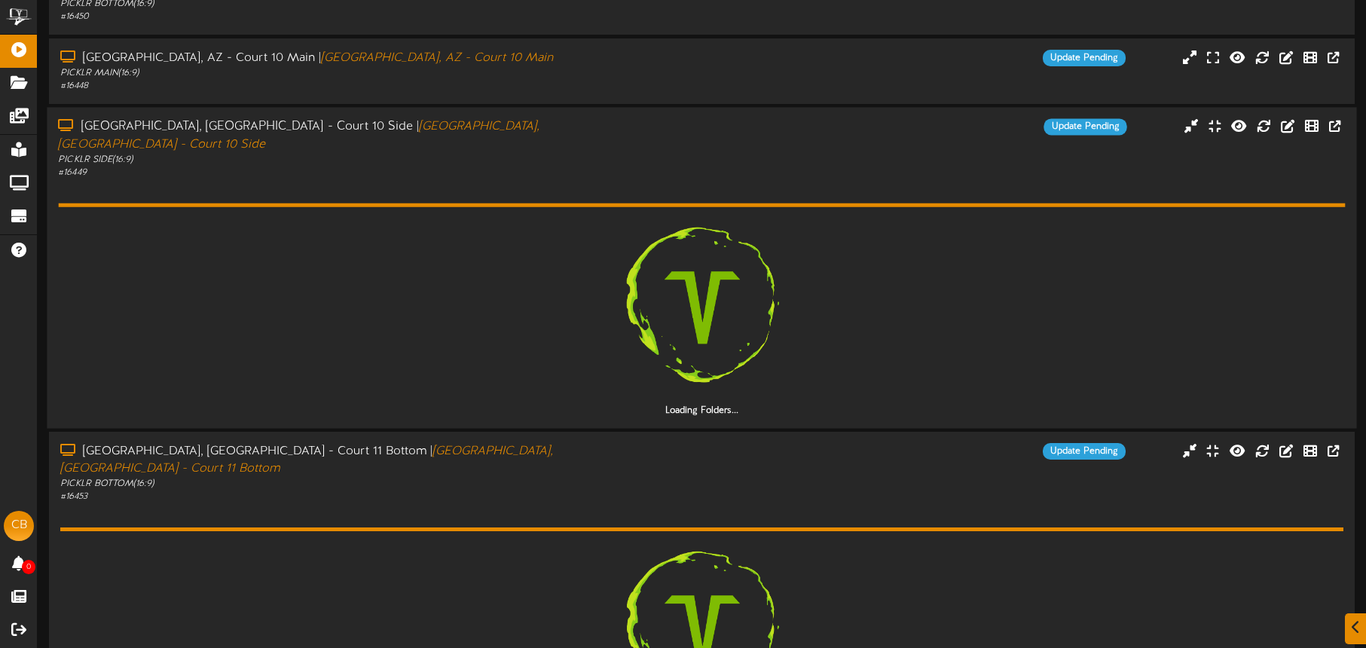
click at [496, 167] on div "# 16449" at bounding box center [319, 173] width 523 height 13
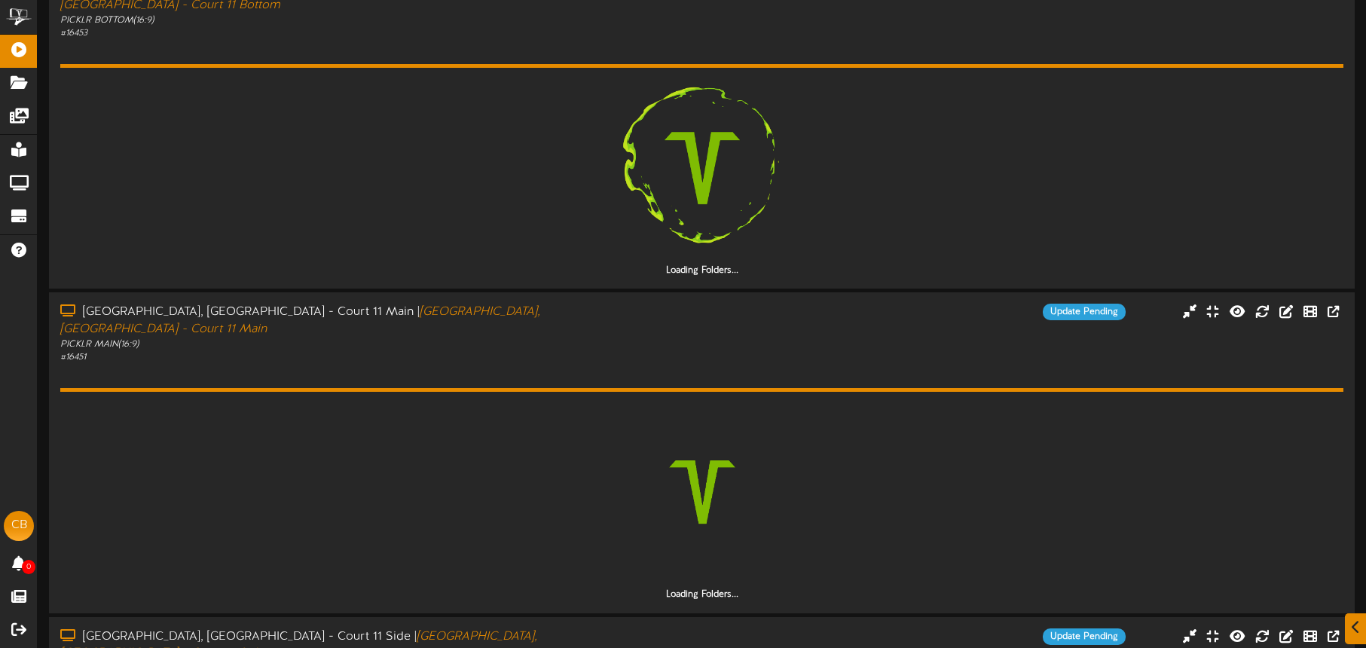
scroll to position [0, 0]
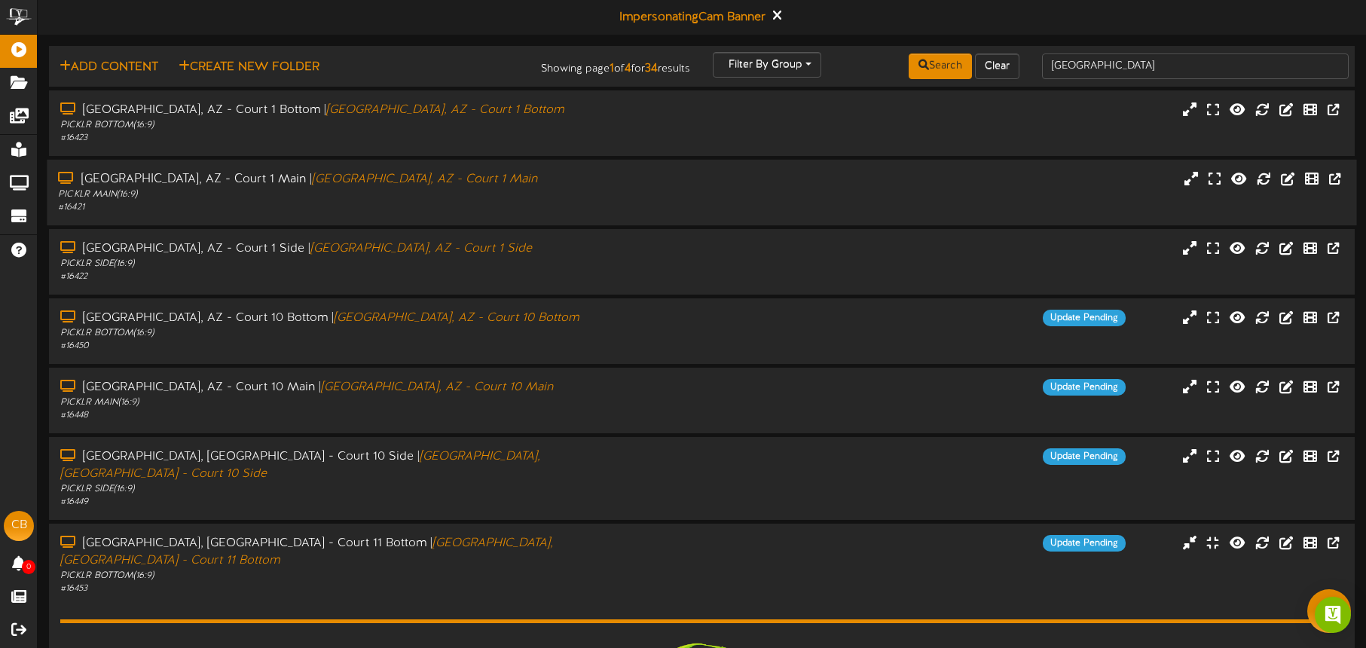
click at [454, 188] on div "PICKLR MAIN ( 16:9 )" at bounding box center [319, 194] width 523 height 13
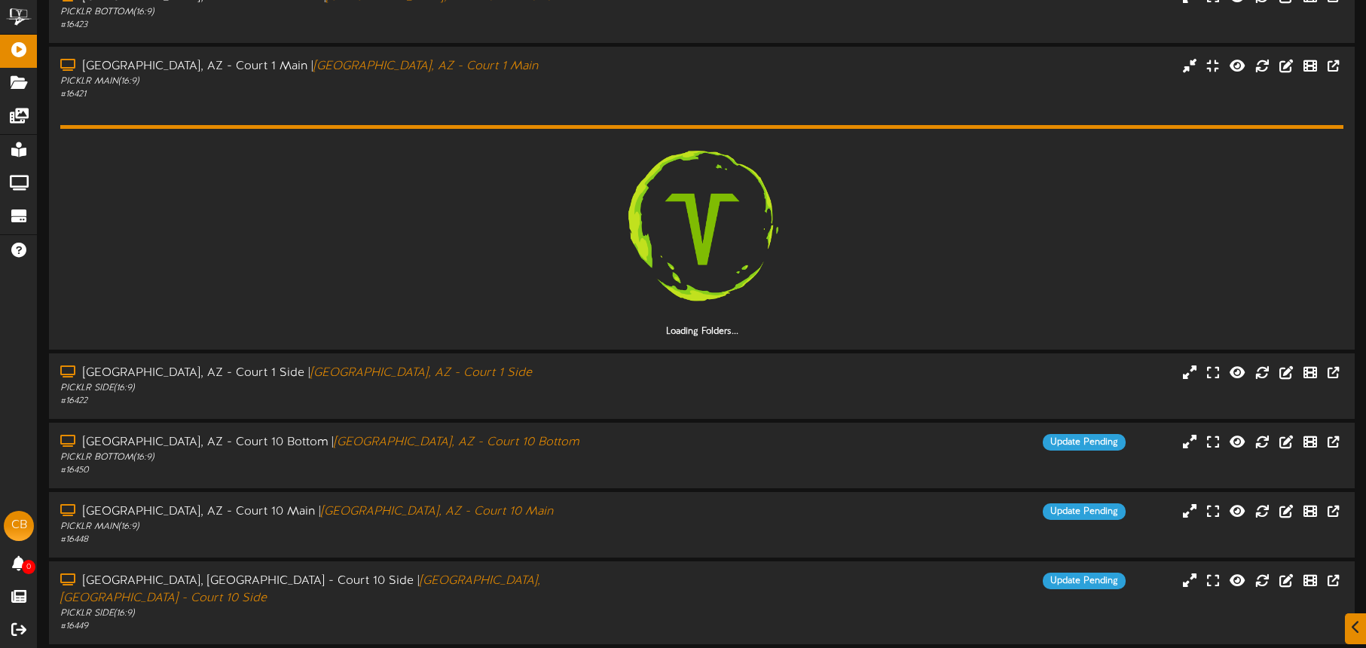
scroll to position [143, 0]
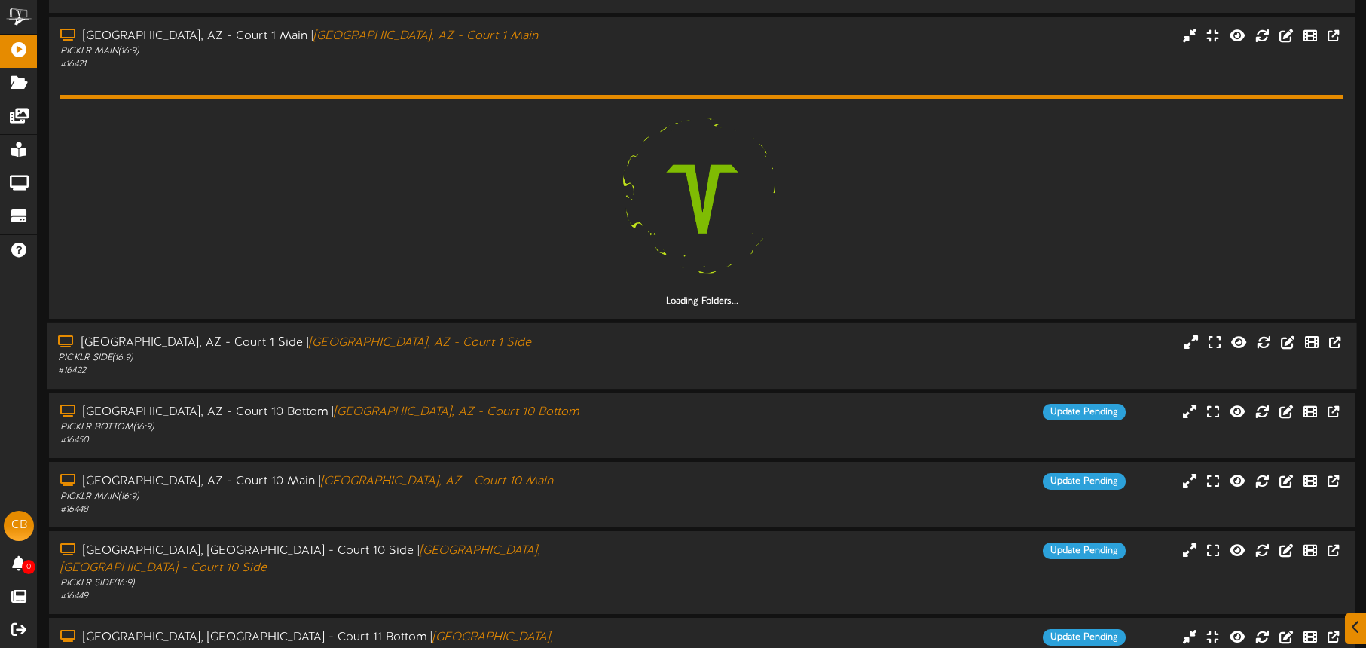
click at [515, 352] on div "PICKLR SIDE ( 16:9 )" at bounding box center [319, 358] width 523 height 13
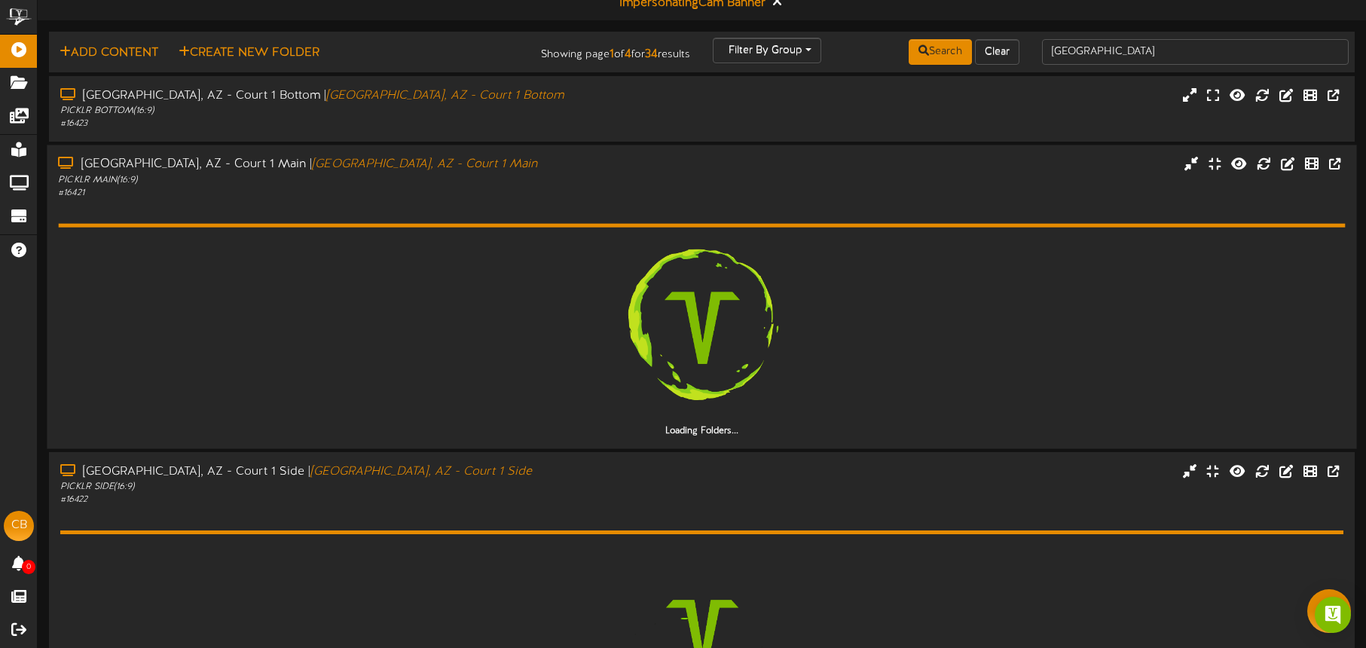
scroll to position [0, 0]
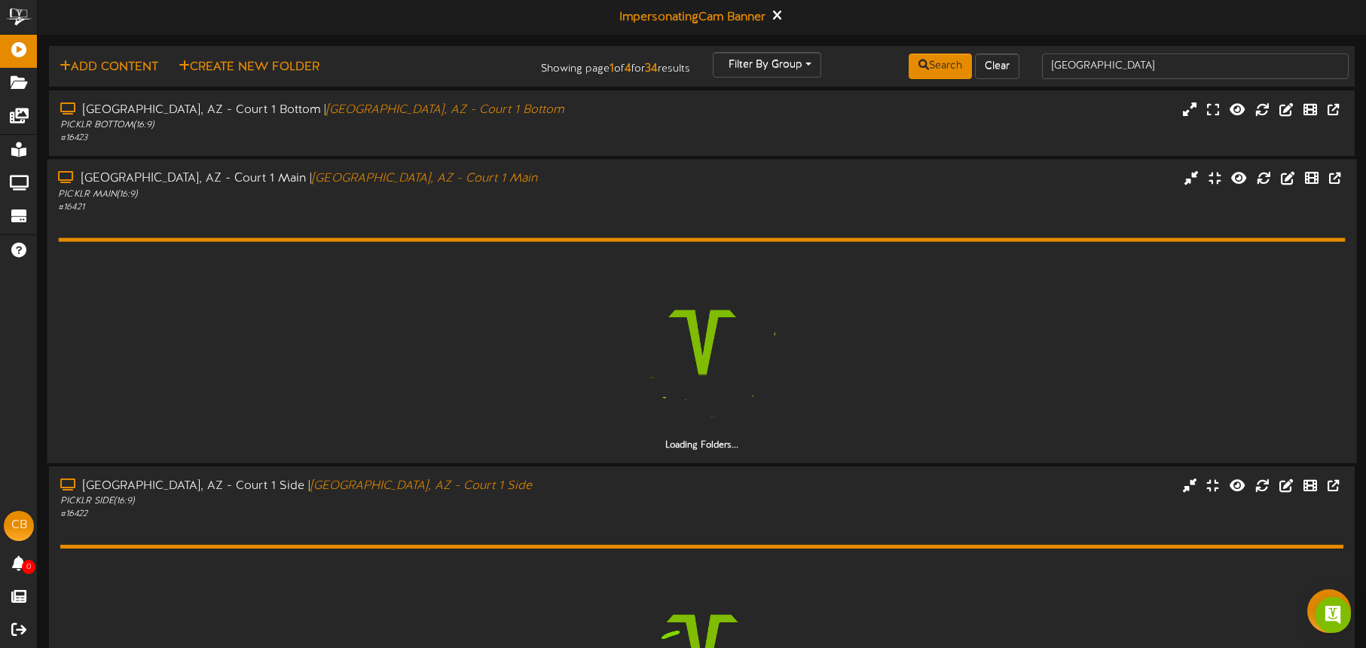
click at [467, 197] on div "PICKLR MAIN ( 16:9 )" at bounding box center [319, 194] width 523 height 13
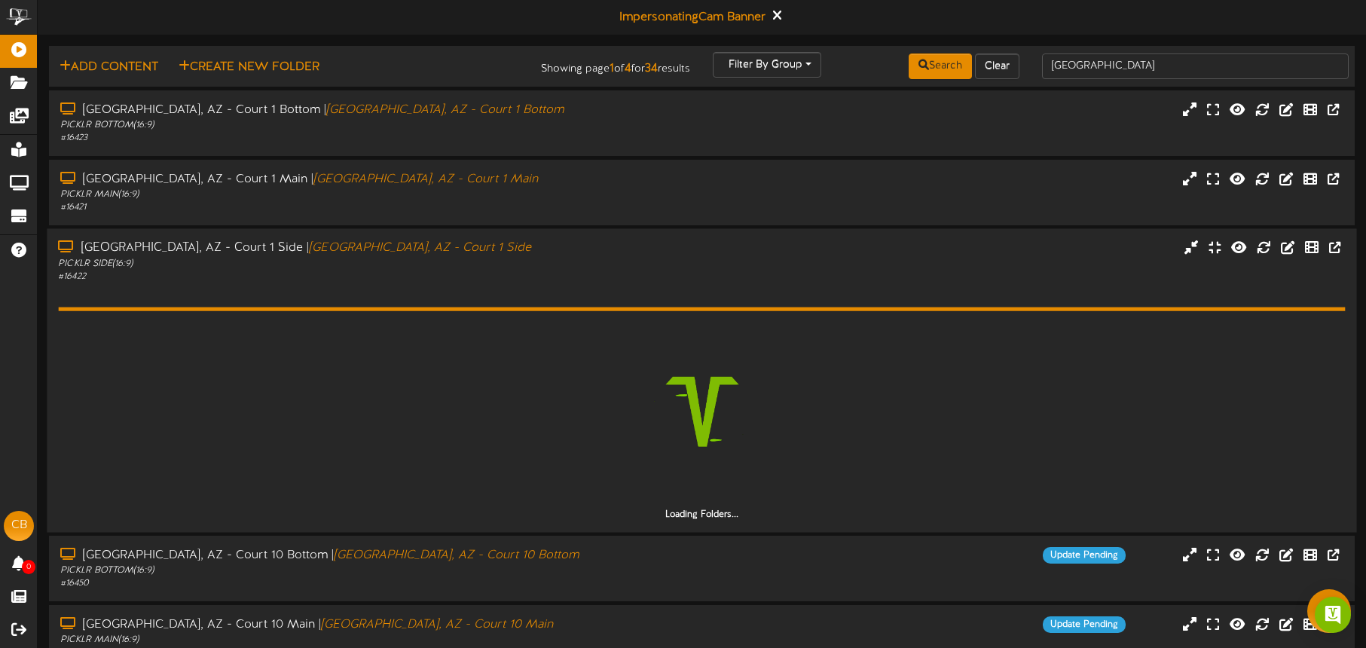
click at [464, 275] on div "# 16422" at bounding box center [319, 276] width 523 height 13
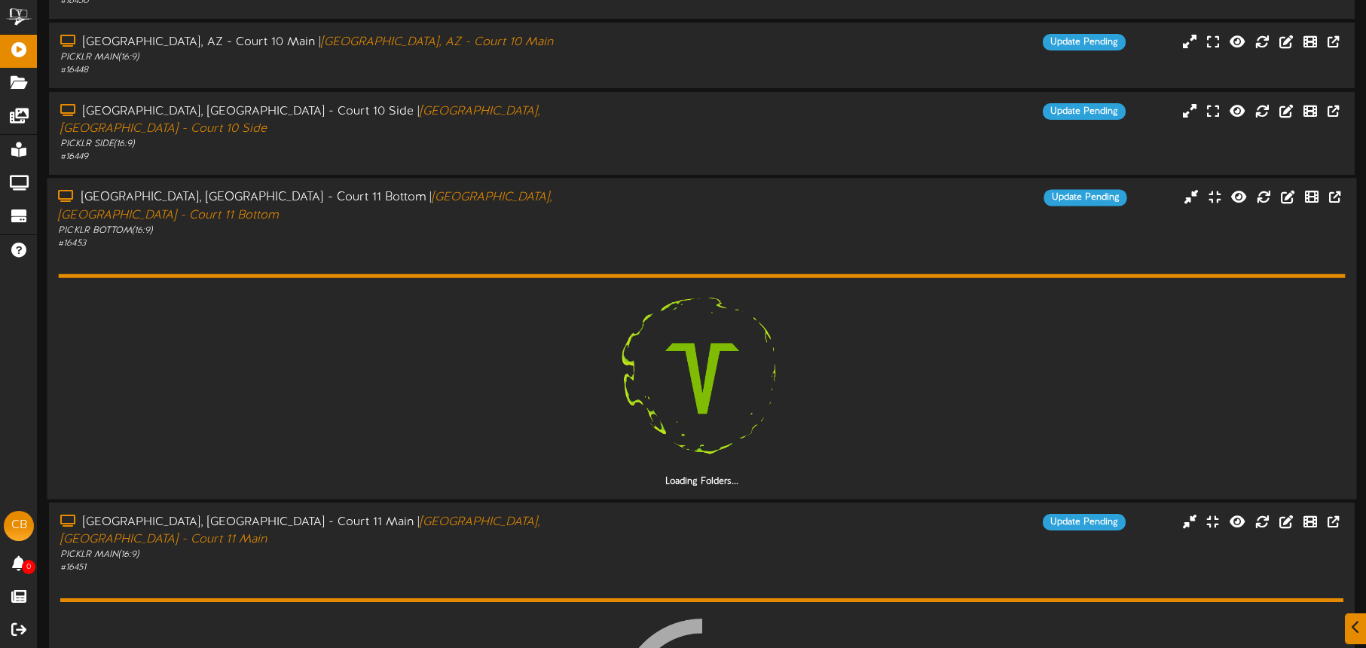
scroll to position [347, 0]
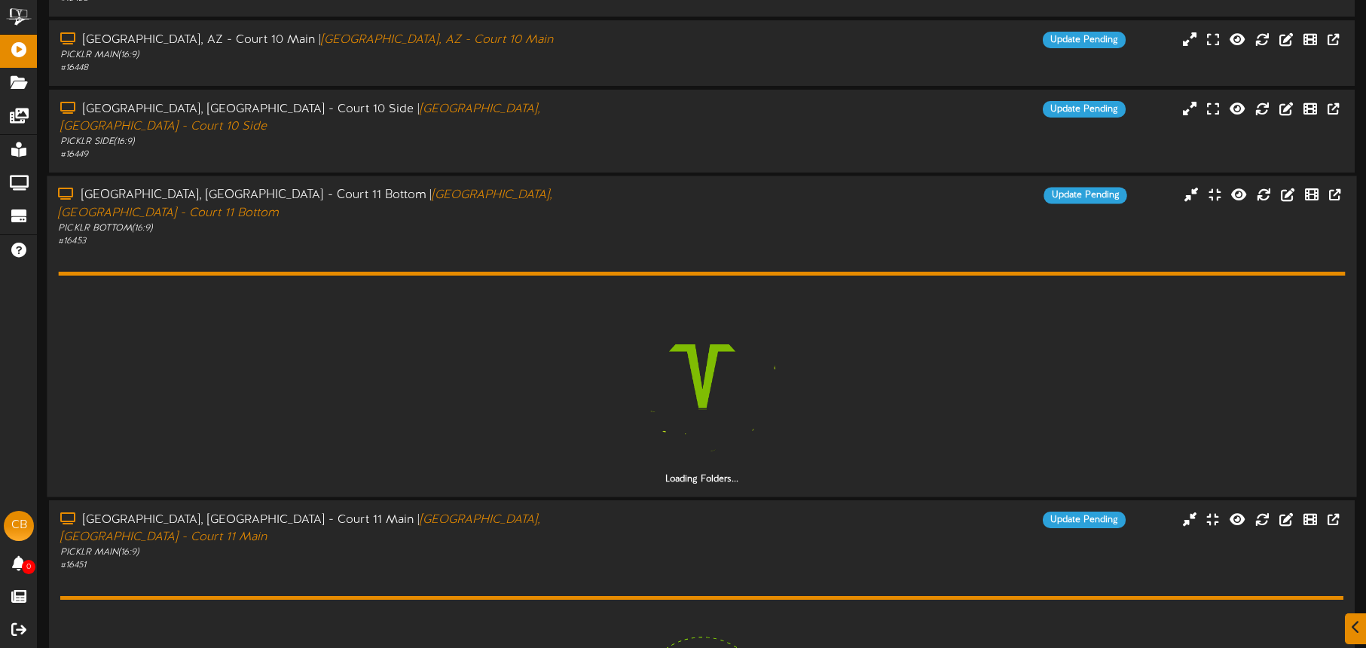
click at [504, 248] on div "Loading Folders..." at bounding box center [701, 367] width 1287 height 238
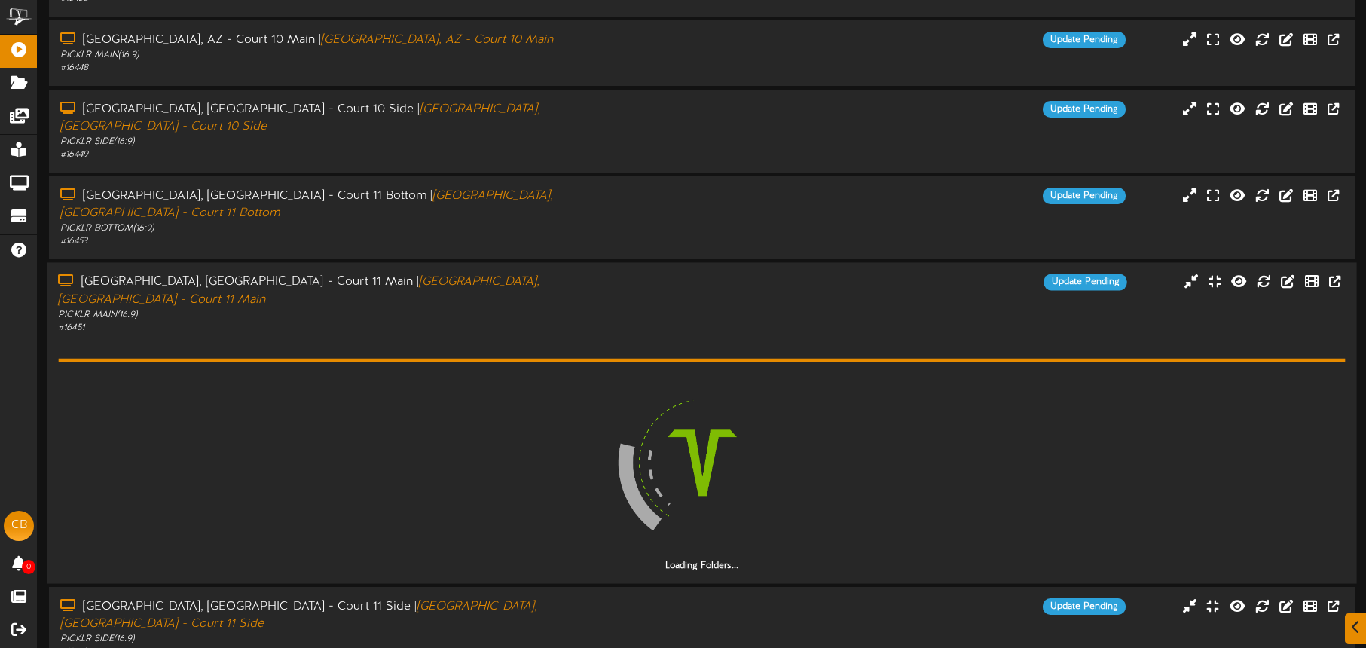
click at [495, 335] on div "Loading Folders..." at bounding box center [701, 454] width 1287 height 238
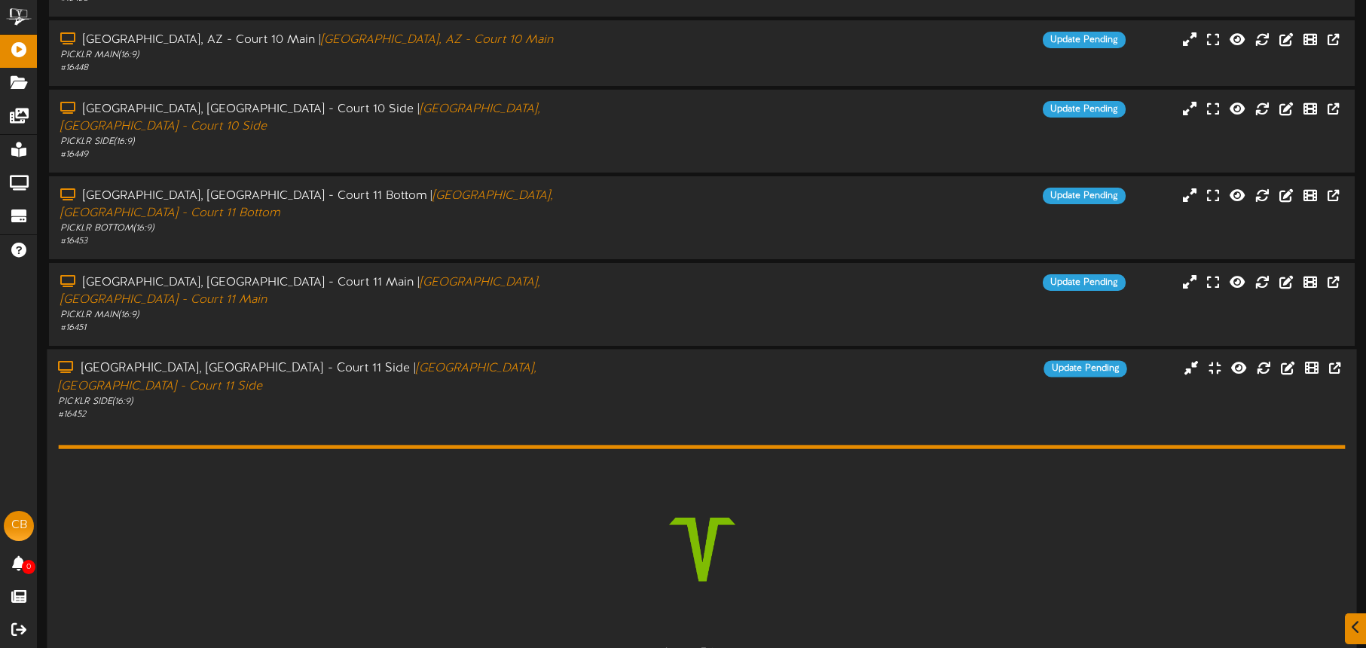
click at [495, 395] on div "PICKLR SIDE ( 16:9 )" at bounding box center [319, 401] width 523 height 13
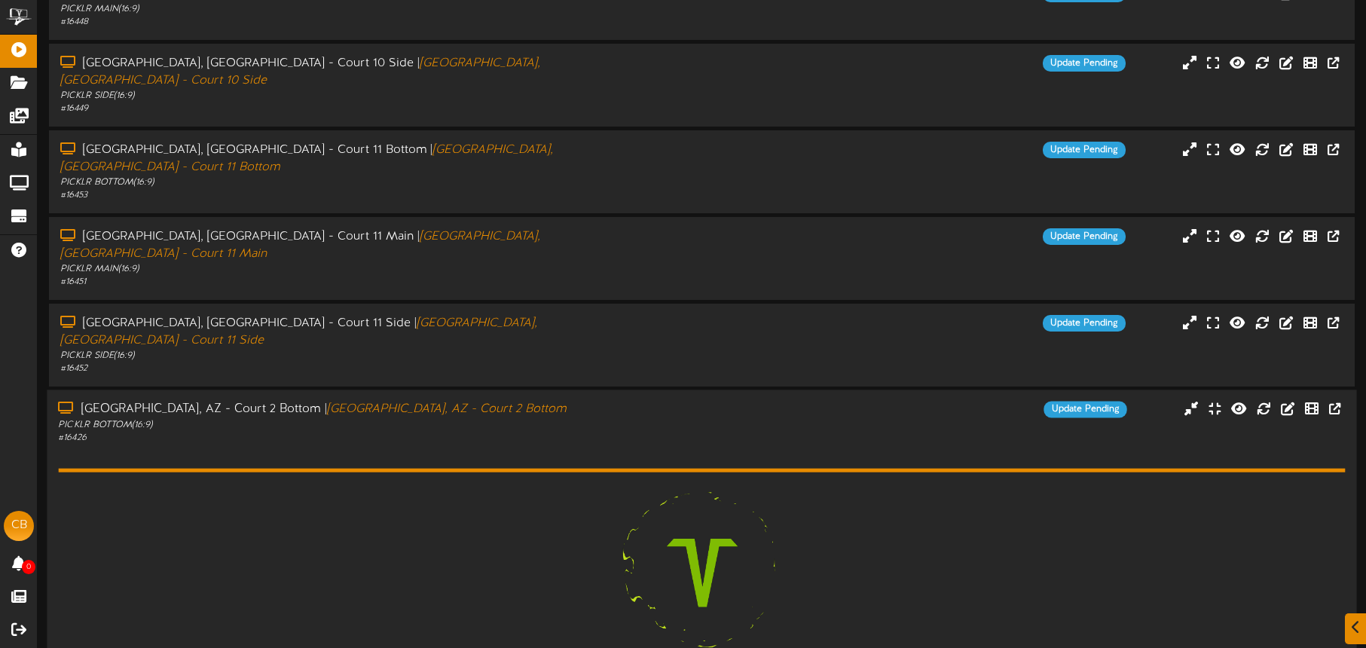
click at [508, 402] on div "Tucson, AZ - Court 2 Bottom | Tucson, AZ - Court 2 Bottom" at bounding box center [319, 410] width 523 height 17
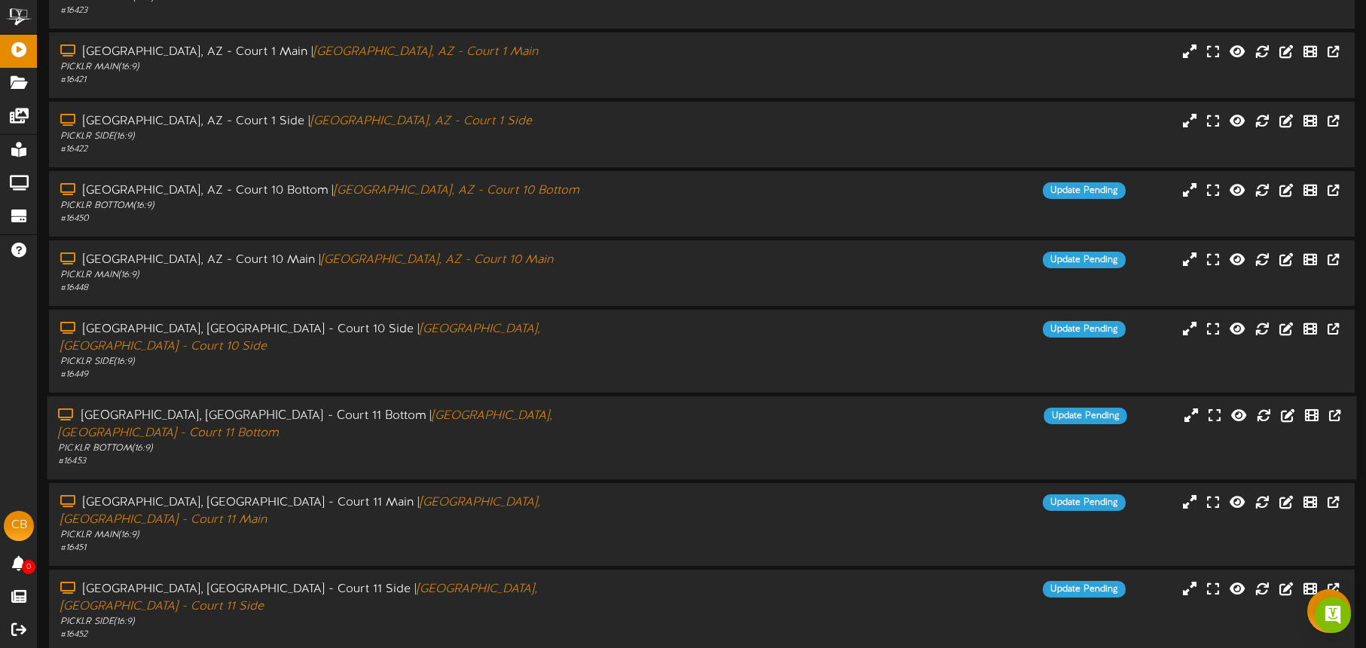
scroll to position [0, 0]
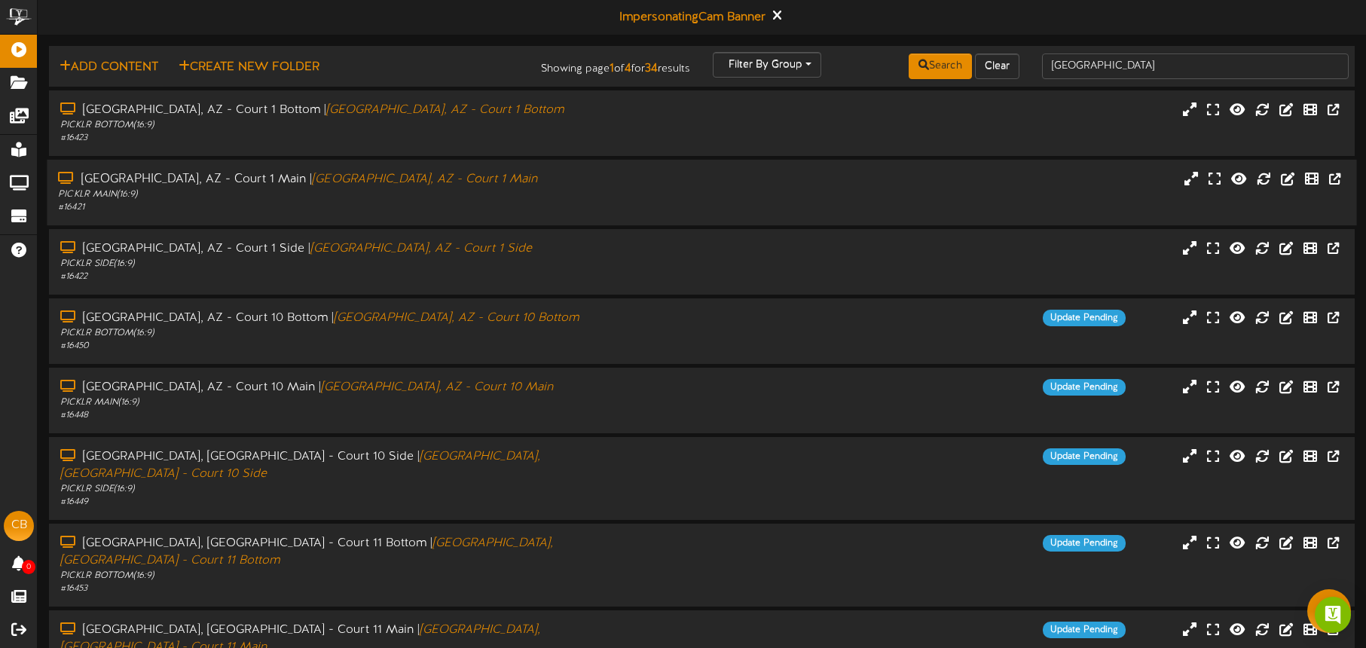
click at [447, 188] on div "PICKLR MAIN ( 16:9 )" at bounding box center [319, 194] width 523 height 13
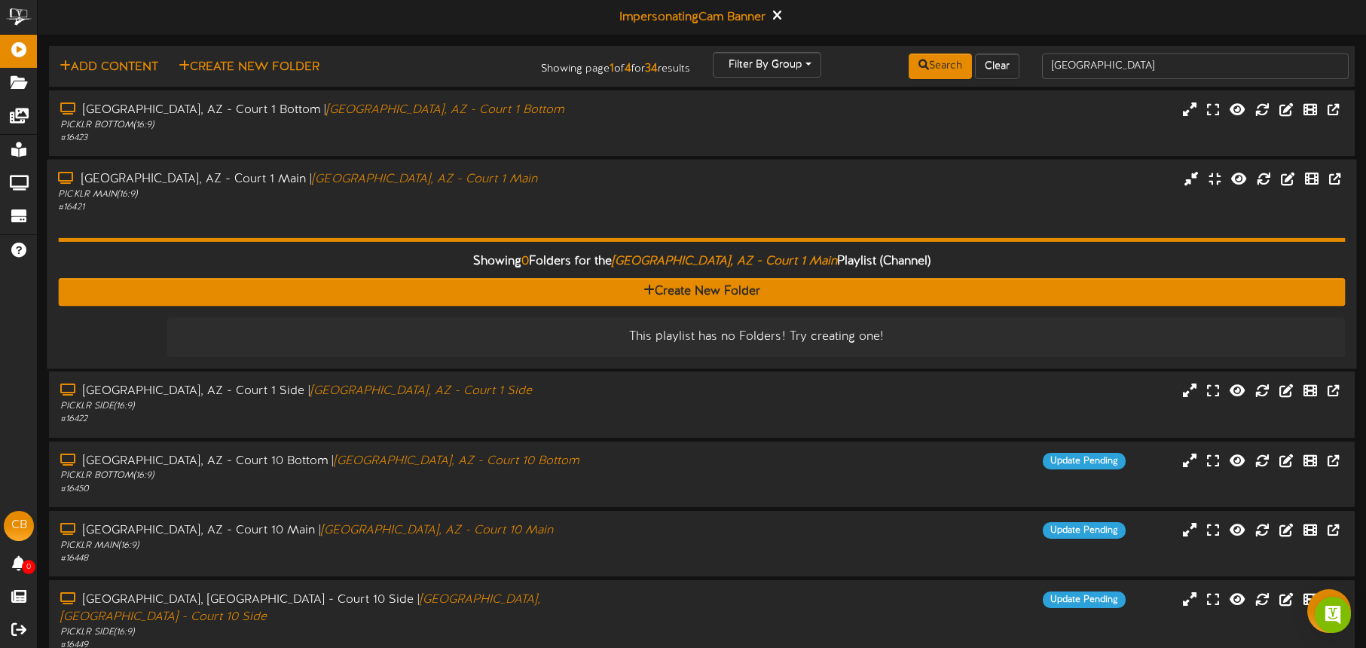
click at [624, 206] on div "Tucson, AZ - Court 1 Main | Tucson, AZ - Court 1 Main PICKLR MAIN ( 16:9 ) # 16…" at bounding box center [702, 191] width 1310 height 43
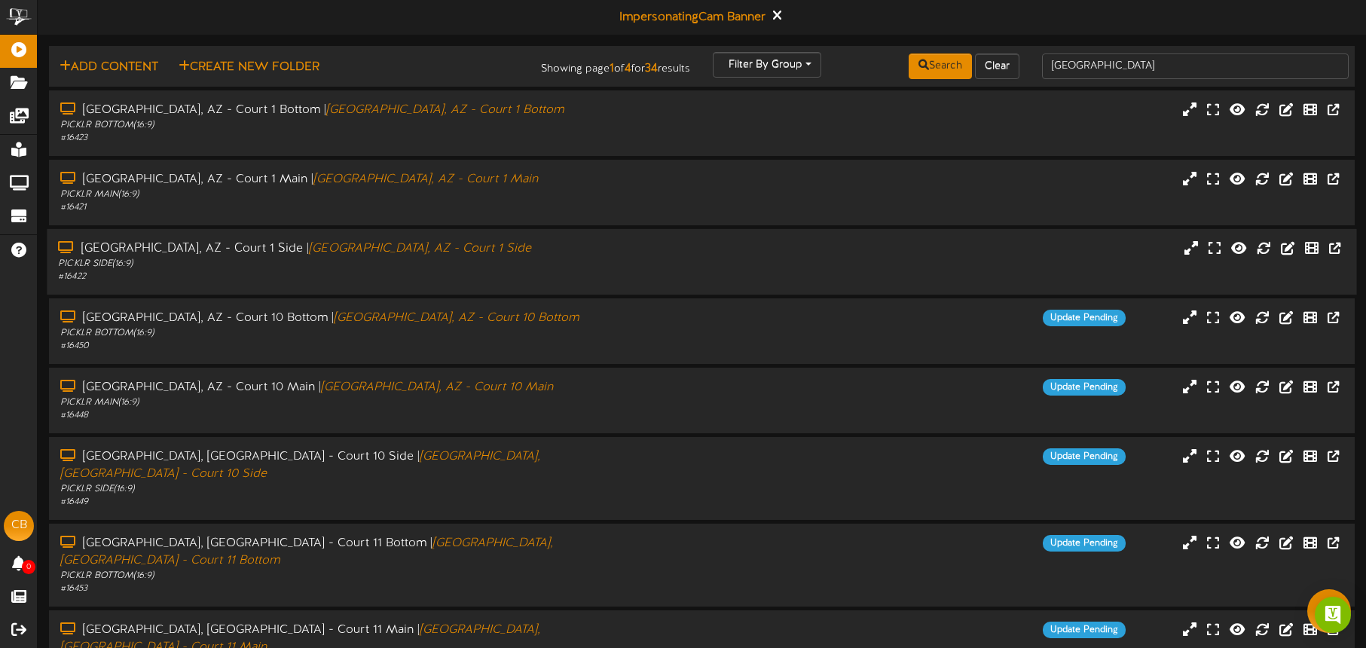
click at [574, 276] on div "# 16422" at bounding box center [319, 277] width 523 height 13
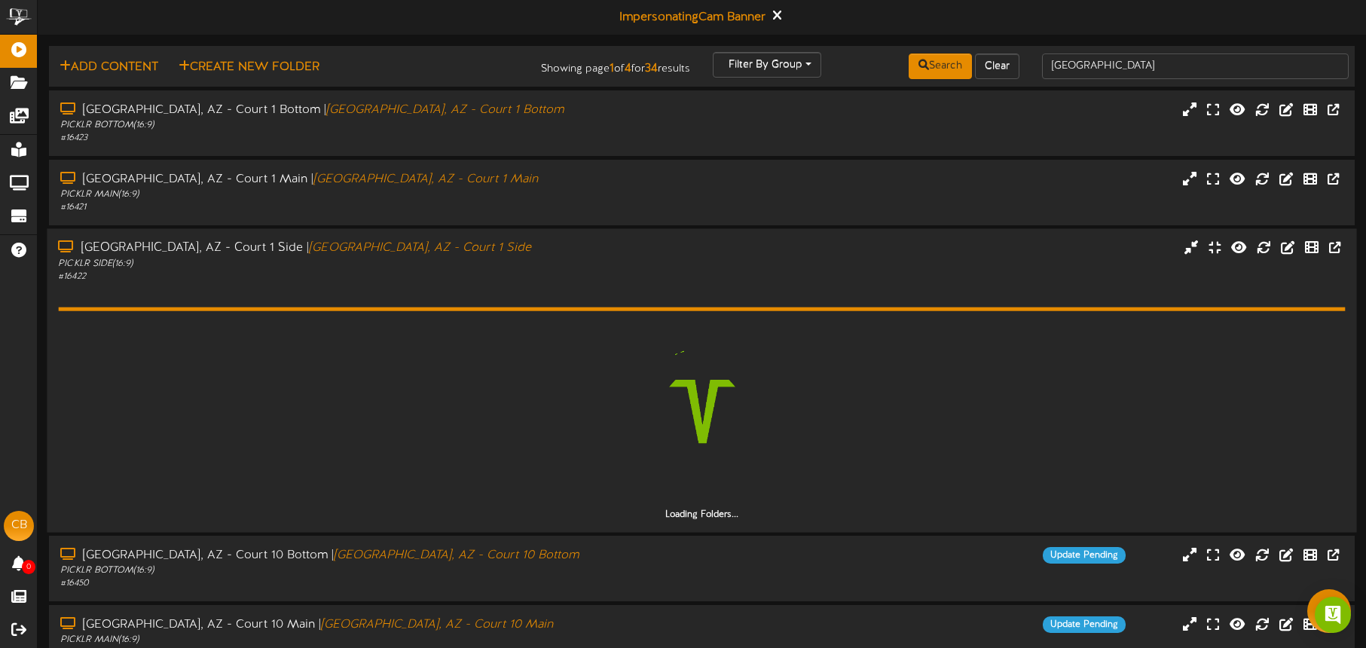
click at [569, 280] on div "# 16422" at bounding box center [319, 276] width 523 height 13
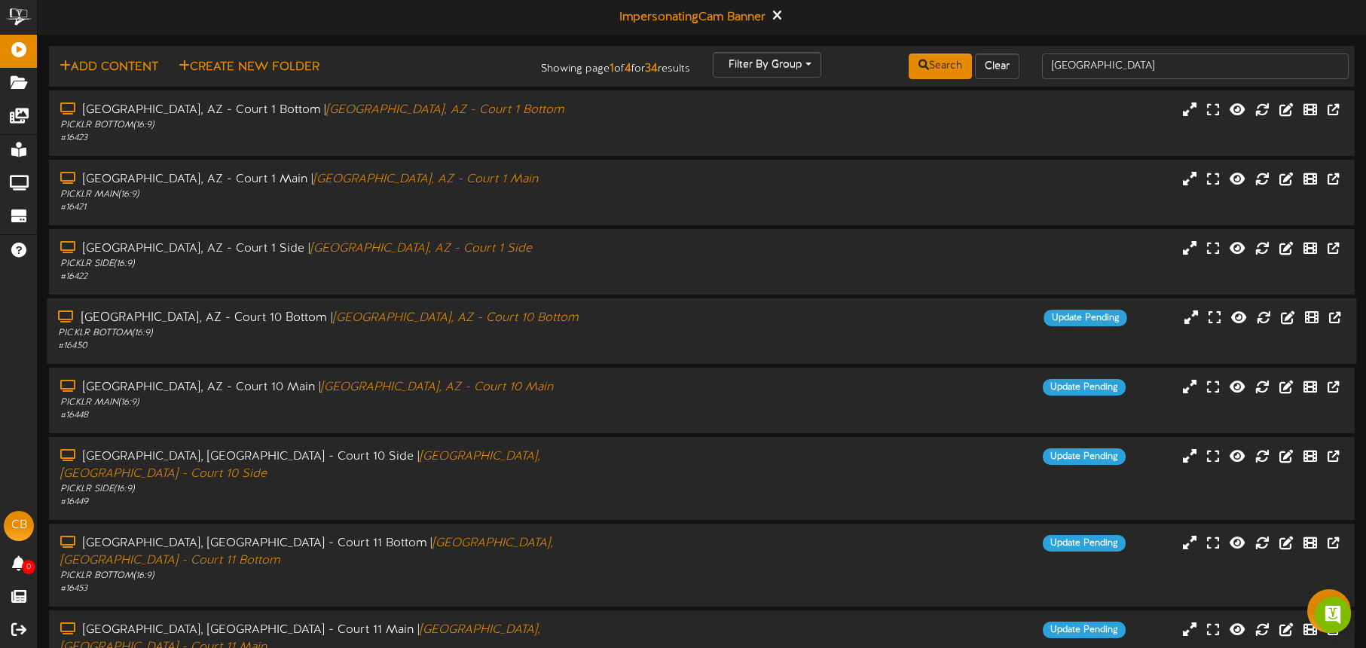
drag, startPoint x: 543, startPoint y: 327, endPoint x: 570, endPoint y: 328, distance: 26.4
click at [543, 327] on div "PICKLR BOTTOM ( 16:9 )" at bounding box center [319, 333] width 523 height 13
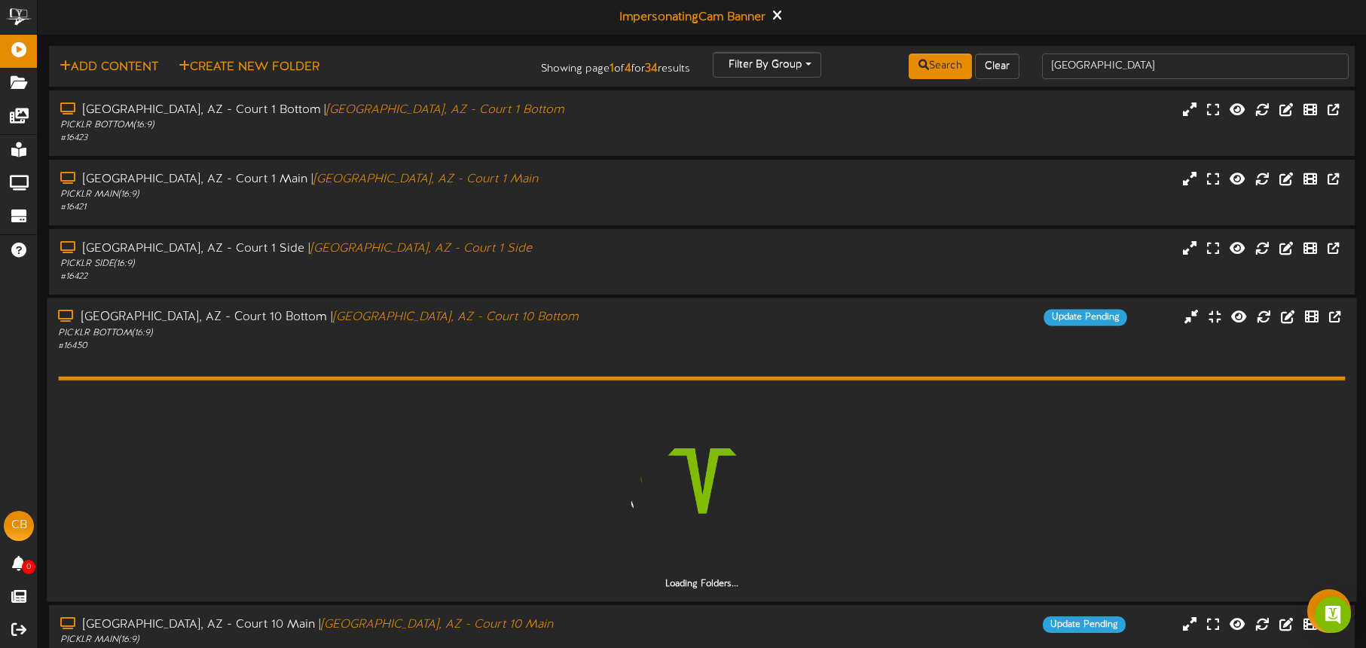
click at [554, 350] on div "# 16450" at bounding box center [319, 346] width 523 height 13
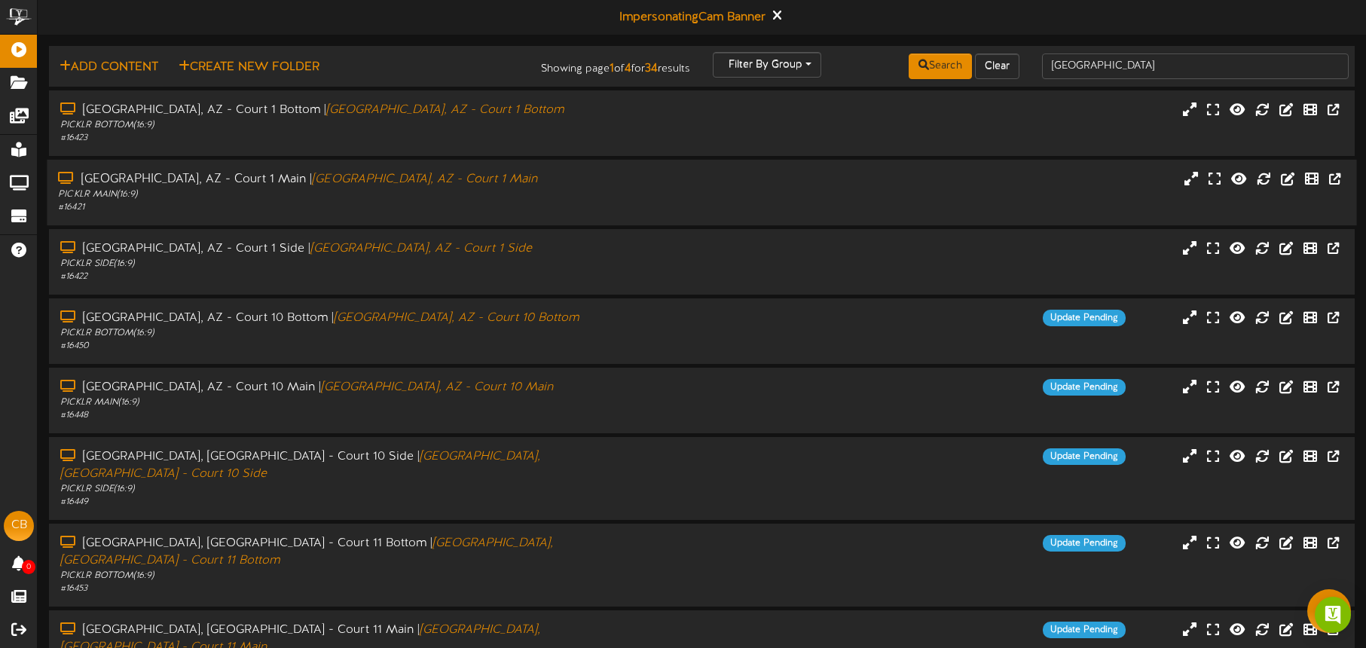
click at [515, 194] on div "PICKLR MAIN ( 16:9 )" at bounding box center [319, 194] width 523 height 13
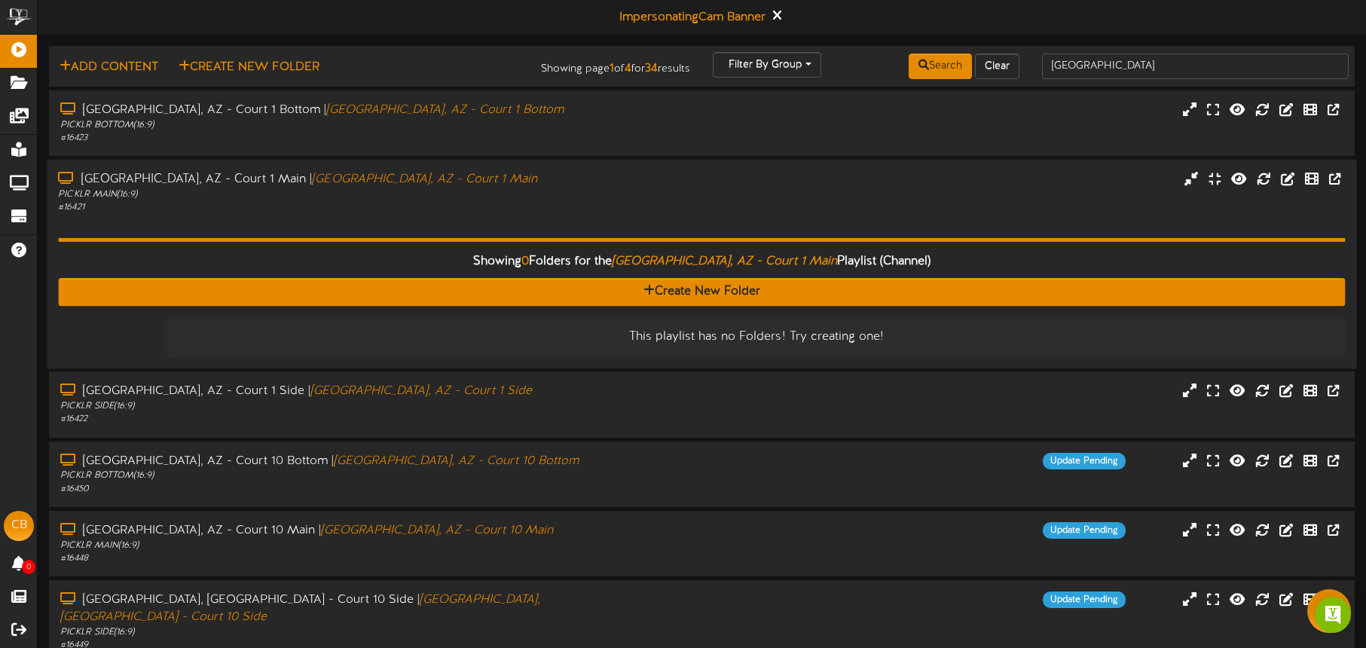
click at [526, 190] on div "PICKLR MAIN ( 16:9 )" at bounding box center [319, 194] width 523 height 13
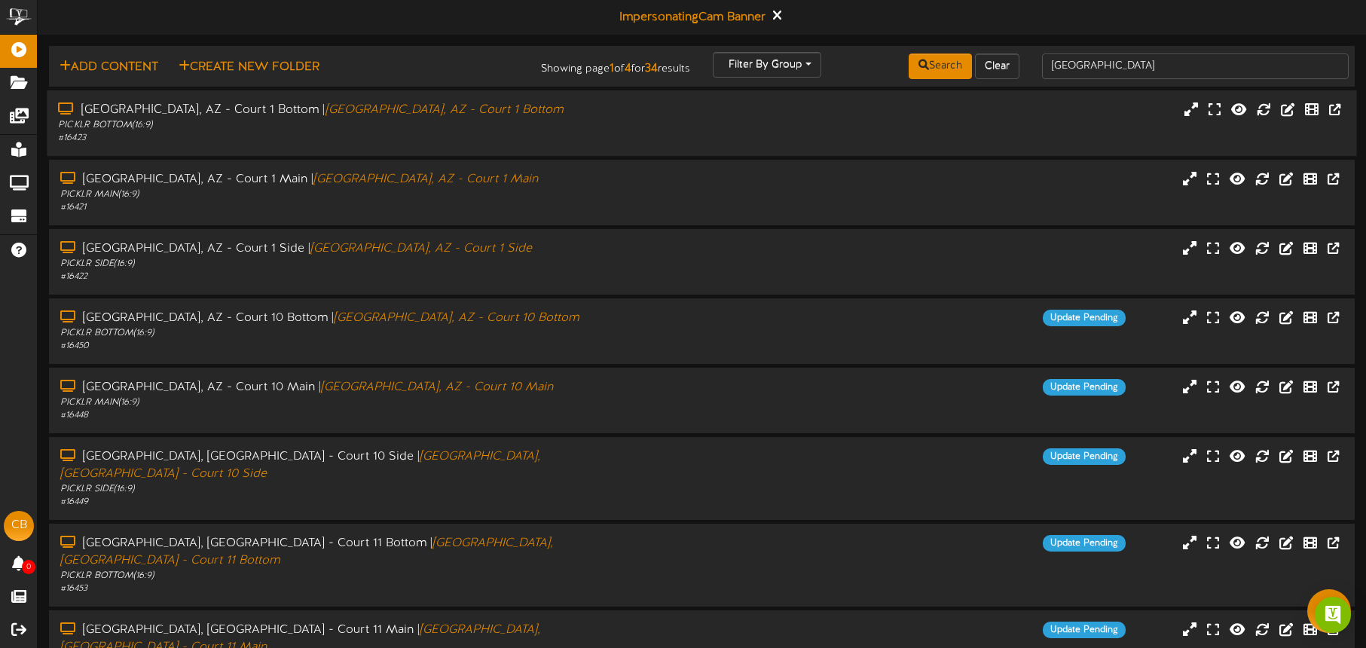
click at [495, 120] on div "PICKLR BOTTOM ( 16:9 )" at bounding box center [319, 125] width 523 height 13
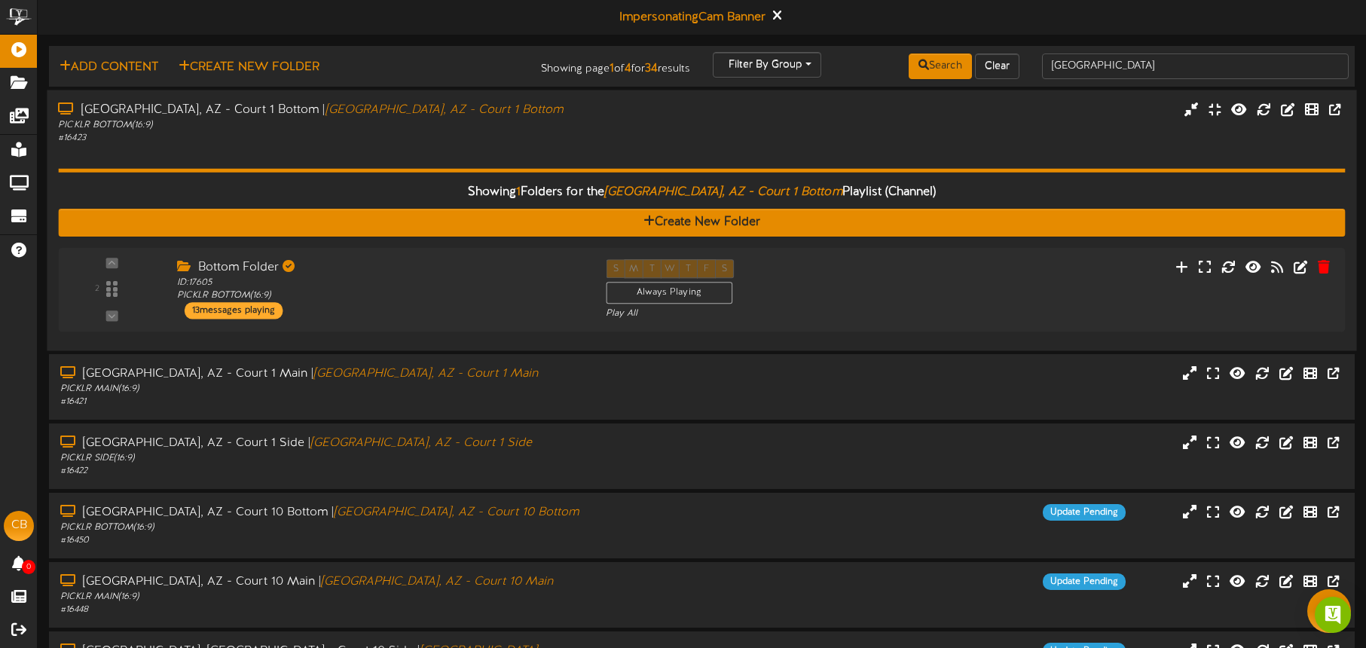
click at [495, 120] on div "PICKLR BOTTOM ( 16:9 )" at bounding box center [319, 124] width 523 height 13
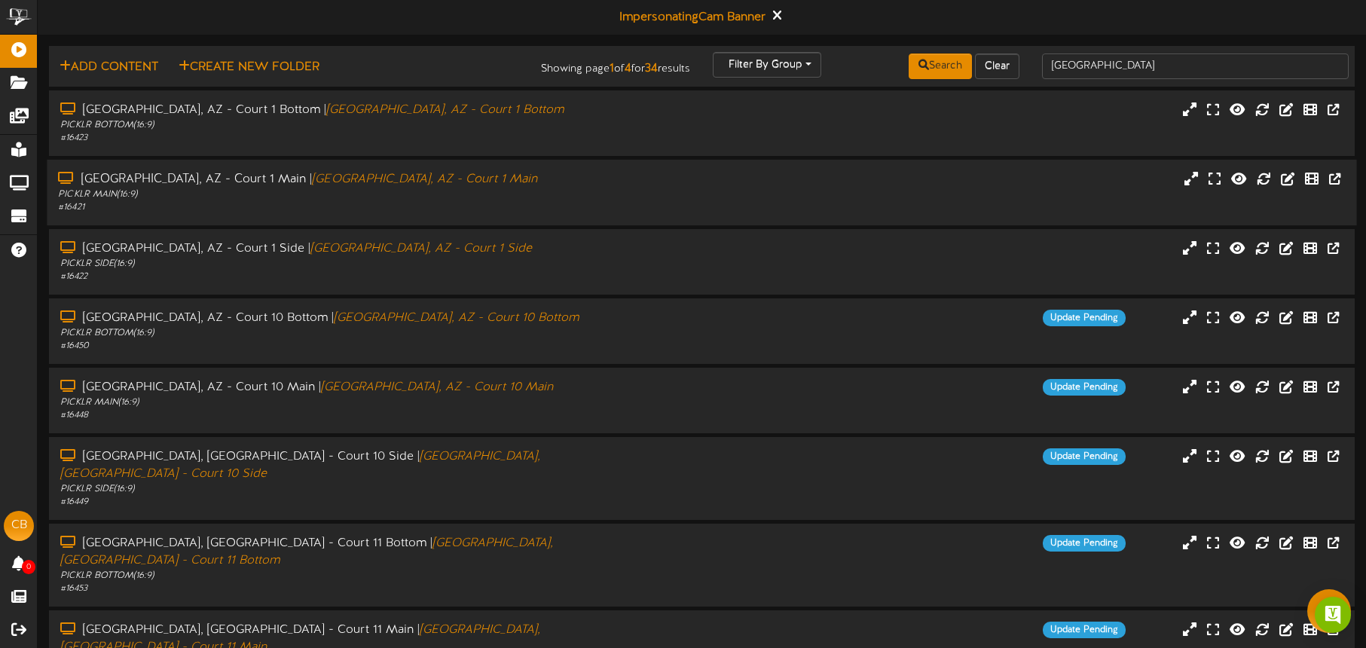
click at [485, 187] on div "Tucson, AZ - Court 1 Main | Tucson, AZ - Court 1 Main" at bounding box center [319, 179] width 523 height 17
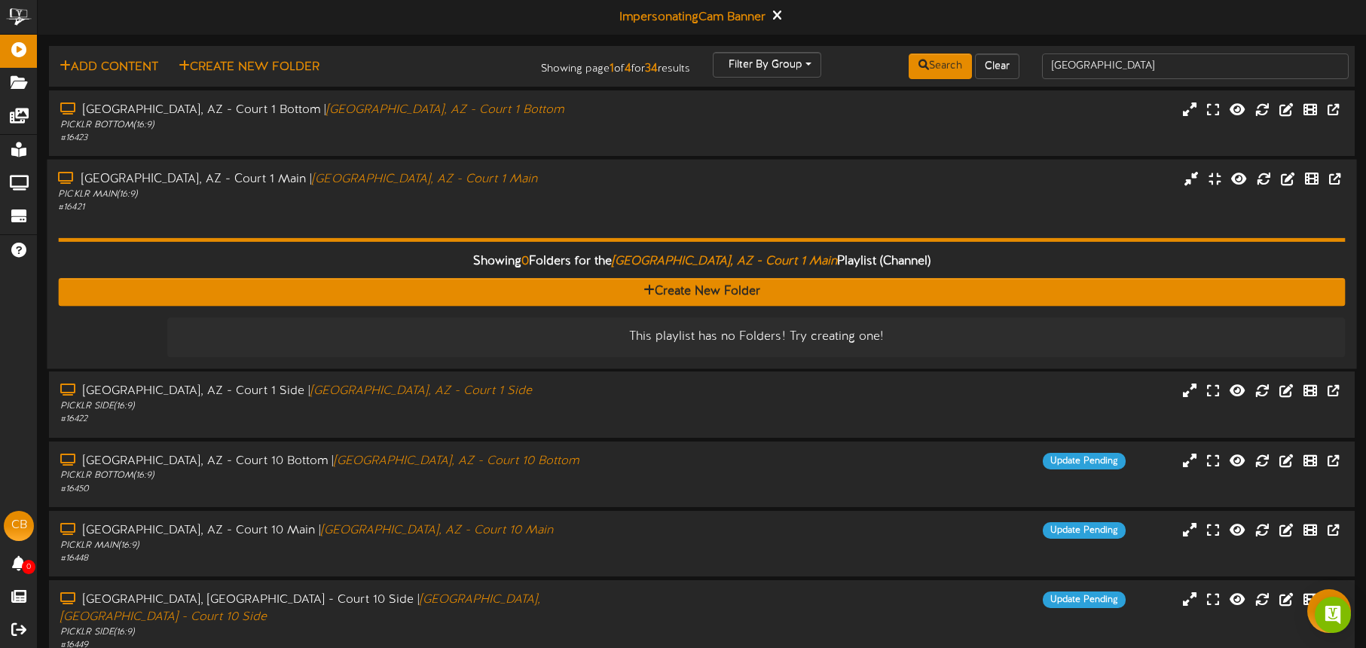
click at [485, 183] on div "Tucson, AZ - Court 1 Main | Tucson, AZ - Court 1 Main" at bounding box center [319, 178] width 523 height 17
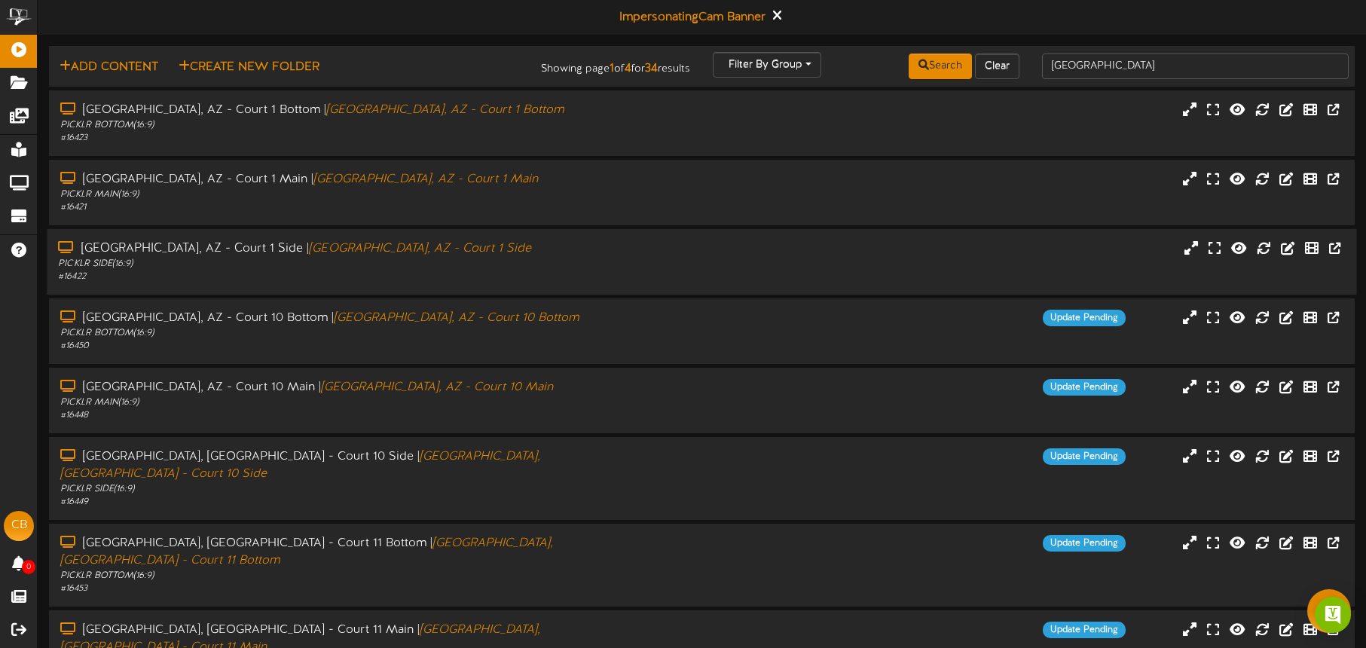
click at [472, 283] on div "# 16422" at bounding box center [319, 277] width 523 height 13
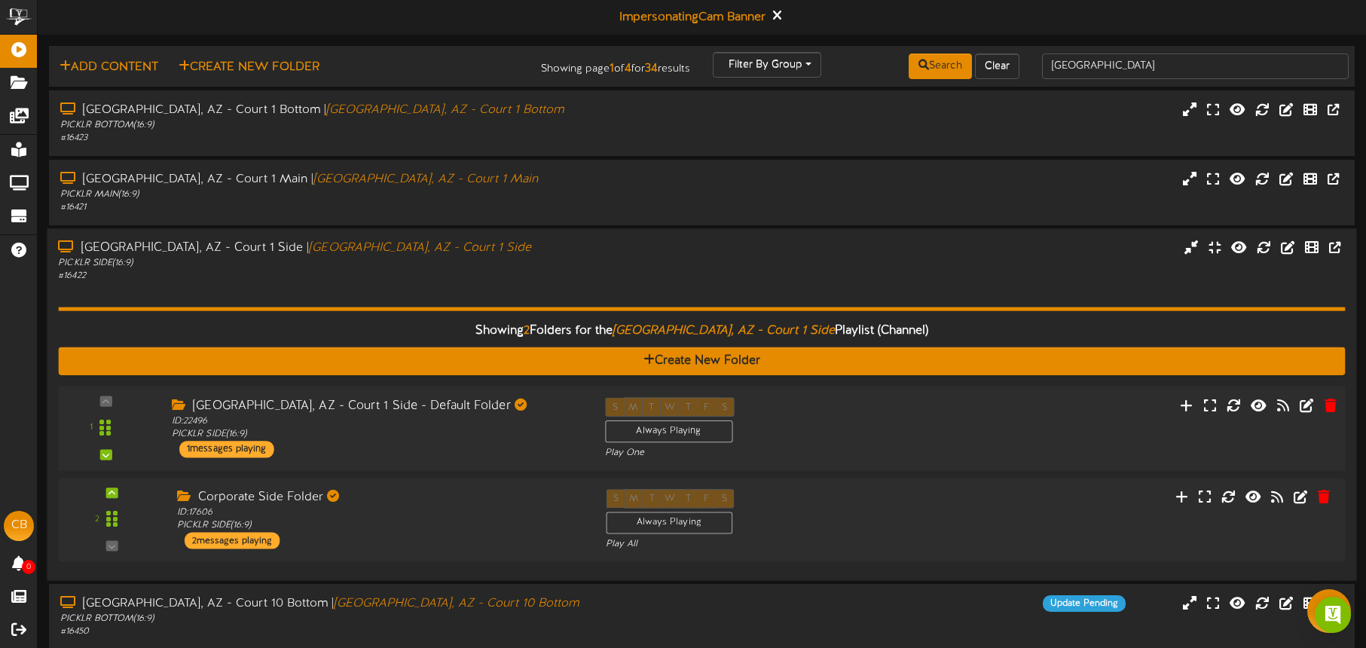
click at [884, 436] on div "S M T W T F S Always Playing Play One" at bounding box center [756, 428] width 325 height 62
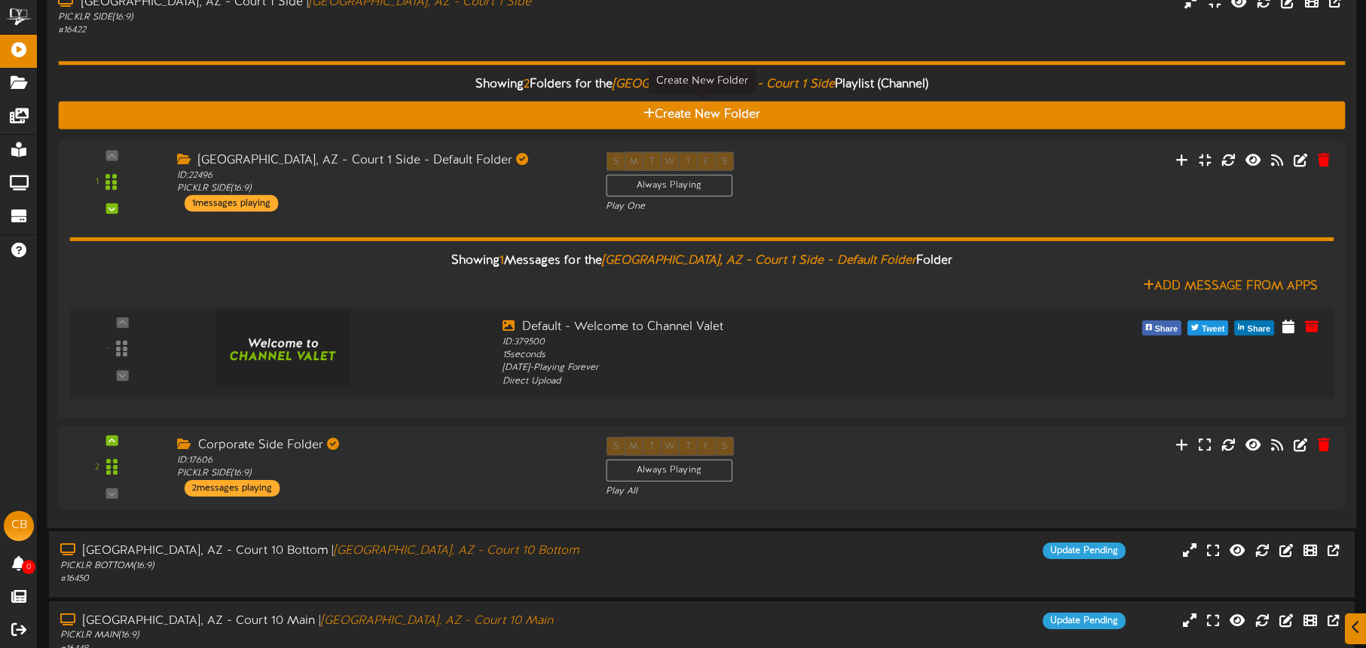
scroll to position [203, 0]
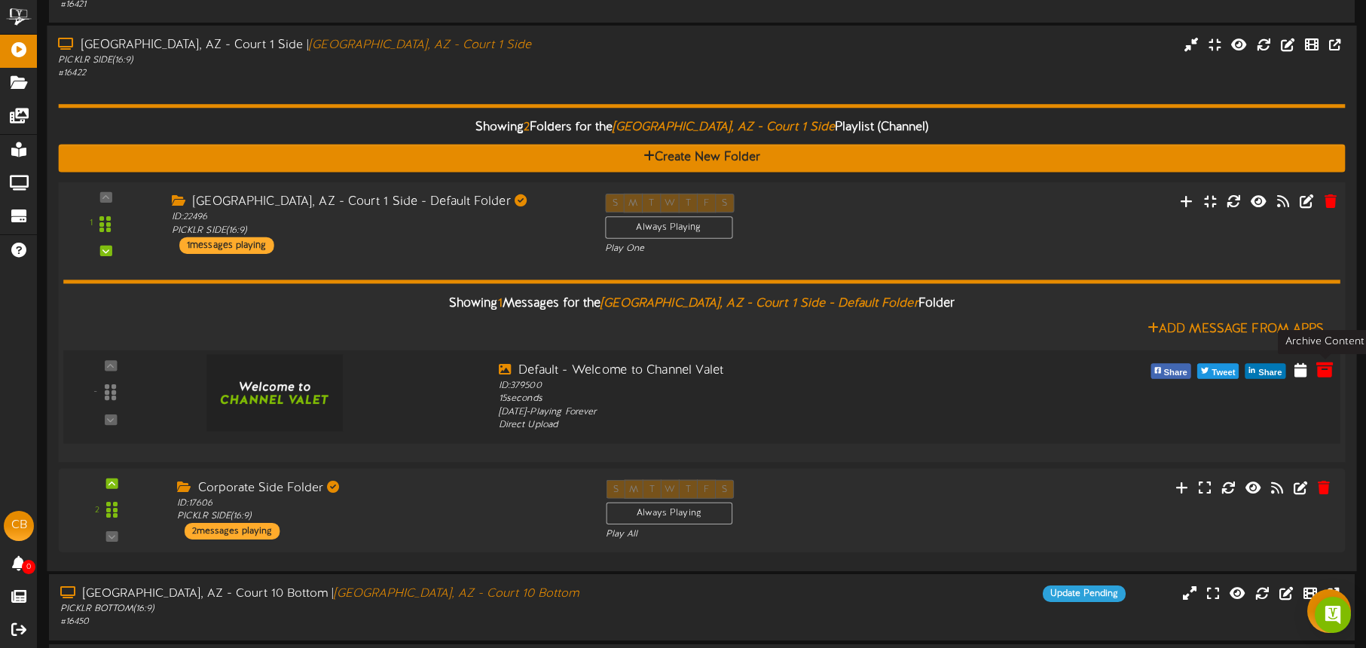
click at [1323, 362] on icon at bounding box center [1325, 369] width 17 height 17
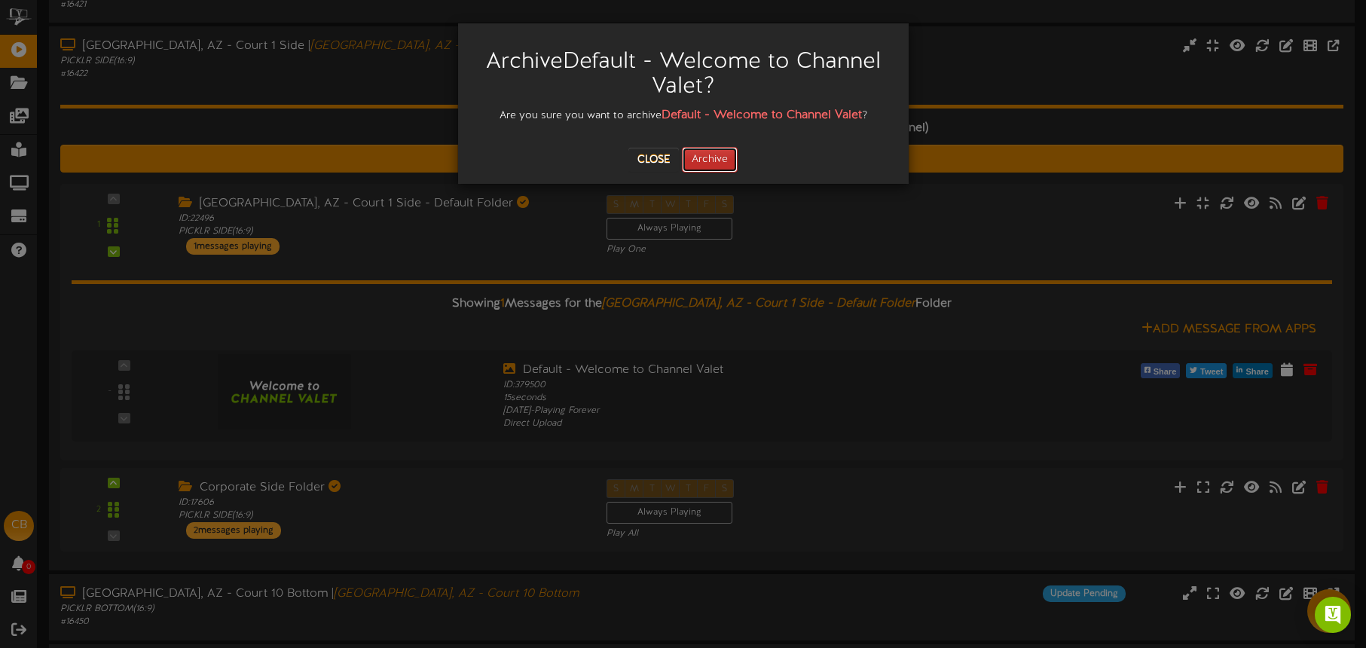
click at [714, 168] on button "Archive" at bounding box center [710, 160] width 56 height 26
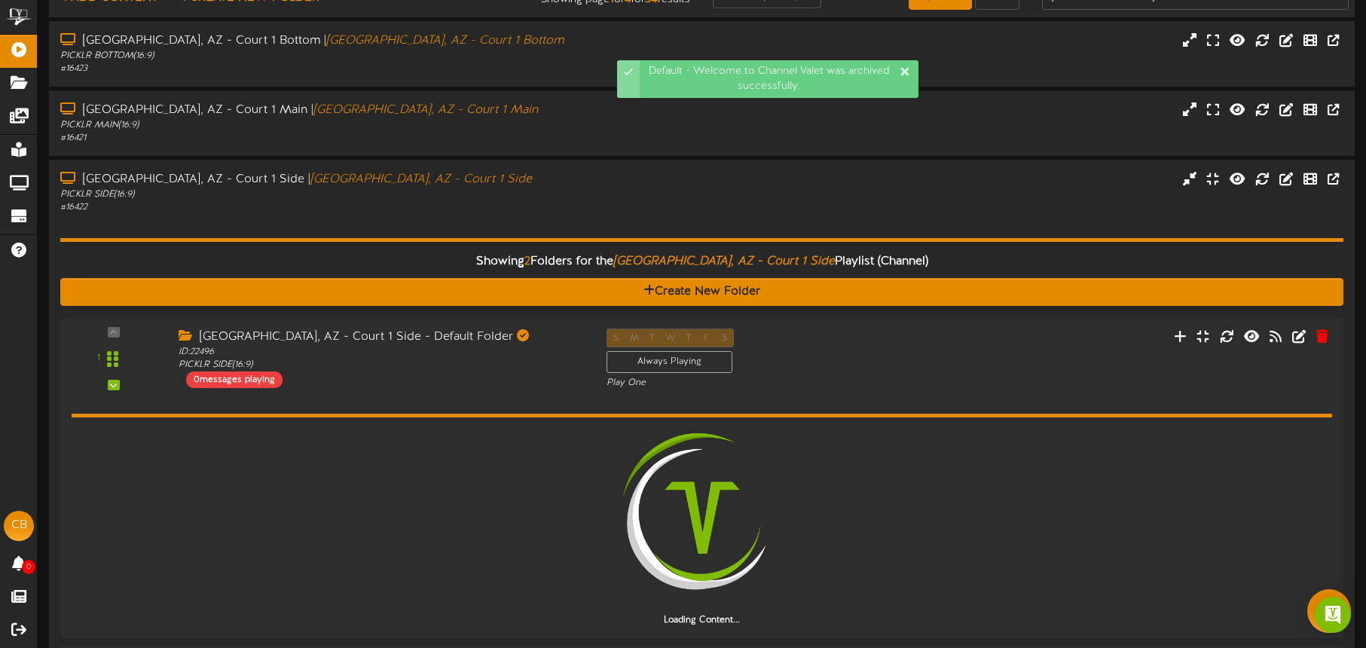
scroll to position [26, 0]
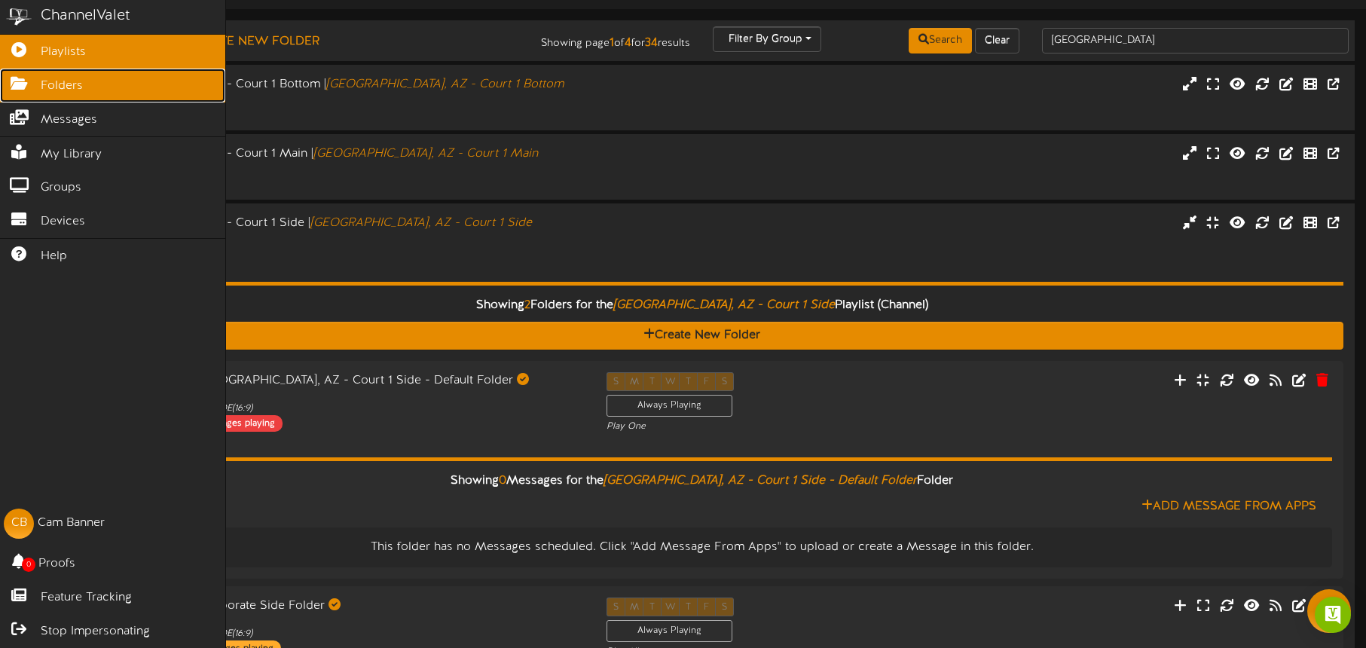
click at [88, 90] on link "Folders" at bounding box center [112, 86] width 225 height 34
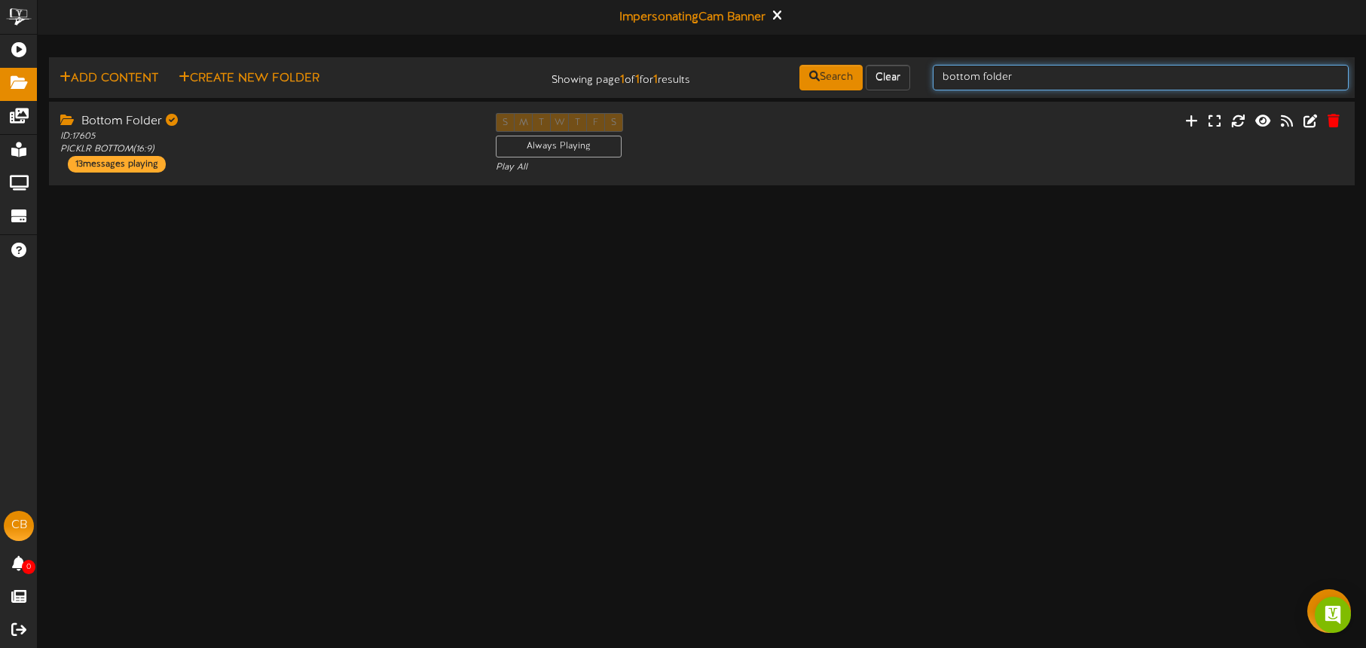
click at [1013, 86] on input "bottom folder" at bounding box center [1141, 78] width 416 height 26
drag, startPoint x: 1019, startPoint y: 84, endPoint x: 913, endPoint y: 73, distance: 106.0
click at [907, 75] on div "Add Content Create New Folder Showing page 1 of 1 for 1 results Search Clear bo…" at bounding box center [702, 77] width 1317 height 29
click at [987, 80] on input "MAIN" at bounding box center [1141, 78] width 416 height 26
type input "MAIN Folder"
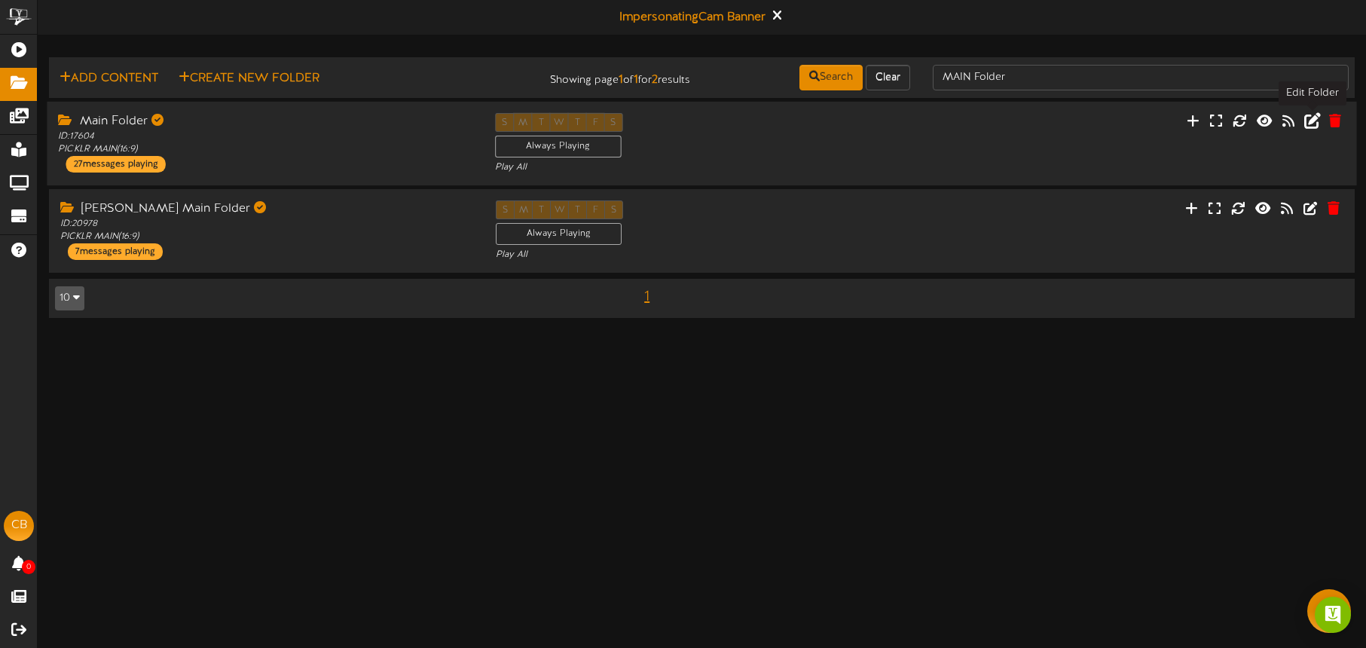
click at [1310, 121] on icon at bounding box center [1312, 120] width 17 height 17
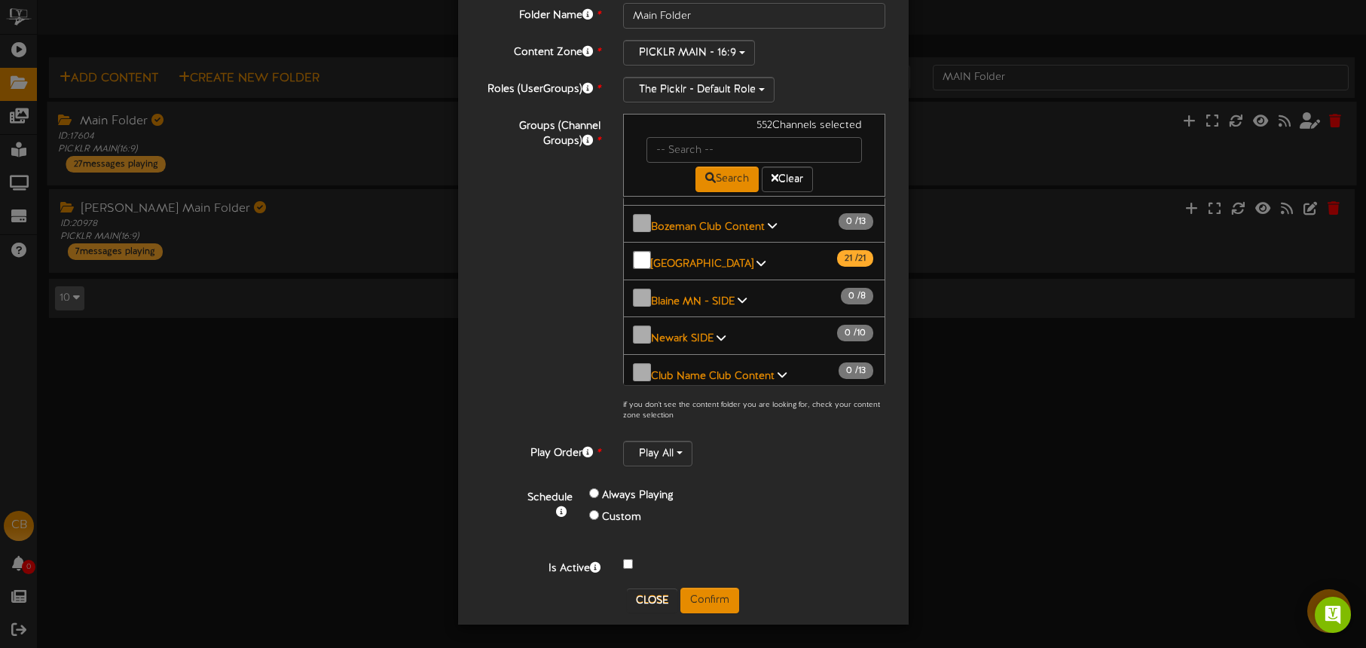
scroll to position [1625, 0]
click at [714, 560] on b "Tucson, AZ Bottom" at bounding box center [732, 565] width 163 height 11
click at [720, 485] on b "Tucson, AZ Main" at bounding box center [725, 490] width 149 height 11
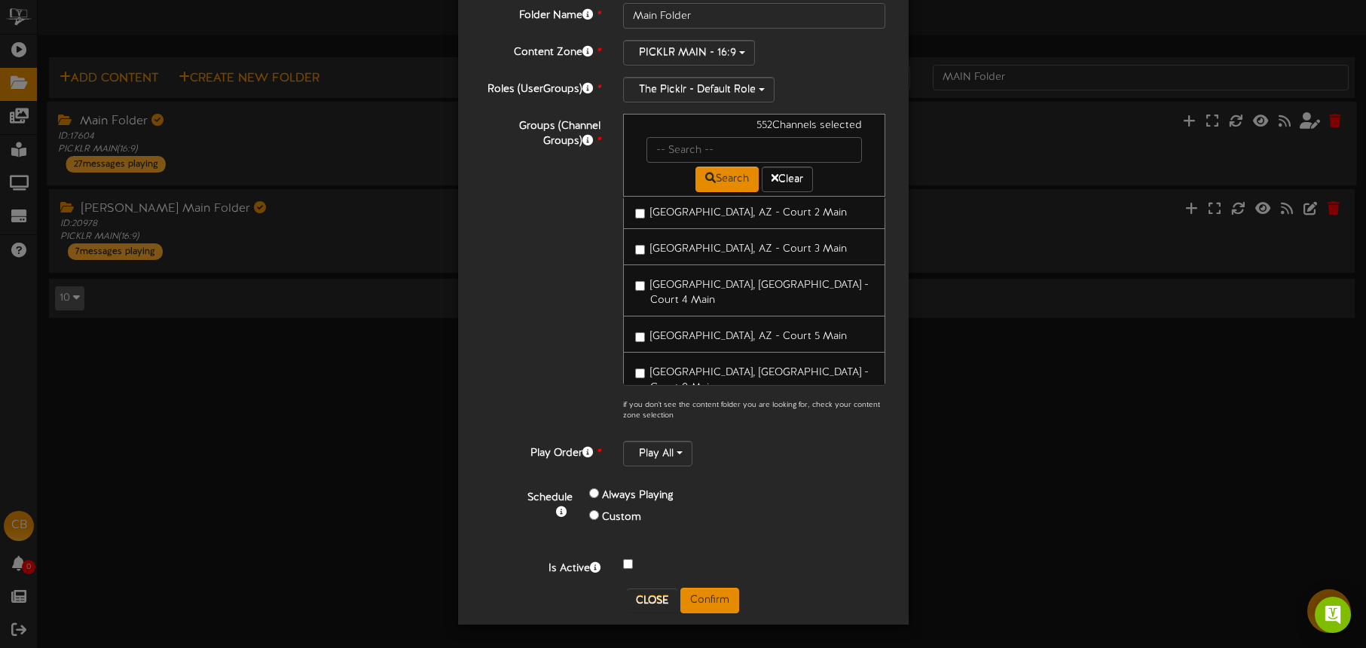
scroll to position [1969, 0]
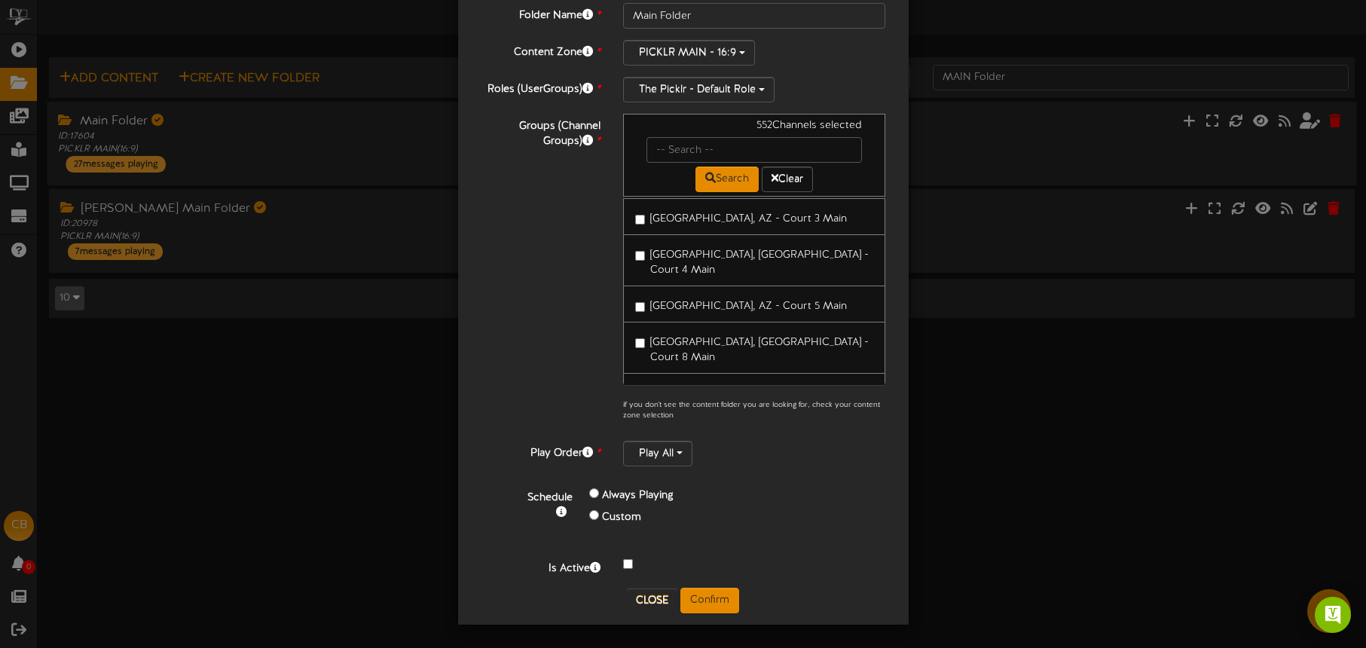
click at [729, 541] on label "Tucson, AZ - Court 1 Main" at bounding box center [740, 551] width 210 height 20
click at [734, 548] on span "Tucson, AZ - Court 1 Main" at bounding box center [747, 553] width 195 height 11
click at [719, 598] on button "Confirm" at bounding box center [709, 601] width 59 height 26
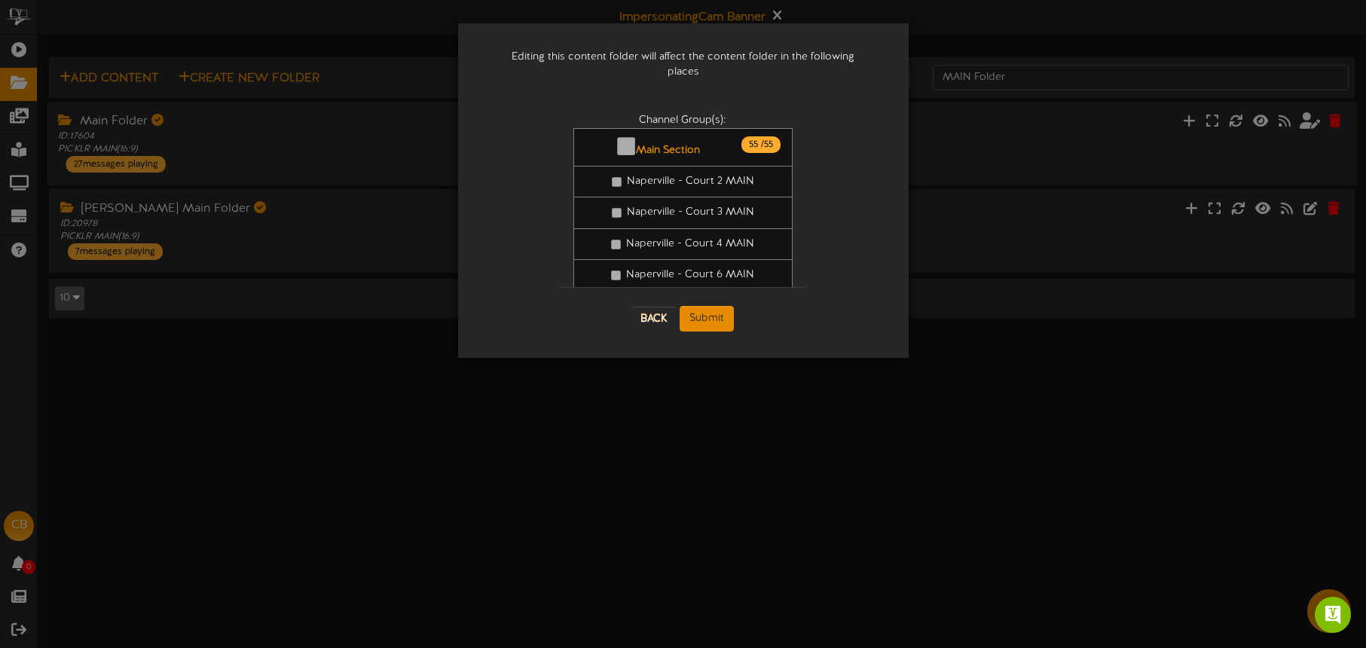
scroll to position [0, 0]
click at [715, 309] on button "Submit" at bounding box center [707, 319] width 54 height 26
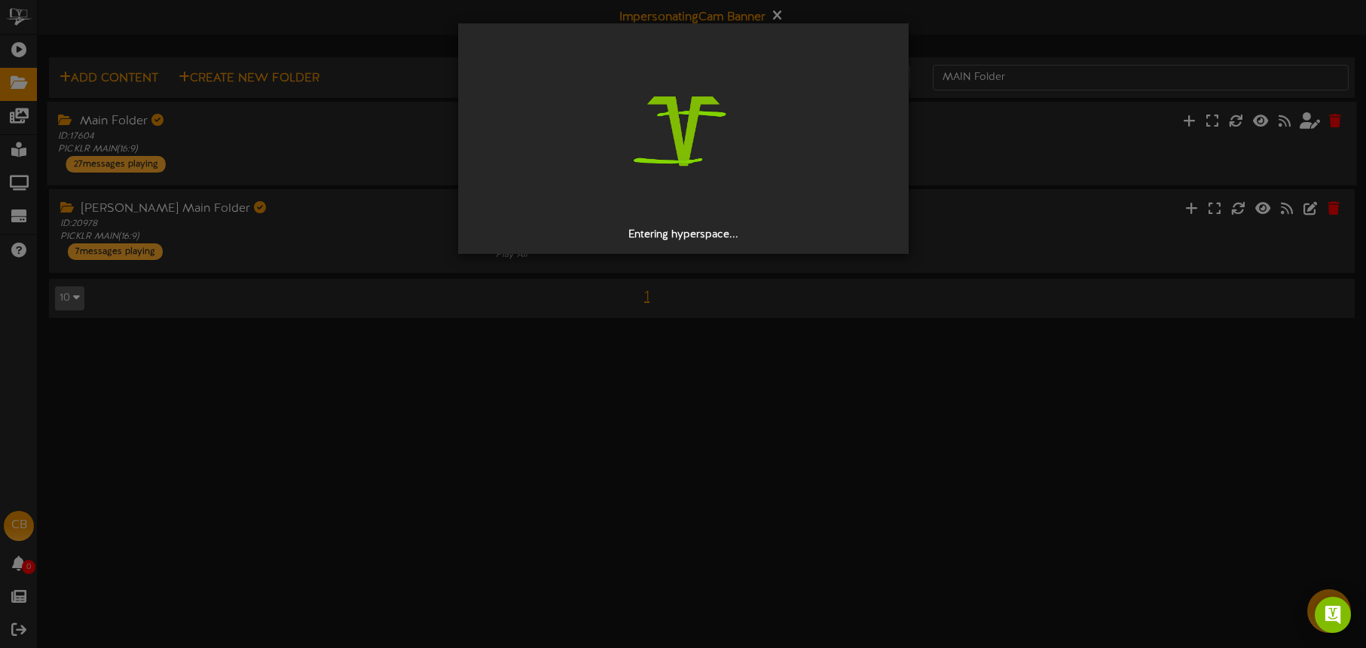
click at [31, 53] on div "Entering hyperspace..." at bounding box center [683, 324] width 1366 height 648
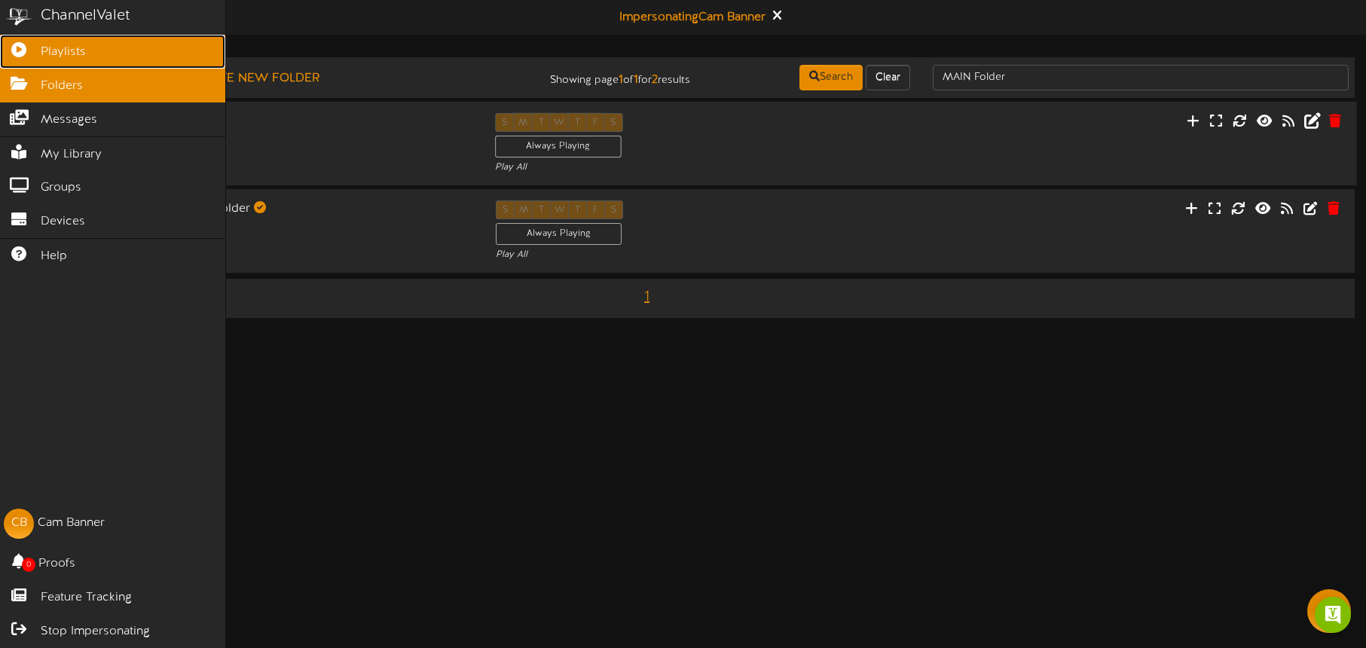
click at [28, 50] on icon at bounding box center [19, 47] width 38 height 11
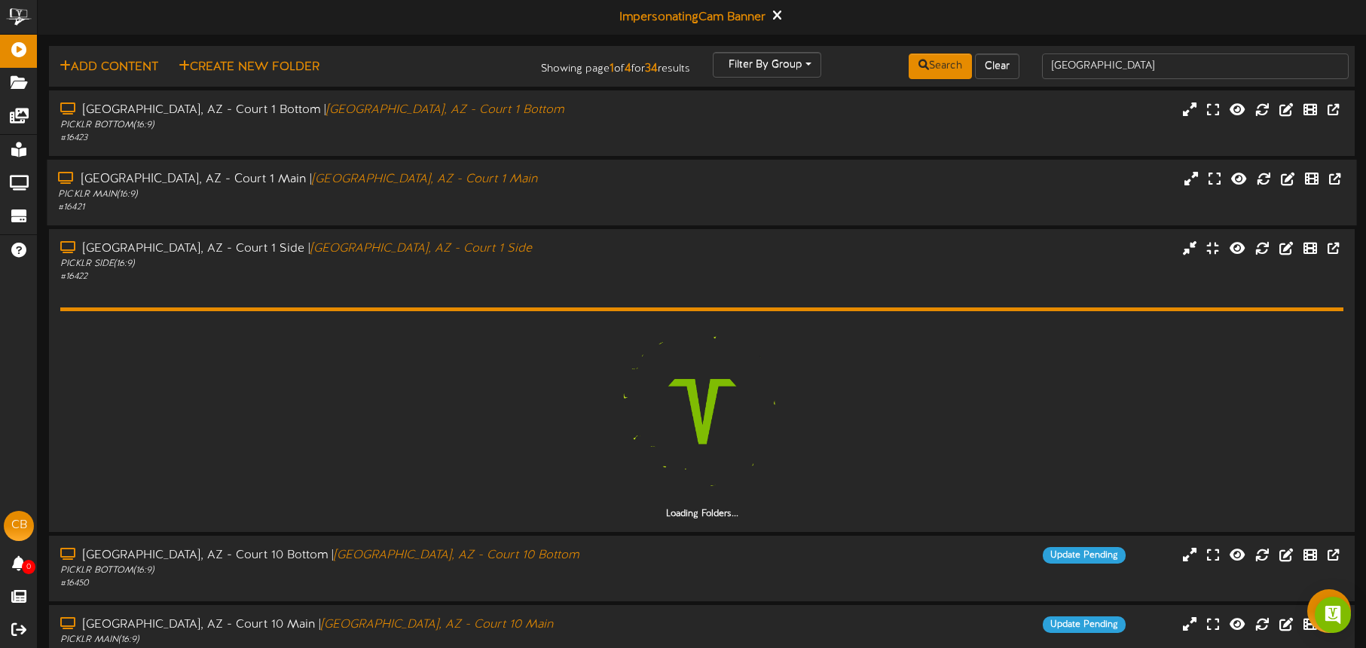
click at [520, 196] on div "PICKLR MAIN ( 16:9 )" at bounding box center [319, 194] width 523 height 13
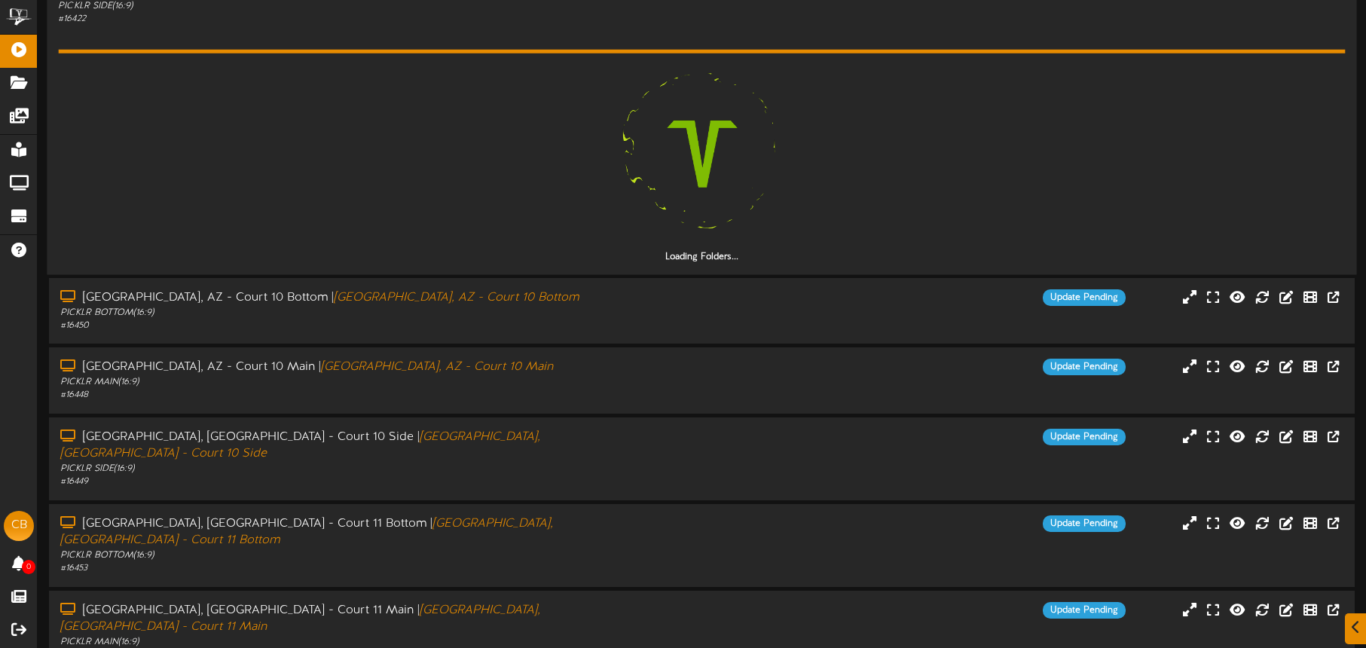
scroll to position [670, 0]
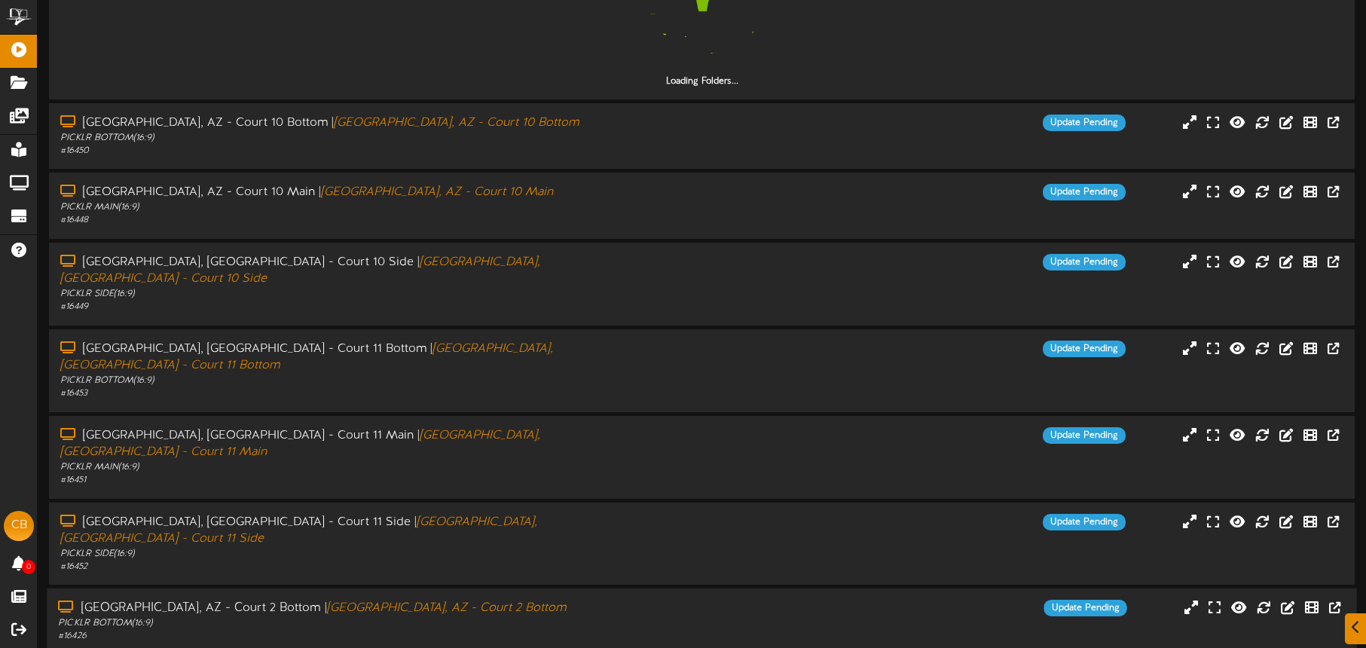
click at [555, 600] on div "Tucson, AZ - Court 2 Bottom | Tucson, AZ - Court 2 Bottom" at bounding box center [319, 608] width 523 height 17
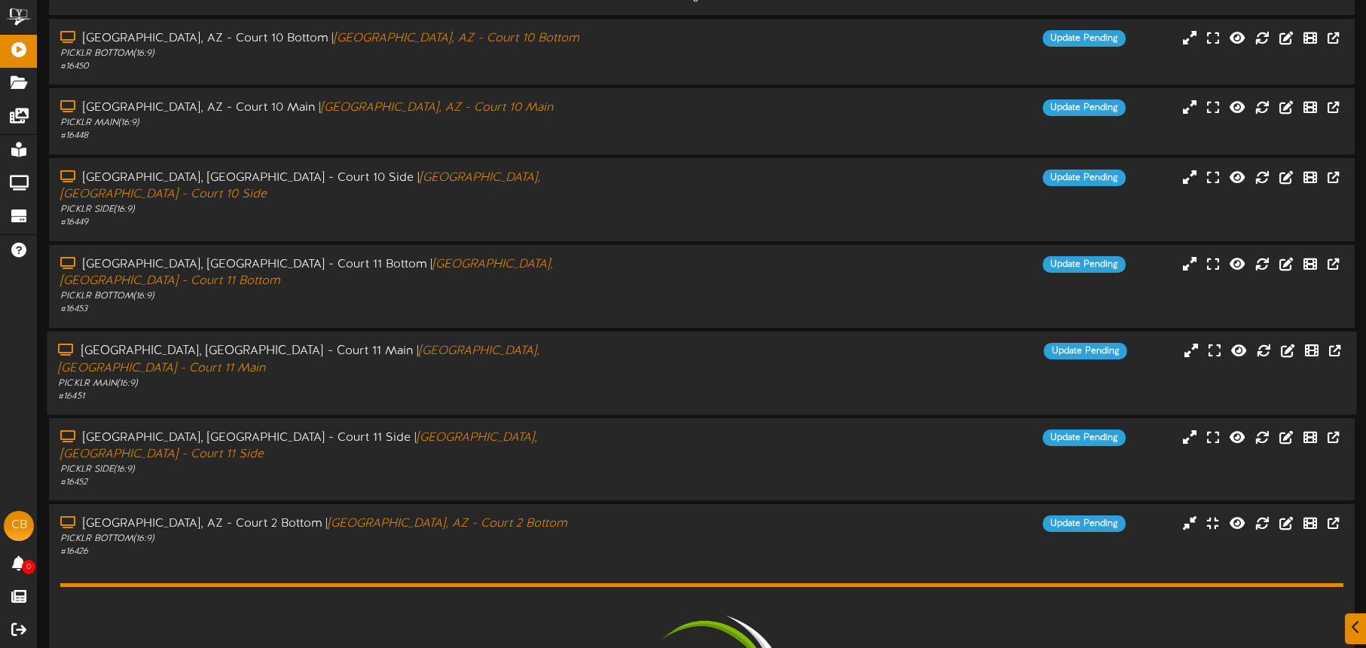
scroll to position [907, 0]
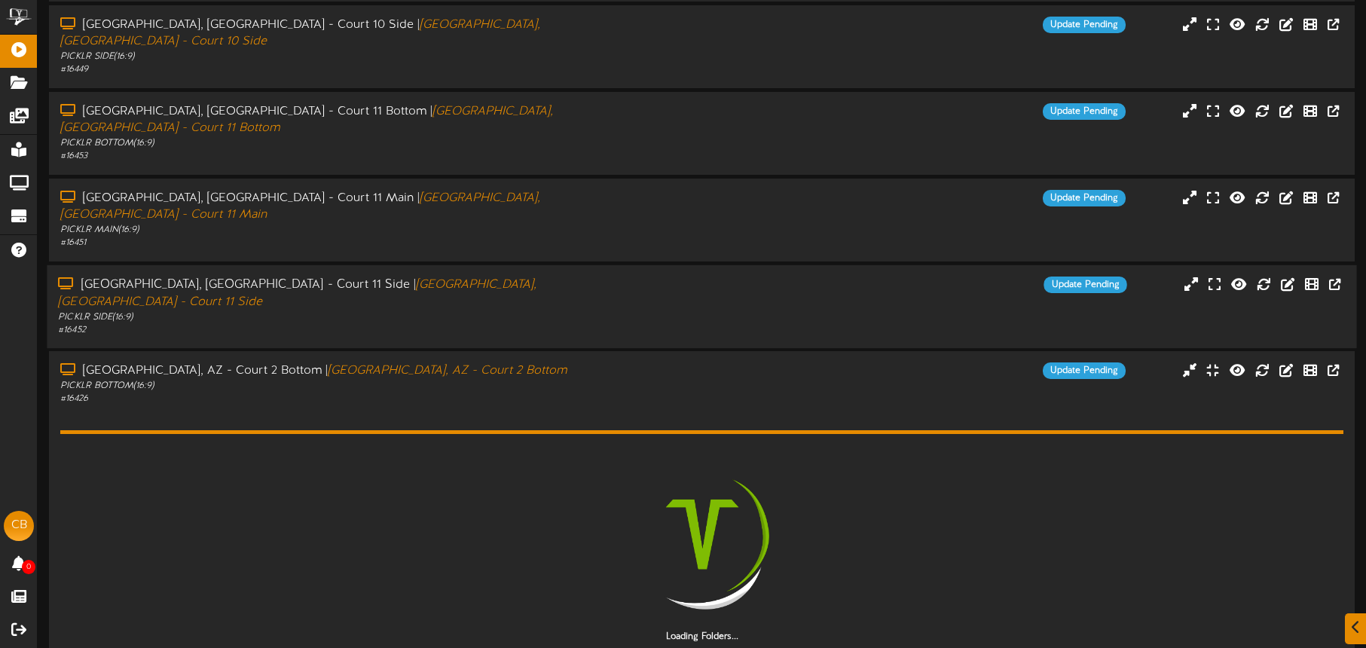
click at [551, 323] on div "# 16452" at bounding box center [319, 329] width 523 height 13
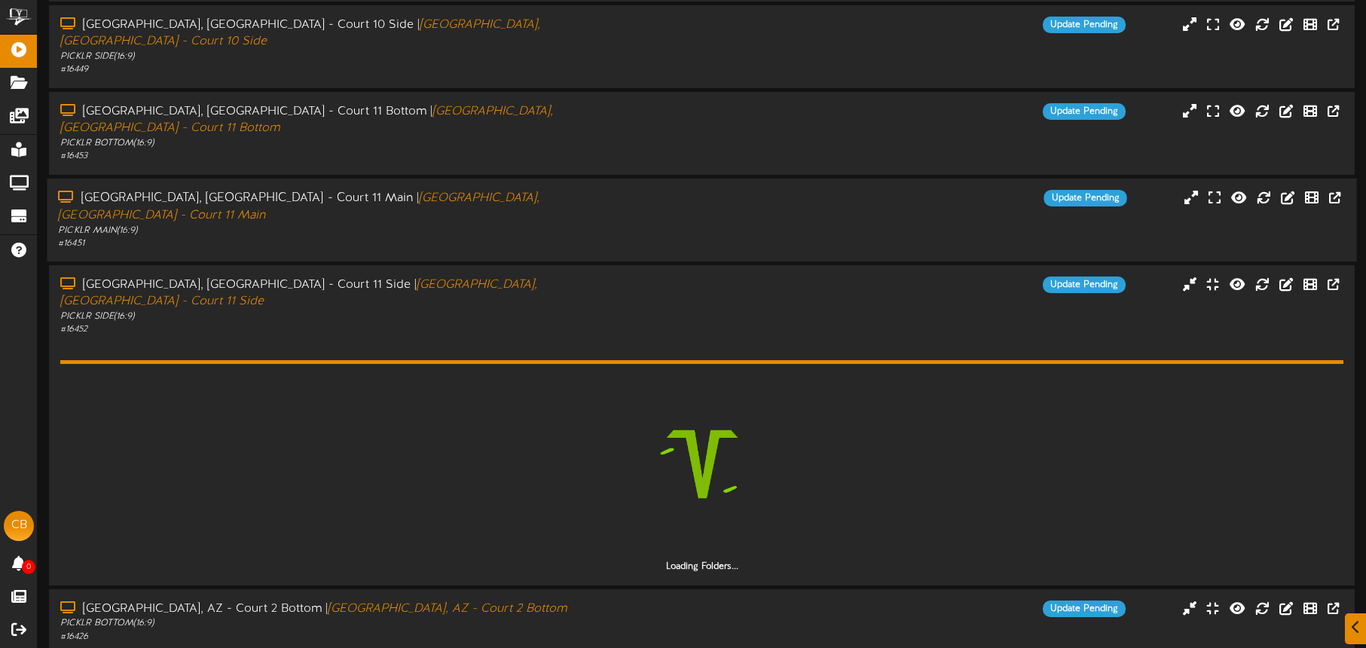
click at [533, 237] on div "# 16451" at bounding box center [319, 243] width 523 height 13
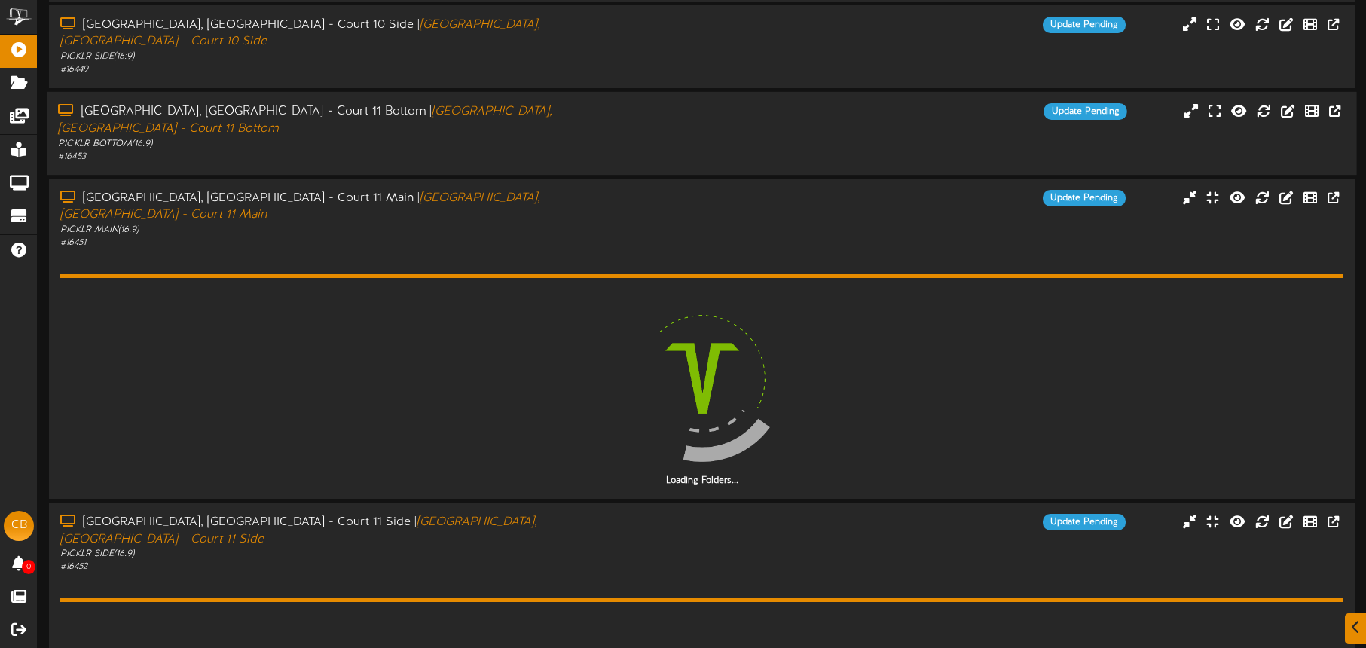
click at [532, 150] on div "# 16453" at bounding box center [319, 156] width 523 height 13
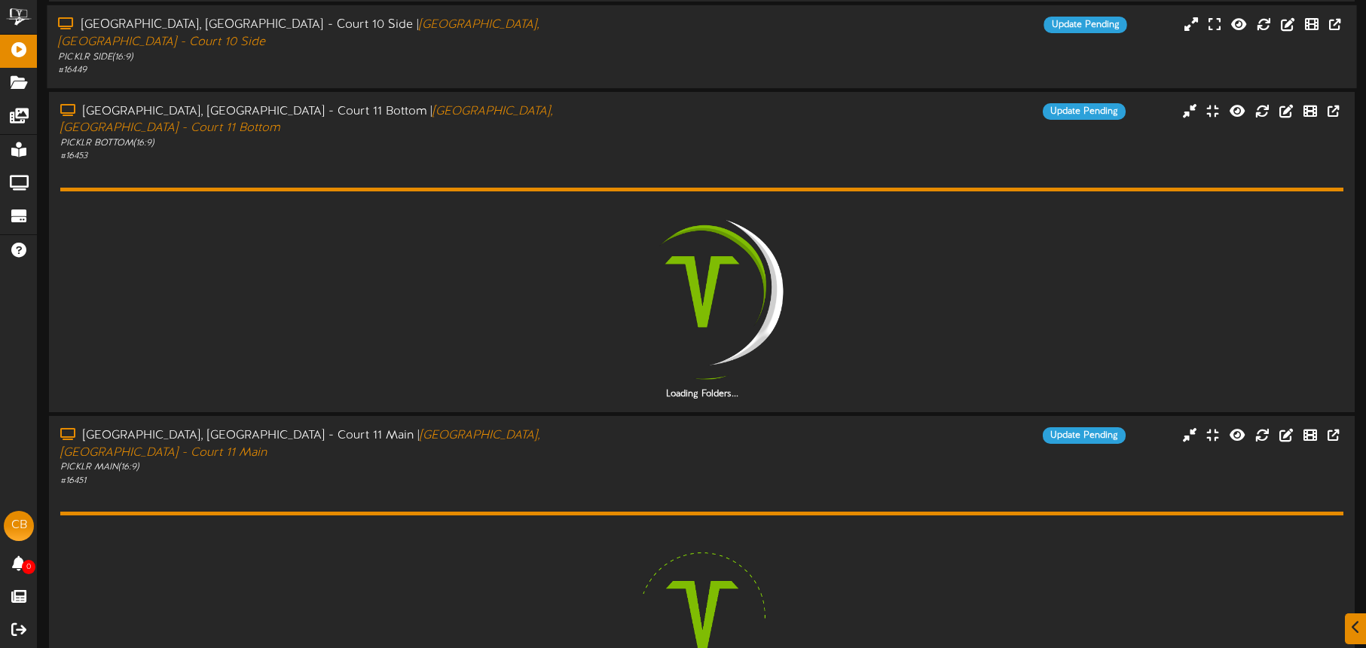
click at [506, 64] on div "# 16449" at bounding box center [319, 70] width 523 height 13
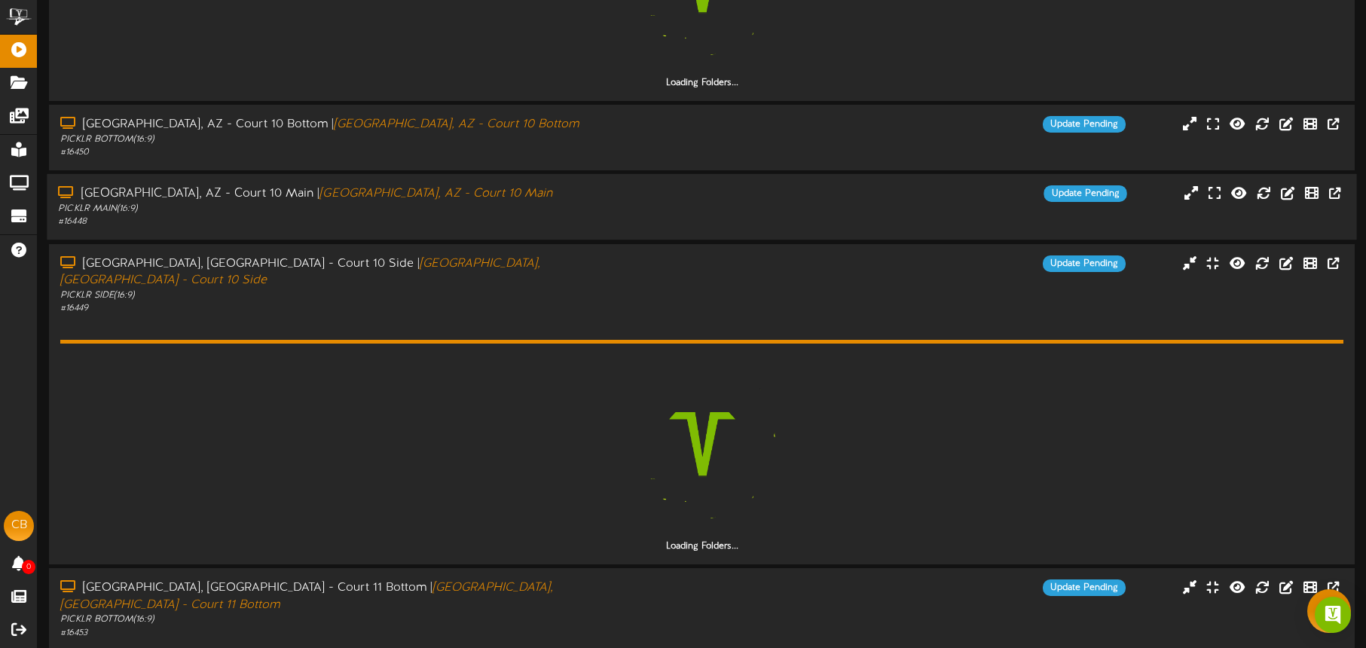
scroll to position [632, 0]
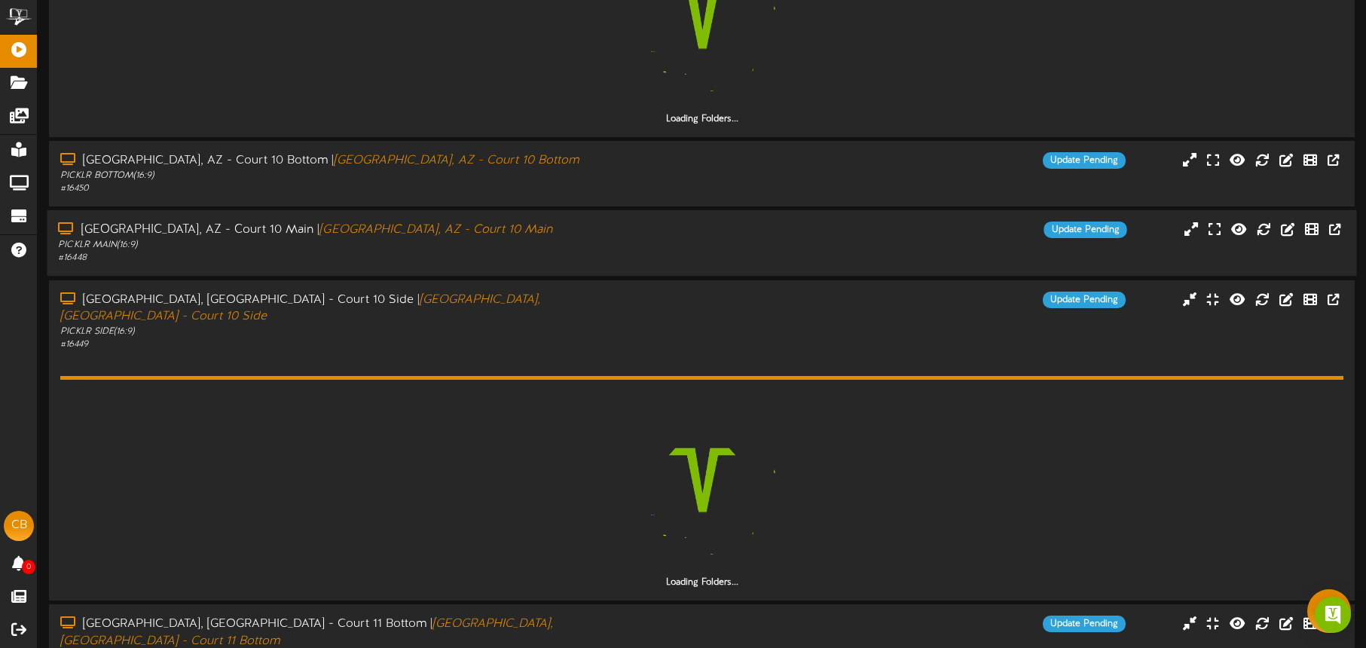
click at [529, 211] on div "Tucson, AZ - Court 10 Main | Tucson, AZ - Court 10 Main PICKLR MAIN ( 16:9 ) # …" at bounding box center [702, 243] width 1310 height 66
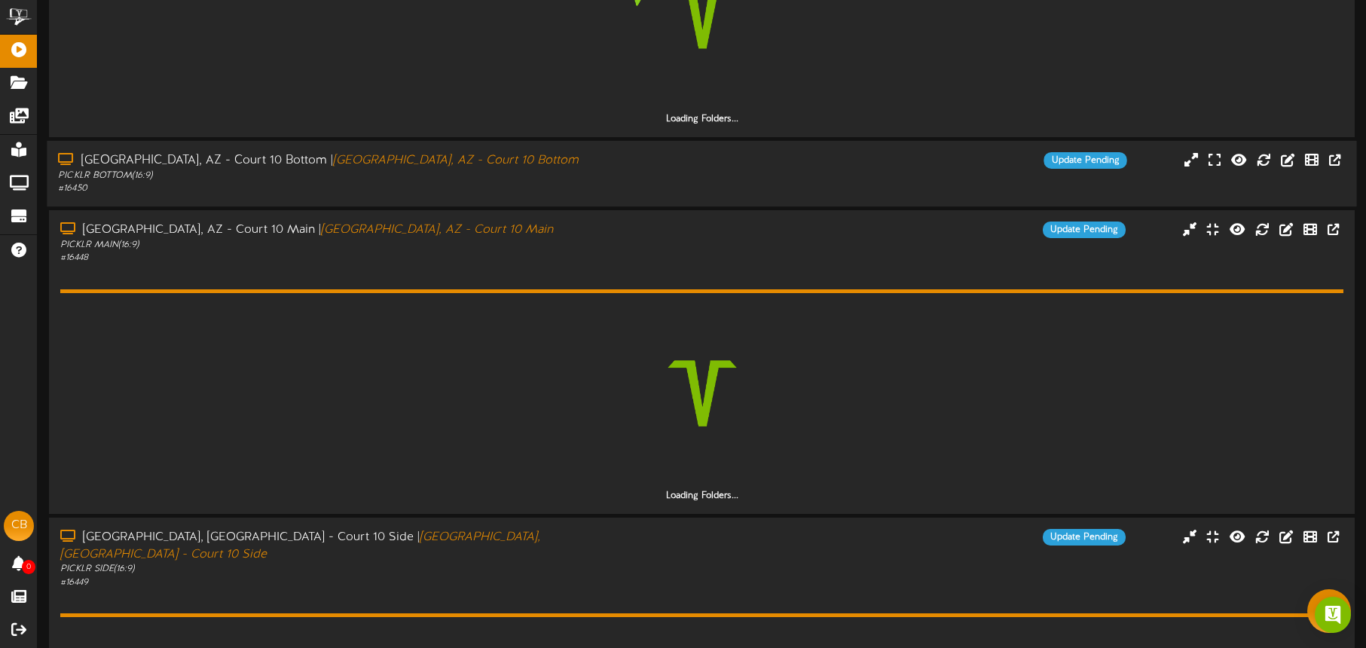
click at [535, 182] on div "# 16450" at bounding box center [319, 188] width 523 height 13
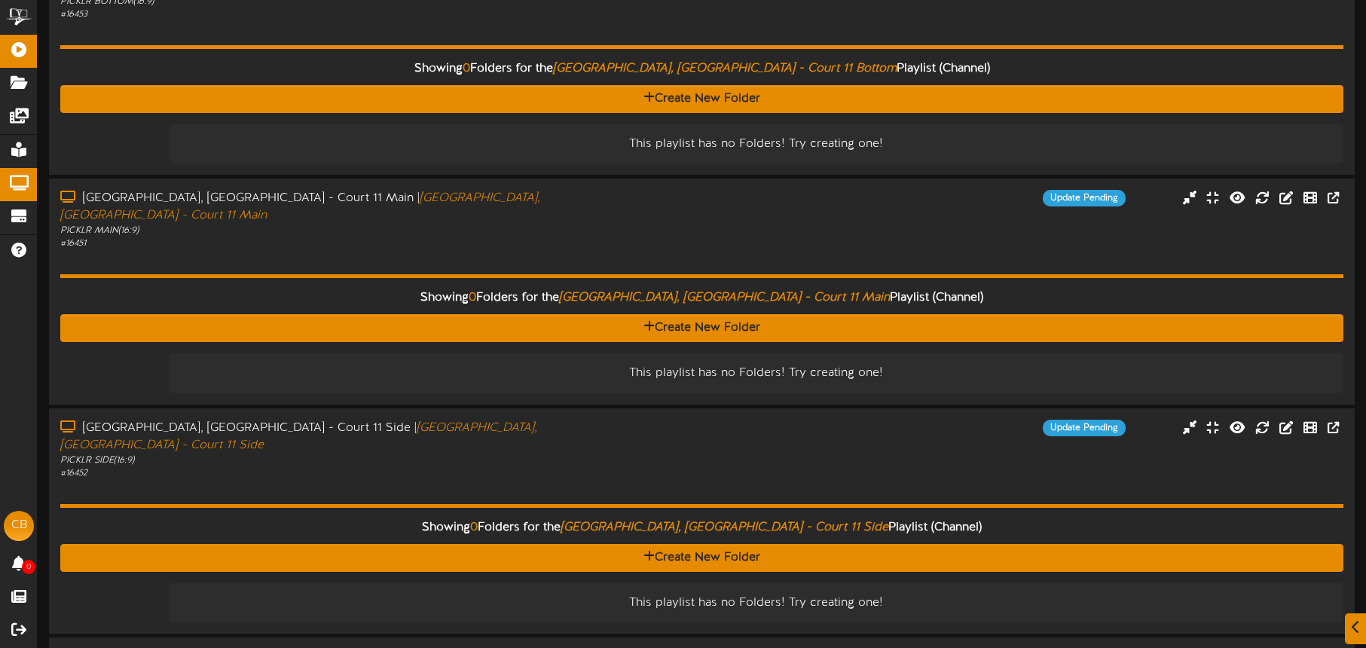
scroll to position [1480, 0]
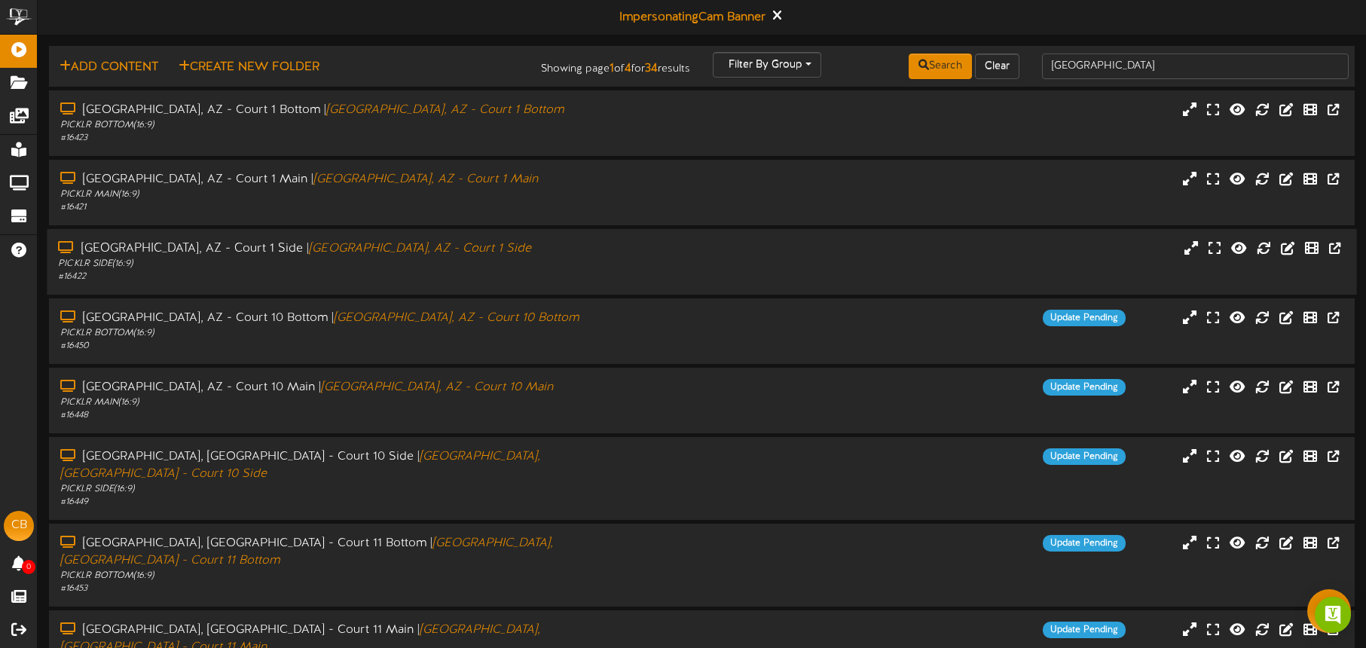
click at [494, 261] on div "PICKLR SIDE ( 16:9 )" at bounding box center [319, 264] width 523 height 13
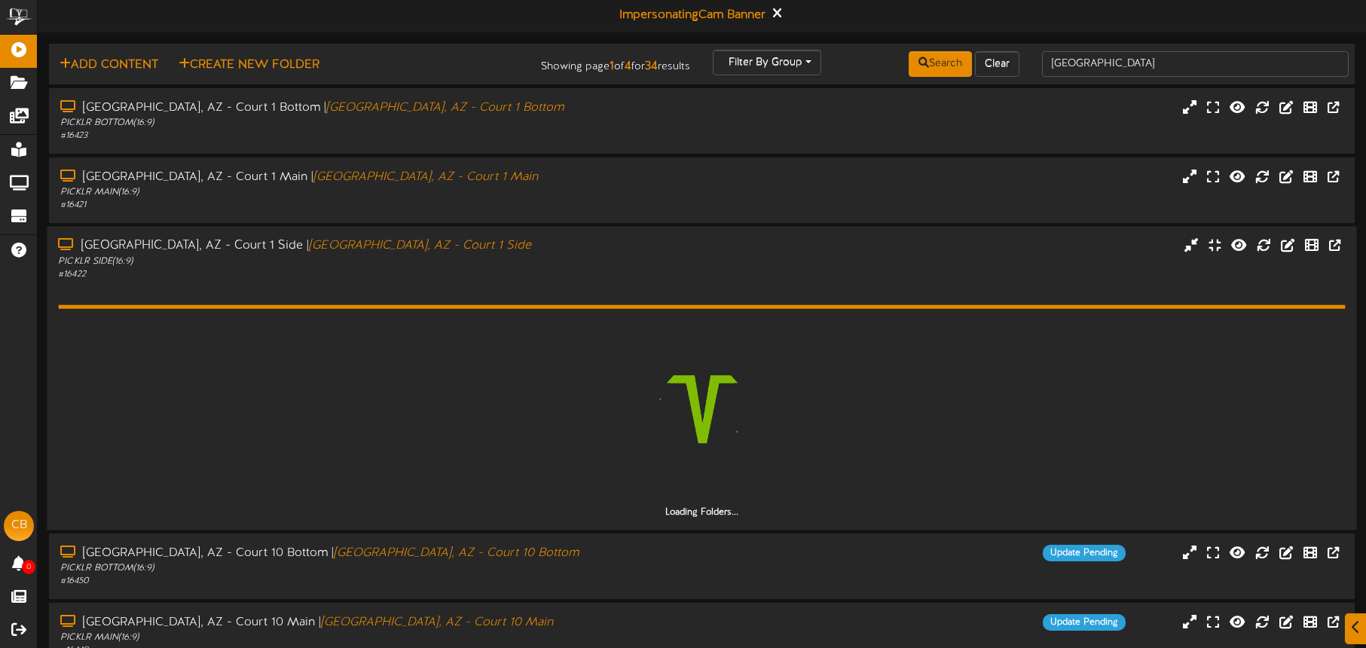
scroll to position [3, 0]
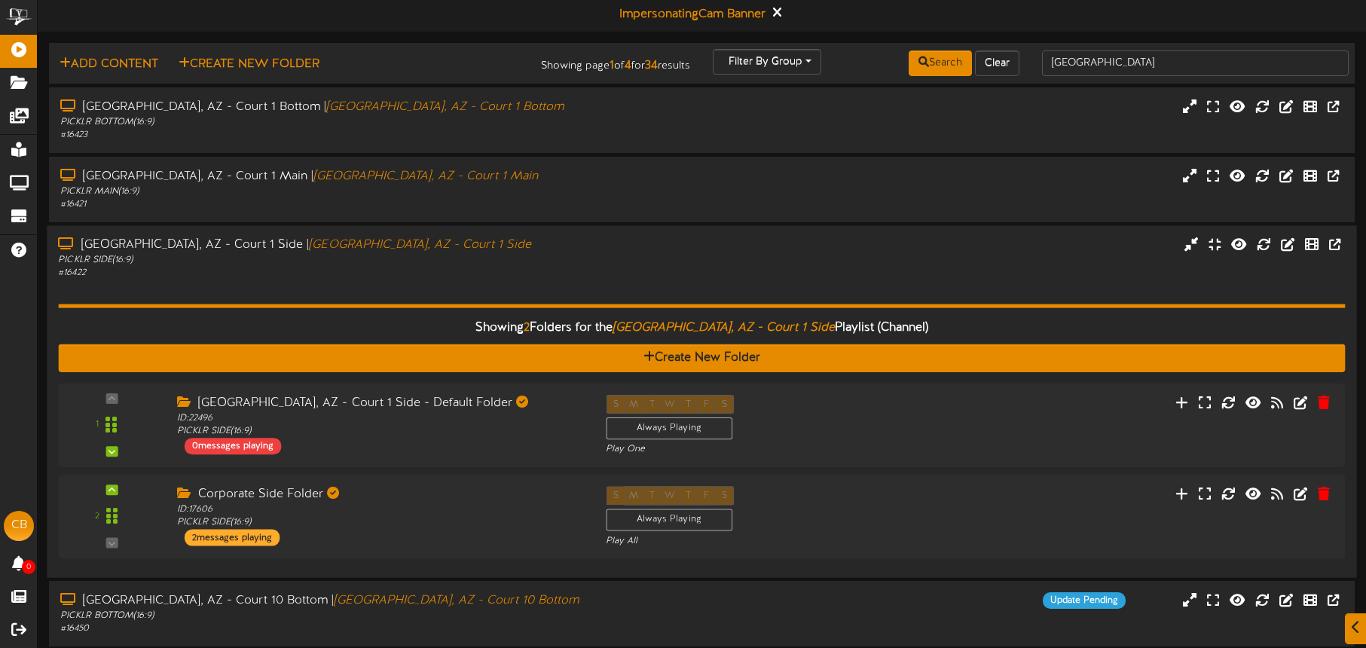
click at [565, 280] on div "Showing 2 Folders for the Tucson, AZ - Court 1 Side Playlist (Channel) Create N…" at bounding box center [701, 423] width 1287 height 286
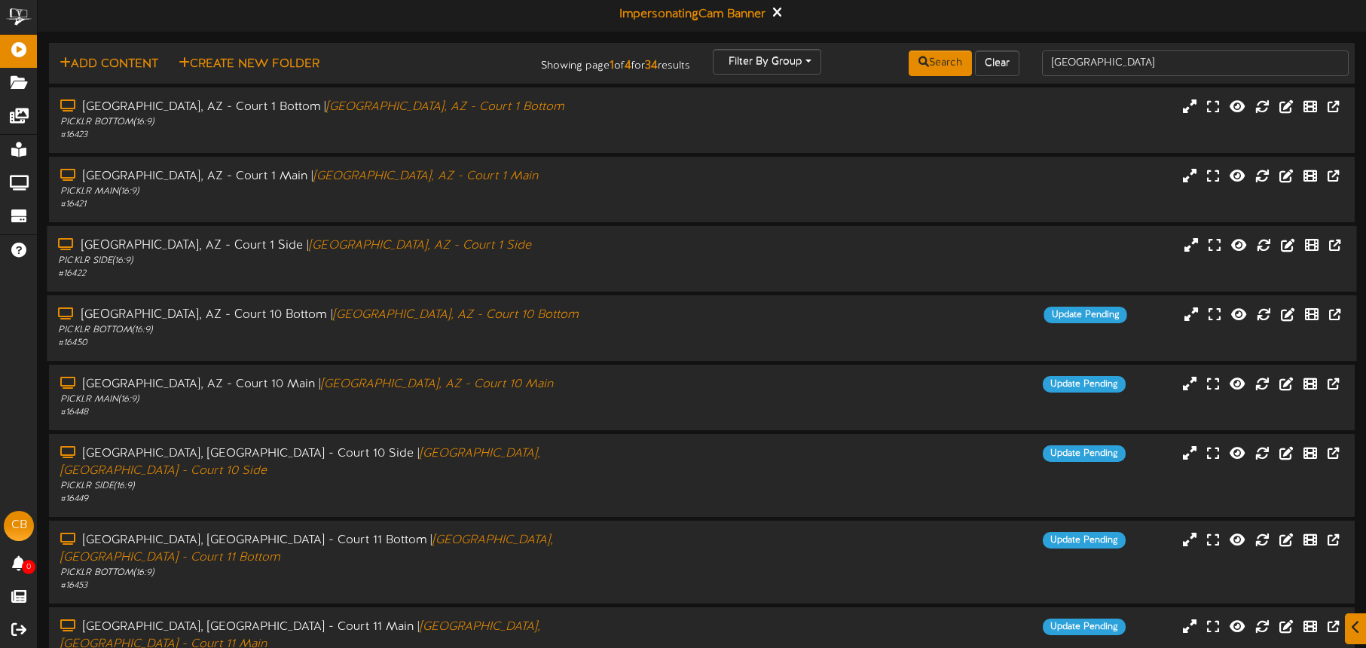
drag, startPoint x: 516, startPoint y: 338, endPoint x: 534, endPoint y: 331, distance: 19.3
click at [516, 338] on div "# 16450" at bounding box center [319, 343] width 523 height 13
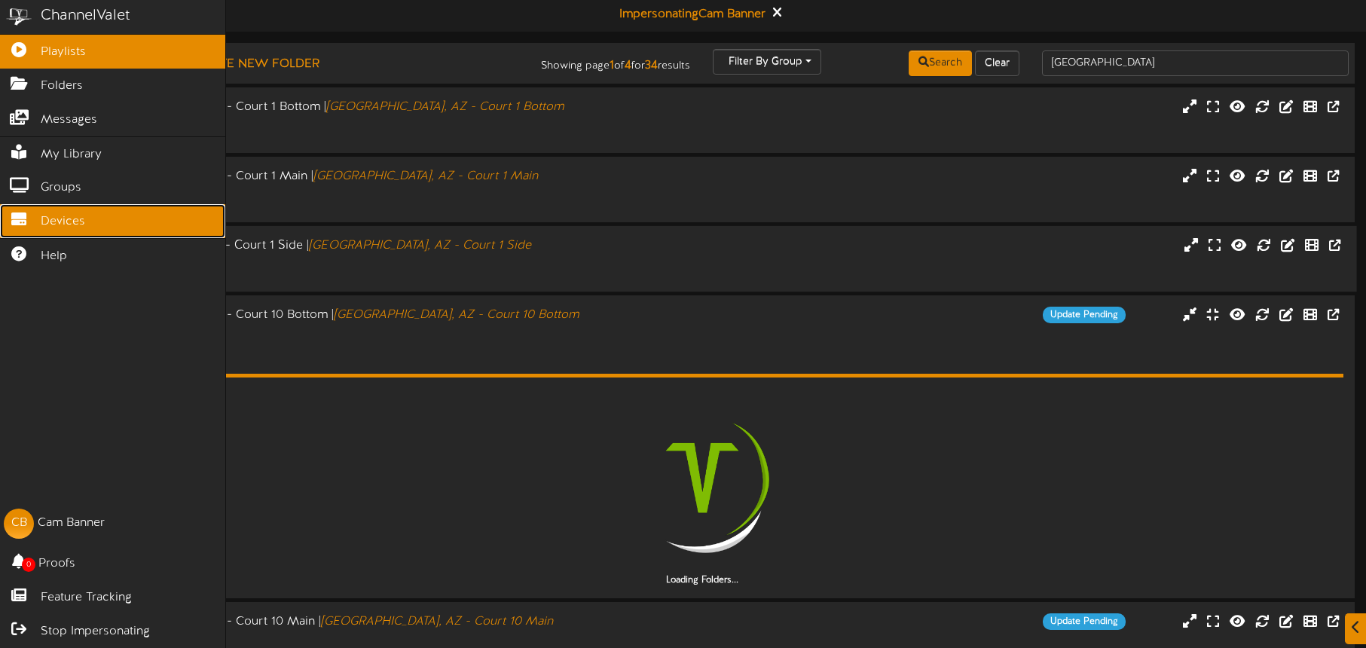
click at [44, 220] on span "Devices" at bounding box center [63, 221] width 44 height 17
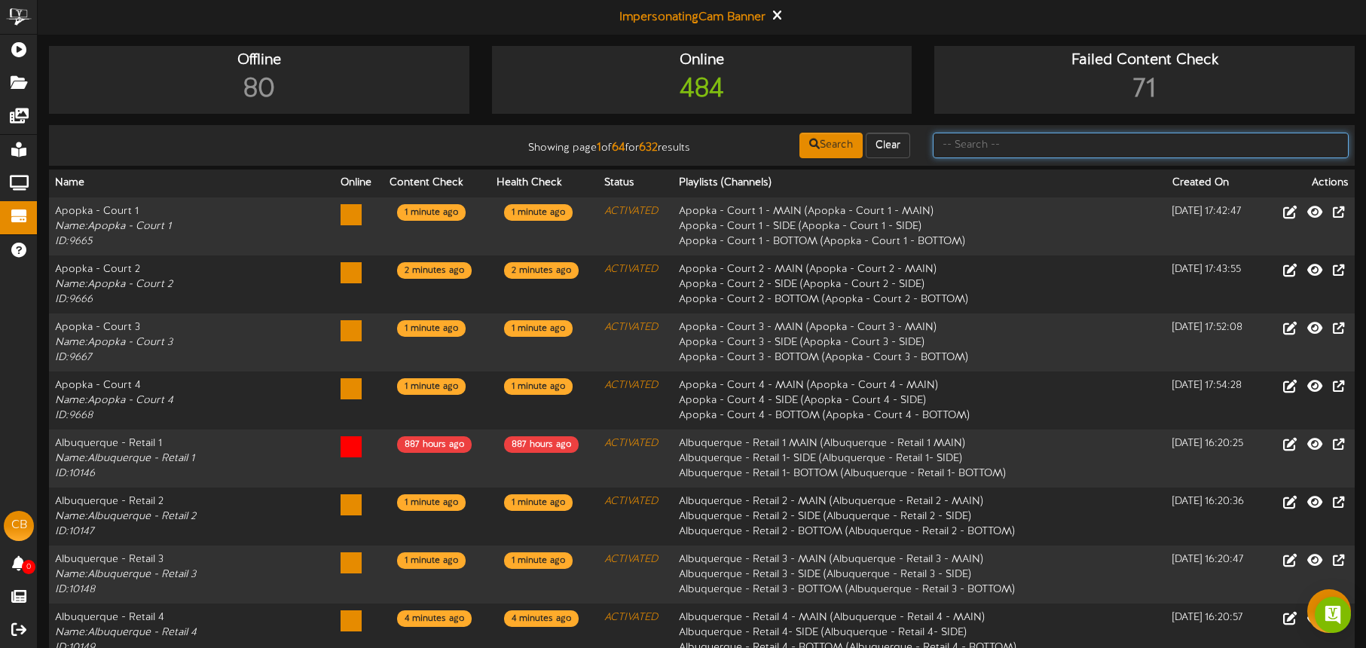
click at [971, 151] on input "text" at bounding box center [1141, 146] width 416 height 26
type input "[GEOGRAPHIC_DATA]"
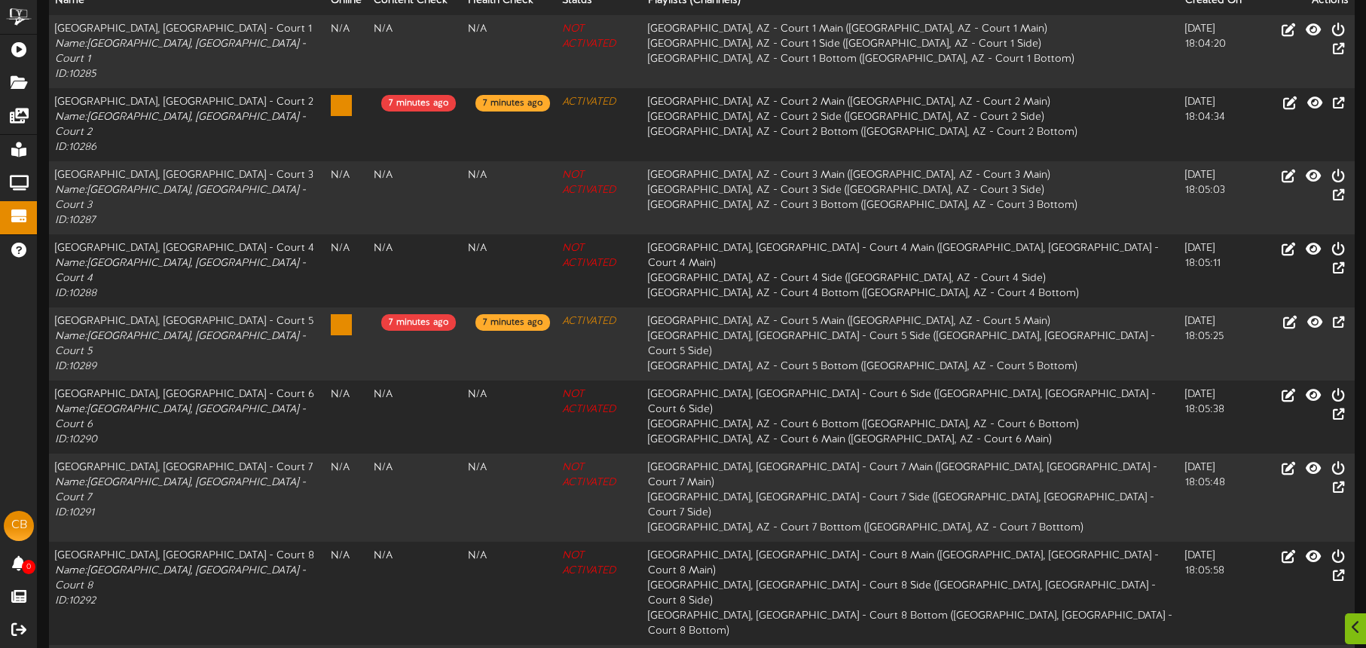
scroll to position [189, 0]
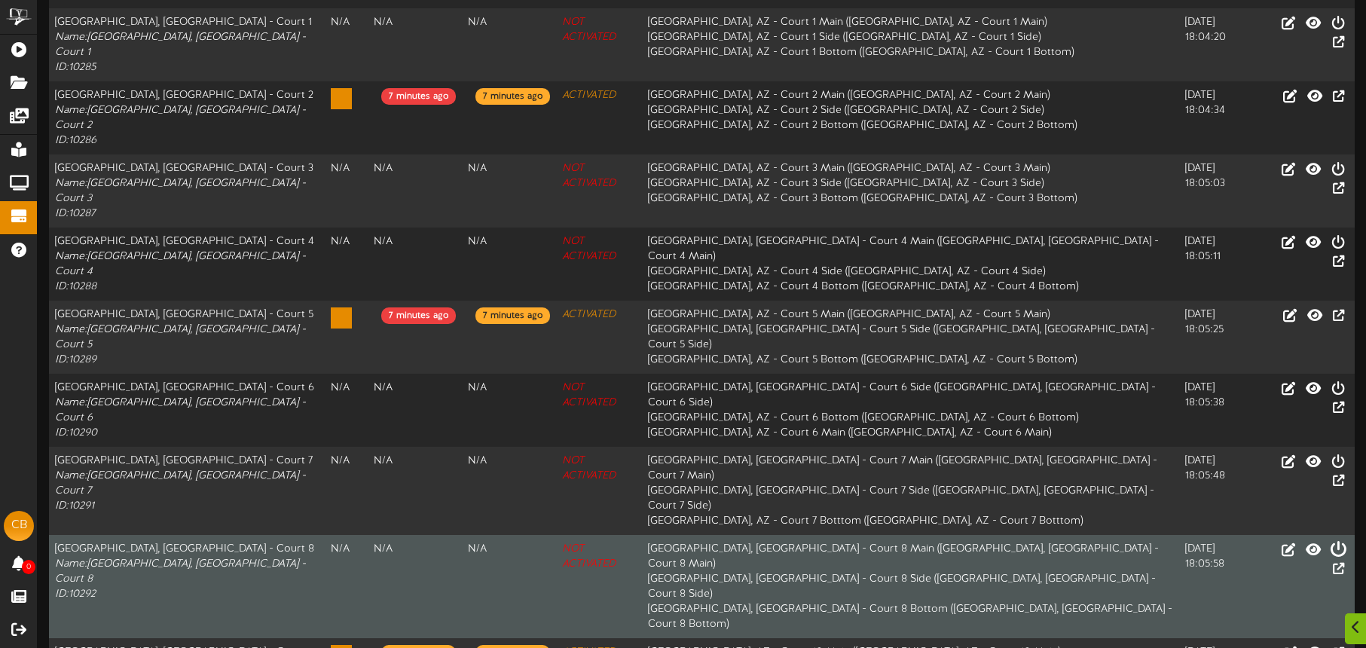
click at [1330, 540] on icon at bounding box center [1338, 548] width 17 height 17
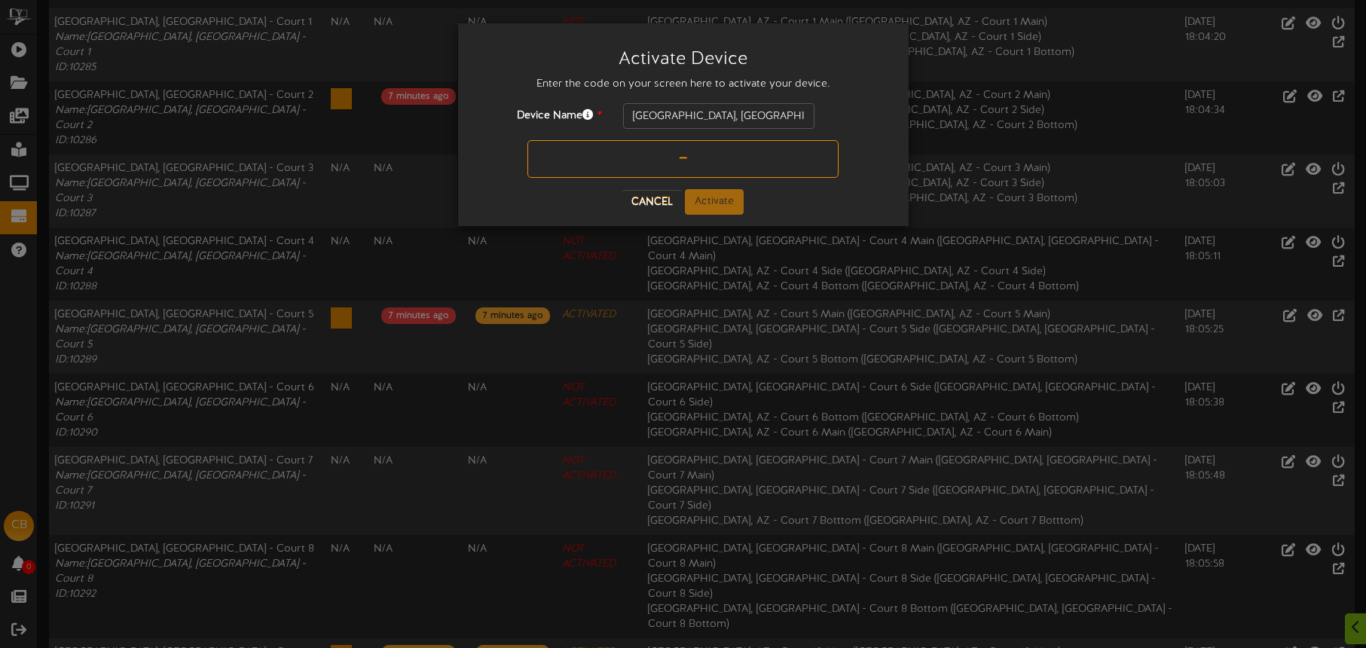
click at [661, 161] on input "text" at bounding box center [683, 159] width 311 height 38
type input "0C115X"
click at [712, 203] on button "Activate" at bounding box center [714, 202] width 59 height 26
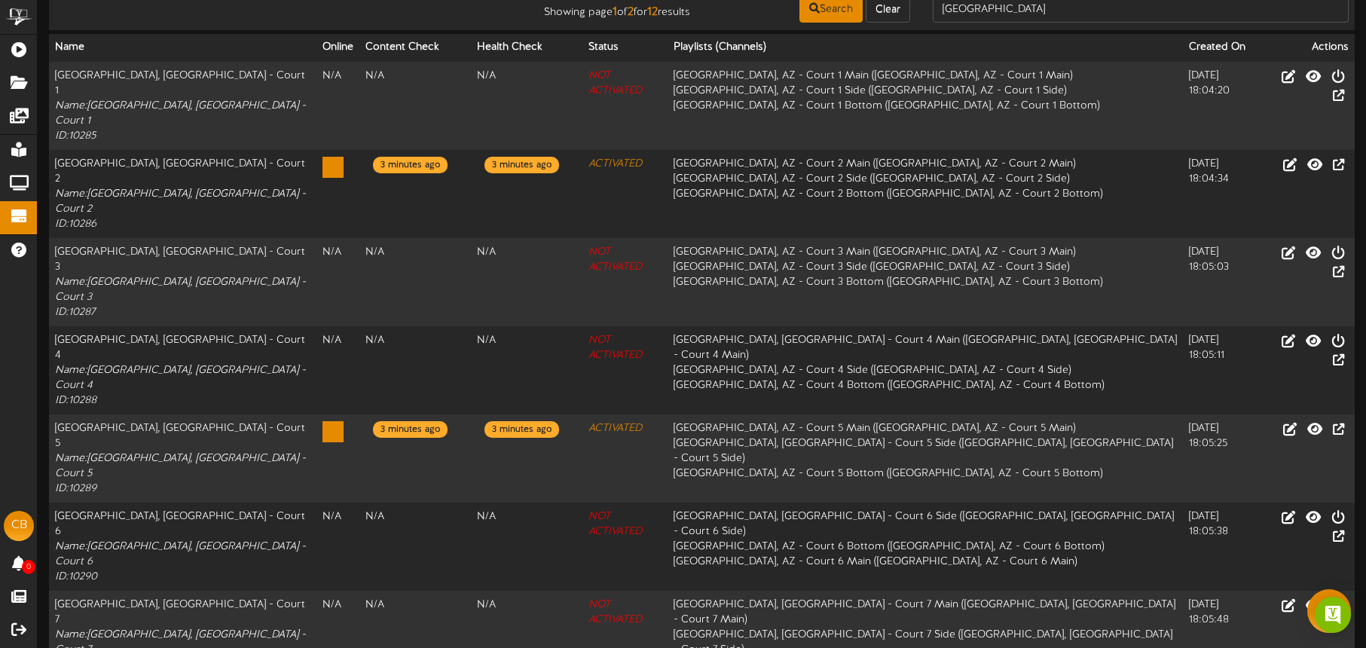
scroll to position [42, 0]
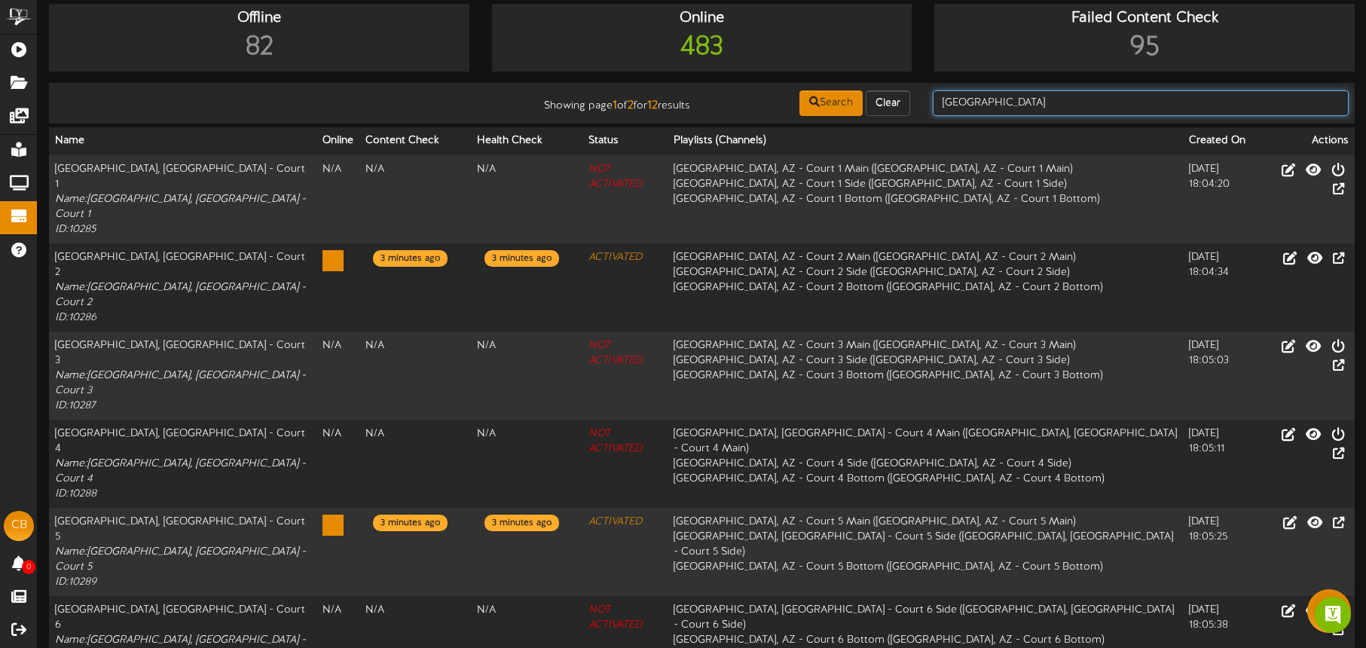
drag, startPoint x: 1002, startPoint y: 101, endPoint x: 816, endPoint y: 60, distance: 190.0
click at [937, 99] on input "[GEOGRAPHIC_DATA]" at bounding box center [1141, 103] width 416 height 26
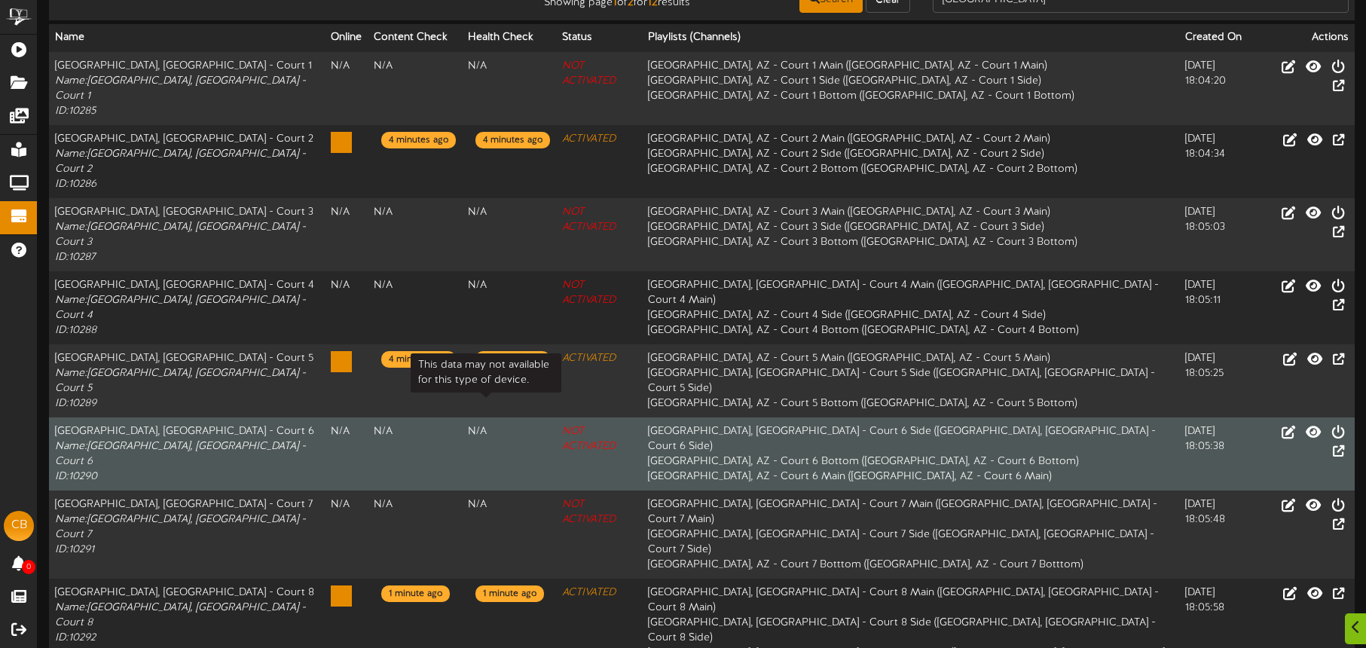
scroll to position [189, 0]
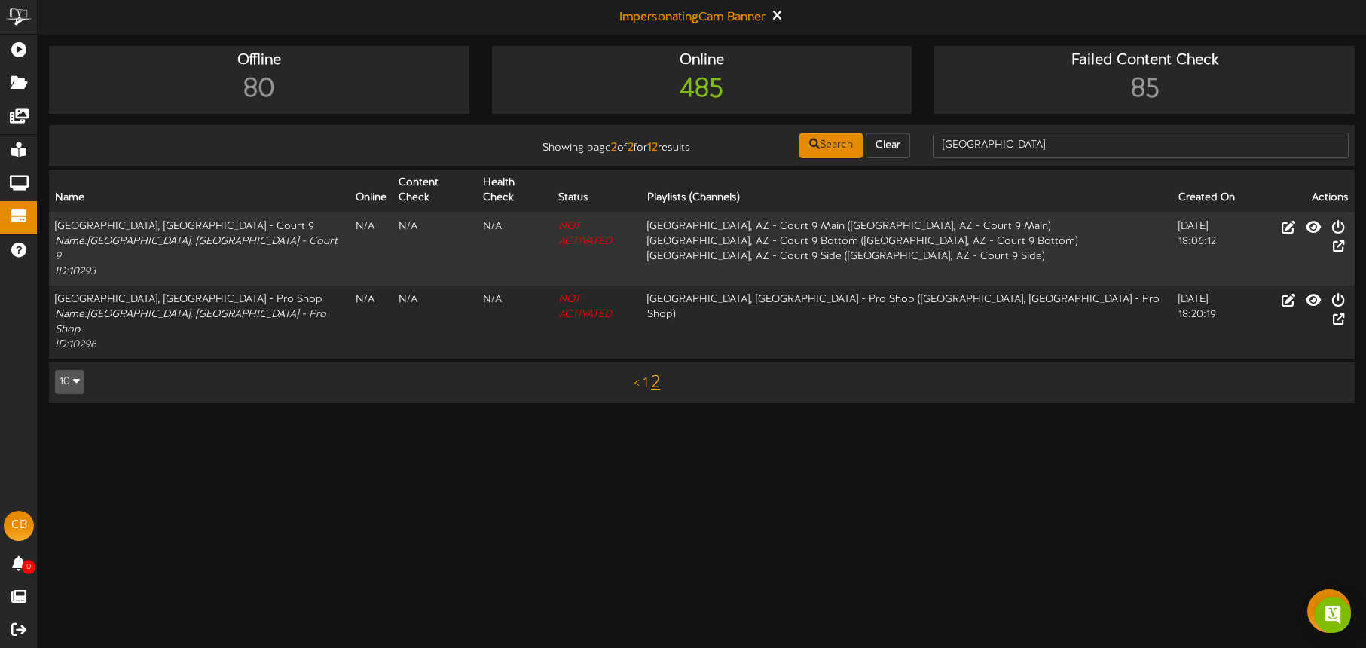
click at [646, 375] on link "1" at bounding box center [645, 383] width 5 height 17
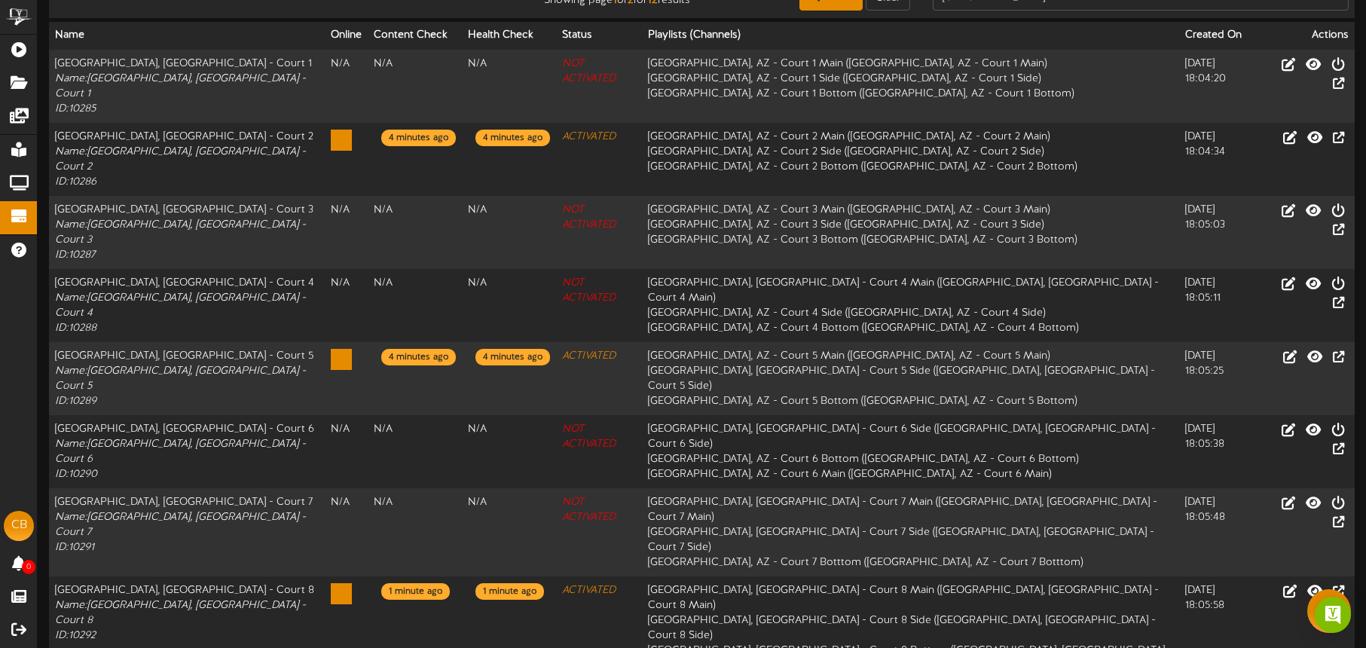
scroll to position [189, 0]
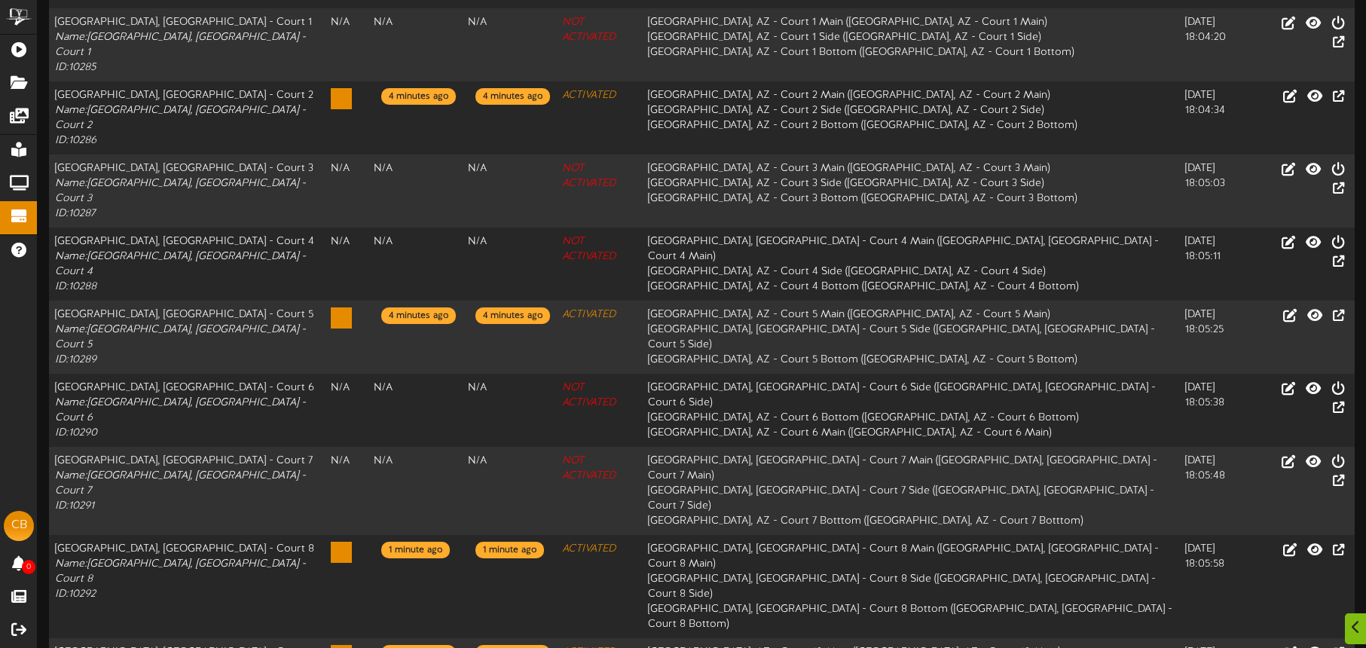
click at [647, 613] on html "ChannelValet Playlists Folders Messages My Library Groups Devices Help CB Cam B…" at bounding box center [683, 350] width 1366 height 1078
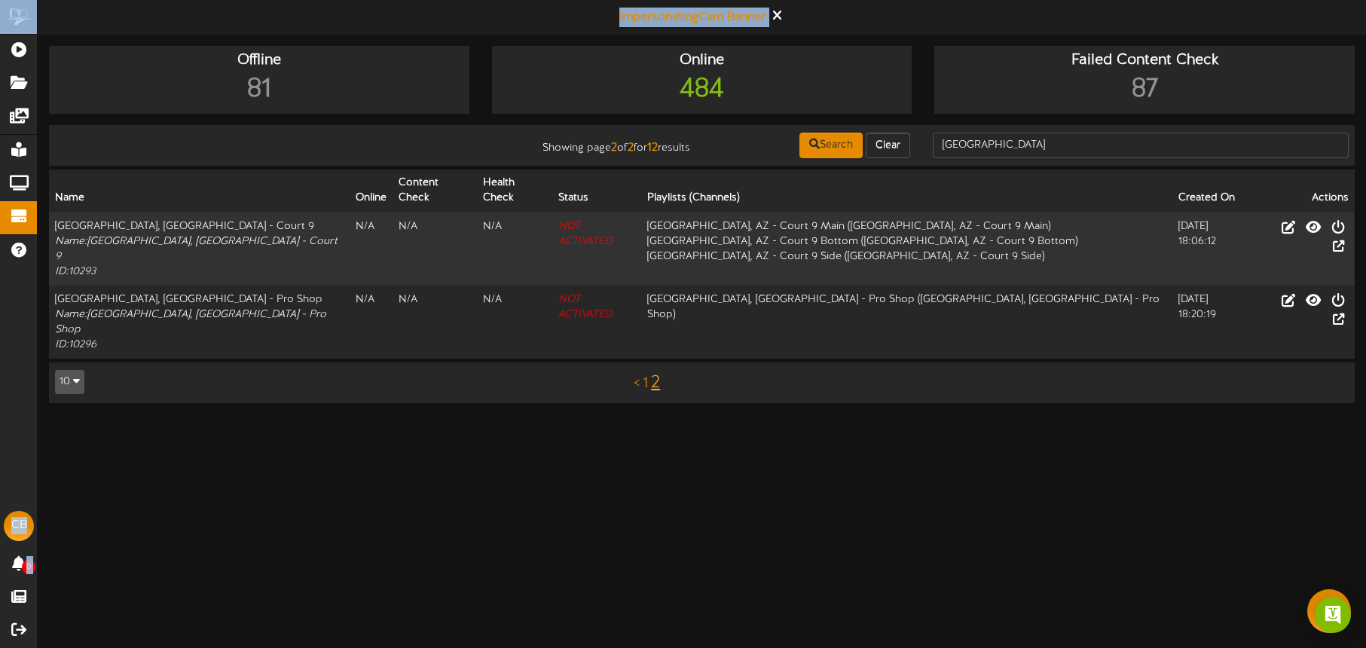
drag, startPoint x: 1032, startPoint y: 365, endPoint x: 1048, endPoint y: 357, distance: 18.2
click at [1032, 365] on div "Offline 81 Online 484 Failed Content Check 87 Showing page 2 of 2 for 12 result…" at bounding box center [702, 232] width 1329 height 372
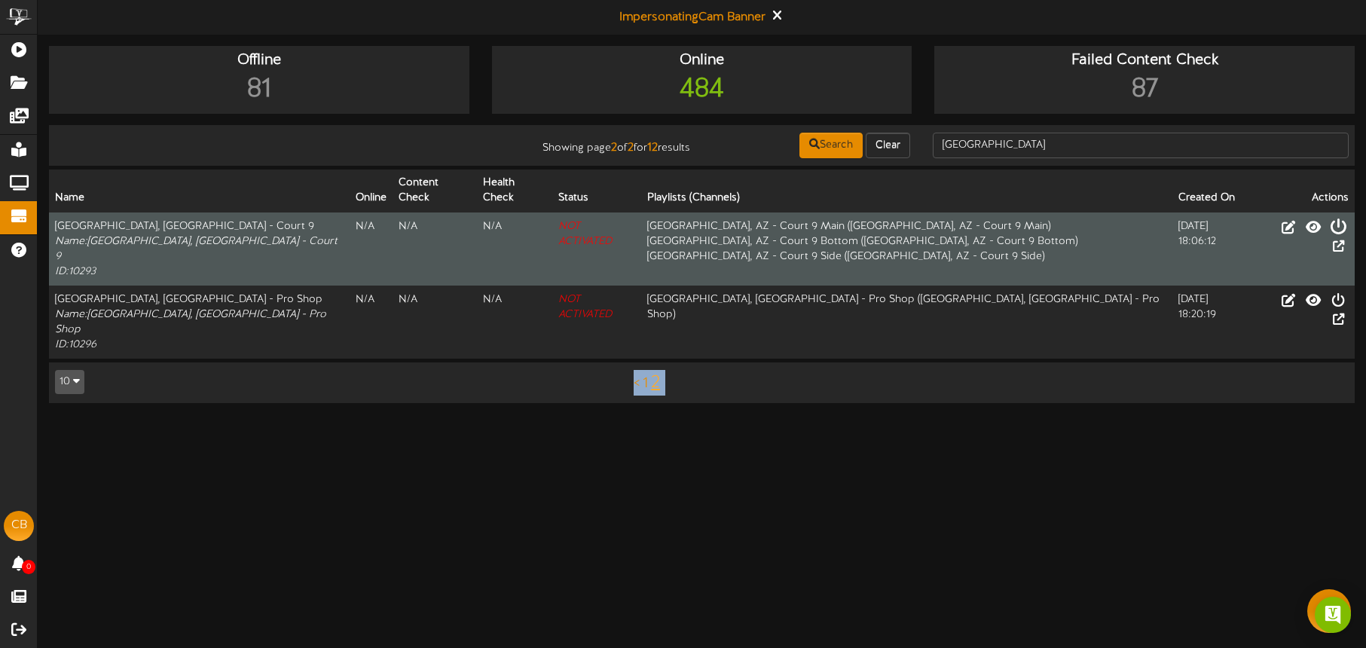
click at [1330, 218] on icon at bounding box center [1338, 226] width 17 height 17
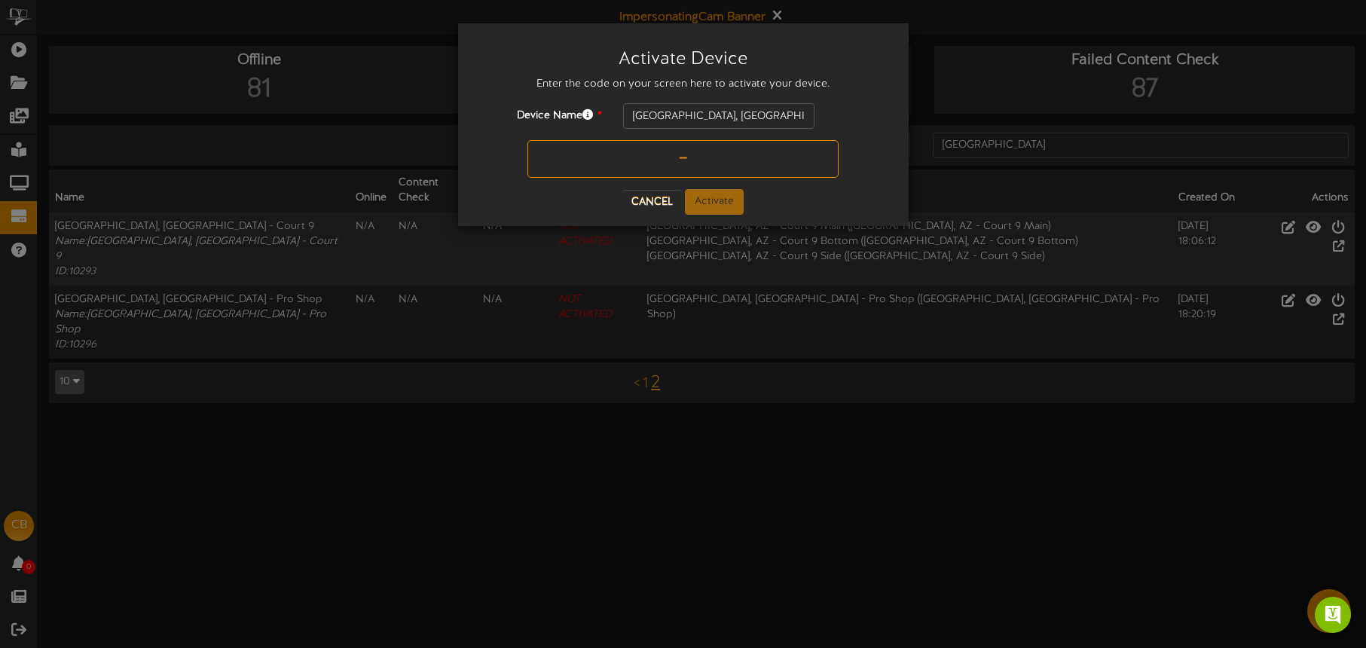
click at [665, 159] on input "text" at bounding box center [683, 159] width 311 height 38
type input "20FTGX"
click at [723, 194] on button "Activate" at bounding box center [714, 202] width 59 height 26
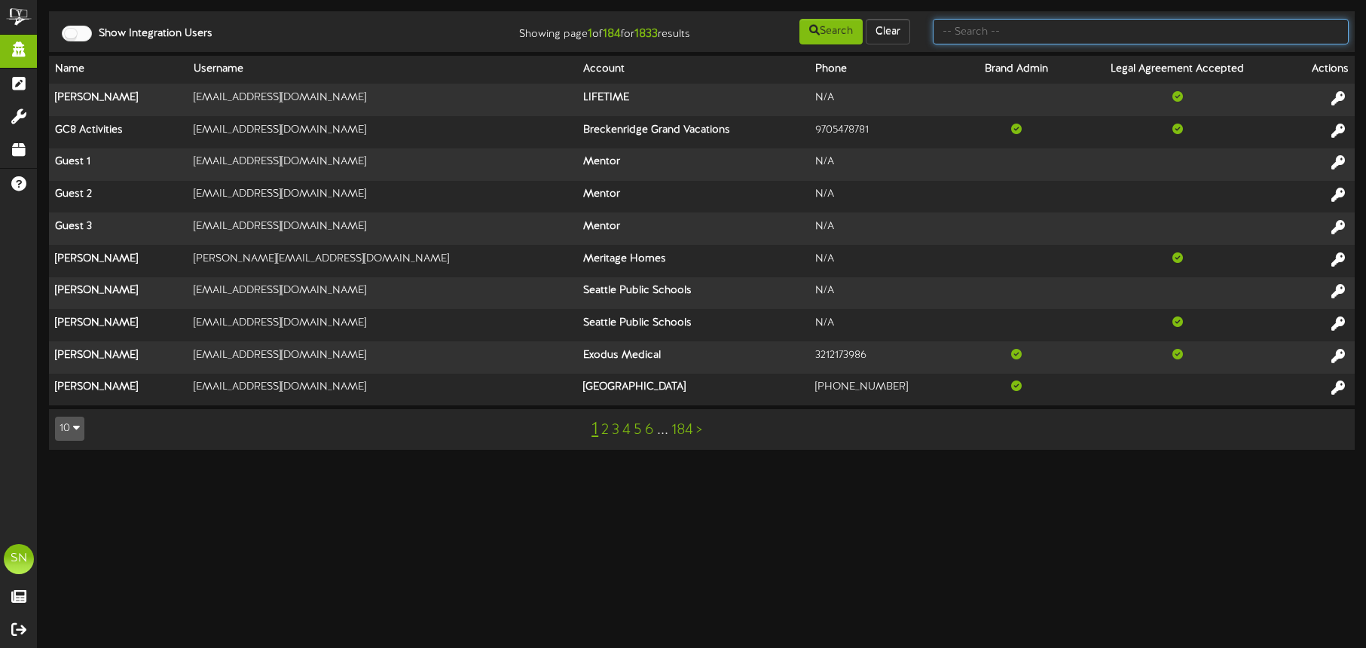
click at [965, 29] on input "text" at bounding box center [1141, 32] width 416 height 26
type input "the picklr"
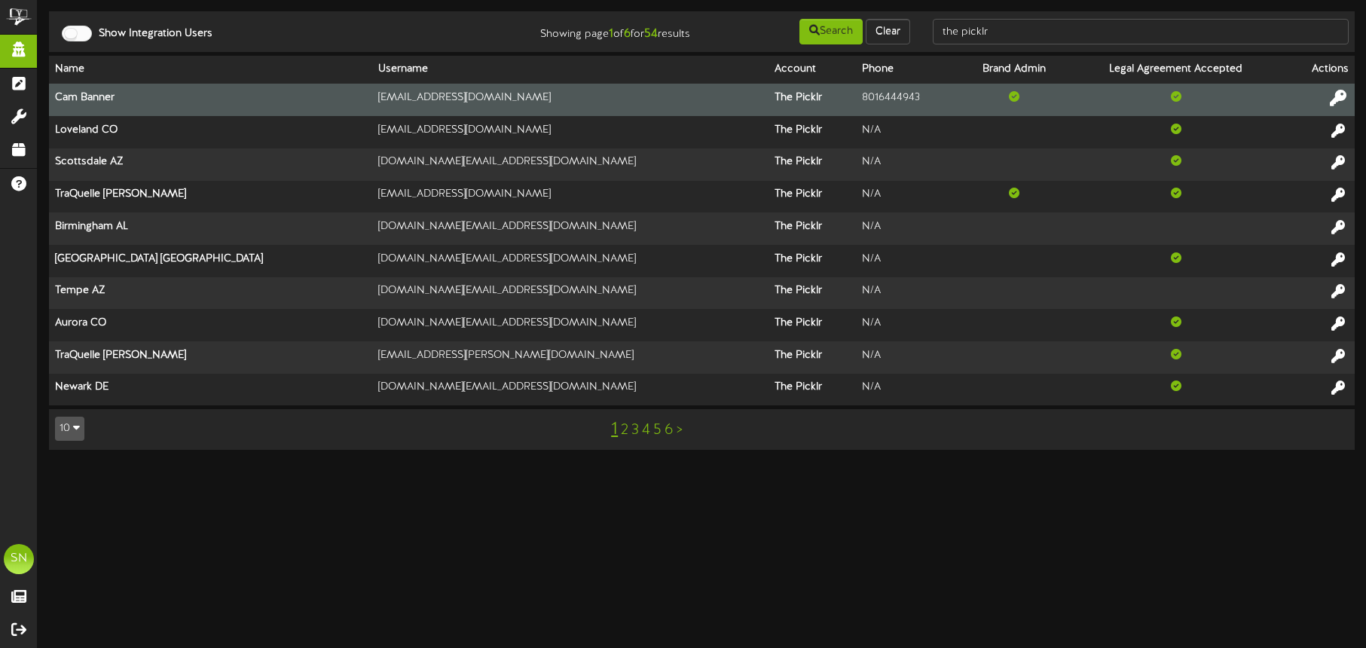
click at [1335, 94] on icon at bounding box center [1338, 98] width 17 height 17
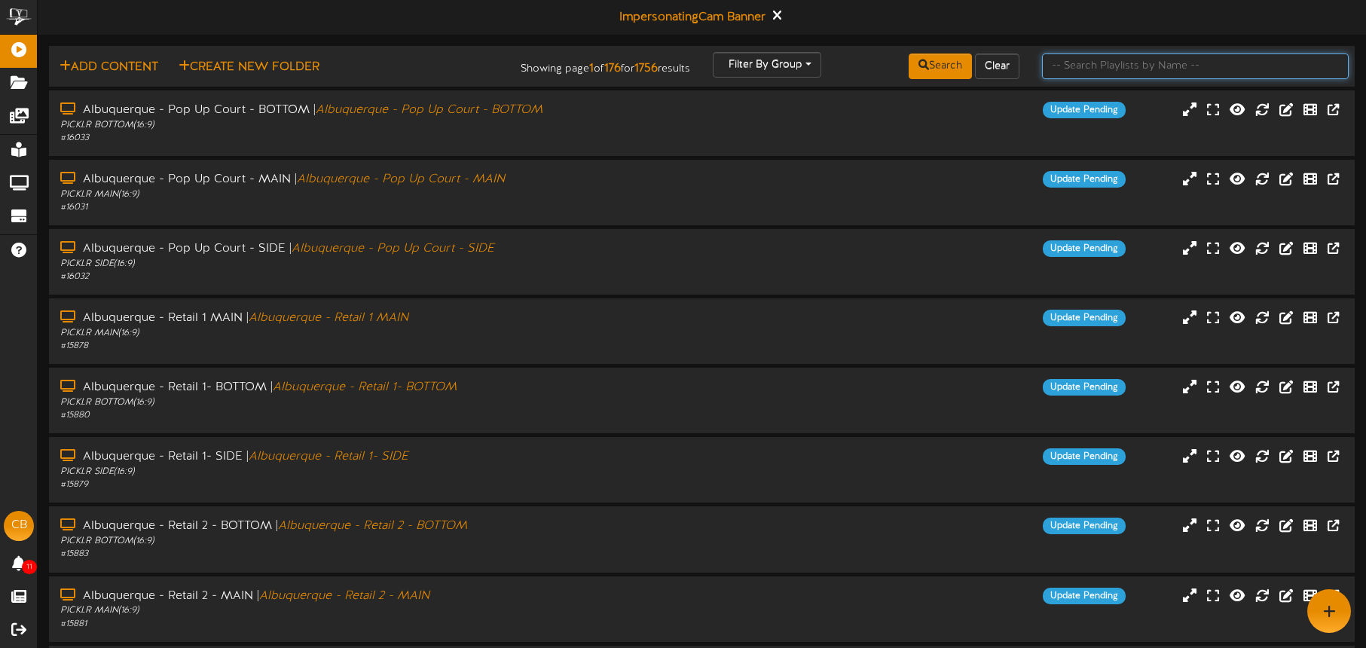
click at [1092, 72] on input "text" at bounding box center [1195, 67] width 307 height 26
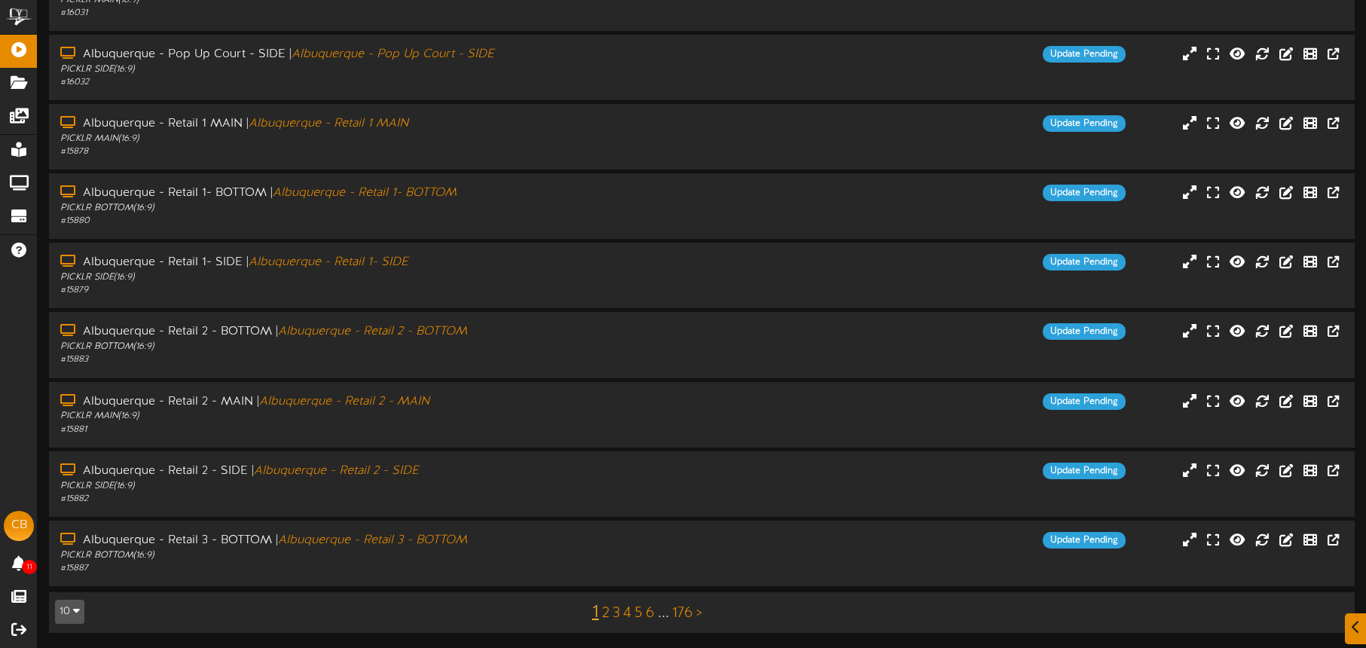
click at [615, 613] on link "3" at bounding box center [617, 613] width 8 height 17
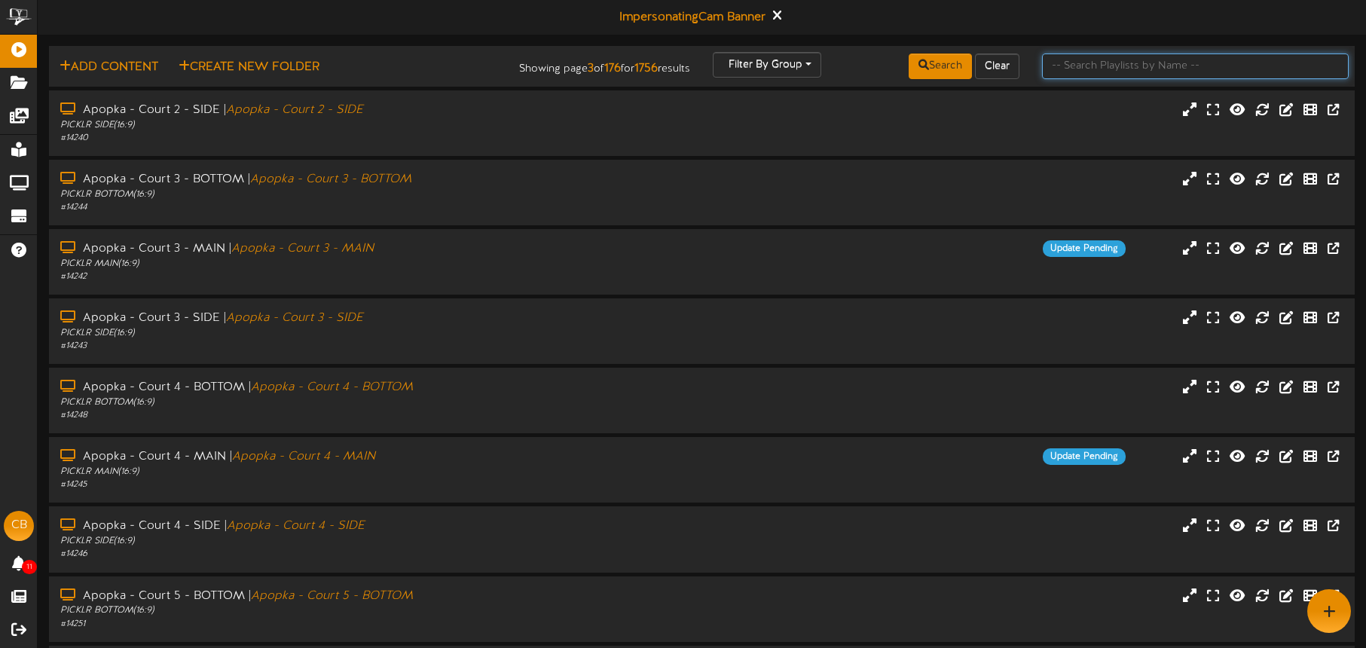
click at [1100, 69] on input "text" at bounding box center [1195, 67] width 307 height 26
type input "[GEOGRAPHIC_DATA]"
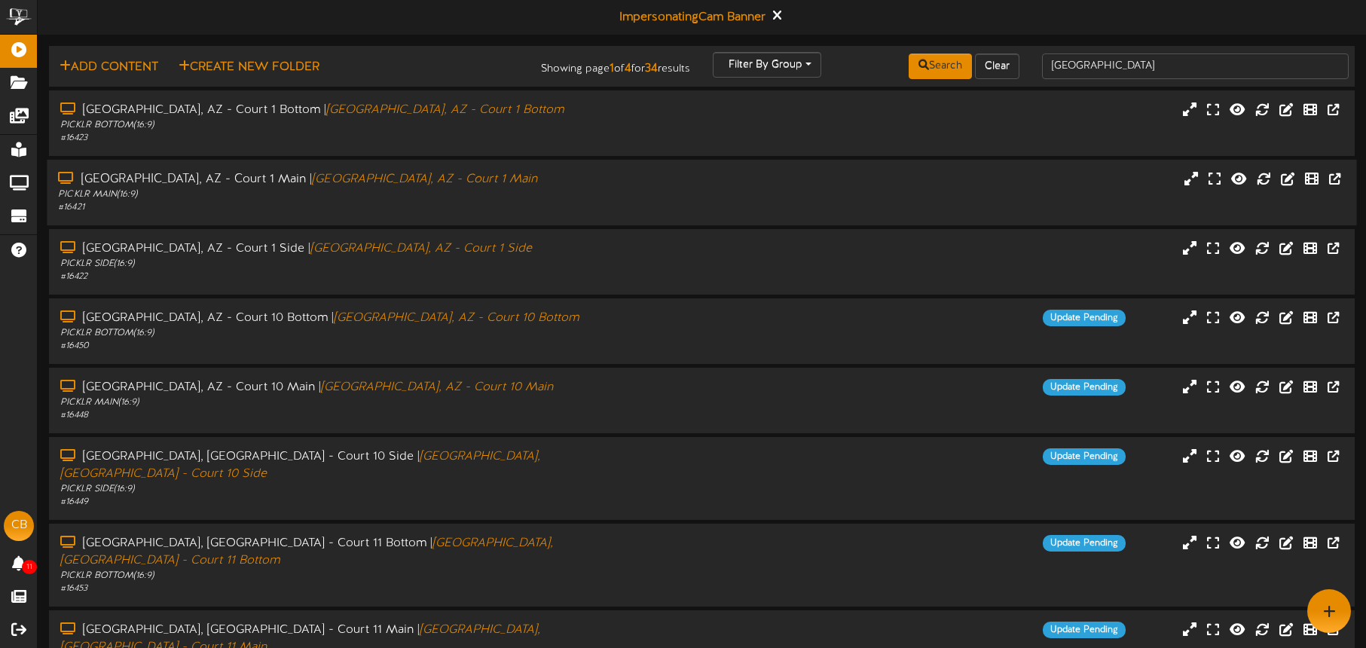
click at [517, 183] on div "[GEOGRAPHIC_DATA], [GEOGRAPHIC_DATA] - Court 1 Main | [GEOGRAPHIC_DATA], [GEOGR…" at bounding box center [319, 179] width 523 height 17
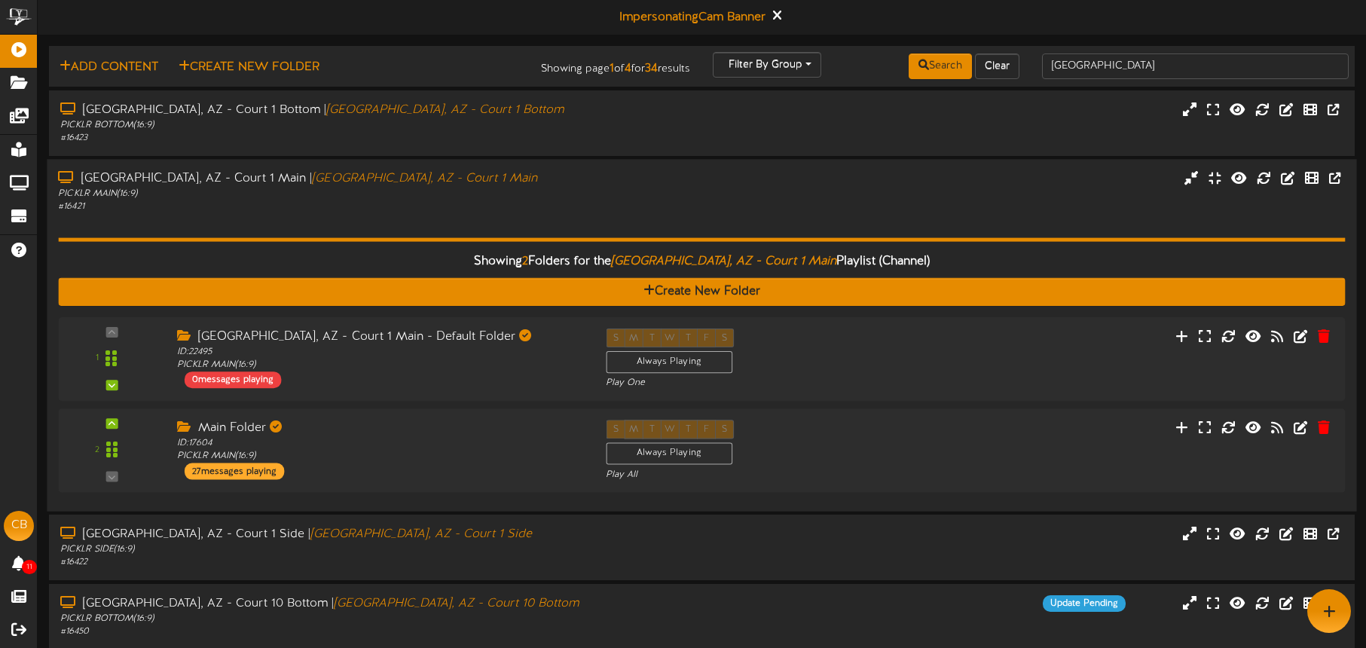
click at [454, 215] on div "Showing 2 Folders for the Tucson, AZ - Court 1 Main Playlist (Channel) Create N…" at bounding box center [701, 356] width 1287 height 286
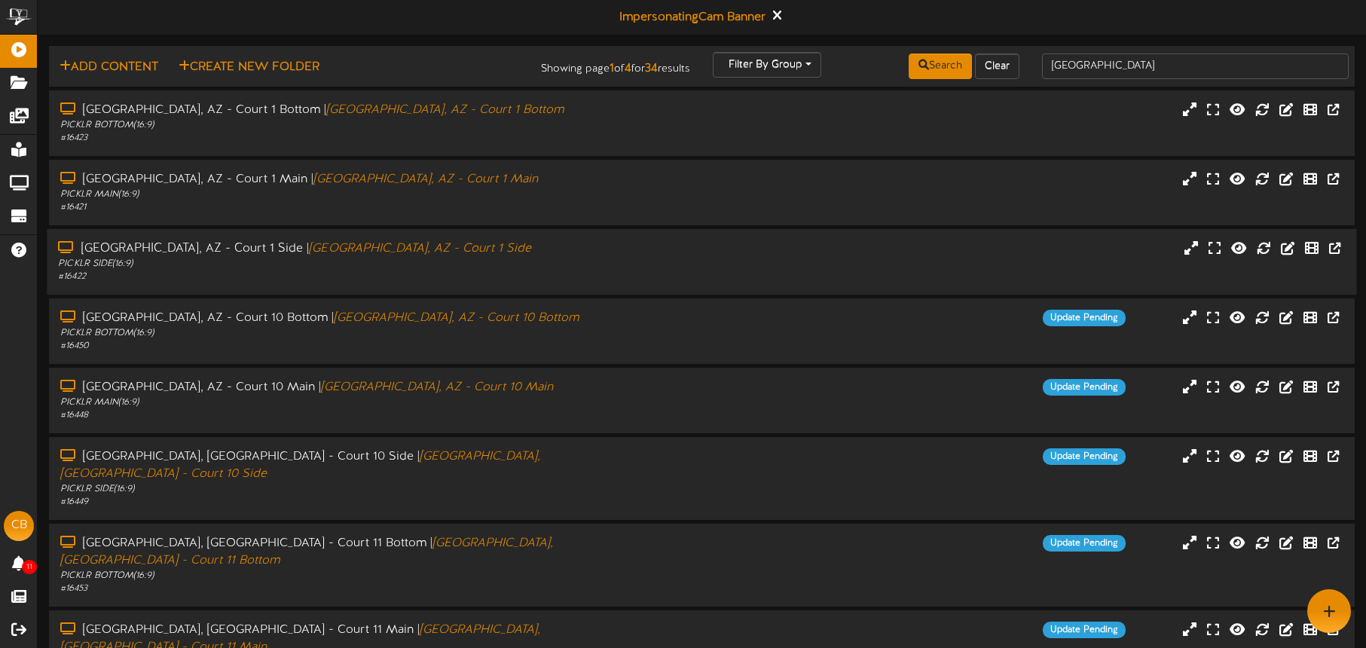
click at [436, 258] on div "PICKLR SIDE ( 16:9 )" at bounding box center [319, 264] width 523 height 13
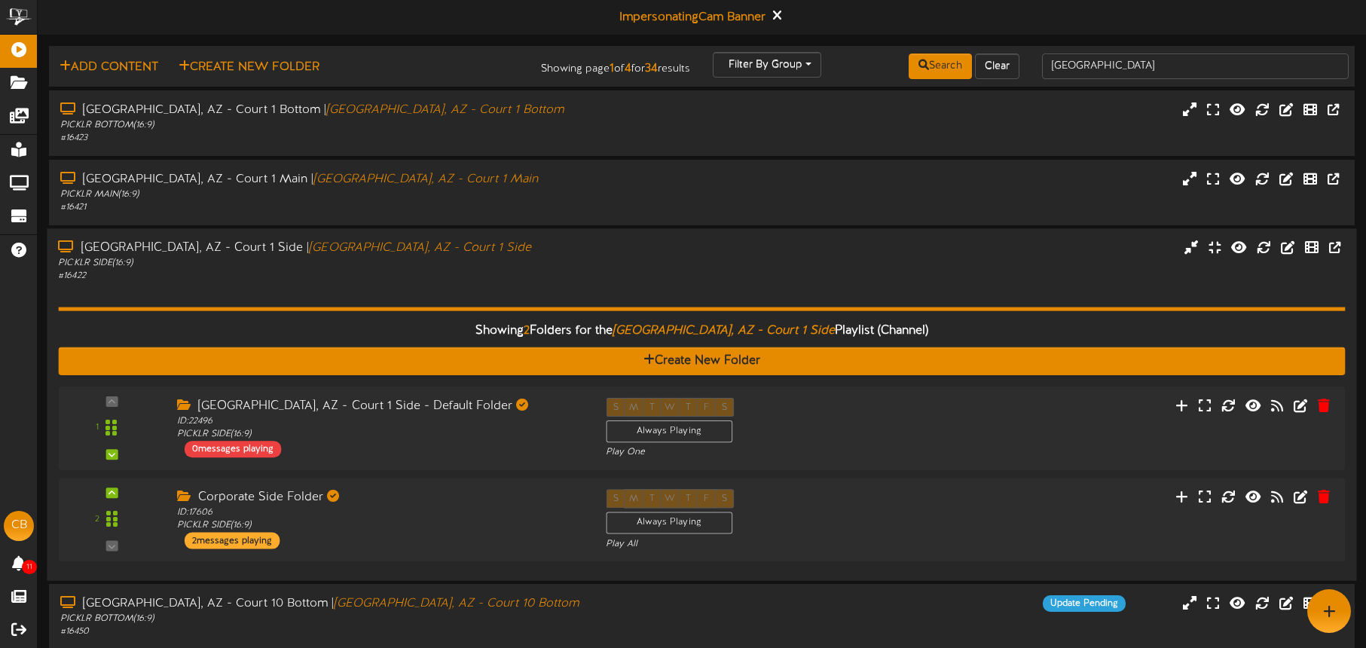
click at [503, 283] on div "Showing 2 Folders for the Tucson, AZ - Court 1 Side Playlist (Channel) Create N…" at bounding box center [701, 426] width 1287 height 286
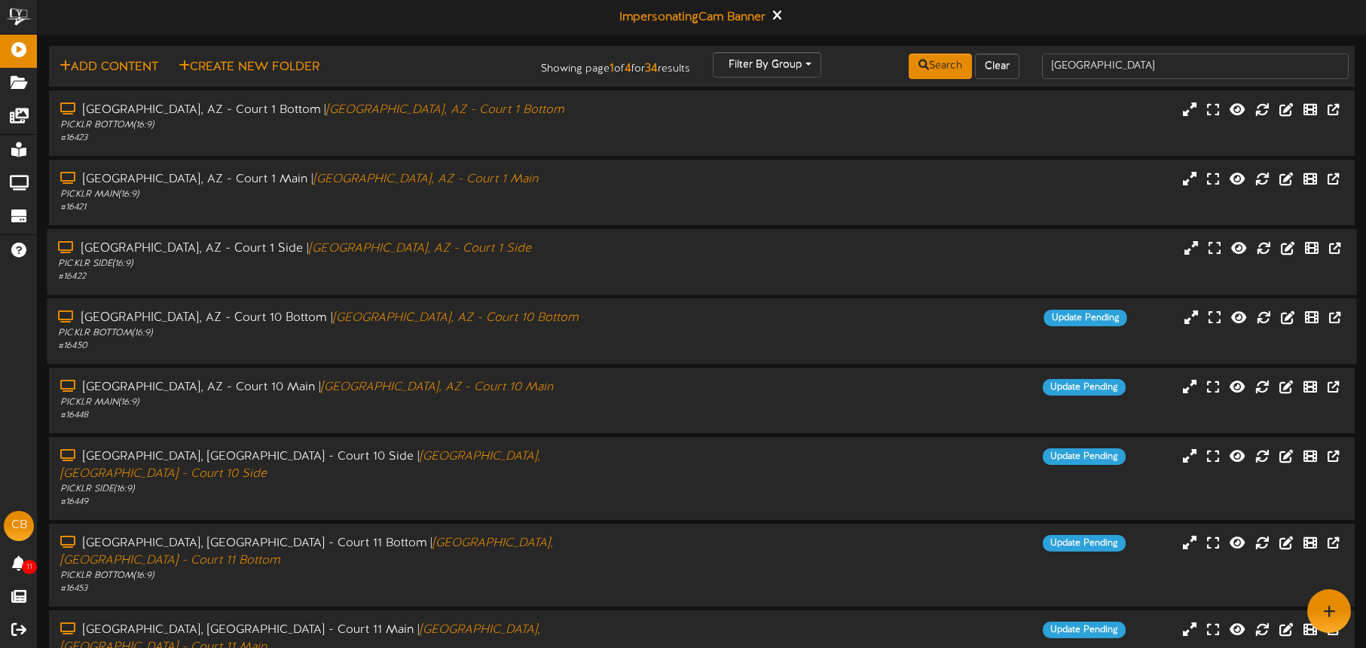
click at [471, 347] on div "# 16450" at bounding box center [319, 346] width 523 height 13
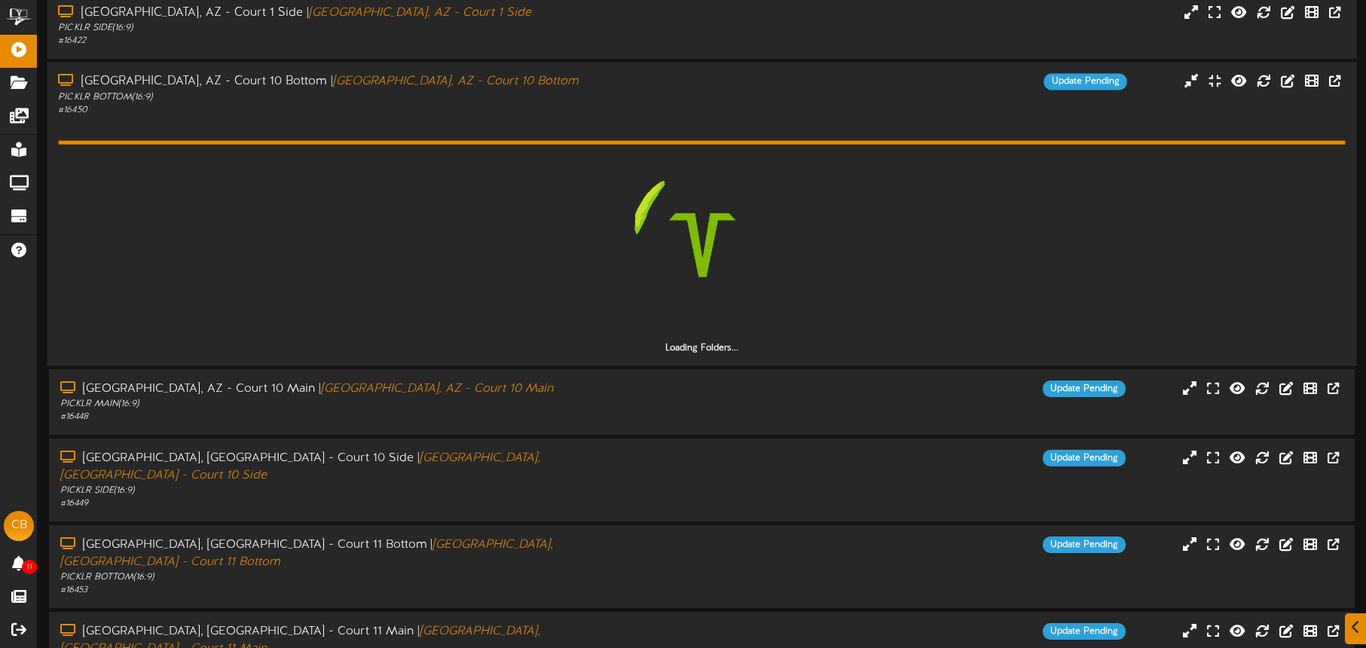
scroll to position [240, 0]
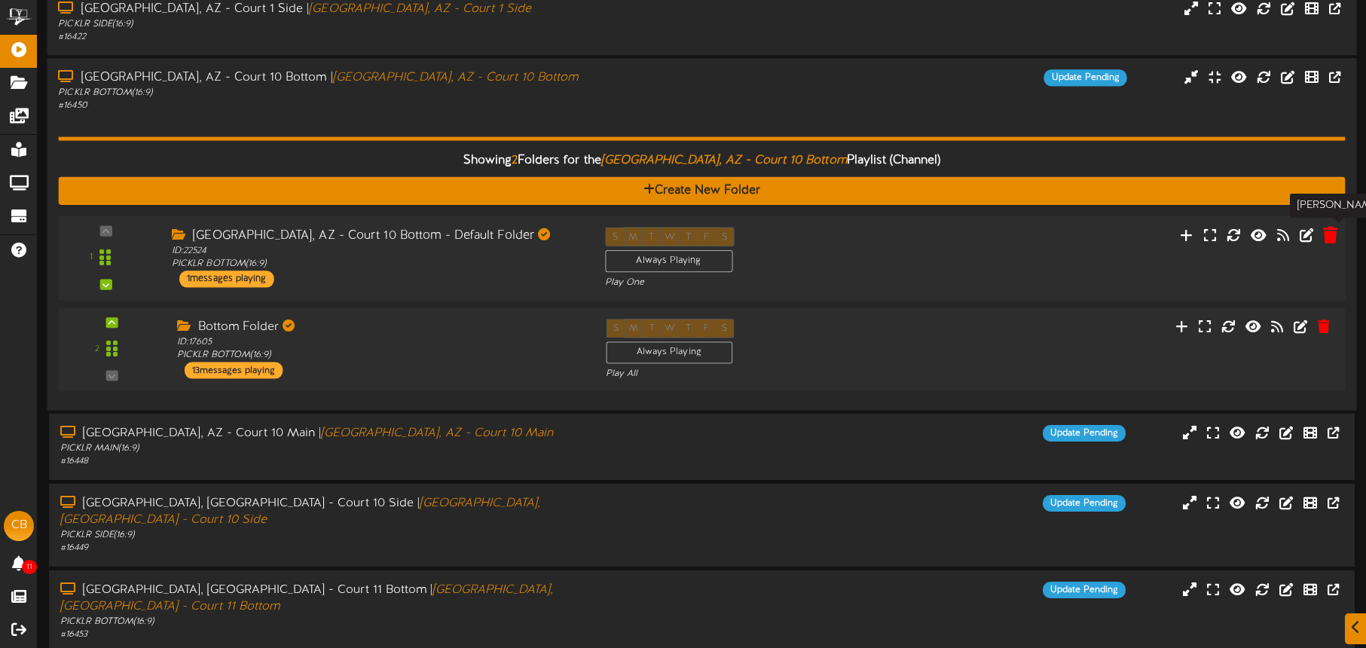
click at [1326, 239] on icon at bounding box center [1330, 234] width 14 height 17
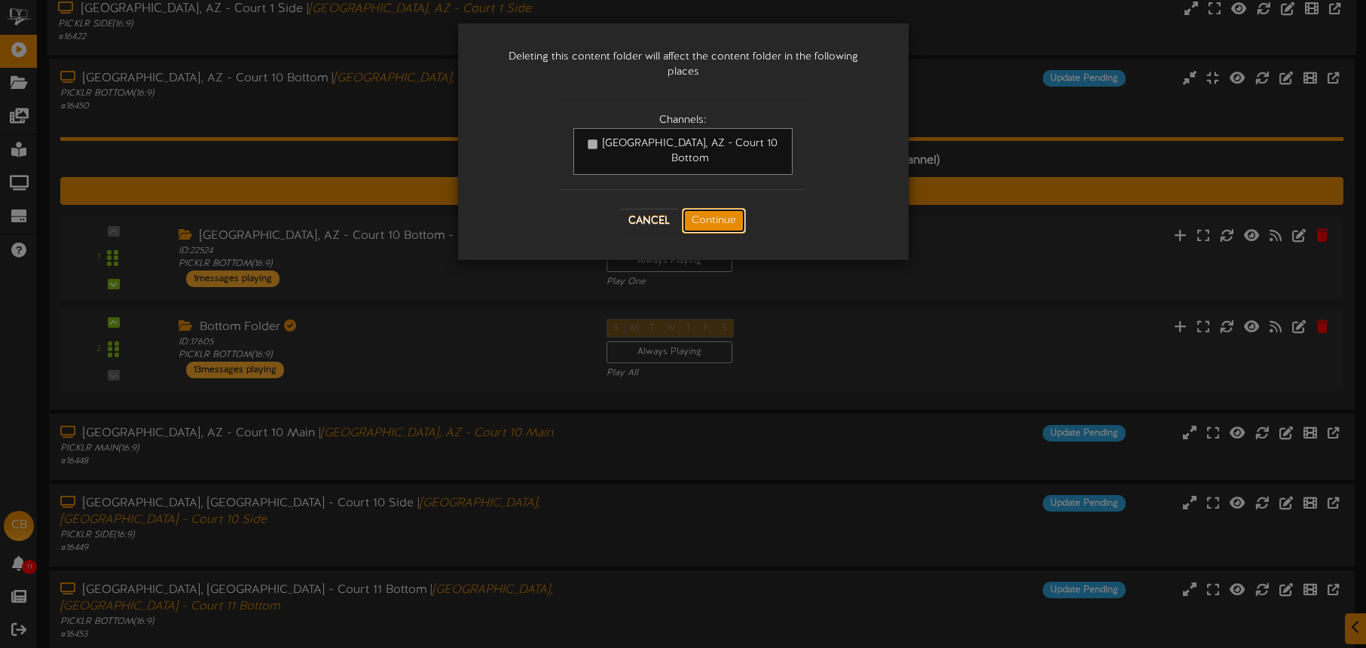
click at [709, 209] on button "Continue" at bounding box center [714, 221] width 64 height 26
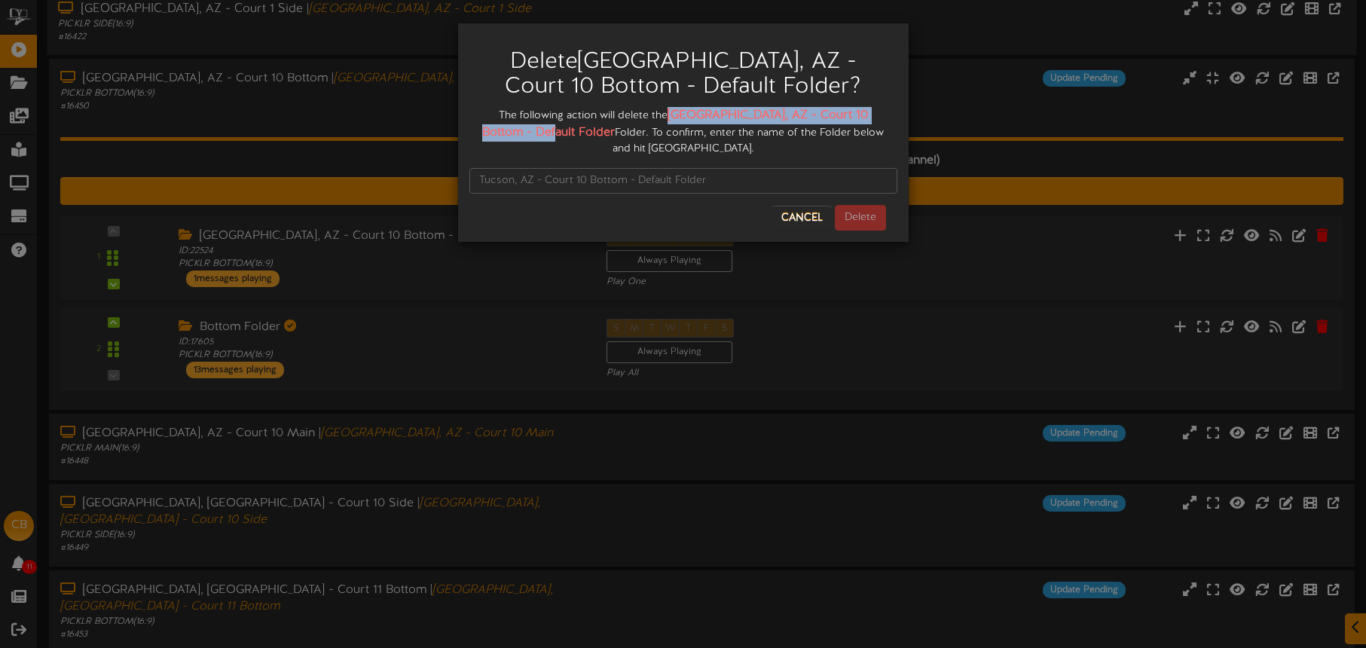
drag, startPoint x: 674, startPoint y: 115, endPoint x: 524, endPoint y: 132, distance: 151.7
click at [528, 132] on strong "[GEOGRAPHIC_DATA], AZ - Court 10 Bottom - Default Folder" at bounding box center [675, 124] width 386 height 31
copy strong "[GEOGRAPHIC_DATA], AZ - Court 10 Bottom - Default Folder"
click at [507, 173] on input "text" at bounding box center [683, 181] width 428 height 26
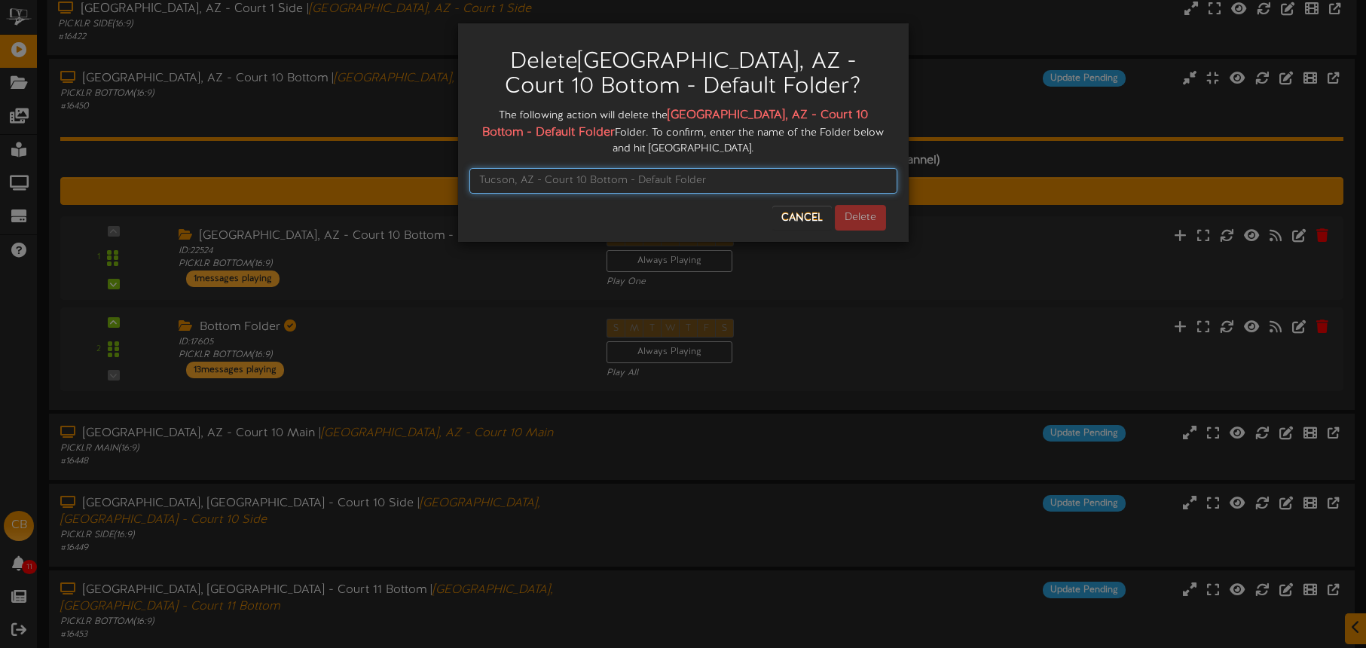
paste input "[GEOGRAPHIC_DATA], AZ - Court 10 Bottom - Default Folder"
type input "[GEOGRAPHIC_DATA], AZ - Court 10 Bottom - Default Folder"
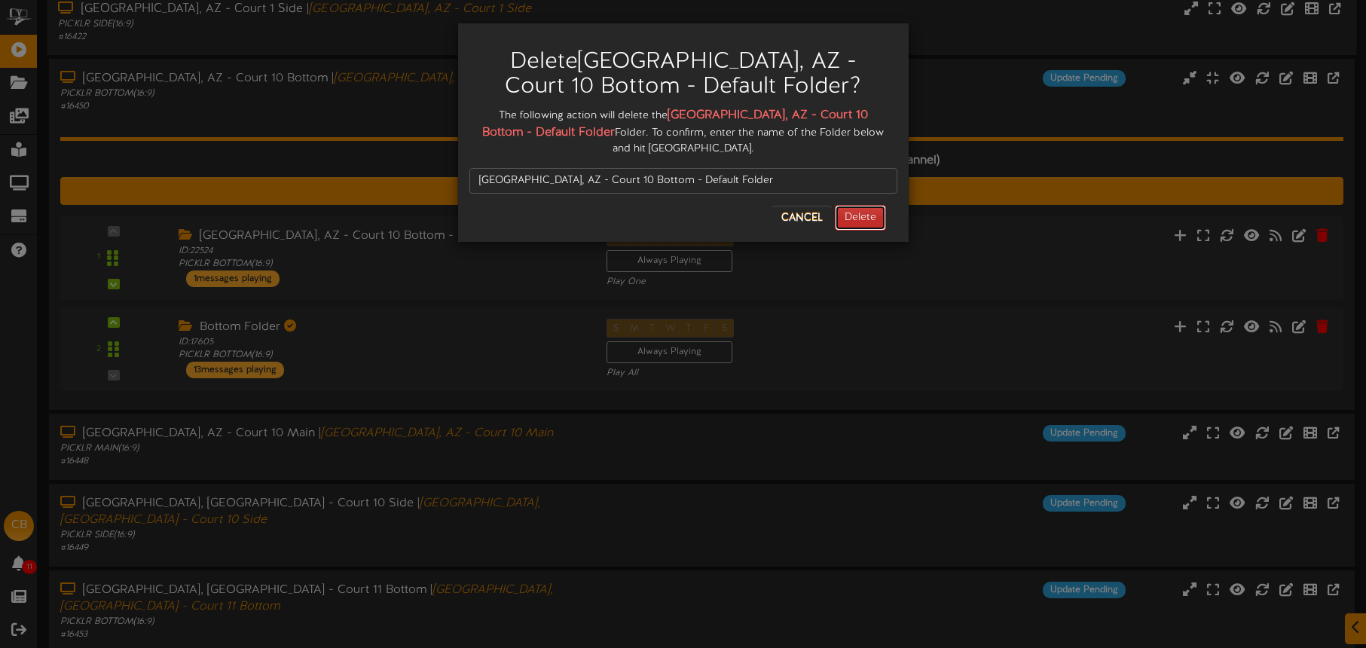
drag, startPoint x: 855, startPoint y: 203, endPoint x: 845, endPoint y: 192, distance: 15.5
click at [855, 205] on button "Delete" at bounding box center [860, 218] width 51 height 26
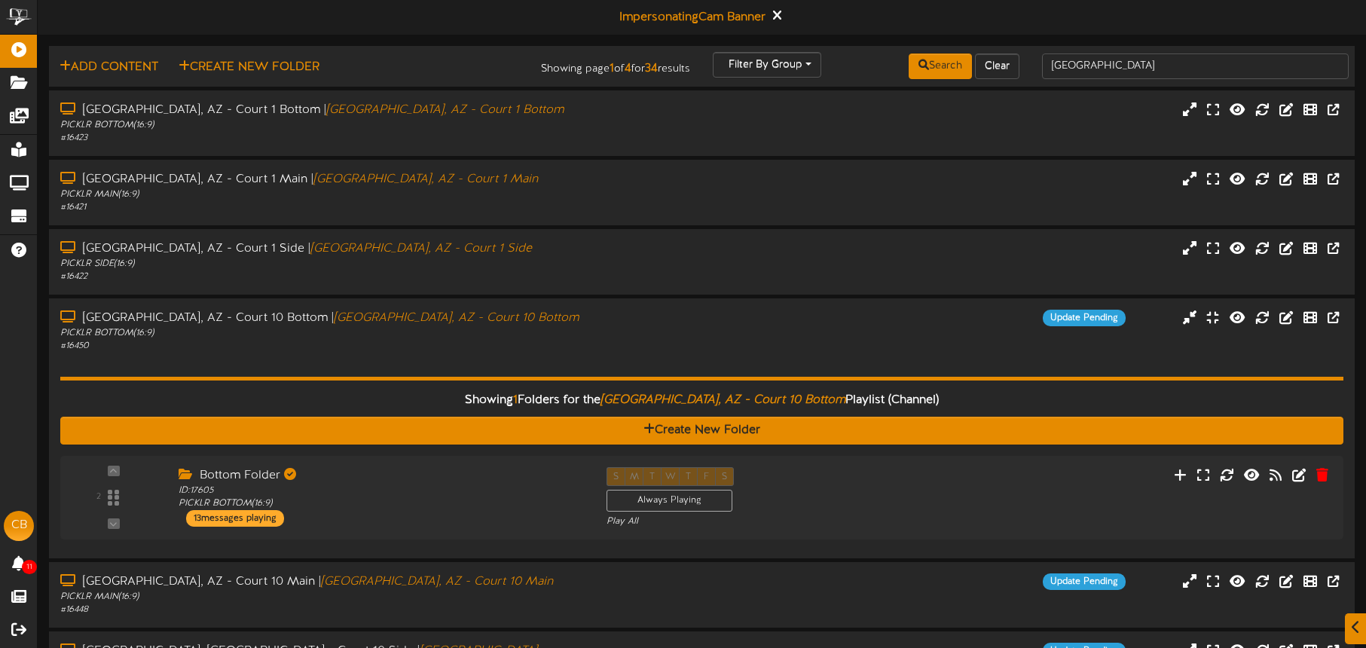
scroll to position [47, 0]
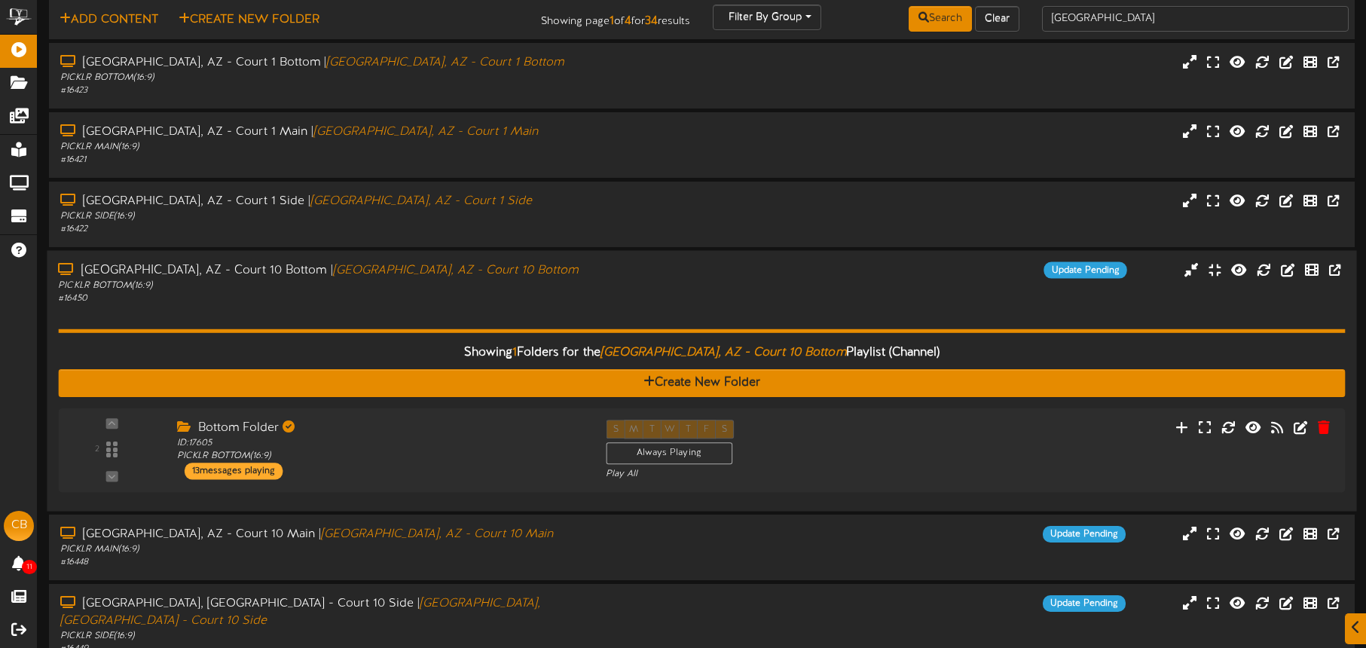
click at [611, 297] on div "[GEOGRAPHIC_DATA], [GEOGRAPHIC_DATA] - Court 10 Bottom | [GEOGRAPHIC_DATA], [GE…" at bounding box center [702, 283] width 1310 height 43
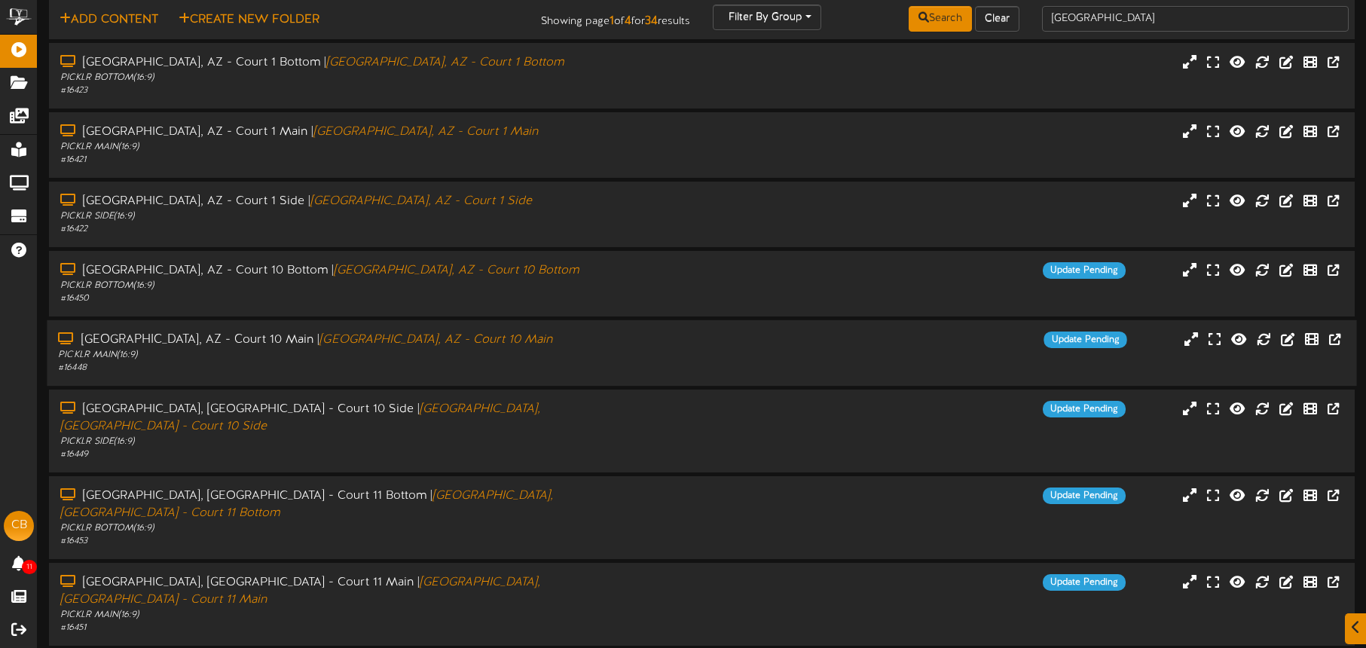
drag, startPoint x: 473, startPoint y: 356, endPoint x: 491, endPoint y: 352, distance: 19.2
click at [473, 356] on div "PICKLR MAIN ( 16:9 )" at bounding box center [319, 355] width 523 height 13
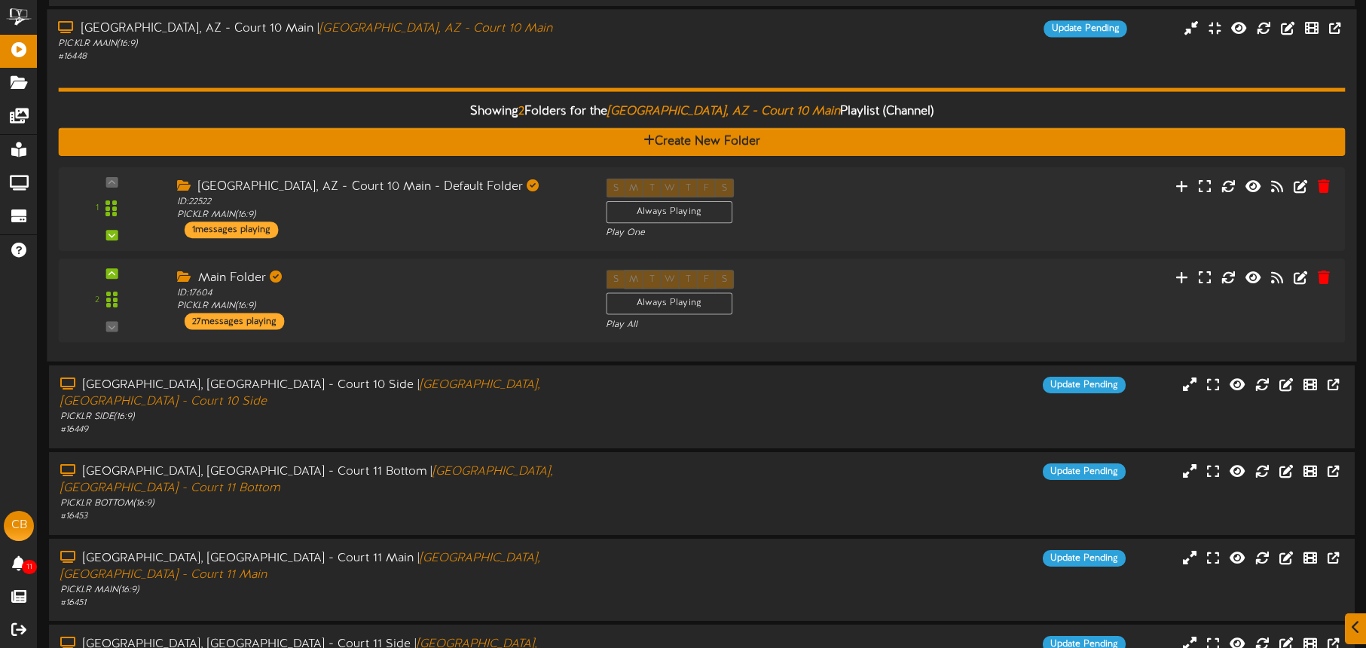
scroll to position [359, 0]
click at [1327, 185] on icon at bounding box center [1330, 184] width 14 height 17
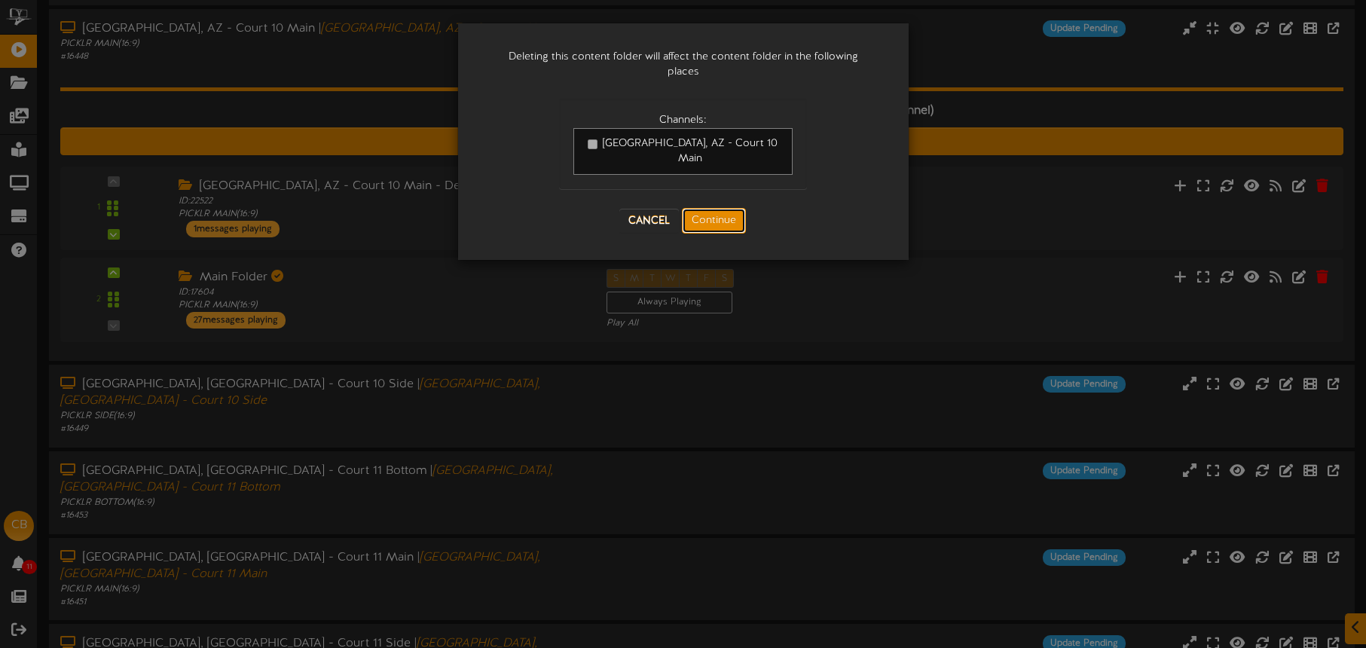
click at [708, 208] on button "Continue" at bounding box center [714, 221] width 64 height 26
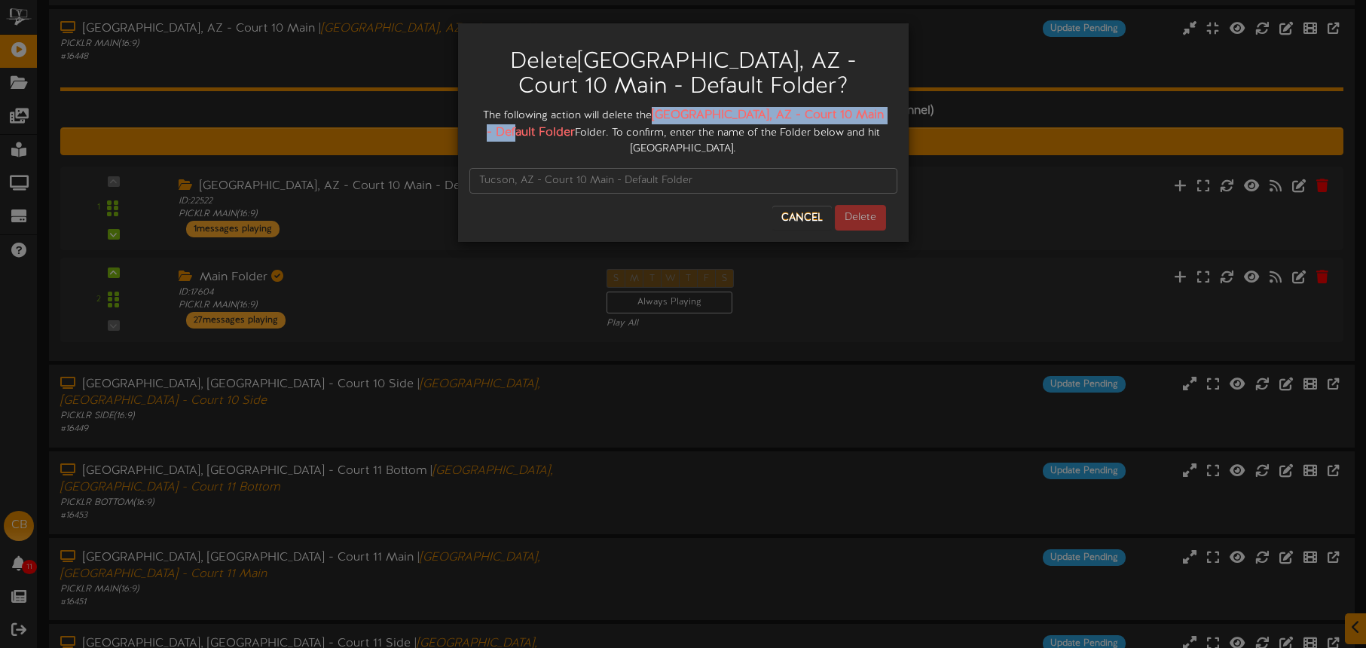
drag, startPoint x: 668, startPoint y: 112, endPoint x: 524, endPoint y: 133, distance: 145.6
click at [530, 136] on div "The following action will delete the [GEOGRAPHIC_DATA], AZ - Court 10 Main - De…" at bounding box center [683, 132] width 428 height 50
copy strong "[GEOGRAPHIC_DATA], AZ - Court 10 Main - Default Folder"
click at [521, 168] on input "text" at bounding box center [683, 181] width 428 height 26
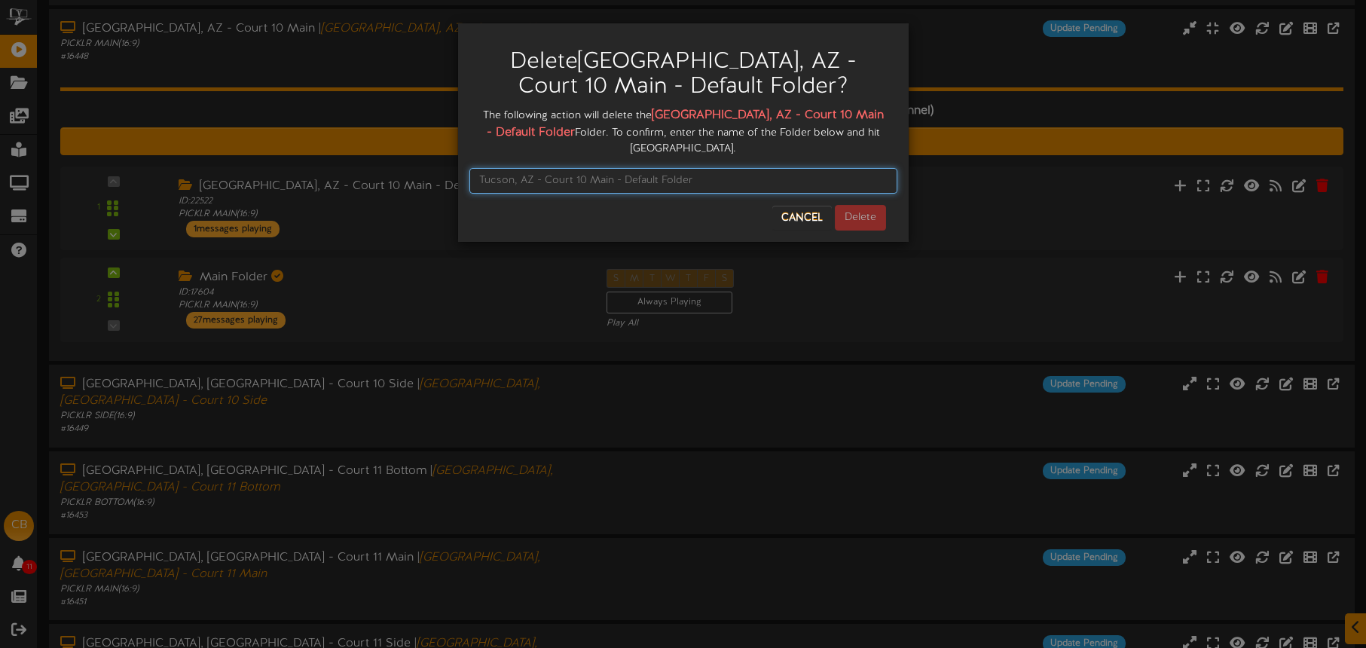
paste input "[GEOGRAPHIC_DATA], AZ - Court 10 Main - Default Folder"
type input "[GEOGRAPHIC_DATA], AZ - Court 10 Main - Default Folder"
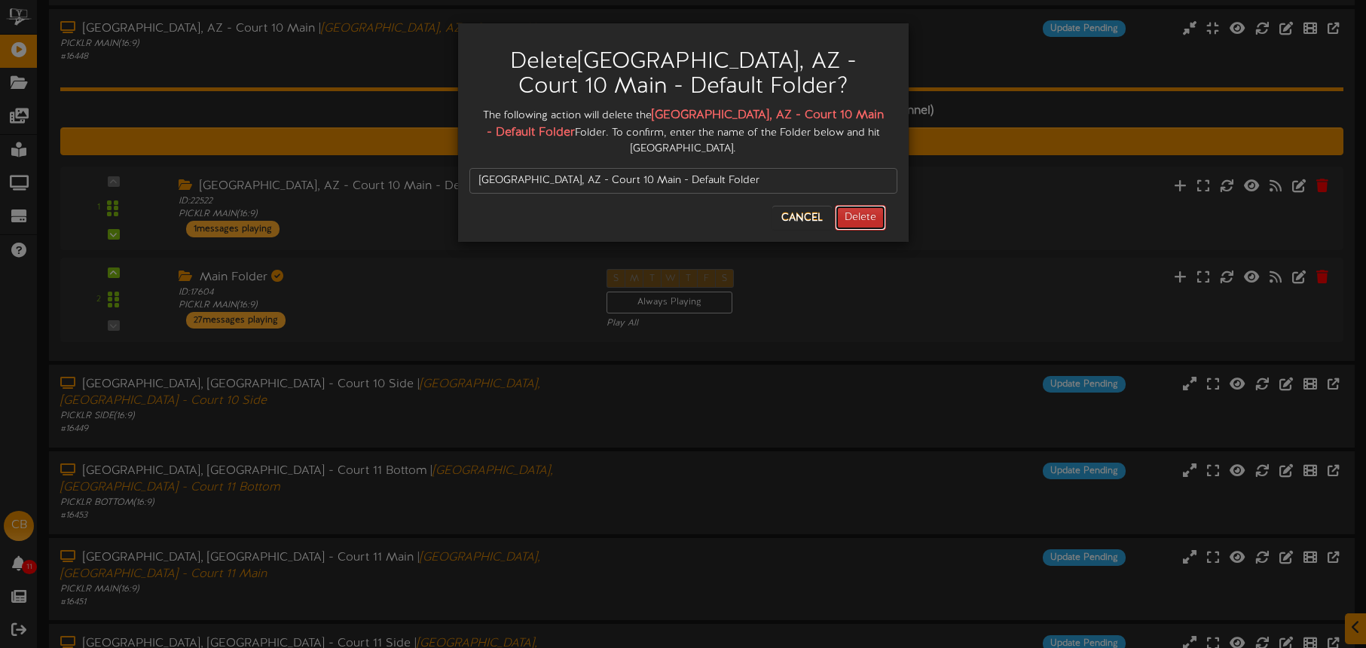
click at [859, 205] on button "Delete" at bounding box center [860, 218] width 51 height 26
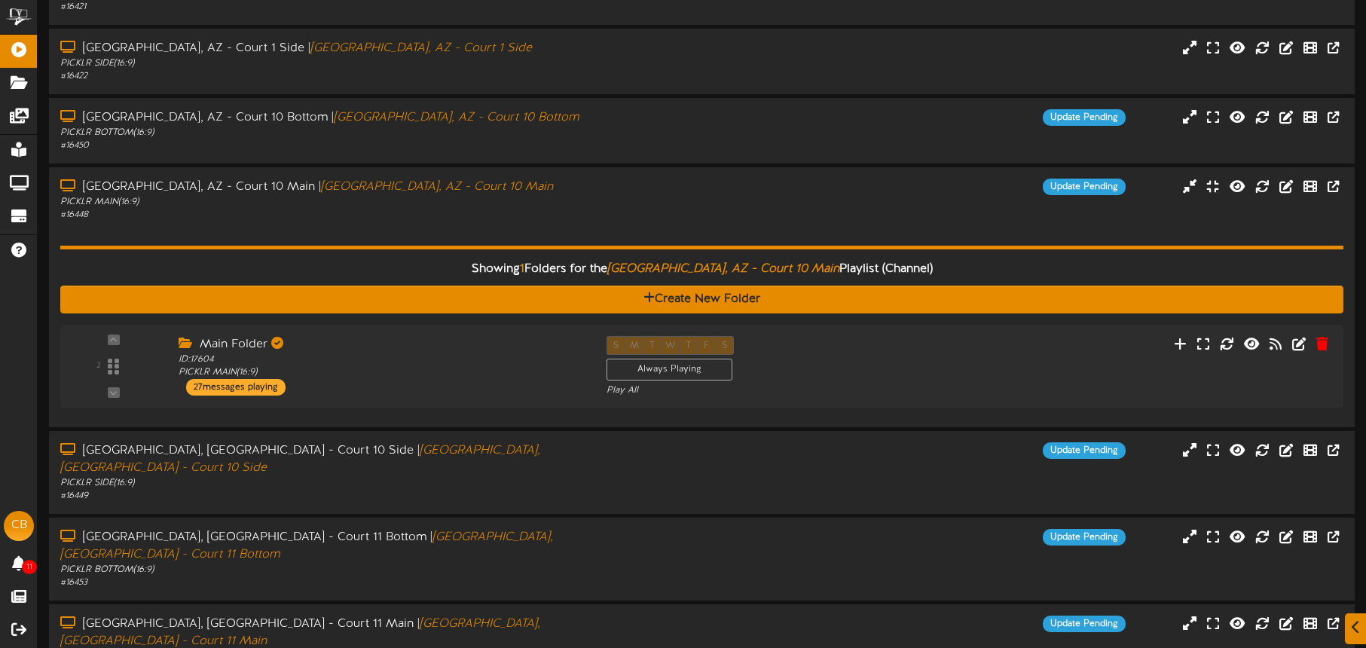
scroll to position [203, 0]
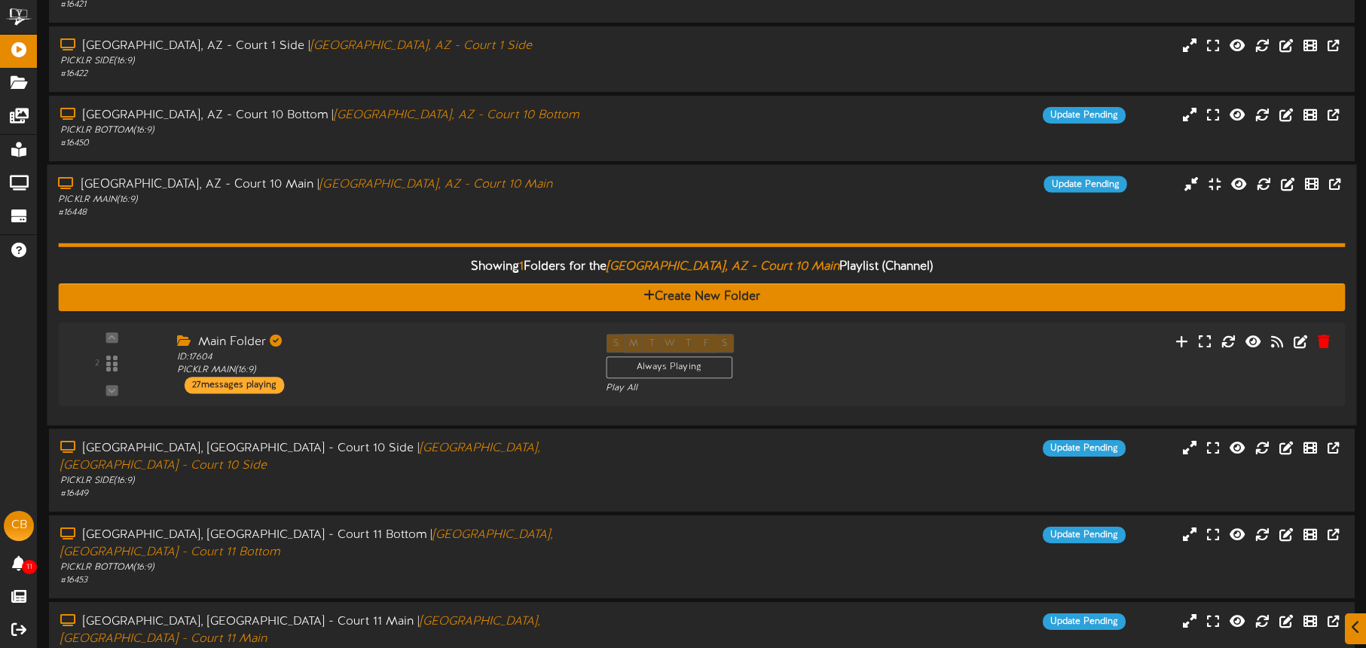
click at [455, 217] on div "# 16448" at bounding box center [319, 212] width 523 height 13
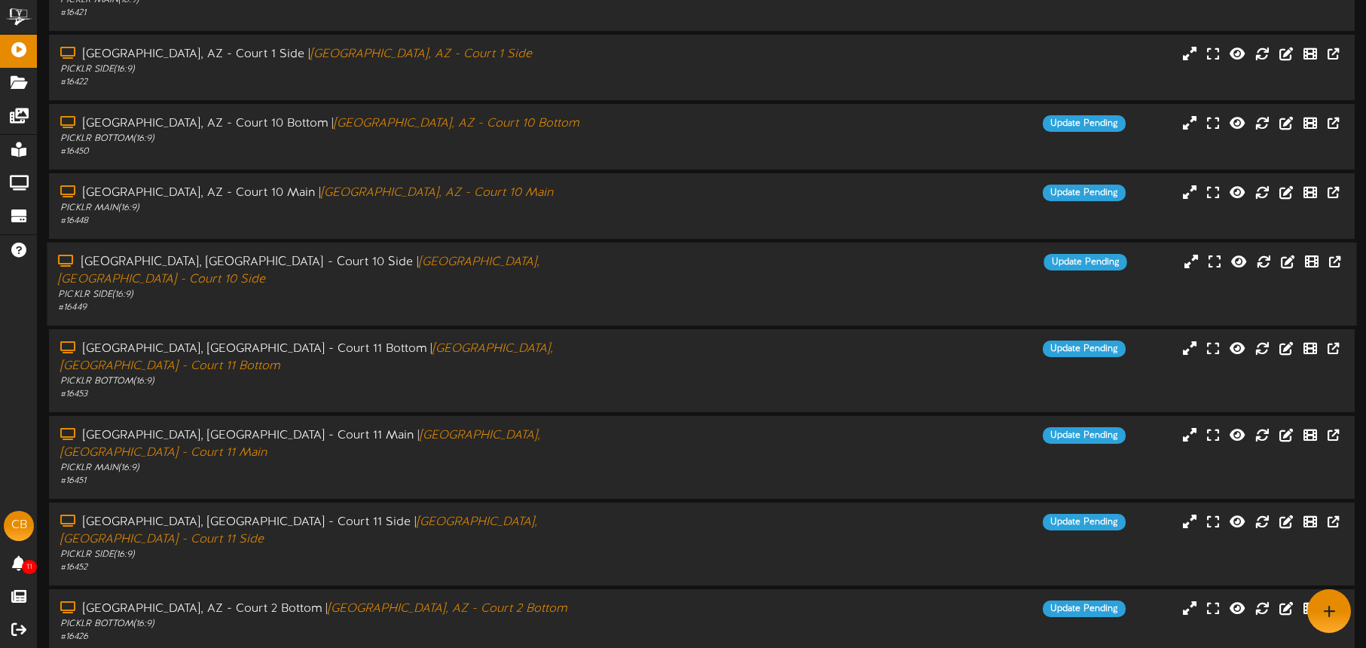
click at [457, 269] on div "[GEOGRAPHIC_DATA], [GEOGRAPHIC_DATA] - Court 10 Side | [GEOGRAPHIC_DATA], [GEOG…" at bounding box center [319, 271] width 523 height 35
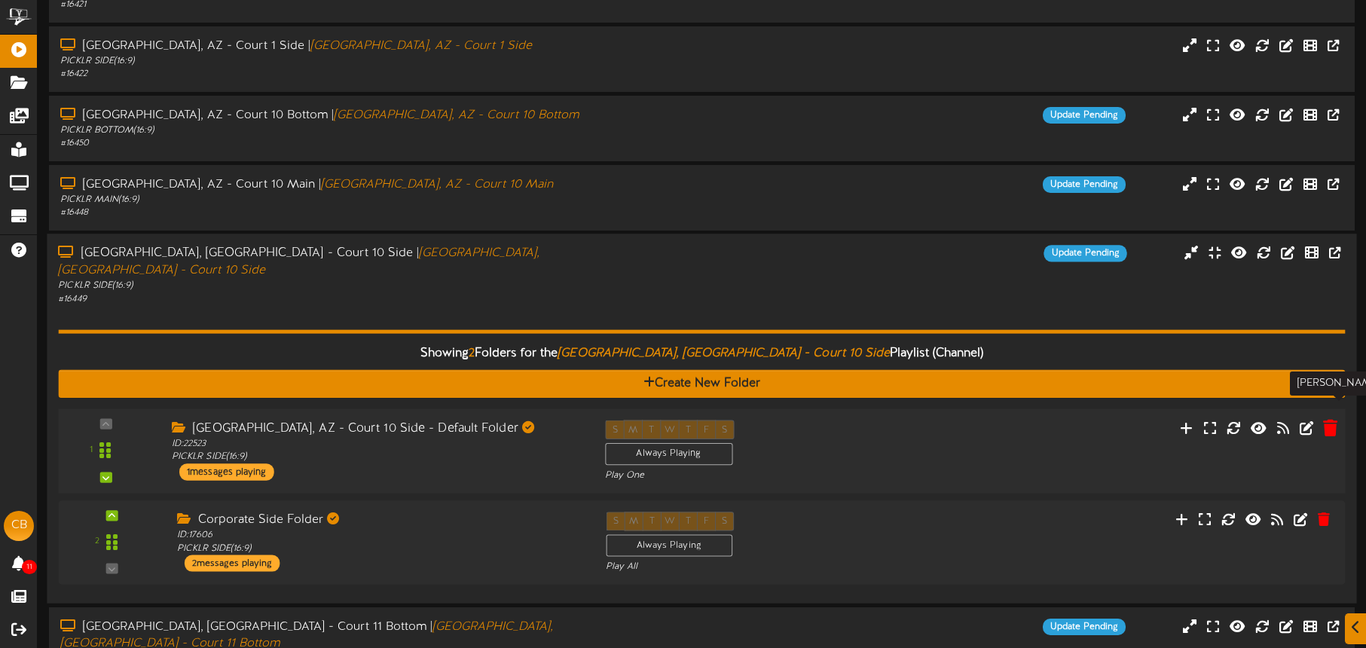
click at [1329, 419] on icon at bounding box center [1330, 427] width 14 height 17
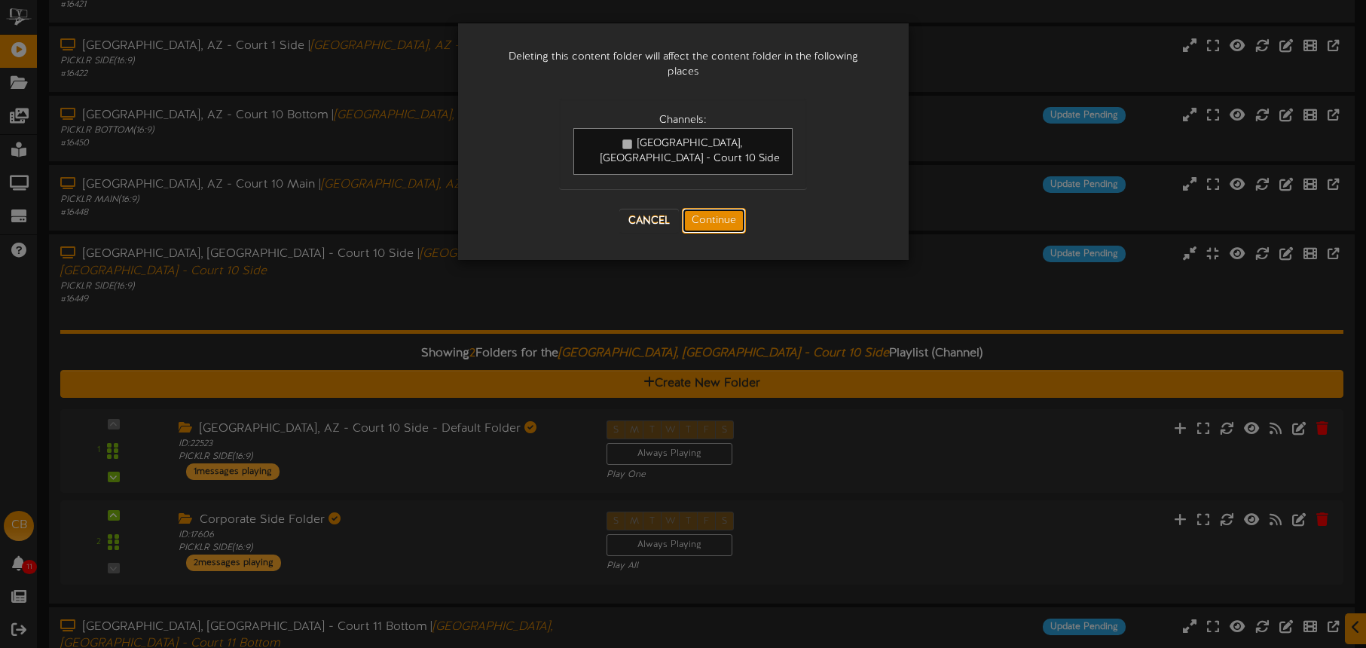
click at [724, 213] on button "Continue" at bounding box center [714, 221] width 64 height 26
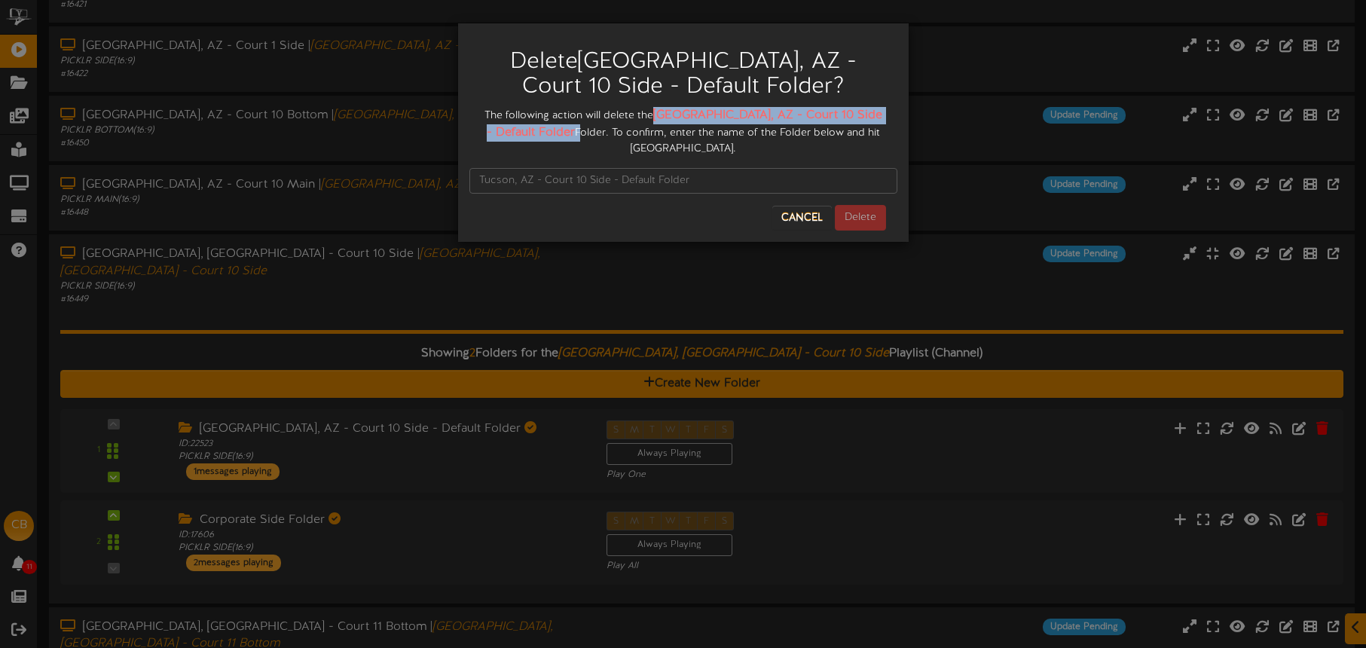
drag, startPoint x: 669, startPoint y: 115, endPoint x: 524, endPoint y: 133, distance: 145.8
click at [531, 132] on div "The following action will delete the [GEOGRAPHIC_DATA], AZ - Court 10 Side - De…" at bounding box center [683, 132] width 428 height 50
copy div "[GEOGRAPHIC_DATA], AZ - Court 10 Side - Default Folder"
click at [504, 168] on input "text" at bounding box center [683, 181] width 428 height 26
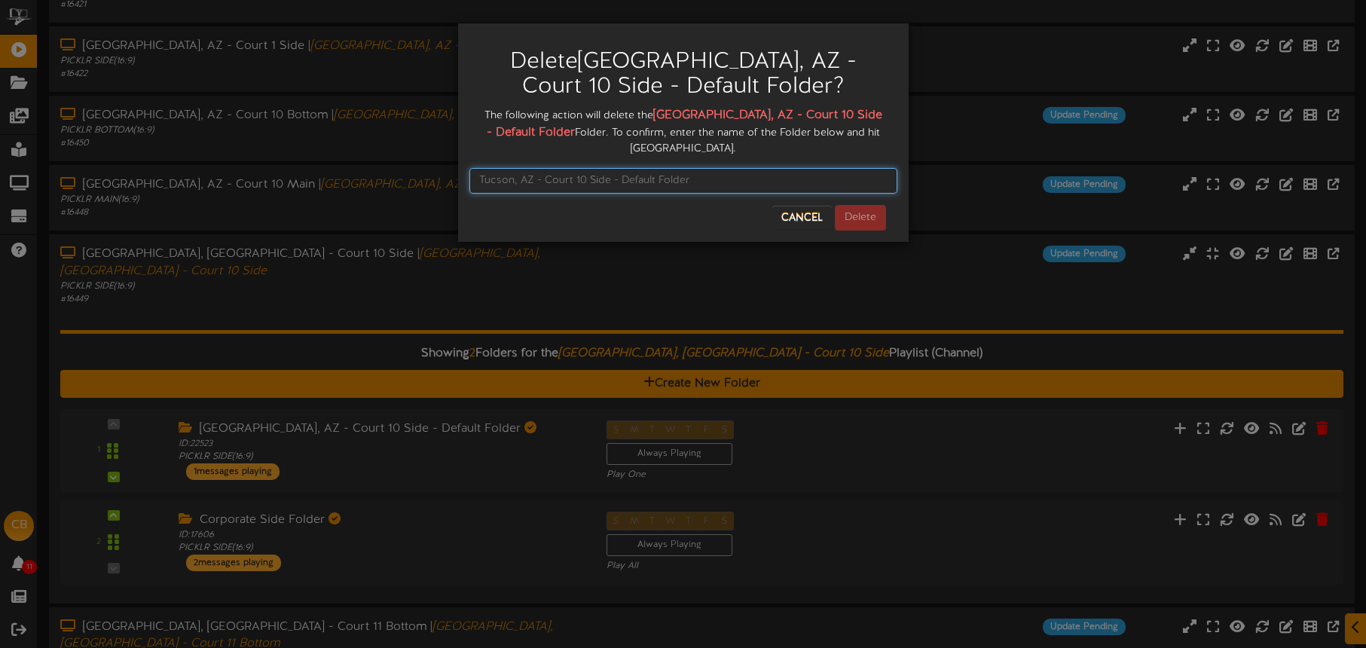
paste input "[GEOGRAPHIC_DATA], AZ - Court 10 Side - Default Folder"
type input "[GEOGRAPHIC_DATA], AZ - Court 10 Side - Default Folder"
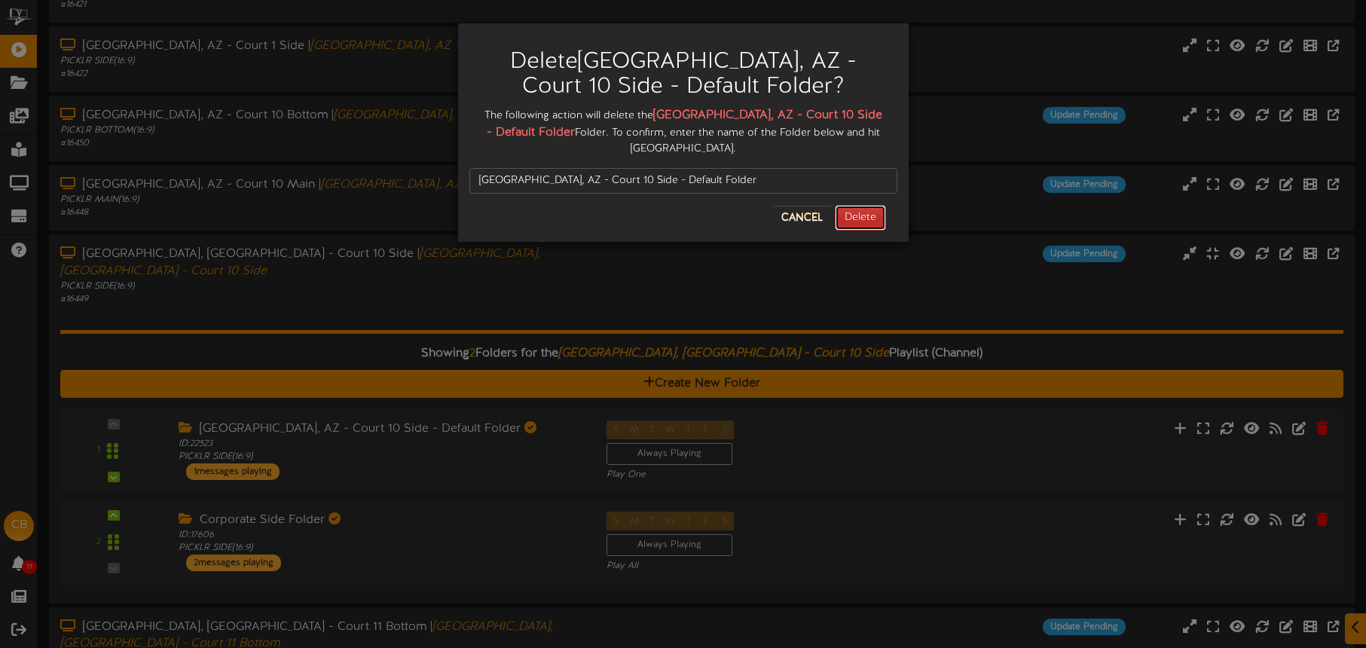
drag, startPoint x: 865, startPoint y: 206, endPoint x: 858, endPoint y: 205, distance: 7.7
click at [865, 206] on button "Delete" at bounding box center [860, 218] width 51 height 26
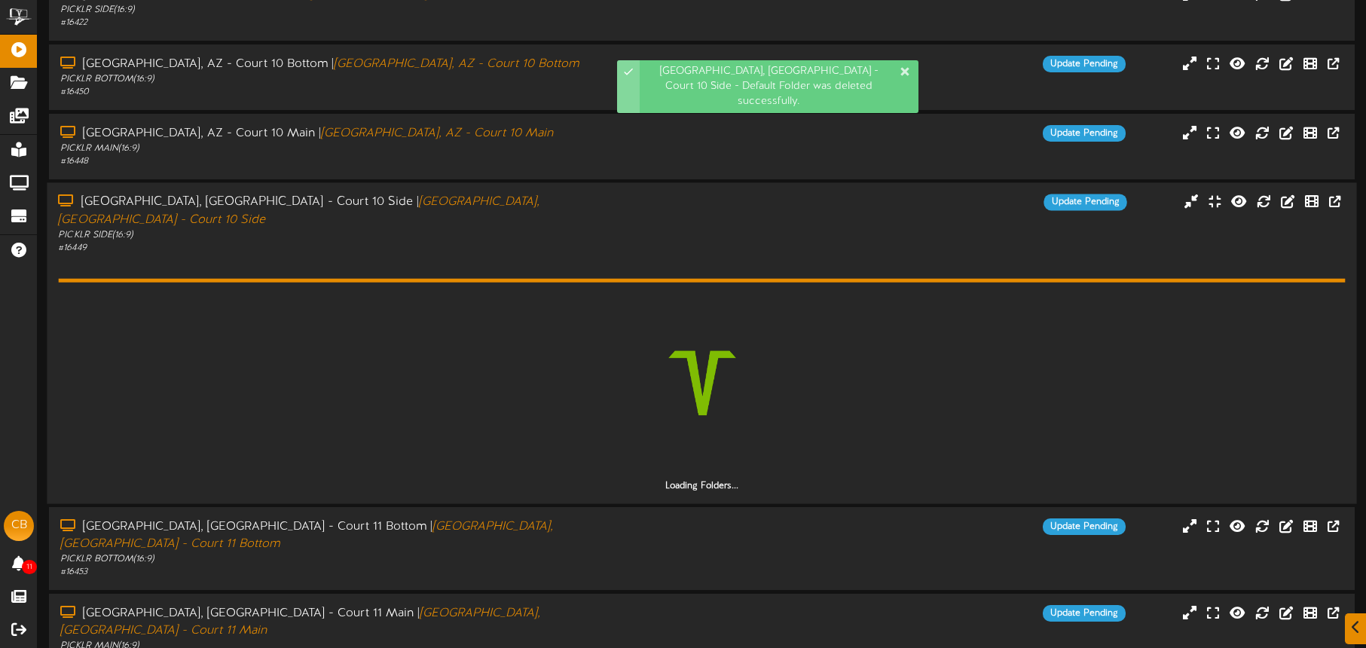
scroll to position [364, 0]
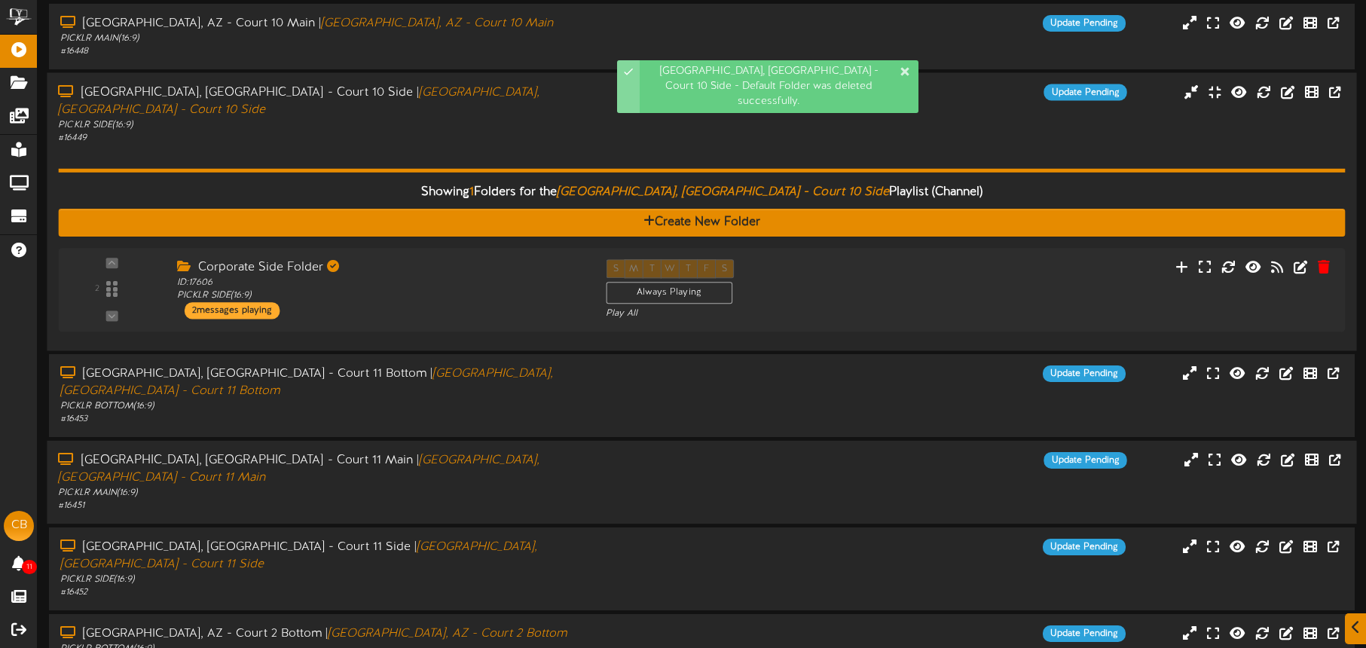
click at [515, 452] on div "[GEOGRAPHIC_DATA], [GEOGRAPHIC_DATA] - Court 11 Main | [GEOGRAPHIC_DATA], [GEOG…" at bounding box center [319, 469] width 523 height 35
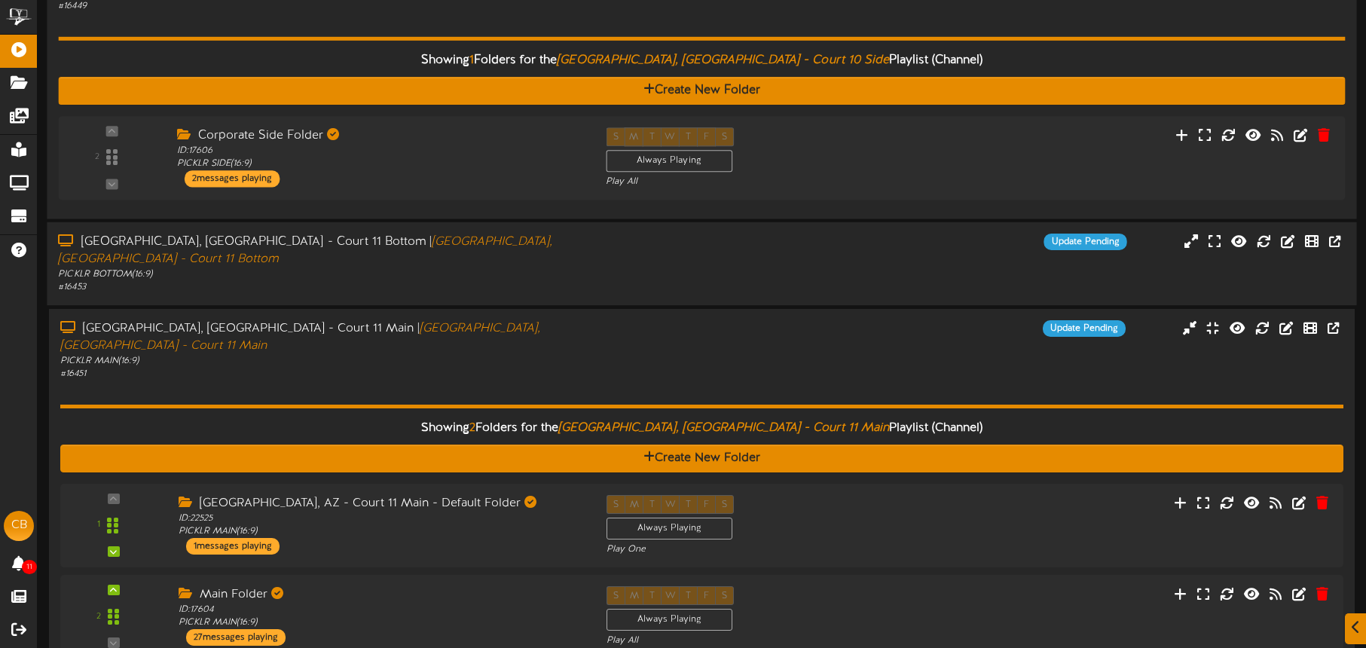
scroll to position [509, 0]
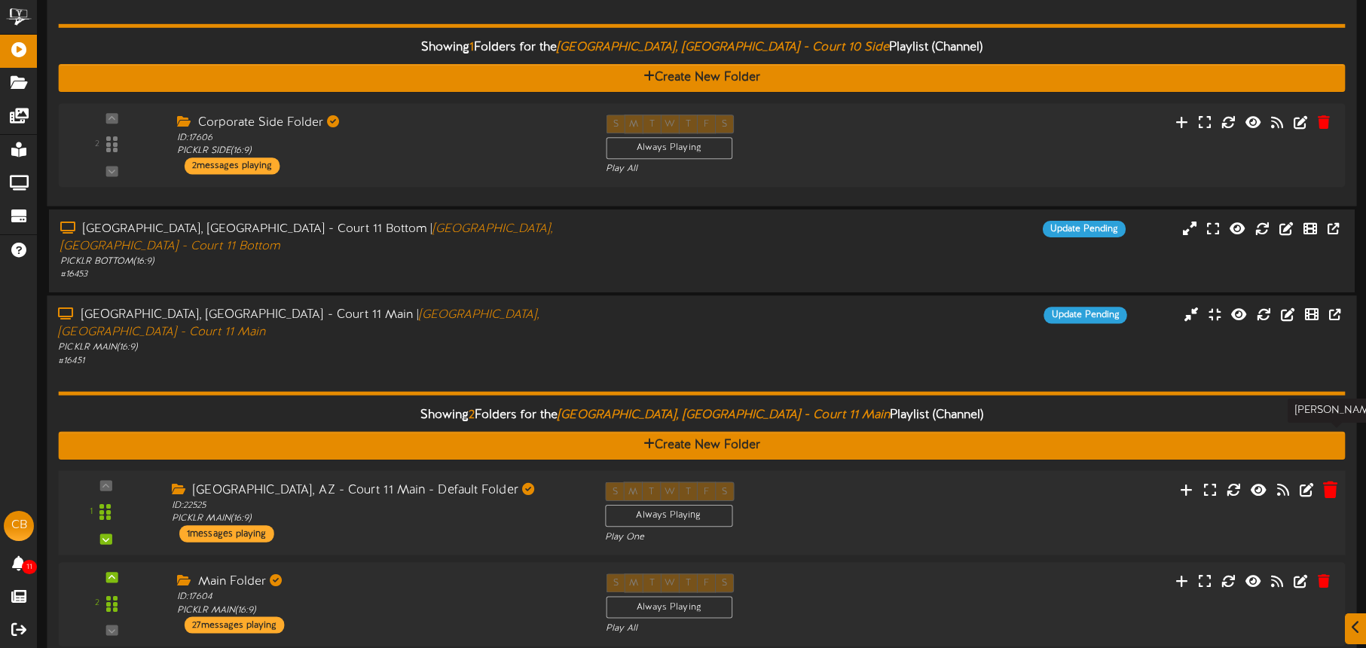
click at [1332, 481] on icon at bounding box center [1330, 489] width 14 height 17
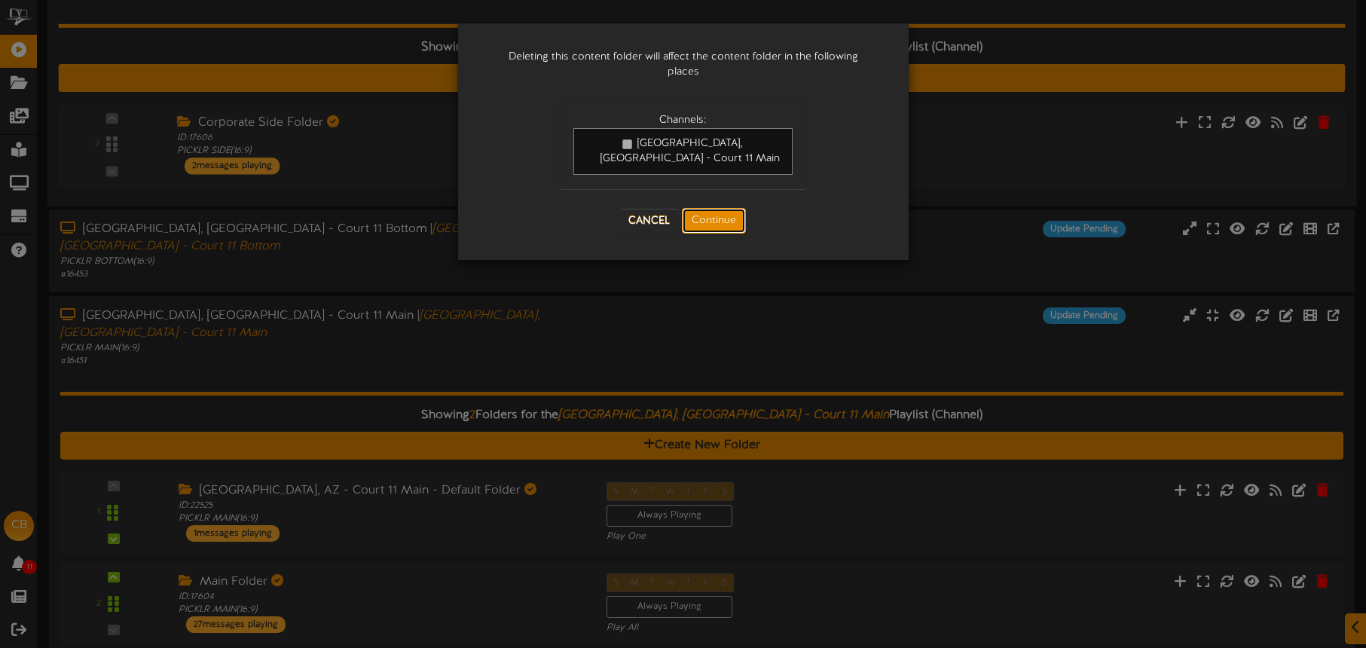
click at [736, 208] on button "Continue" at bounding box center [714, 221] width 64 height 26
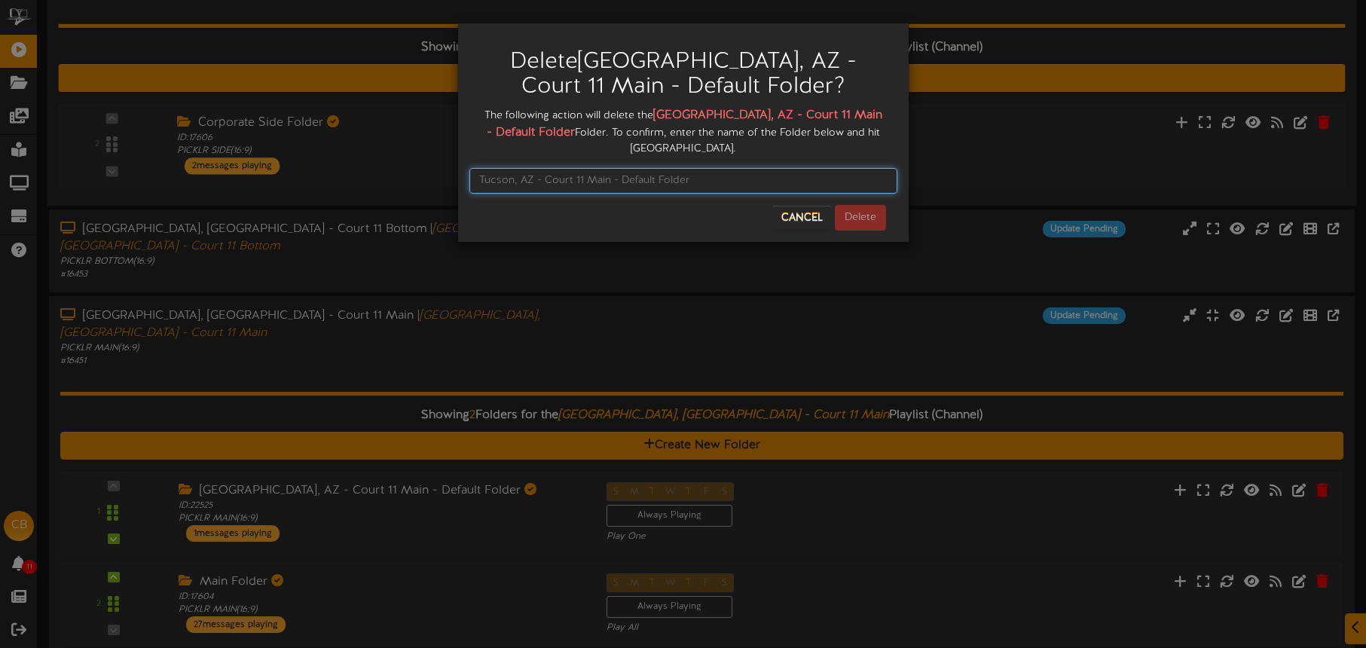
click at [645, 168] on input "text" at bounding box center [683, 181] width 428 height 26
paste input "[GEOGRAPHIC_DATA], AZ - Court 10 Side - Default Folder"
type input "[GEOGRAPHIC_DATA], AZ - Court 10 Side - Default Folder"
drag, startPoint x: 706, startPoint y: 161, endPoint x: 446, endPoint y: 160, distance: 260.0
click at [446, 160] on div "Delete [GEOGRAPHIC_DATA], AZ - Court 11 Main - Default Folder ? The following a…" at bounding box center [683, 324] width 1366 height 648
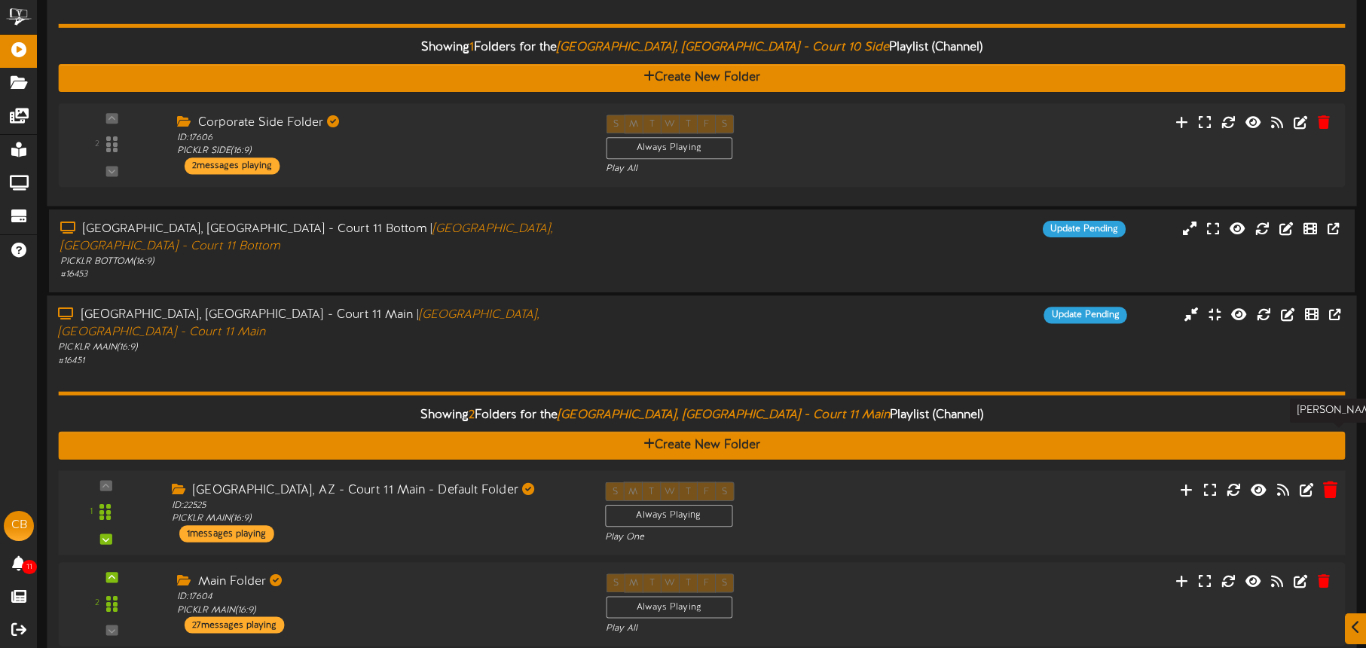
click at [1324, 481] on icon at bounding box center [1330, 489] width 14 height 17
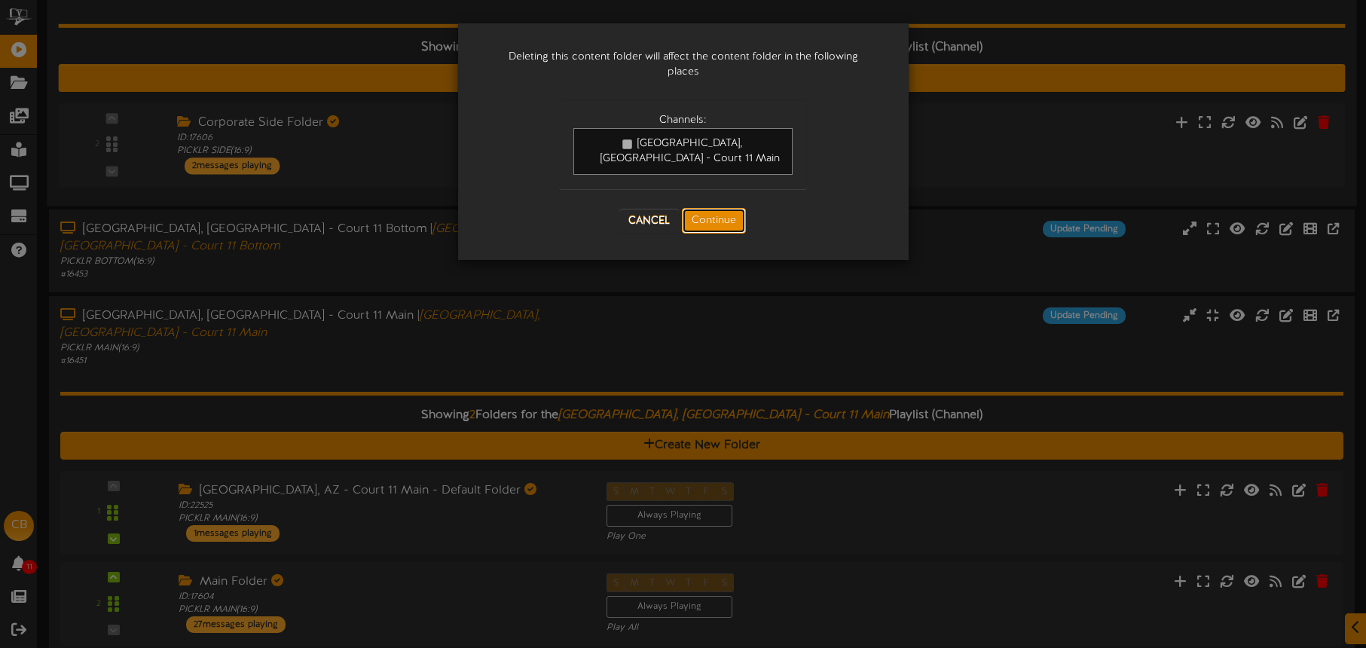
click at [711, 208] on button "Continue" at bounding box center [714, 221] width 64 height 26
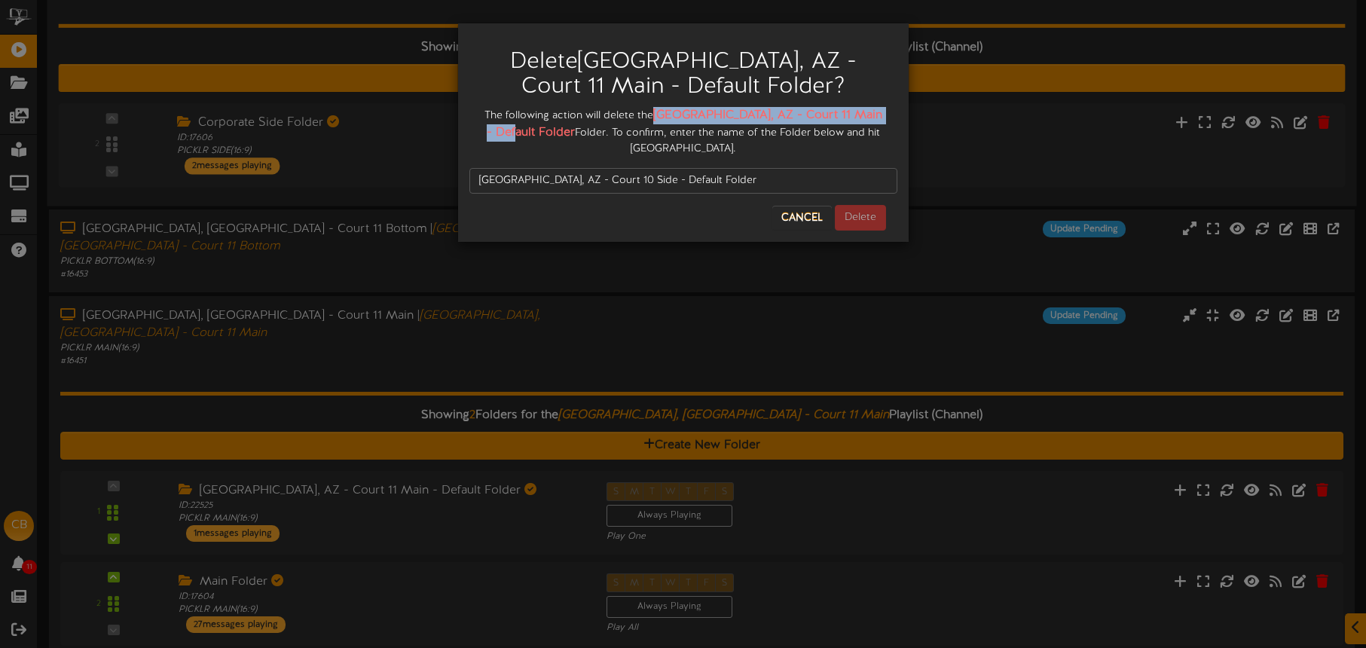
drag, startPoint x: 668, startPoint y: 112, endPoint x: 515, endPoint y: 130, distance: 154.9
click at [527, 131] on strong "[GEOGRAPHIC_DATA], AZ - Court 11 Main - Default Folder" at bounding box center [685, 124] width 396 height 31
copy strong "[GEOGRAPHIC_DATA], AZ - Court 11 Main - Default Folder"
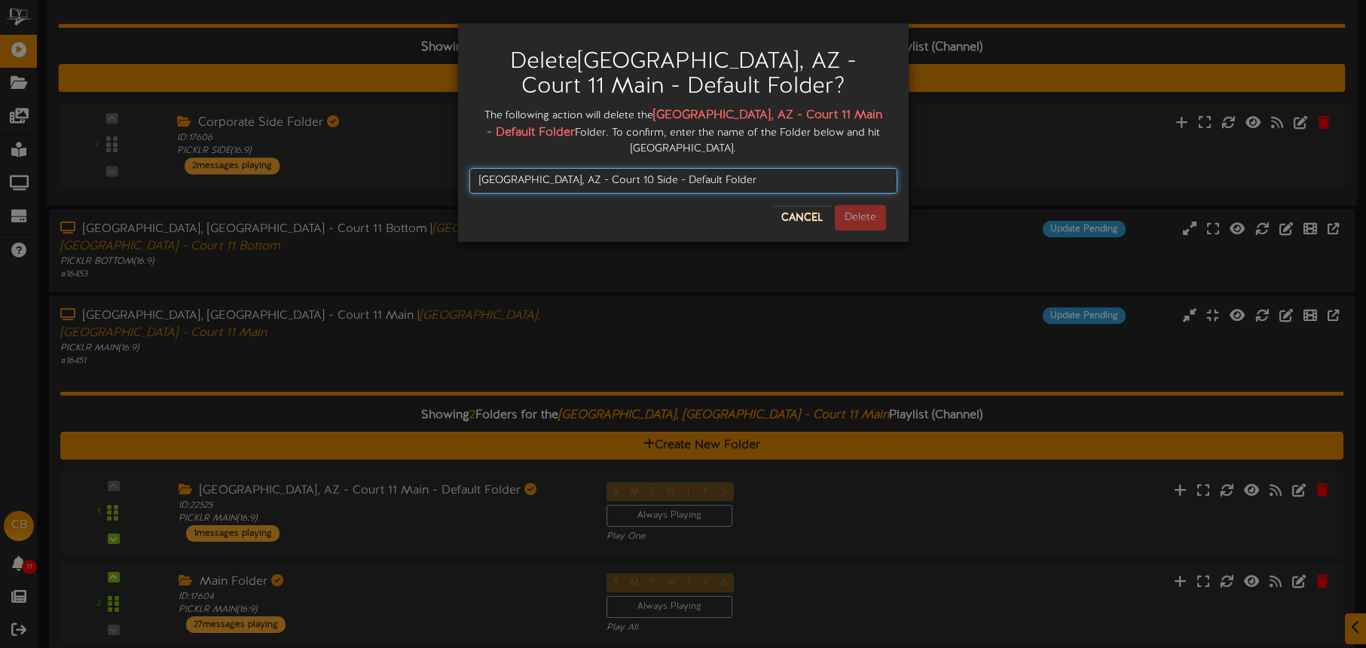
drag, startPoint x: 700, startPoint y: 166, endPoint x: 431, endPoint y: 163, distance: 269.0
click at [430, 162] on div "Delete [GEOGRAPHIC_DATA], AZ - Court 11 Main - Default Folder ? The following a…" at bounding box center [683, 324] width 1366 height 648
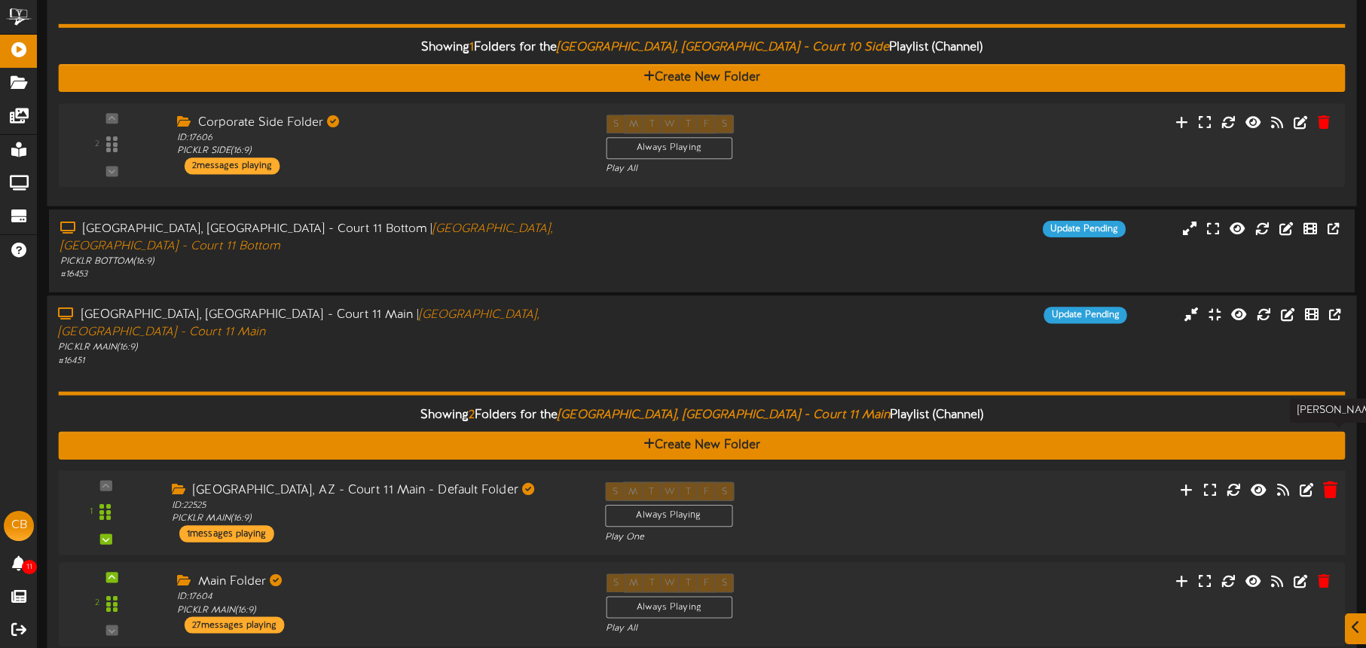
click at [1332, 481] on icon at bounding box center [1330, 489] width 14 height 17
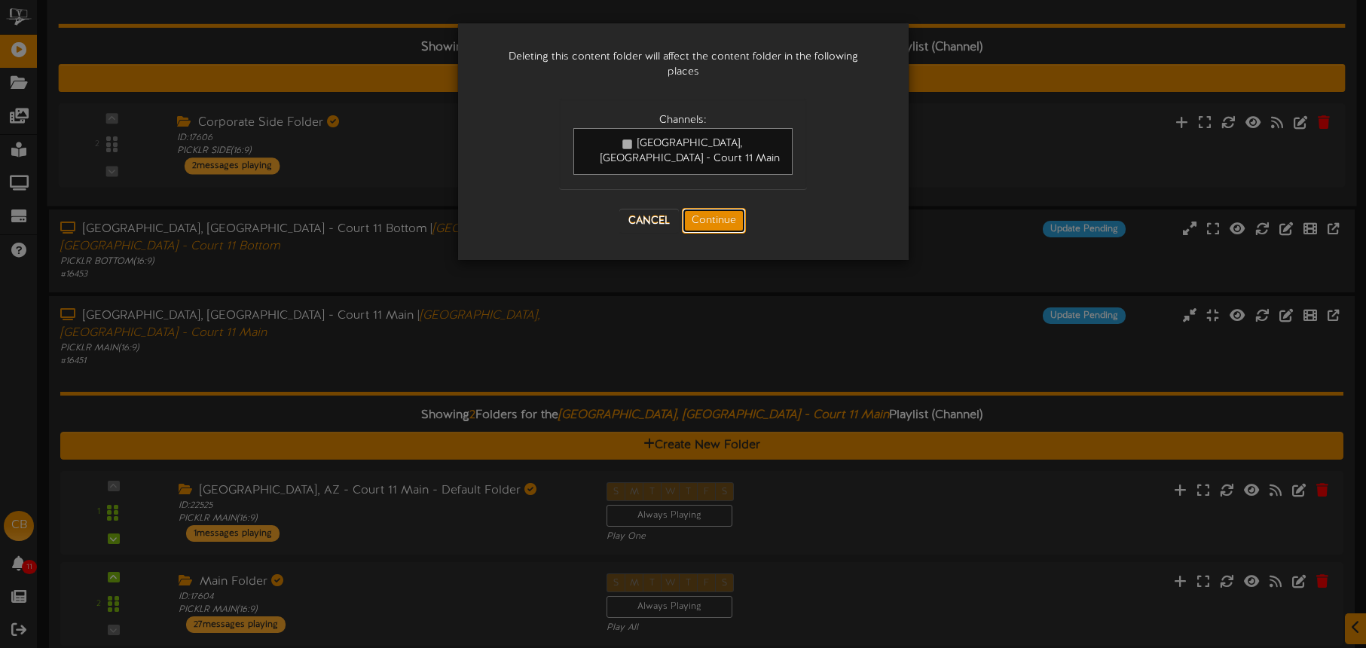
click at [716, 212] on button "Continue" at bounding box center [714, 221] width 64 height 26
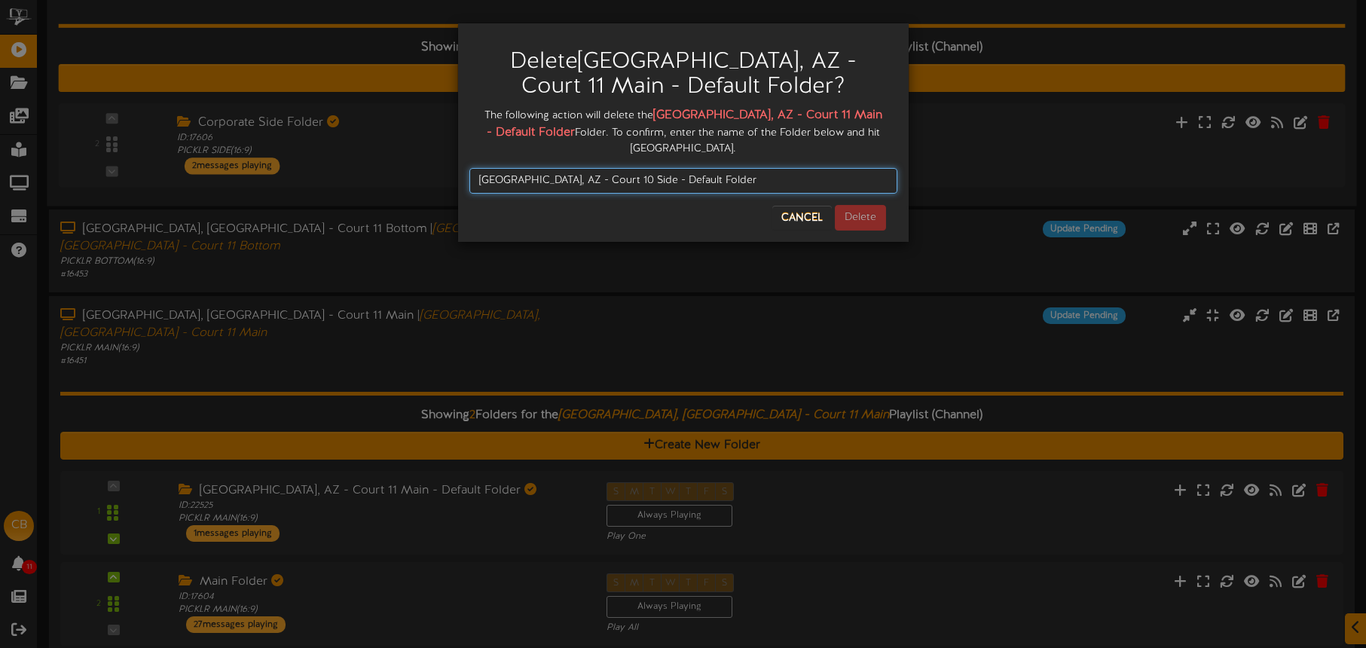
drag, startPoint x: 701, startPoint y: 167, endPoint x: 488, endPoint y: 162, distance: 212.6
click at [484, 168] on input "[GEOGRAPHIC_DATA], AZ - Court 10 Side - Default Folder" at bounding box center [683, 181] width 428 height 26
type input "T"
paste input "[GEOGRAPHIC_DATA], AZ - Court 11 Main - Default Folder"
type input "[GEOGRAPHIC_DATA], AZ - Court 11 Main - Default Folder"
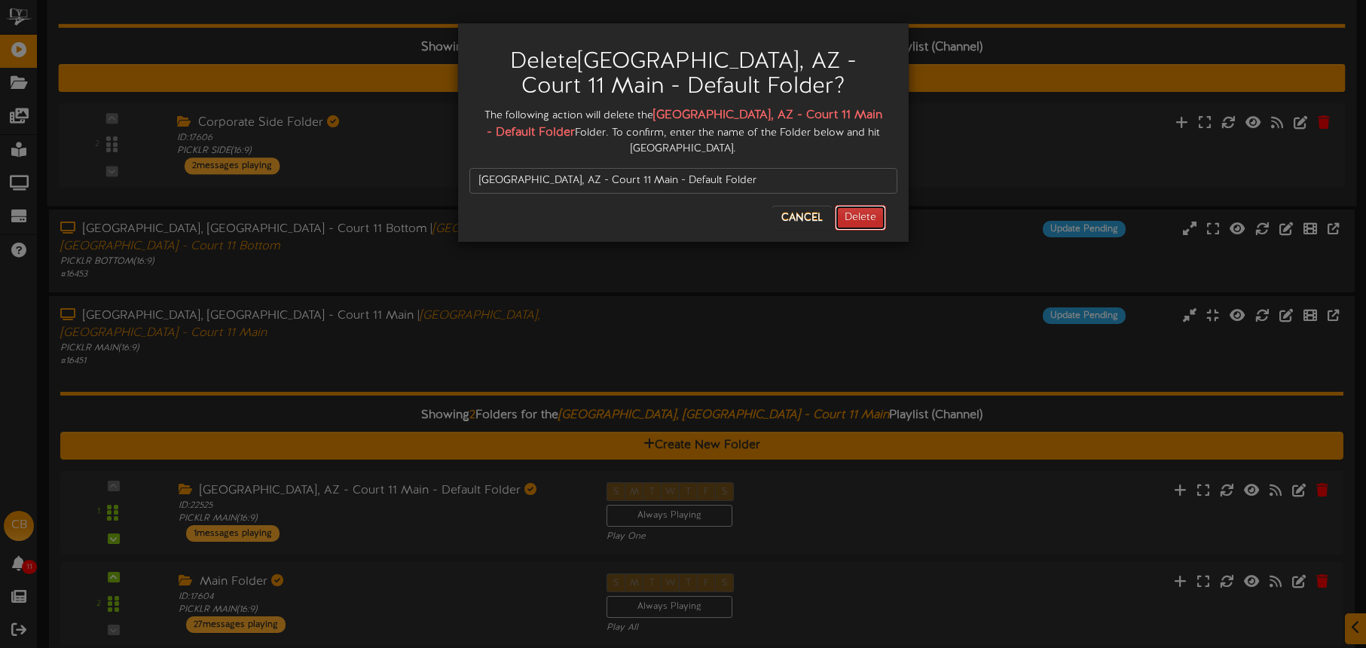
click at [856, 205] on button "Delete" at bounding box center [860, 218] width 51 height 26
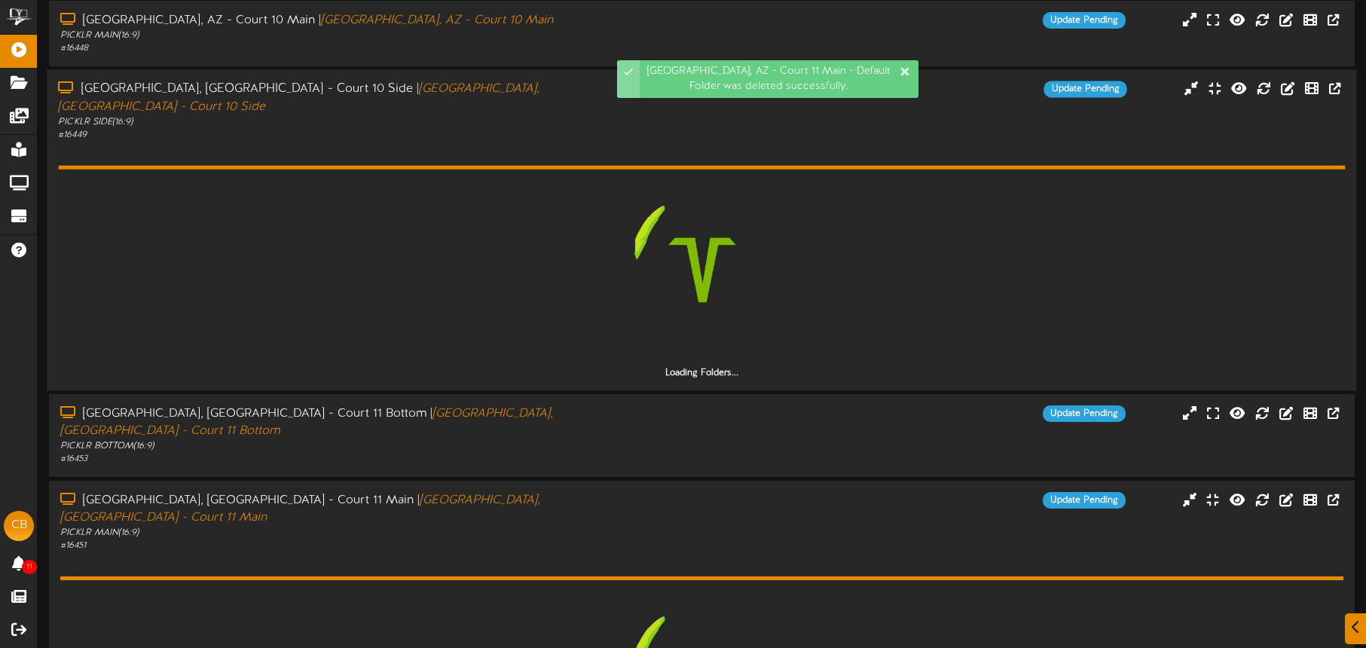
scroll to position [415, 0]
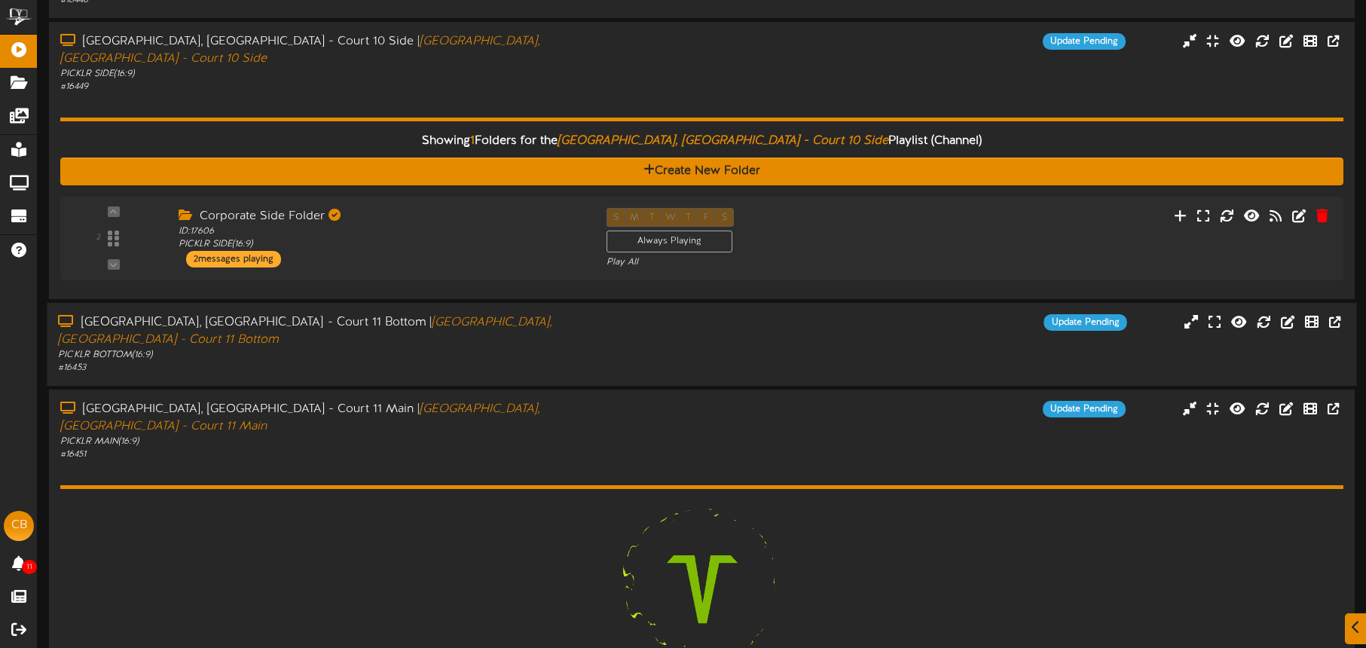
click at [601, 327] on div "[GEOGRAPHIC_DATA], [GEOGRAPHIC_DATA] - Court 11 Bottom | [GEOGRAPHIC_DATA], [GE…" at bounding box center [702, 344] width 1310 height 60
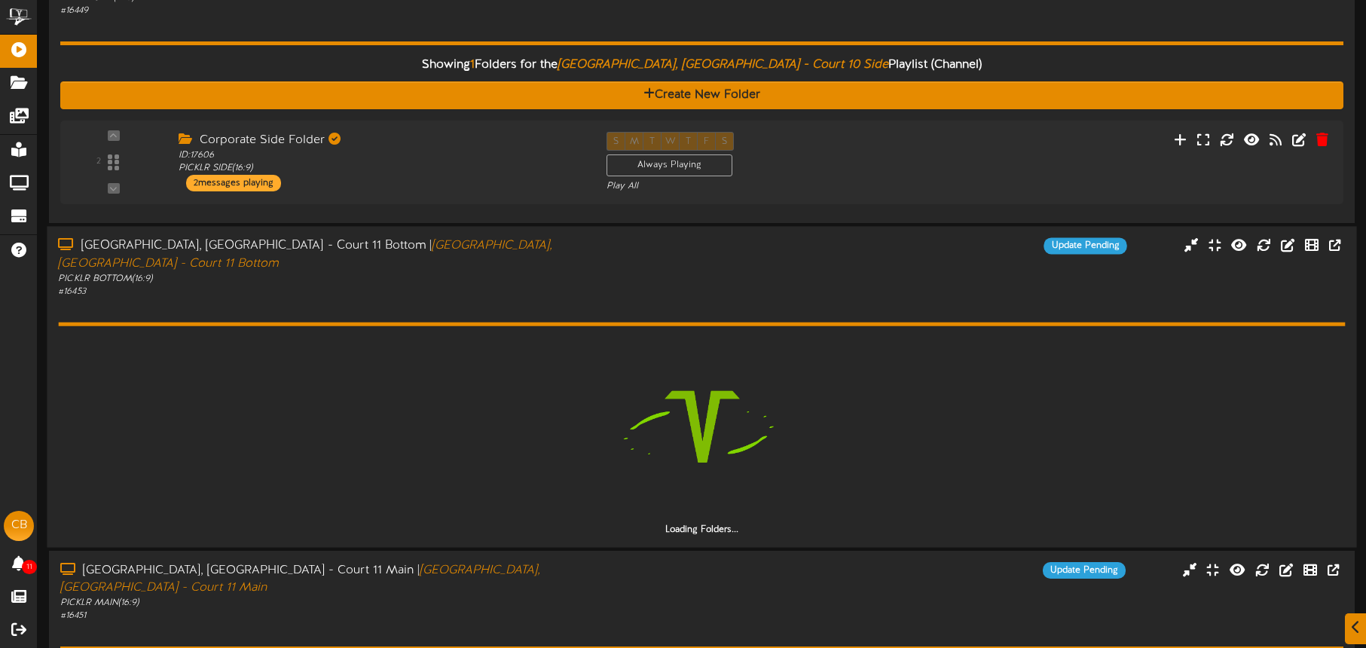
scroll to position [531, 0]
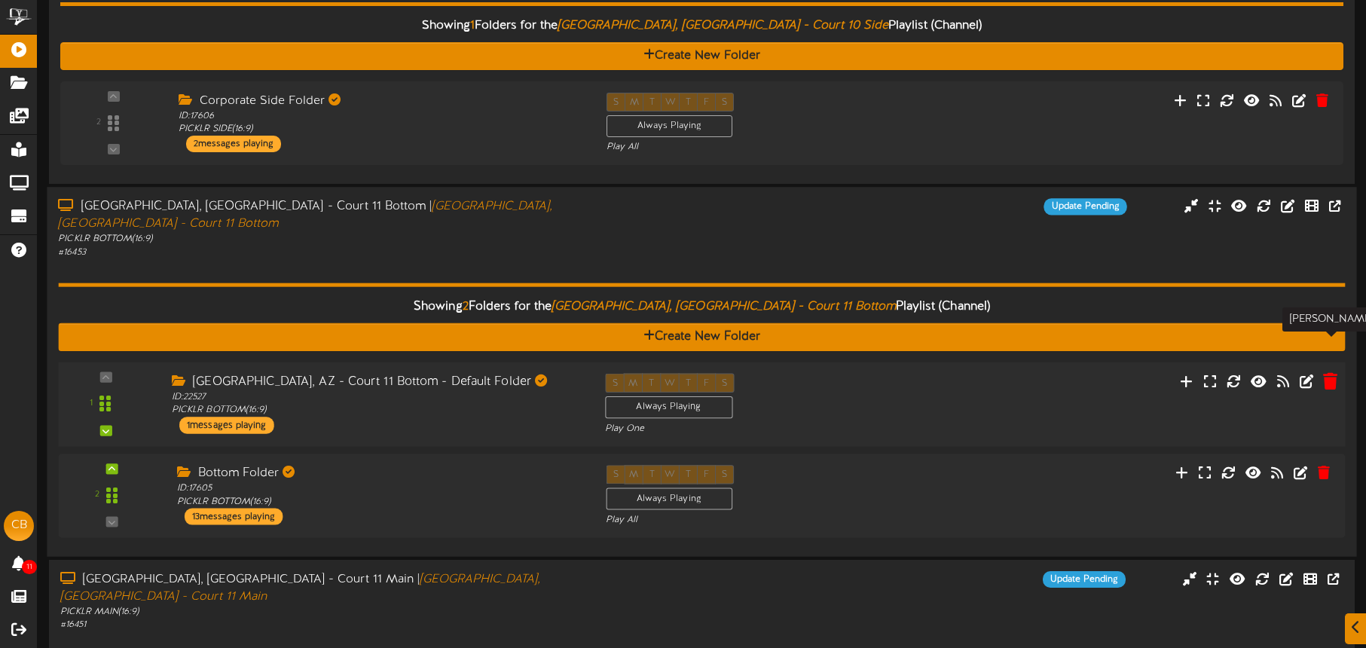
click at [1329, 372] on icon at bounding box center [1330, 380] width 14 height 17
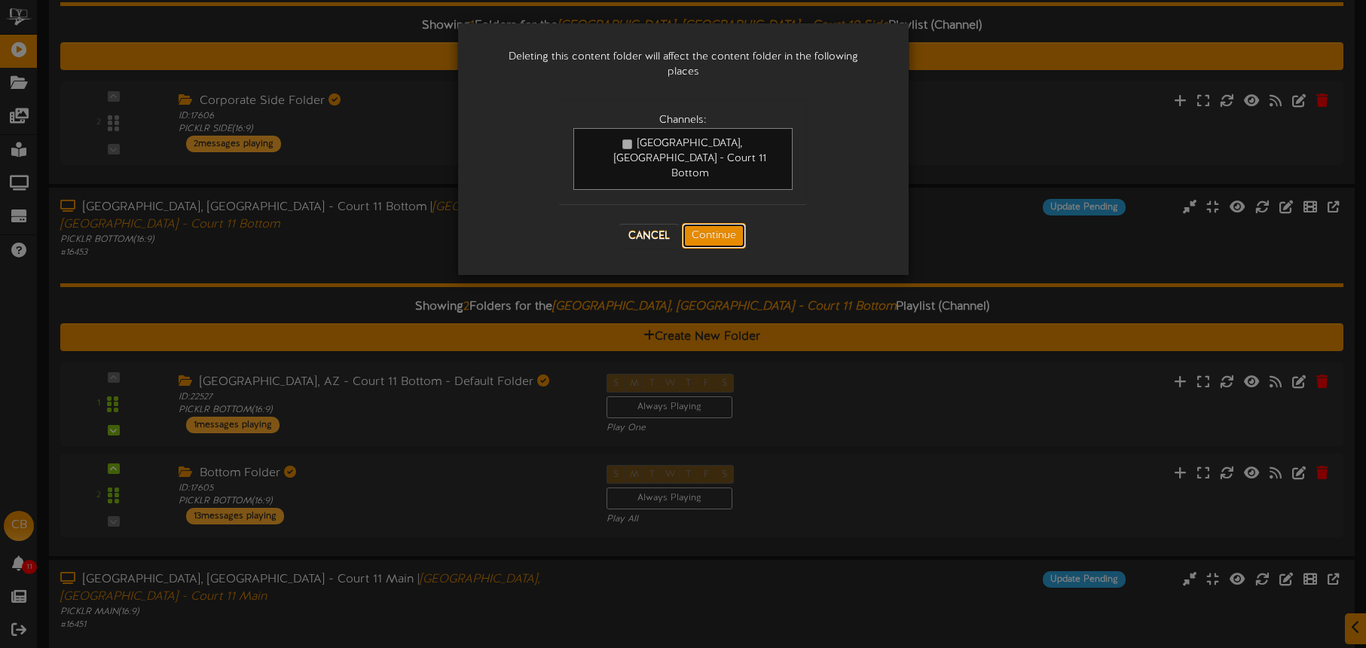
click at [717, 223] on button "Continue" at bounding box center [714, 236] width 64 height 26
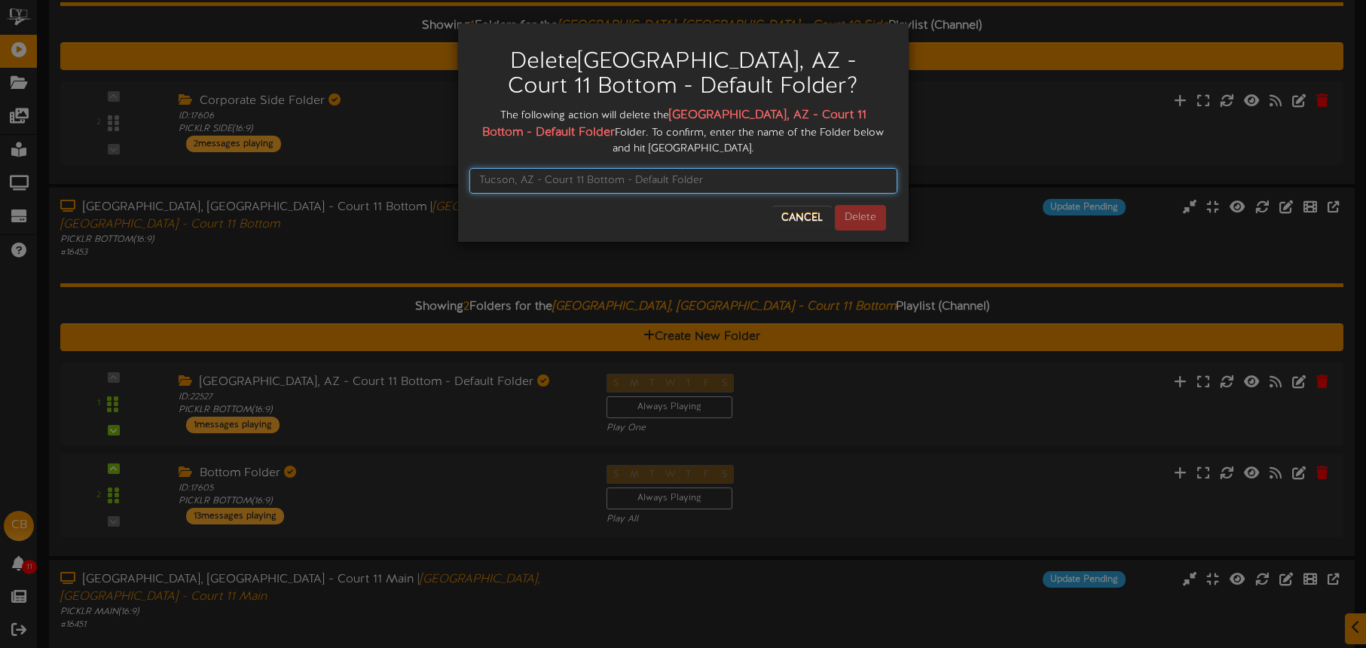
click at [599, 168] on input "text" at bounding box center [683, 181] width 428 height 26
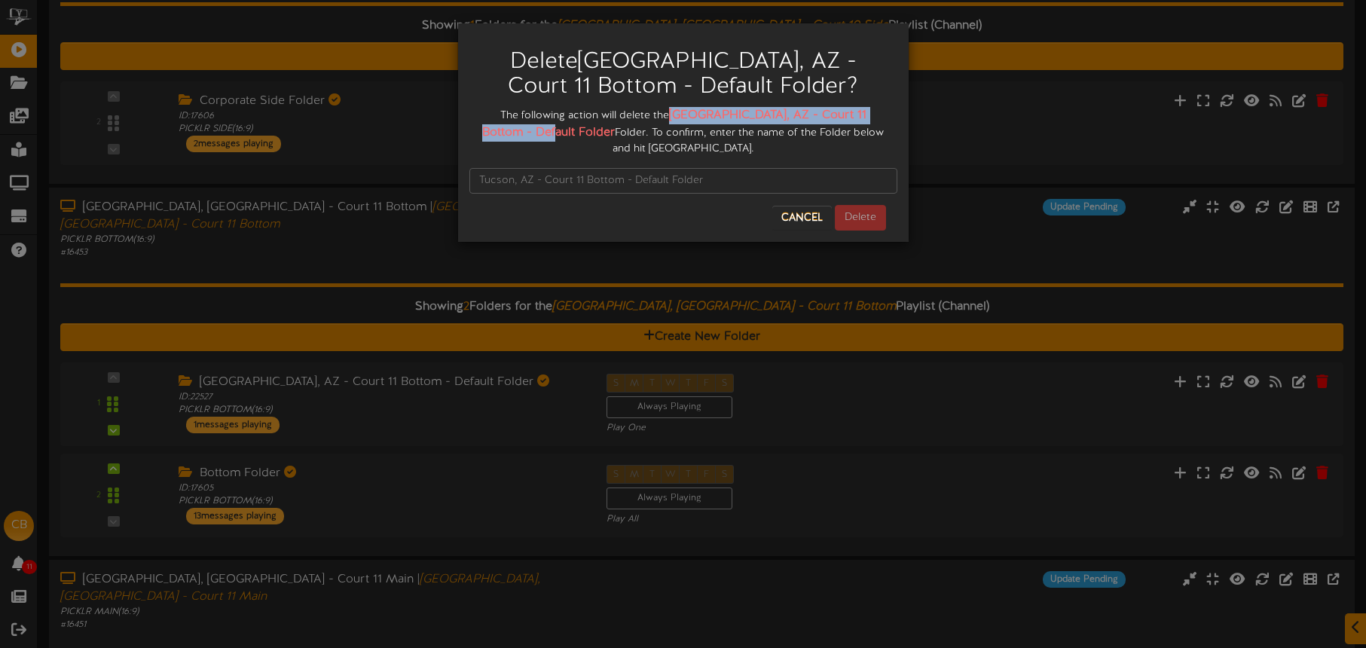
drag, startPoint x: 664, startPoint y: 109, endPoint x: 518, endPoint y: 133, distance: 148.2
click at [524, 134] on strong "[GEOGRAPHIC_DATA], AZ - Court 11 Bottom - Default Folder" at bounding box center [674, 124] width 384 height 31
copy strong "[GEOGRAPHIC_DATA], AZ - Court 11 Bottom - Default Folde"
click at [505, 170] on input "text" at bounding box center [683, 181] width 428 height 26
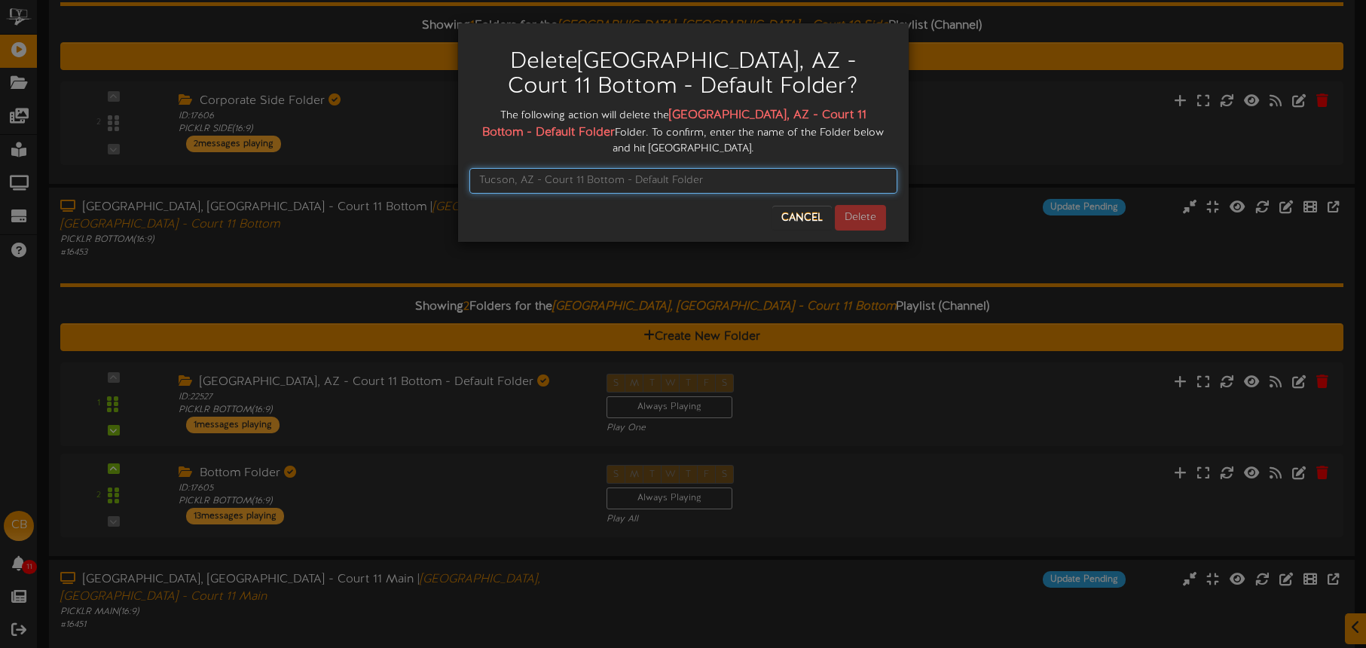
paste input "[GEOGRAPHIC_DATA], AZ - Court 11 Bottom - Default Folde"
type input "[GEOGRAPHIC_DATA], AZ - Court 11 Bottom - Default Folder"
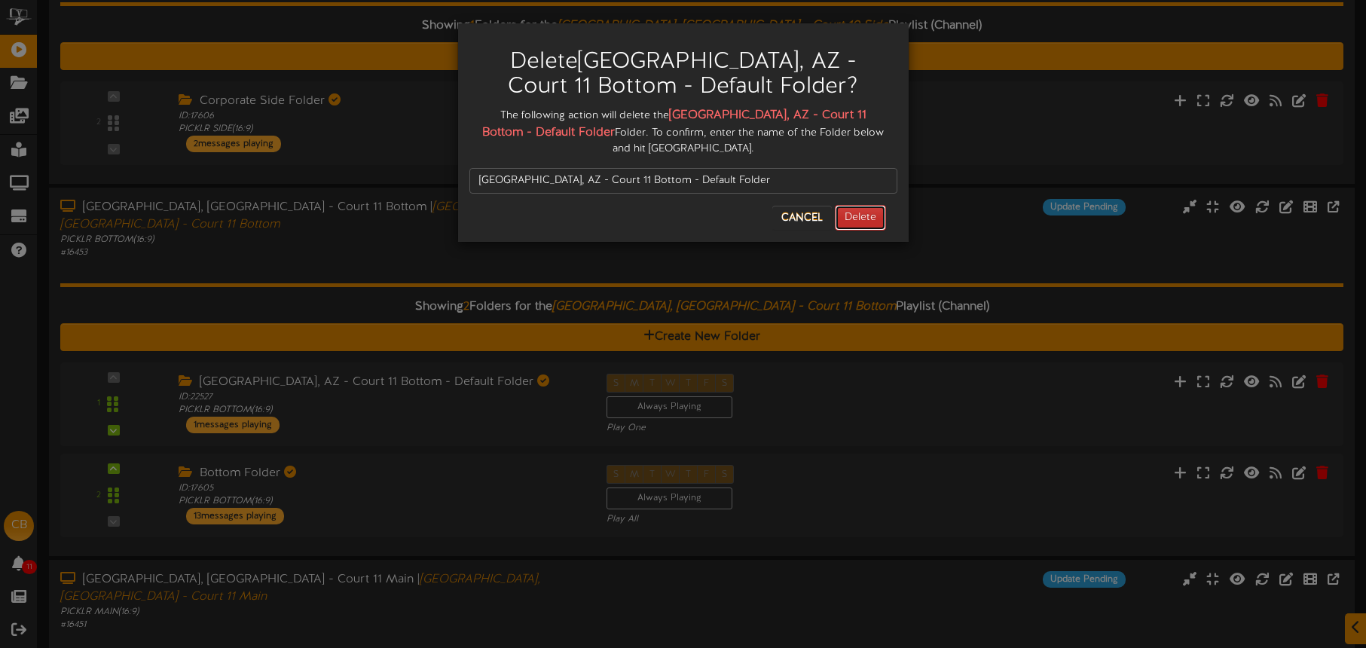
click at [856, 205] on button "Delete" at bounding box center [860, 218] width 51 height 26
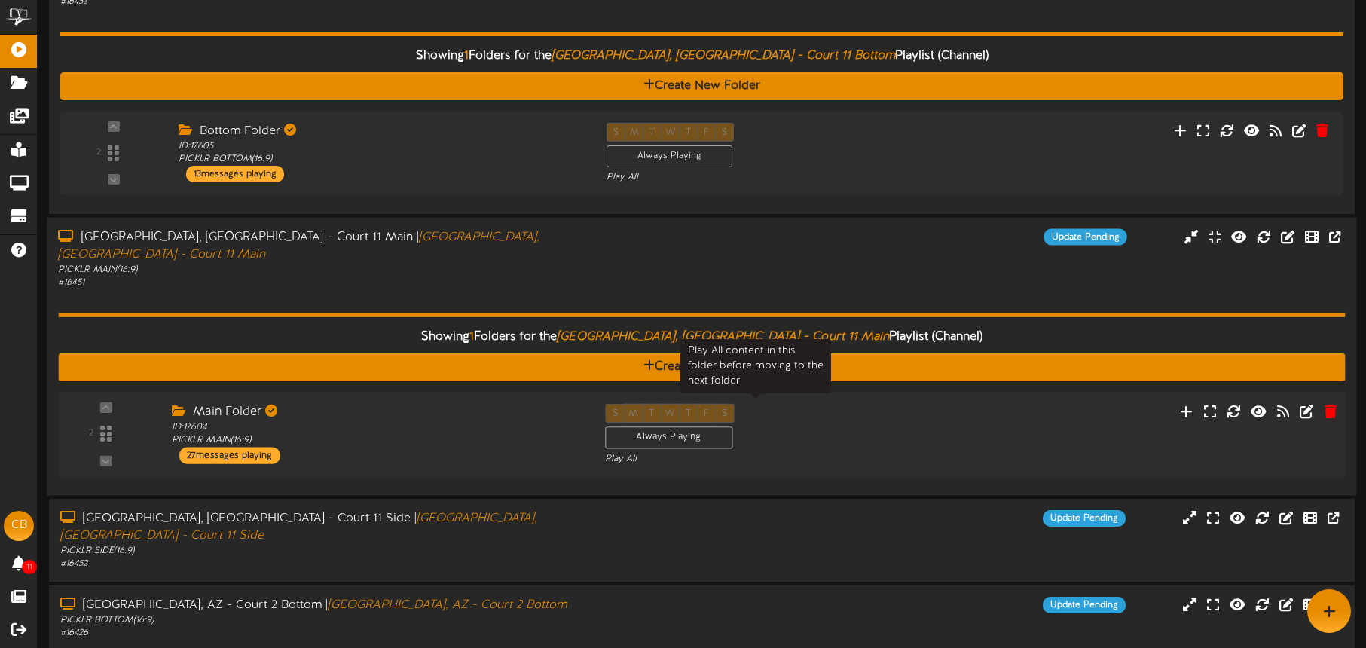
scroll to position [778, 0]
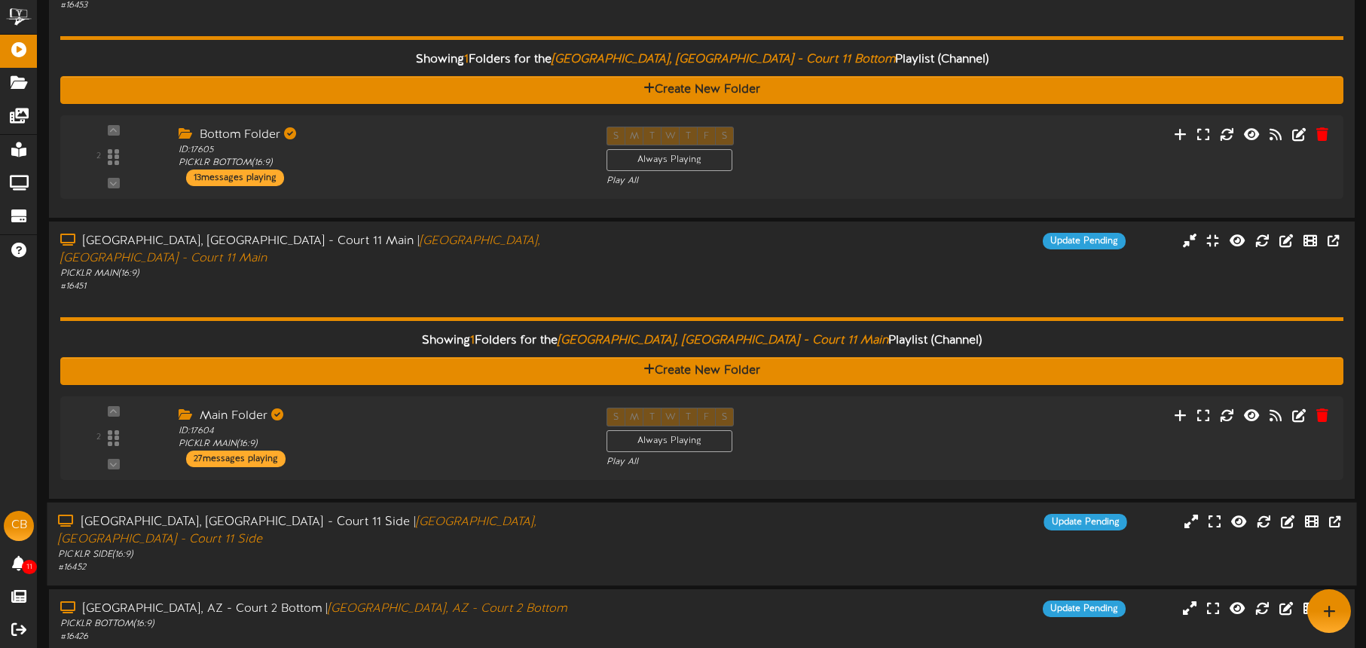
click at [808, 514] on div "Update Pending" at bounding box center [866, 522] width 546 height 17
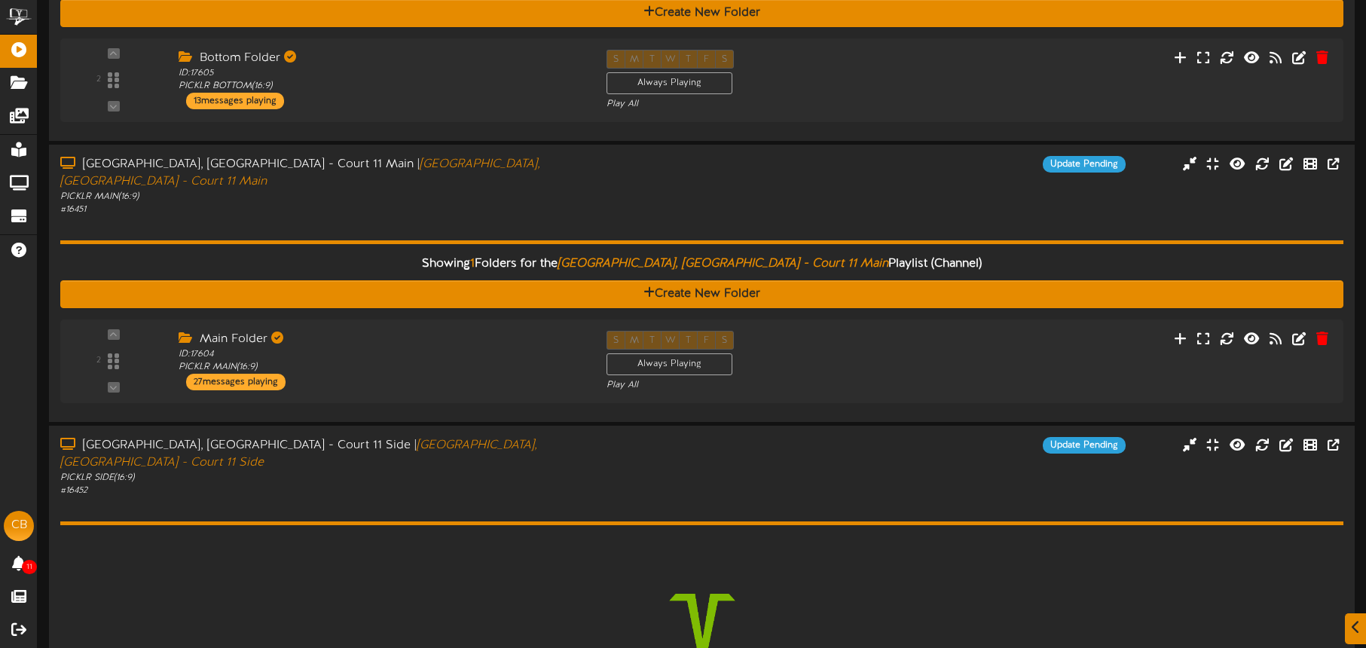
scroll to position [987, 0]
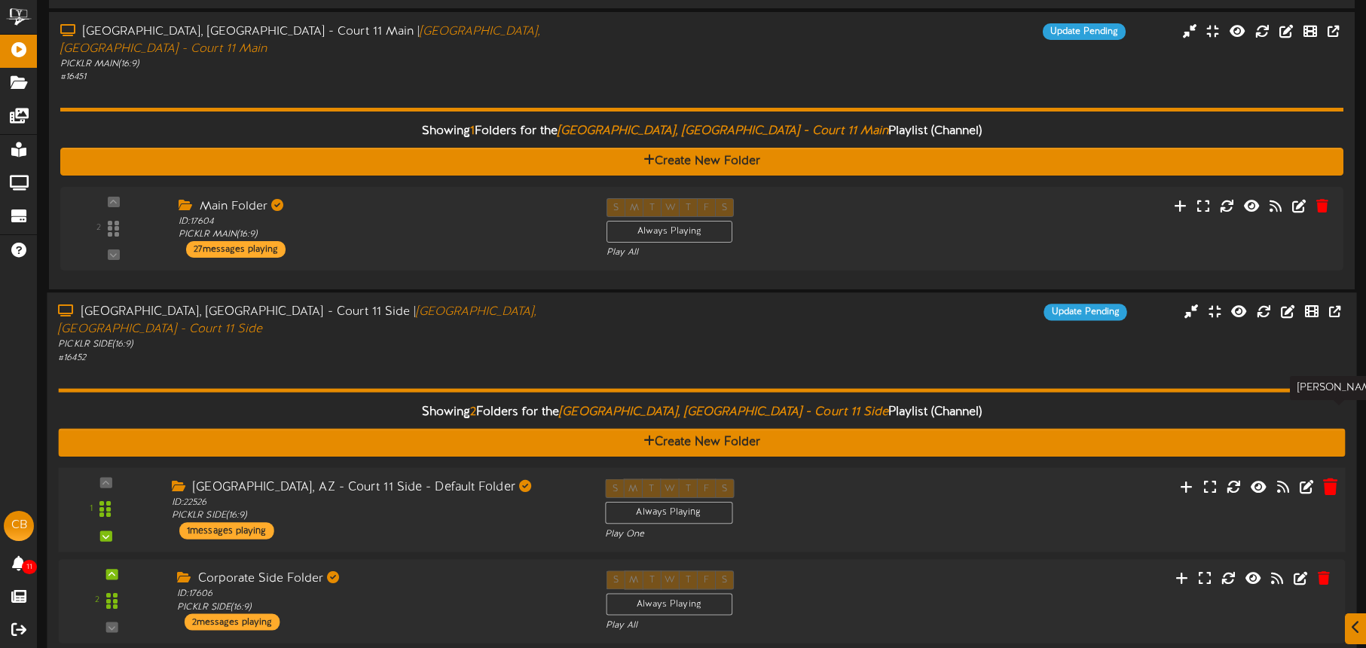
click at [1329, 478] on icon at bounding box center [1330, 486] width 14 height 17
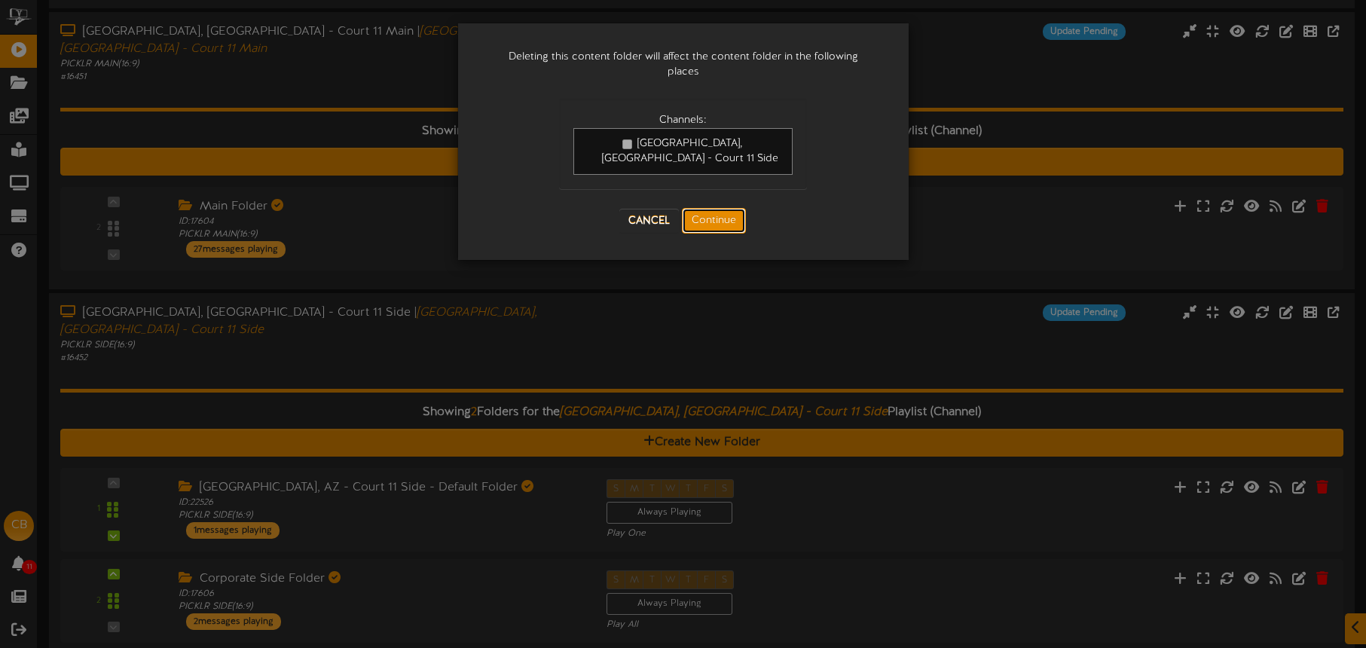
click at [729, 208] on button "Continue" at bounding box center [714, 221] width 64 height 26
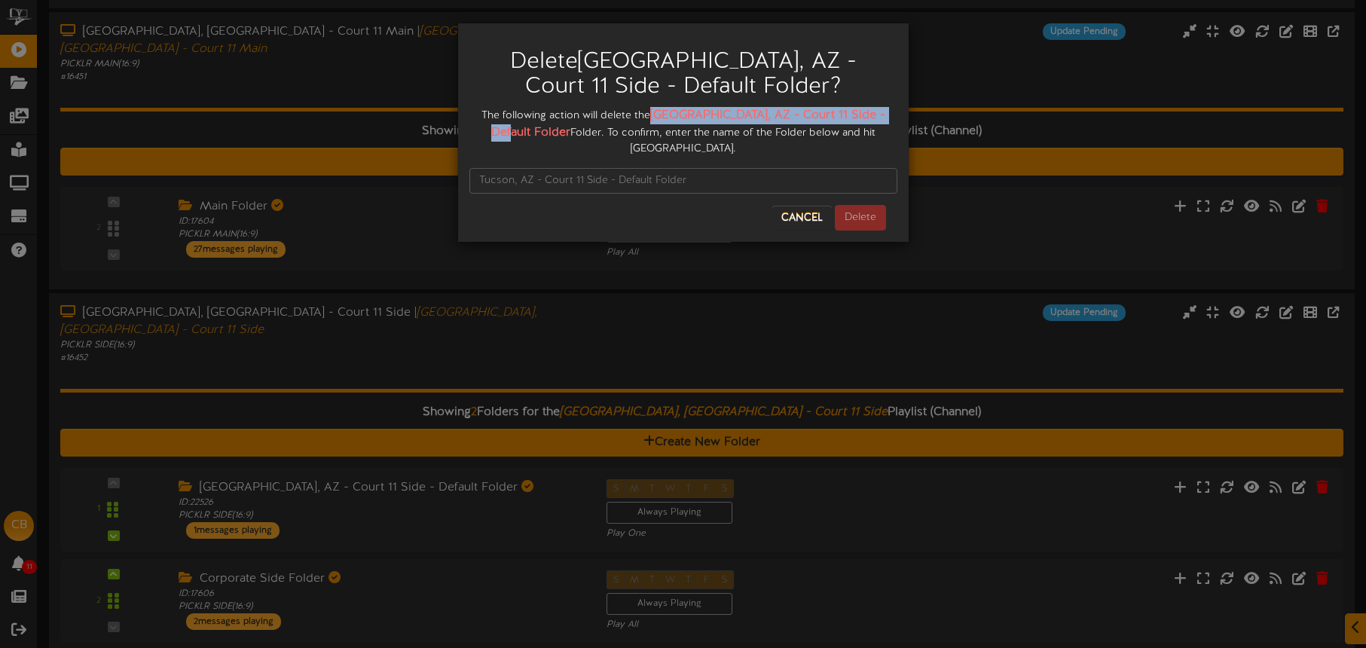
drag, startPoint x: 670, startPoint y: 112, endPoint x: 528, endPoint y: 138, distance: 144.1
click at [528, 138] on div "The following action will delete the [GEOGRAPHIC_DATA], AZ - Court 11 Side - De…" at bounding box center [683, 132] width 428 height 50
copy strong "[GEOGRAPHIC_DATA], AZ - Court 11 Side - Default Folder"
click at [512, 168] on input "text" at bounding box center [683, 181] width 428 height 26
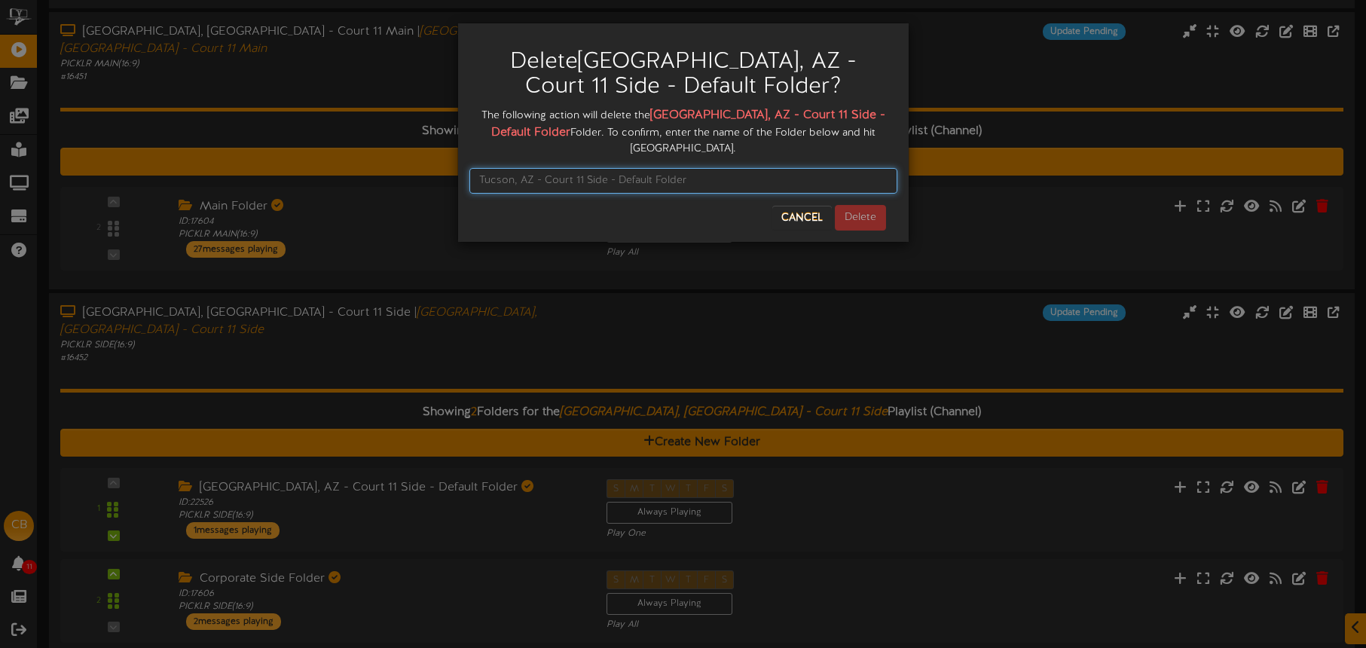
paste input "[GEOGRAPHIC_DATA], AZ - Court 11 Side - Default Folder"
type input "[GEOGRAPHIC_DATA], AZ - Court 11 Side - Default Folder"
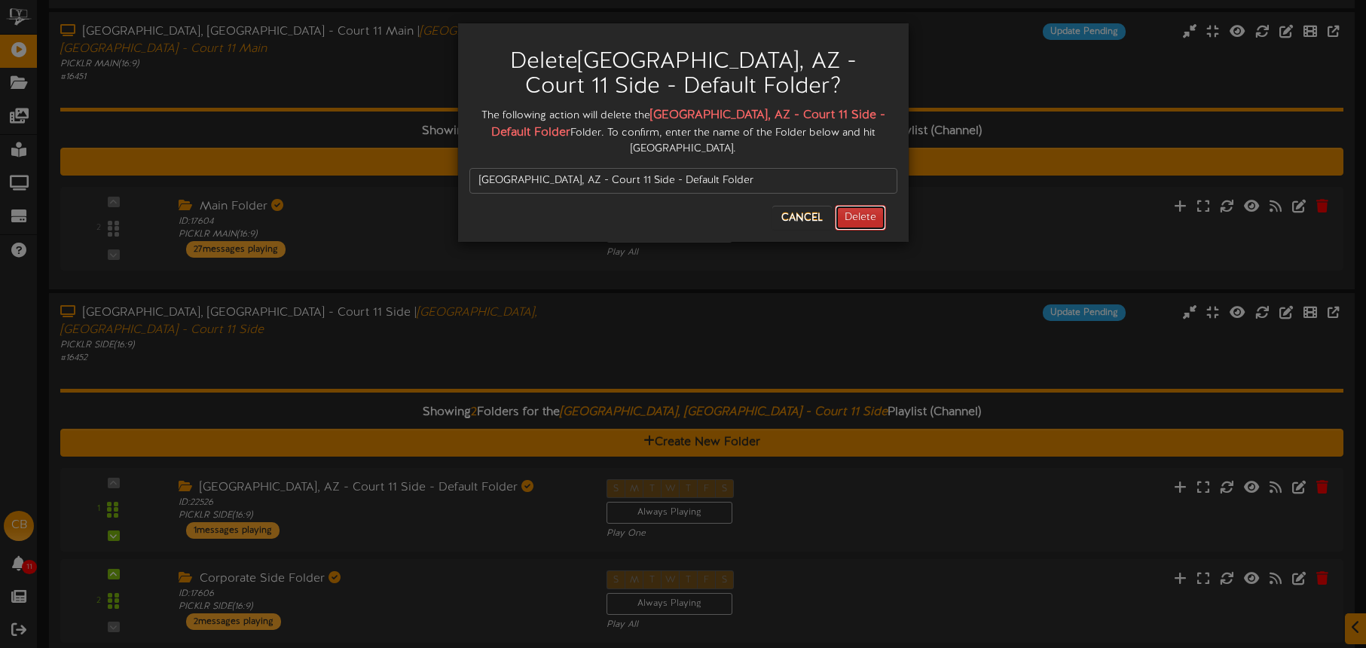
click at [851, 206] on button "Delete" at bounding box center [860, 218] width 51 height 26
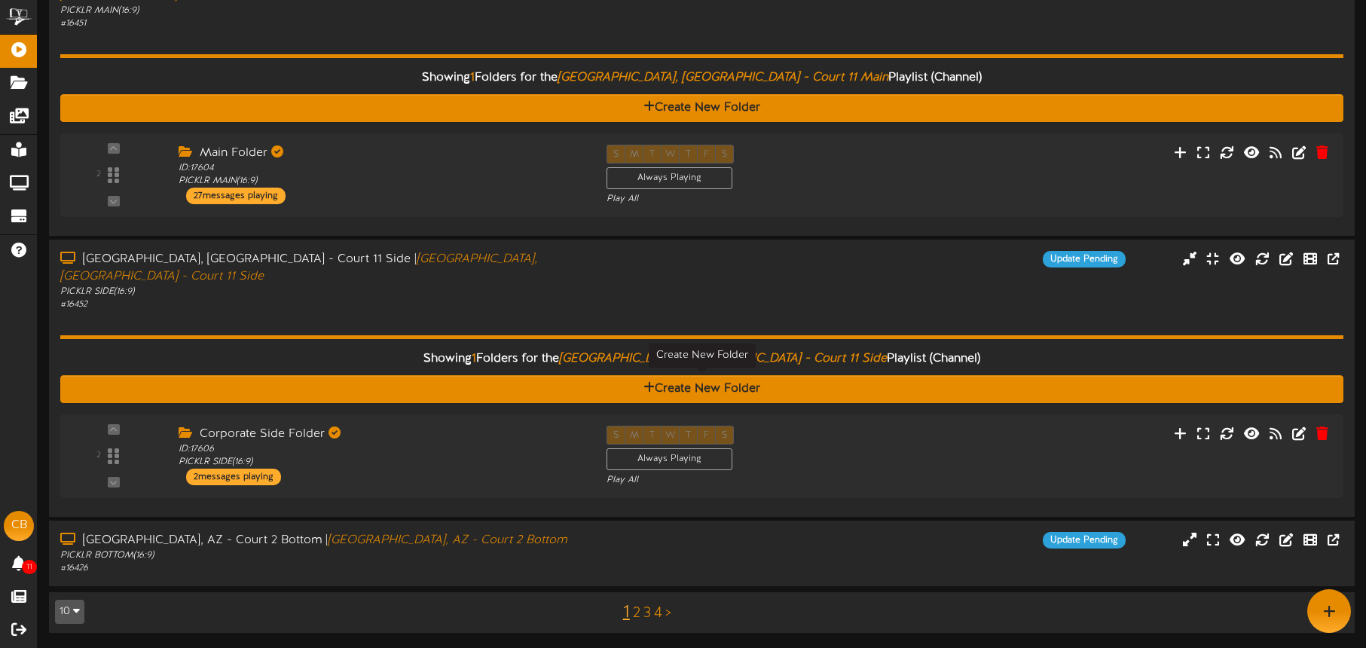
scroll to position [972, 0]
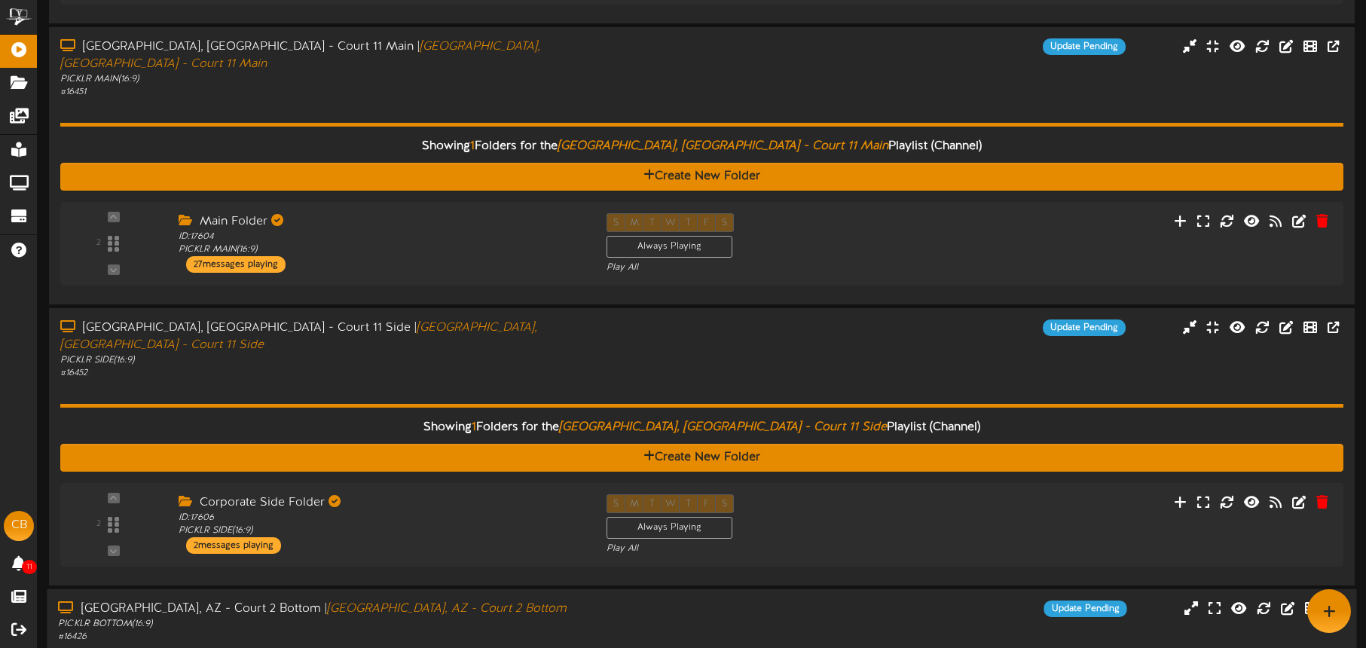
click at [718, 601] on div "[GEOGRAPHIC_DATA], [GEOGRAPHIC_DATA] - Court 2 Bottom | [GEOGRAPHIC_DATA], [GEO…" at bounding box center [702, 622] width 1310 height 43
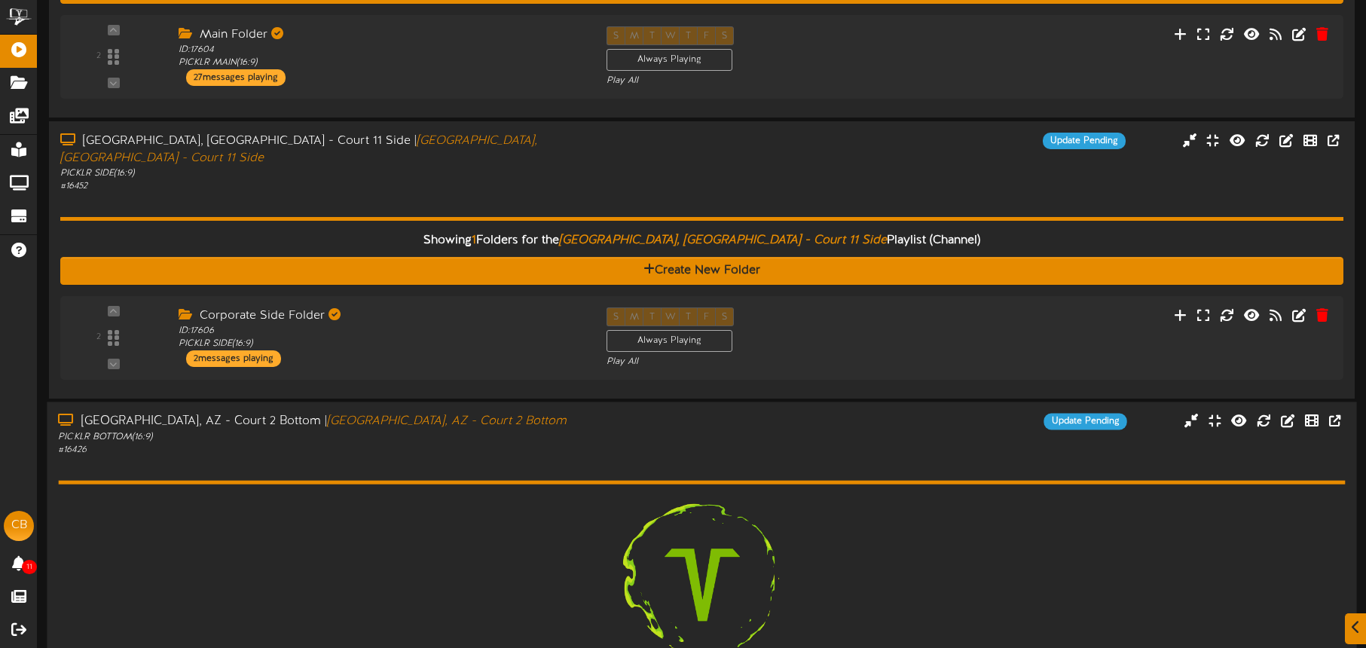
scroll to position [1210, 0]
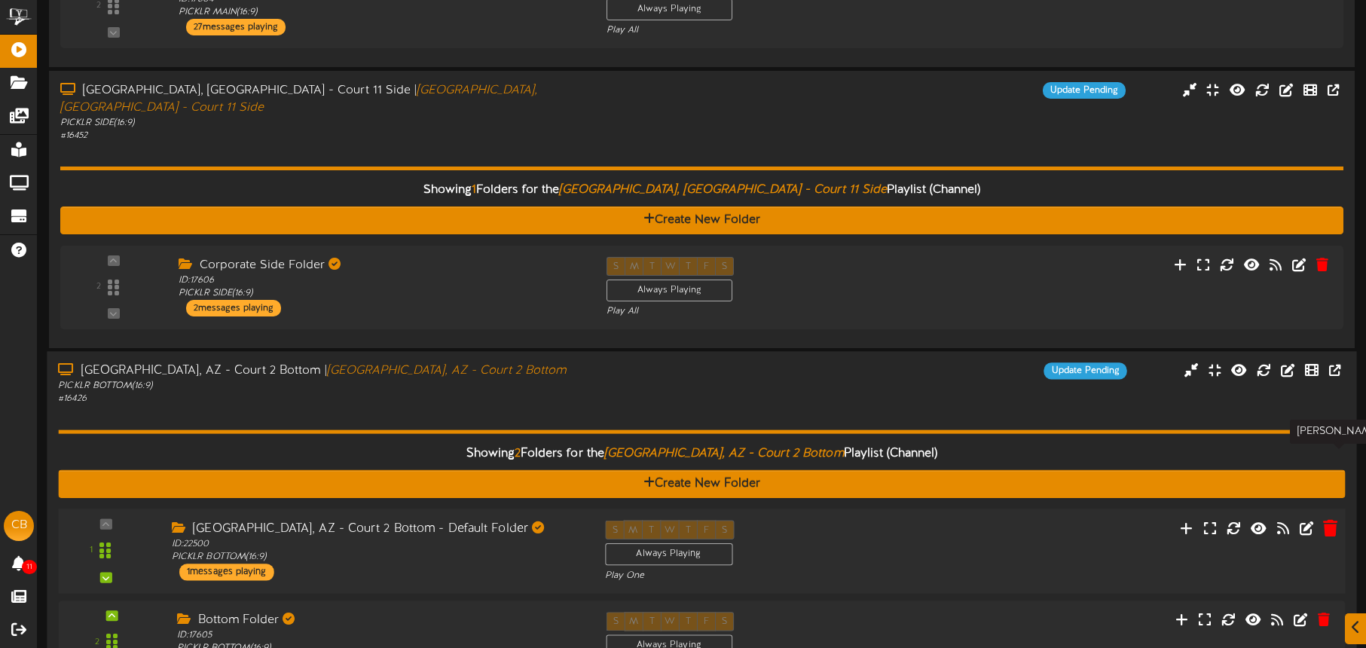
click at [1330, 519] on icon at bounding box center [1330, 527] width 14 height 17
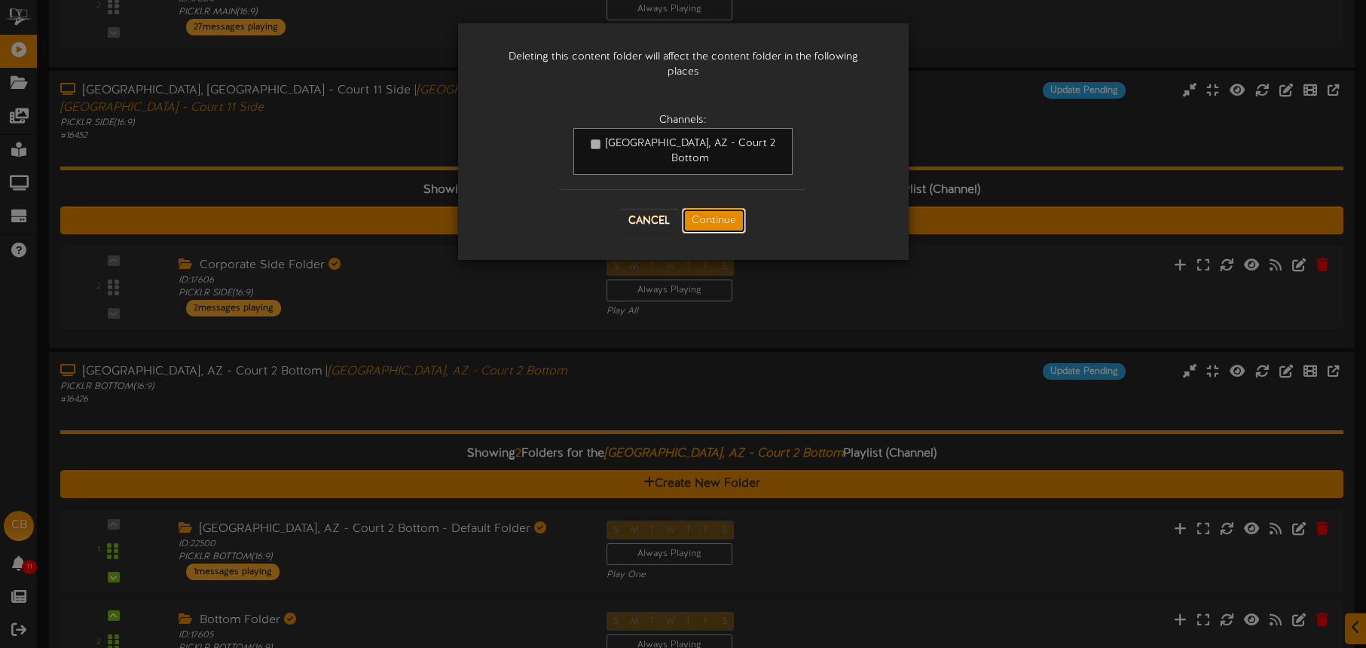
click at [705, 208] on button "Continue" at bounding box center [714, 221] width 64 height 26
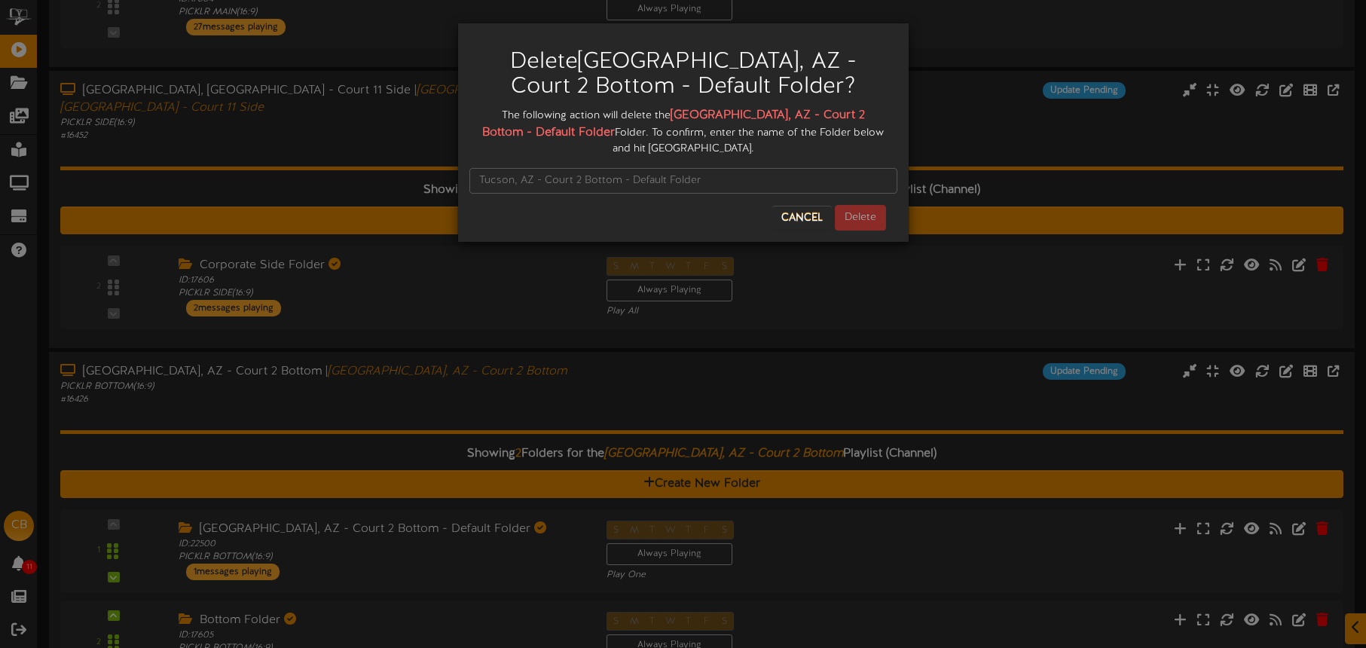
drag, startPoint x: 661, startPoint y: 114, endPoint x: 524, endPoint y: 135, distance: 138.8
click at [528, 135] on div "The following action will delete the [GEOGRAPHIC_DATA], AZ - Court 2 Bottom - D…" at bounding box center [683, 132] width 428 height 50
copy div "[GEOGRAPHIC_DATA], AZ - Court 2 Bottom - Default Folder"
click at [517, 168] on input "text" at bounding box center [683, 181] width 428 height 26
paste input "[GEOGRAPHIC_DATA], AZ - Court 2 Bottom - Default Folder"
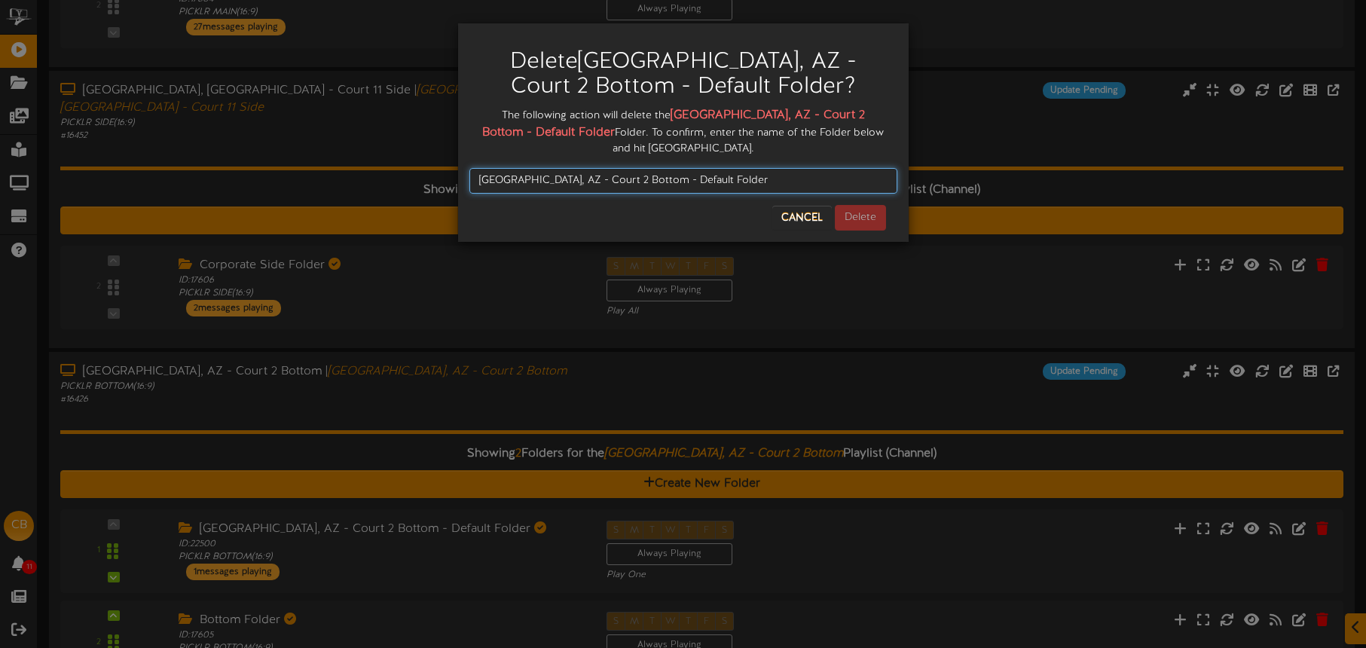
click at [484, 168] on input "[GEOGRAPHIC_DATA], AZ - Court 2 Bottom - Default Folder" at bounding box center [683, 181] width 428 height 26
click at [766, 171] on input "[GEOGRAPHIC_DATA], AZ - Court 2 Bottom - Default Folder" at bounding box center [683, 181] width 428 height 26
type input "[GEOGRAPHIC_DATA], AZ - Court 2 Bottom - Default Folder"
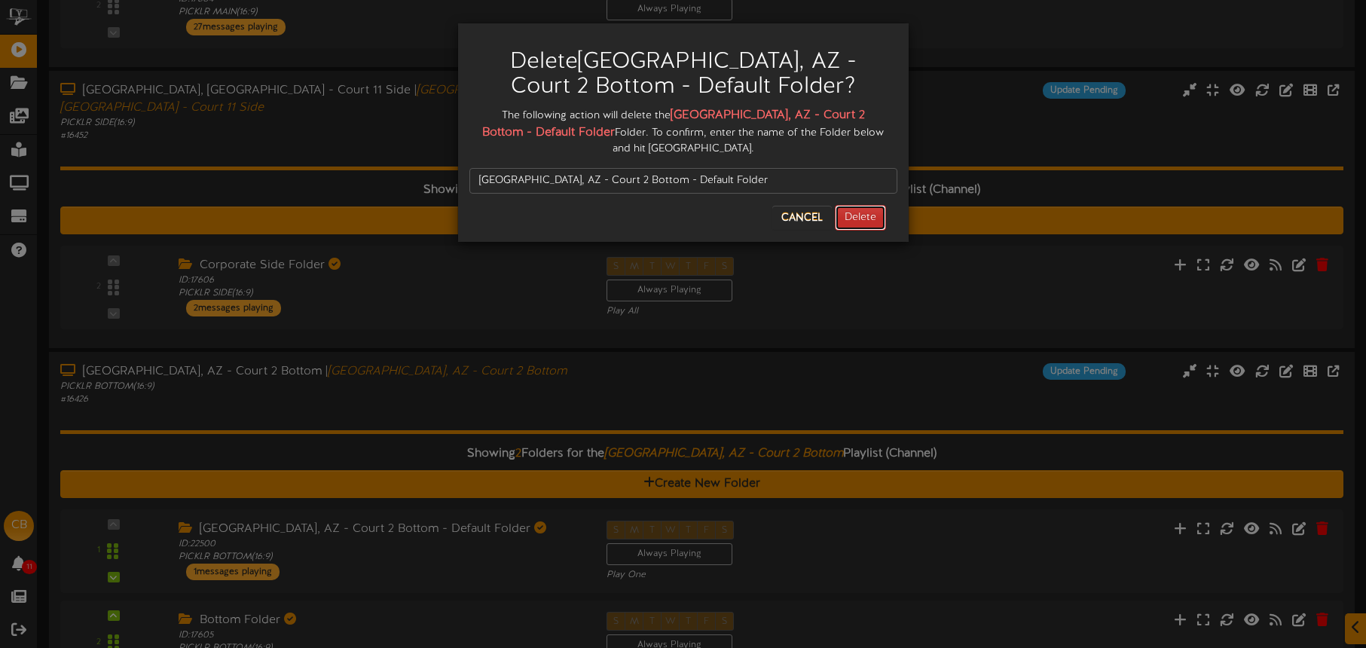
drag, startPoint x: 856, startPoint y: 204, endPoint x: 848, endPoint y: 203, distance: 8.3
click at [856, 205] on button "Delete" at bounding box center [860, 218] width 51 height 26
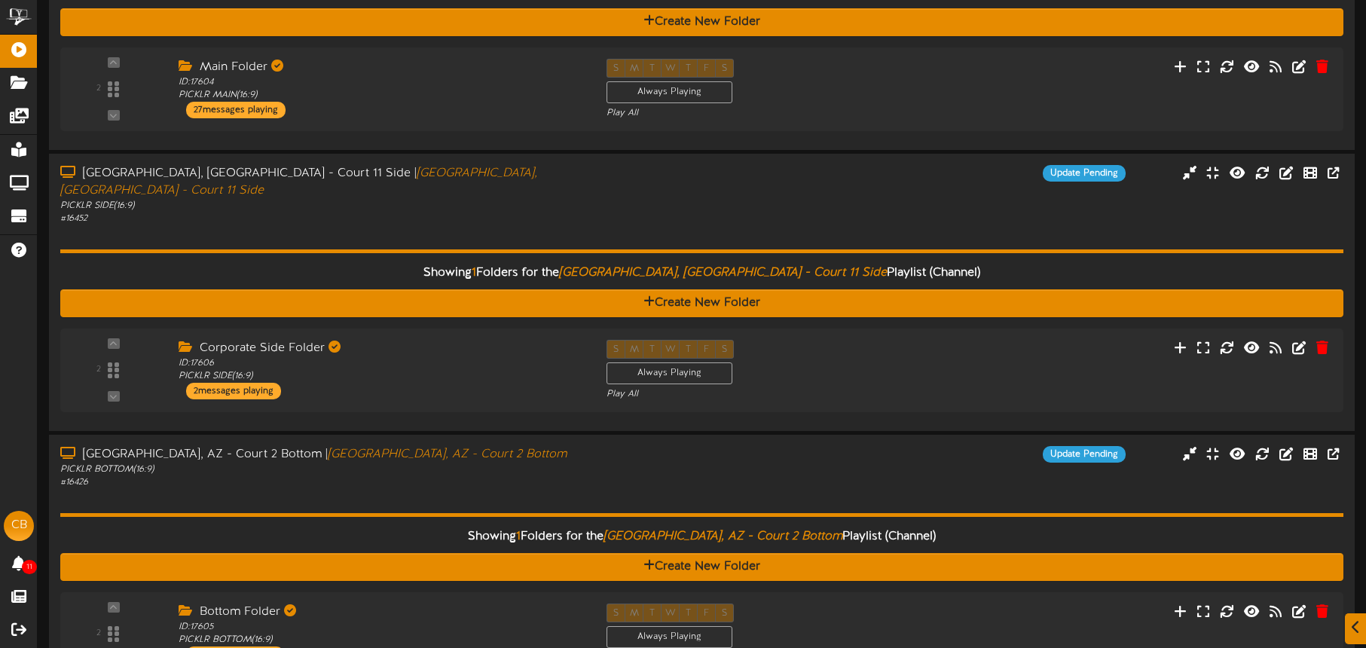
scroll to position [1167, 0]
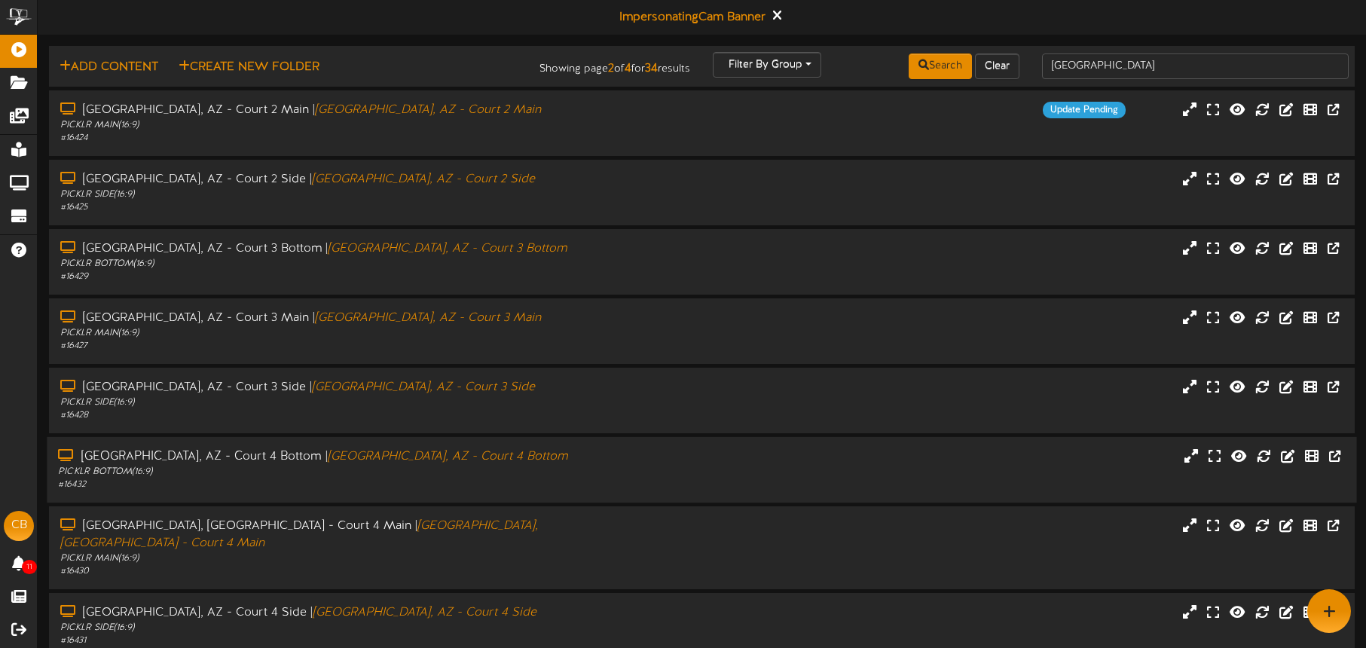
scroll to position [1, 0]
click at [535, 139] on div "# 16424" at bounding box center [319, 137] width 523 height 13
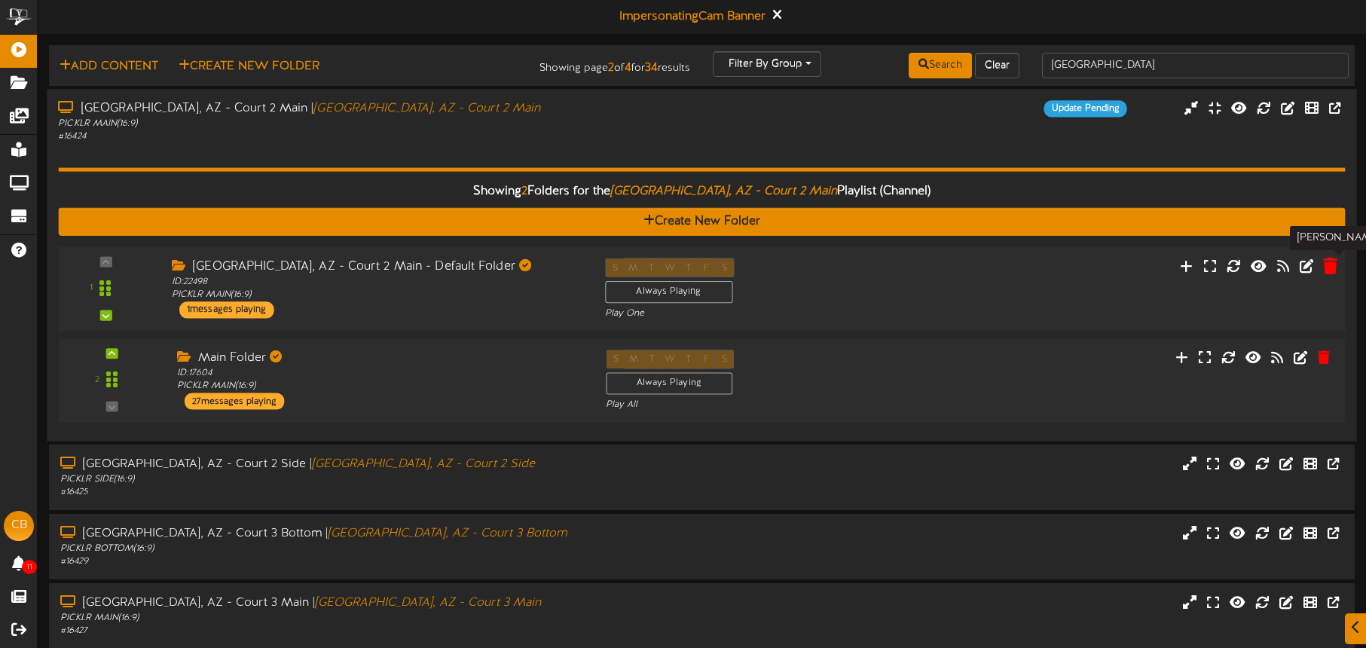
click at [1331, 271] on icon at bounding box center [1330, 265] width 14 height 17
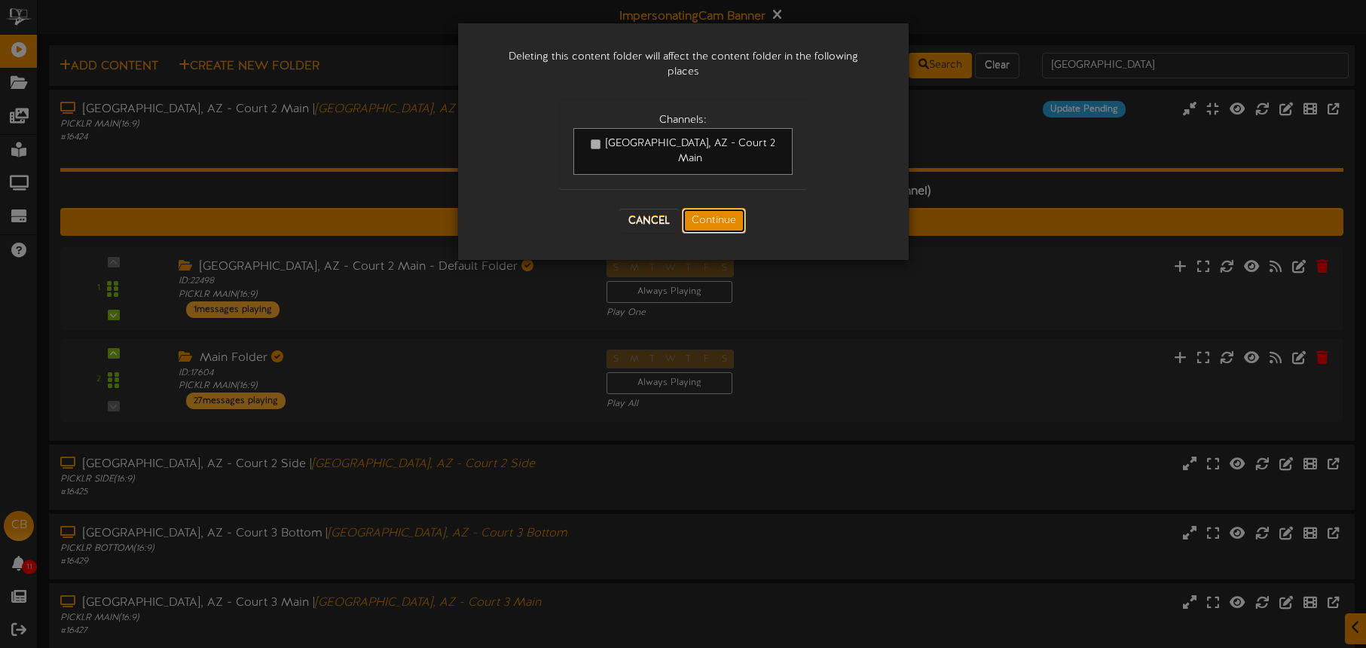
click at [720, 208] on button "Continue" at bounding box center [714, 221] width 64 height 26
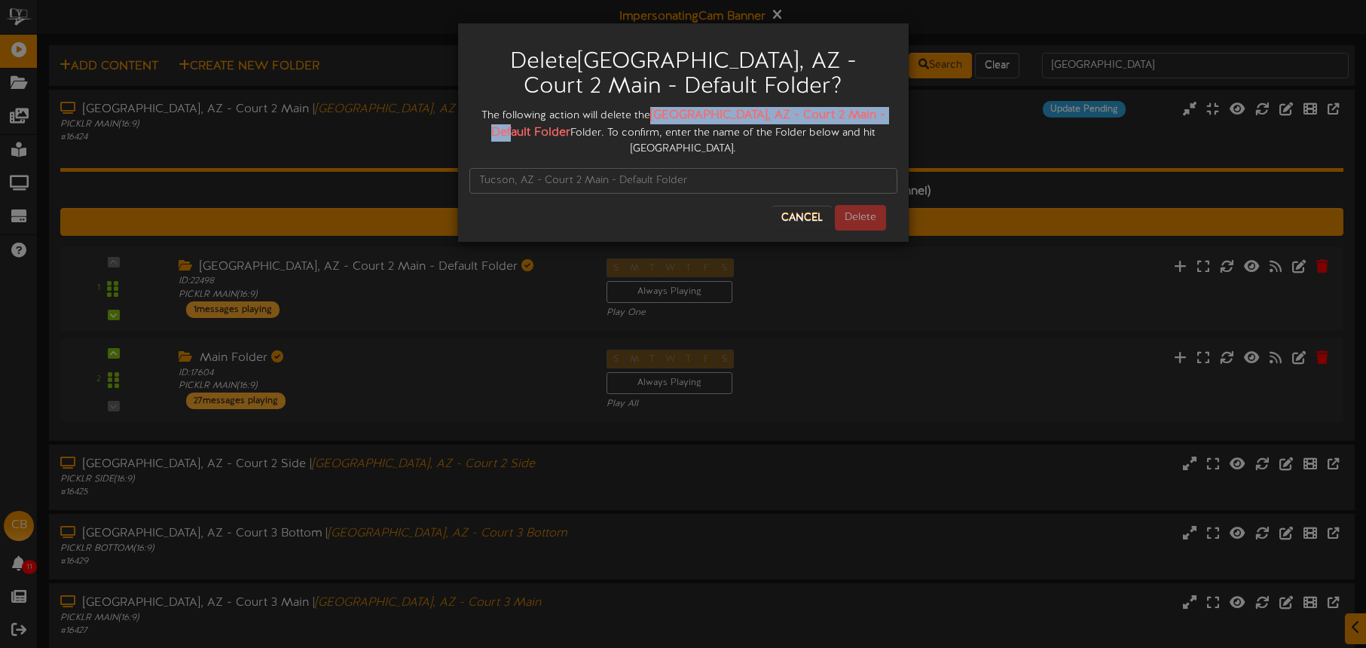
drag, startPoint x: 671, startPoint y: 112, endPoint x: 520, endPoint y: 134, distance: 152.3
click at [528, 131] on strong "[GEOGRAPHIC_DATA], AZ - Court 2 Main - Default Folder" at bounding box center [688, 124] width 394 height 31
copy strong "[GEOGRAPHIC_DATA], AZ - Court 2 Main - Default Folder"
click at [503, 168] on input "text" at bounding box center [683, 181] width 428 height 26
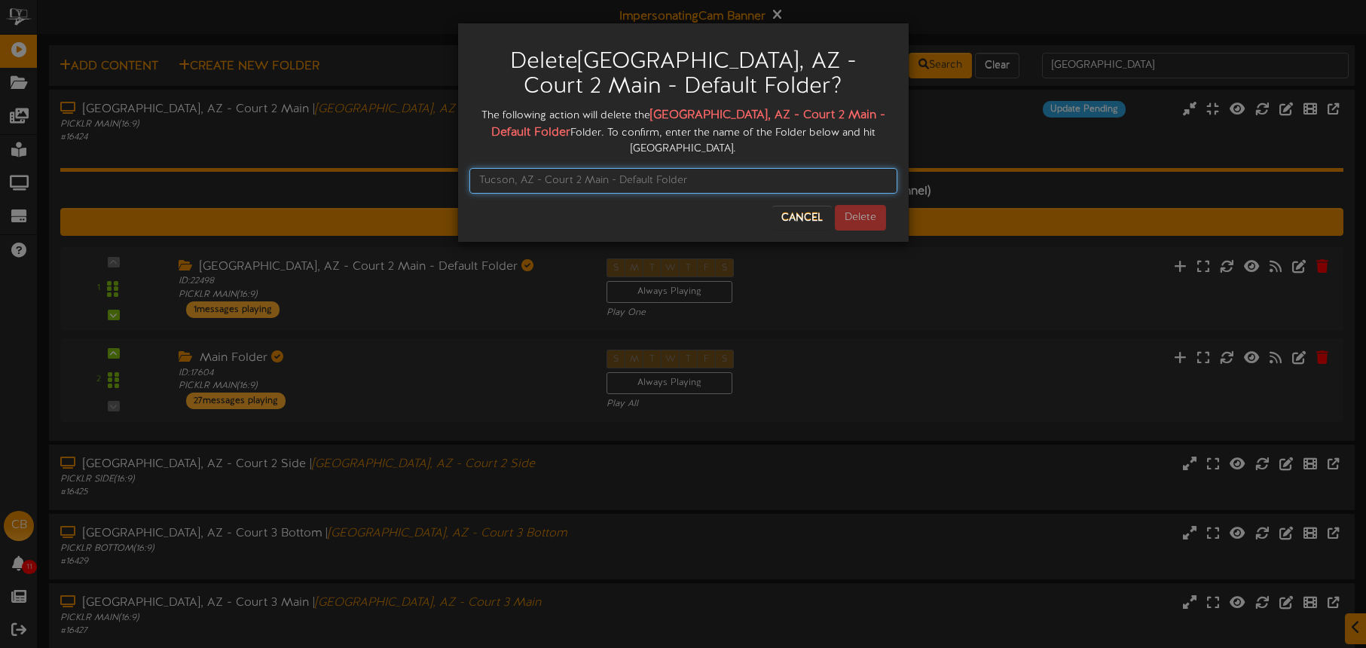
paste input "[GEOGRAPHIC_DATA], AZ - Court 2 Main - Default Folder"
type input "[GEOGRAPHIC_DATA], AZ - Court 2 Main - Default Folder"
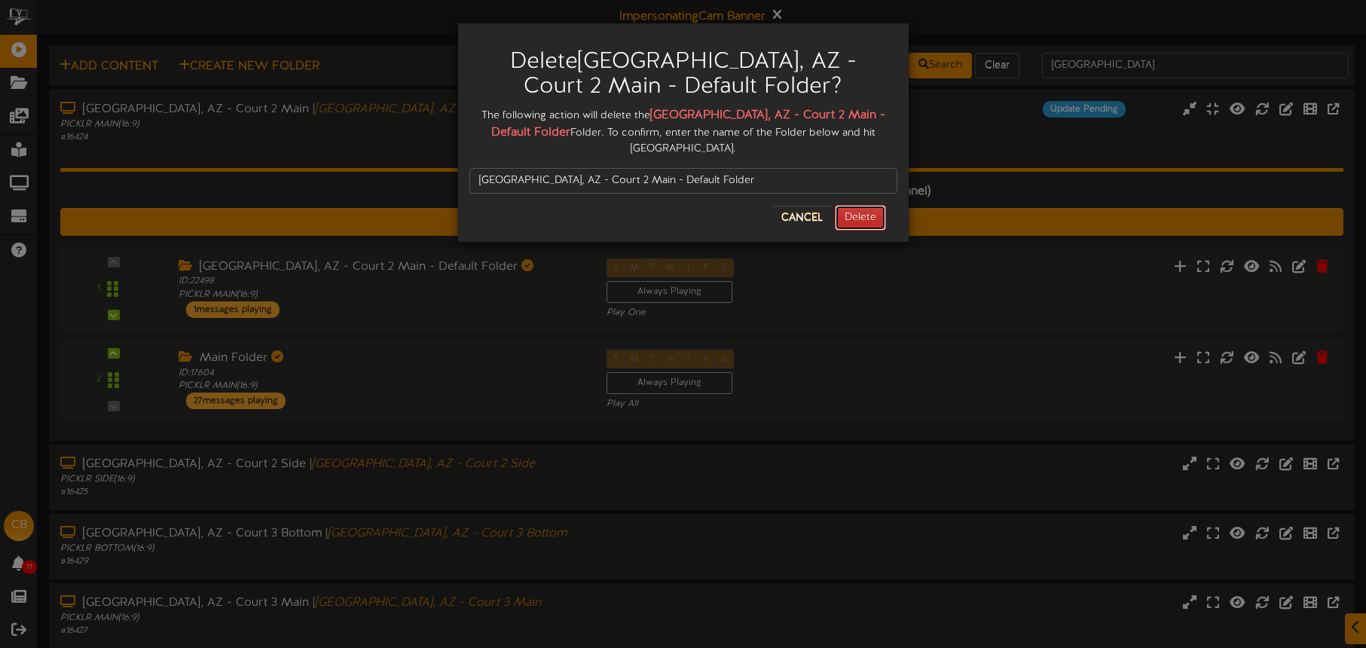
click at [858, 205] on button "Delete" at bounding box center [860, 218] width 51 height 26
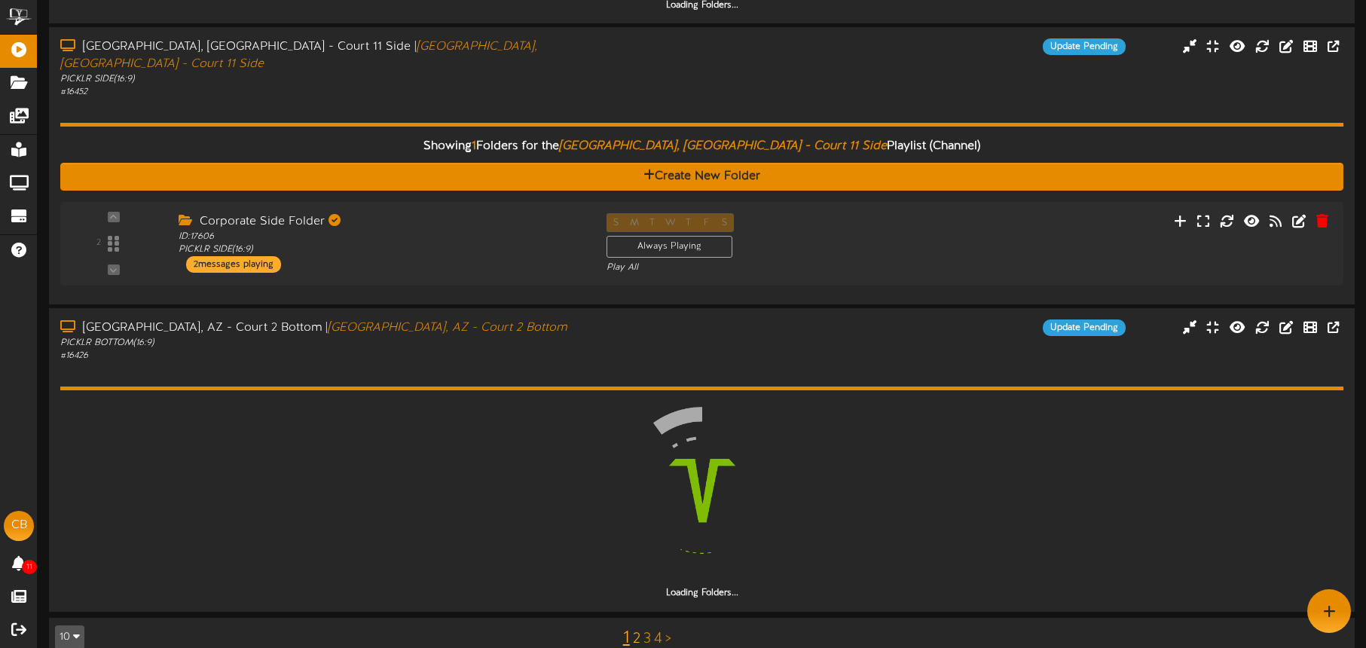
scroll to position [1252, 0]
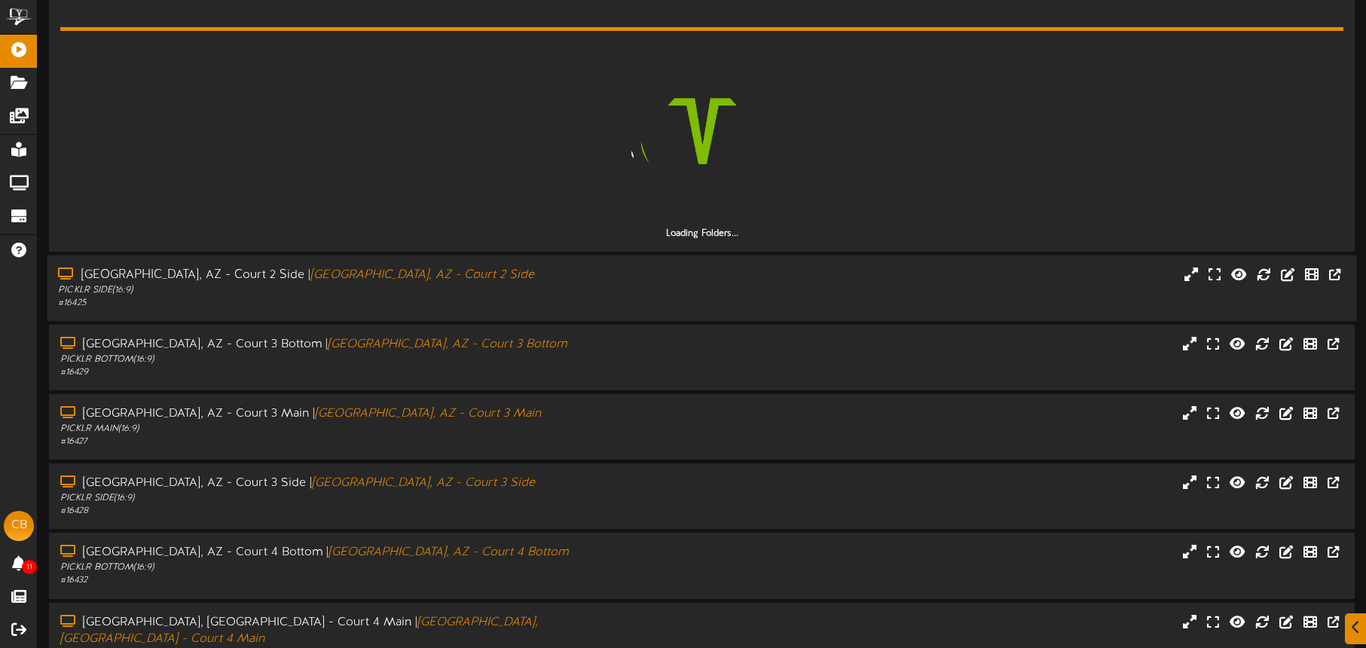
click at [561, 290] on div "PICKLR SIDE ( 16:9 )" at bounding box center [319, 290] width 523 height 13
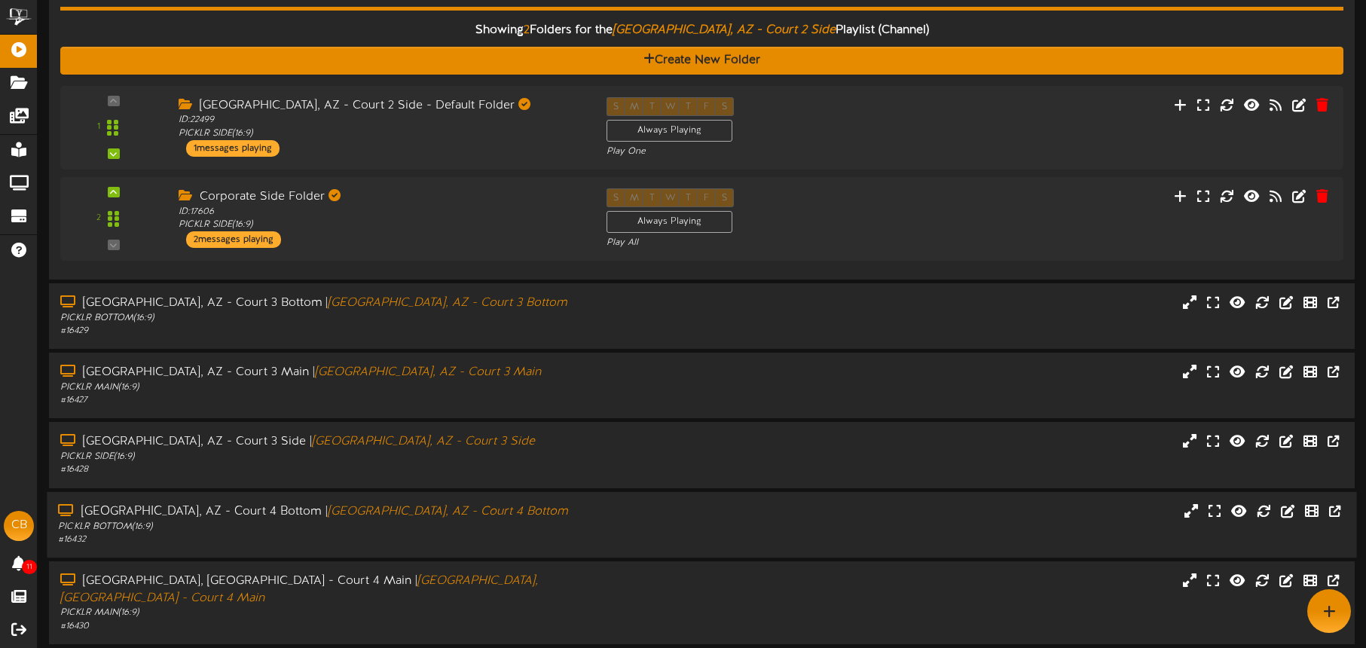
scroll to position [372, 0]
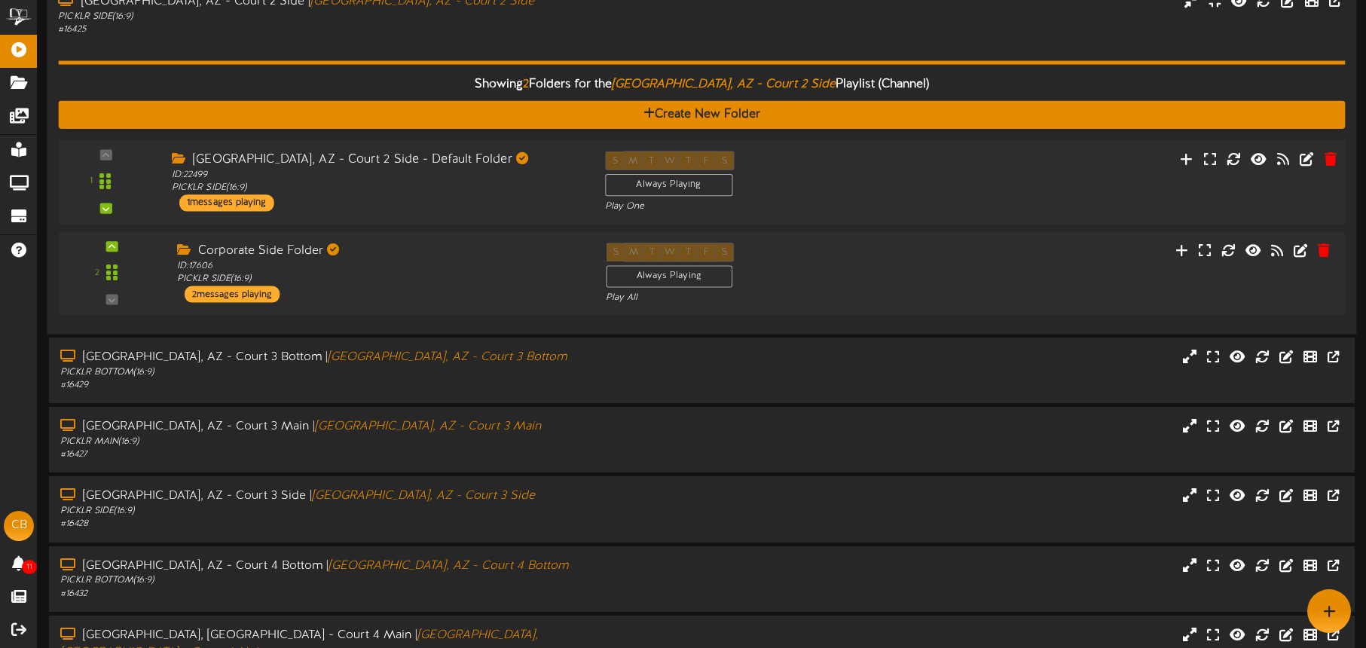
click at [1035, 194] on div "1 ID:" at bounding box center [702, 182] width 1300 height 62
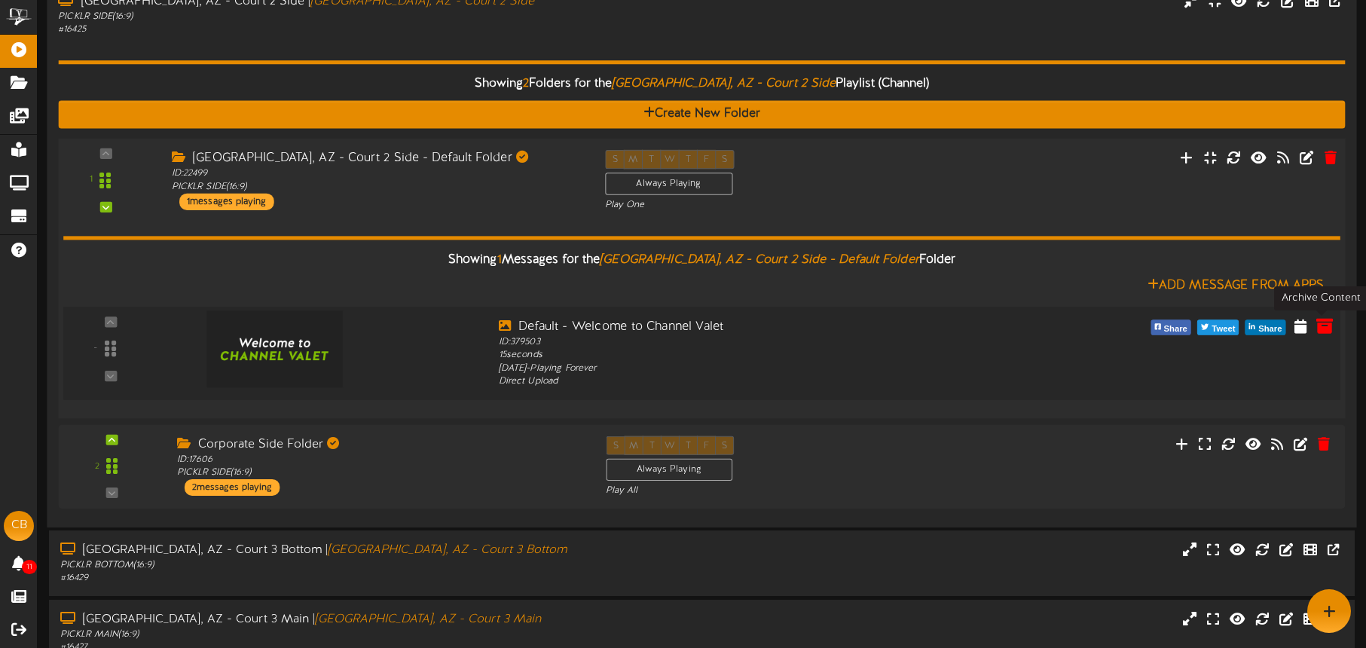
click at [1320, 324] on icon at bounding box center [1325, 325] width 17 height 17
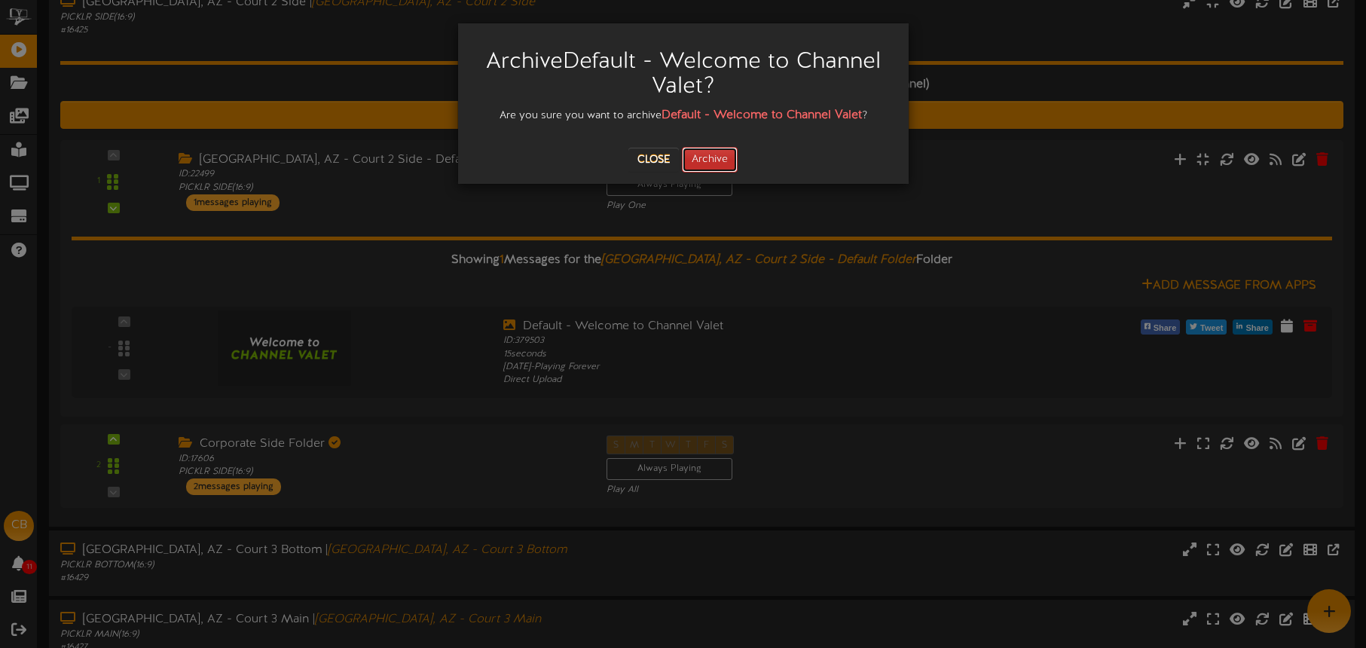
click at [708, 154] on button "Archive" at bounding box center [710, 160] width 56 height 26
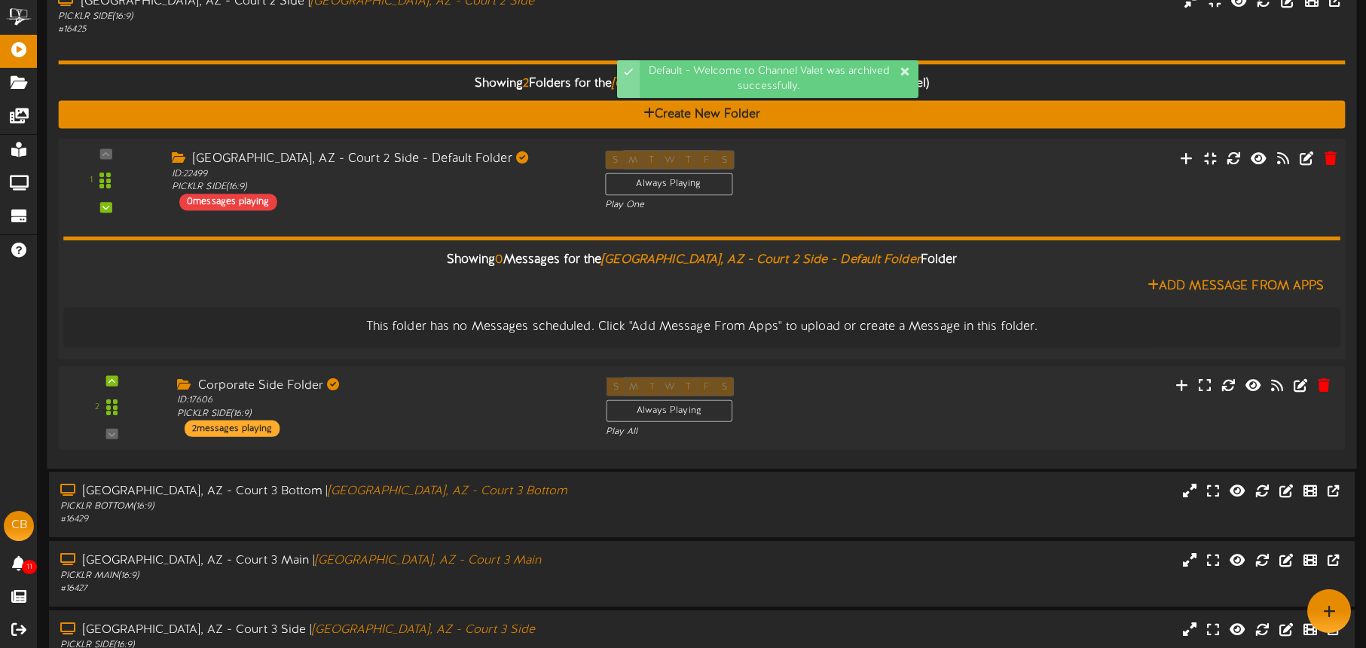
scroll to position [355, 0]
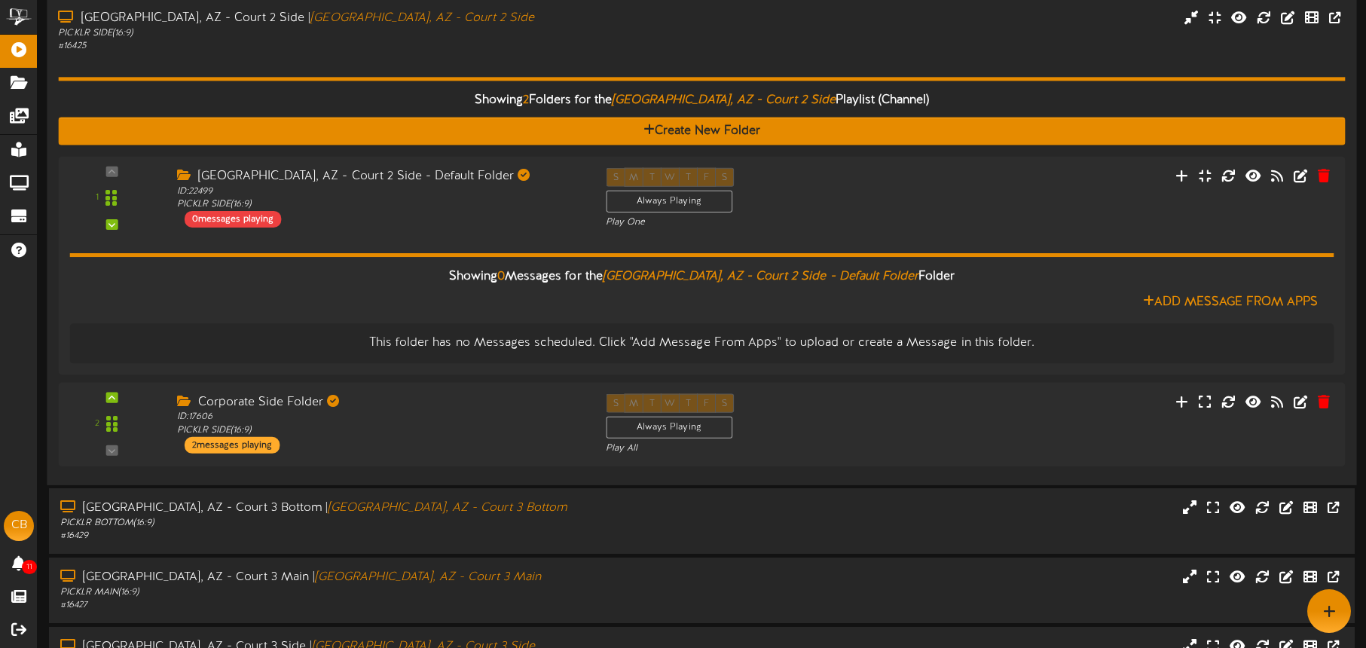
click at [493, 69] on div "Showing 2 Folders for the Tucson, AZ - Court 2 Side Playlist (Channel) Create N…" at bounding box center [701, 263] width 1287 height 421
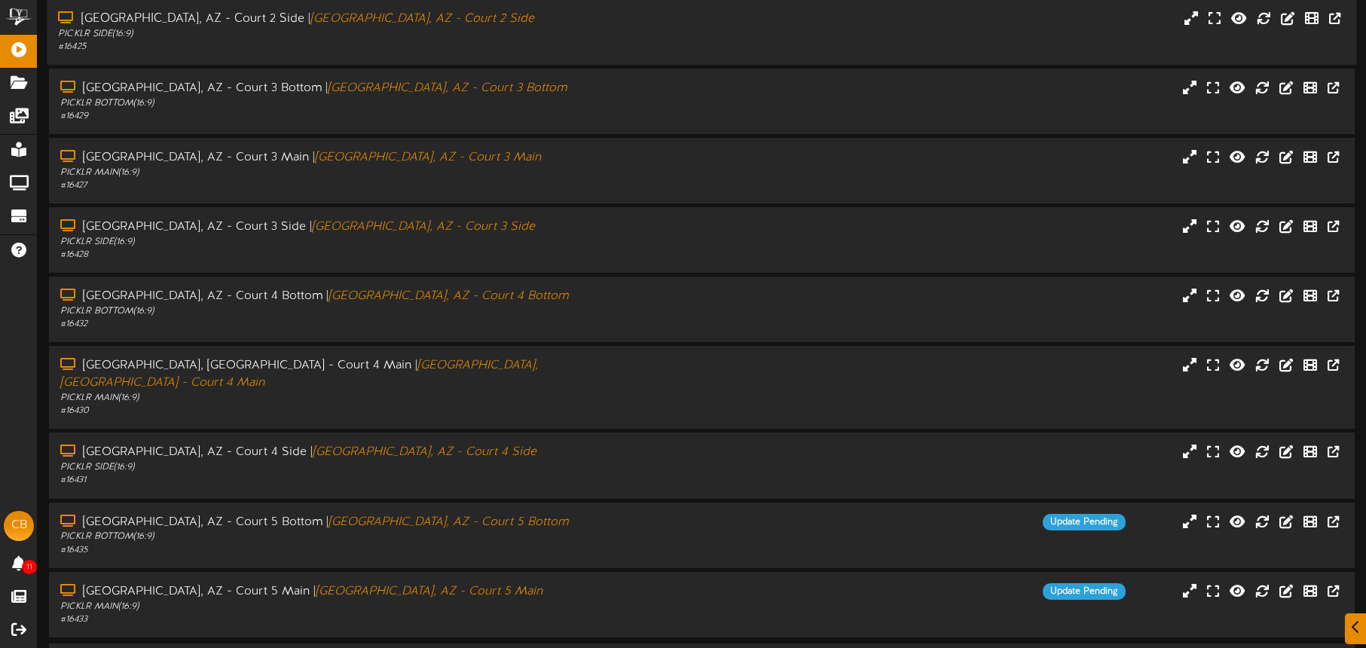
scroll to position [356, 0]
click at [491, 107] on div "PICKLR BOTTOM ( 16:9 )" at bounding box center [319, 102] width 523 height 13
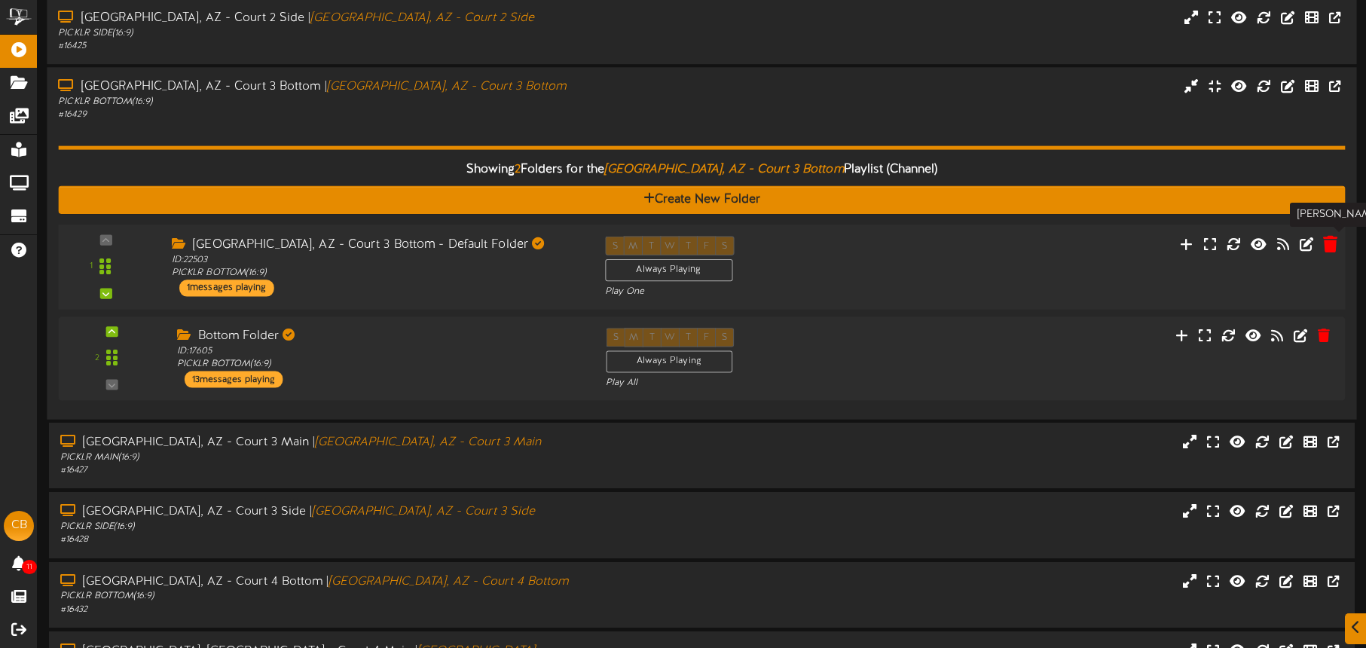
click at [1332, 245] on icon at bounding box center [1330, 243] width 14 height 17
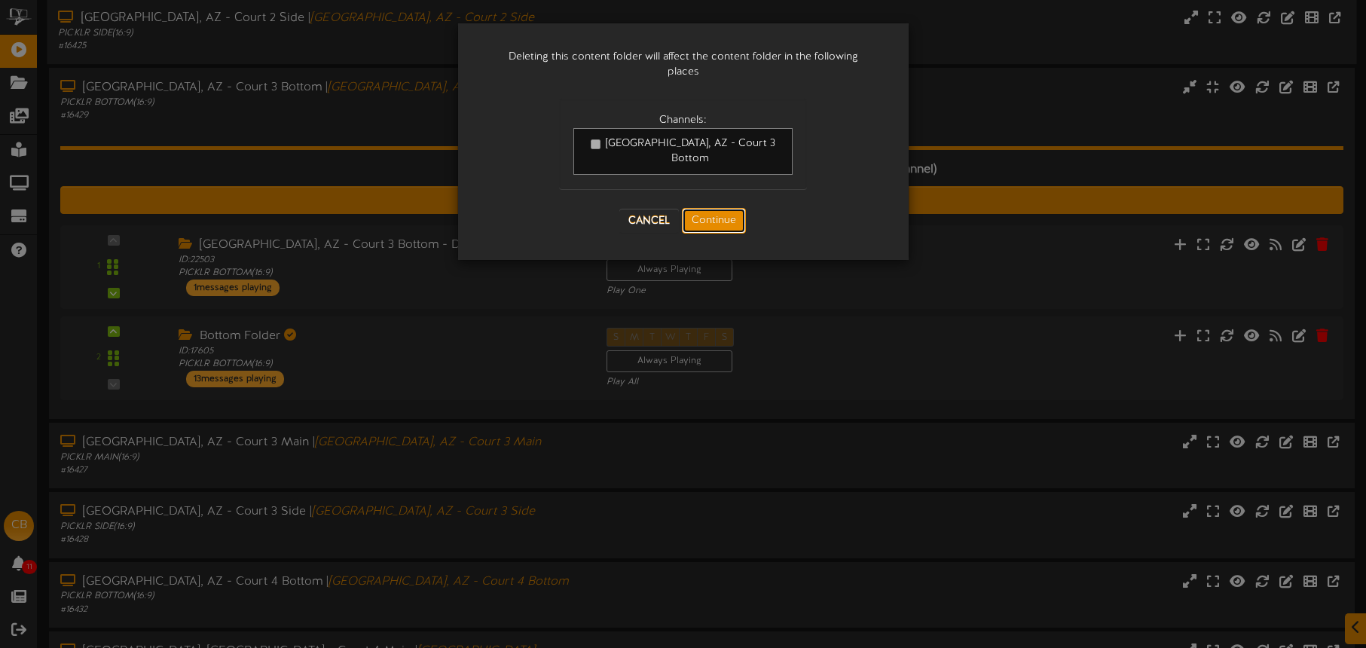
click at [731, 208] on button "Continue" at bounding box center [714, 221] width 64 height 26
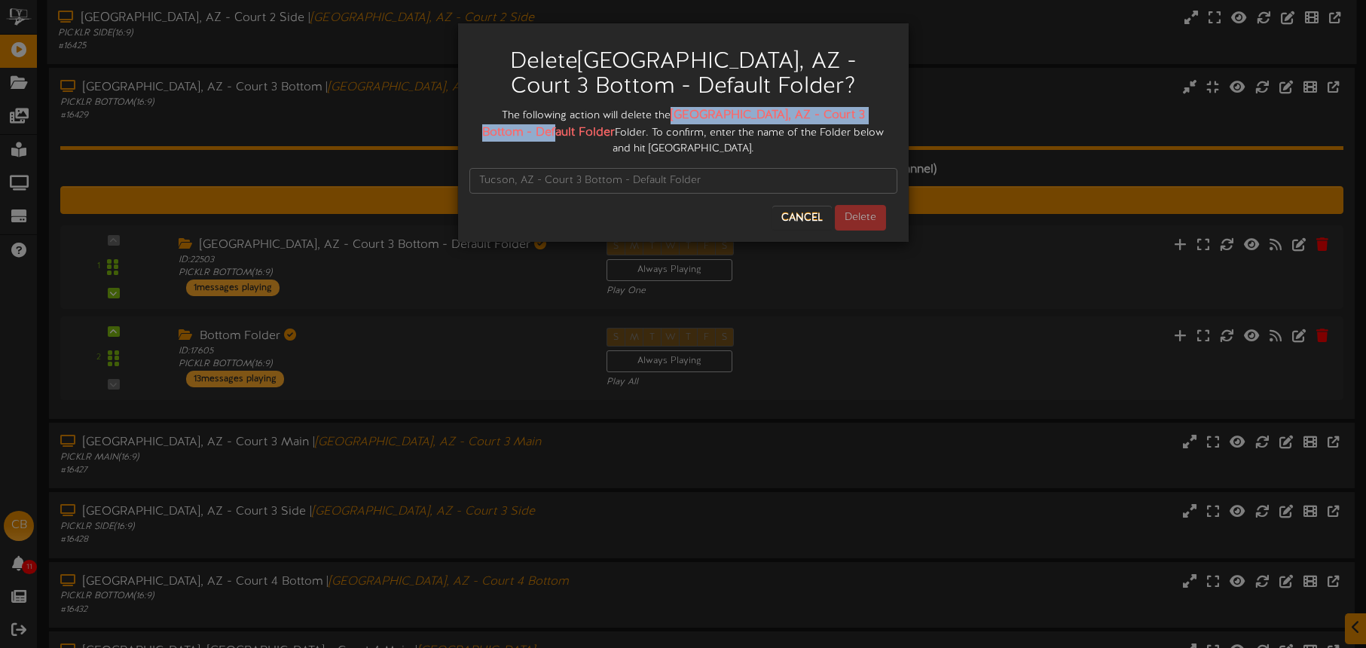
drag, startPoint x: 665, startPoint y: 112, endPoint x: 528, endPoint y: 135, distance: 139.0
click at [530, 134] on div "The following action will delete the [GEOGRAPHIC_DATA], AZ - Court 3 Bottom - D…" at bounding box center [683, 132] width 428 height 50
copy strong "[GEOGRAPHIC_DATA], AZ - Court 3 Bottom - Default Folder"
click at [509, 168] on input "text" at bounding box center [683, 181] width 428 height 26
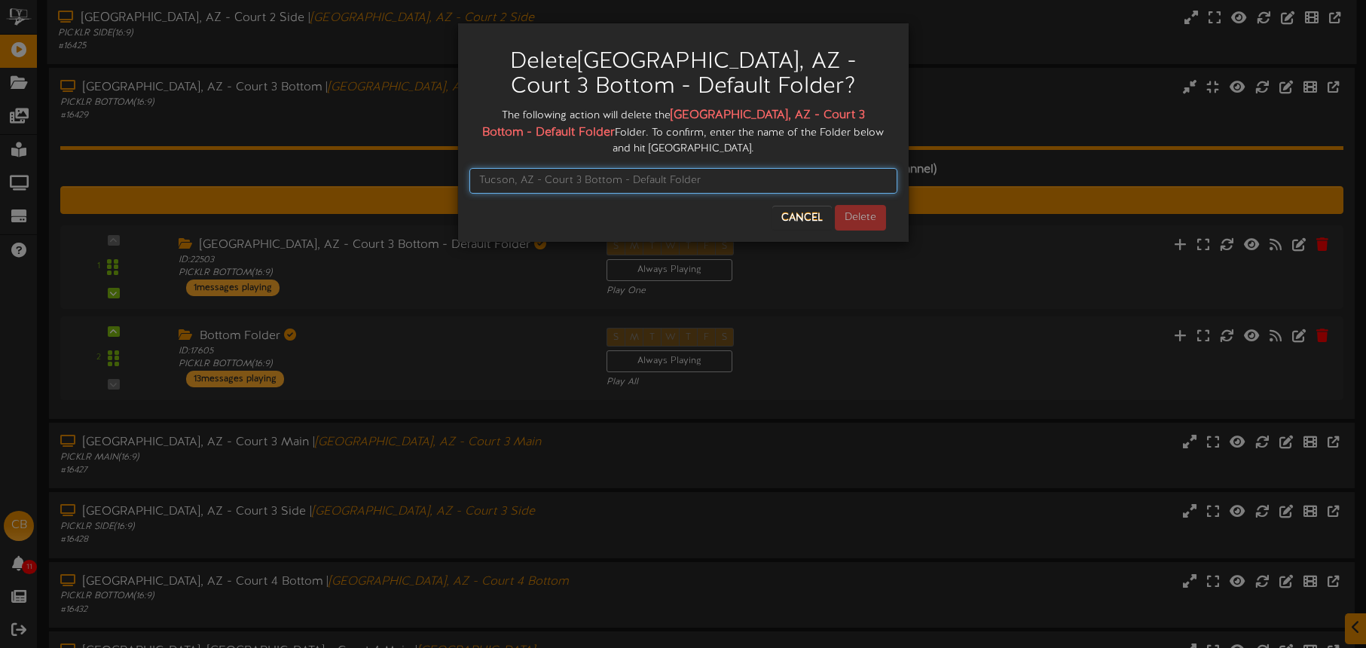
paste input "[GEOGRAPHIC_DATA], AZ - Court 3 Bottom - Default Folder"
type input "[GEOGRAPHIC_DATA], AZ - Court 3 Bottom - Default Folder"
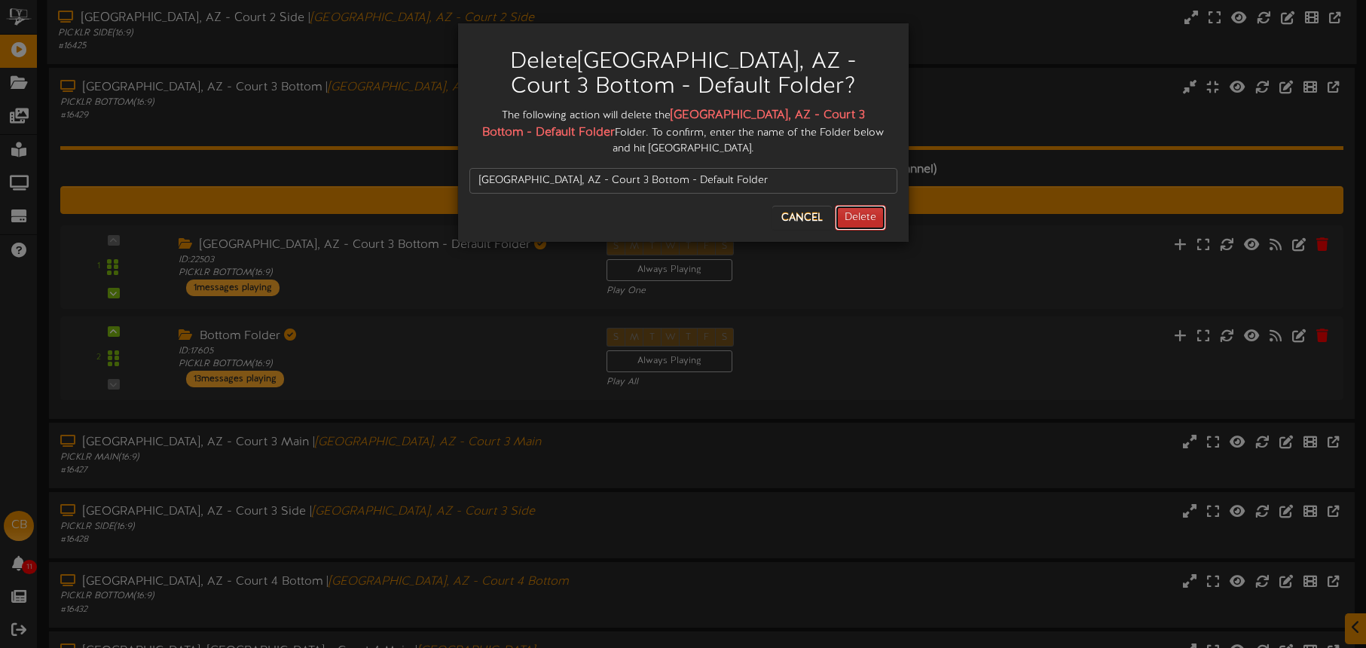
click at [864, 205] on button "Delete" at bounding box center [860, 218] width 51 height 26
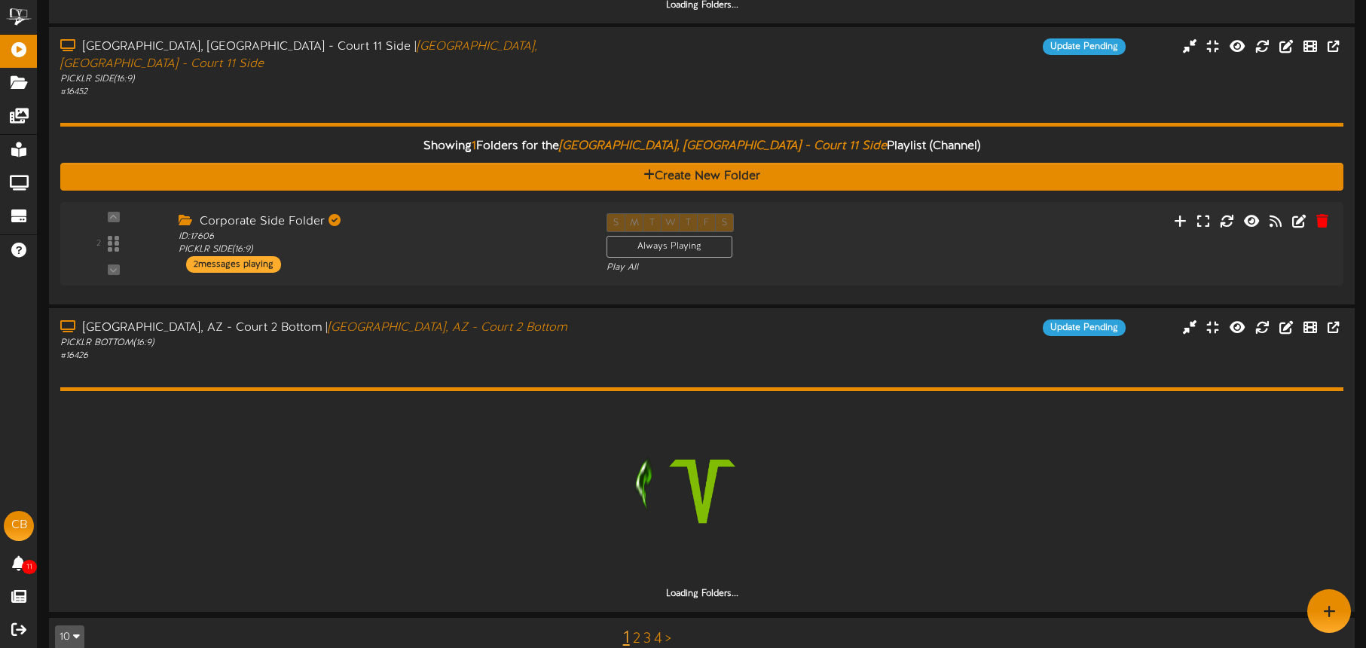
scroll to position [1296, 0]
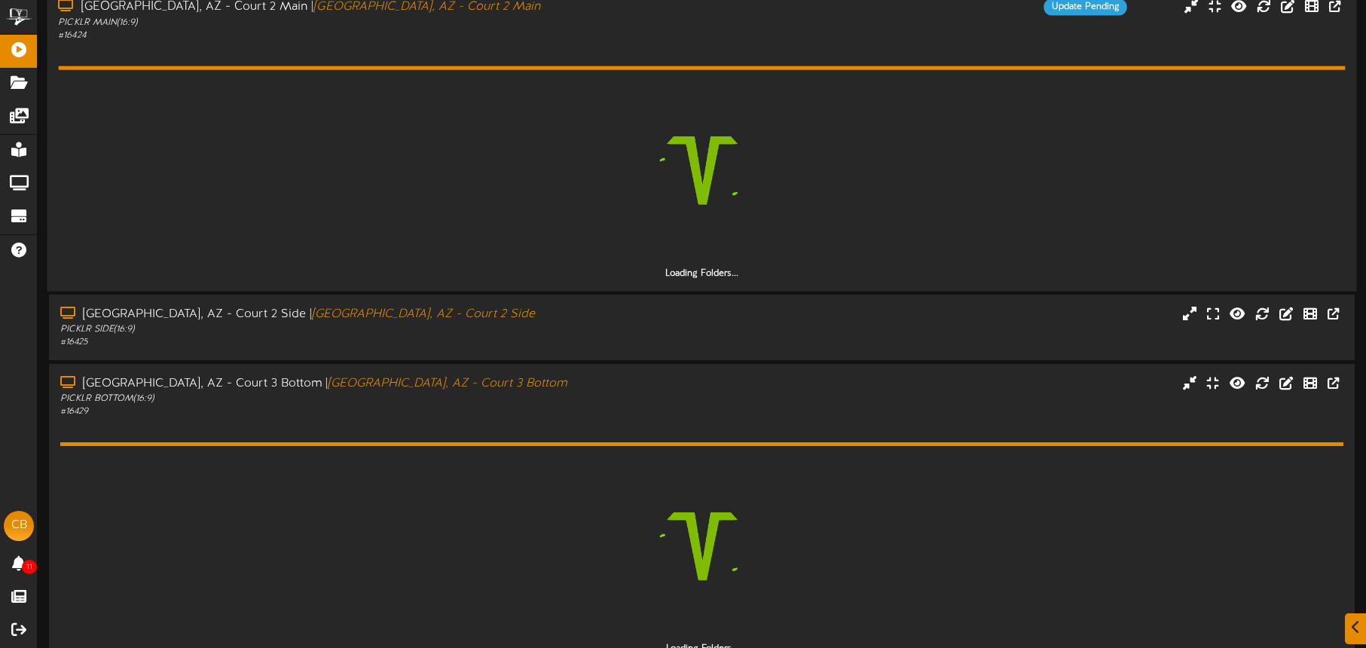
scroll to position [104, 0]
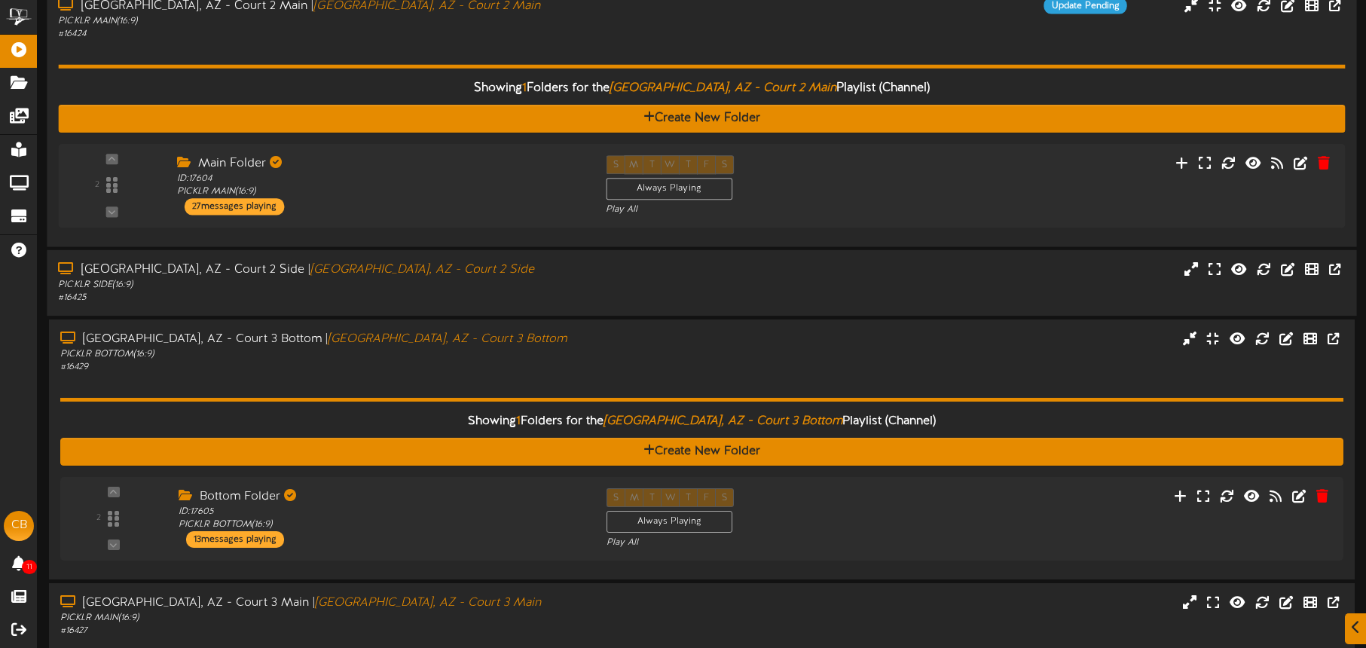
click at [573, 286] on div "PICKLR SIDE ( 16:9 )" at bounding box center [319, 285] width 523 height 13
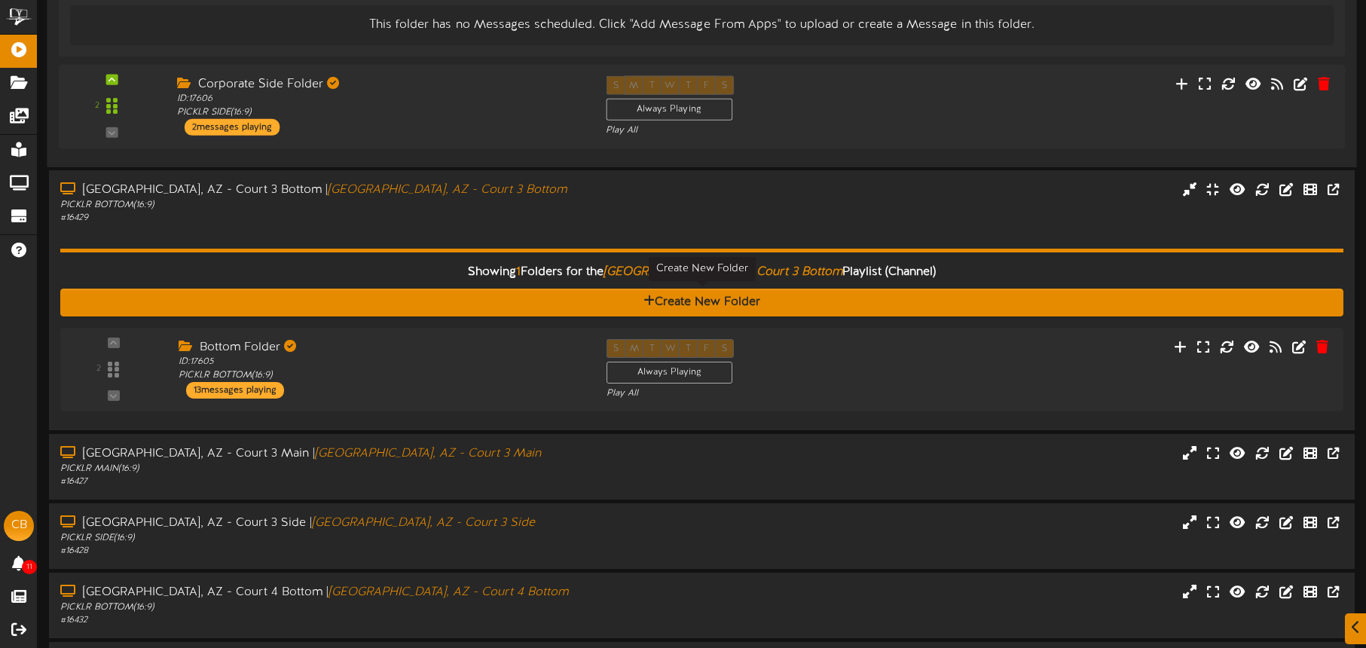
scroll to position [689, 0]
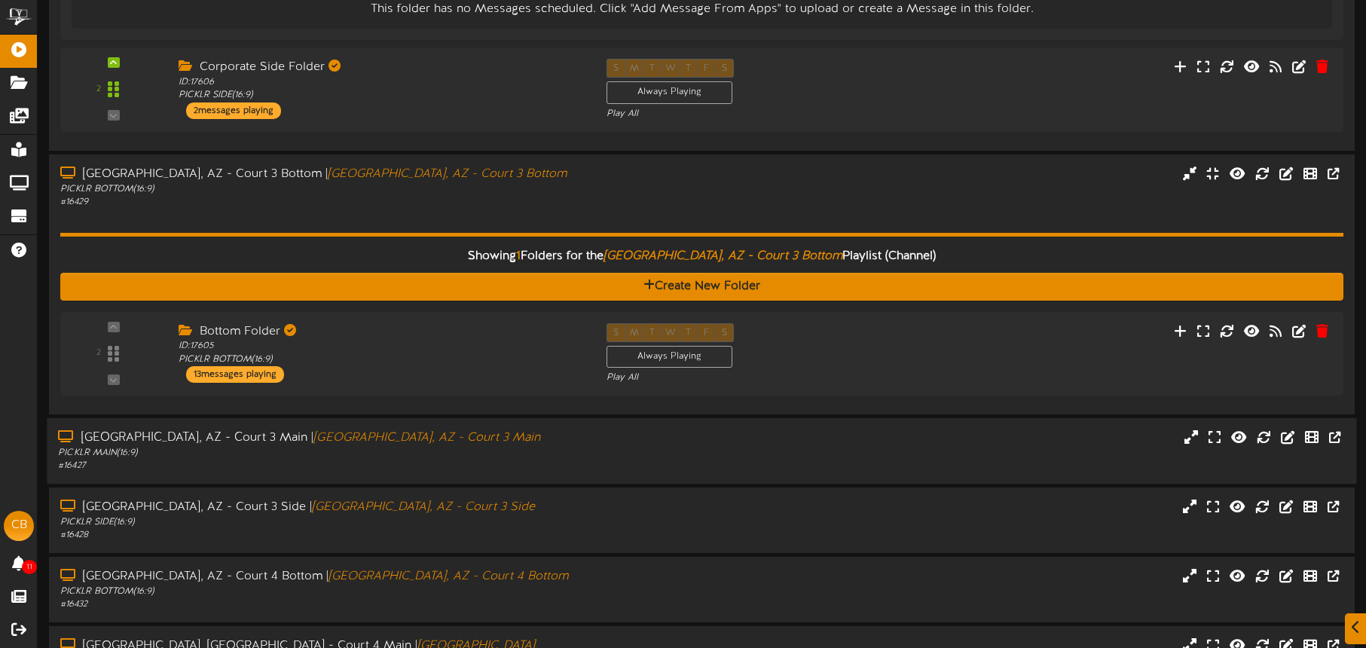
click at [535, 452] on div "PICKLR MAIN ( 16:9 )" at bounding box center [319, 453] width 523 height 13
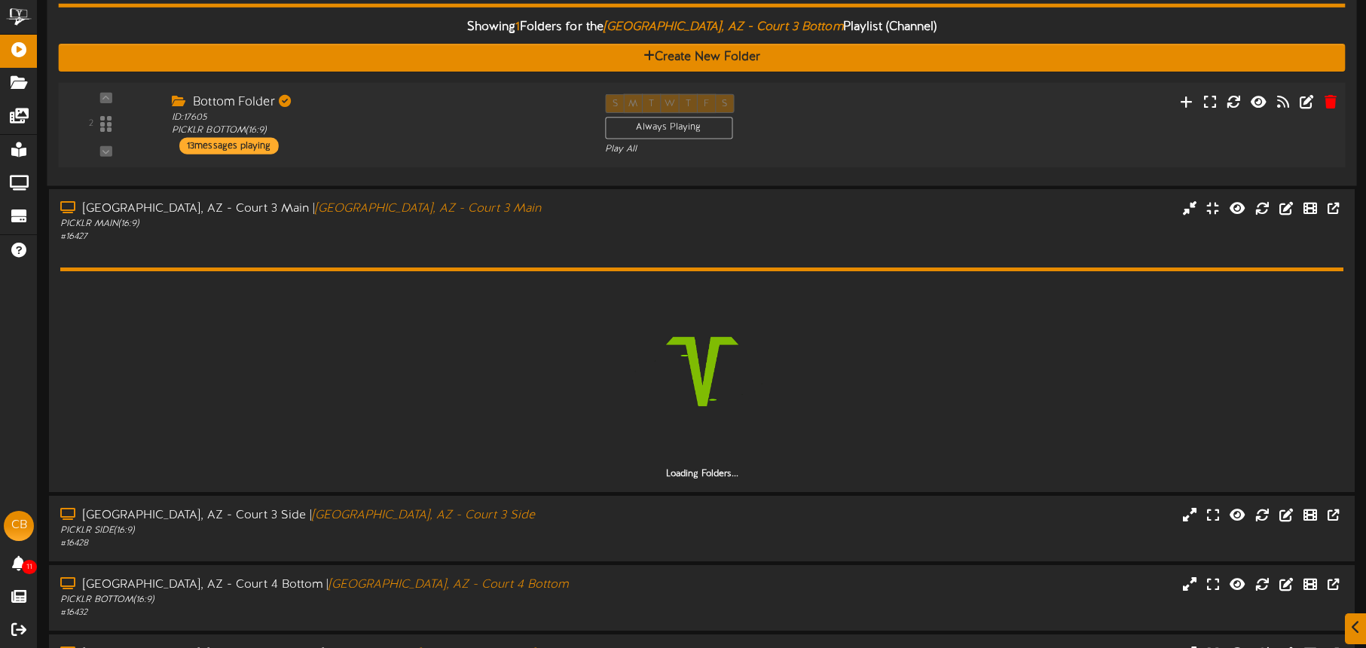
scroll to position [941, 0]
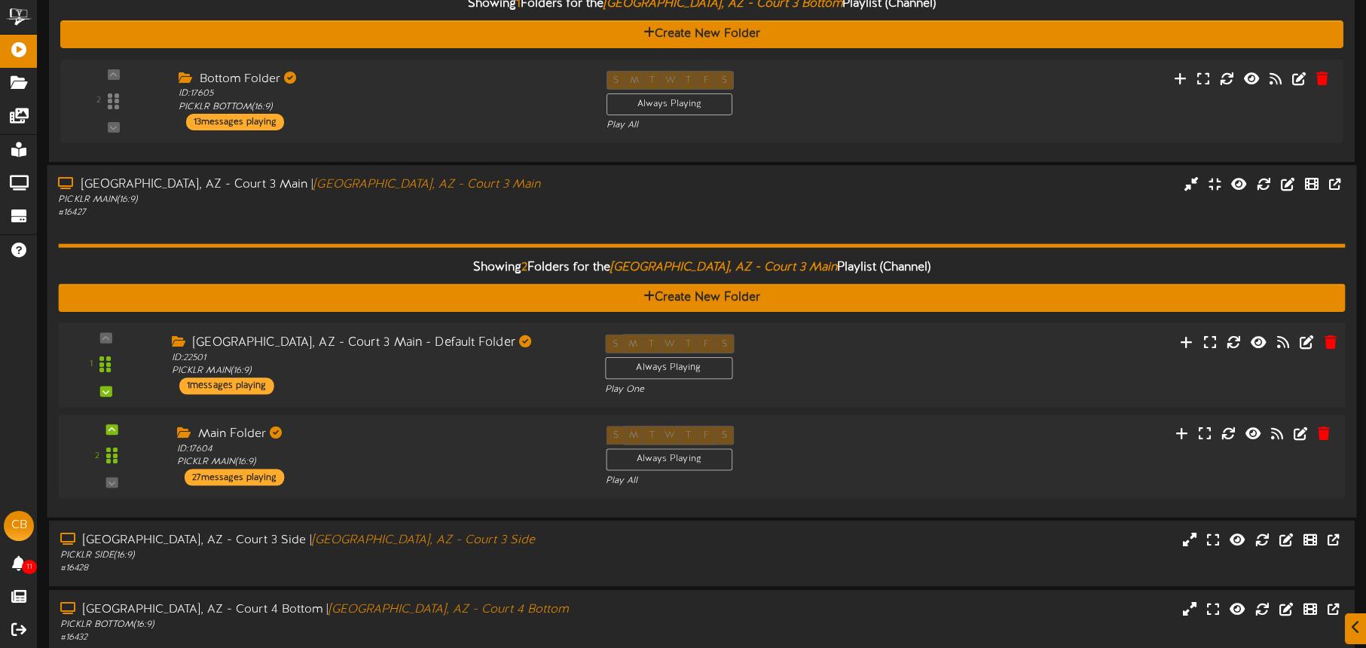
click at [871, 376] on div "S M T W T F S Always Playing Play One" at bounding box center [756, 365] width 325 height 62
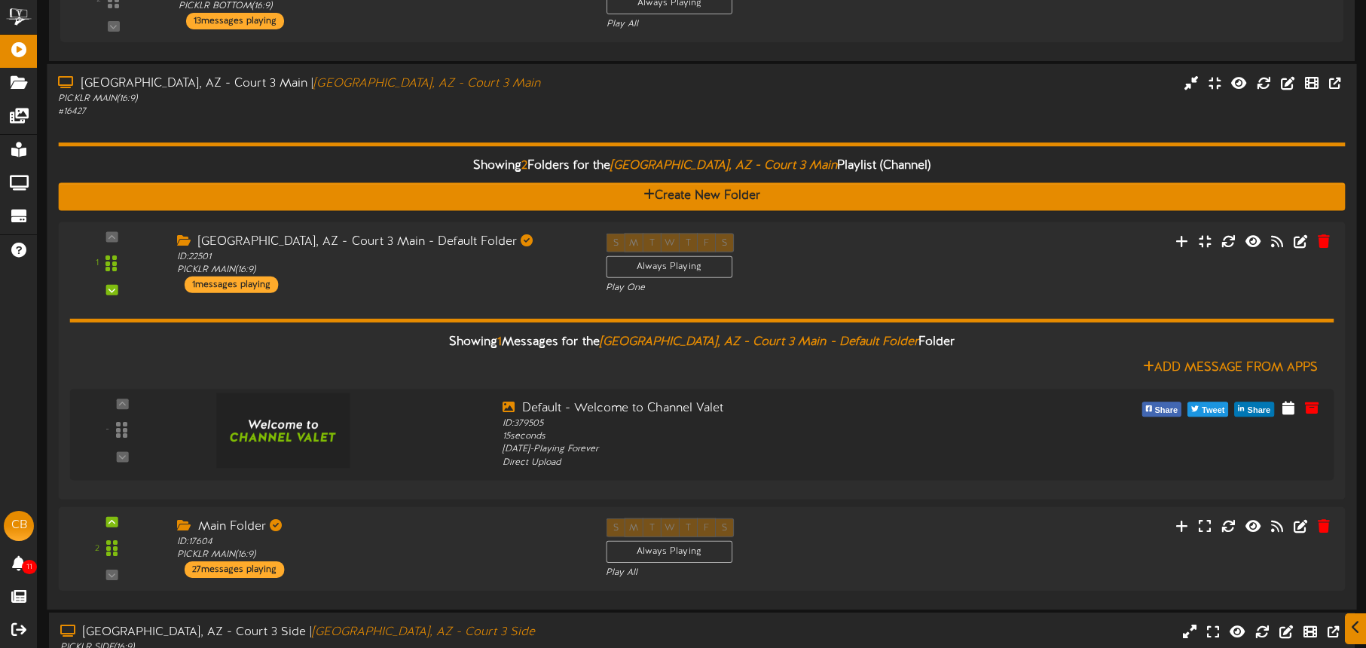
scroll to position [1044, 0]
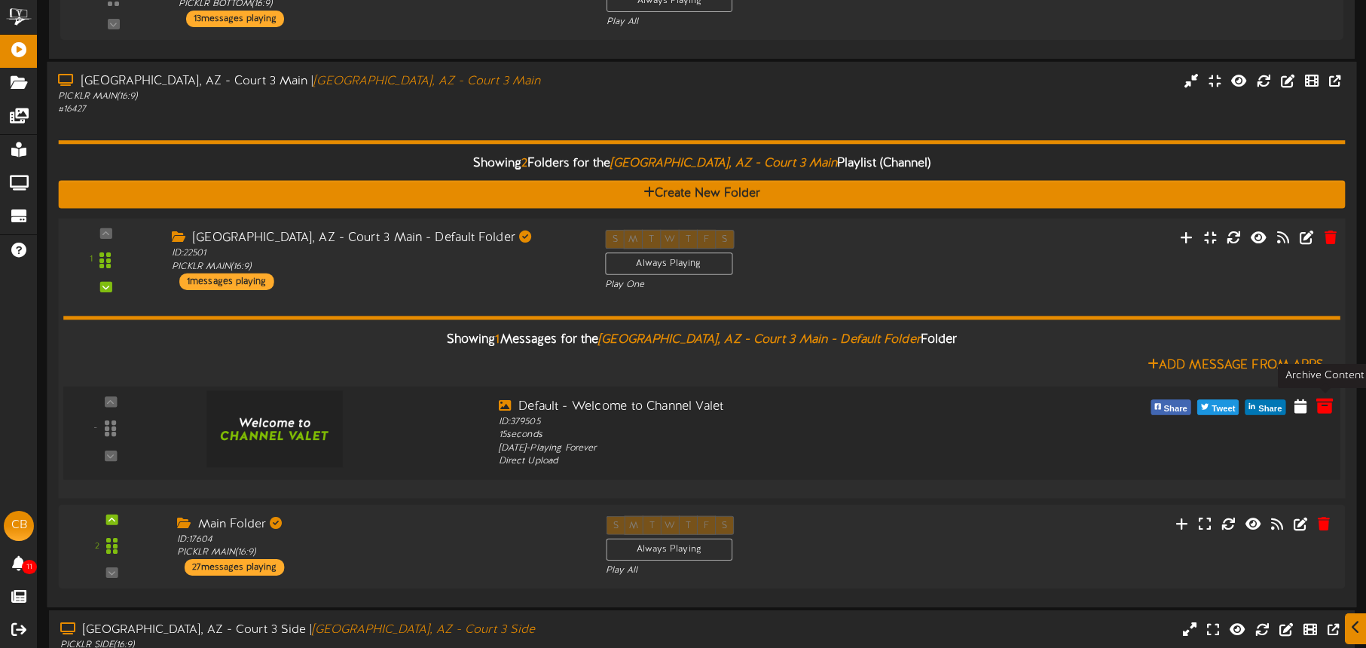
click at [1332, 407] on icon at bounding box center [1325, 404] width 17 height 17
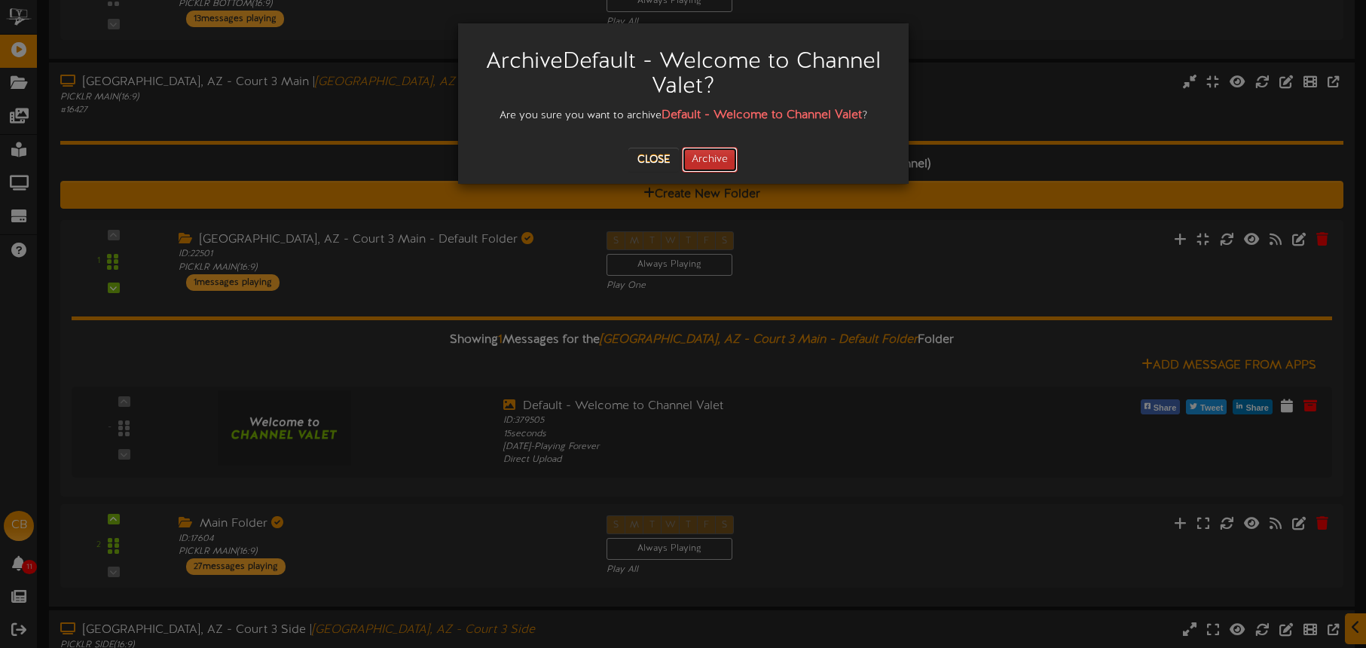
click at [723, 170] on button "Archive" at bounding box center [710, 160] width 56 height 26
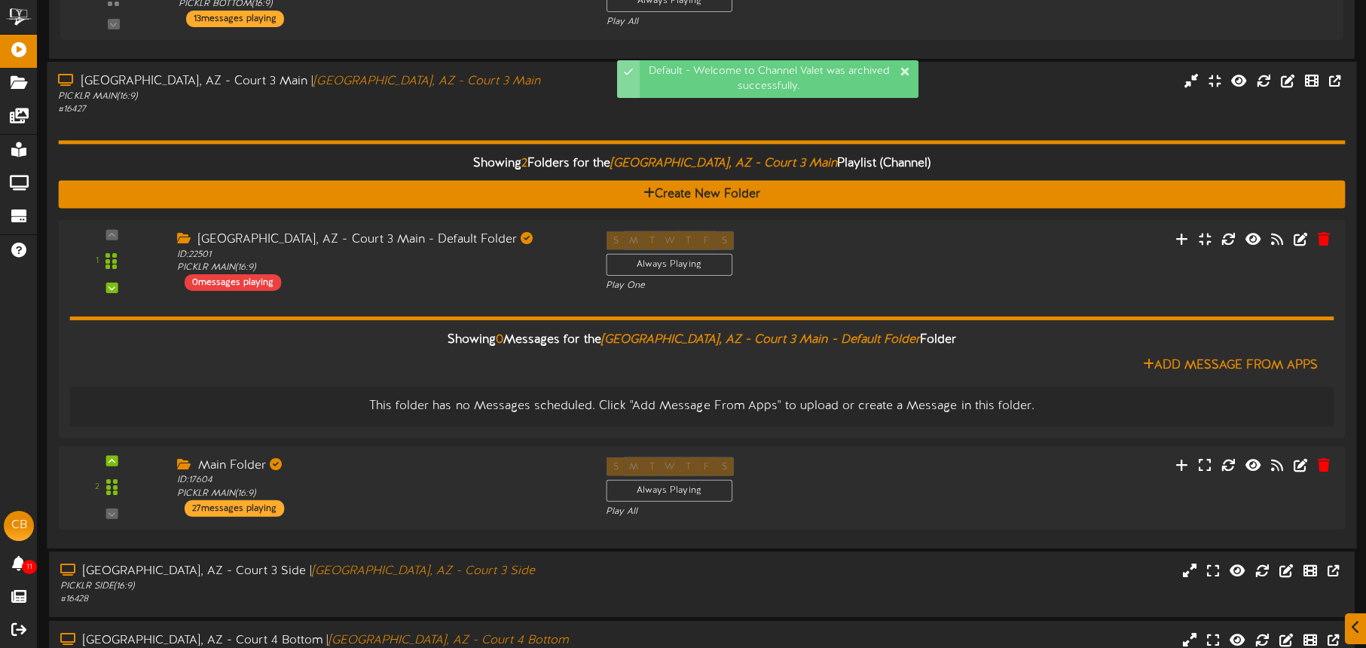
click at [523, 118] on div "Showing 2 Folders for the Tucson, AZ - Court 3 Main Playlist (Channel) Create N…" at bounding box center [701, 326] width 1287 height 421
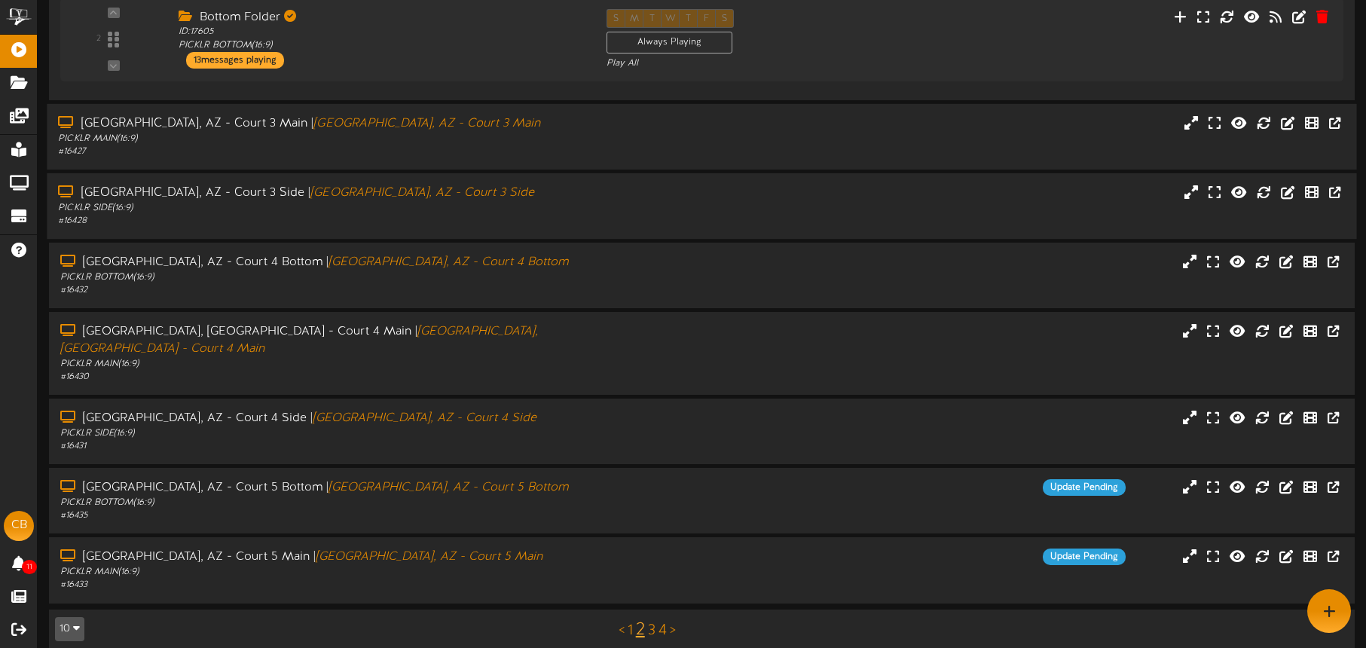
click at [482, 199] on div "Tucson, AZ - Court 3 Side | Tucson, AZ - Court 3 Side" at bounding box center [319, 193] width 523 height 17
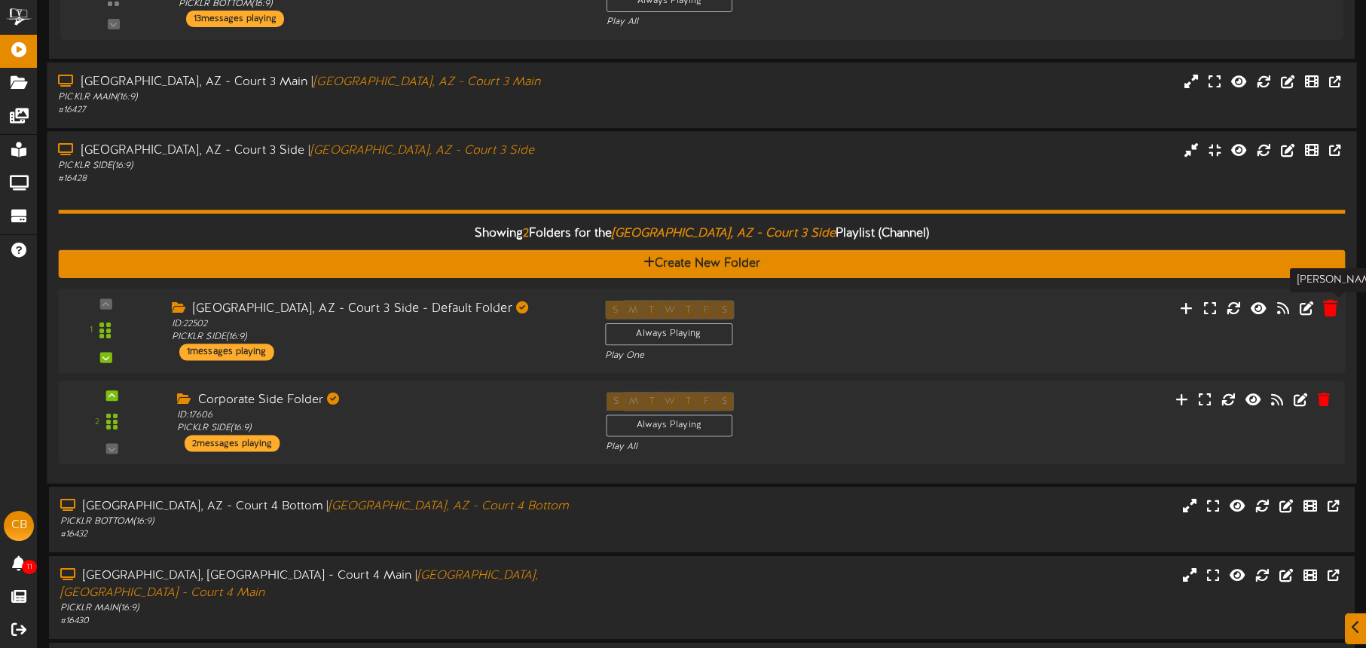
click at [1330, 309] on icon at bounding box center [1330, 307] width 14 height 17
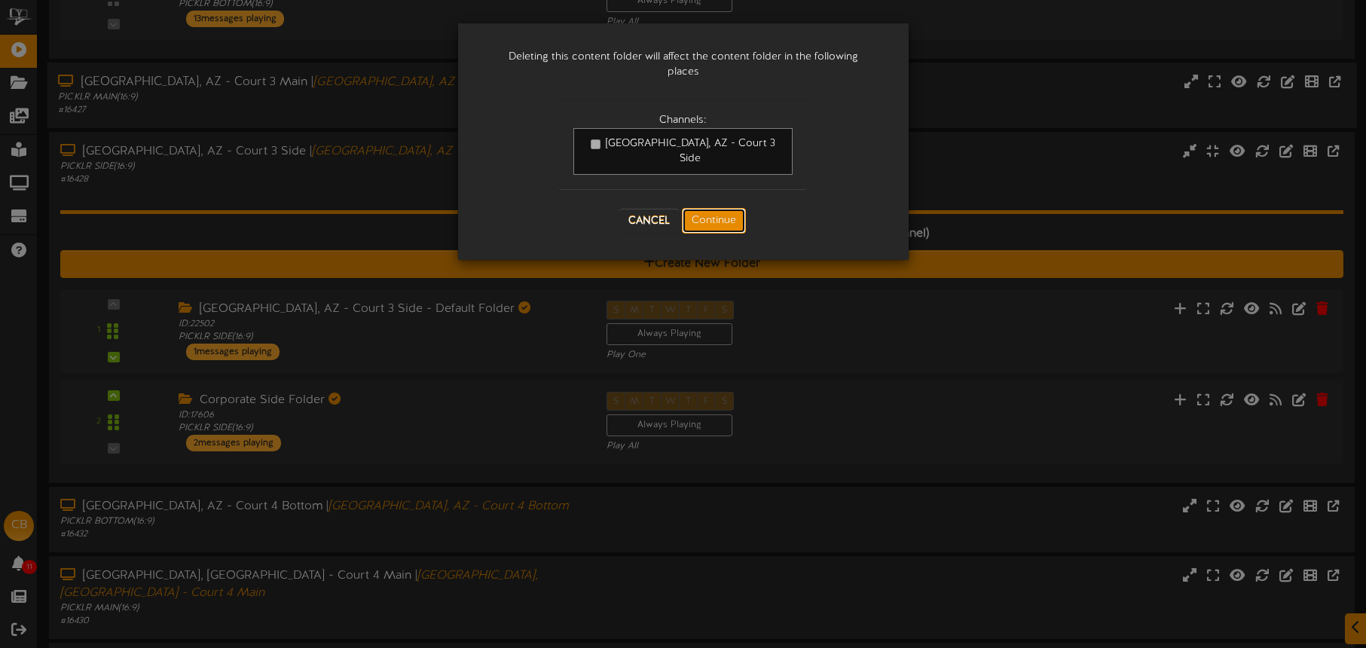
click at [687, 208] on button "Continue" at bounding box center [714, 221] width 64 height 26
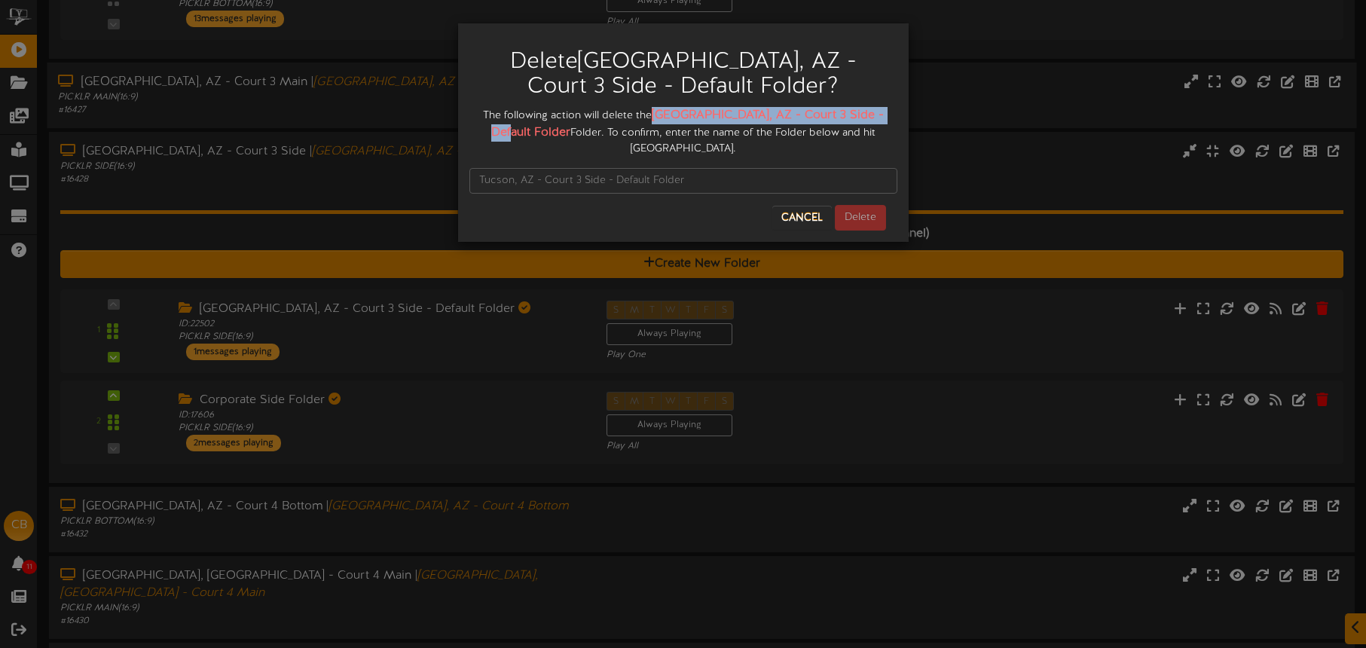
drag, startPoint x: 673, startPoint y: 115, endPoint x: 528, endPoint y: 138, distance: 146.6
click at [528, 138] on strong "Tucson, AZ - Court 3 Side - Default Folder" at bounding box center [687, 124] width 393 height 31
copy strong "Tucson, AZ - Court 3 Side - Default Folder"
click at [518, 168] on input "text" at bounding box center [683, 181] width 428 height 26
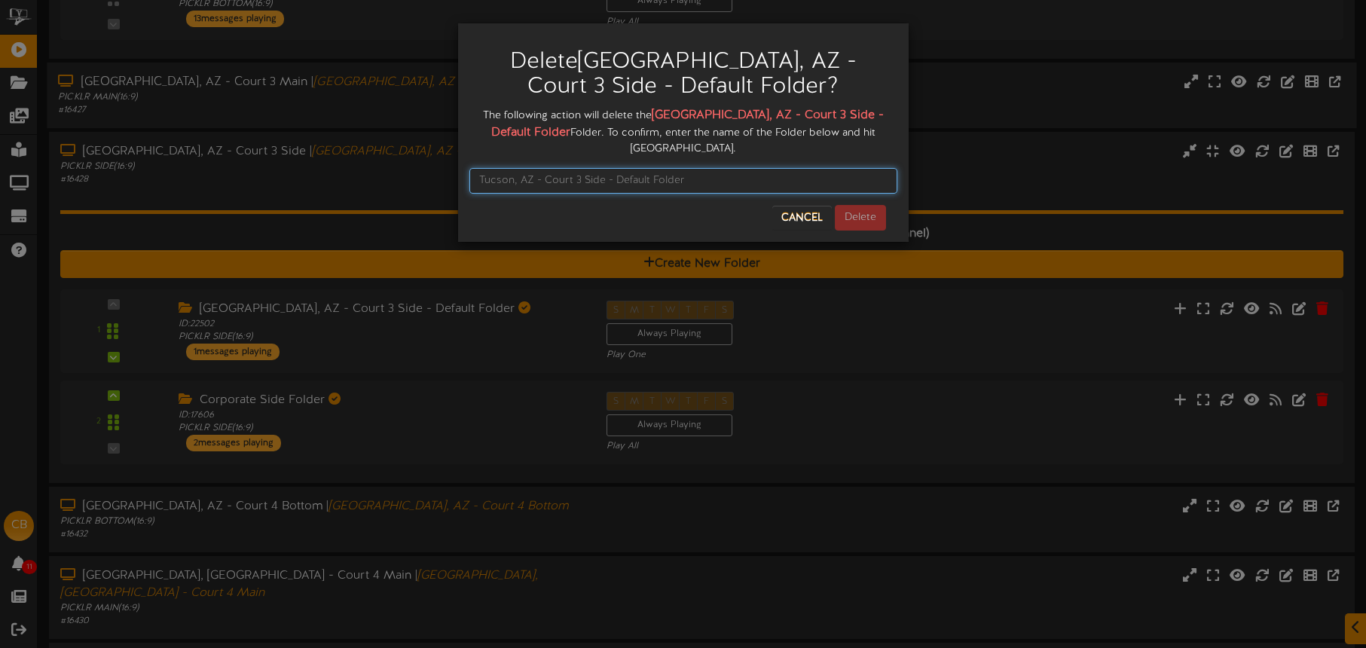
paste input "Tucson, AZ - Court 3 Side - Default Folder"
click at [480, 168] on input "Tucson, AZ - Court 3 Side - Default Folder" at bounding box center [683, 181] width 428 height 26
click at [686, 170] on input "Tucson, AZ - Court 3 Side - Default Folder" at bounding box center [683, 181] width 428 height 26
type input "Tucson, AZ - Court 3 Side - Default Folder"
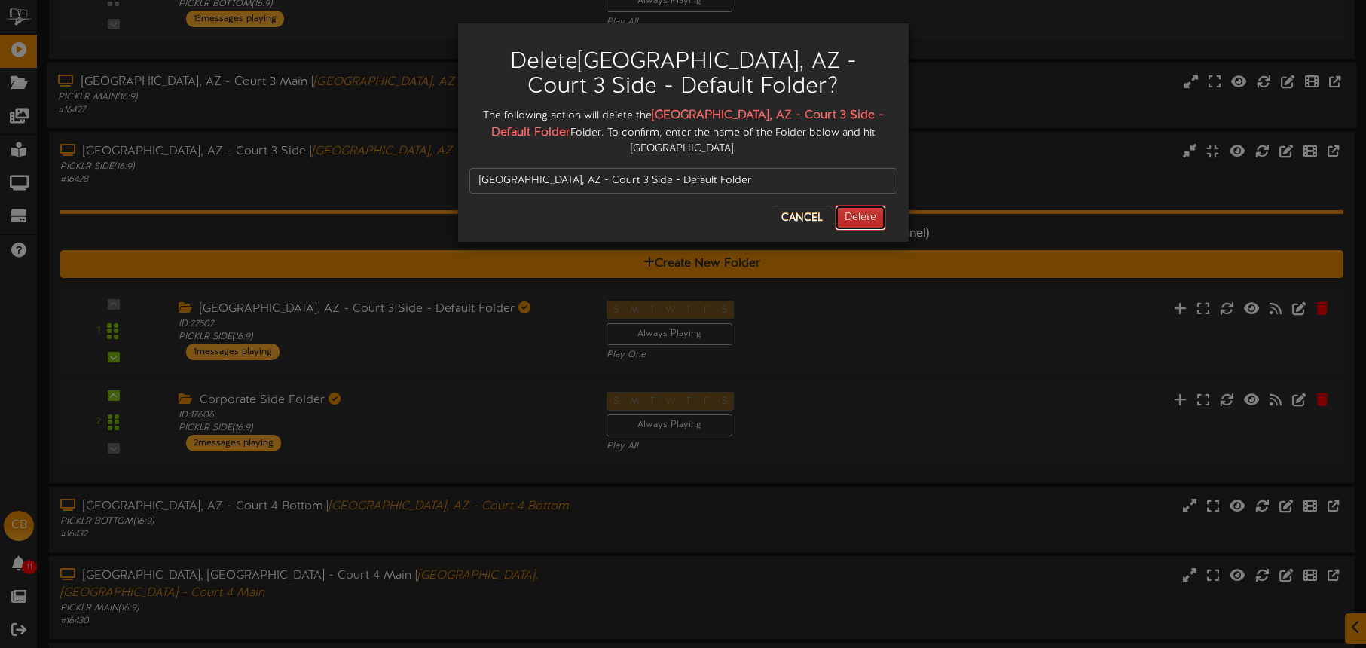
drag, startPoint x: 858, startPoint y: 204, endPoint x: 848, endPoint y: 200, distance: 11.5
click at [858, 205] on button "Delete" at bounding box center [860, 218] width 51 height 26
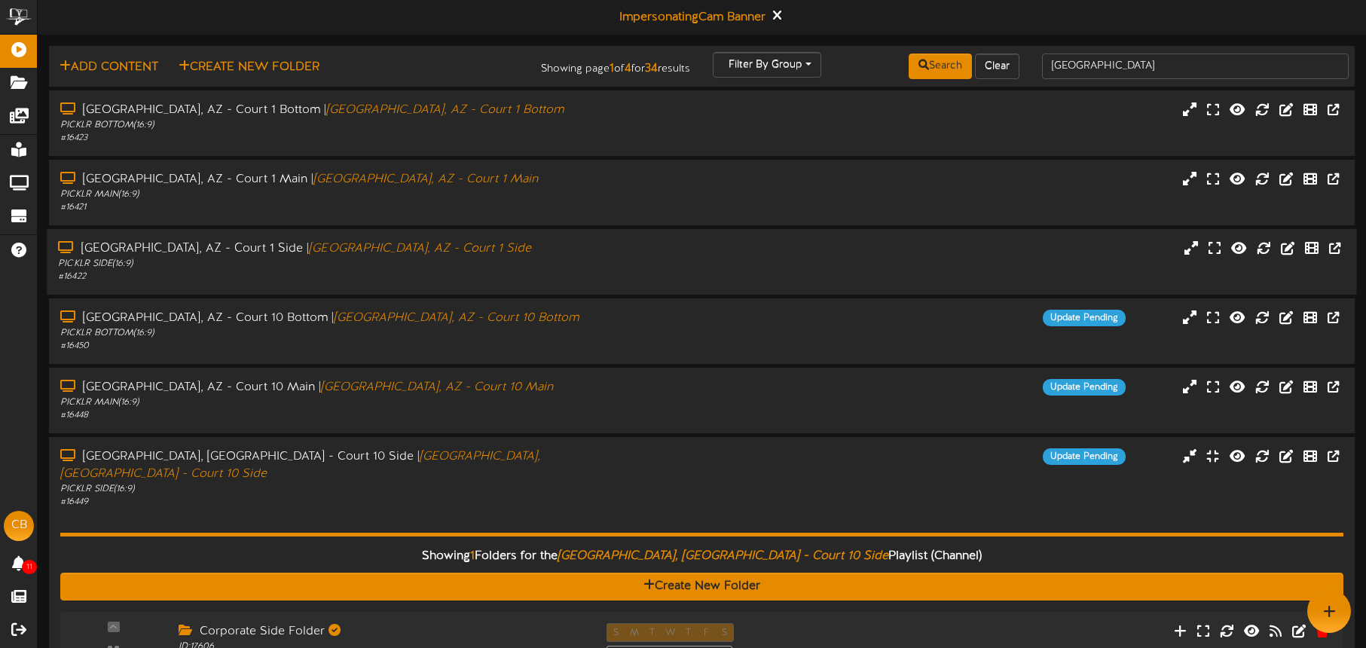
drag, startPoint x: 512, startPoint y: 320, endPoint x: 528, endPoint y: 294, distance: 30.8
click at [512, 320] on div "Tucson, AZ - Court 10 Bottom | Tucson, AZ - Court 10 Bottom" at bounding box center [320, 318] width 521 height 17
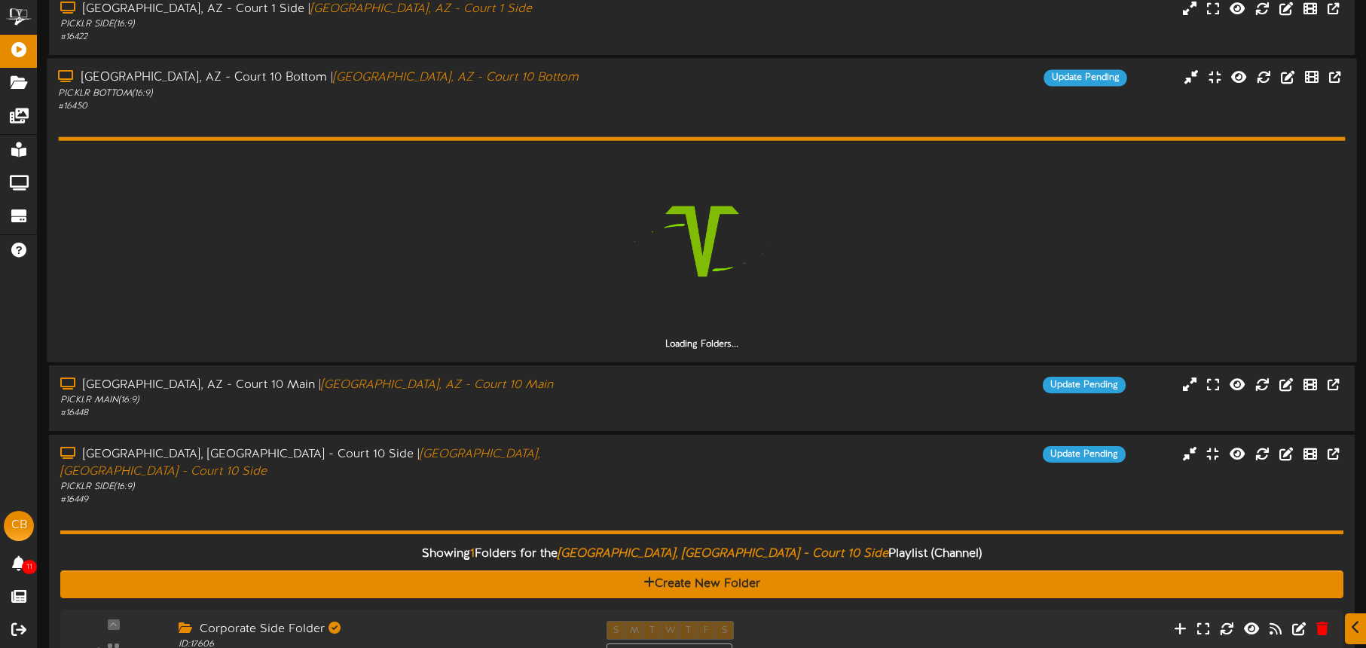
scroll to position [243, 0]
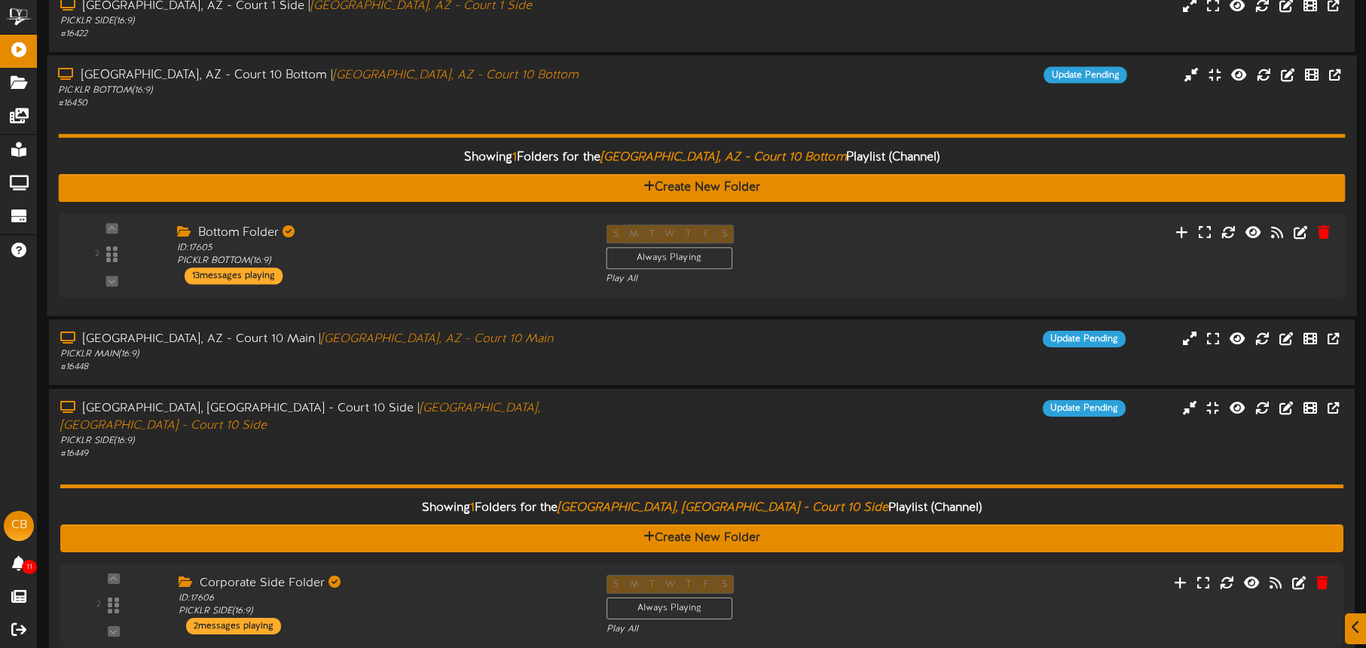
click at [475, 94] on div "PICKLR BOTTOM ( 16:9 )" at bounding box center [319, 90] width 523 height 13
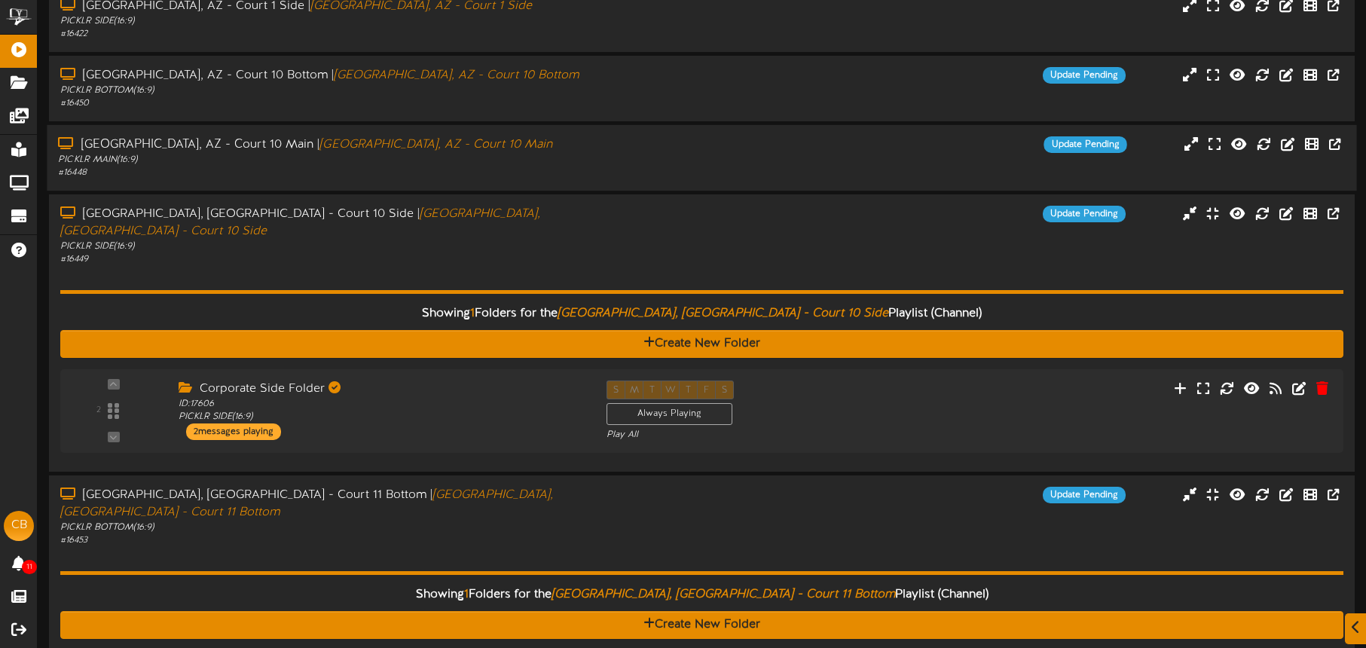
click at [476, 159] on div "PICKLR MAIN ( 16:9 )" at bounding box center [319, 160] width 523 height 13
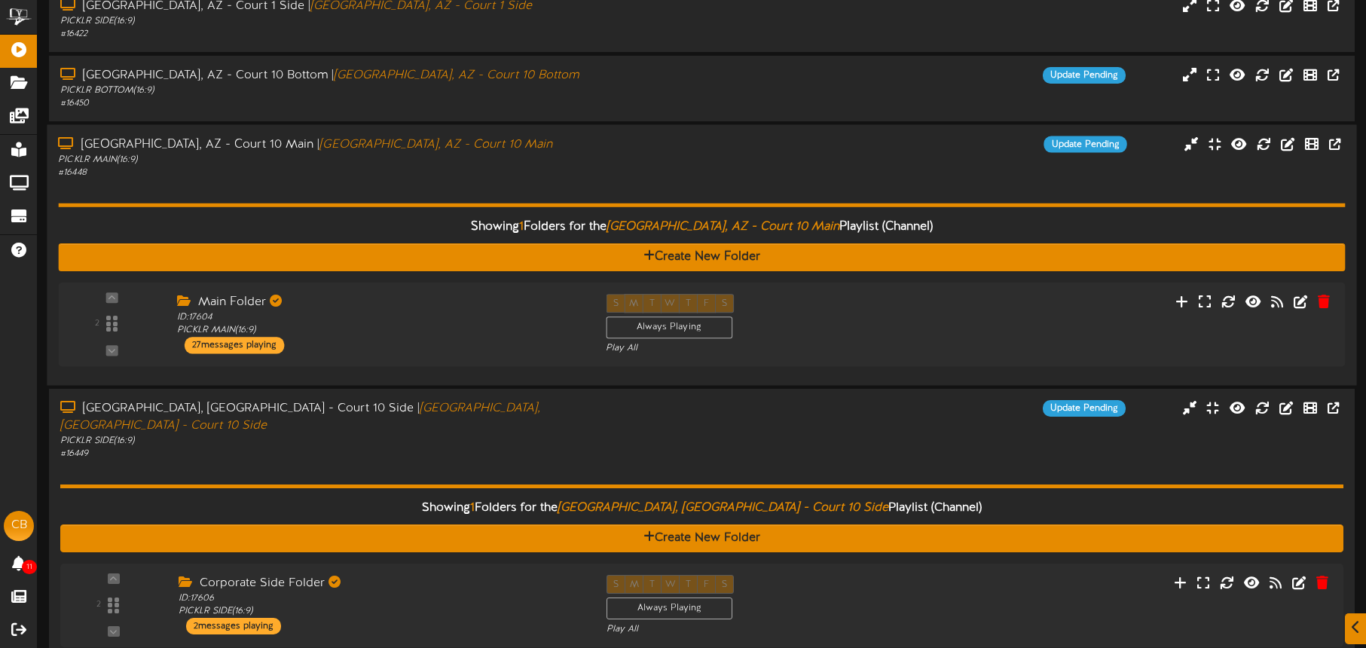
click at [485, 159] on div "PICKLR MAIN ( 16:9 )" at bounding box center [319, 160] width 523 height 13
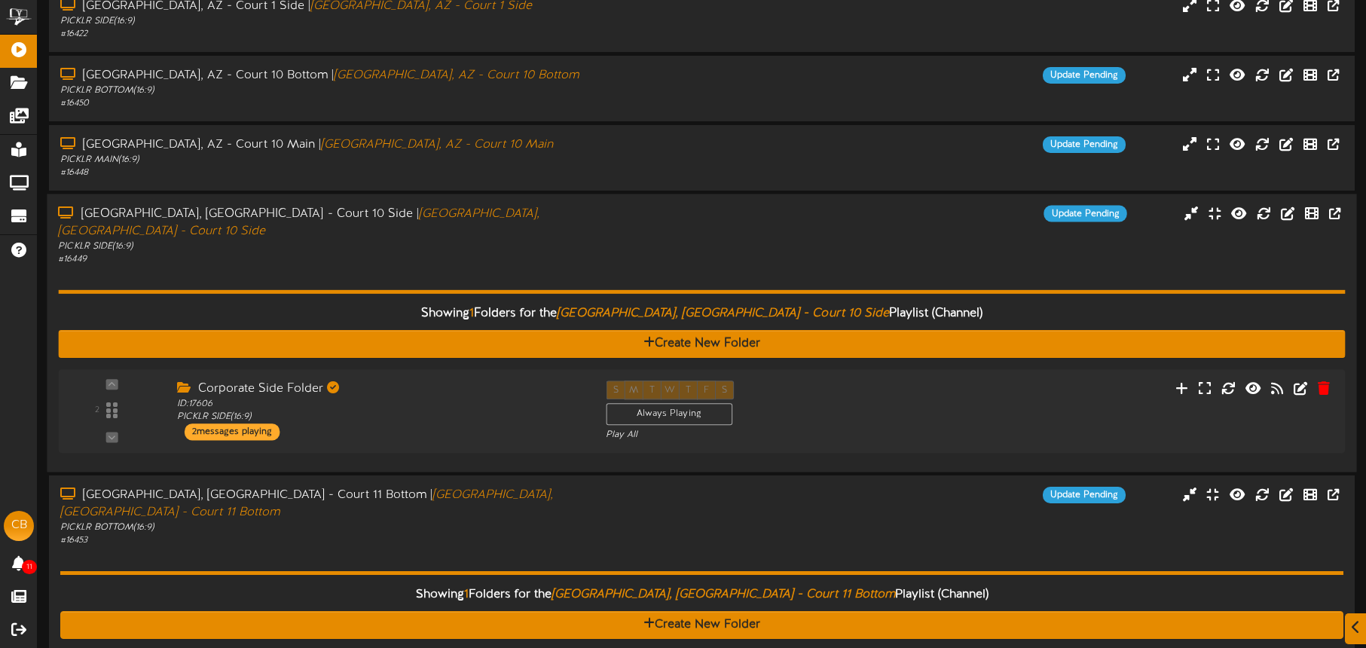
click at [478, 240] on div "PICKLR SIDE ( 16:9 )" at bounding box center [319, 246] width 523 height 13
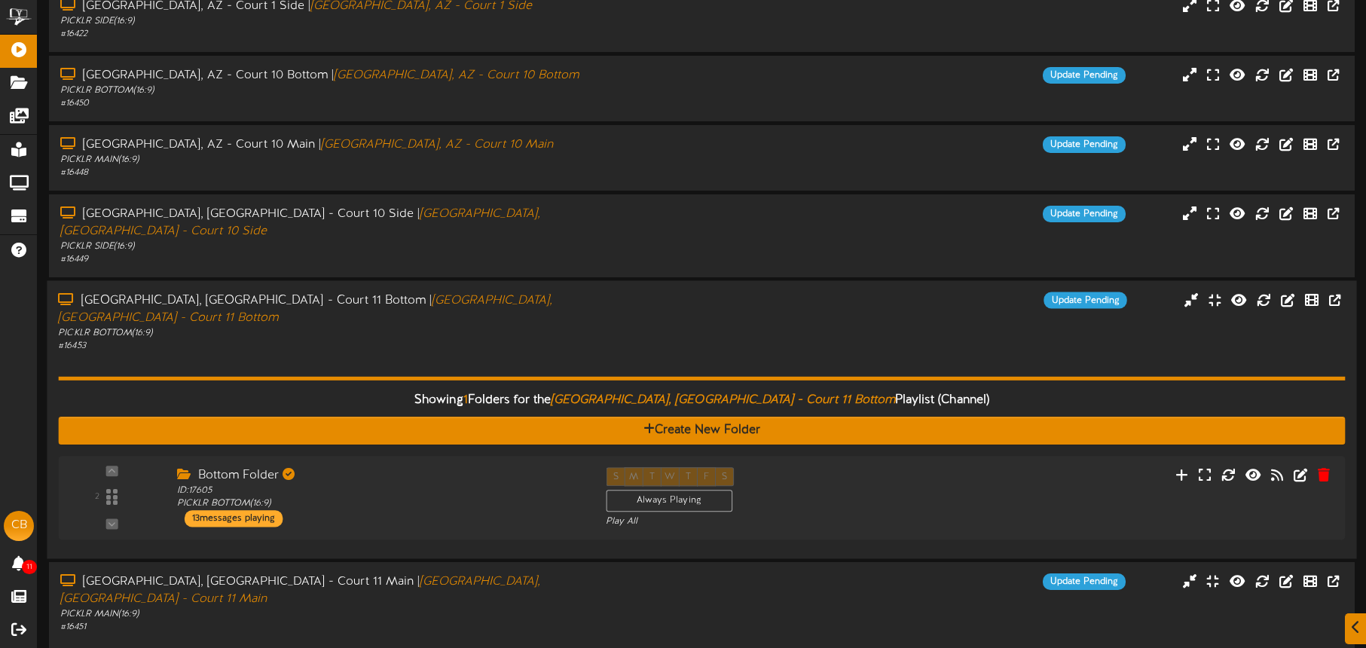
drag, startPoint x: 475, startPoint y: 298, endPoint x: 473, endPoint y: 290, distance: 8.6
click at [475, 327] on div "PICKLR BOTTOM ( 16:9 )" at bounding box center [319, 333] width 523 height 13
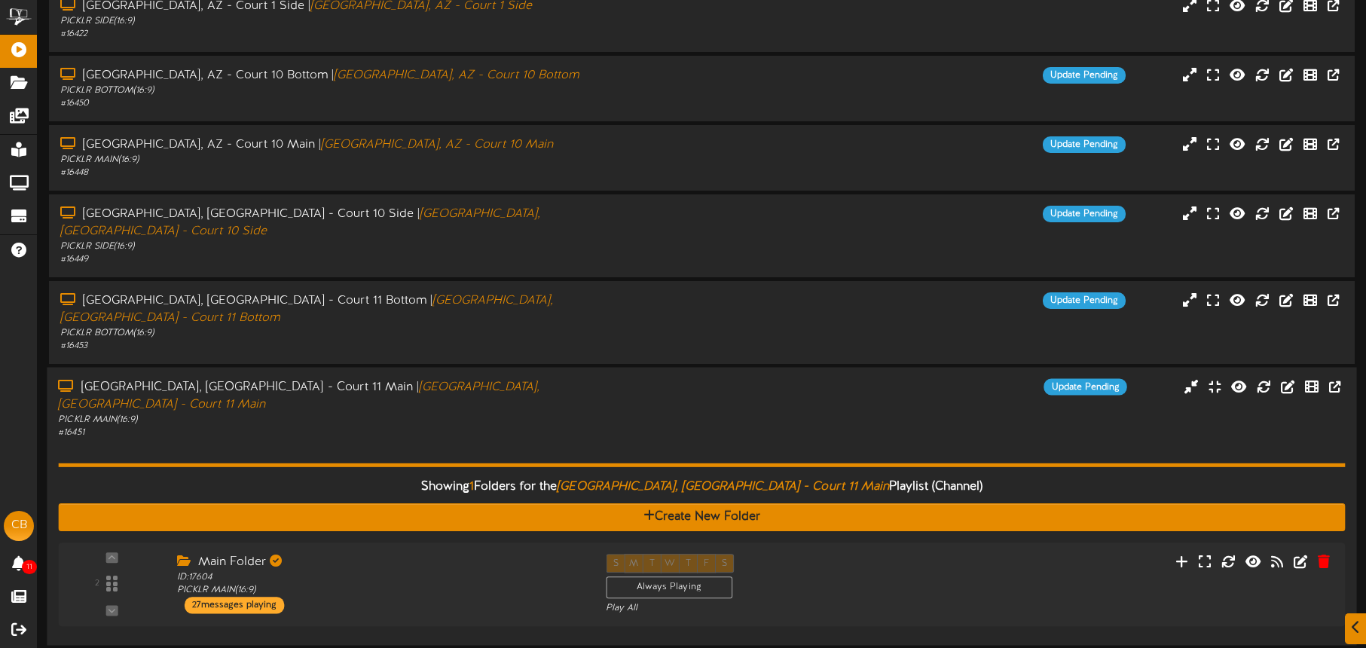
click at [464, 414] on div "PICKLR MAIN ( 16:9 )" at bounding box center [319, 420] width 523 height 13
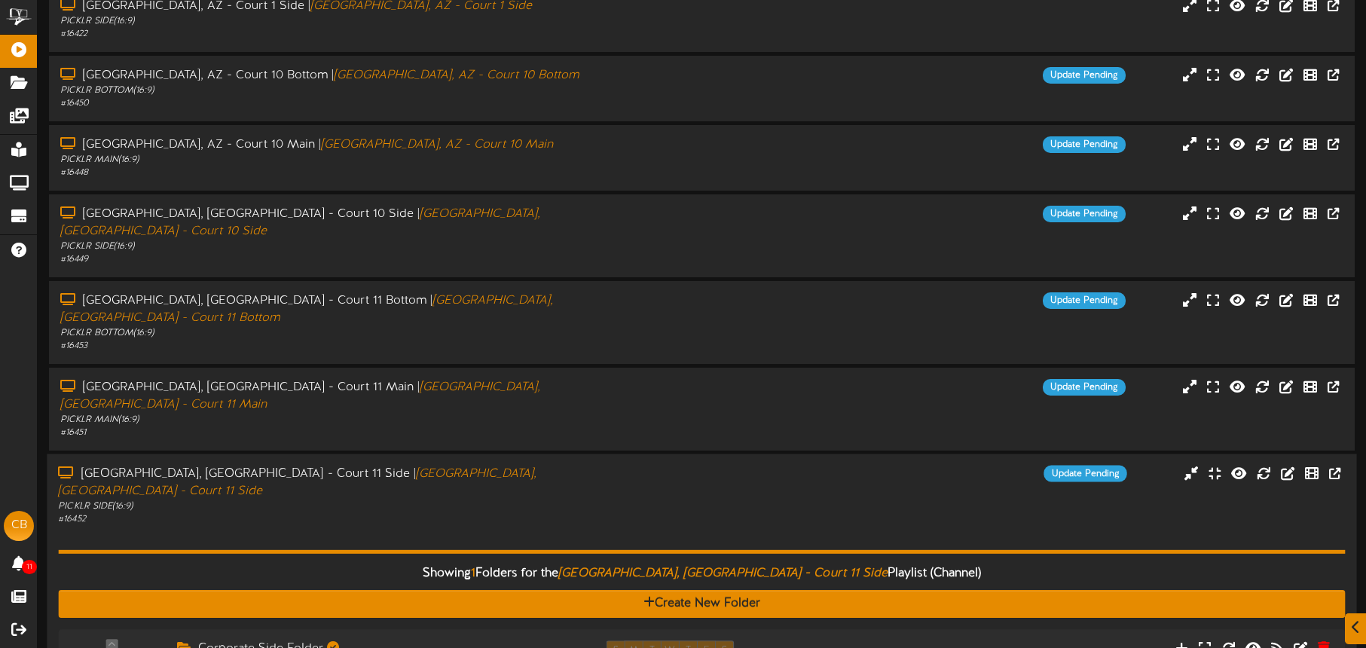
drag, startPoint x: 454, startPoint y: 427, endPoint x: 483, endPoint y: 405, distance: 36.0
click at [454, 466] on div "Tucson, AZ - Court 11 Side | Tucson, AZ - Court 11 Side" at bounding box center [319, 483] width 523 height 35
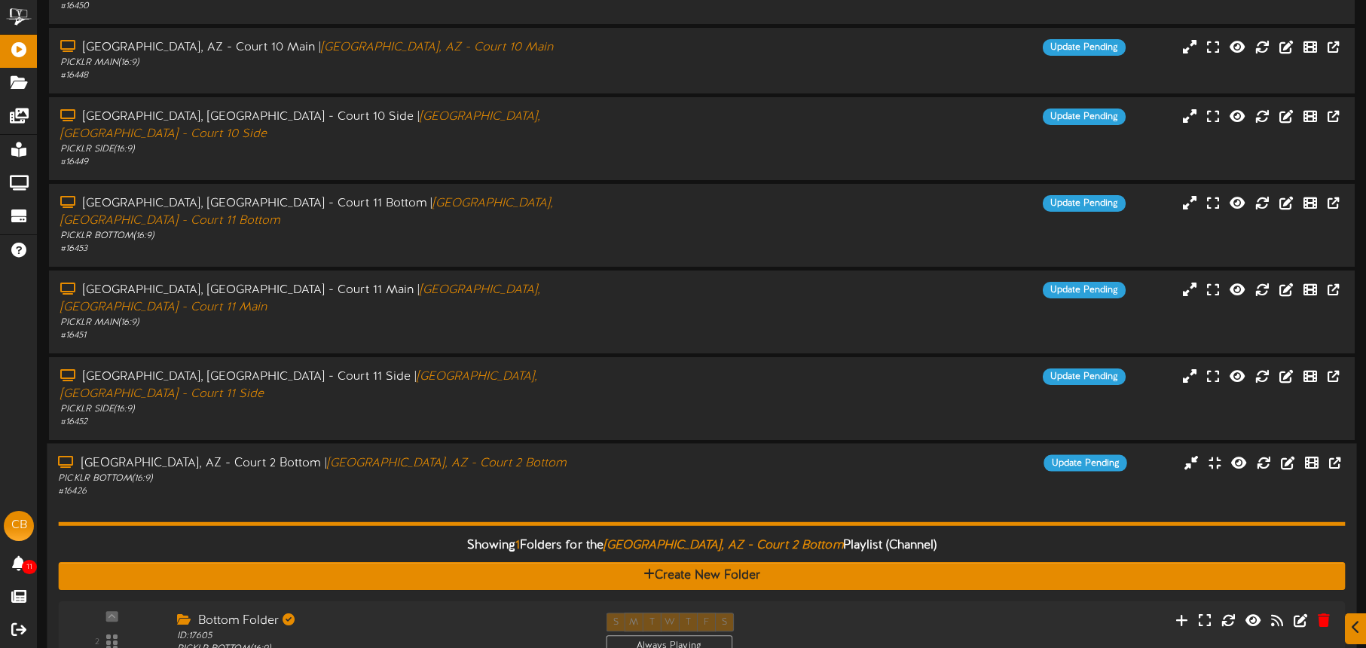
scroll to position [364, 0]
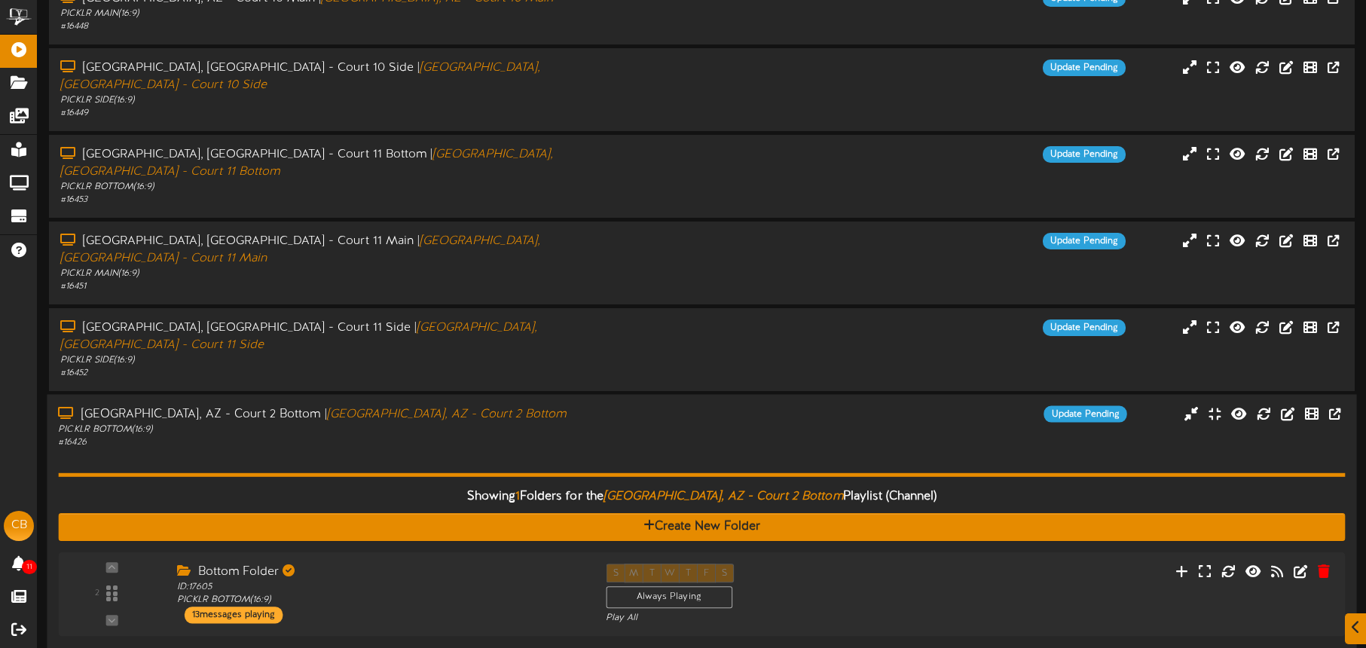
click at [486, 424] on div "PICKLR BOTTOM ( 16:9 )" at bounding box center [319, 430] width 523 height 13
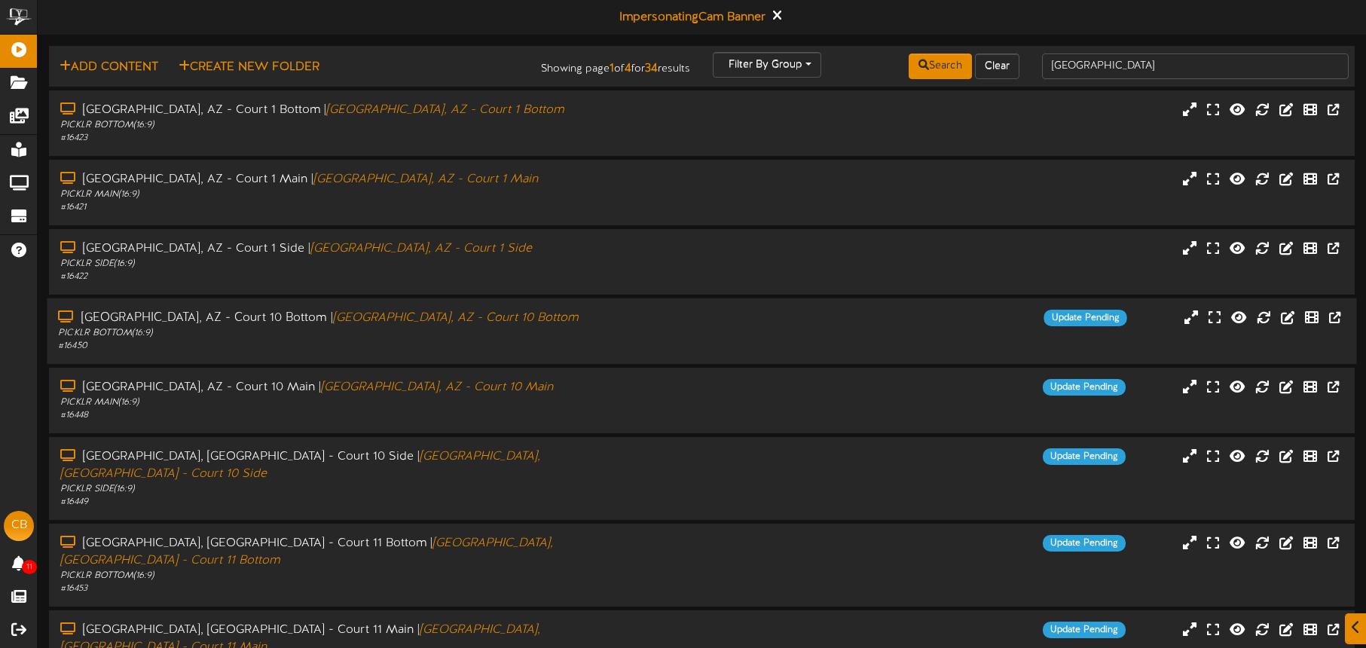
scroll to position [194, 0]
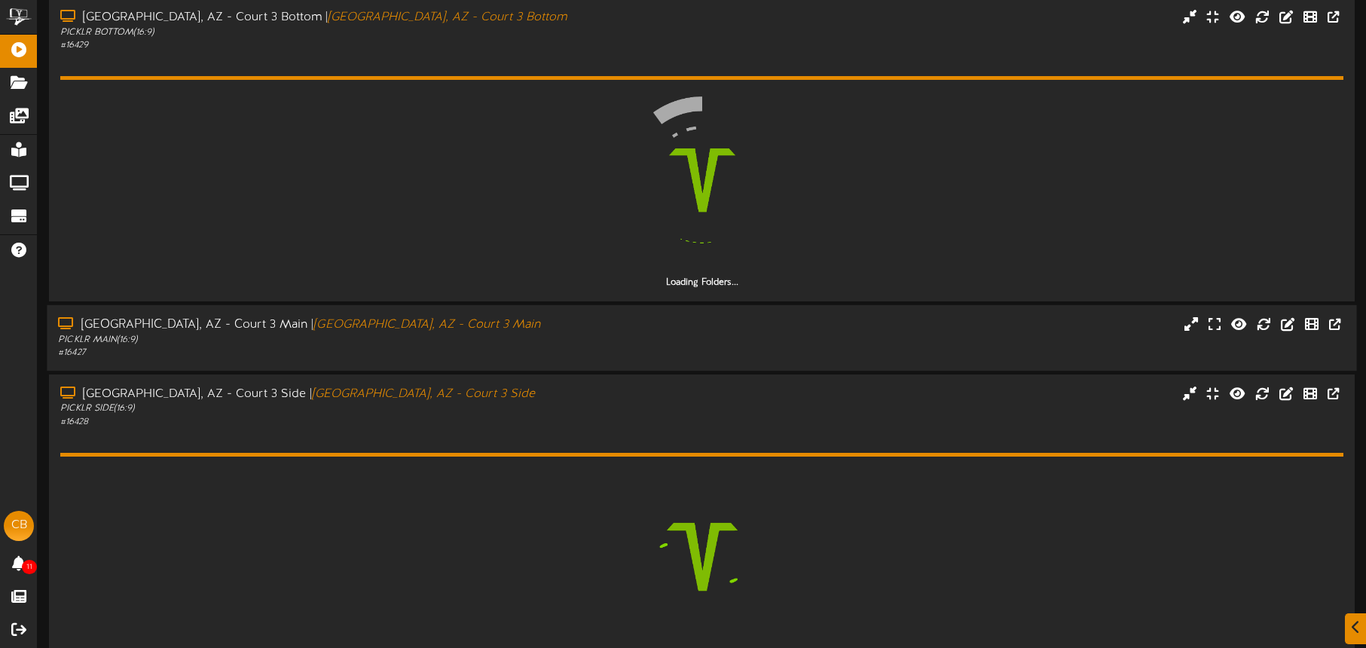
click at [493, 326] on div "Tucson, AZ - Court 3 Main | Tucson, AZ - Court 3 Main" at bounding box center [319, 324] width 523 height 17
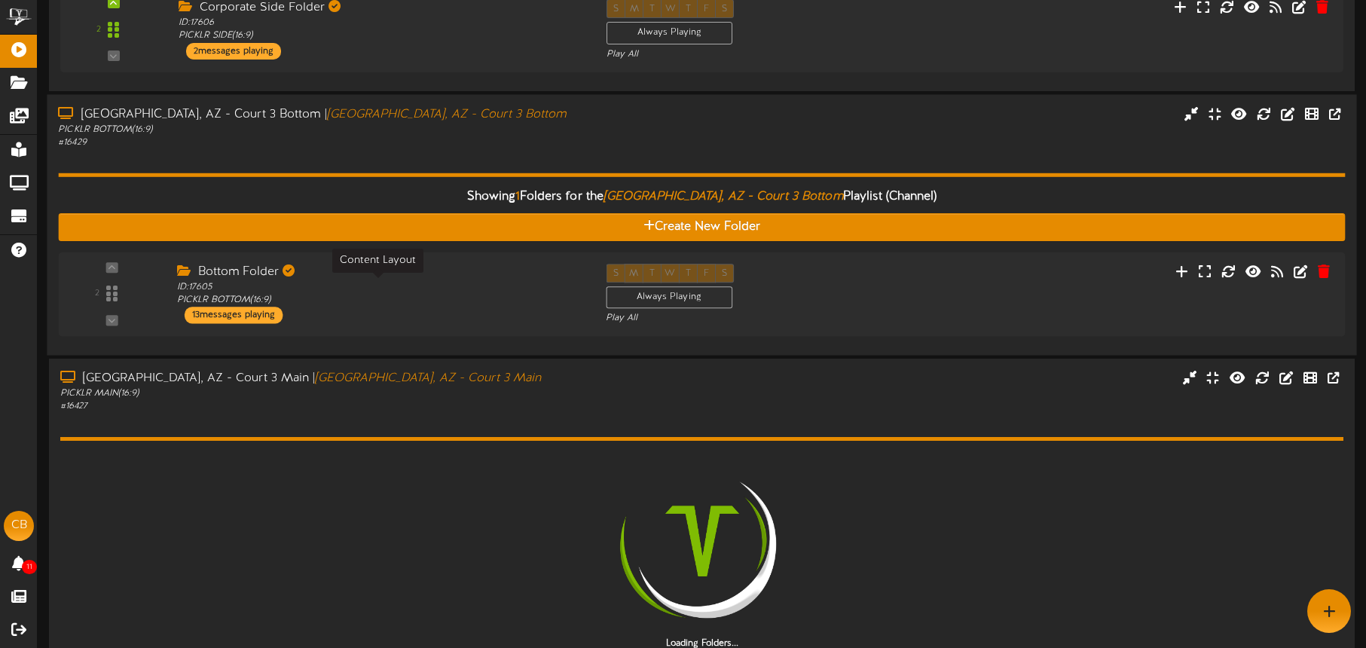
scroll to position [737, 0]
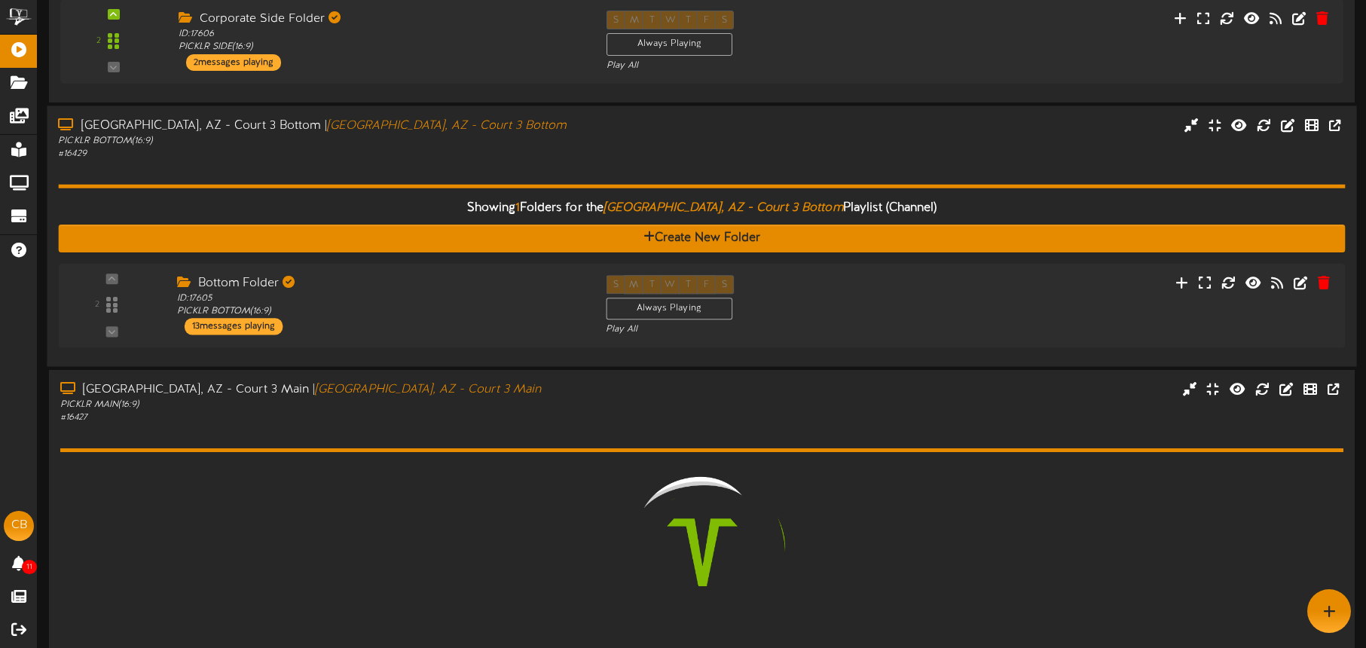
click at [504, 164] on div "Showing 1 Folders for the Tucson, AZ - Court 3 Bottom Playlist (Channel) Create…" at bounding box center [701, 258] width 1287 height 195
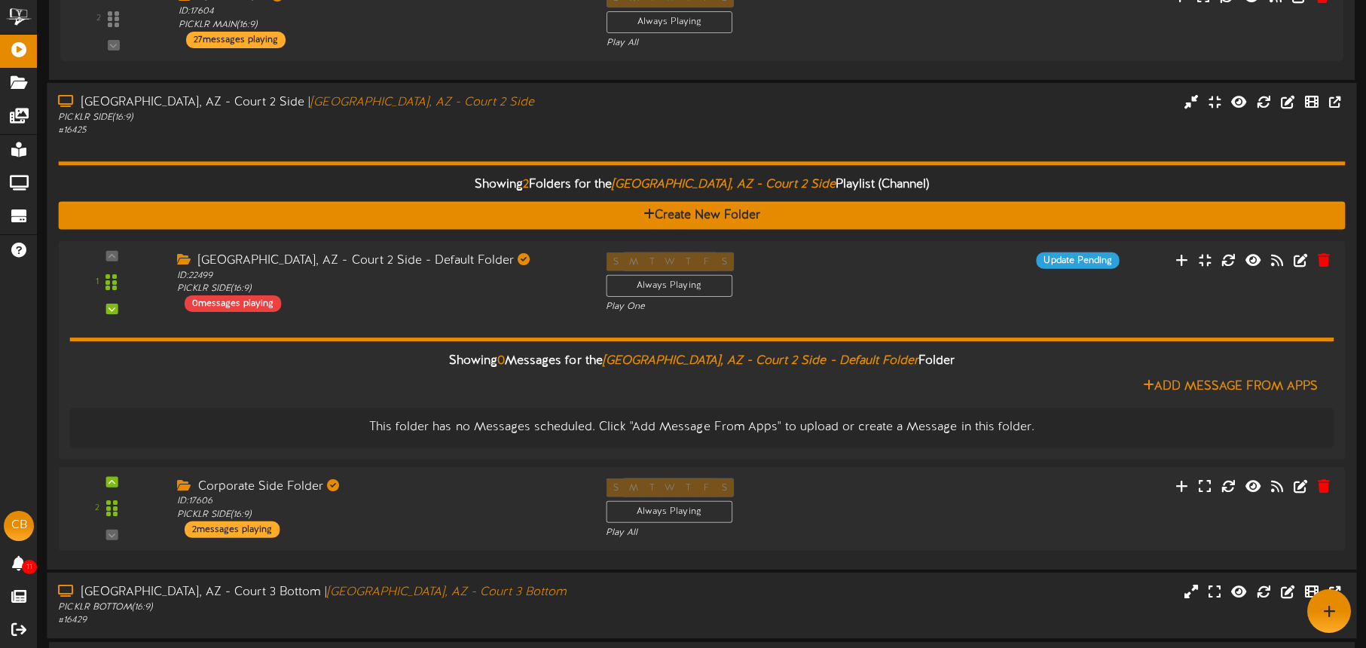
scroll to position [251, 0]
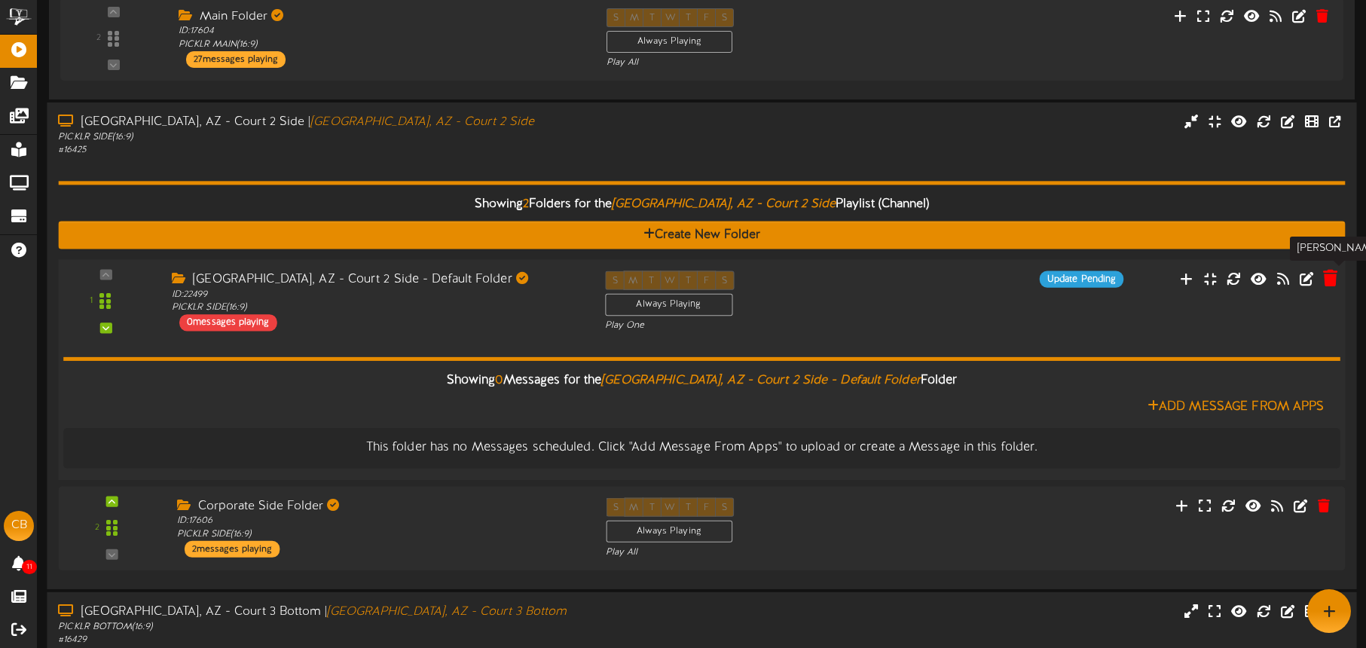
click at [1326, 280] on icon at bounding box center [1330, 278] width 14 height 17
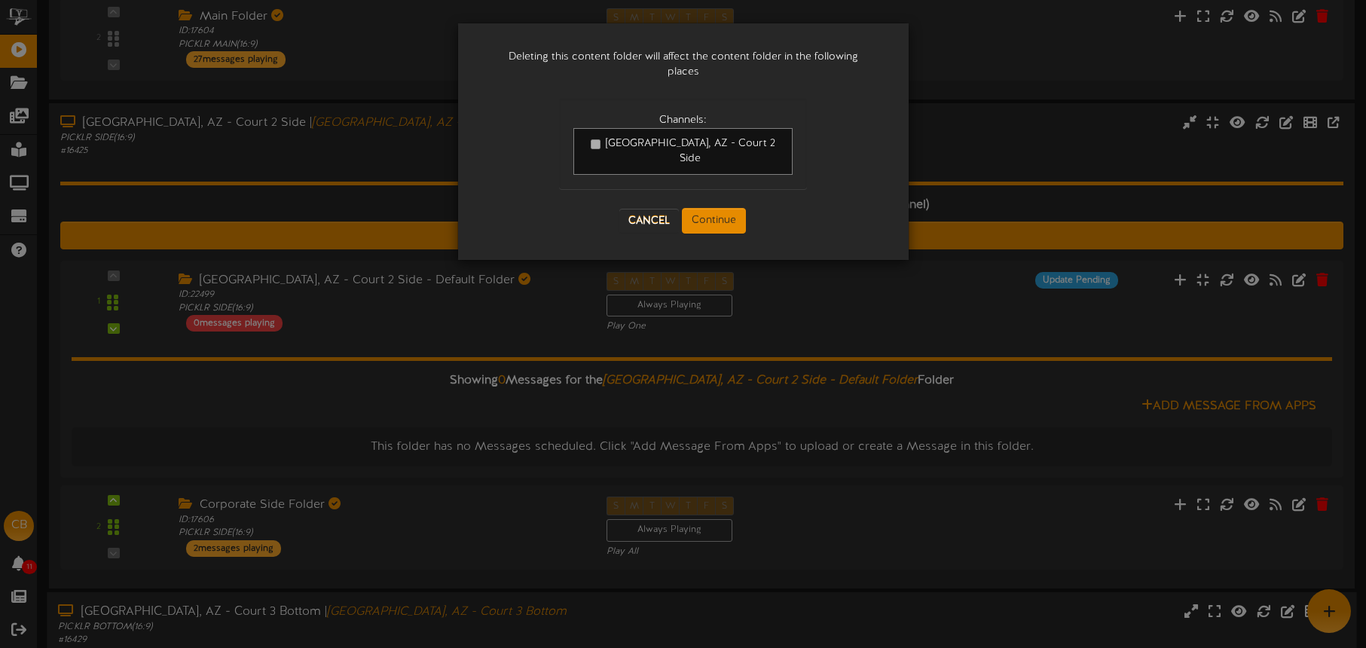
drag, startPoint x: 691, startPoint y: 145, endPoint x: 697, endPoint y: 151, distance: 8.5
click at [691, 145] on span "Tucson, AZ - Court 2 Side" at bounding box center [691, 151] width 170 height 26
click at [725, 210] on button "Continue" at bounding box center [714, 221] width 64 height 26
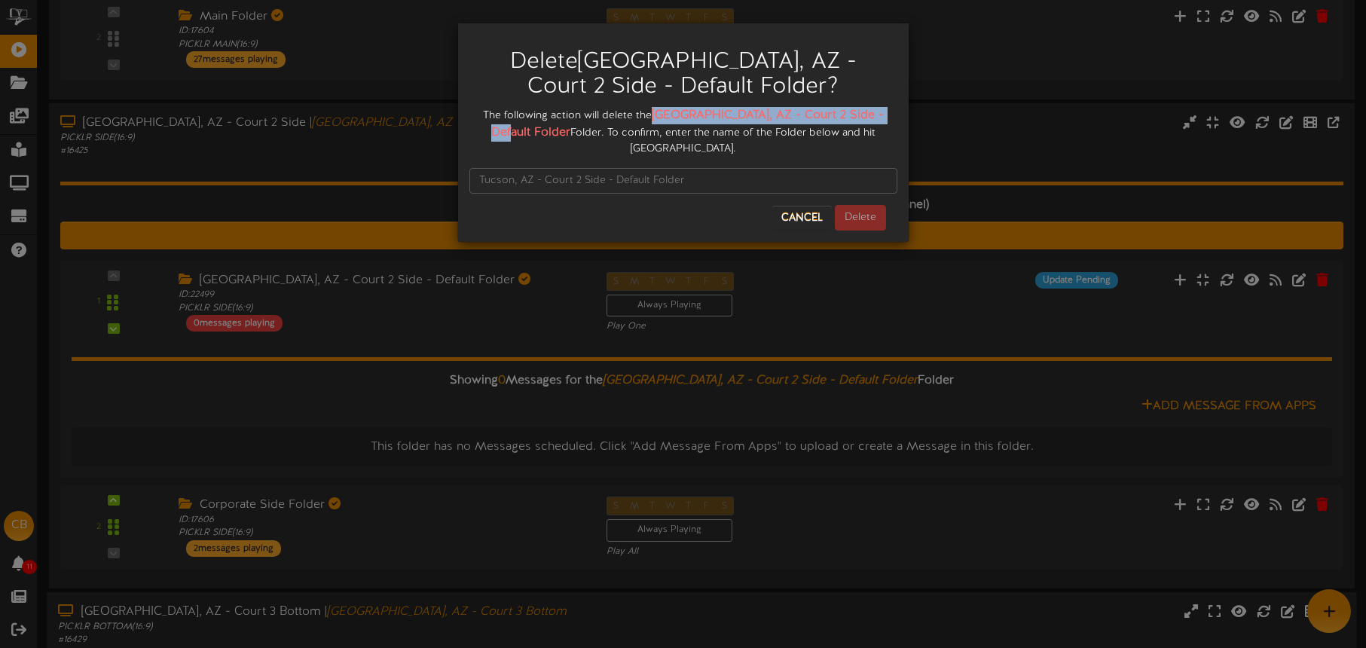
drag, startPoint x: 674, startPoint y: 115, endPoint x: 524, endPoint y: 135, distance: 150.5
click at [527, 135] on strong "Tucson, AZ - Court 2 Side - Default Folder" at bounding box center [687, 124] width 393 height 31
click at [502, 168] on input "text" at bounding box center [683, 181] width 428 height 26
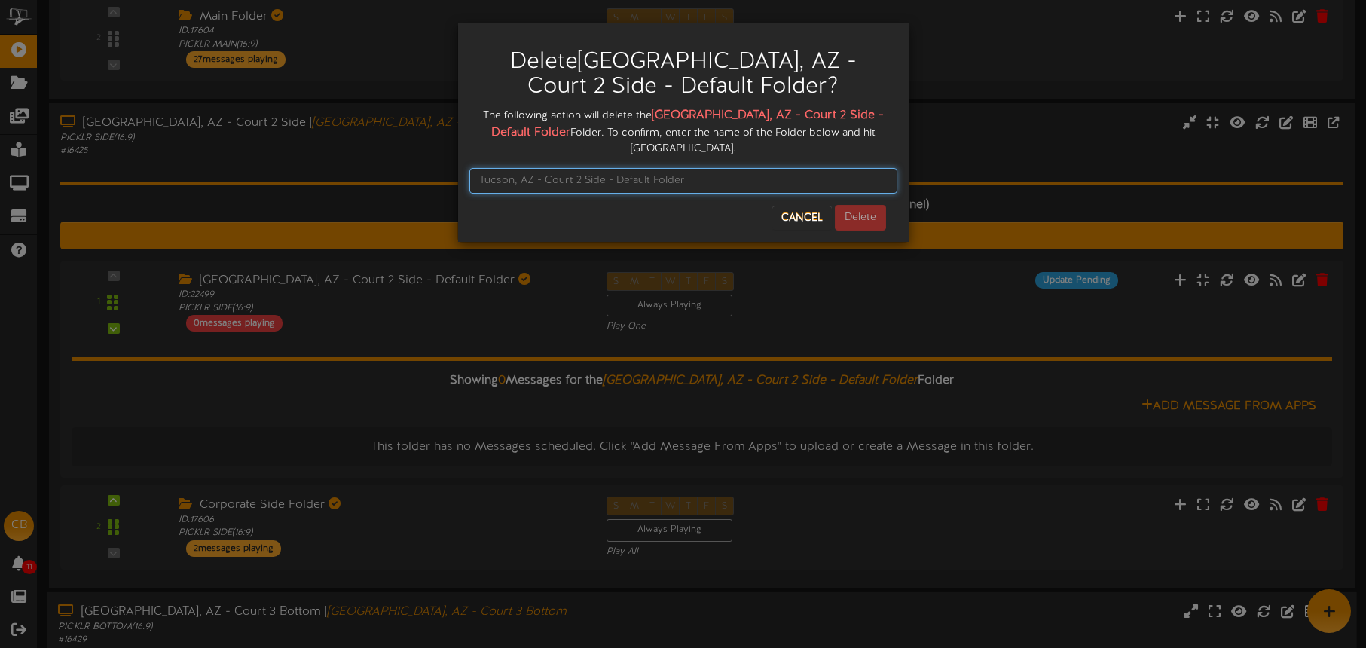
paste input "Tucson, AZ - Court 2 Side - Default Folde"
type input "Tucson, AZ - Court 2 Side - Default Folder"
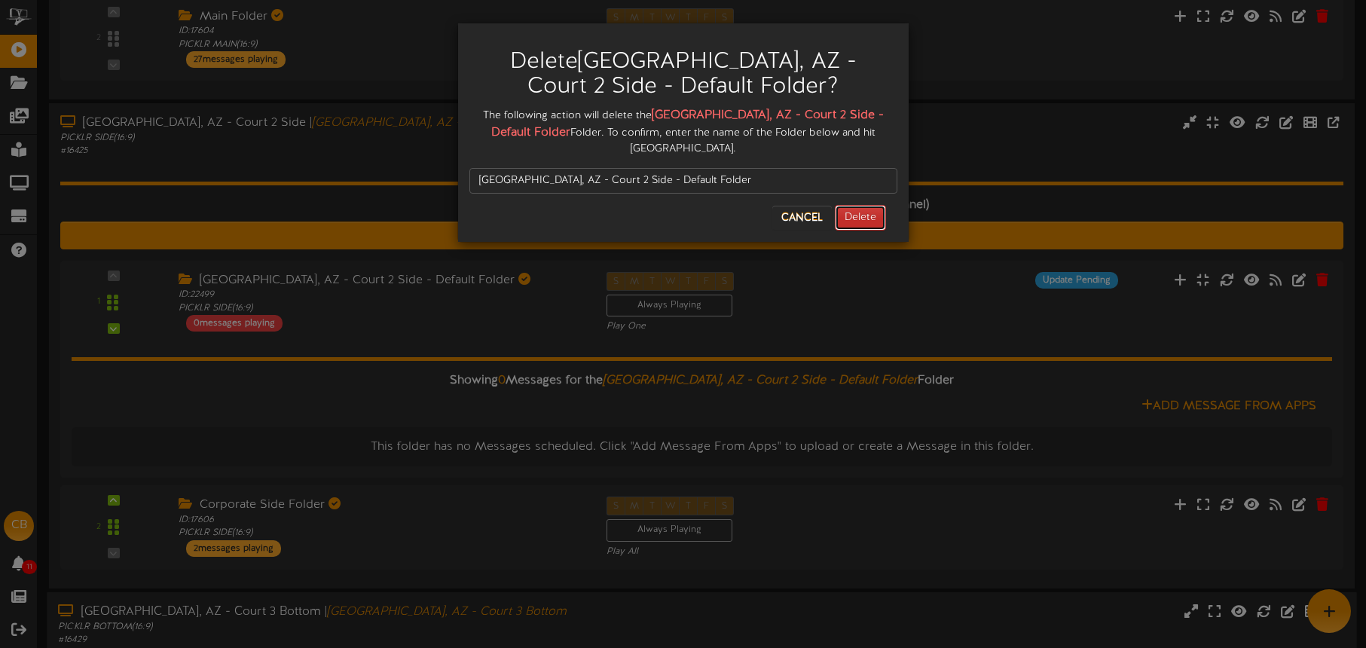
click at [878, 205] on button "Delete" at bounding box center [860, 218] width 51 height 26
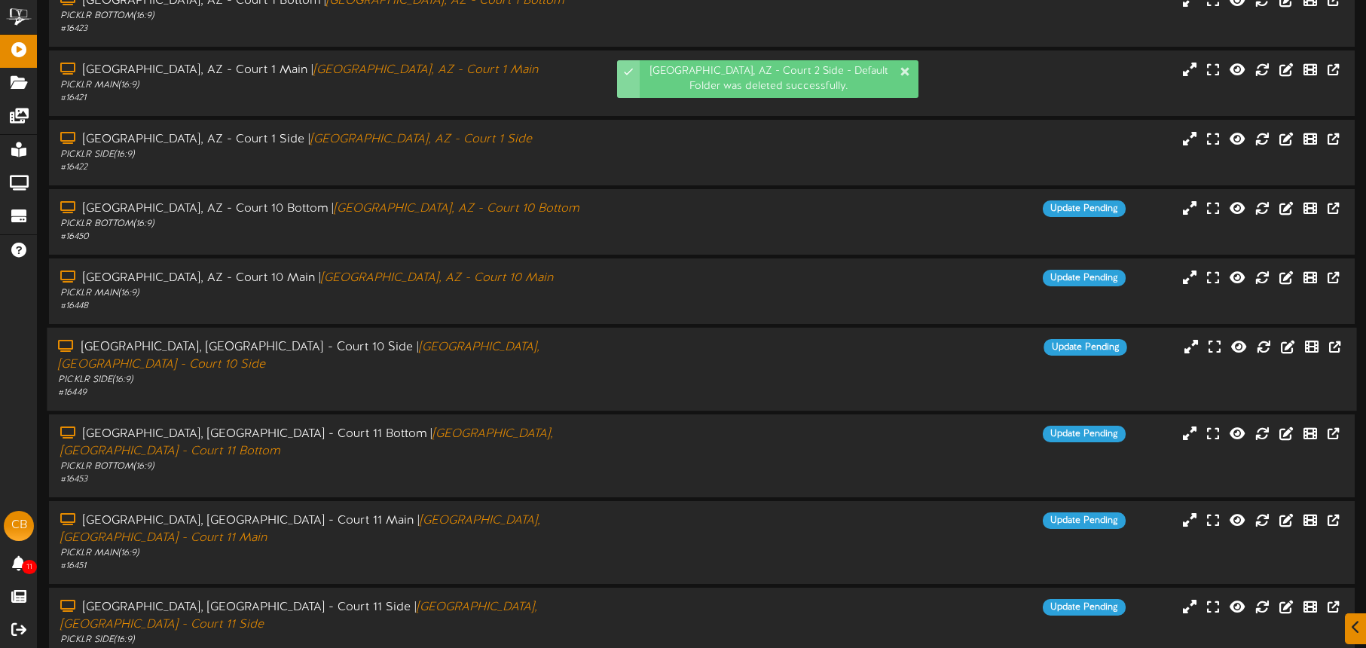
scroll to position [194, 0]
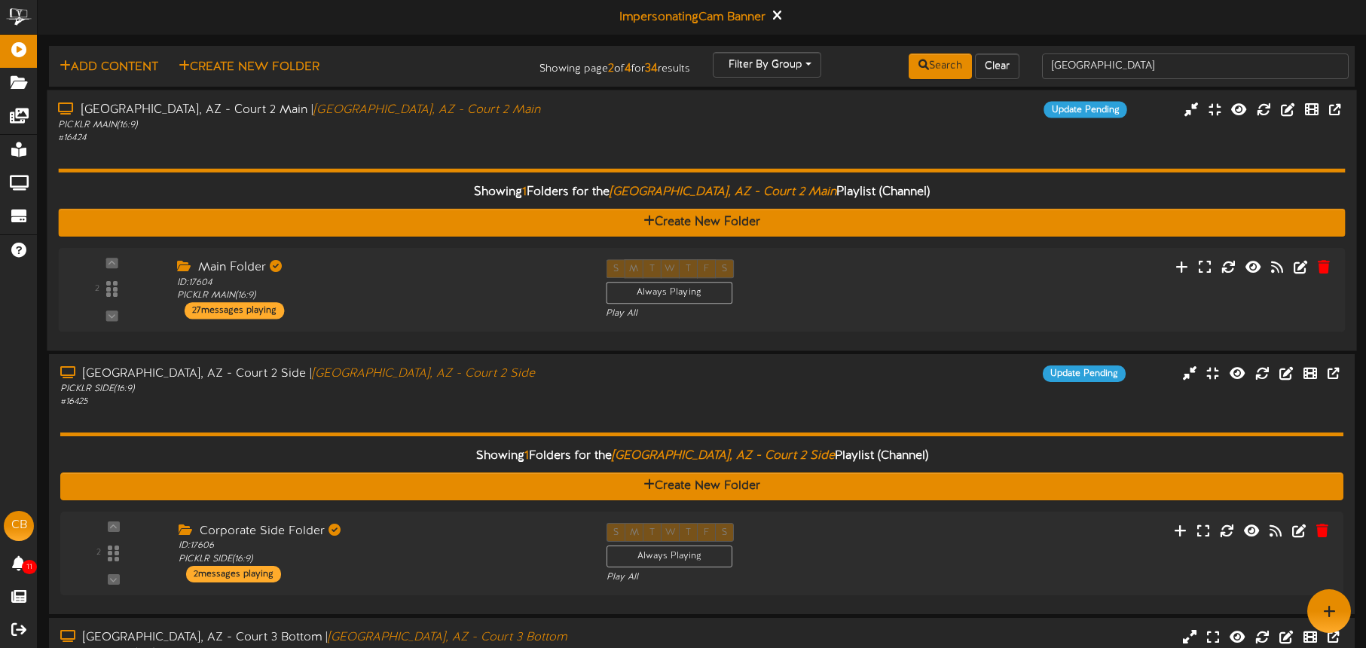
click at [457, 124] on div "PICKLR MAIN ( 16:9 )" at bounding box center [319, 124] width 523 height 13
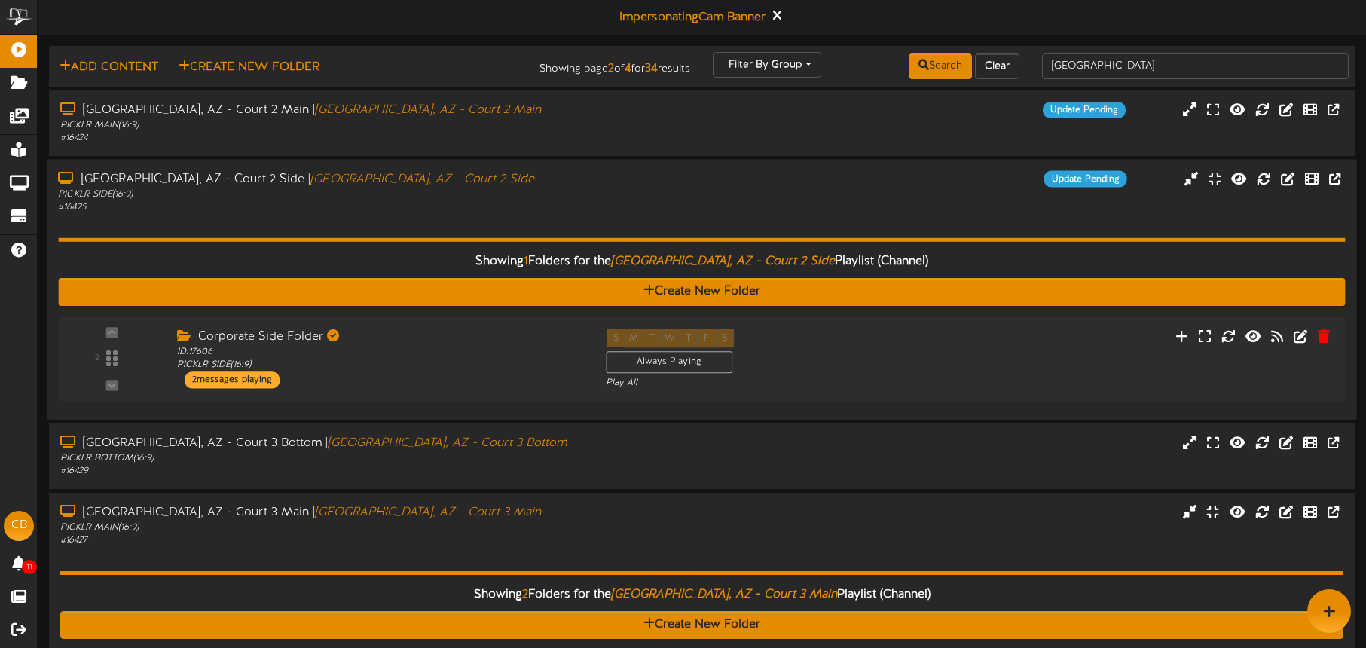
click at [472, 193] on div "PICKLR SIDE ( 16:9 )" at bounding box center [319, 194] width 523 height 13
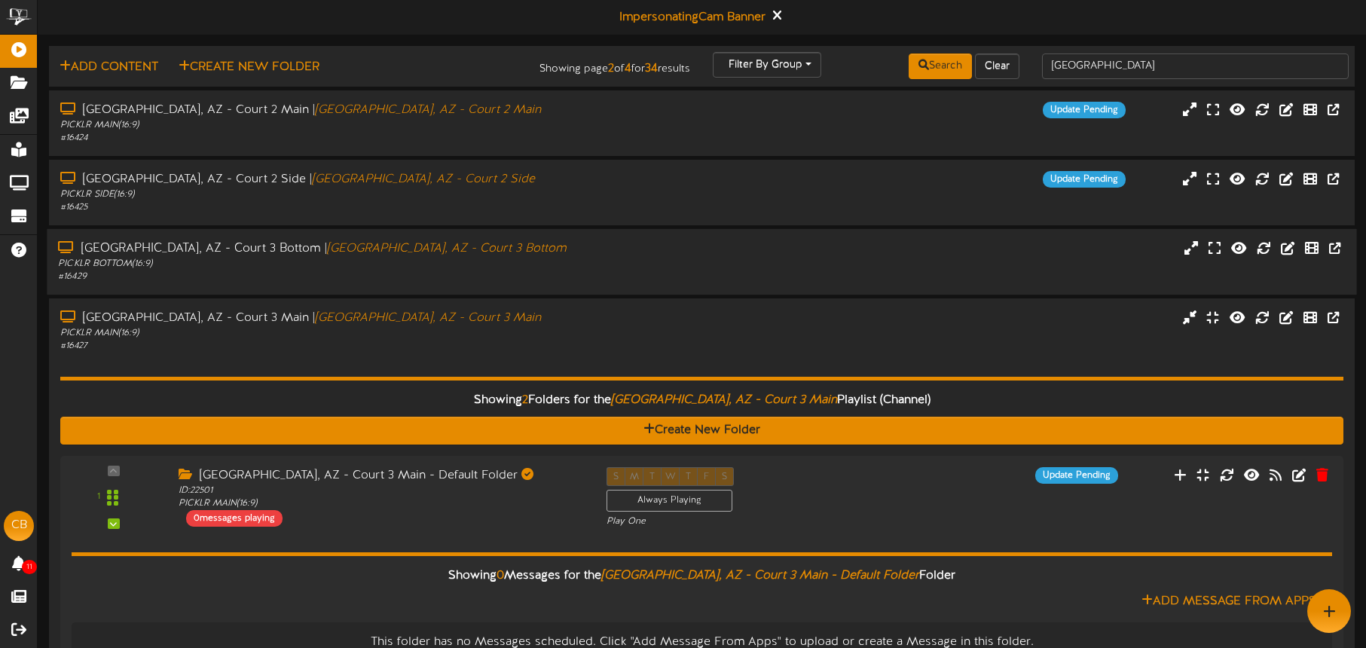
click at [444, 268] on div "PICKLR BOTTOM ( 16:9 )" at bounding box center [319, 264] width 523 height 13
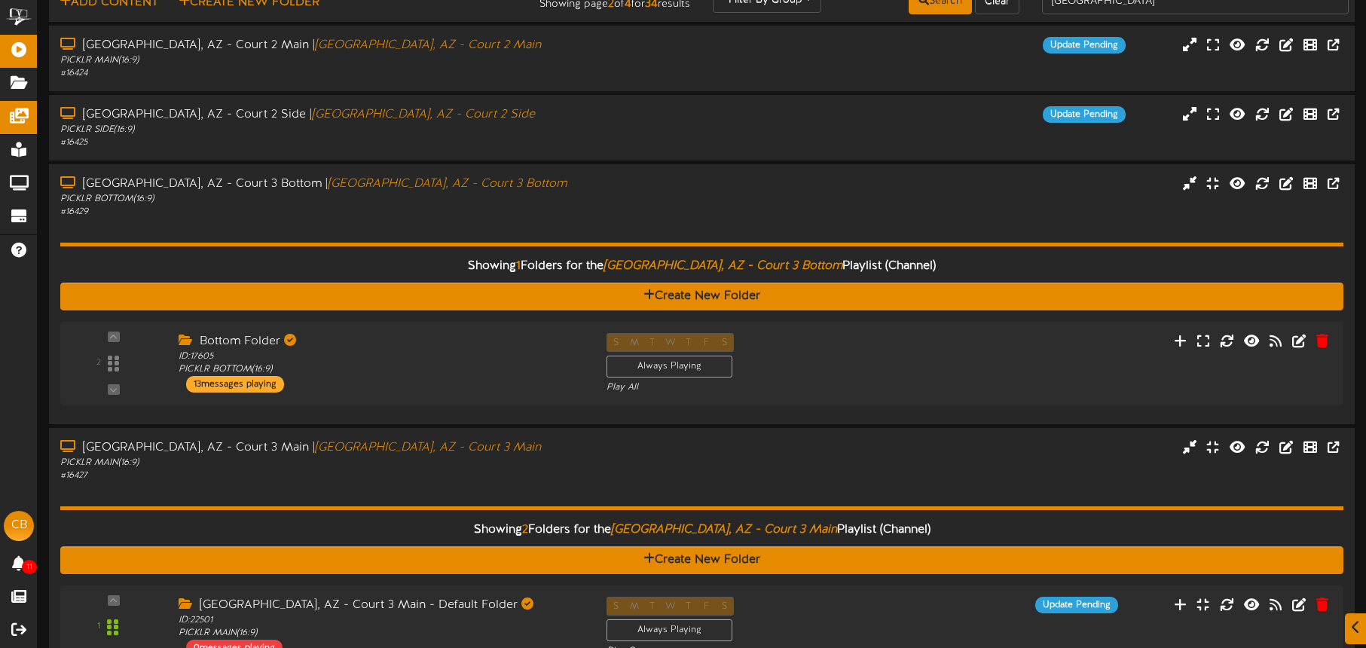
scroll to position [81, 0]
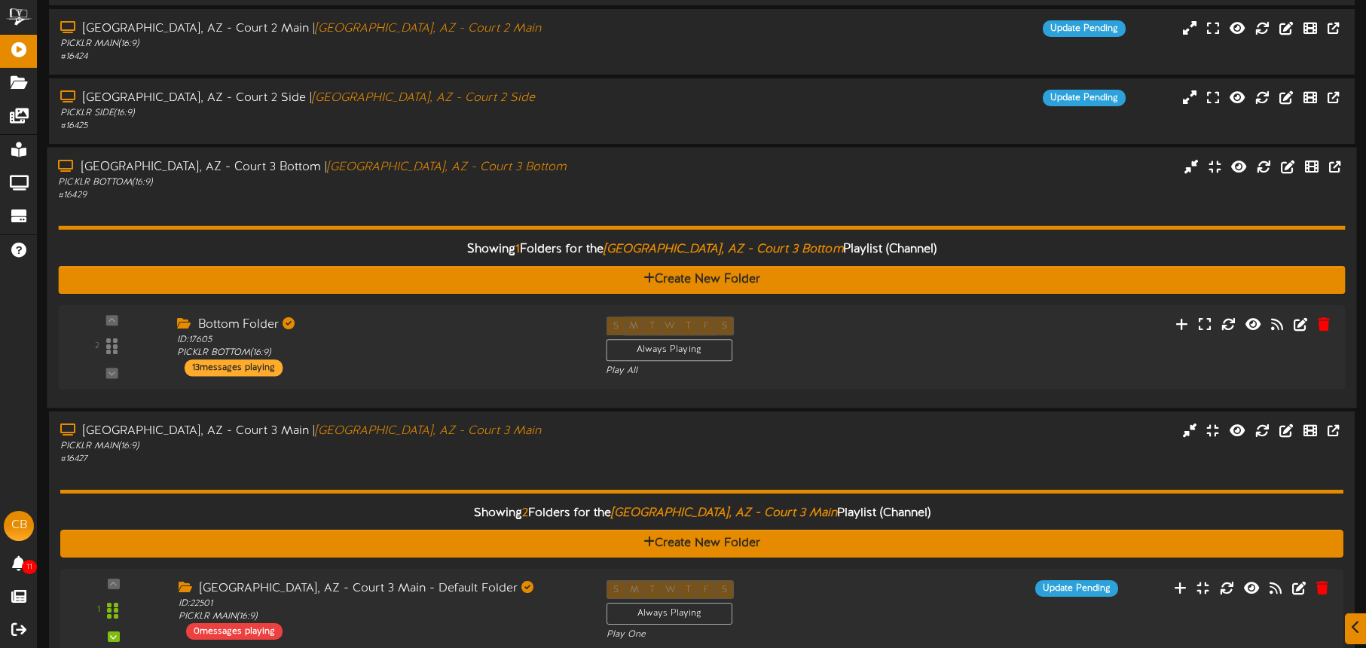
click at [503, 195] on div "# 16429" at bounding box center [319, 195] width 523 height 13
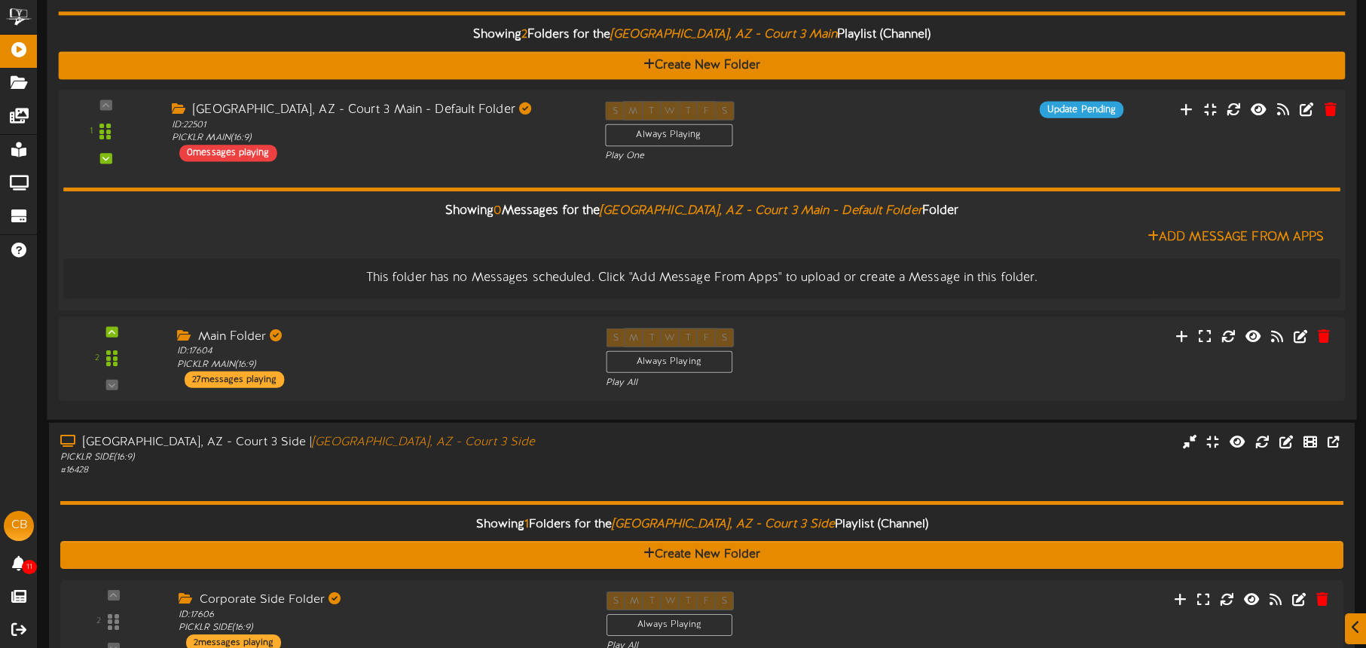
scroll to position [367, 0]
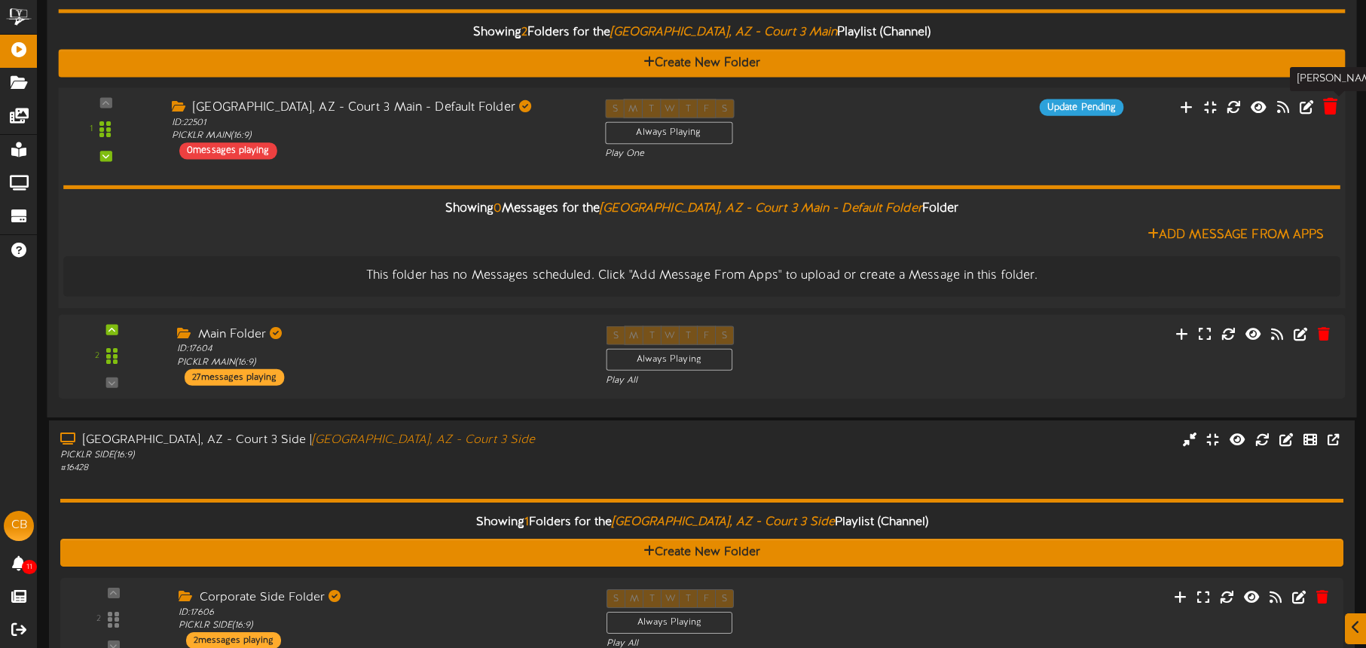
click at [1331, 110] on icon at bounding box center [1330, 106] width 14 height 17
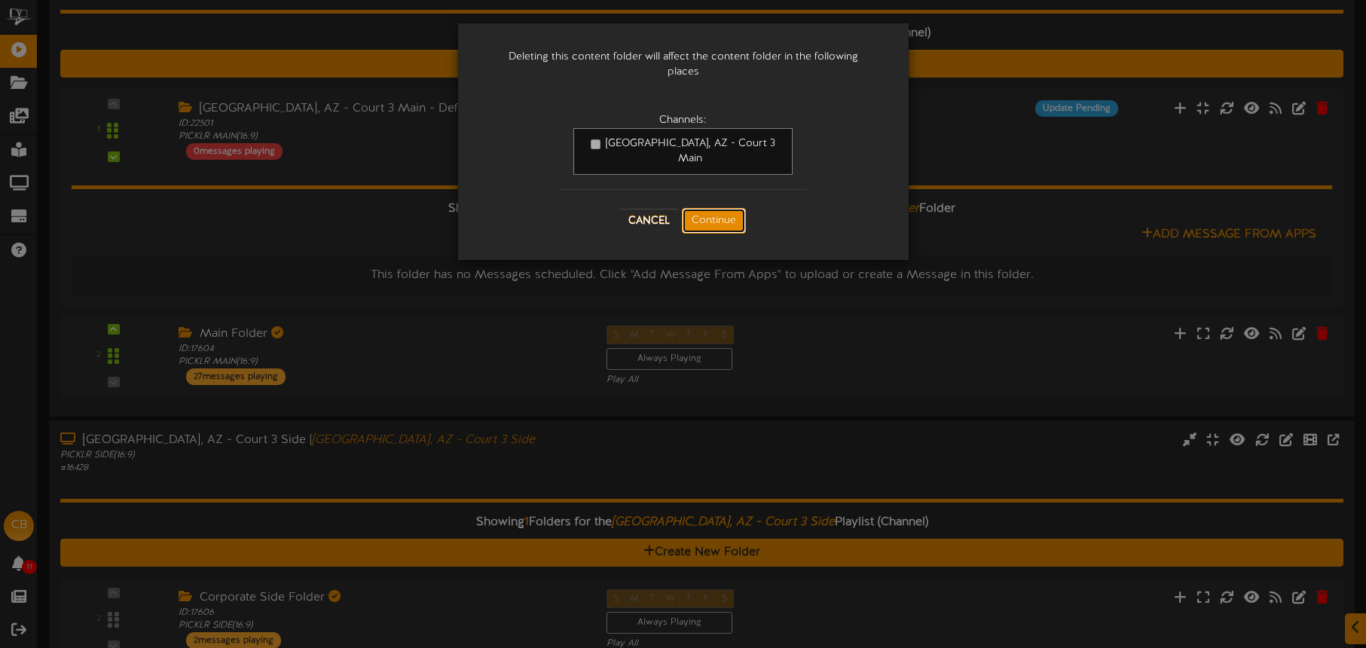
click at [725, 208] on button "Continue" at bounding box center [714, 221] width 64 height 26
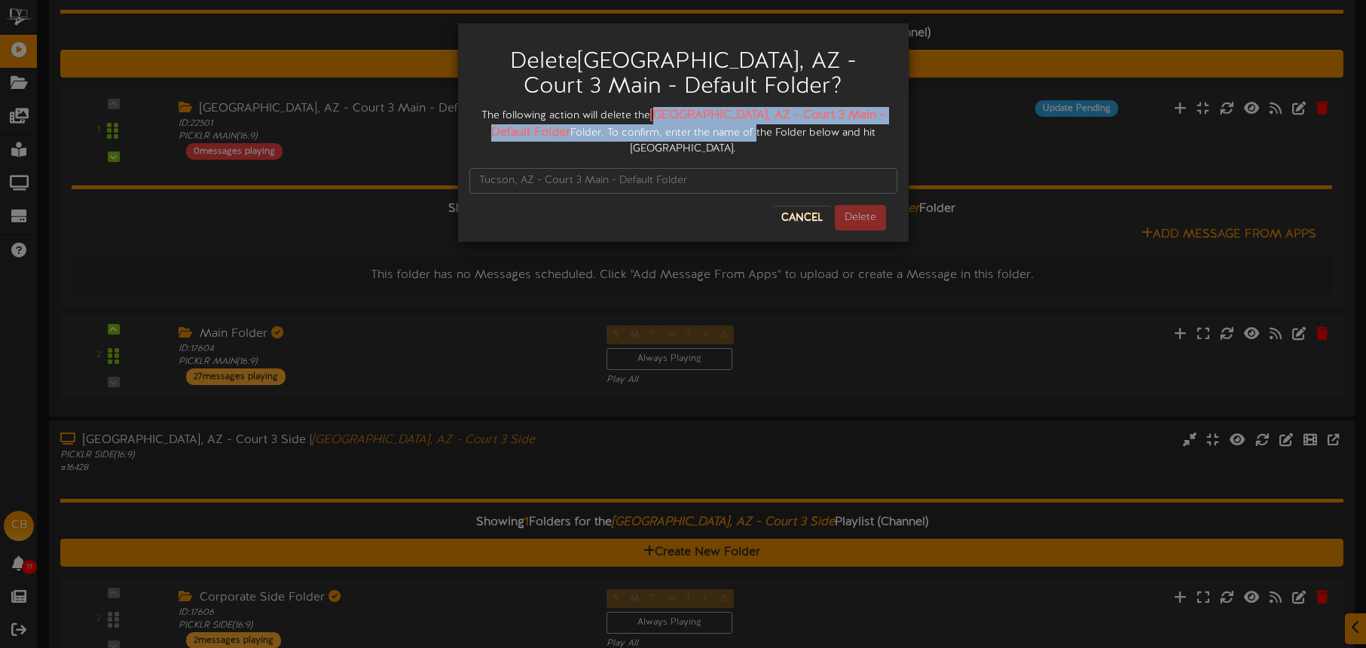
drag, startPoint x: 673, startPoint y: 112, endPoint x: 708, endPoint y: 133, distance: 40.6
click at [714, 137] on div "The following action will delete the Tucson, AZ - Court 3 Main - Default Folder…" at bounding box center [683, 132] width 428 height 50
click at [677, 114] on strong "Tucson, AZ - Court 3 Main - Default Folder" at bounding box center [688, 124] width 394 height 31
drag, startPoint x: 673, startPoint y: 112, endPoint x: 527, endPoint y: 134, distance: 147.8
click at [528, 133] on strong "Tucson, AZ - Court 3 Main - Default Folder" at bounding box center [688, 124] width 394 height 31
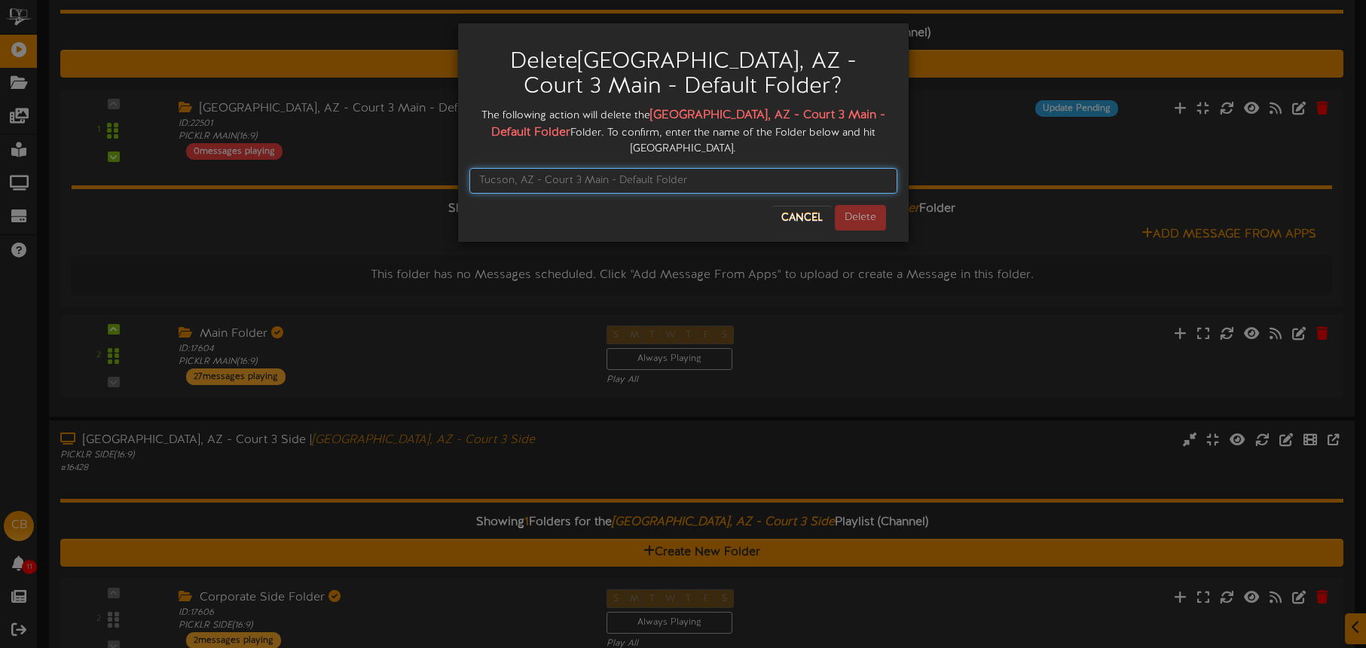
click at [517, 168] on input "text" at bounding box center [683, 181] width 428 height 26
paste input "Tucson, AZ - Court 3 Main - Default Folder"
type input "Tucson, AZ - Court 3 Main - Default Folder"
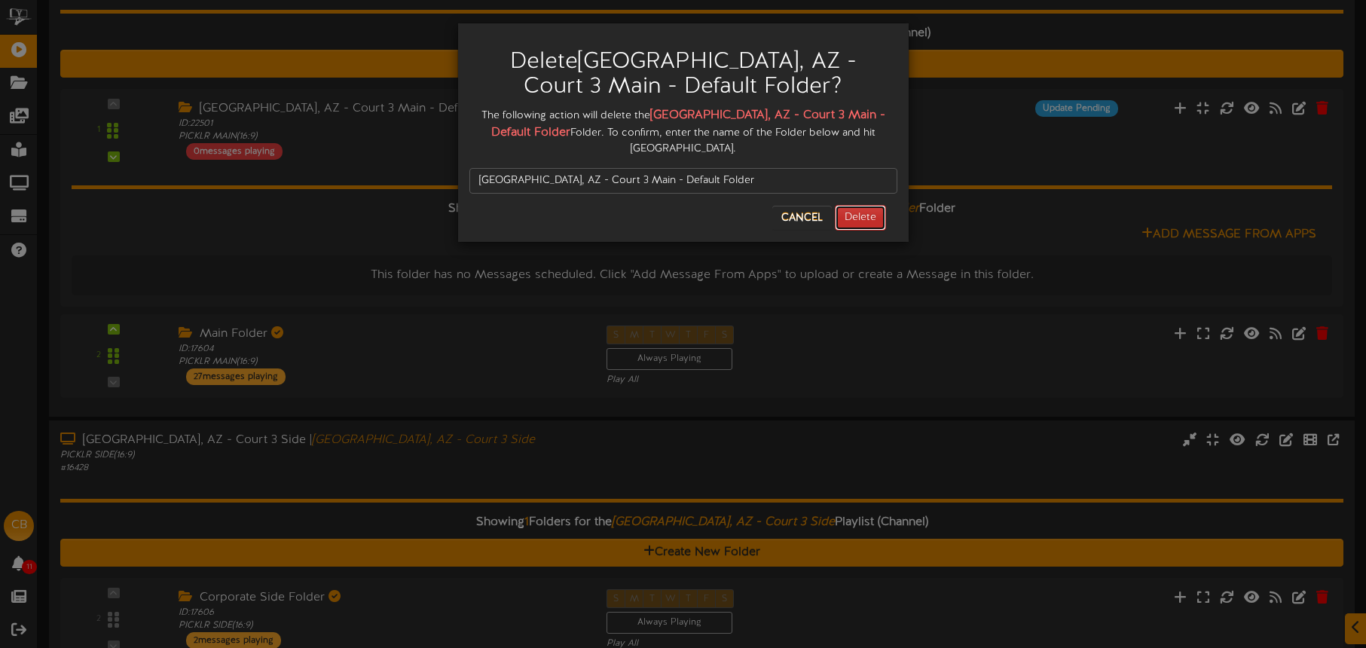
click at [862, 209] on button "Delete" at bounding box center [860, 218] width 51 height 26
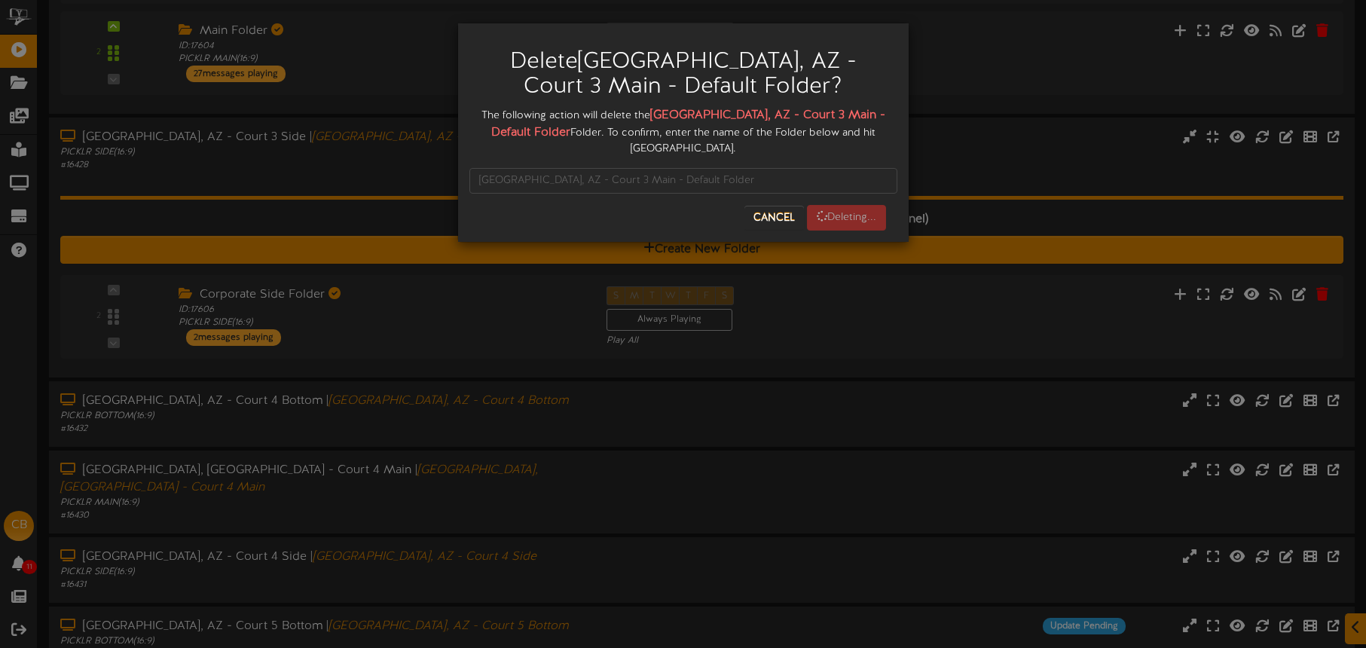
scroll to position [683, 0]
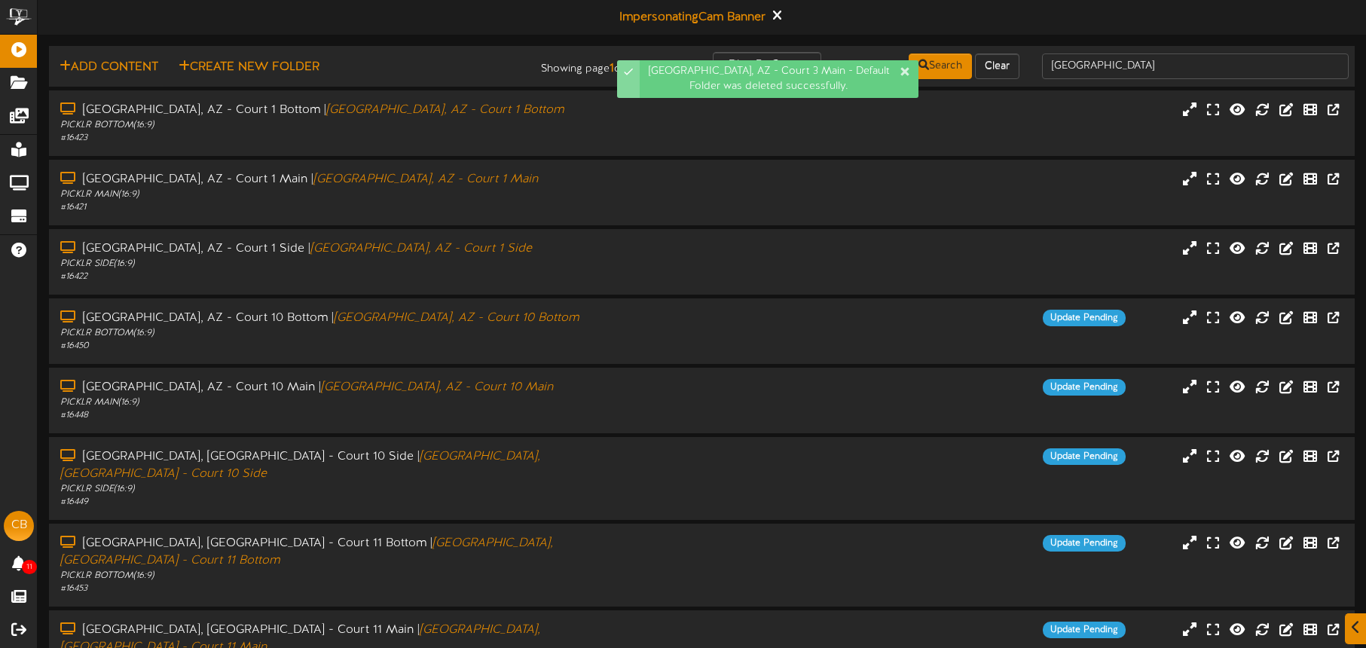
scroll to position [194, 0]
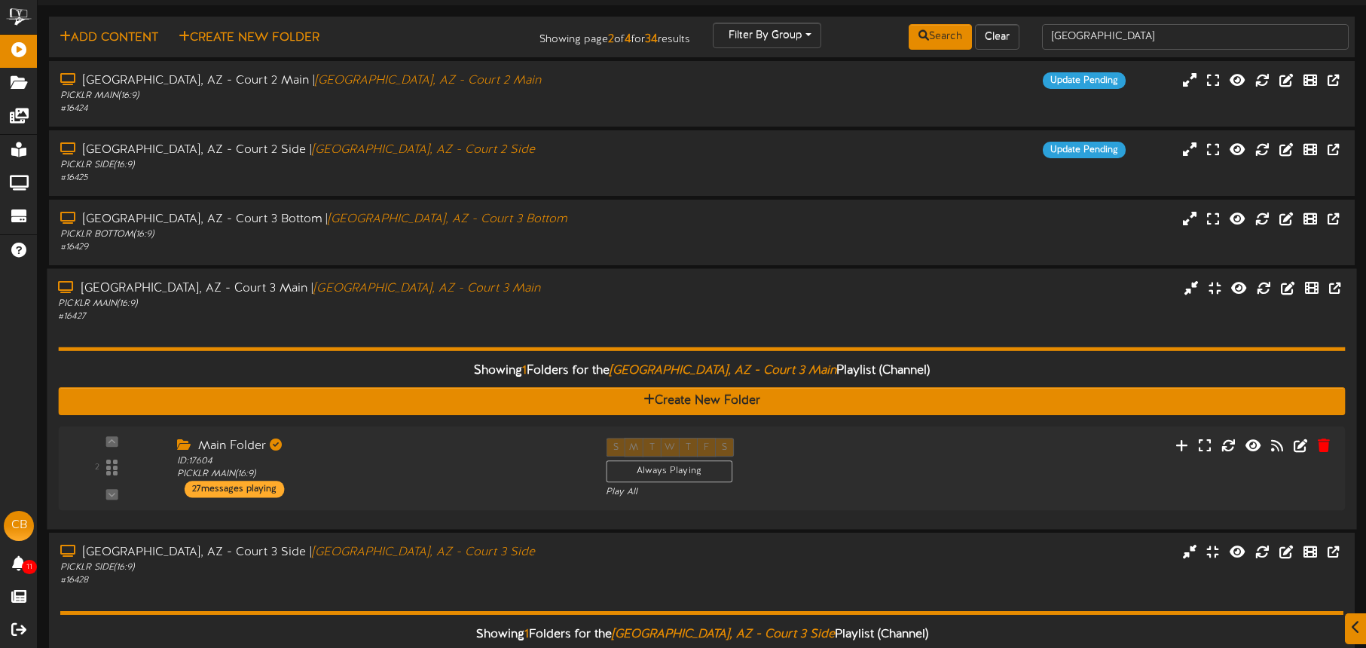
scroll to position [27, 0]
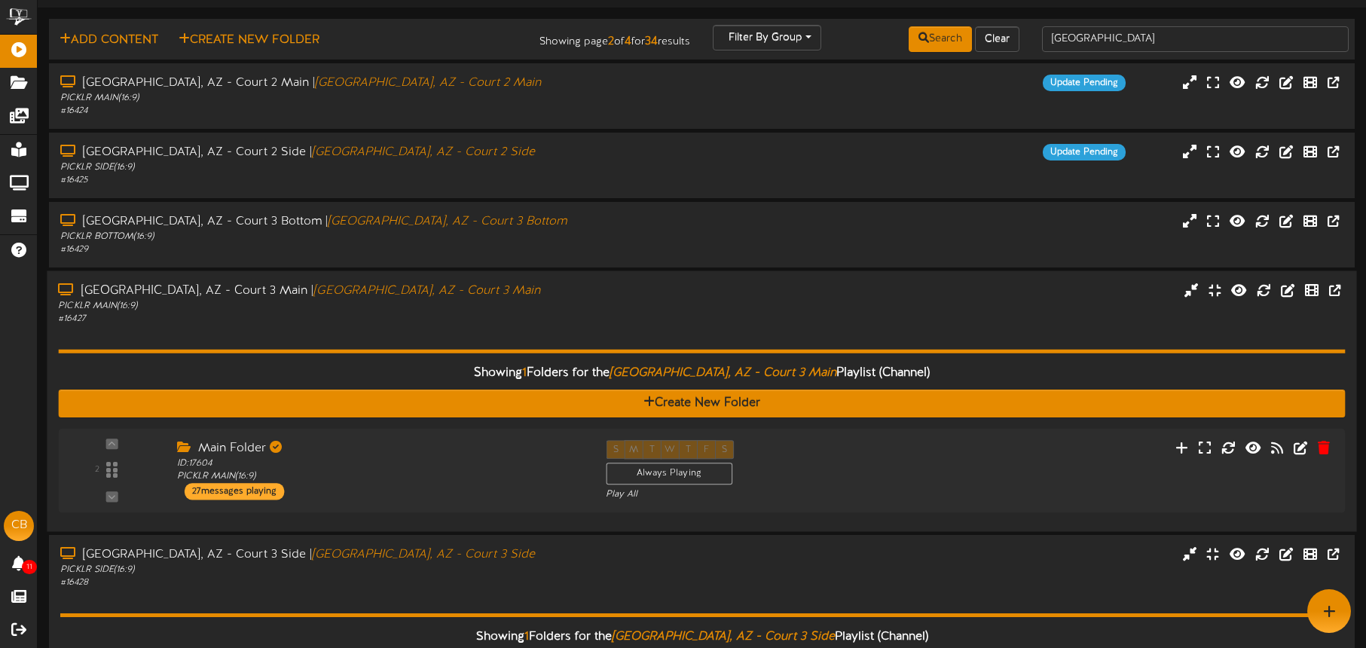
drag, startPoint x: 482, startPoint y: 328, endPoint x: 497, endPoint y: 323, distance: 16.5
click at [482, 328] on div "Showing 1 Folders for the Tucson, AZ - Court 3 Main Playlist (Channel) Create N…" at bounding box center [701, 423] width 1287 height 195
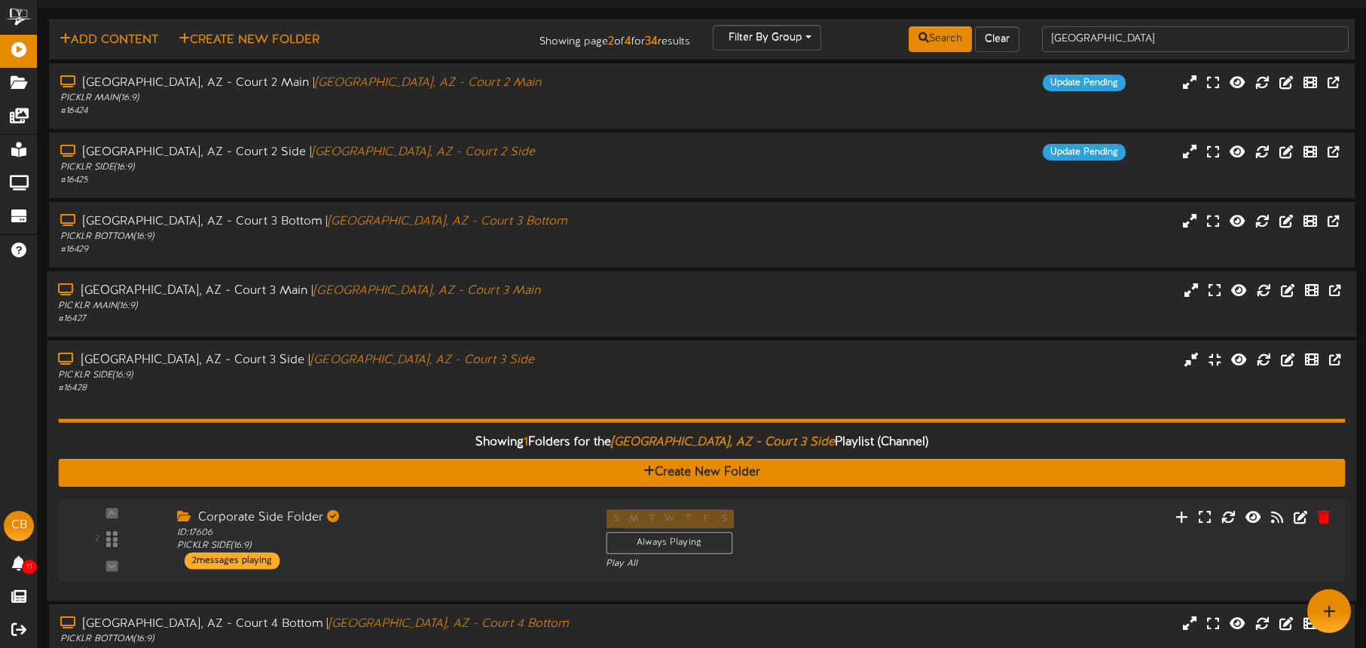
click at [500, 383] on div "# 16428" at bounding box center [319, 388] width 523 height 13
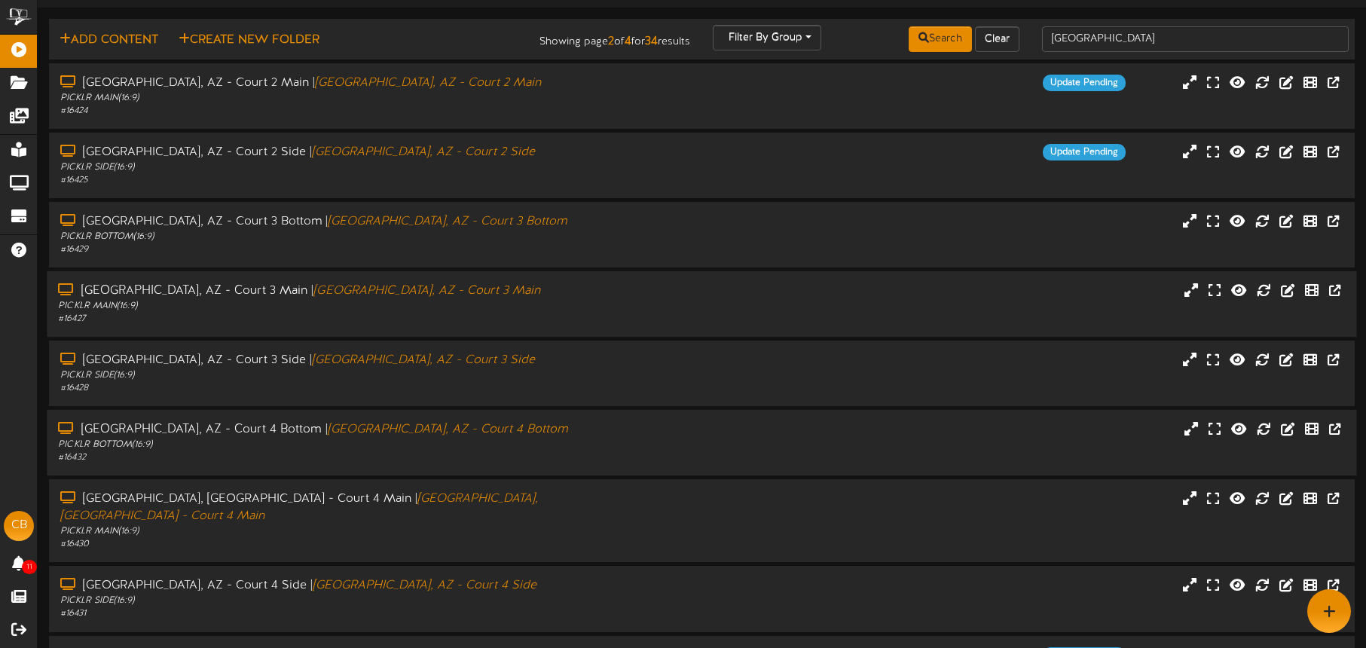
click at [491, 443] on div "PICKLR BOTTOM ( 16:9 )" at bounding box center [319, 445] width 523 height 13
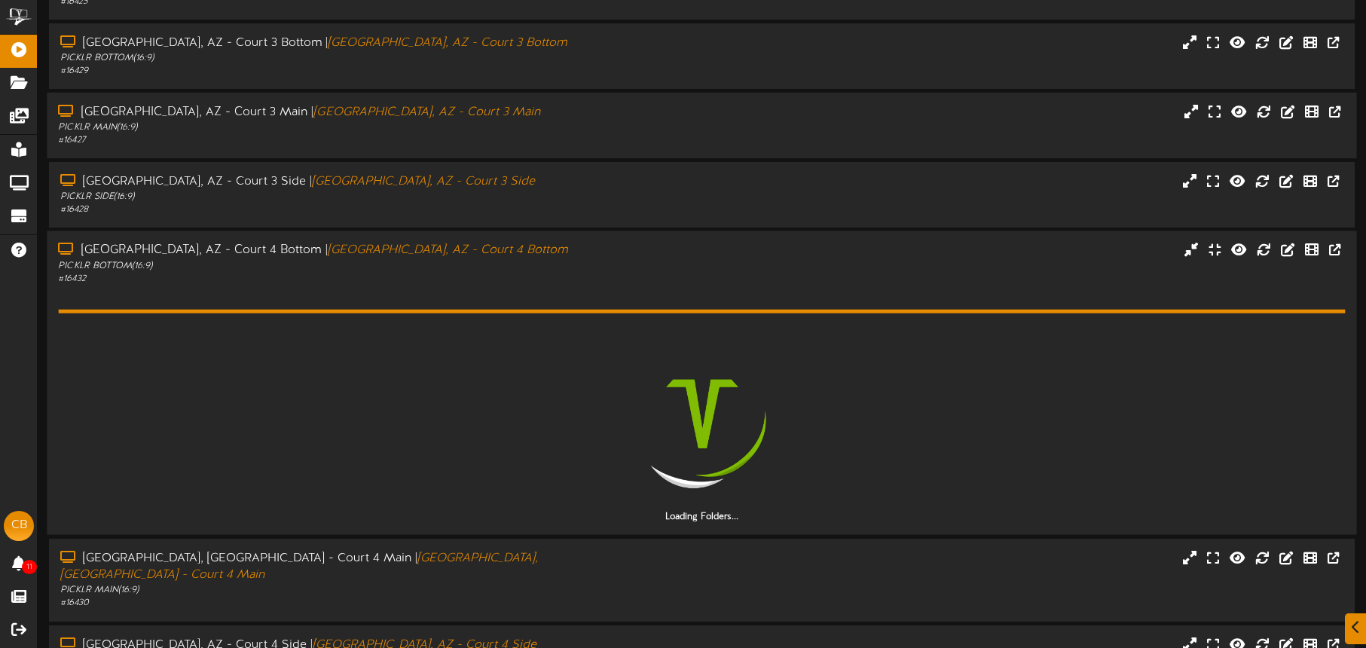
scroll to position [213, 0]
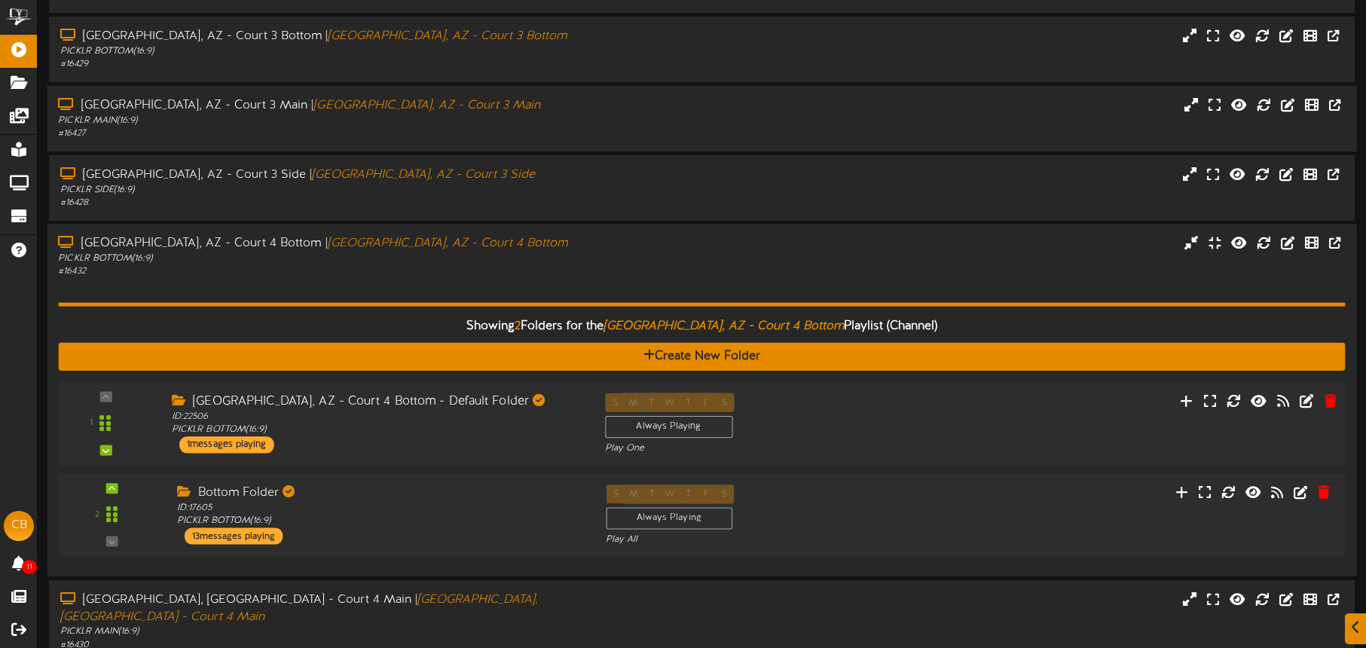
click at [787, 422] on div "S M T W T F S Always Playing Play One" at bounding box center [756, 424] width 325 height 62
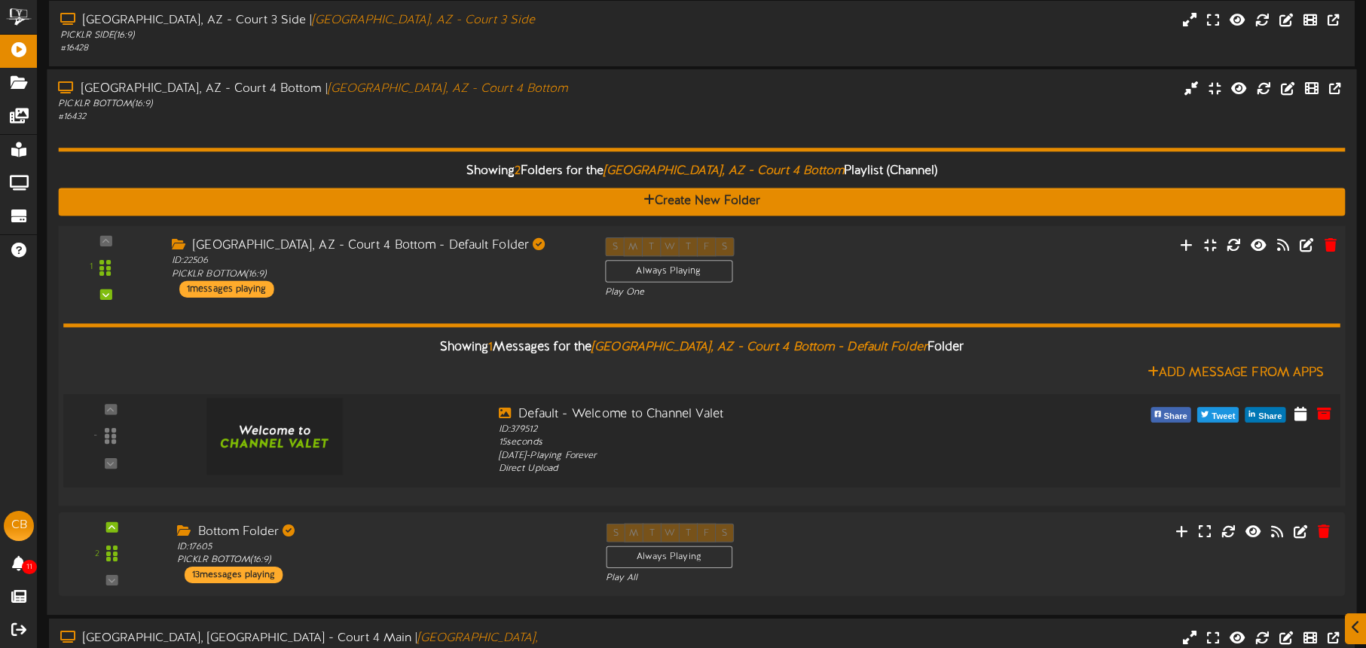
scroll to position [399, 0]
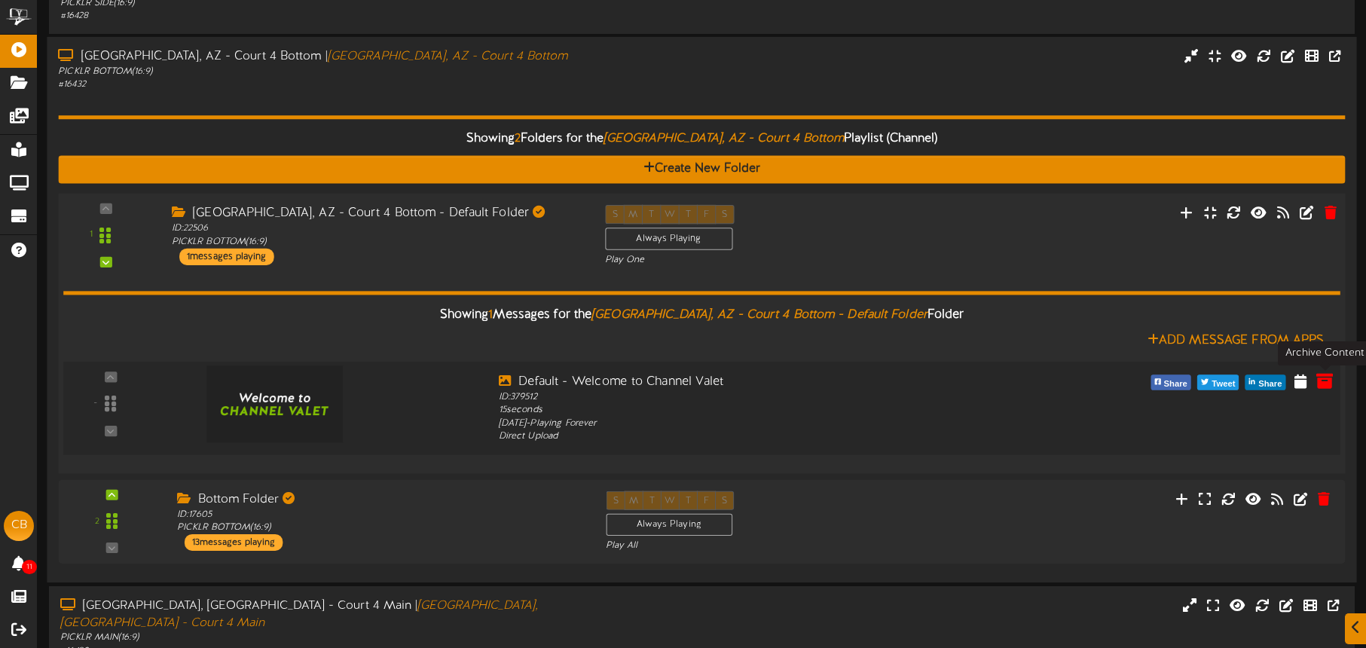
click at [1325, 381] on icon at bounding box center [1325, 380] width 17 height 17
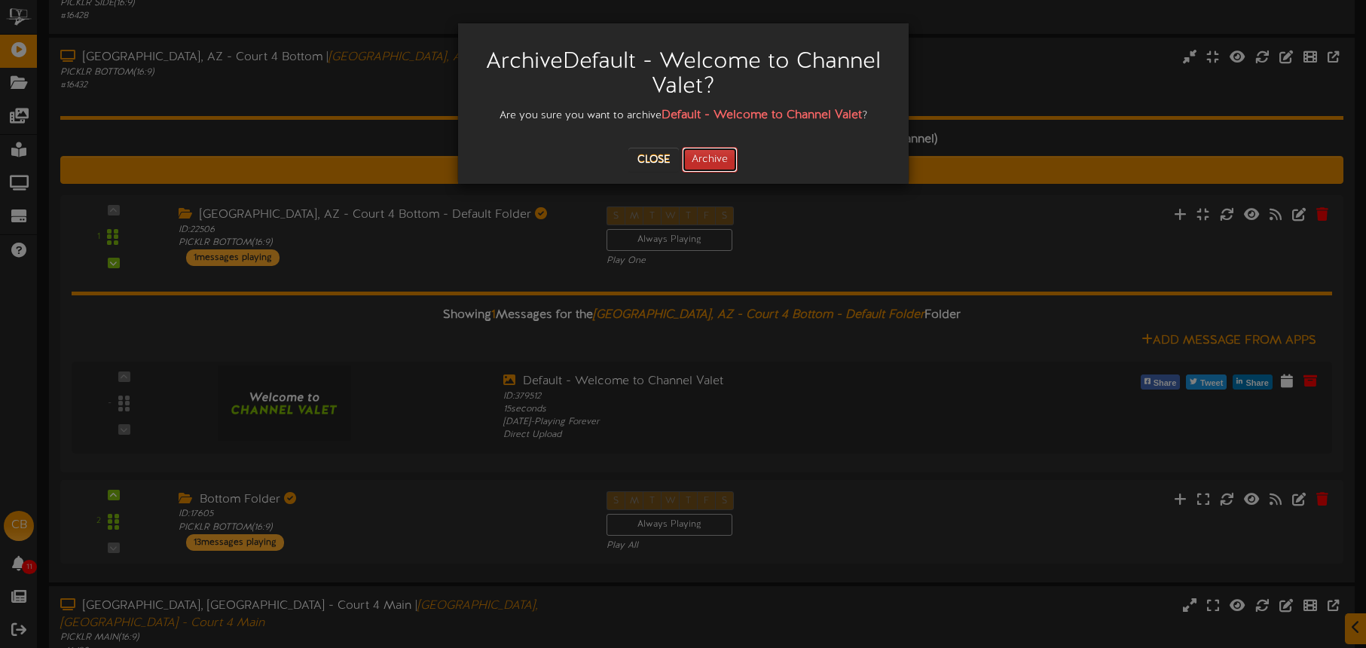
click at [714, 155] on button "Archive" at bounding box center [710, 160] width 56 height 26
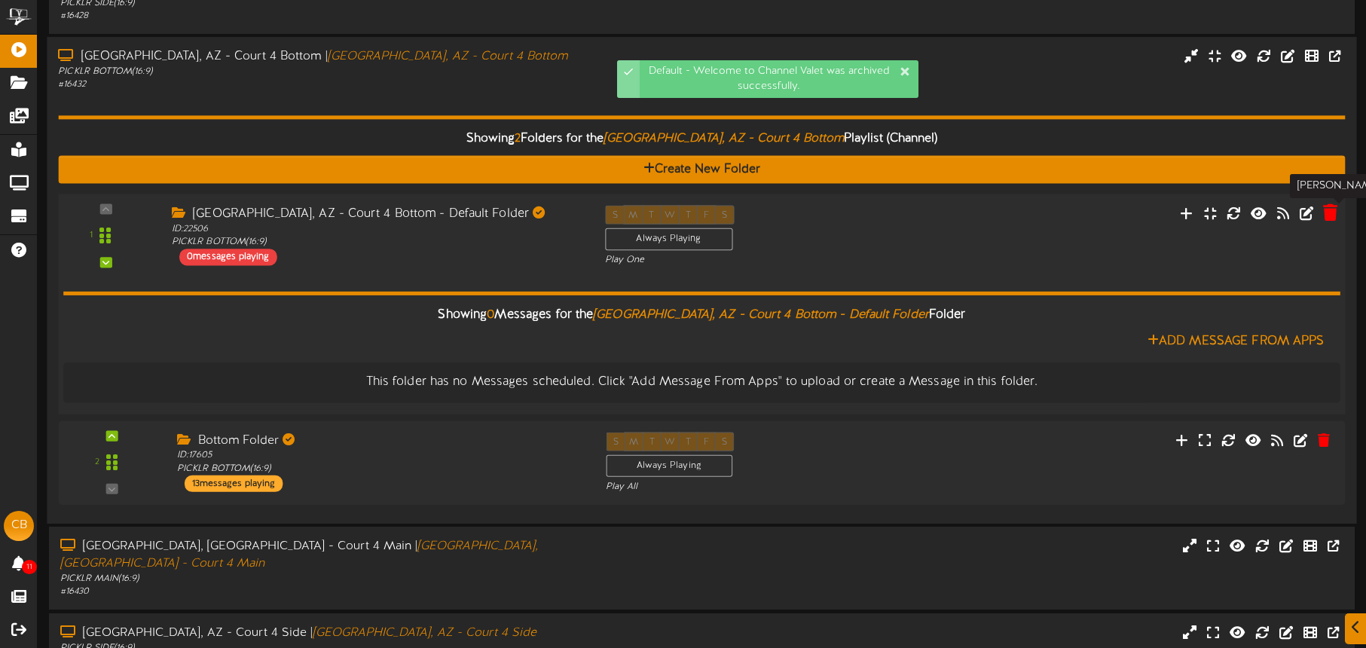
click at [1329, 212] on icon at bounding box center [1330, 212] width 14 height 17
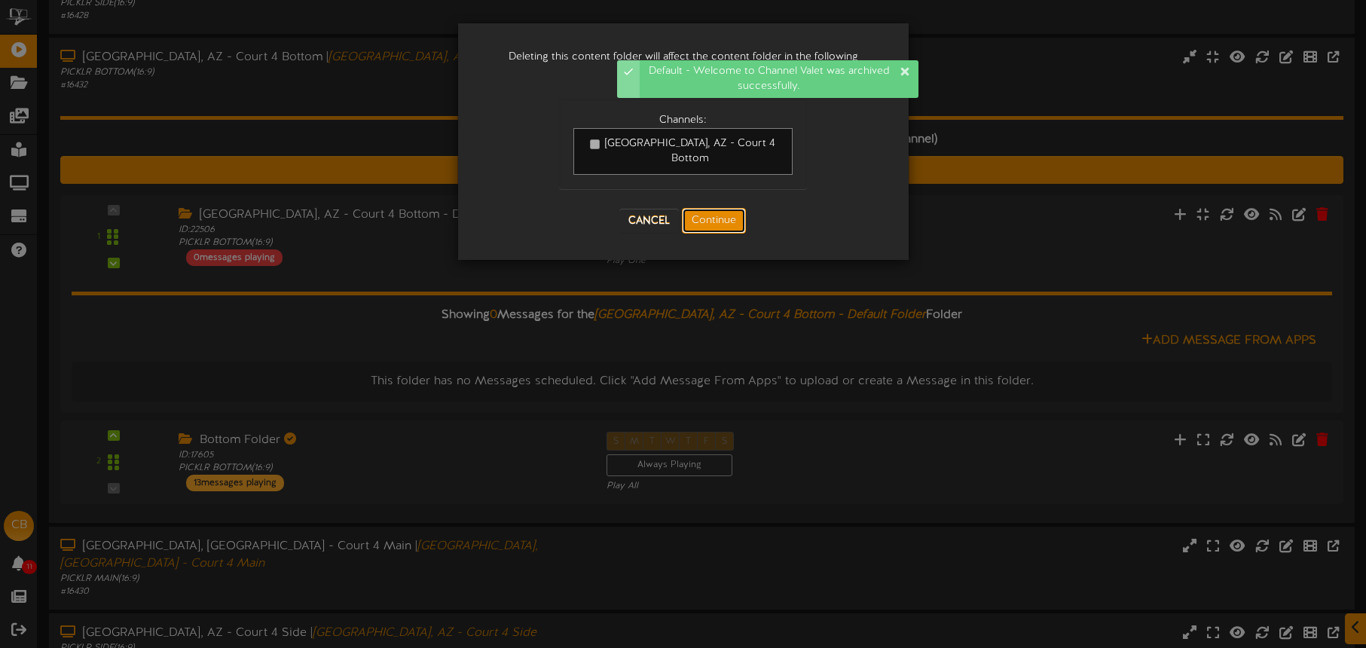
click at [709, 208] on button "Continue" at bounding box center [714, 221] width 64 height 26
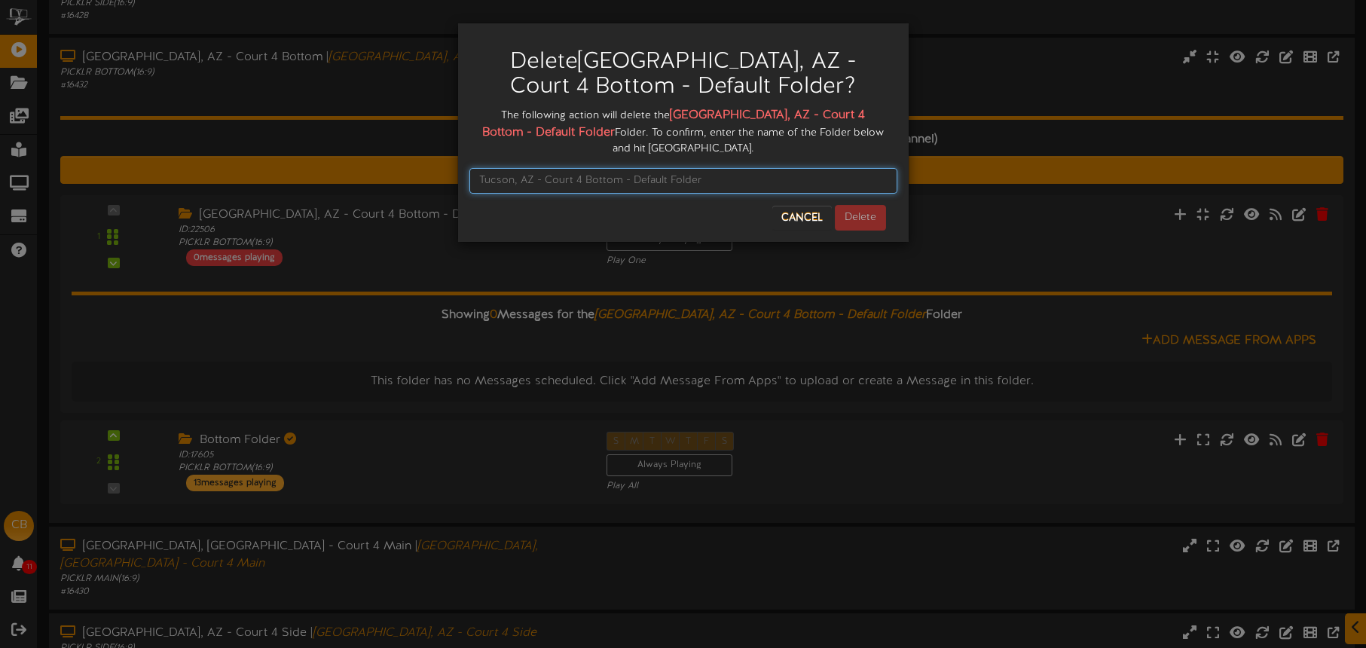
drag, startPoint x: 638, startPoint y: 173, endPoint x: 674, endPoint y: 129, distance: 57.2
click at [638, 173] on input "text" at bounding box center [683, 181] width 428 height 26
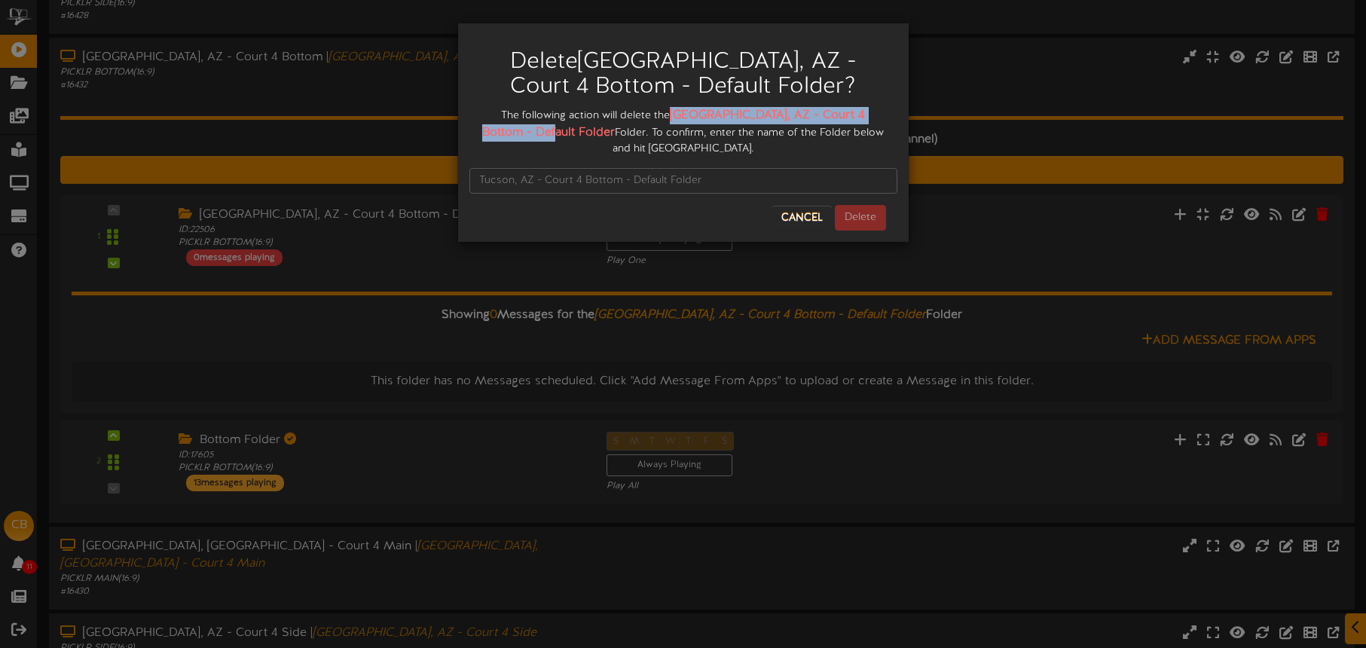
drag, startPoint x: 687, startPoint y: 111, endPoint x: 526, endPoint y: 136, distance: 162.4
click at [528, 136] on div "The following action will delete the Tucson, AZ - Court 4 Bottom - Default Fold…" at bounding box center [683, 132] width 428 height 50
click at [513, 168] on input "text" at bounding box center [683, 181] width 428 height 26
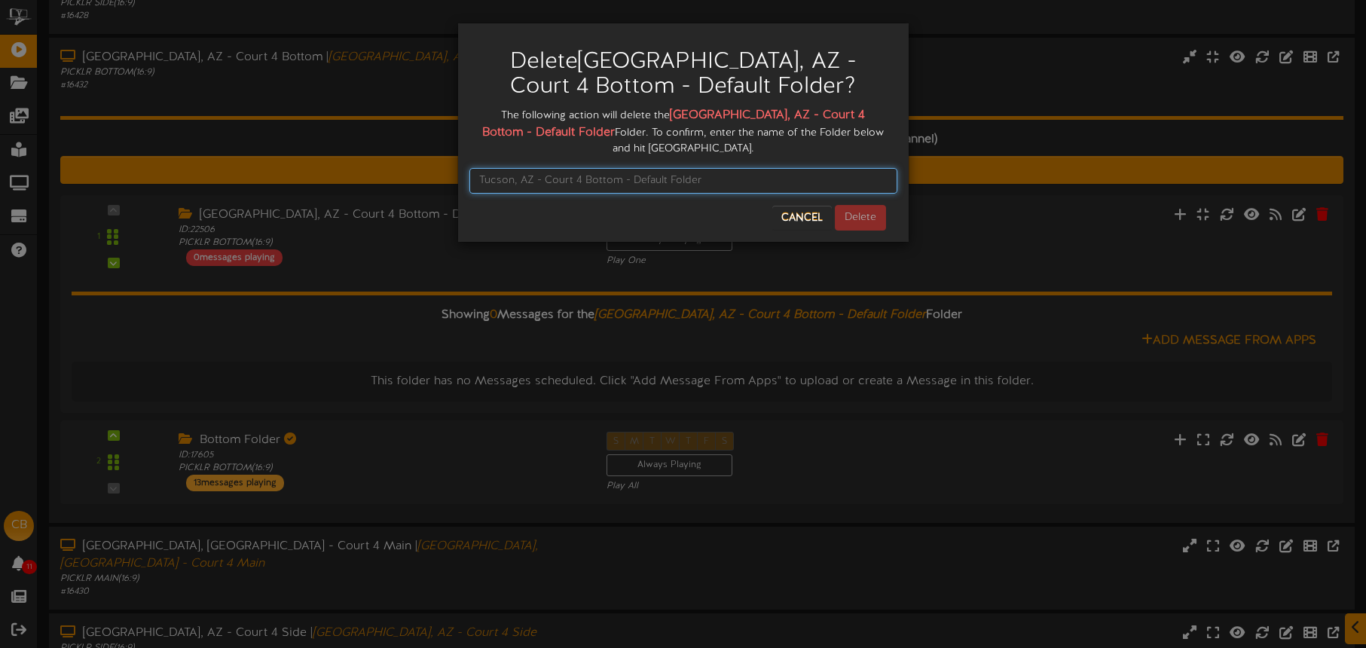
paste input "Tucson, AZ - Court 4 Bottom - Default Folder"
type input "Tucson, AZ - Court 4 Bottom - Default Folder"
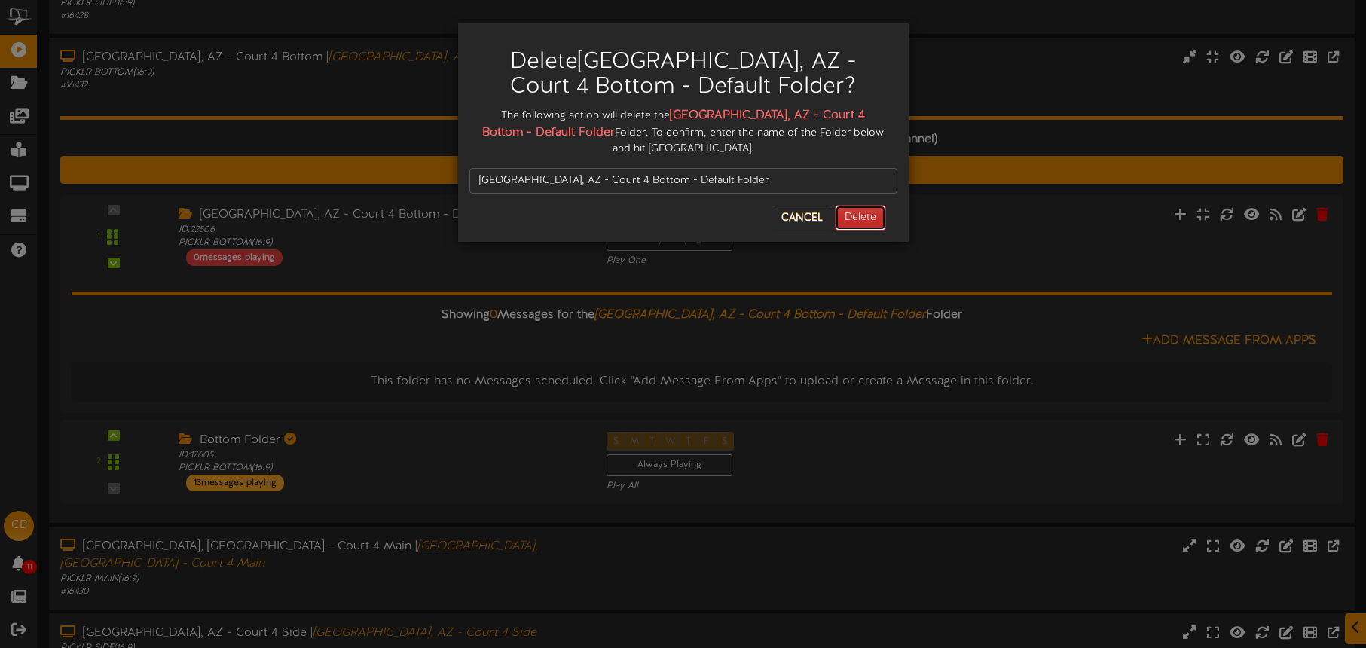
click at [849, 205] on button "Delete" at bounding box center [860, 218] width 51 height 26
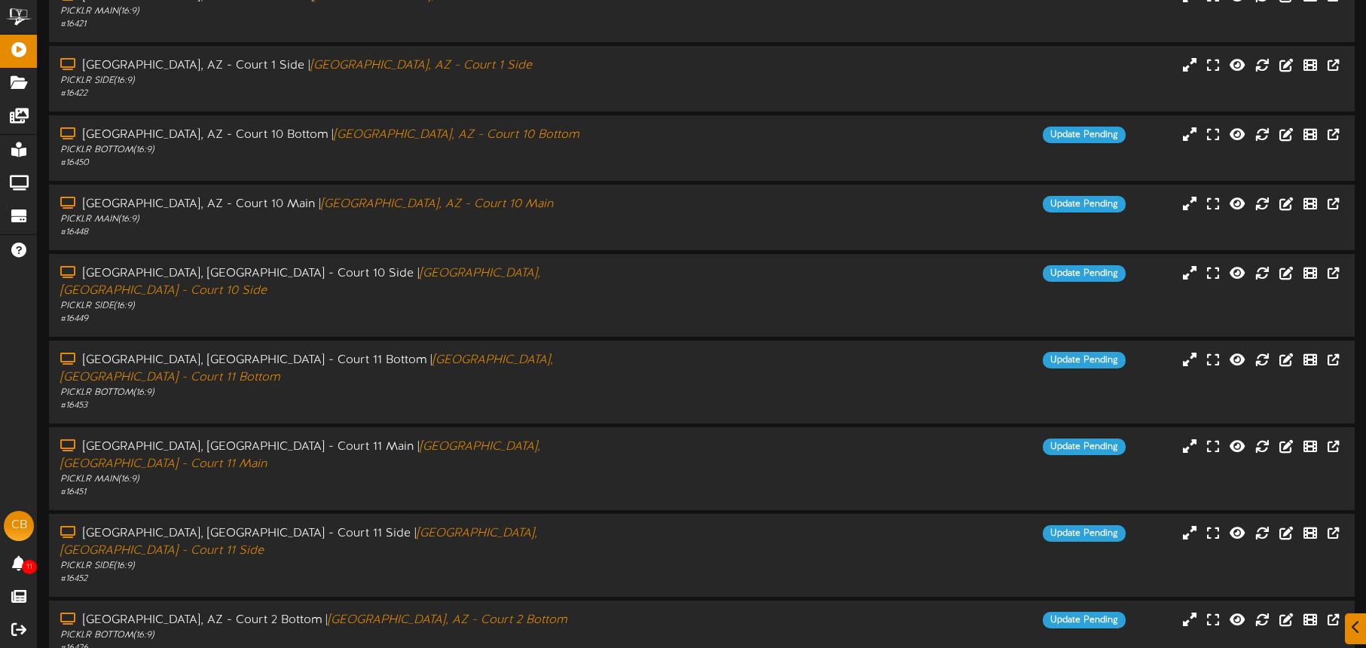
scroll to position [185, 0]
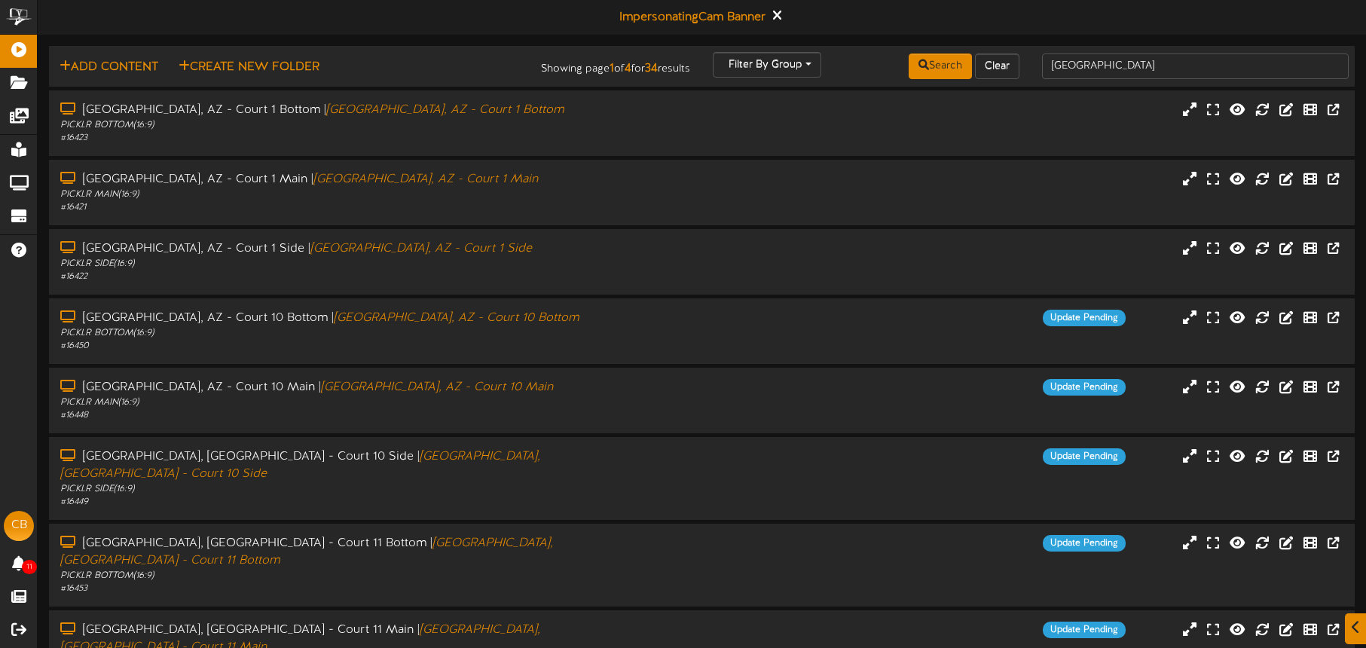
click at [637, 622] on html "ChannelValet Playlists Folders Messages My Library Groups Devices Help CB Cam B…" at bounding box center [683, 456] width 1366 height 912
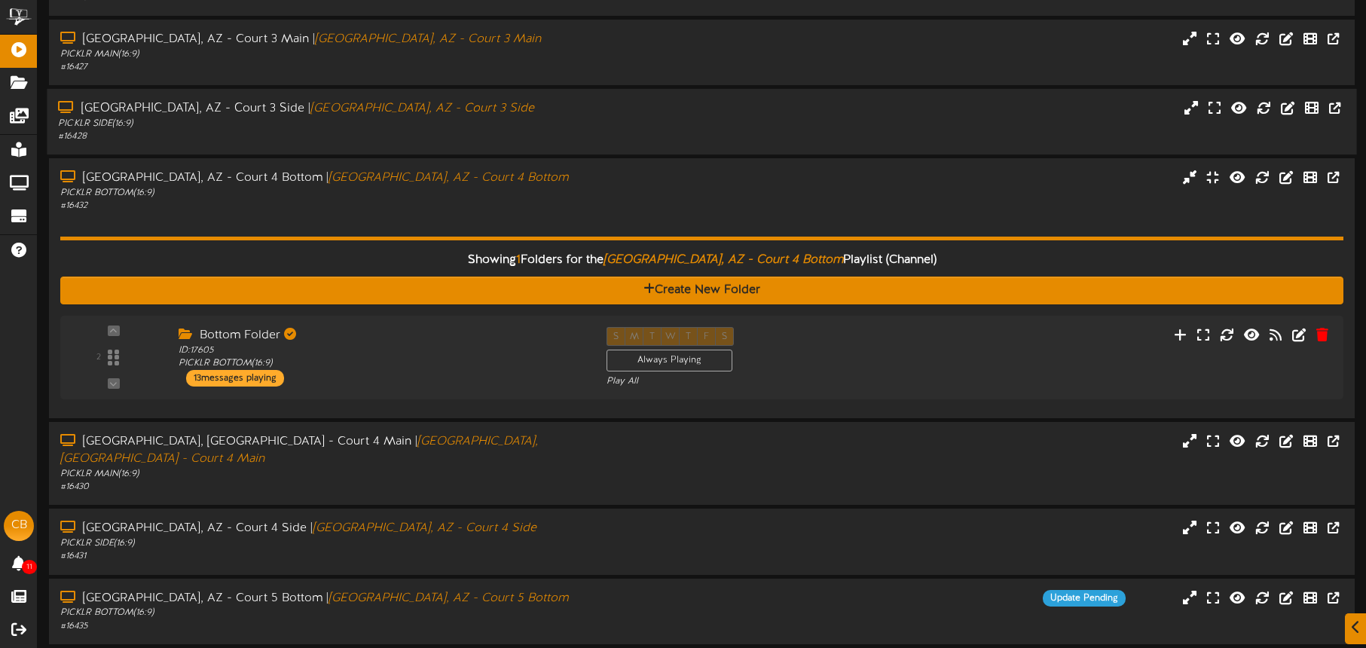
scroll to position [317, 0]
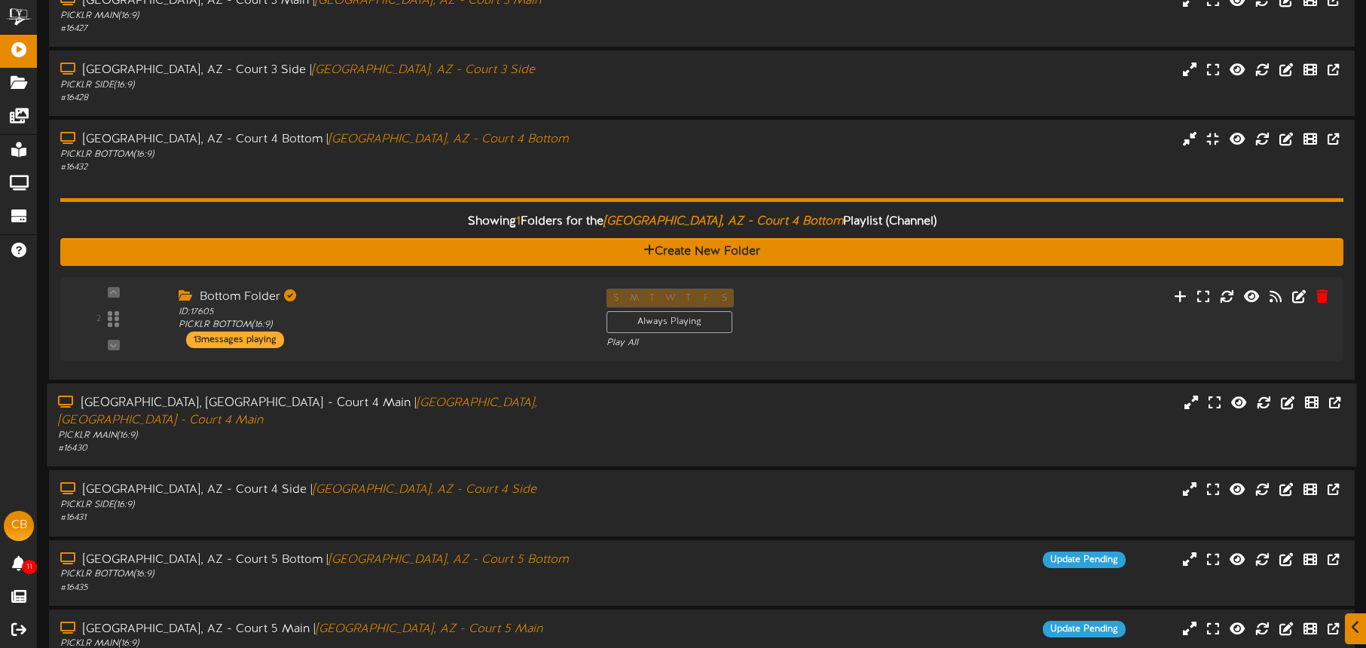
click at [661, 420] on div "Tucson, AZ - Court 4 Main | Tucson, AZ - Court 4 Main PICKLR MAIN ( 16:9 ) # 16…" at bounding box center [702, 425] width 1310 height 60
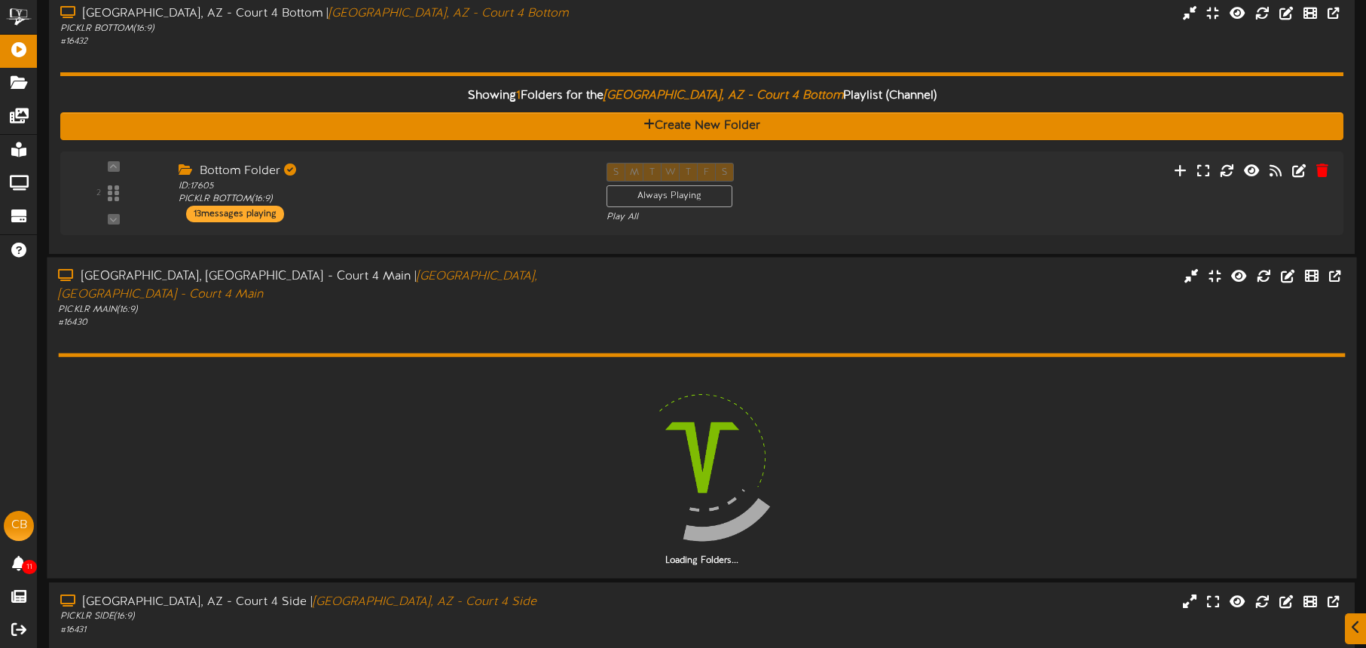
scroll to position [460, 0]
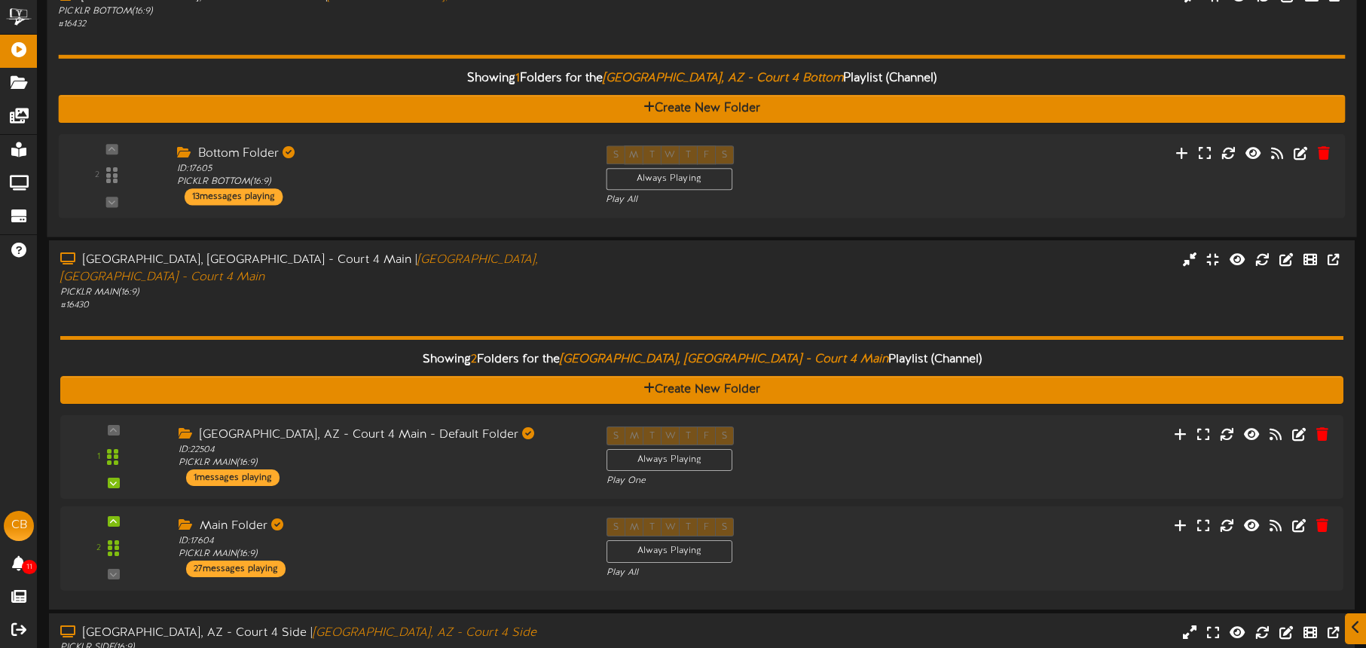
click at [496, 42] on div "Showing 1 Folders for the Tucson, AZ - Court 4 Bottom Playlist (Channel) Create…" at bounding box center [701, 128] width 1287 height 195
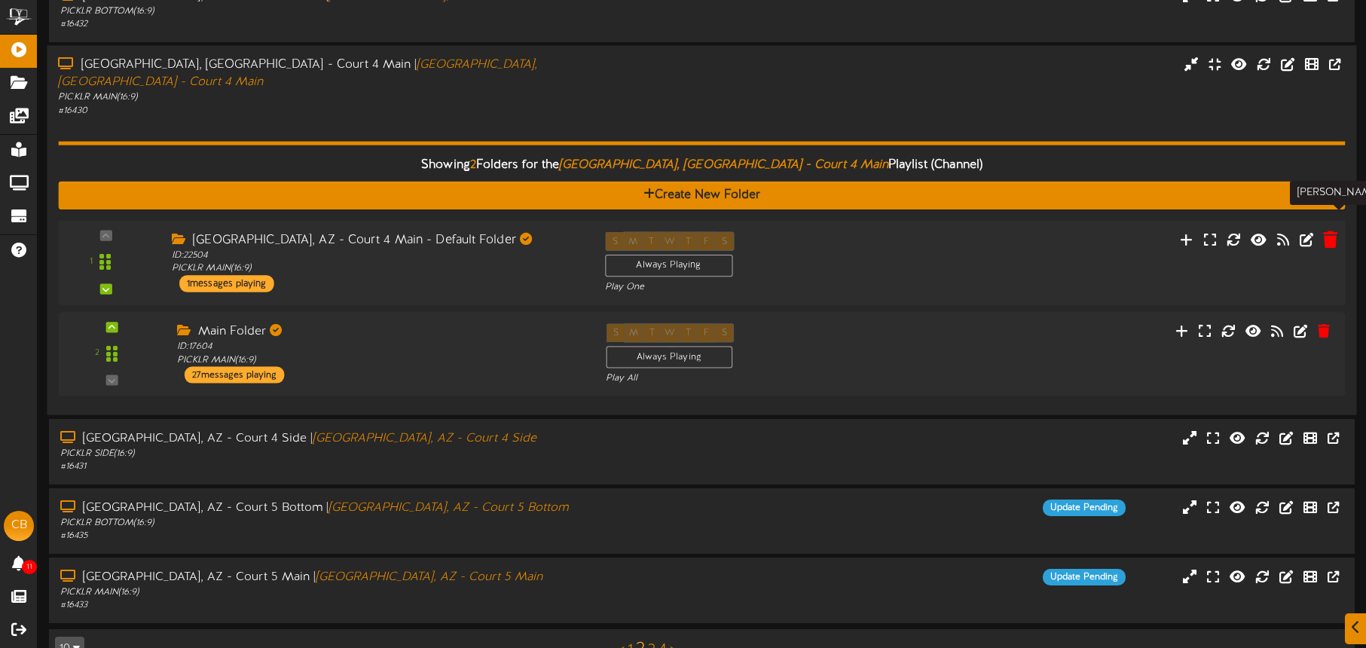
click at [1334, 231] on icon at bounding box center [1330, 239] width 14 height 17
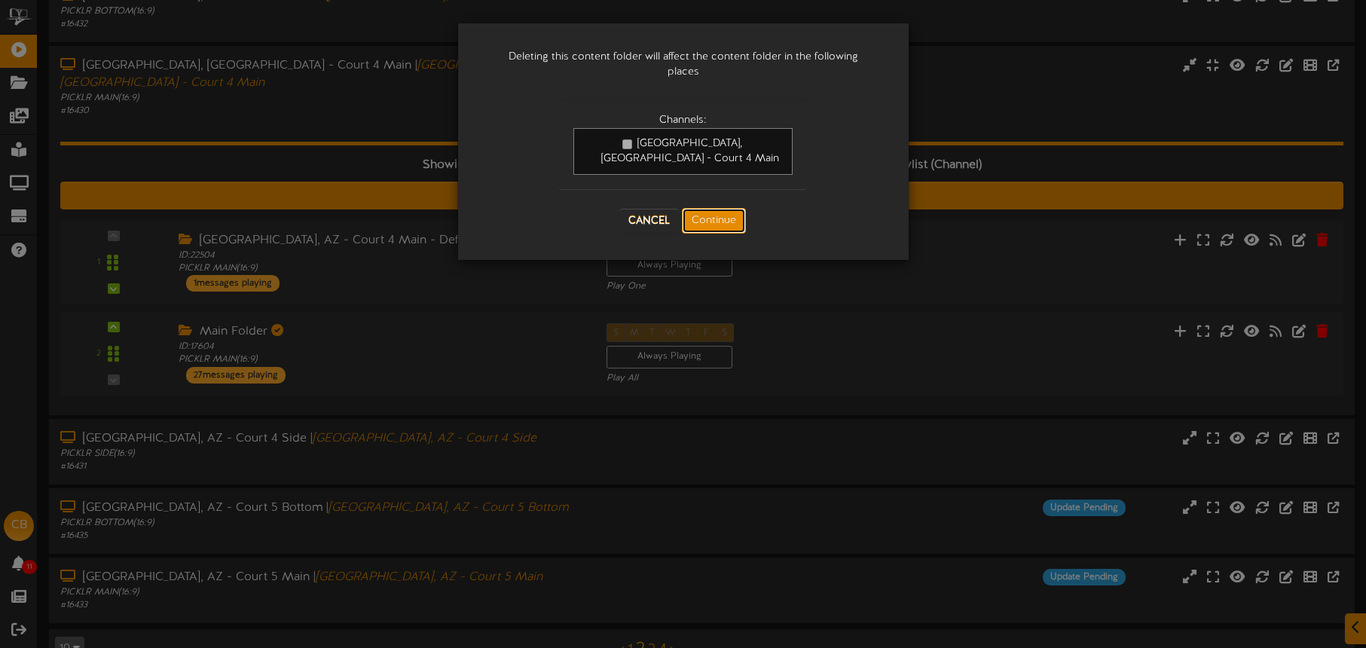
click at [725, 208] on button "Continue" at bounding box center [714, 221] width 64 height 26
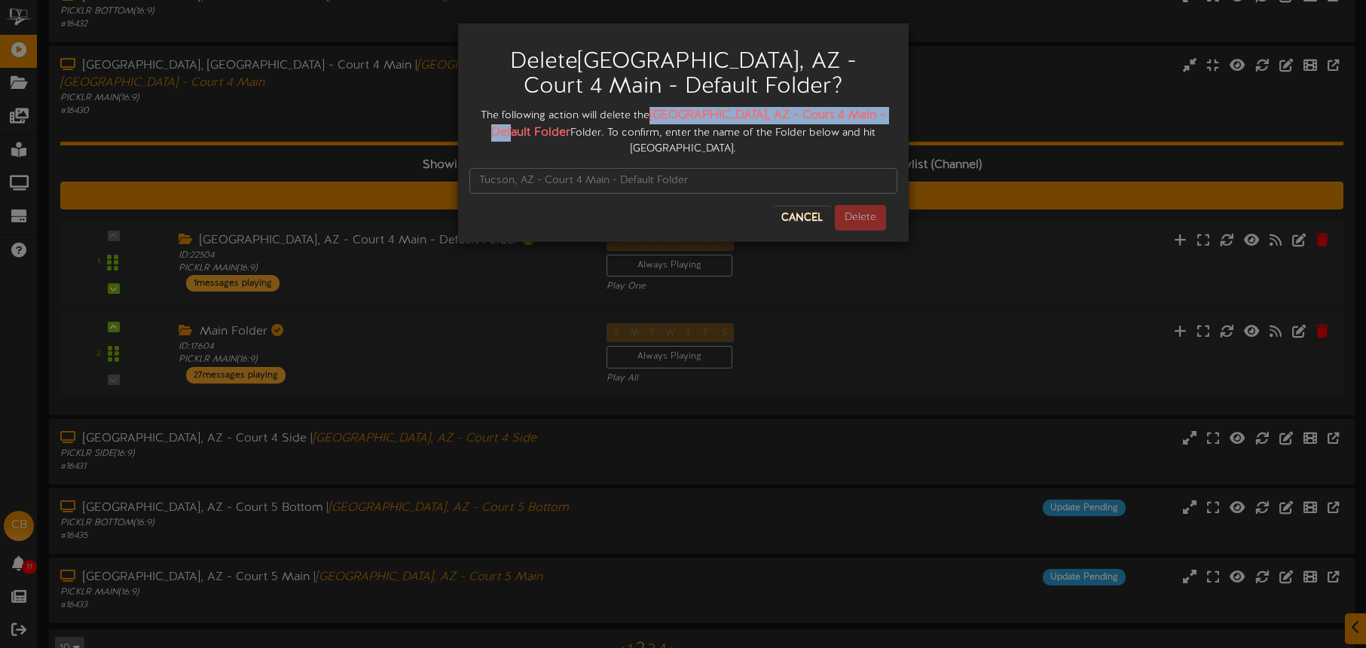
drag, startPoint x: 671, startPoint y: 112, endPoint x: 517, endPoint y: 136, distance: 155.5
click at [530, 134] on div "The following action will delete the Tucson, AZ - Court 4 Main - Default Folder…" at bounding box center [683, 132] width 428 height 50
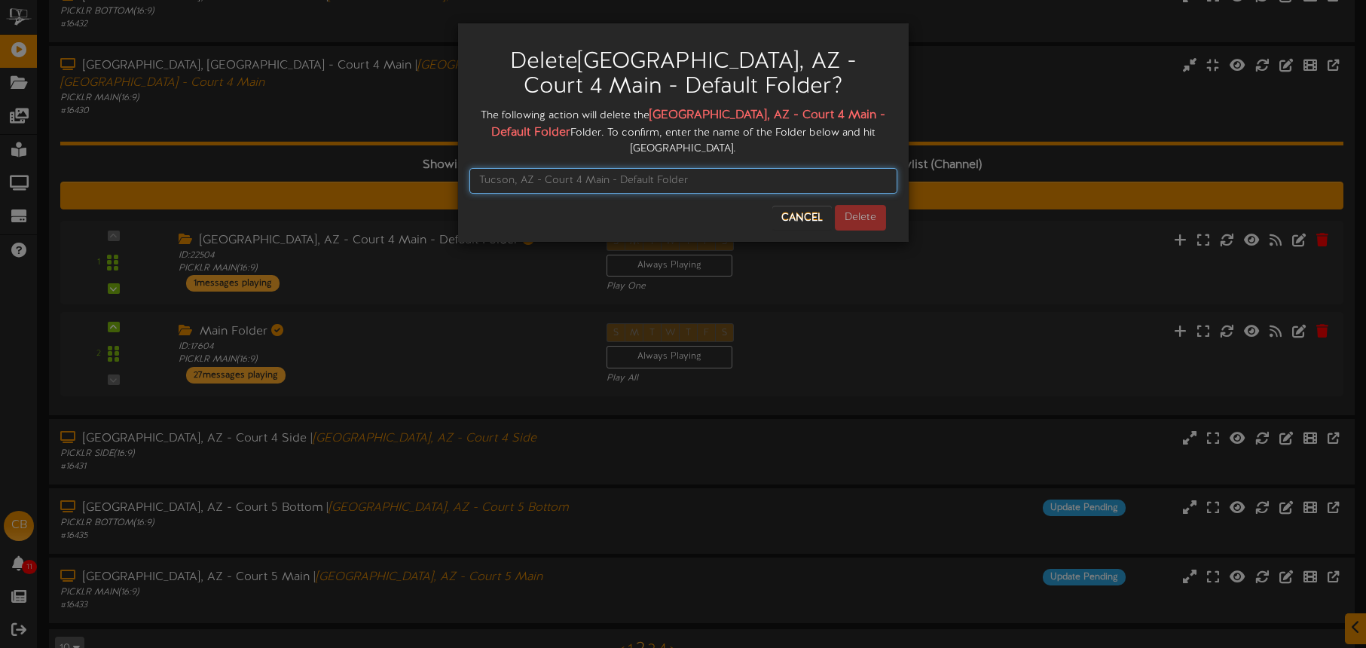
drag, startPoint x: 517, startPoint y: 136, endPoint x: 520, endPoint y: 164, distance: 28.0
click at [520, 168] on input "text" at bounding box center [683, 181] width 428 height 26
paste input "Tucson, AZ - Court 4 Main - Default Folder"
type input "Tucson, AZ - Court 4 Main - Default Folder"
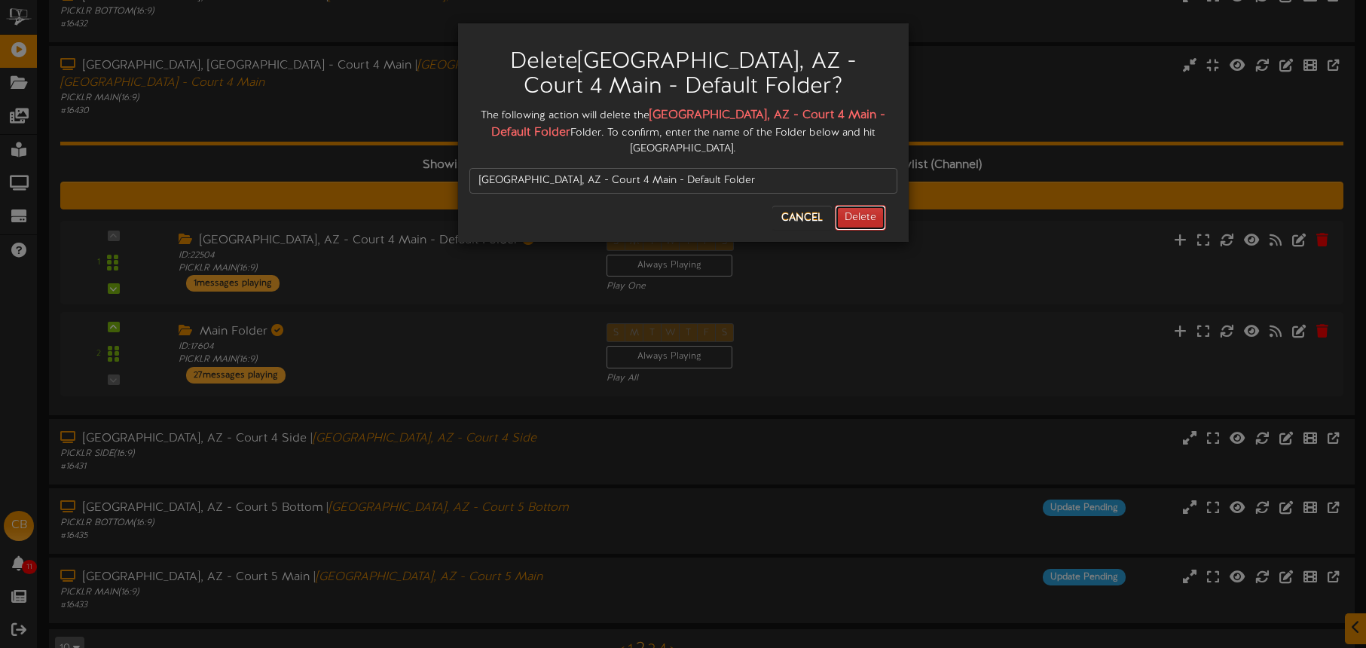
click at [855, 209] on button "Delete" at bounding box center [860, 218] width 51 height 26
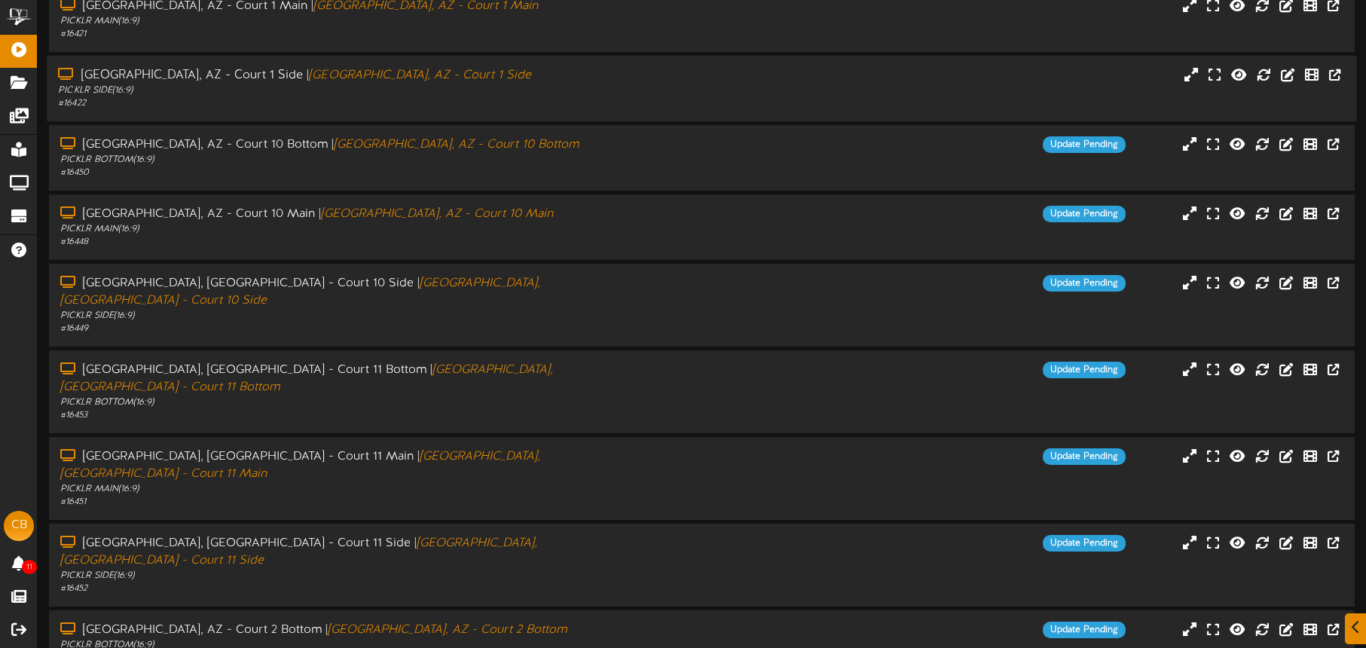
scroll to position [194, 0]
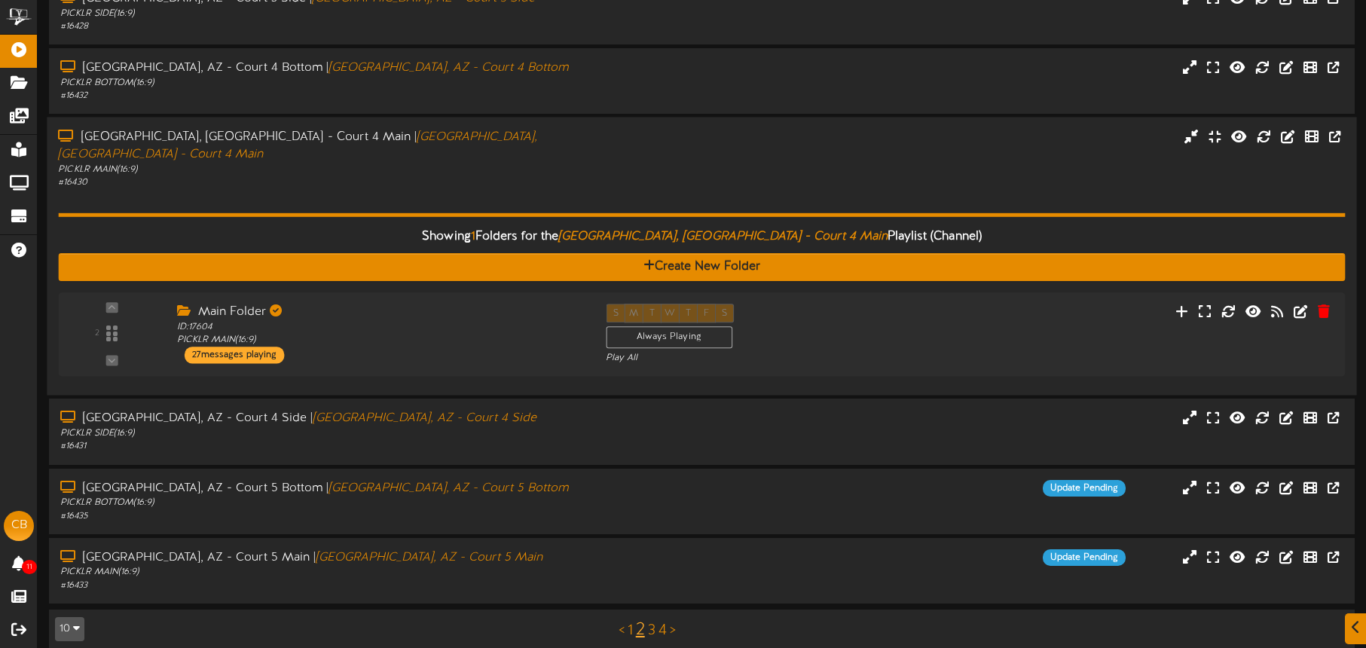
click at [533, 189] on div "Showing 1 Folders for the Tucson, AZ - Court 4 Main Playlist (Channel) Create N…" at bounding box center [701, 286] width 1287 height 195
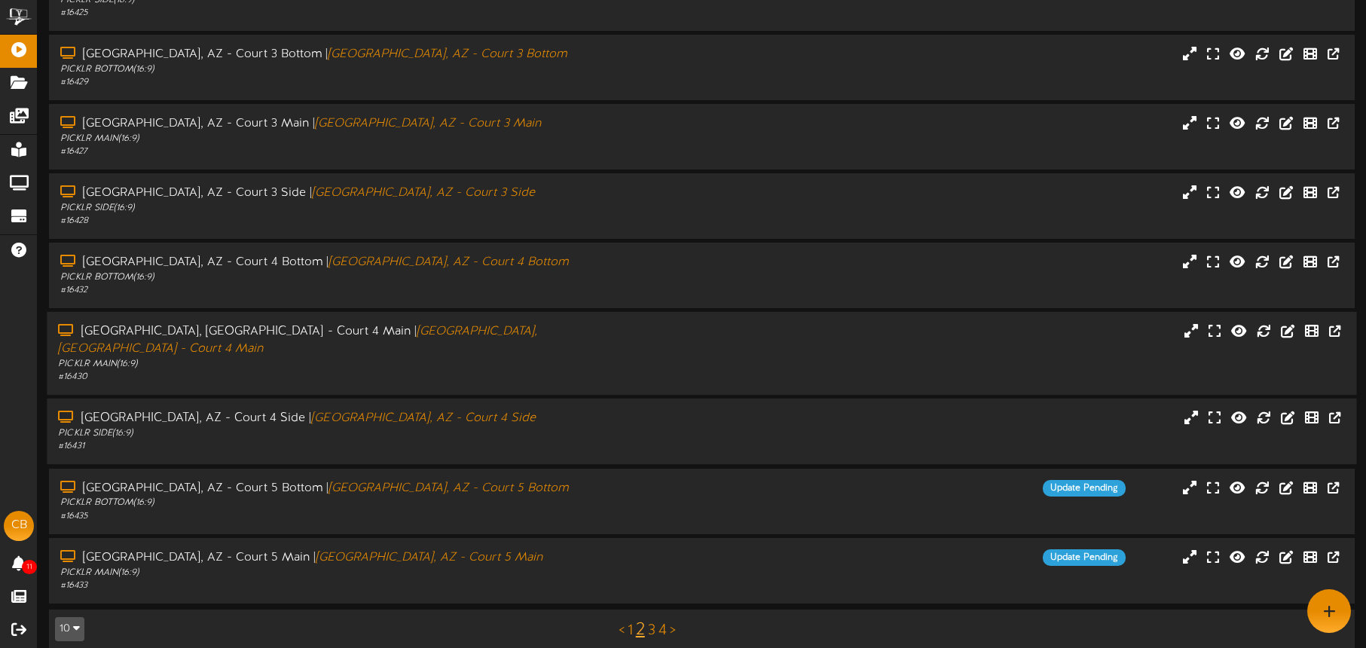
drag, startPoint x: 538, startPoint y: 419, endPoint x: 540, endPoint y: 411, distance: 7.7
click at [538, 427] on div "PICKLR SIDE ( 16:9 )" at bounding box center [319, 433] width 523 height 13
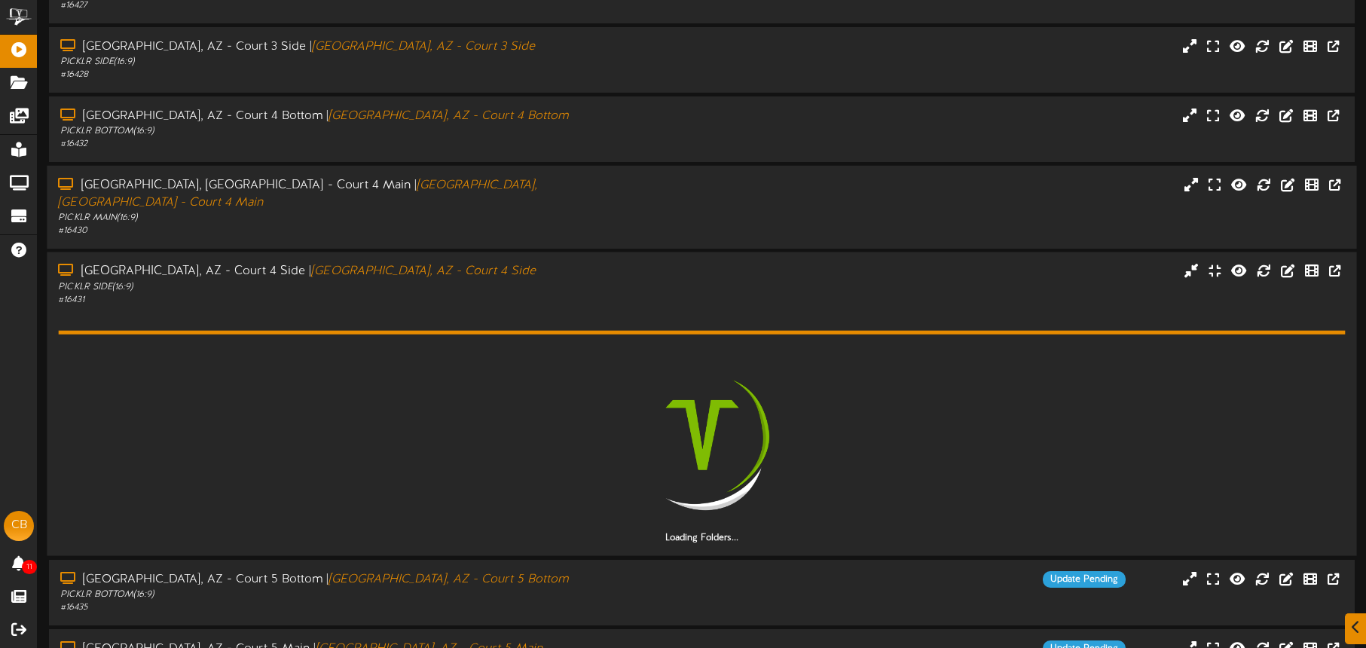
scroll to position [432, 0]
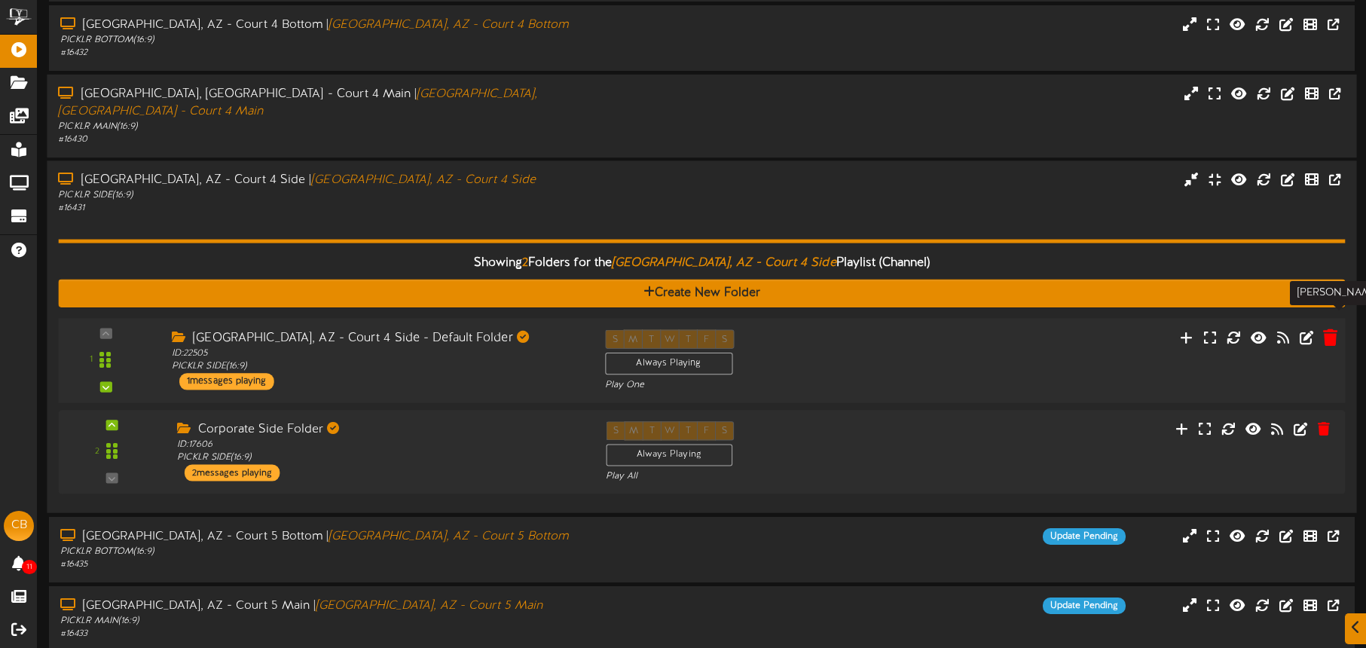
click at [1332, 329] on icon at bounding box center [1330, 337] width 14 height 17
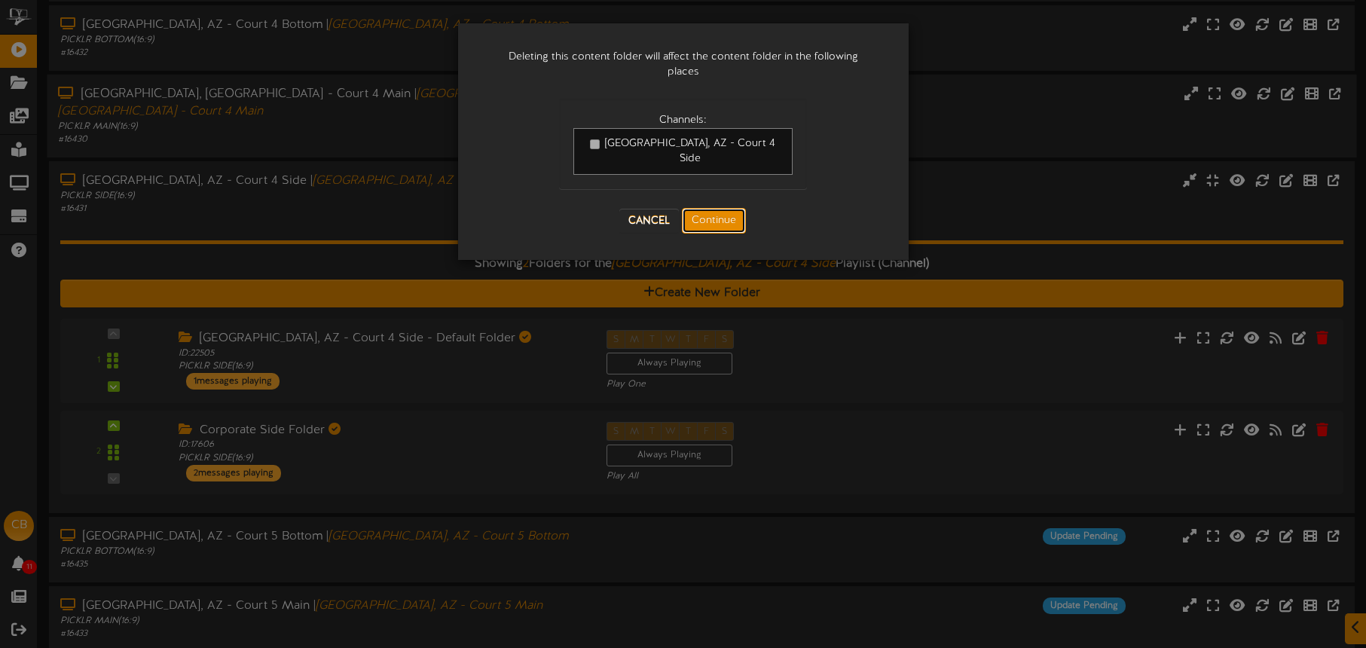
click at [715, 208] on button "Continue" at bounding box center [714, 221] width 64 height 26
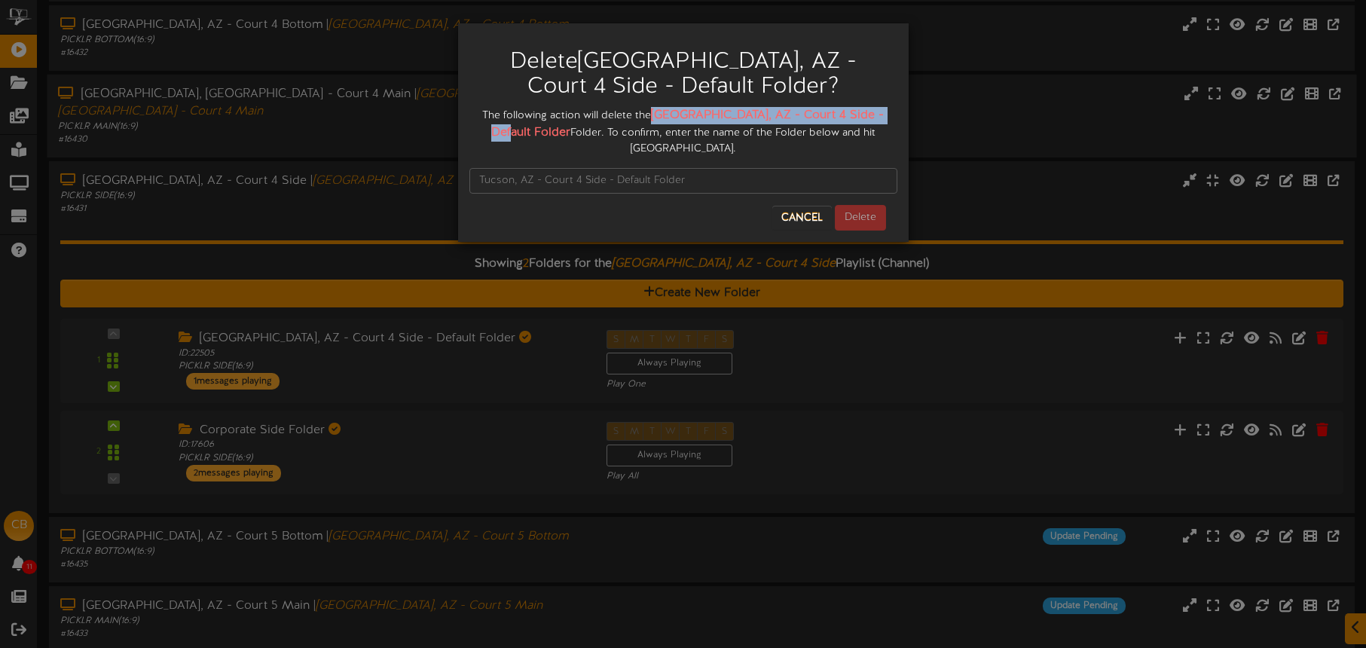
drag, startPoint x: 672, startPoint y: 115, endPoint x: 500, endPoint y: 132, distance: 173.4
click at [527, 130] on strong "Tucson, AZ - Court 4 Side - Default Folder" at bounding box center [687, 124] width 393 height 31
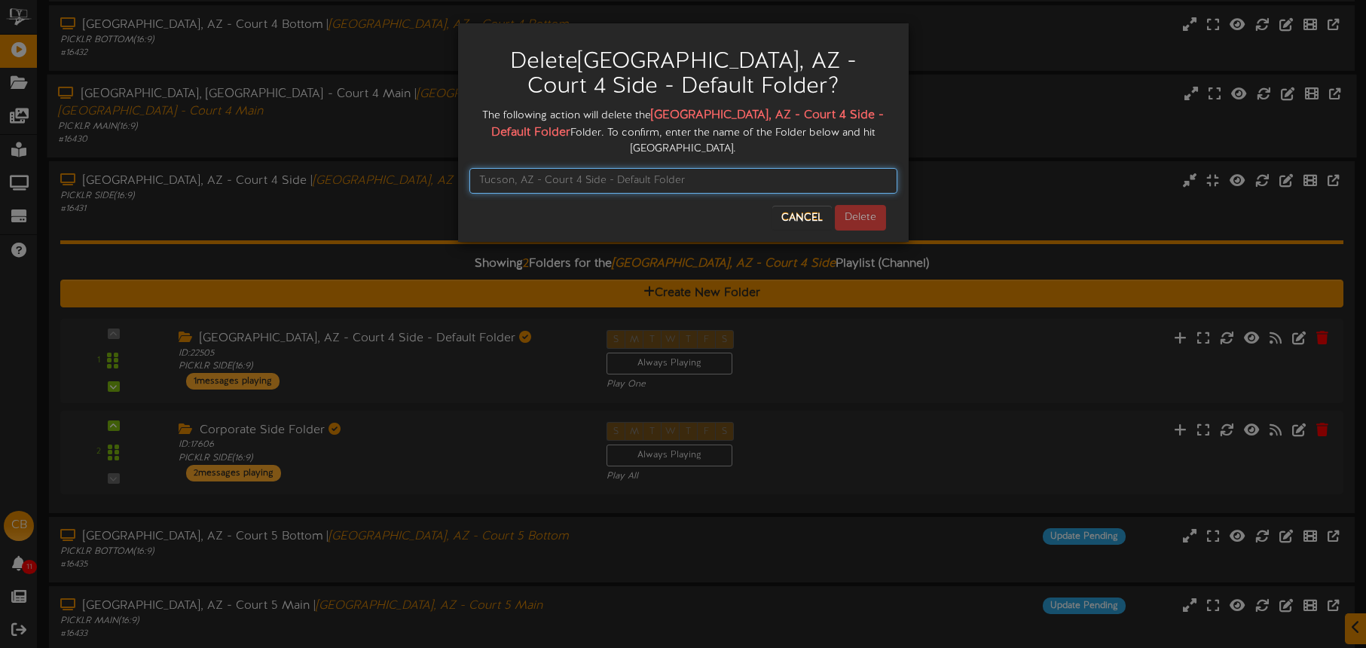
click at [519, 168] on input "text" at bounding box center [683, 181] width 428 height 26
paste input "Tucson, AZ - Court 4 Side - Default Folder"
type input "Tucson, AZ - Court 4 Side - Default Folder"
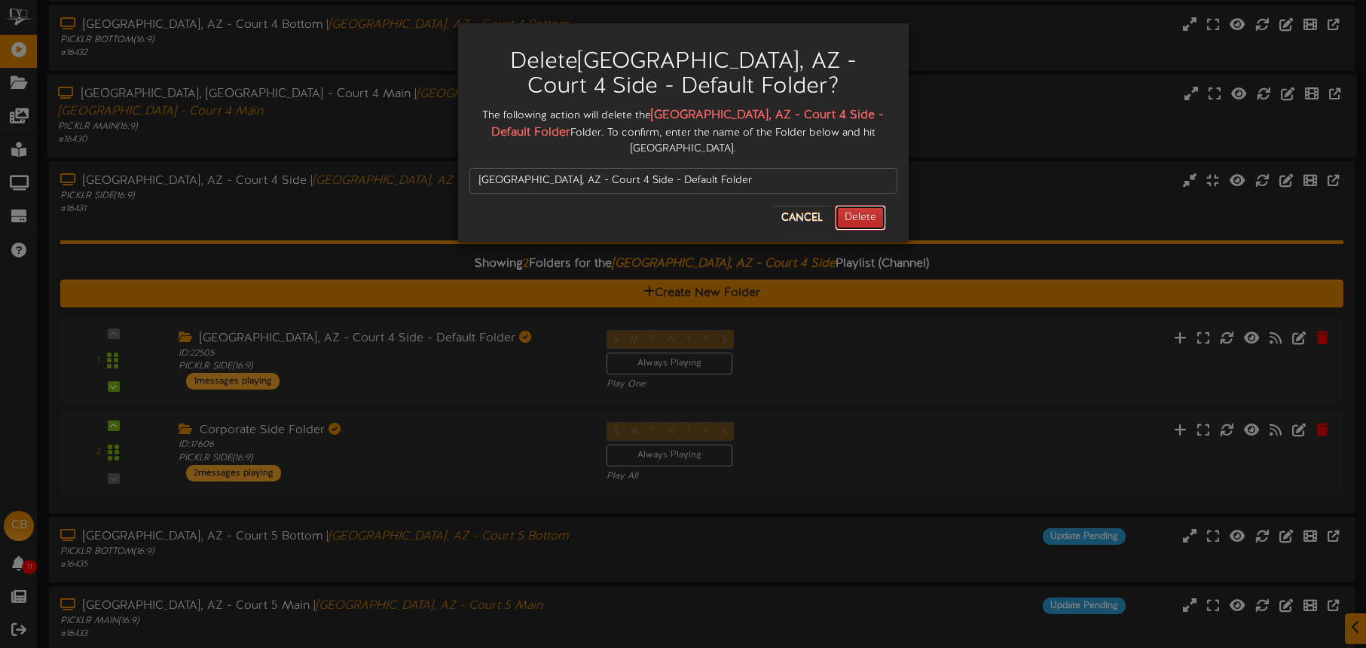
click at [876, 205] on button "Delete" at bounding box center [860, 218] width 51 height 26
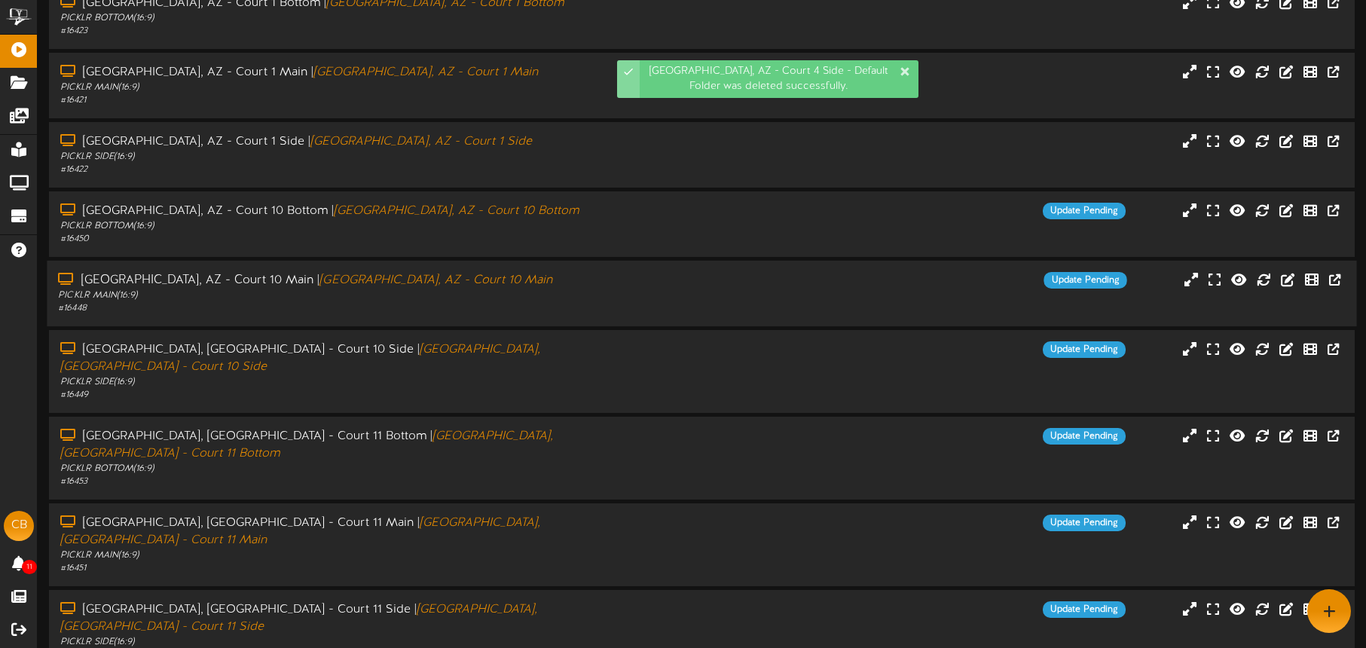
scroll to position [194, 0]
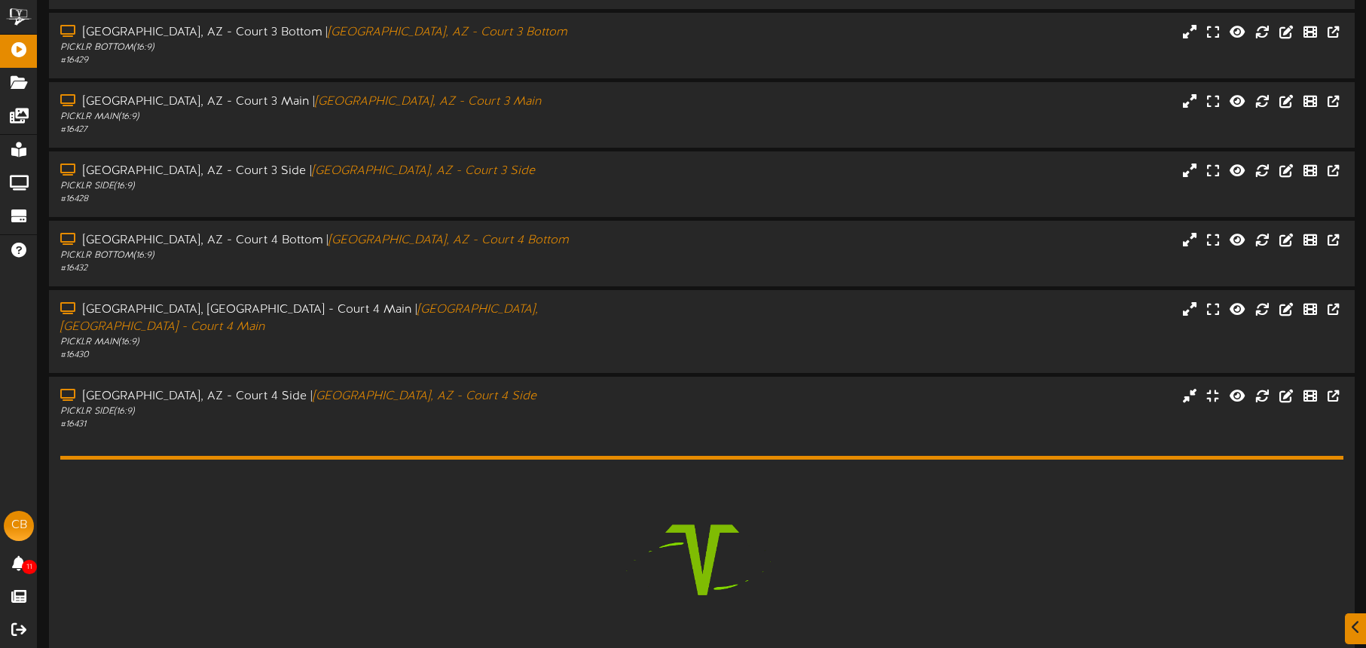
scroll to position [432, 0]
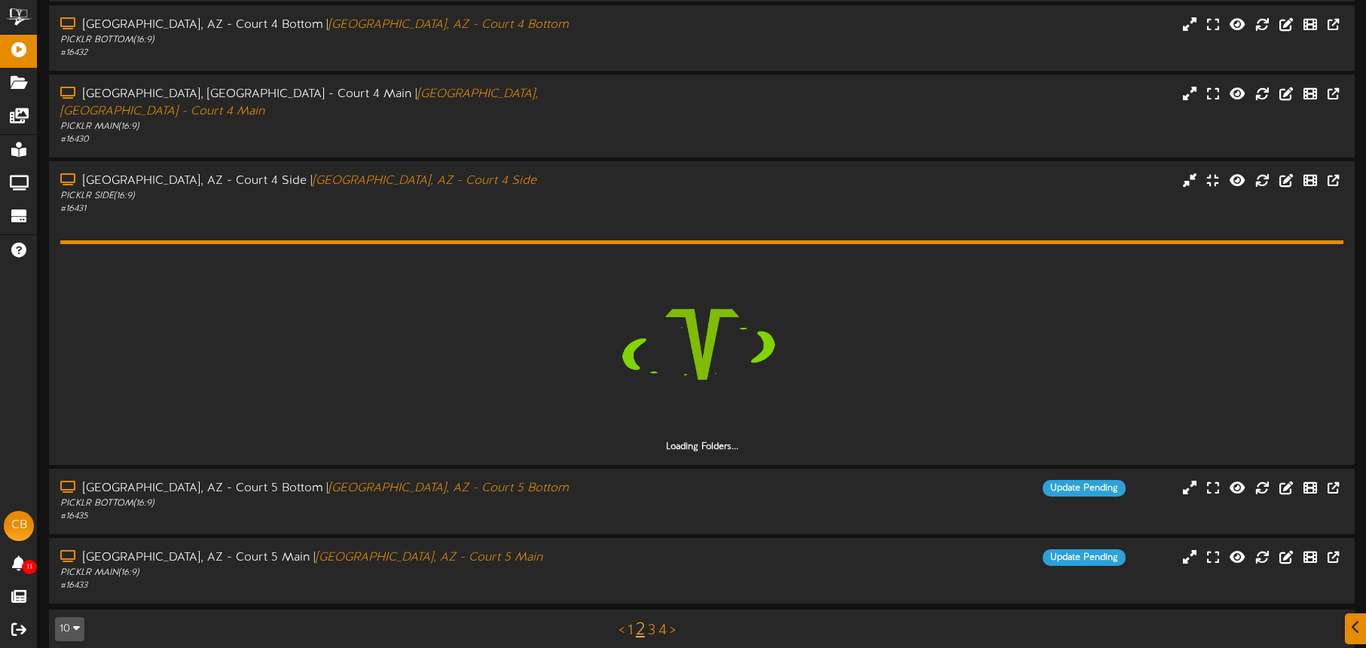
click at [551, 480] on div "Tucson, AZ - Court 5 Bottom | Tucson, AZ - Court 5 Bottom" at bounding box center [320, 488] width 521 height 17
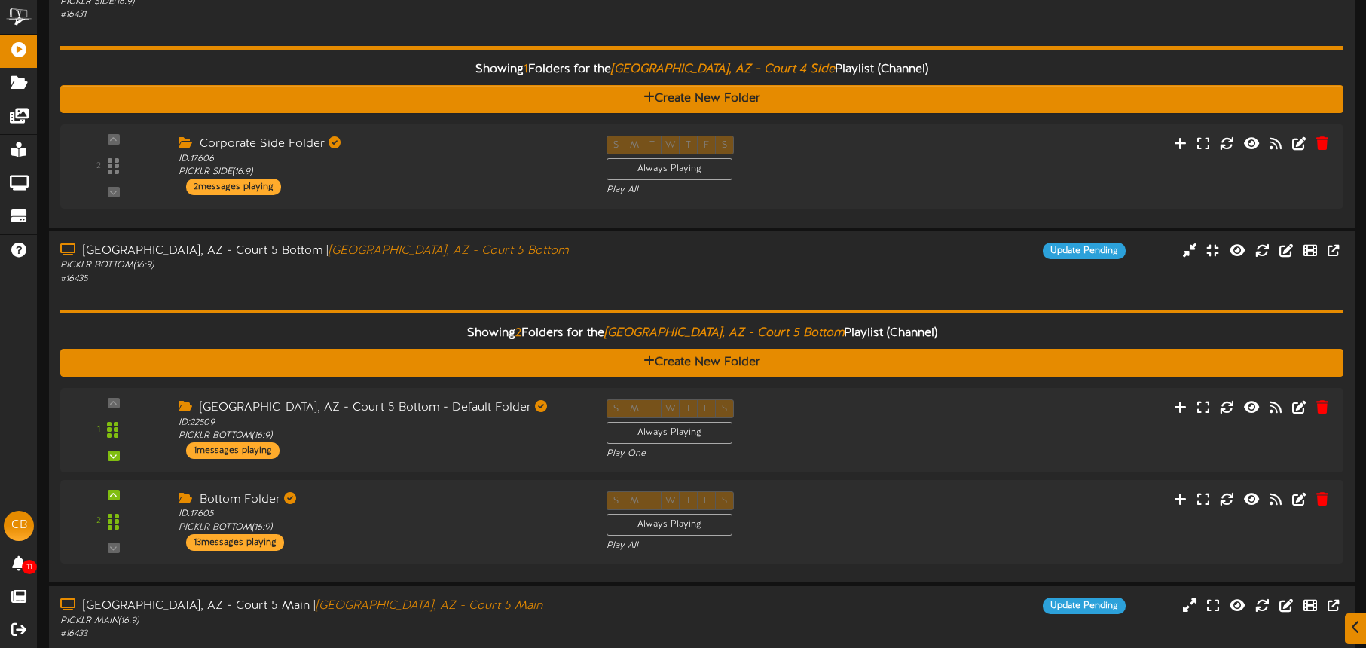
scroll to position [646, 0]
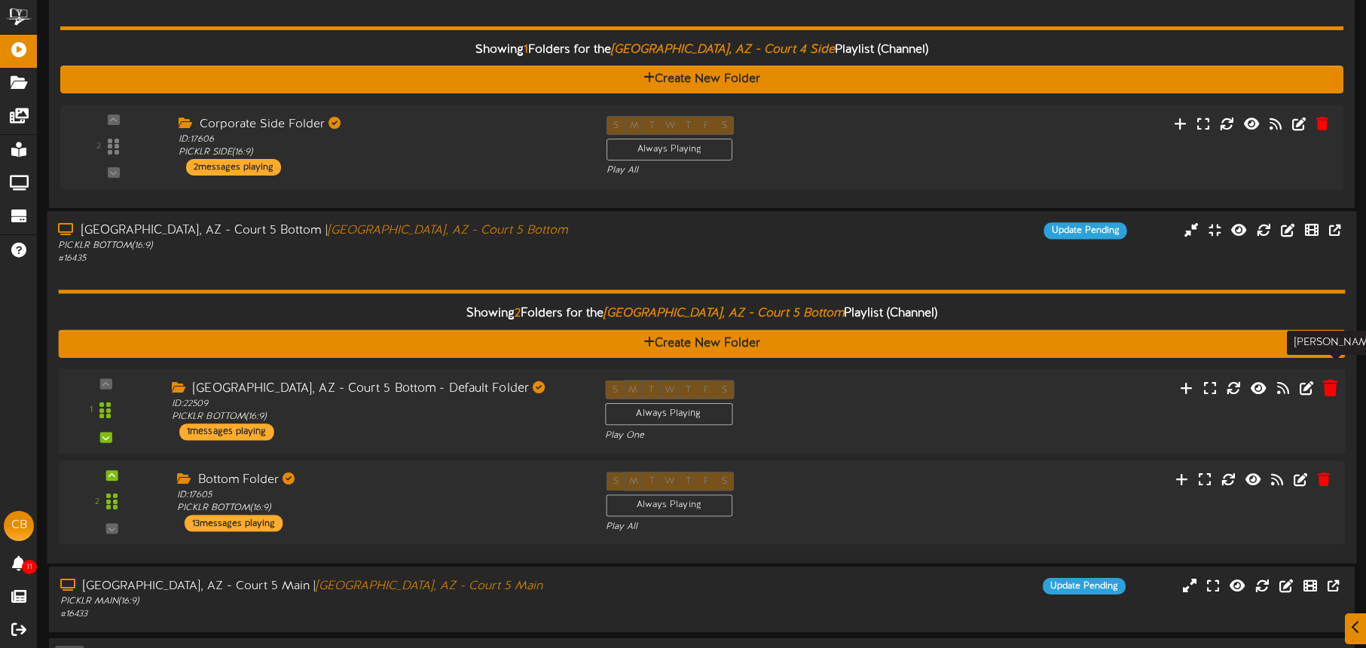
click at [1333, 379] on icon at bounding box center [1330, 387] width 14 height 17
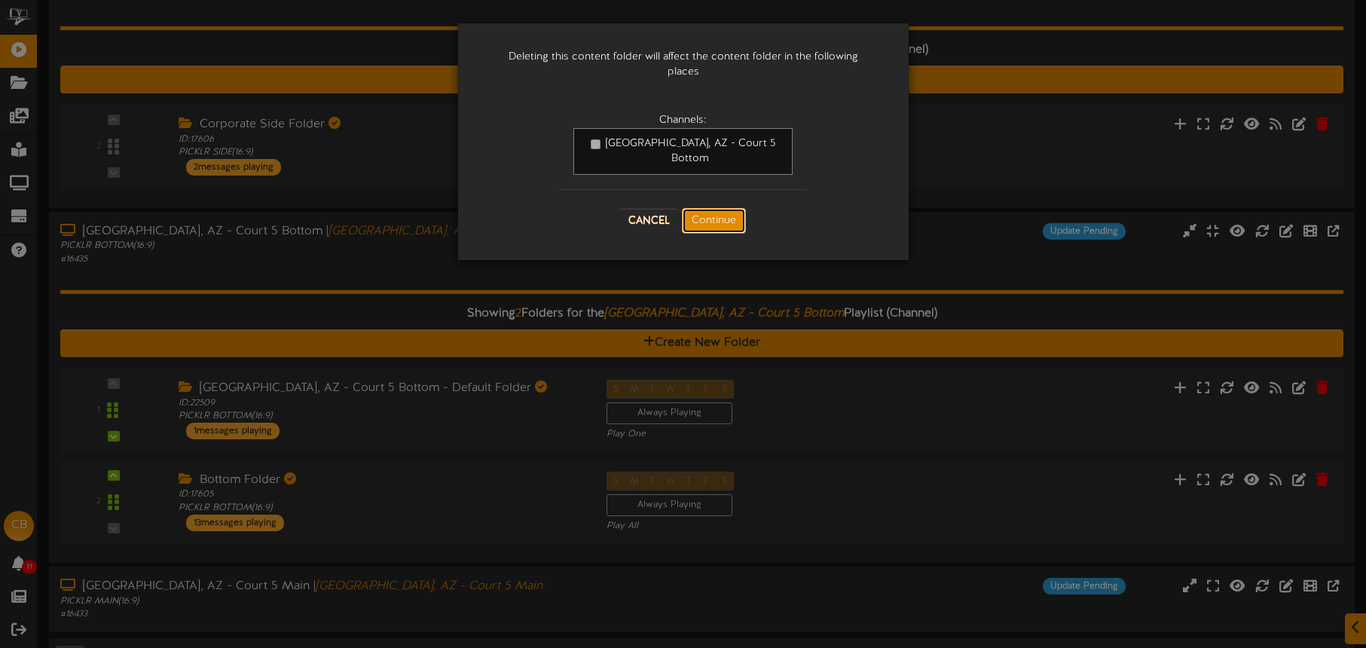
click at [689, 208] on button "Continue" at bounding box center [714, 221] width 64 height 26
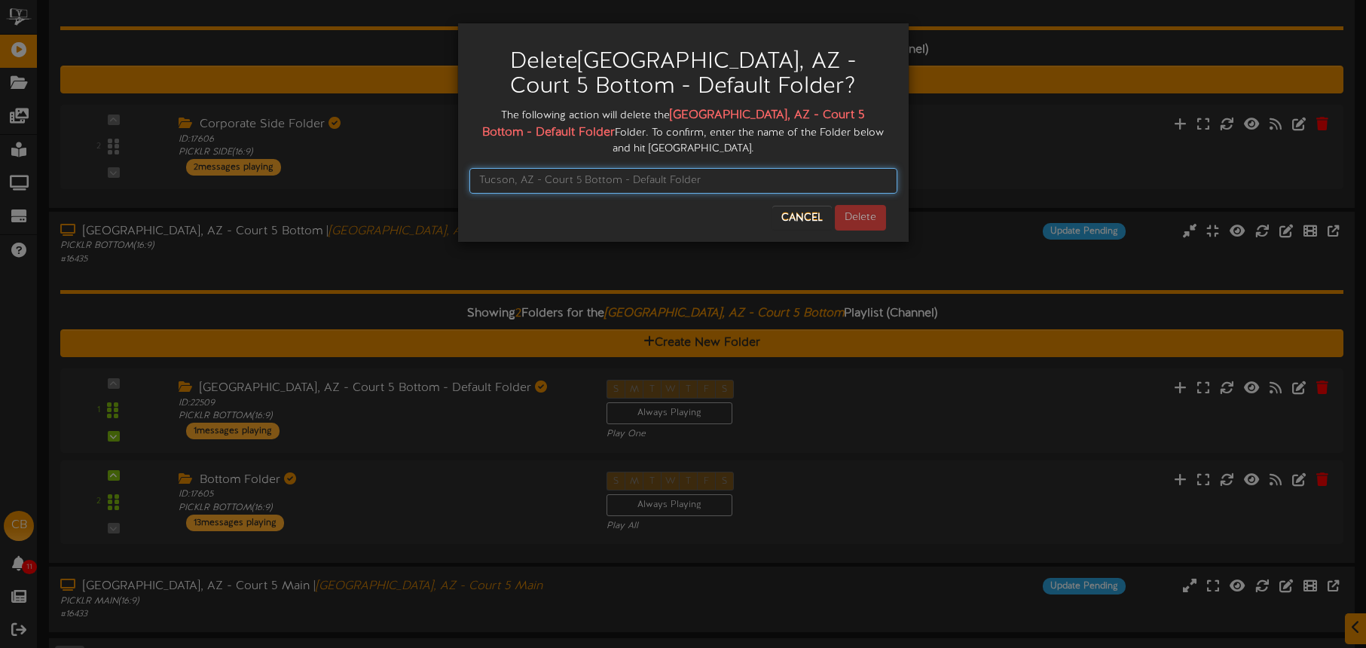
drag, startPoint x: 640, startPoint y: 163, endPoint x: 660, endPoint y: 135, distance: 34.5
click at [640, 168] on input "text" at bounding box center [683, 181] width 428 height 26
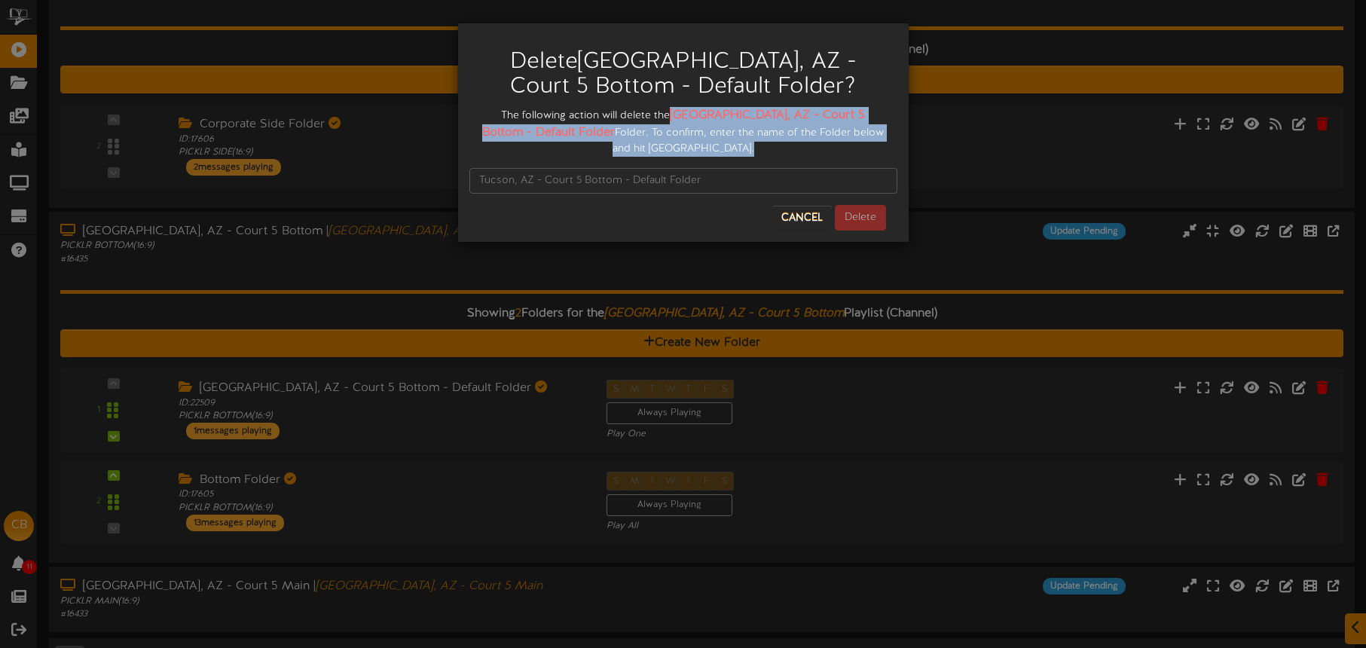
drag, startPoint x: 663, startPoint y: 114, endPoint x: 533, endPoint y: 140, distance: 133.0
click at [546, 144] on div "Delete Tucson, AZ - Court 5 Bottom - Default Folder ? The following action will…" at bounding box center [683, 133] width 428 height 196
click at [532, 140] on div "The following action will delete the Tucson, AZ - Court 5 Bottom - Default Fold…" at bounding box center [683, 132] width 428 height 50
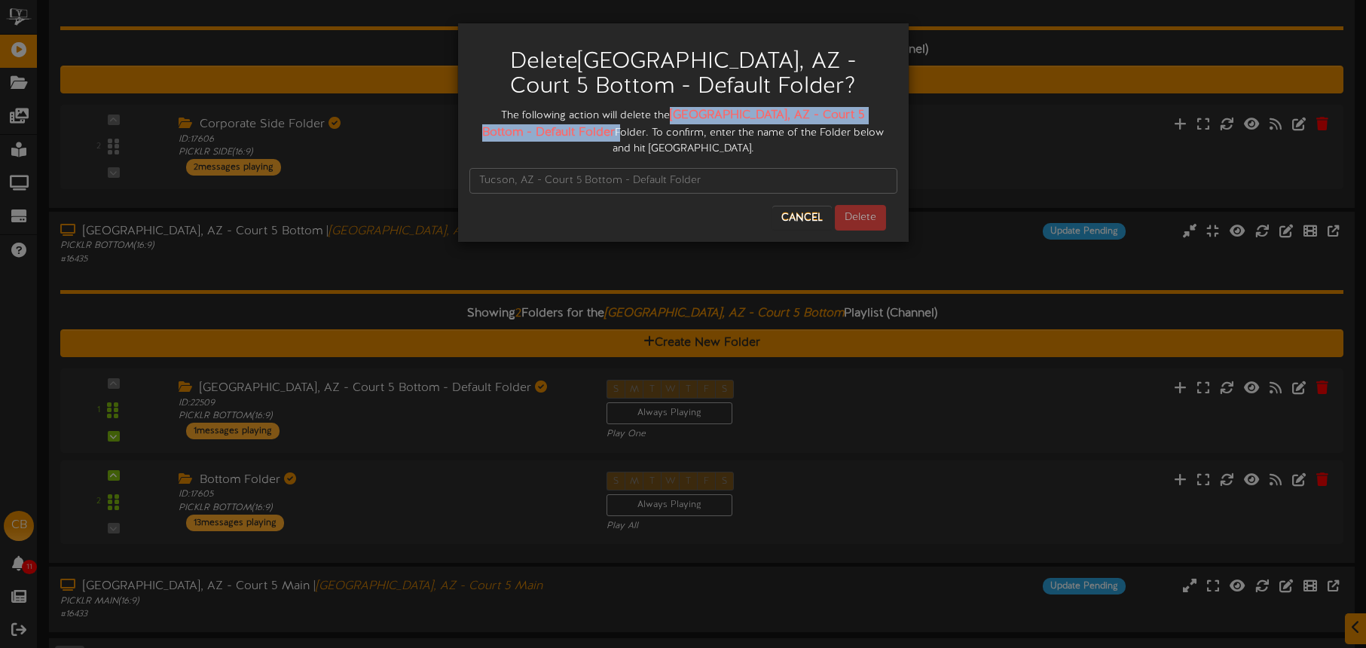
drag, startPoint x: 662, startPoint y: 112, endPoint x: 516, endPoint y: 131, distance: 146.8
click at [531, 132] on div "The following action will delete the Tucson, AZ - Court 5 Bottom - Default Fold…" at bounding box center [683, 132] width 428 height 50
click at [497, 168] on input "text" at bounding box center [683, 181] width 428 height 26
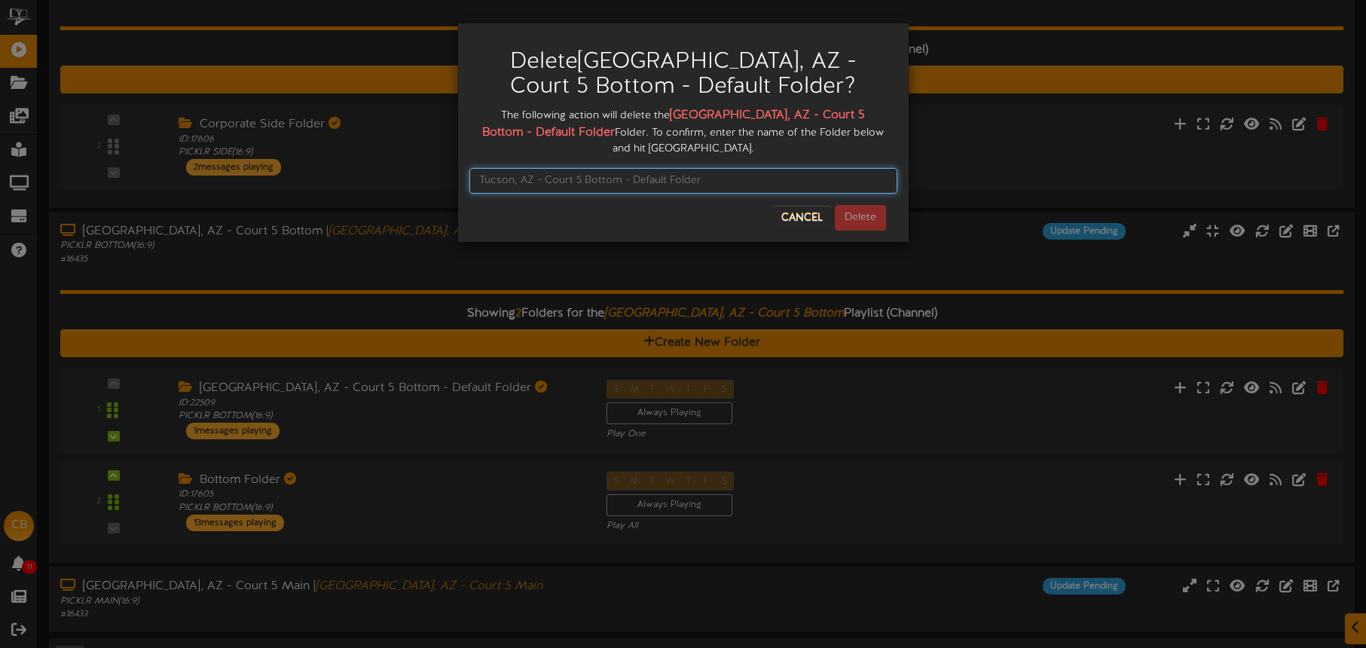
paste input "Tucson, AZ - Court 5 Bottom - Default Folder"
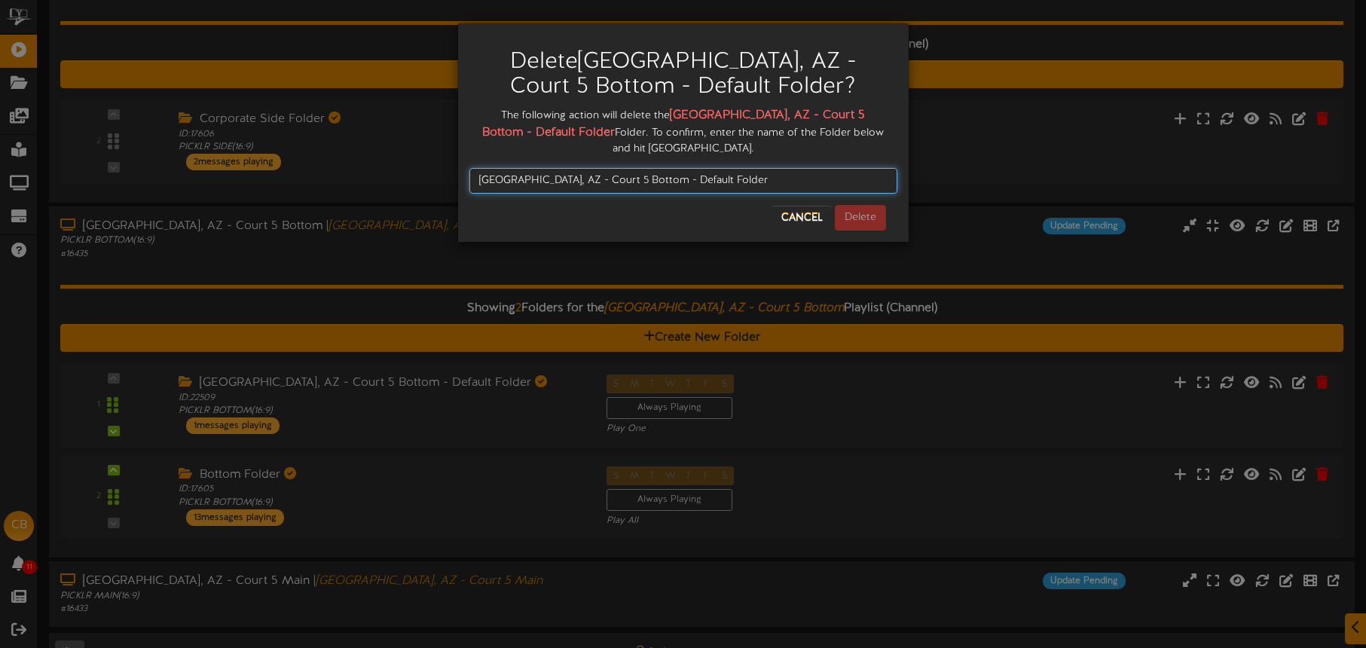
scroll to position [653, 0]
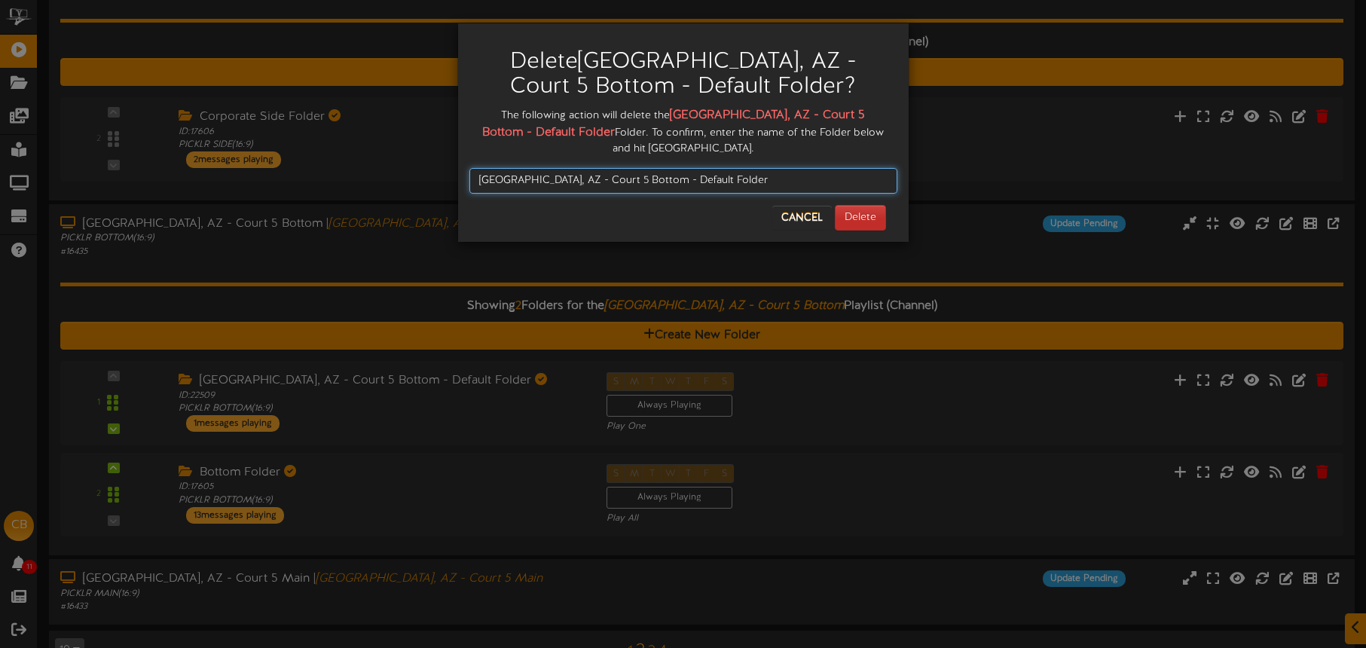
type input "Tucson, AZ - Court 5 Bottom - Default Folder"
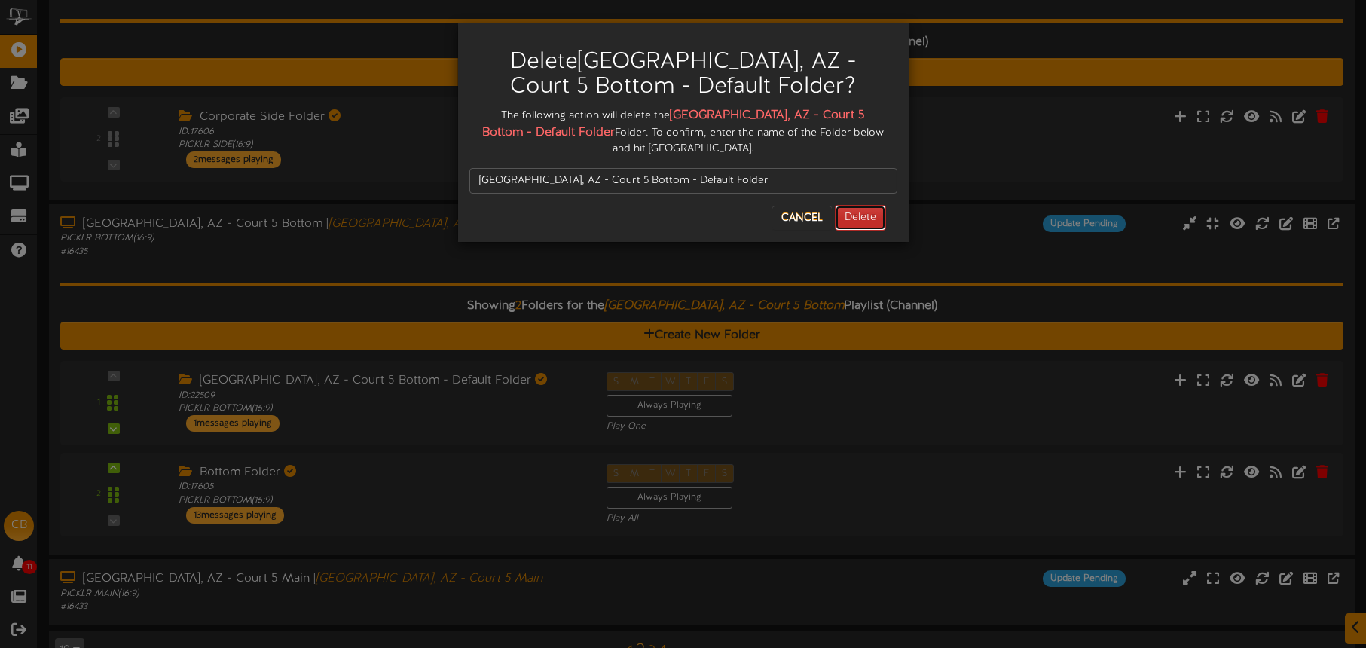
click at [850, 205] on button "Delete" at bounding box center [860, 218] width 51 height 26
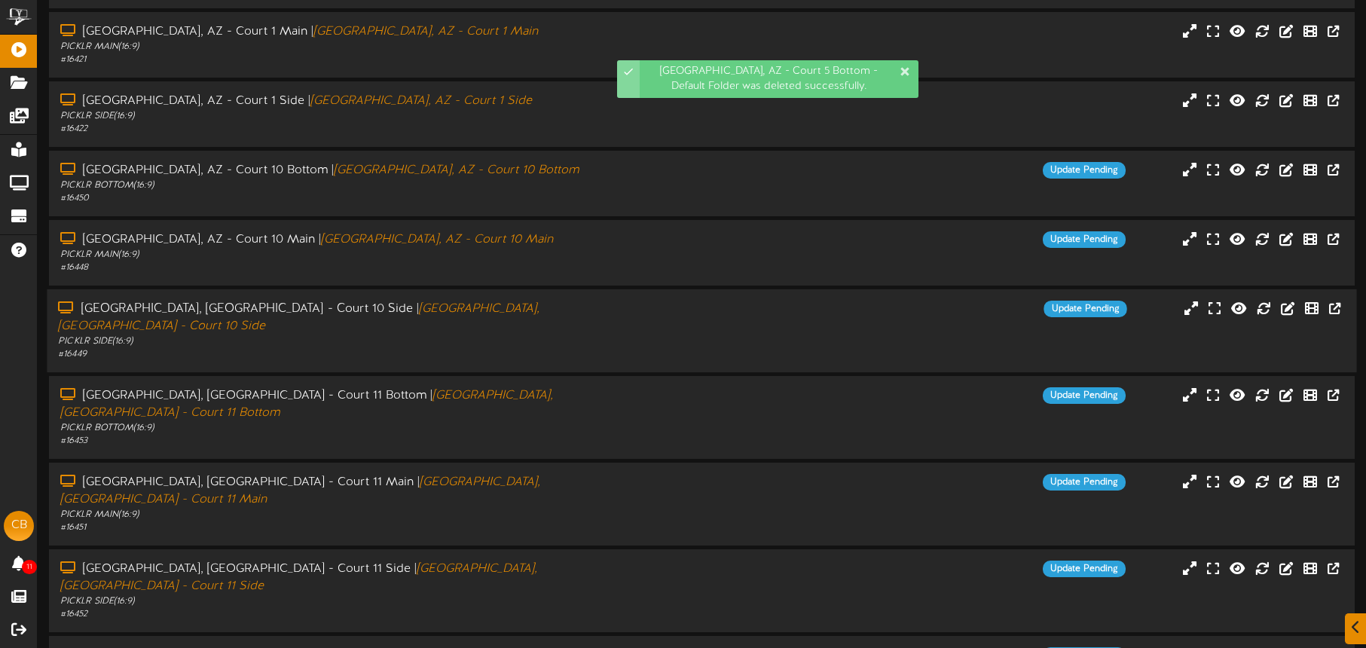
scroll to position [194, 0]
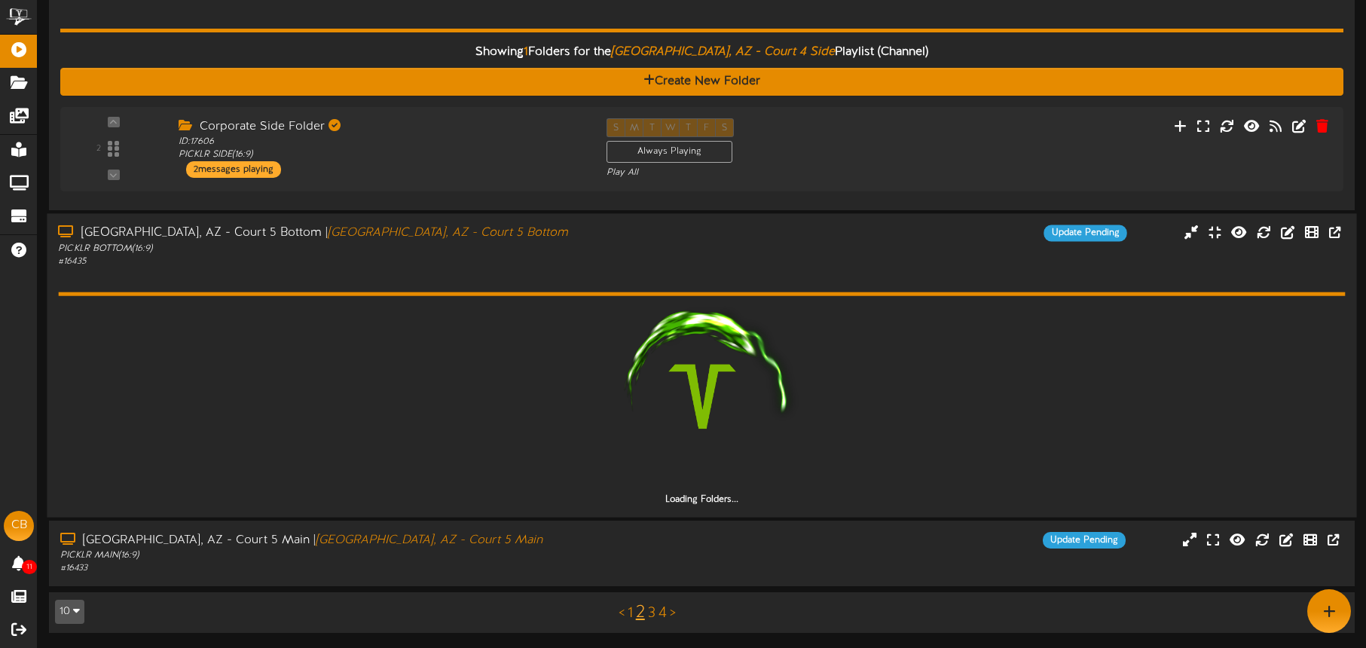
scroll to position [583, 0]
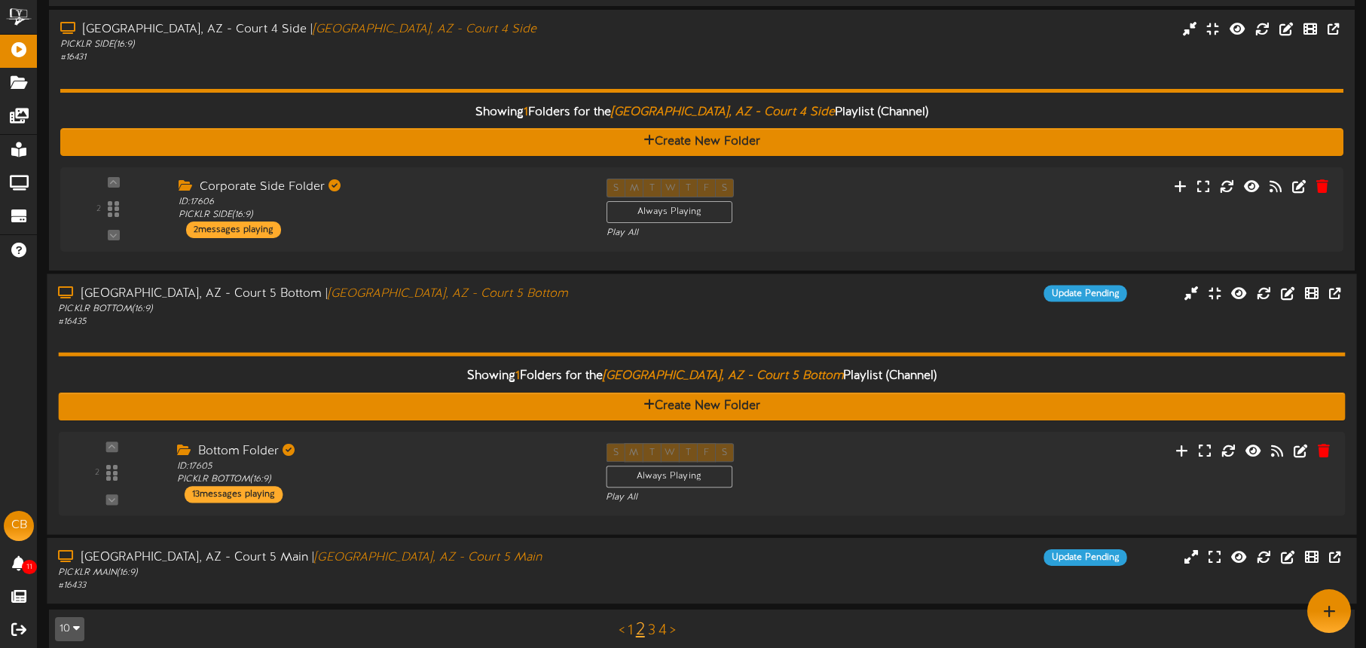
click at [532, 566] on div "PICKLR MAIN ( 16:9 )" at bounding box center [319, 572] width 523 height 13
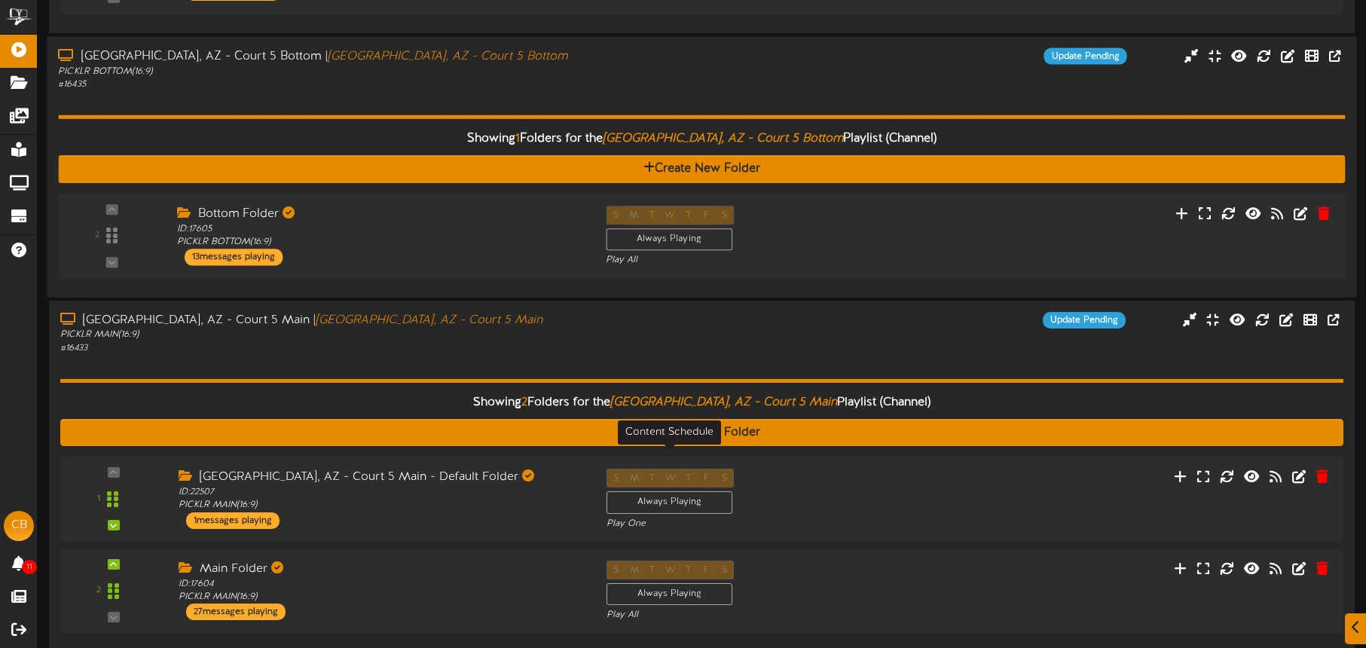
scroll to position [869, 0]
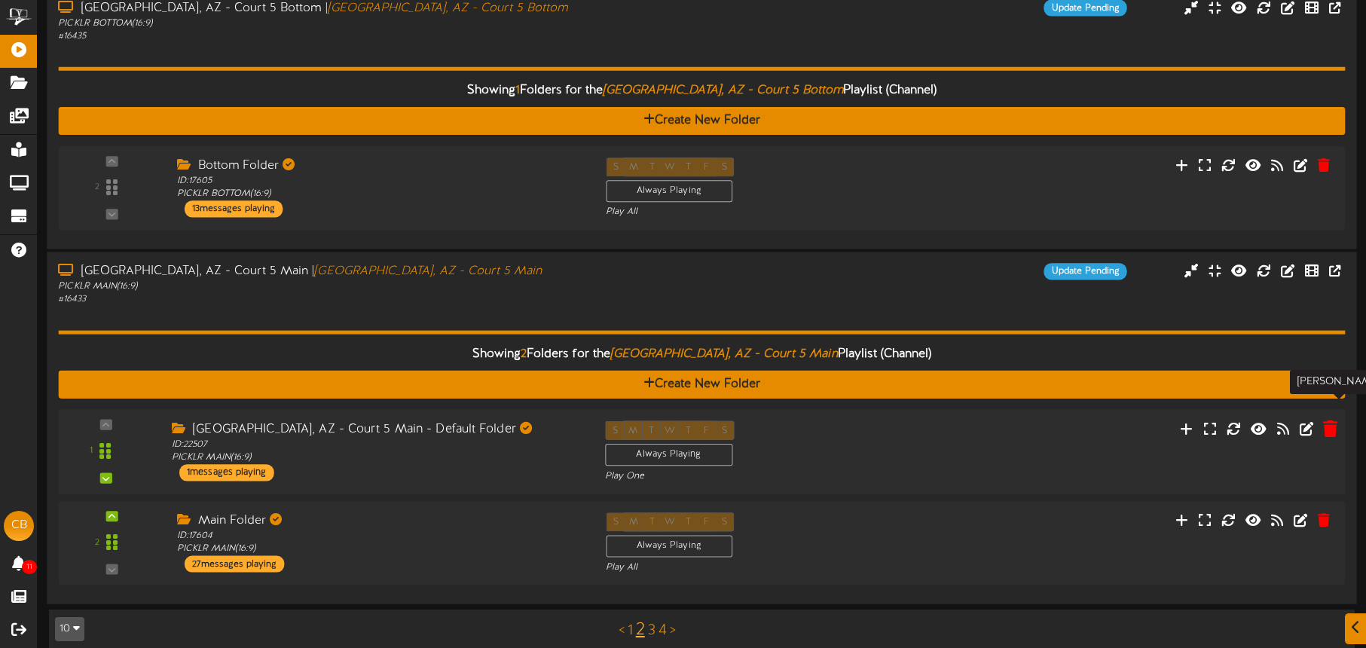
click at [1333, 420] on icon at bounding box center [1330, 428] width 14 height 17
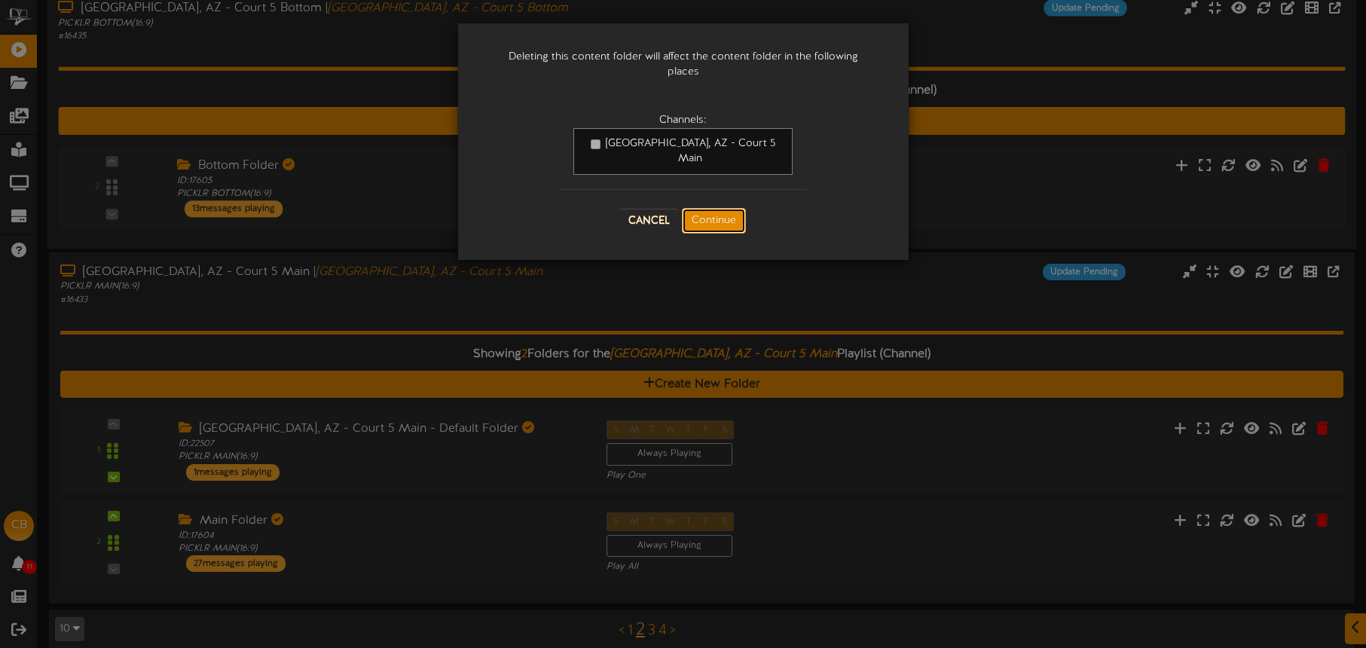
click at [720, 208] on button "Continue" at bounding box center [714, 221] width 64 height 26
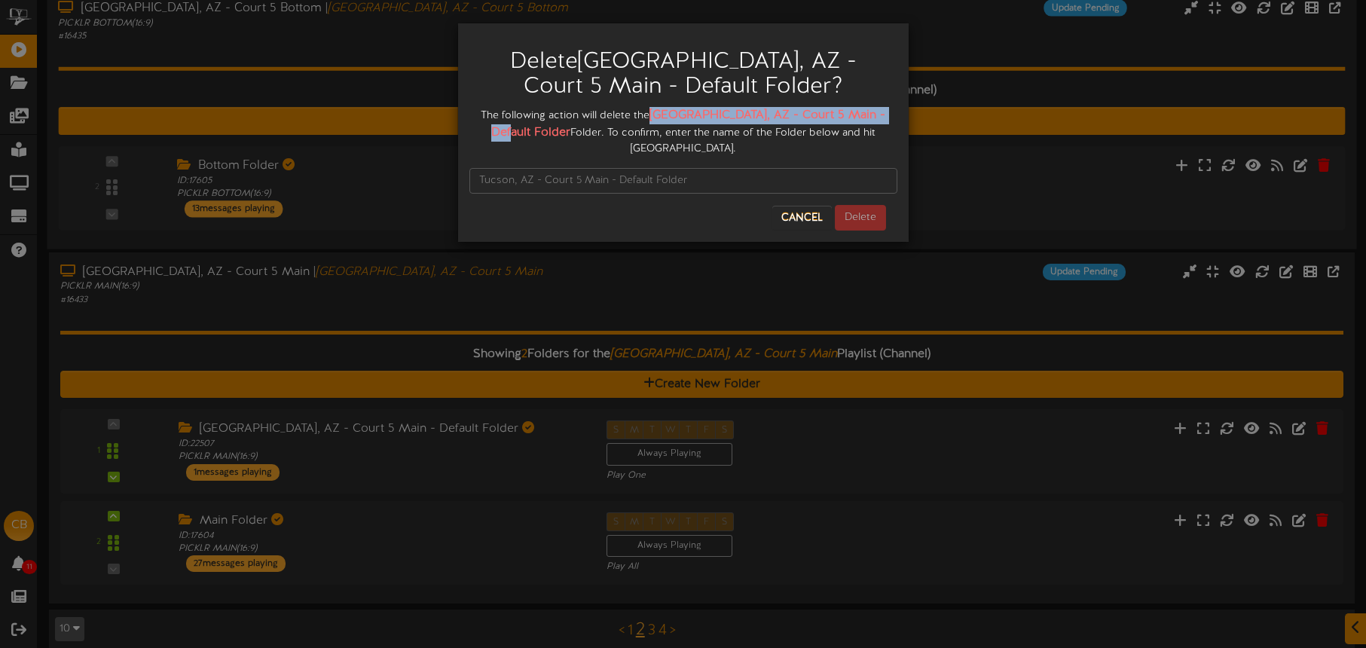
drag, startPoint x: 669, startPoint y: 115, endPoint x: 524, endPoint y: 132, distance: 146.5
click at [528, 132] on strong "Tucson, AZ - Court 5 Main - Default Folder" at bounding box center [688, 124] width 395 height 31
click at [505, 168] on input "text" at bounding box center [683, 181] width 428 height 26
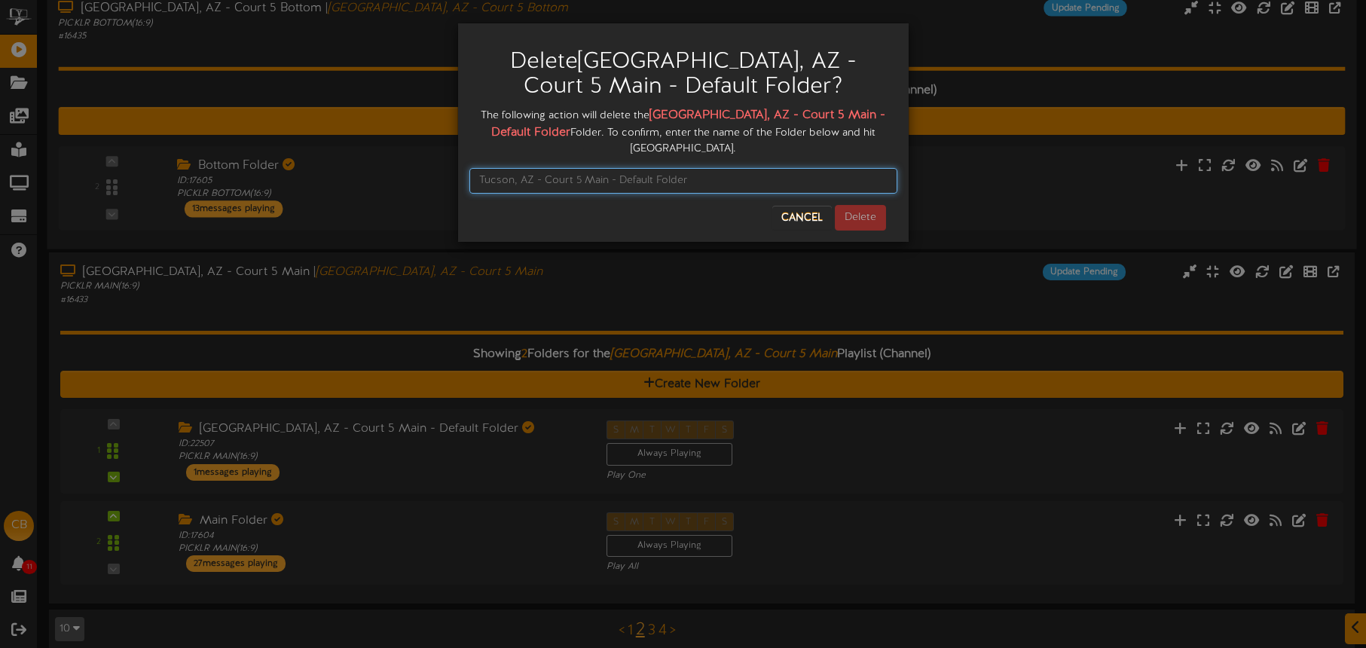
paste input "Tucson, AZ - Court 5 Main - Default Folder"
type input "Tucson, AZ - Court 5 Main - Default Folder"
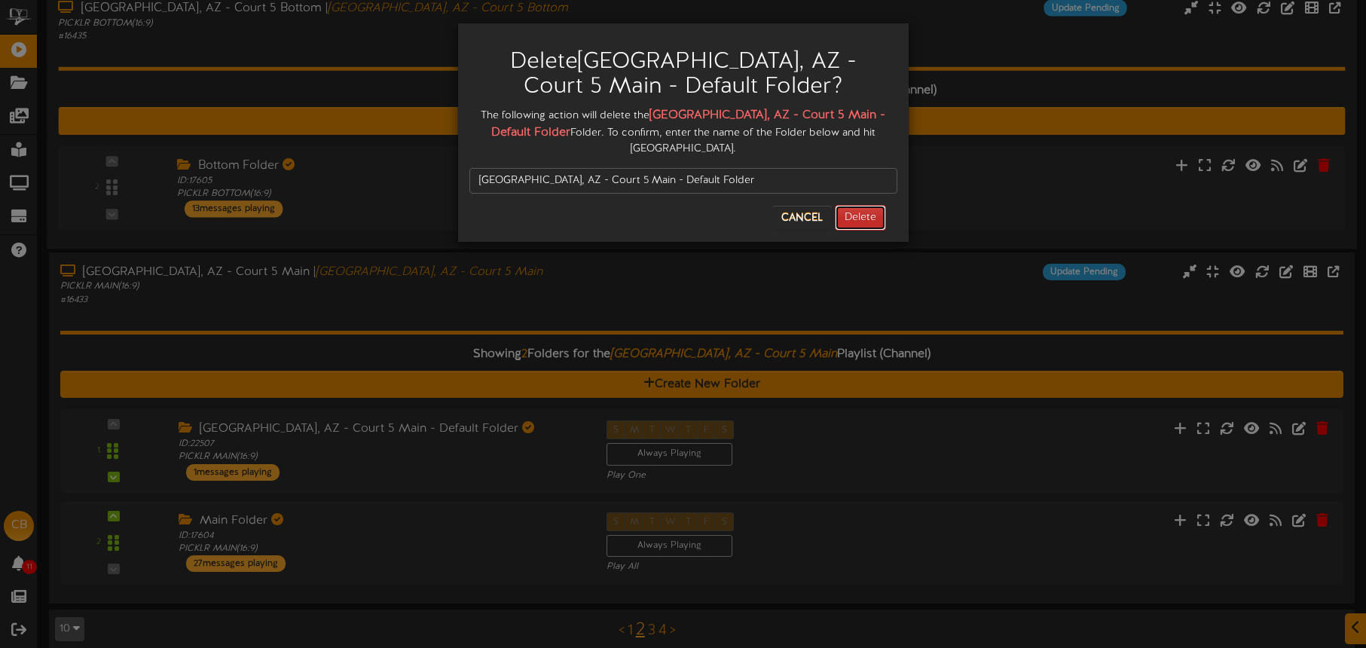
click at [861, 205] on button "Delete" at bounding box center [860, 218] width 51 height 26
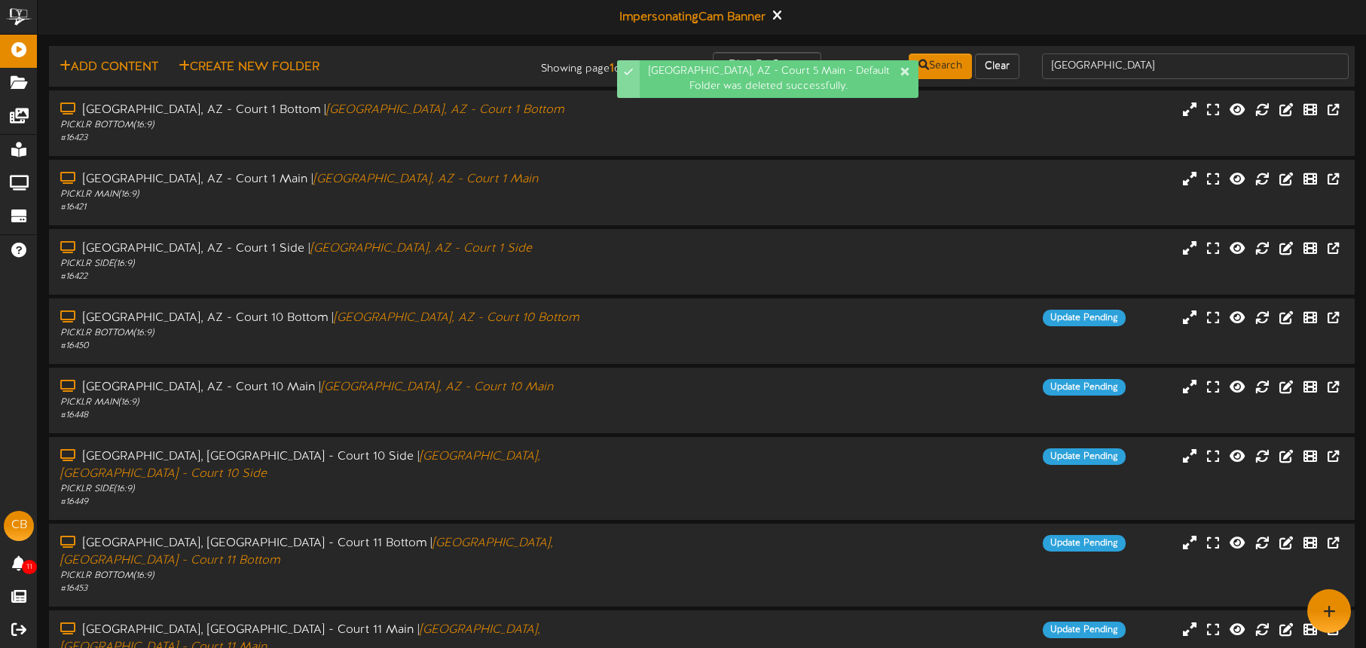
scroll to position [194, 0]
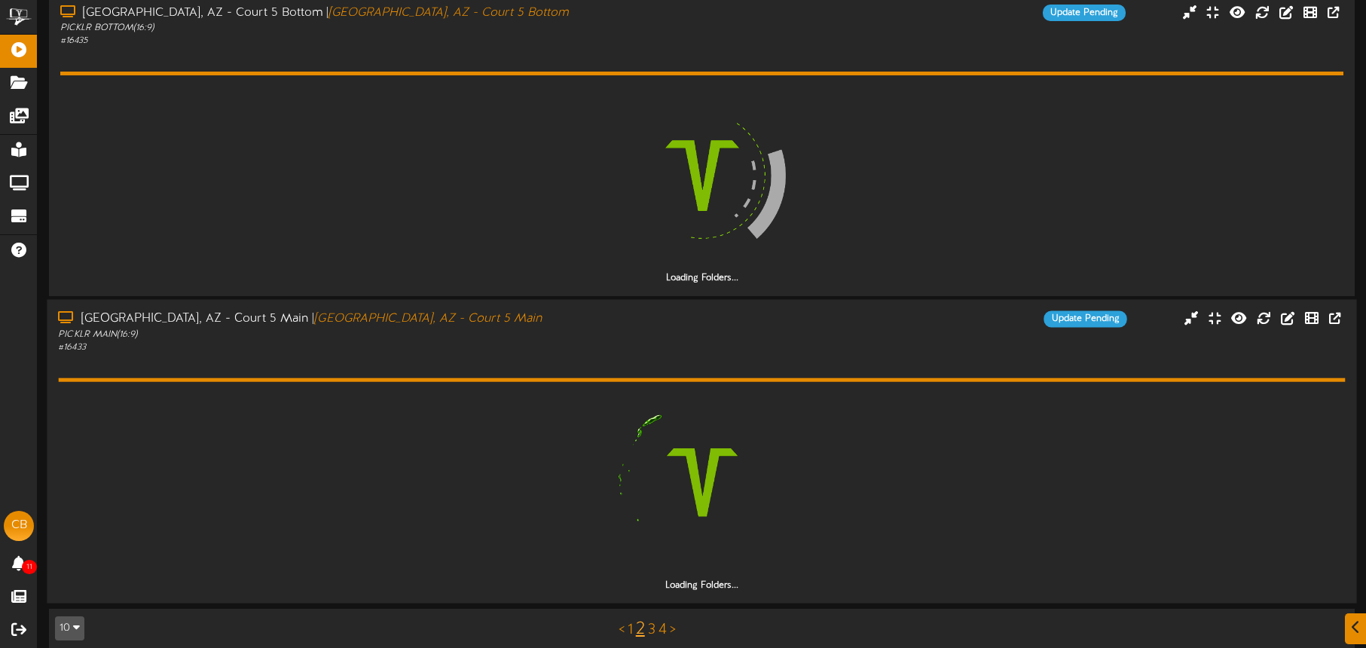
scroll to position [864, 0]
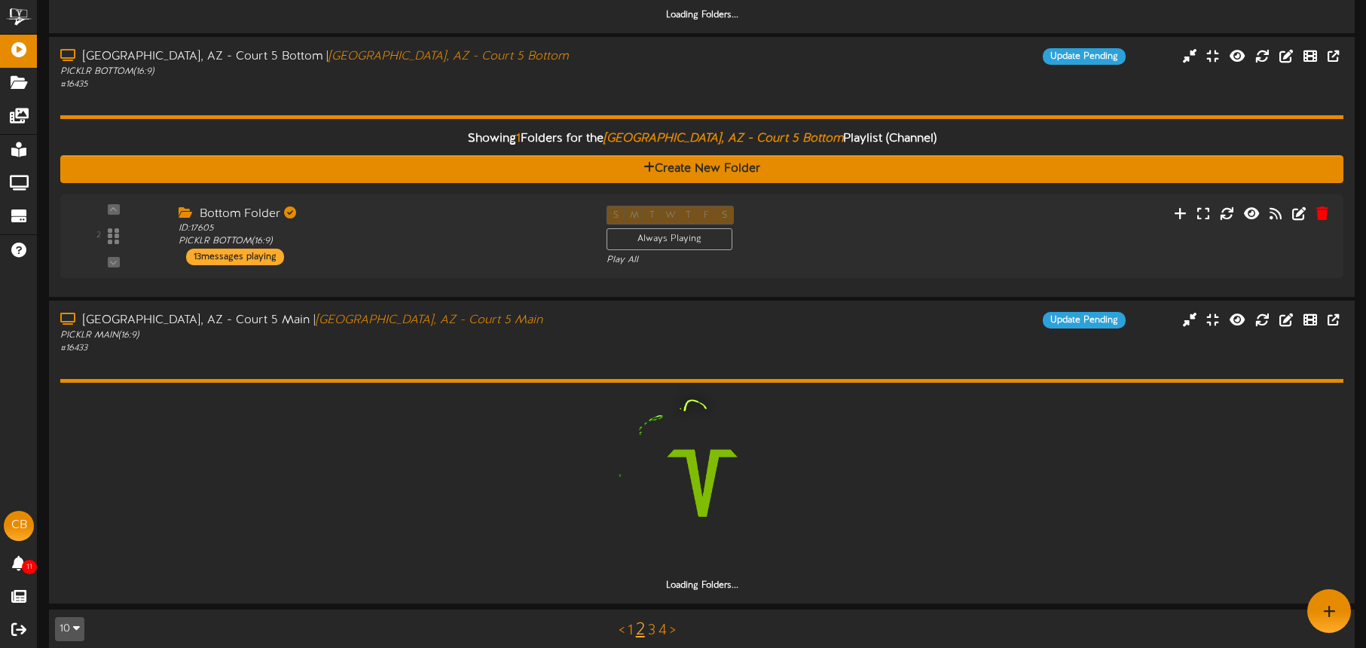
click at [653, 622] on link "3" at bounding box center [652, 630] width 8 height 17
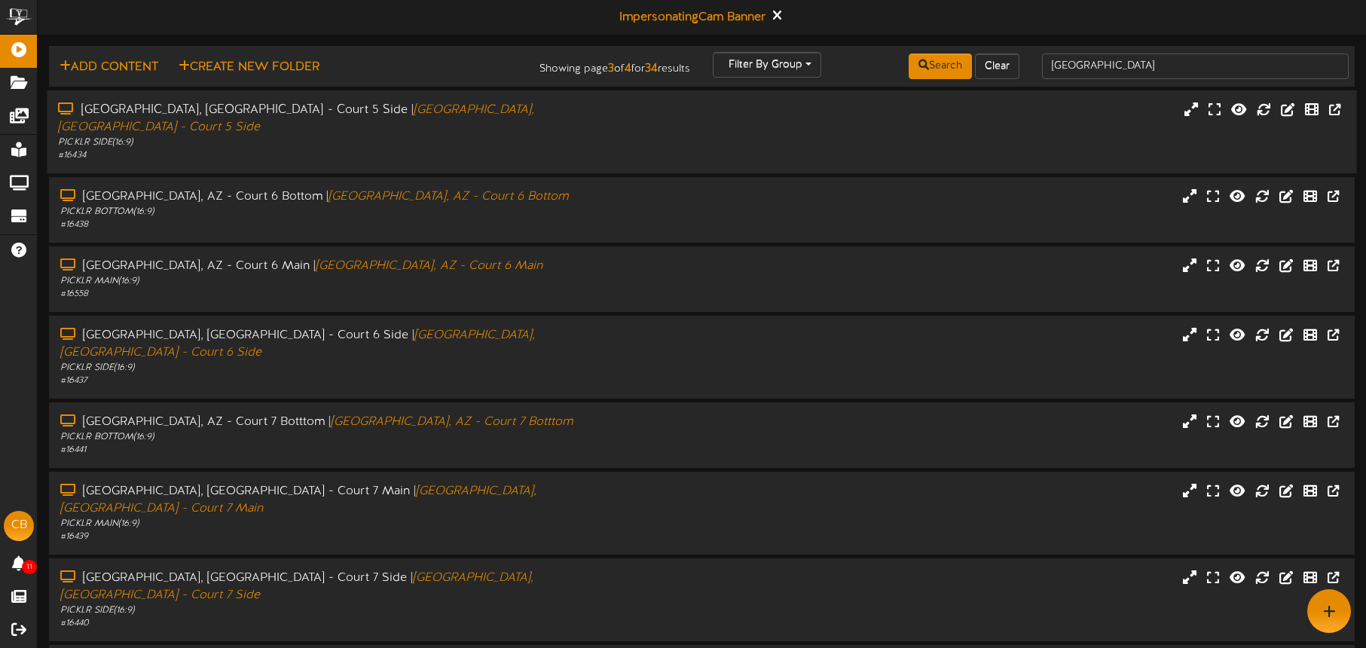
click at [442, 136] on div "PICKLR SIDE ( 16:9 )" at bounding box center [319, 142] width 523 height 13
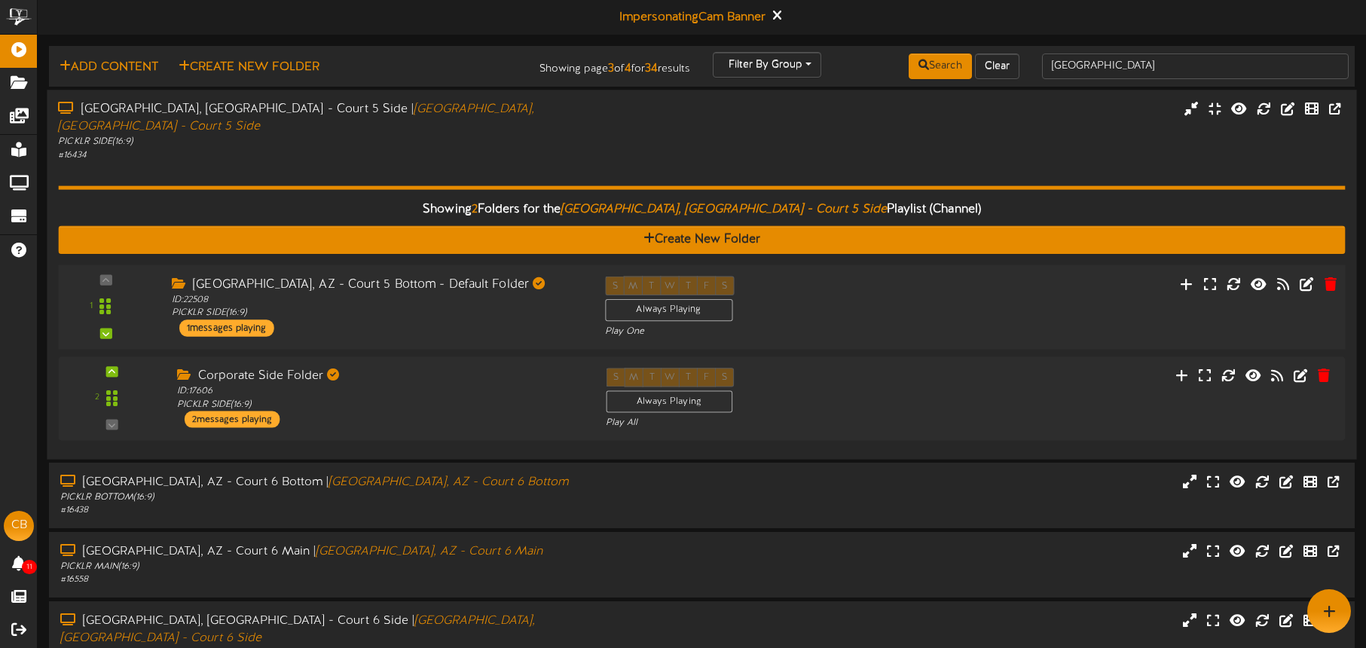
click at [916, 277] on div "S M T W T F S Always Playing Play One" at bounding box center [756, 307] width 325 height 62
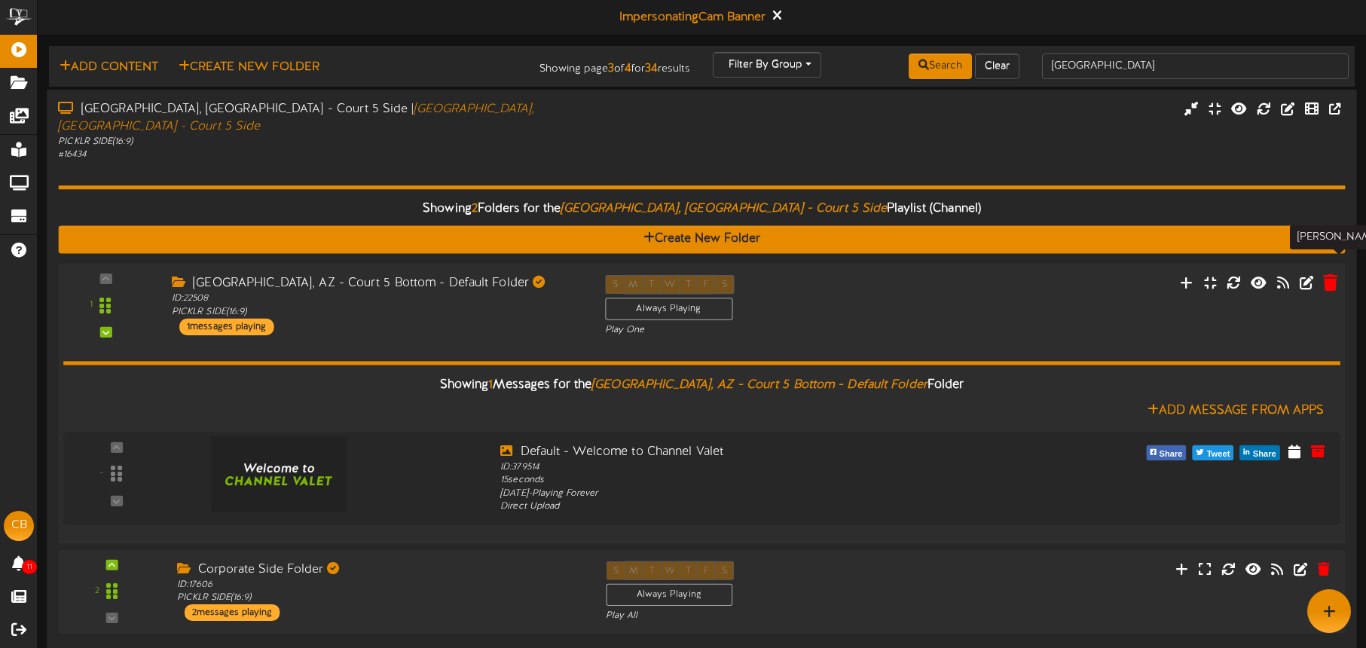
click at [1332, 274] on icon at bounding box center [1330, 282] width 14 height 17
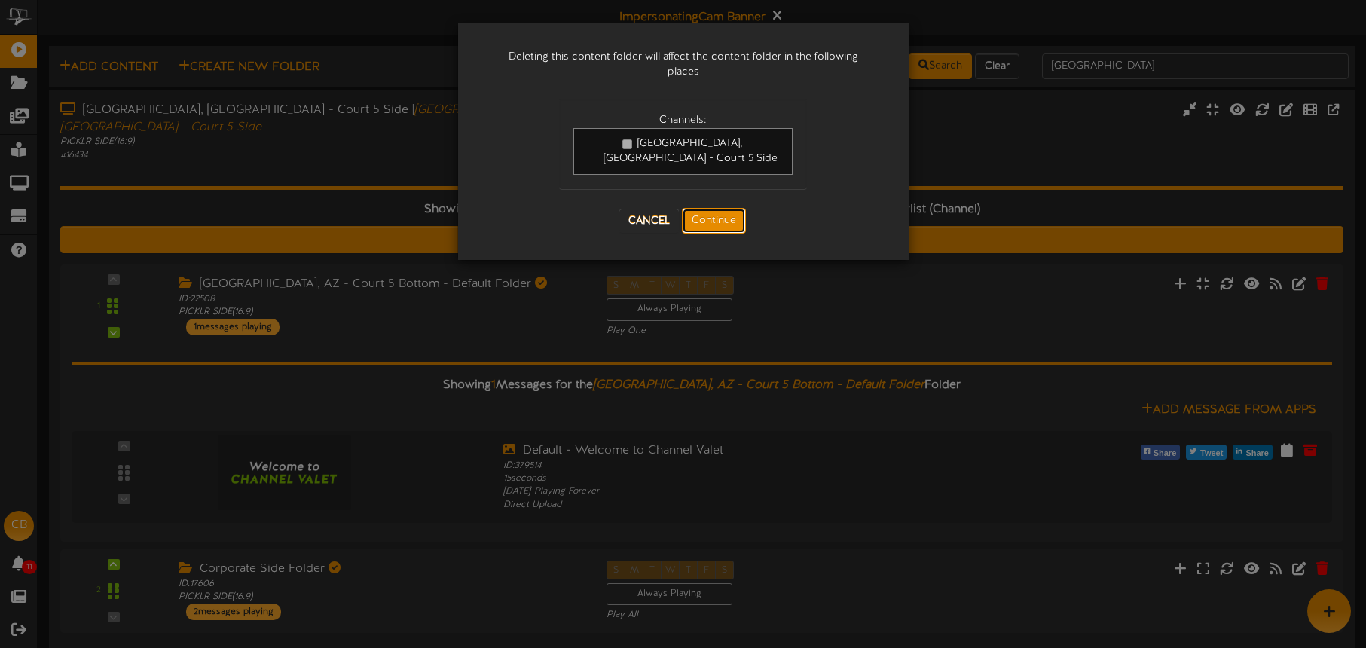
click at [728, 208] on button "Continue" at bounding box center [714, 221] width 64 height 26
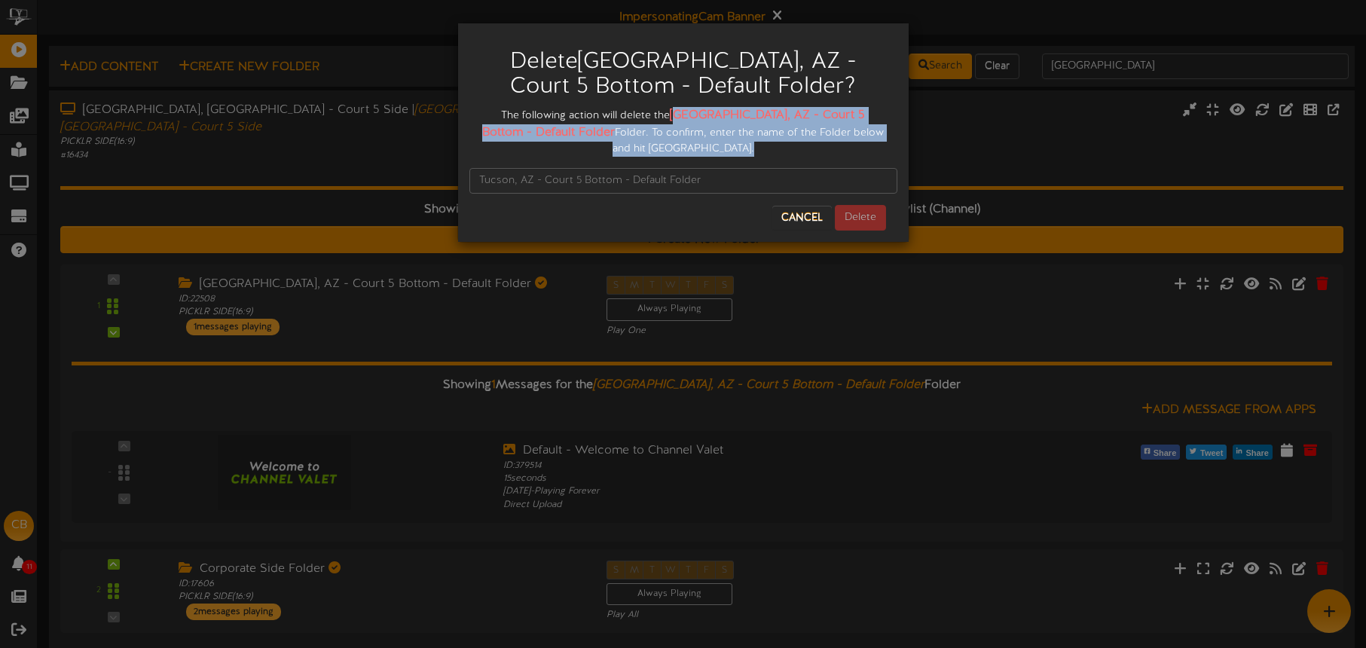
drag, startPoint x: 668, startPoint y: 114, endPoint x: 686, endPoint y: 135, distance: 27.3
click at [705, 149] on div "Delete Tucson, AZ - Court 5 Bottom - Default Folder ? The following action will…" at bounding box center [683, 133] width 428 height 196
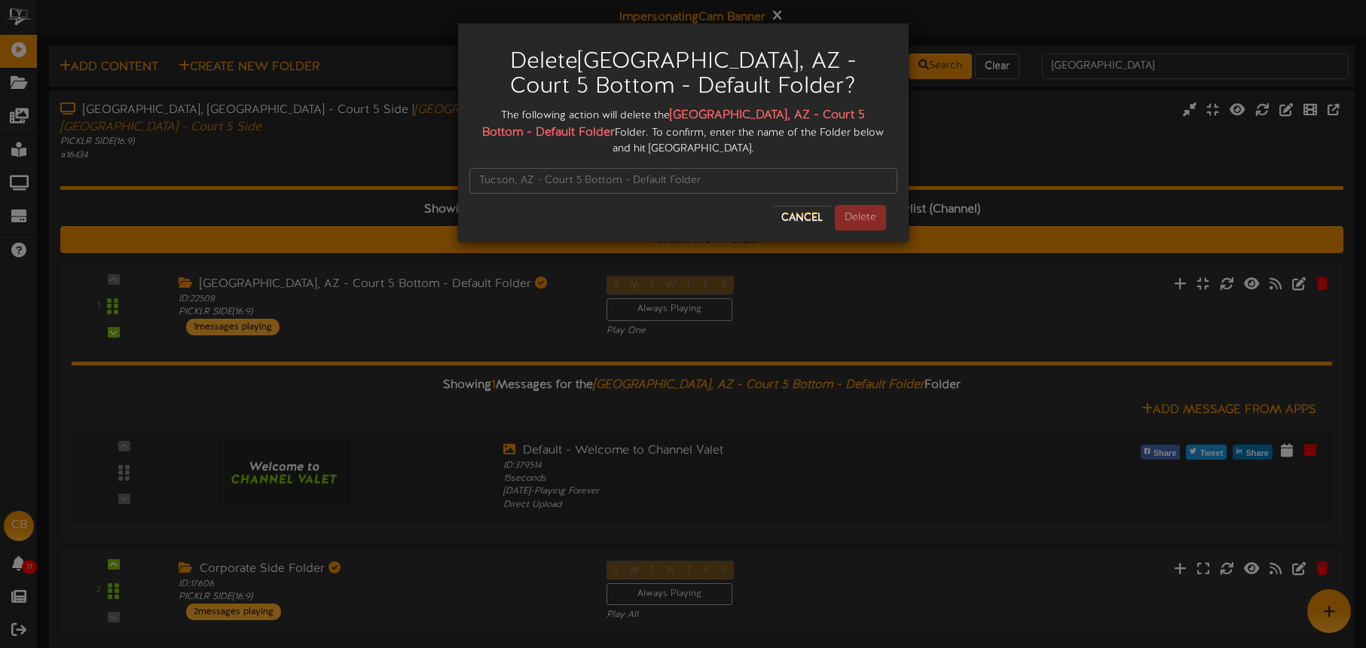
drag, startPoint x: 676, startPoint y: 105, endPoint x: 666, endPoint y: 112, distance: 12.4
click at [675, 105] on div "Delete Tucson, AZ - Court 5 Bottom - Default Folder ?" at bounding box center [683, 71] width 428 height 72
drag, startPoint x: 706, startPoint y: 112, endPoint x: 527, endPoint y: 134, distance: 180.8
click at [526, 133] on strong "Tucson, AZ - Court 5 Bottom - Default Folder" at bounding box center [673, 124] width 383 height 31
drag, startPoint x: 665, startPoint y: 112, endPoint x: 890, endPoint y: 127, distance: 225.1
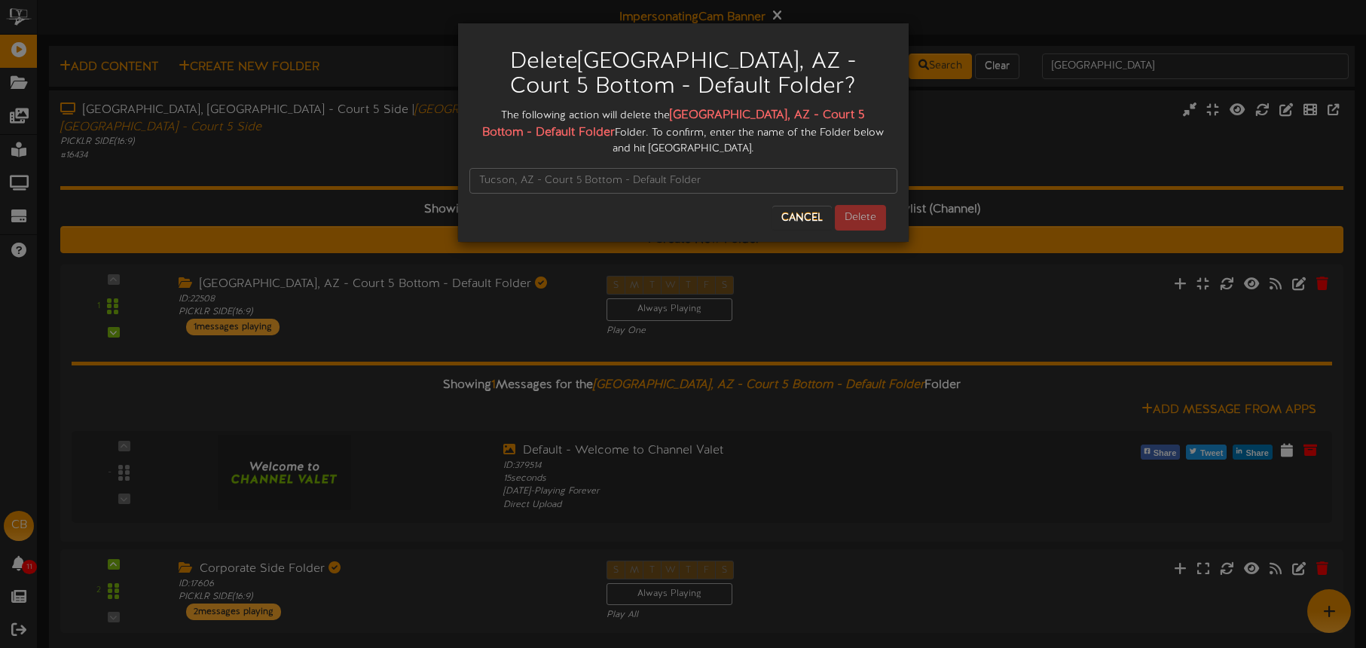
click at [890, 127] on div "The following action will delete the Tucson, AZ - Court 5 Bottom - Default Fold…" at bounding box center [683, 132] width 428 height 50
drag, startPoint x: 671, startPoint y: 111, endPoint x: 521, endPoint y: 134, distance: 151.0
click at [527, 133] on strong "Tucson, AZ - Court 5 Bottom - Default Folder" at bounding box center [673, 124] width 383 height 31
click at [500, 168] on input "text" at bounding box center [683, 181] width 428 height 26
paste input "Tucson, AZ - Court 5 Bottom - Default Folder"
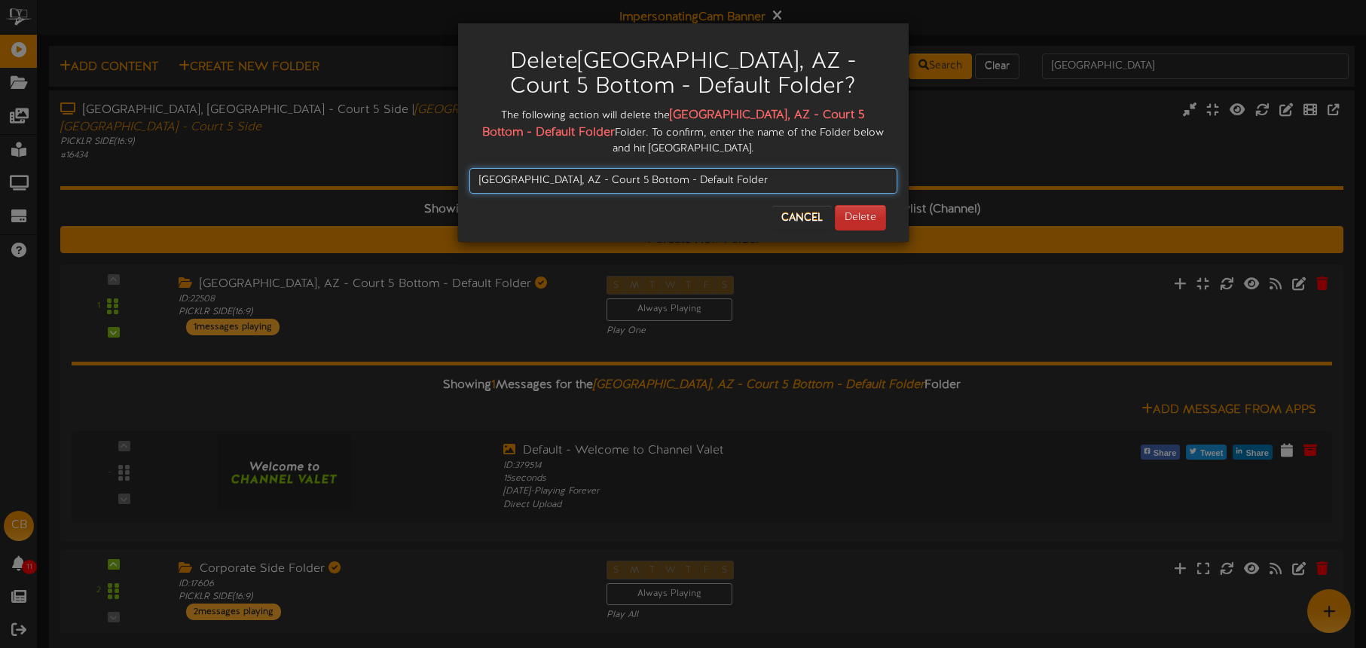
type input "Tucson, AZ - Court 5 Bottom - Default Folder"
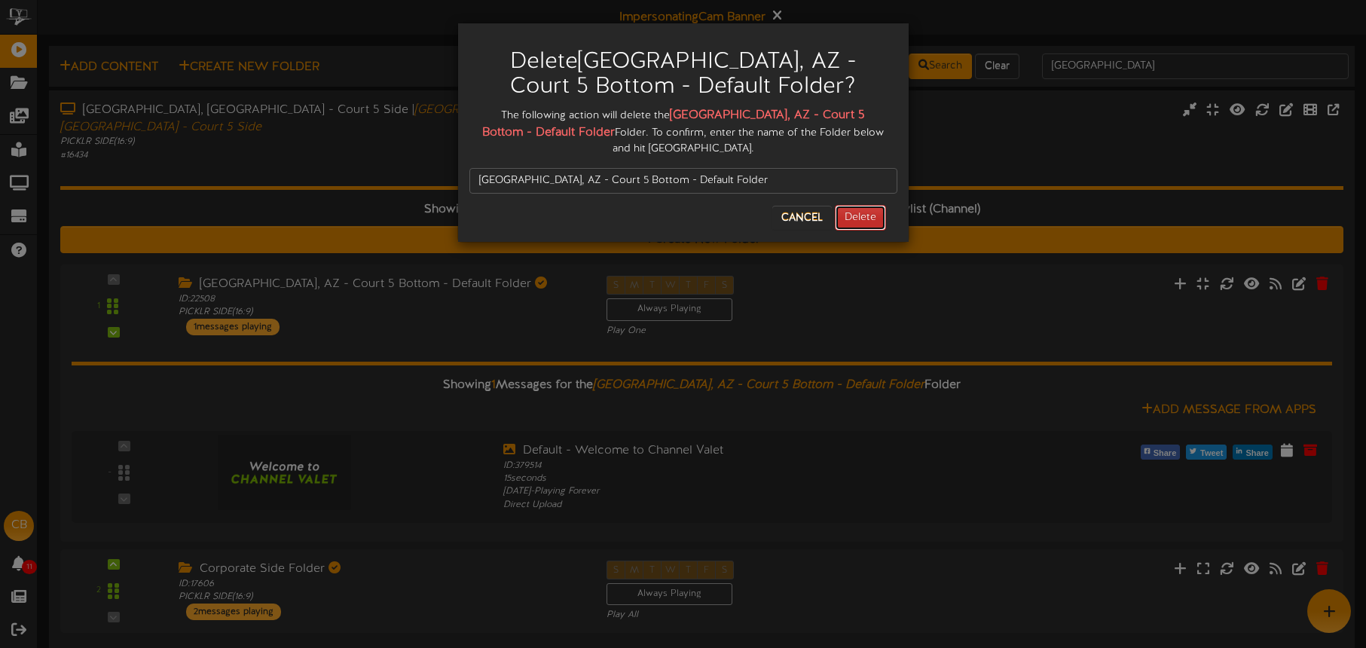
click at [863, 205] on button "Delete" at bounding box center [860, 218] width 51 height 26
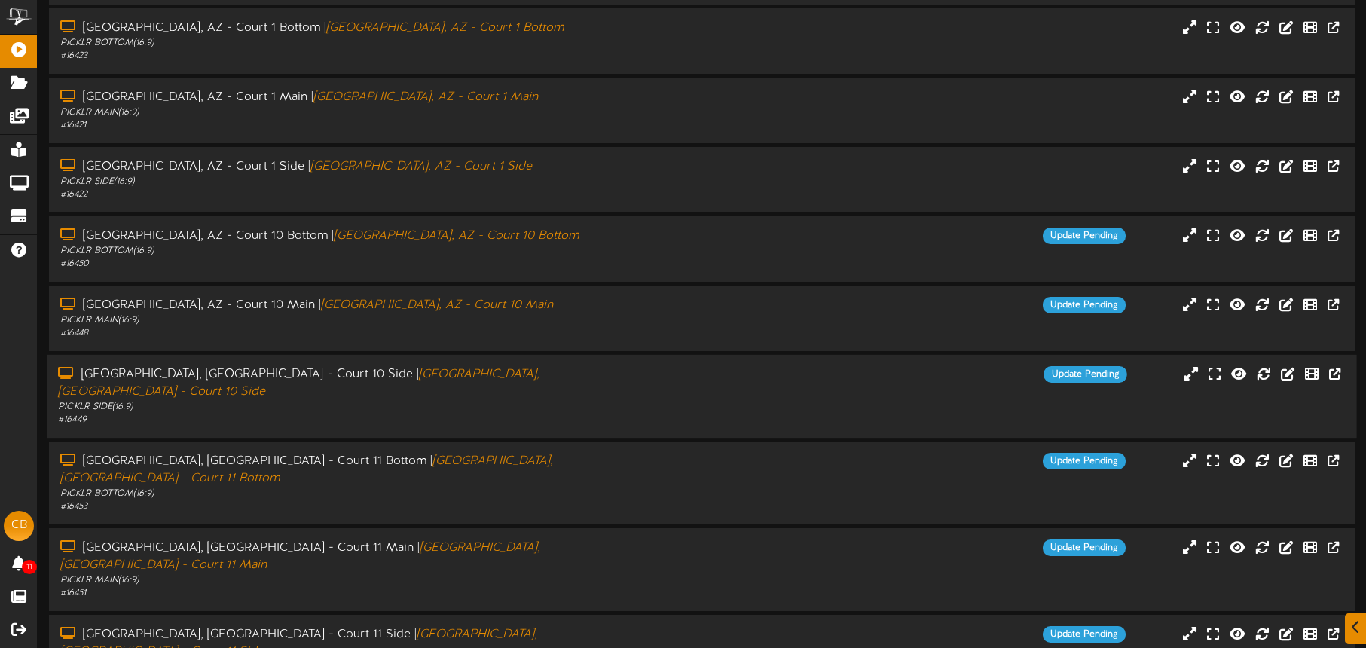
scroll to position [194, 0]
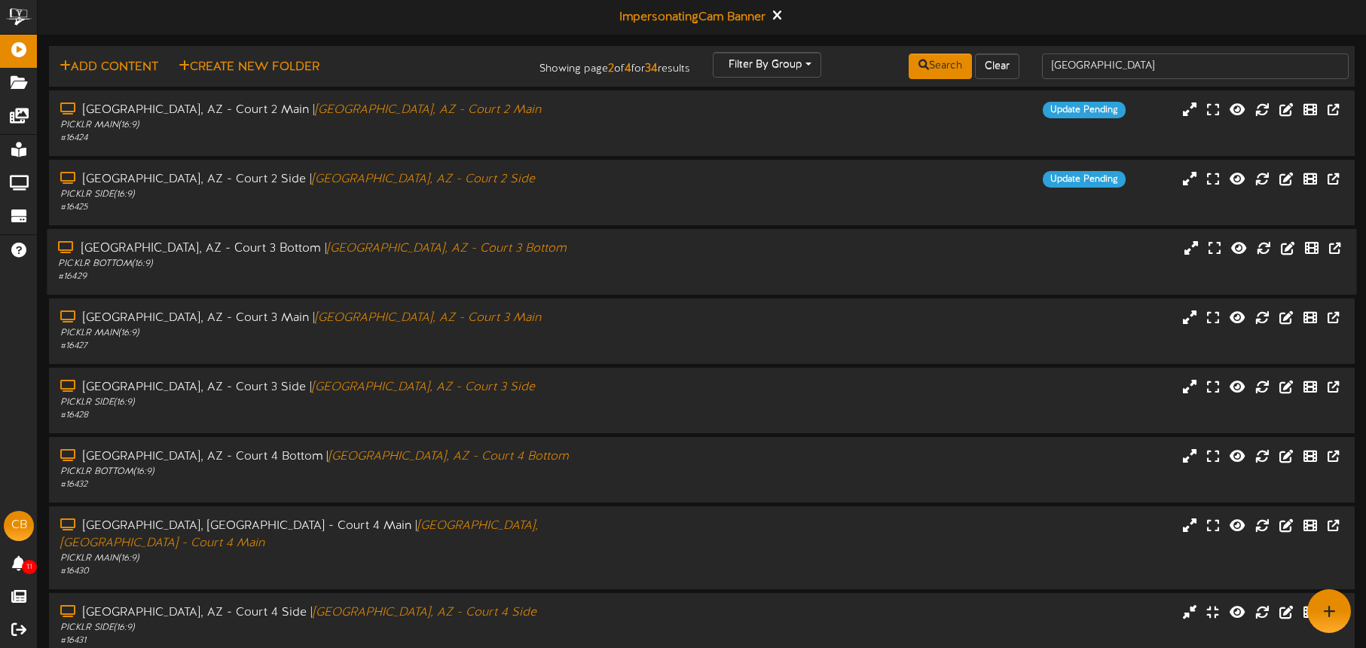
click at [534, 271] on div "# 16429" at bounding box center [319, 277] width 523 height 13
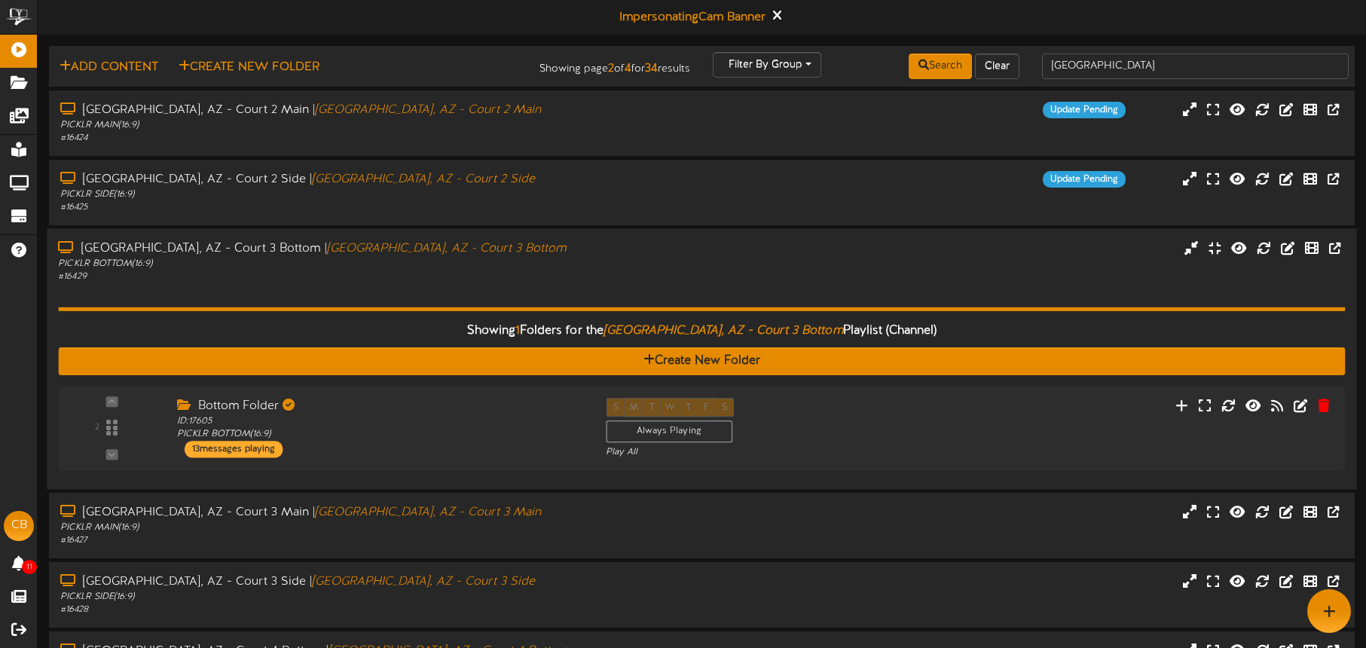
click at [497, 267] on div "PICKLR BOTTOM ( 16:9 )" at bounding box center [319, 263] width 523 height 13
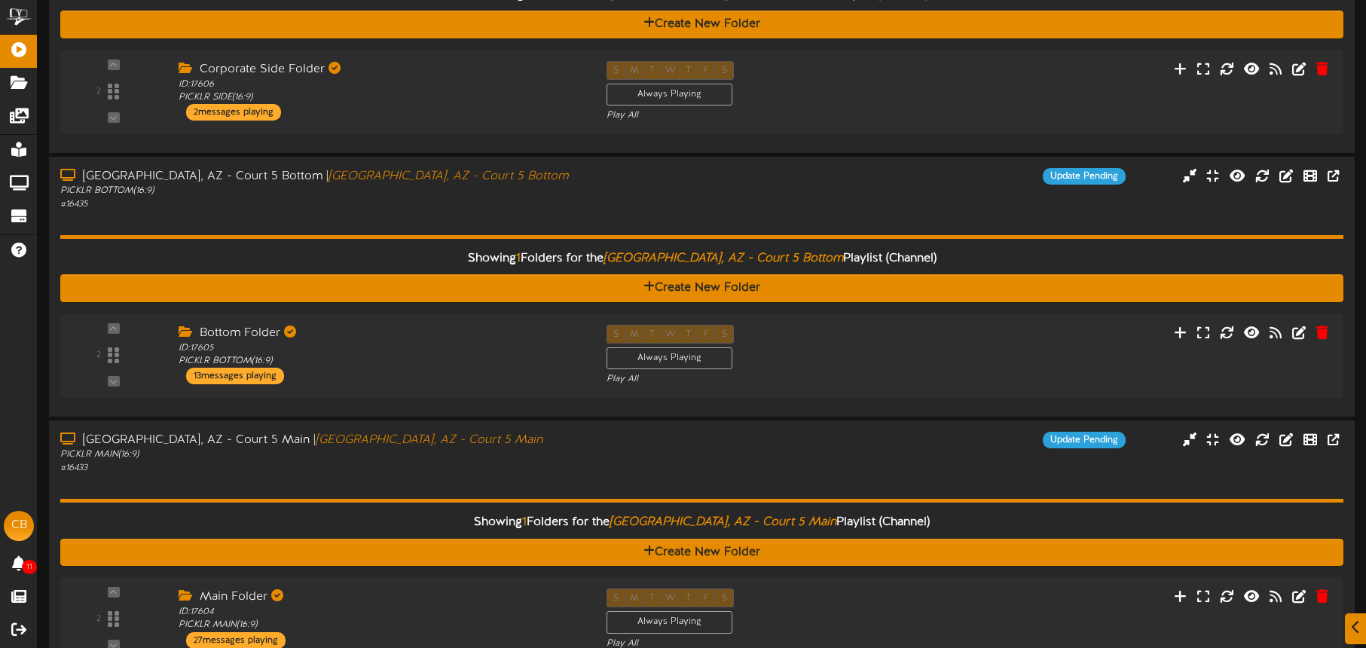
scroll to position [778, 0]
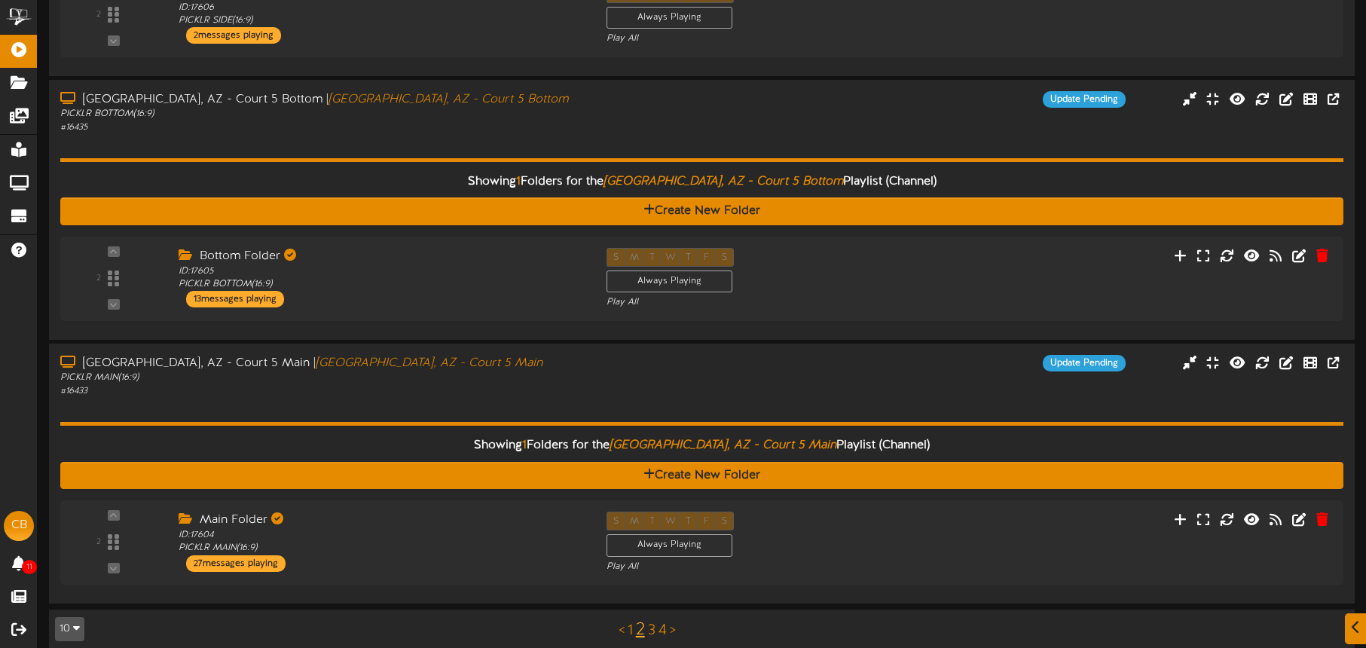
click at [650, 622] on link "3" at bounding box center [652, 630] width 8 height 17
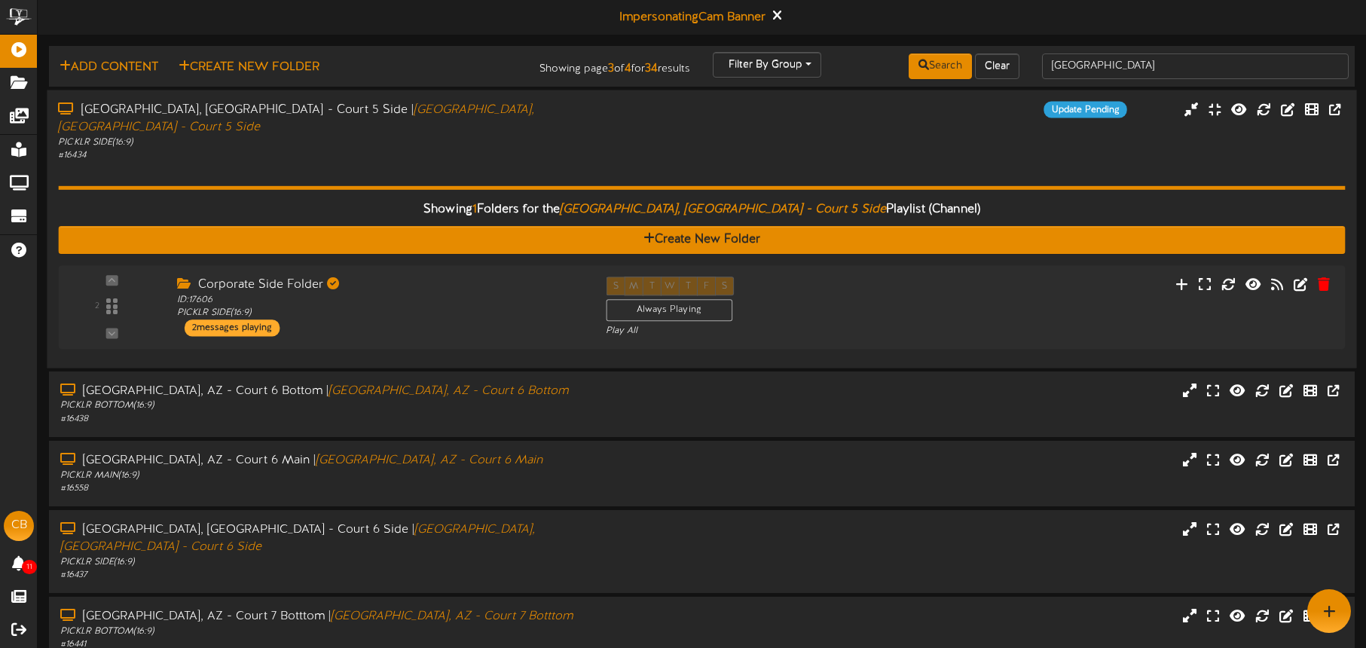
click at [466, 148] on div "# 16434" at bounding box center [319, 154] width 523 height 13
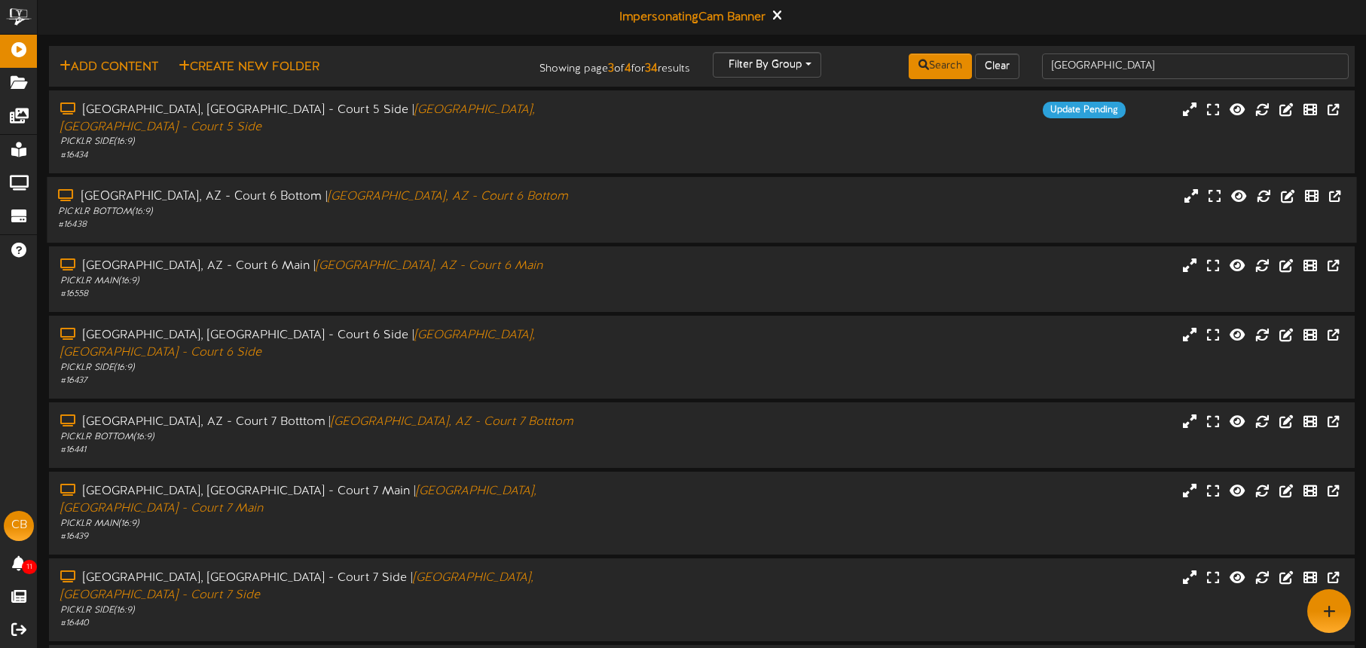
click at [458, 205] on div "PICKLR BOTTOM ( 16:9 )" at bounding box center [319, 211] width 523 height 13
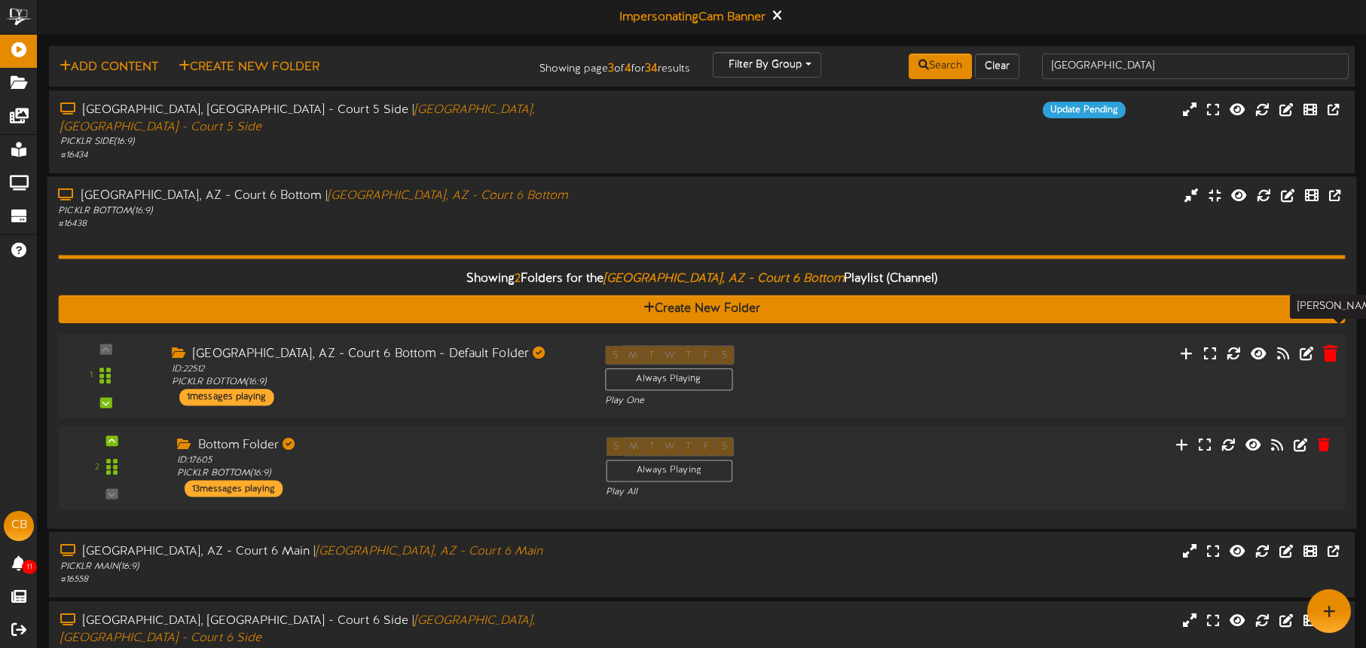
click at [1323, 344] on icon at bounding box center [1330, 352] width 14 height 17
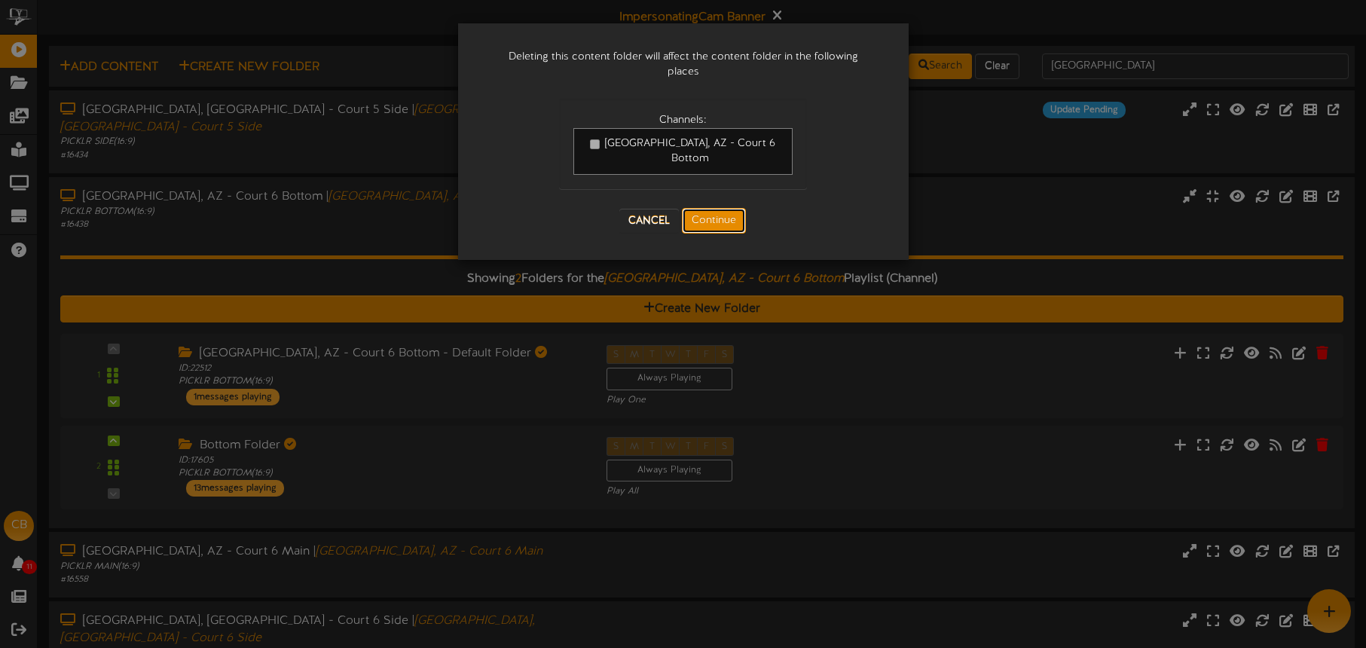
click at [718, 208] on button "Continue" at bounding box center [714, 221] width 64 height 26
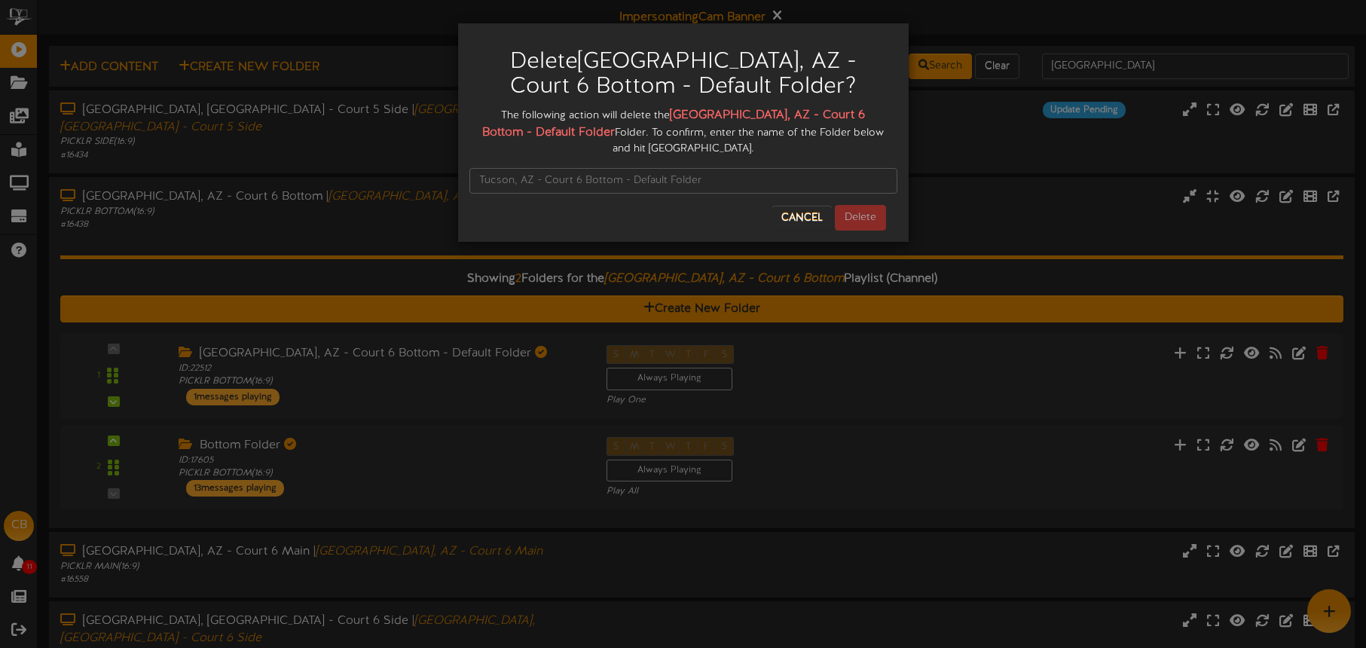
drag, startPoint x: 660, startPoint y: 112, endPoint x: 878, endPoint y: 115, distance: 217.8
click at [876, 116] on div "The following action will delete the Tucson, AZ - Court 6 Bottom - Default Fold…" at bounding box center [683, 132] width 428 height 50
drag, startPoint x: 664, startPoint y: 110, endPoint x: 501, endPoint y: 131, distance: 164.1
click at [530, 135] on div "The following action will delete the Tucson, AZ - Court 6 Bottom - Default Fold…" at bounding box center [683, 132] width 428 height 50
click at [505, 168] on input "text" at bounding box center [683, 181] width 428 height 26
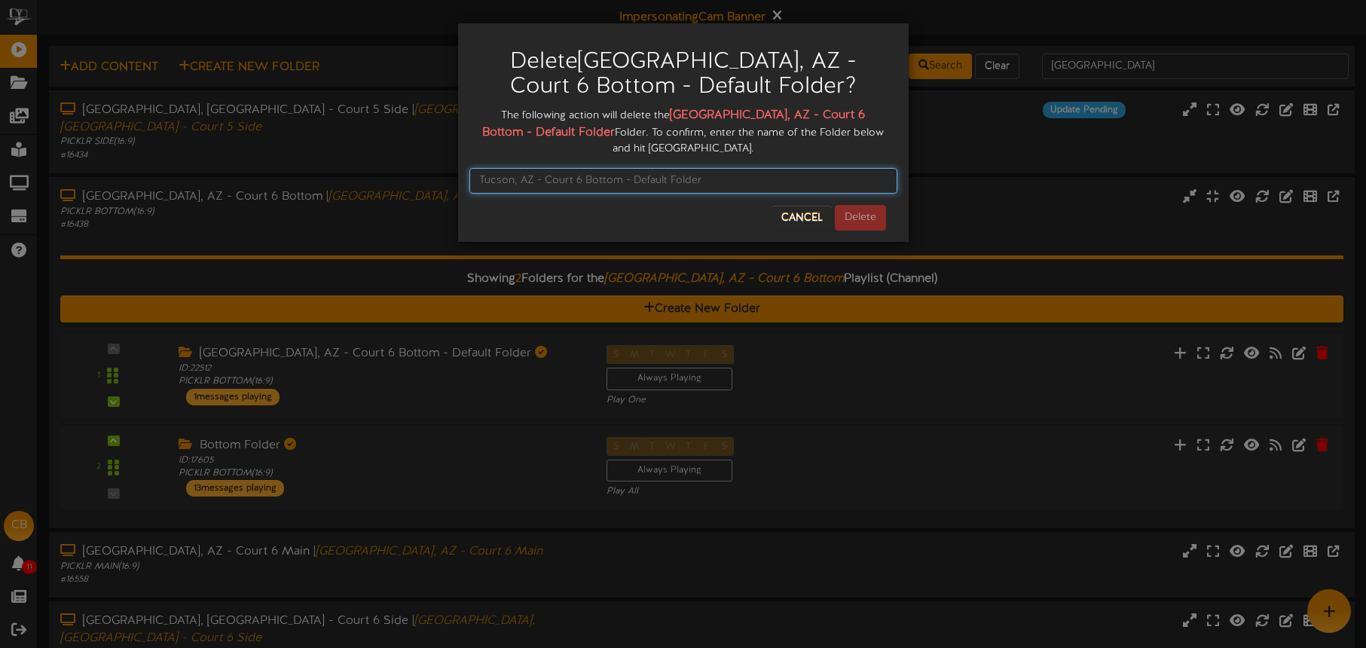
paste input "Tucson, AZ - Court 6 Bottom - Default Folder"
type input "Tucson, AZ - Court 6 Bottom - Default Folder"
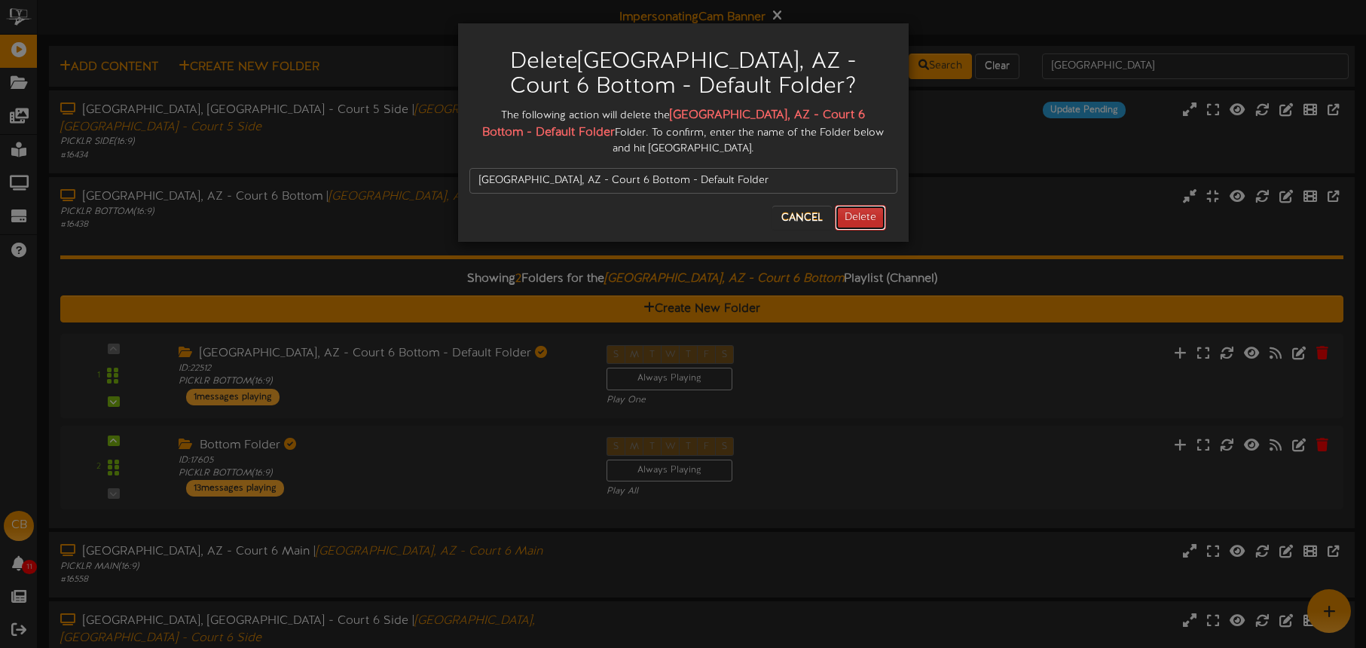
click at [864, 205] on button "Delete" at bounding box center [860, 218] width 51 height 26
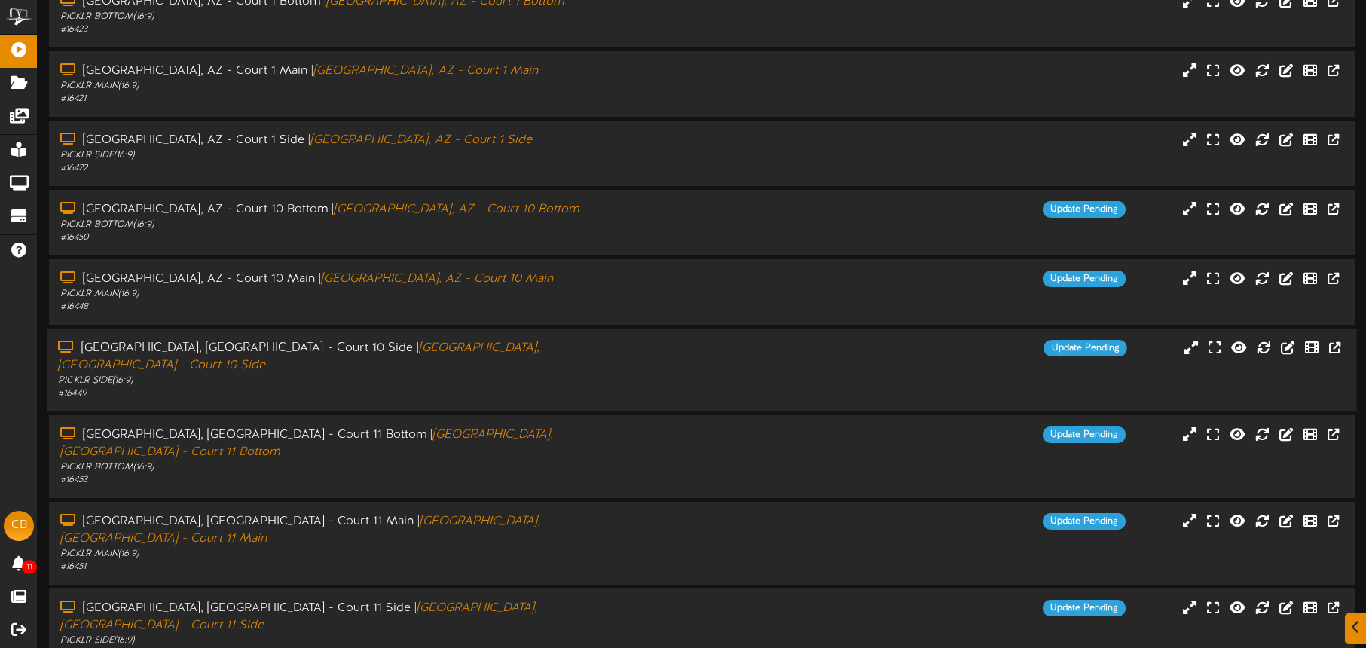
scroll to position [194, 0]
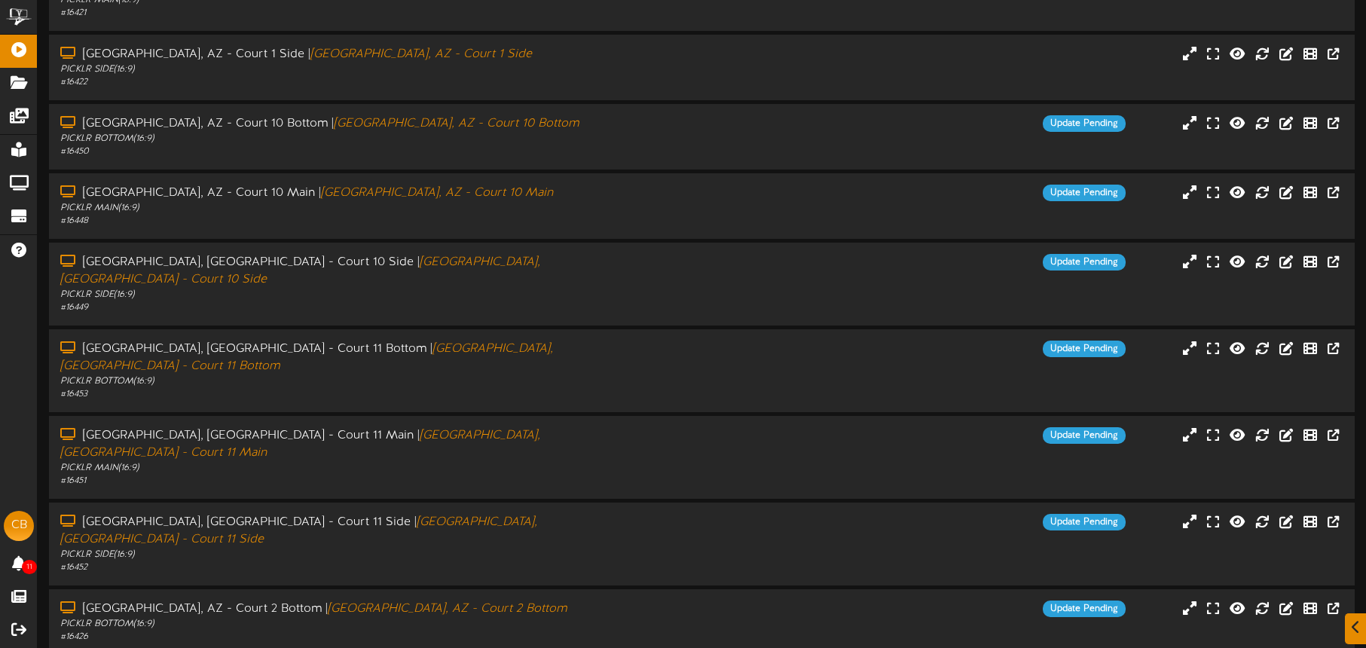
click at [636, 613] on html "ChannelValet Playlists Folders Messages My Library Groups Devices Help CB Cam B…" at bounding box center [683, 262] width 1366 height 912
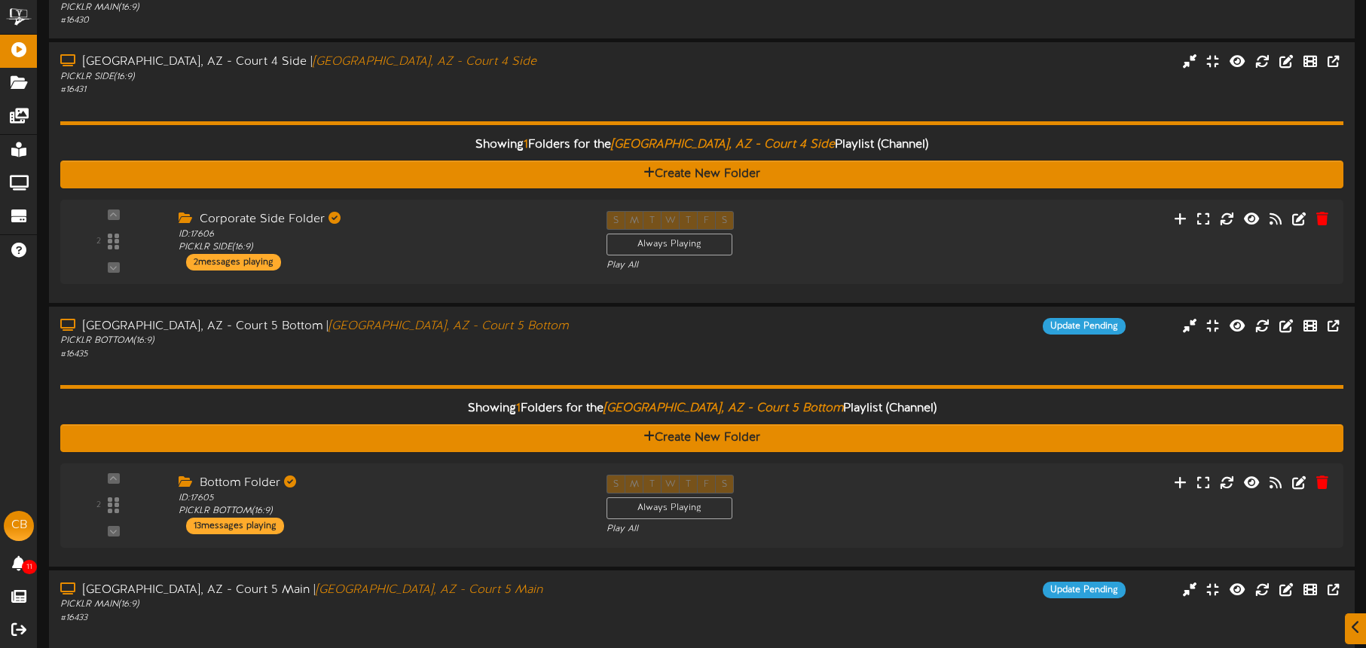
scroll to position [778, 0]
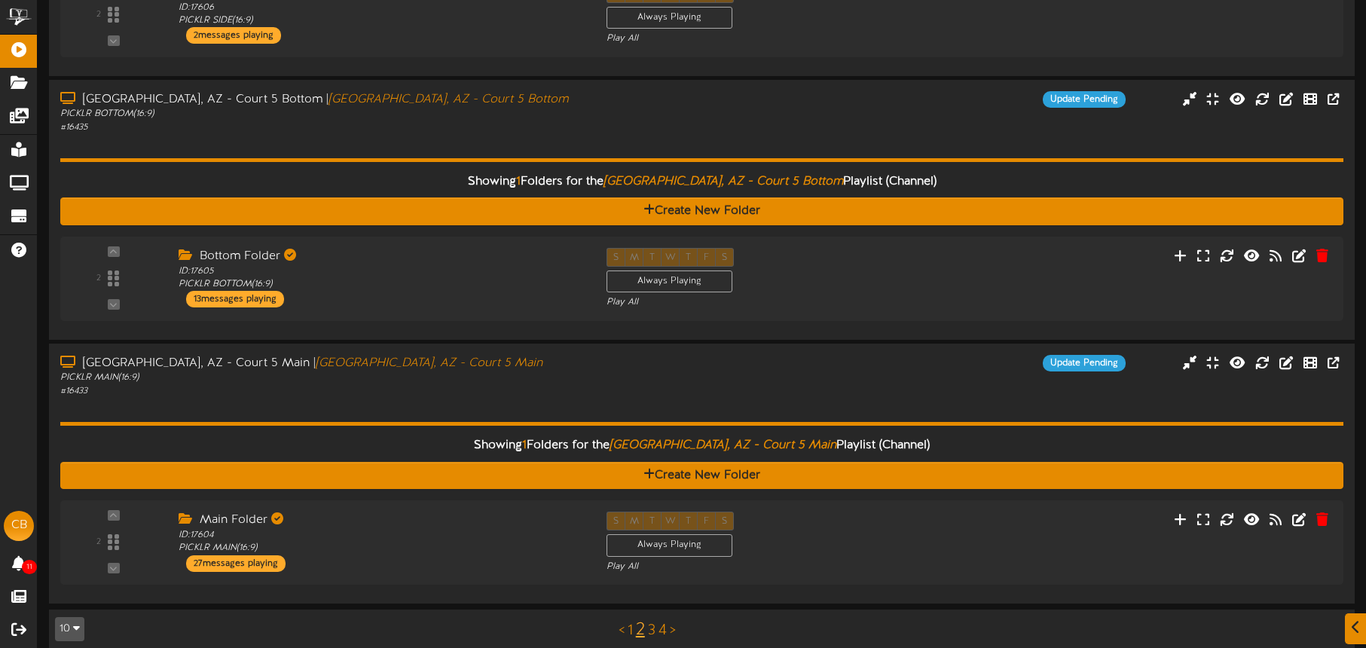
click at [653, 622] on link "3" at bounding box center [652, 630] width 8 height 17
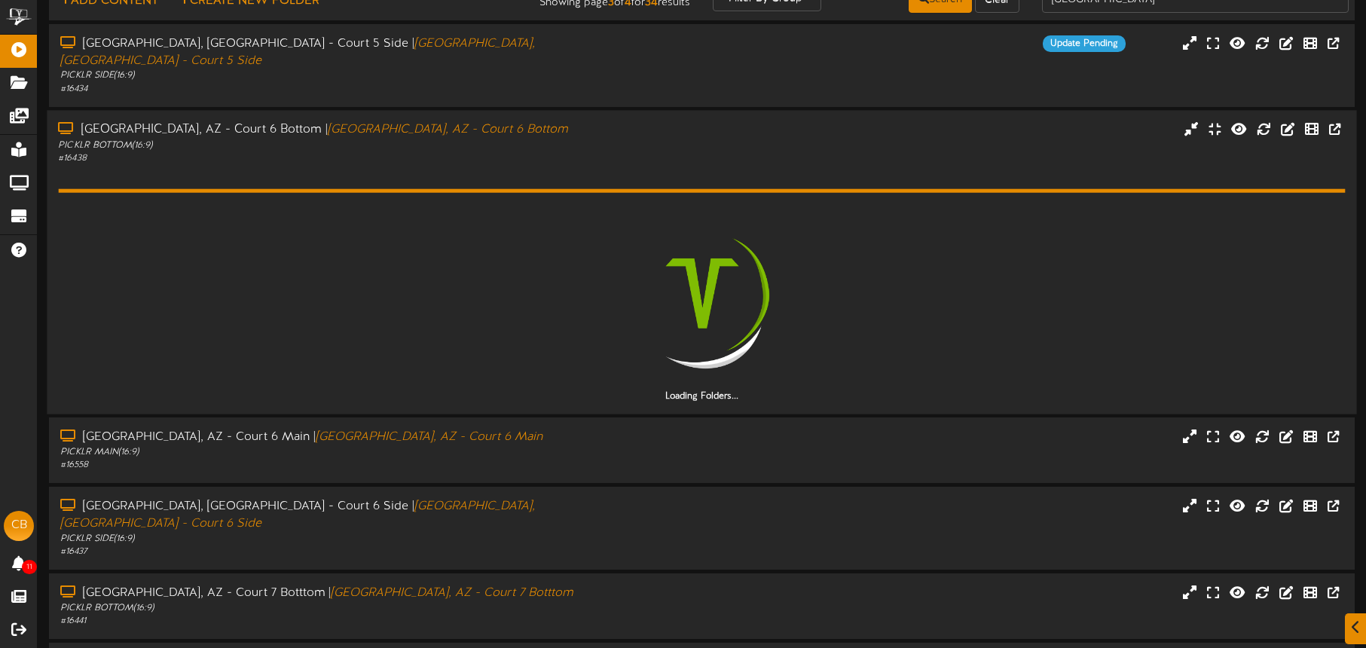
scroll to position [69, 0]
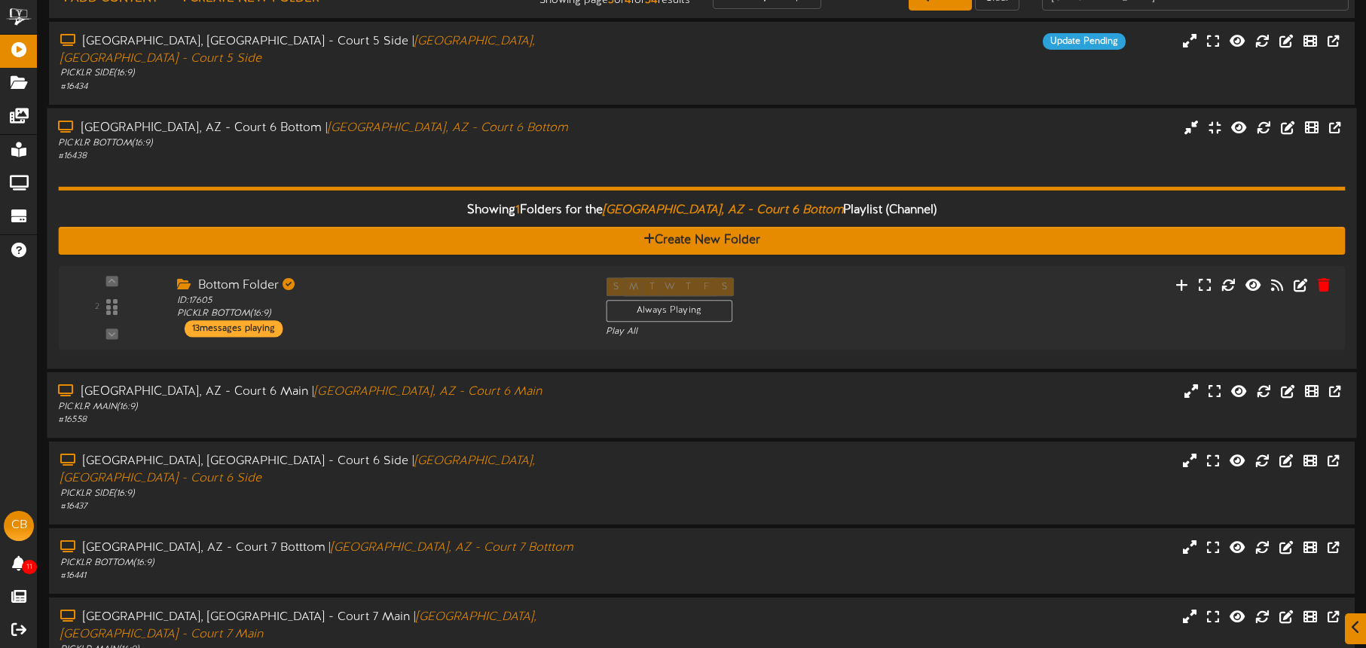
drag, startPoint x: 491, startPoint y: 382, endPoint x: 491, endPoint y: 362, distance: 19.6
click at [491, 384] on div "Tucson, AZ - Court 6 Main | Tucson, AZ - Court 6 Main PICKLR MAIN ( 16:9 ) # 16…" at bounding box center [320, 405] width 546 height 43
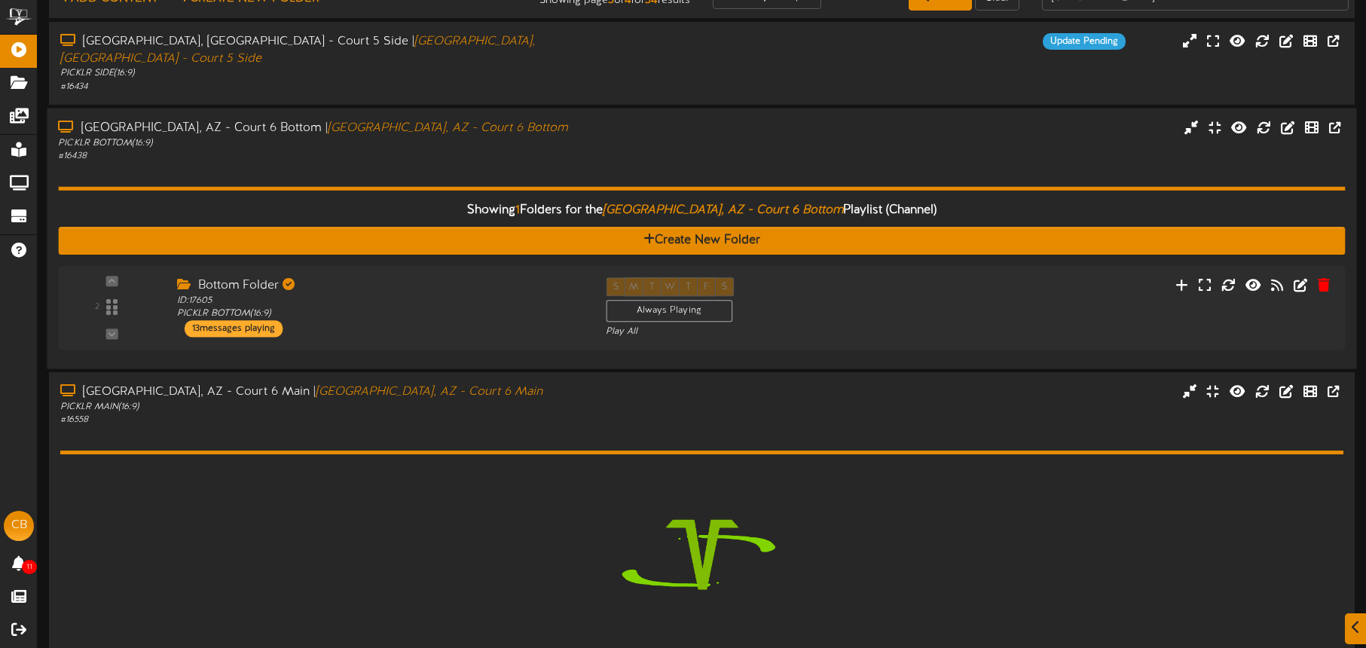
click at [506, 162] on div "Showing 1 Folders for the Tucson, AZ - Court 6 Bottom Playlist (Channel) Create…" at bounding box center [701, 259] width 1287 height 195
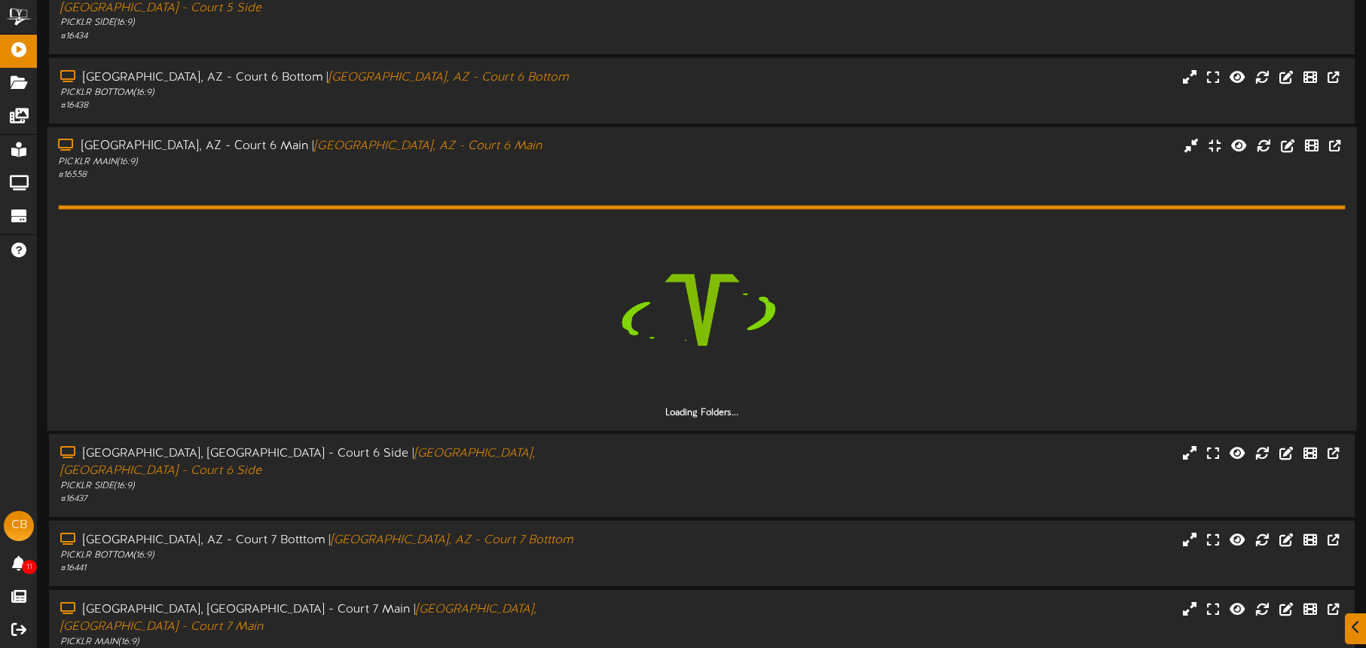
scroll to position [135, 0]
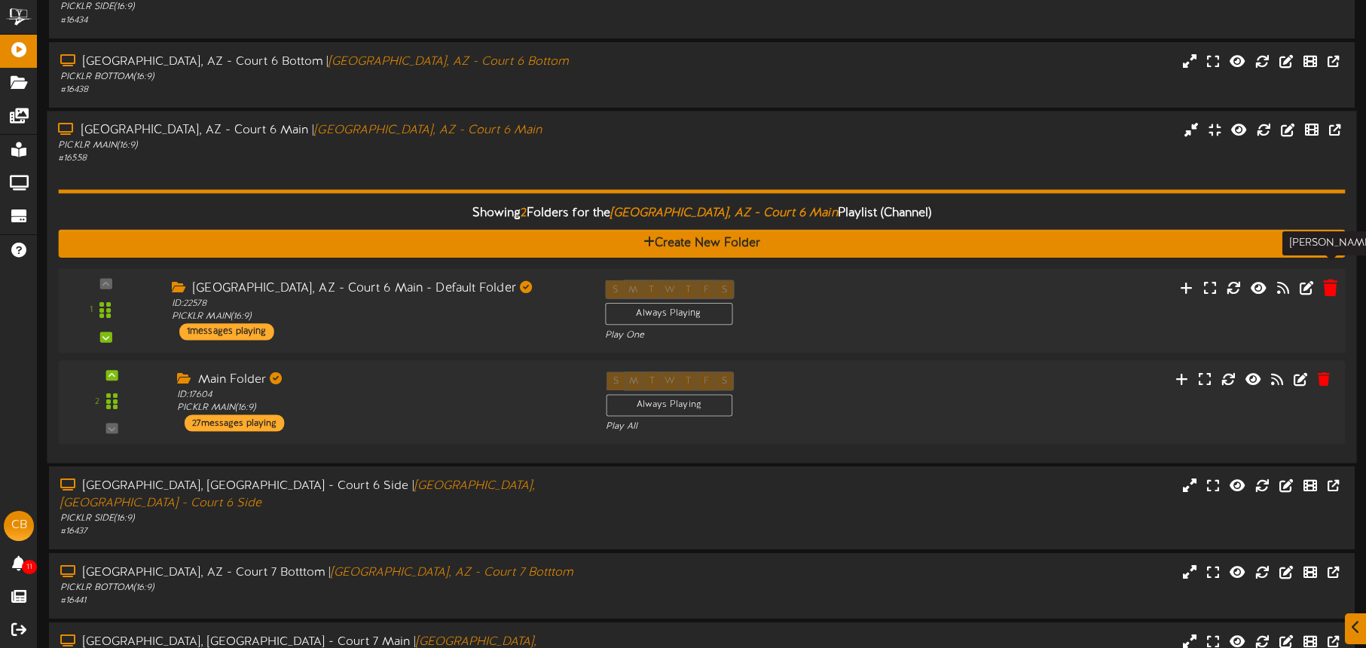
click at [1322, 278] on button at bounding box center [1331, 289] width 24 height 23
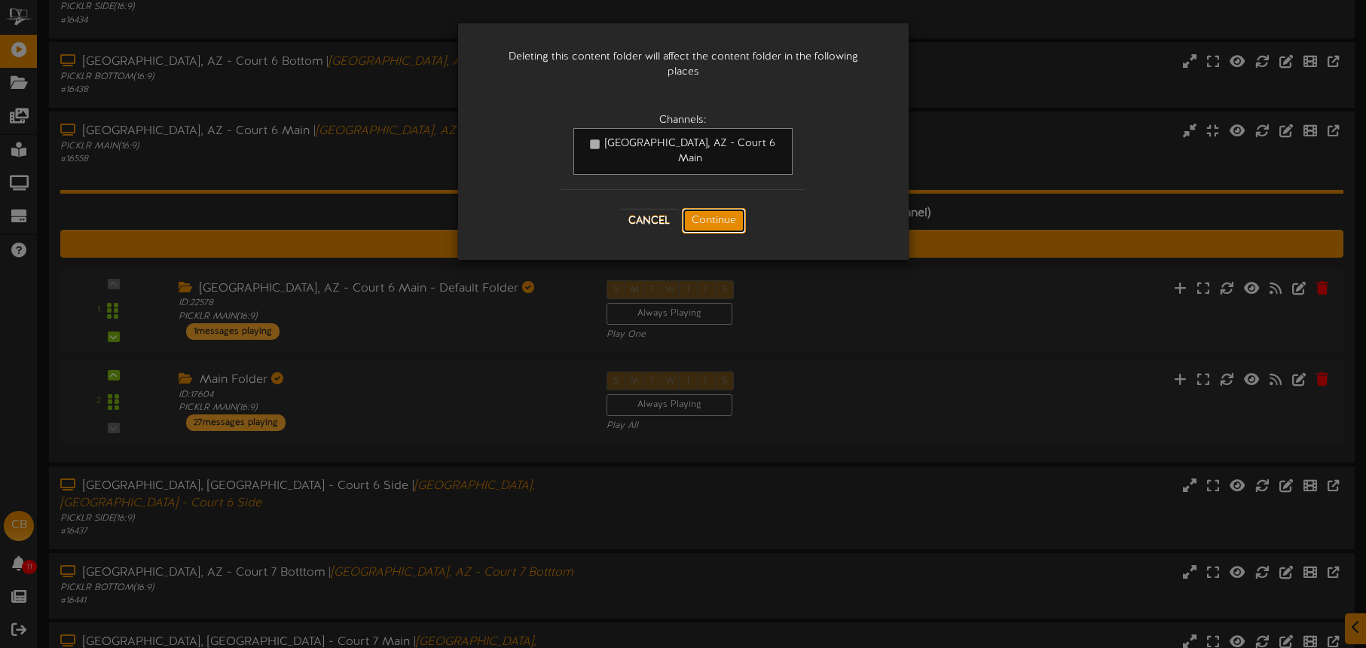
click at [699, 208] on button "Continue" at bounding box center [714, 221] width 64 height 26
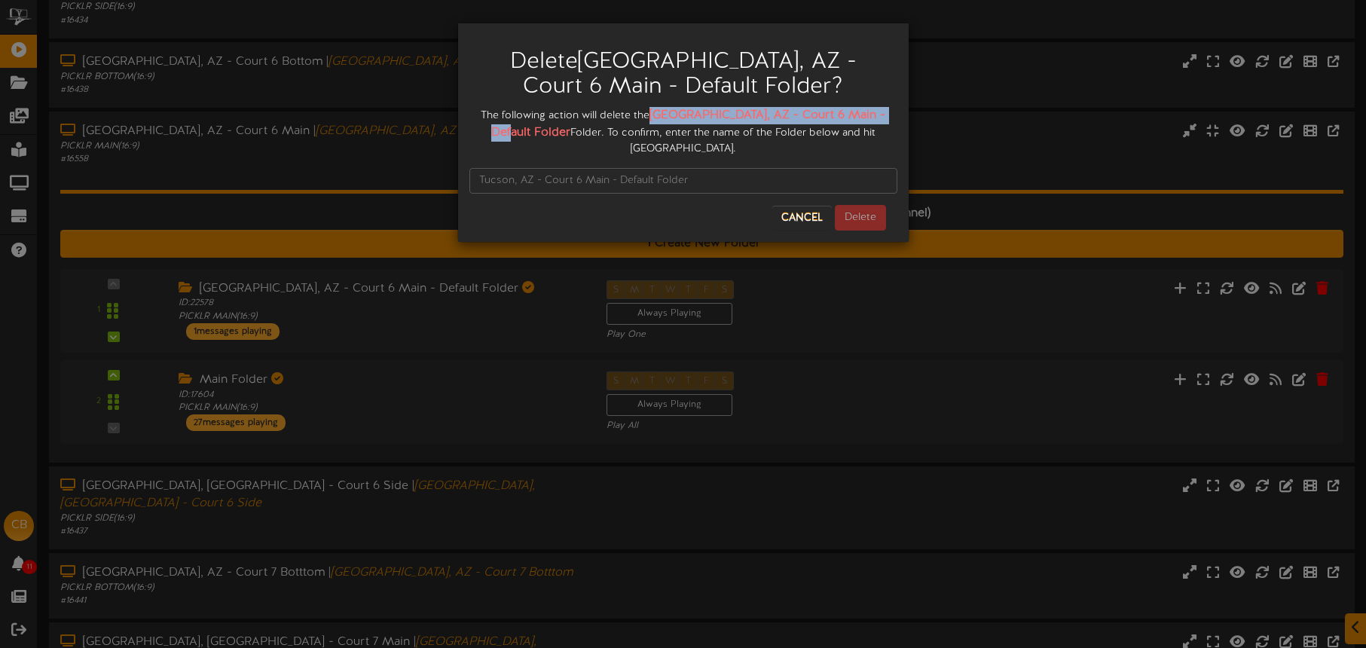
drag, startPoint x: 668, startPoint y: 114, endPoint x: 528, endPoint y: 135, distance: 141.7
click at [530, 136] on div "The following action will delete the Tucson, AZ - Court 6 Main - Default Folder…" at bounding box center [683, 132] width 428 height 50
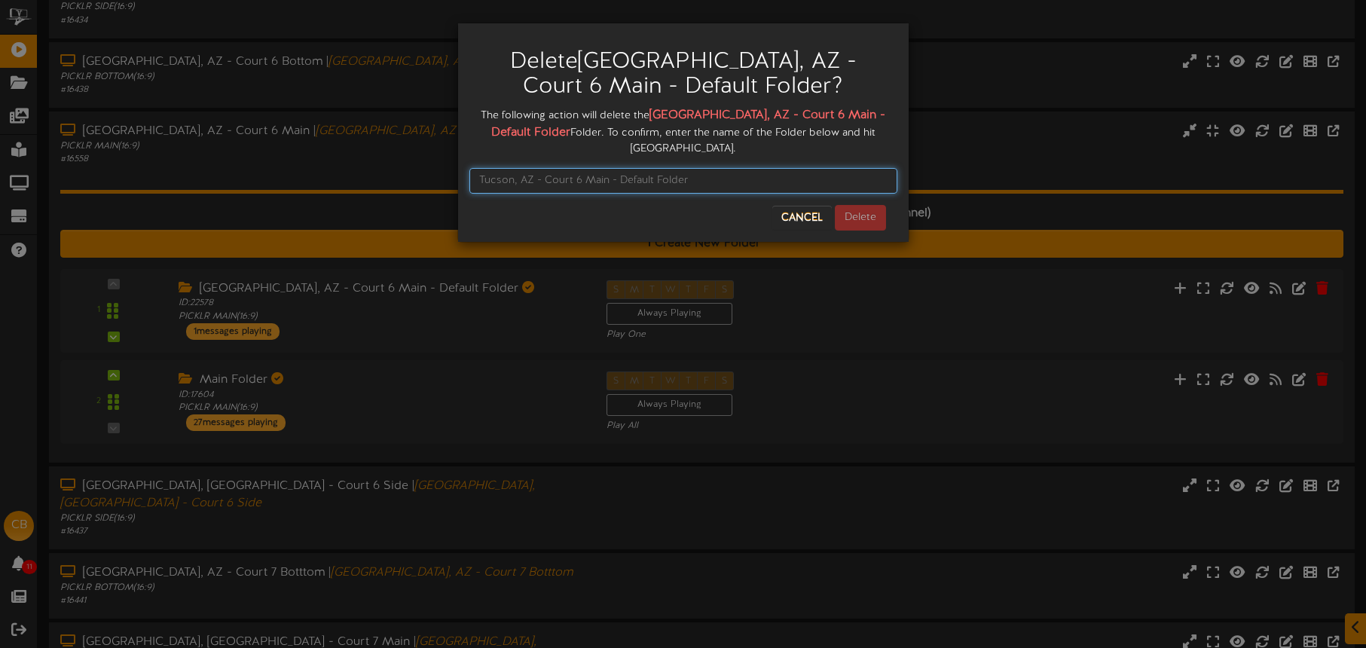
click at [513, 168] on input "text" at bounding box center [683, 181] width 428 height 26
paste input "Tucson, AZ - Court 6 Main - Default Folder"
type input "Tucson, AZ - Court 6 Main - Default Folder"
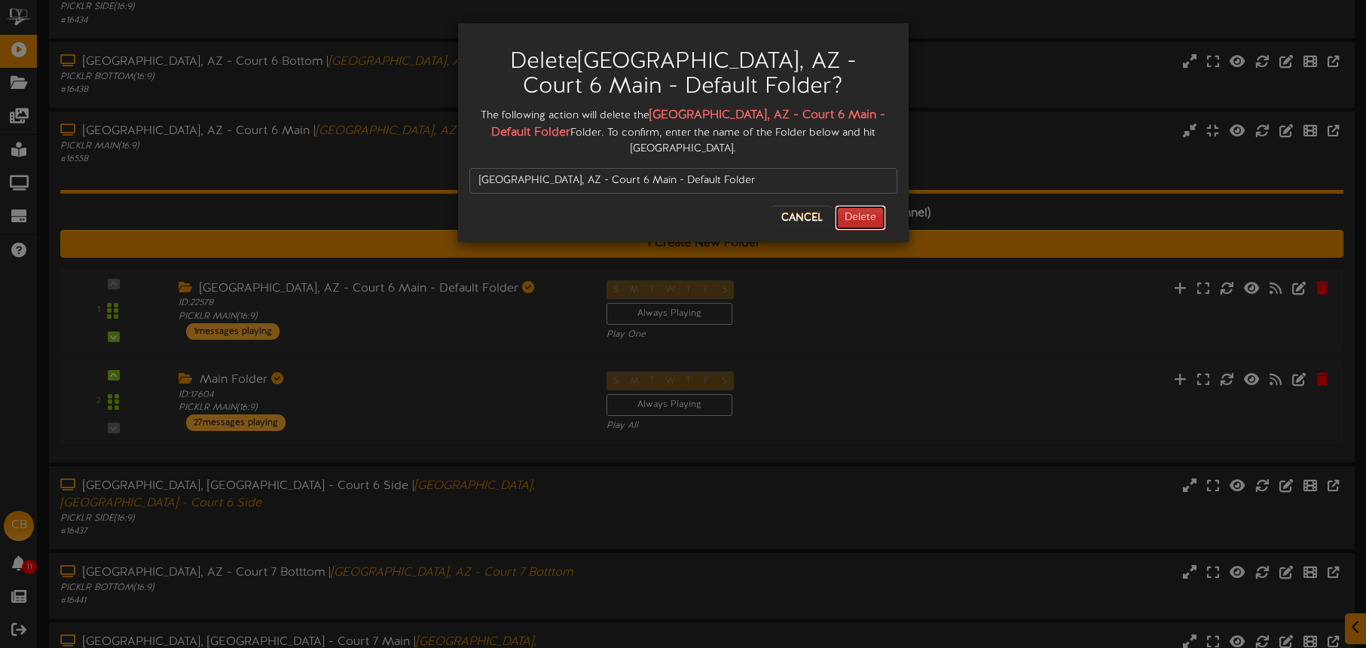
click at [864, 205] on button "Delete" at bounding box center [860, 218] width 51 height 26
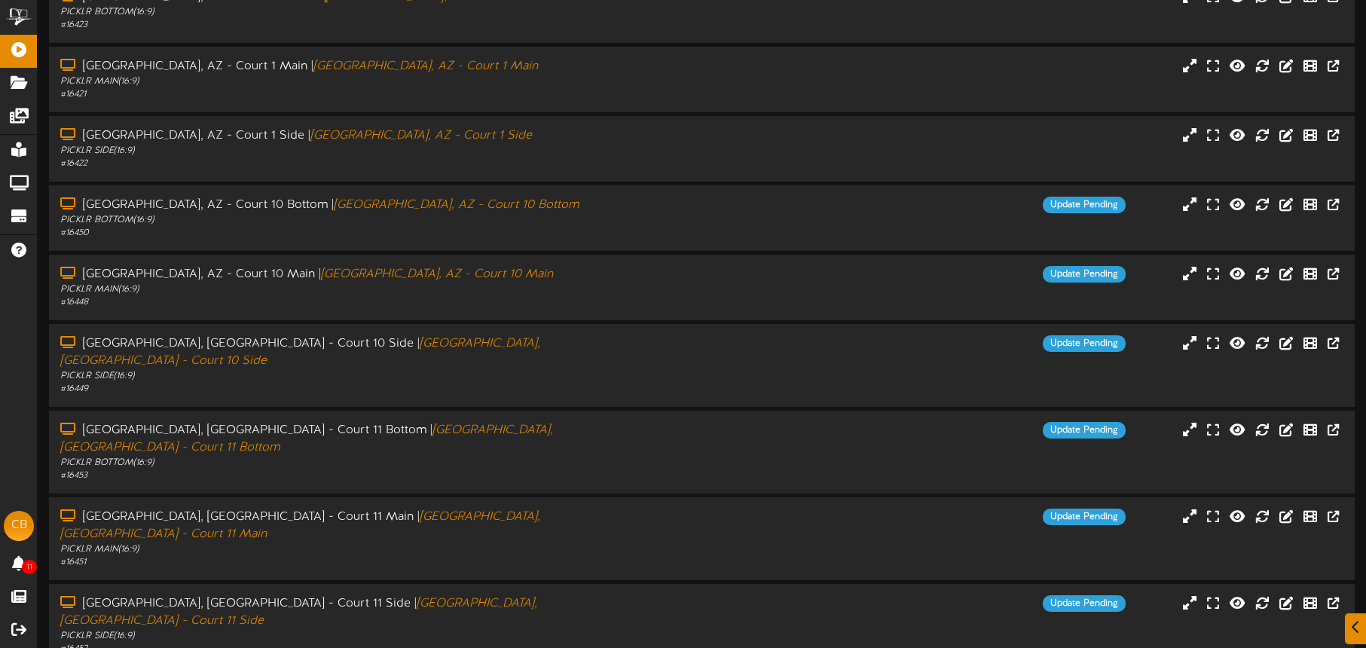
scroll to position [194, 0]
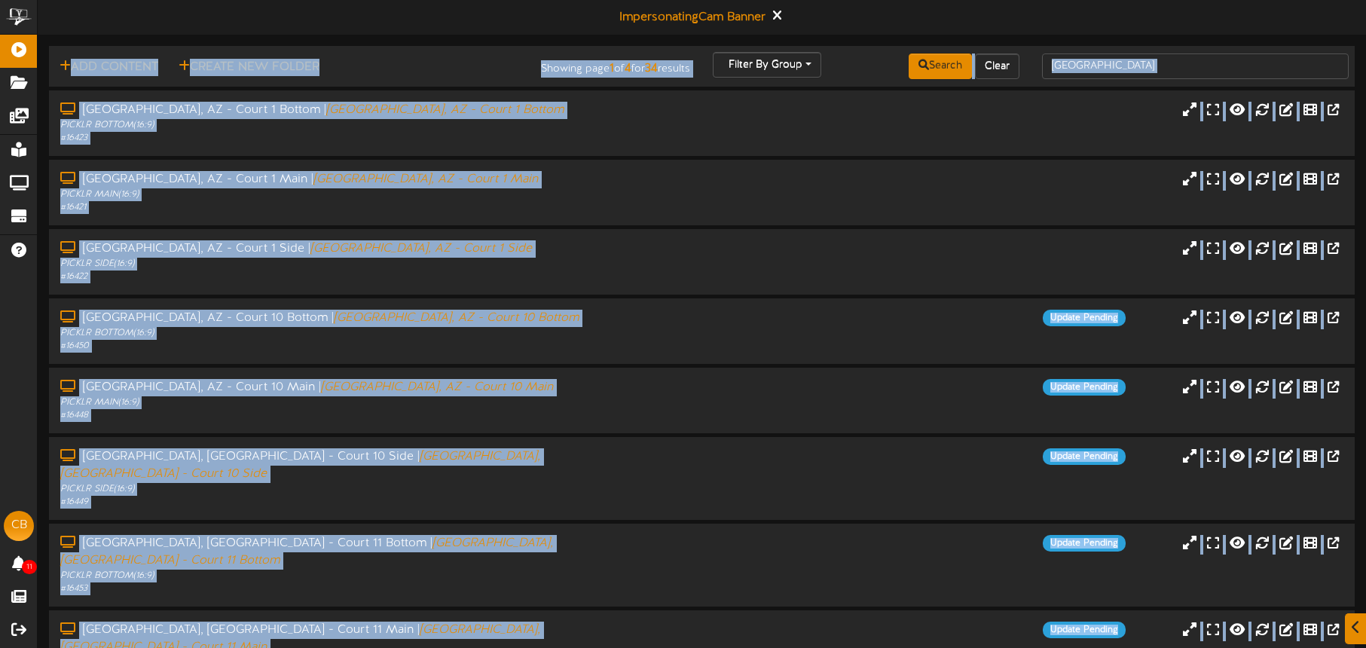
click at [647, 613] on html "ChannelValet Playlists Folders Messages My Library Groups Devices Help CB Cam B…" at bounding box center [683, 456] width 1366 height 912
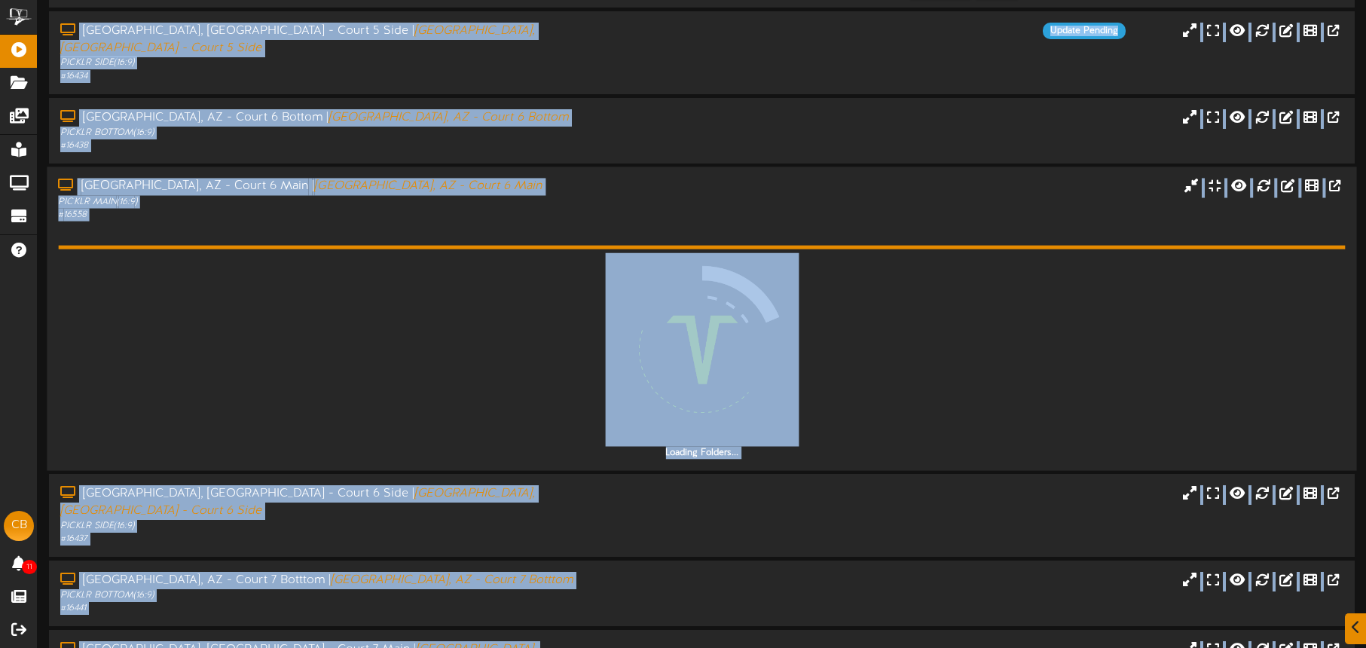
scroll to position [94, 0]
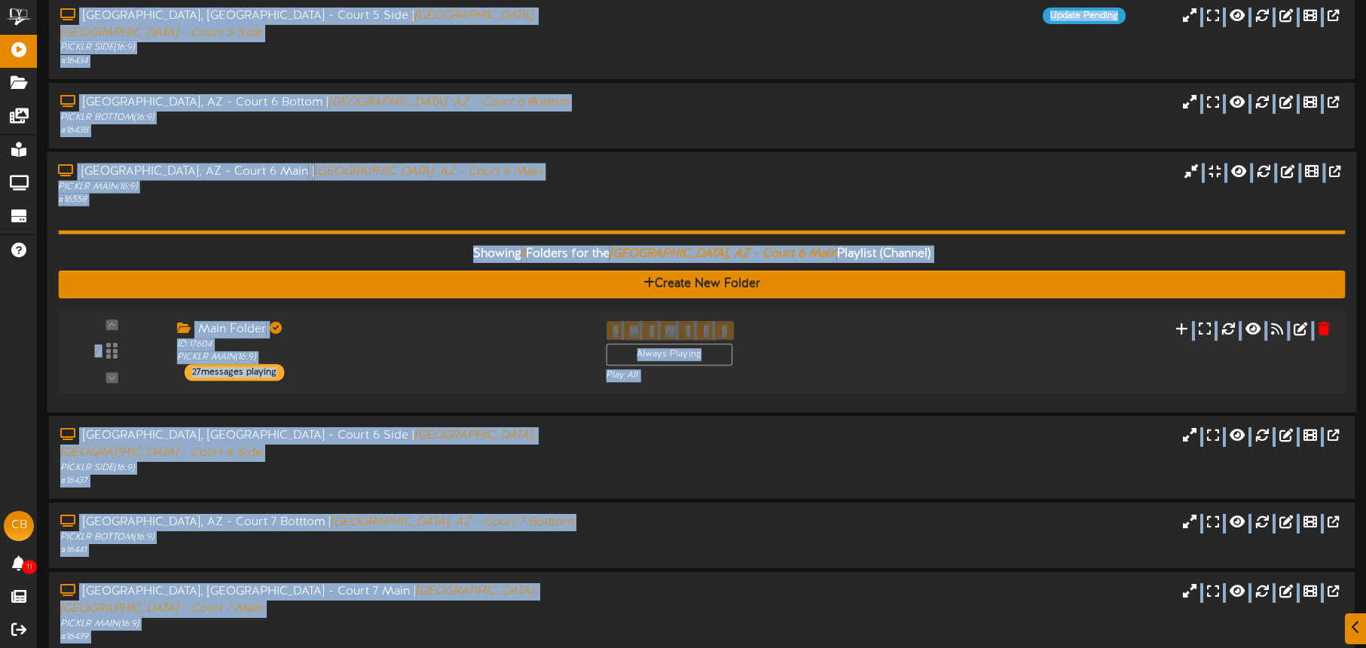
click at [551, 193] on div "# 16558" at bounding box center [319, 199] width 523 height 13
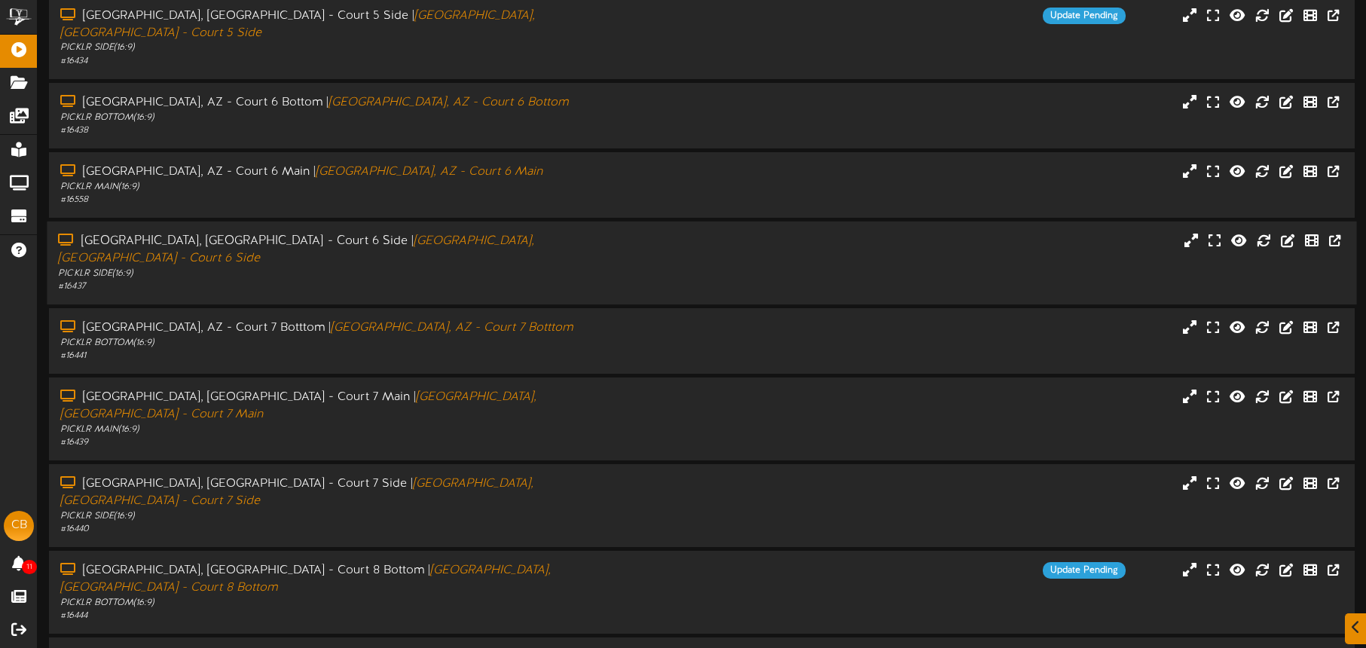
click at [535, 268] on div "PICKLR SIDE ( 16:9 )" at bounding box center [319, 274] width 523 height 13
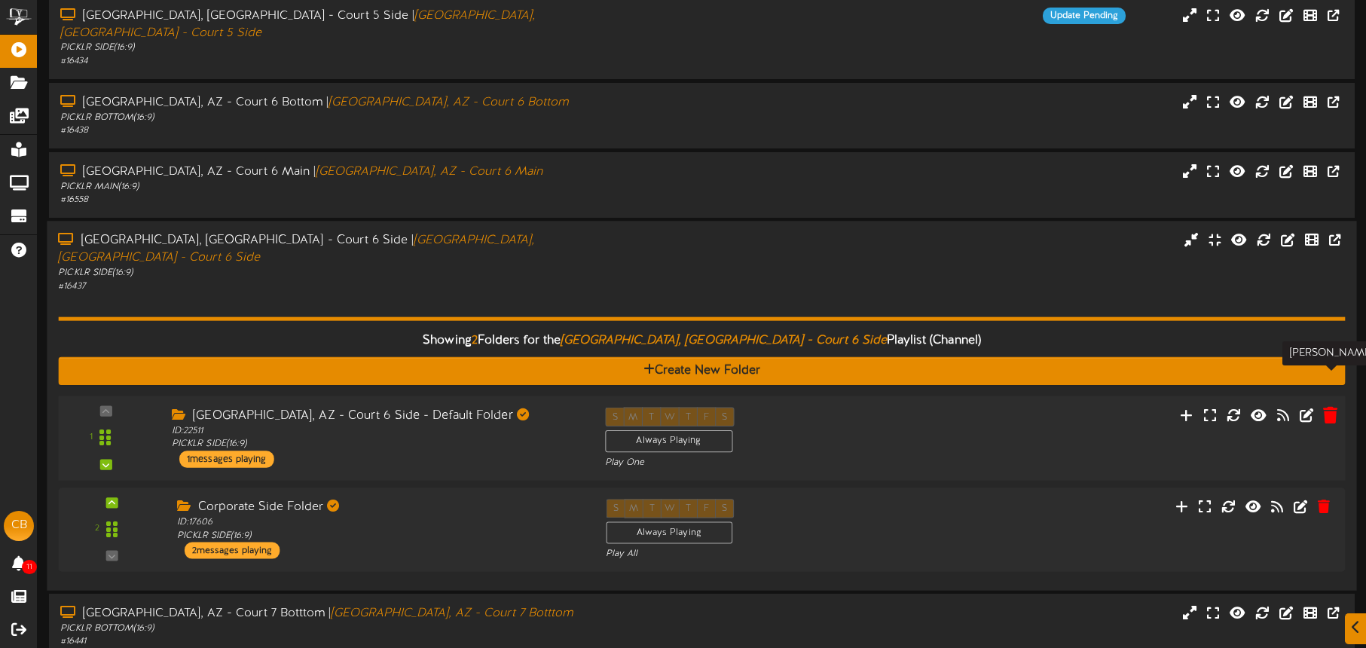
click at [1330, 406] on icon at bounding box center [1330, 414] width 14 height 17
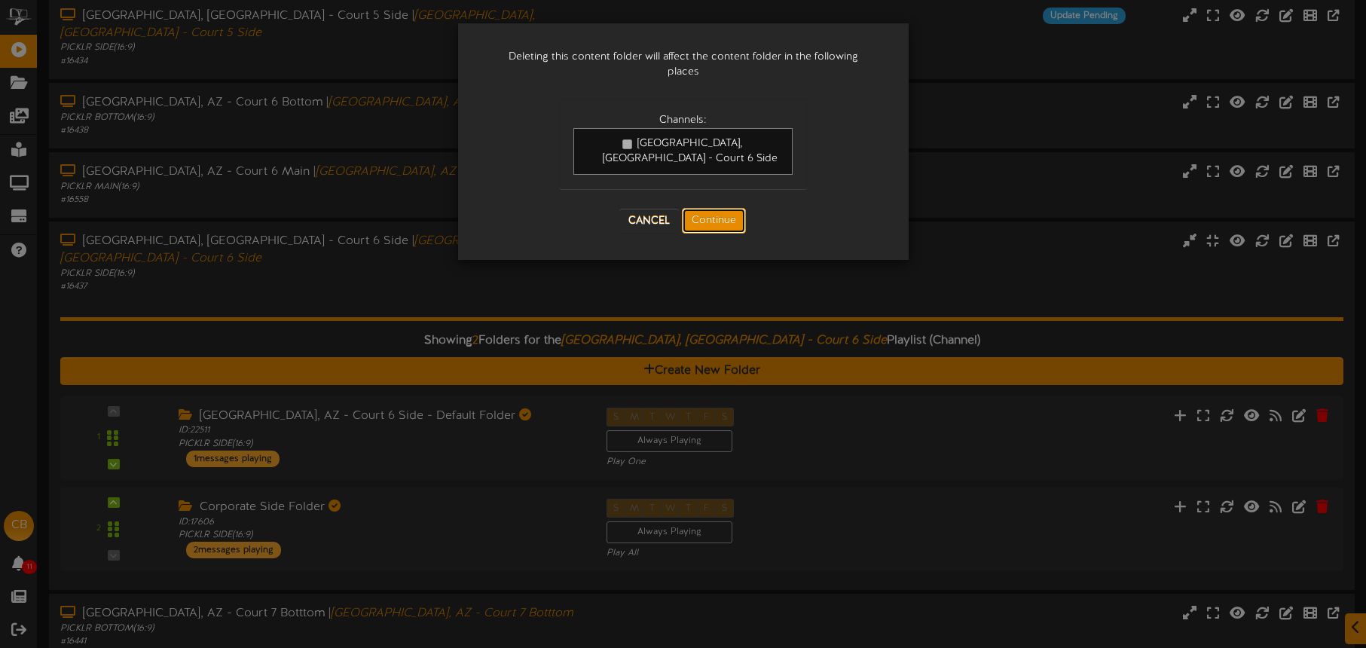
click at [730, 212] on button "Continue" at bounding box center [714, 221] width 64 height 26
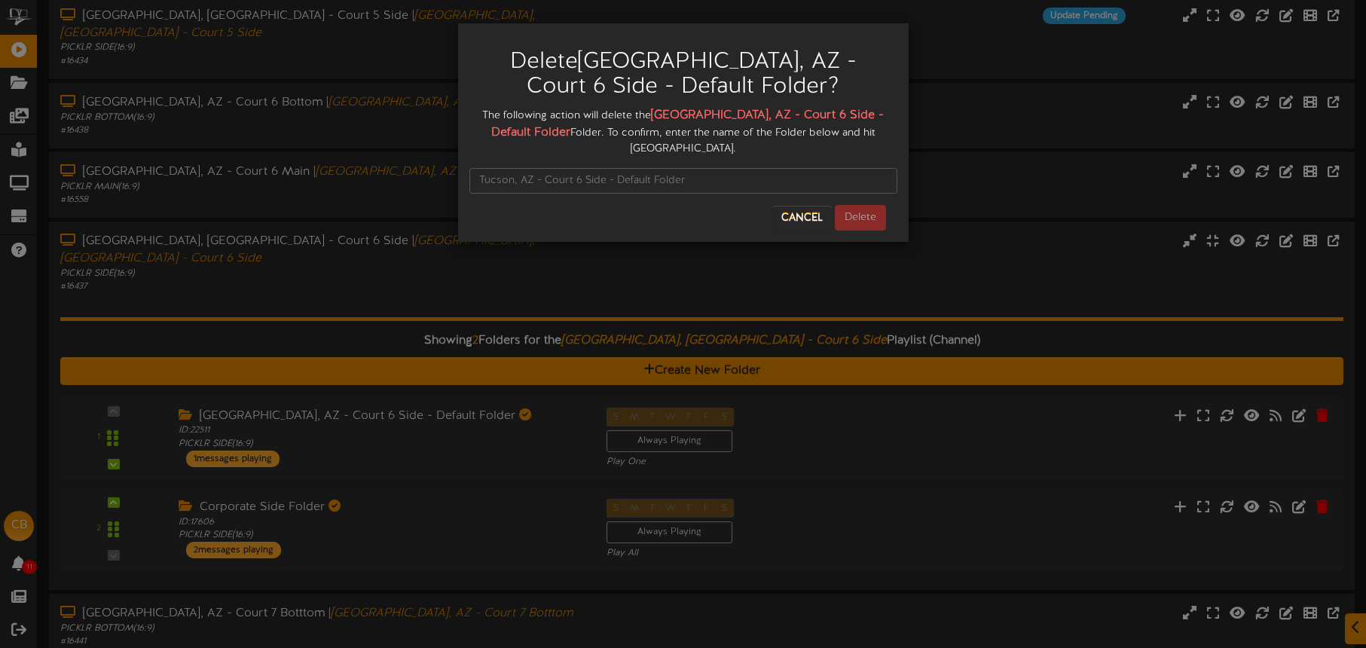
drag, startPoint x: 674, startPoint y: 112, endPoint x: 851, endPoint y: 112, distance: 177.1
click at [887, 115] on div "The following action will delete the Tucson, AZ - Court 6 Side - Default Folder…" at bounding box center [683, 132] width 428 height 50
drag, startPoint x: 673, startPoint y: 111, endPoint x: 515, endPoint y: 133, distance: 159.0
click at [528, 136] on div "The following action will delete the Tucson, AZ - Court 6 Side - Default Folder…" at bounding box center [683, 132] width 428 height 50
click at [543, 169] on input "text" at bounding box center [683, 181] width 428 height 26
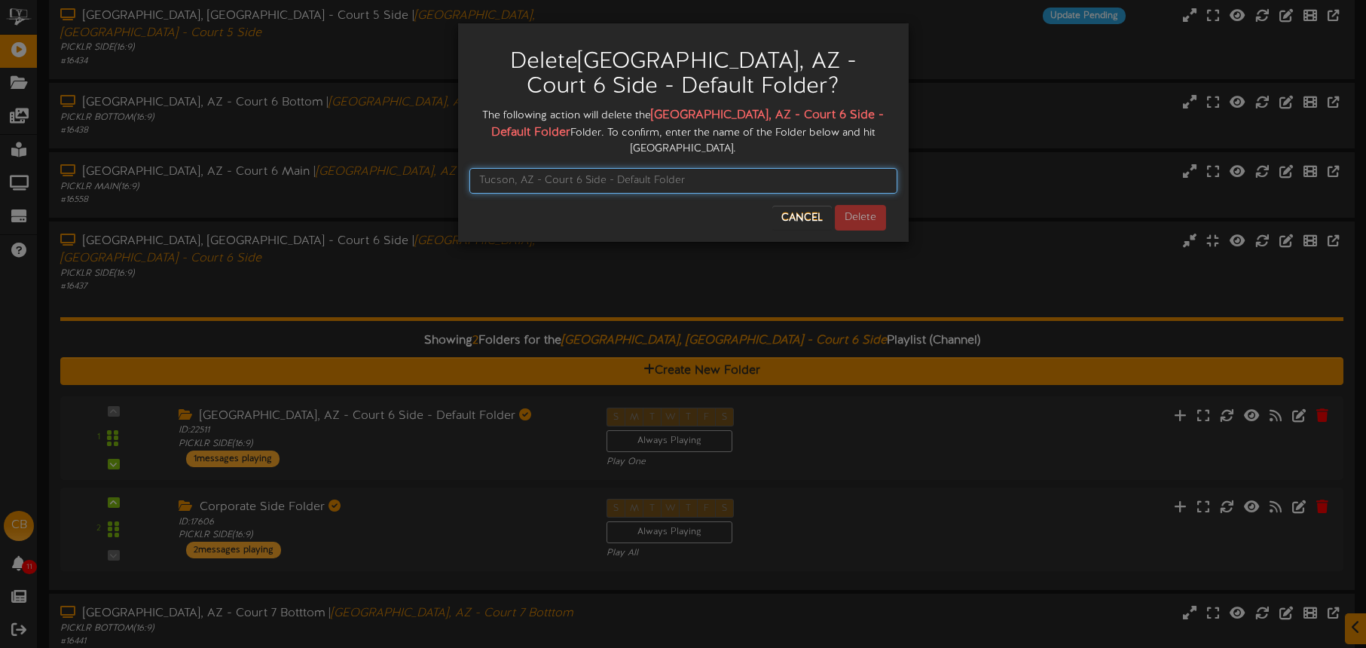
paste input "Tucson, AZ - Court 6 Side - Default Folder"
type input "Tucson, AZ - Court 6 Side - Default Folder"
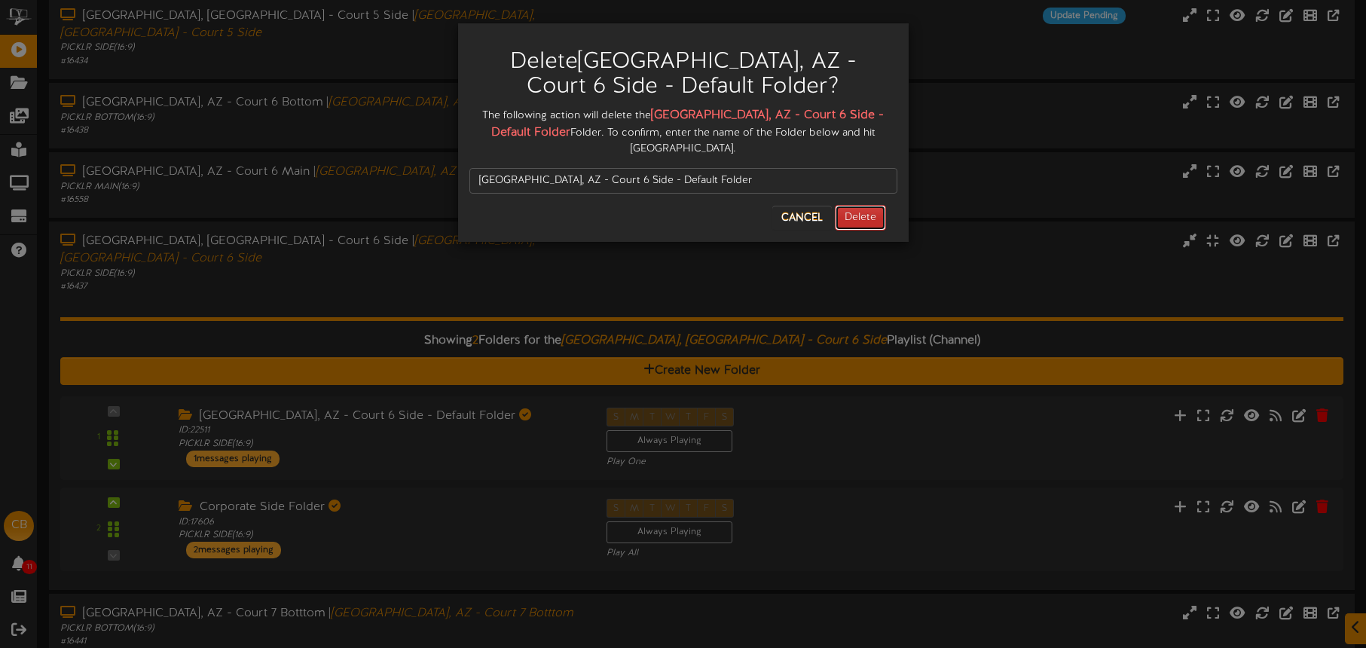
click at [846, 205] on button "Delete" at bounding box center [860, 218] width 51 height 26
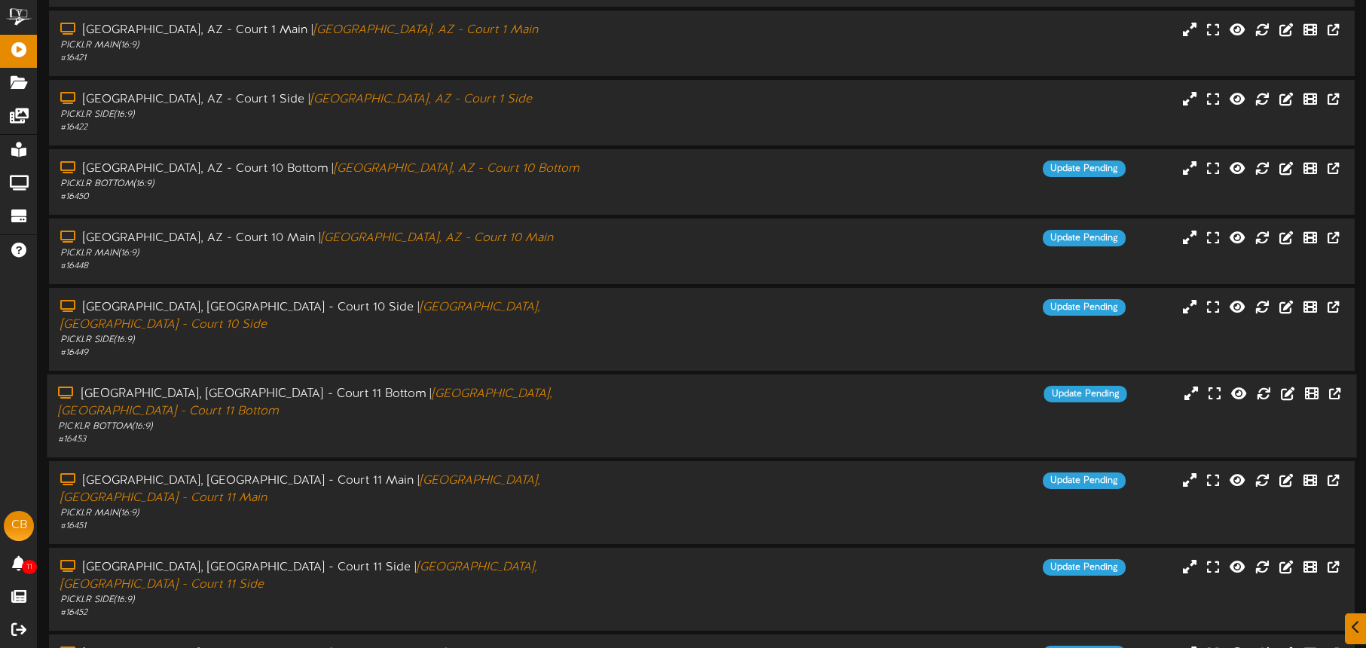
scroll to position [194, 0]
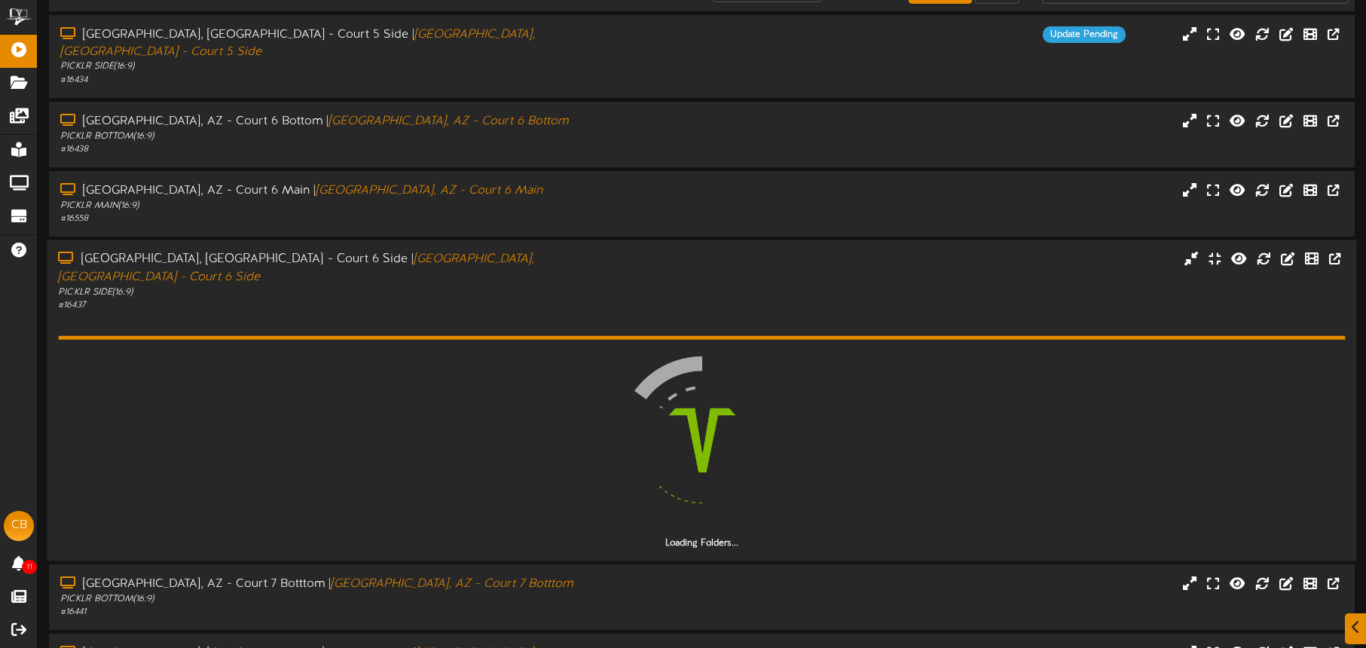
scroll to position [97, 0]
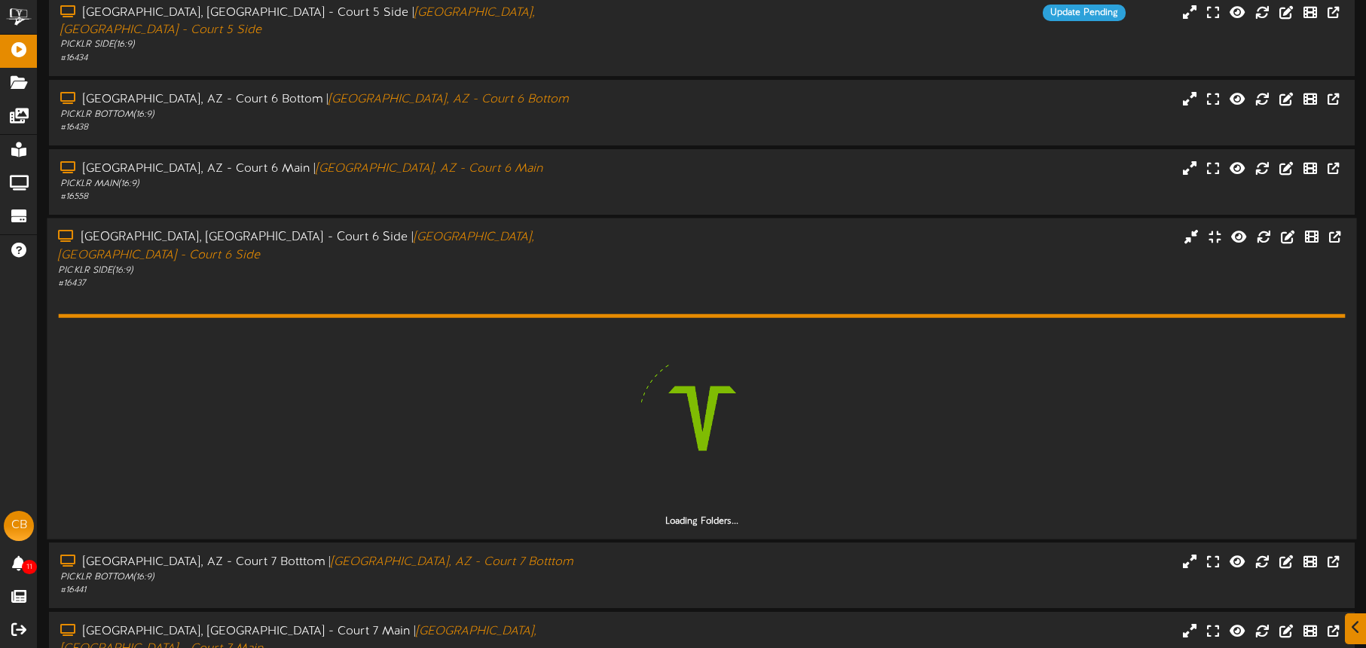
click at [458, 264] on div "PICKLR SIDE ( 16:9 )" at bounding box center [319, 270] width 523 height 13
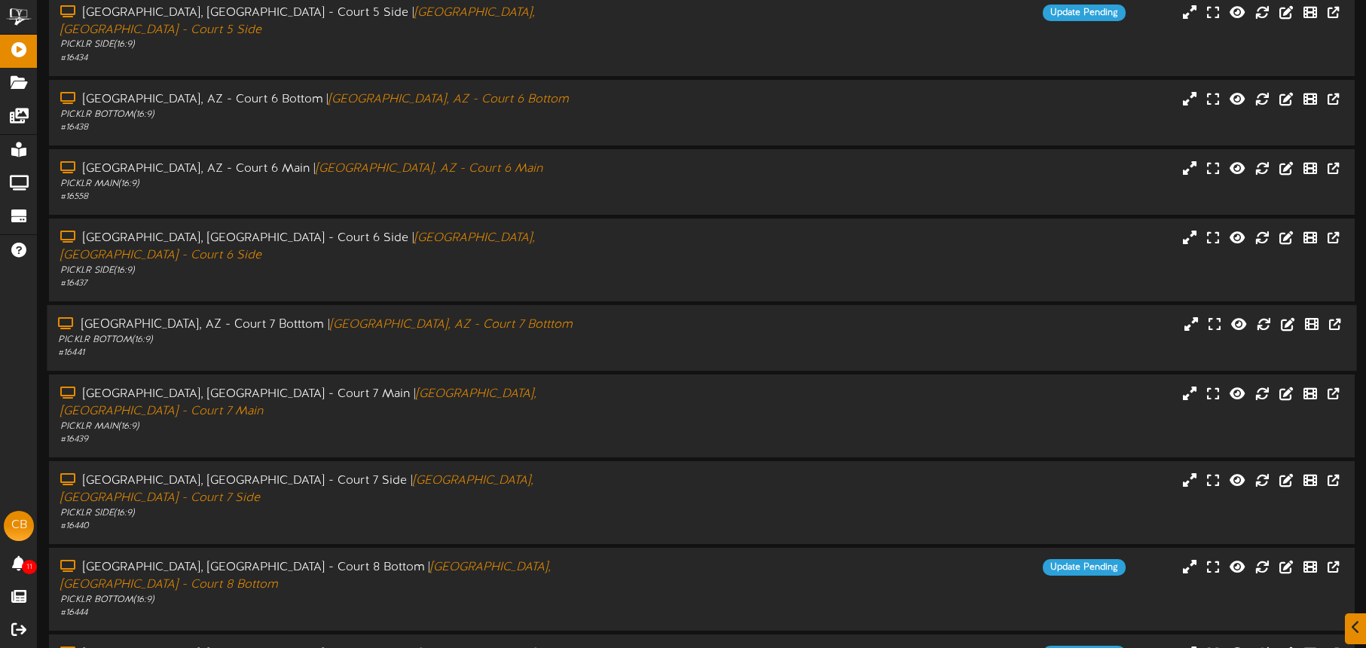
click at [474, 334] on div "PICKLR BOTTOM ( 16:9 )" at bounding box center [319, 340] width 523 height 13
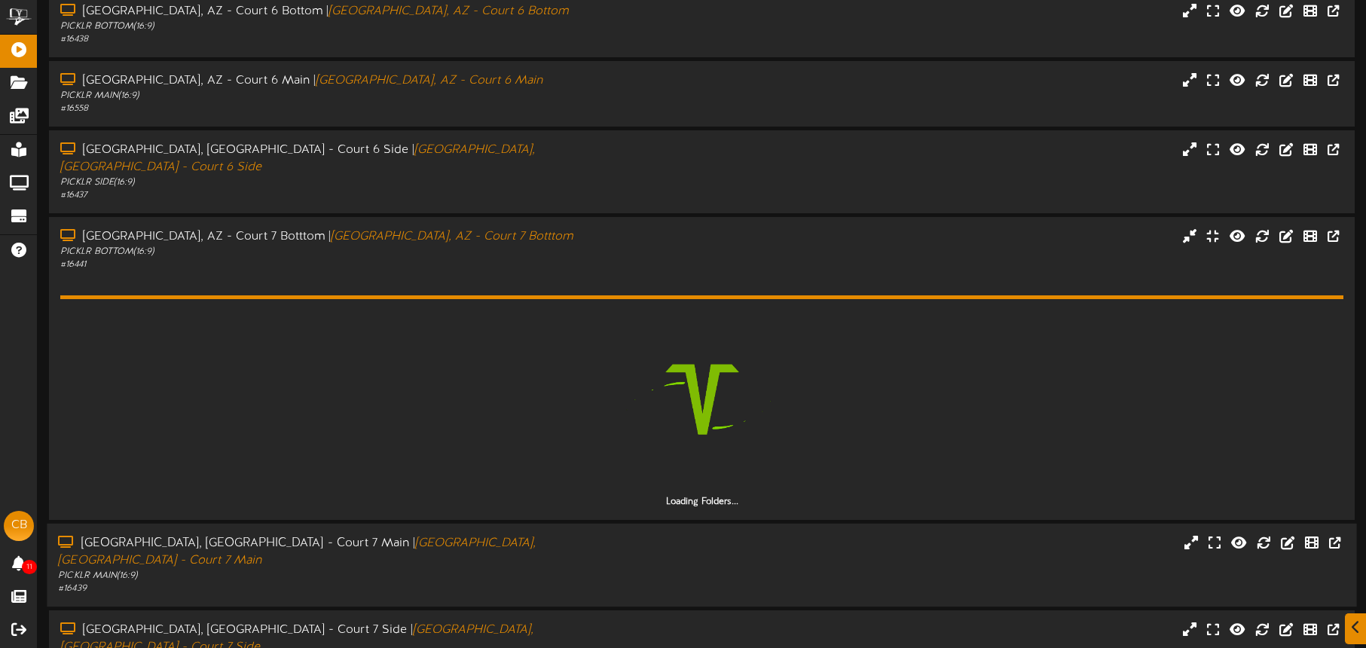
scroll to position [332, 0]
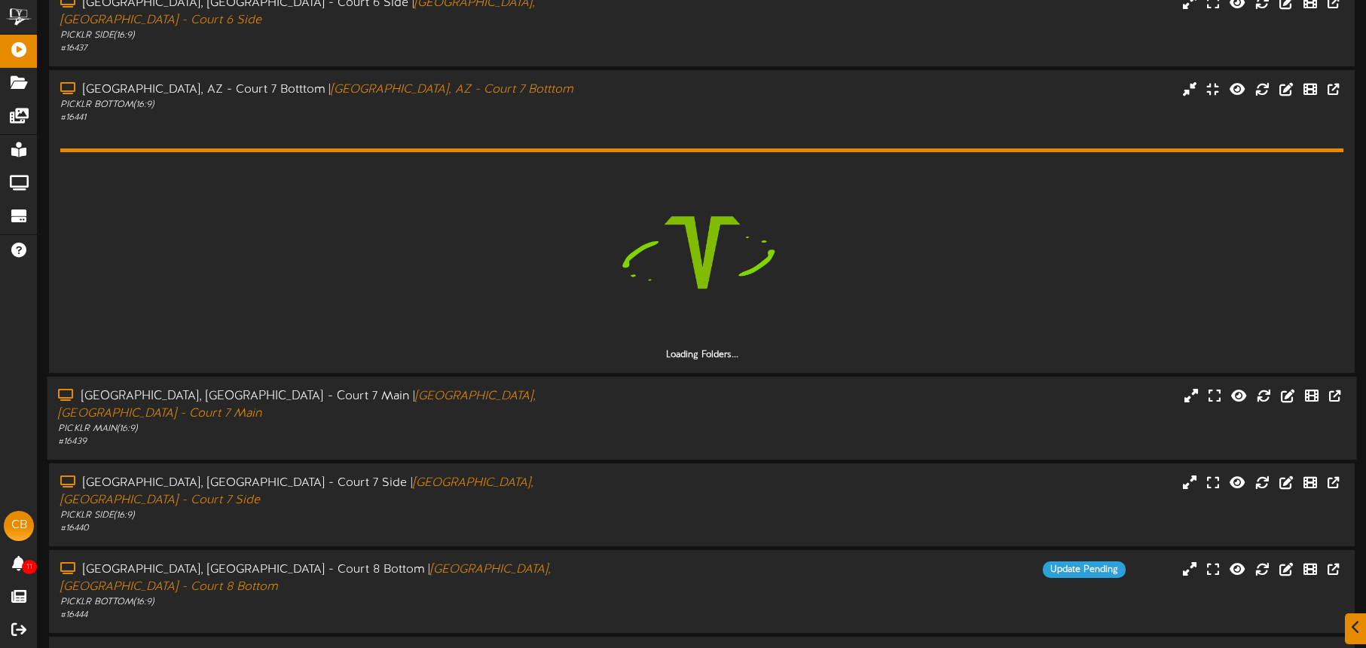
click at [460, 423] on div "PICKLR MAIN ( 16:9 )" at bounding box center [319, 429] width 523 height 13
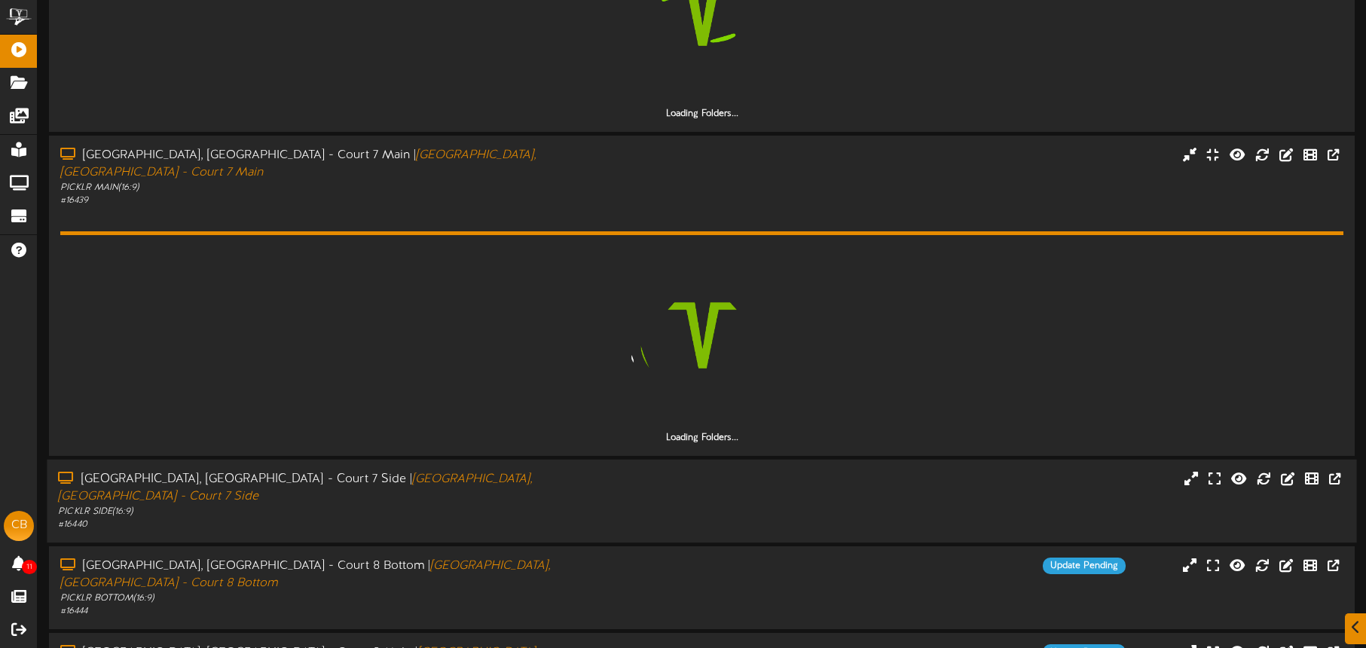
click at [493, 506] on div "PICKLR SIDE ( 16:9 )" at bounding box center [319, 512] width 523 height 13
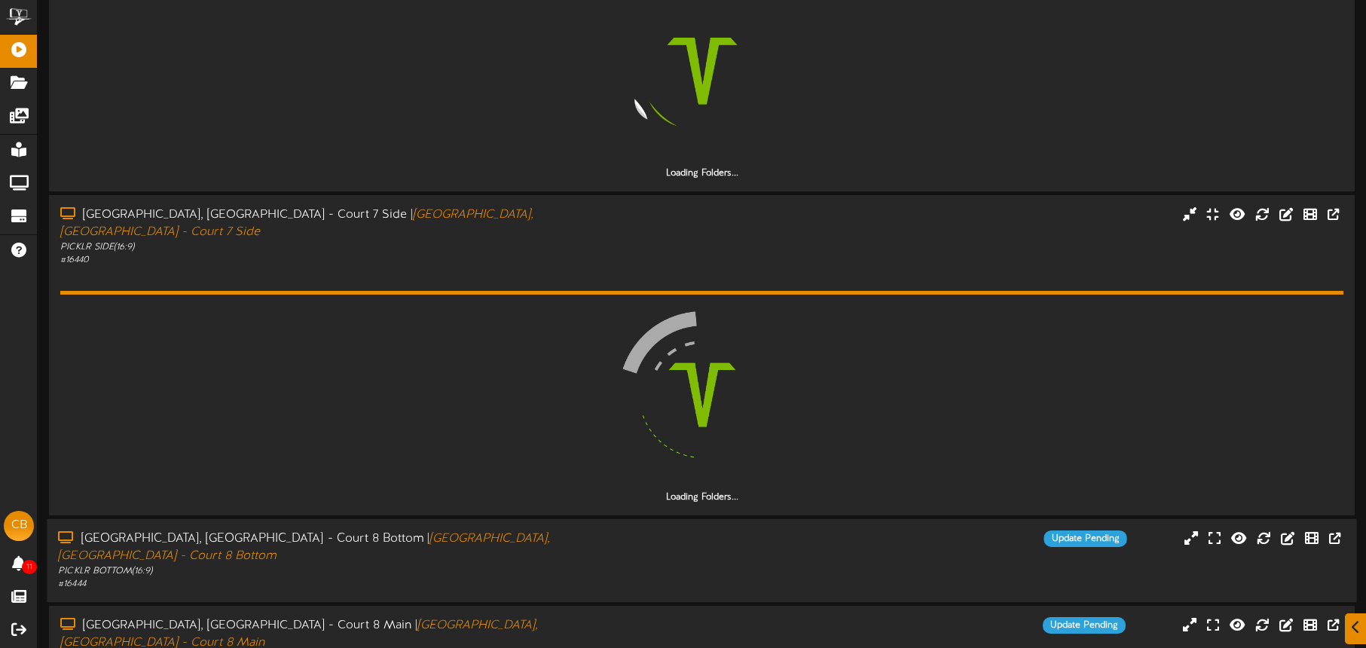
click at [478, 531] on div "Tucson, AZ - Court 8 Bottom | Tucson, AZ - Court 8 Bottom" at bounding box center [319, 548] width 523 height 35
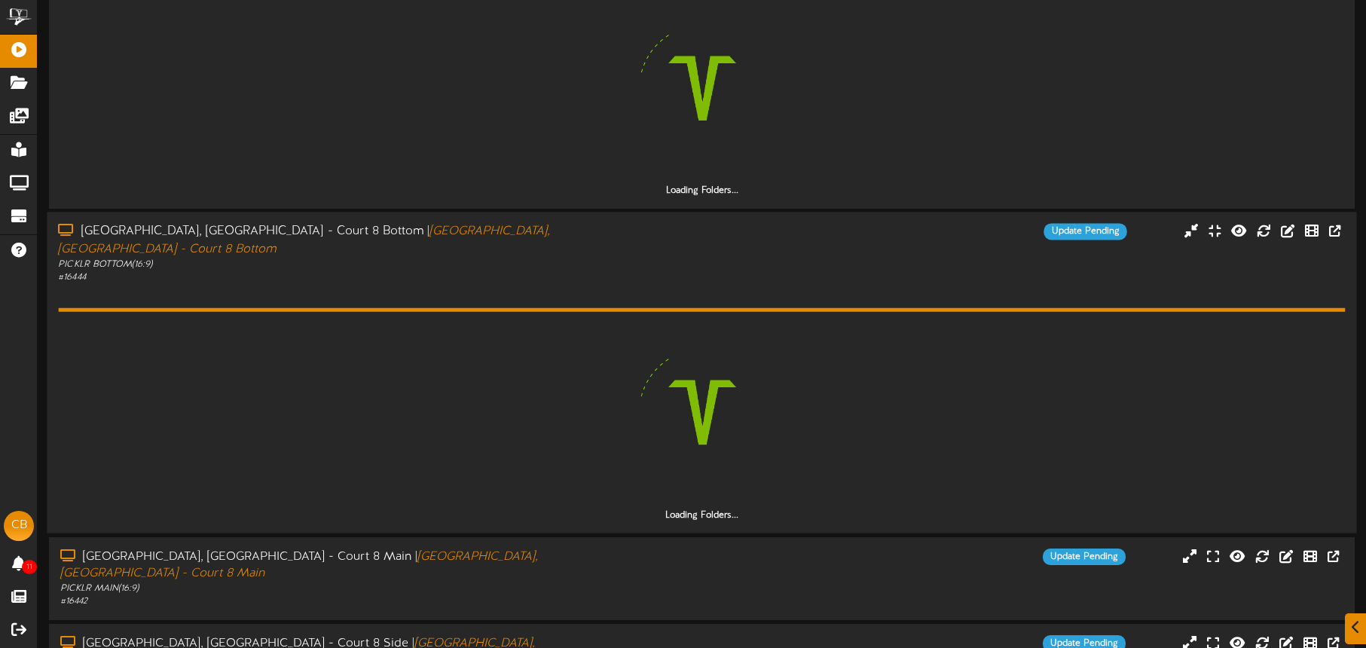
drag, startPoint x: 505, startPoint y: 479, endPoint x: 516, endPoint y: 431, distance: 48.8
click at [505, 549] on div "Tucson, AZ - Court 8 Main | Tucson, AZ - Court 8 Main PICKLR MAIN ( 16:9 ) # 16…" at bounding box center [321, 579] width 544 height 60
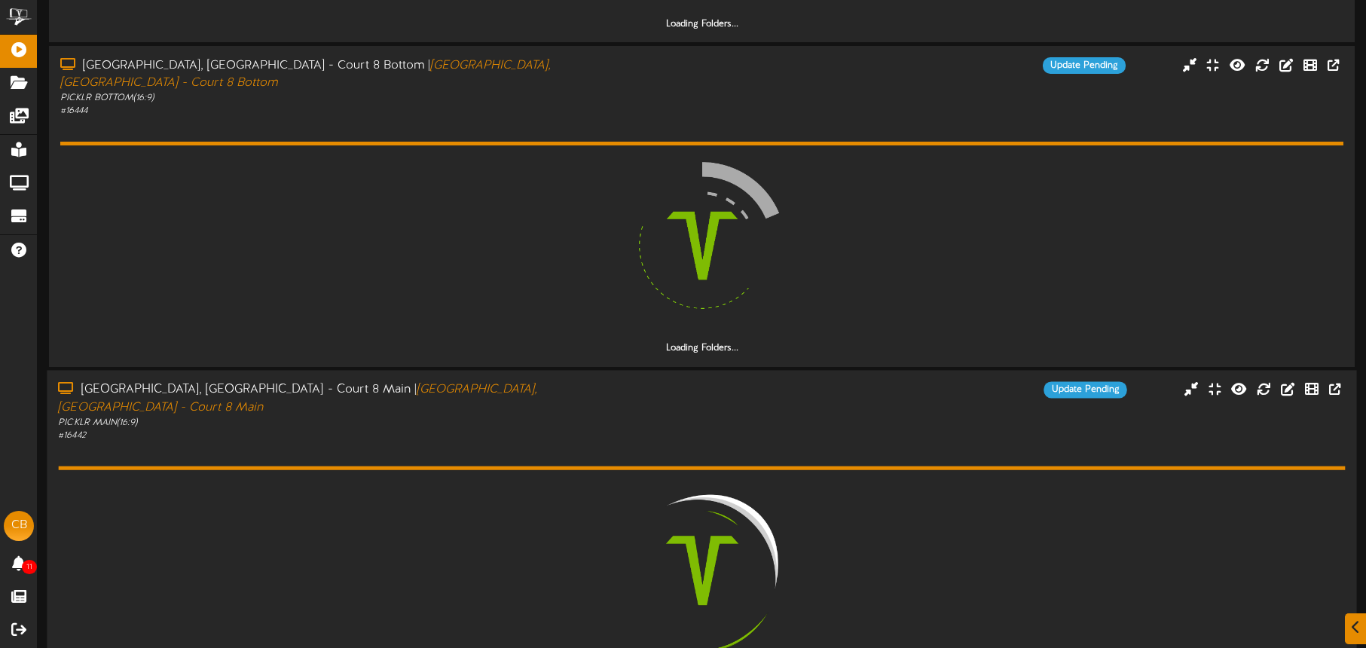
scroll to position [1479, 0]
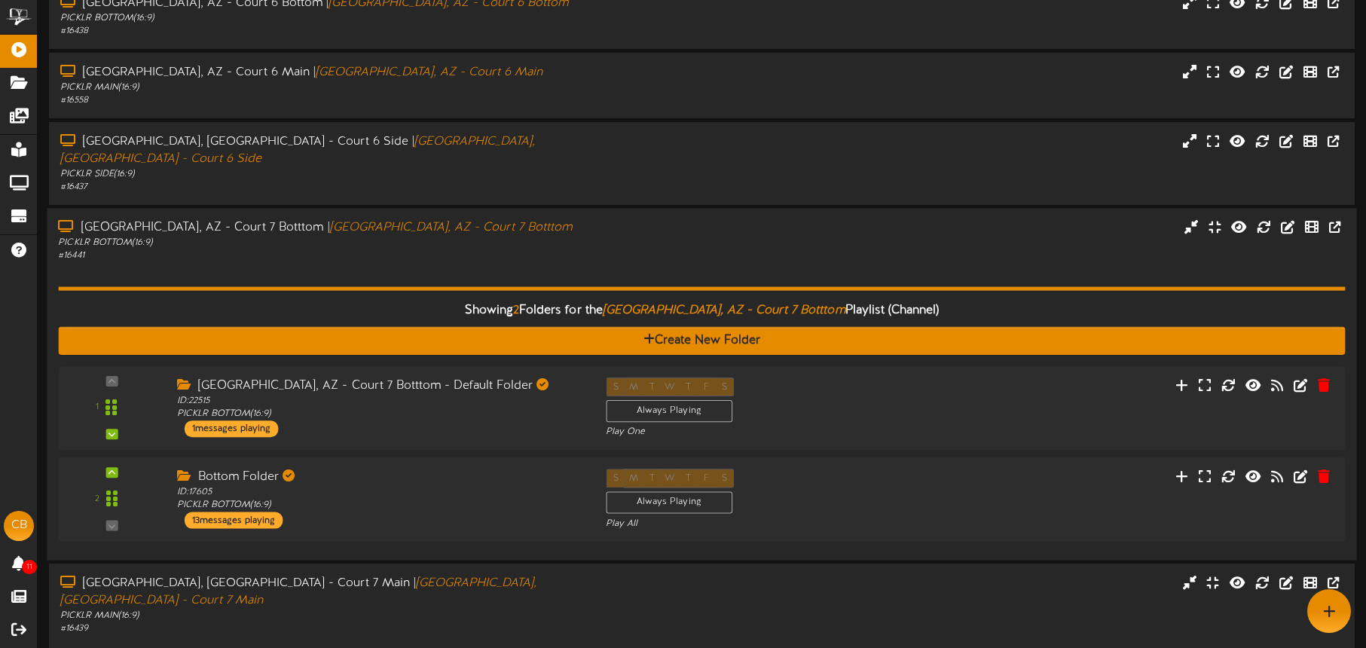
scroll to position [193, 0]
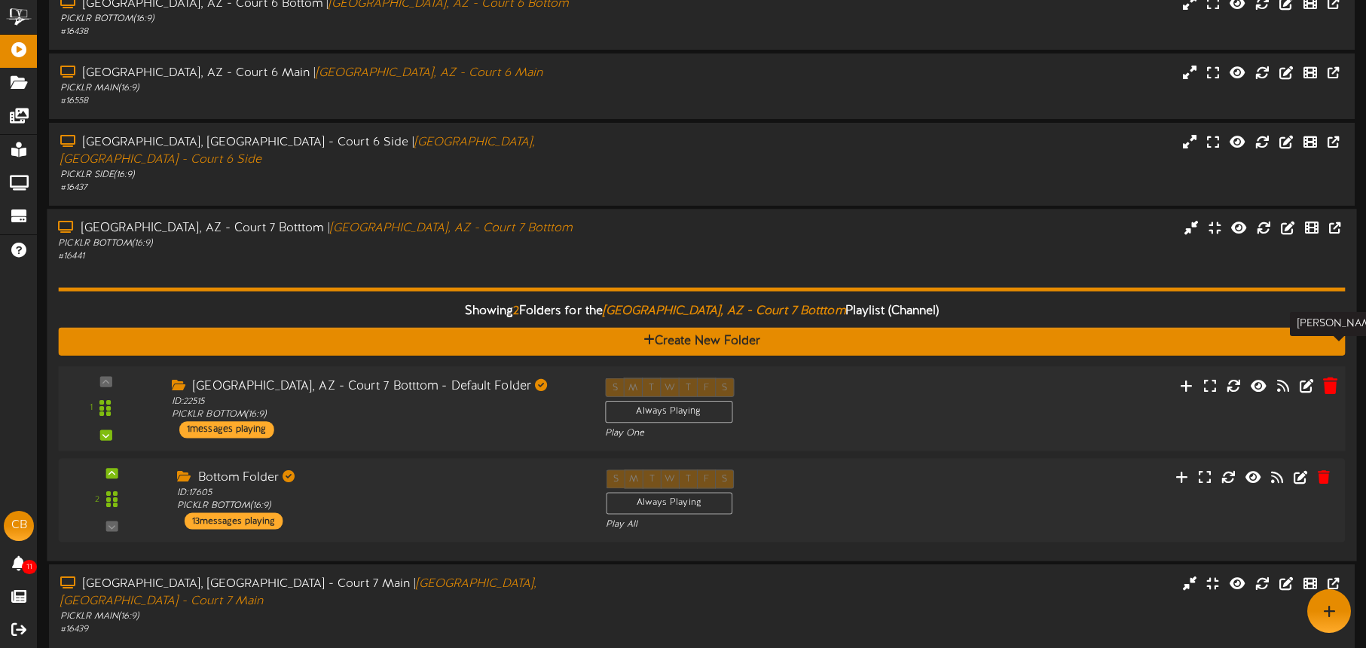
click at [1329, 377] on icon at bounding box center [1330, 385] width 14 height 17
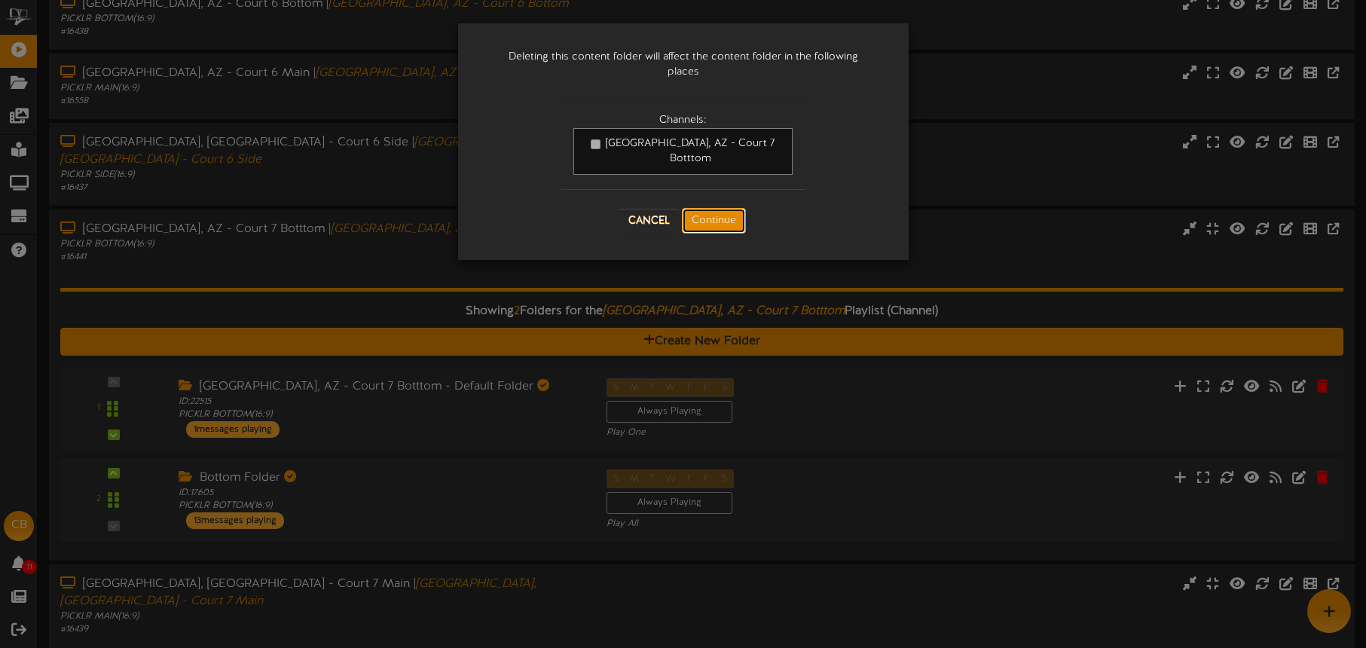
click at [723, 210] on button "Continue" at bounding box center [714, 221] width 64 height 26
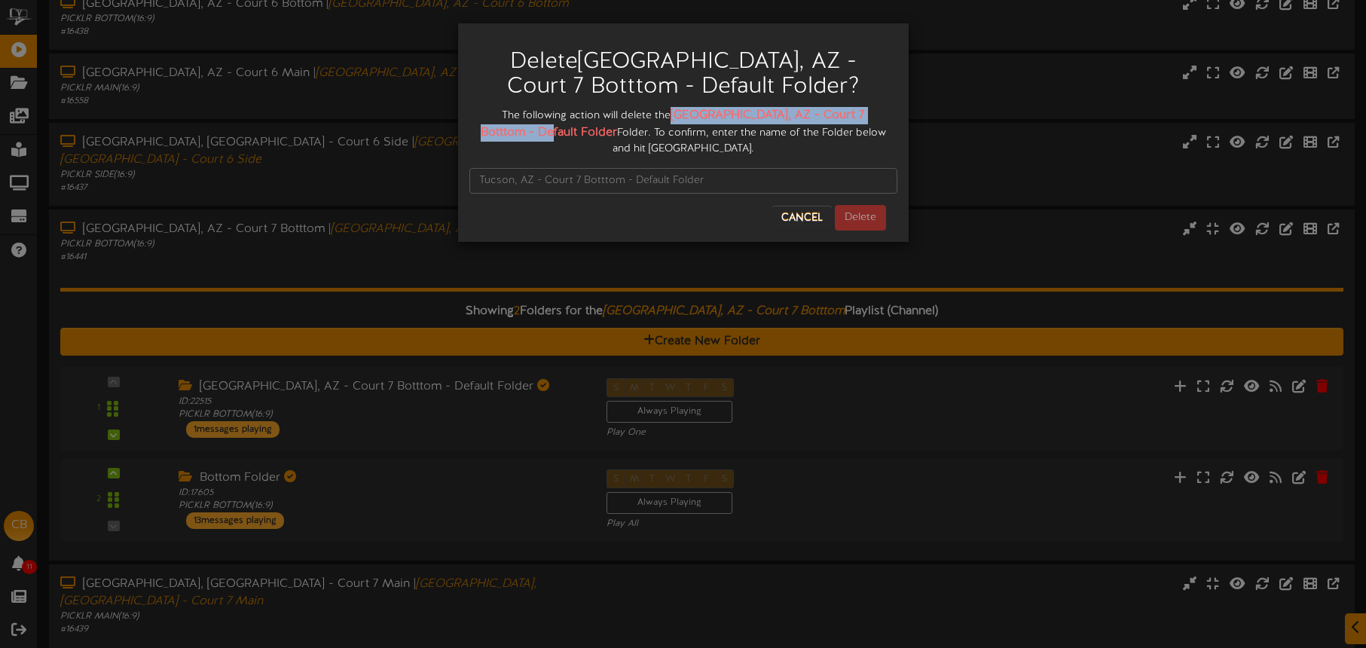
scroll to position [194, 0]
drag, startPoint x: 665, startPoint y: 112, endPoint x: 524, endPoint y: 133, distance: 141.7
click at [528, 134] on div "The following action will delete the Tucson, AZ - Court 7 Botttom - Default Fol…" at bounding box center [683, 132] width 428 height 50
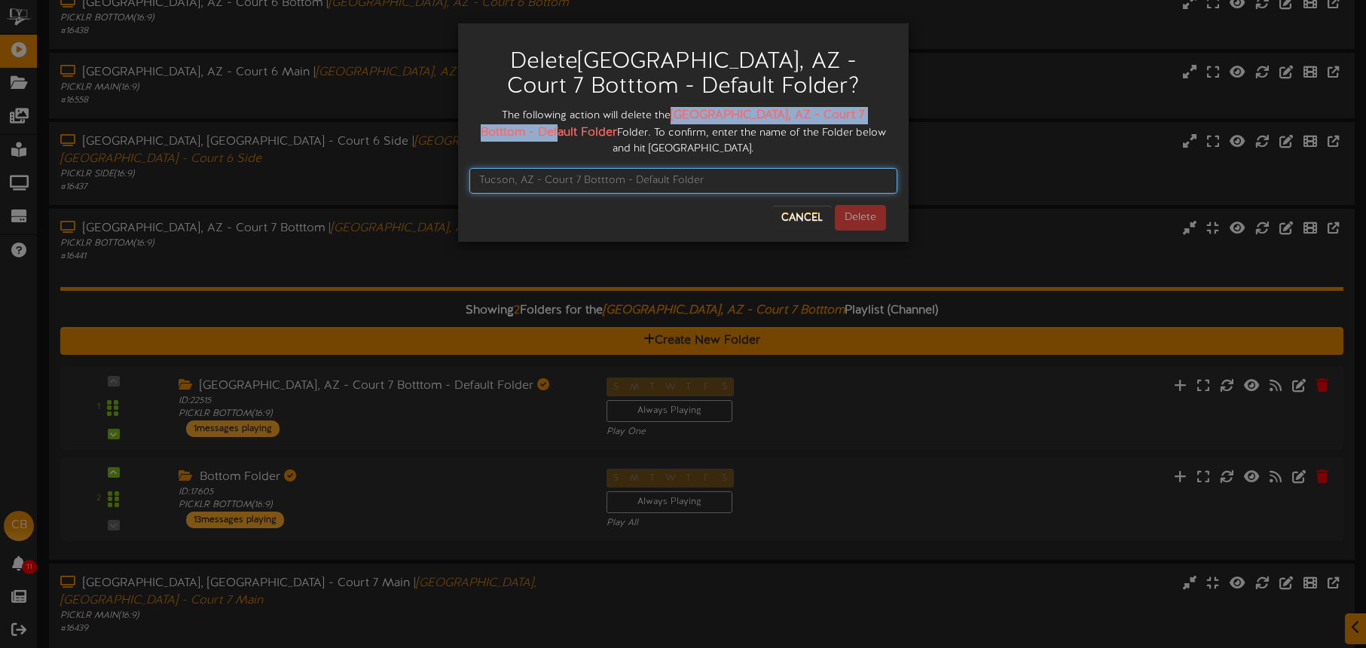
click at [510, 168] on input "text" at bounding box center [683, 181] width 428 height 26
paste input "Tucson, AZ - Court 7 Botttom - Default Folder"
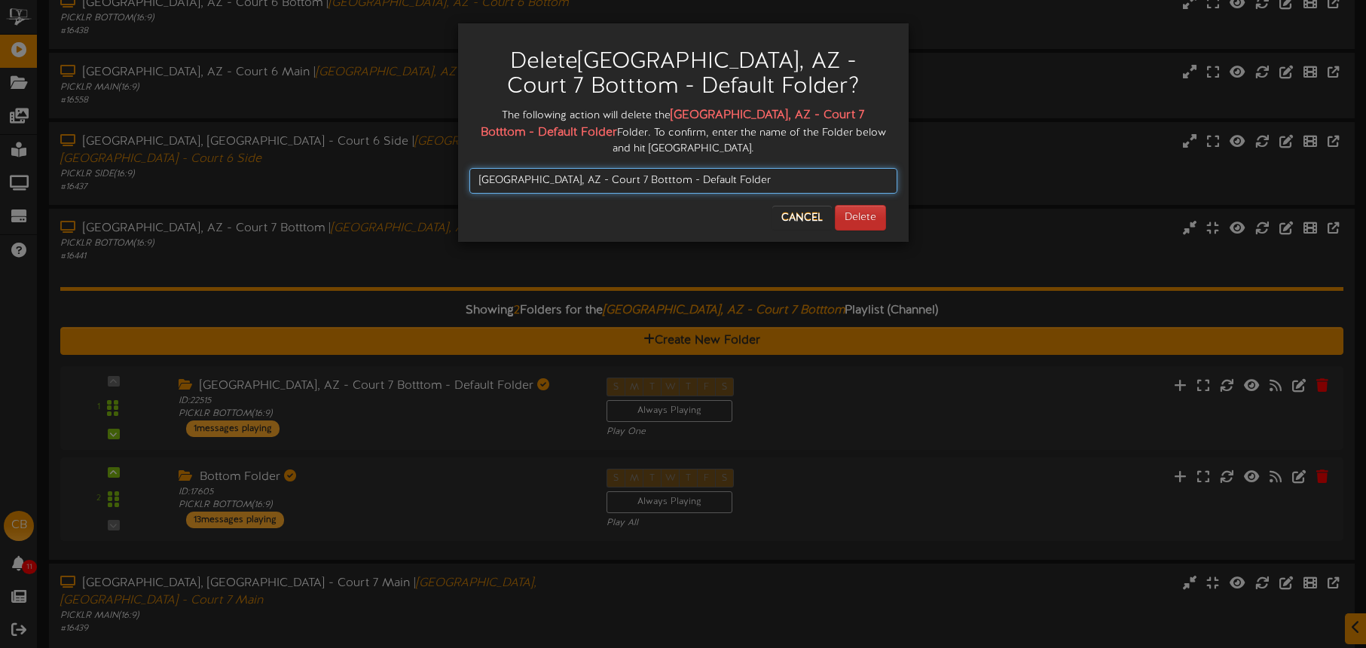
type input "Tucson, AZ - Court 7 Botttom - Default Folder"
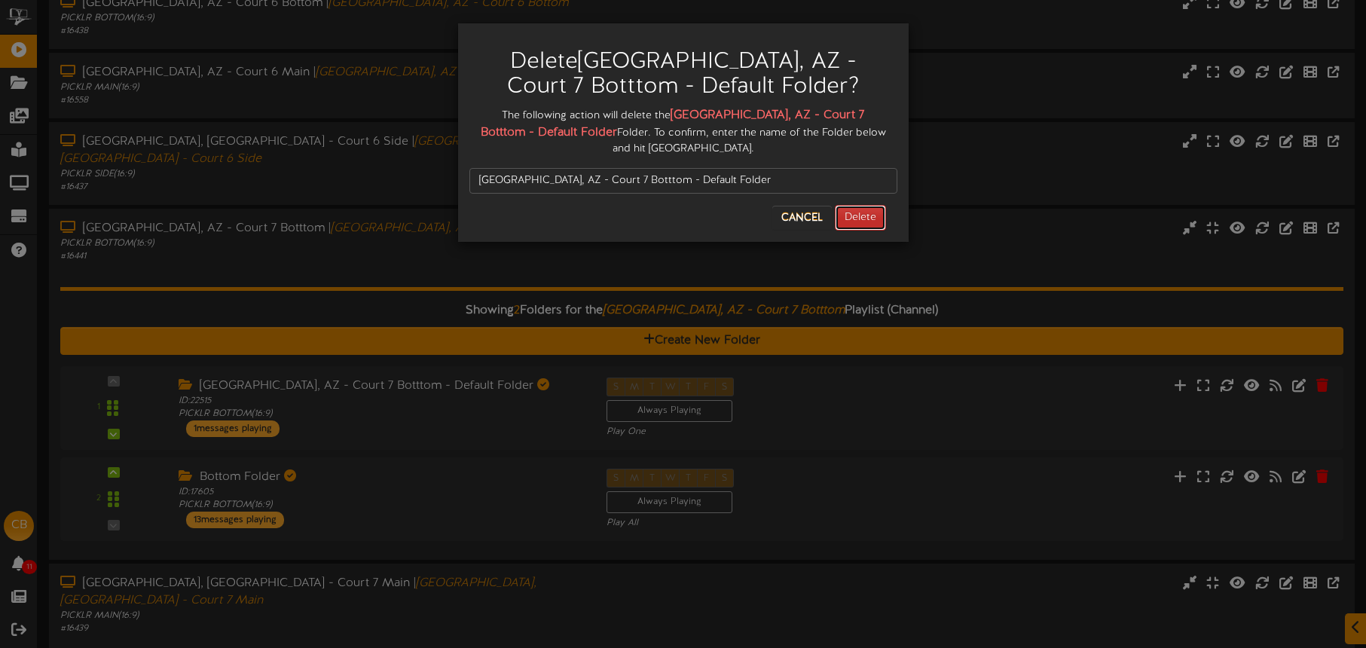
click at [869, 205] on button "Delete" at bounding box center [860, 218] width 51 height 26
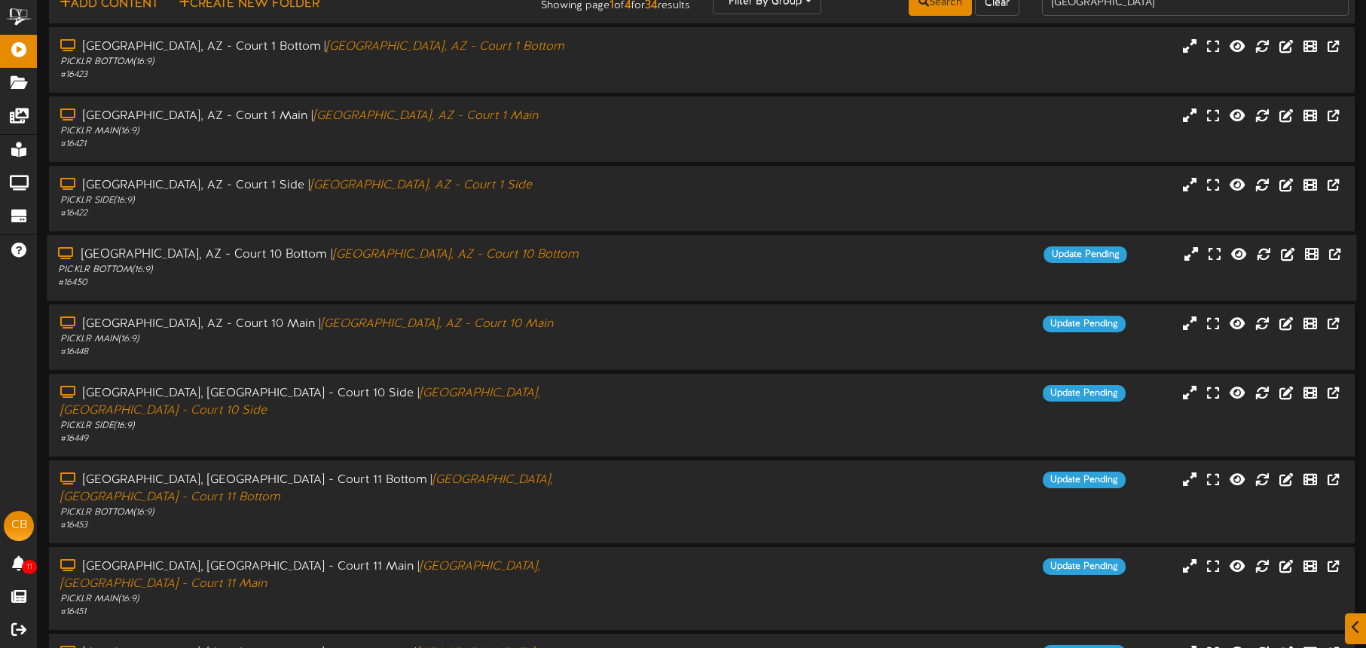
scroll to position [194, 0]
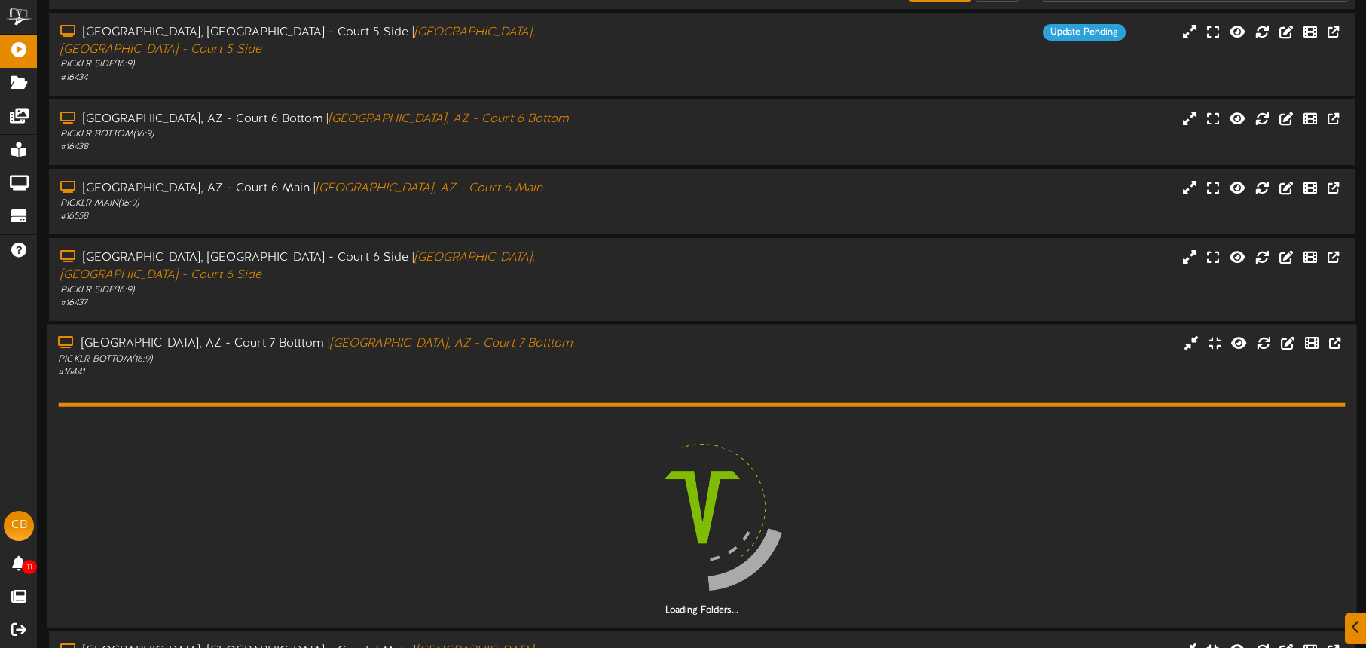
scroll to position [90, 0]
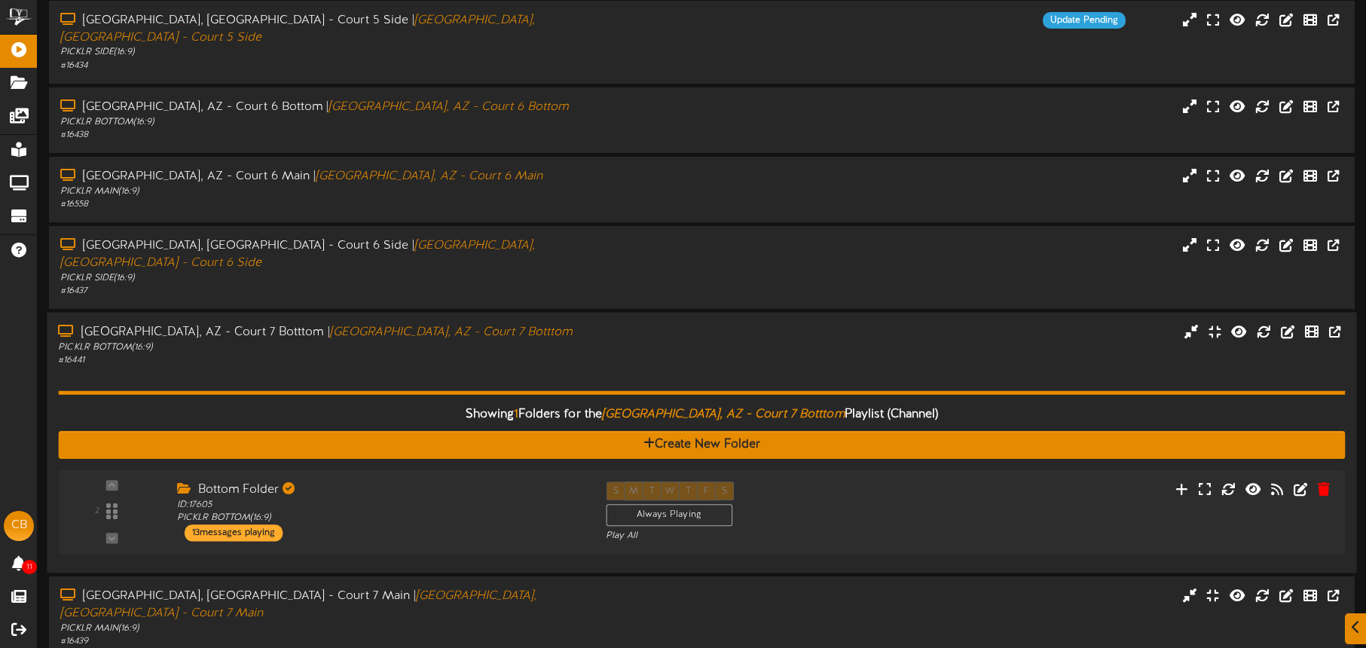
click at [549, 354] on div "# 16441" at bounding box center [319, 360] width 523 height 13
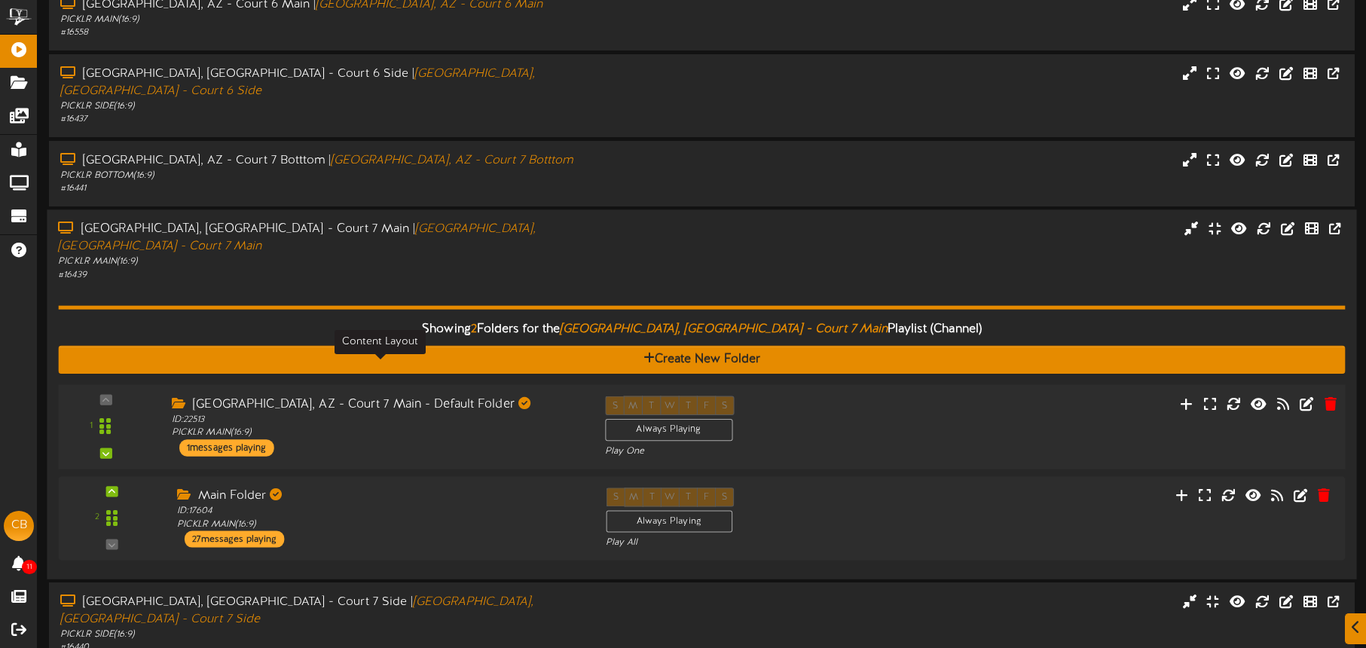
scroll to position [264, 0]
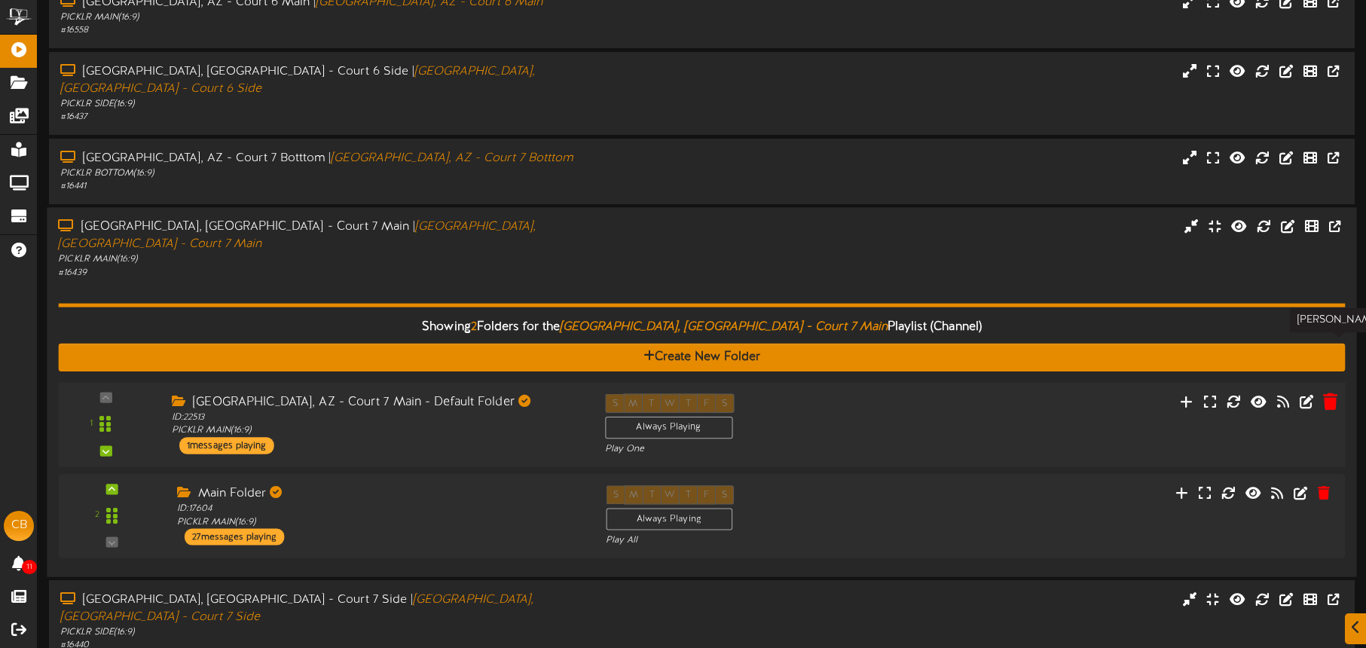
click at [1331, 393] on icon at bounding box center [1330, 401] width 14 height 17
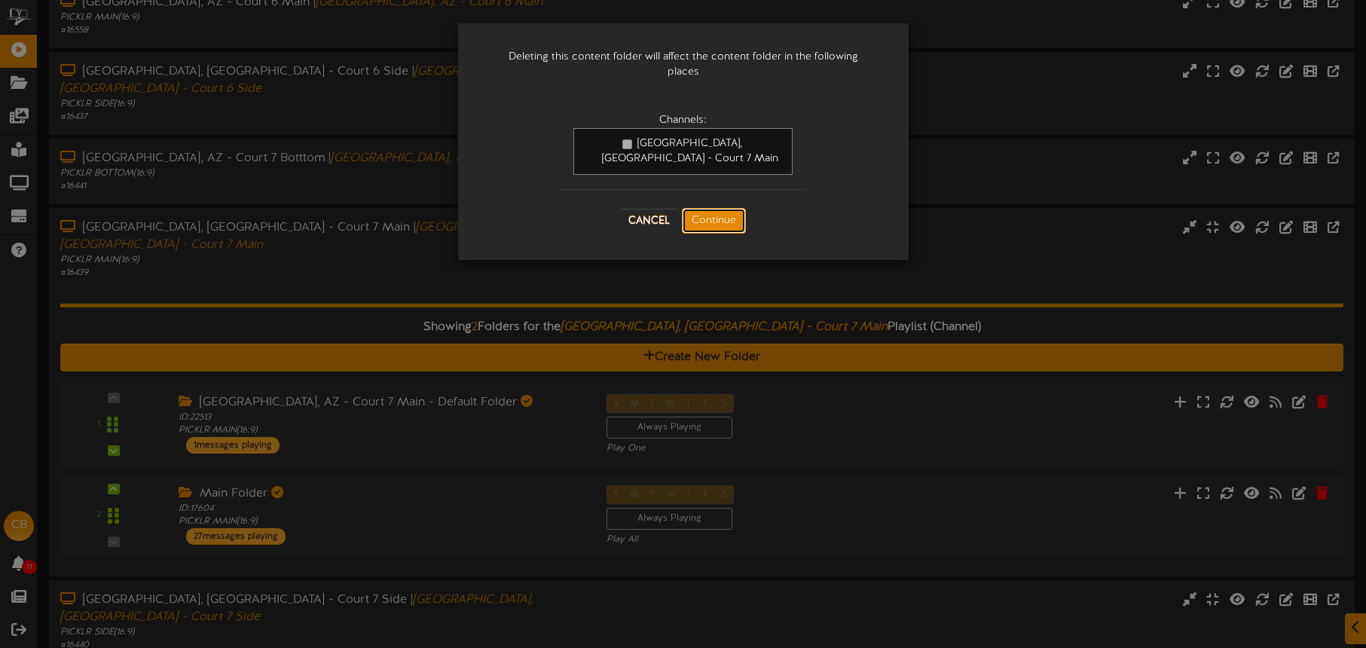
click at [702, 208] on button "Continue" at bounding box center [714, 221] width 64 height 26
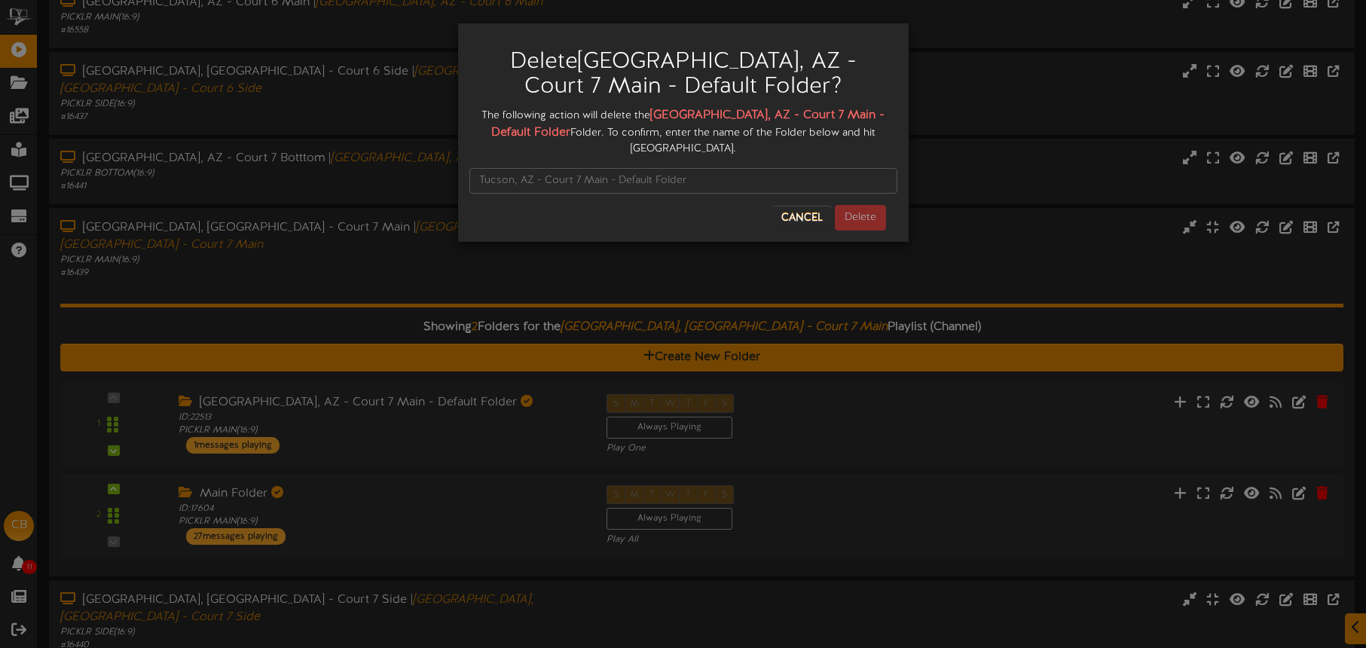
drag, startPoint x: 668, startPoint y: 115, endPoint x: 744, endPoint y: 109, distance: 76.3
click at [866, 119] on div "The following action will delete the Tucson, AZ - Court 7 Main - Default Folder…" at bounding box center [683, 132] width 428 height 50
drag, startPoint x: 670, startPoint y: 111, endPoint x: 519, endPoint y: 132, distance: 152.2
click at [531, 134] on div "The following action will delete the Tucson, AZ - Court 7 Main - Default Folder…" at bounding box center [683, 132] width 428 height 50
click at [706, 168] on input "text" at bounding box center [683, 181] width 428 height 26
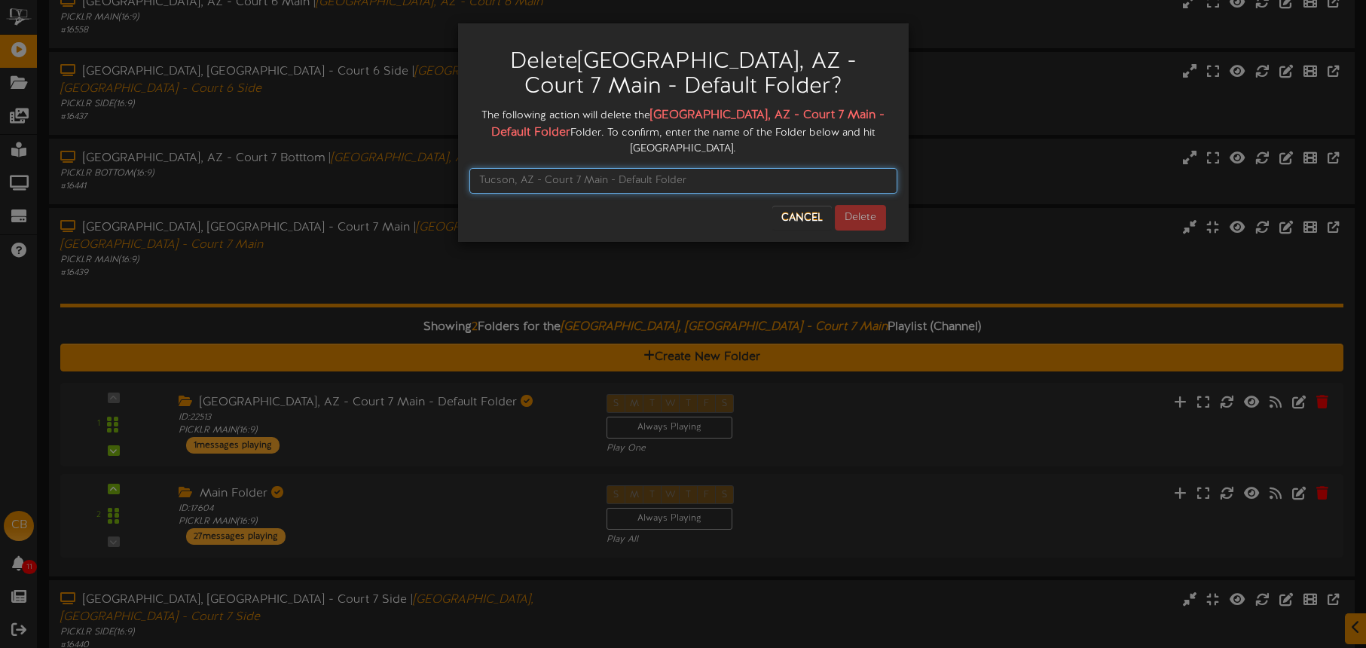
click at [707, 168] on input "text" at bounding box center [683, 181] width 428 height 26
click at [621, 169] on input "text" at bounding box center [683, 181] width 428 height 26
paste input "Tucson, AZ - Court 7 Main - Default Folder"
type input "Tucson, AZ - Court 7 Main - Default Folder"
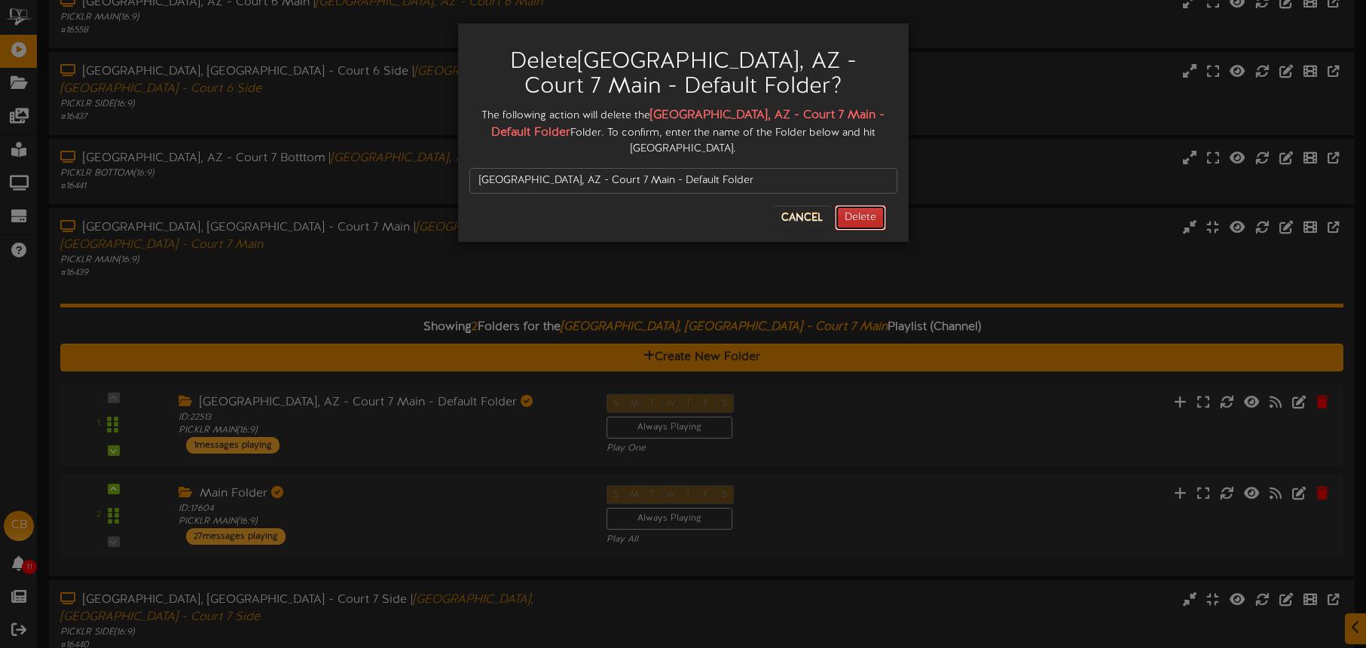
drag, startPoint x: 869, startPoint y: 203, endPoint x: 861, endPoint y: 203, distance: 8.3
click at [869, 205] on button "Delete" at bounding box center [860, 218] width 51 height 26
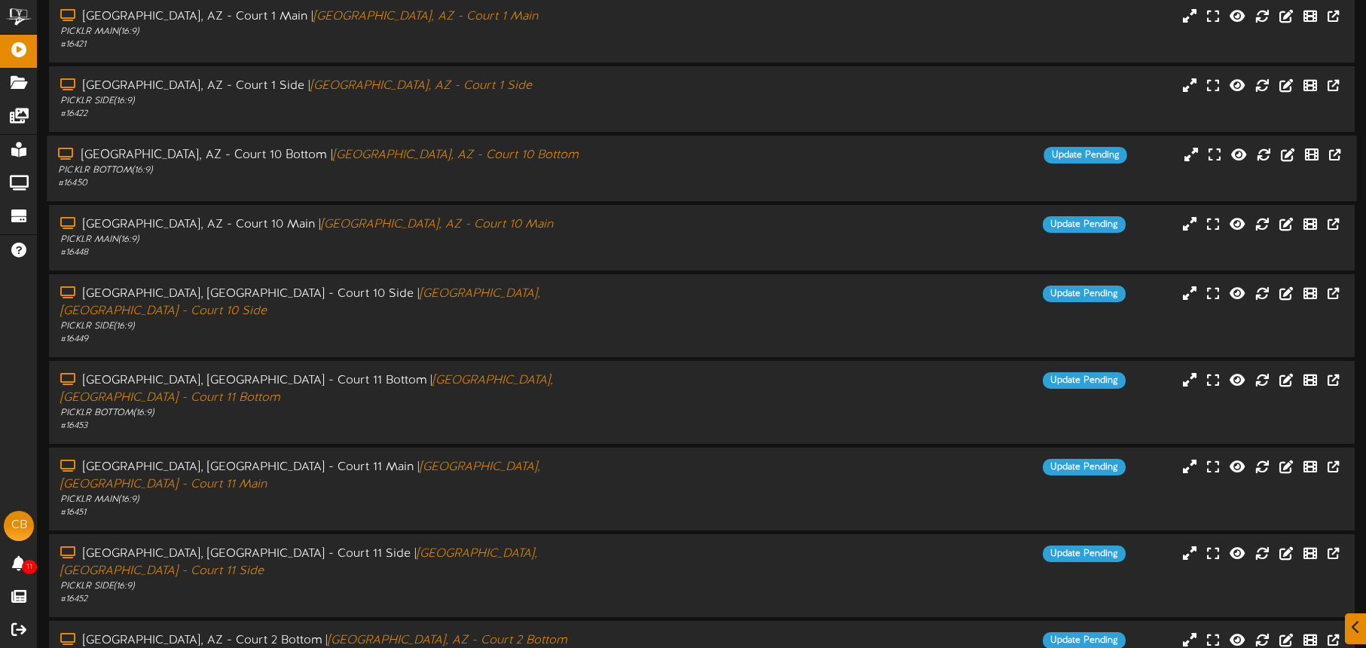
scroll to position [194, 0]
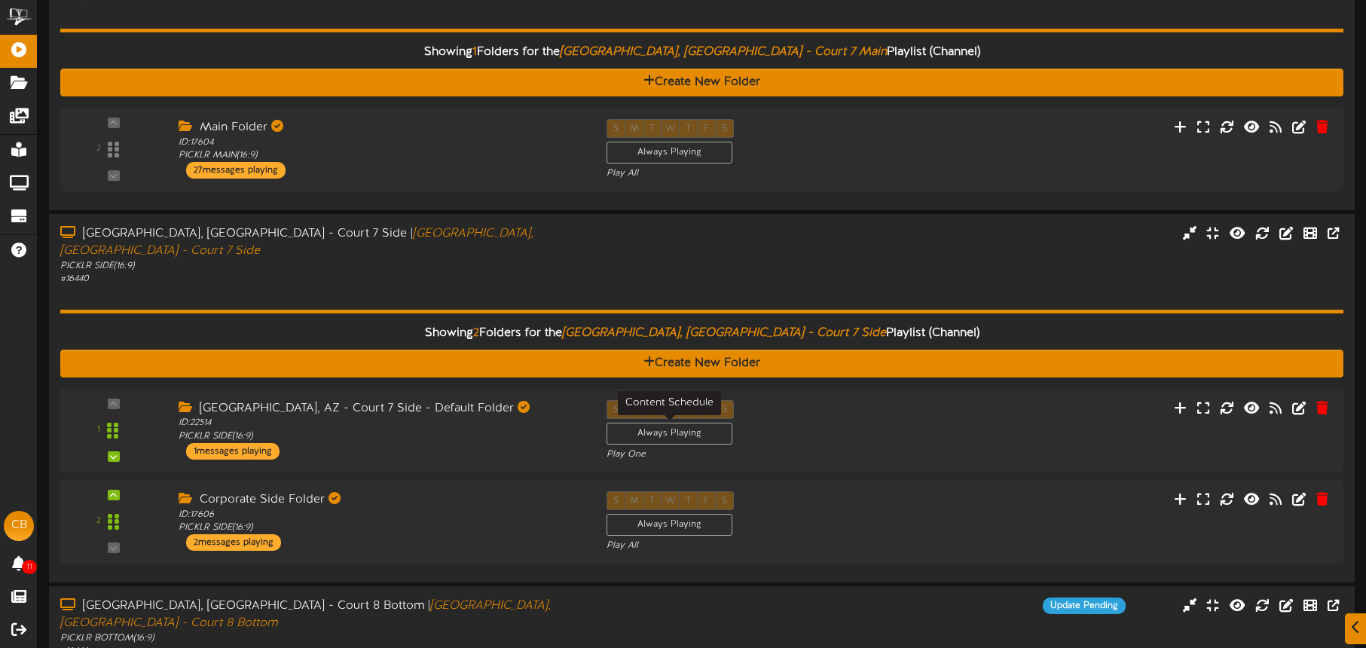
scroll to position [555, 0]
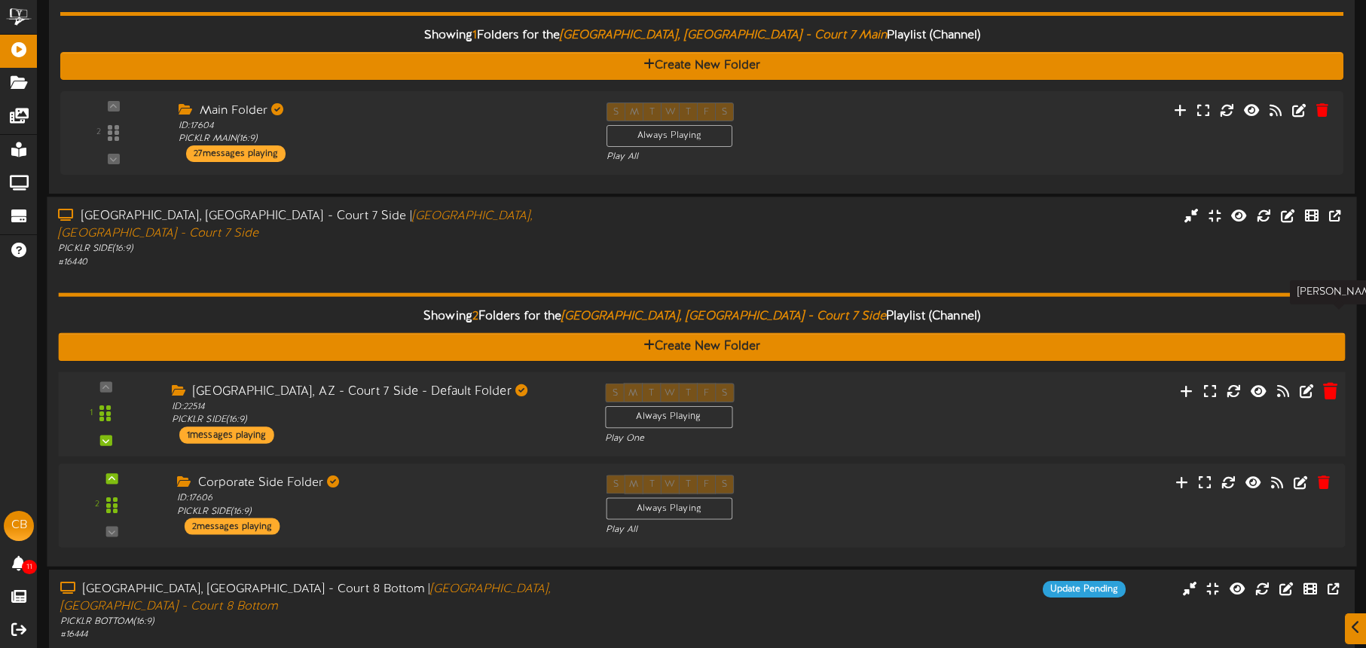
click at [1330, 382] on icon at bounding box center [1330, 390] width 14 height 17
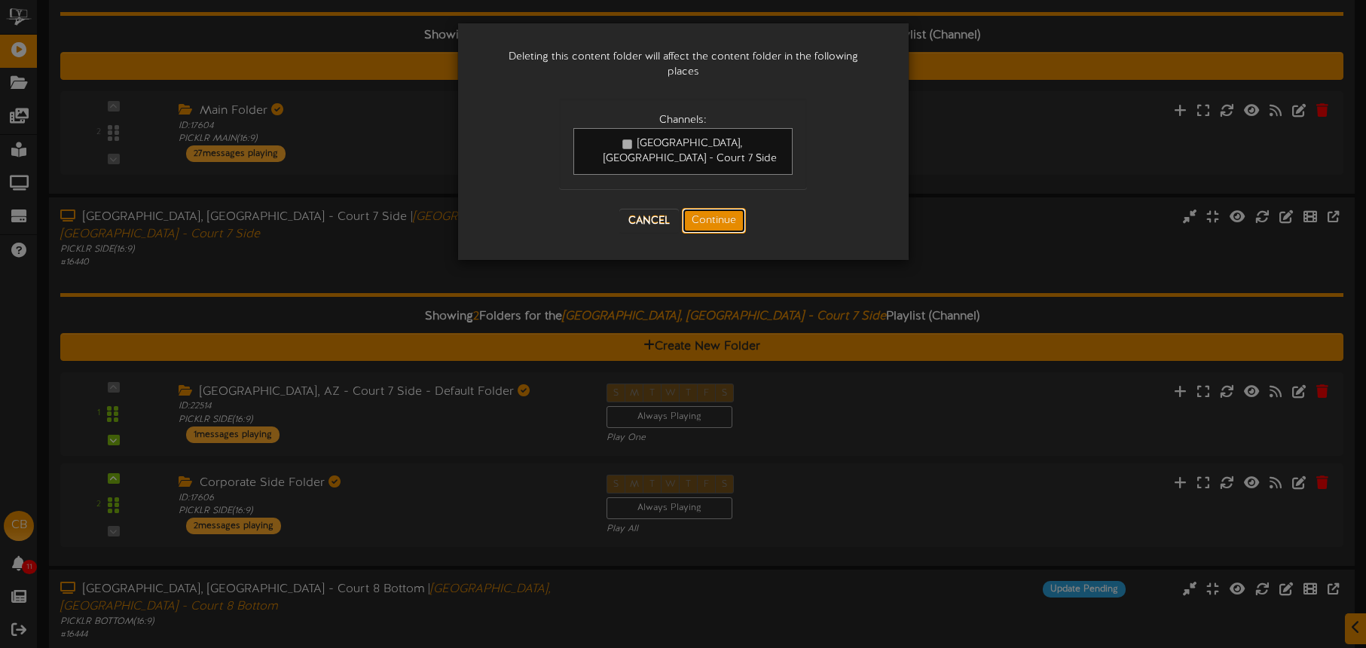
click at [714, 212] on button "Continue" at bounding box center [714, 221] width 64 height 26
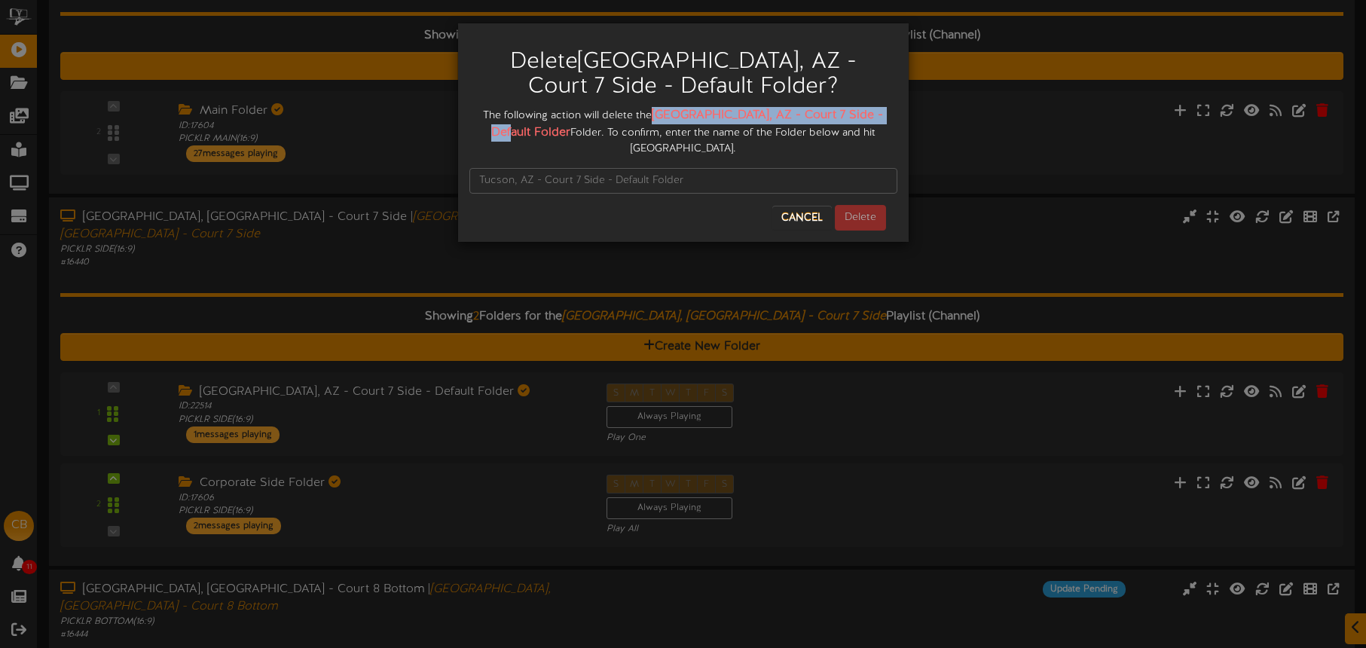
drag, startPoint x: 652, startPoint y: 113, endPoint x: 886, endPoint y: 115, distance: 234.4
click at [886, 115] on div "The following action will delete the Tucson, AZ - Court 7 Side - Default Folder…" at bounding box center [683, 132] width 428 height 50
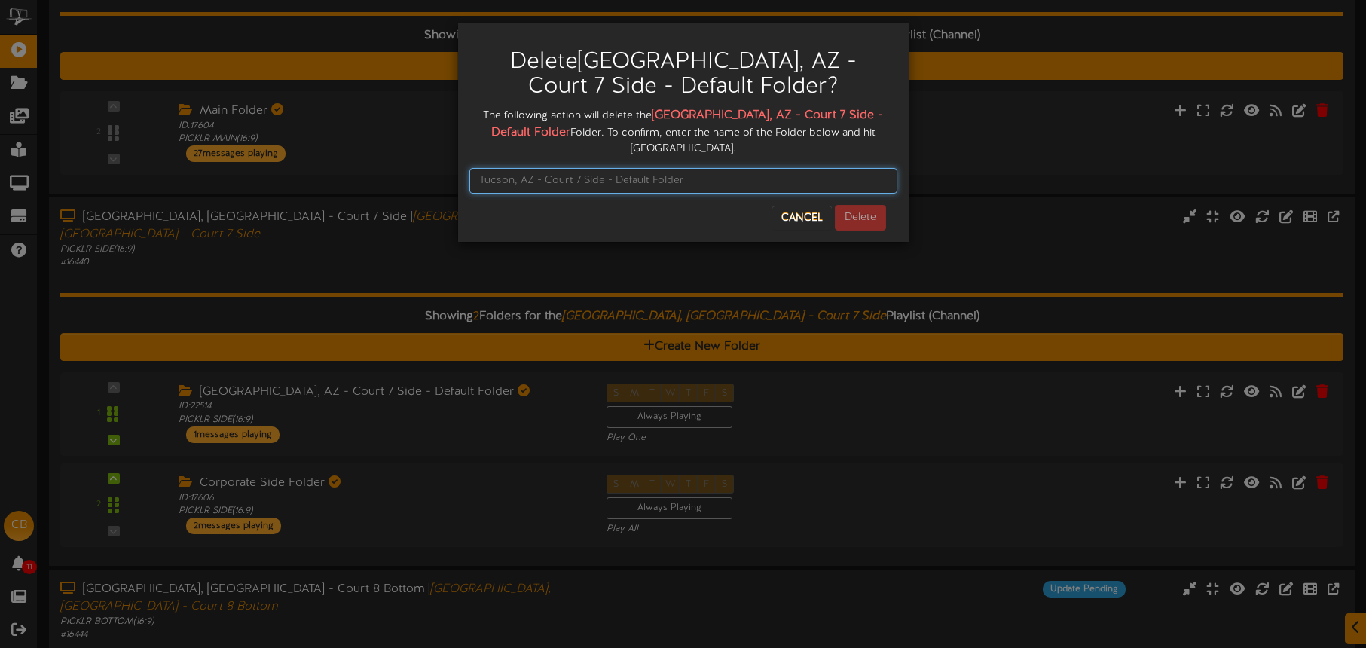
click at [671, 168] on input "text" at bounding box center [683, 181] width 428 height 26
paste input "Tucson, AZ - Court 7 Side - Default Folder"
type input "Tucson, AZ - Court 7 Side - Default Folder"
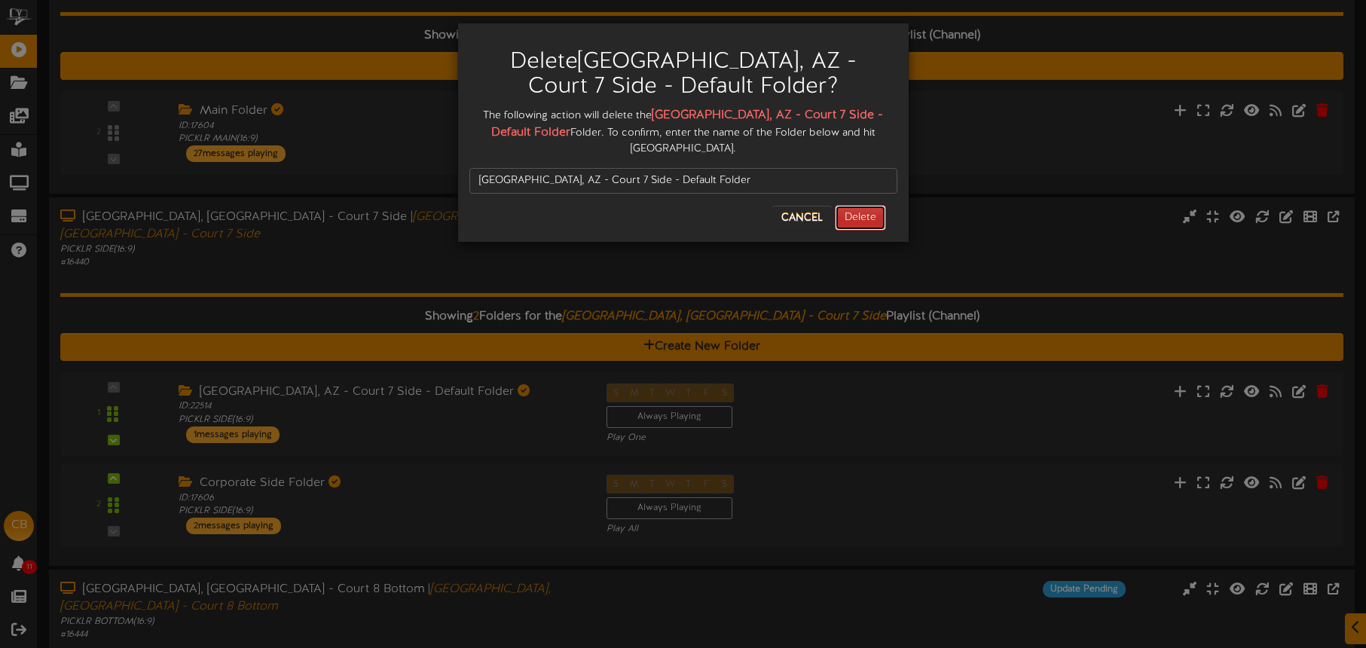
click at [849, 205] on button "Delete" at bounding box center [860, 218] width 51 height 26
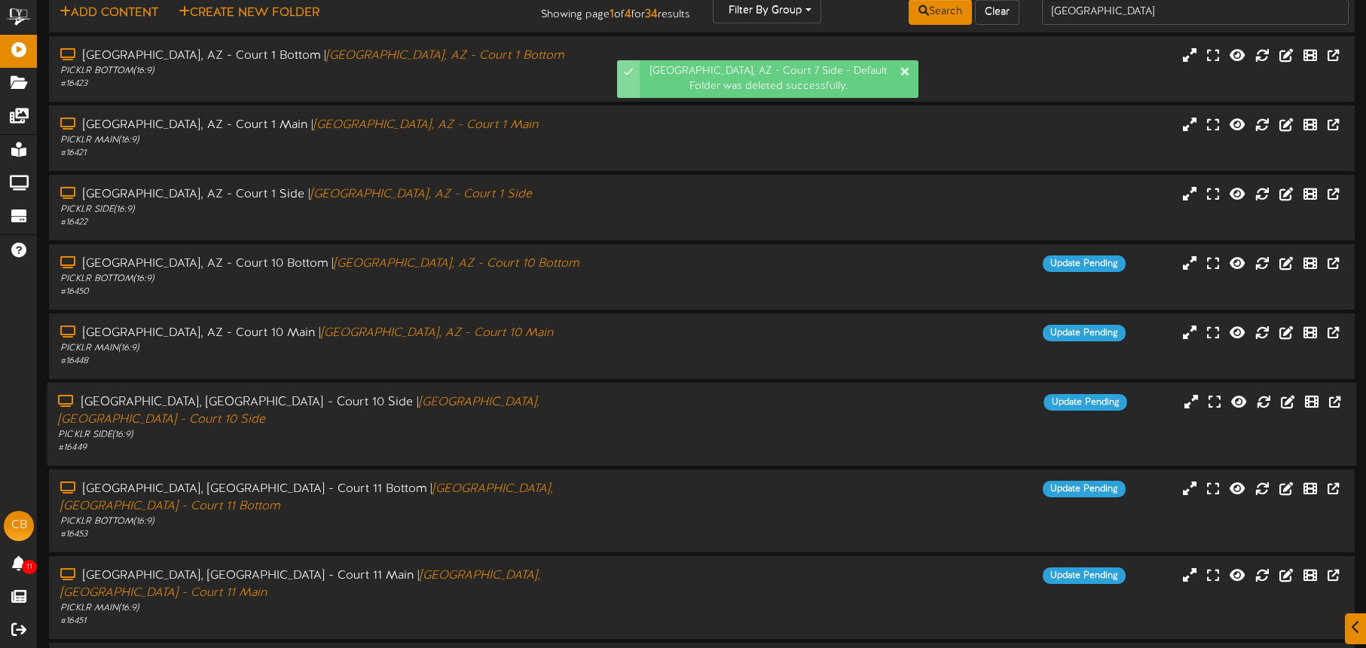
scroll to position [194, 0]
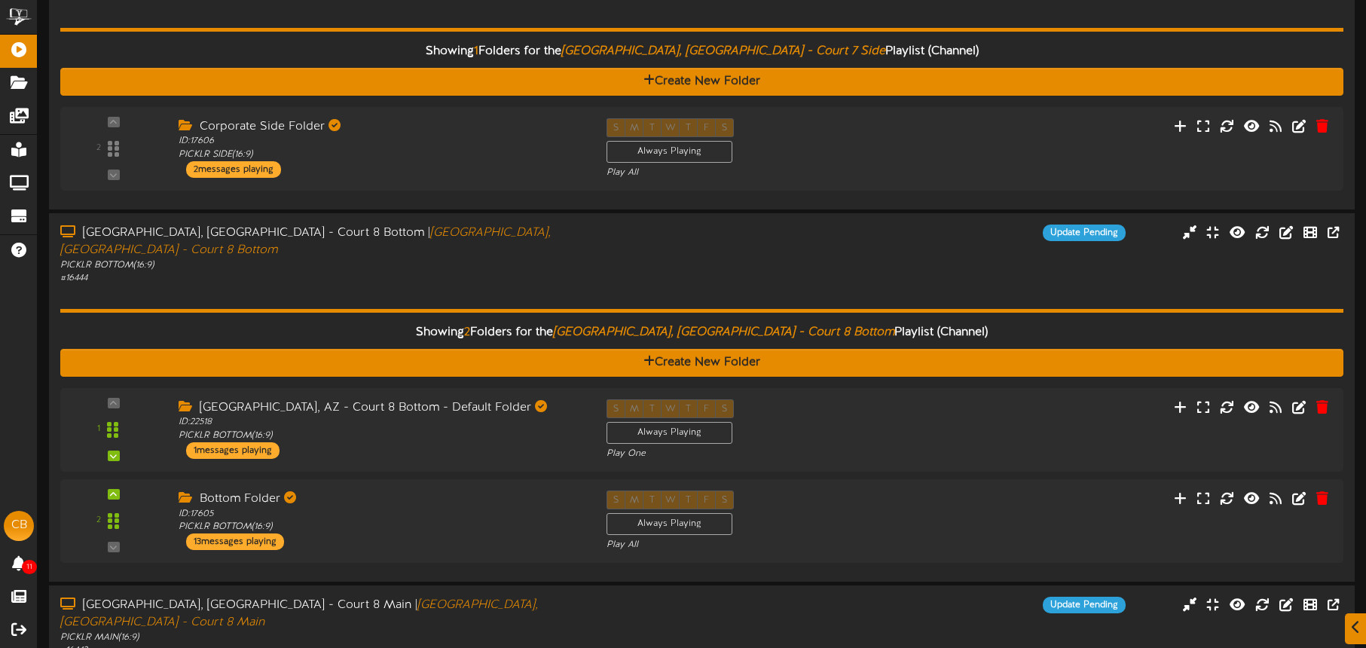
scroll to position [830, 0]
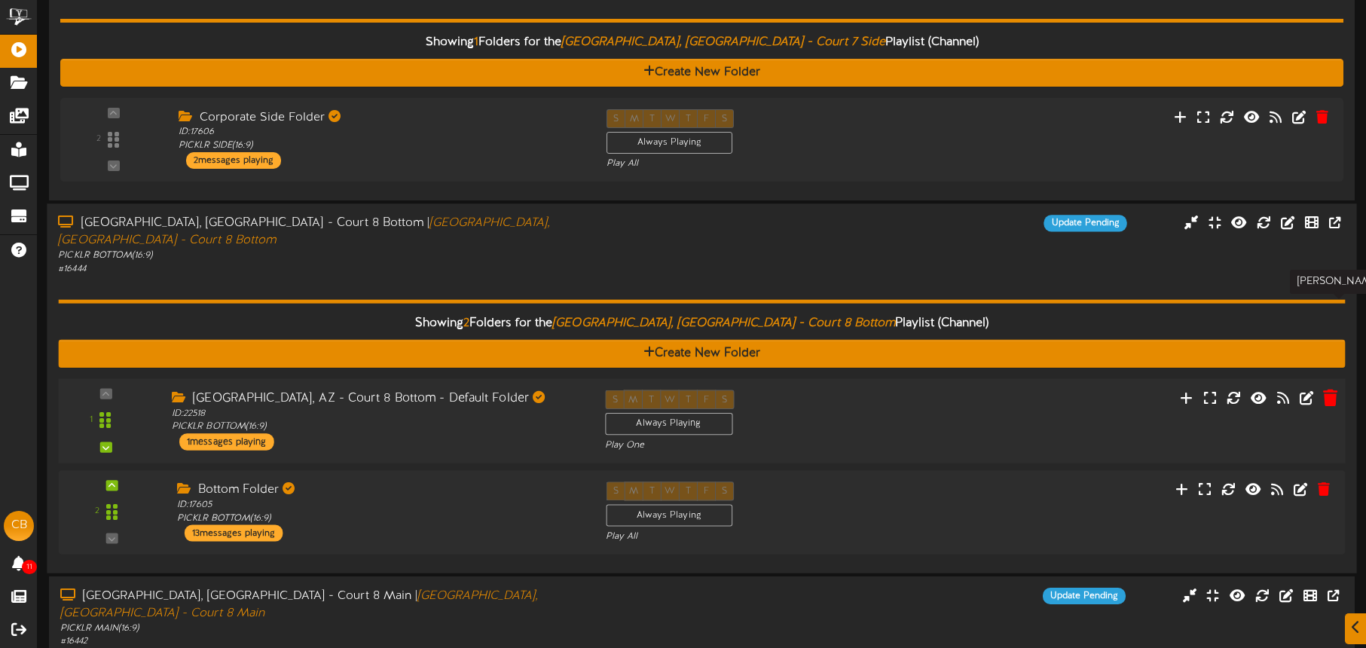
click at [1332, 389] on icon at bounding box center [1330, 397] width 14 height 17
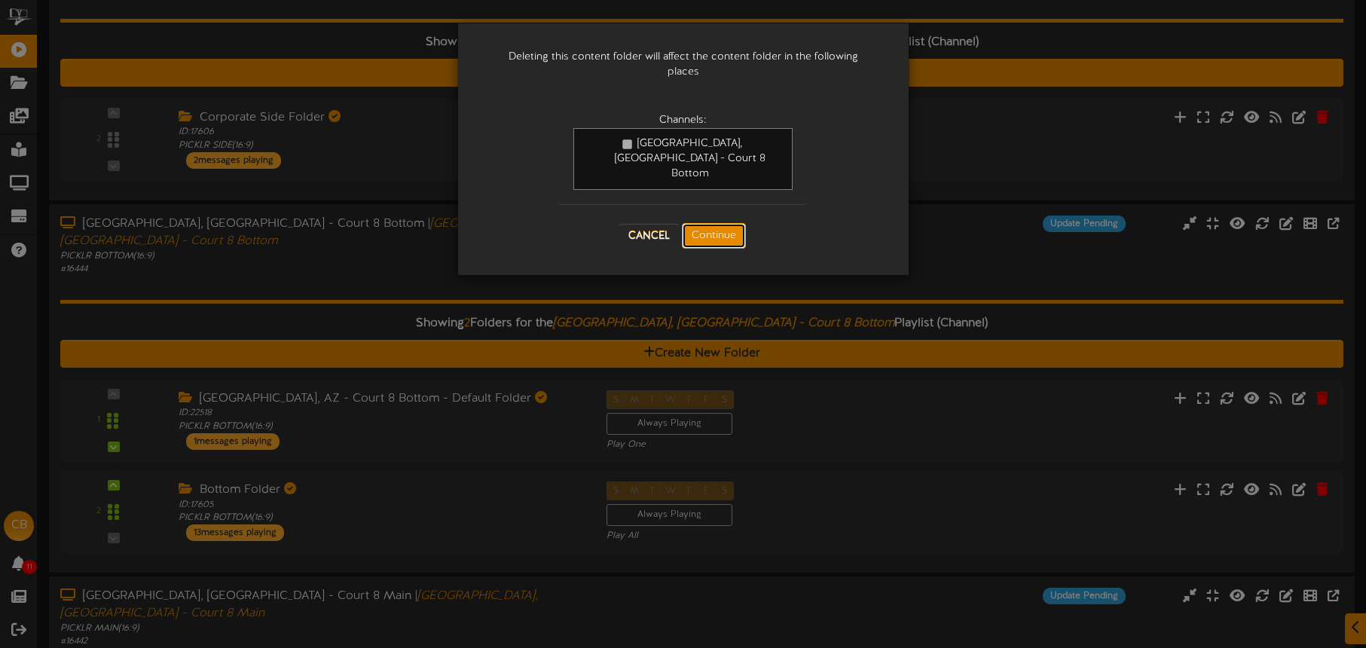
click at [738, 223] on button "Continue" at bounding box center [714, 236] width 64 height 26
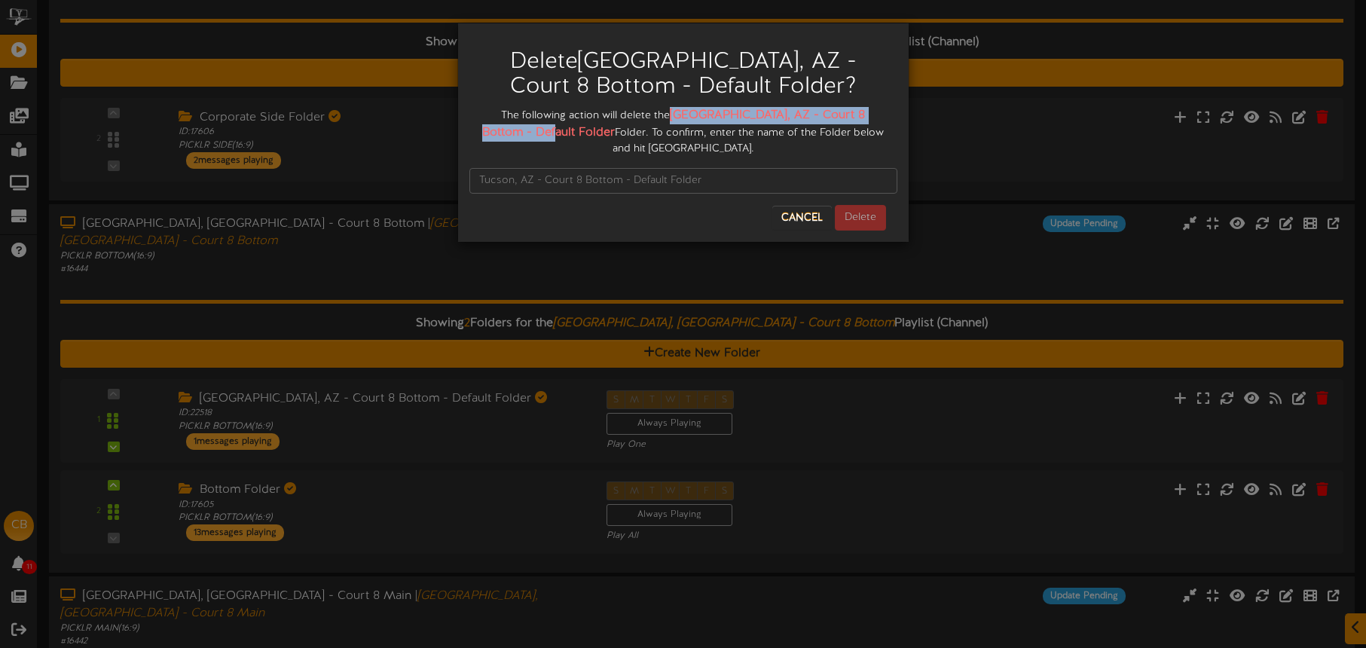
drag, startPoint x: 664, startPoint y: 112, endPoint x: 516, endPoint y: 133, distance: 149.3
click at [529, 138] on div "The following action will delete the Tucson, AZ - Court 8 Bottom - Default Fold…" at bounding box center [683, 132] width 428 height 50
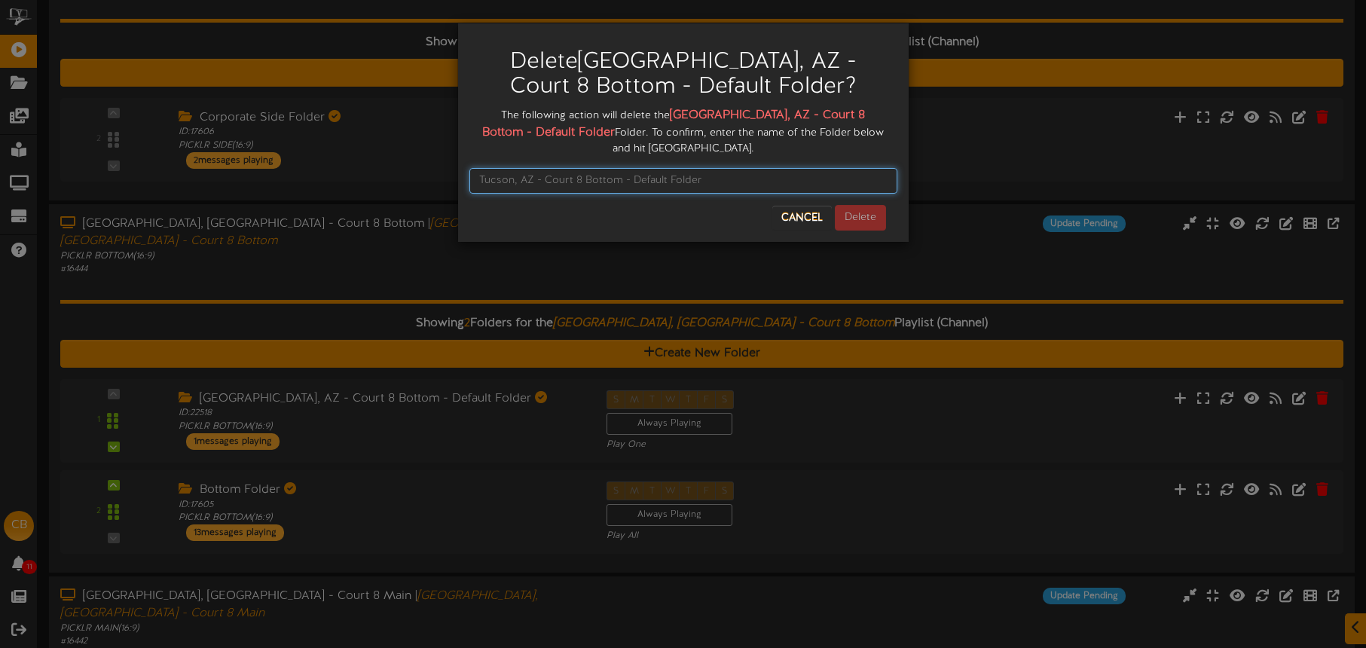
click at [513, 168] on input "text" at bounding box center [683, 181] width 428 height 26
paste input "Tucson, AZ - Court 8 Bottom - Default Folder"
type input "Tucson, AZ - Court 8 Bottom - Default Folder"
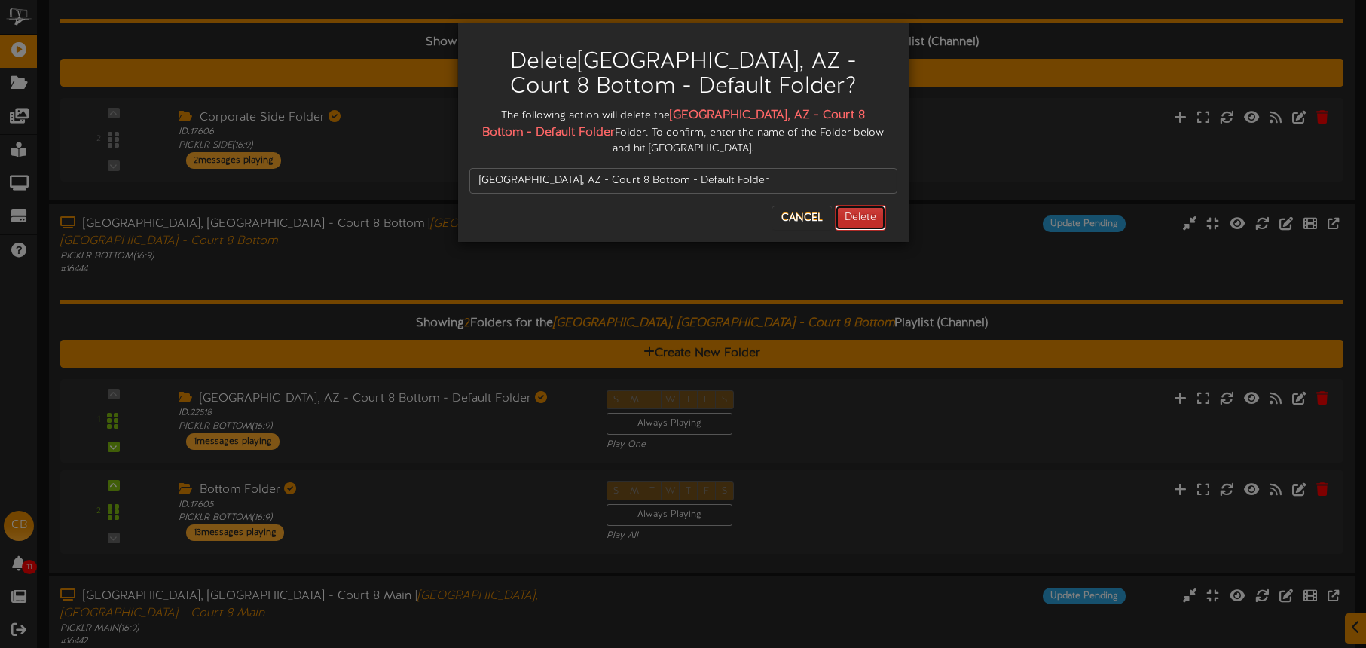
click at [861, 205] on button "Delete" at bounding box center [860, 218] width 51 height 26
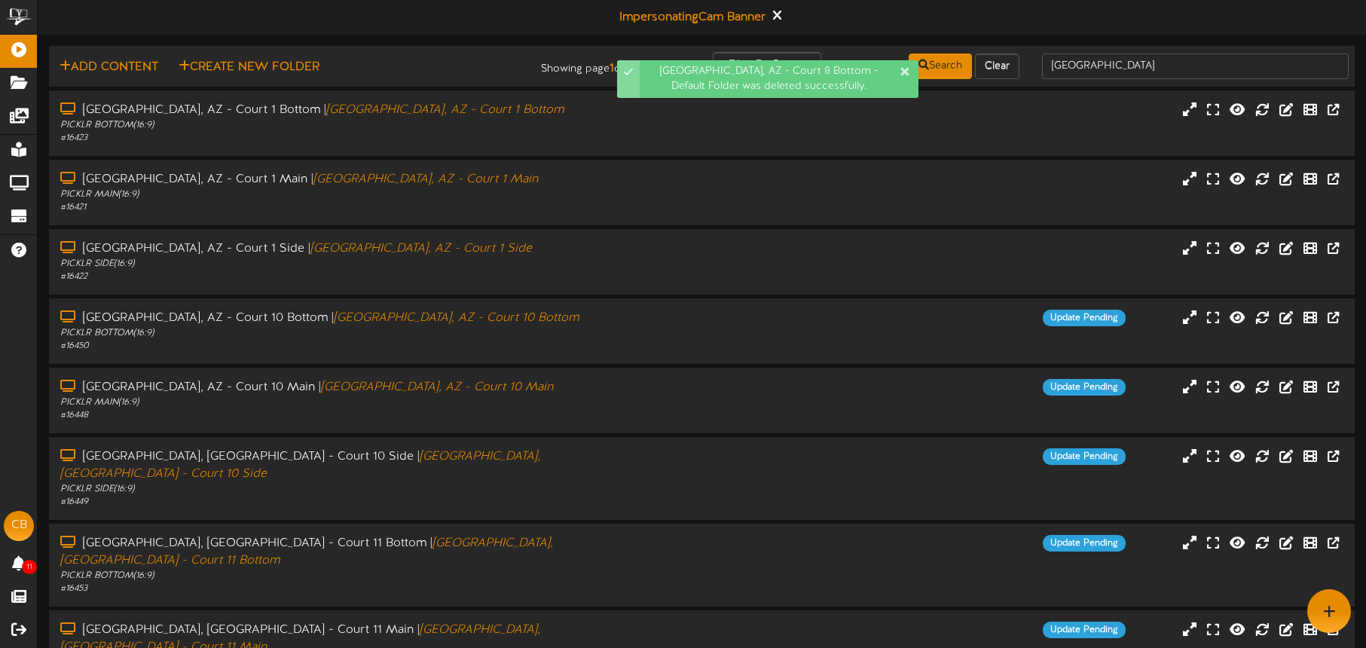
scroll to position [194, 0]
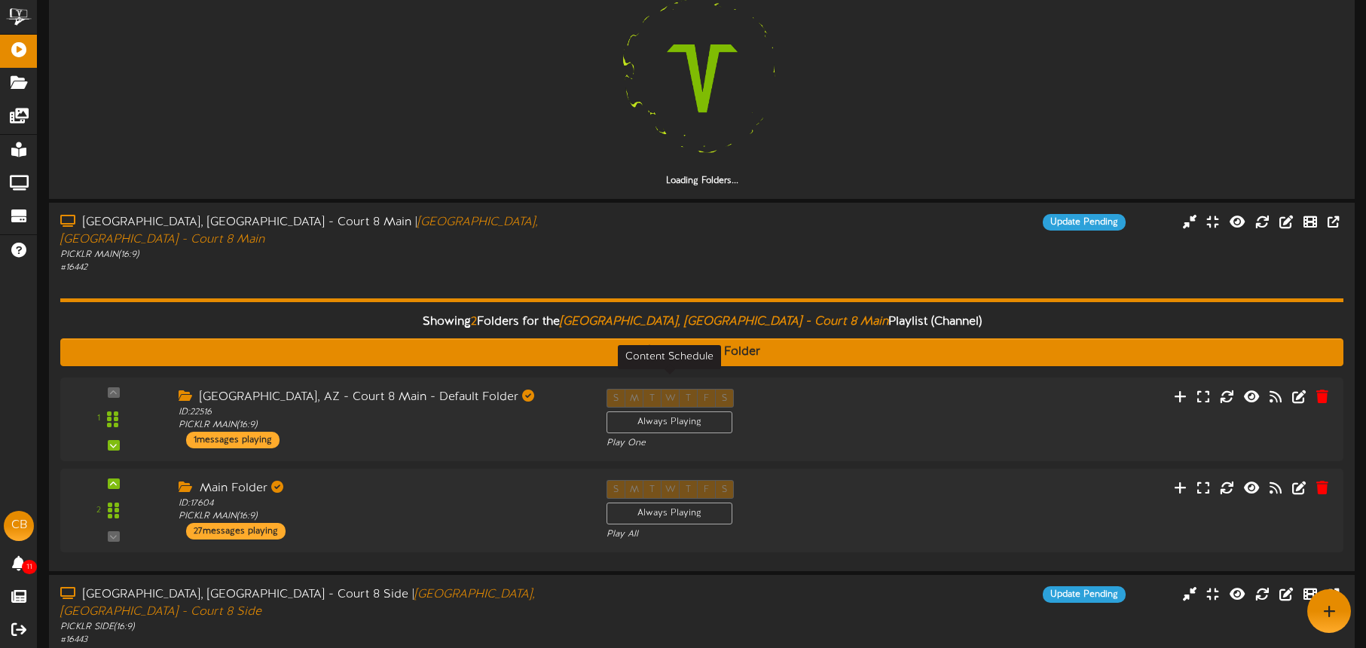
scroll to position [1155, 0]
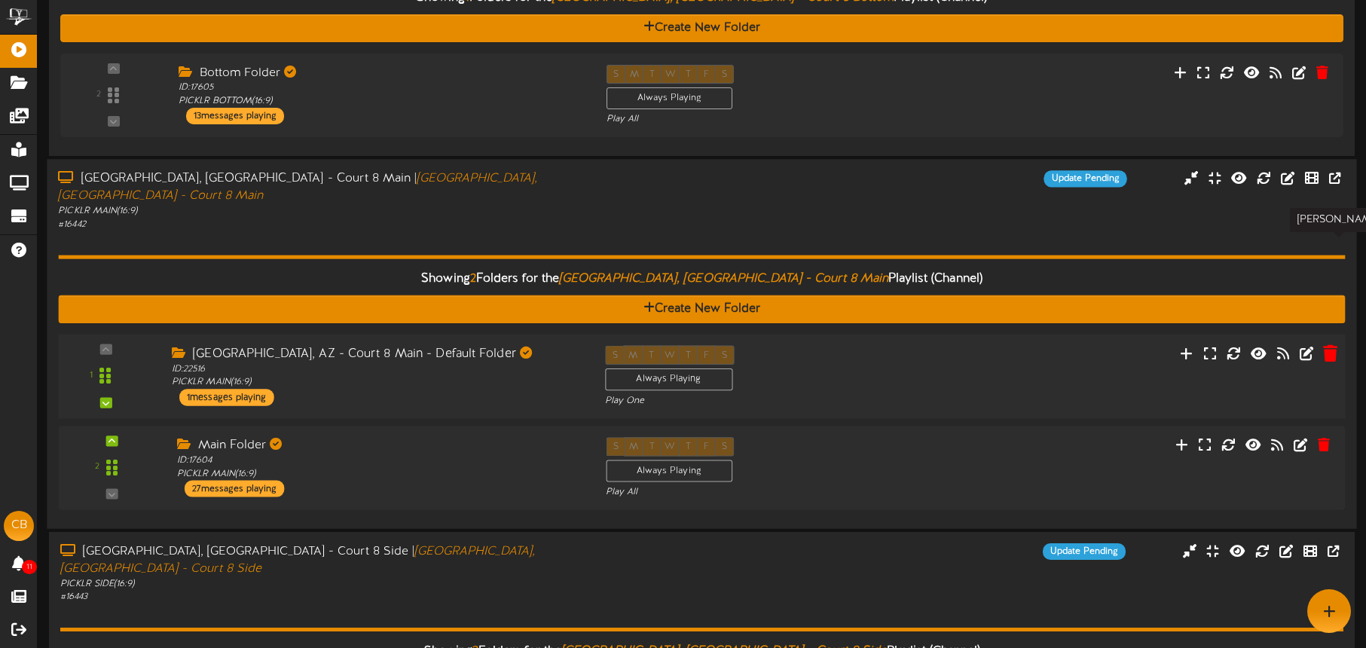
click at [1331, 344] on icon at bounding box center [1330, 352] width 14 height 17
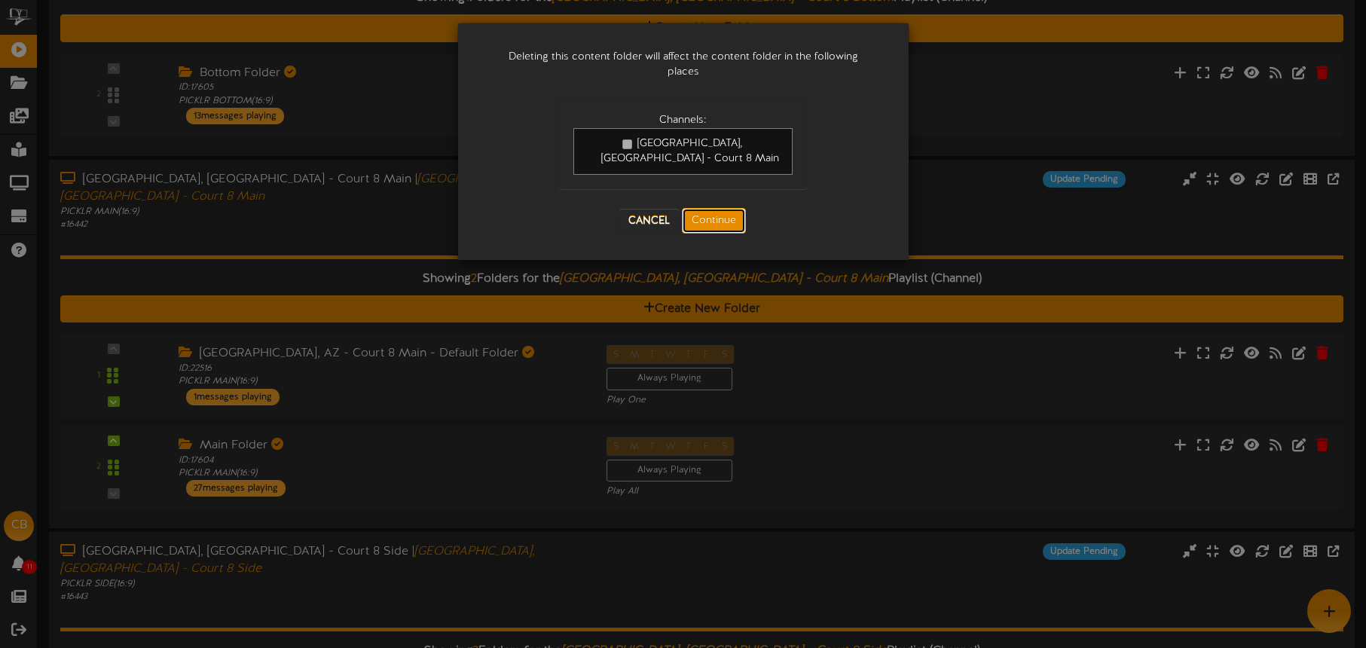
click at [700, 208] on button "Continue" at bounding box center [714, 221] width 64 height 26
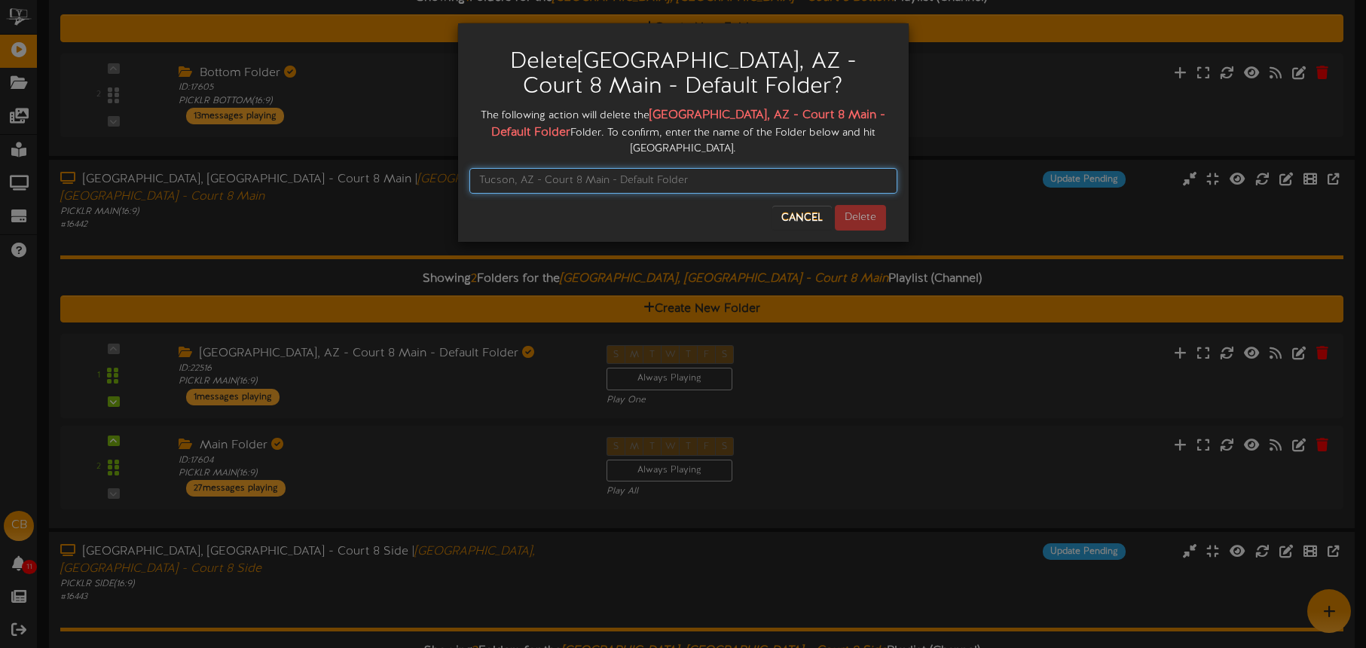
drag, startPoint x: 662, startPoint y: 159, endPoint x: 652, endPoint y: 160, distance: 9.8
click at [662, 168] on input "text" at bounding box center [683, 181] width 428 height 26
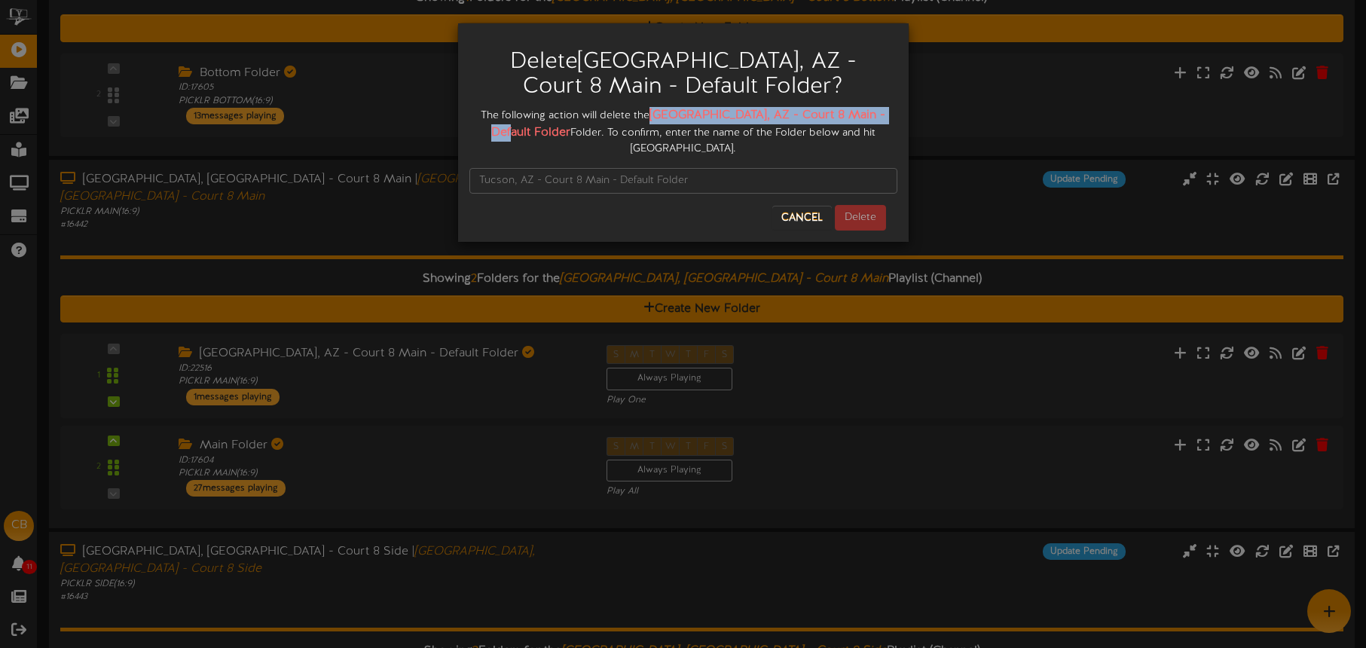
drag, startPoint x: 670, startPoint y: 113, endPoint x: 525, endPoint y: 132, distance: 145.9
click at [529, 131] on div "The following action will delete the Tucson, AZ - Court 8 Main - Default Folder…" at bounding box center [683, 132] width 428 height 50
click at [518, 169] on input "text" at bounding box center [683, 181] width 428 height 26
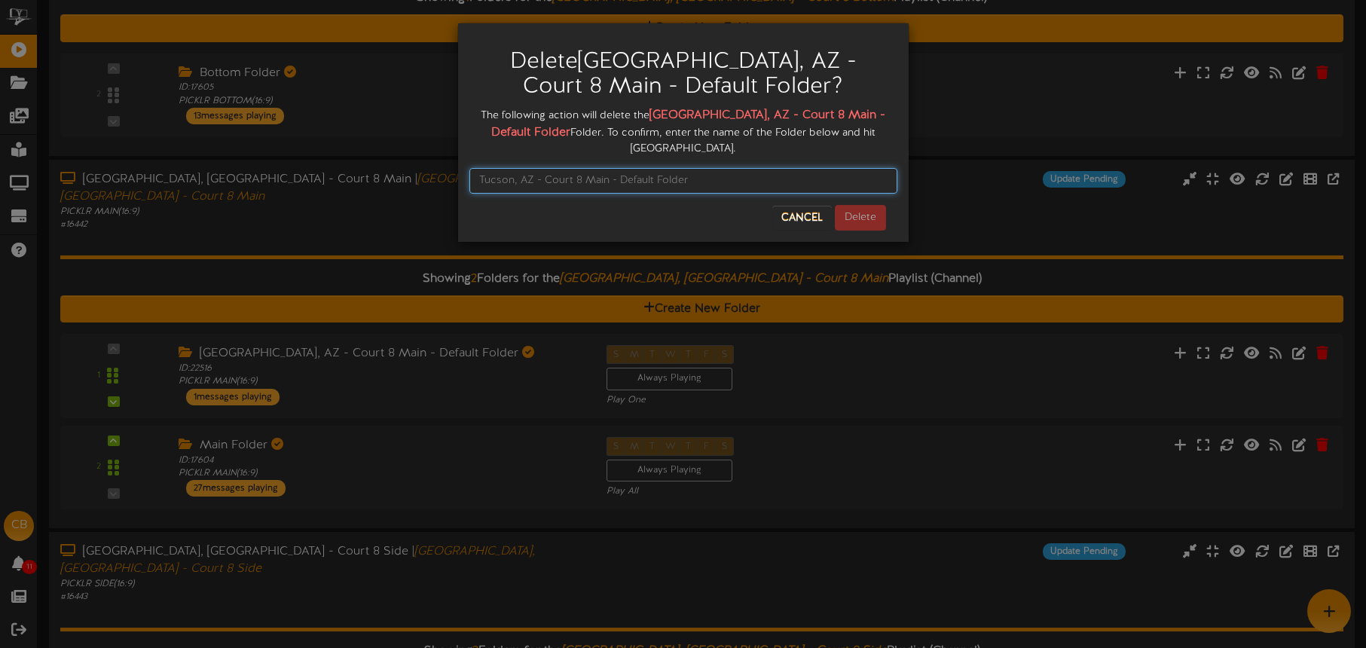
paste input "Tucson, AZ - Court 8 Main - Default Folder"
type input "Tucson, AZ - Court 8 Main - Default Folder"
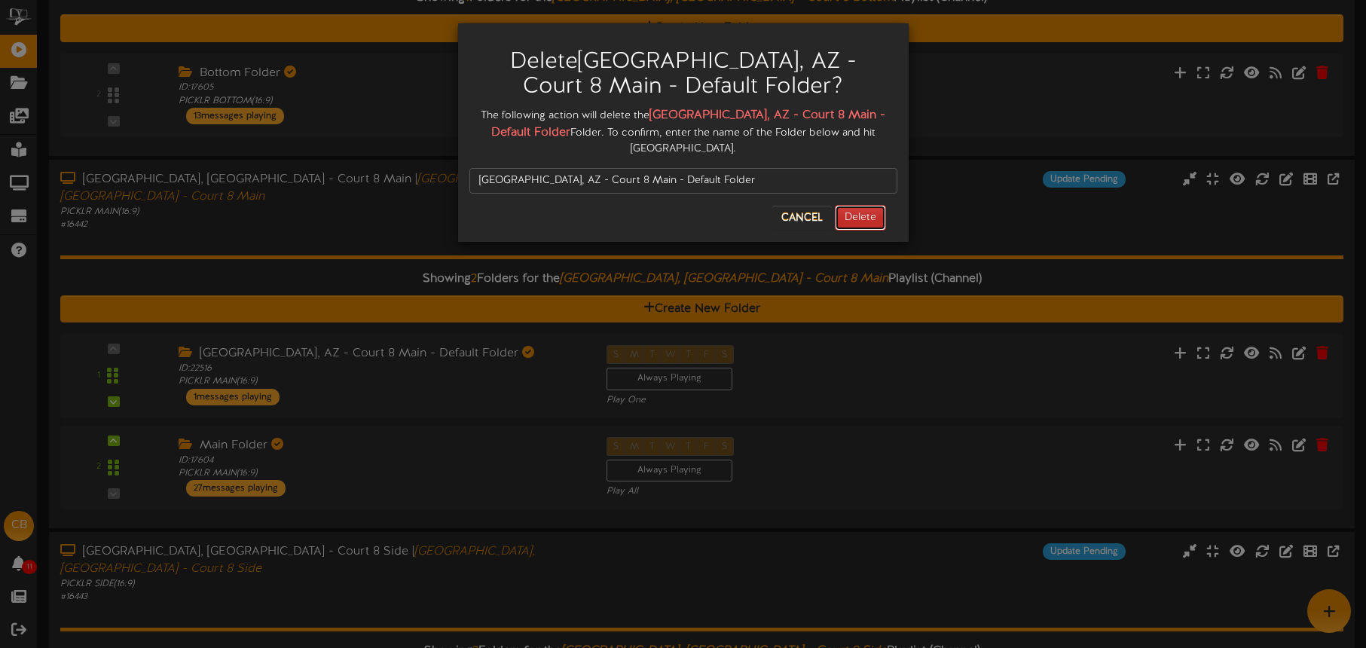
click at [857, 206] on button "Delete" at bounding box center [860, 218] width 51 height 26
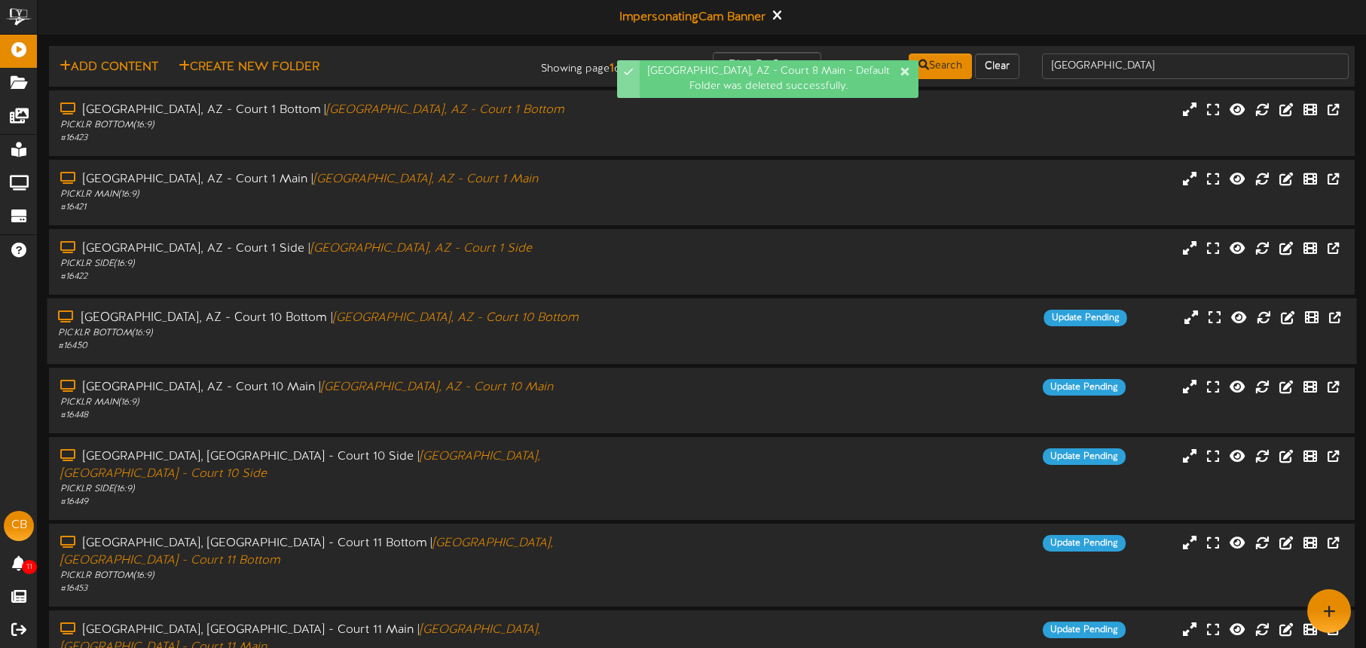
scroll to position [194, 0]
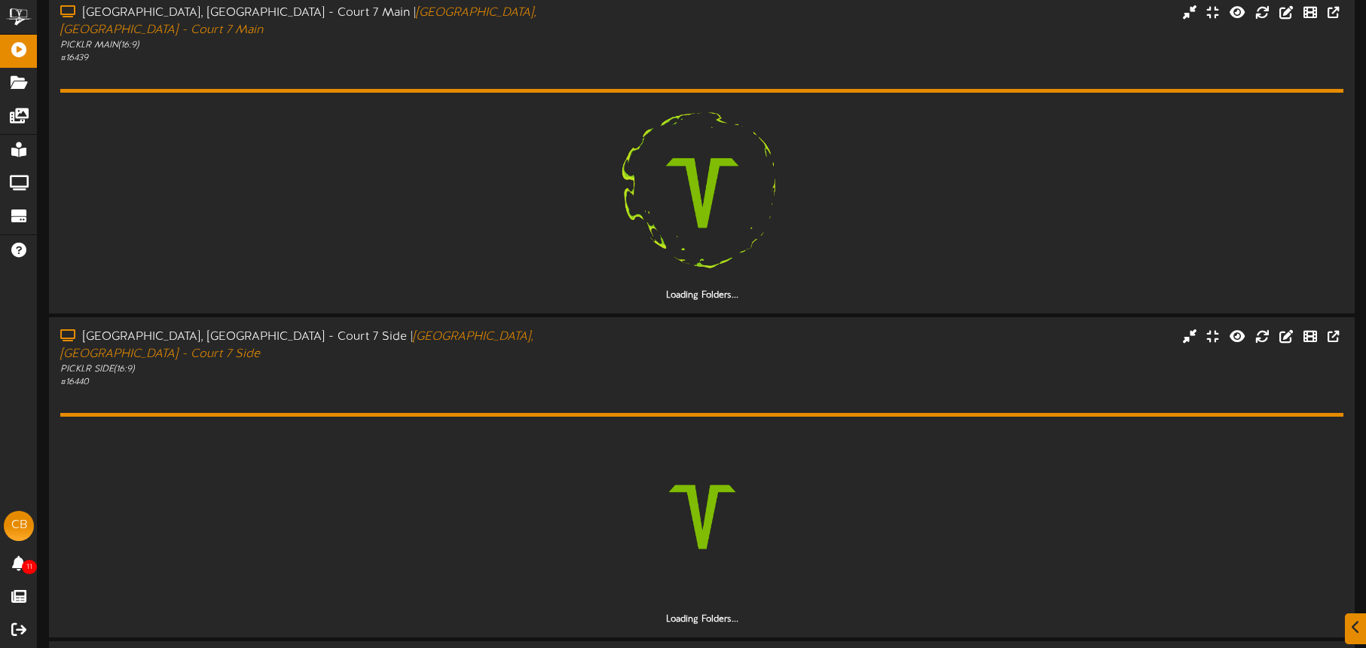
scroll to position [570, 0]
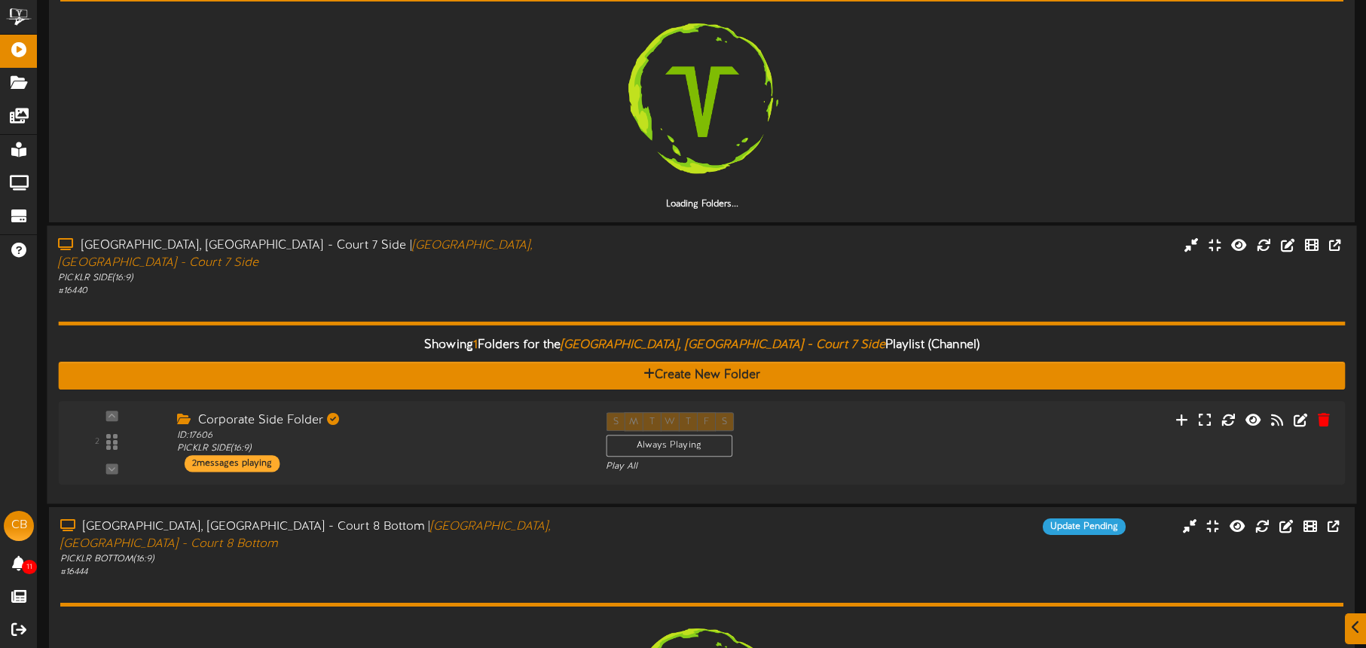
drag, startPoint x: 456, startPoint y: 231, endPoint x: 506, endPoint y: 280, distance: 70.3
click at [456, 298] on div "Showing 1 Folders for the Tucson, AZ - Court 7 Side Playlist (Channel) Create N…" at bounding box center [701, 395] width 1287 height 195
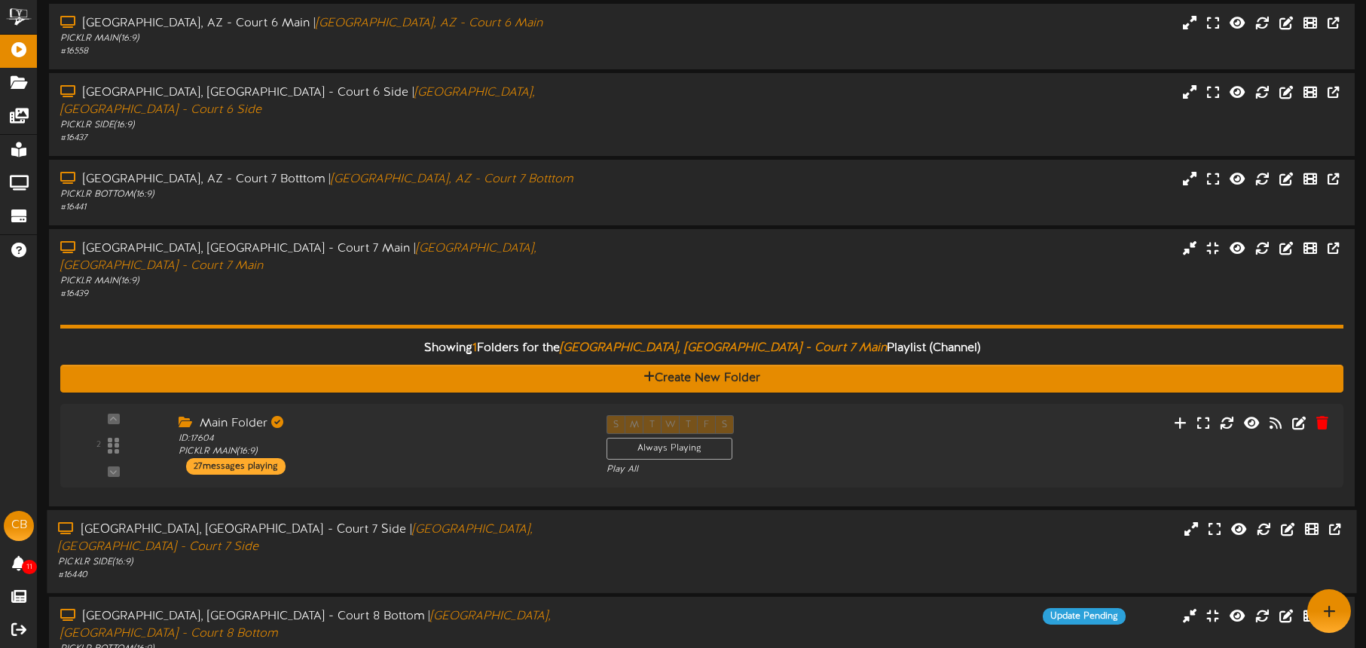
scroll to position [229, 0]
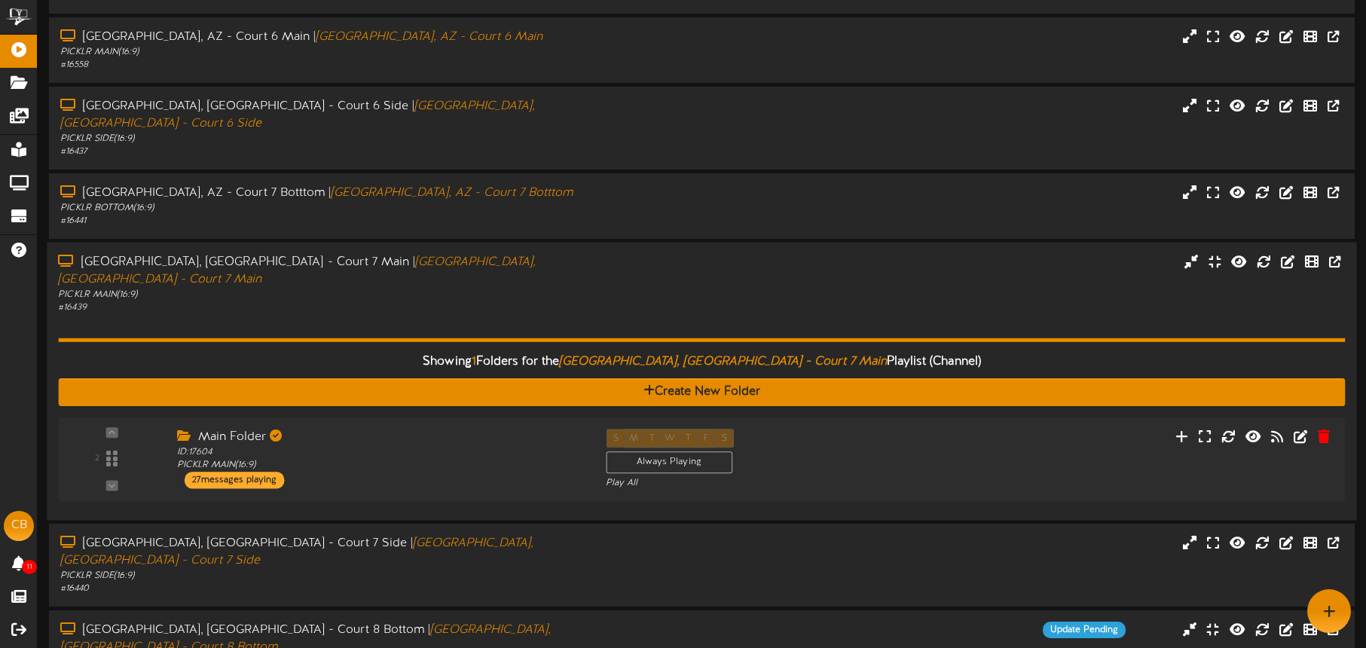
click at [497, 301] on div "# 16439" at bounding box center [319, 307] width 523 height 13
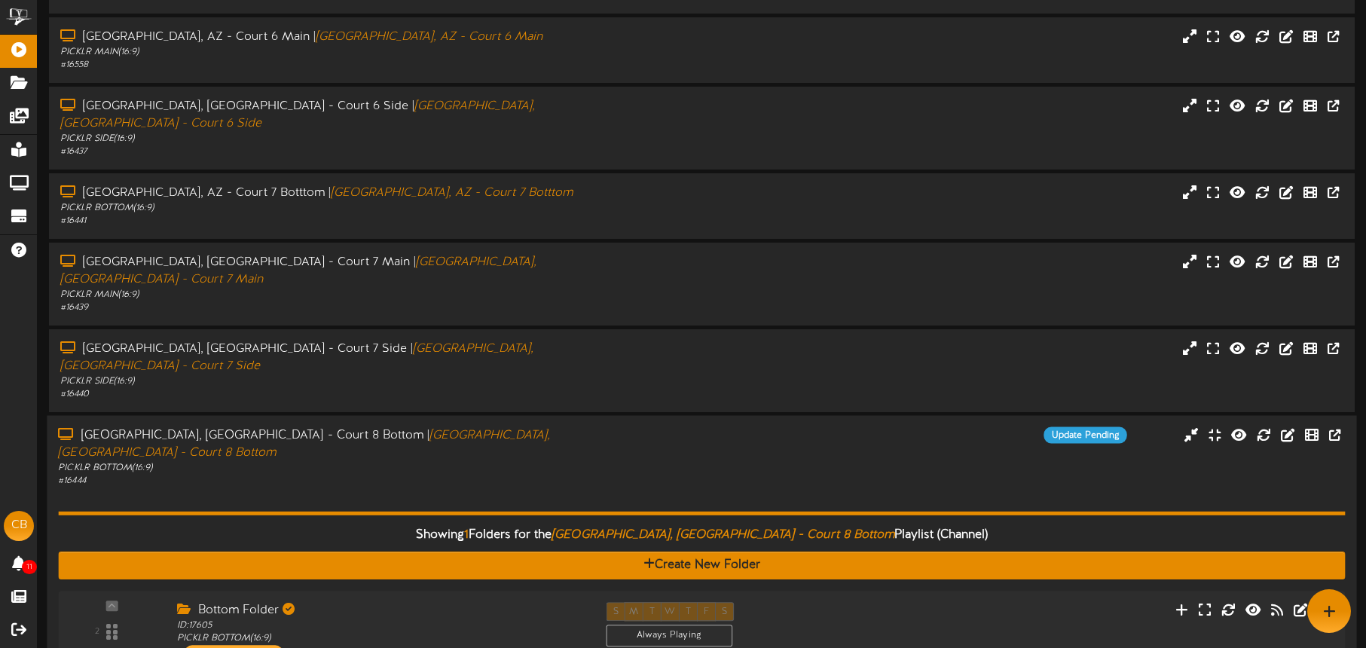
click at [497, 488] on div "Showing 1 Folders for the Tucson, AZ - Court 8 Bottom Playlist (Channel) Create…" at bounding box center [701, 585] width 1287 height 195
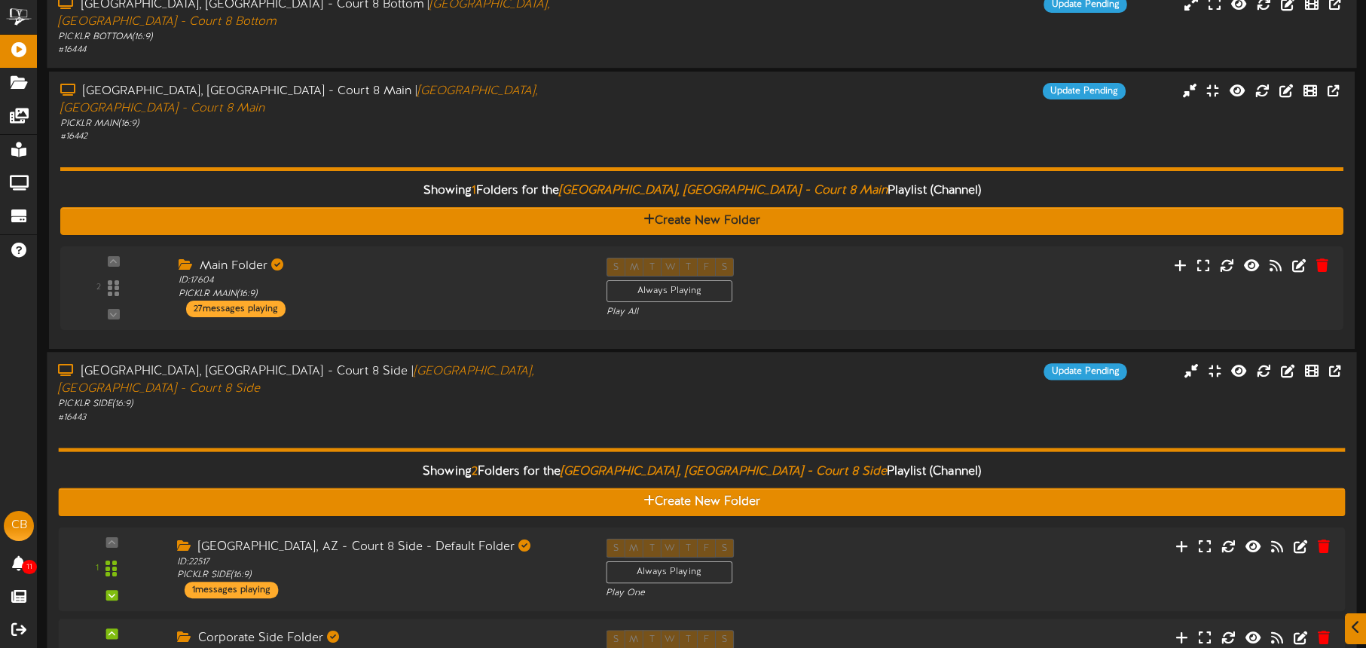
scroll to position [661, 0]
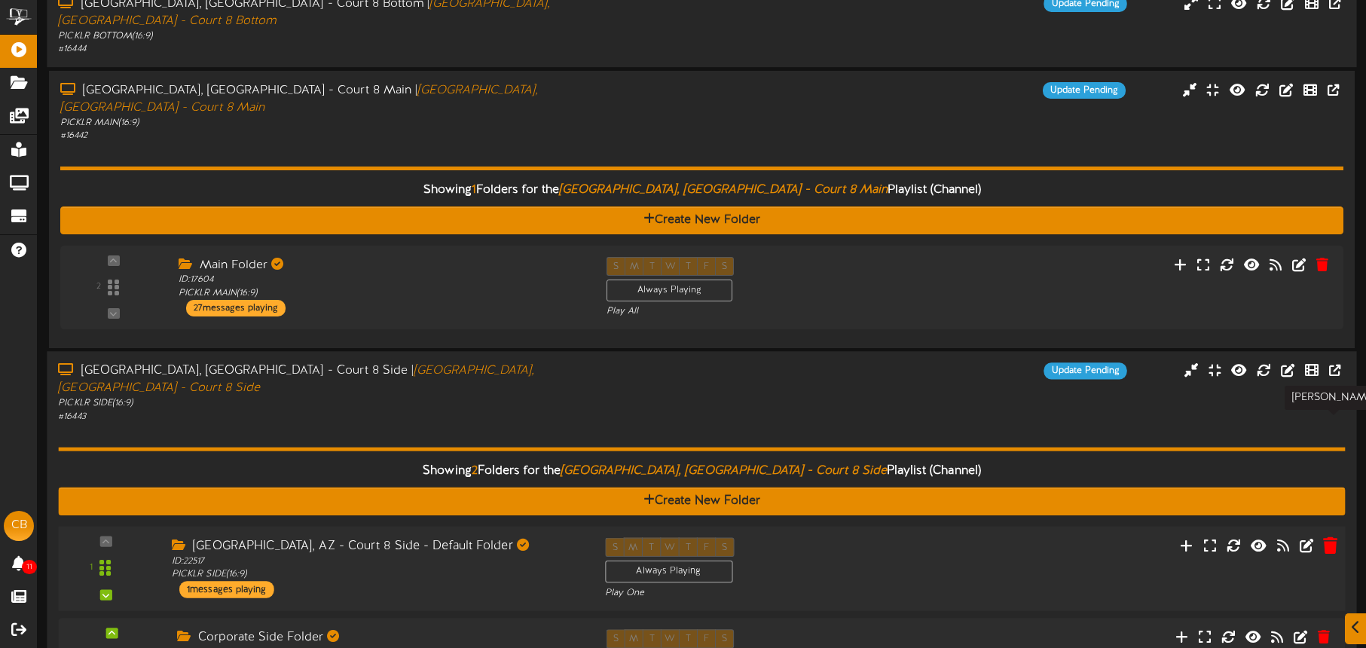
click at [1330, 537] on icon at bounding box center [1330, 545] width 14 height 17
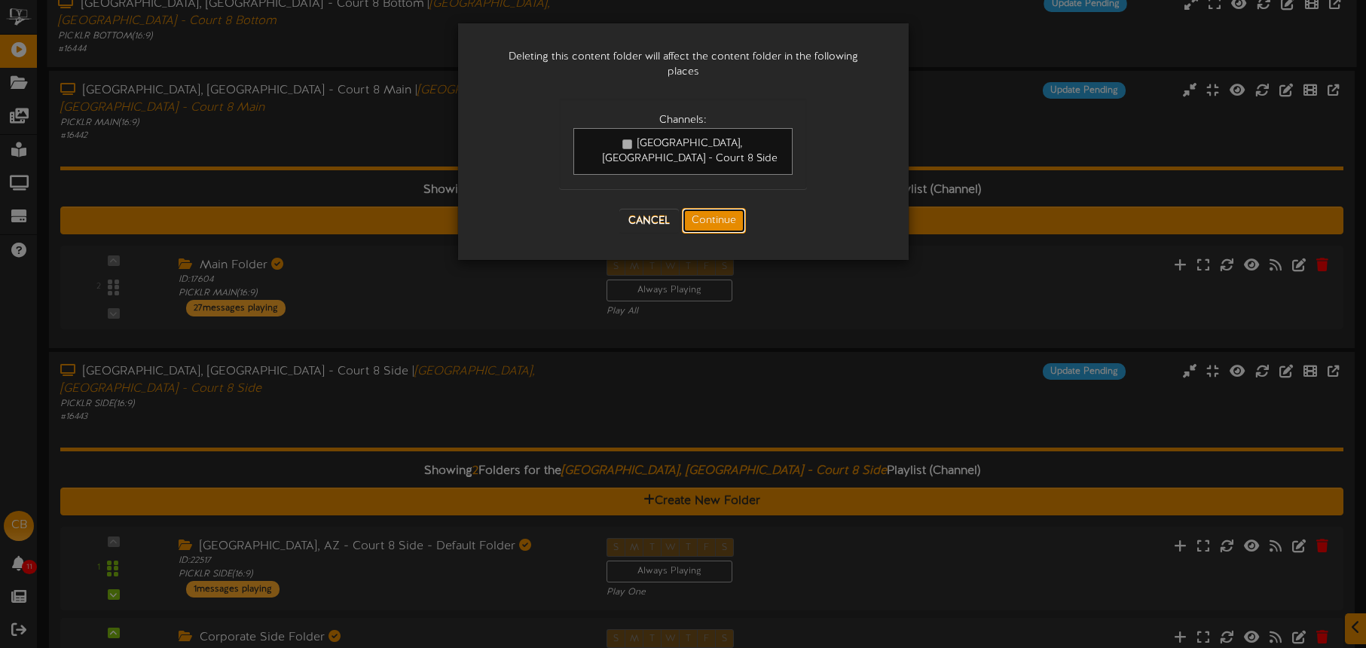
click at [724, 208] on button "Continue" at bounding box center [714, 221] width 64 height 26
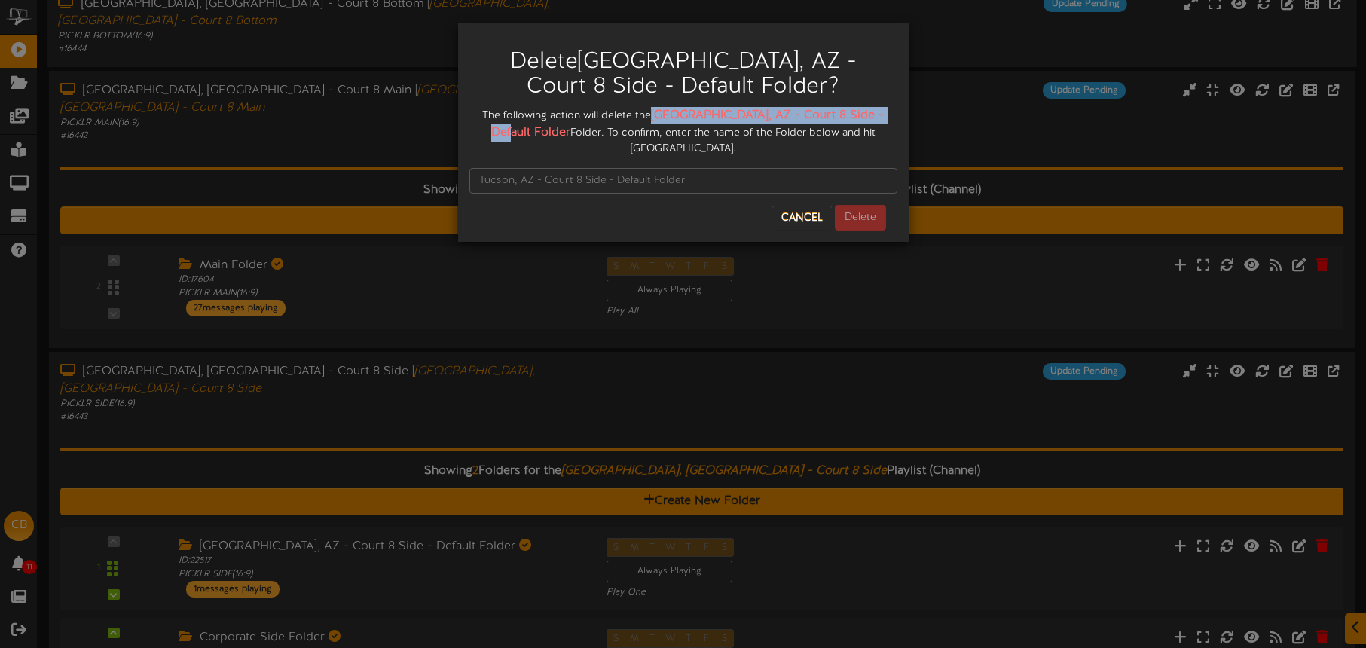
drag, startPoint x: 674, startPoint y: 114, endPoint x: 526, endPoint y: 135, distance: 149.2
click at [528, 136] on strong "Tucson, AZ - Court 8 Side - Default Folder" at bounding box center [687, 124] width 393 height 31
click at [508, 168] on input "text" at bounding box center [683, 181] width 428 height 26
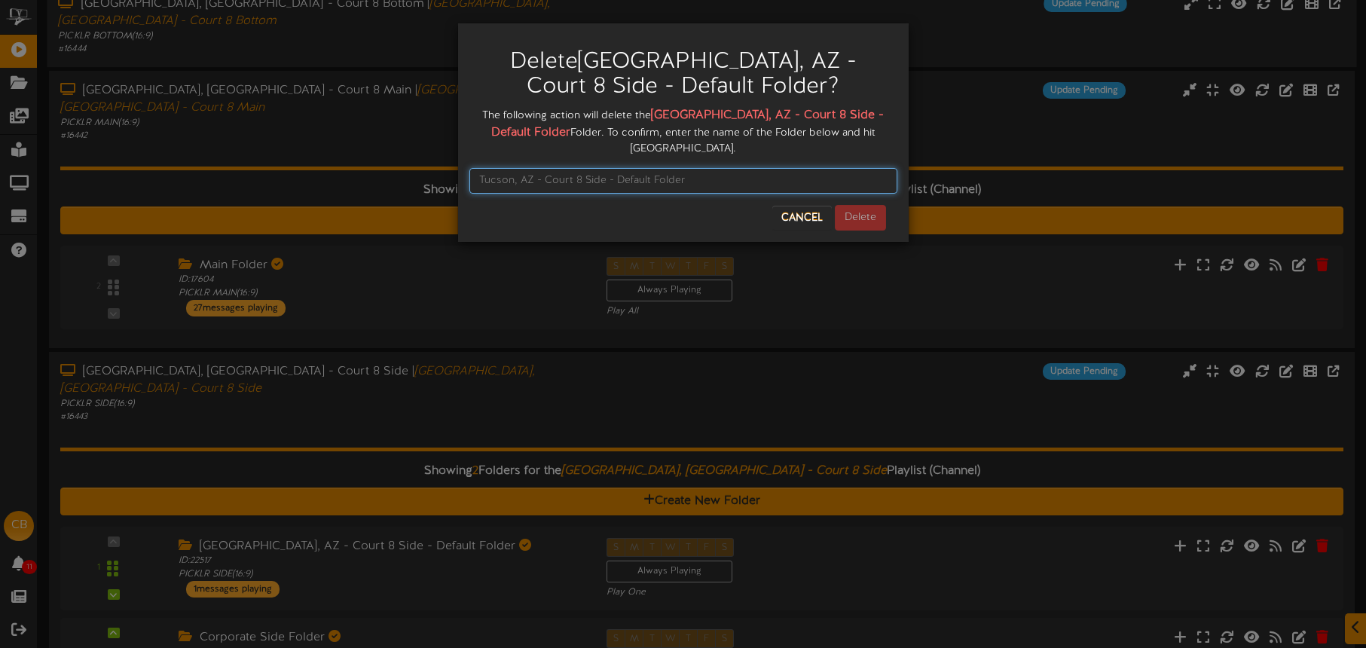
paste input "Tucson, AZ - Court 8 Side - Default Folder"
type input "Tucson, AZ - Court 8 Side - Default Folder"
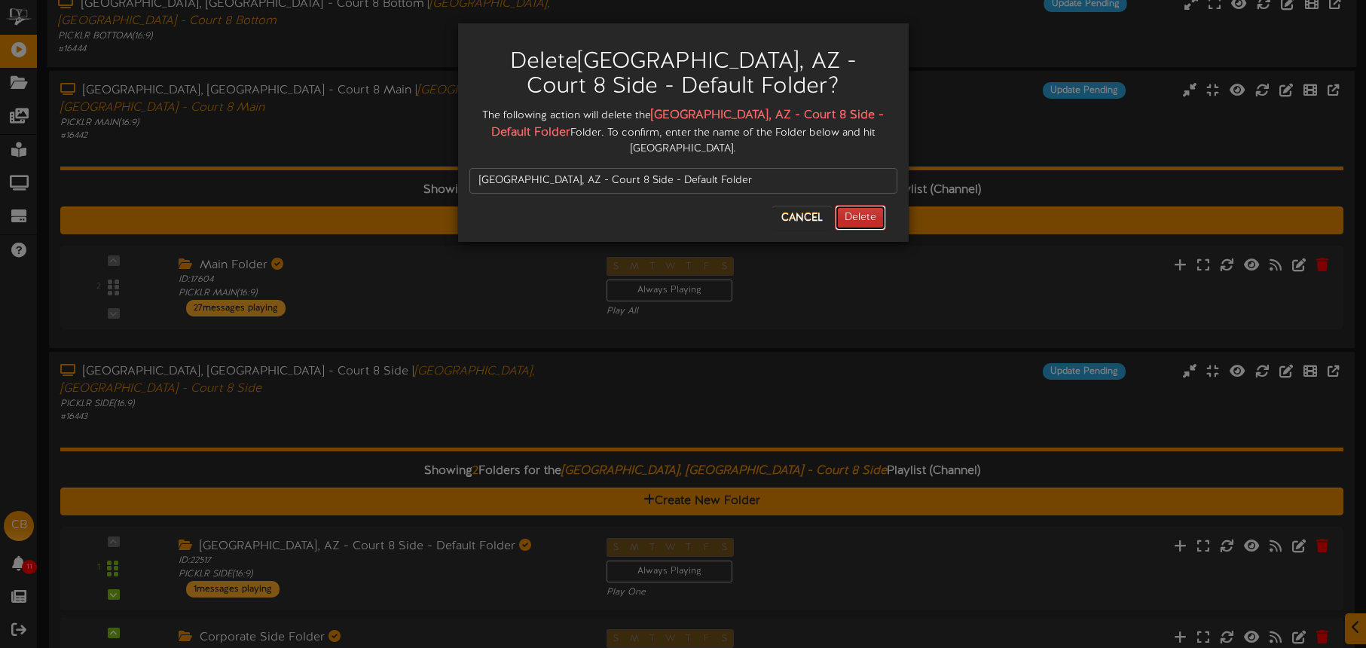
click at [861, 205] on button "Delete" at bounding box center [860, 218] width 51 height 26
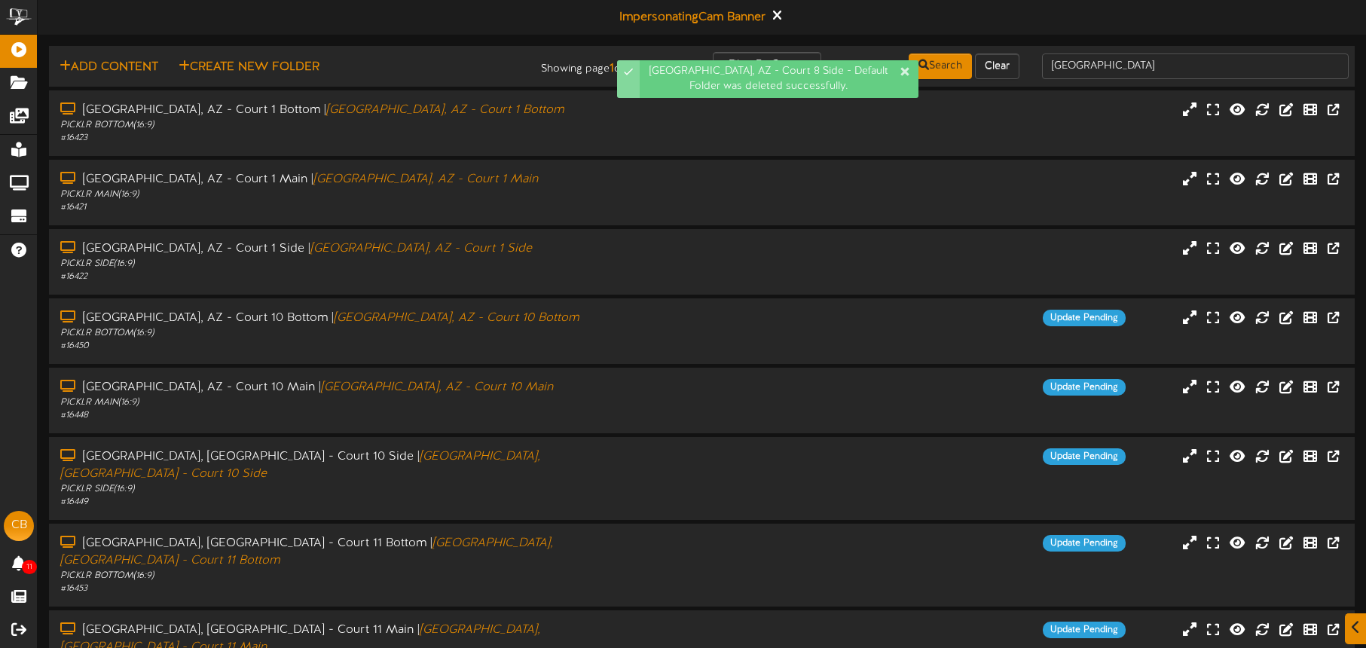
scroll to position [194, 0]
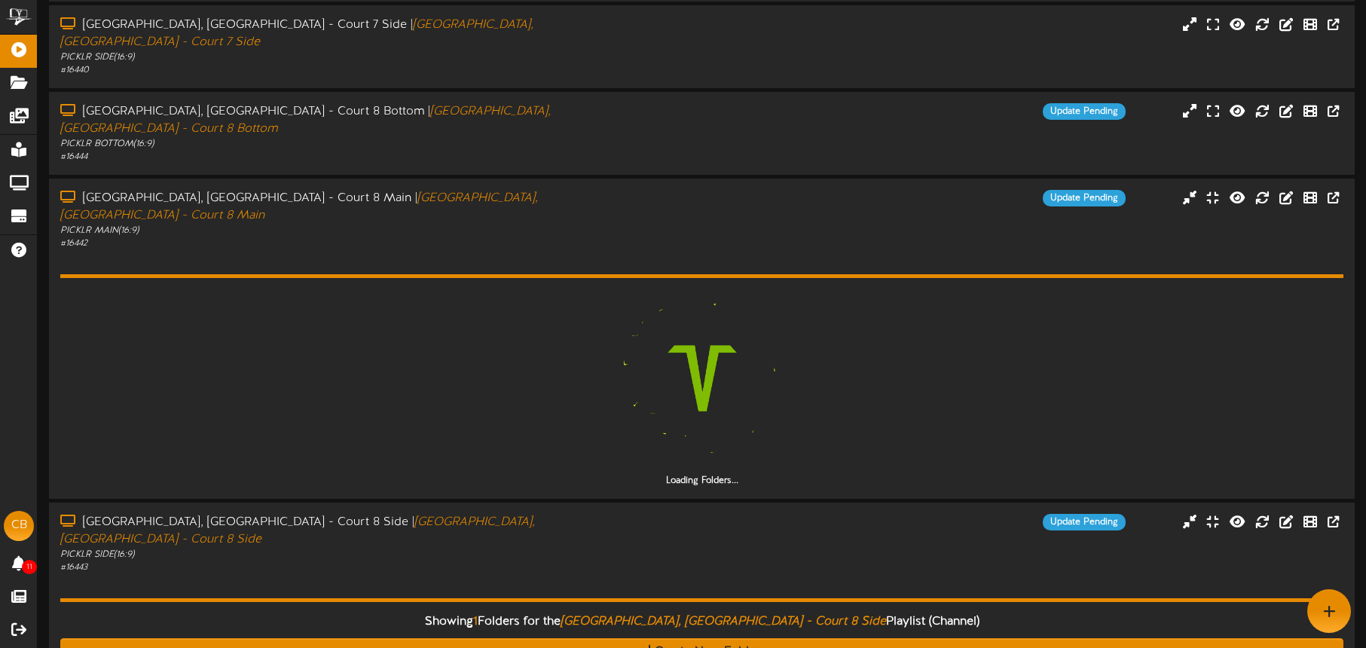
scroll to position [548, 0]
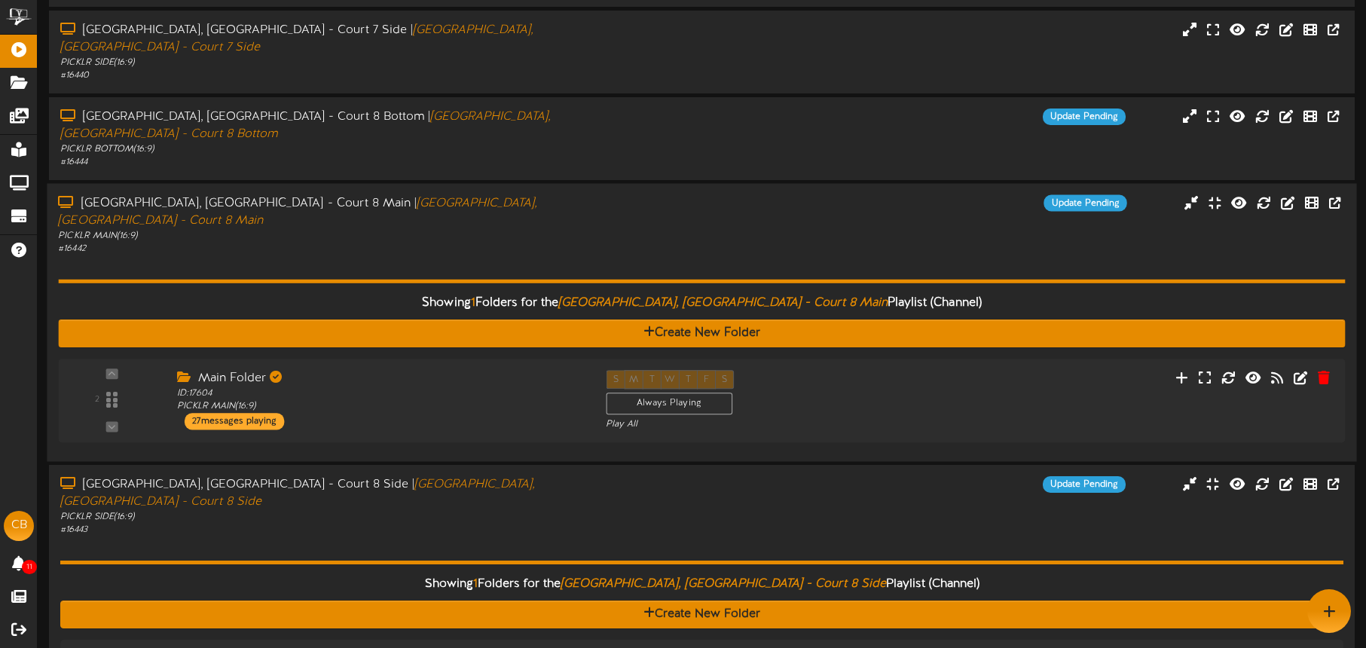
drag, startPoint x: 450, startPoint y: 140, endPoint x: 466, endPoint y: 142, distance: 16.6
click at [450, 242] on div "# 16442" at bounding box center [319, 248] width 523 height 13
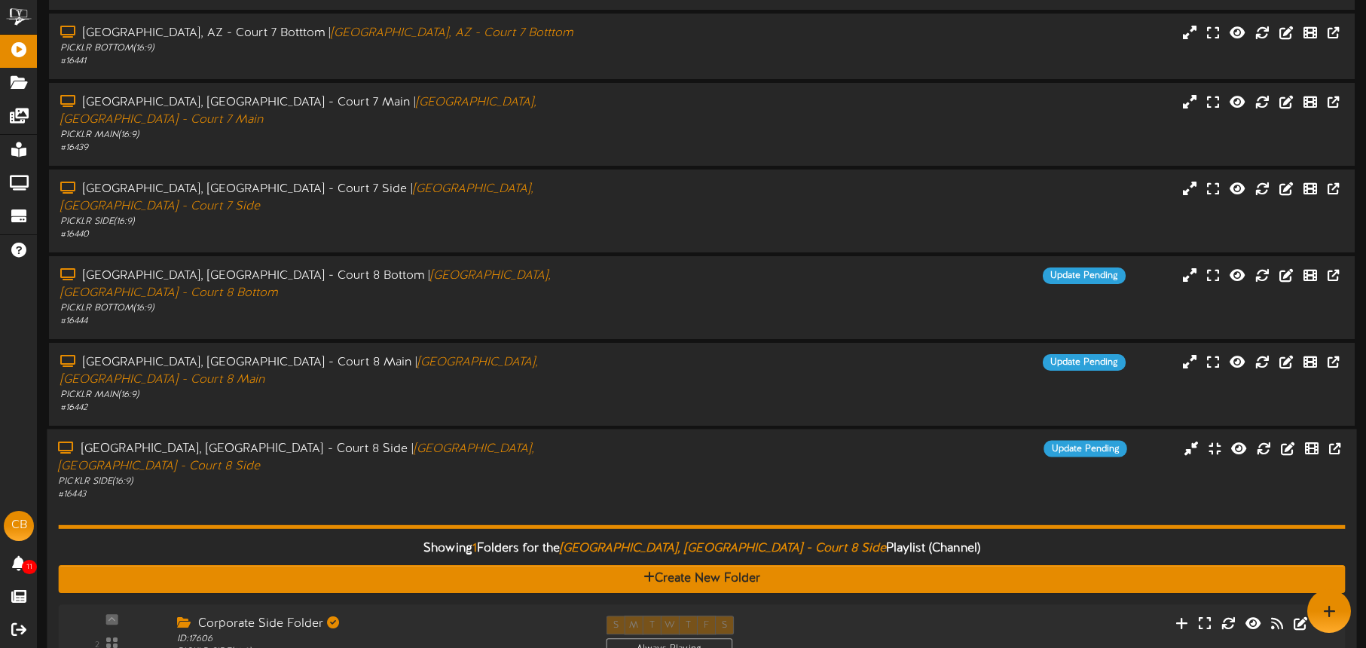
drag, startPoint x: 496, startPoint y: 351, endPoint x: 494, endPoint y: 343, distance: 8.4
click at [495, 440] on div "Tucson, AZ - Court 8 Side | Tucson, AZ - Court 8 Side" at bounding box center [319, 457] width 523 height 35
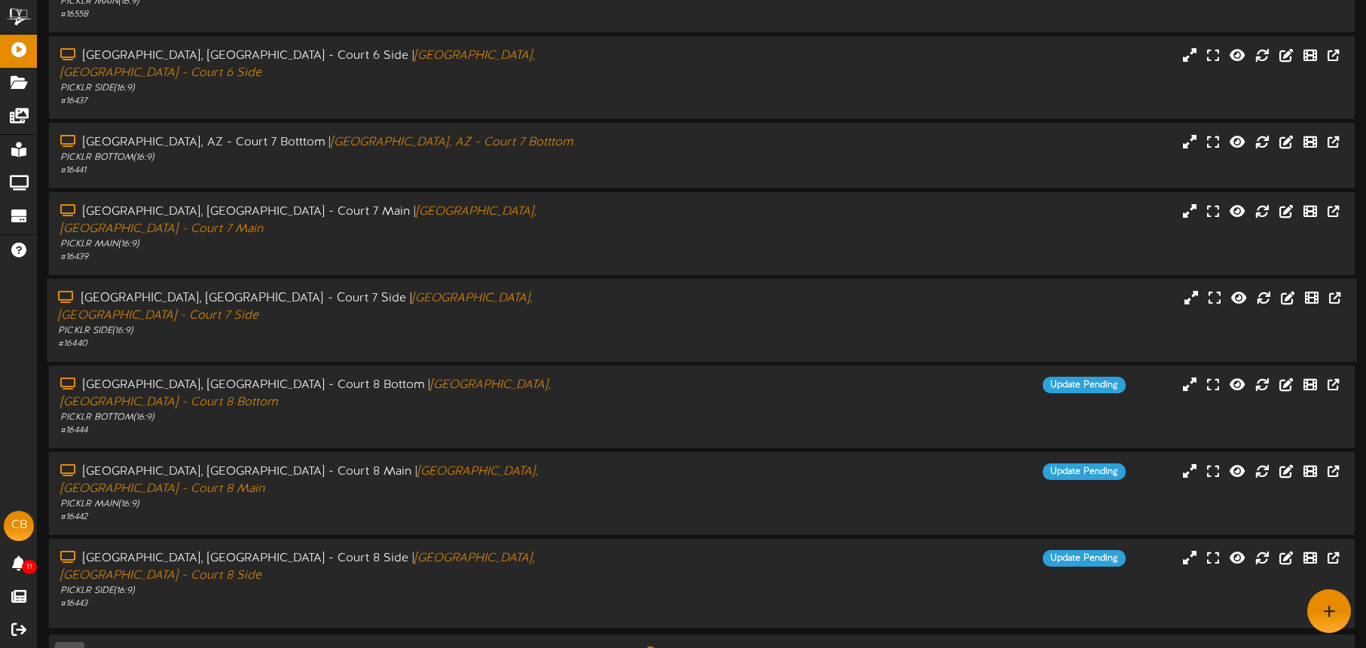
scroll to position [194, 0]
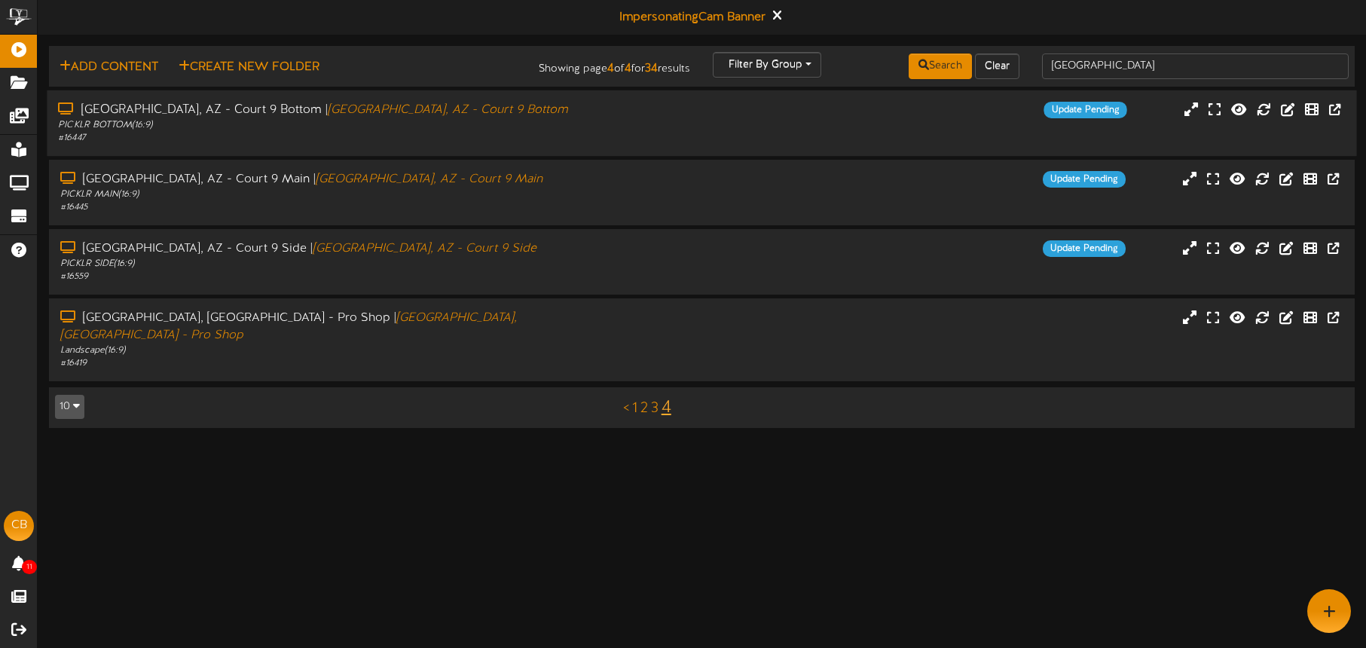
click at [558, 130] on div "PICKLR BOTTOM ( 16:9 )" at bounding box center [319, 125] width 523 height 13
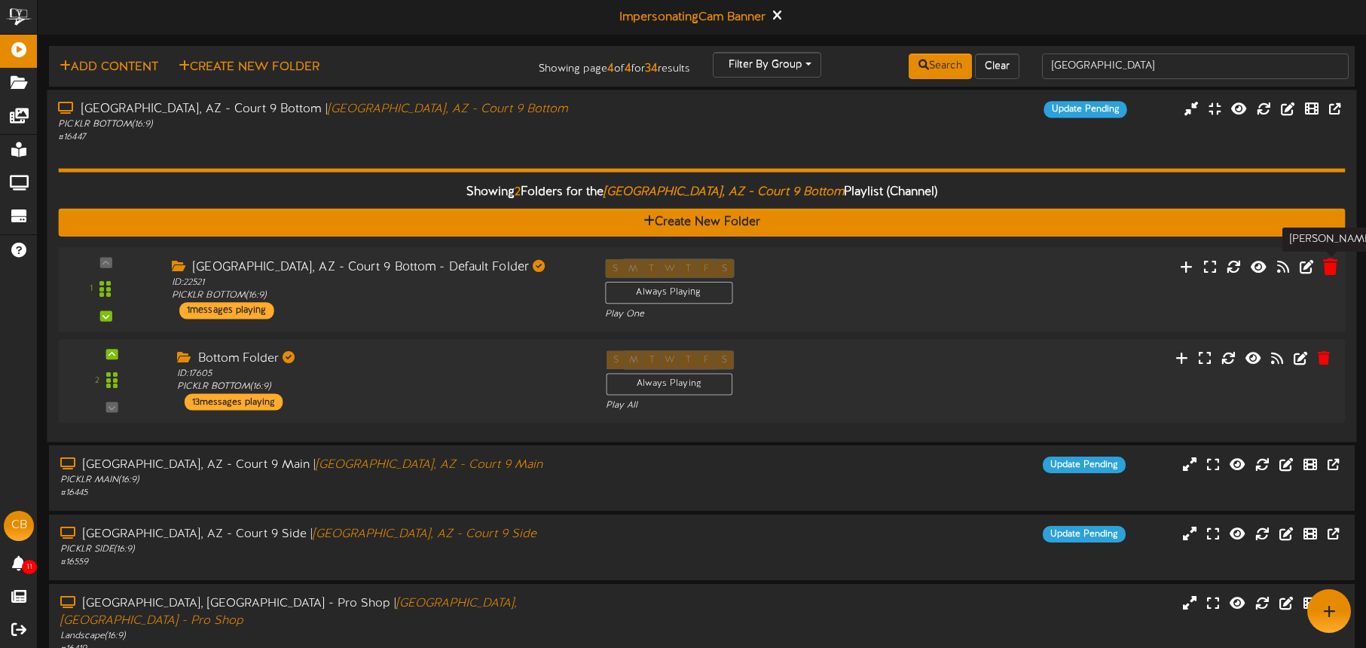
click at [1326, 270] on icon at bounding box center [1330, 266] width 14 height 17
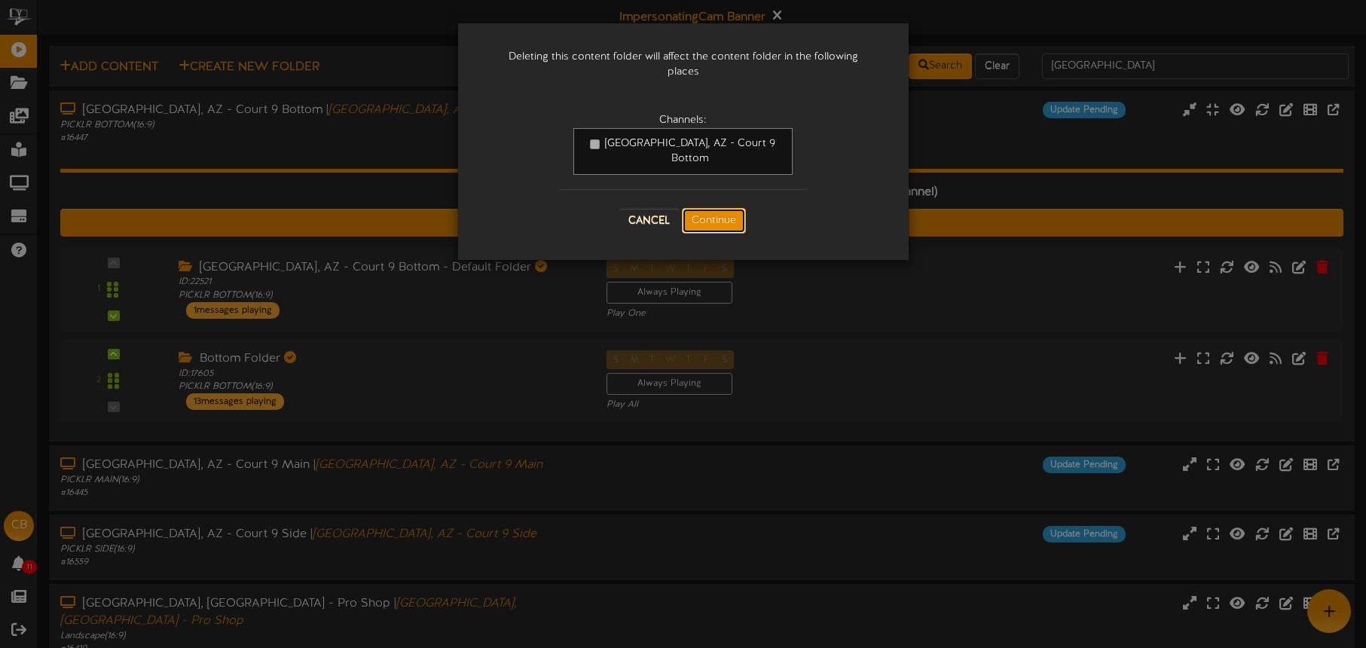
click at [726, 208] on button "Continue" at bounding box center [714, 221] width 64 height 26
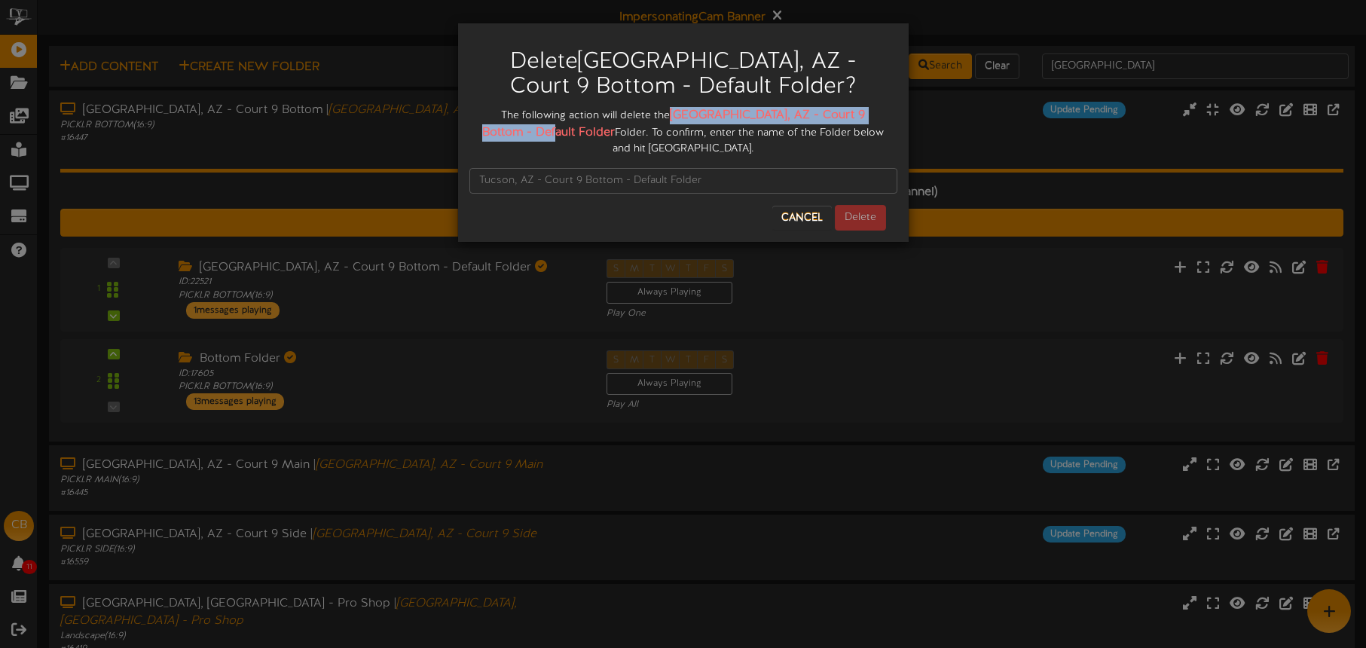
drag, startPoint x: 662, startPoint y: 113, endPoint x: 524, endPoint y: 135, distance: 139.6
click at [528, 136] on strong "Tucson, AZ - Court 9 Bottom - Default Folder" at bounding box center [673, 124] width 383 height 31
click at [521, 168] on input "text" at bounding box center [683, 181] width 428 height 26
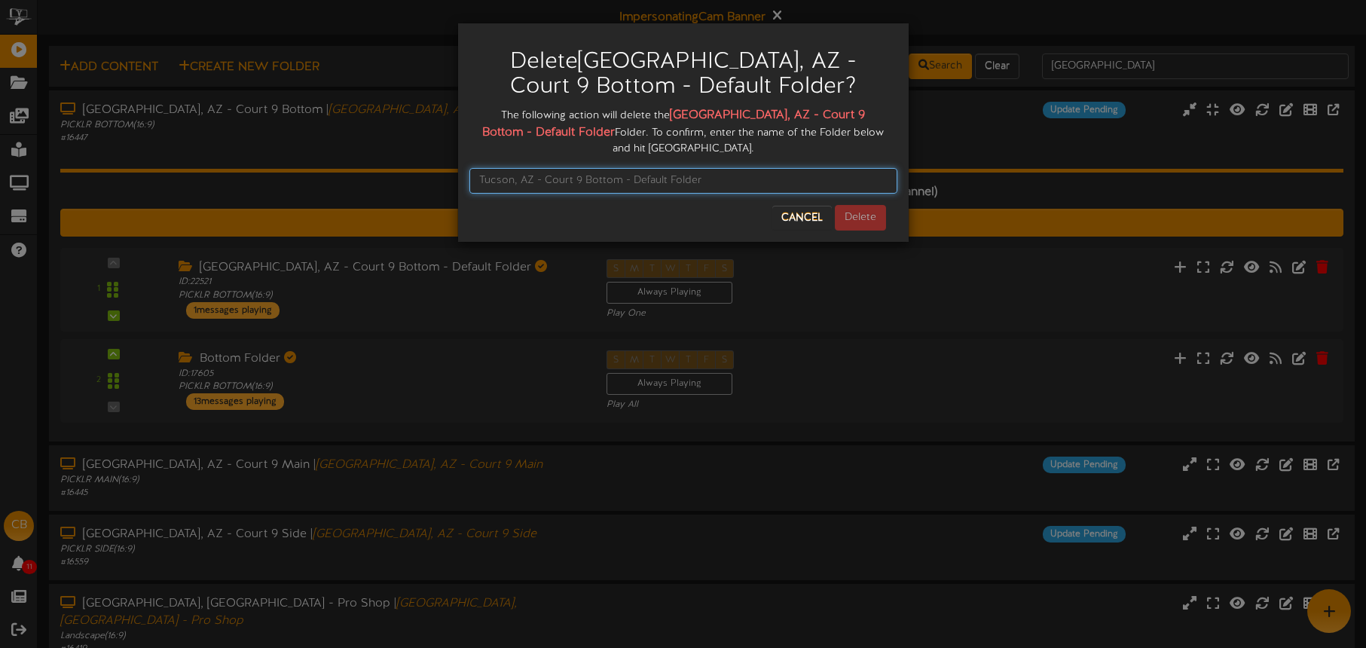
paste input "Tucson, AZ - Court 9 Bottom - Default Folder"
type input "Tucson, AZ - Court 9 Bottom - Default Folder"
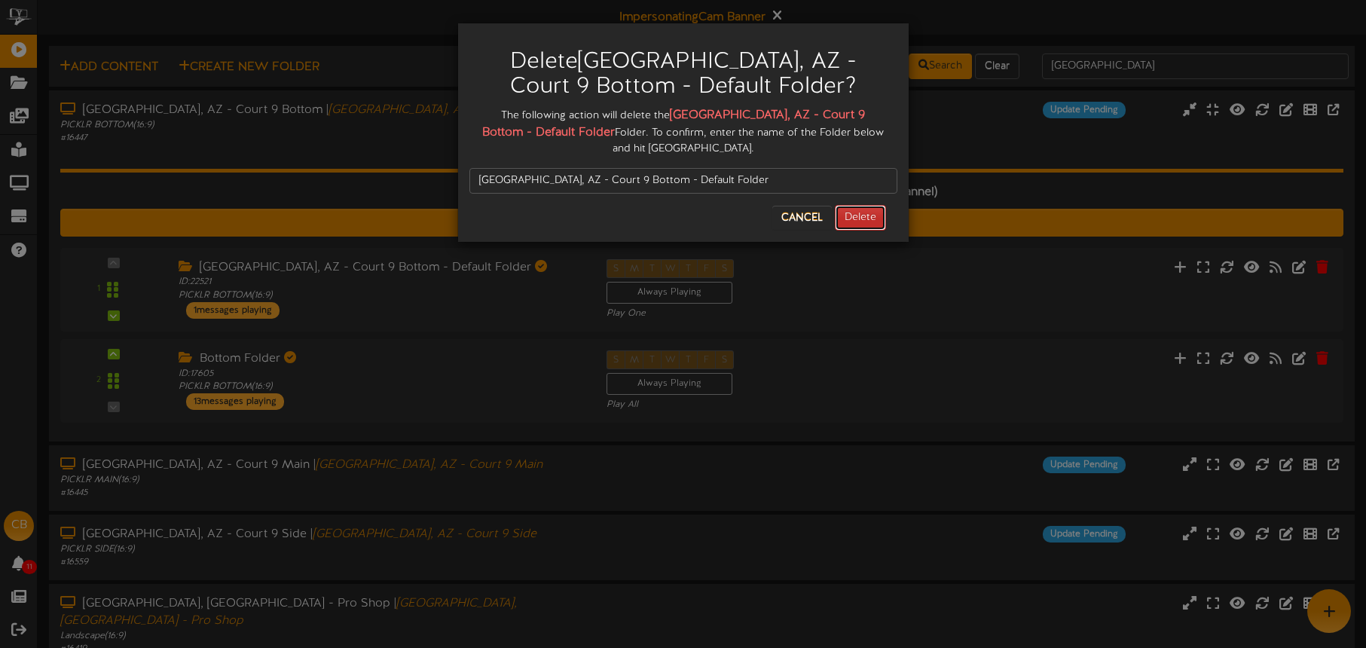
click at [873, 205] on button "Delete" at bounding box center [860, 218] width 51 height 26
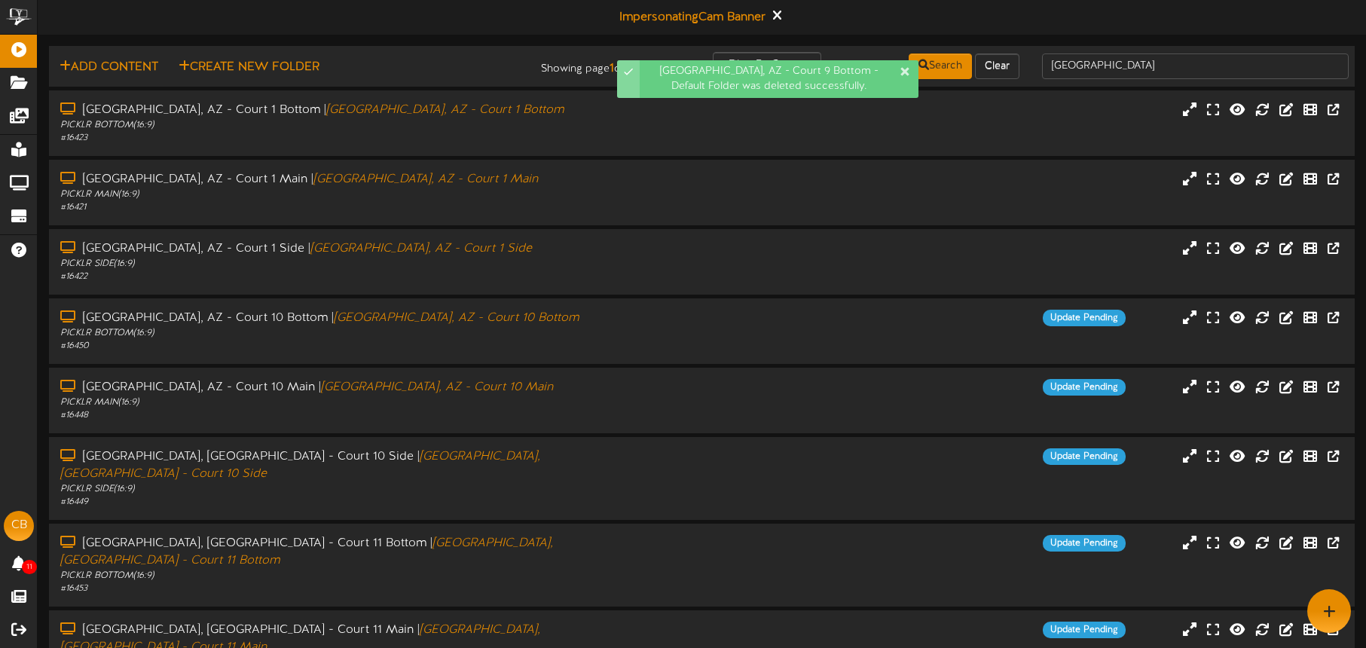
scroll to position [194, 0]
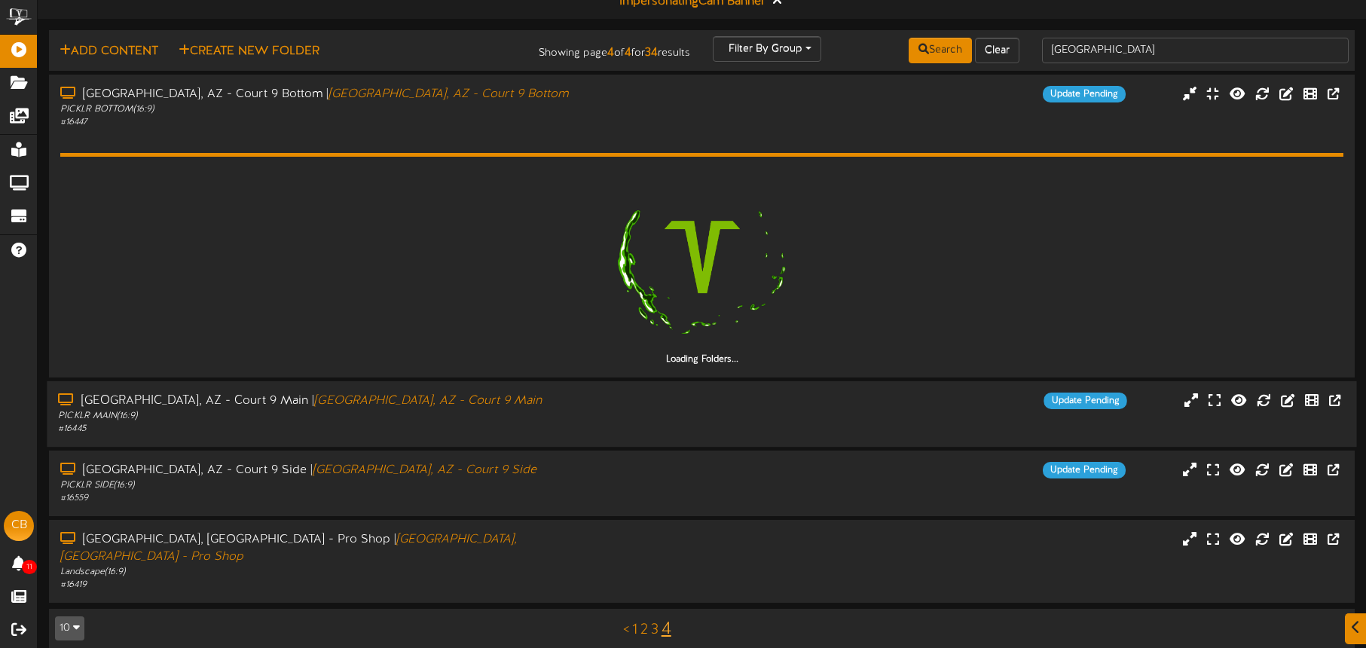
click at [881, 393] on div "Update Pending" at bounding box center [866, 401] width 546 height 17
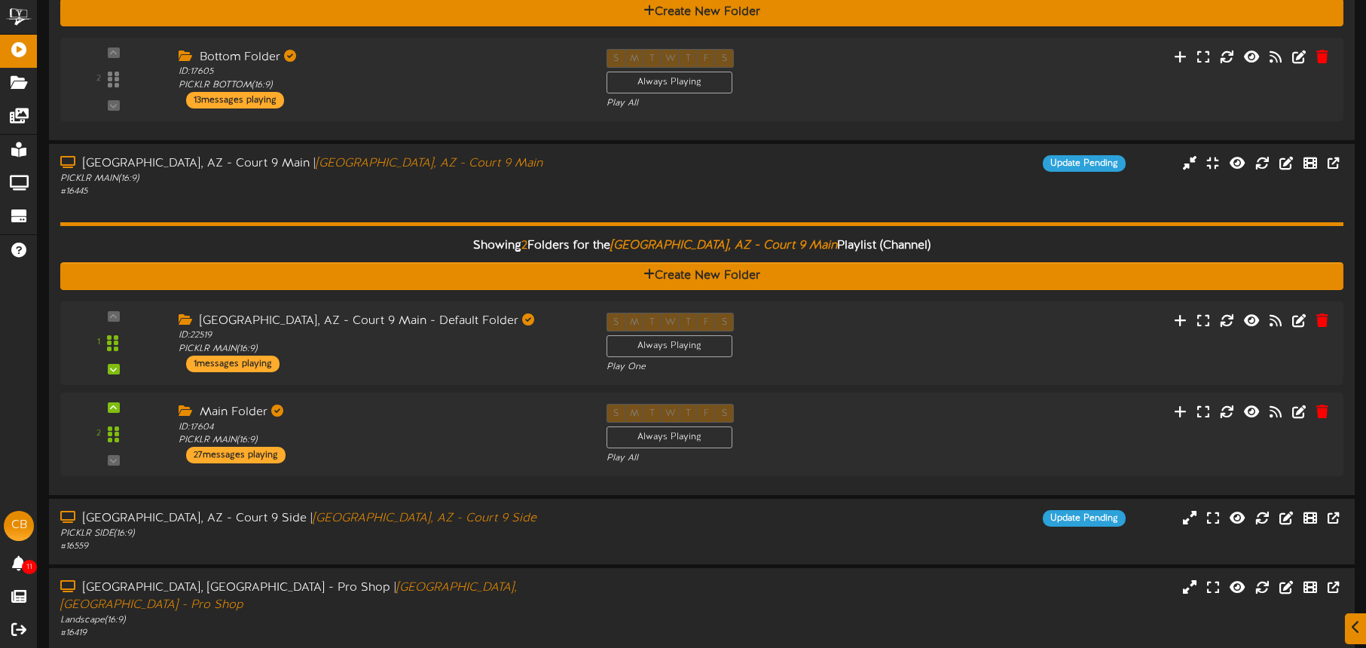
scroll to position [253, 0]
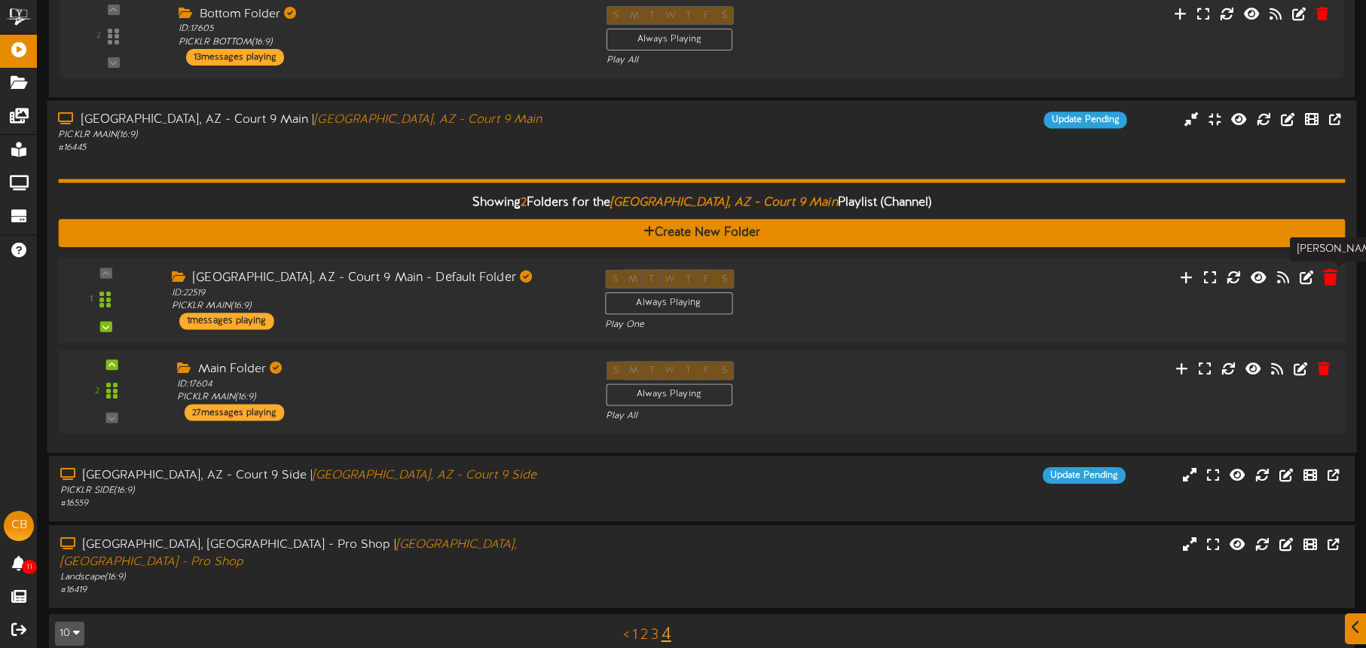
click at [1326, 280] on icon at bounding box center [1330, 276] width 14 height 17
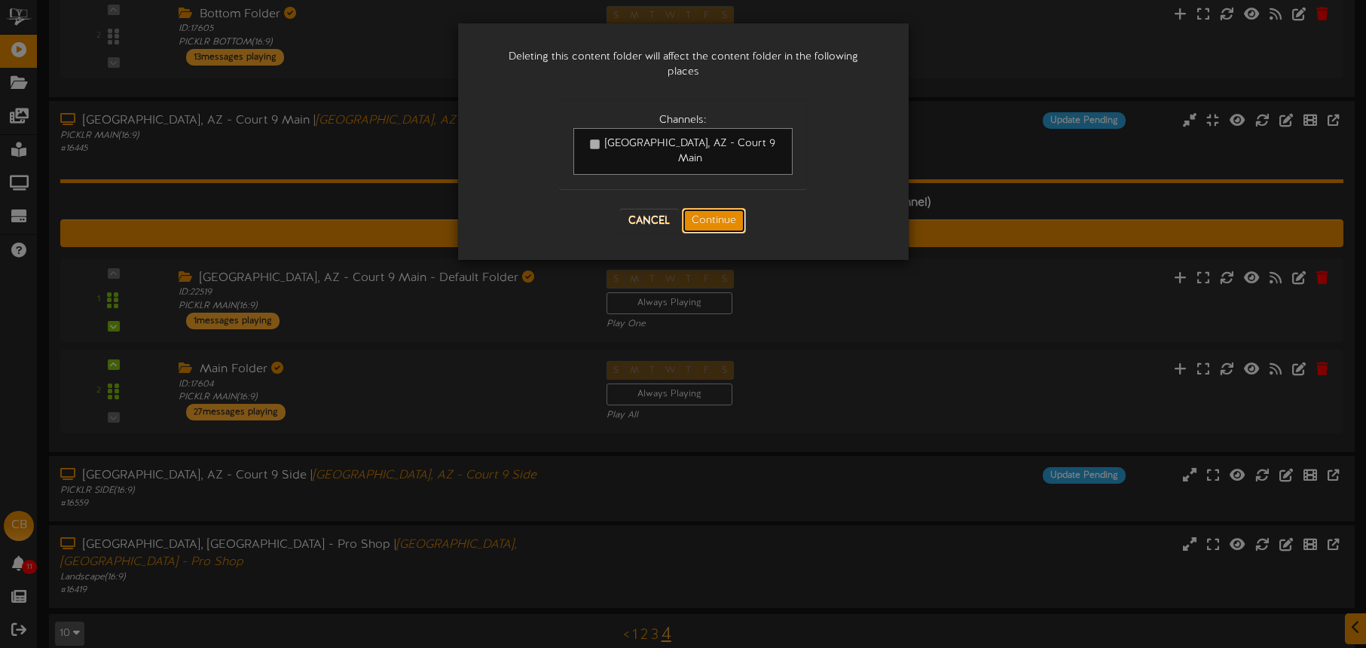
click at [717, 208] on button "Continue" at bounding box center [714, 221] width 64 height 26
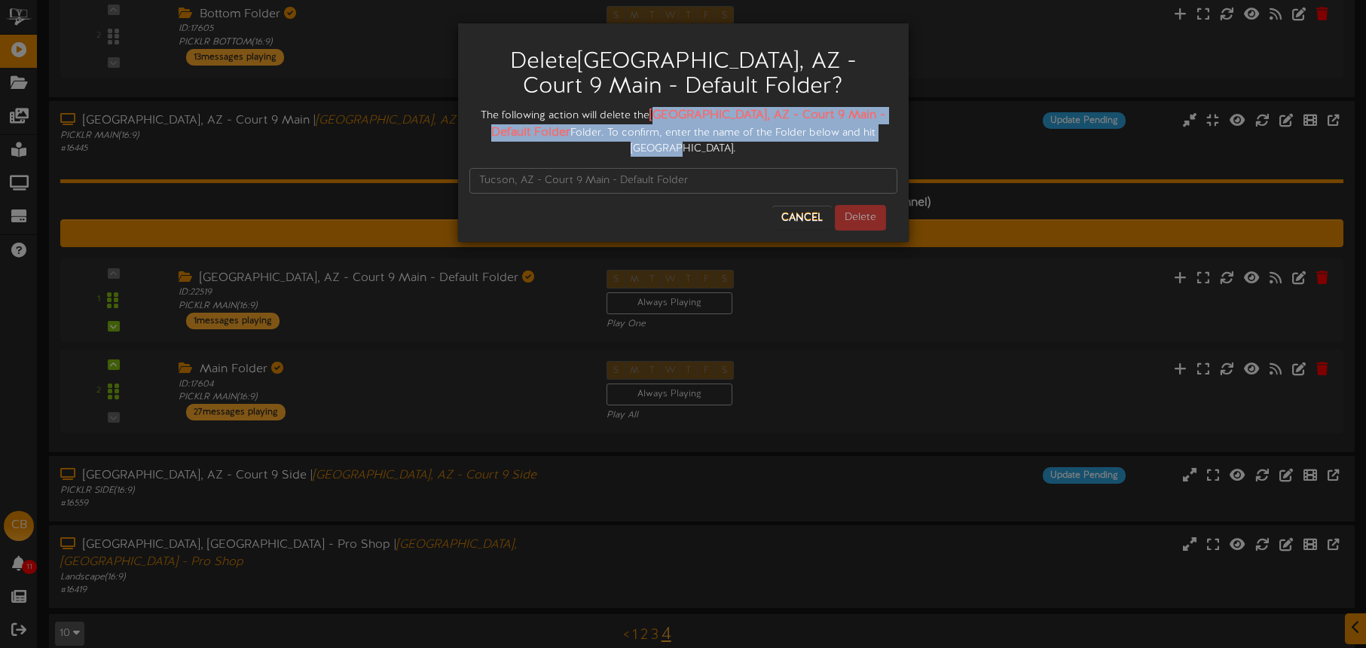
drag, startPoint x: 672, startPoint y: 112, endPoint x: 817, endPoint y: 124, distance: 145.2
click at [876, 124] on div "The following action will delete the Tucson, AZ - Court 9 Main - Default Folder…" at bounding box center [683, 132] width 428 height 50
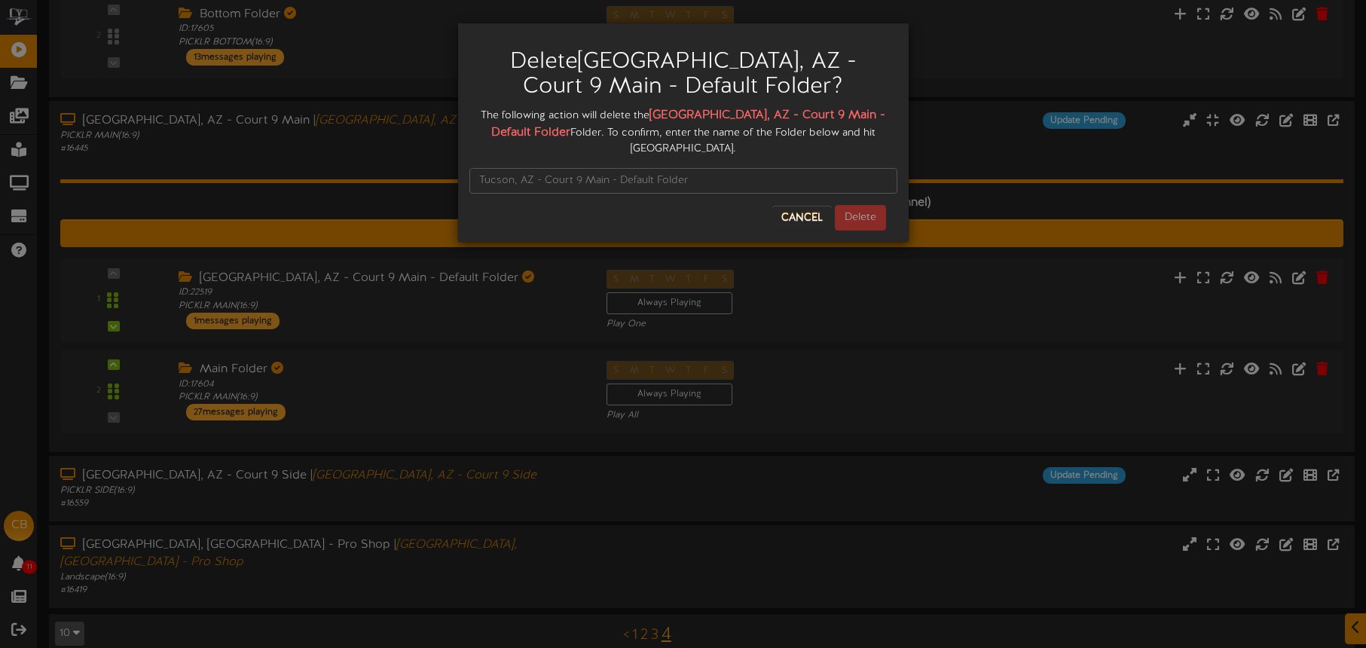
drag, startPoint x: 668, startPoint y: 103, endPoint x: 672, endPoint y: 110, distance: 7.8
click at [669, 103] on div "Delete Tucson, AZ - Court 9 Main - Default Folder ?" at bounding box center [683, 71] width 428 height 72
drag, startPoint x: 668, startPoint y: 112, endPoint x: 513, endPoint y: 130, distance: 155.6
click at [528, 136] on strong "Tucson, AZ - Court 9 Main - Default Folder" at bounding box center [688, 124] width 395 height 31
click at [499, 168] on input "text" at bounding box center [683, 181] width 428 height 26
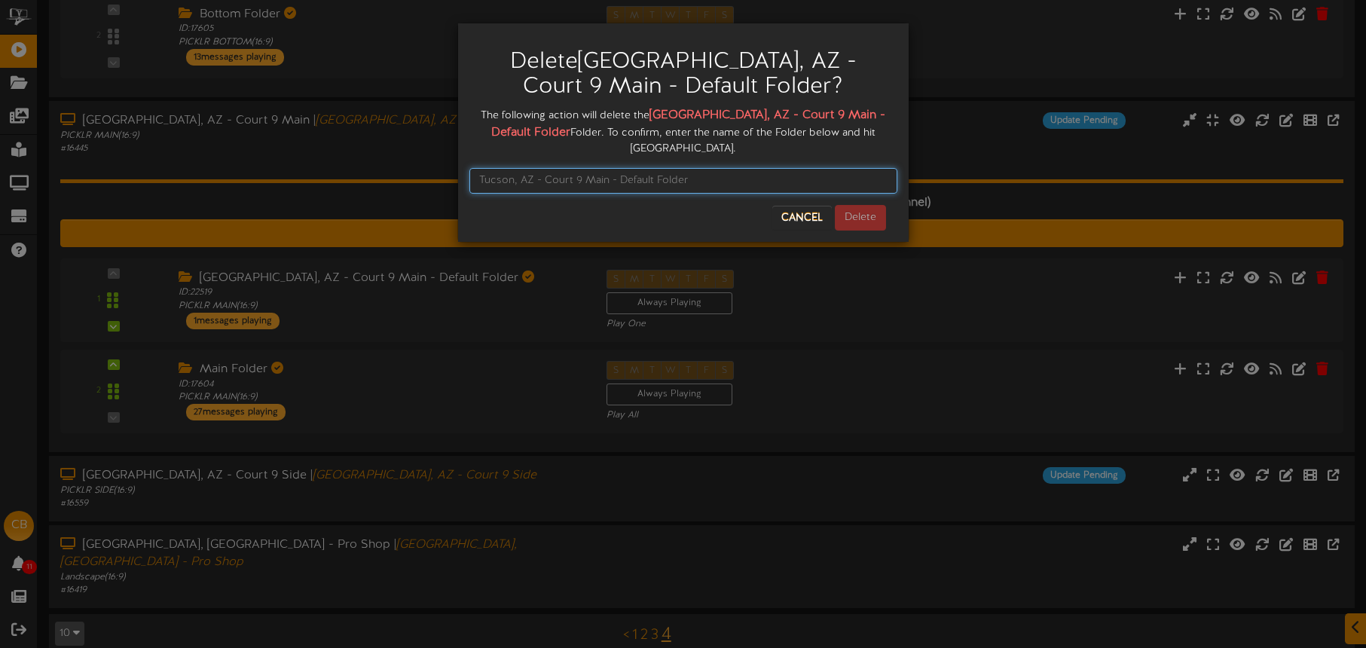
paste input "Tucson, AZ - Court 9 Main - Default Folder"
type input "Tucson, AZ - Court 9 Main - Default Folder"
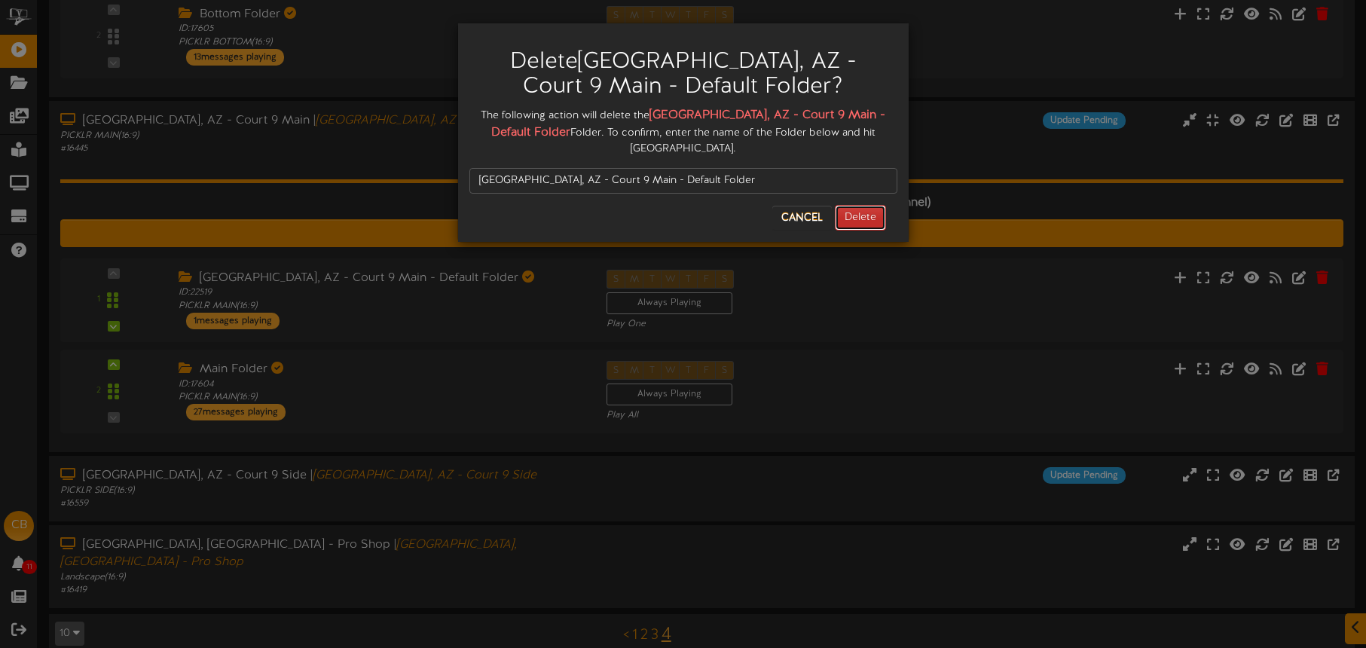
click at [870, 207] on button "Delete" at bounding box center [860, 218] width 51 height 26
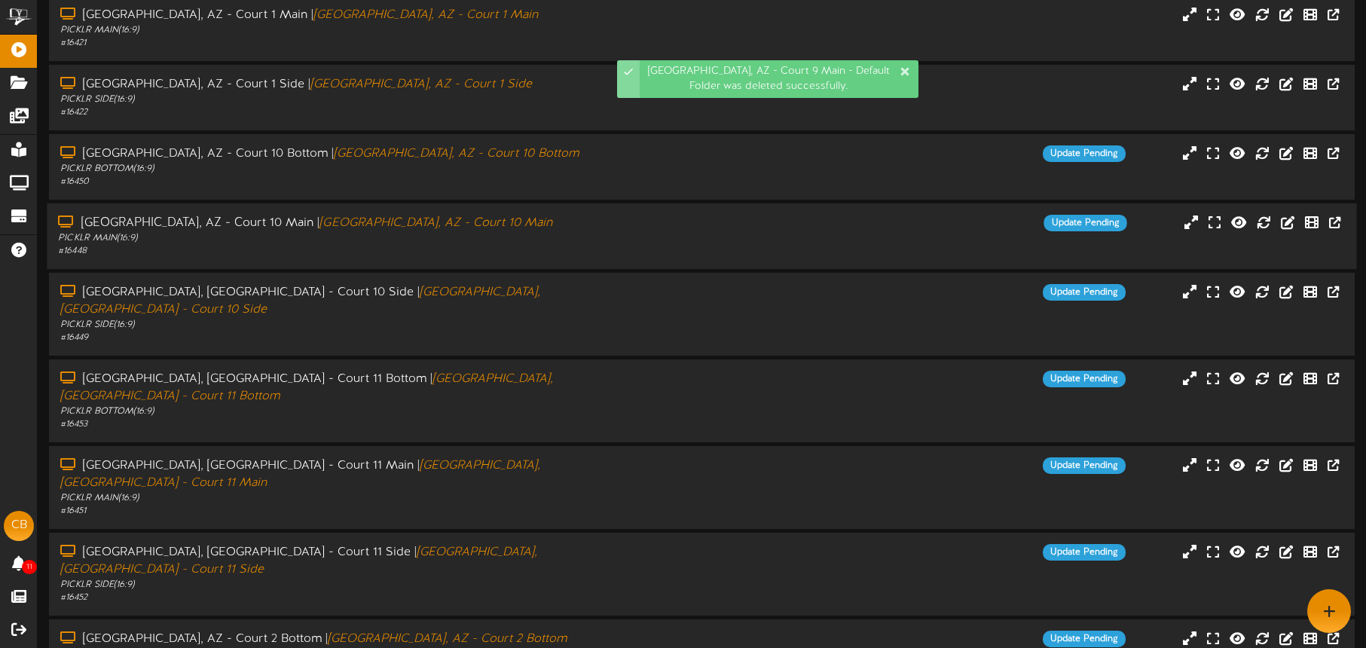
scroll to position [194, 0]
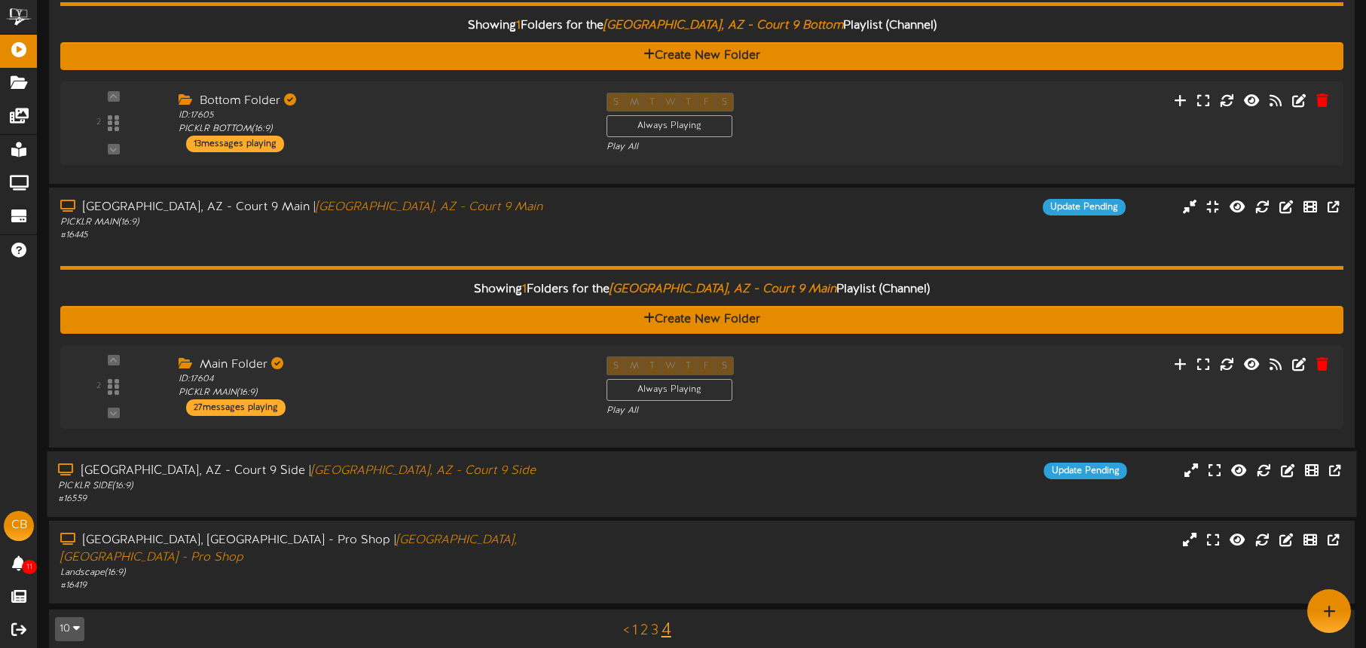
click at [646, 495] on div "Tucson, AZ - Court 9 Side | Tucson, AZ - Court 9 Side PICKLR SIDE ( 16:9 ) # 16…" at bounding box center [702, 484] width 1310 height 43
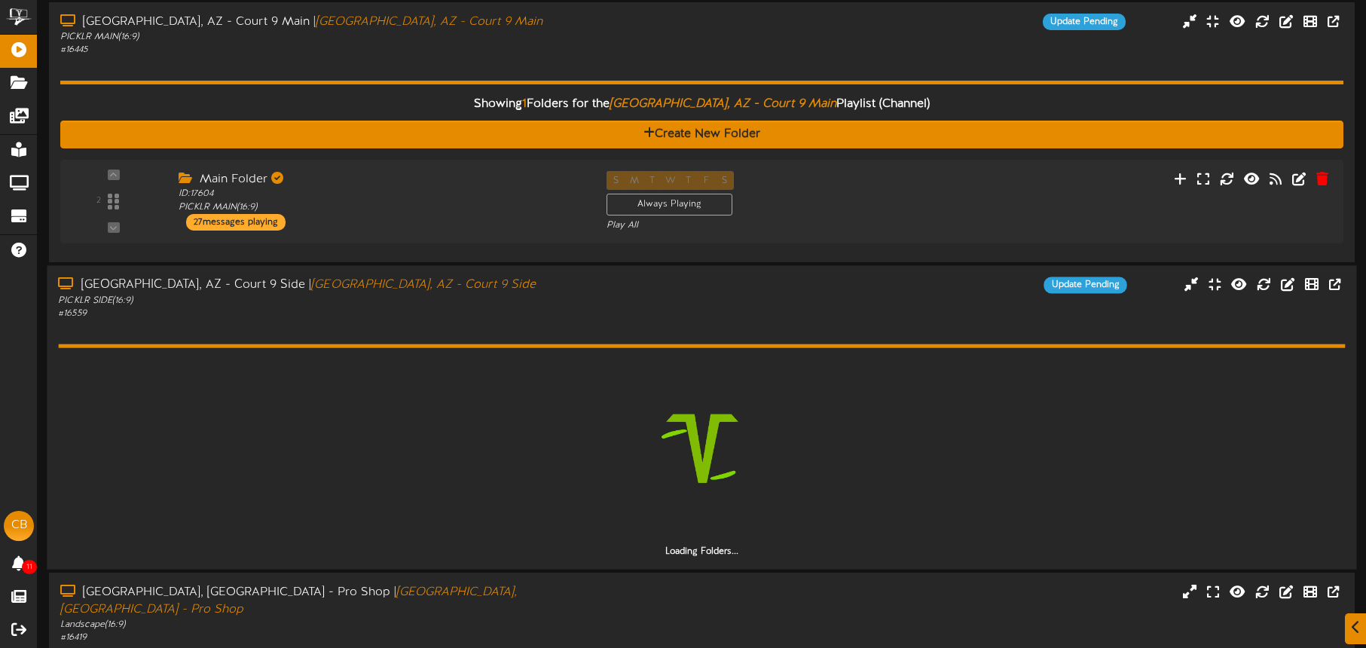
scroll to position [405, 0]
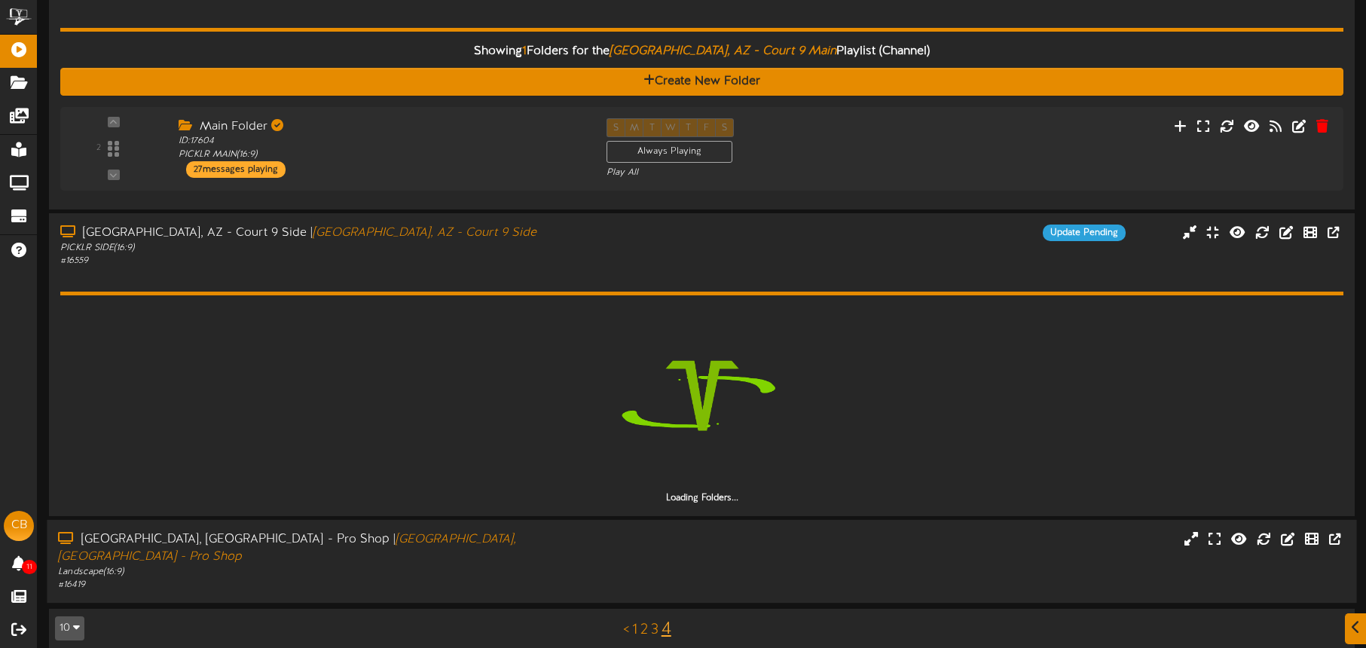
click at [650, 551] on div "Tucson, AZ - Pro Shop | Tucson, AZ - Pro Shop Landscape ( 16:9 ) # 16419" at bounding box center [702, 561] width 1310 height 60
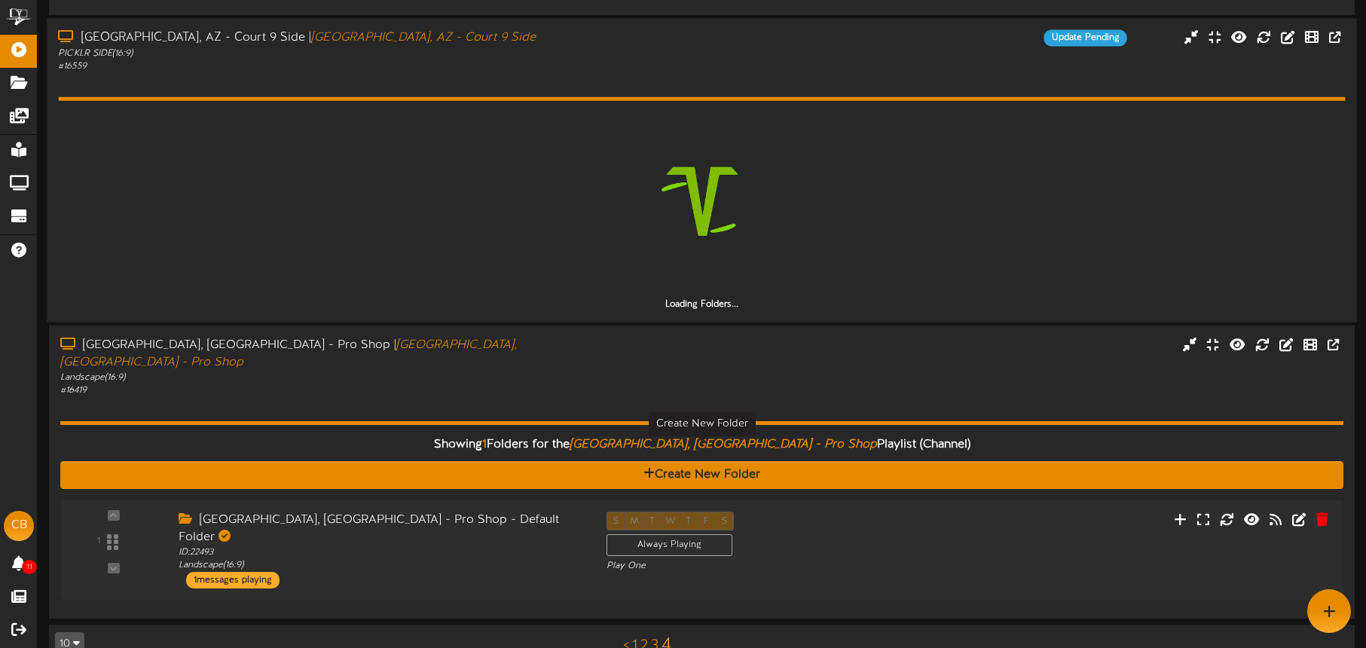
scroll to position [642, 0]
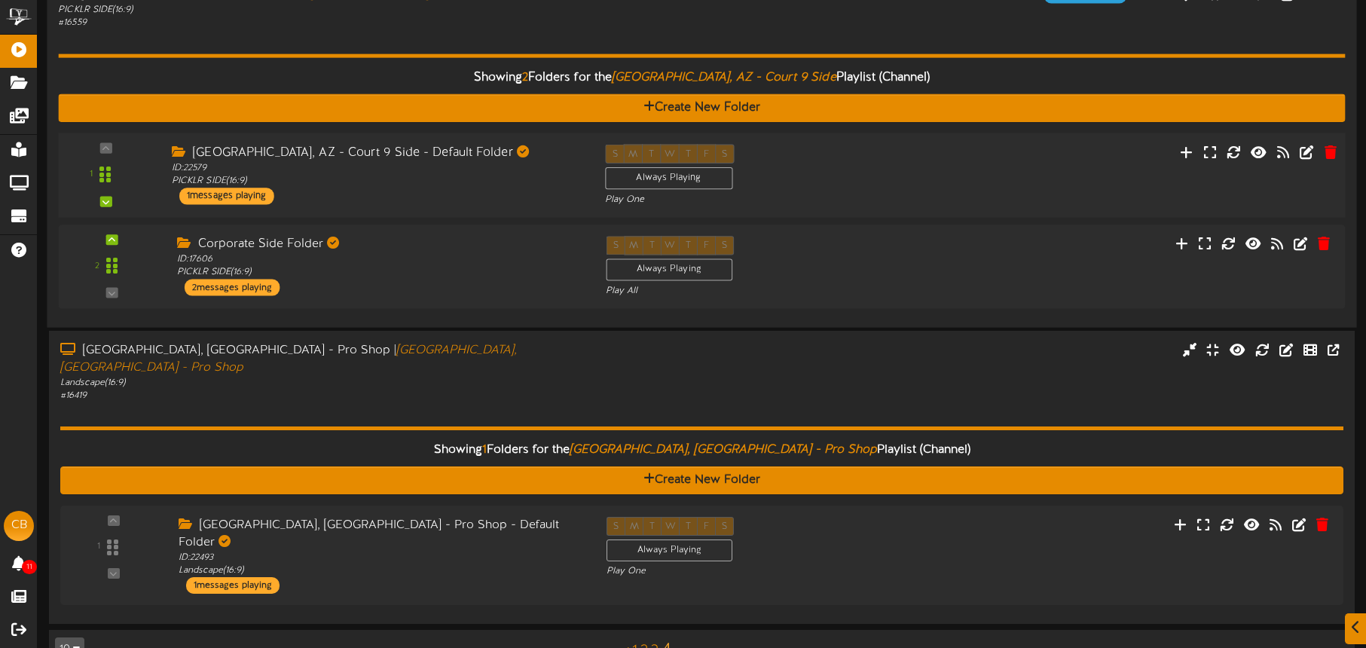
click at [1080, 173] on div "1 ID:" at bounding box center [702, 175] width 1300 height 62
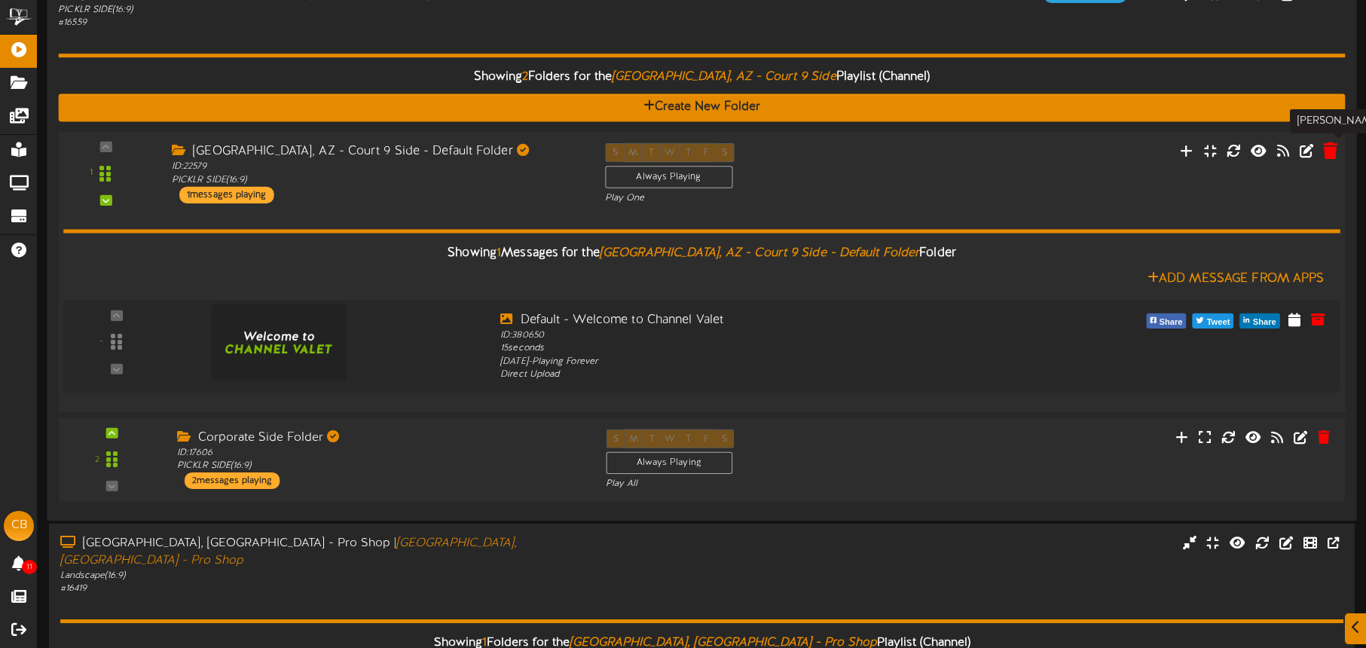
click at [1328, 153] on icon at bounding box center [1330, 150] width 14 height 17
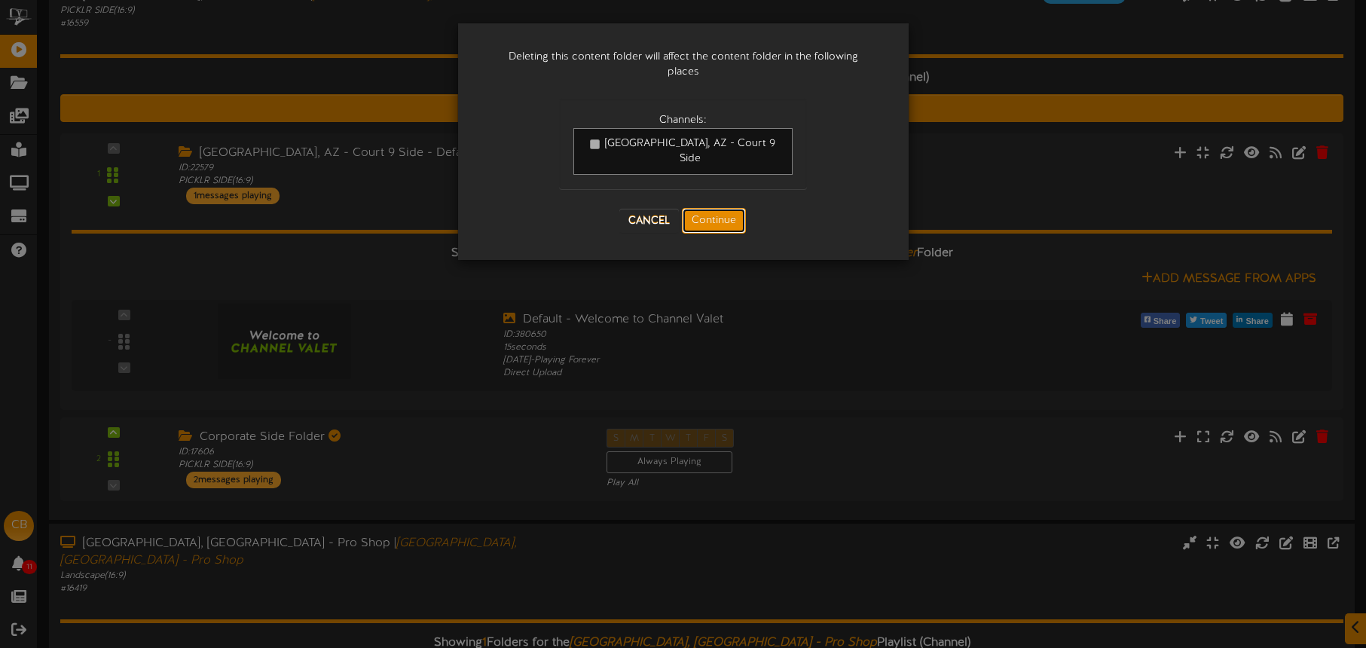
click at [720, 208] on button "Continue" at bounding box center [714, 221] width 64 height 26
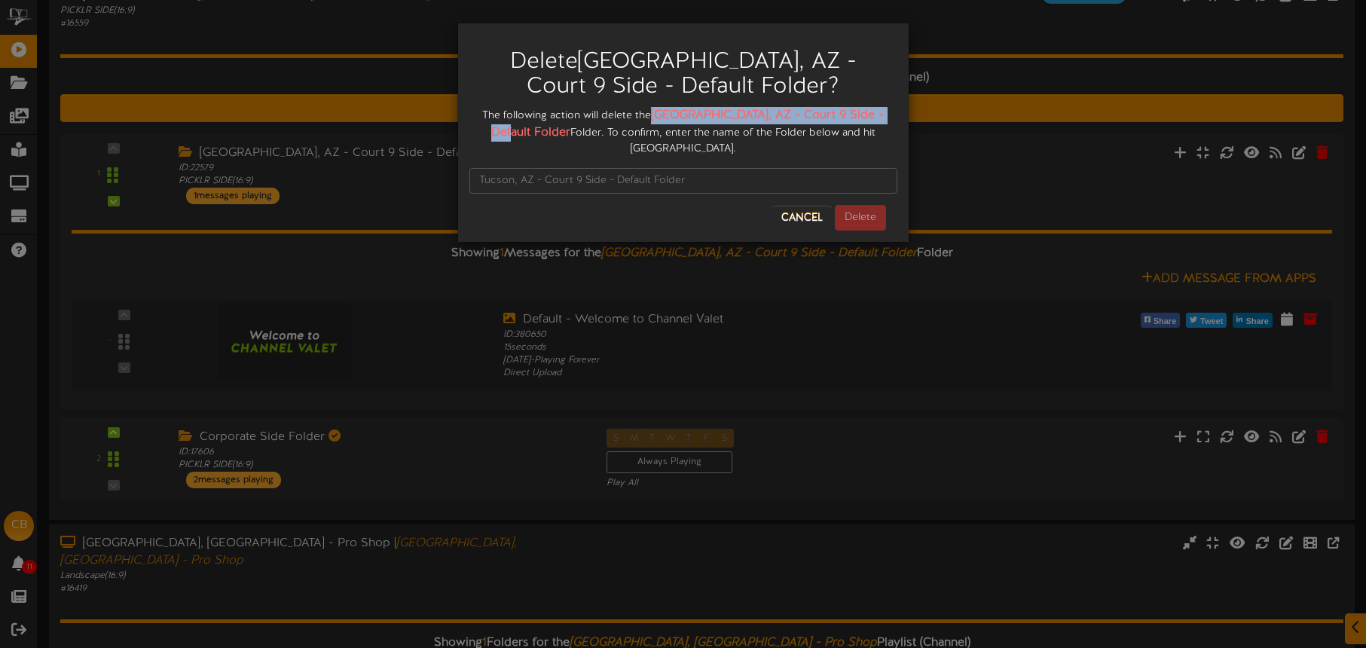
drag, startPoint x: 674, startPoint y: 113, endPoint x: 527, endPoint y: 135, distance: 148.6
click at [528, 136] on strong "Tucson, AZ - Court 9 Side - Default Folder" at bounding box center [687, 124] width 393 height 31
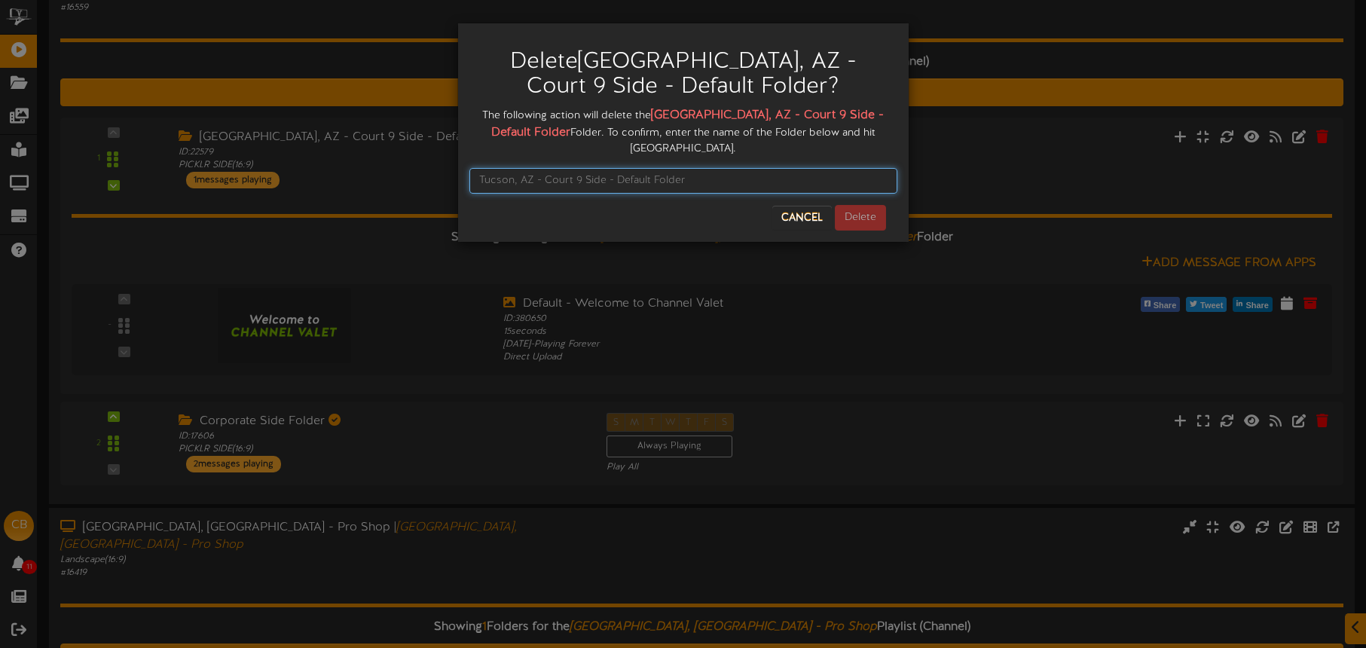
click at [521, 168] on input "text" at bounding box center [683, 181] width 428 height 26
paste input "Tucson, AZ - Court 9 Side - Default Folder"
type input "Tucson, AZ - Court 9 Side - Default Folder"
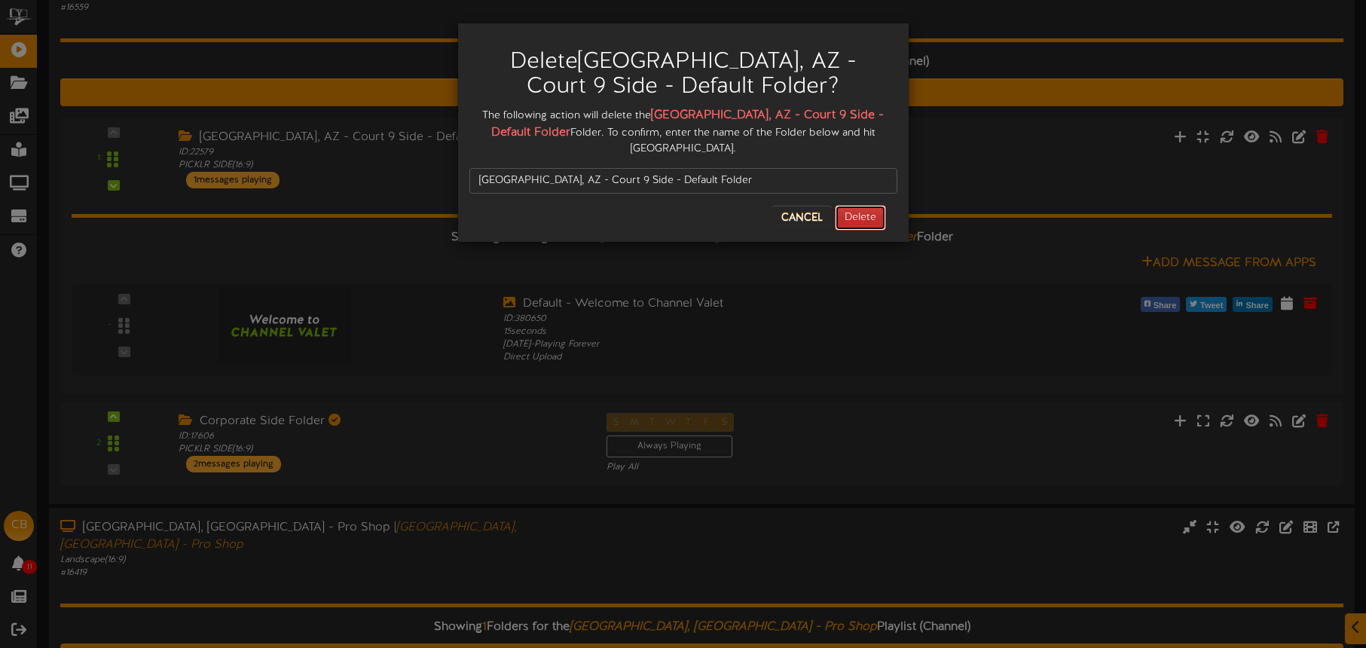
click at [873, 207] on button "Delete" at bounding box center [860, 218] width 51 height 26
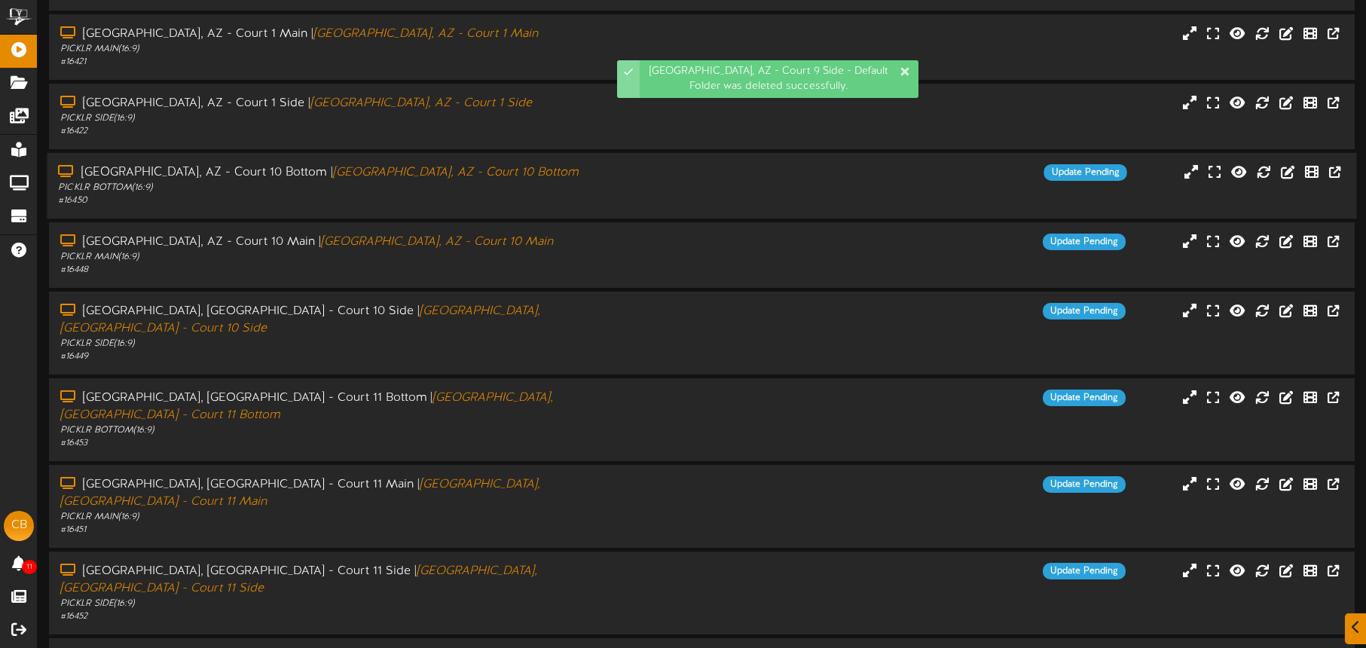
scroll to position [194, 0]
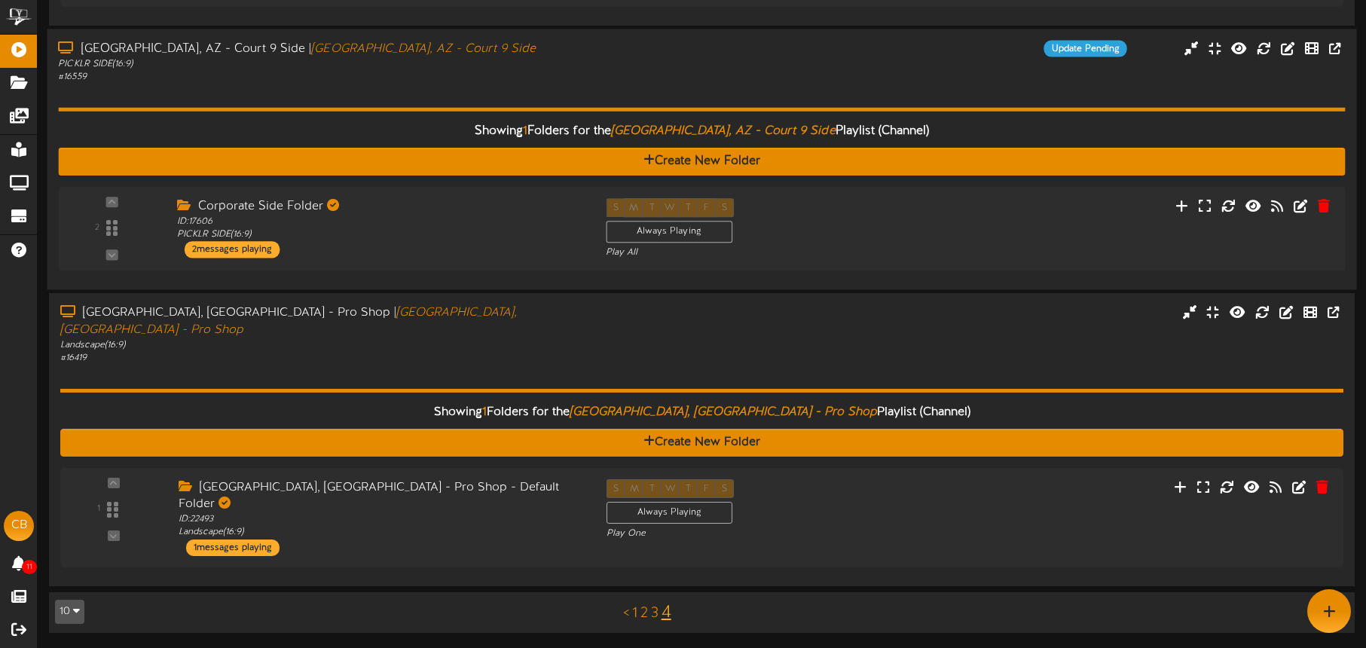
scroll to position [555, 0]
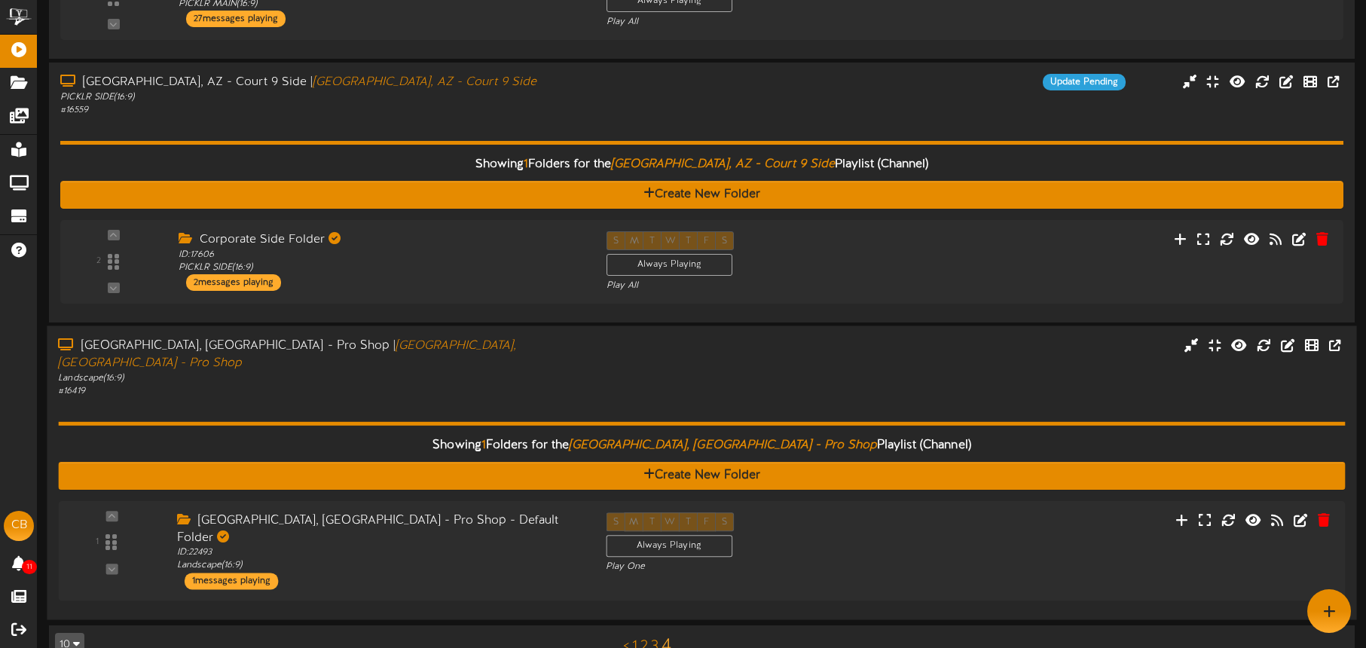
click at [624, 361] on div "Tucson, AZ - Pro Shop | Tucson, AZ - Pro Shop Landscape ( 16:9 ) # 16419" at bounding box center [702, 367] width 1310 height 60
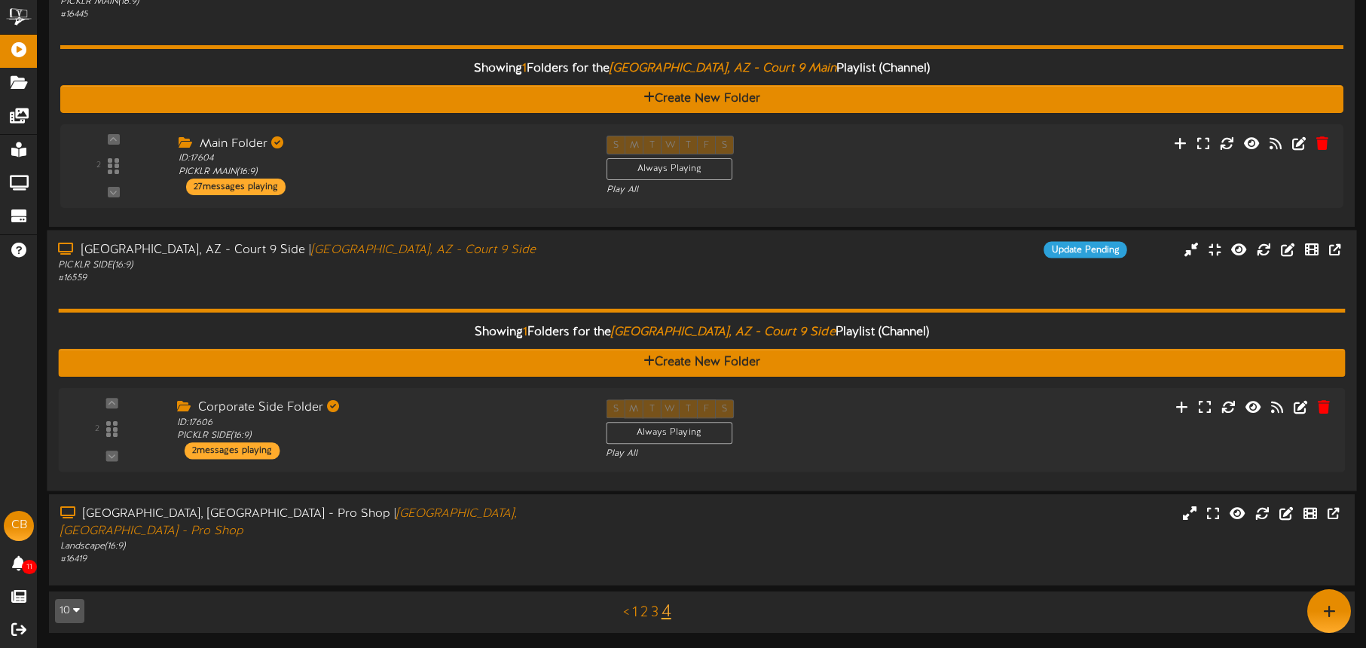
scroll to position [361, 0]
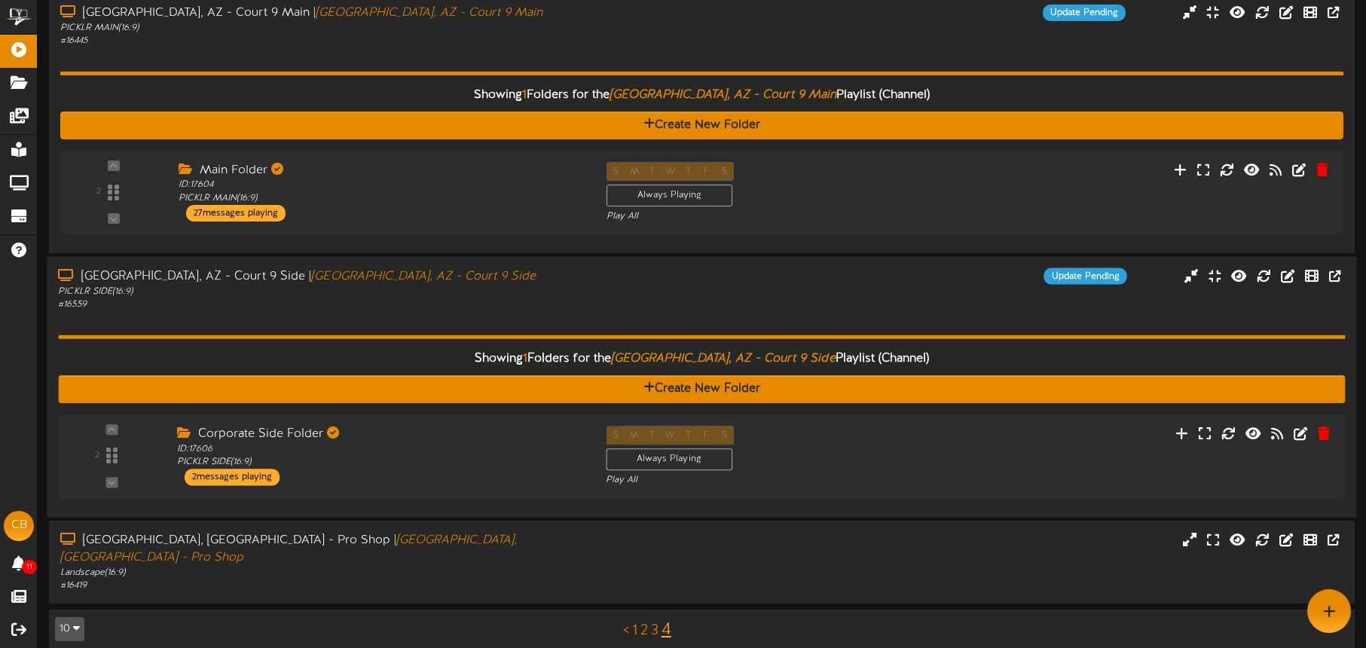
click at [561, 301] on div "# 16559" at bounding box center [319, 304] width 523 height 13
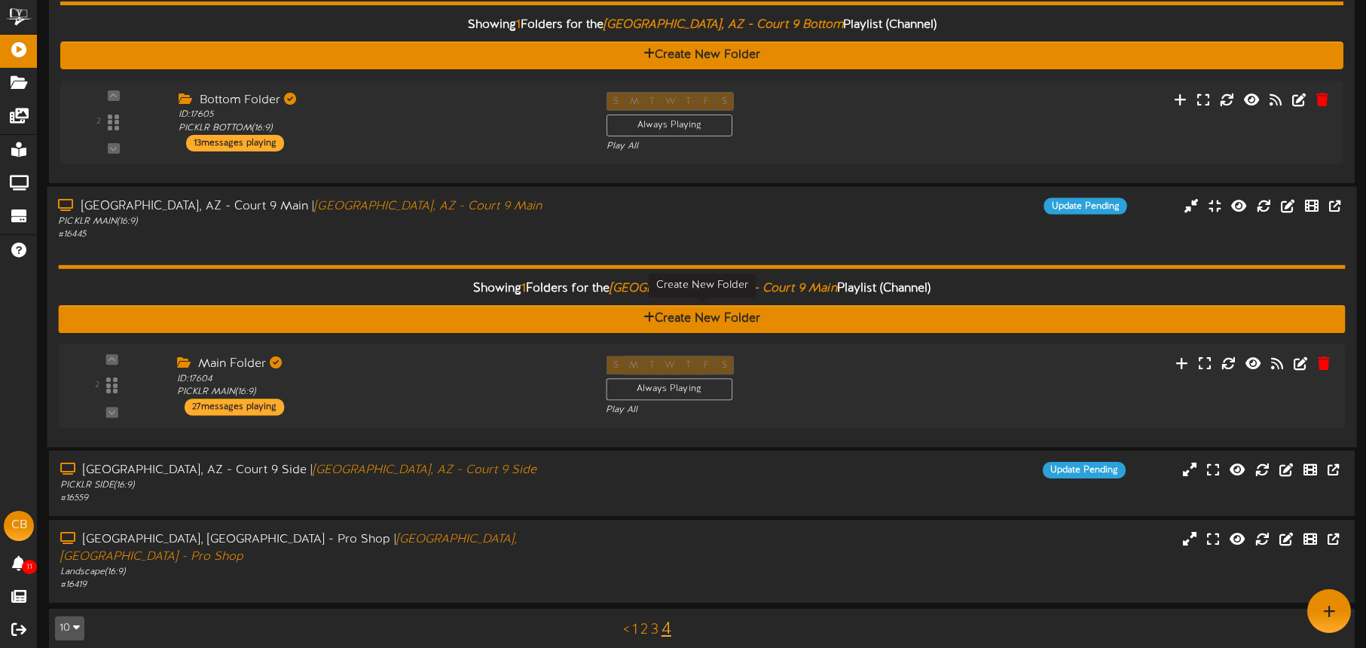
scroll to position [167, 0]
click at [498, 243] on div "Showing 1 Folders for the Tucson, AZ - Court 9 Main Playlist (Channel) Create N…" at bounding box center [701, 339] width 1283 height 194
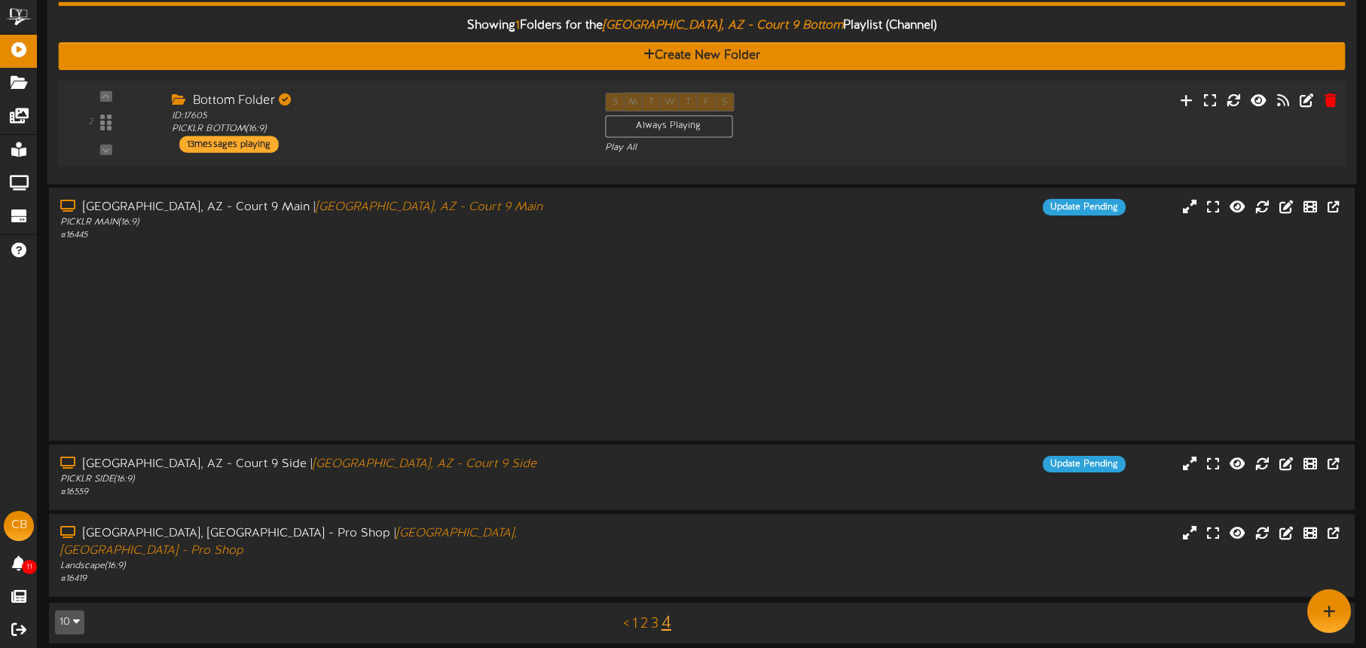
scroll to position [0, 0]
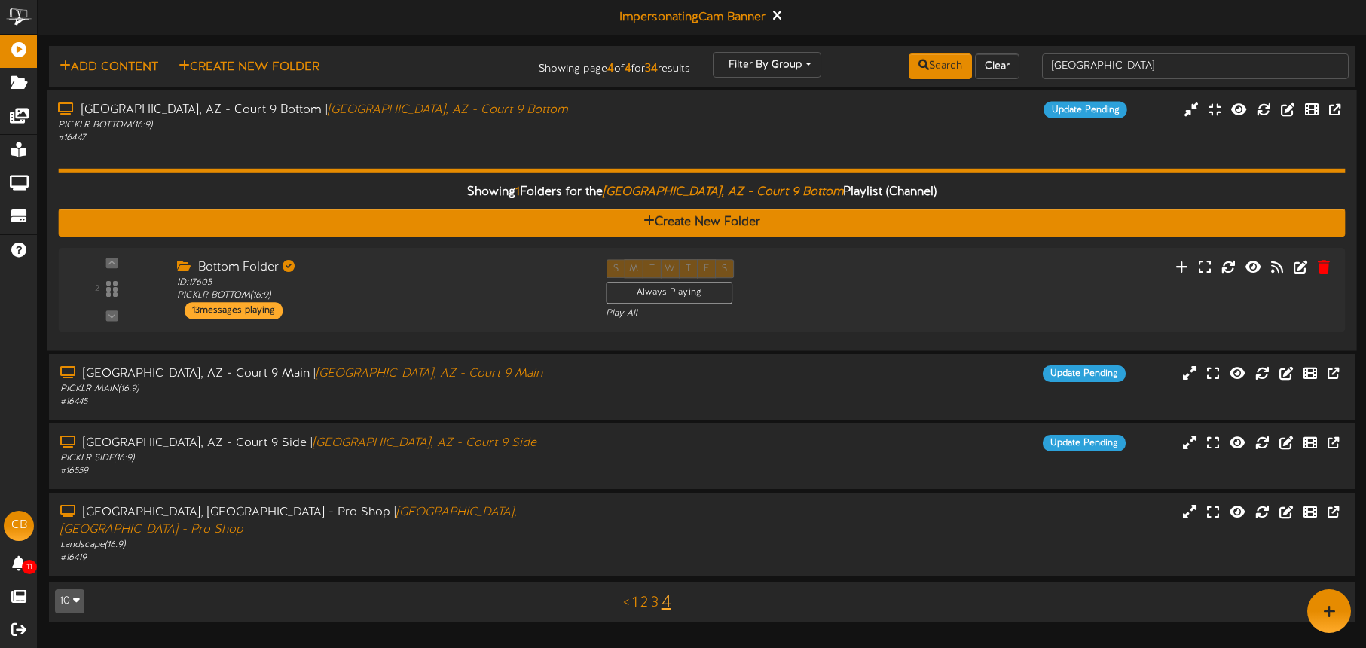
click at [521, 149] on div "Showing 1 Folders for the Tucson, AZ - Court 9 Bottom Playlist (Channel) Create…" at bounding box center [701, 242] width 1287 height 195
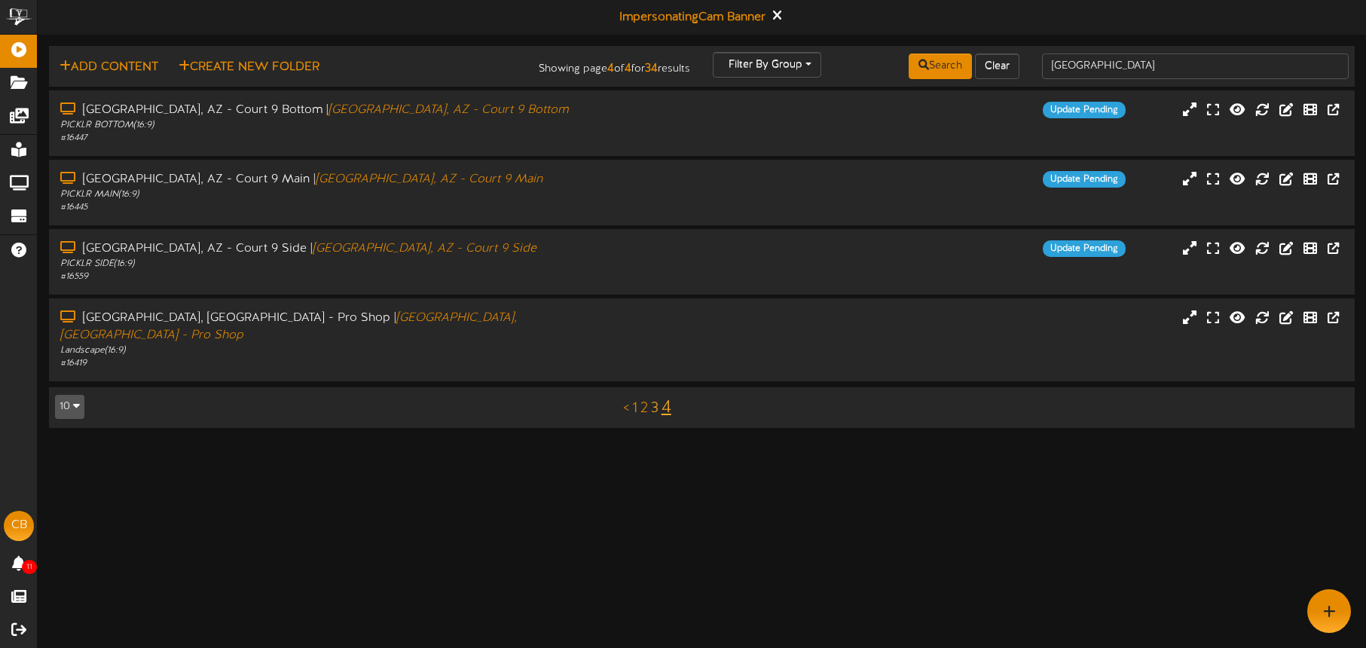
click at [654, 400] on link "3" at bounding box center [655, 408] width 8 height 17
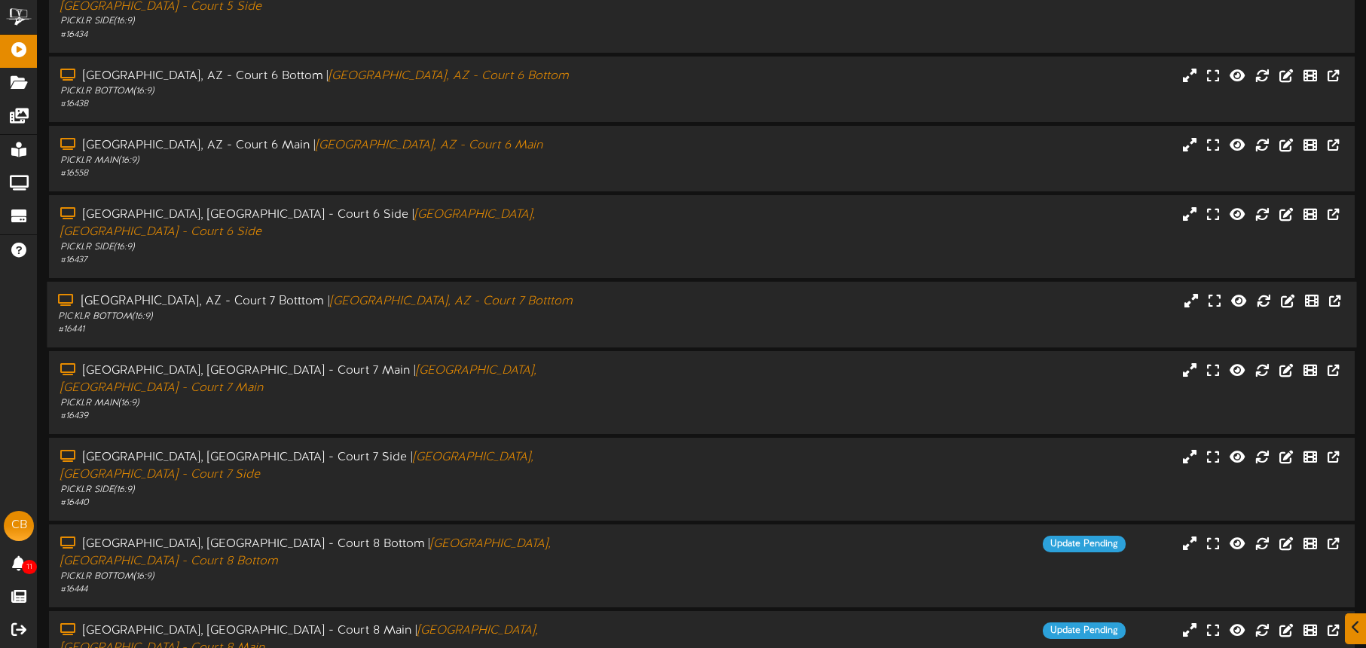
scroll to position [194, 0]
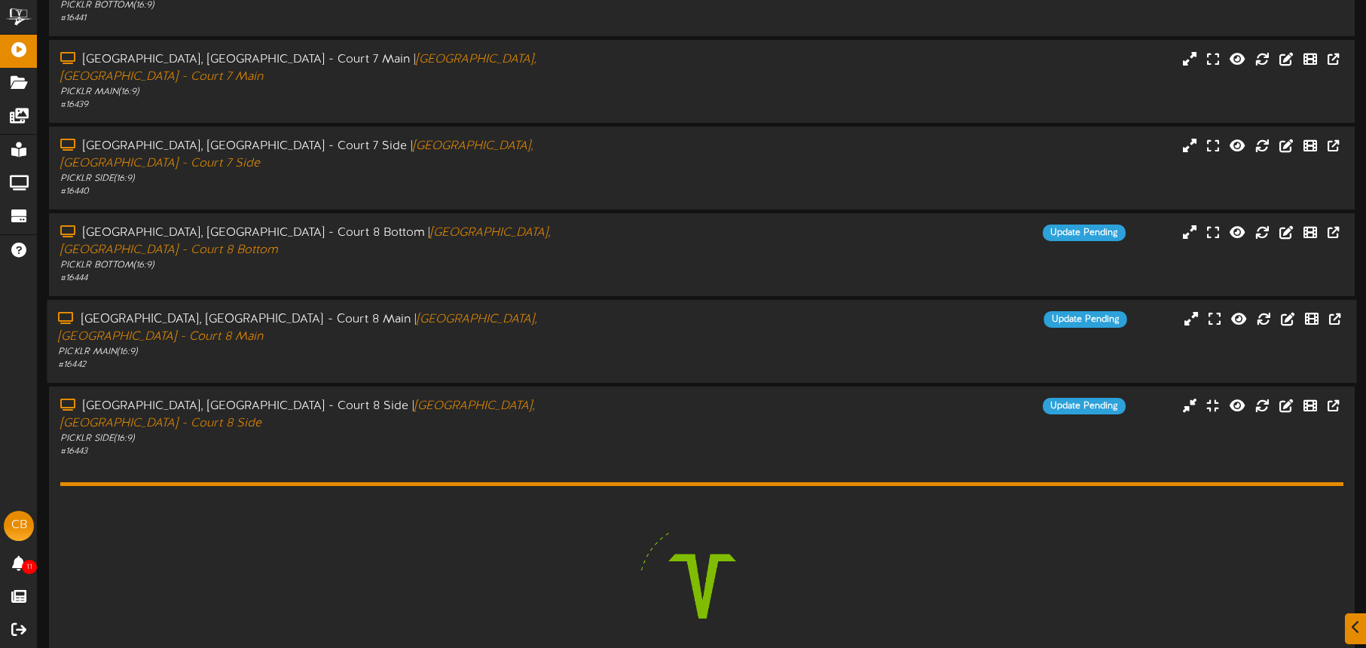
scroll to position [389, 0]
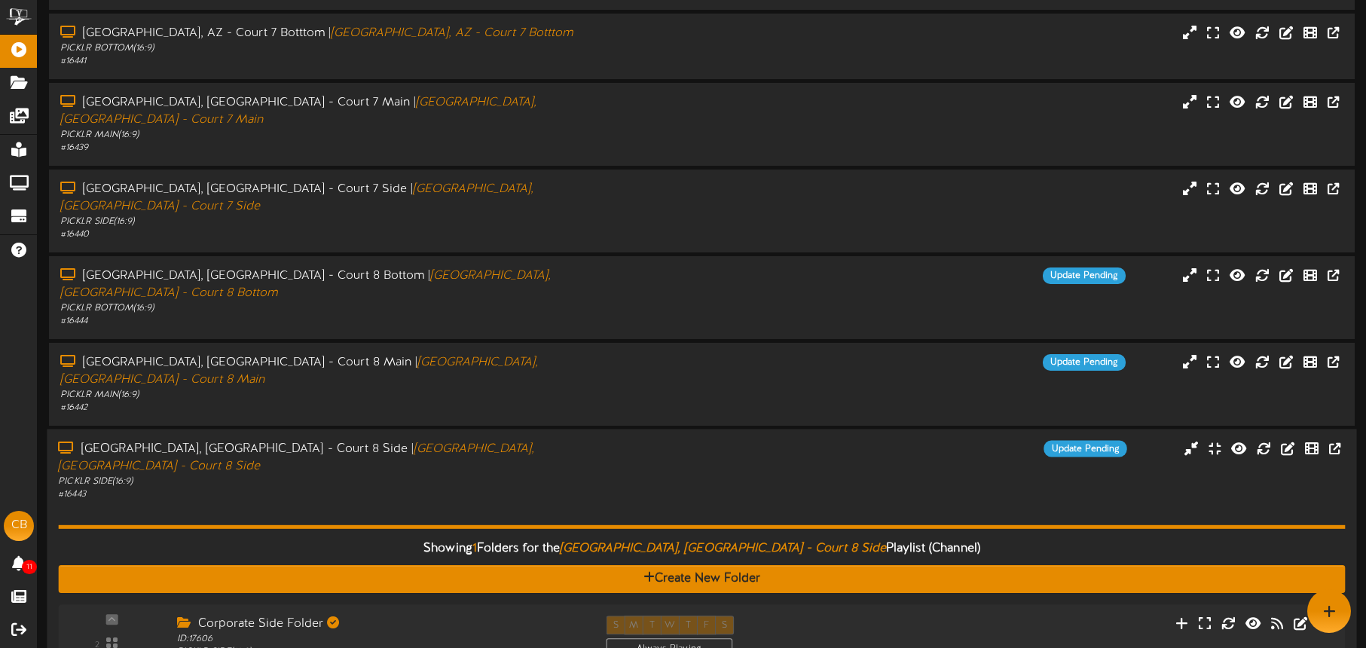
drag, startPoint x: 547, startPoint y: 405, endPoint x: 541, endPoint y: 394, distance: 12.2
click at [547, 525] on hr at bounding box center [701, 527] width 1287 height 4
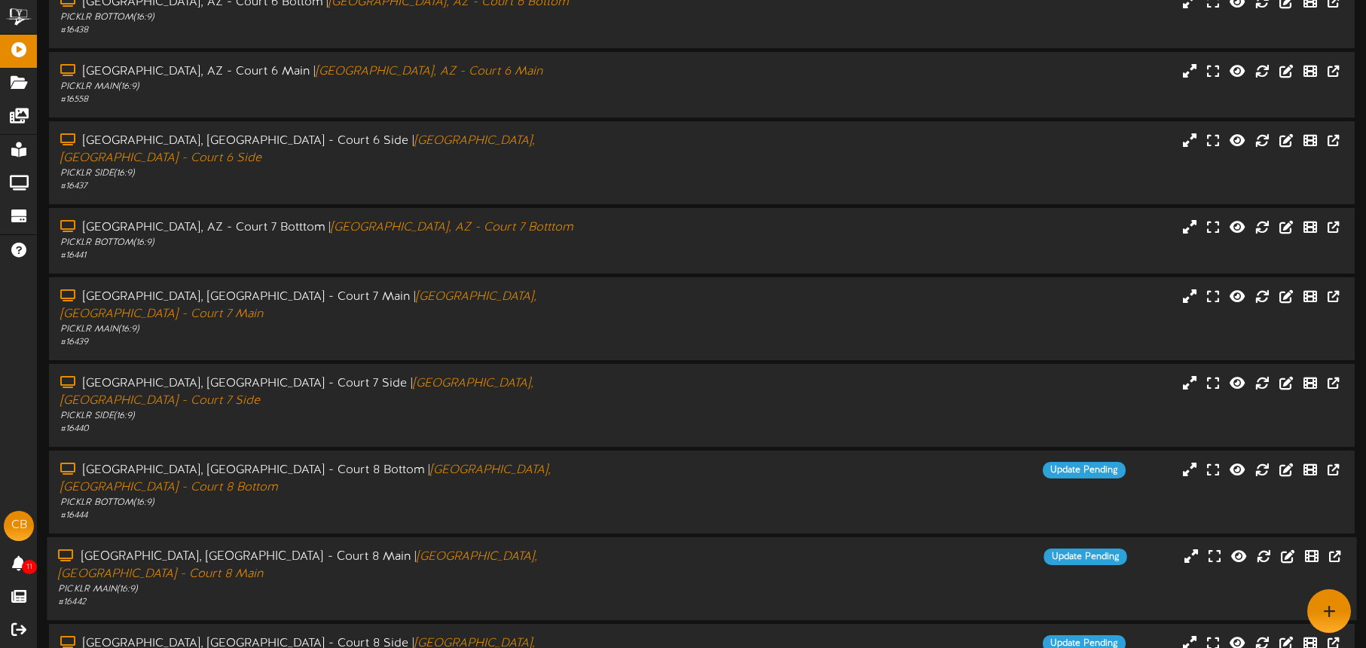
click at [497, 596] on div "# 16442" at bounding box center [319, 602] width 523 height 13
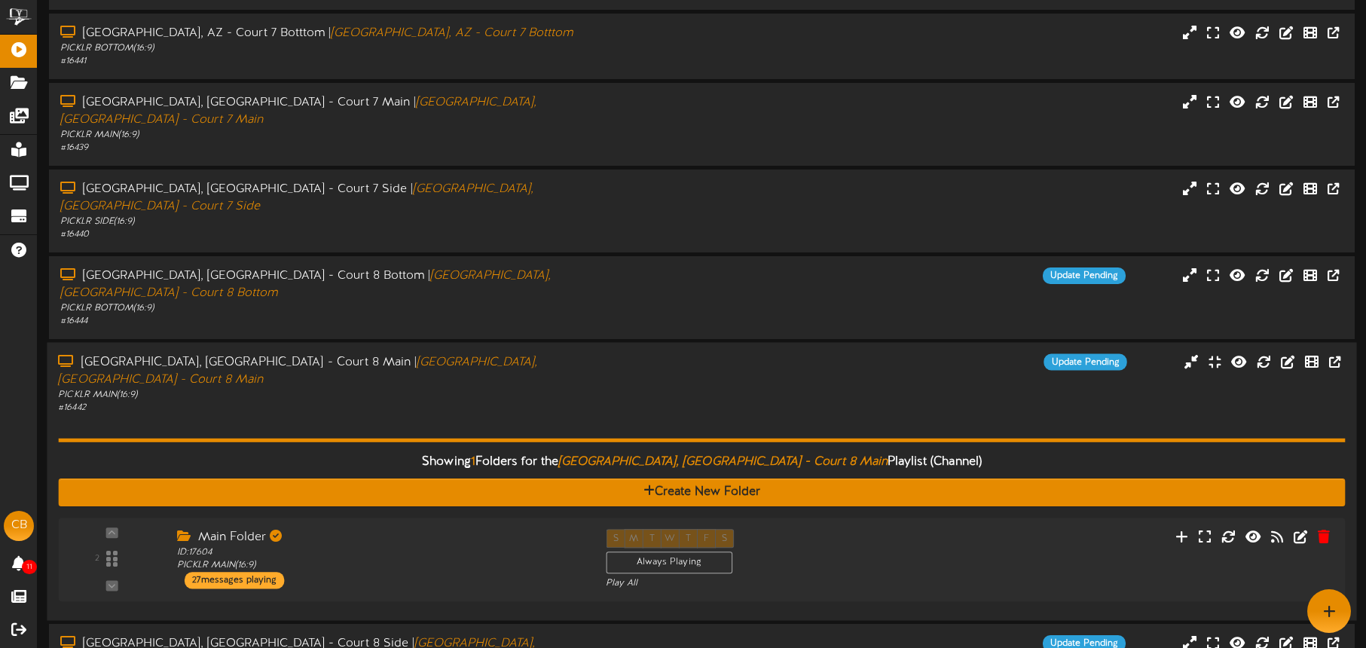
click at [581, 353] on div "Tucson, AZ - Court 8 Main | Tucson, AZ - Court 8 Main PICKLR MAIN ( 16:9 ) # 16…" at bounding box center [320, 383] width 546 height 60
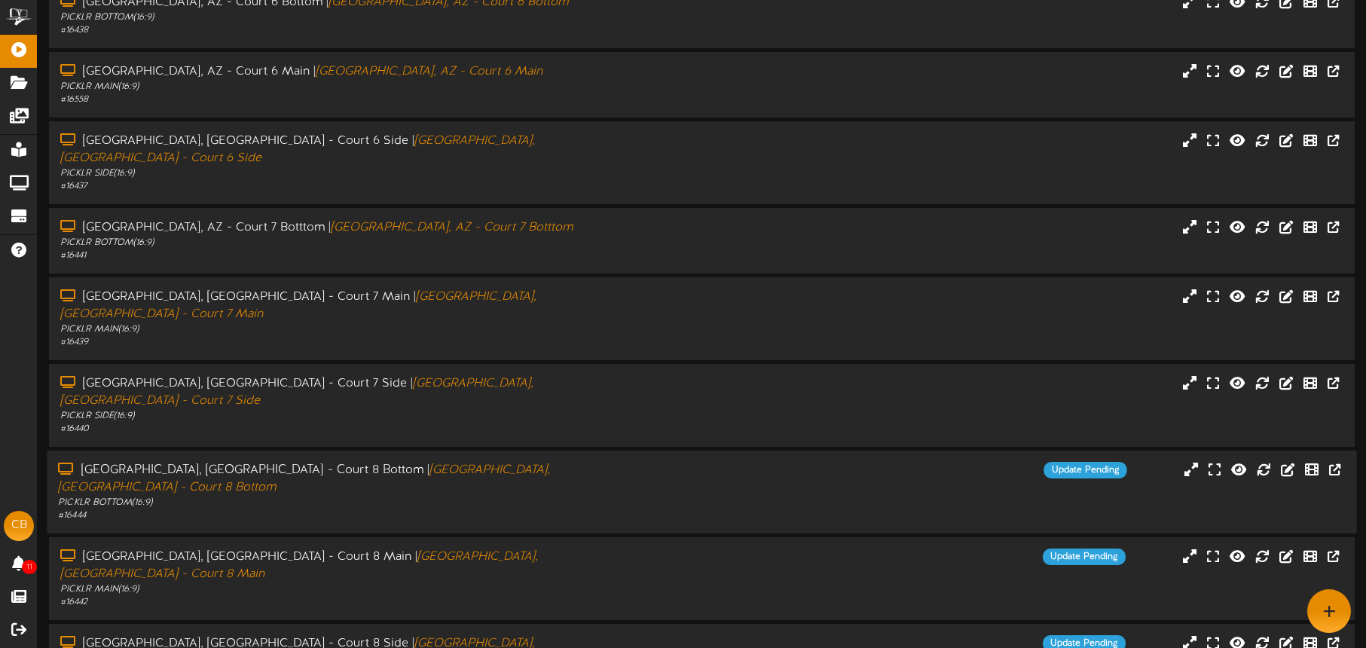
click at [535, 497] on div "PICKLR BOTTOM ( 16:9 )" at bounding box center [319, 503] width 523 height 13
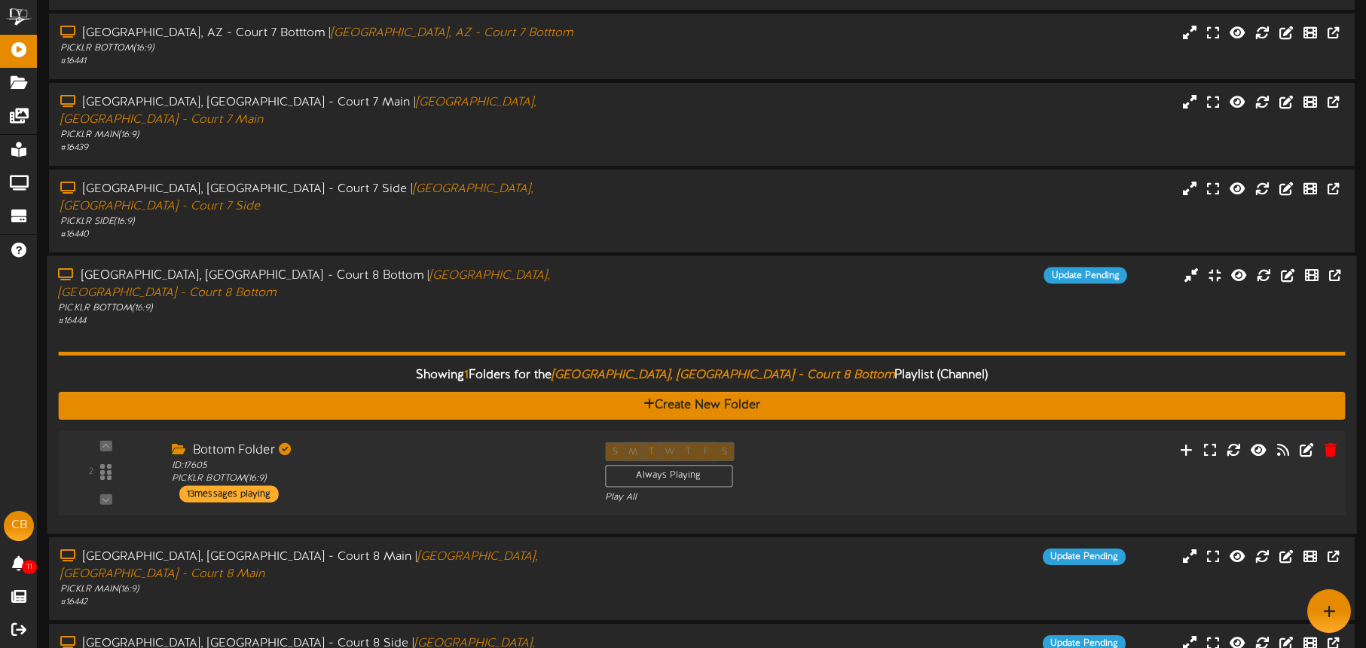
click at [530, 442] on div "Bottom Folder ID: 17605 PICKLR BOTTOM ( 16:9 ) 13 messages playing" at bounding box center [377, 472] width 433 height 60
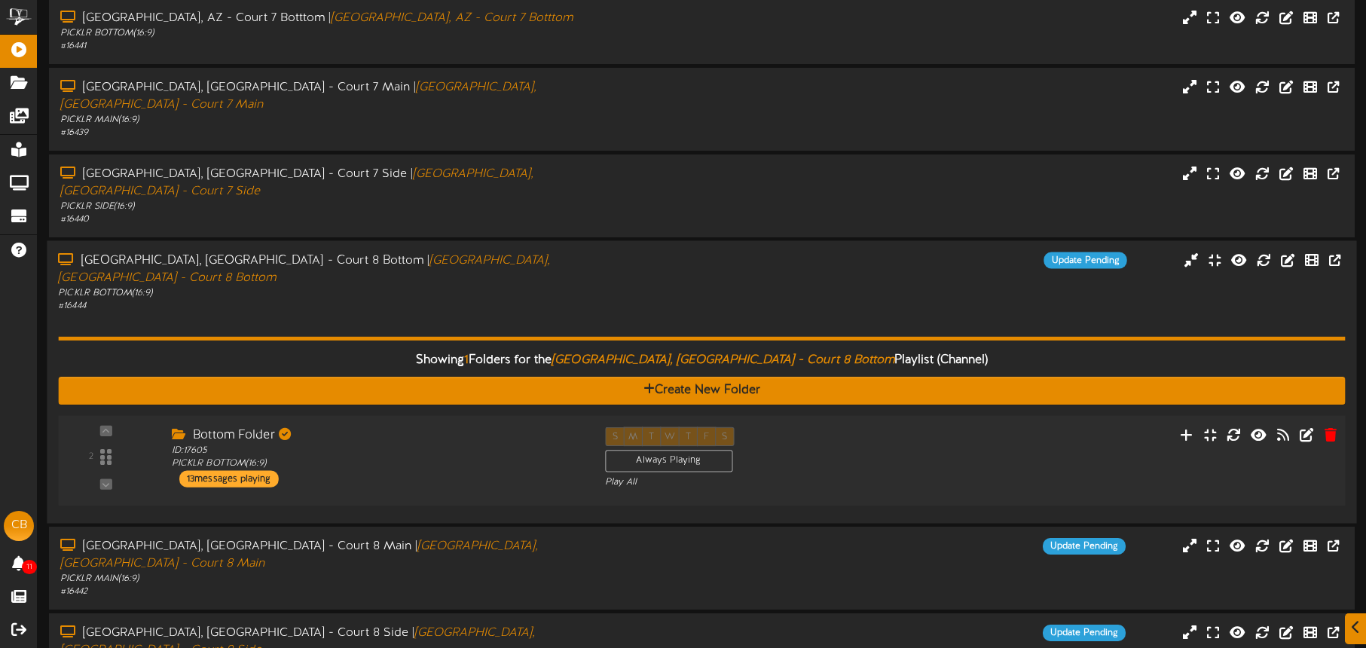
scroll to position [432, 0]
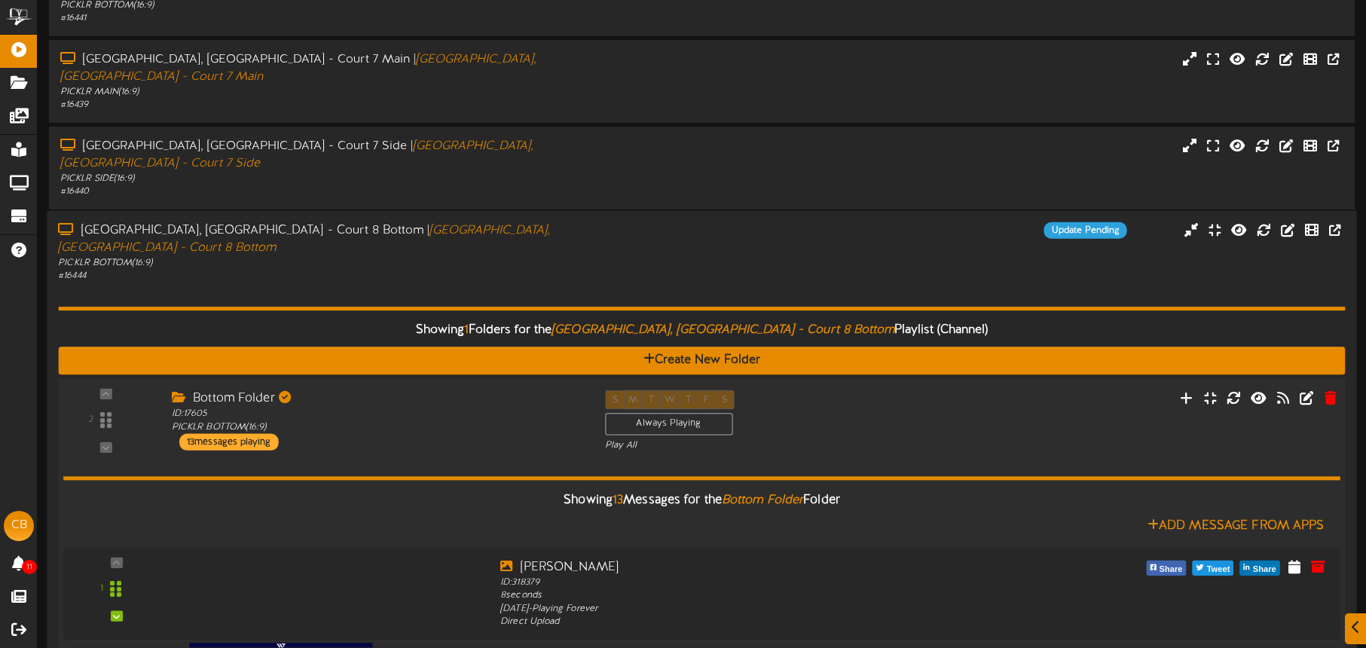
drag, startPoint x: 490, startPoint y: 366, endPoint x: 488, endPoint y: 357, distance: 9.3
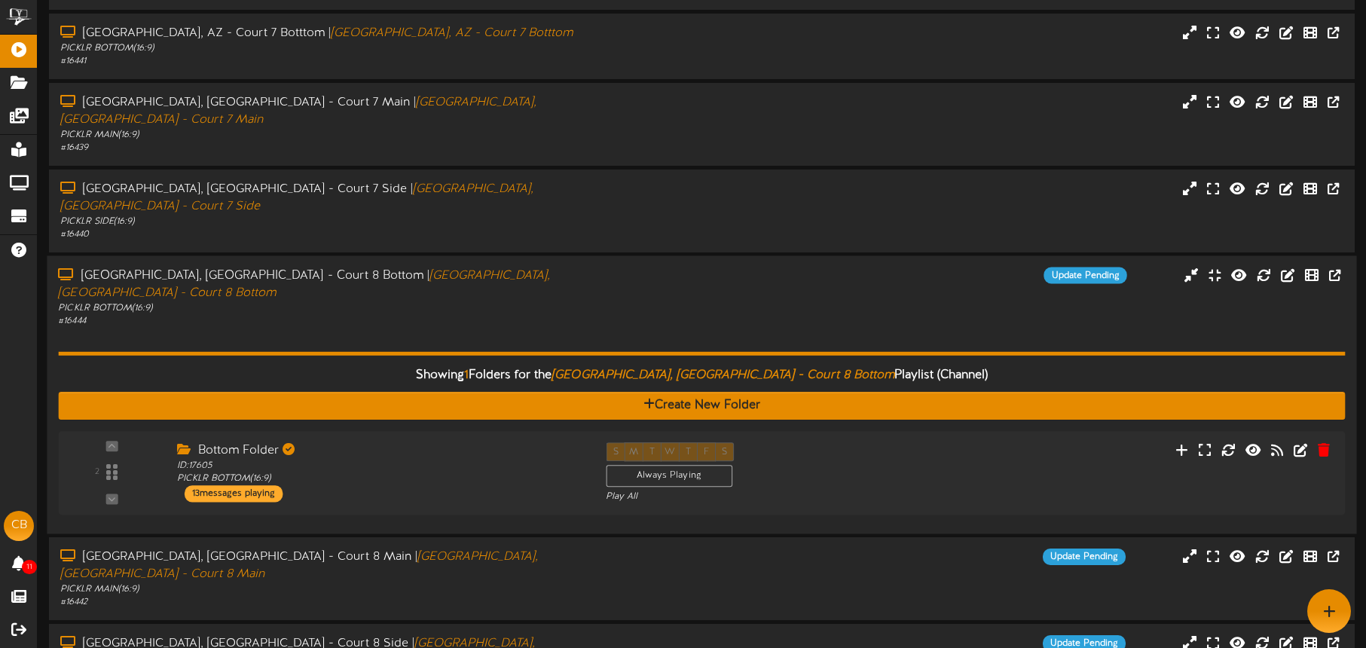
click at [508, 328] on div "Showing 1 Folders for the Tucson, AZ - Court 8 Bottom Playlist (Channel) Create…" at bounding box center [701, 425] width 1287 height 195
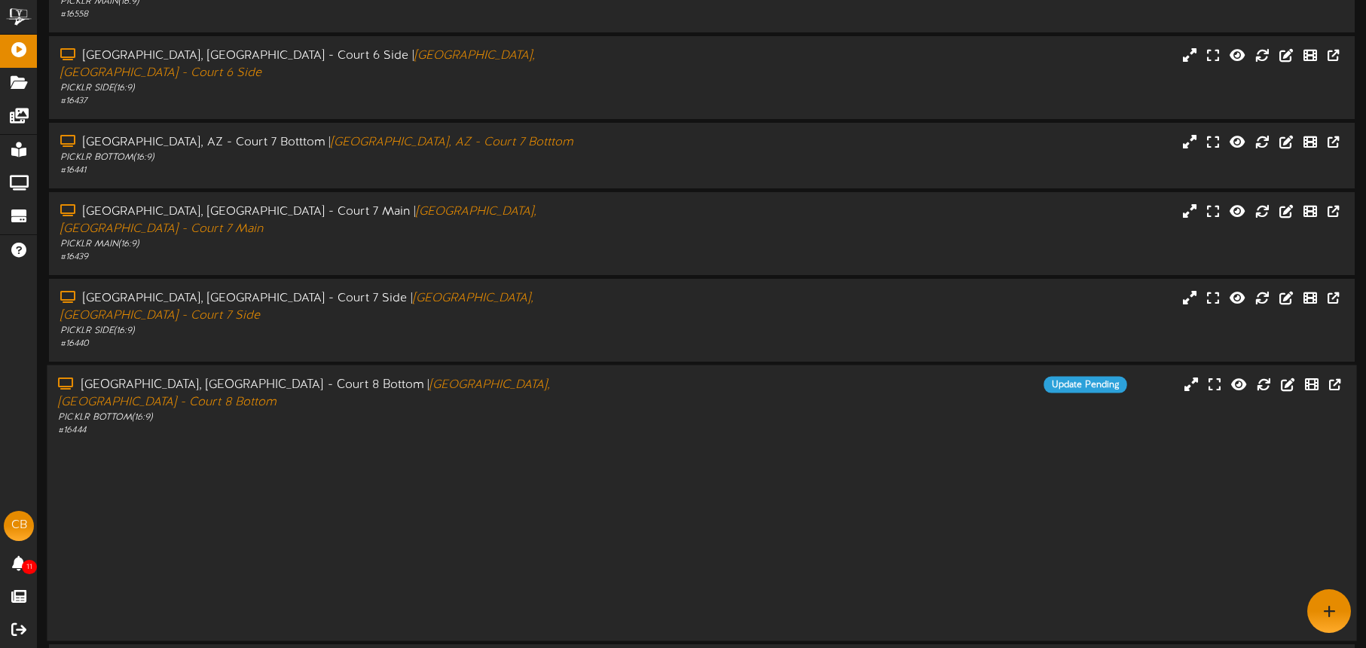
scroll to position [194, 0]
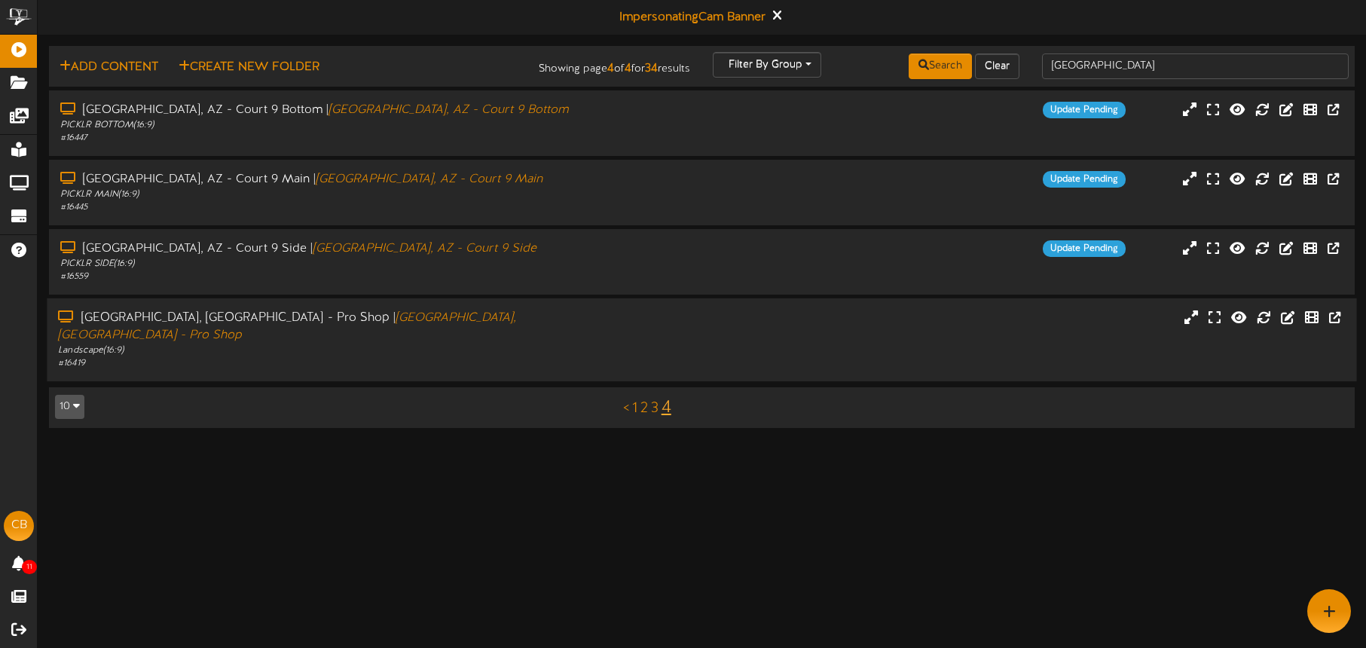
click at [521, 344] on div "Landscape ( 16:9 )" at bounding box center [319, 350] width 523 height 13
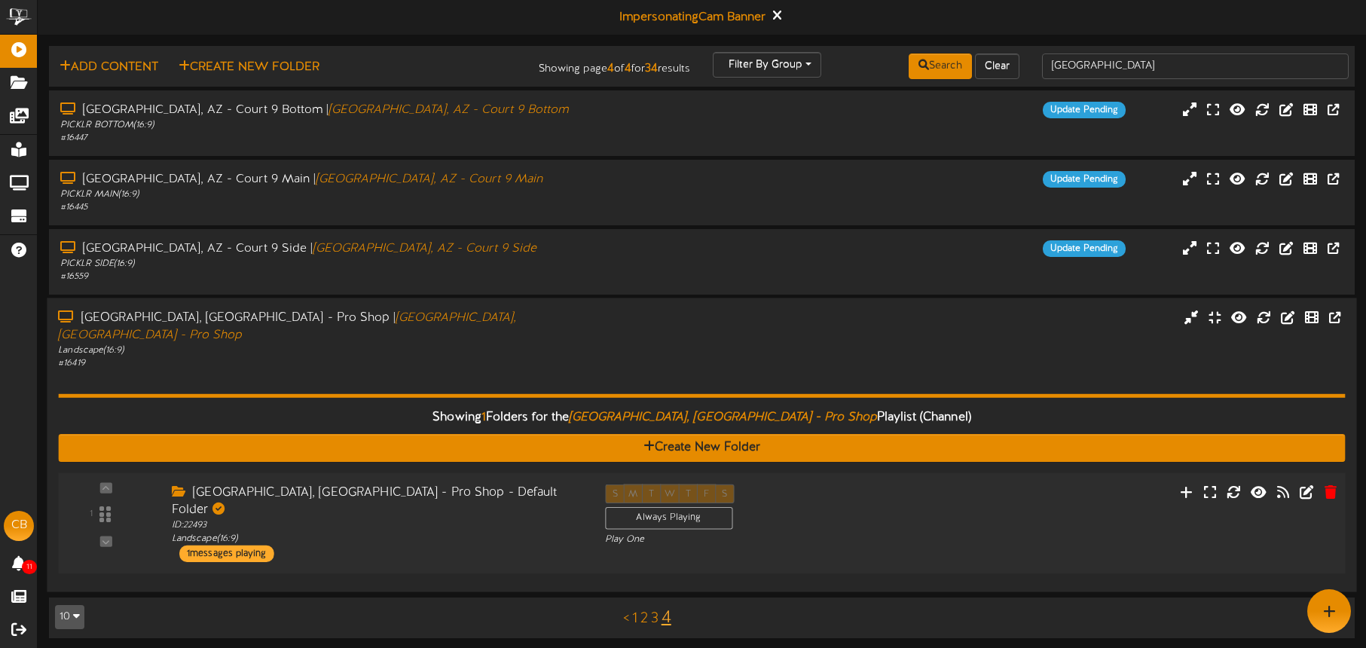
click at [509, 473] on div "1 ID: 22493" at bounding box center [702, 523] width 1300 height 101
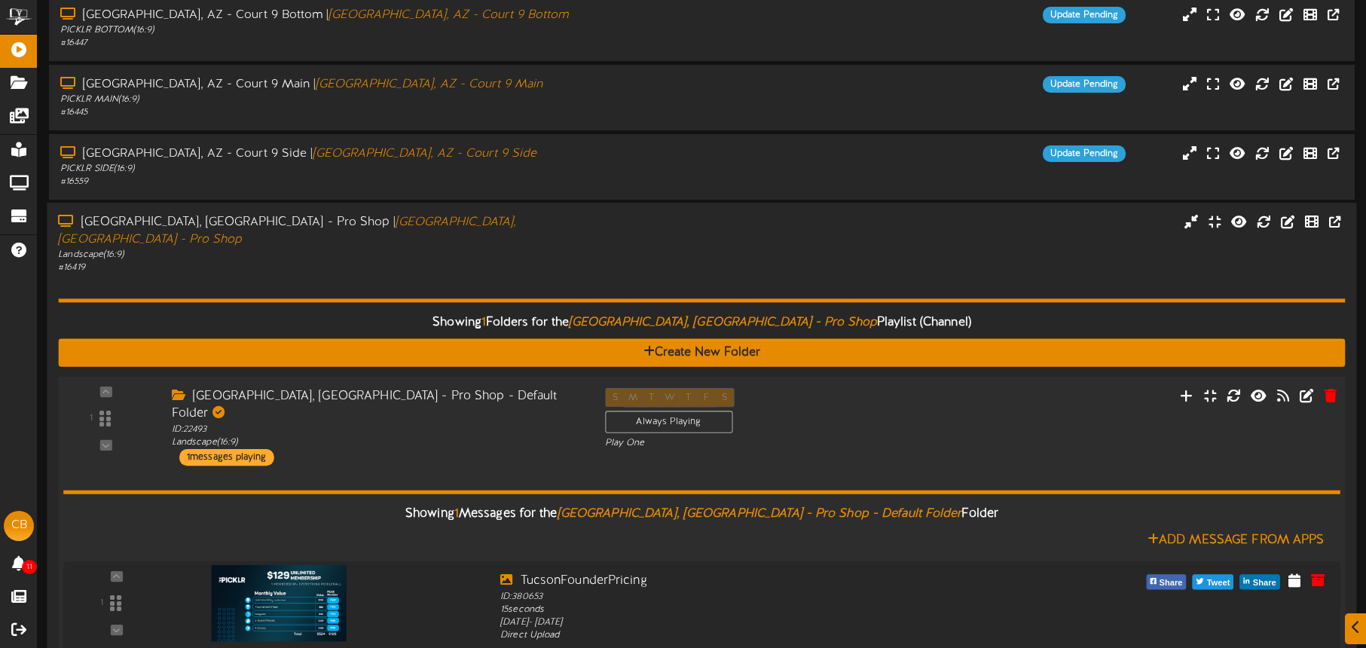
scroll to position [161, 0]
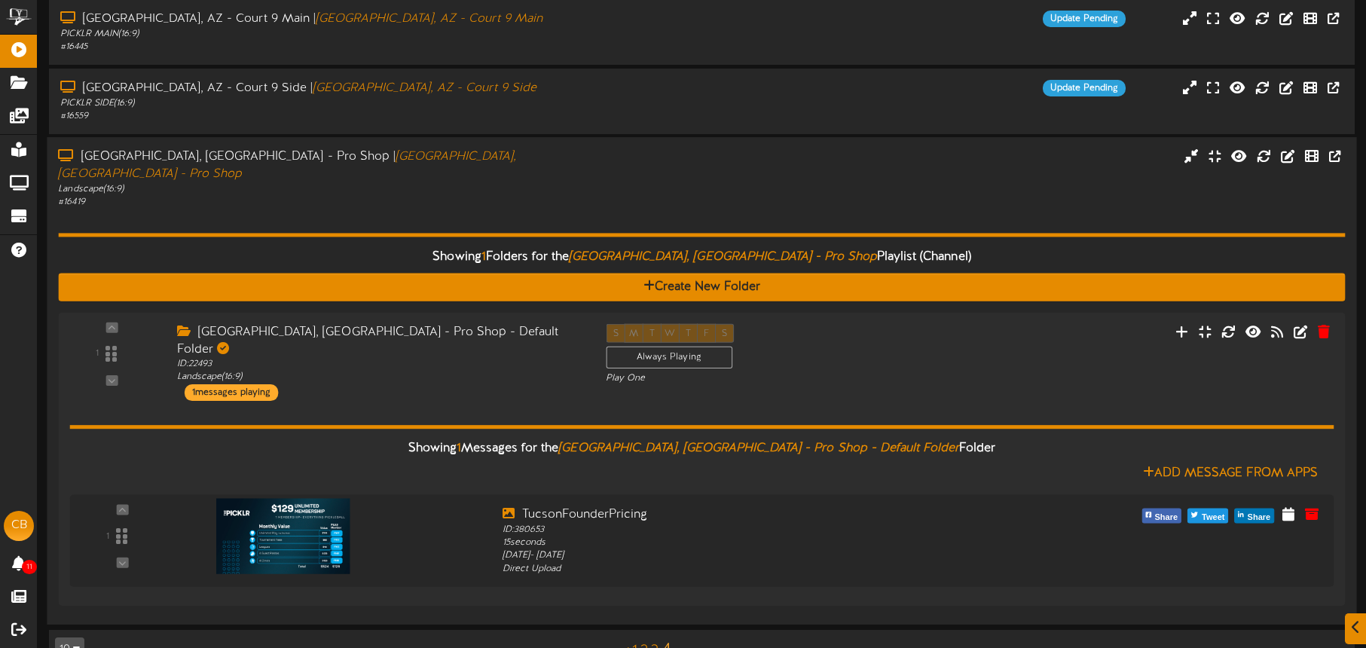
click at [454, 209] on div "Showing 1 Folders for the Tucson, AZ - Pro Shop Playlist (Channel) Create New F…" at bounding box center [701, 411] width 1287 height 404
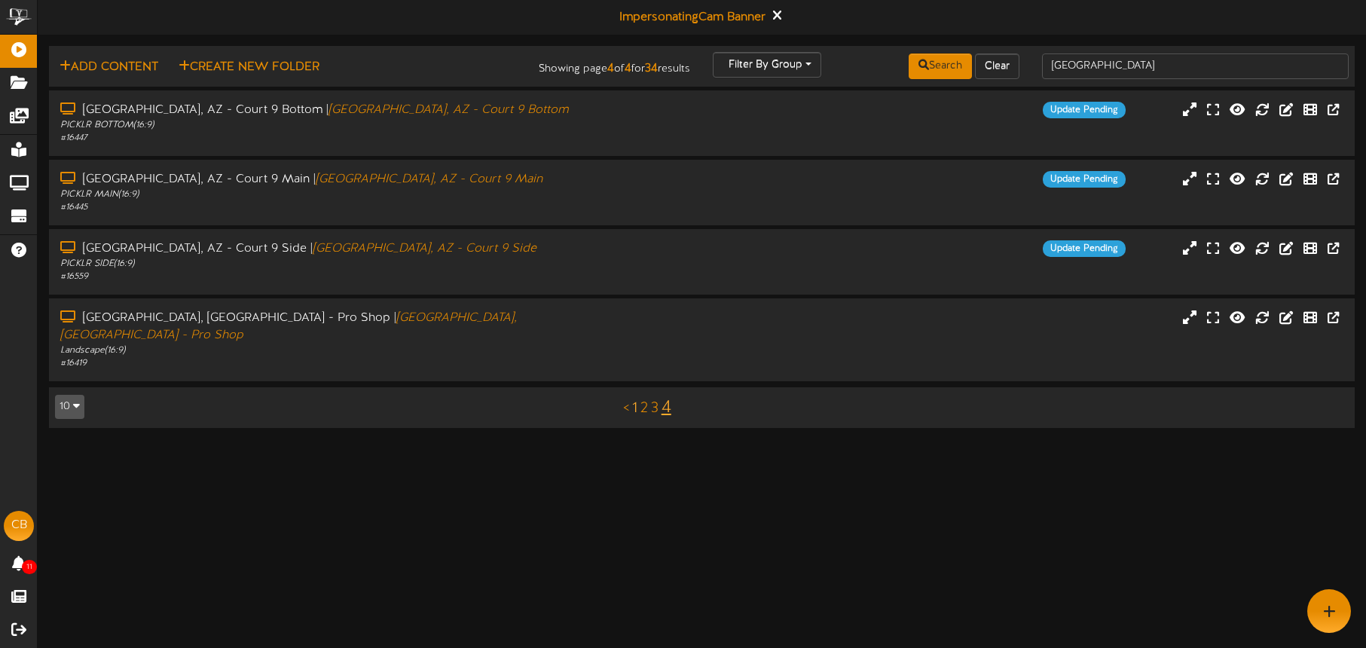
click at [636, 400] on link "1" at bounding box center [634, 408] width 5 height 17
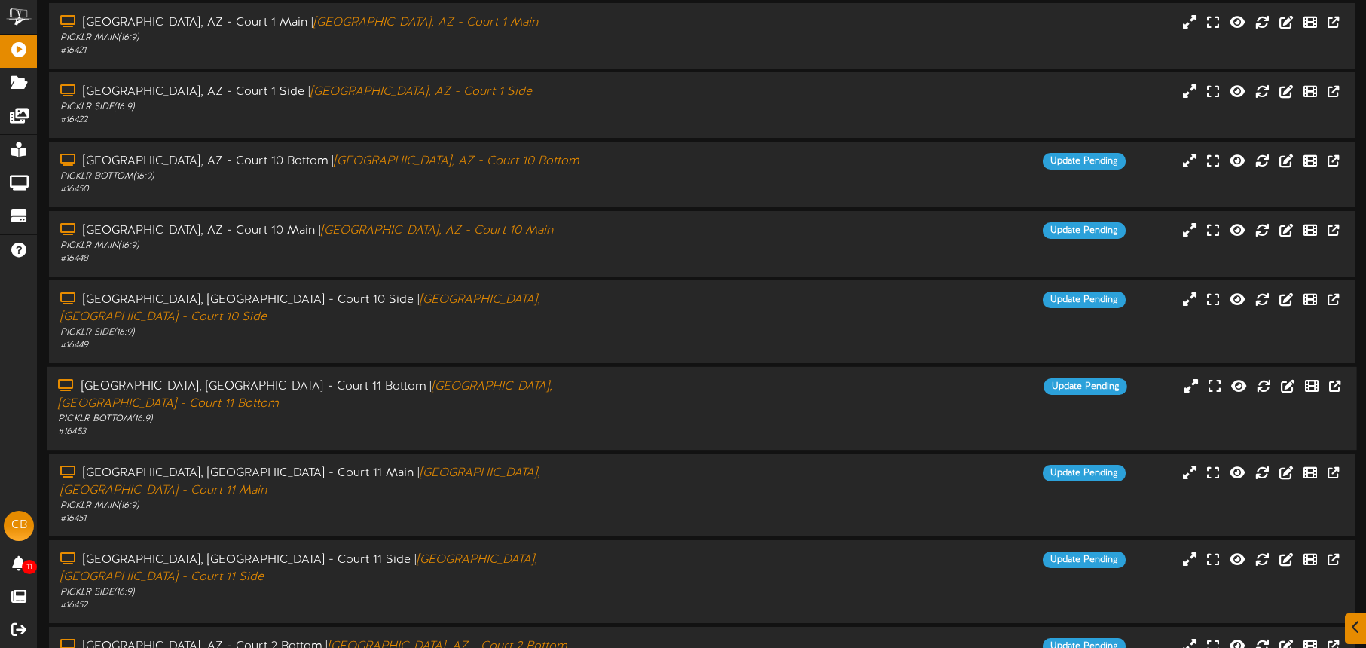
scroll to position [194, 0]
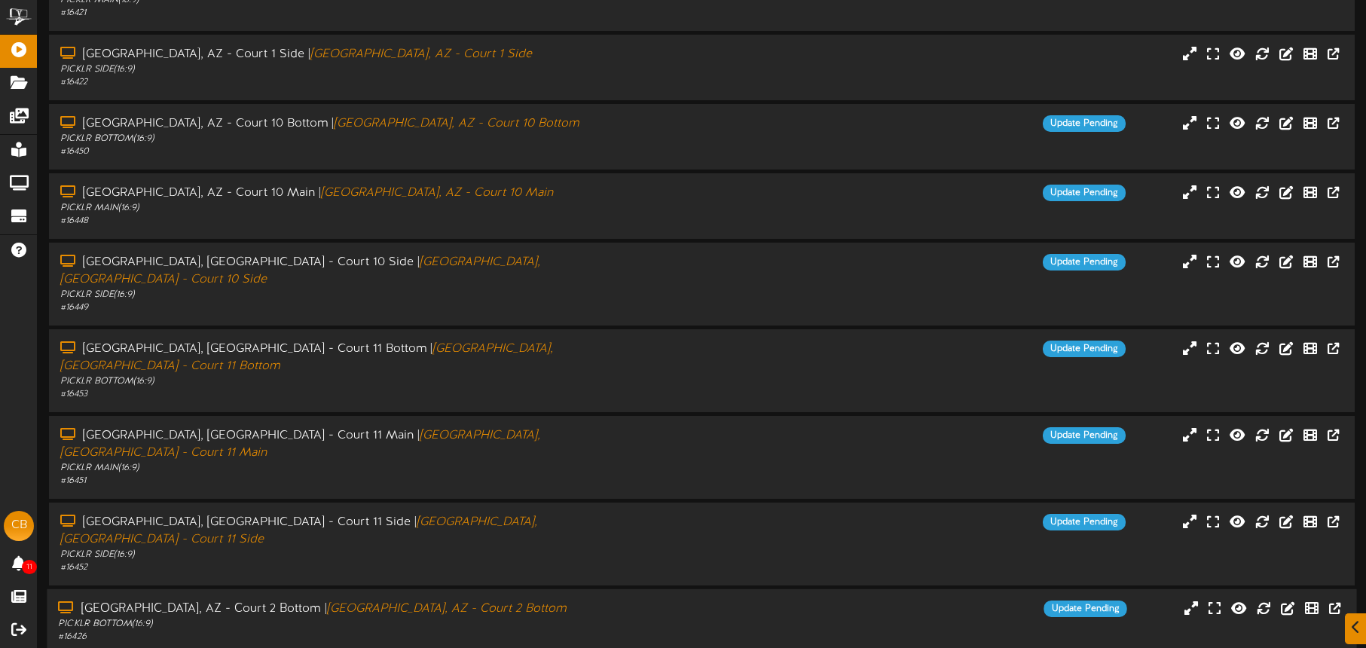
click at [598, 601] on div "Tucson, AZ - Court 2 Bottom | Tucson, AZ - Court 2 Bottom PICKLR BOTTOM ( 16:9 …" at bounding box center [702, 622] width 1310 height 43
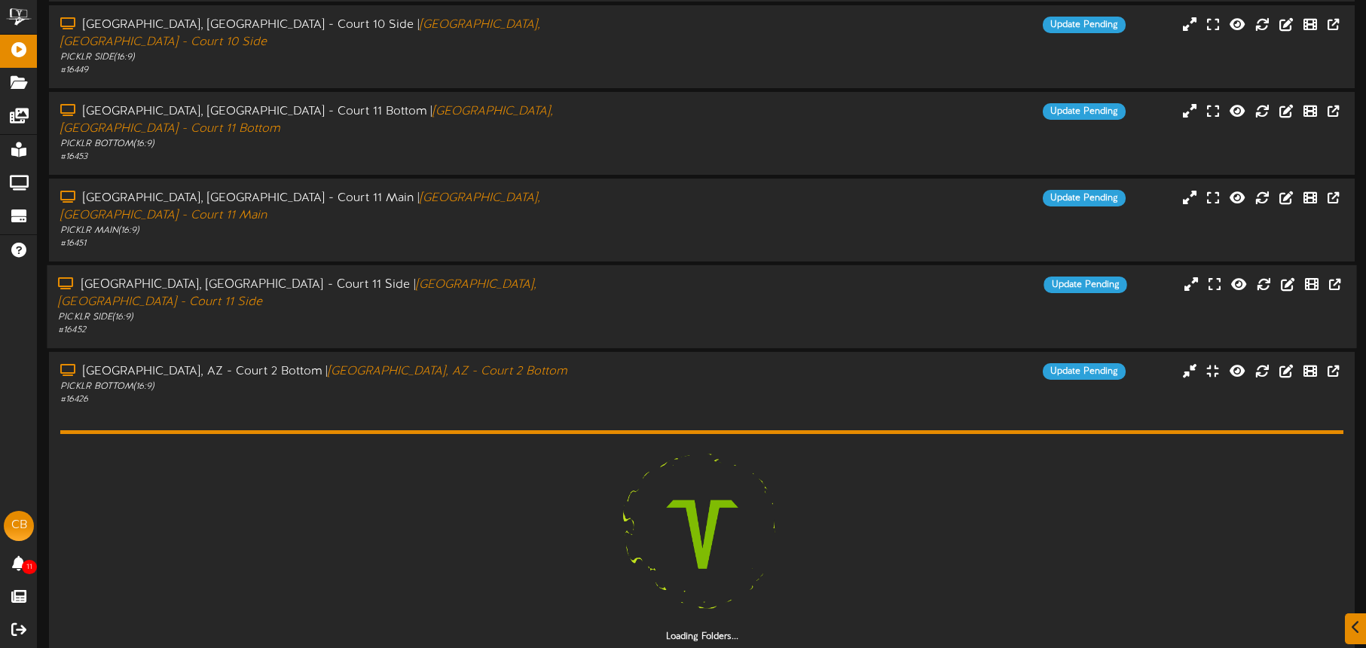
scroll to position [389, 0]
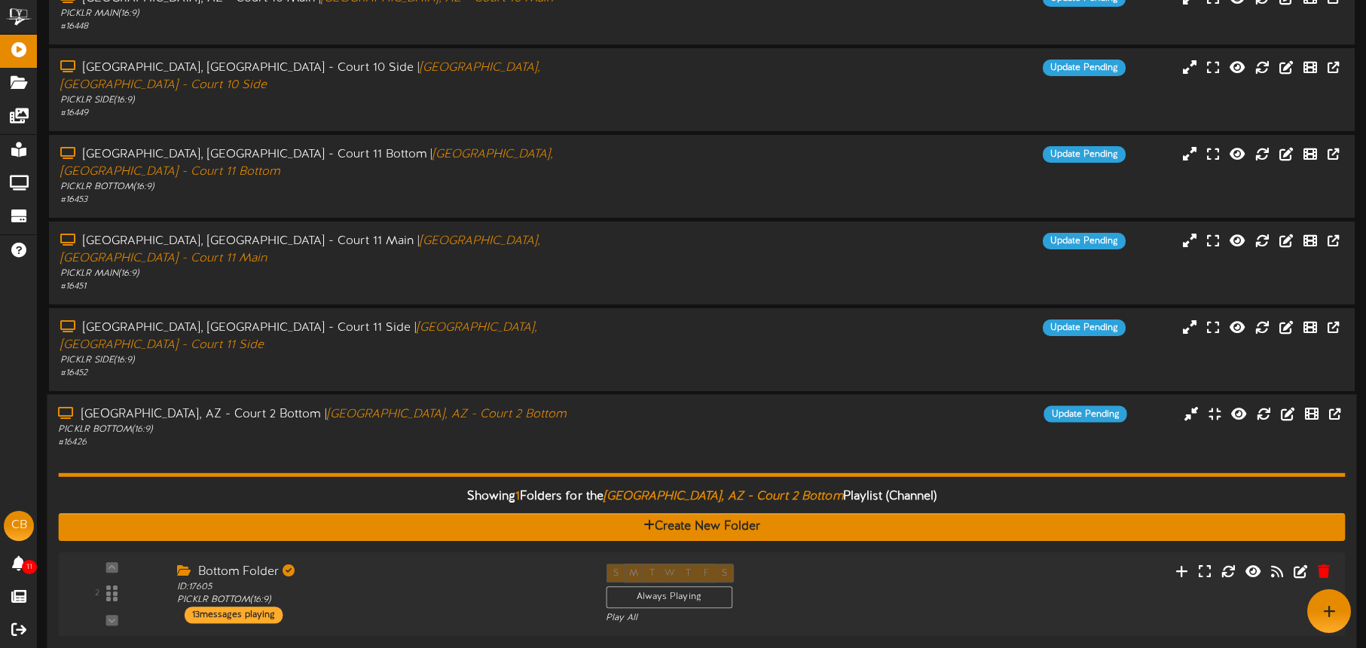
click at [497, 449] on div "Showing 1 Folders for the Tucson, AZ - Court 2 Bottom Playlist (Channel) Create…" at bounding box center [701, 546] width 1287 height 195
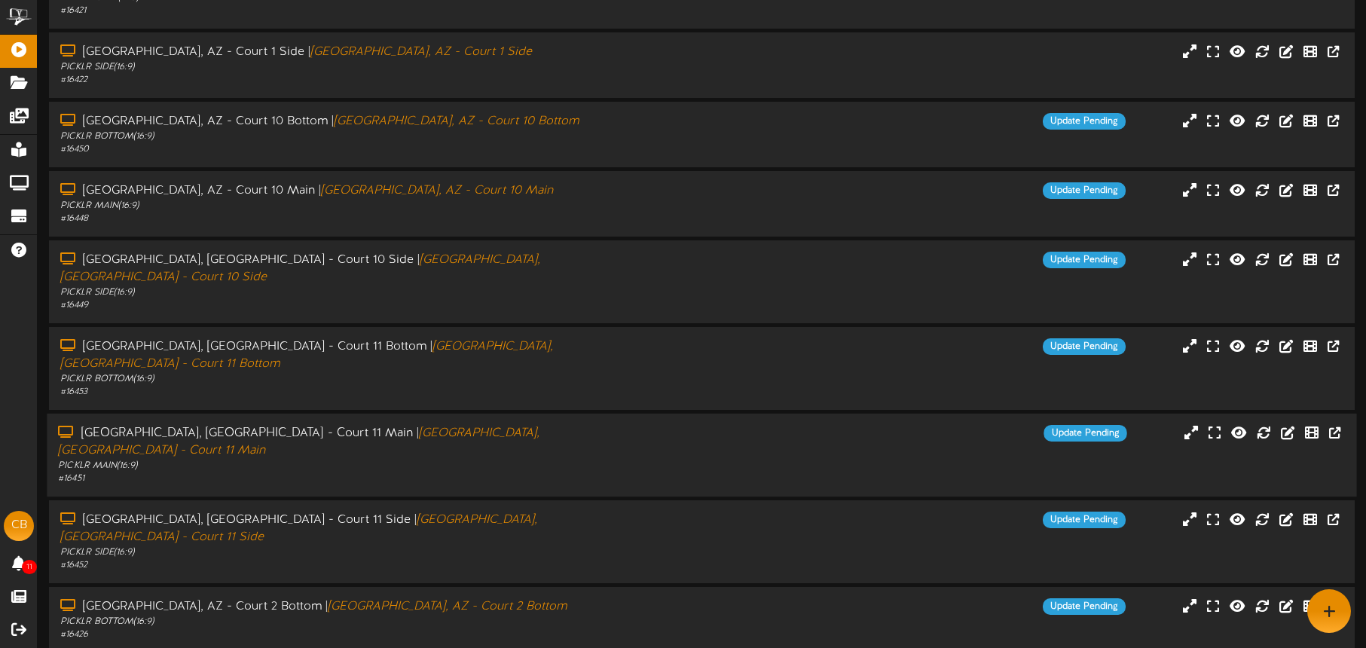
scroll to position [194, 0]
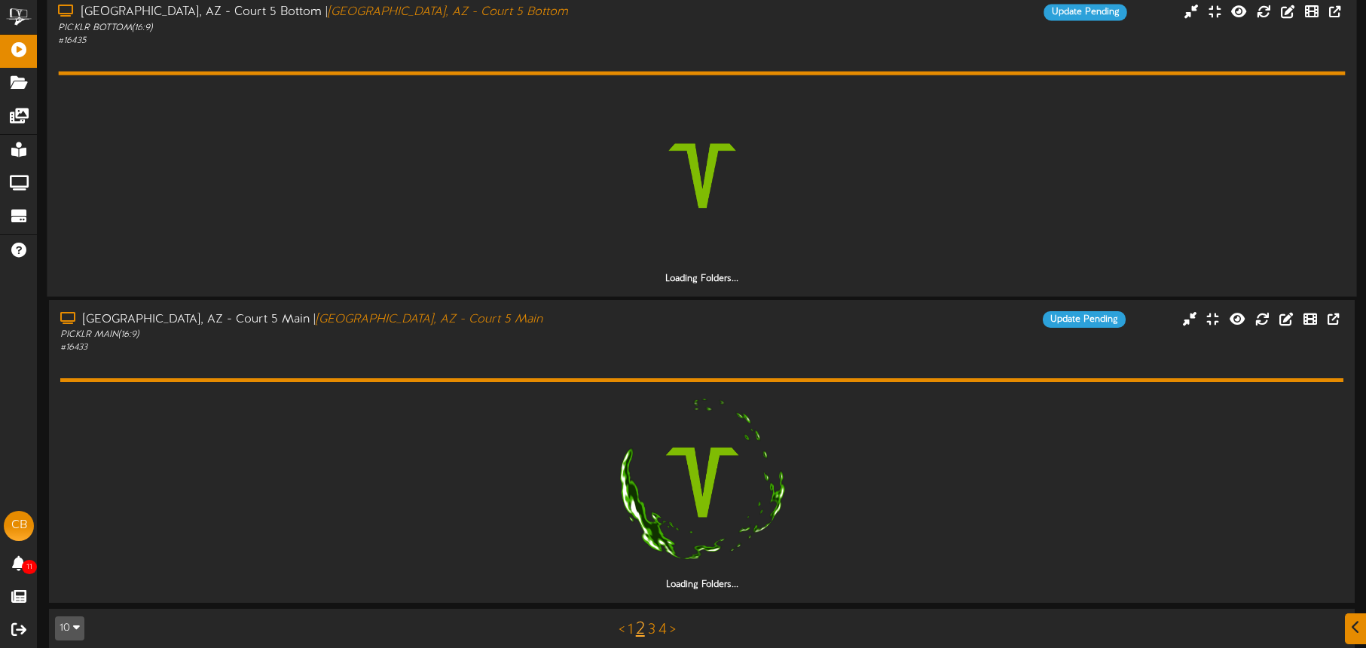
scroll to position [864, 0]
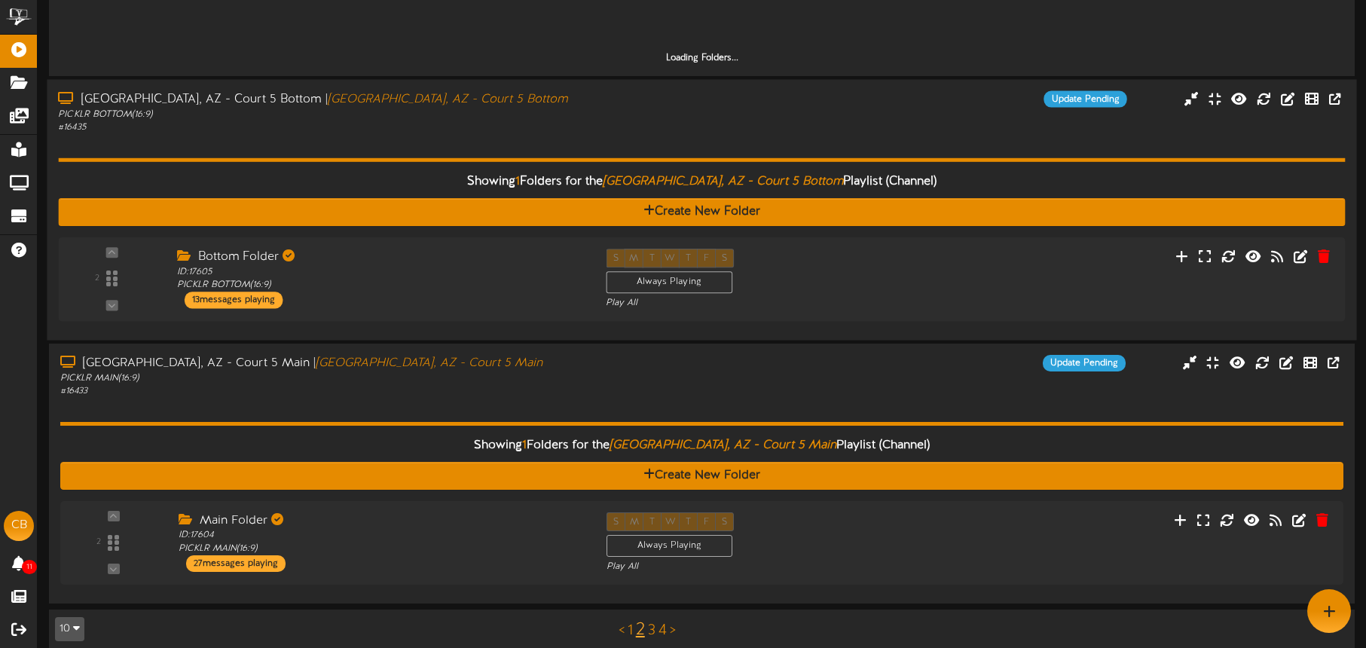
click at [532, 320] on div "Tucson, AZ - Court 5 Bottom | Tucson, AZ - Court 5 Bottom PICKLR BOTTOM ( 16:9 …" at bounding box center [702, 209] width 1310 height 261
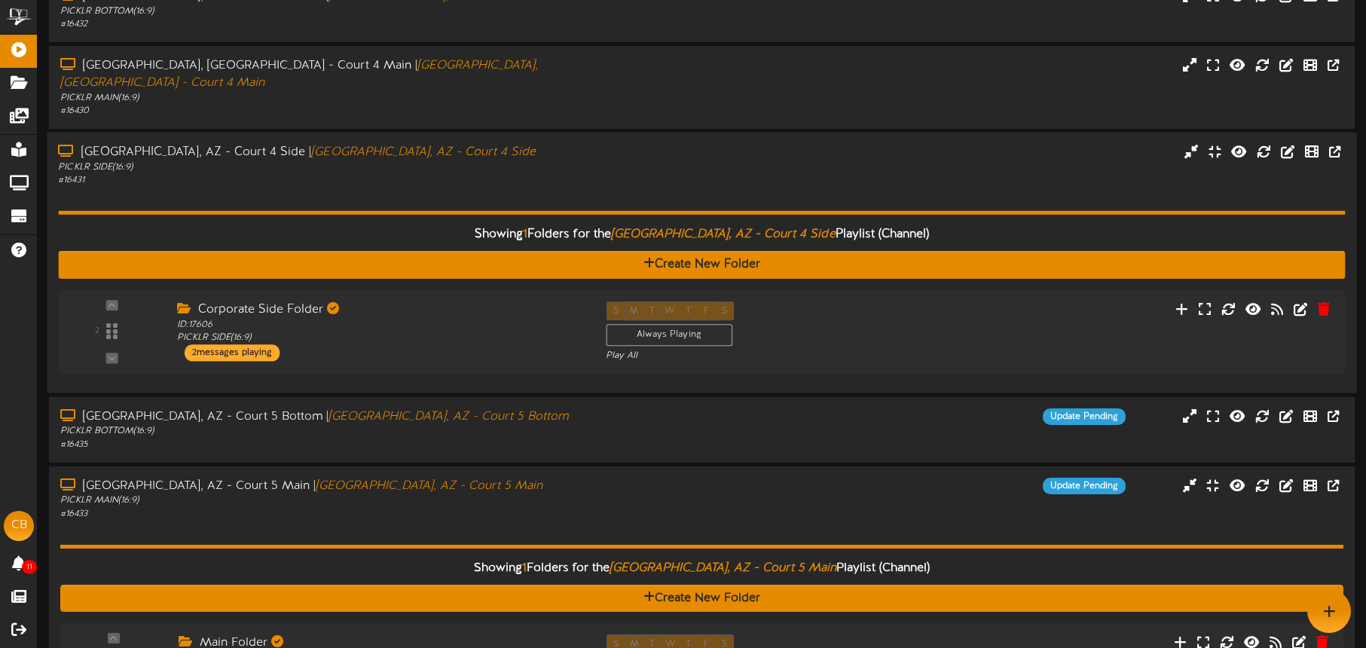
click at [488, 187] on div "Showing 1 Folders for the Tucson, AZ - Court 4 Side Playlist (Channel) Create N…" at bounding box center [701, 284] width 1287 height 195
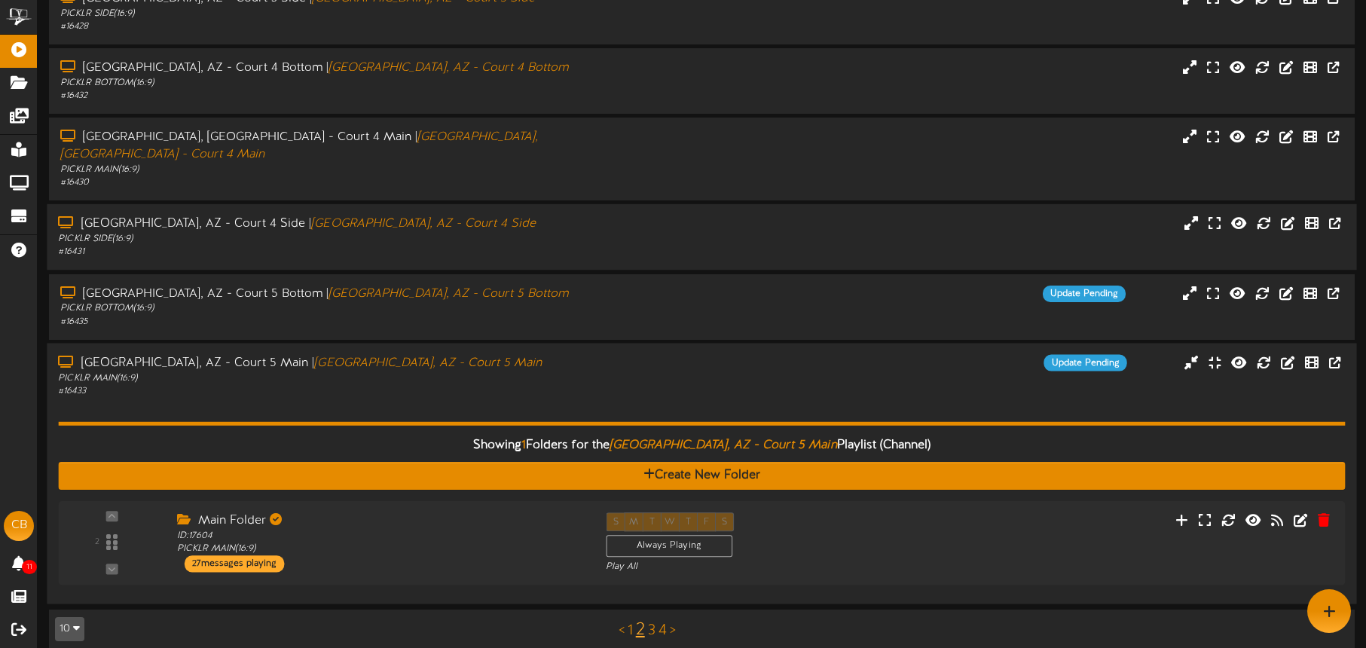
click at [473, 354] on div "Tucson, AZ - Court 5 Main | Tucson, AZ - Court 5 Main" at bounding box center [319, 362] width 523 height 17
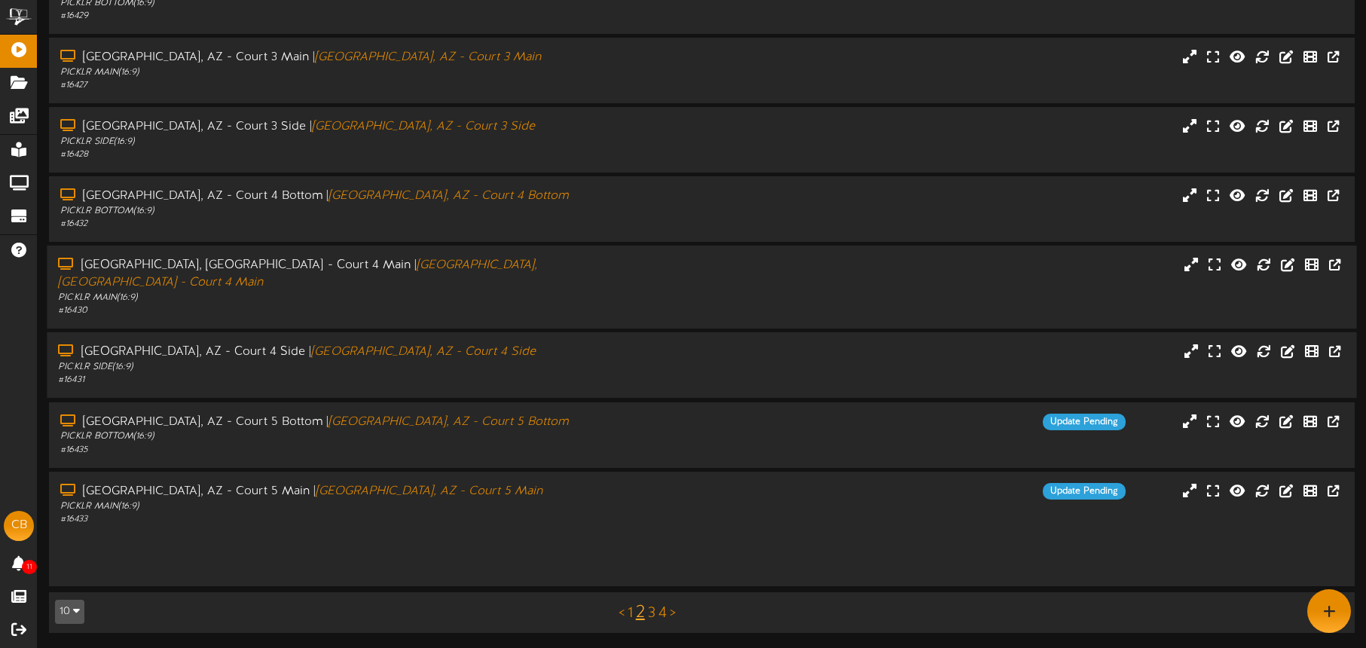
scroll to position [194, 0]
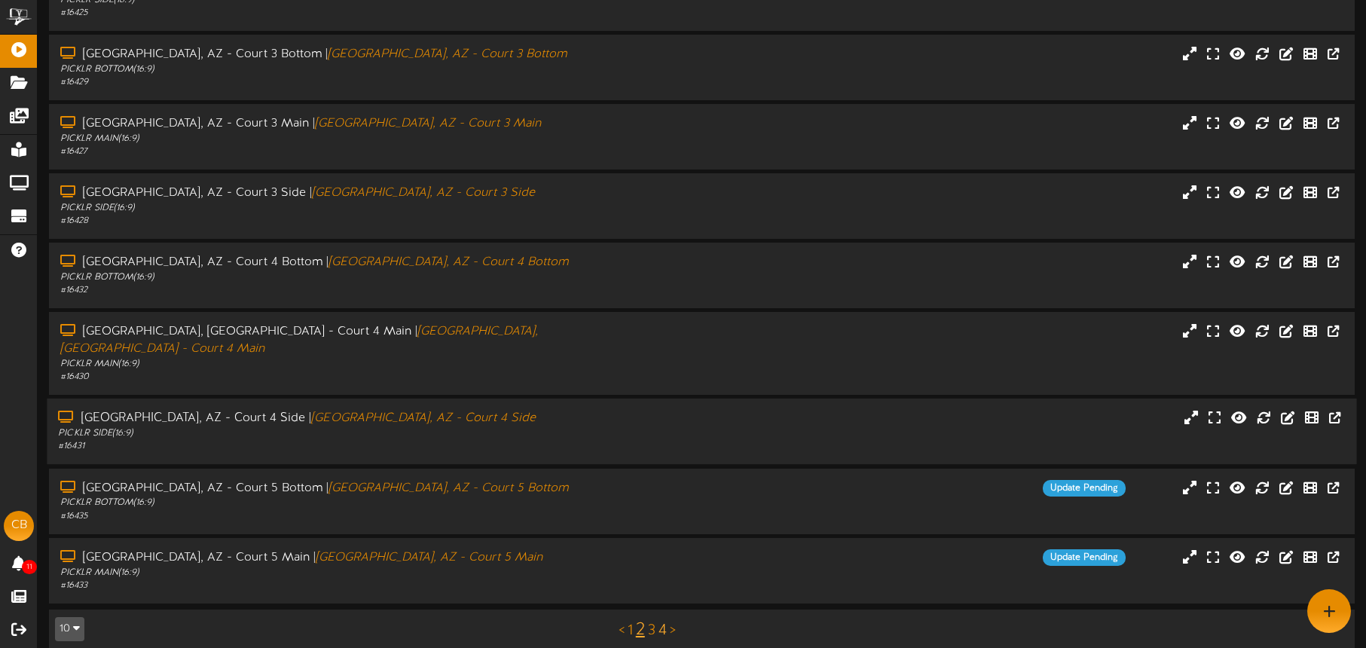
click at [664, 622] on link "4" at bounding box center [663, 630] width 8 height 17
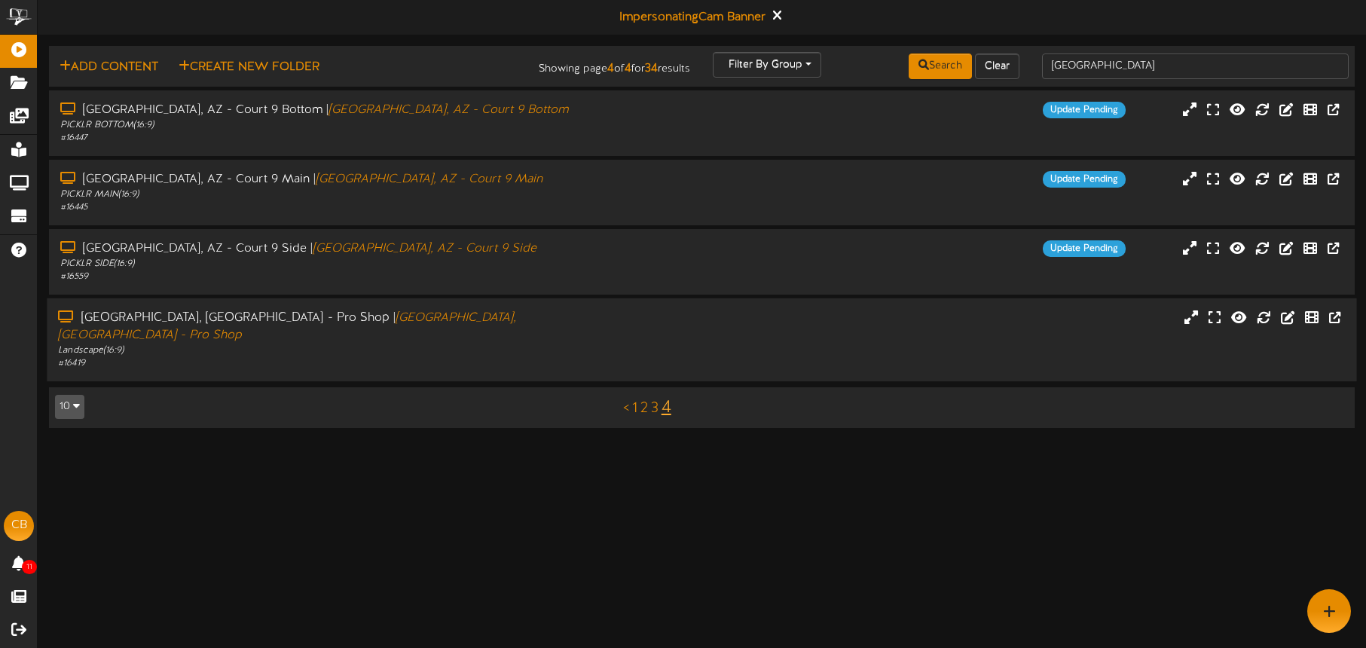
click at [616, 332] on div "Tucson, AZ - Pro Shop | Tucson, AZ - Pro Shop Landscape ( 16:9 ) # 16419" at bounding box center [702, 340] width 1310 height 60
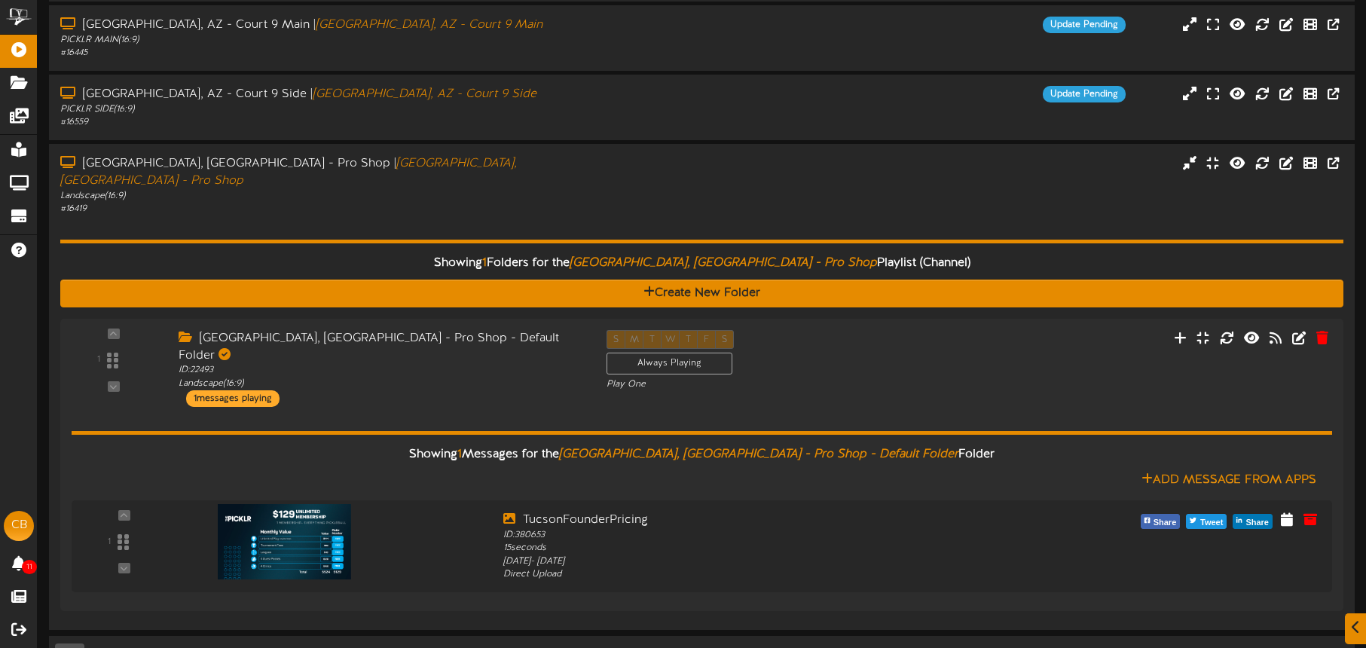
scroll to position [166, 0]
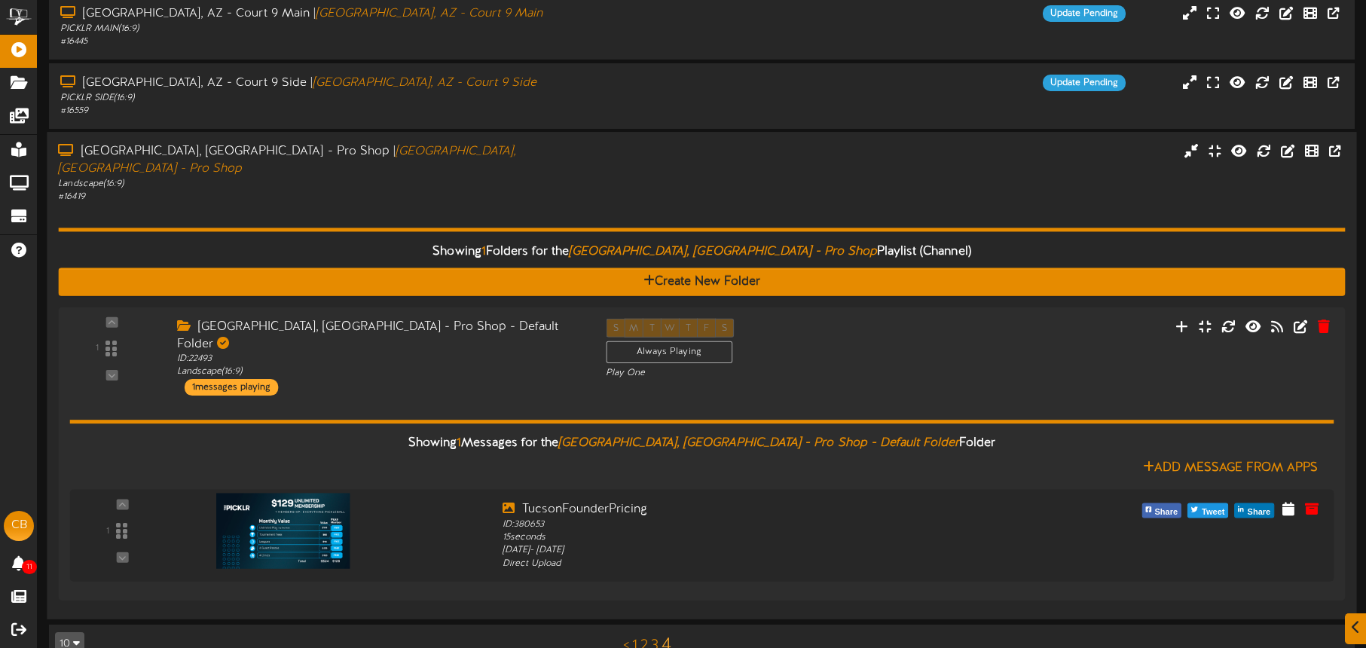
click at [481, 178] on div "Landscape ( 16:9 )" at bounding box center [319, 184] width 523 height 13
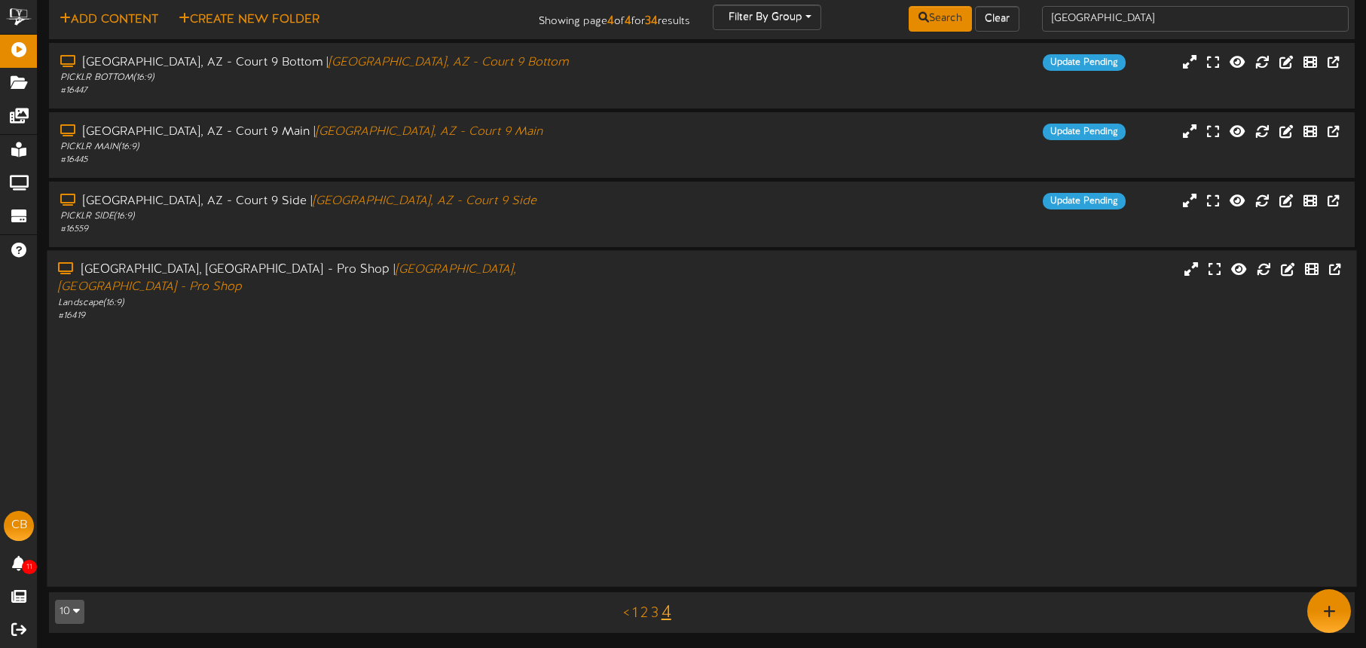
scroll to position [0, 0]
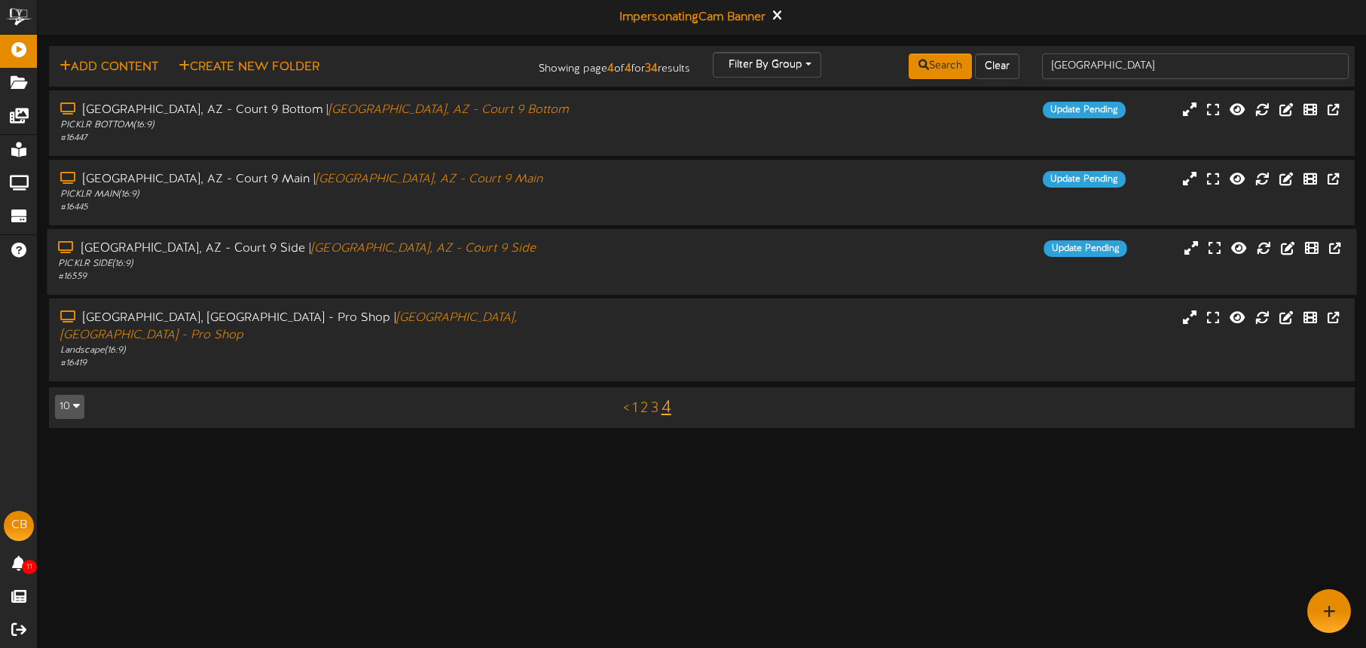
click at [479, 255] on div "Tucson, AZ - Court 9 Side | Tucson, AZ - Court 9 Side" at bounding box center [319, 248] width 523 height 17
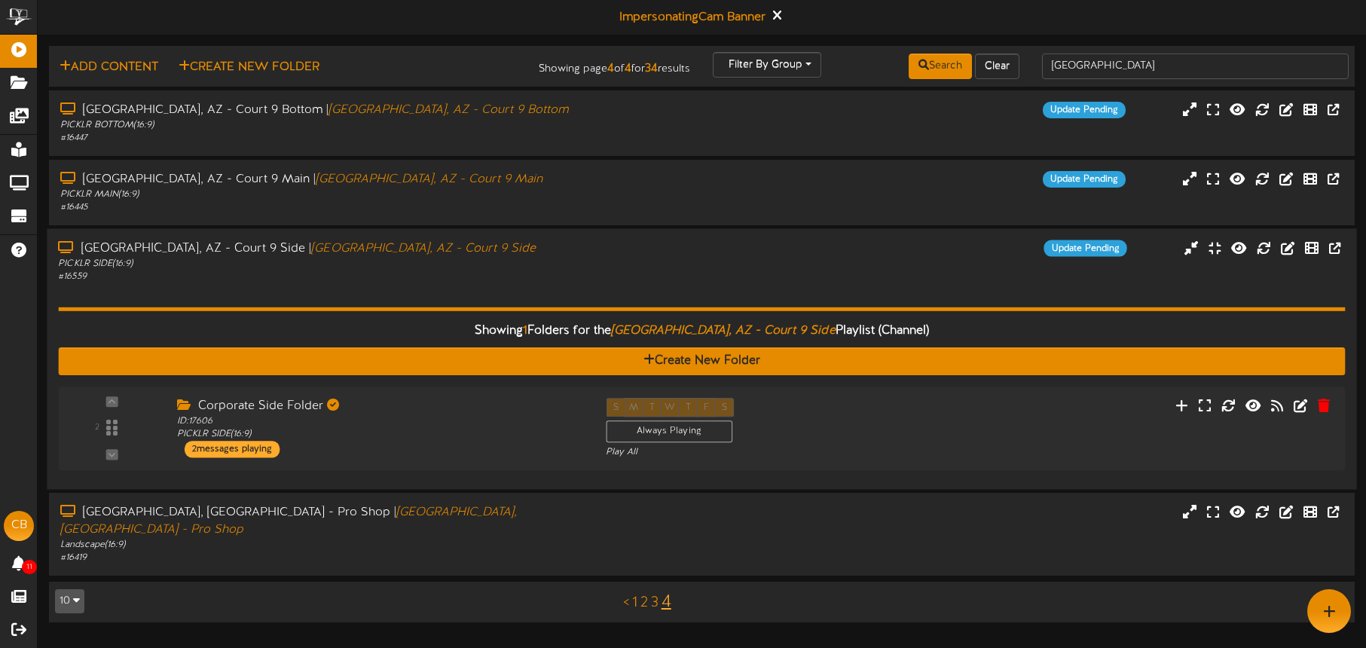
click at [518, 285] on div "Showing 1 Folders for the Tucson, AZ - Court 9 Side Playlist (Channel) Create N…" at bounding box center [701, 380] width 1287 height 195
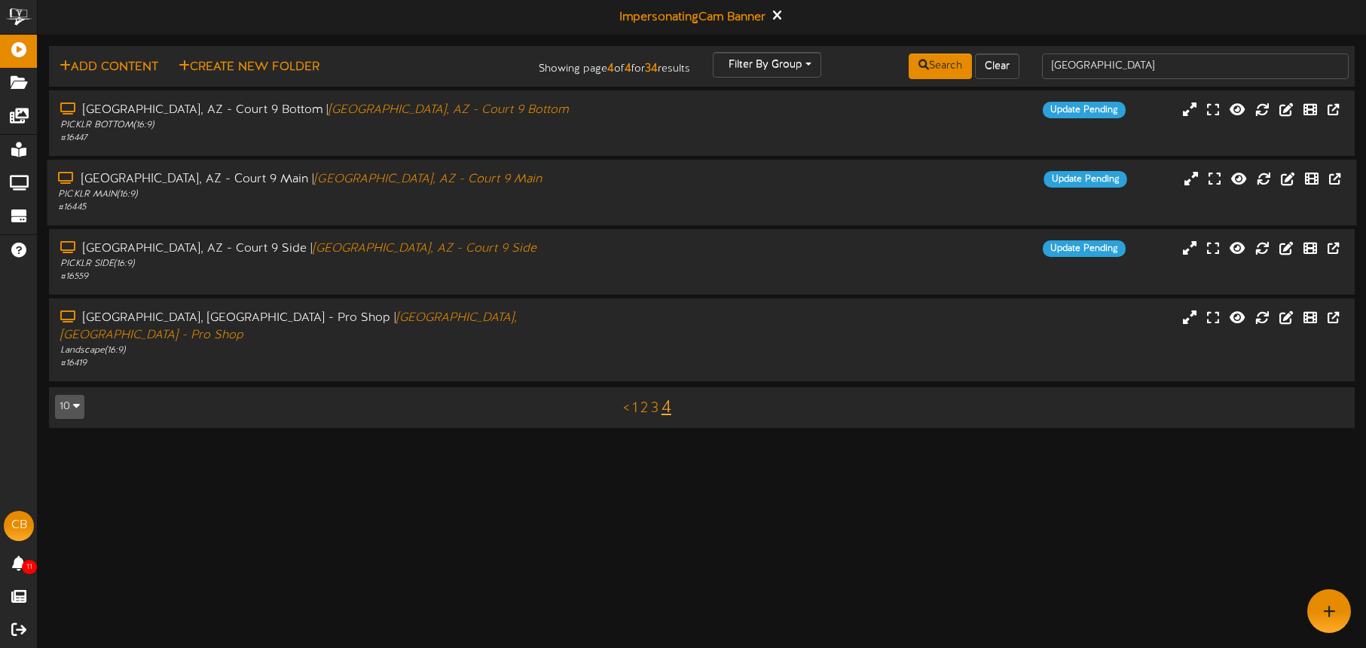
click at [485, 203] on div "# 16445" at bounding box center [319, 207] width 523 height 13
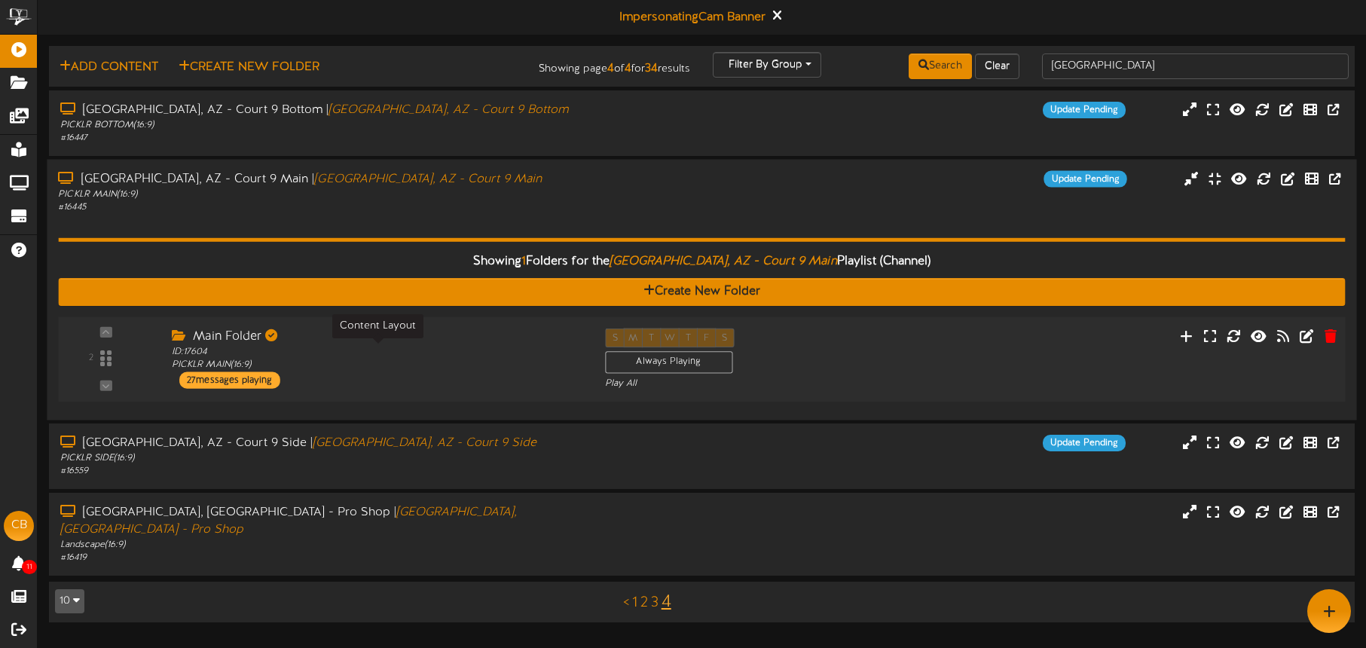
click at [503, 350] on div "ID: 17604 PICKLR MAIN ( 16:9 )" at bounding box center [377, 359] width 411 height 26
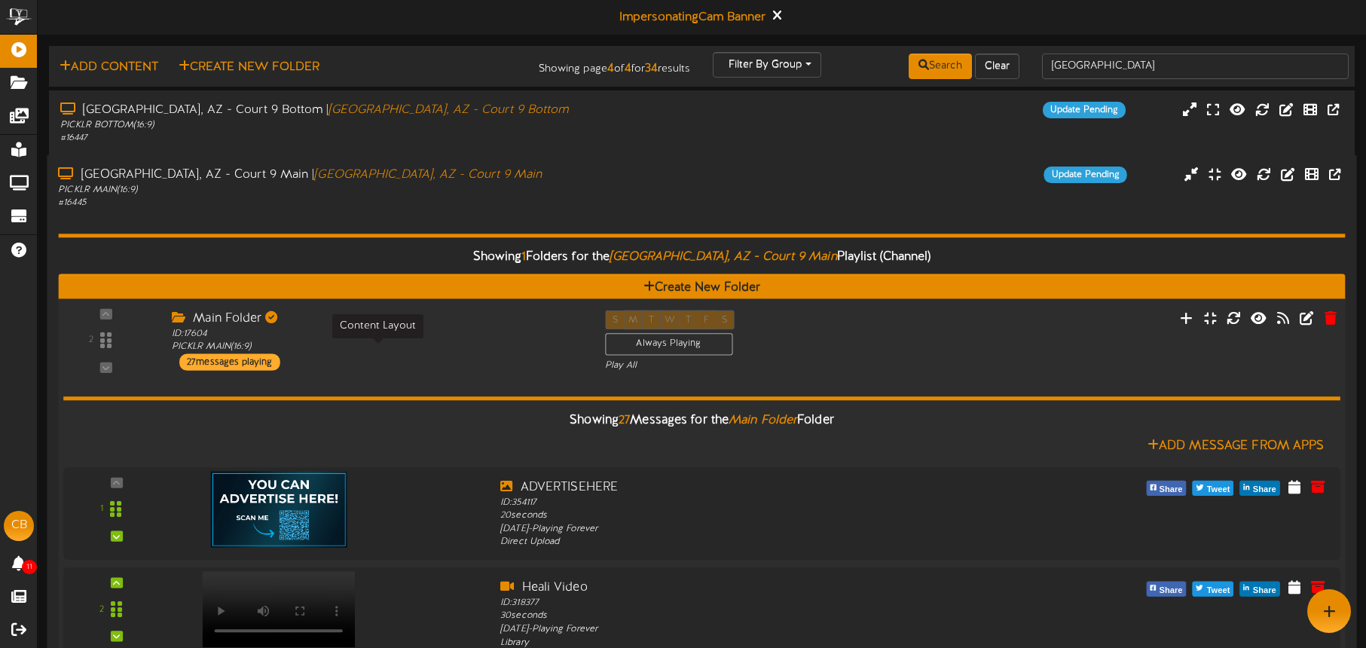
drag, startPoint x: 503, startPoint y: 350, endPoint x: 471, endPoint y: 229, distance: 124.7
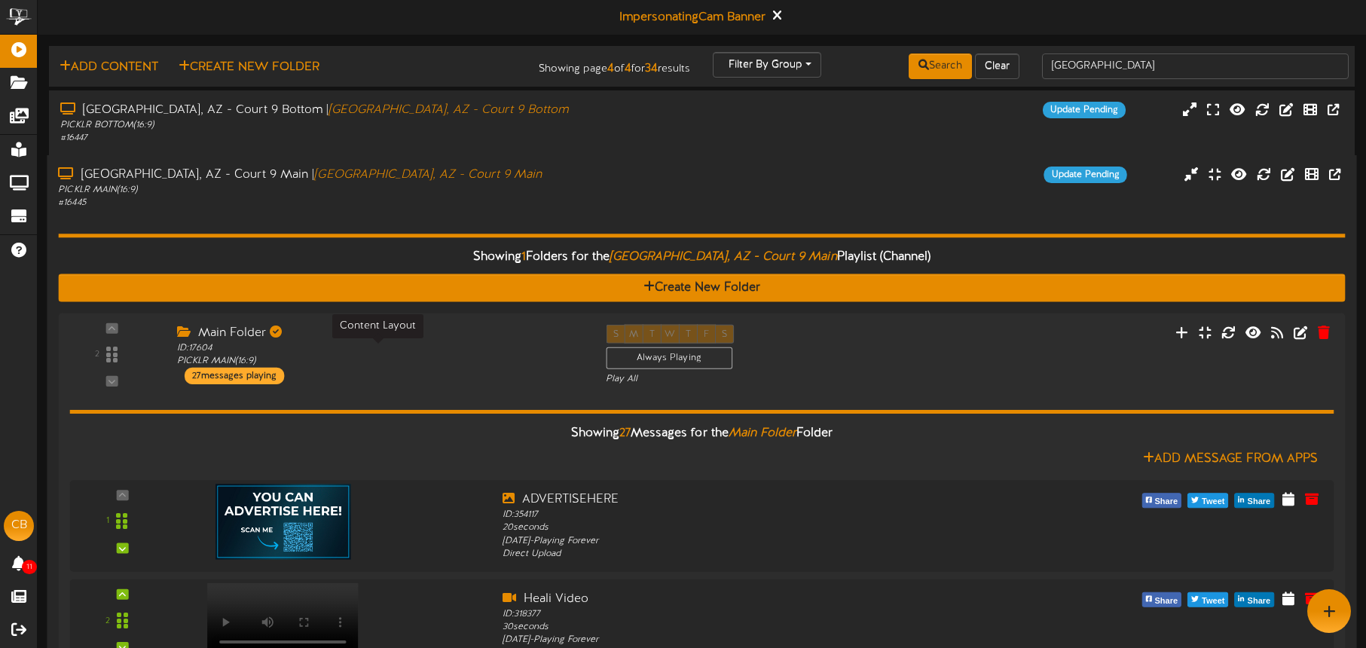
click at [503, 350] on div "ID: 17604 PICKLR MAIN ( 16:9 )" at bounding box center [380, 354] width 406 height 26
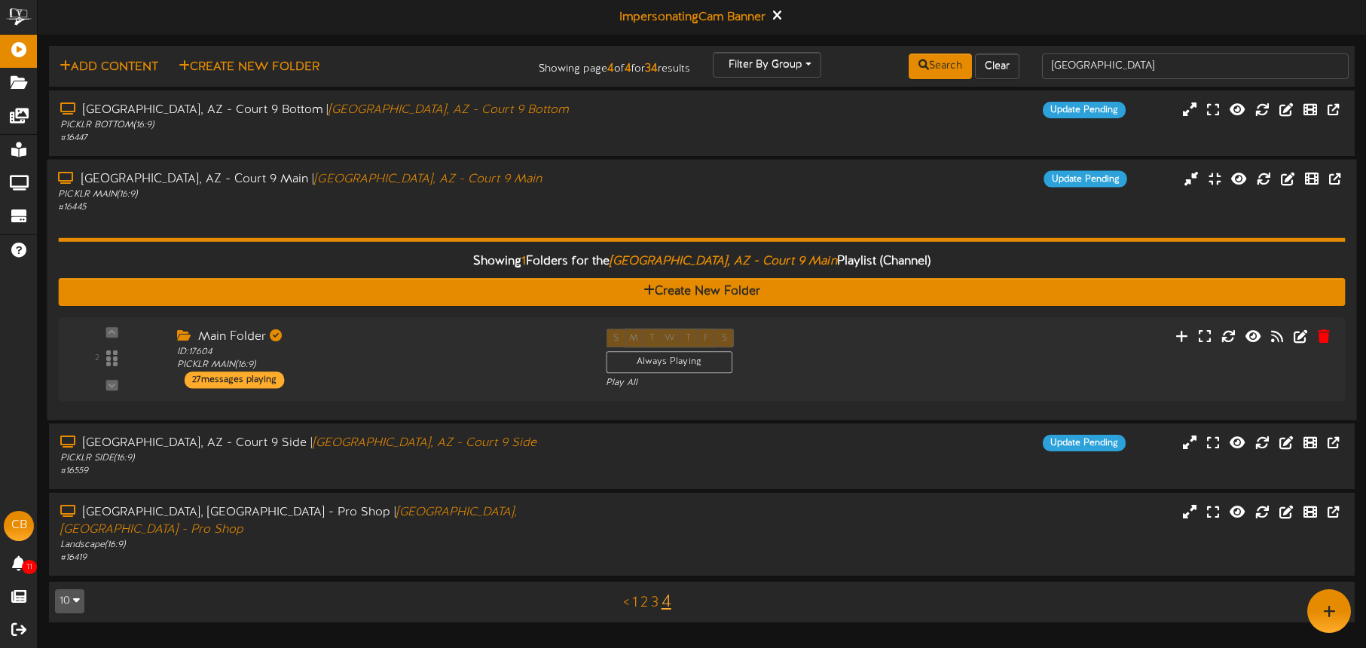
click at [490, 190] on div "PICKLR MAIN ( 16:9 )" at bounding box center [319, 194] width 523 height 13
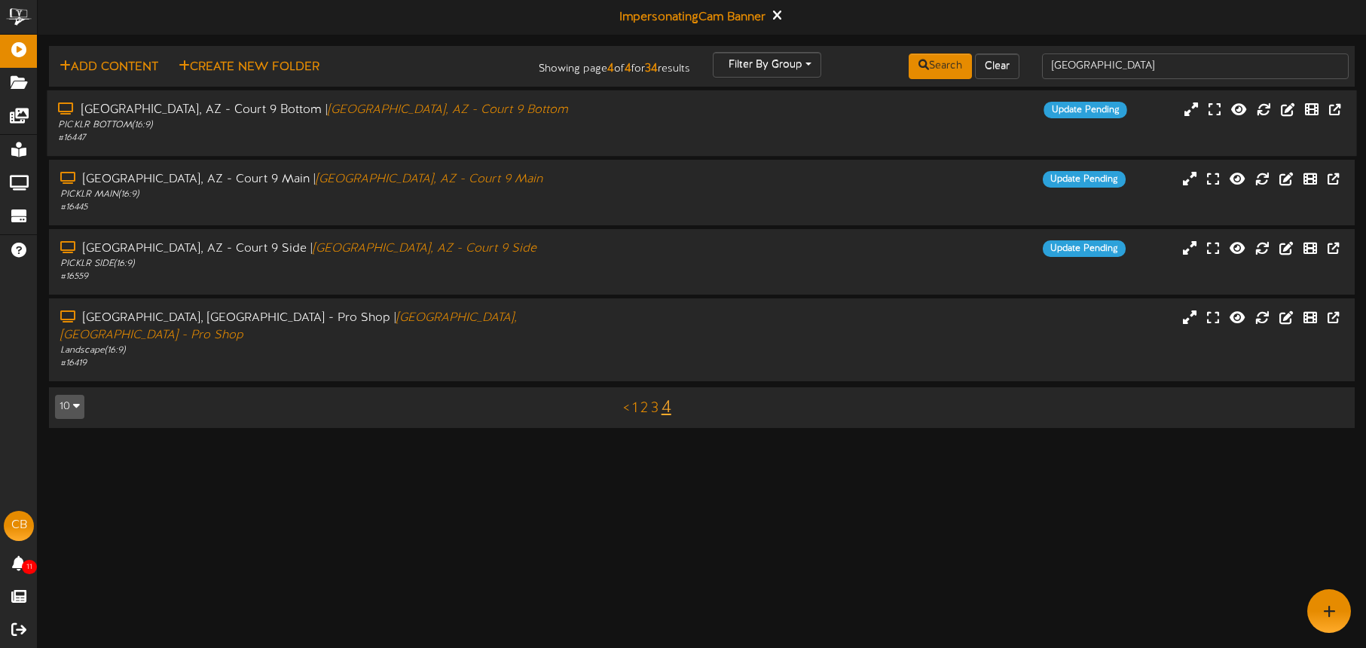
click at [494, 144] on div "# 16447" at bounding box center [319, 138] width 523 height 13
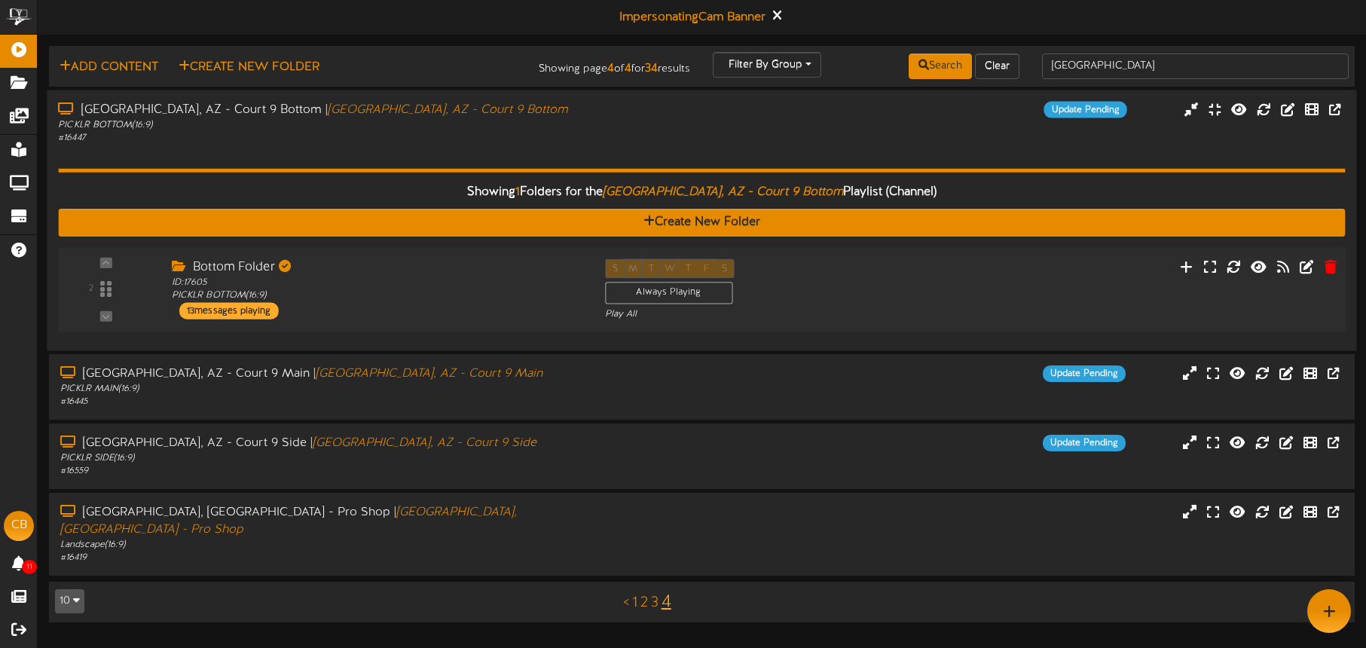
click at [477, 315] on div "Bottom Folder ID: 17605 PICKLR BOTTOM ( 16:9 ) 13 messages playing" at bounding box center [377, 288] width 433 height 60
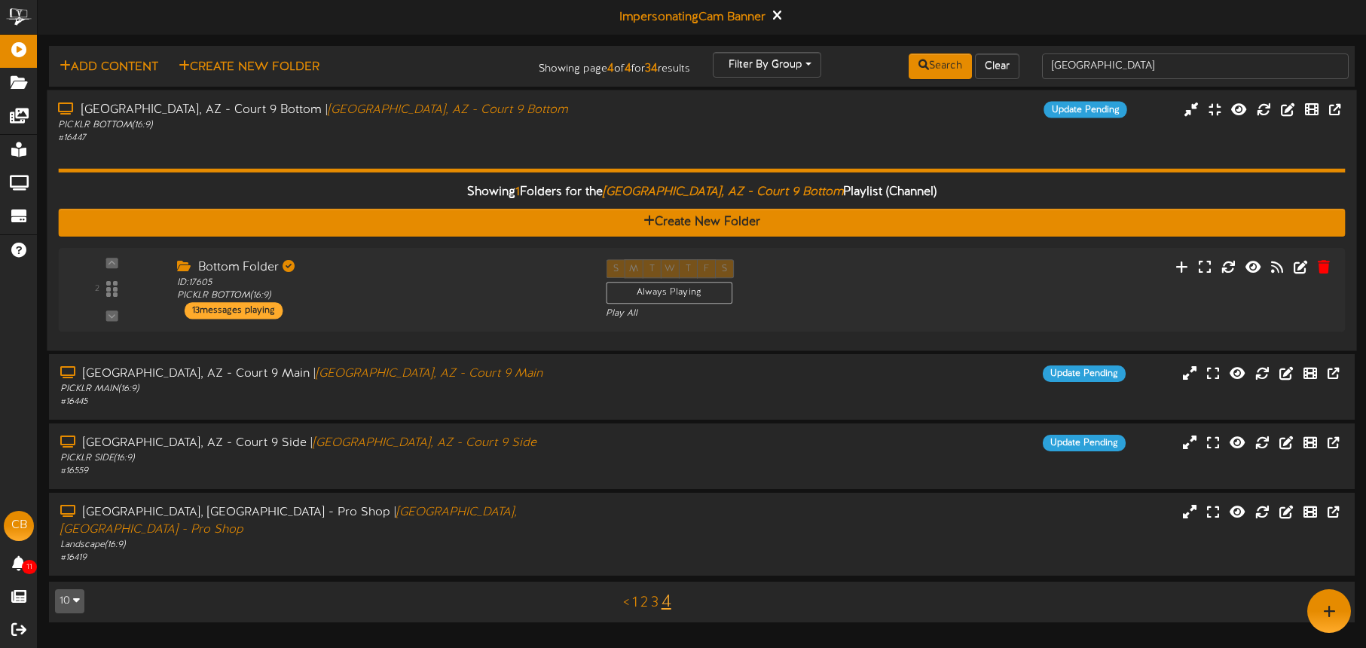
click at [499, 157] on div "Showing 1 Folders for the Tucson, AZ - Court 9 Bottom Playlist (Channel) Create…" at bounding box center [701, 242] width 1287 height 195
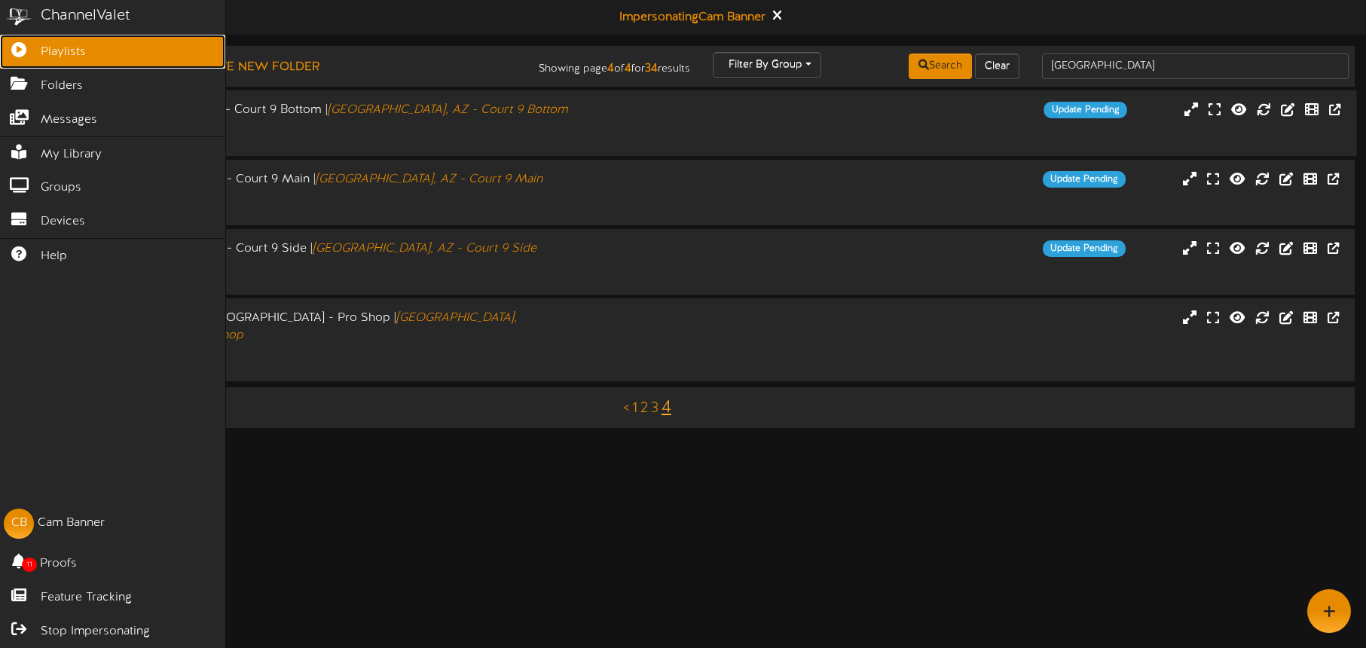
click at [41, 57] on span "Playlists" at bounding box center [63, 52] width 45 height 17
